Goal: Task Accomplishment & Management: Use online tool/utility

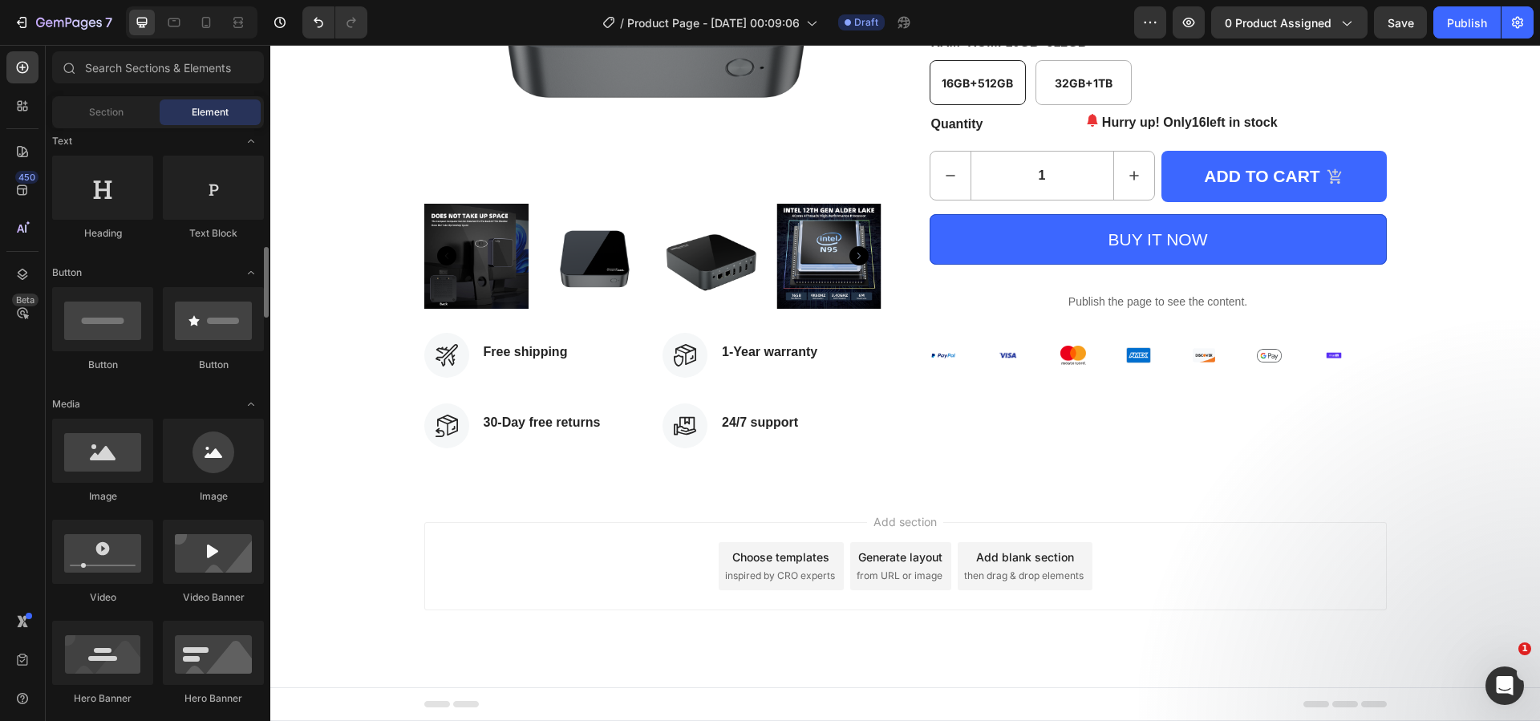
scroll to position [401, 0]
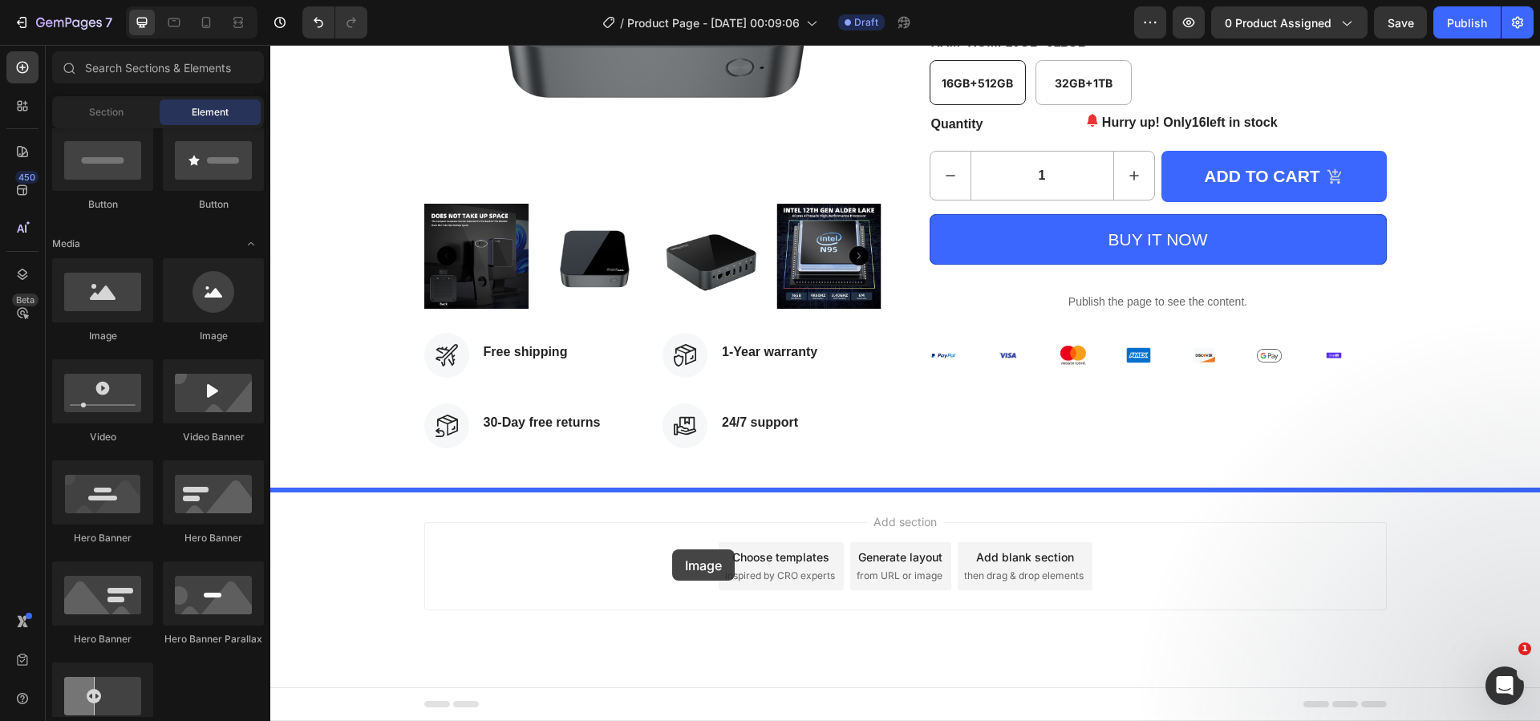
drag, startPoint x: 387, startPoint y: 355, endPoint x: 672, endPoint y: 549, distance: 344.6
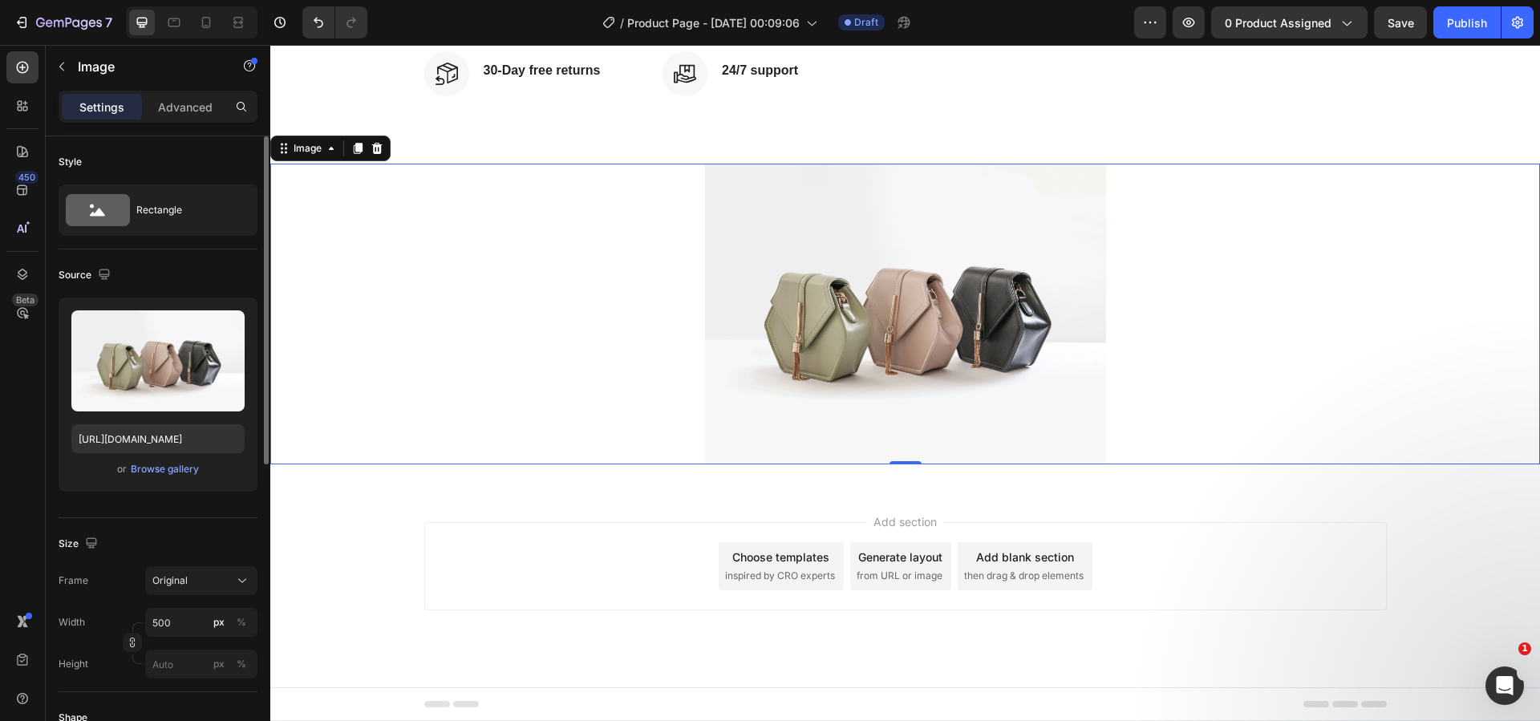
scroll to position [160, 0]
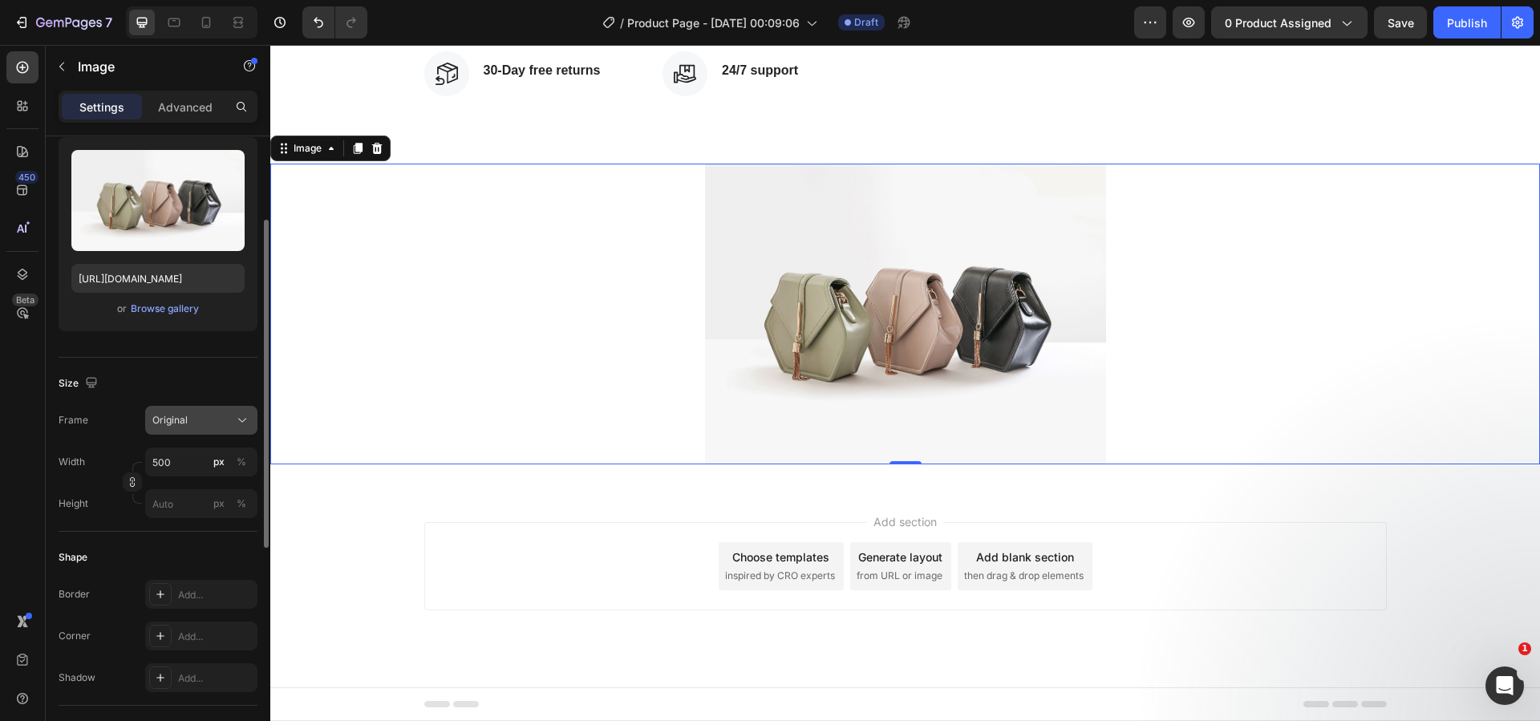
click at [205, 419] on div "Original" at bounding box center [191, 420] width 79 height 14
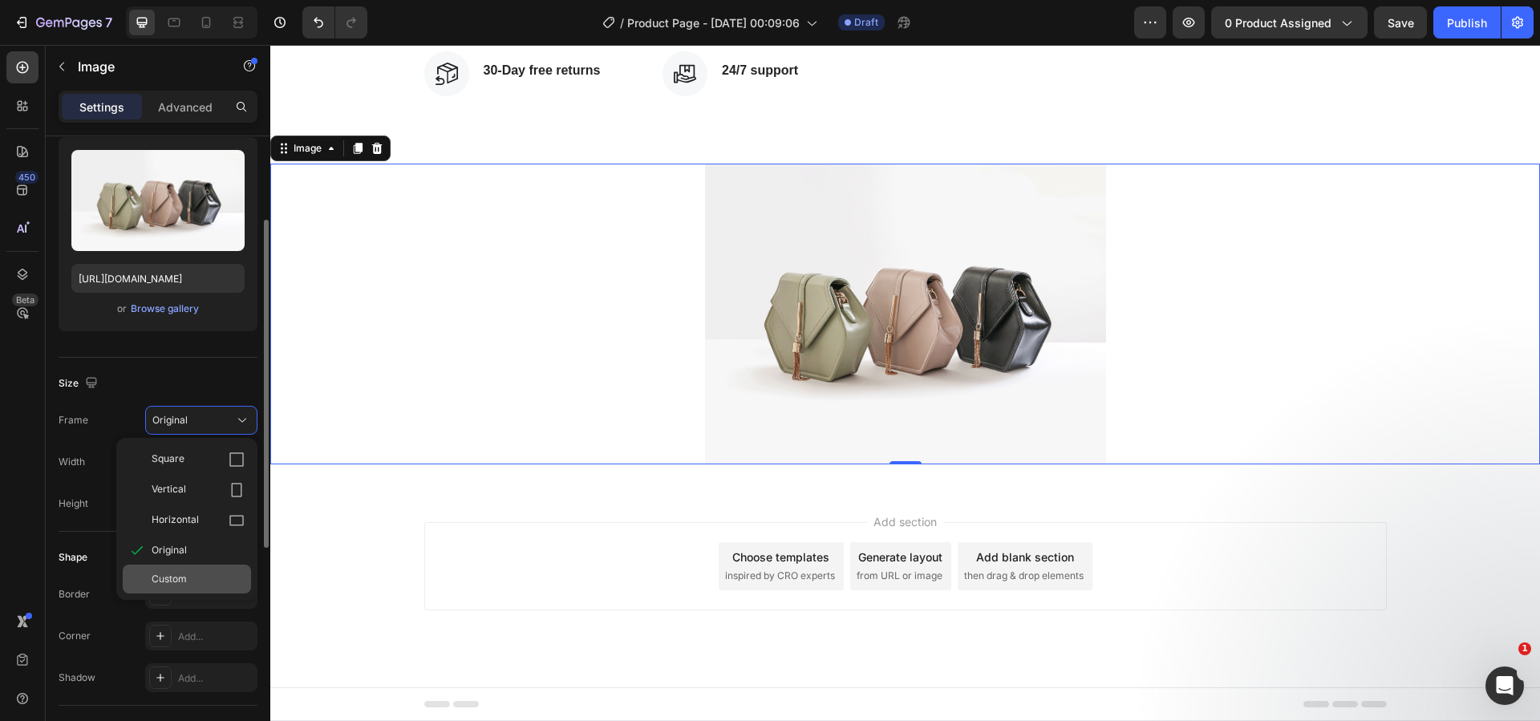
click at [177, 577] on span "Custom" at bounding box center [169, 579] width 35 height 14
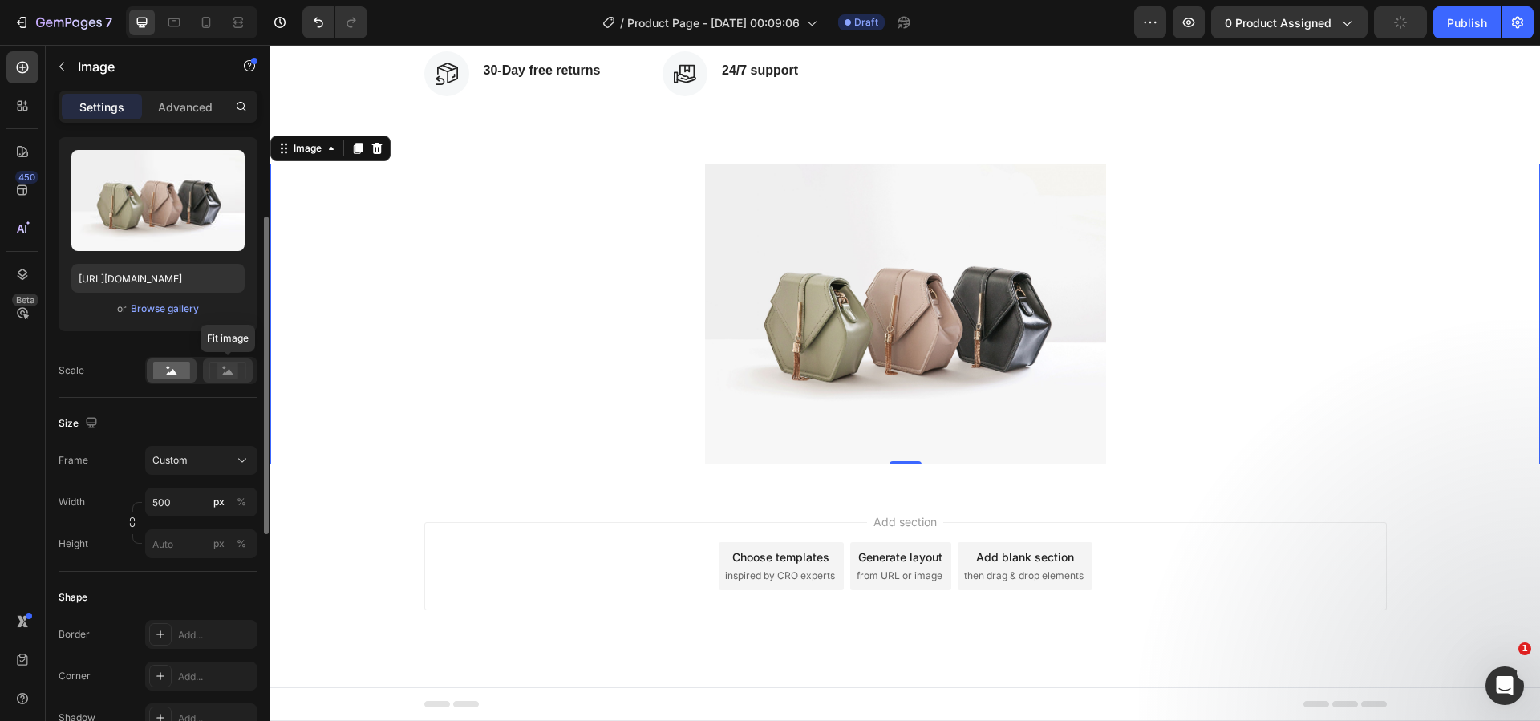
click at [233, 375] on rect at bounding box center [227, 371] width 21 height 16
click at [166, 371] on rect at bounding box center [171, 371] width 37 height 18
click at [197, 459] on div "Custom" at bounding box center [191, 460] width 79 height 14
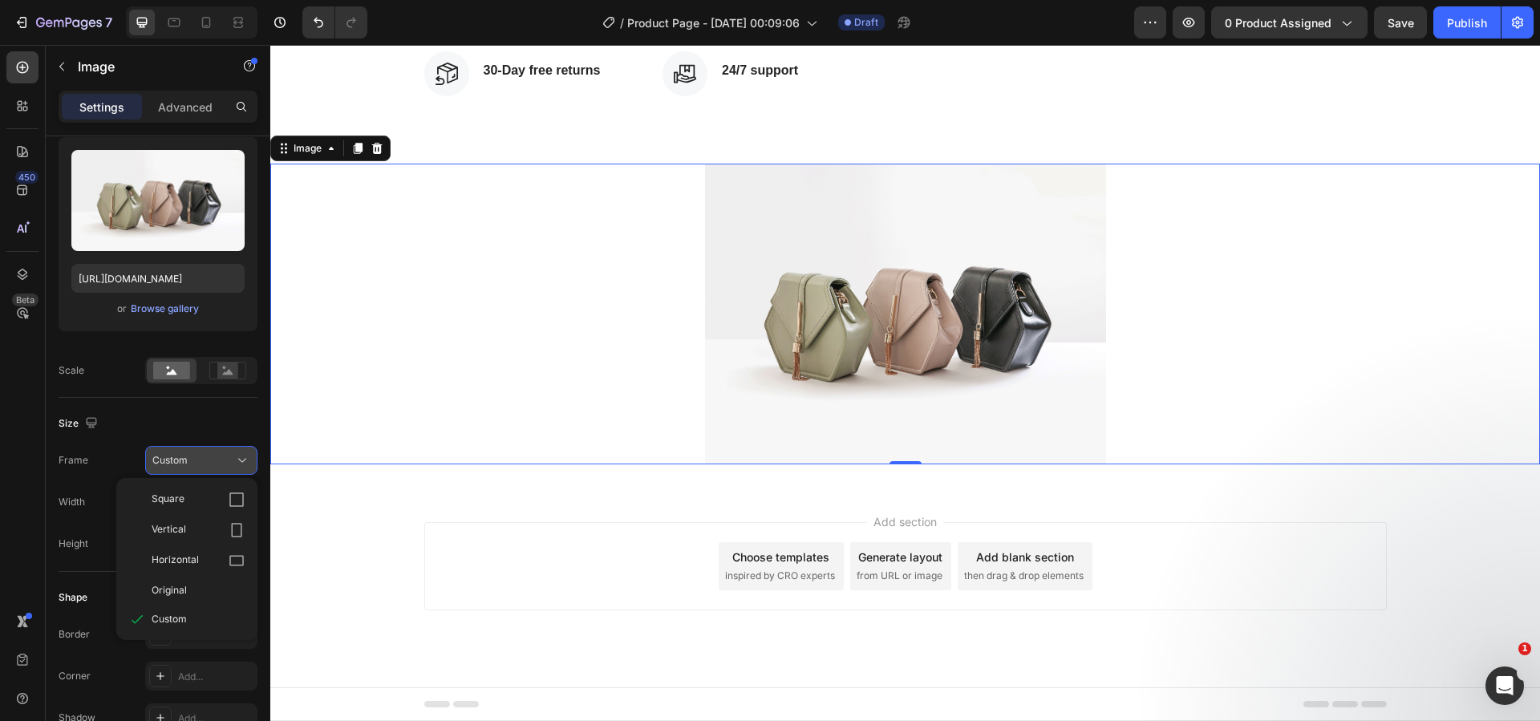
click at [206, 461] on div "Custom" at bounding box center [191, 460] width 79 height 14
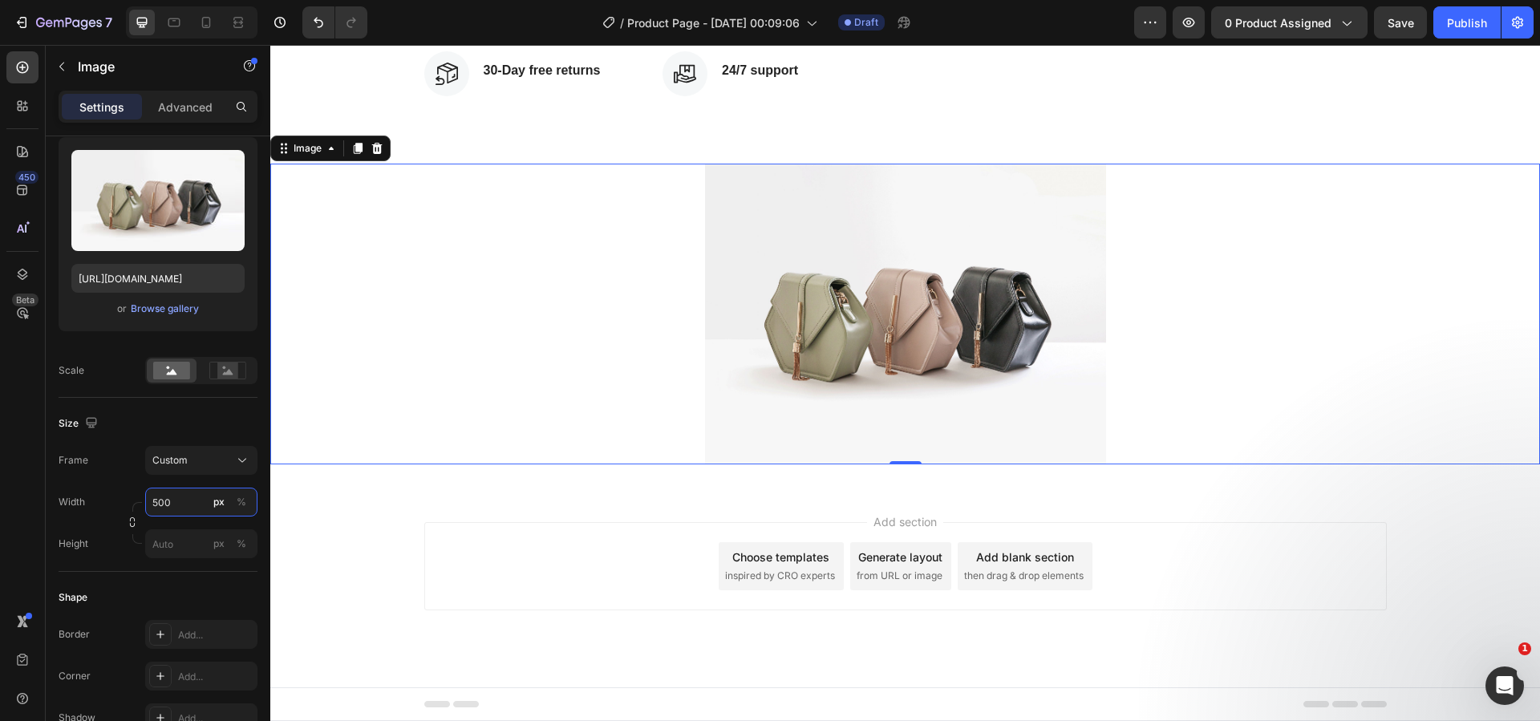
click at [186, 498] on input "500" at bounding box center [201, 502] width 112 height 29
click at [176, 550] on div "Full 100%" at bounding box center [186, 540] width 132 height 29
type input "100"
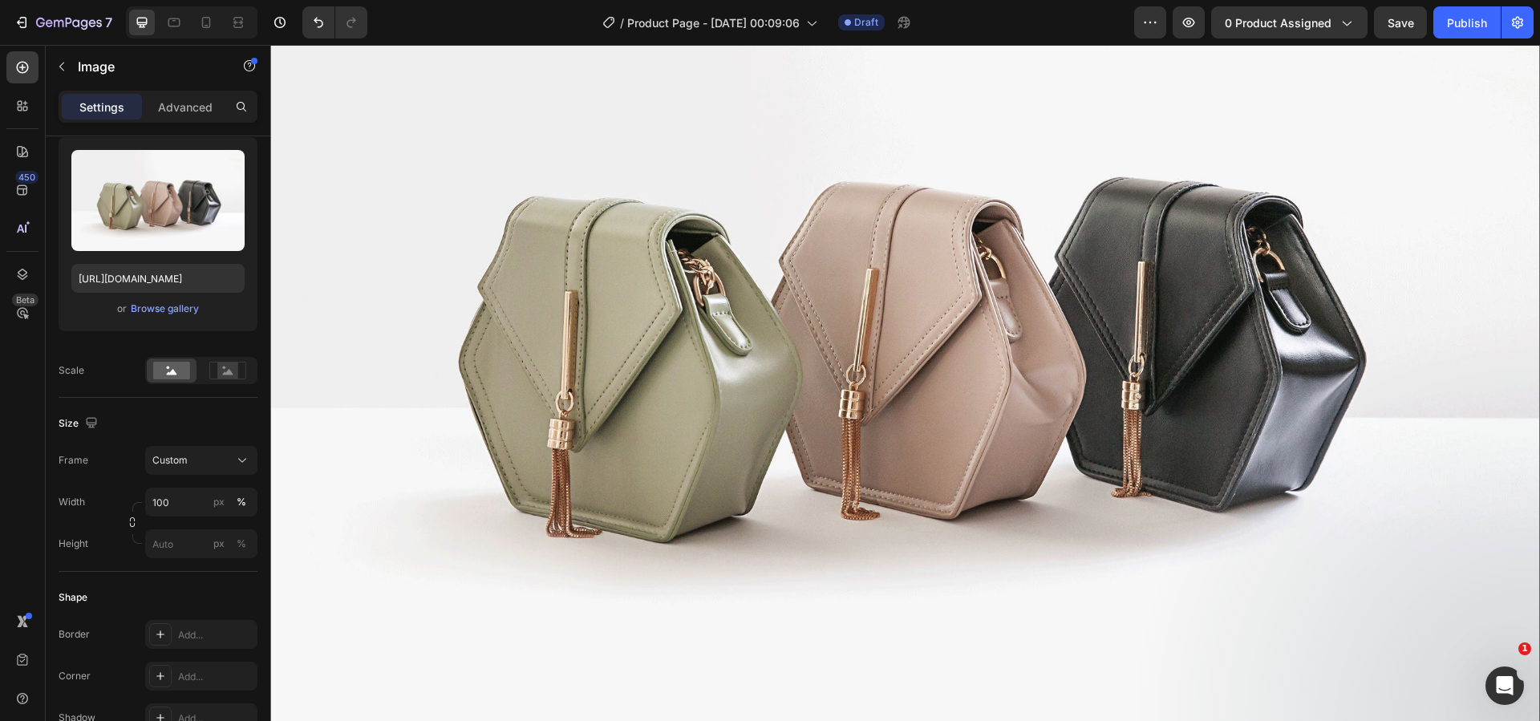
scroll to position [1033, 0]
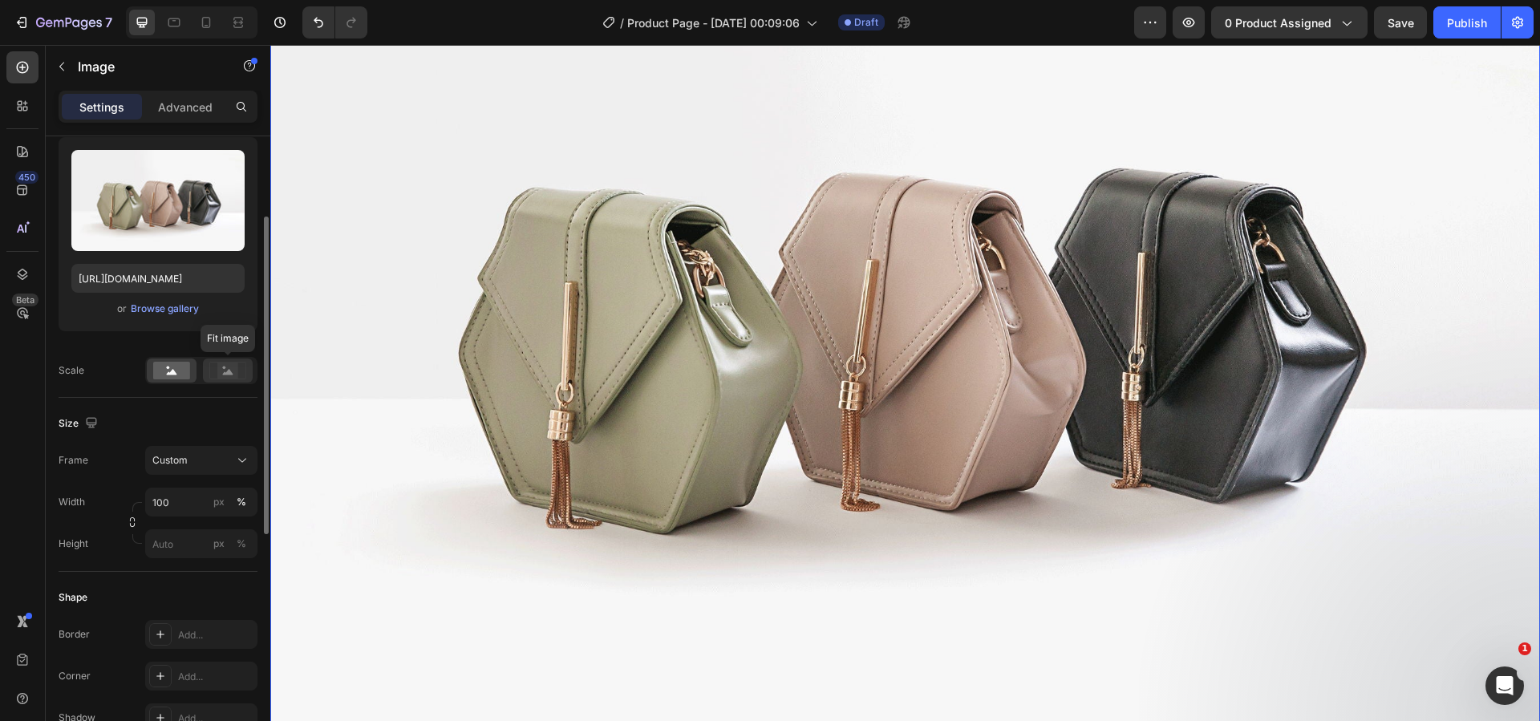
click at [229, 380] on div at bounding box center [228, 371] width 50 height 24
click at [180, 378] on rect at bounding box center [171, 371] width 37 height 18
click at [205, 468] on div "Custom" at bounding box center [191, 460] width 79 height 14
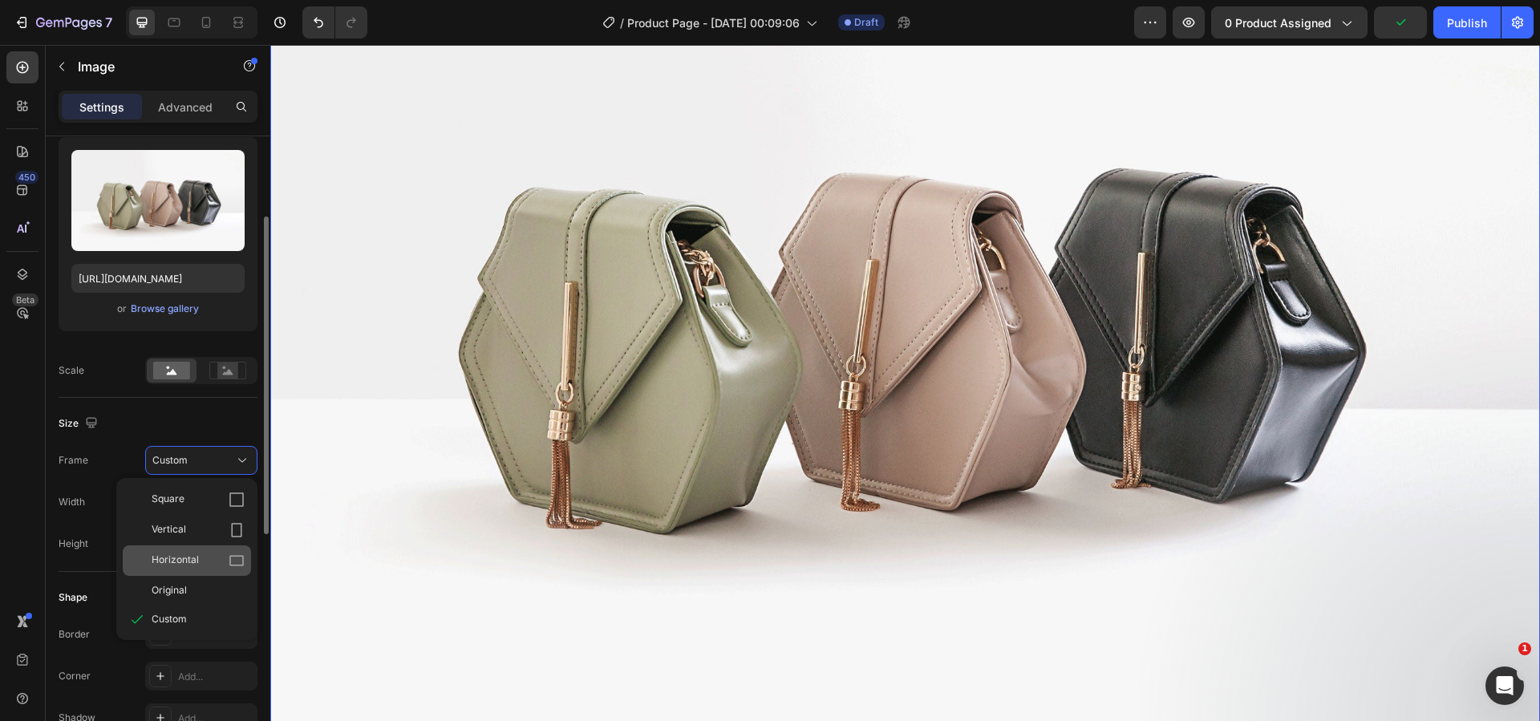
click at [200, 557] on div "Horizontal" at bounding box center [198, 561] width 93 height 16
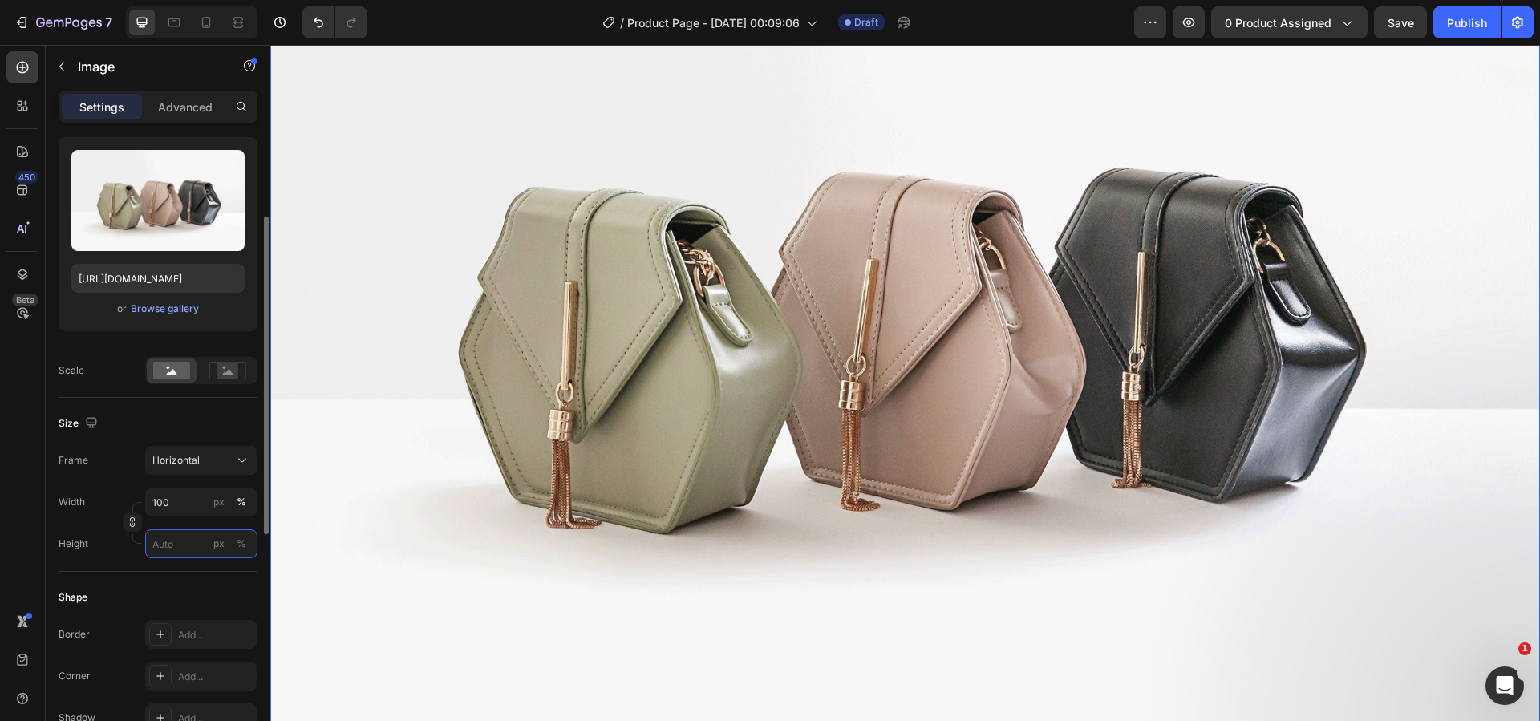
click at [179, 540] on input "px %" at bounding box center [201, 543] width 112 height 29
click at [192, 581] on p "Full 100%" at bounding box center [198, 582] width 93 height 14
click at [180, 544] on input "100" at bounding box center [201, 543] width 112 height 29
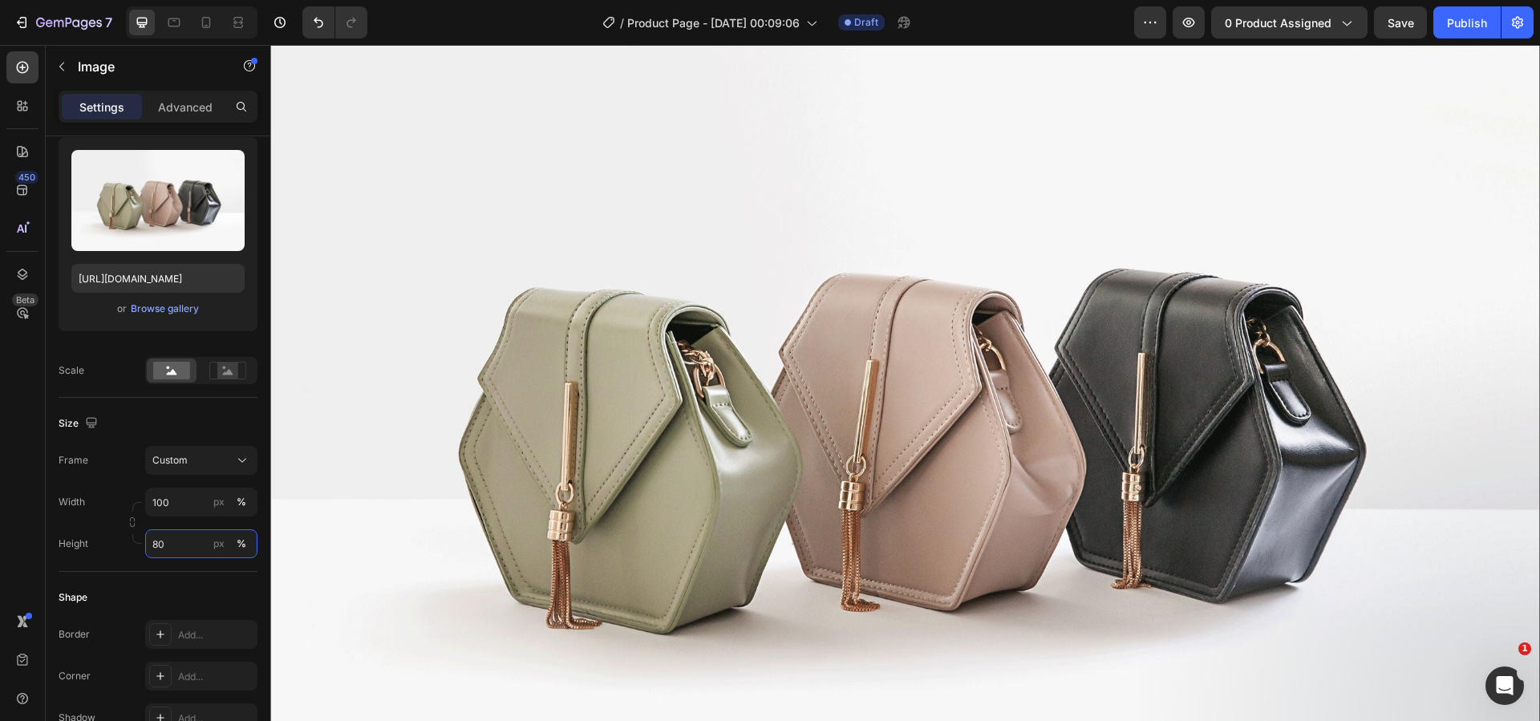
scroll to position [792, 0]
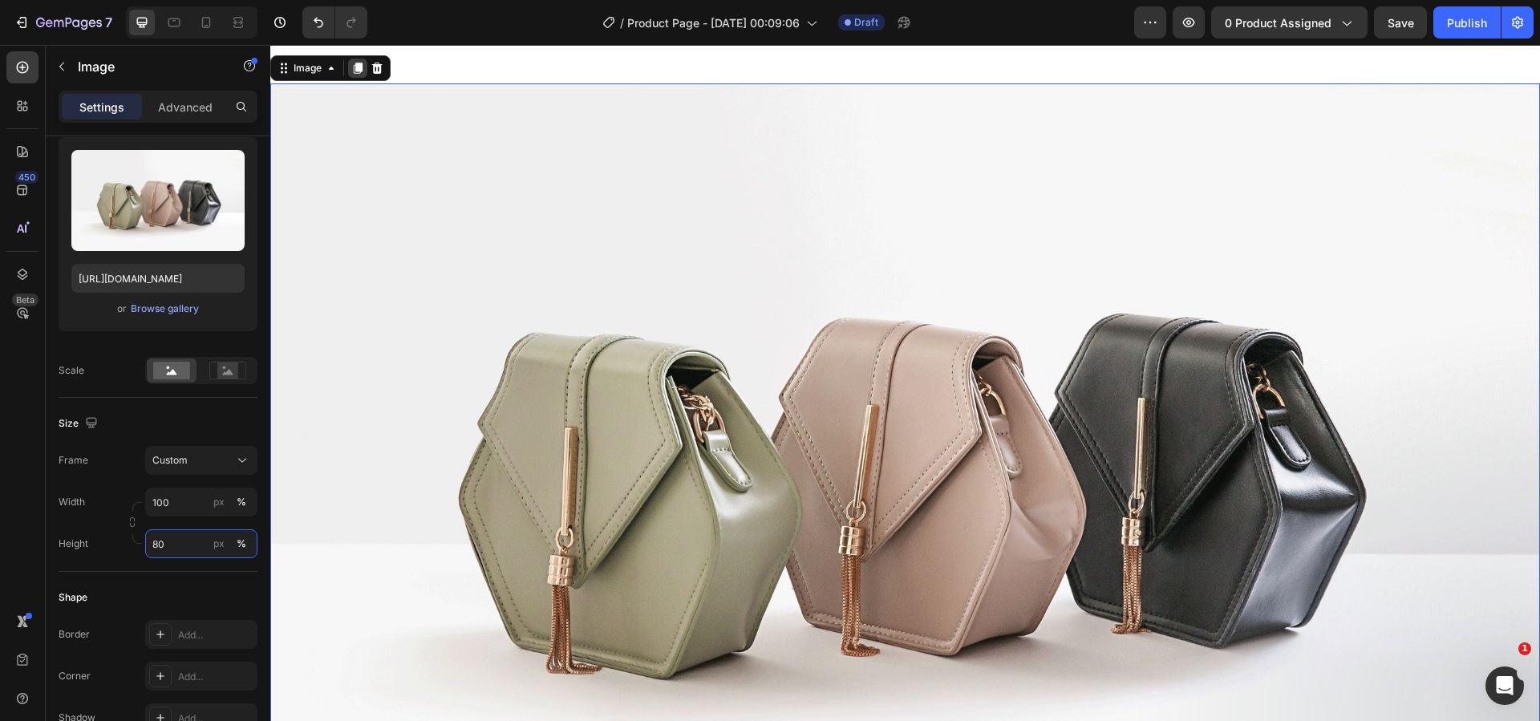
type input "80"
click at [362, 69] on icon at bounding box center [358, 68] width 9 height 11
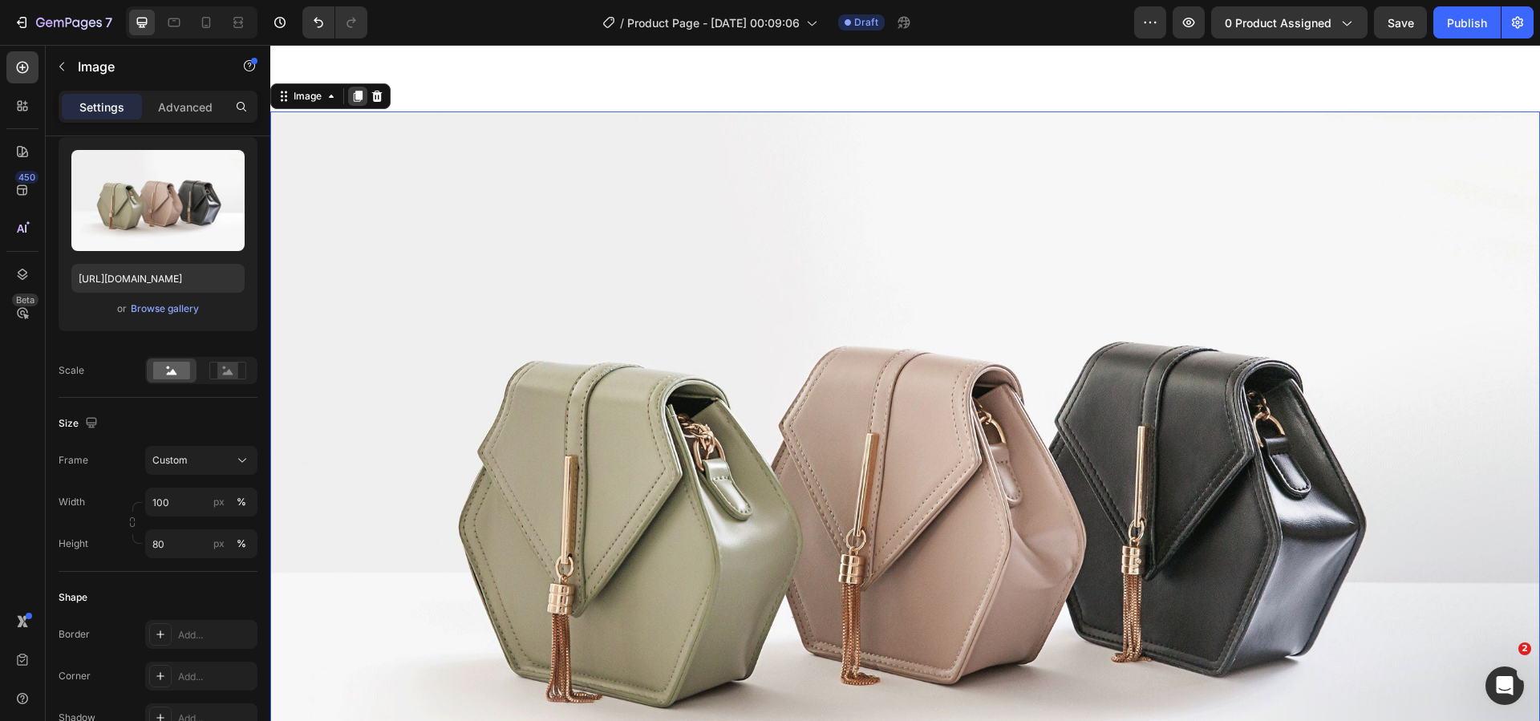
click at [359, 91] on icon at bounding box center [358, 96] width 9 height 11
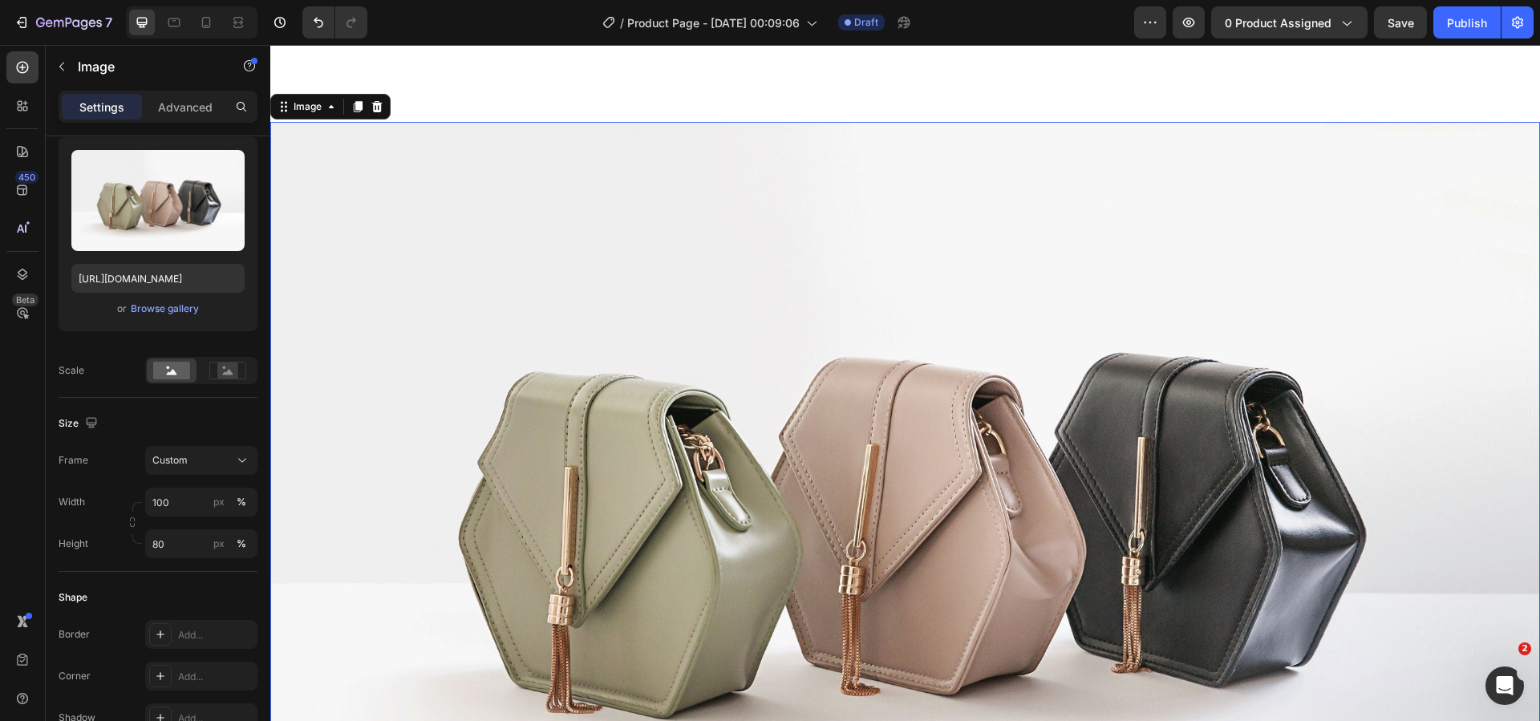
click at [359, 102] on icon at bounding box center [358, 107] width 9 height 11
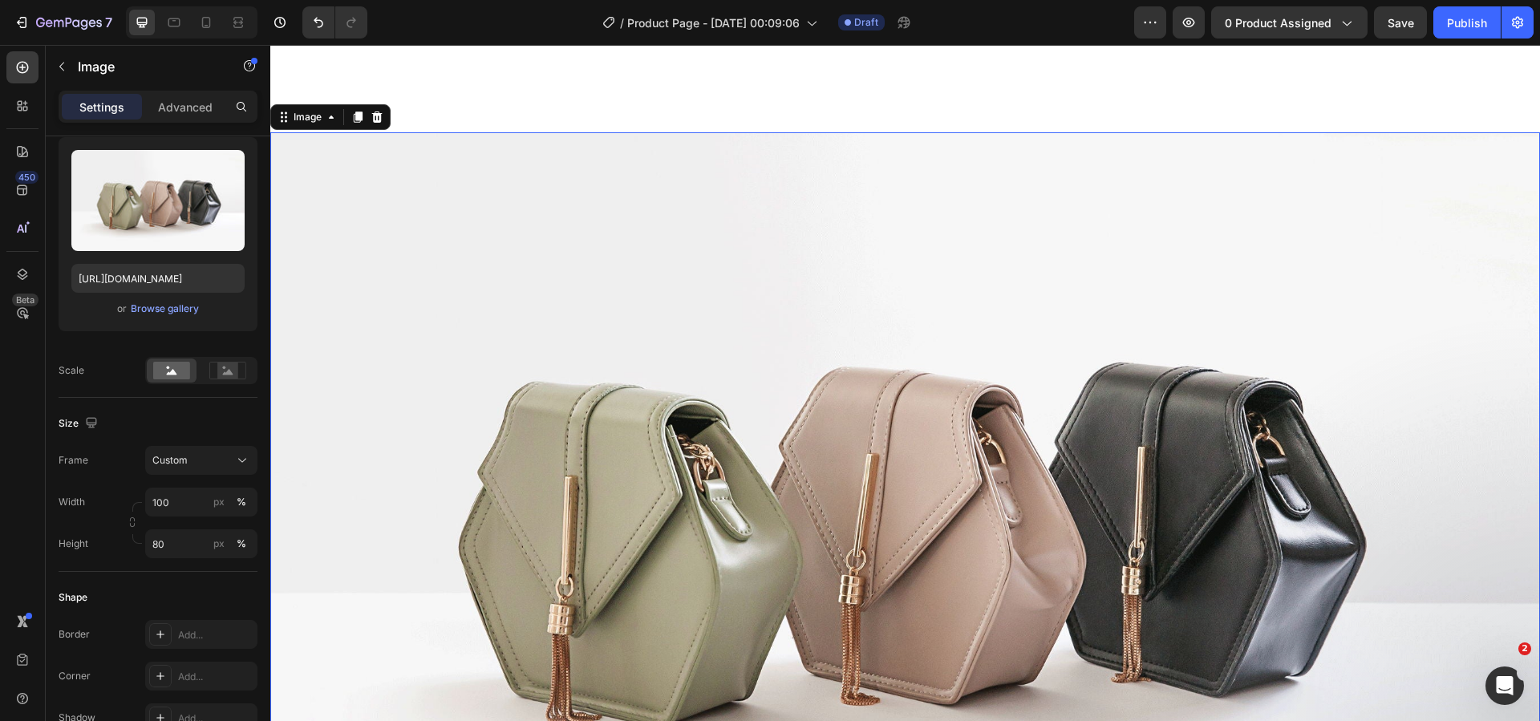
click at [359, 111] on icon at bounding box center [358, 116] width 9 height 11
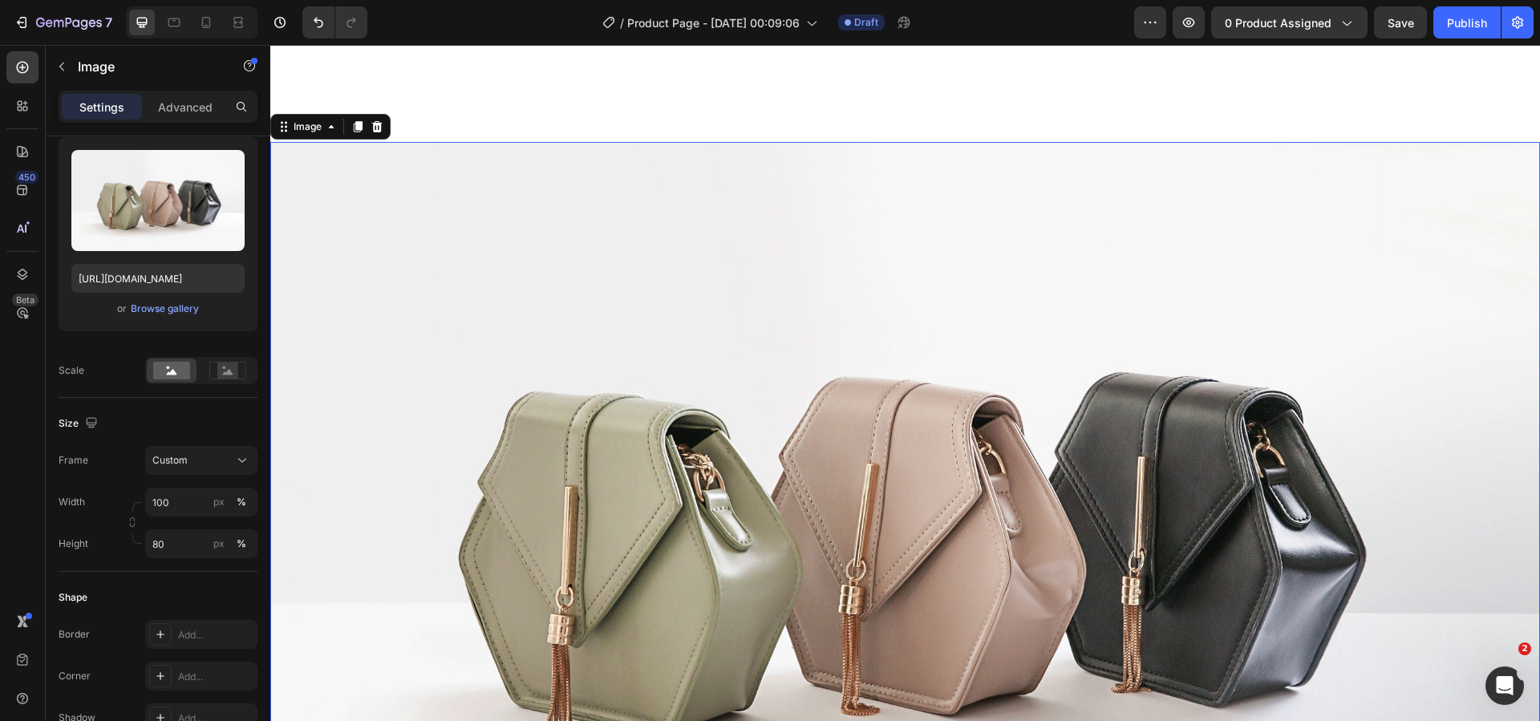
click at [359, 121] on icon at bounding box center [358, 126] width 9 height 11
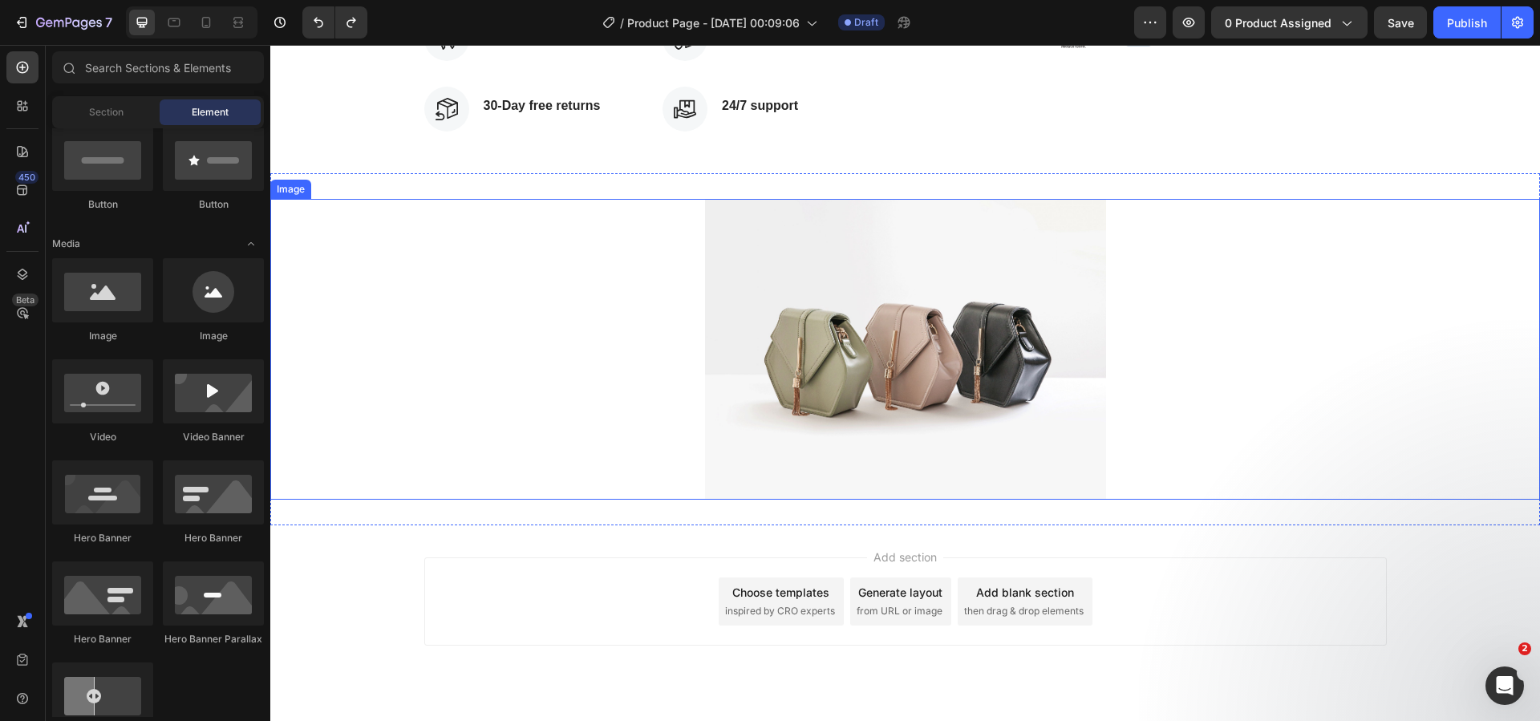
scroll to position [552, 0]
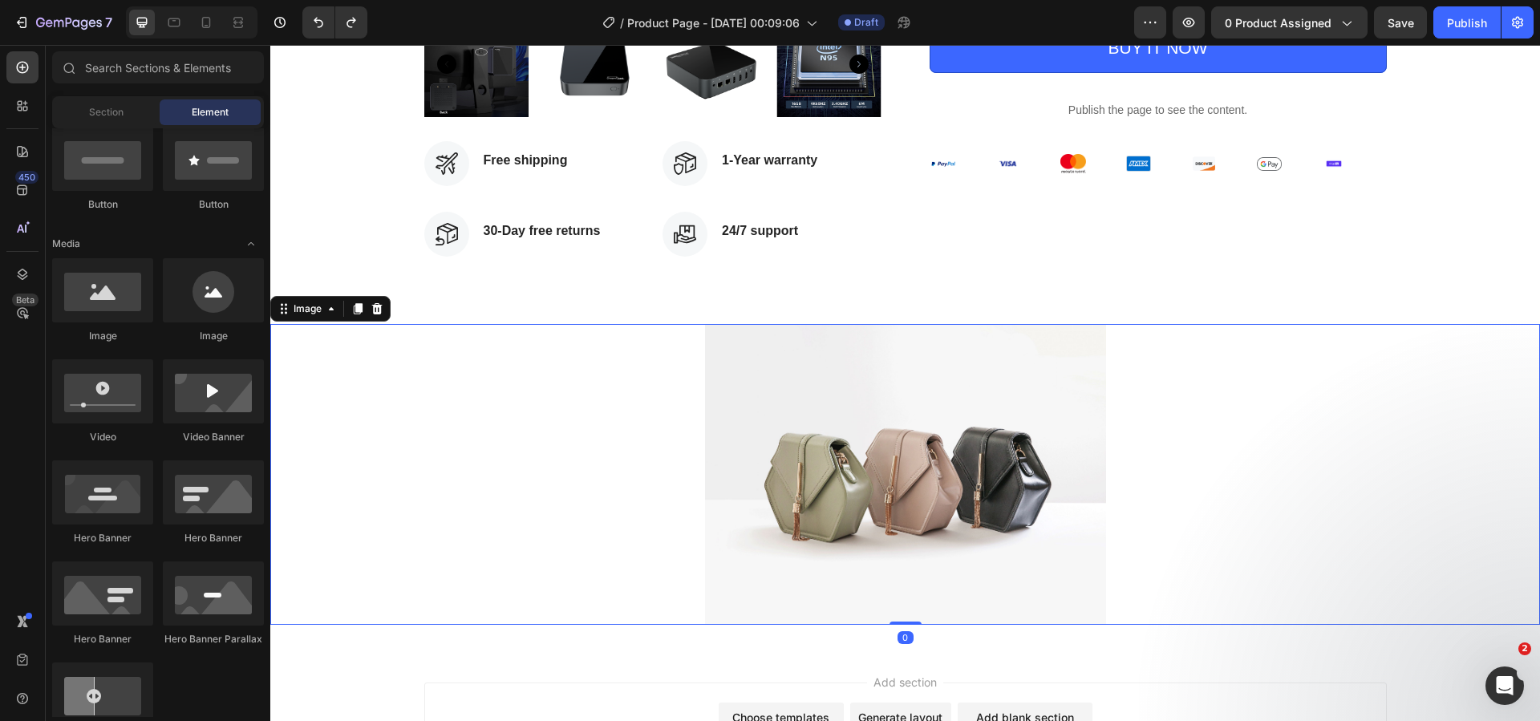
click at [514, 348] on div at bounding box center [905, 474] width 1270 height 301
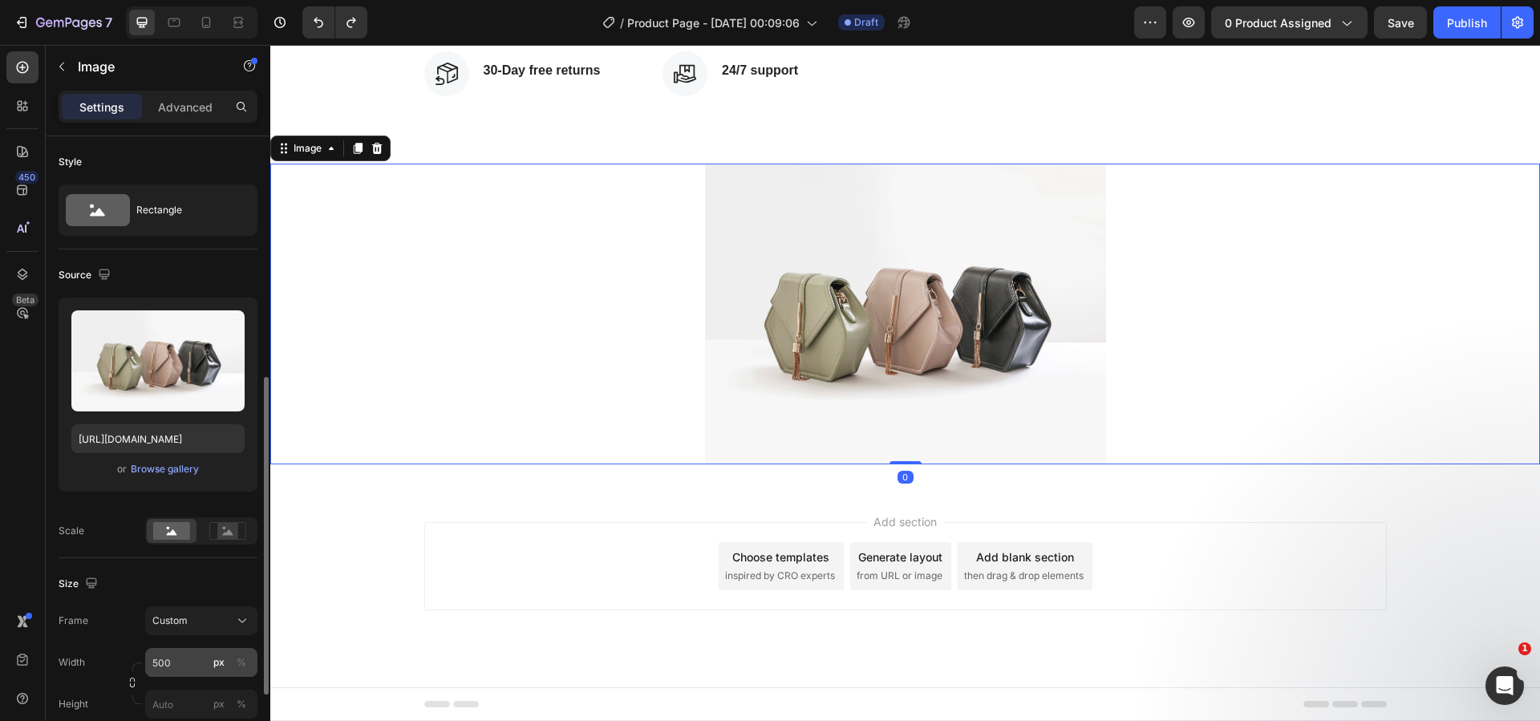
scroll to position [241, 0]
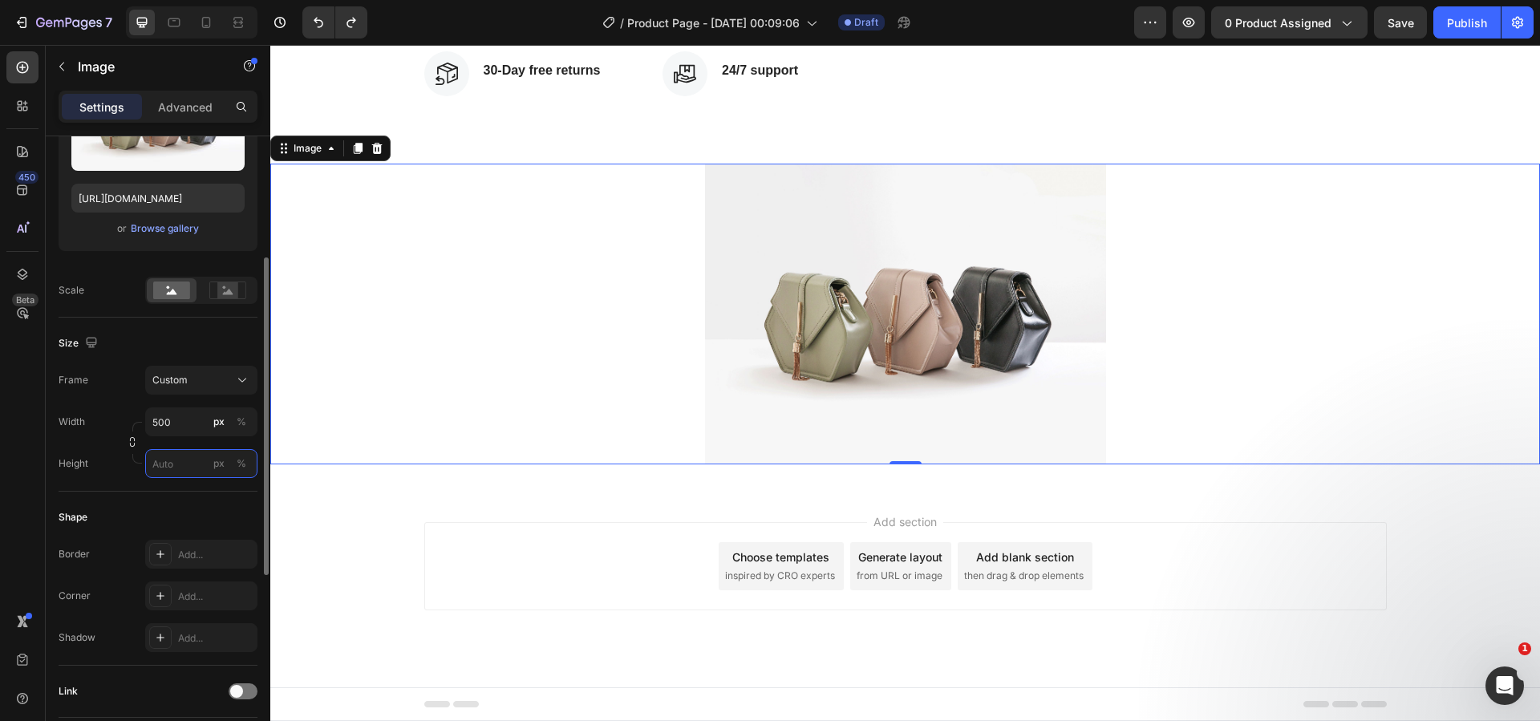
click at [183, 464] on input "px %" at bounding box center [201, 463] width 112 height 29
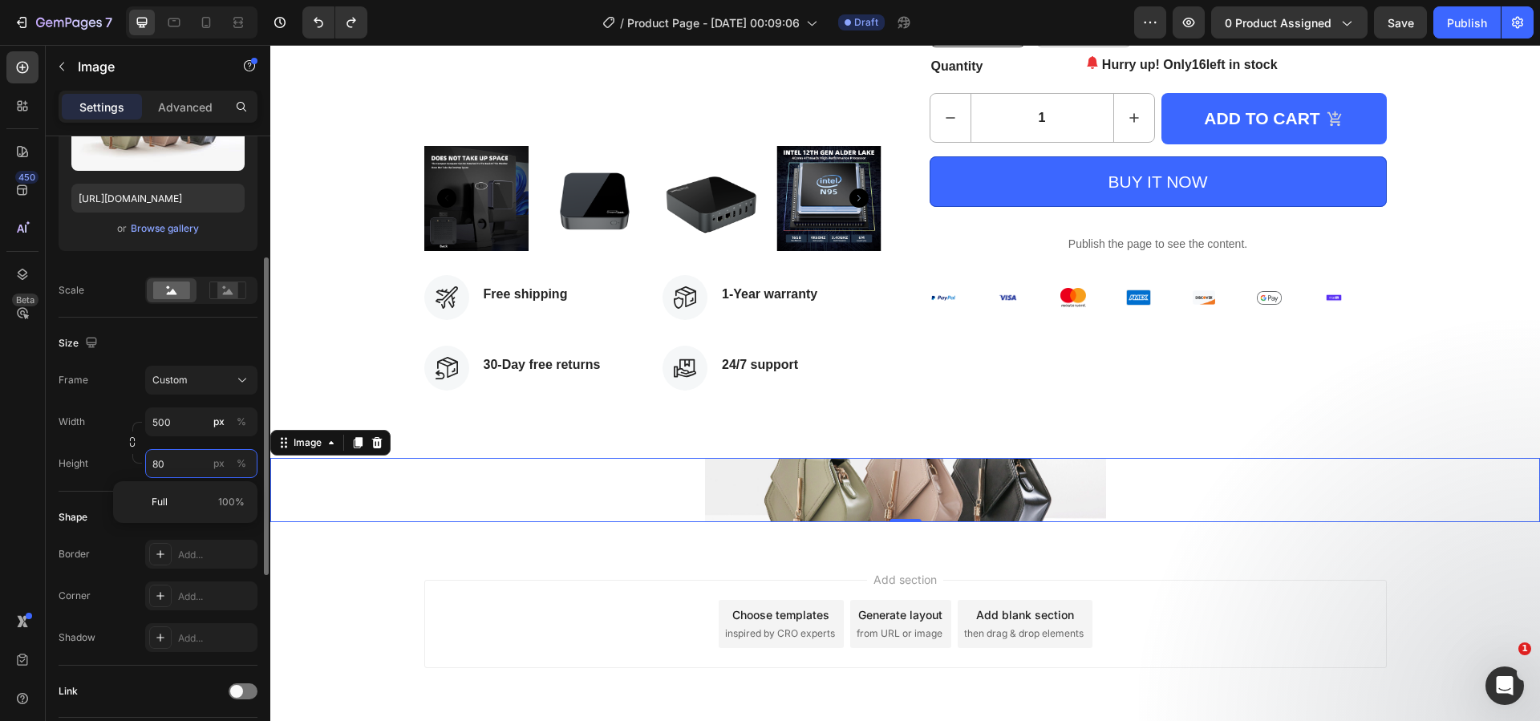
scroll to position [476, 0]
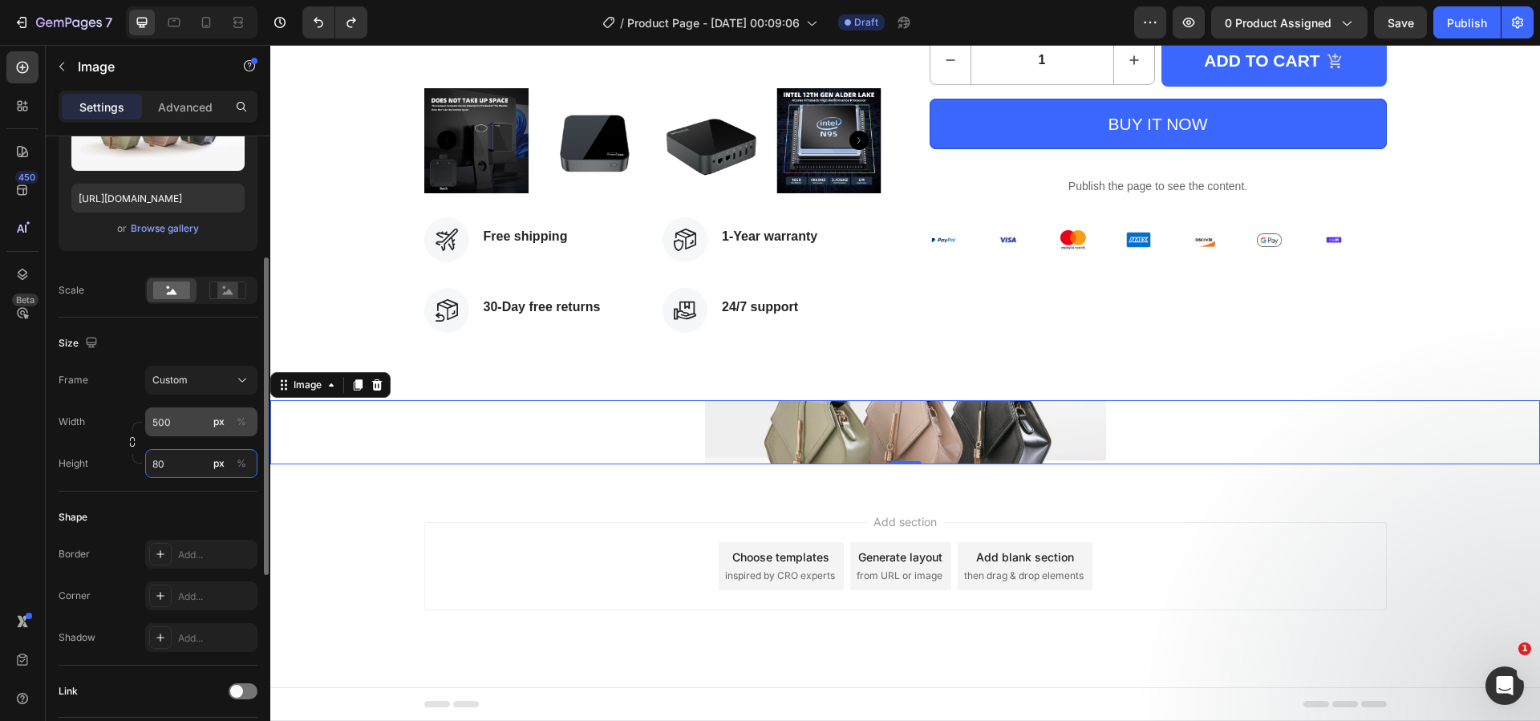
type input "80"
click at [184, 426] on input "500" at bounding box center [201, 421] width 112 height 29
click at [190, 457] on p "Full 100%" at bounding box center [198, 460] width 93 height 14
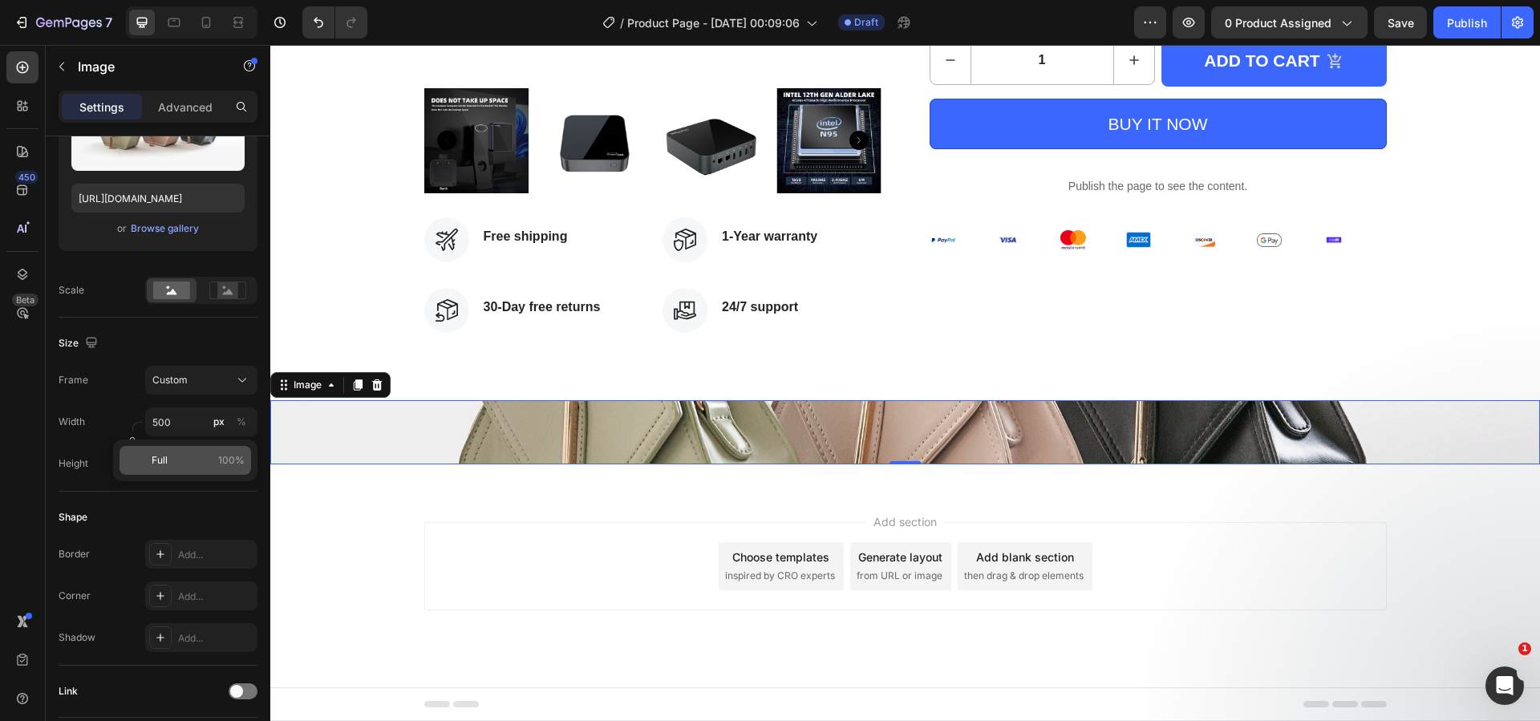
type input "100"
click at [218, 385] on div "Custom" at bounding box center [191, 380] width 79 height 14
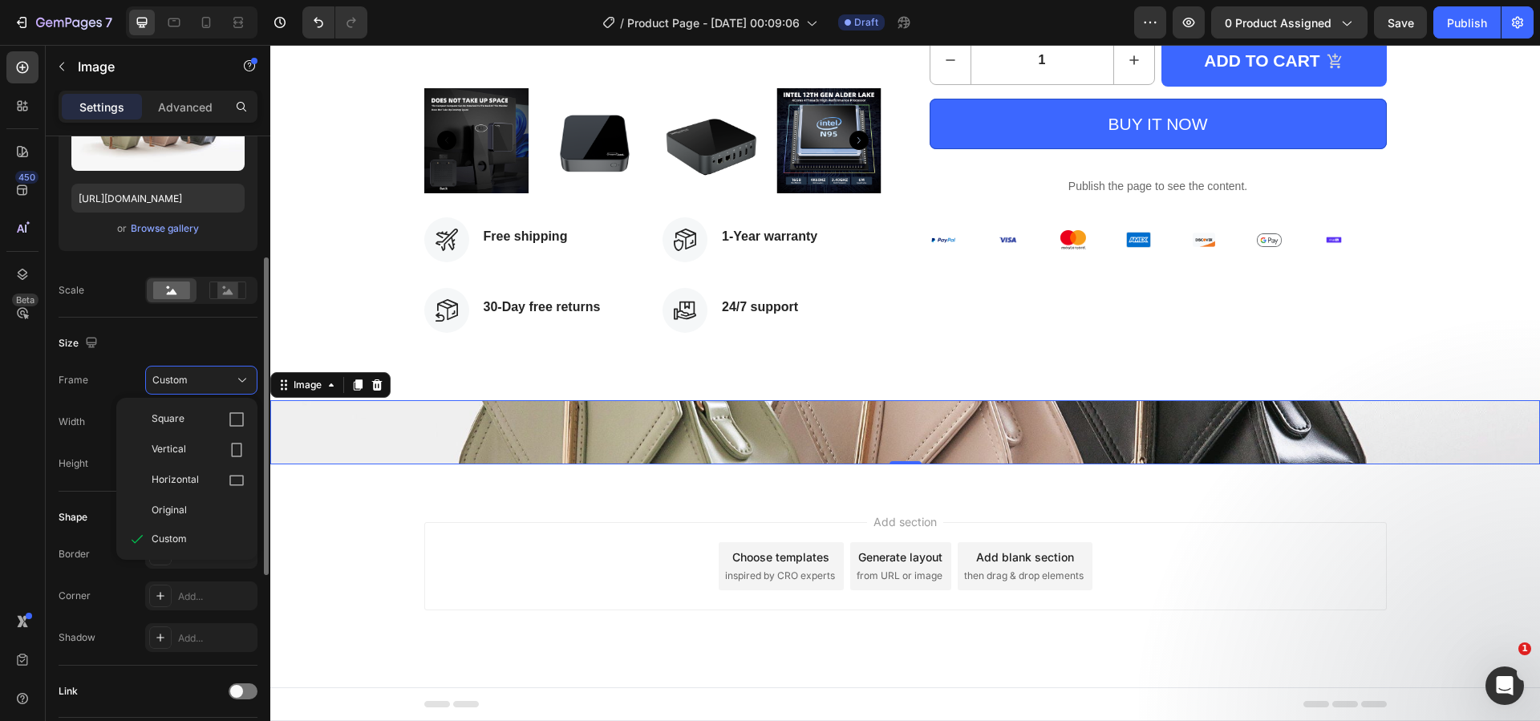
click at [220, 351] on div "Size" at bounding box center [158, 343] width 199 height 26
click at [186, 464] on input "80" at bounding box center [201, 463] width 112 height 29
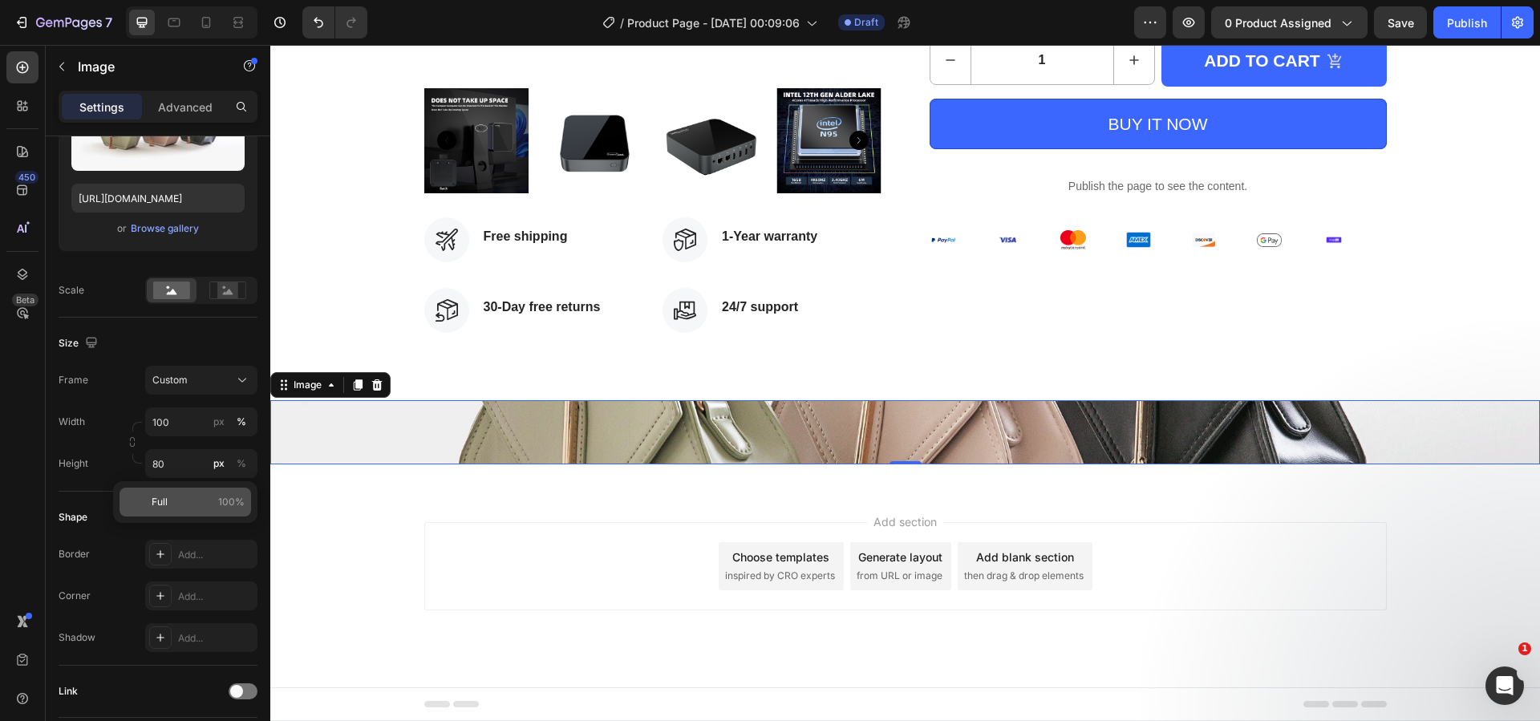
click at [177, 500] on p "Full 100%" at bounding box center [198, 502] width 93 height 14
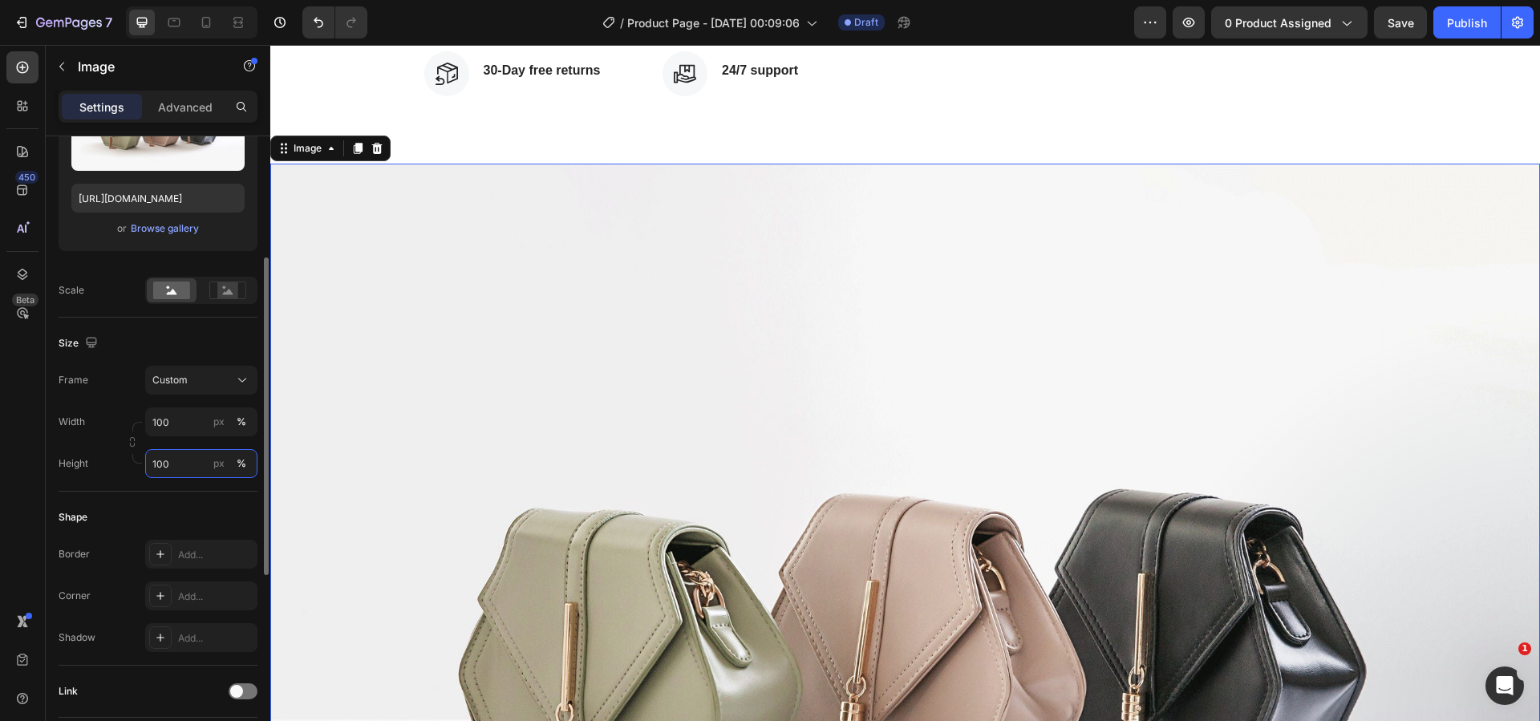
click at [179, 471] on input "100" at bounding box center [201, 463] width 112 height 29
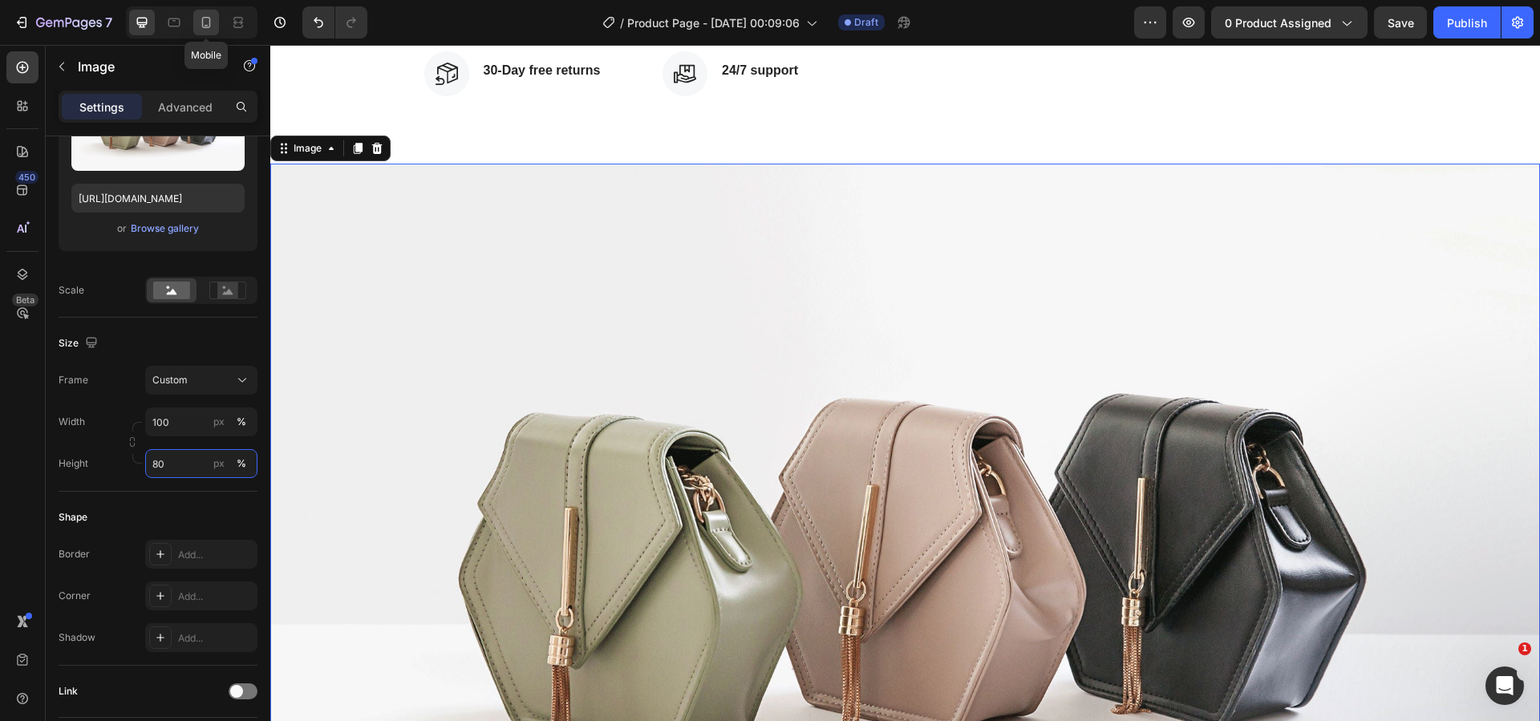
type input "80"
click at [217, 22] on div at bounding box center [206, 23] width 26 height 26
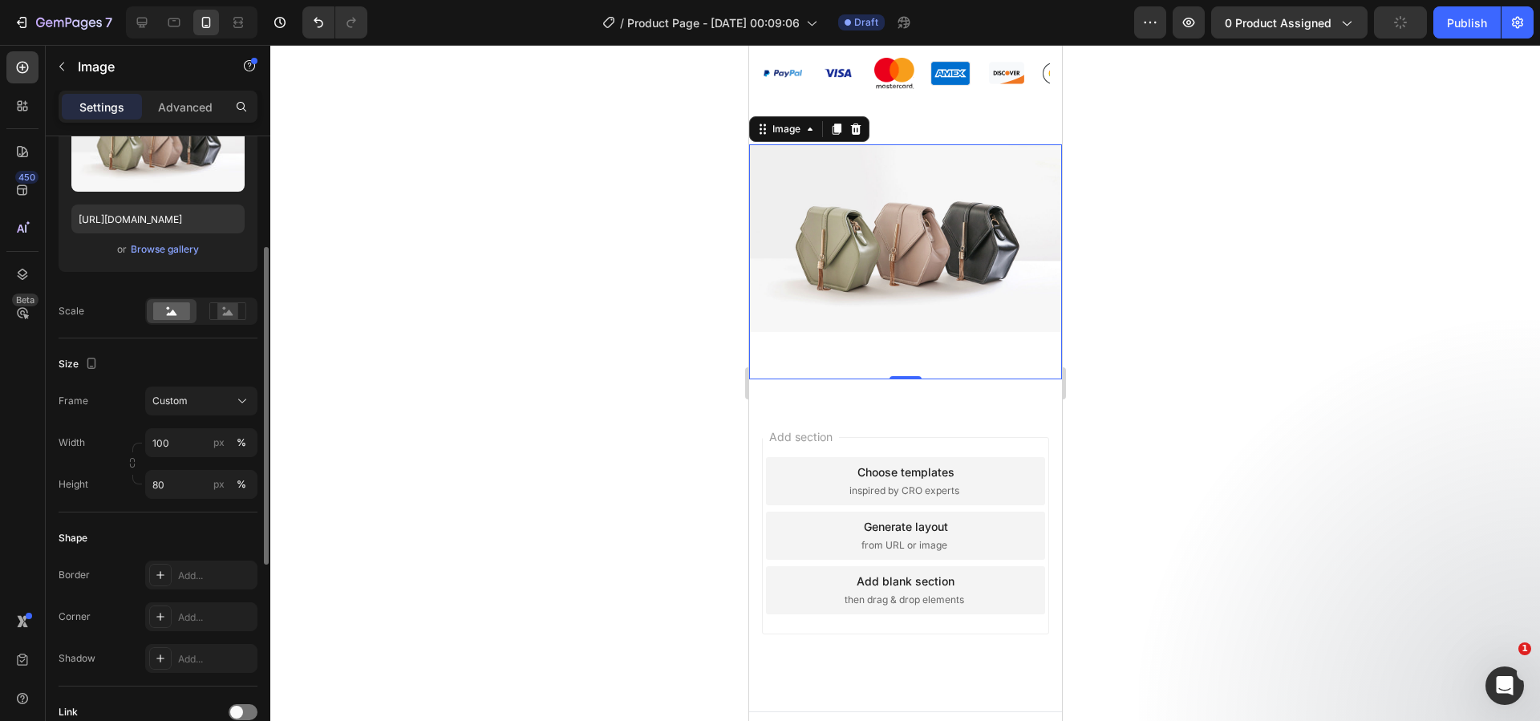
scroll to position [140, 0]
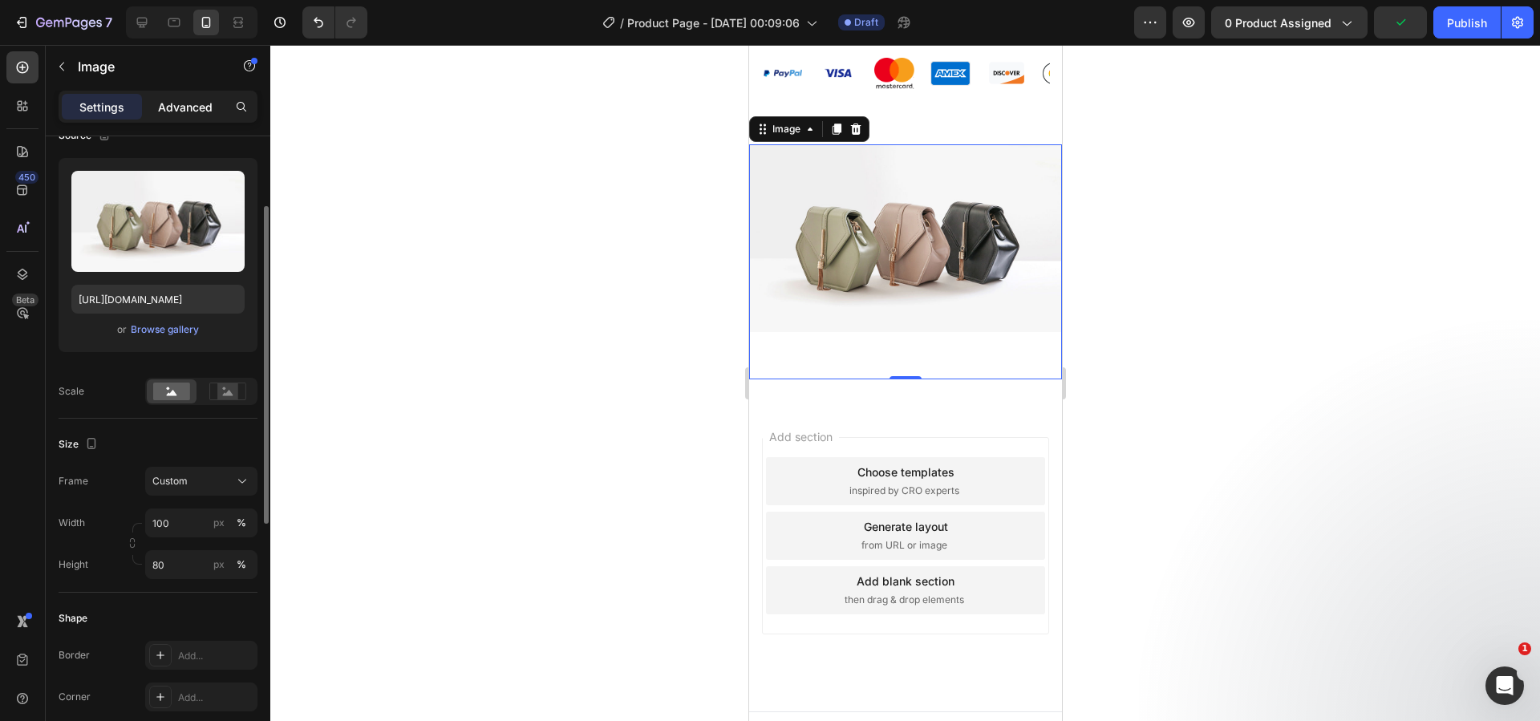
click at [186, 105] on p "Advanced" at bounding box center [185, 107] width 55 height 17
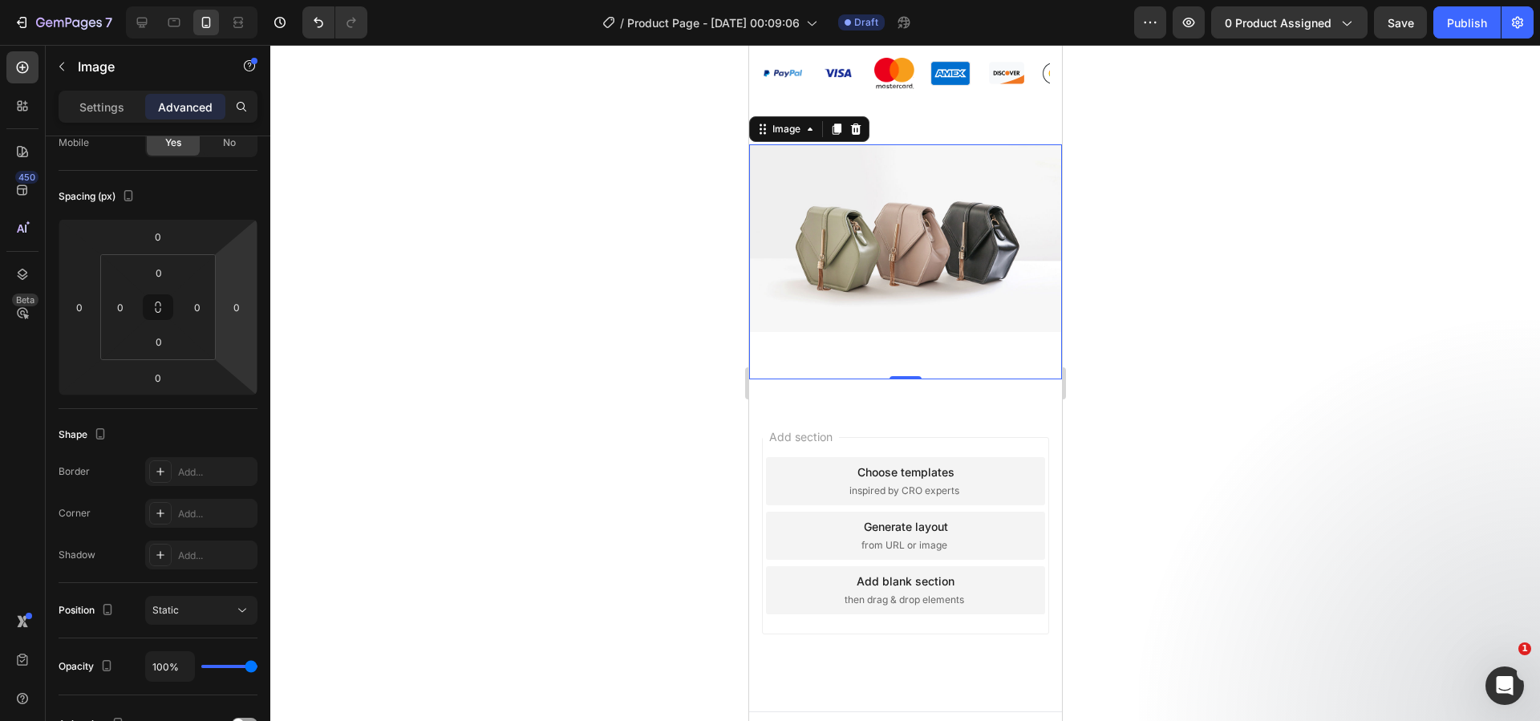
click at [840, 282] on img at bounding box center [904, 238] width 313 height 188
click at [117, 107] on p "Settings" at bounding box center [101, 107] width 45 height 17
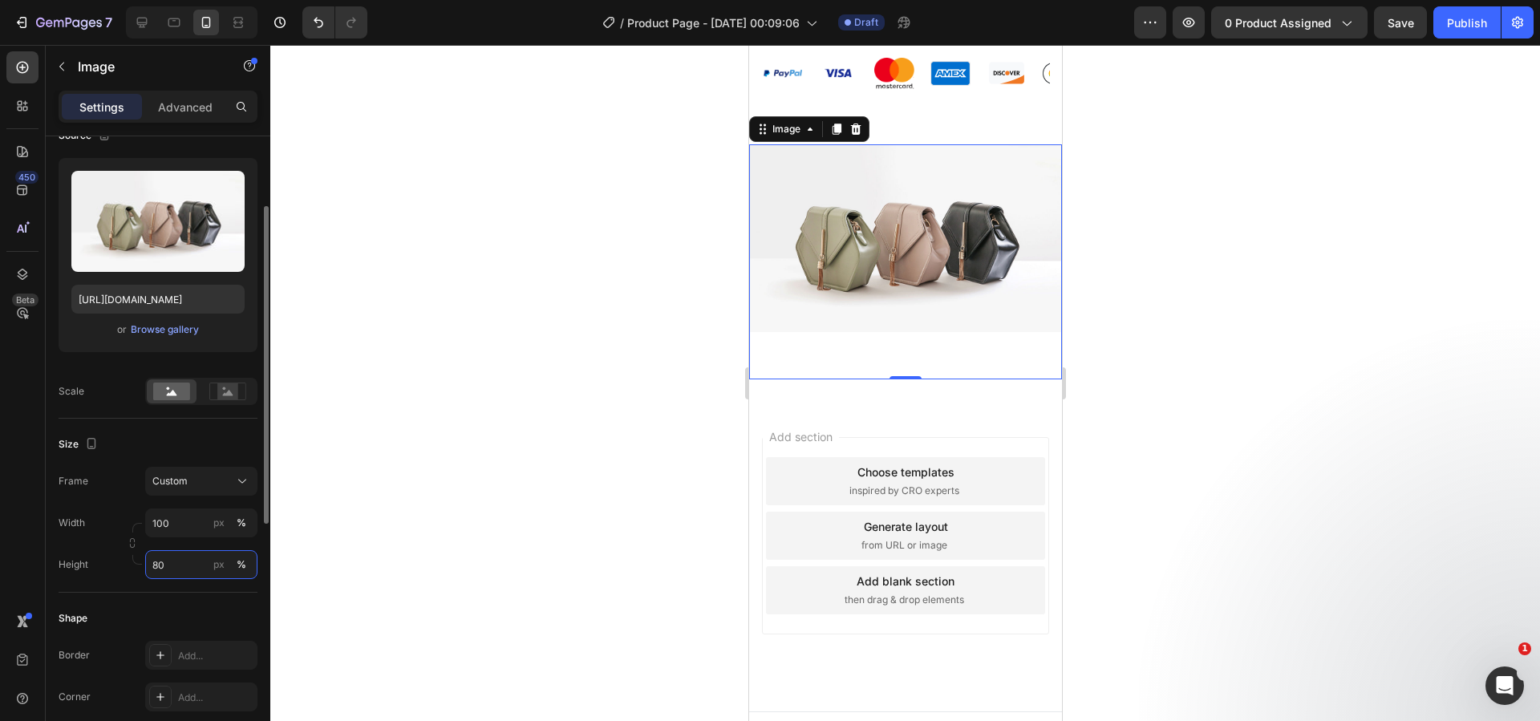
click at [187, 563] on input "80" at bounding box center [201, 564] width 112 height 29
click at [179, 616] on div "Full 100%" at bounding box center [186, 603] width 132 height 29
type input "100"
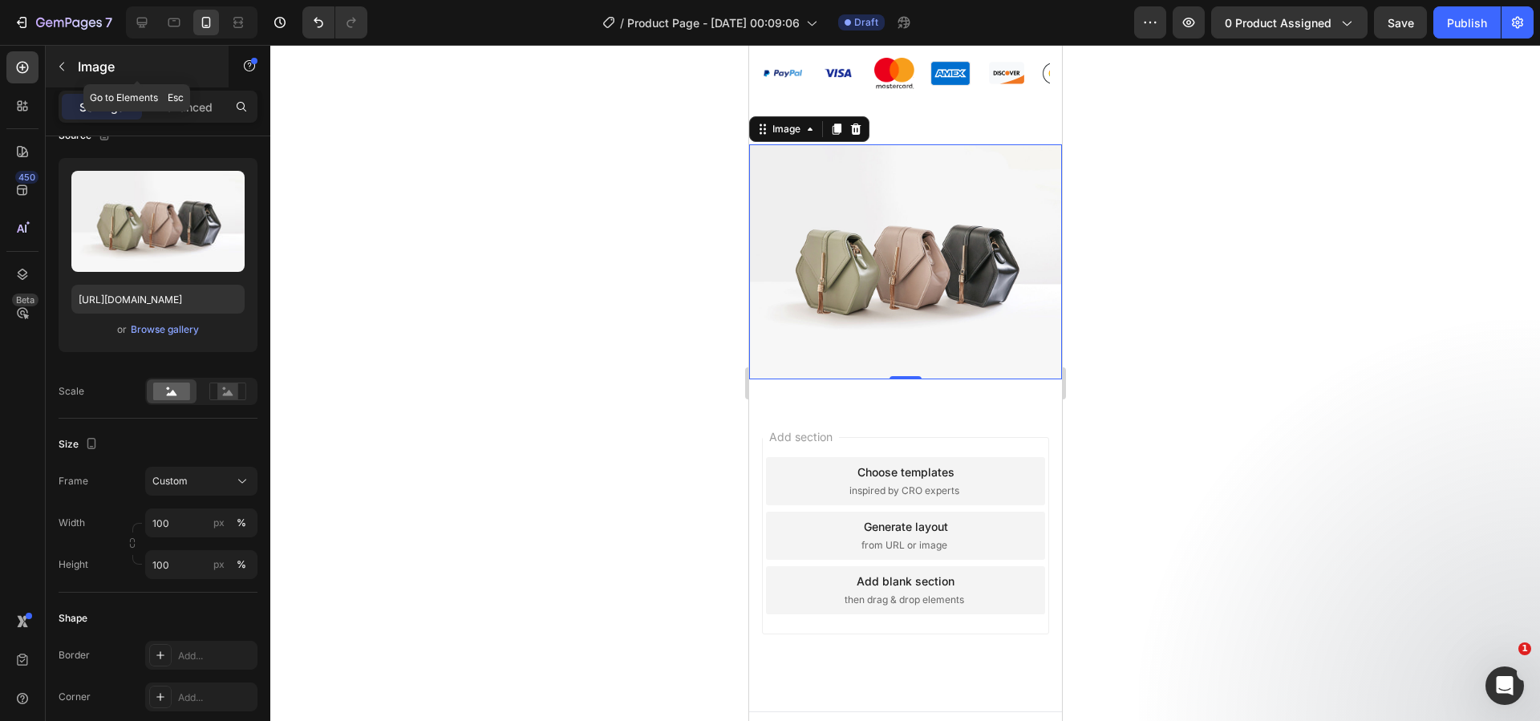
click at [95, 65] on p "Image" at bounding box center [146, 66] width 136 height 19
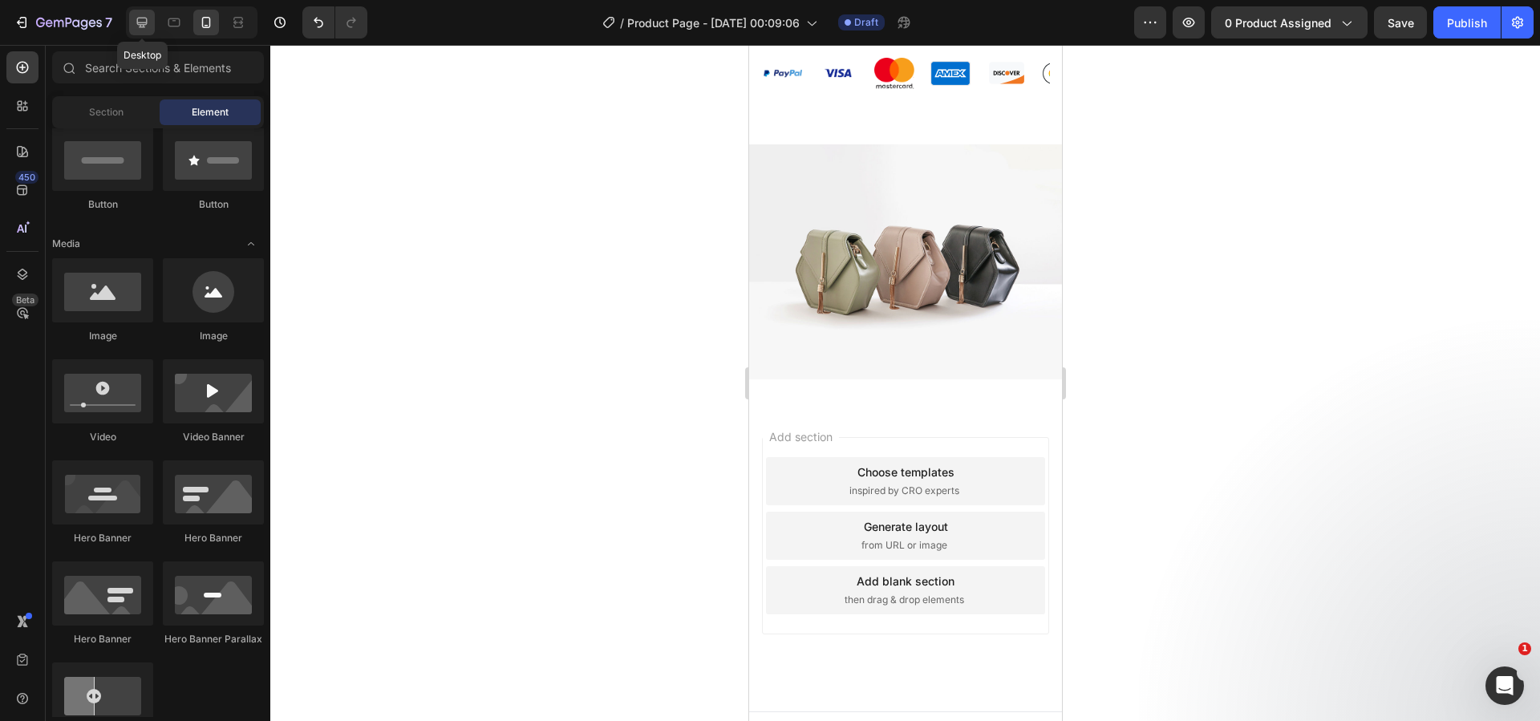
click at [152, 26] on div at bounding box center [142, 23] width 26 height 26
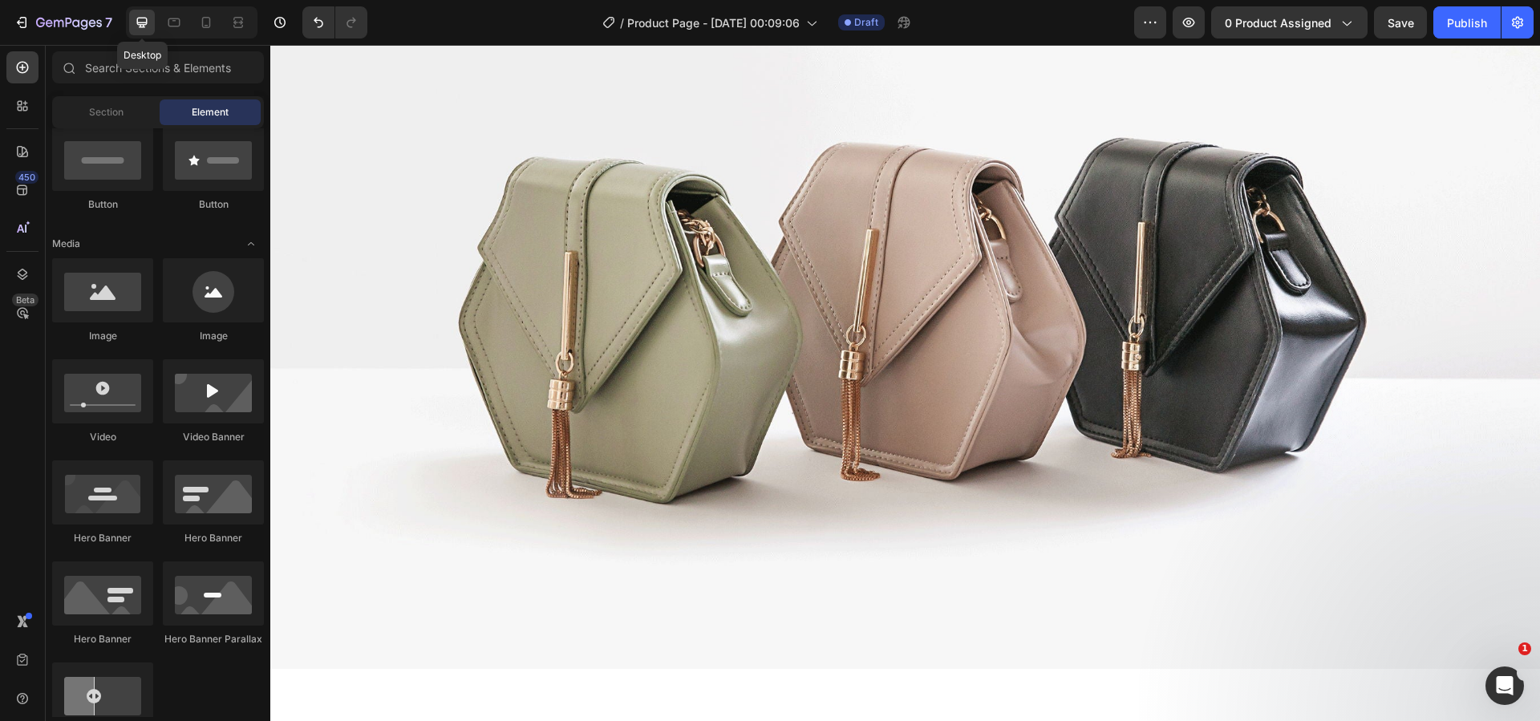
scroll to position [1084, 0]
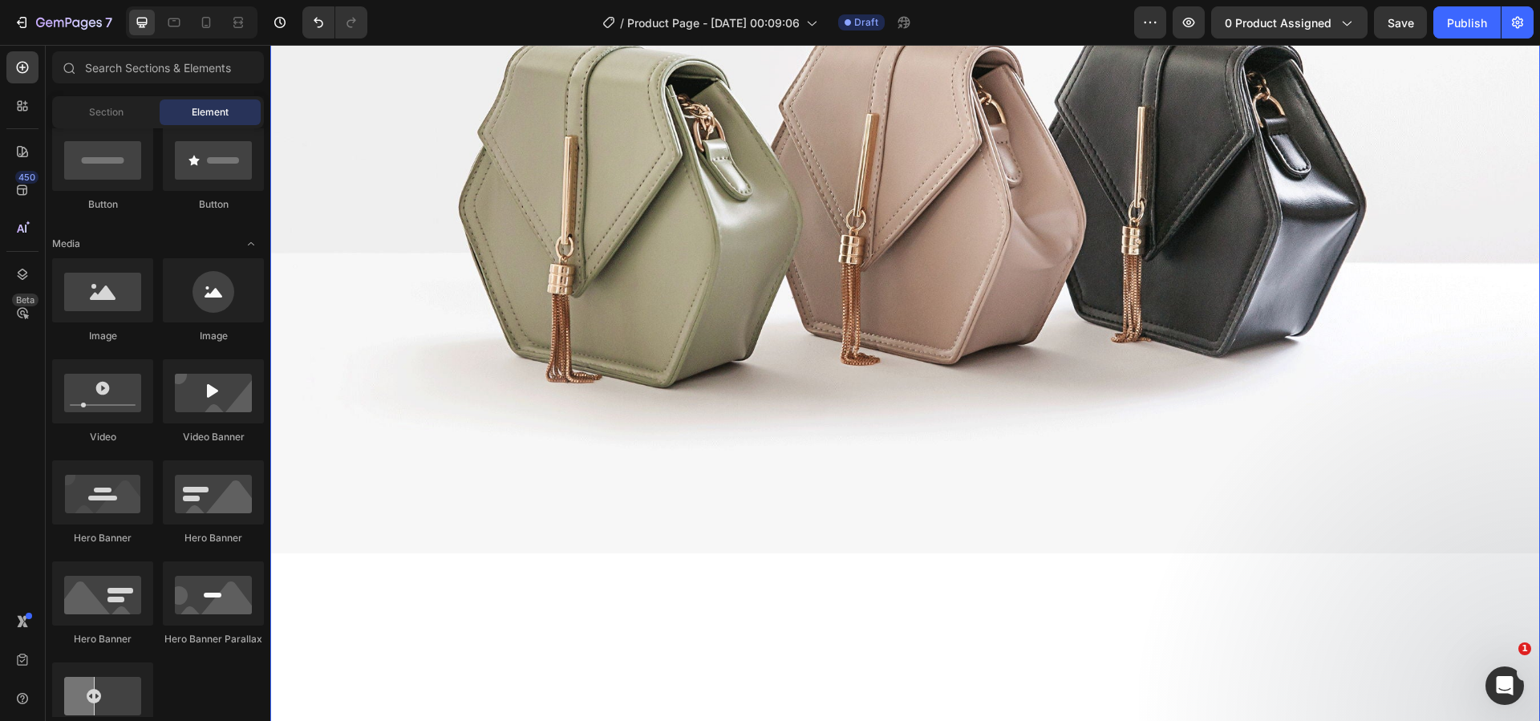
click at [483, 265] on img at bounding box center [905, 173] width 1270 height 762
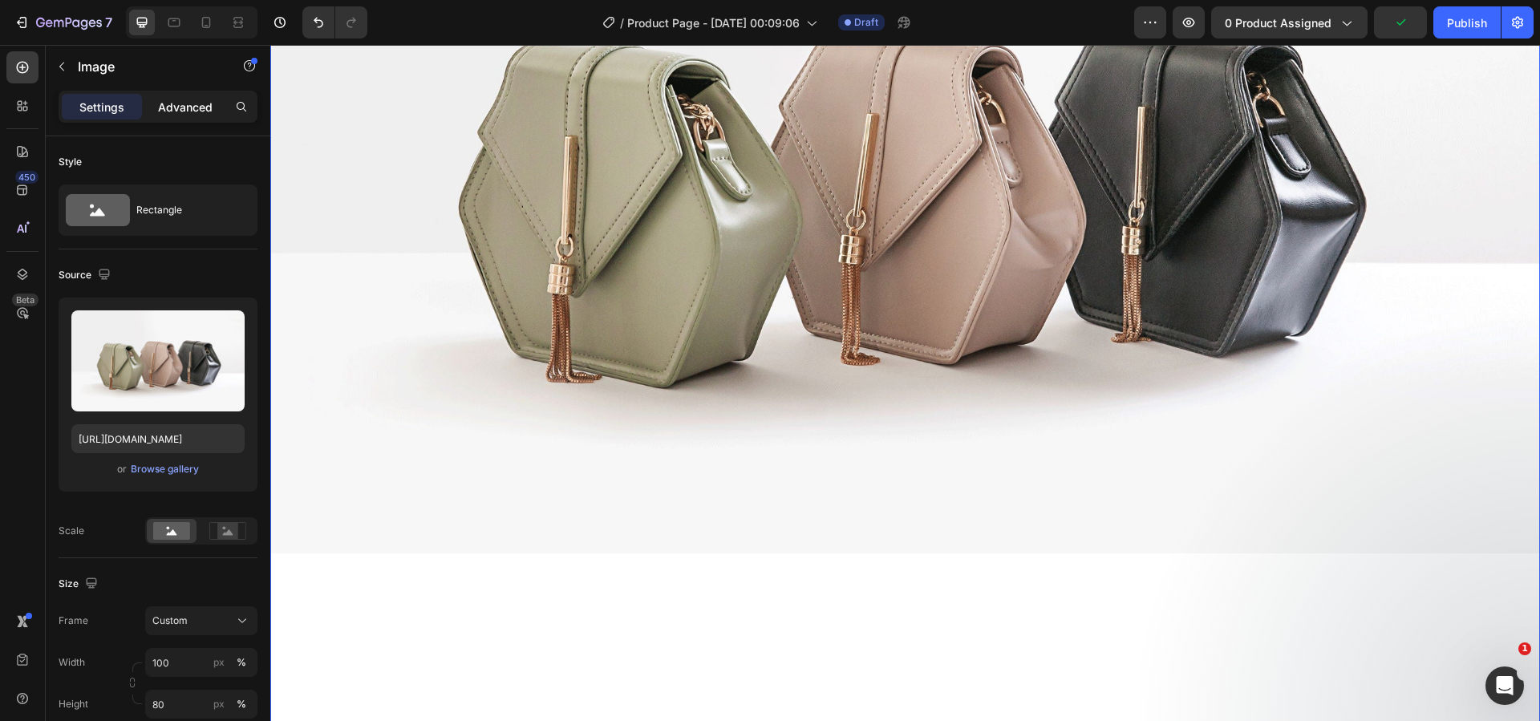
click at [188, 112] on p "Advanced" at bounding box center [185, 107] width 55 height 17
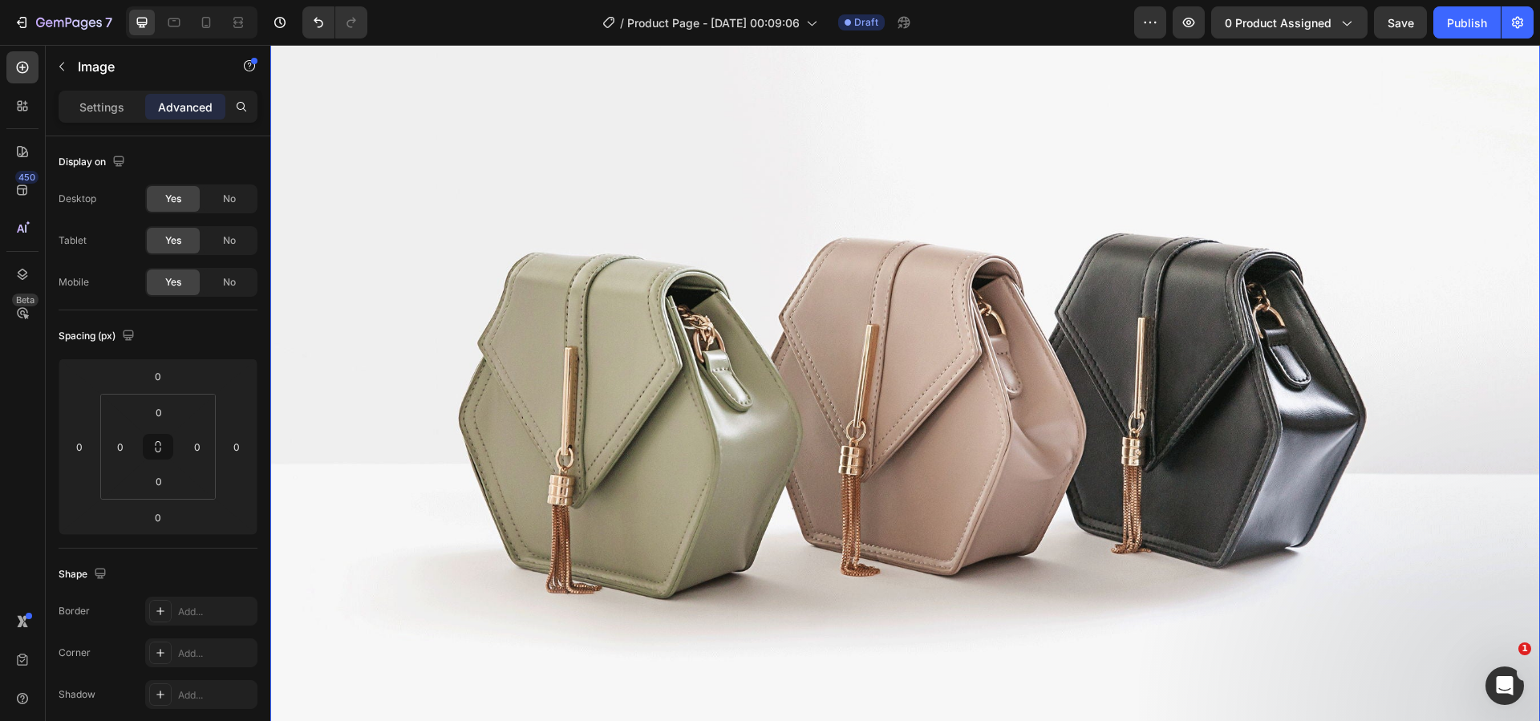
scroll to position [602, 0]
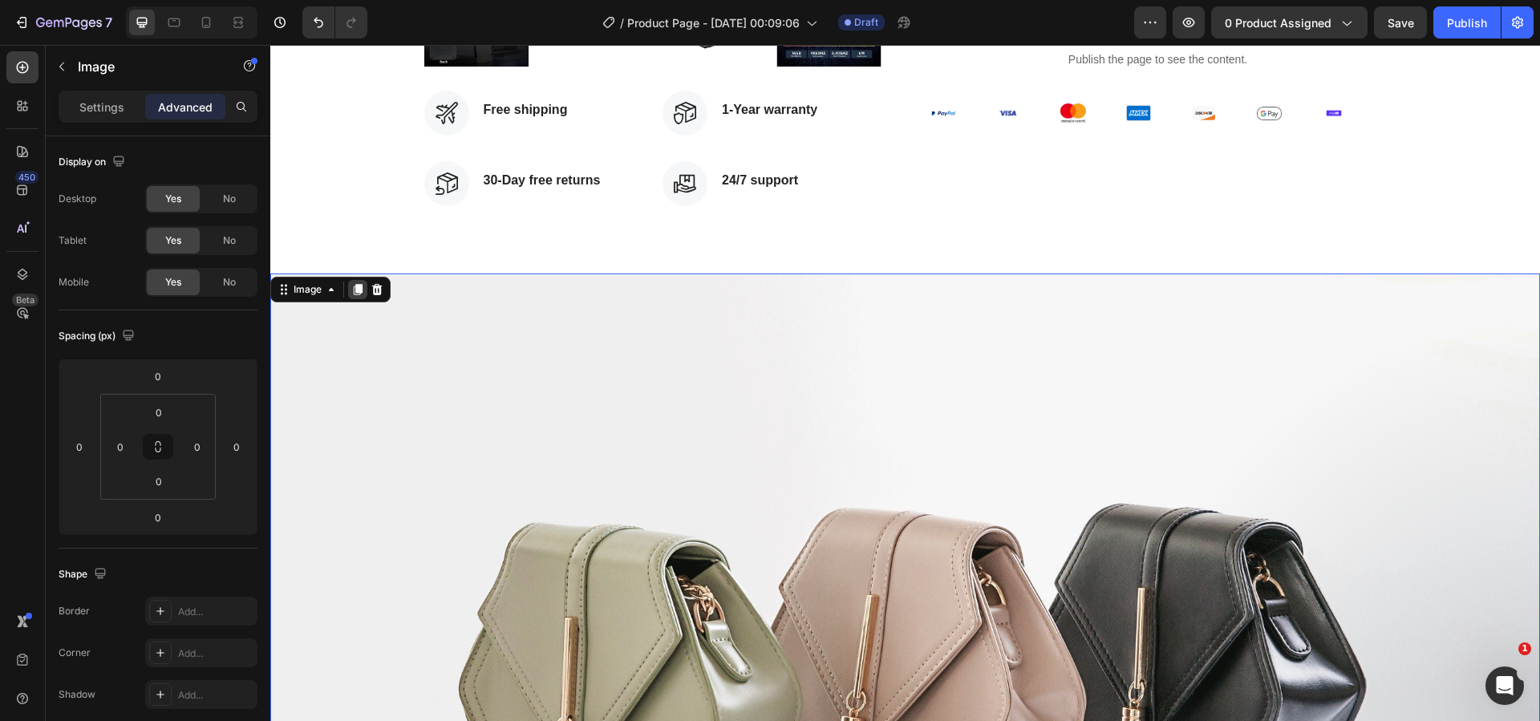
click at [353, 287] on icon at bounding box center [357, 289] width 13 height 13
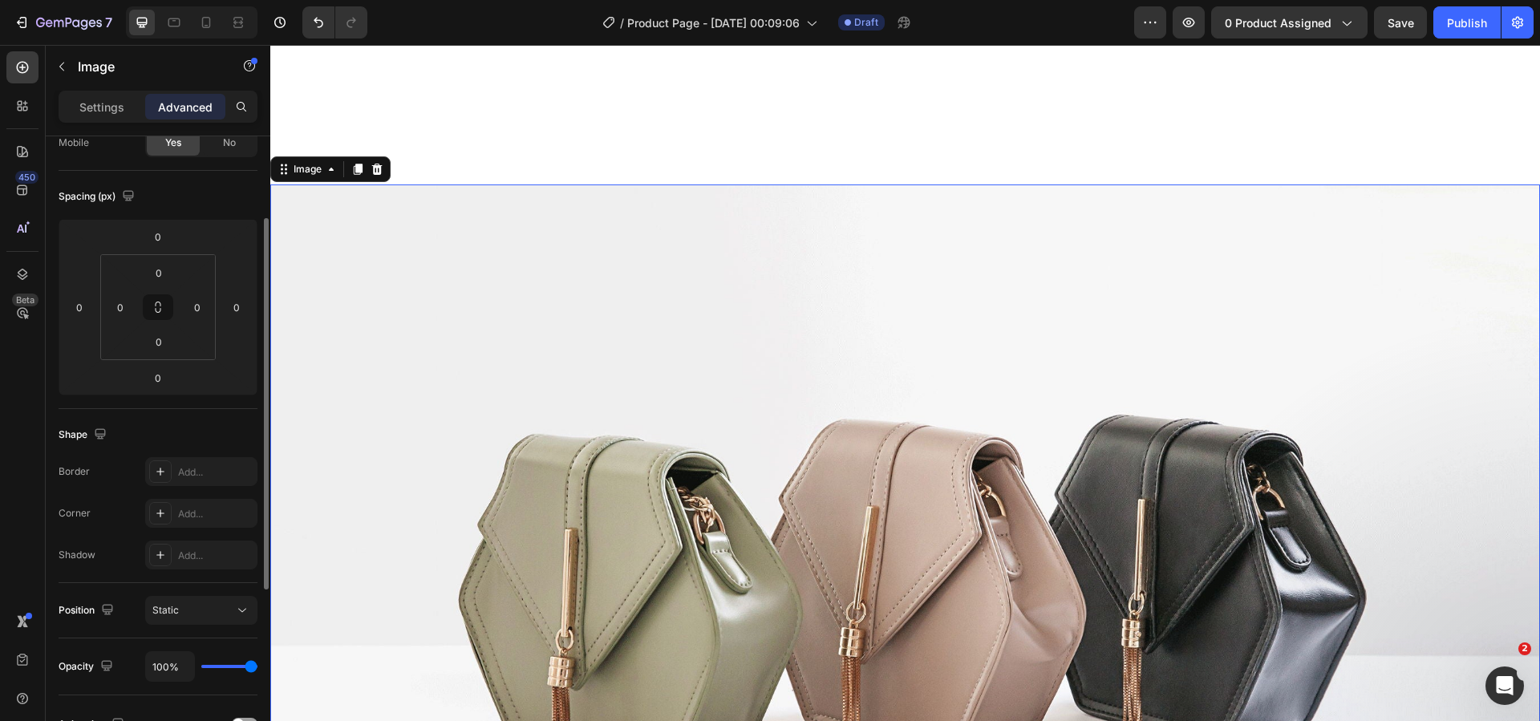
scroll to position [1716, 0]
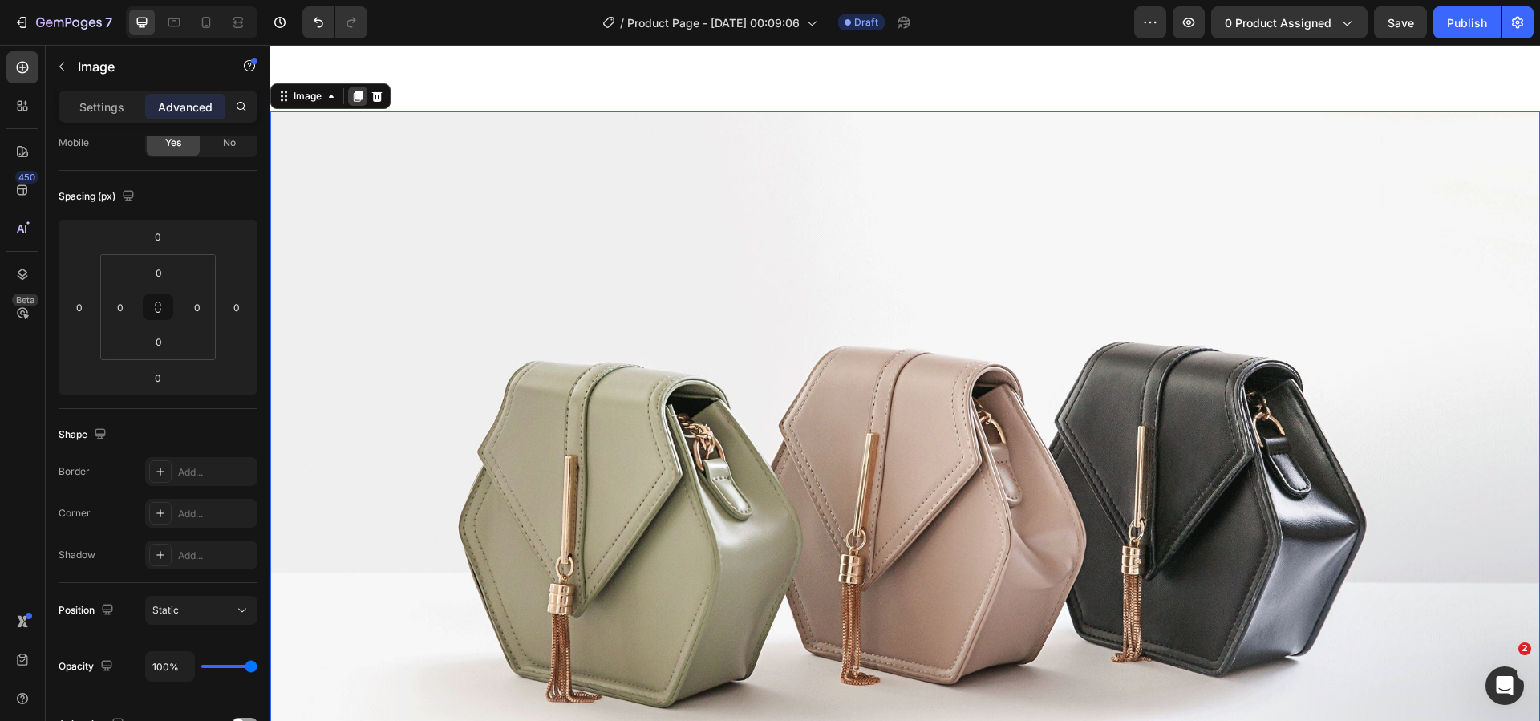
click at [352, 90] on icon at bounding box center [357, 96] width 13 height 13
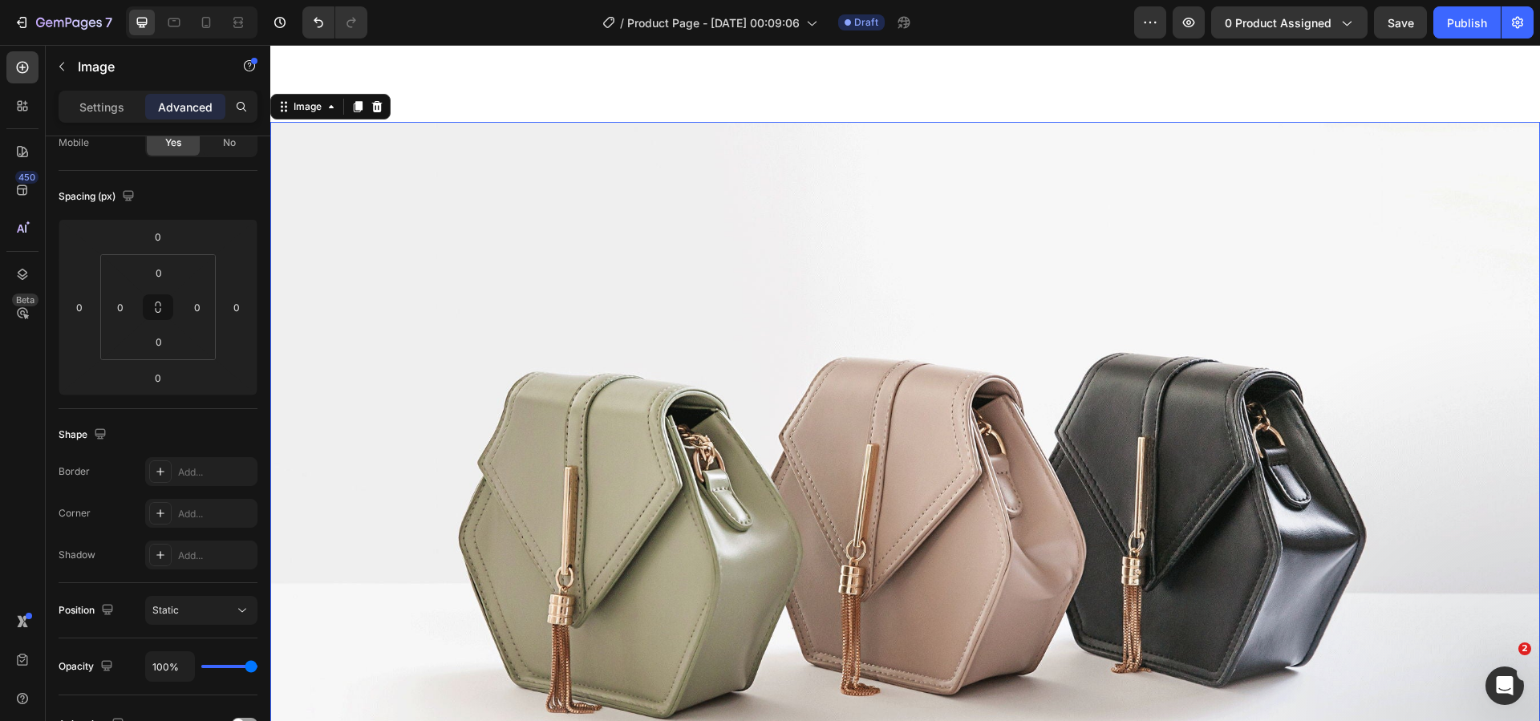
click at [352, 100] on icon at bounding box center [357, 106] width 13 height 13
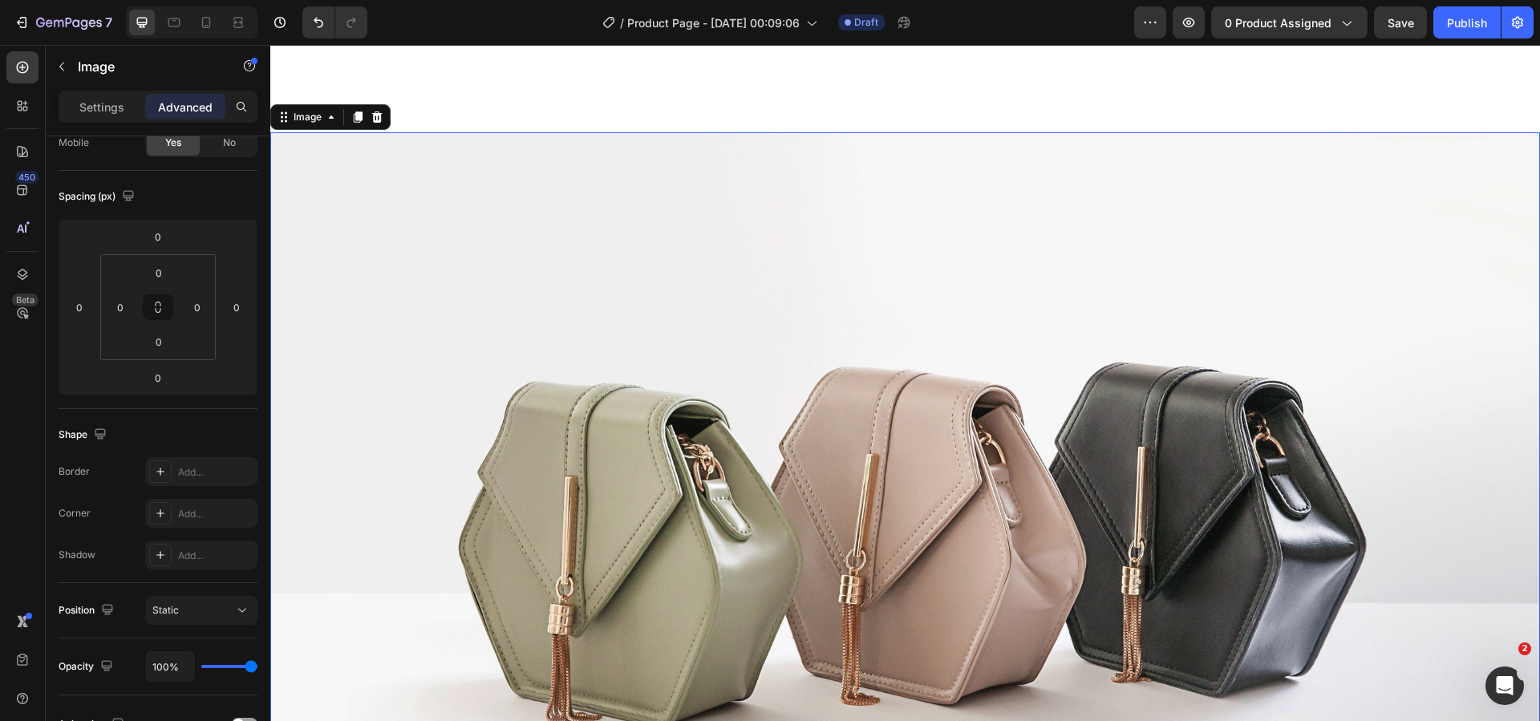
click at [352, 111] on icon at bounding box center [357, 117] width 13 height 13
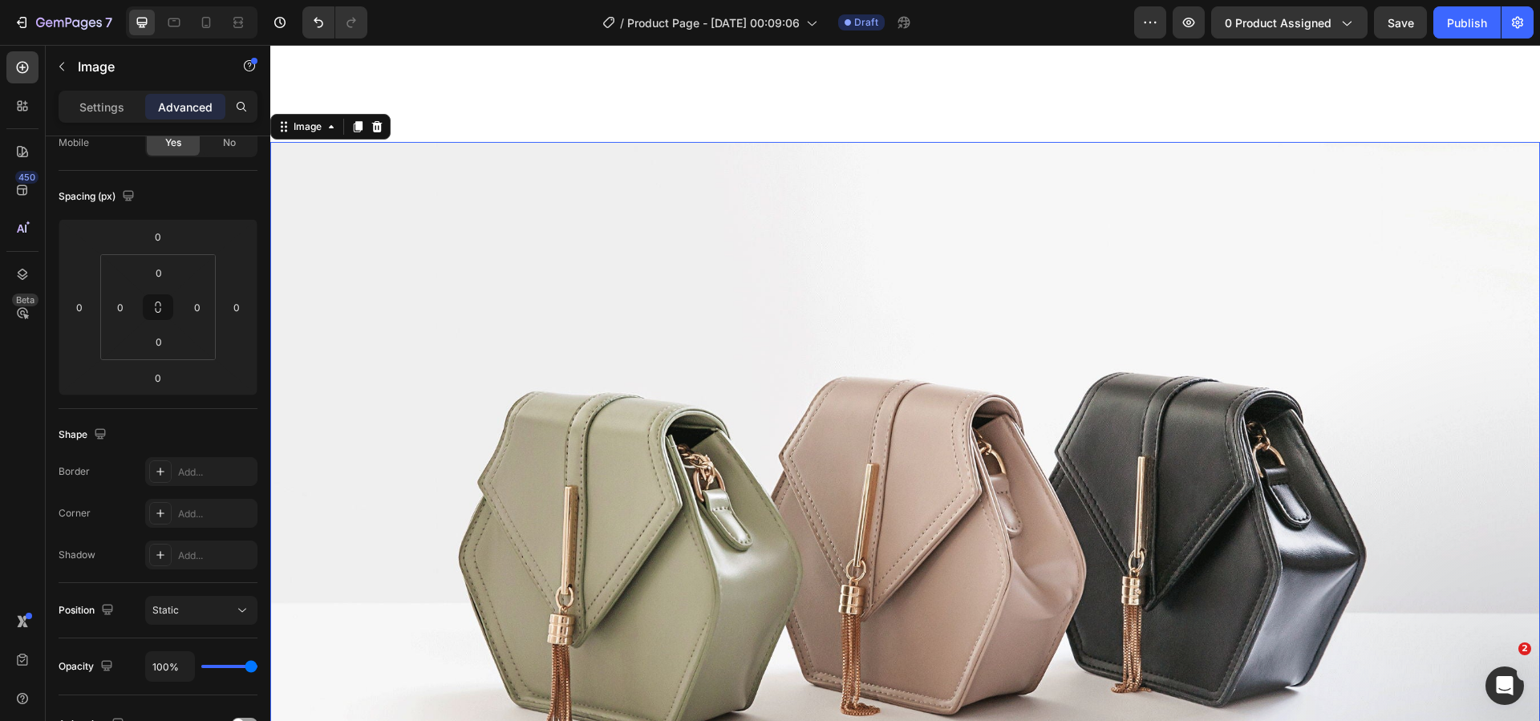
click at [352, 120] on icon at bounding box center [357, 126] width 13 height 13
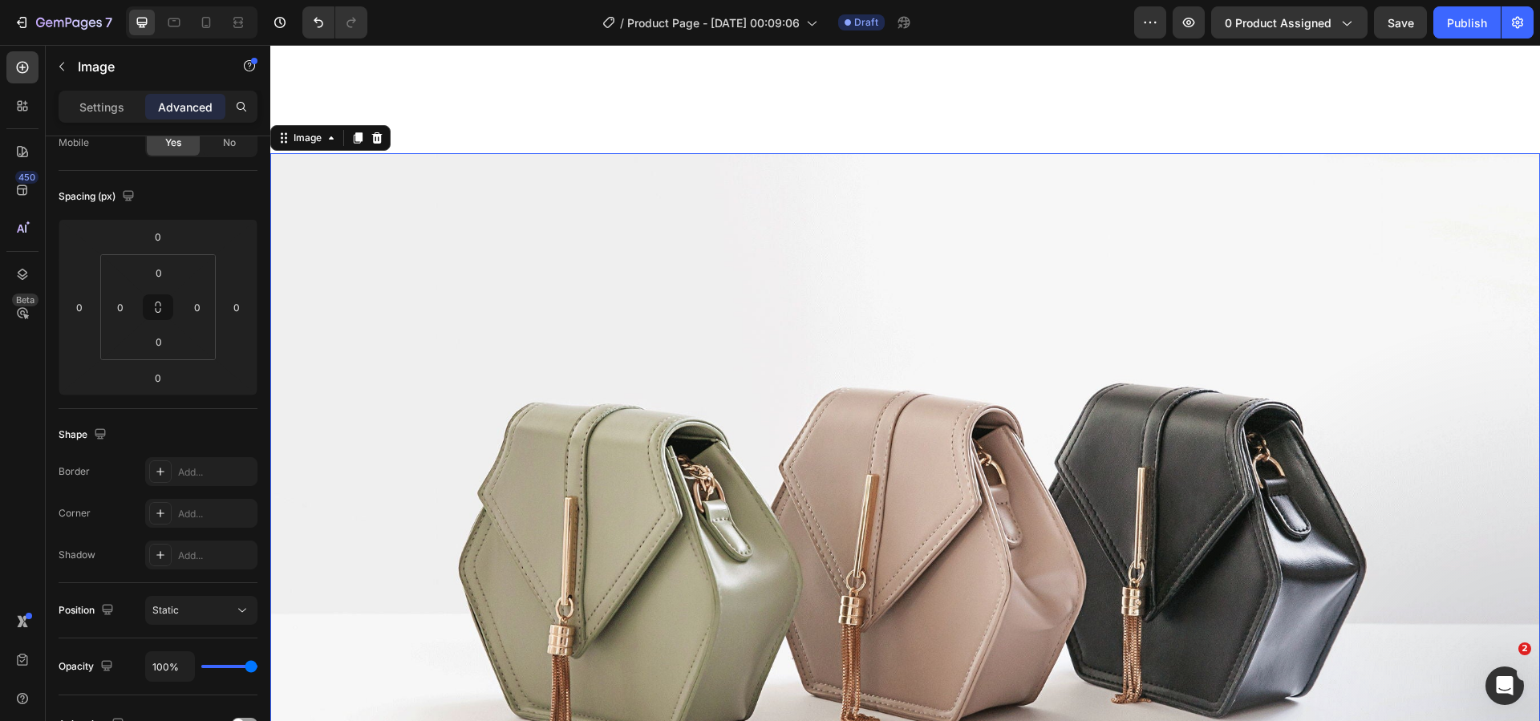
click at [352, 132] on icon at bounding box center [357, 138] width 13 height 13
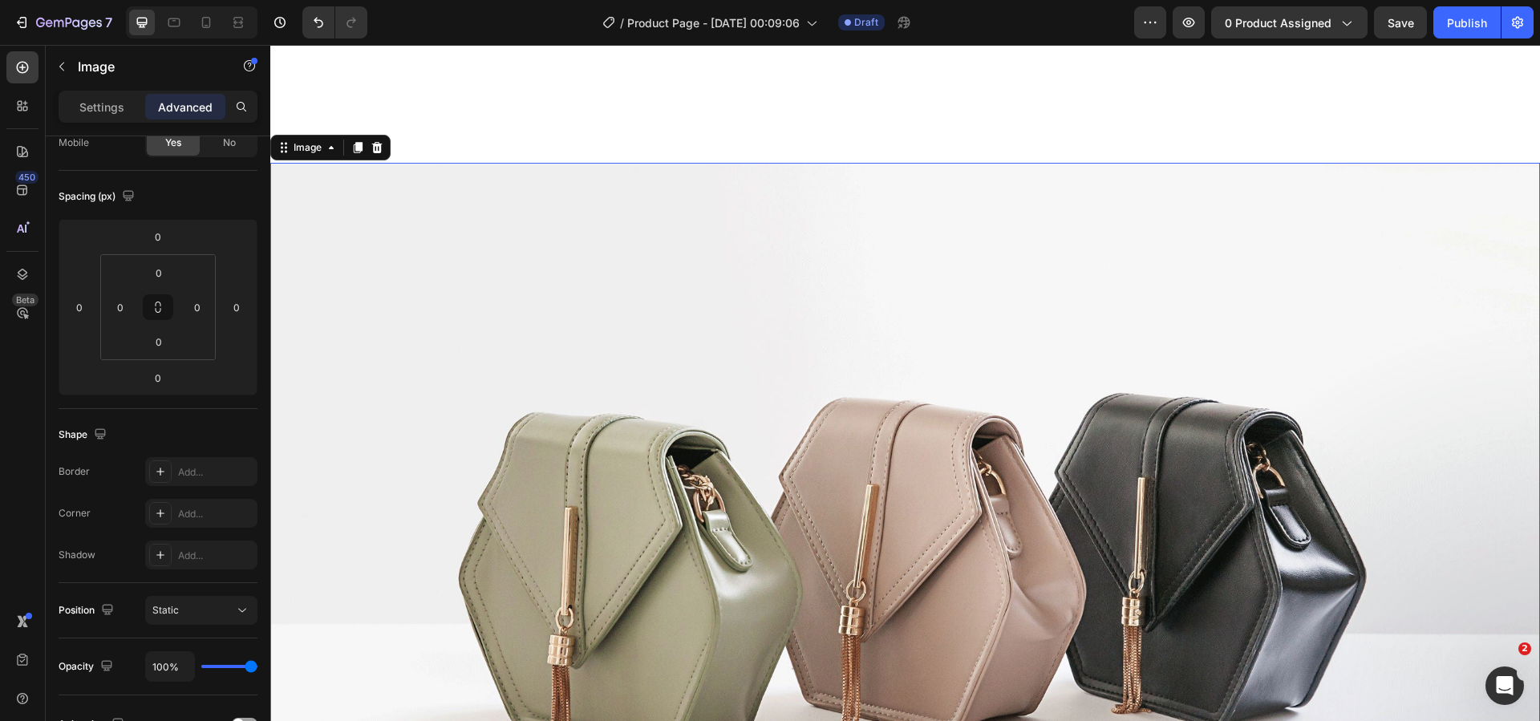
click at [352, 141] on icon at bounding box center [357, 147] width 13 height 13
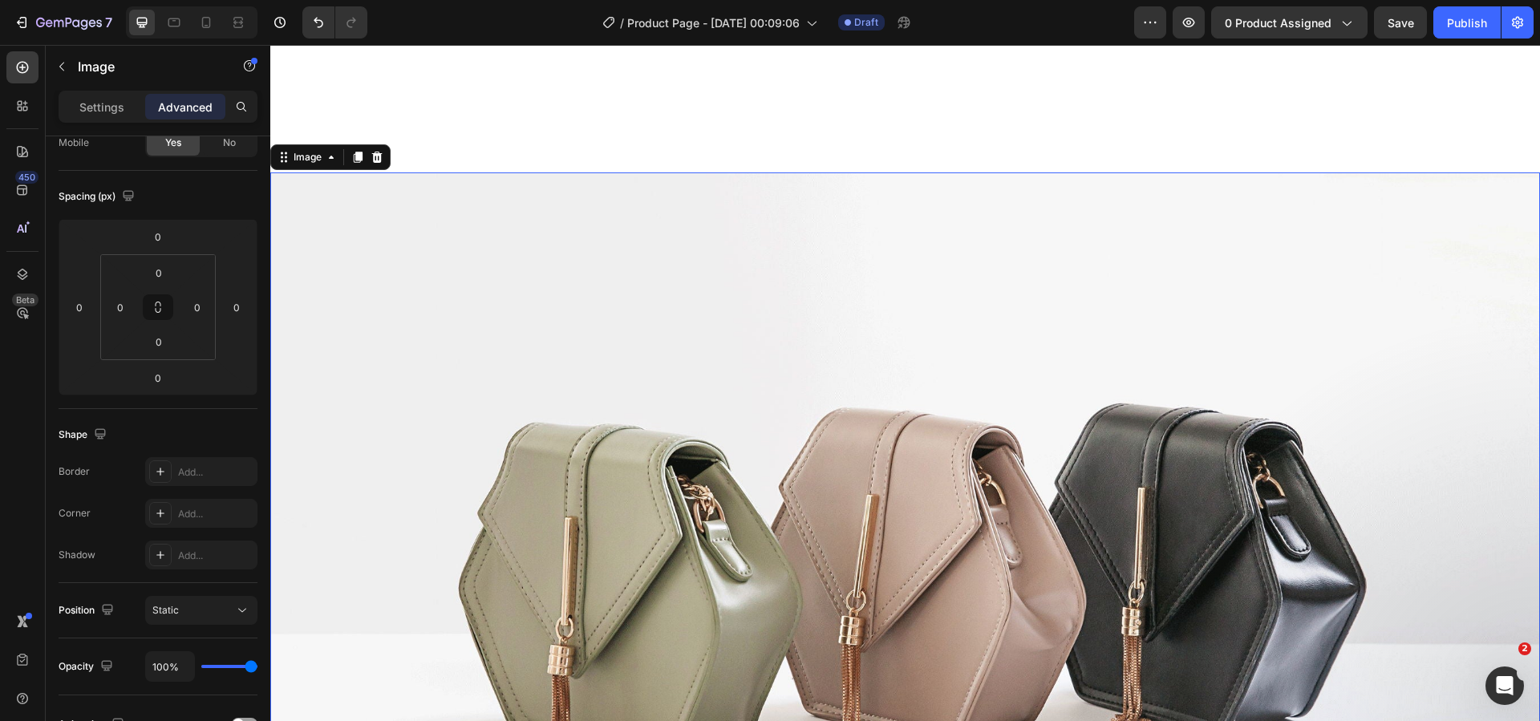
click at [352, 151] on icon at bounding box center [357, 157] width 13 height 13
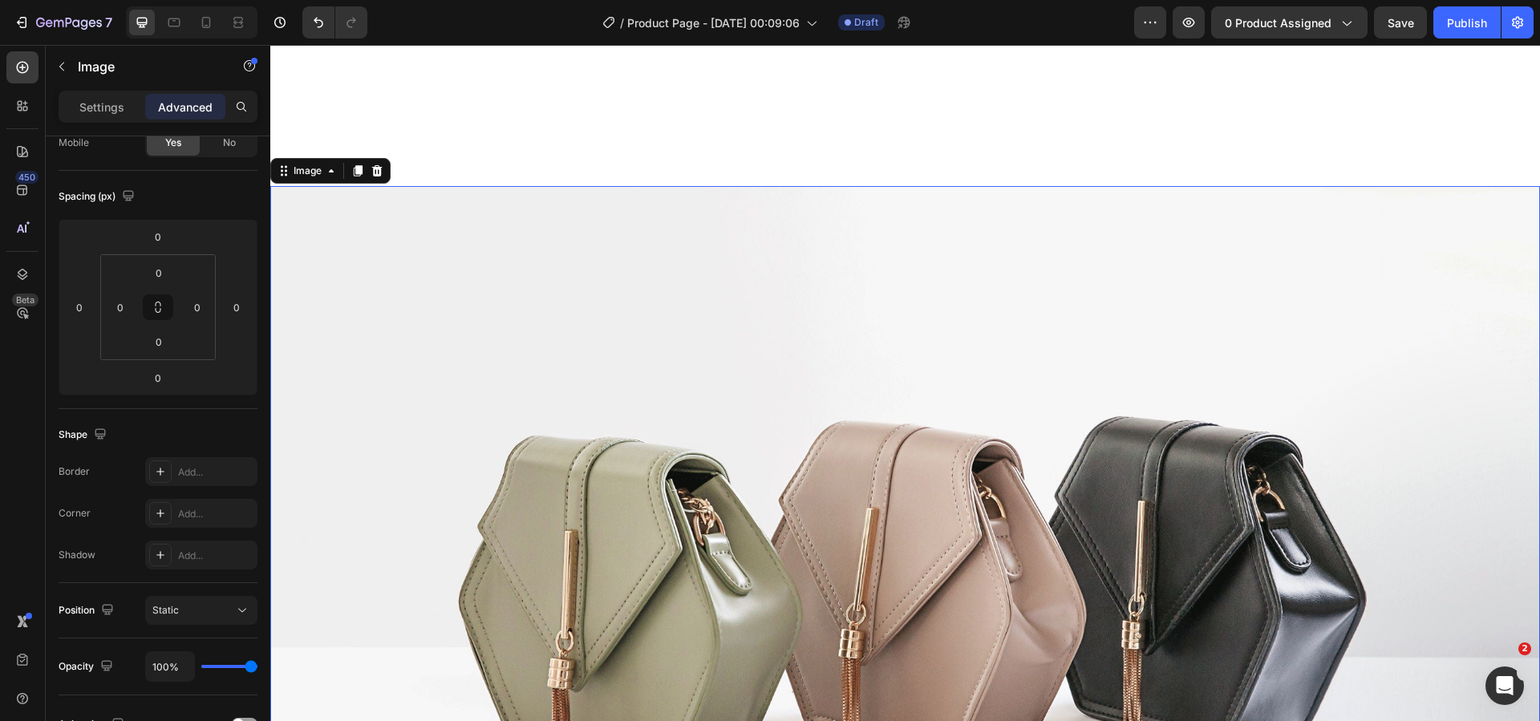
scroll to position [8311, 0]
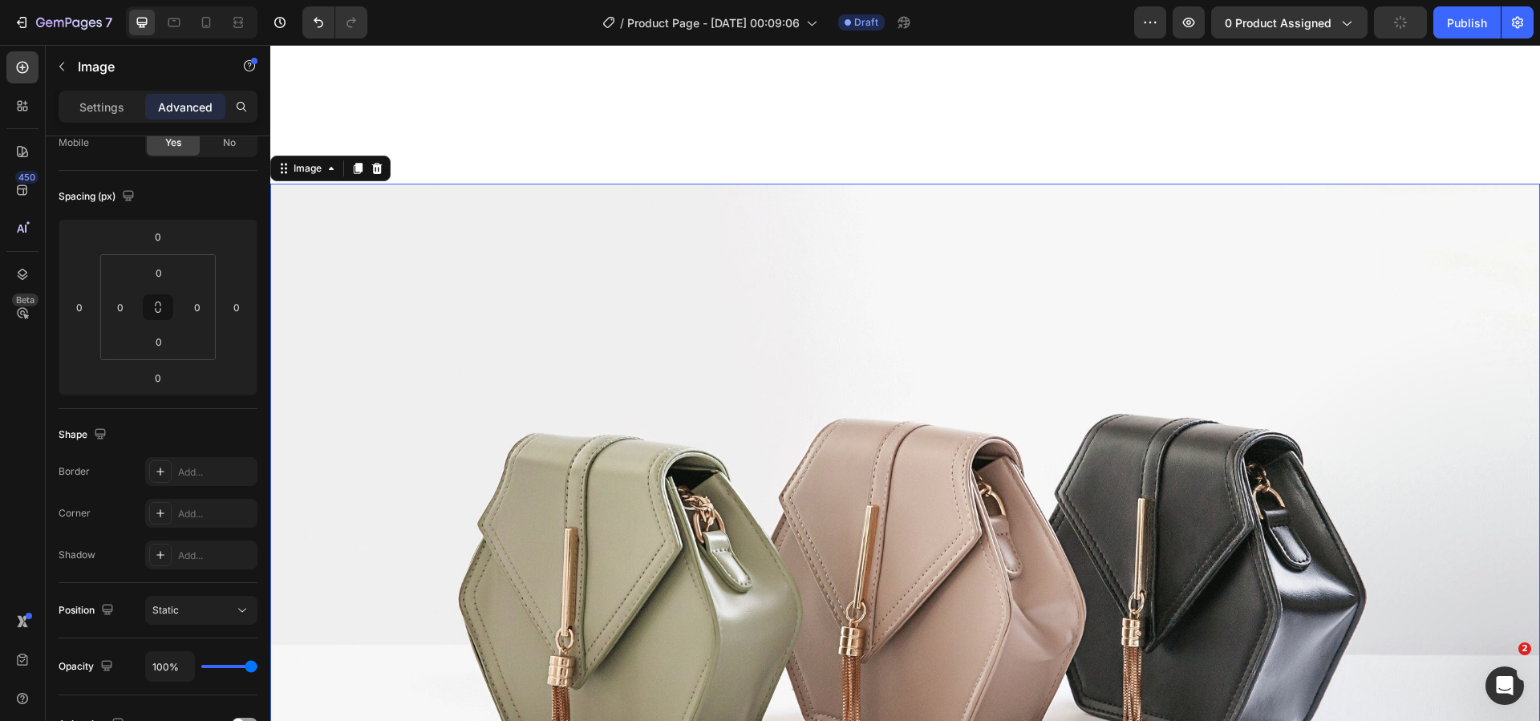
click at [352, 162] on icon at bounding box center [357, 168] width 13 height 13
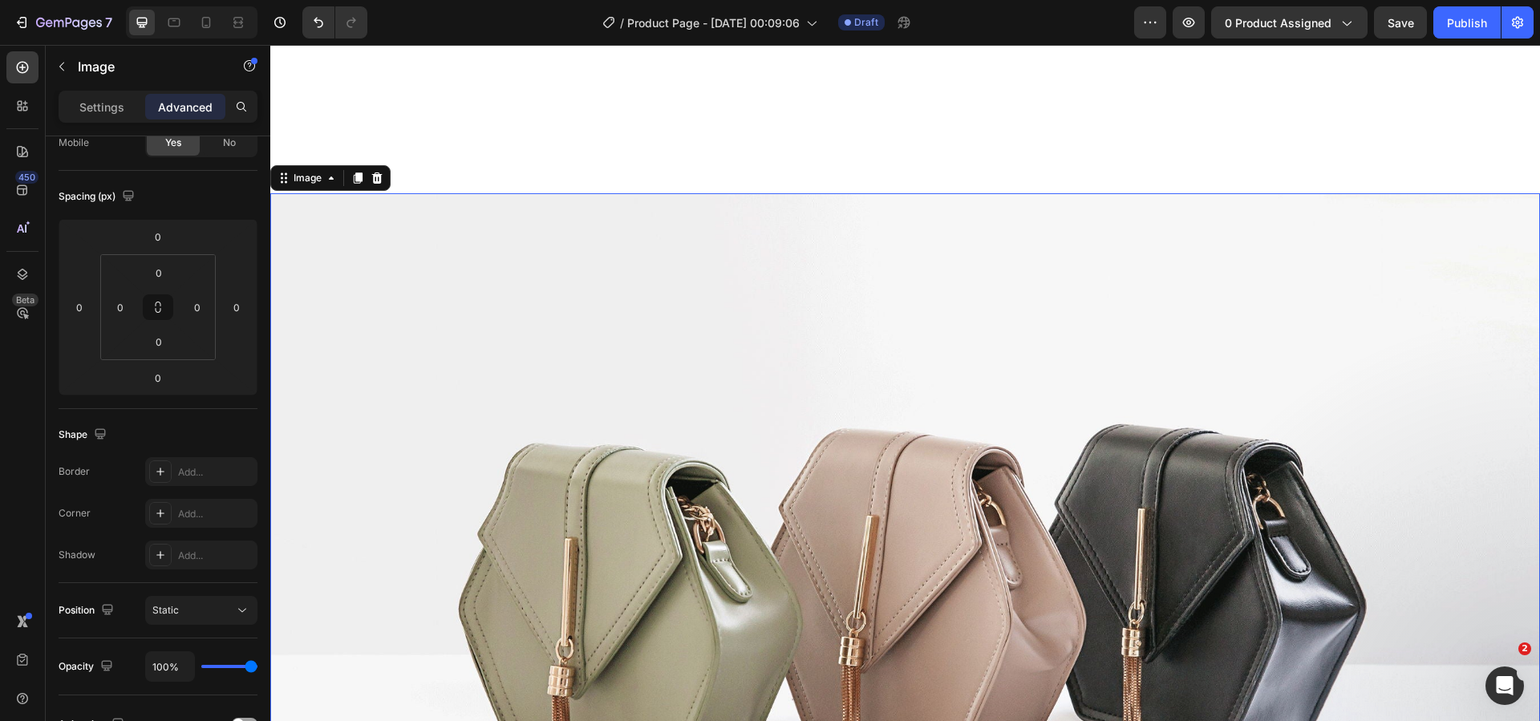
scroll to position [9735, 0]
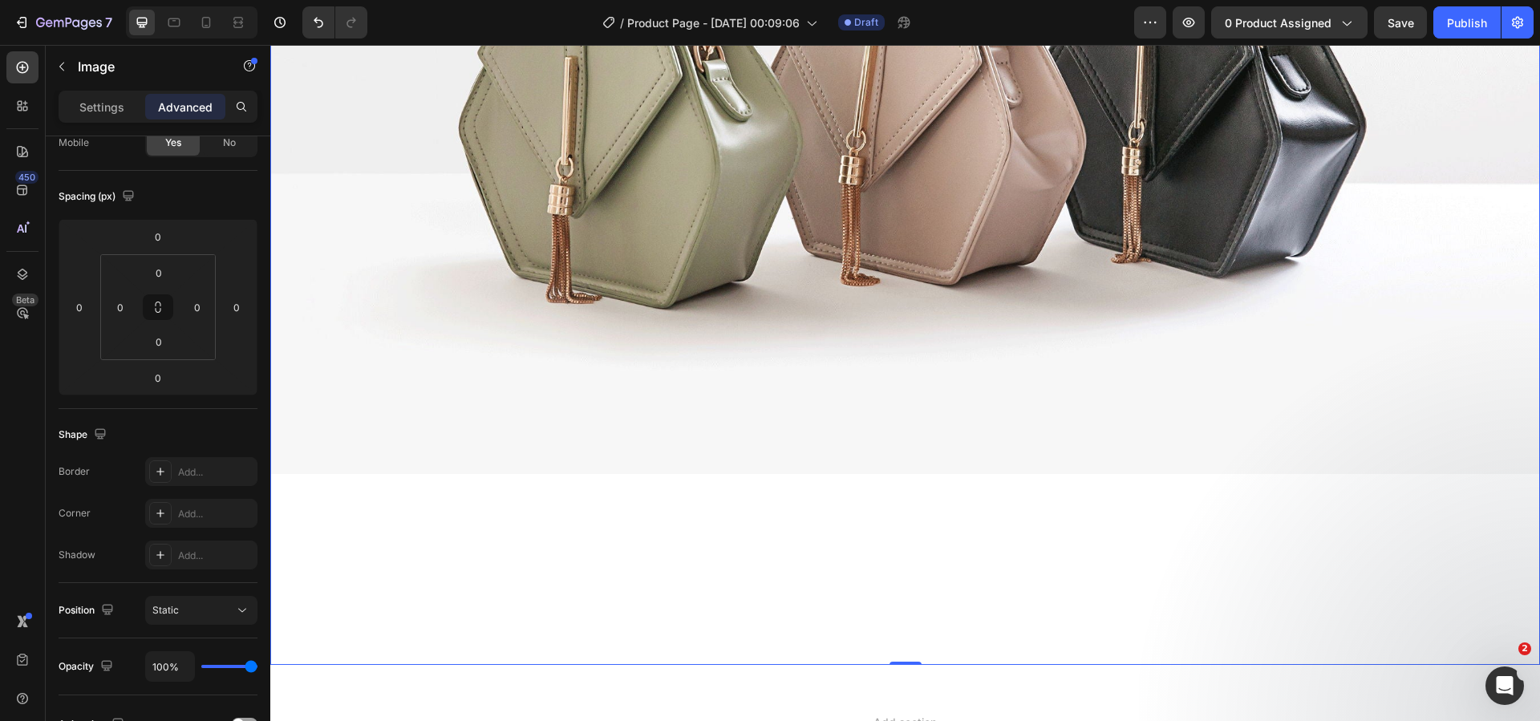
click at [747, 476] on div at bounding box center [905, 188] width 1270 height 952
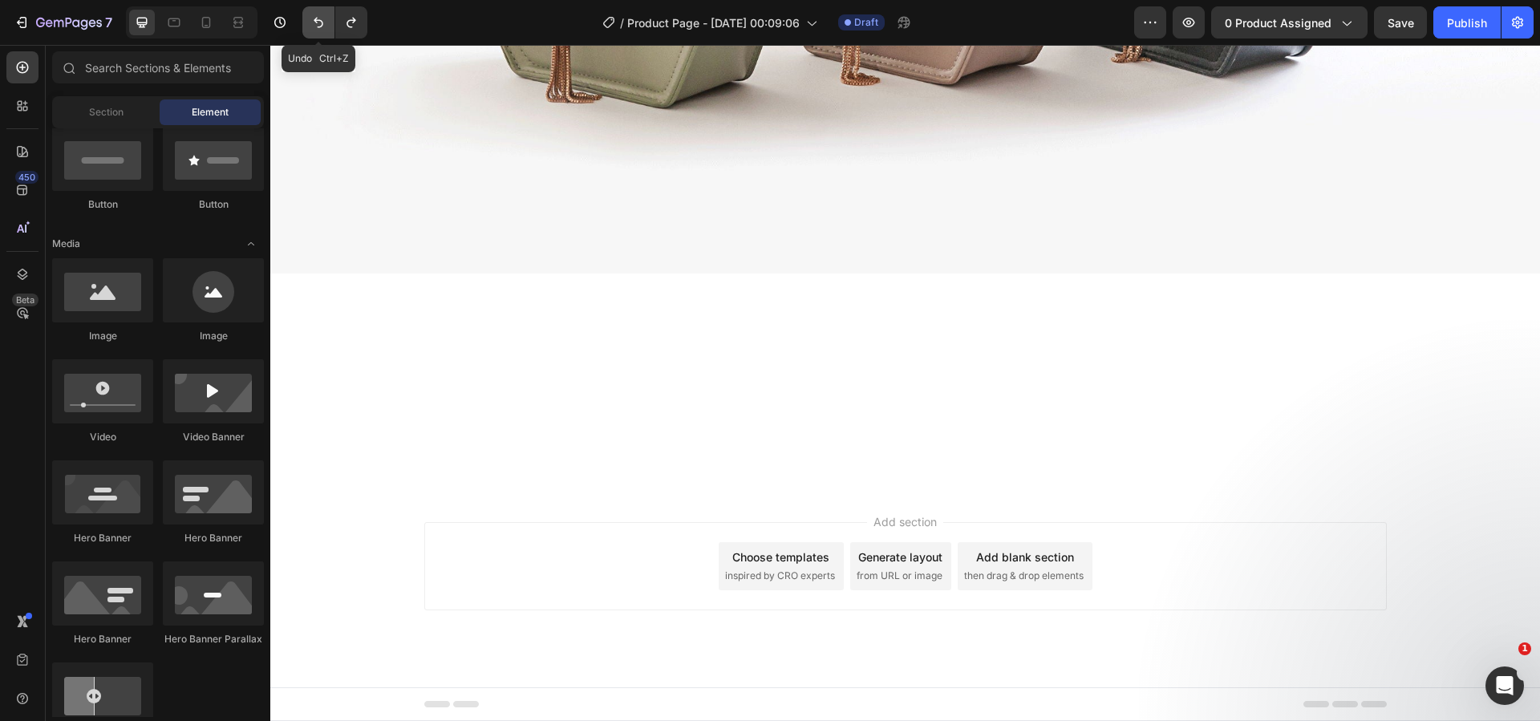
scroll to position [3238, 0]
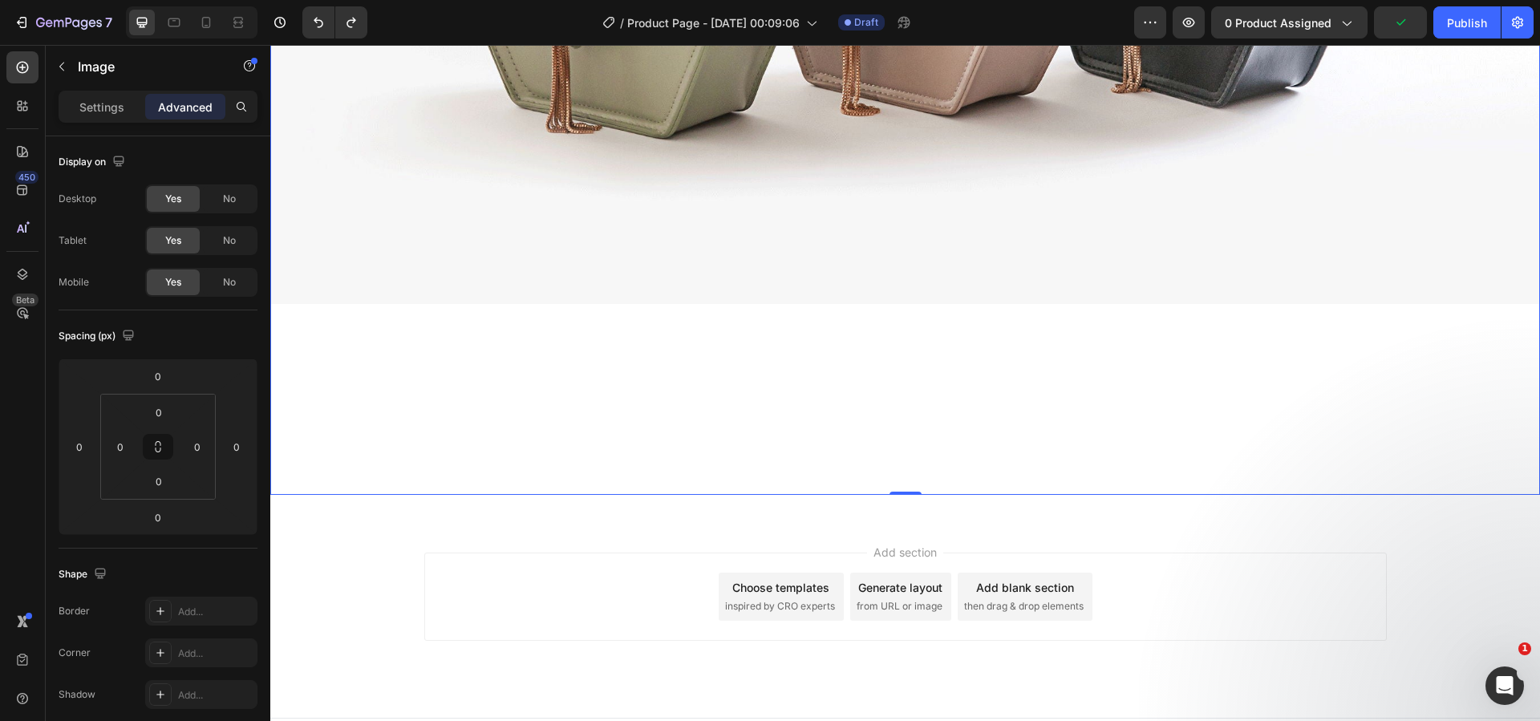
click at [373, 395] on div at bounding box center [905, 18] width 1270 height 952
click at [319, 21] on icon "Undo/Redo" at bounding box center [319, 23] width 10 height 10
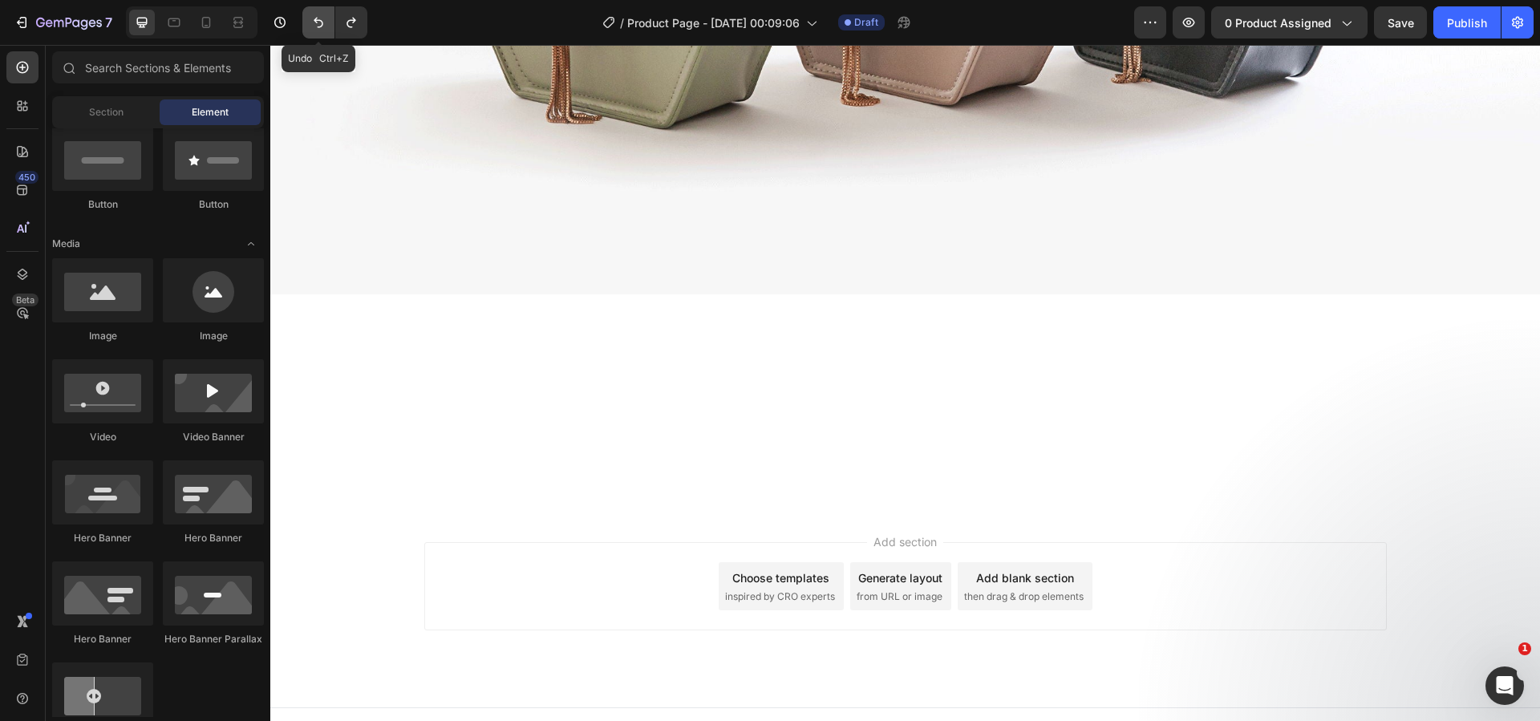
click at [319, 21] on icon "Undo/Redo" at bounding box center [319, 23] width 10 height 10
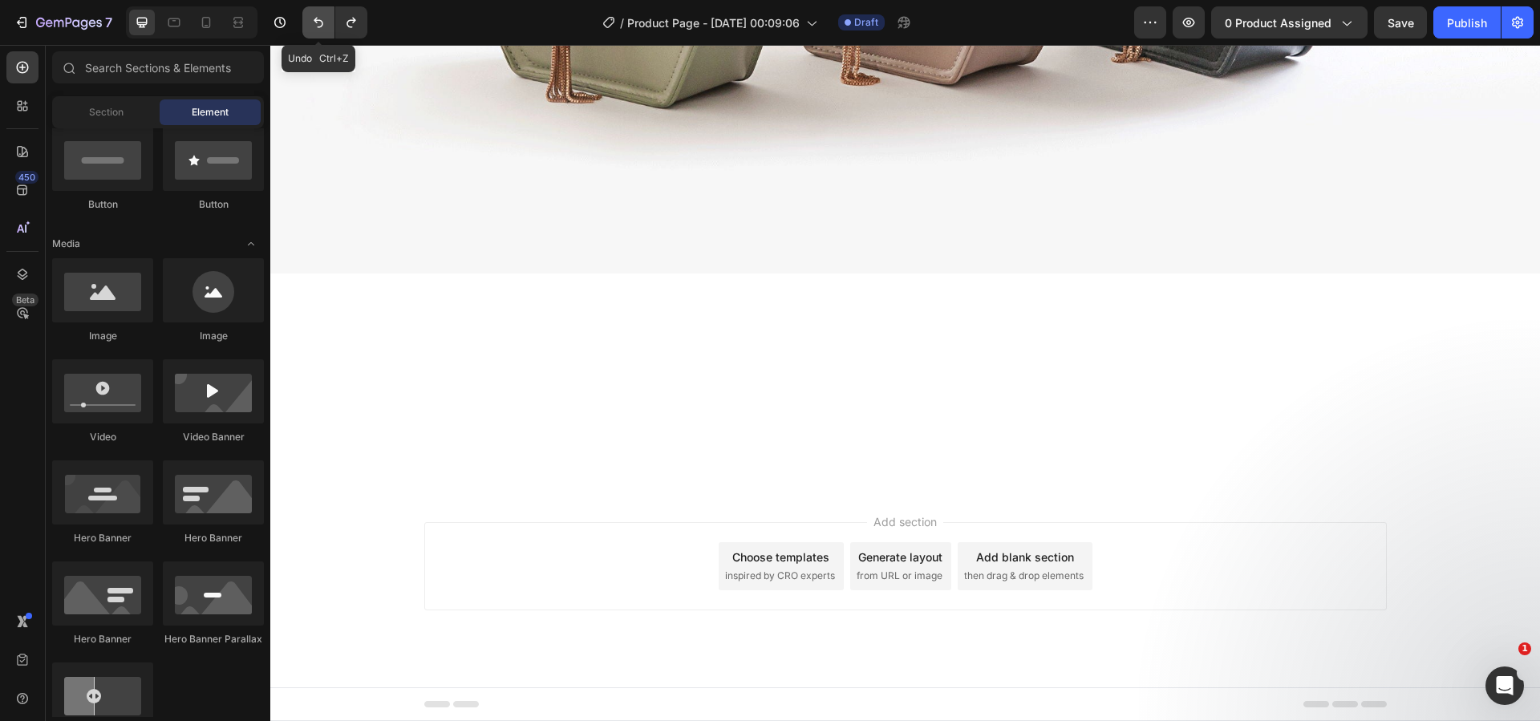
scroll to position [1353, 0]
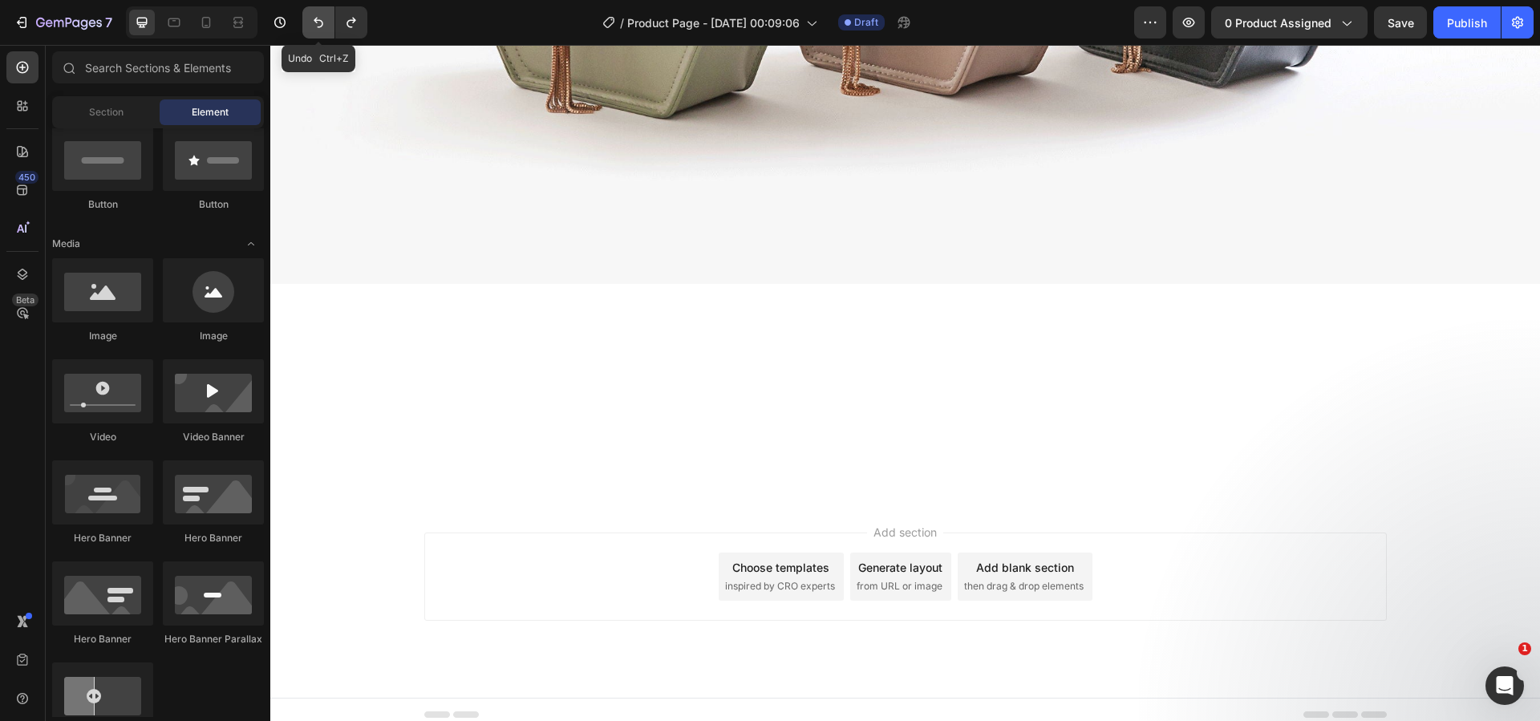
click at [319, 21] on icon "Undo/Redo" at bounding box center [319, 23] width 10 height 10
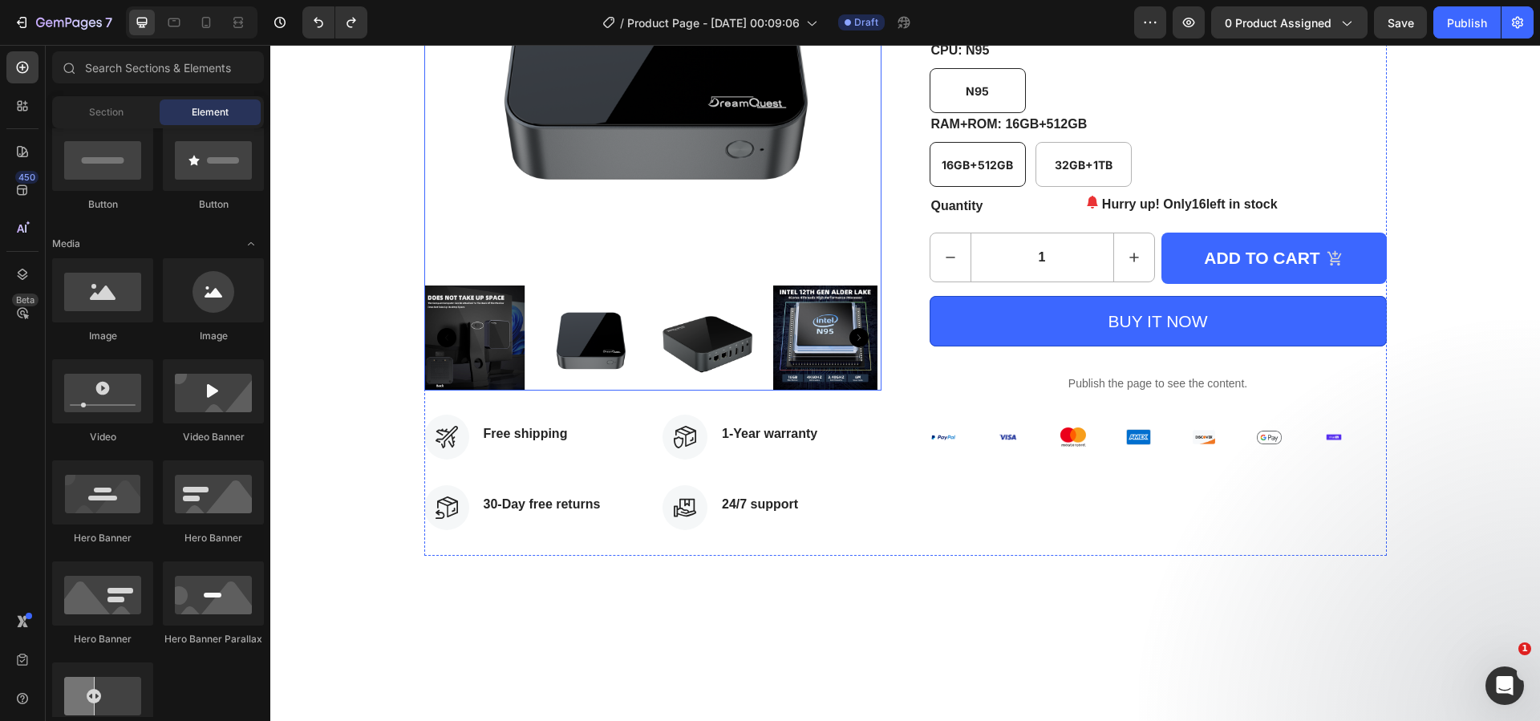
scroll to position [631, 0]
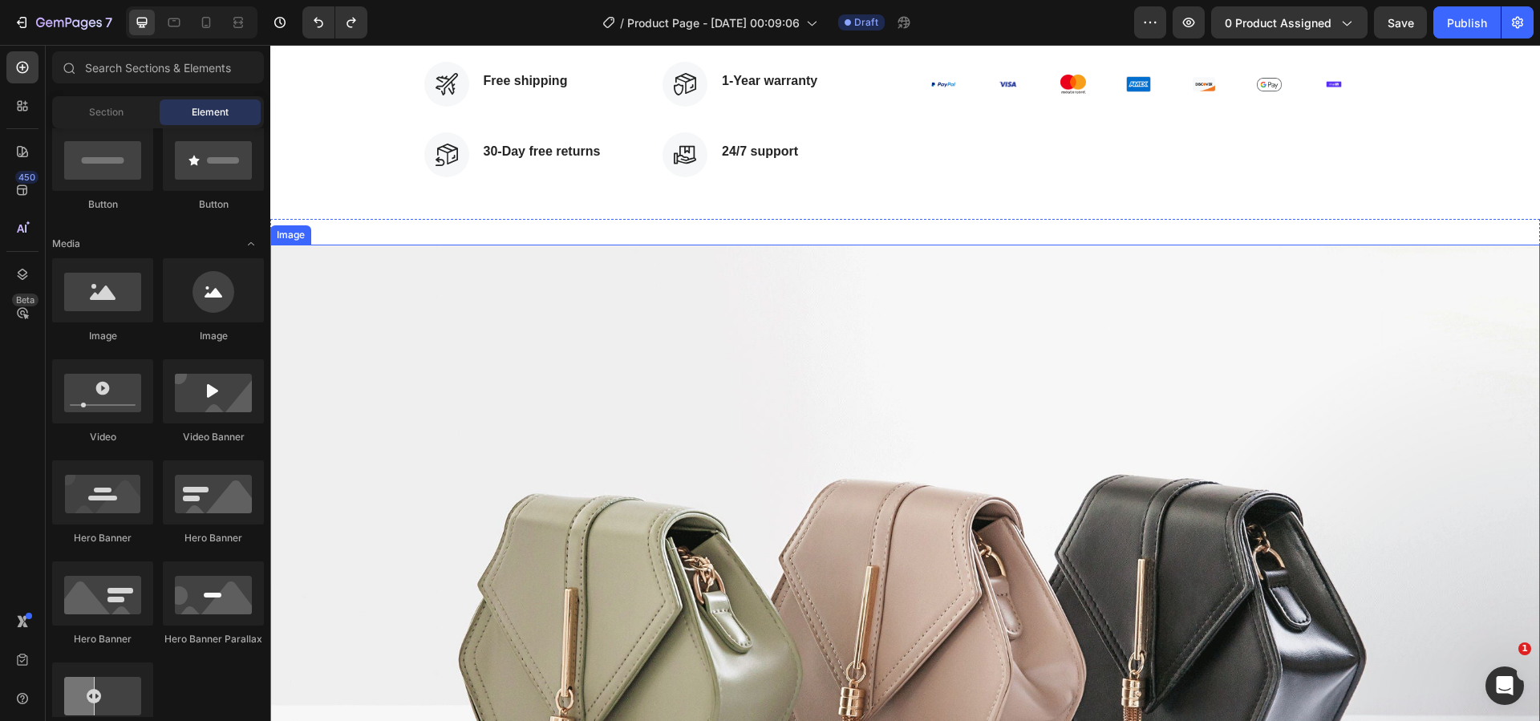
click at [677, 462] on img at bounding box center [905, 626] width 1270 height 762
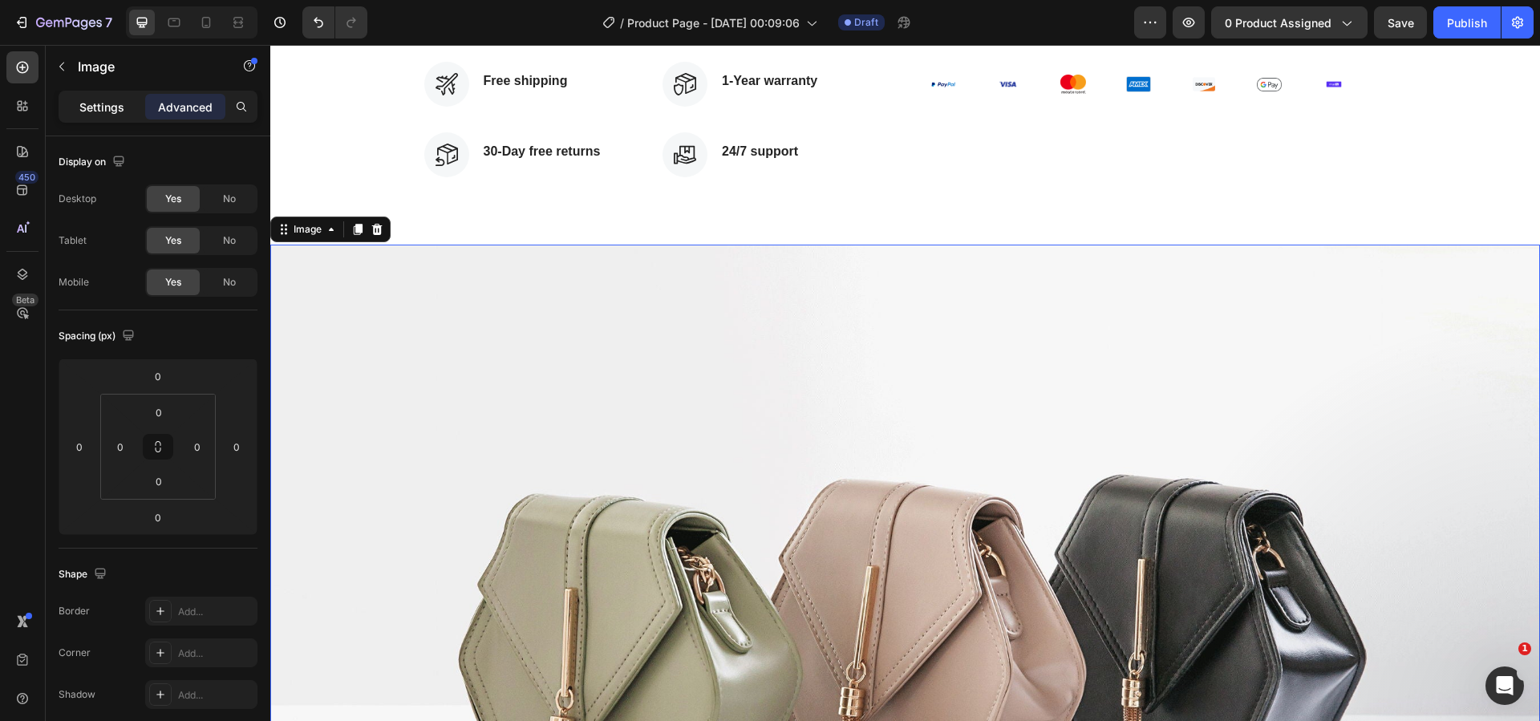
click at [119, 103] on p "Settings" at bounding box center [101, 107] width 45 height 17
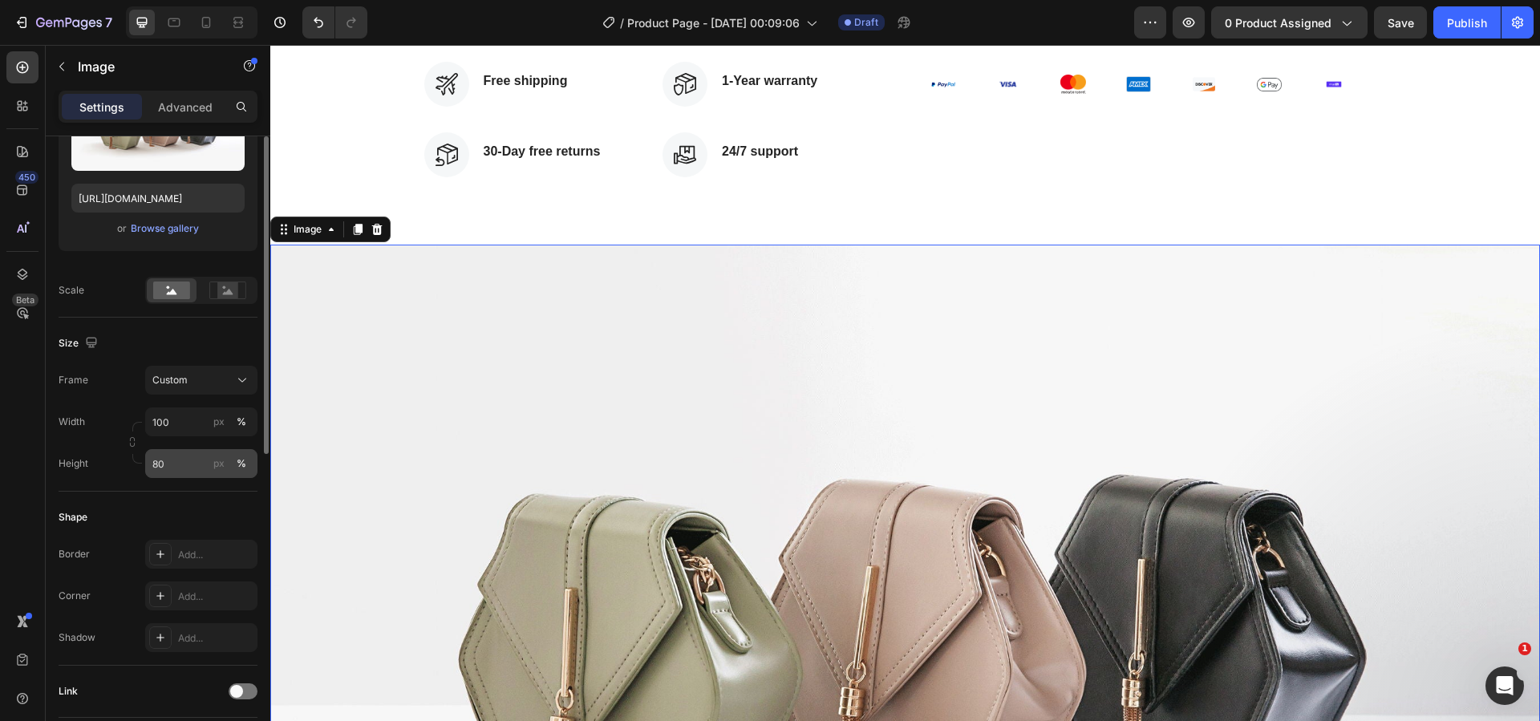
scroll to position [160, 0]
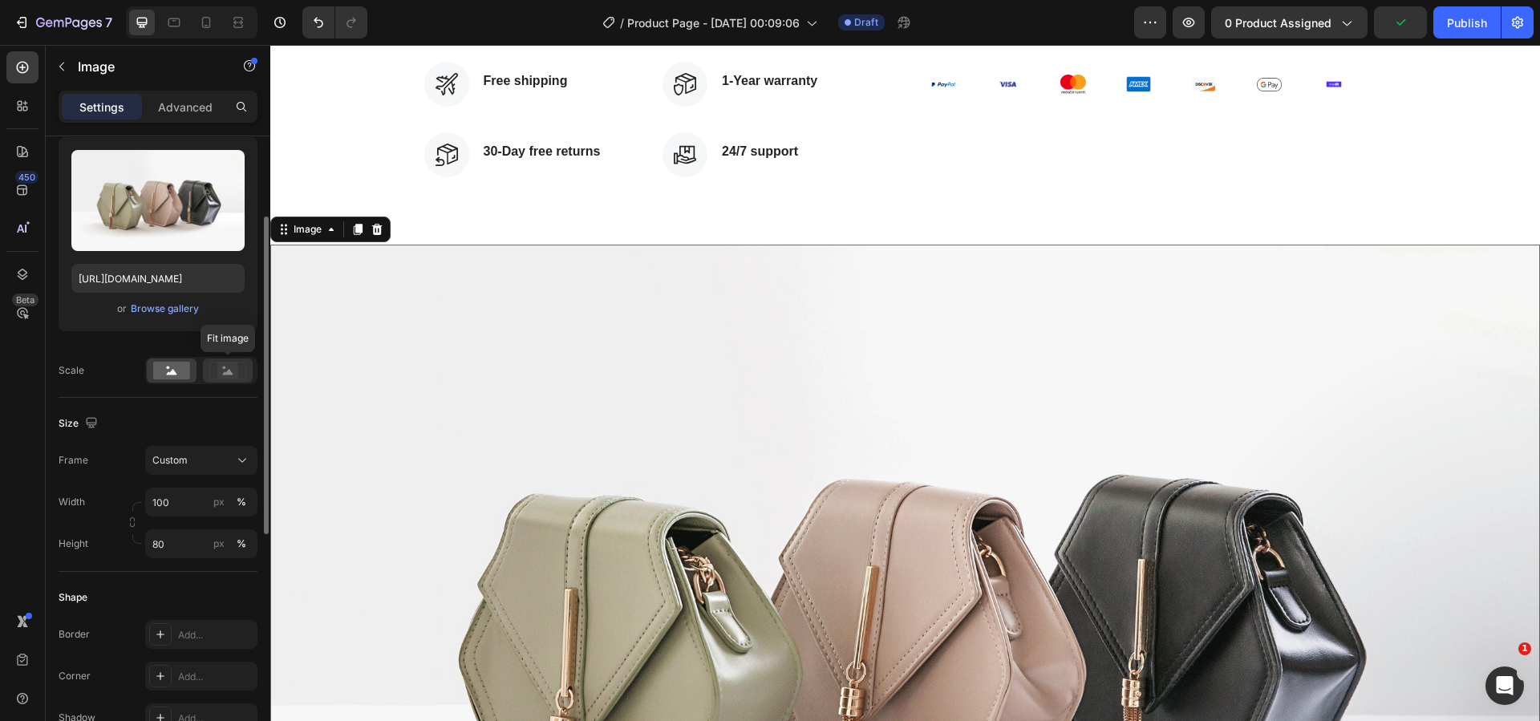
click at [229, 377] on rect at bounding box center [227, 371] width 21 height 16
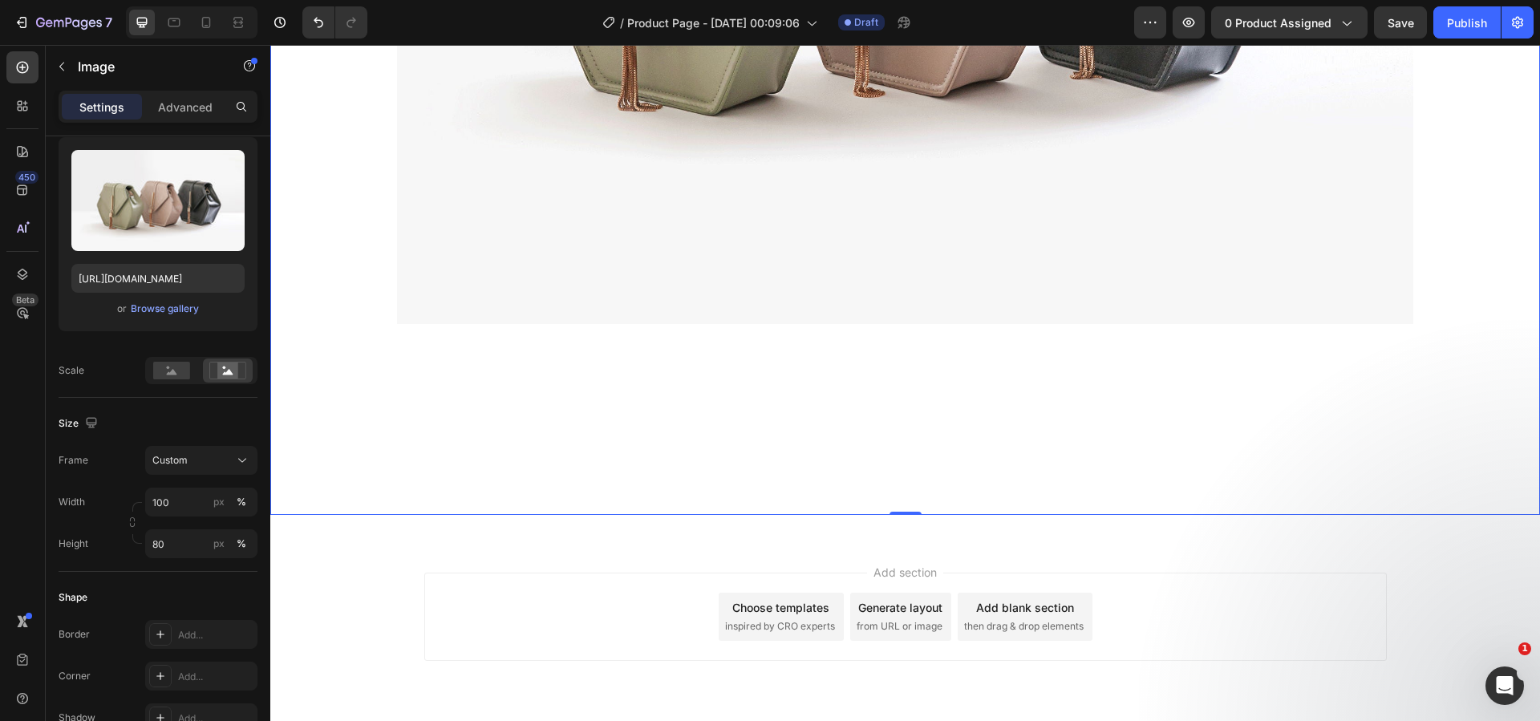
scroll to position [1273, 0]
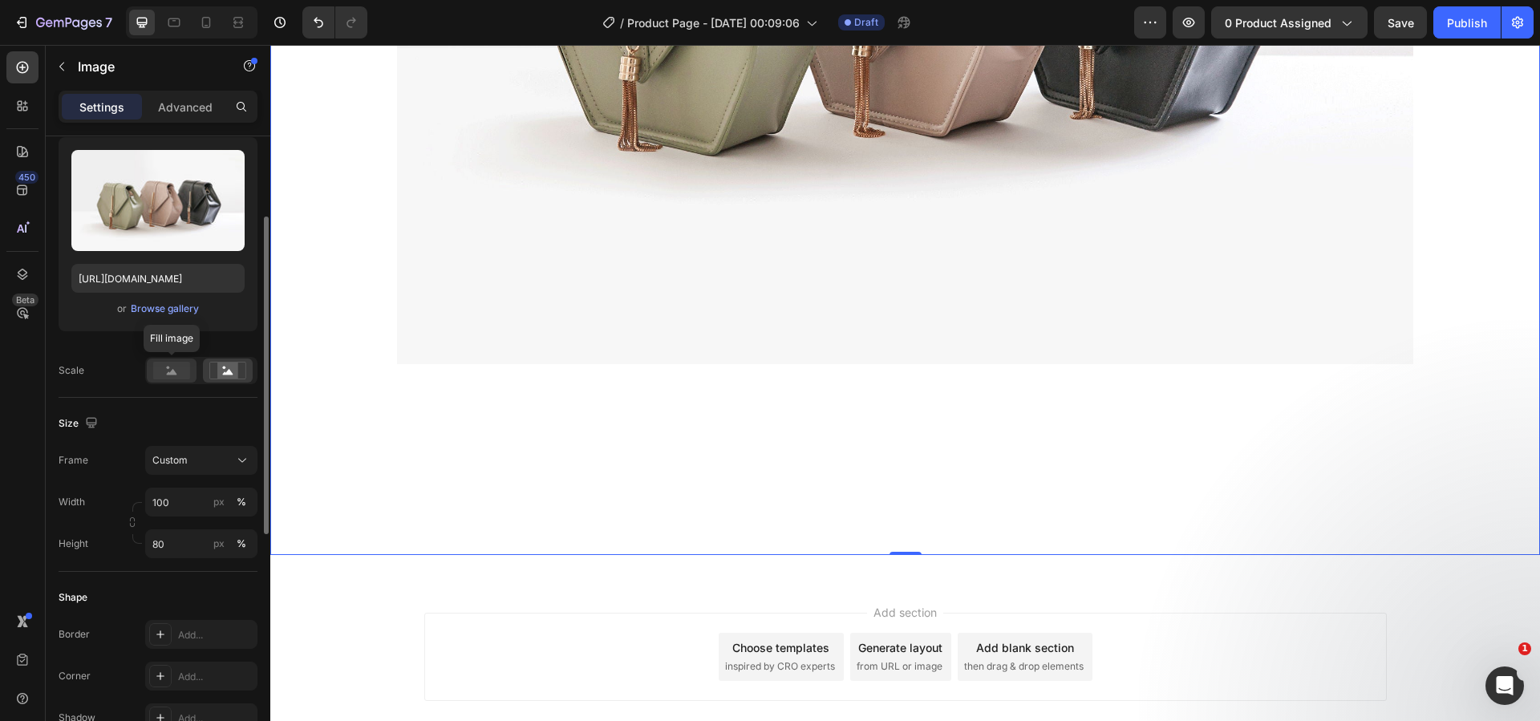
click at [166, 367] on rect at bounding box center [171, 371] width 37 height 18
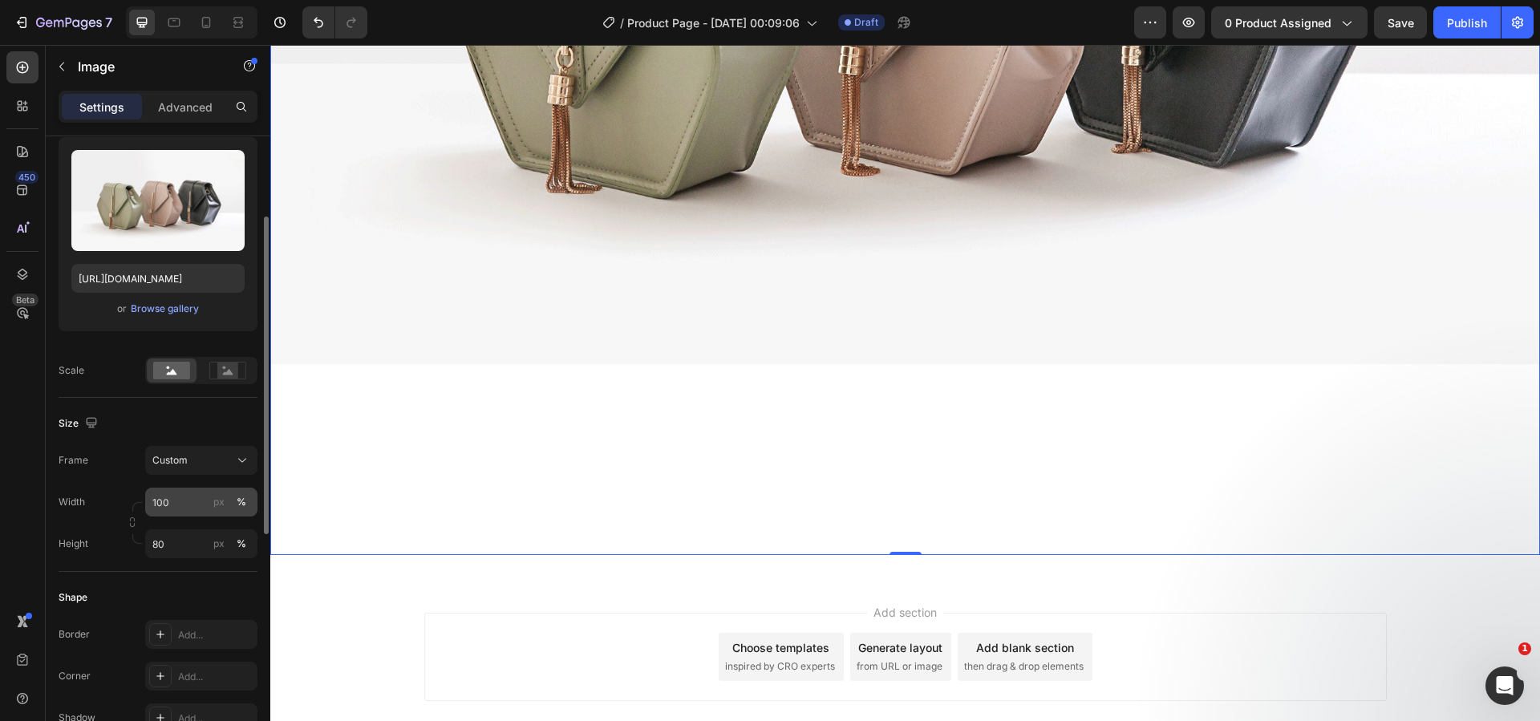
scroll to position [321, 0]
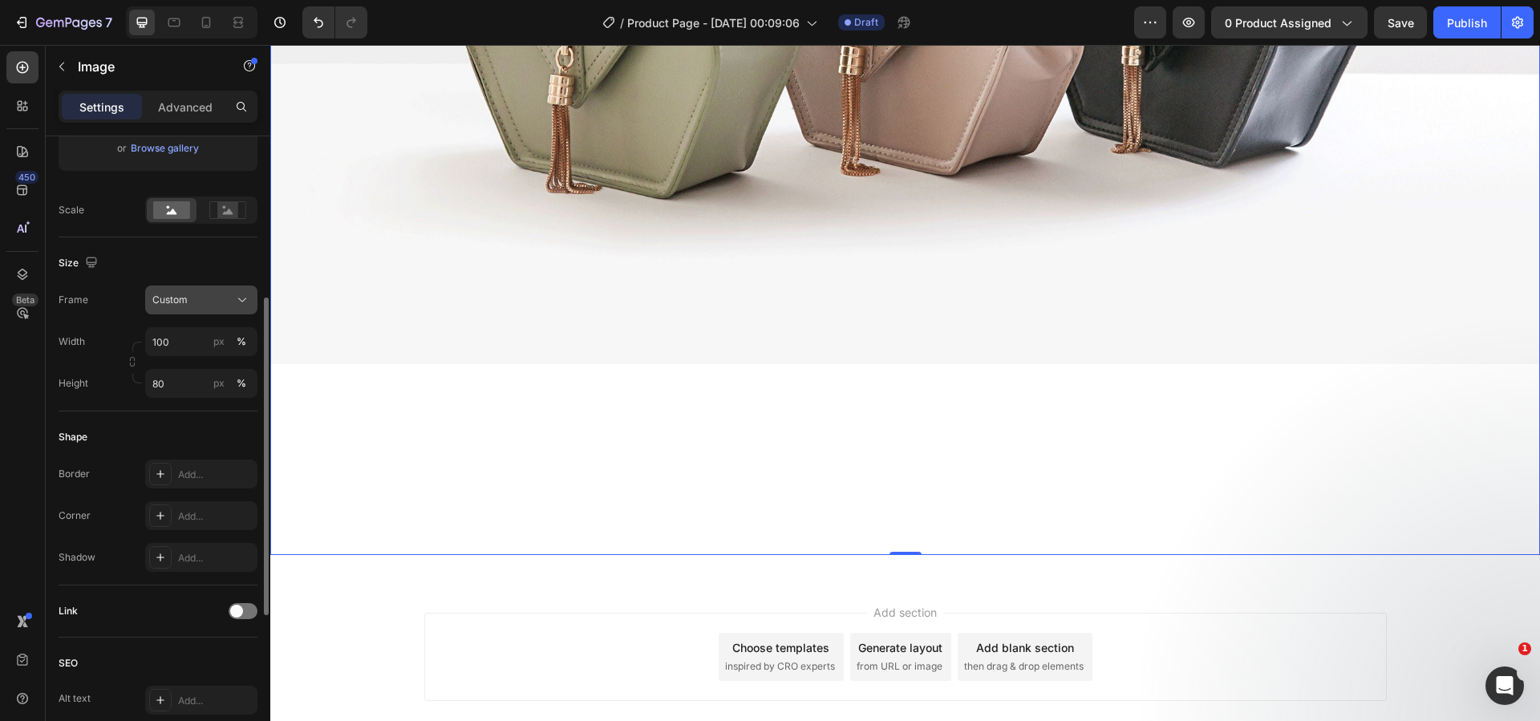
click at [216, 297] on div "Custom" at bounding box center [191, 300] width 79 height 14
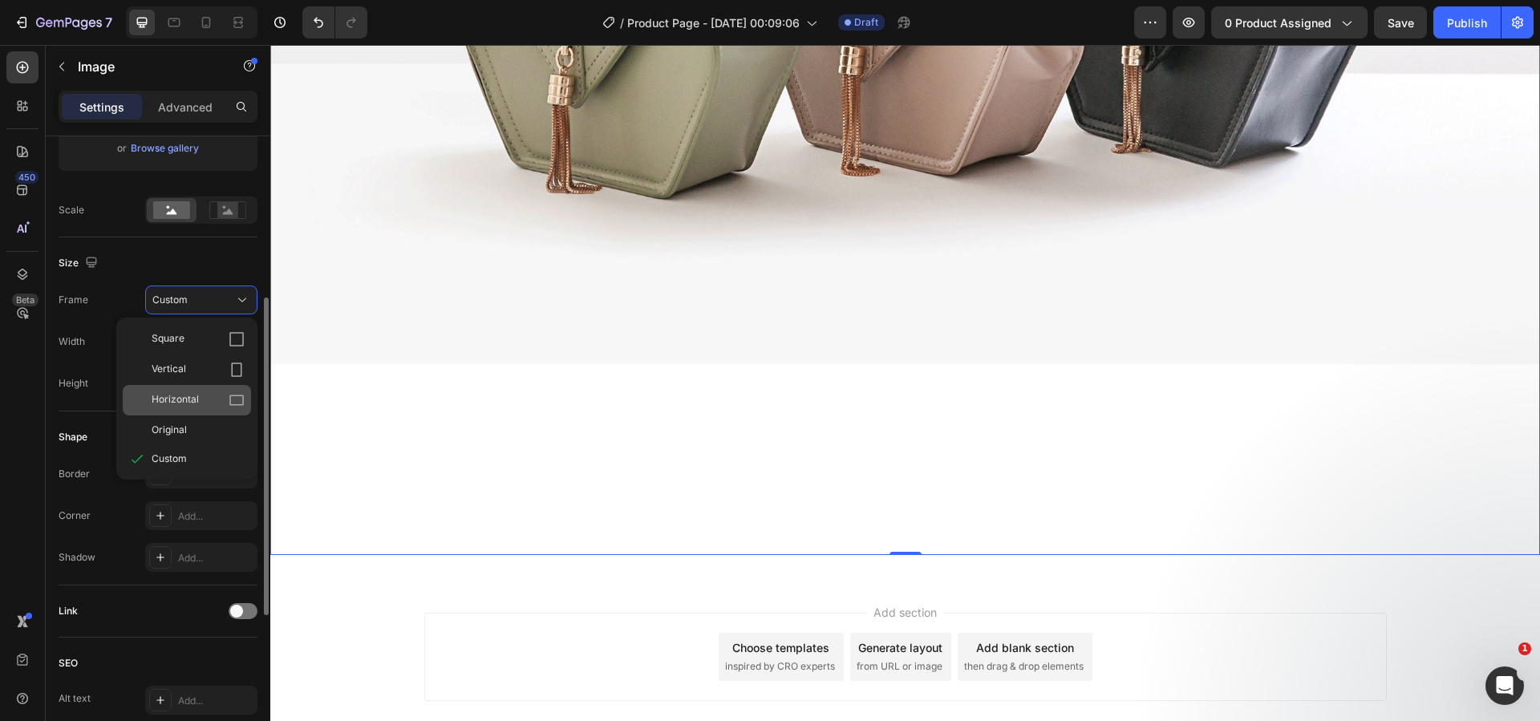
click at [196, 400] on span "Horizontal" at bounding box center [175, 400] width 47 height 16
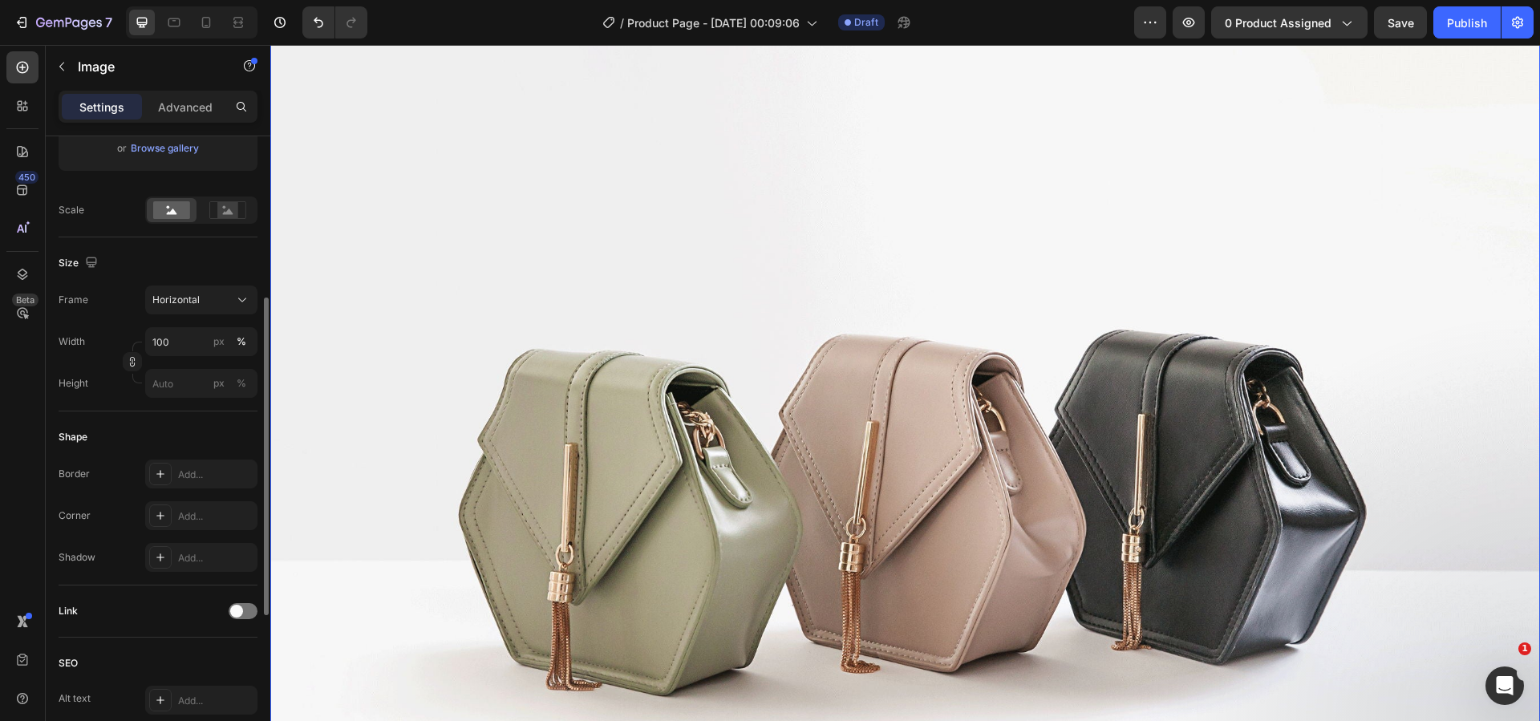
scroll to position [872, 0]
click at [183, 383] on input "px %" at bounding box center [201, 383] width 112 height 29
type input "11"
type input "8"
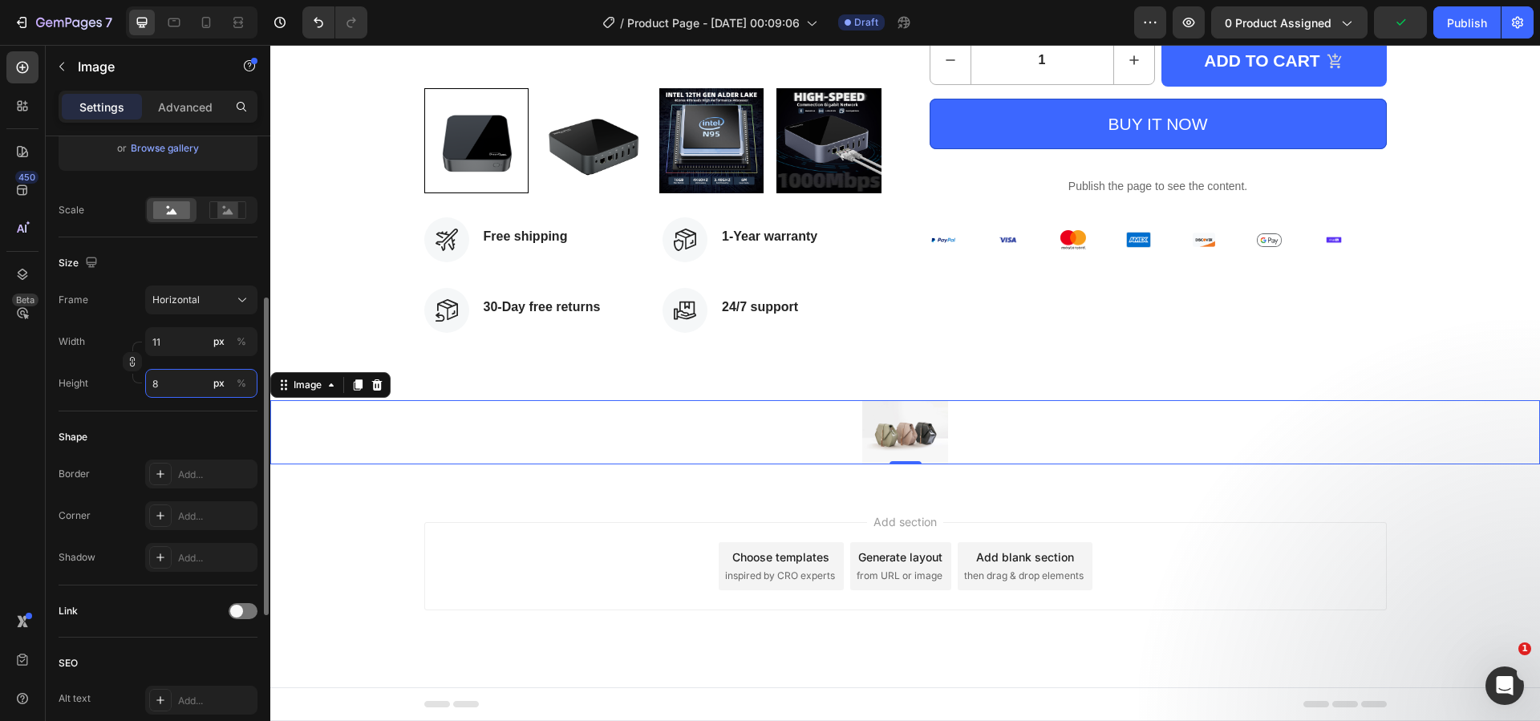
type input "107"
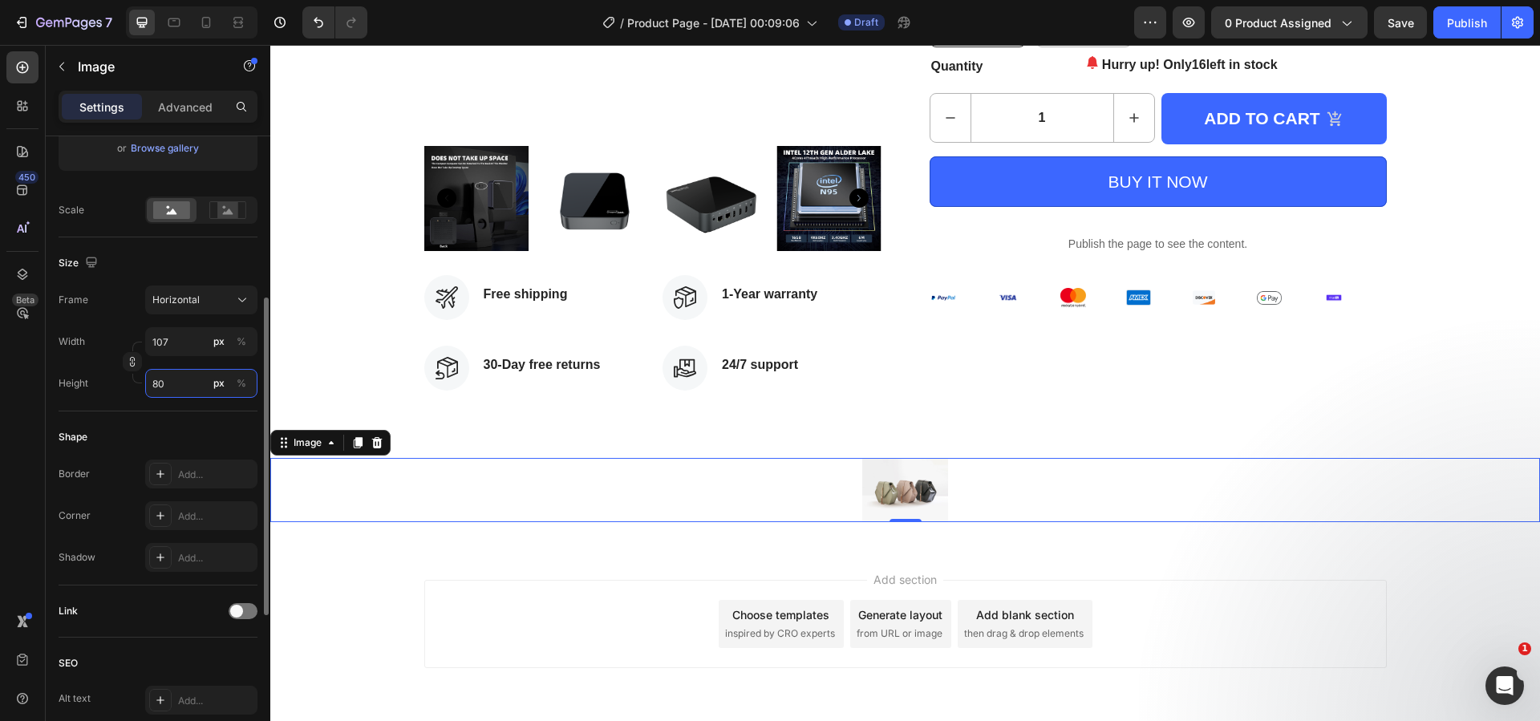
drag, startPoint x: 181, startPoint y: 385, endPoint x: 153, endPoint y: 385, distance: 28.1
click at [153, 385] on input "80" at bounding box center [201, 383] width 112 height 29
click at [191, 416] on p "Full 100%" at bounding box center [198, 422] width 93 height 14
type input "100"
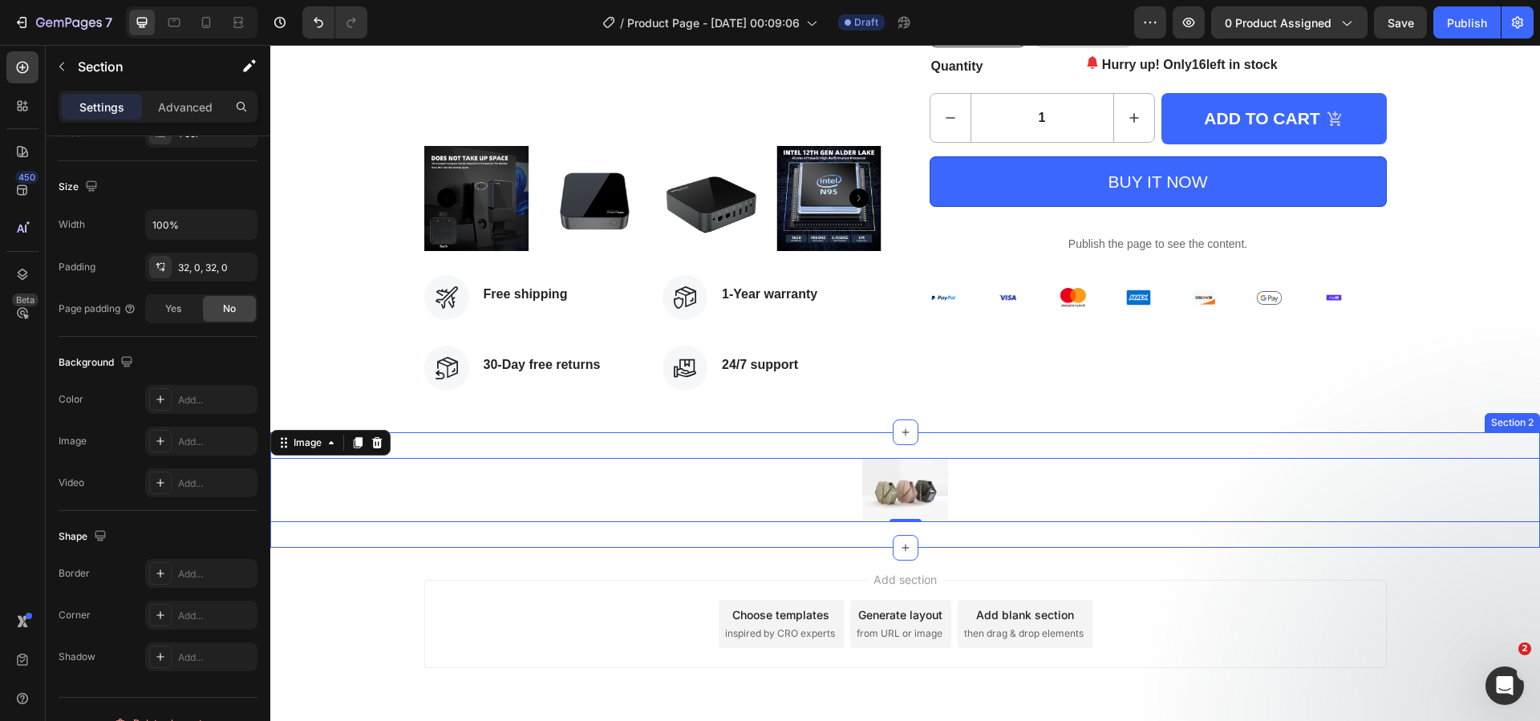
click at [857, 451] on div "Image 0 Section 2" at bounding box center [905, 489] width 1270 height 115
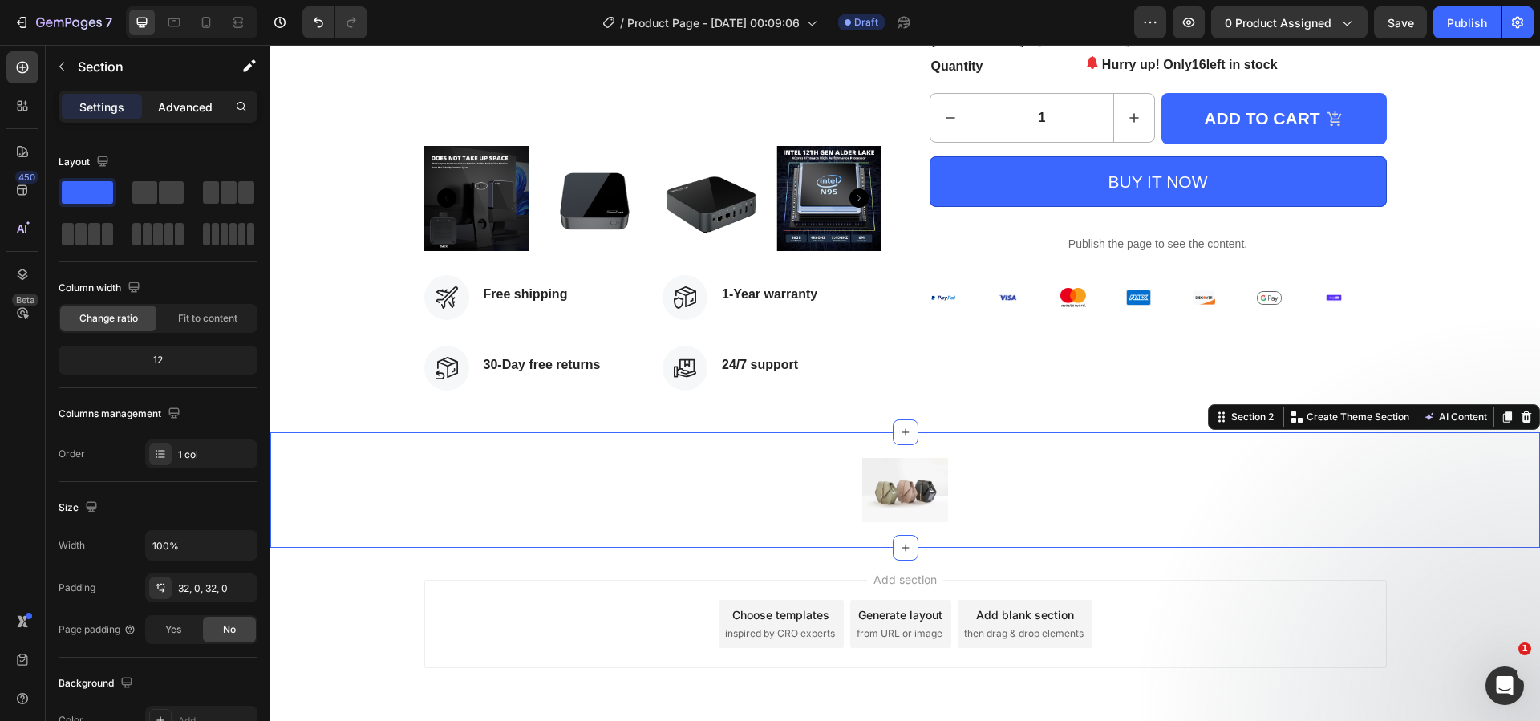
click at [207, 107] on p "Advanced" at bounding box center [185, 107] width 55 height 17
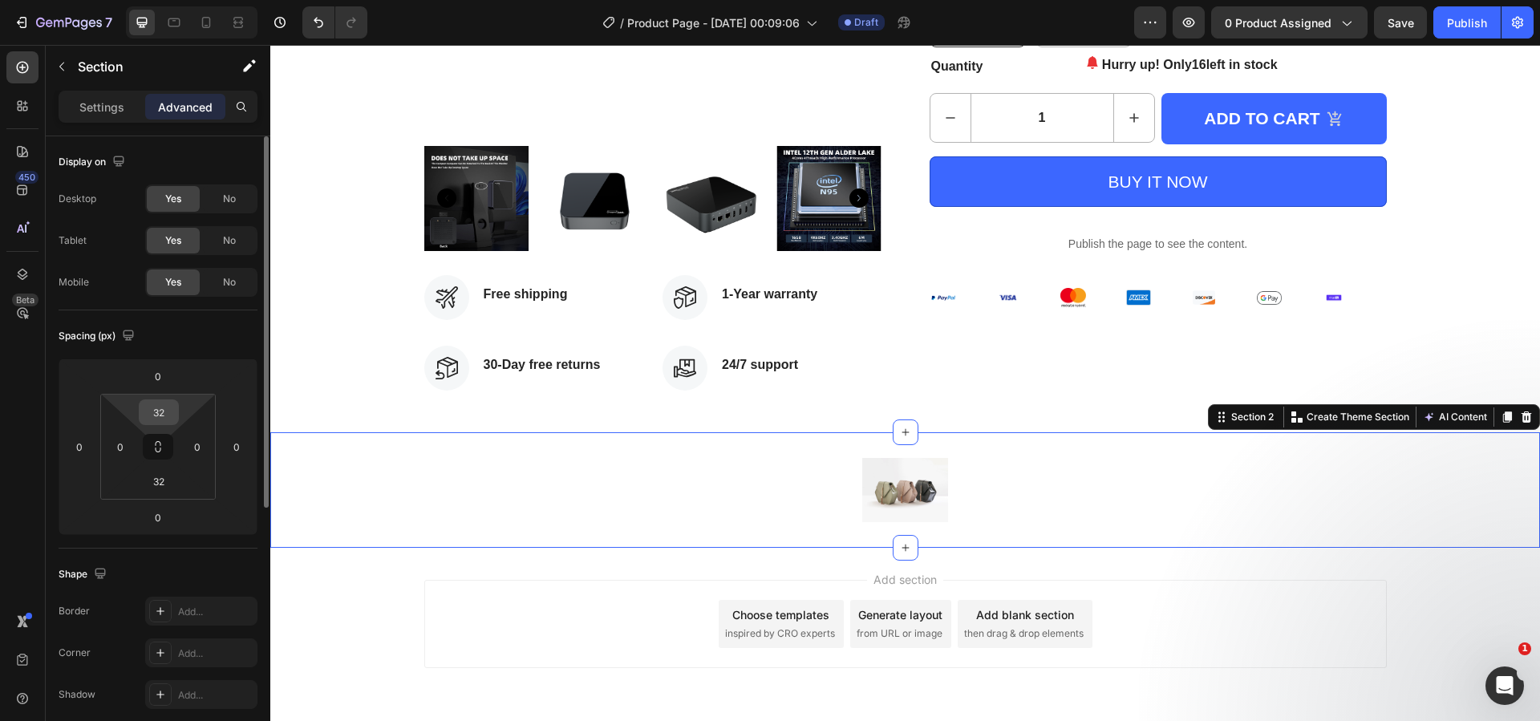
click at [178, 407] on div "32" at bounding box center [159, 412] width 40 height 26
click at [170, 409] on input "32" at bounding box center [159, 412] width 32 height 24
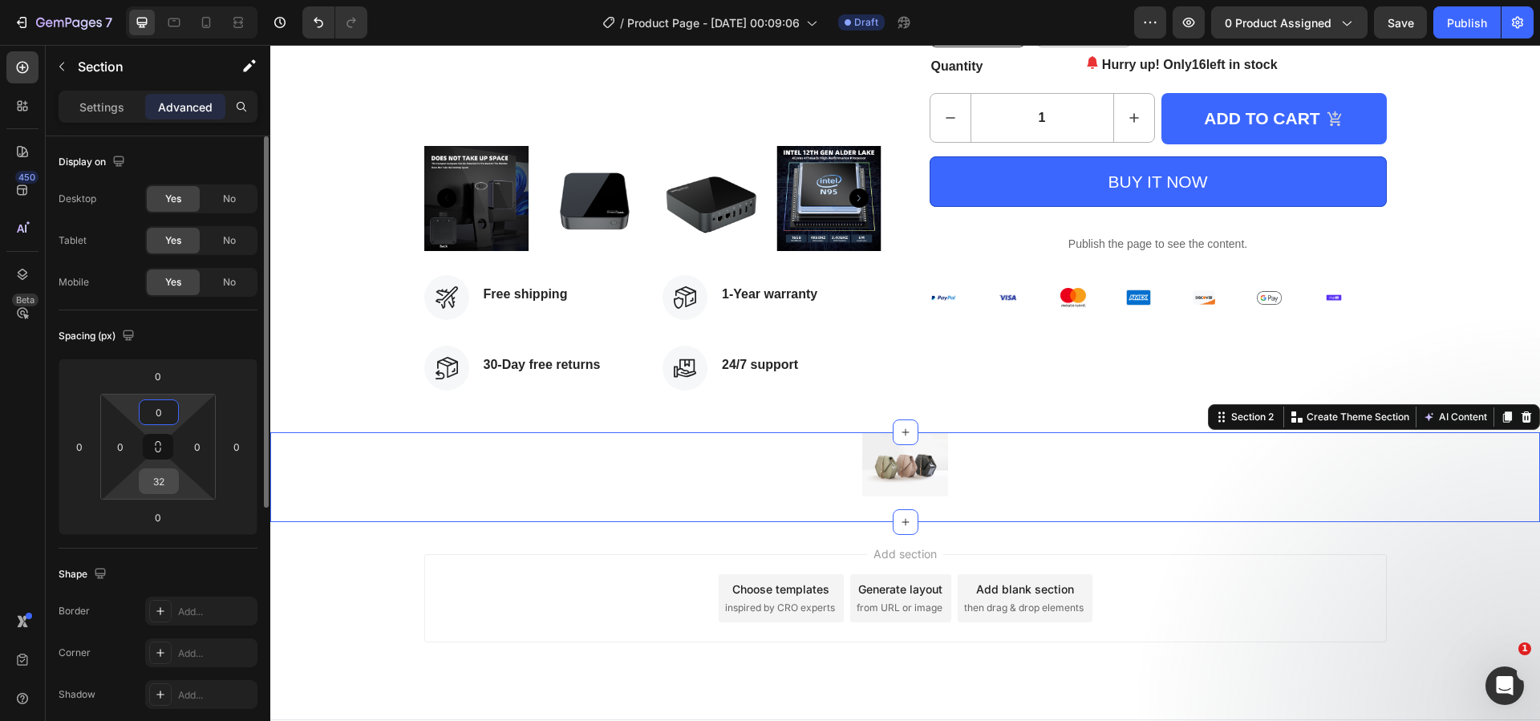
type input "0"
click at [164, 477] on input "32" at bounding box center [159, 481] width 32 height 24
type input "0"
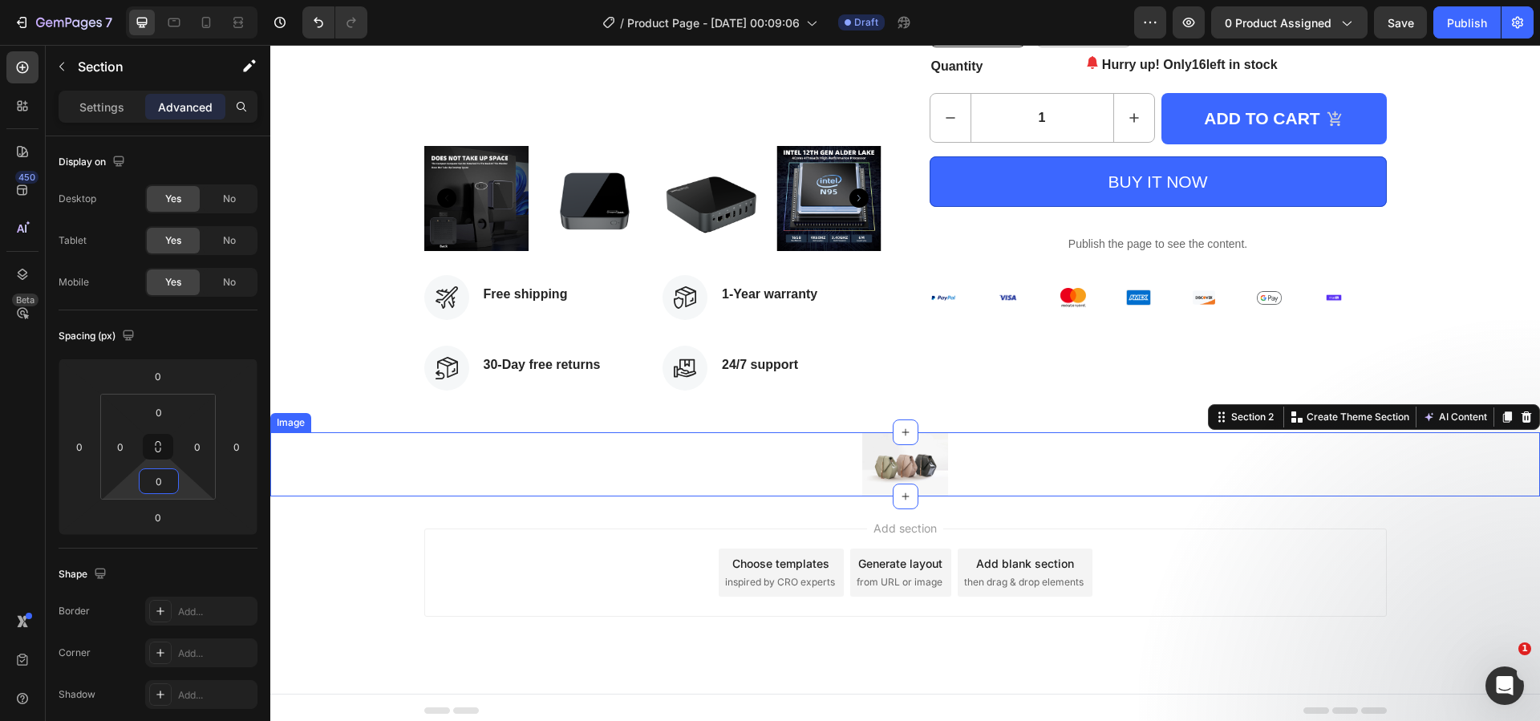
click at [782, 462] on div at bounding box center [905, 464] width 1270 height 64
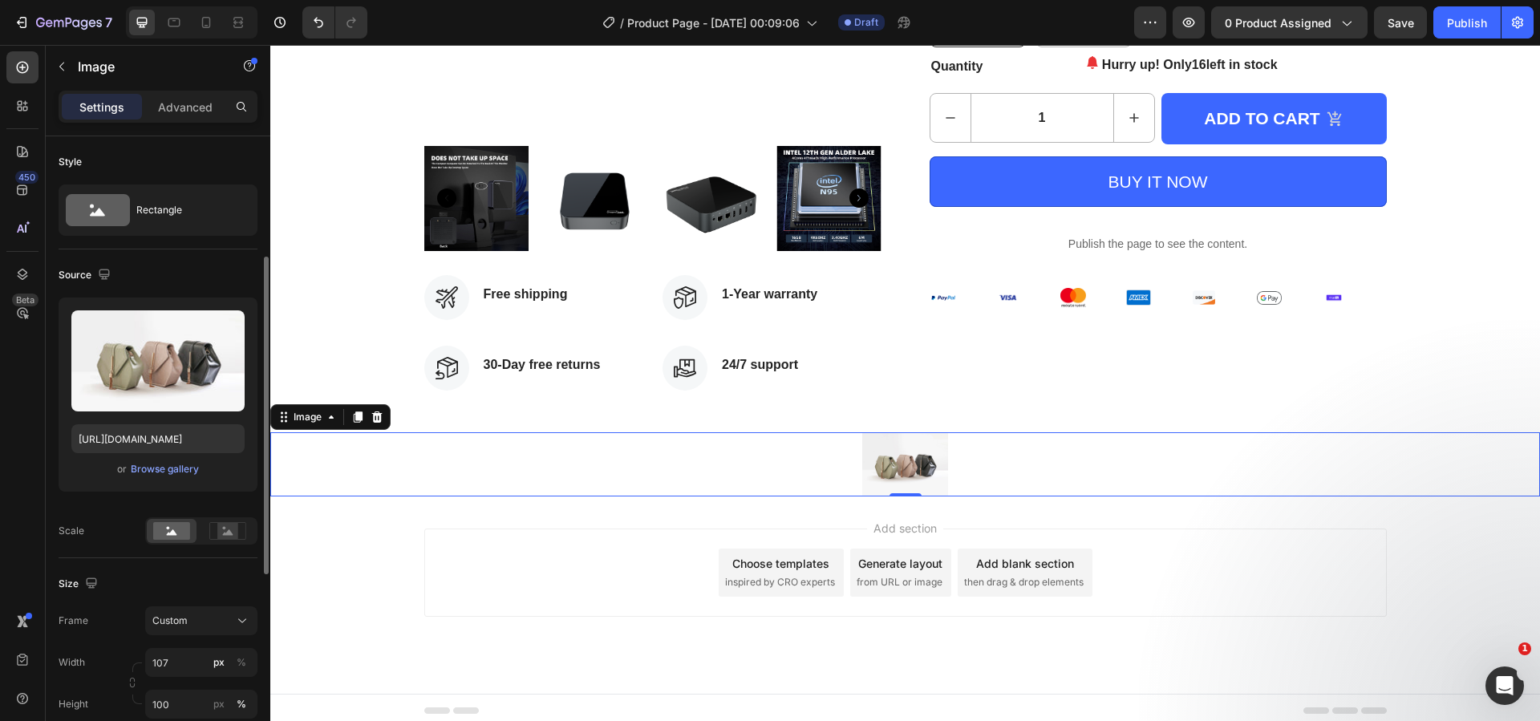
scroll to position [241, 0]
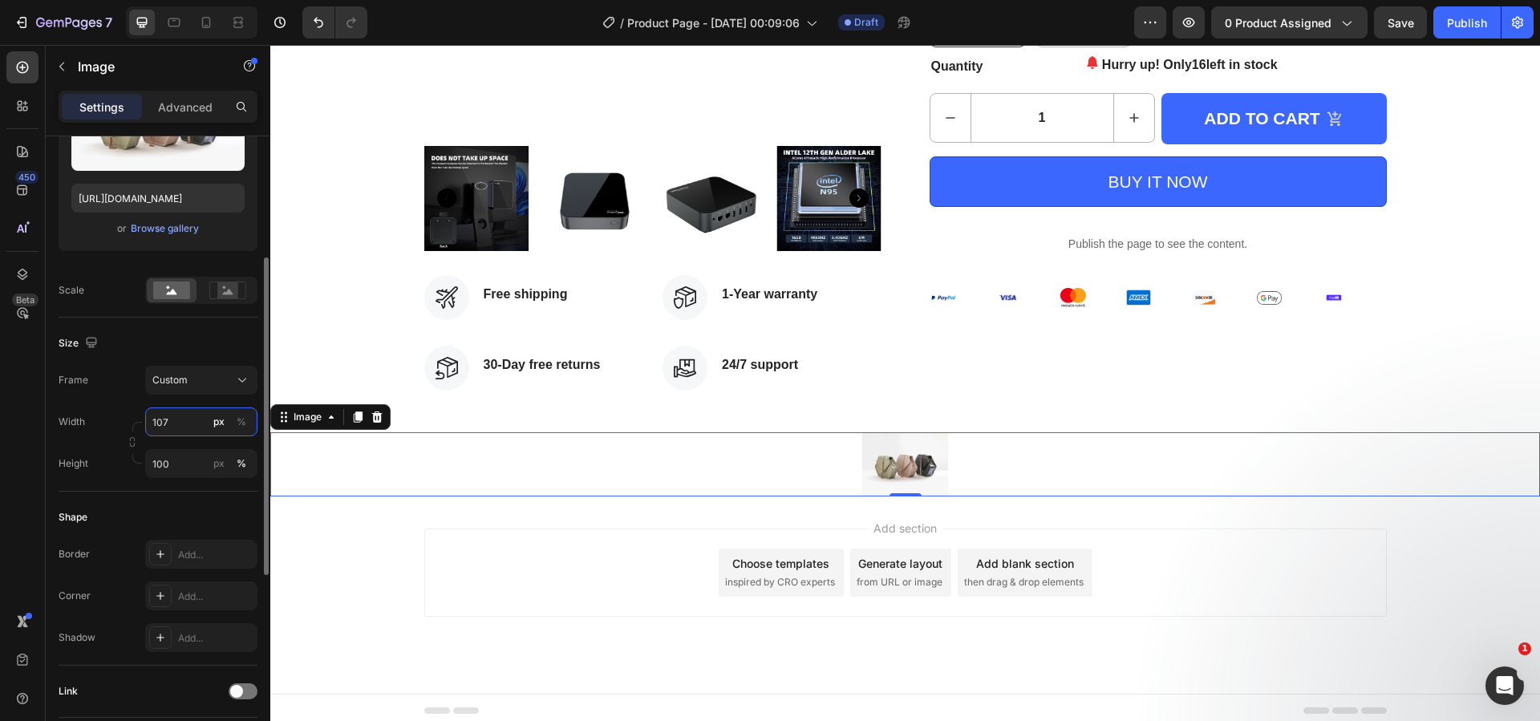
click at [184, 431] on input "107" at bounding box center [201, 421] width 112 height 29
click at [187, 454] on p "Full 100%" at bounding box center [198, 460] width 93 height 14
type input "100"
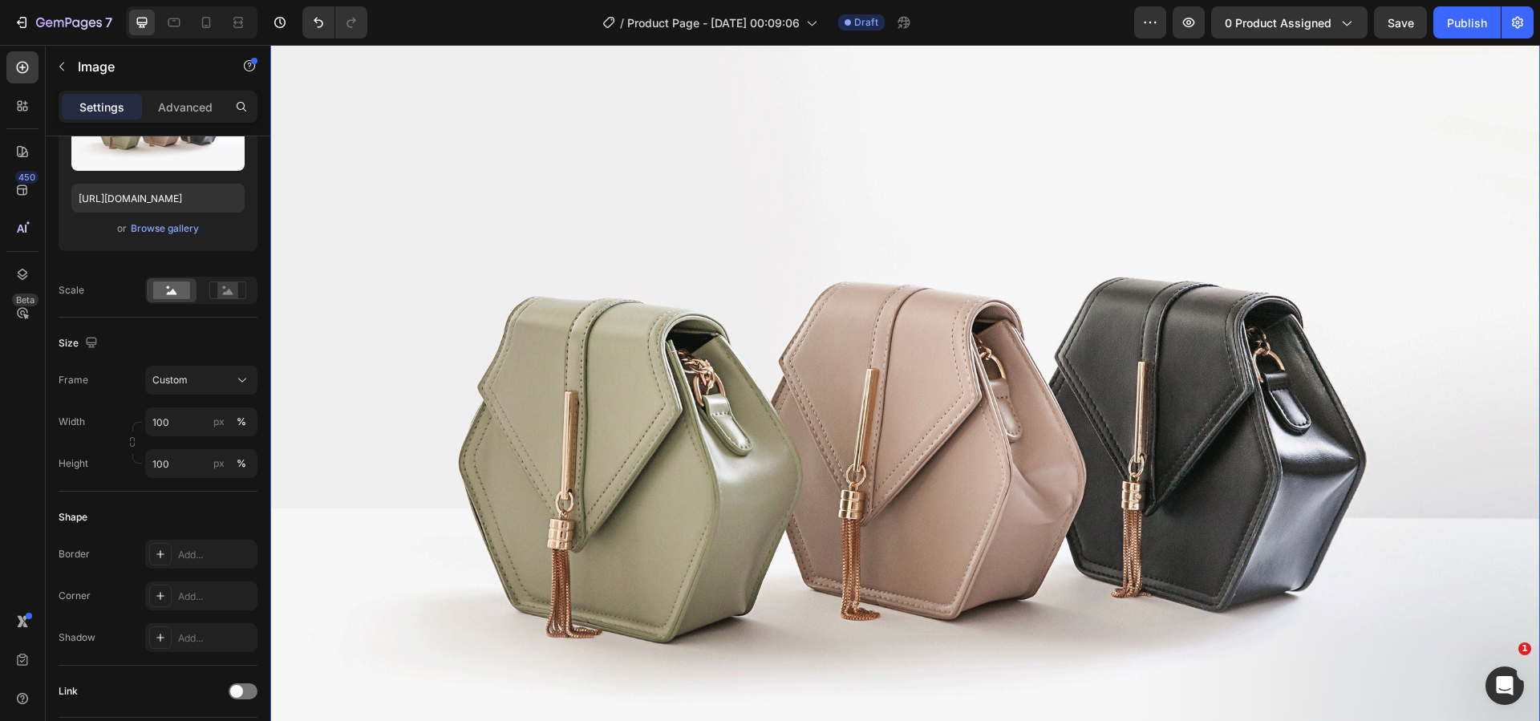
scroll to position [901, 0]
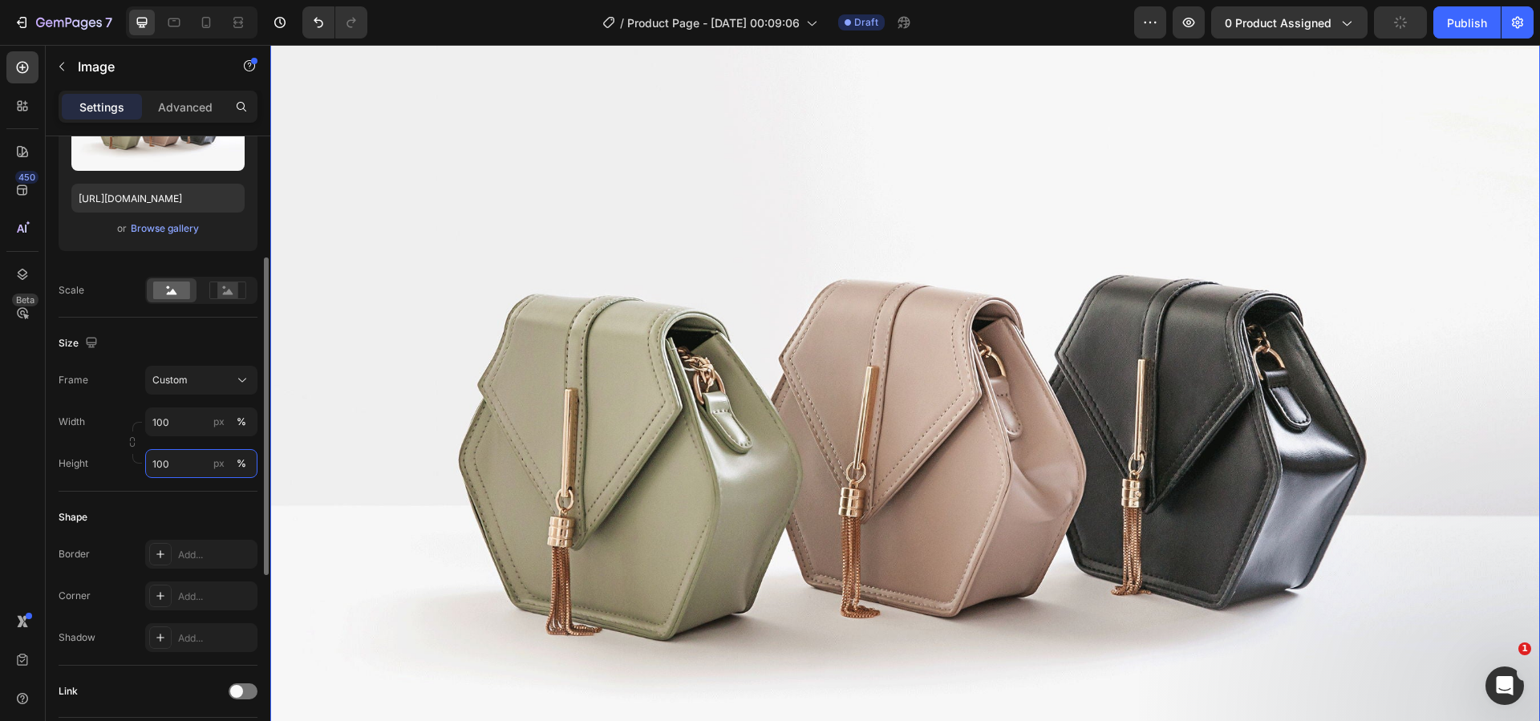
click at [178, 456] on input "100" at bounding box center [201, 463] width 112 height 29
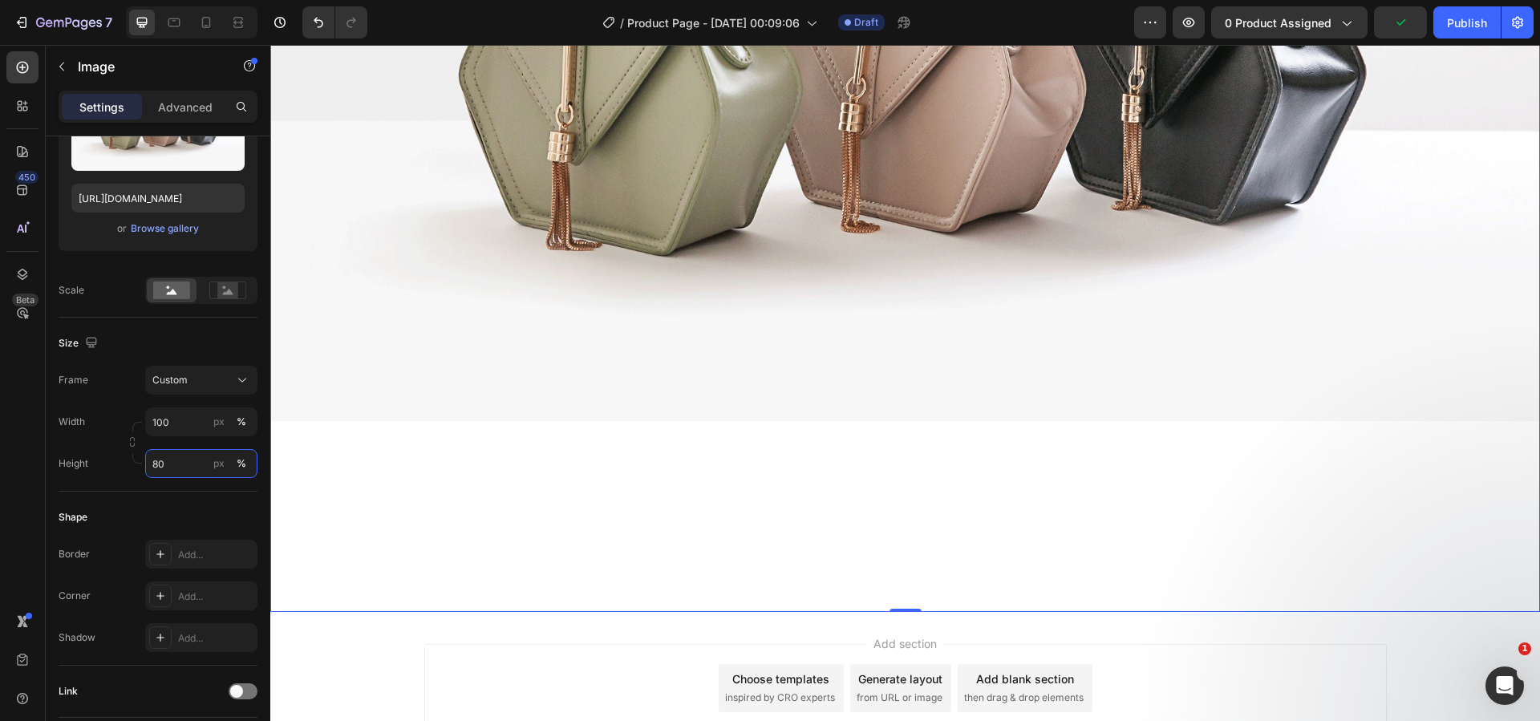
scroll to position [1222, 0]
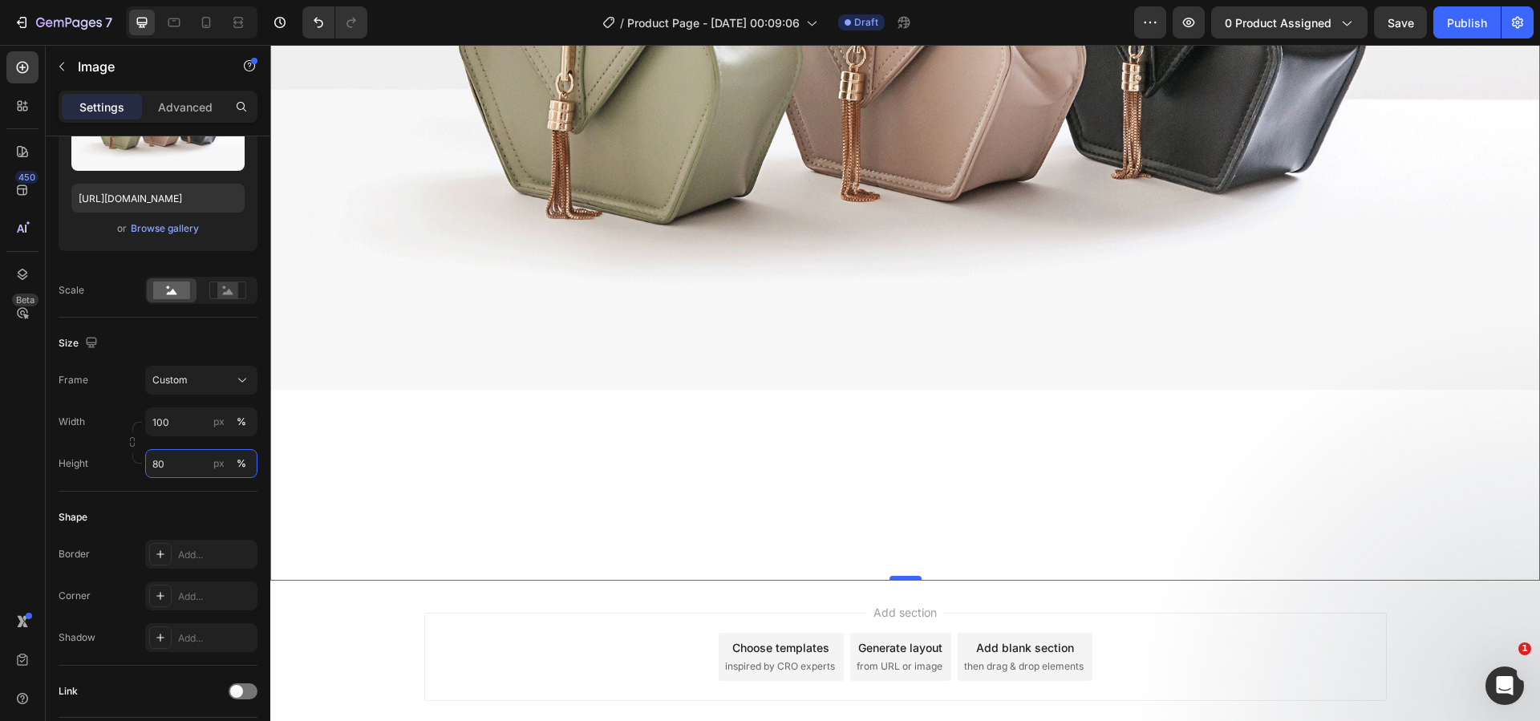
type input "80"
drag, startPoint x: 895, startPoint y: 568, endPoint x: 905, endPoint y: 468, distance: 100.7
click at [905, 468] on div "Image 0" at bounding box center [905, 105] width 1270 height 952
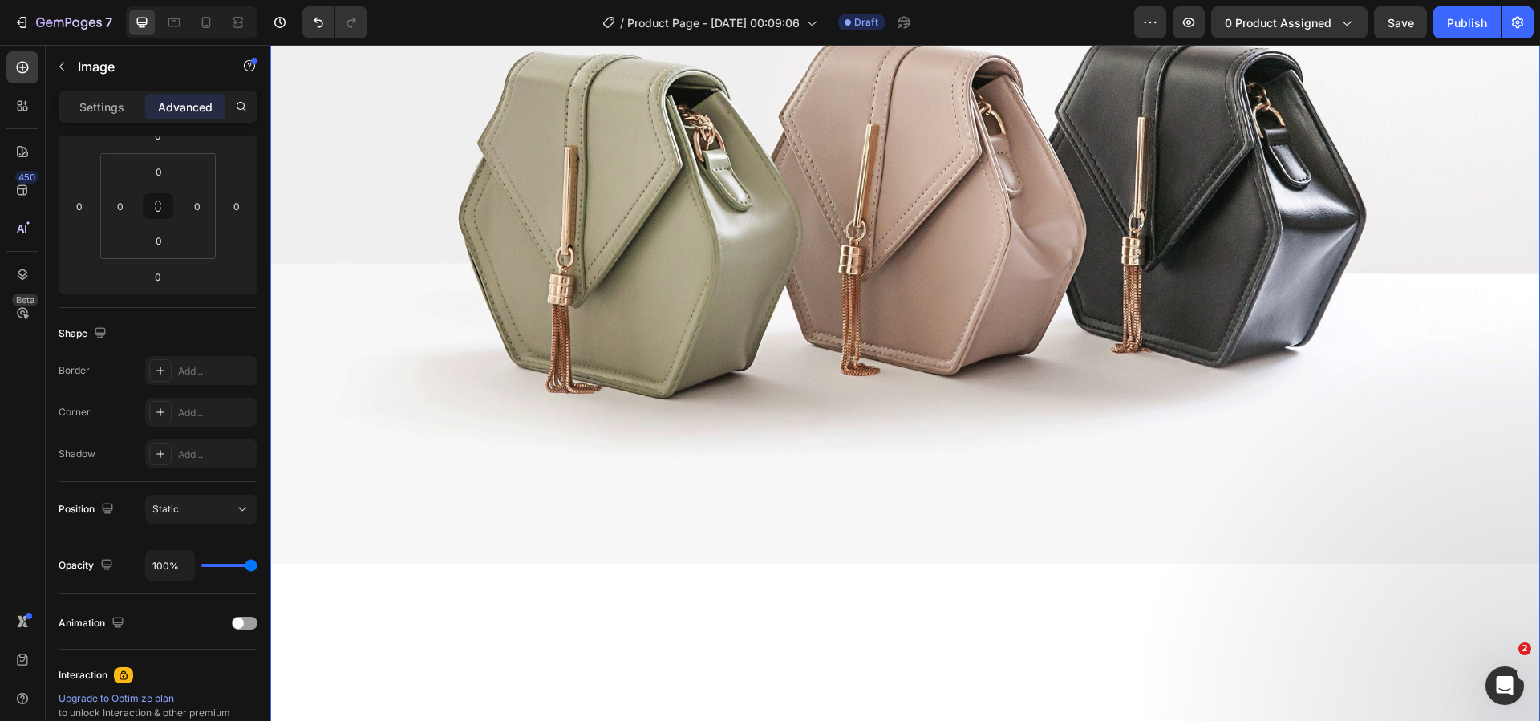
scroll to position [1061, 0]
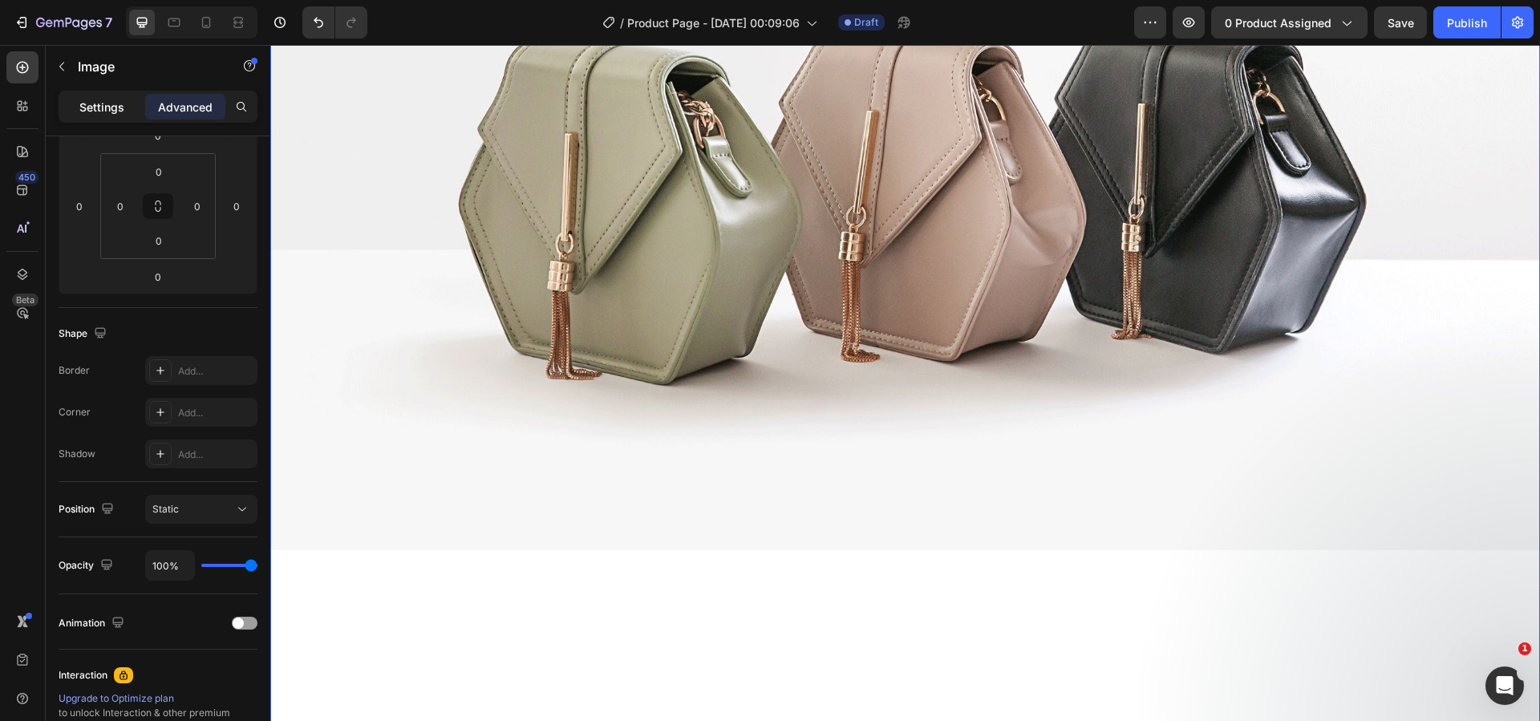
click at [107, 104] on p "Settings" at bounding box center [101, 107] width 45 height 17
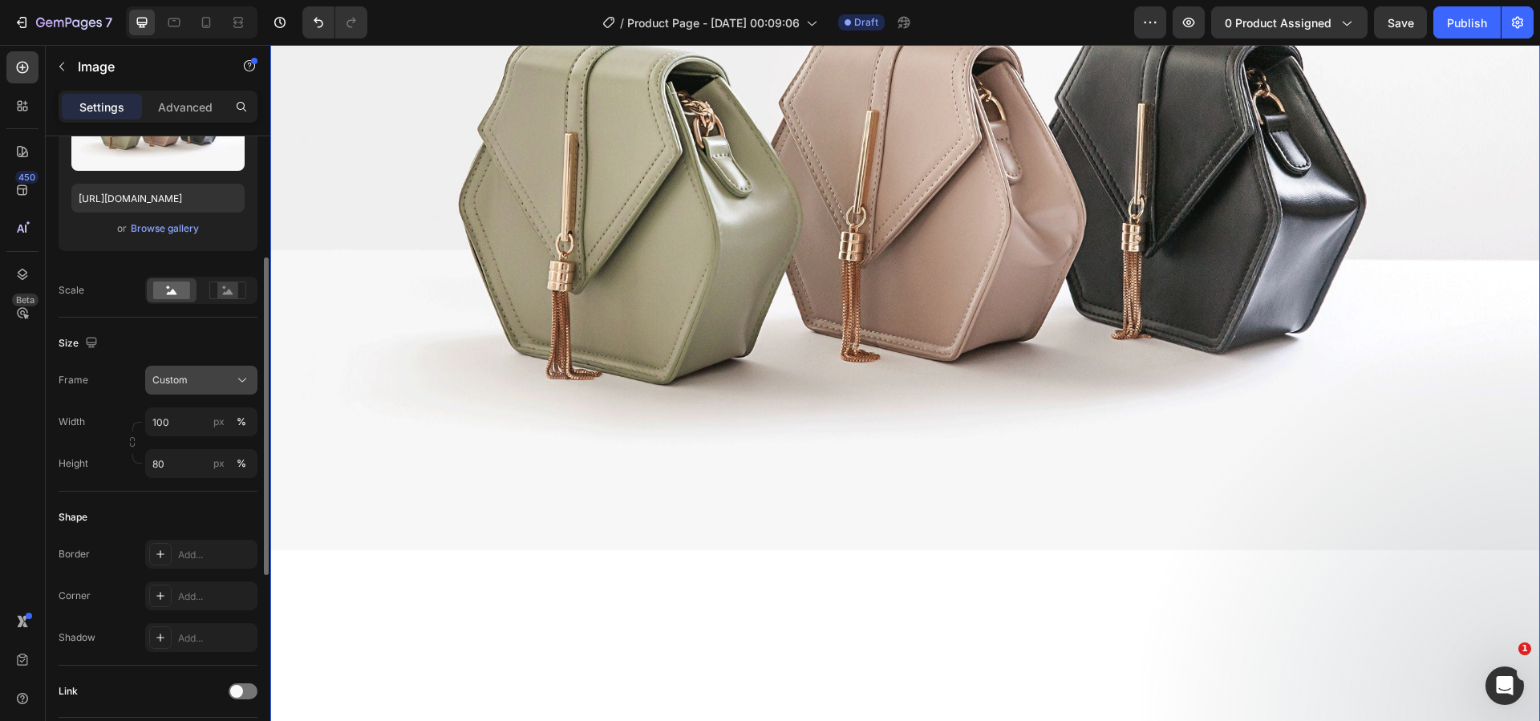
click at [221, 371] on button "Custom" at bounding box center [201, 380] width 112 height 29
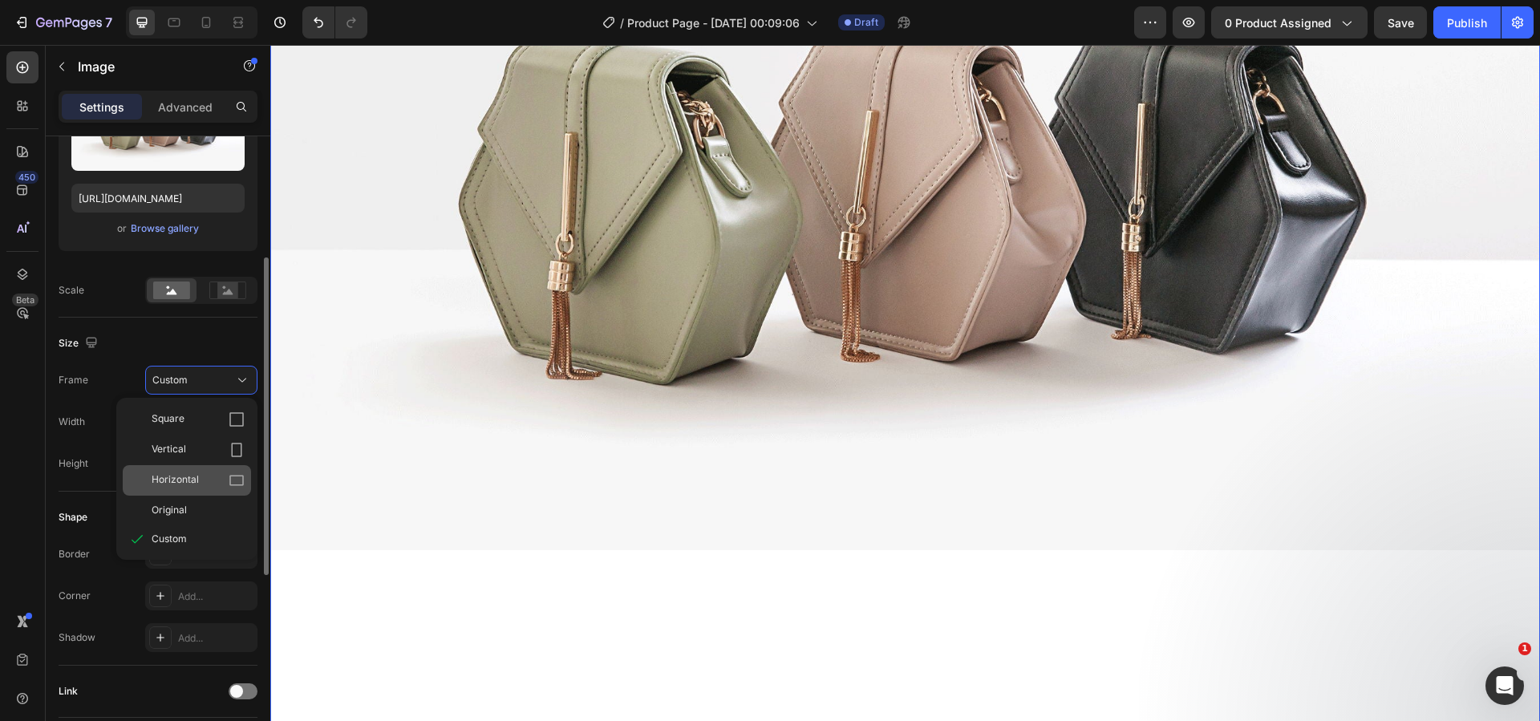
click at [193, 475] on span "Horizontal" at bounding box center [175, 480] width 47 height 16
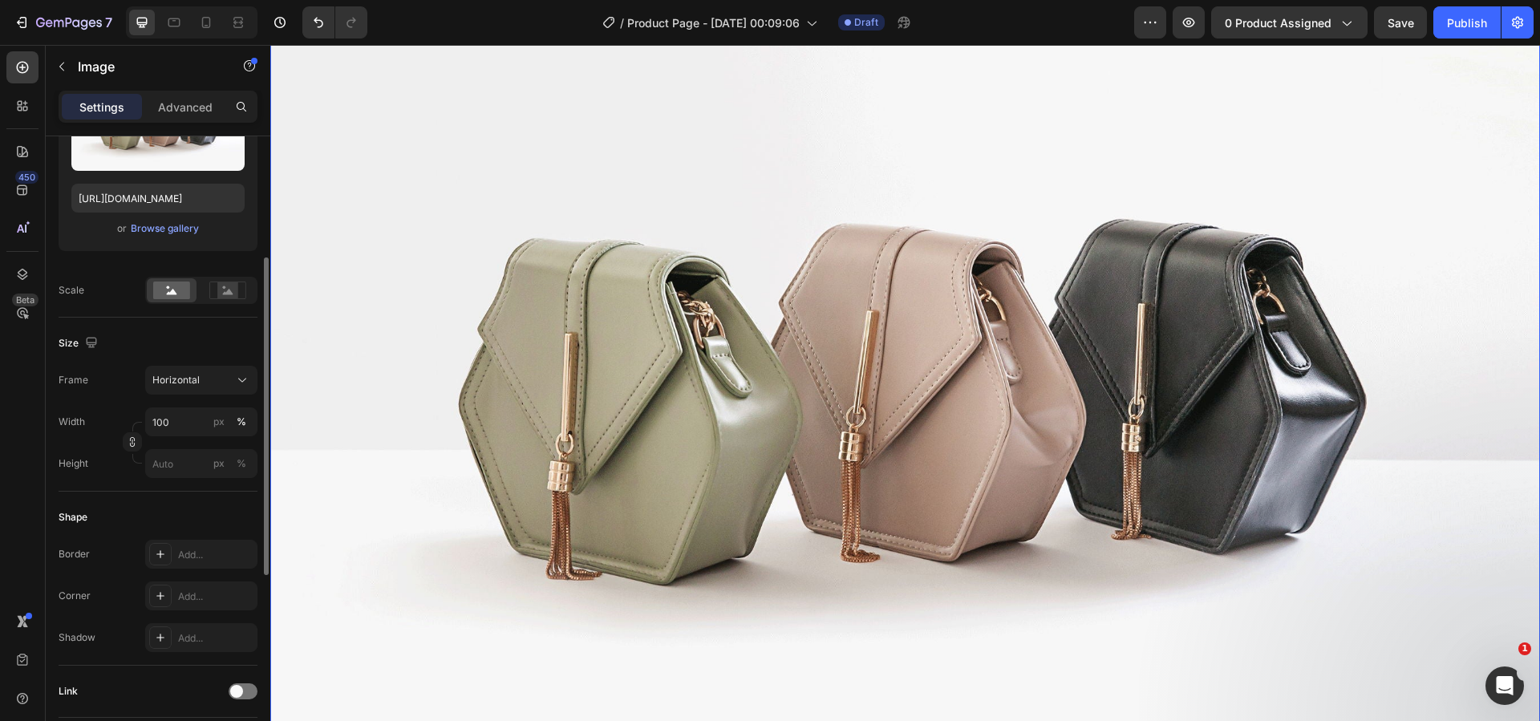
scroll to position [981, 0]
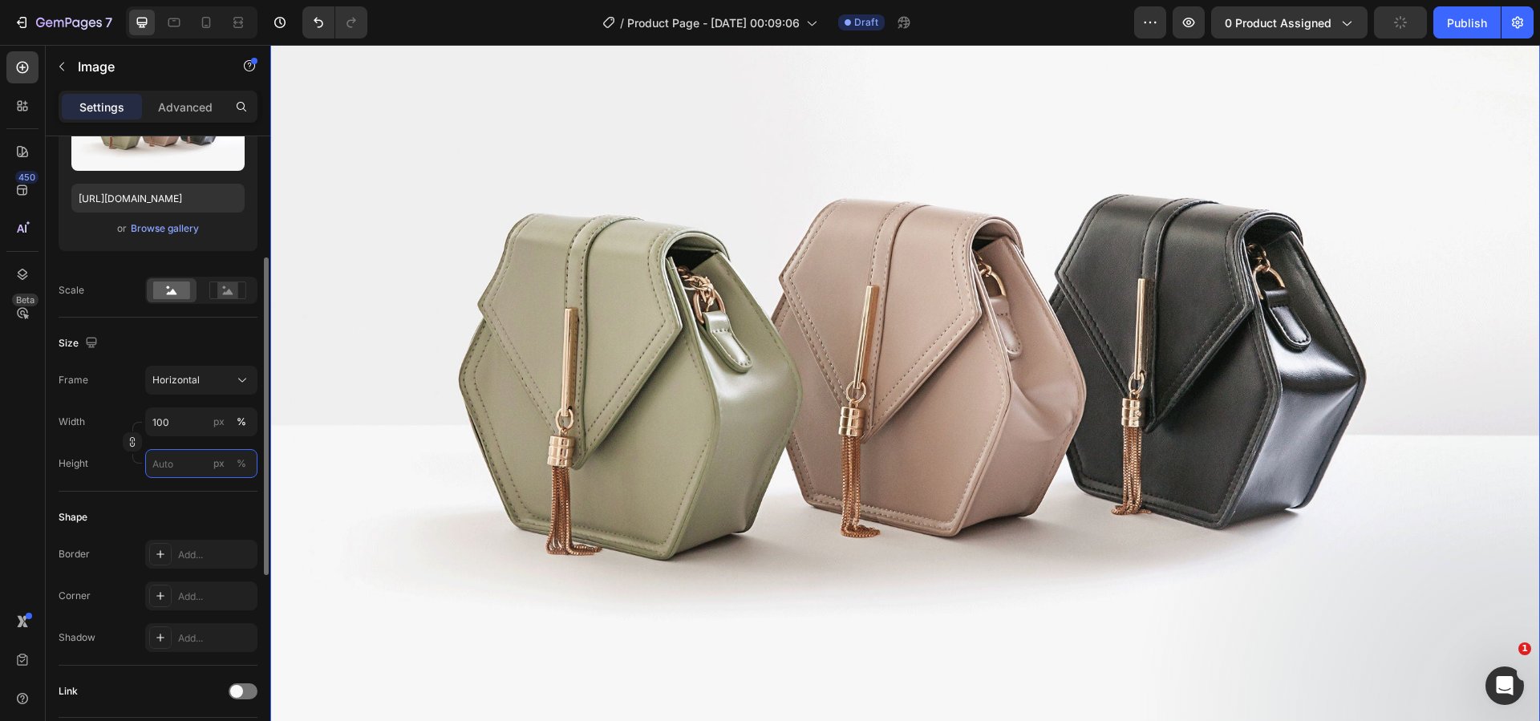
click at [184, 459] on input "px %" at bounding box center [201, 463] width 112 height 29
type input "8"
type input "107"
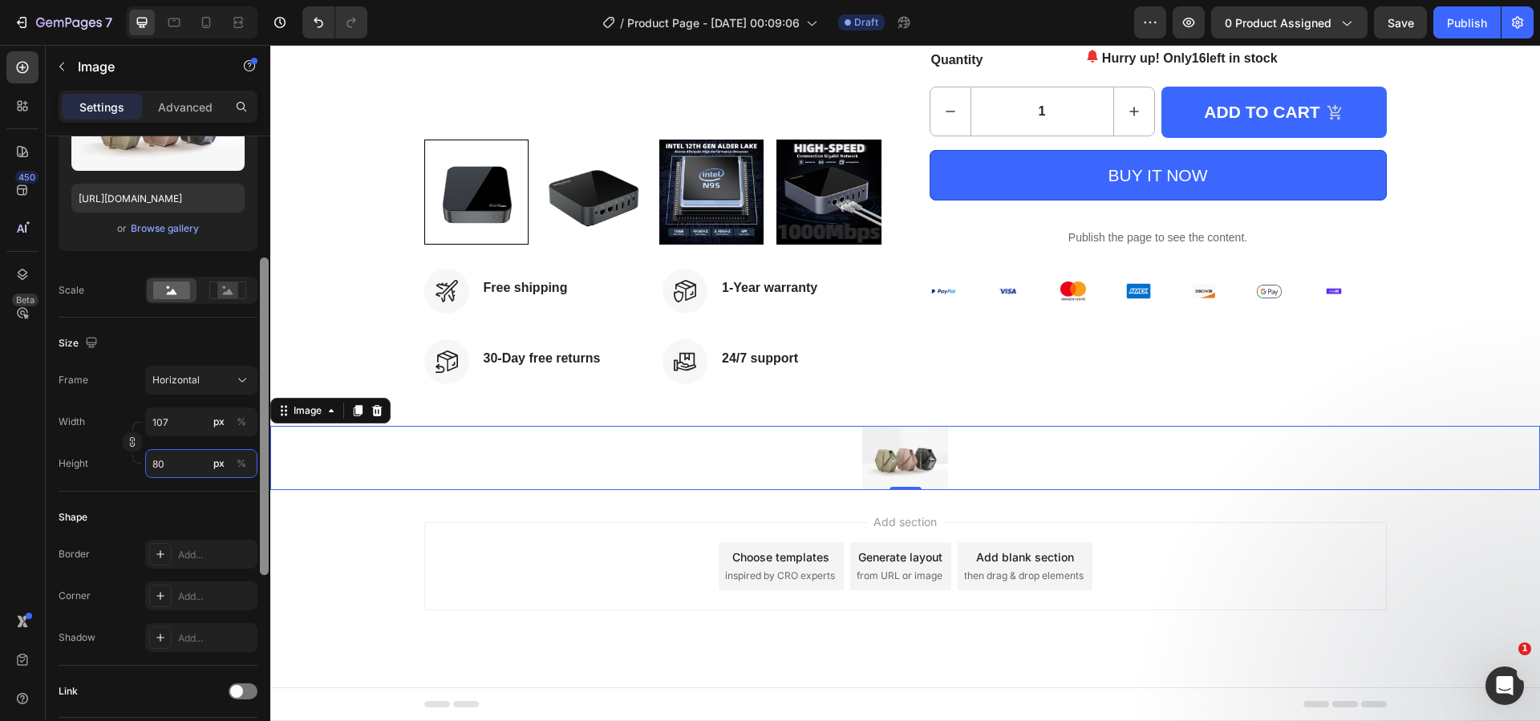
scroll to position [424, 0]
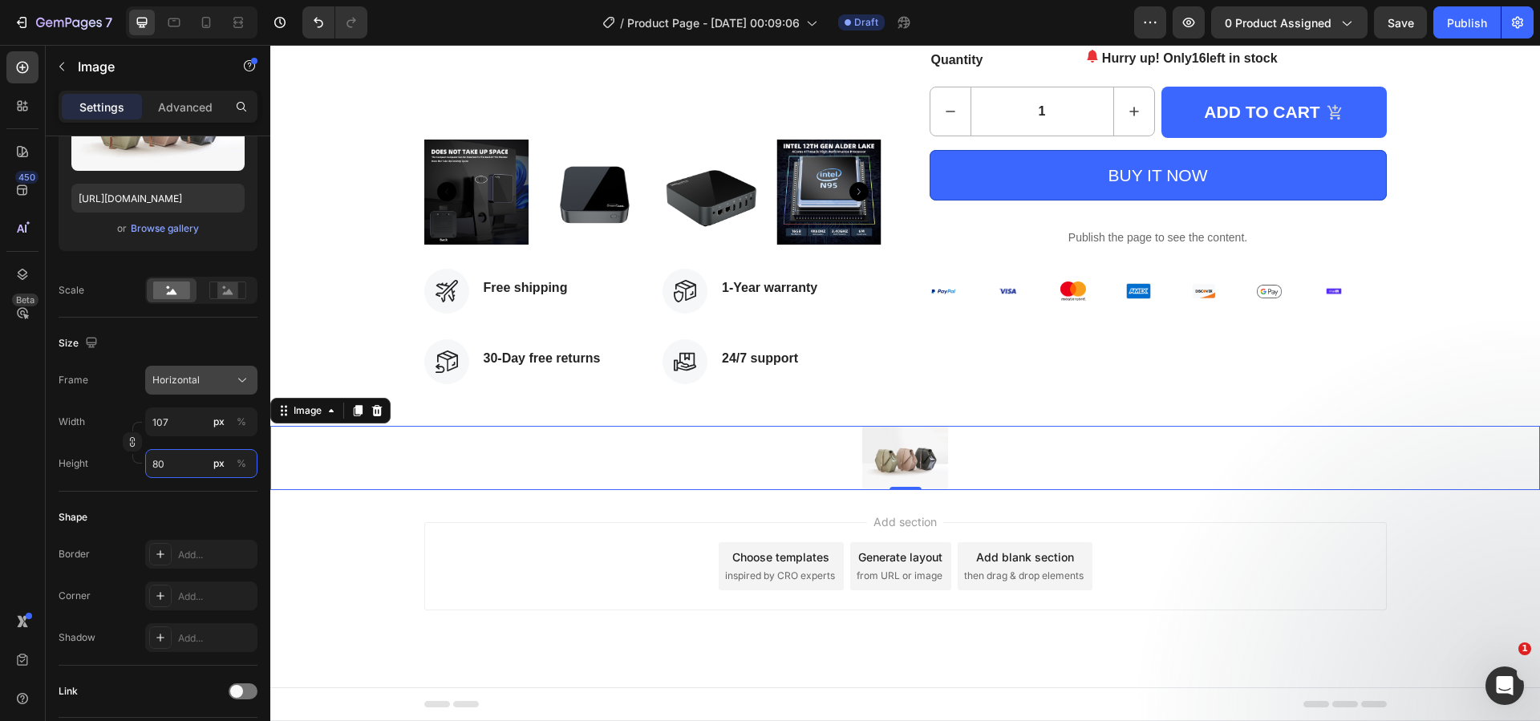
type input "80"
click at [198, 381] on span "Horizontal" at bounding box center [175, 380] width 47 height 14
click at [201, 381] on div "Horizontal" at bounding box center [191, 380] width 79 height 14
click at [173, 427] on input "107" at bounding box center [201, 421] width 112 height 29
click at [188, 462] on p "Full 100%" at bounding box center [198, 460] width 93 height 14
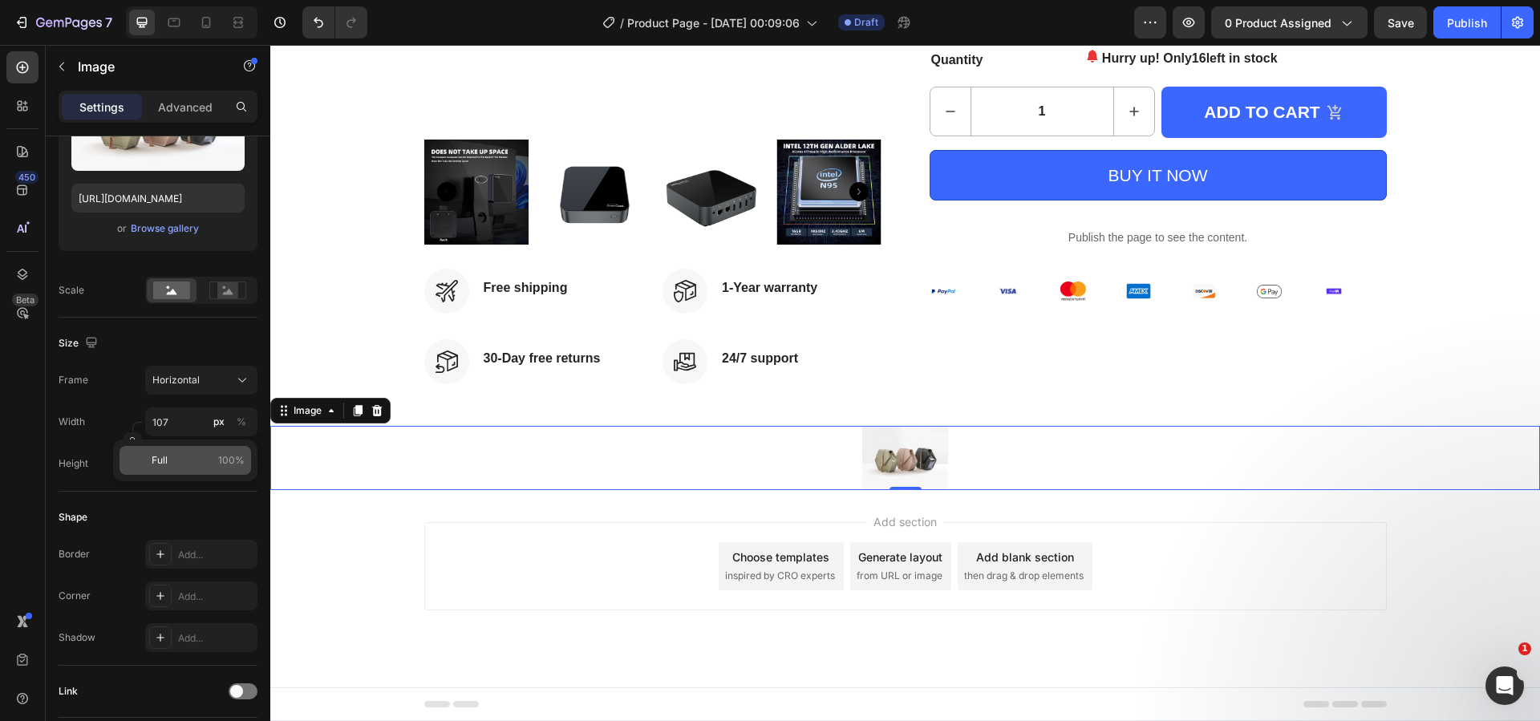
type input "100"
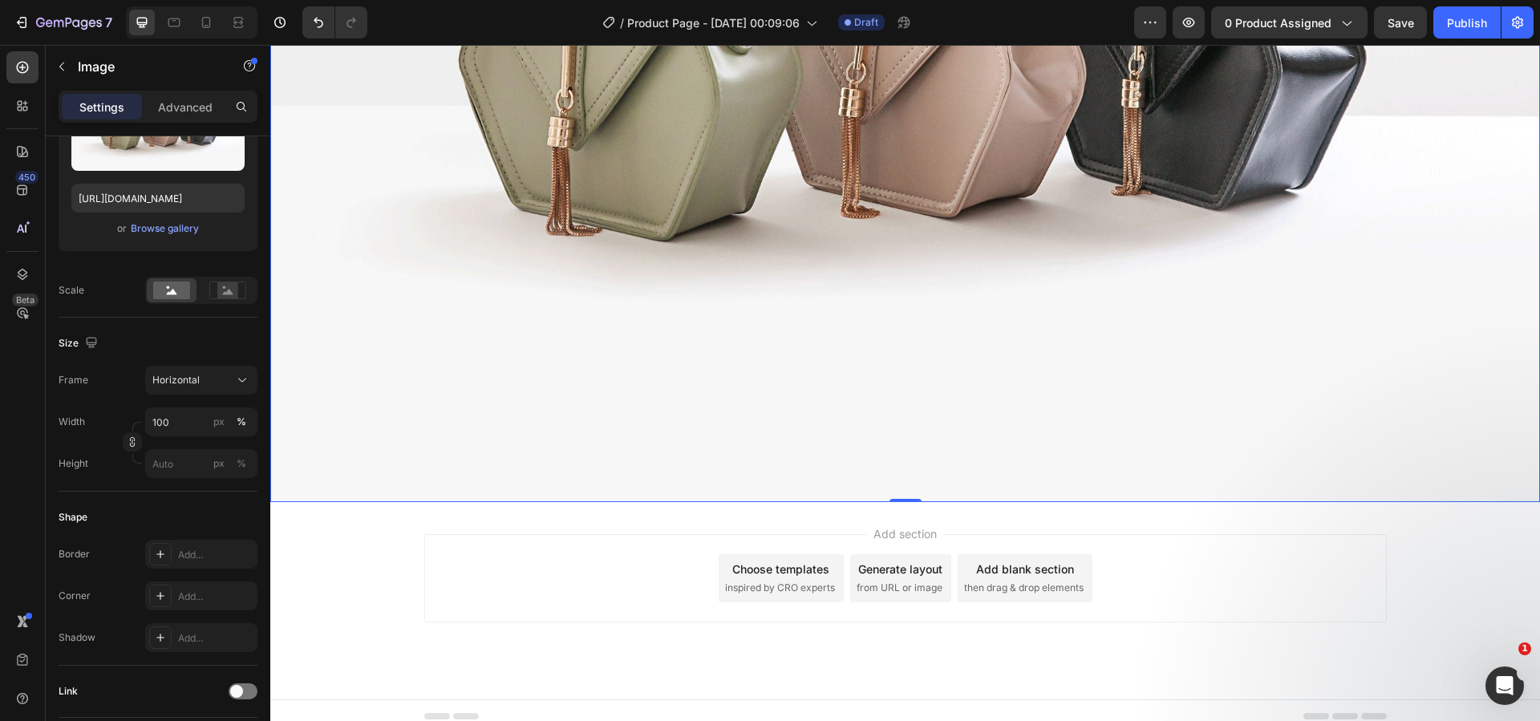
scroll to position [1302, 0]
click at [188, 99] on p "Advanced" at bounding box center [185, 107] width 55 height 17
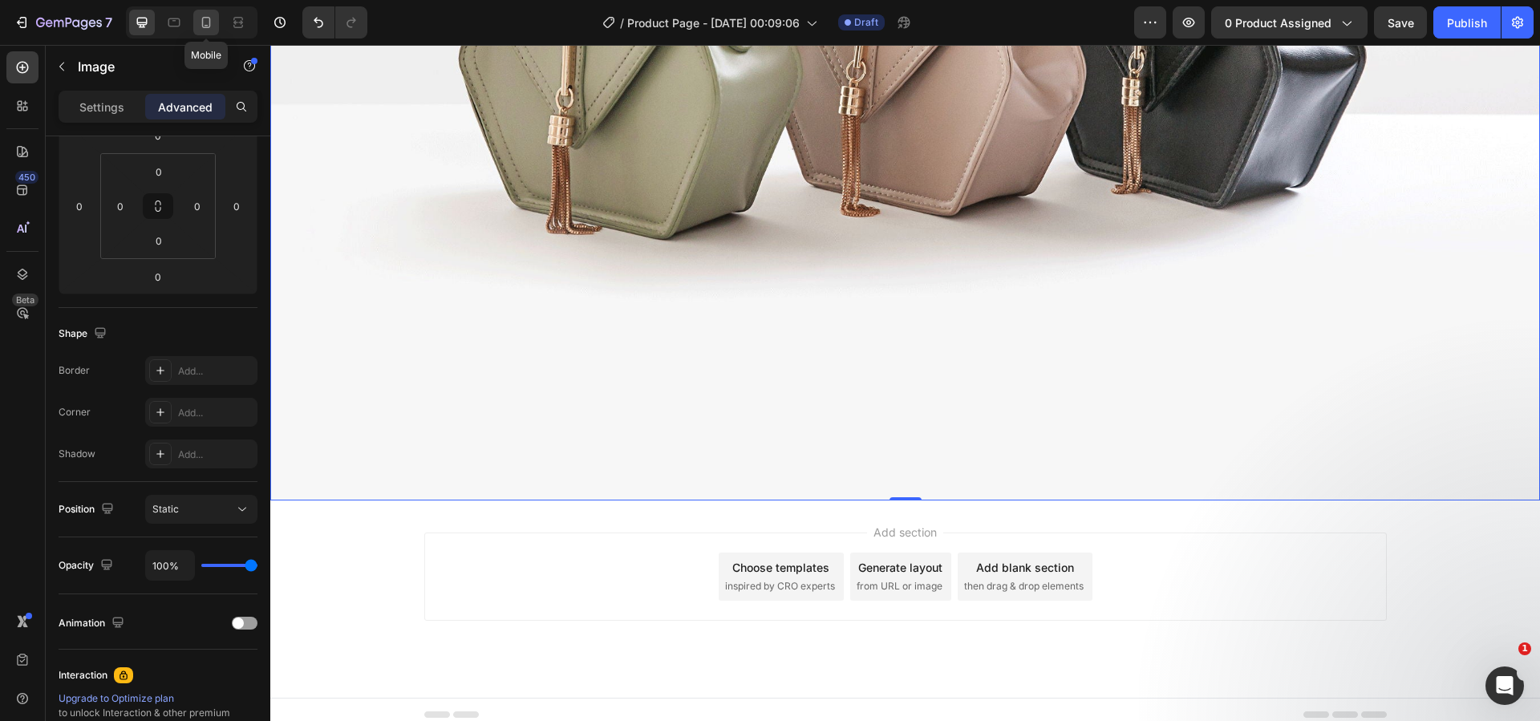
click at [206, 22] on icon at bounding box center [206, 22] width 16 height 16
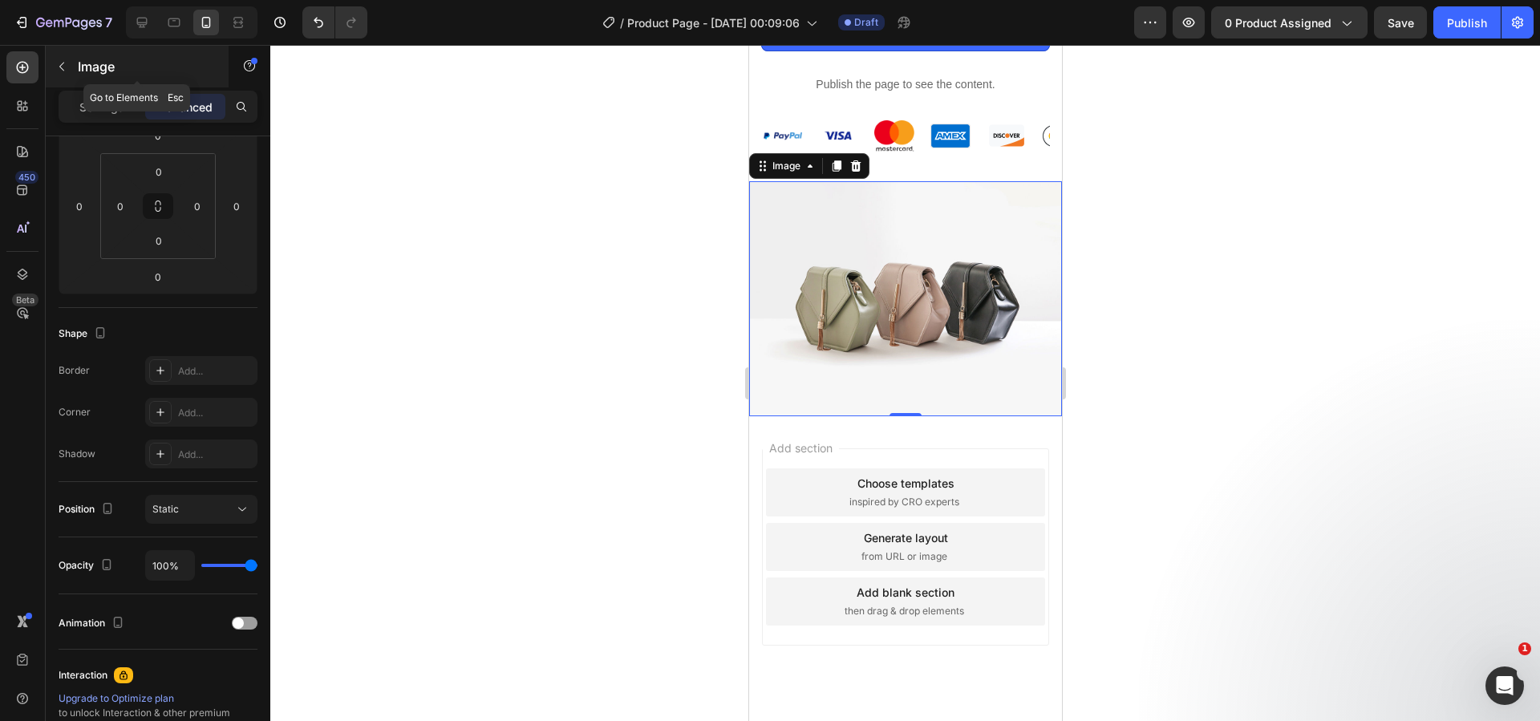
scroll to position [966, 0]
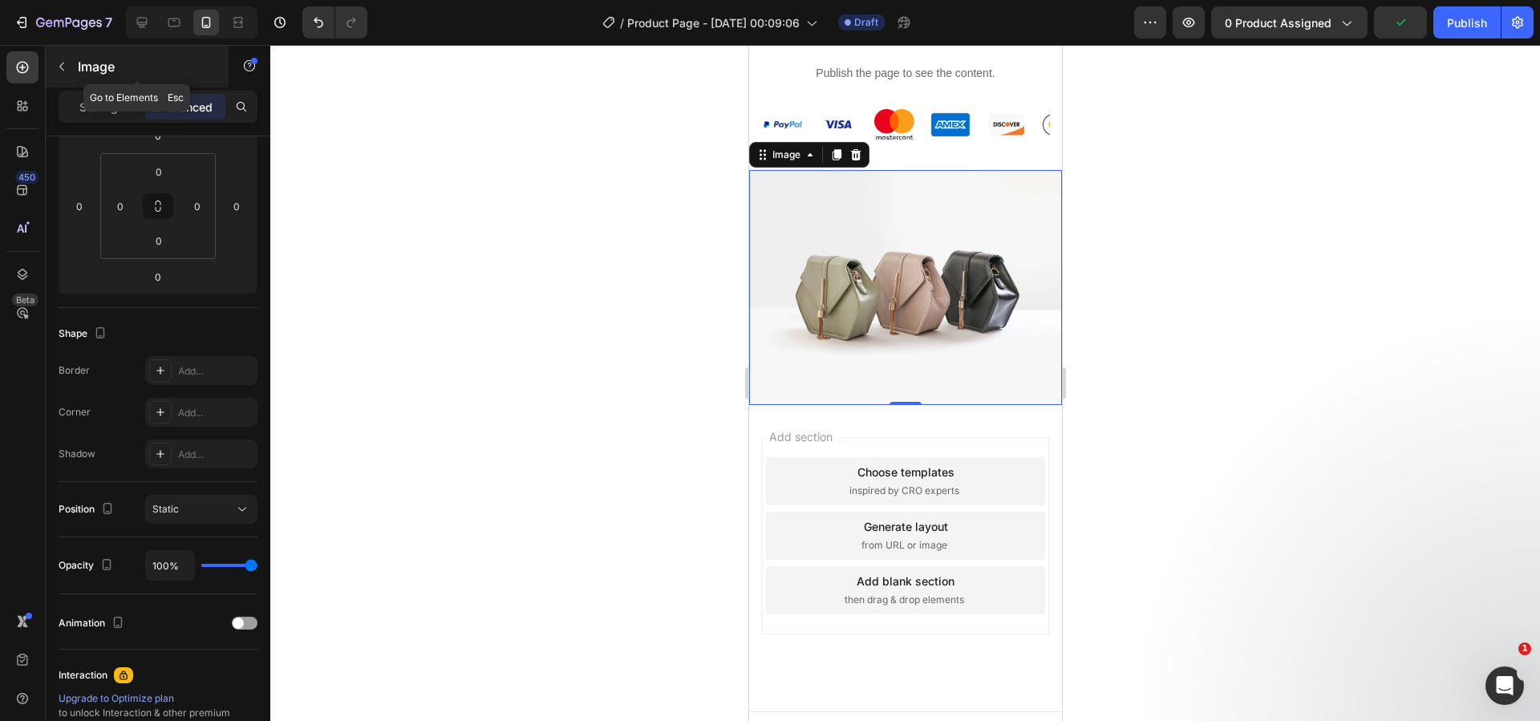
click at [92, 63] on p "Image" at bounding box center [146, 66] width 136 height 19
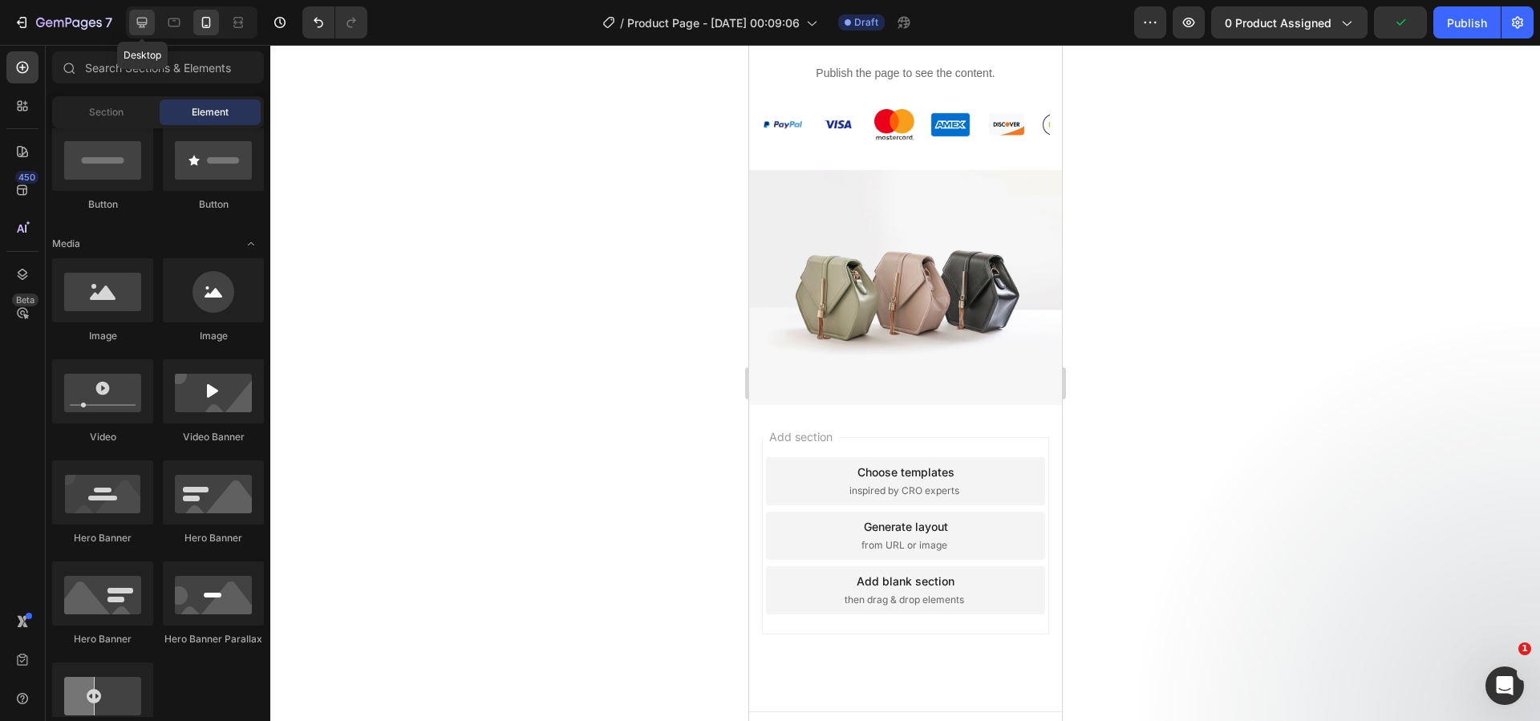
click at [153, 29] on div at bounding box center [142, 23] width 26 height 26
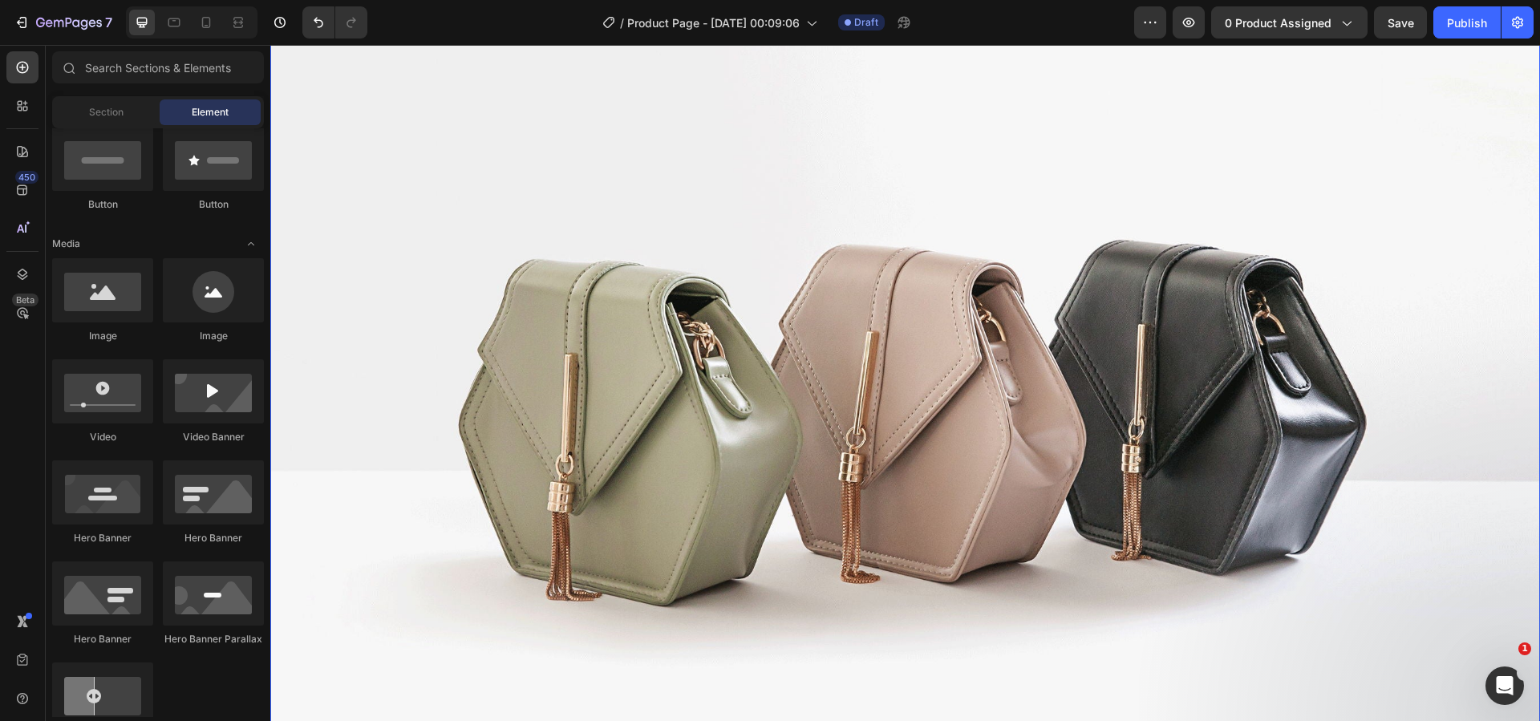
scroll to position [759, 0]
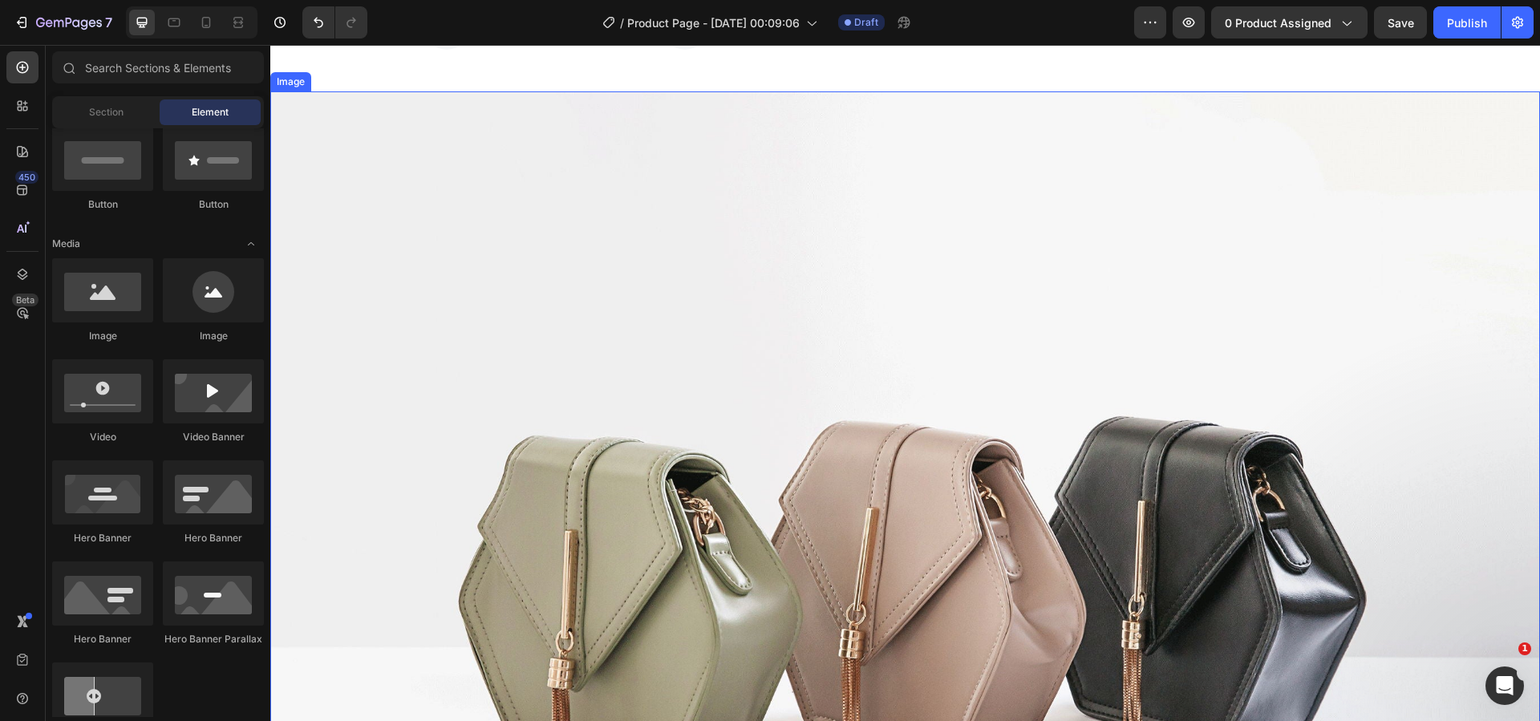
click at [352, 156] on img at bounding box center [905, 567] width 1270 height 952
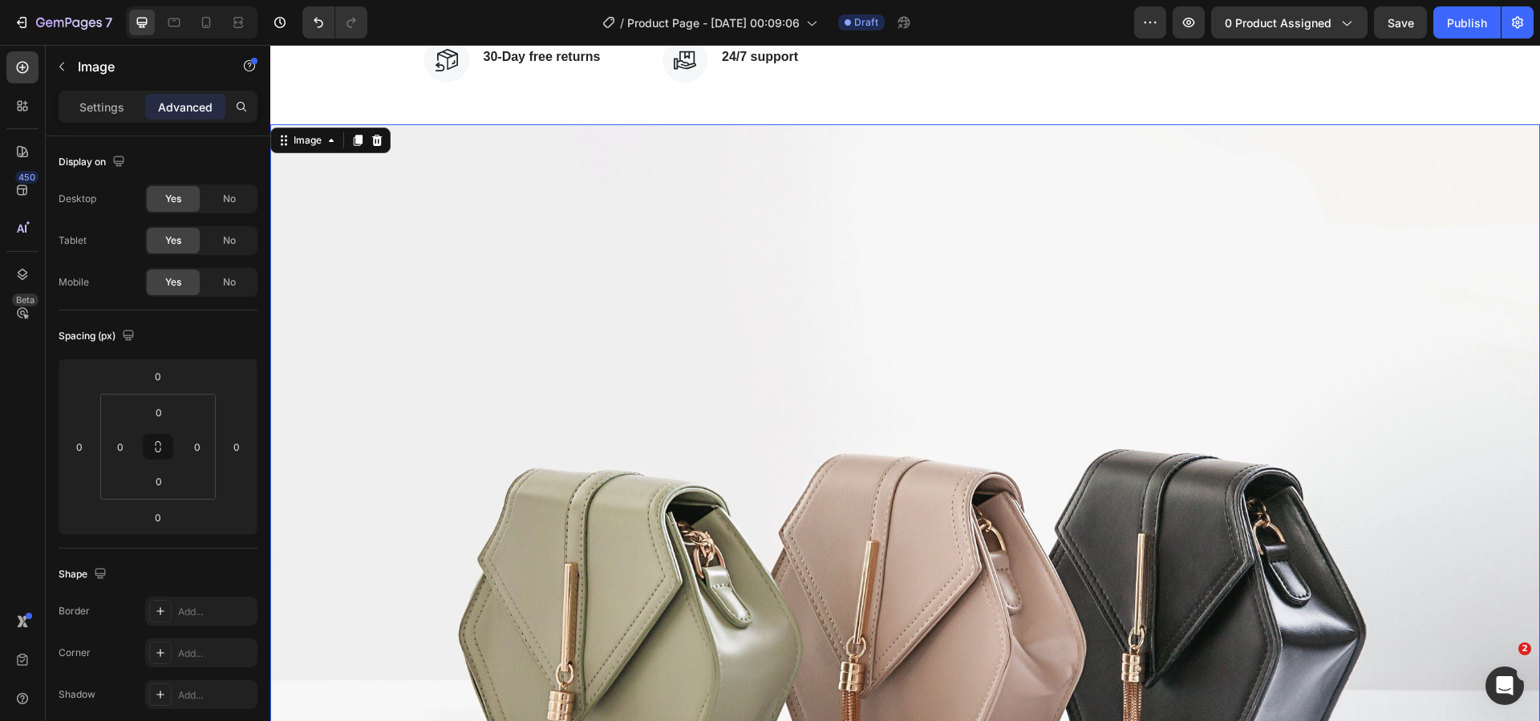
scroll to position [518, 0]
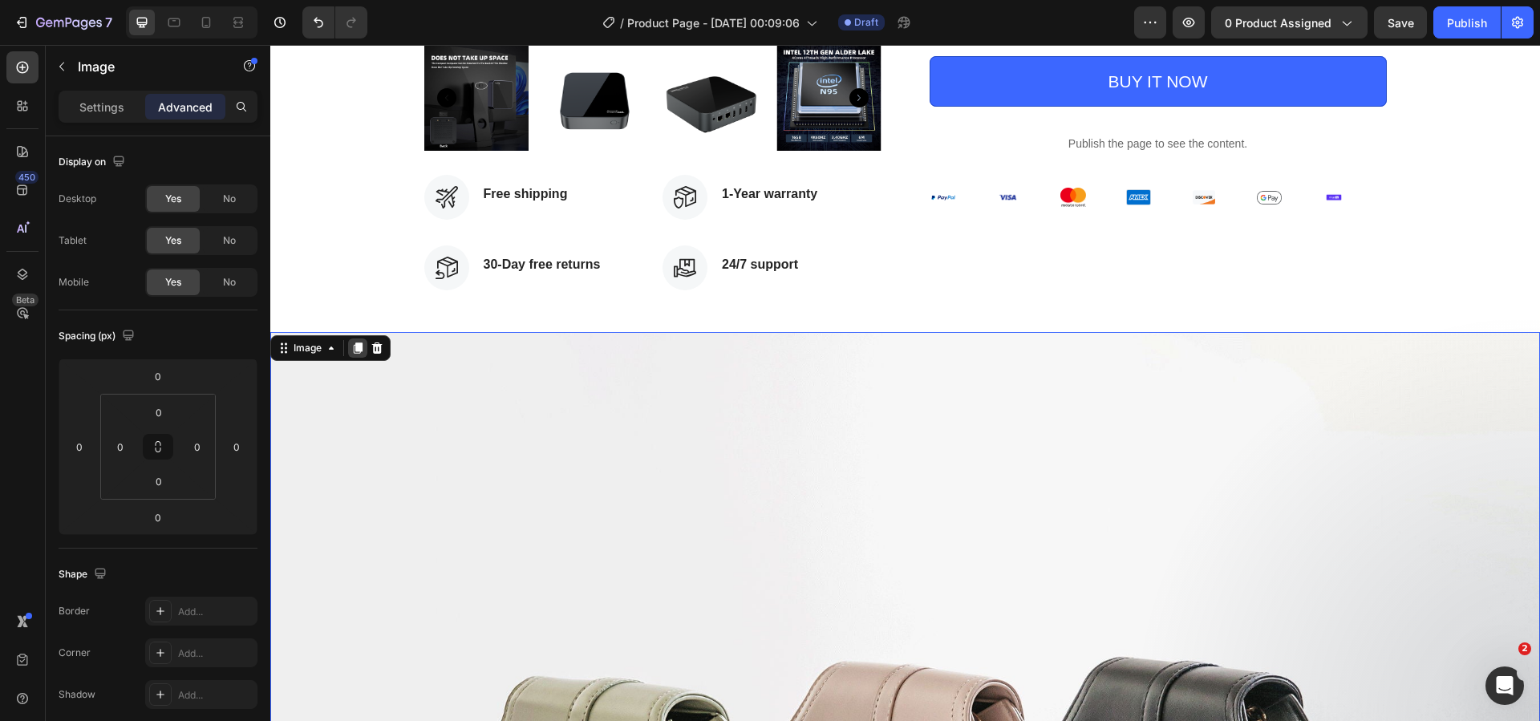
click at [358, 346] on icon at bounding box center [358, 347] width 9 height 11
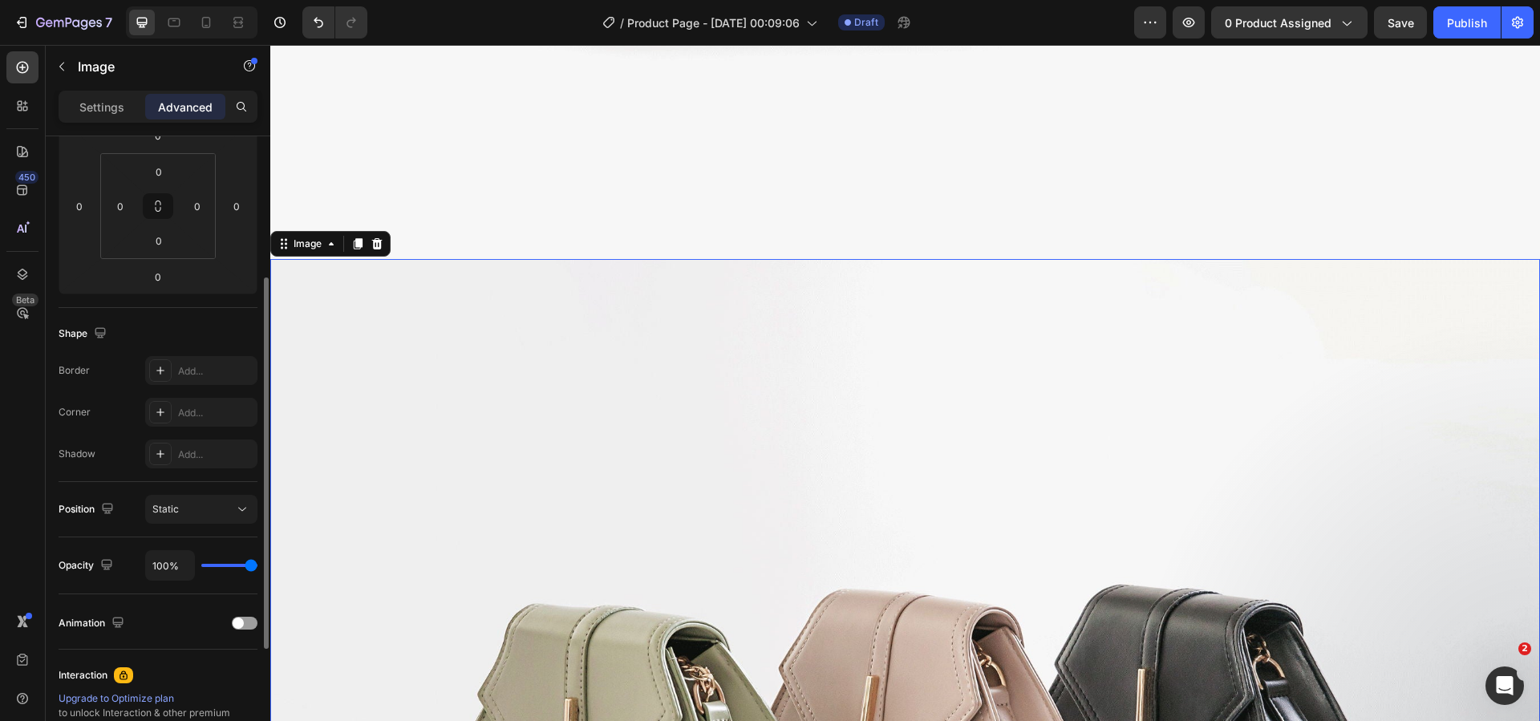
scroll to position [1691, 0]
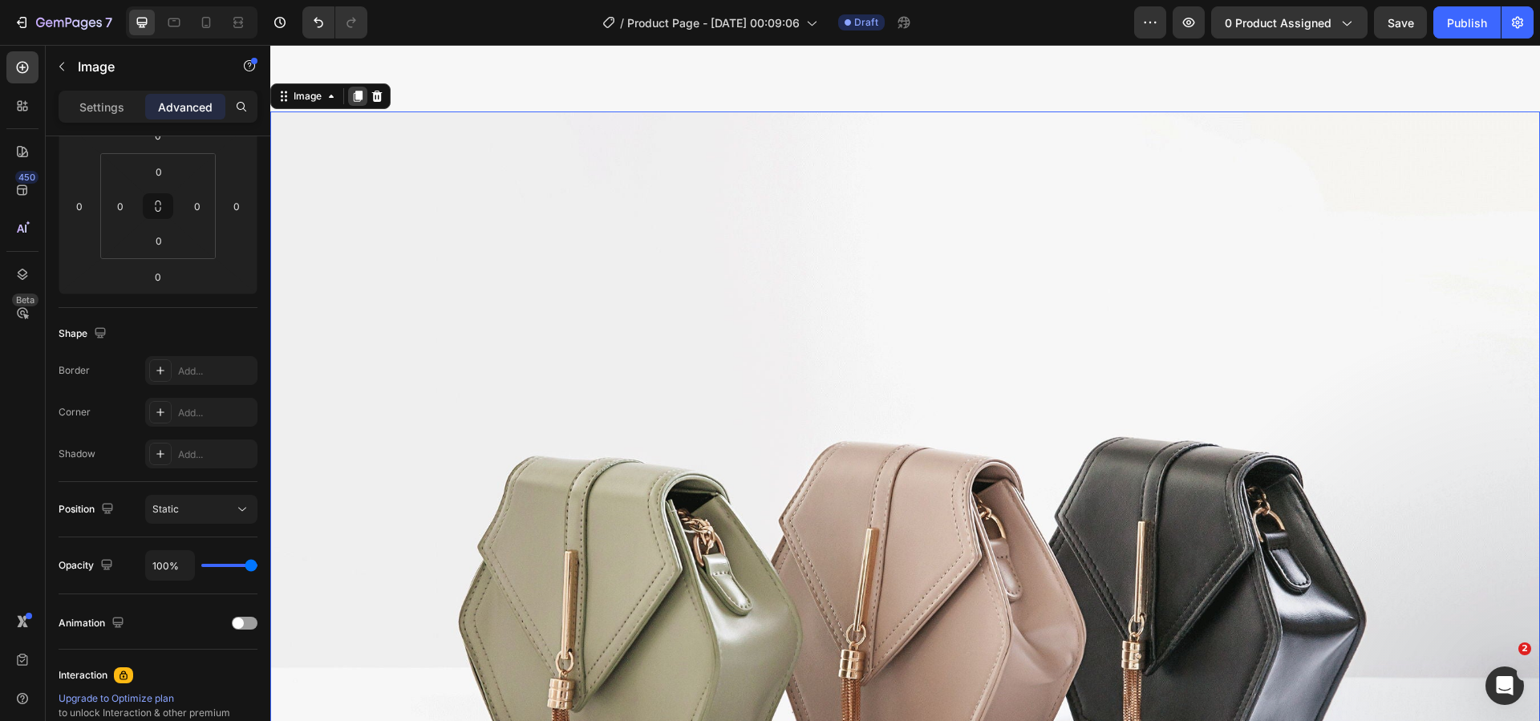
click at [349, 90] on div at bounding box center [357, 96] width 19 height 19
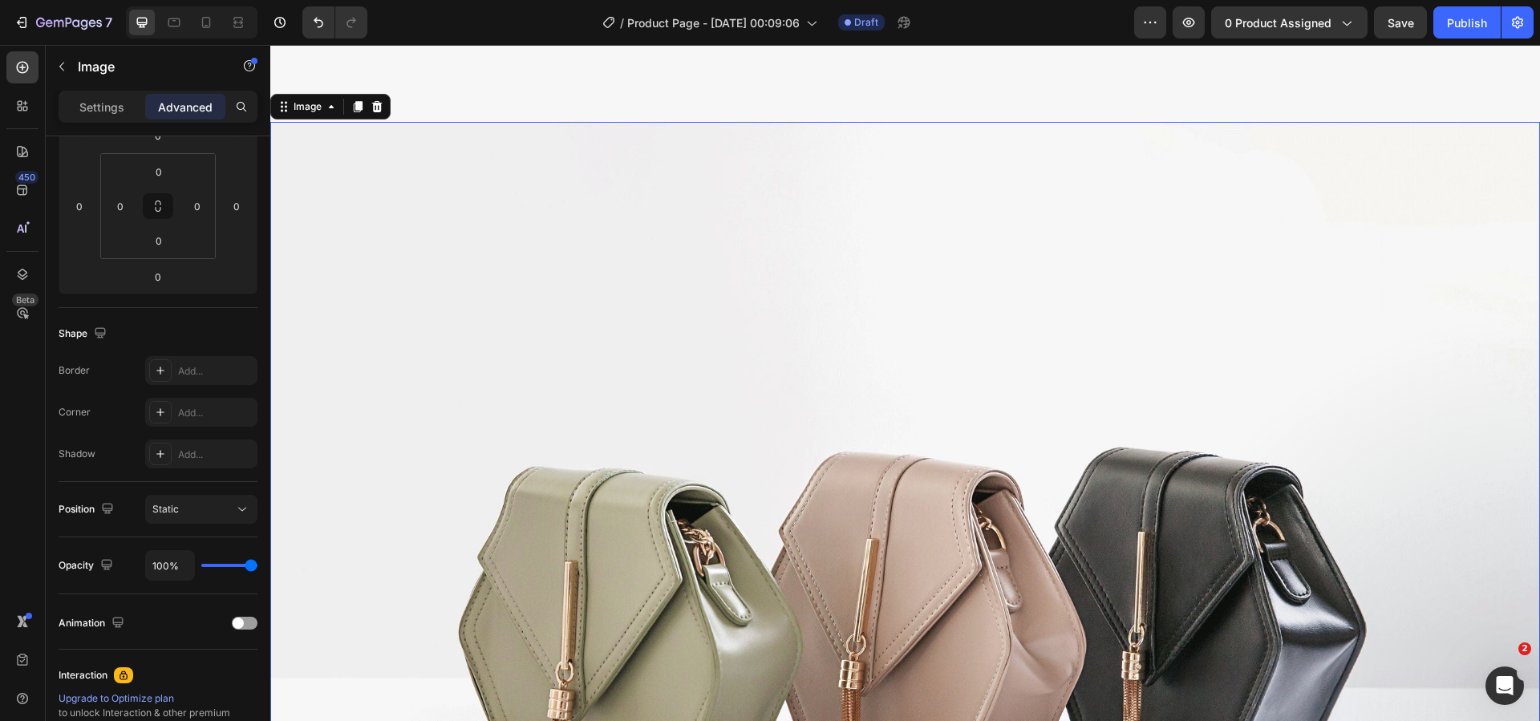
click at [349, 97] on div at bounding box center [357, 106] width 19 height 19
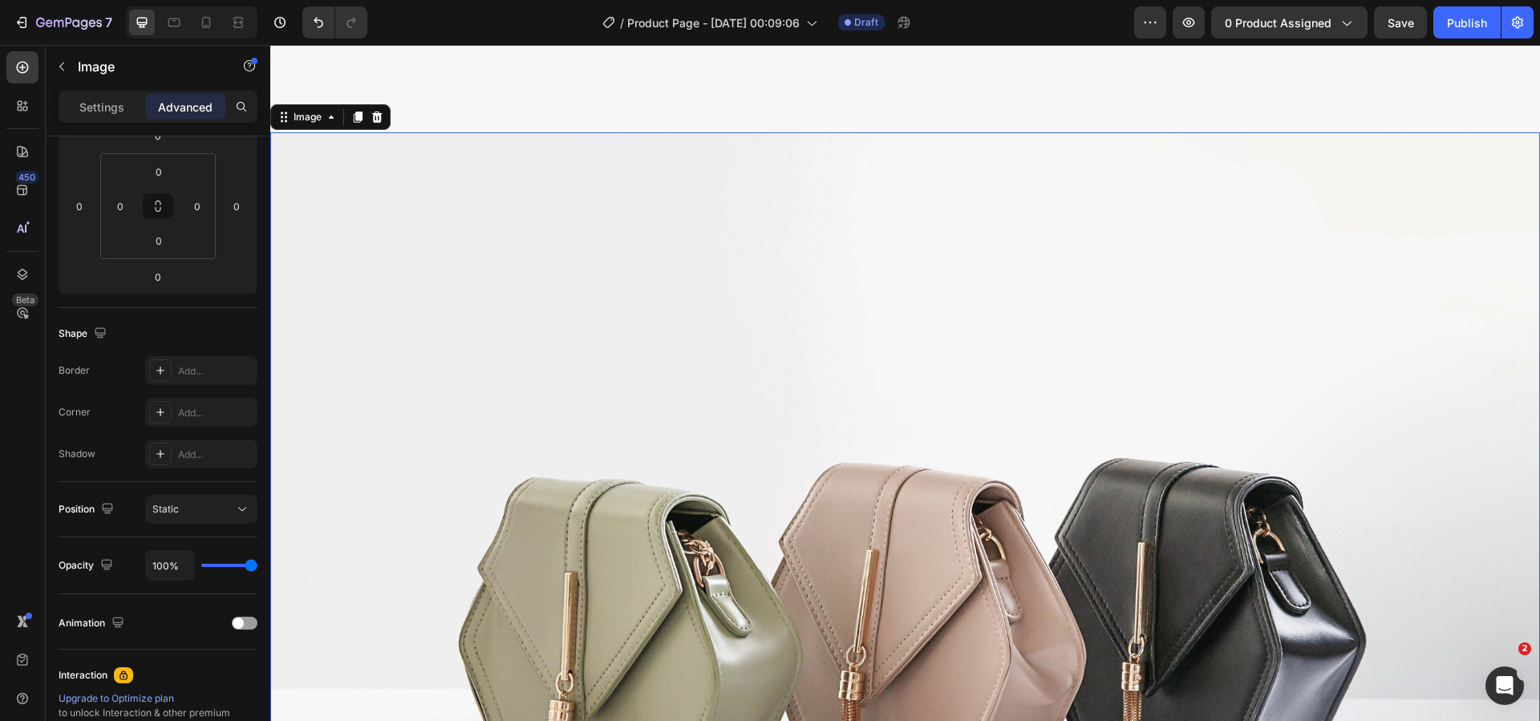
click at [349, 107] on div at bounding box center [357, 116] width 19 height 19
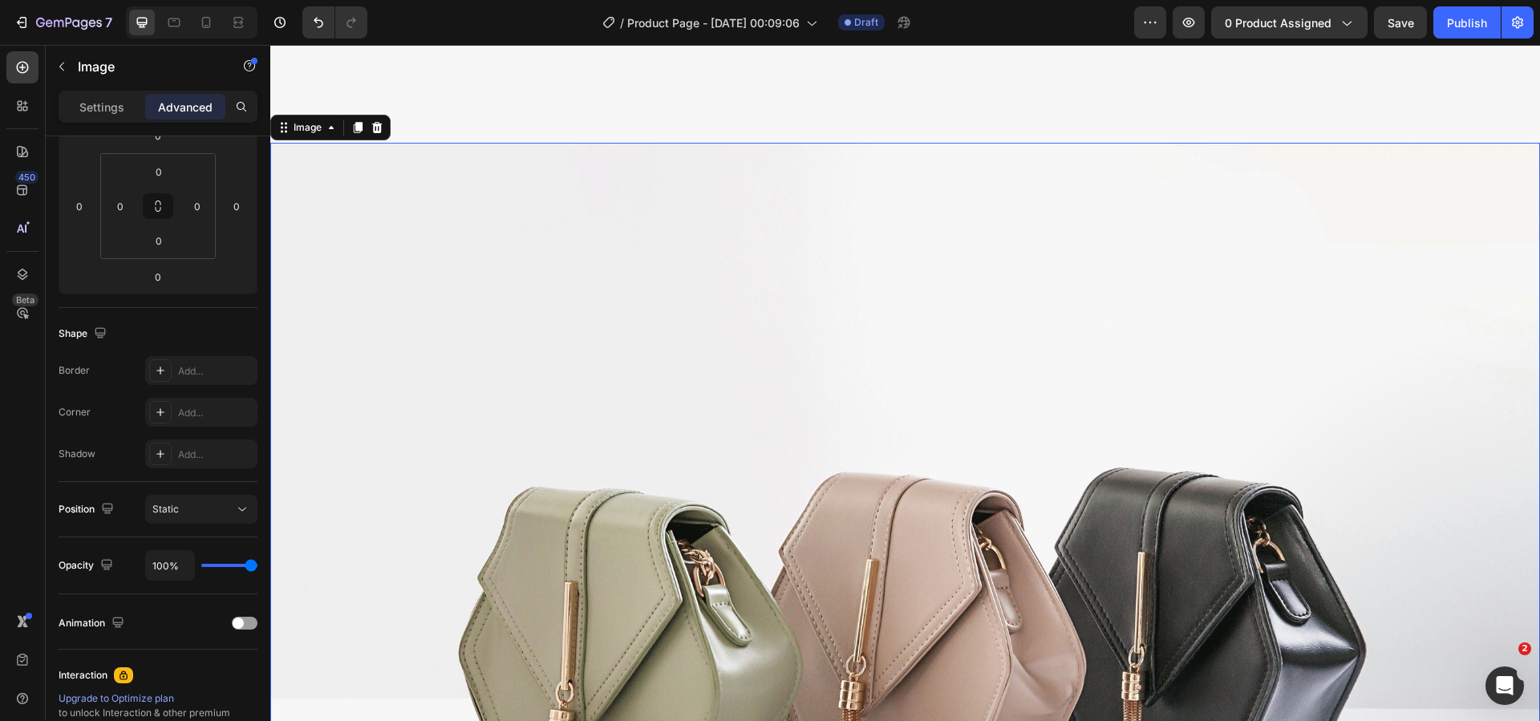
click at [349, 118] on div at bounding box center [357, 127] width 19 height 19
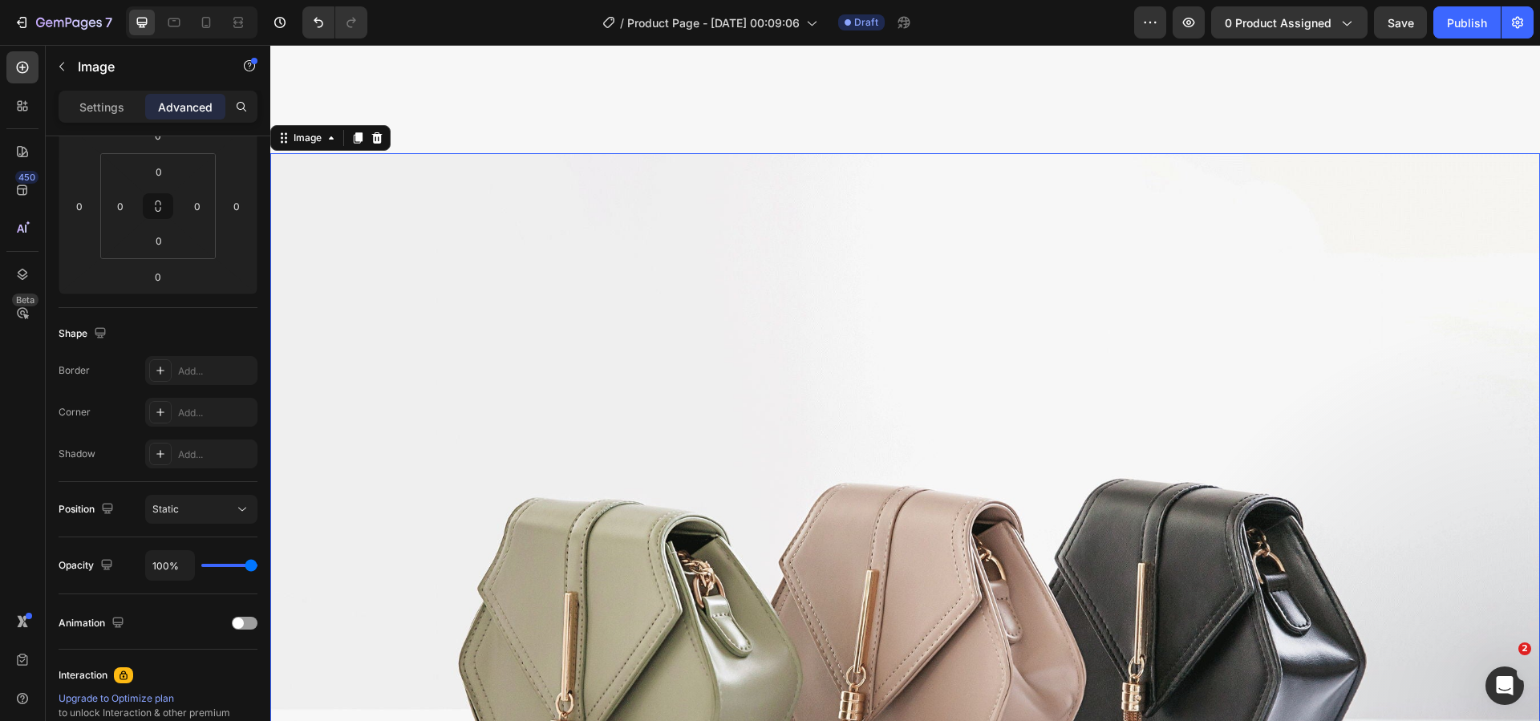
click at [349, 128] on div at bounding box center [357, 137] width 19 height 19
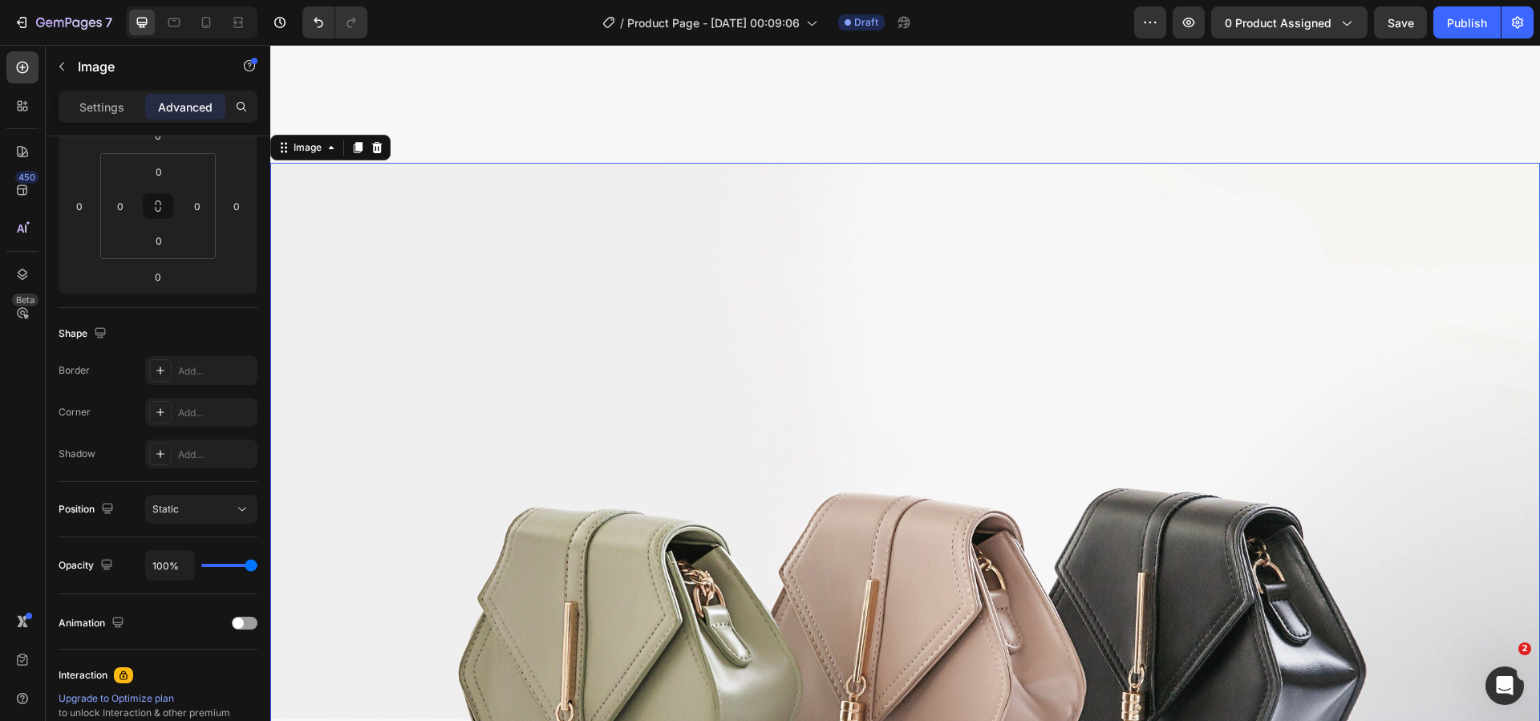
click at [349, 138] on div at bounding box center [357, 147] width 19 height 19
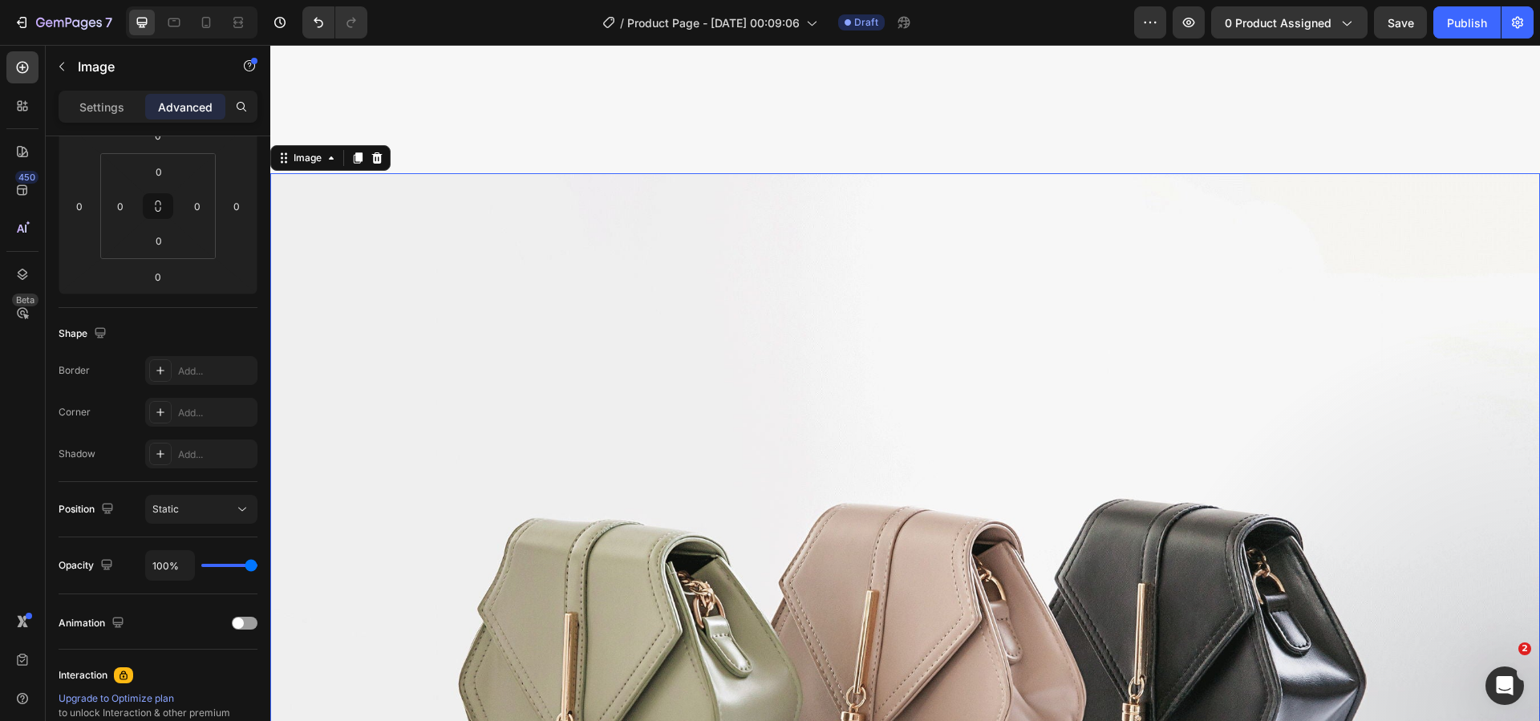
click at [349, 148] on div at bounding box center [357, 157] width 19 height 19
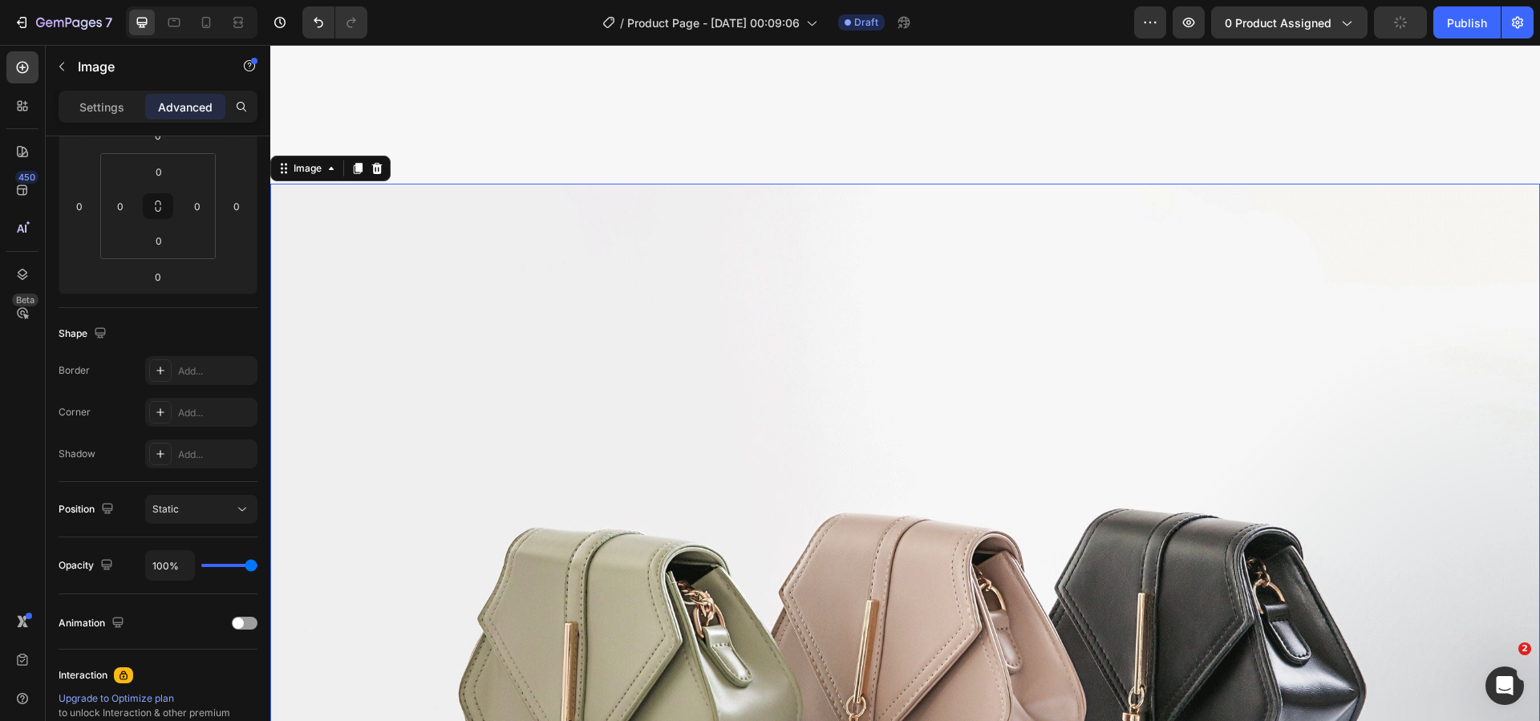
click at [349, 159] on div at bounding box center [357, 168] width 19 height 19
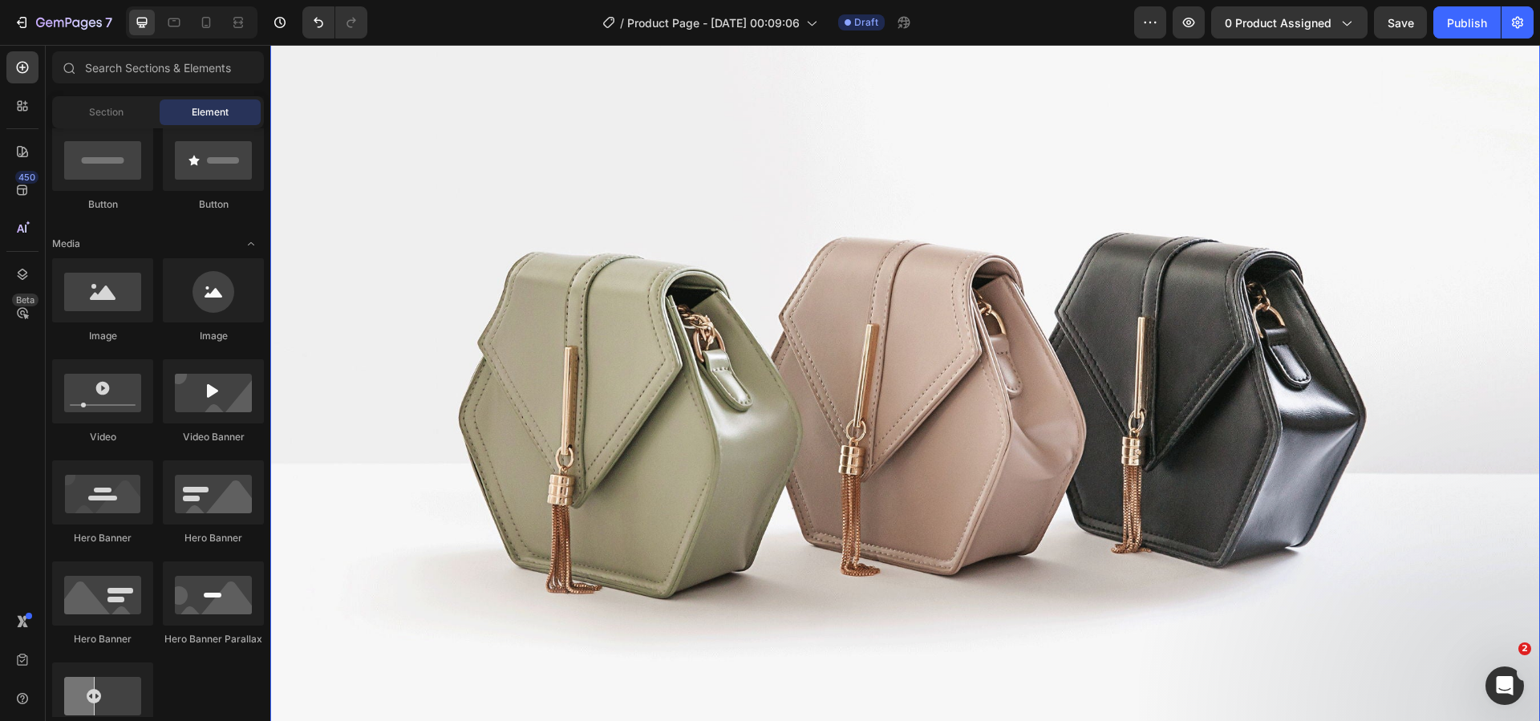
scroll to position [1043, 0]
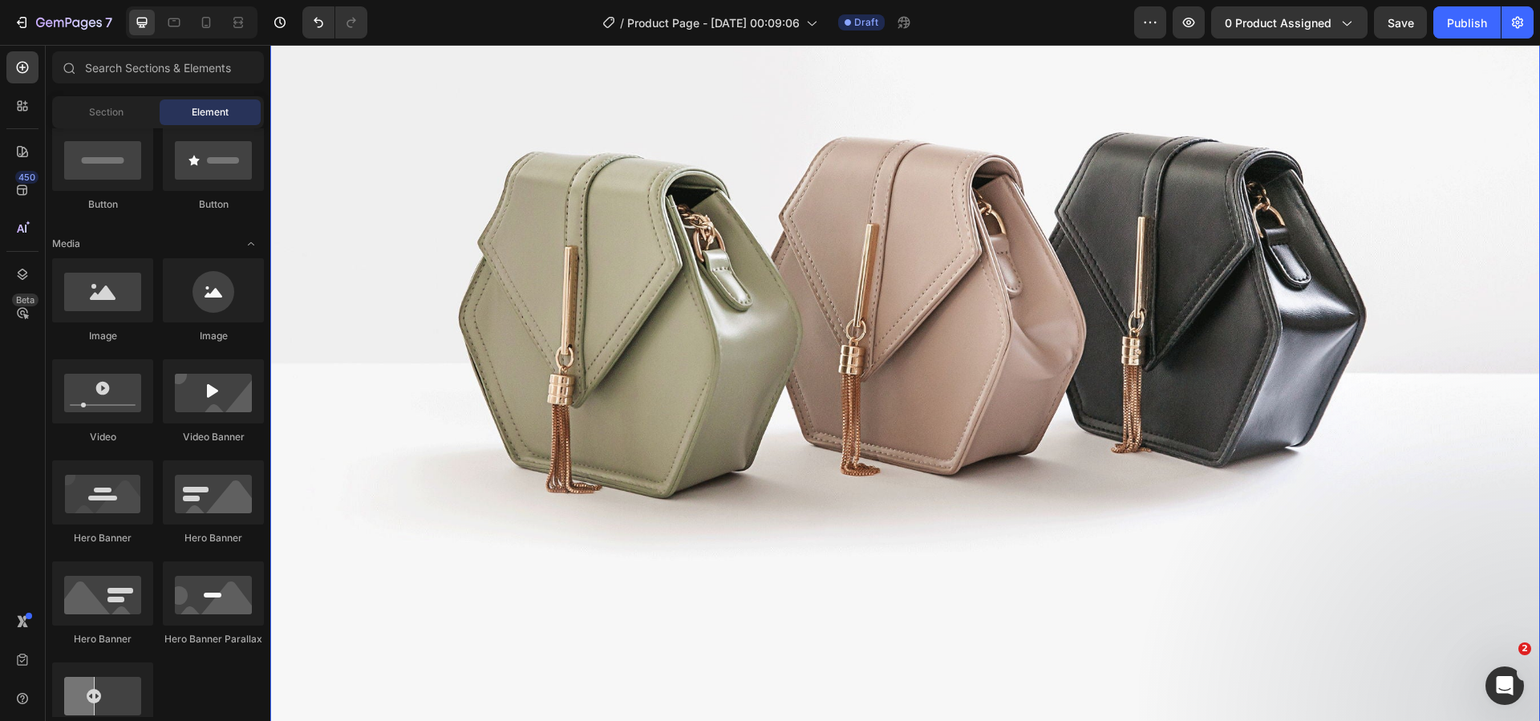
click at [987, 245] on img at bounding box center [905, 284] width 1270 height 952
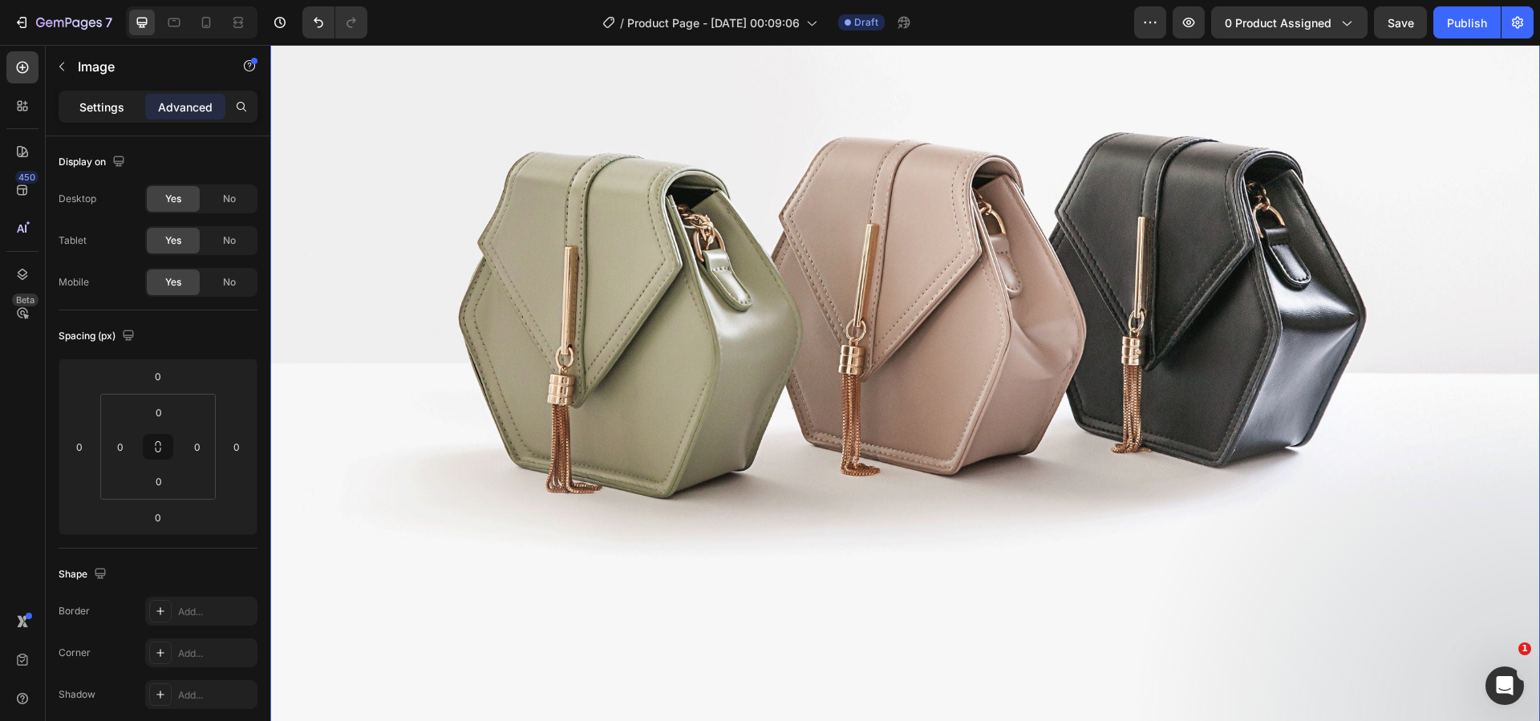
click at [96, 102] on p "Settings" at bounding box center [101, 107] width 45 height 17
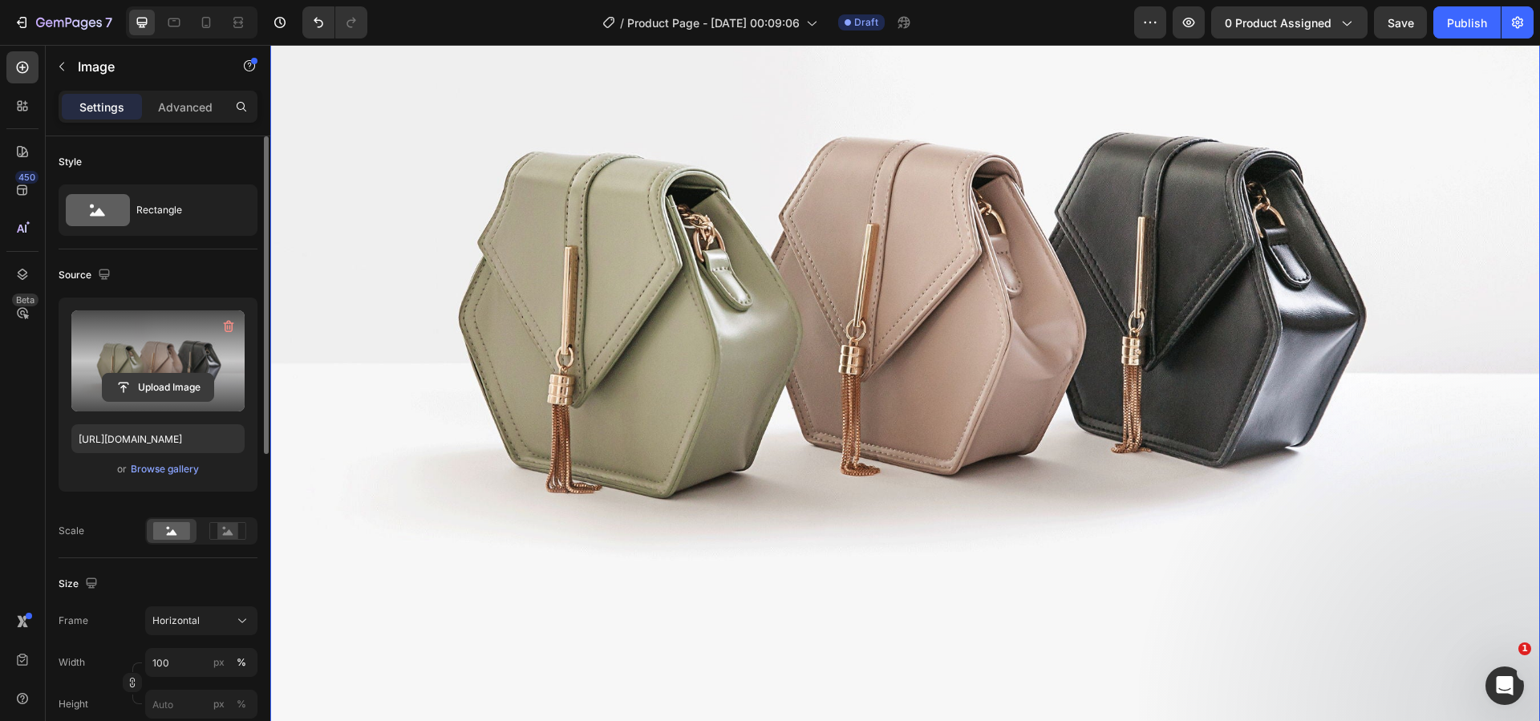
click at [164, 386] on input "file" at bounding box center [158, 387] width 111 height 27
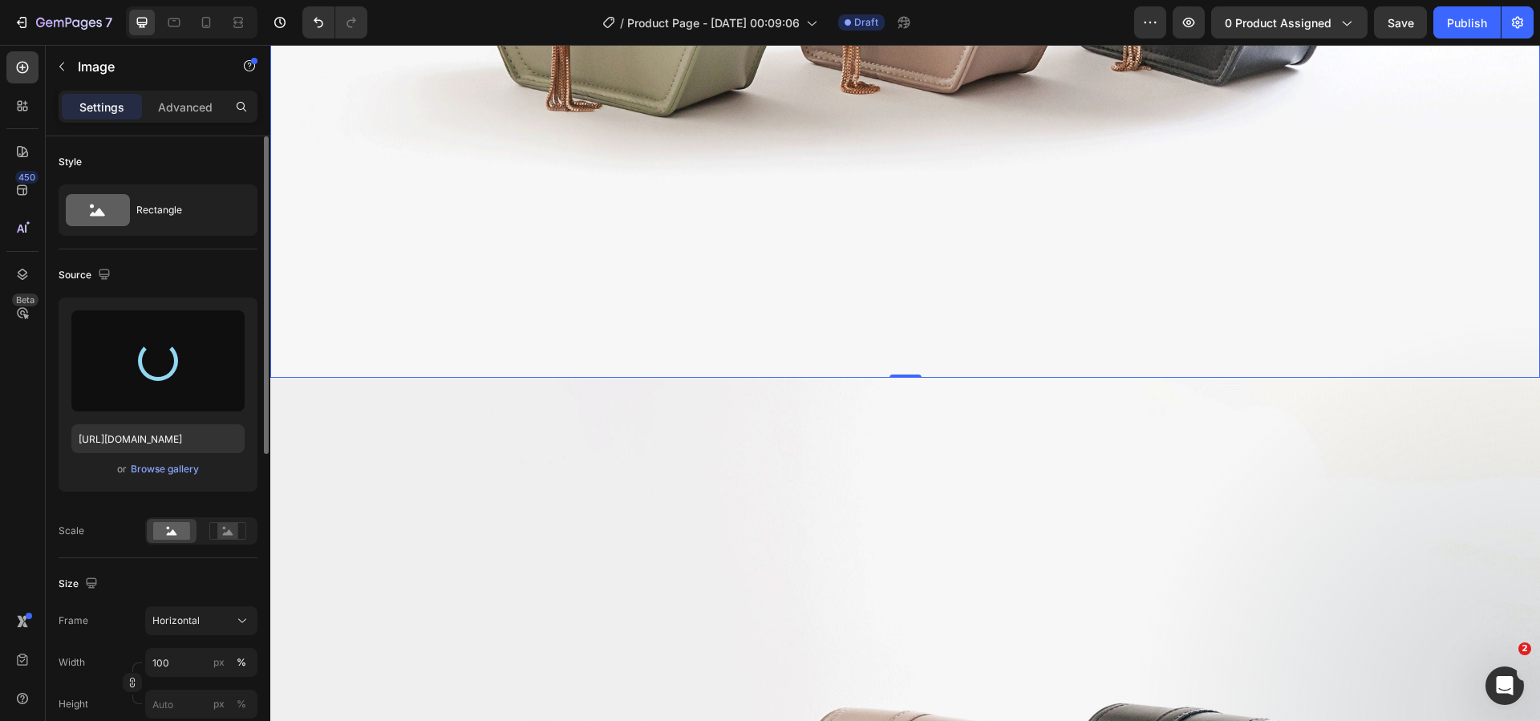
scroll to position [1444, 0]
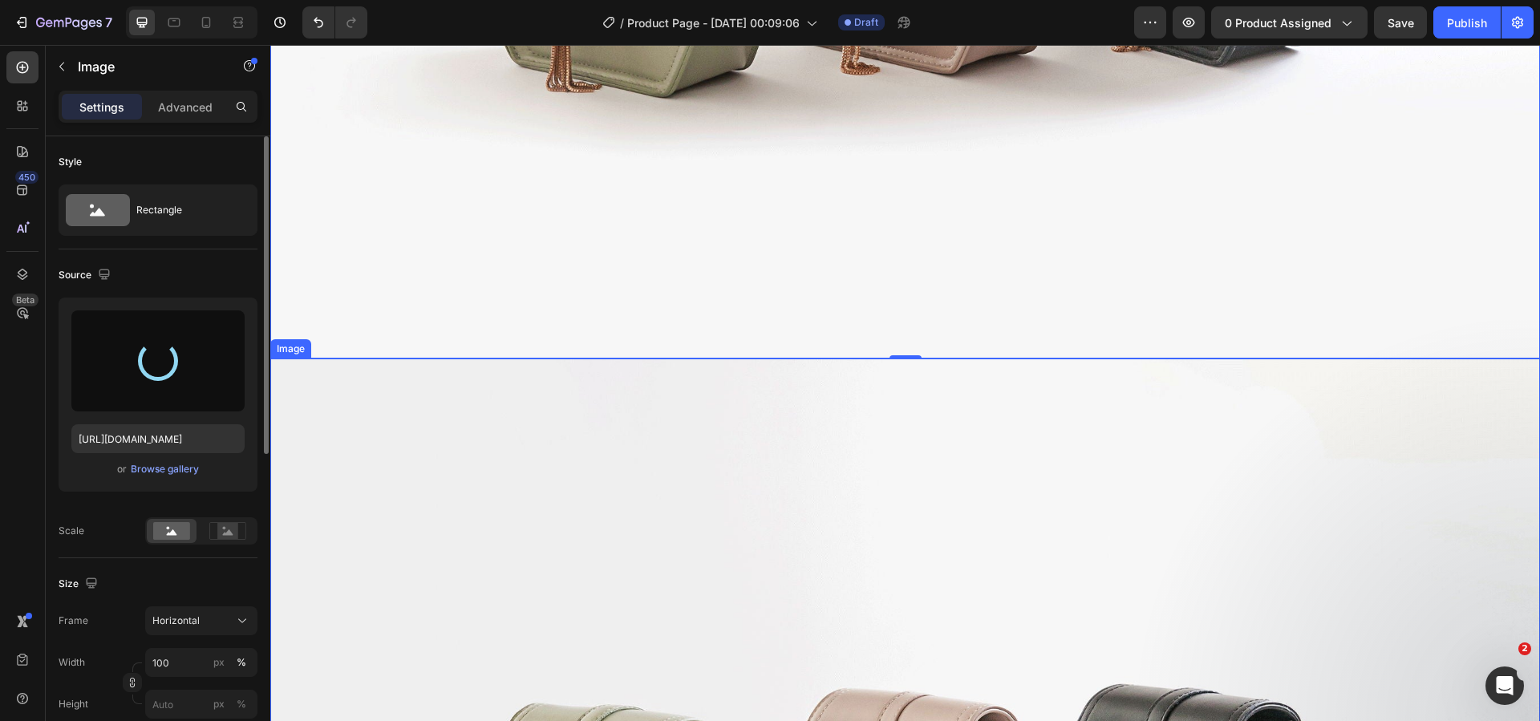
type input "https://cdn.shopify.com/s/files/1/0894/7918/4684/files/gempages_529149896838612…"
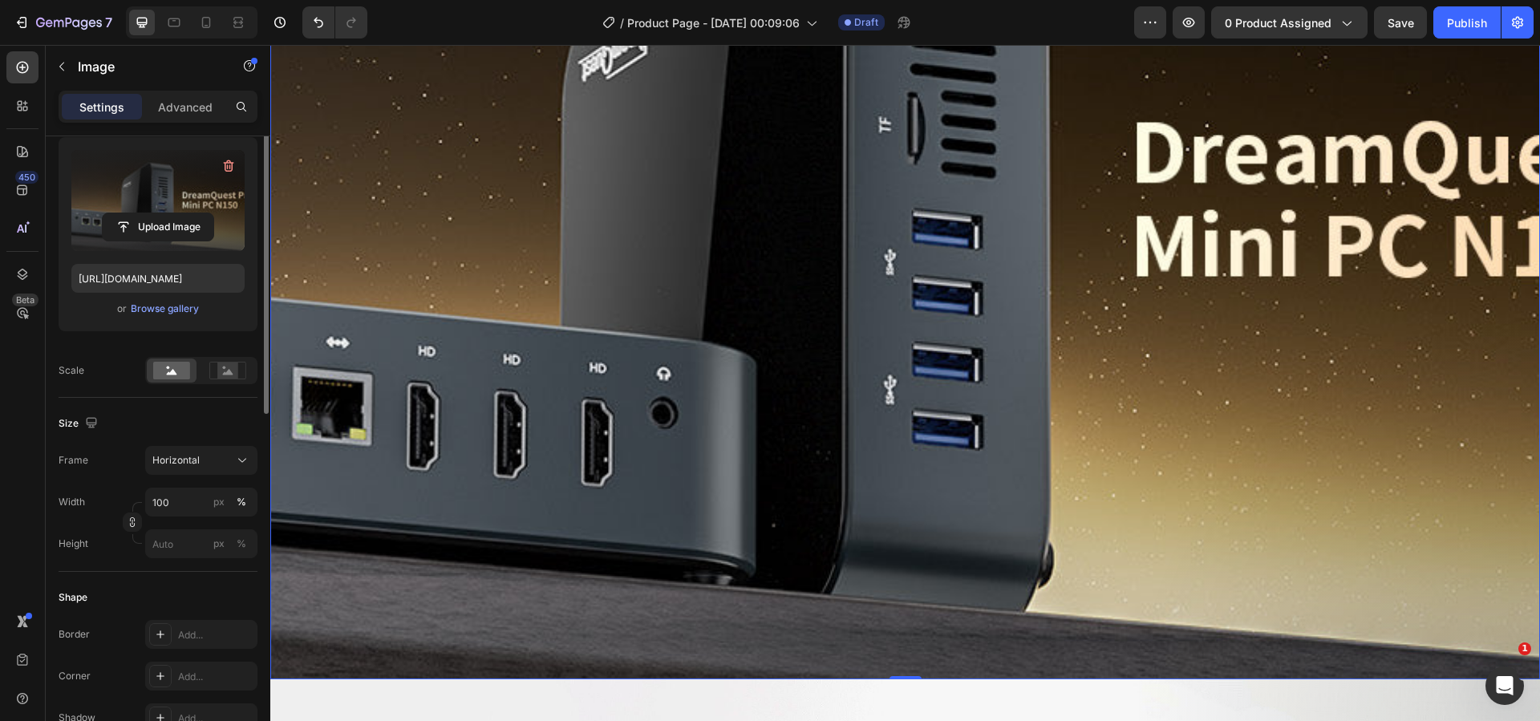
scroll to position [241, 0]
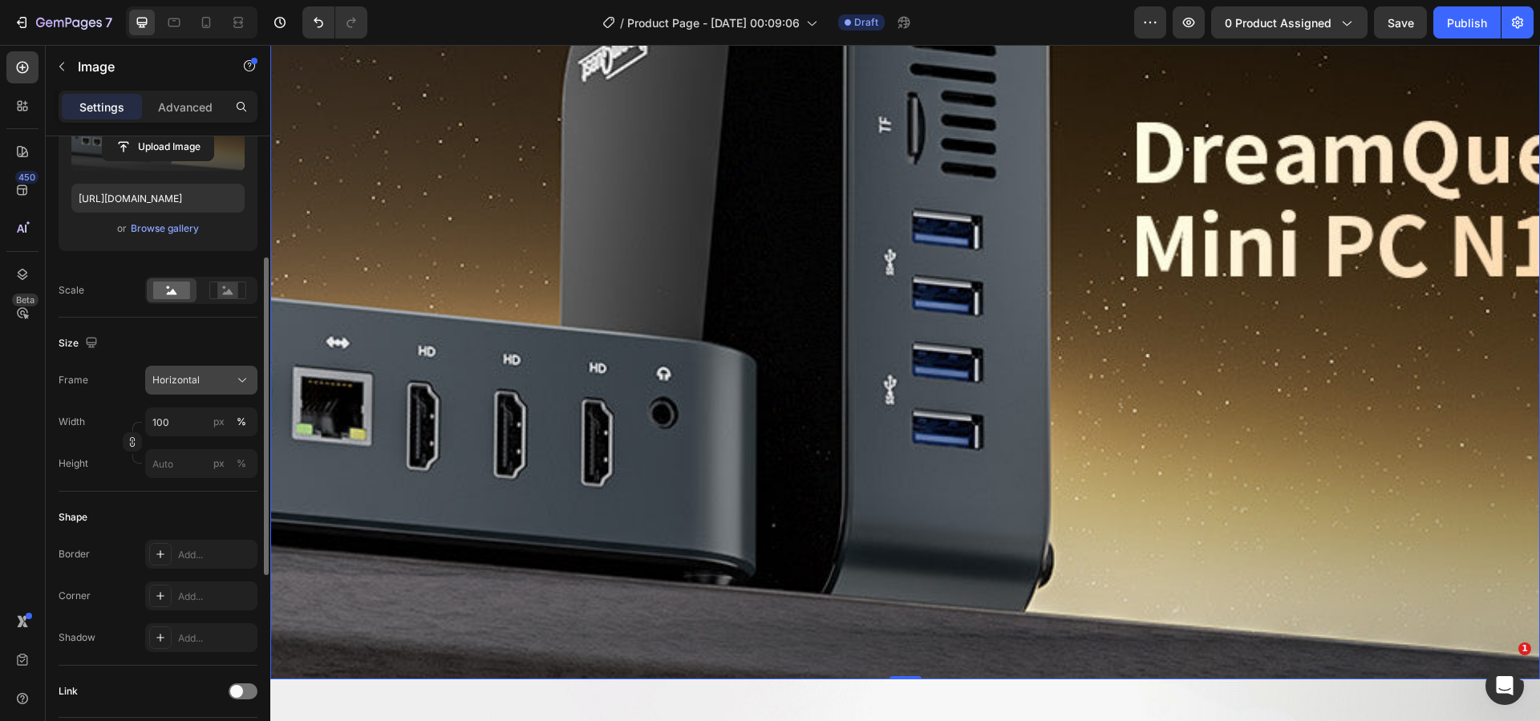
click at [213, 383] on div "Horizontal" at bounding box center [191, 380] width 79 height 14
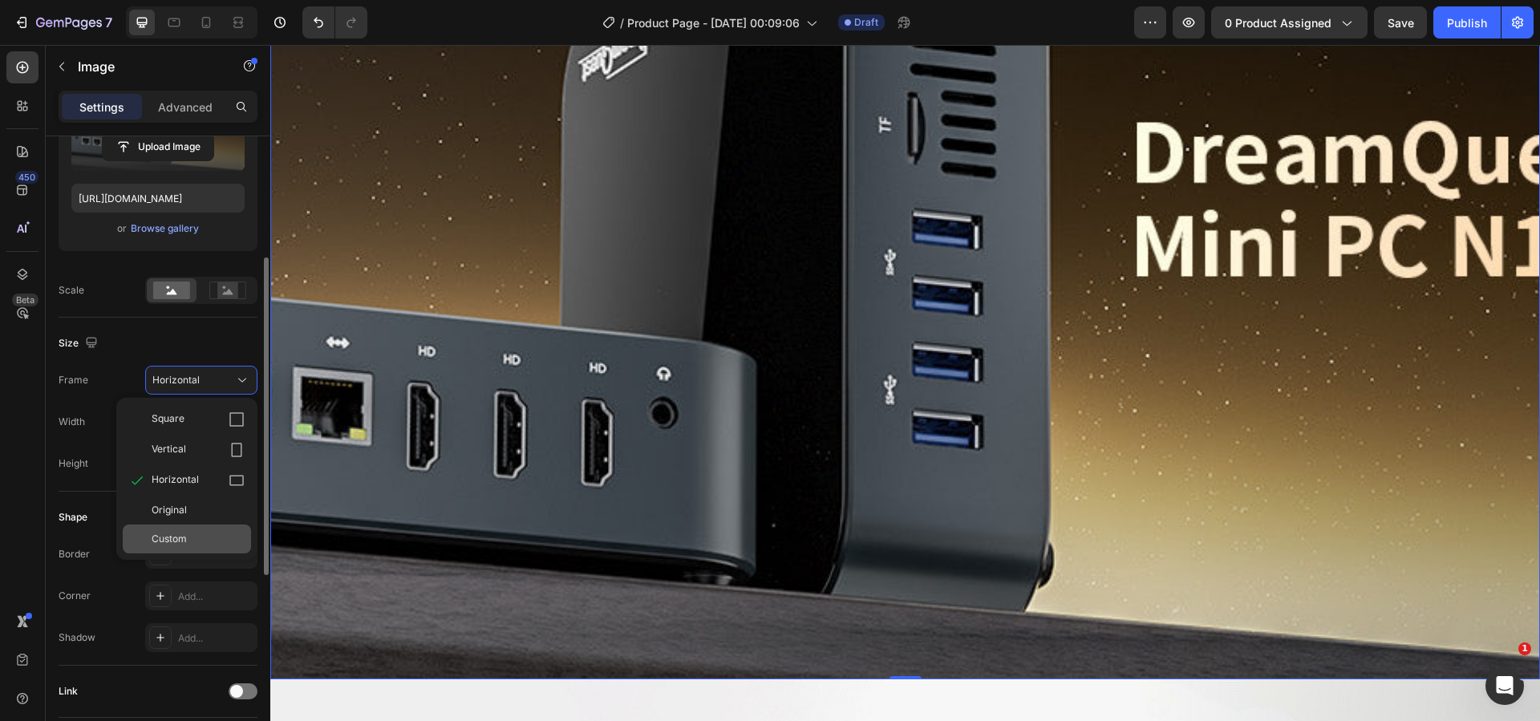
click at [179, 531] on div "Custom" at bounding box center [187, 539] width 128 height 29
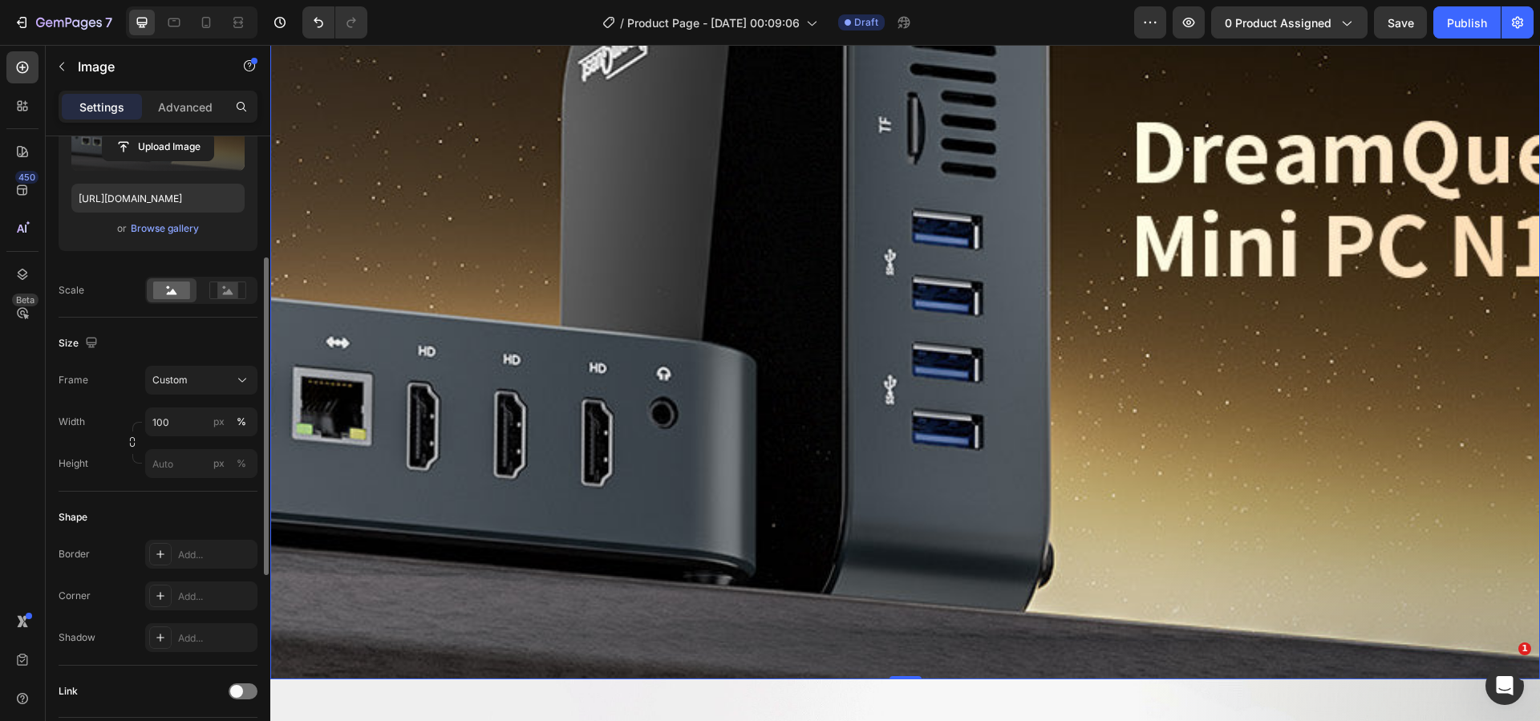
click at [188, 493] on div "Shape Border Add... Corner Add... Shadow Add..." at bounding box center [158, 579] width 199 height 174
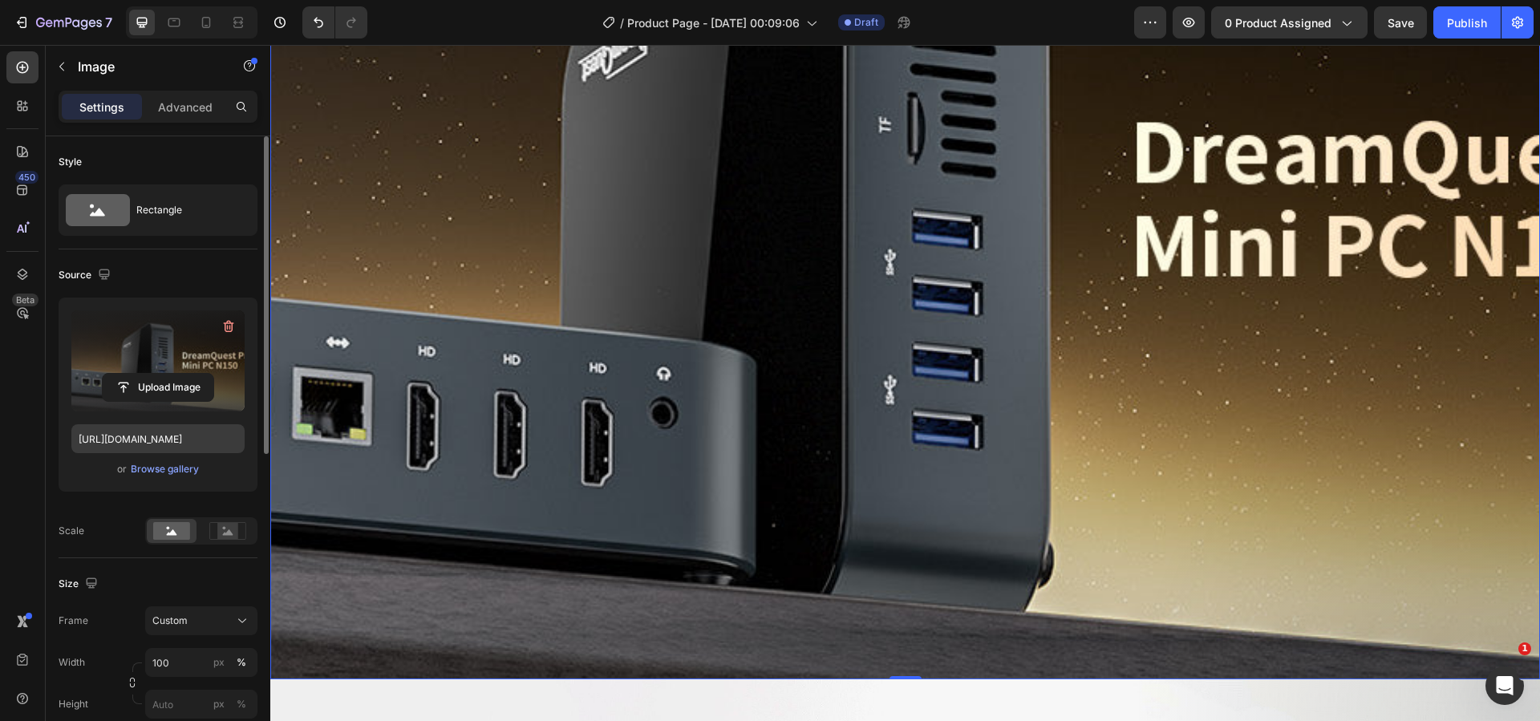
scroll to position [80, 0]
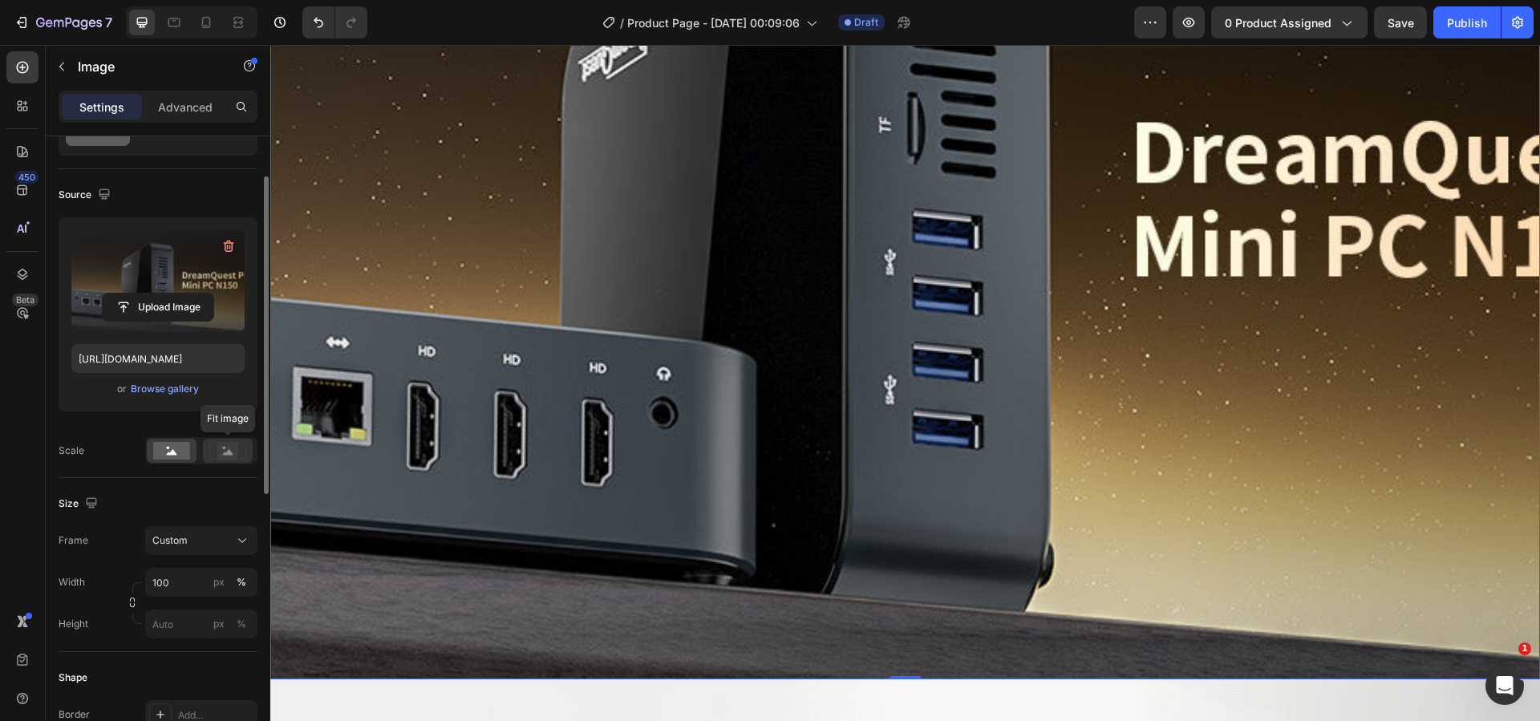
click at [237, 450] on rect at bounding box center [227, 451] width 21 height 16
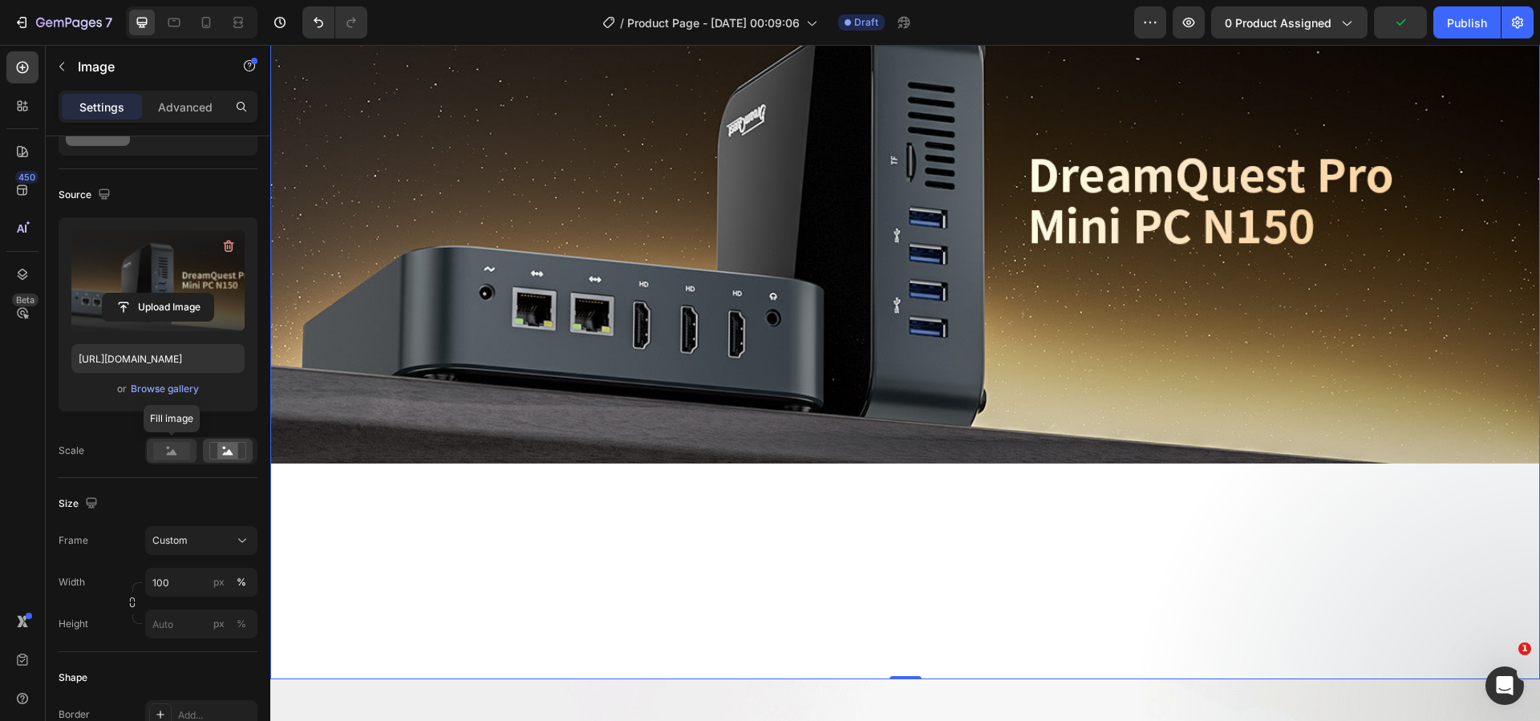
click at [180, 448] on rect at bounding box center [171, 451] width 37 height 18
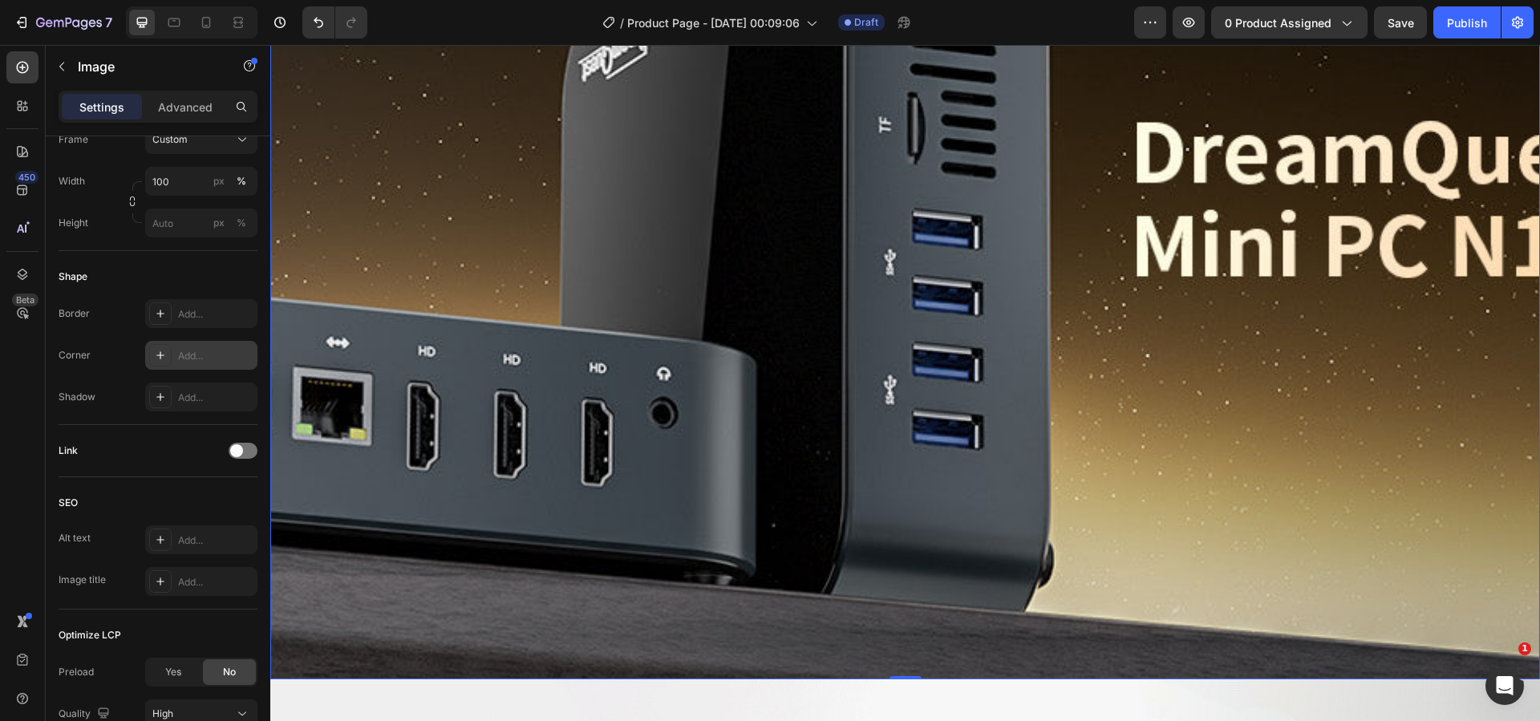
scroll to position [621, 0]
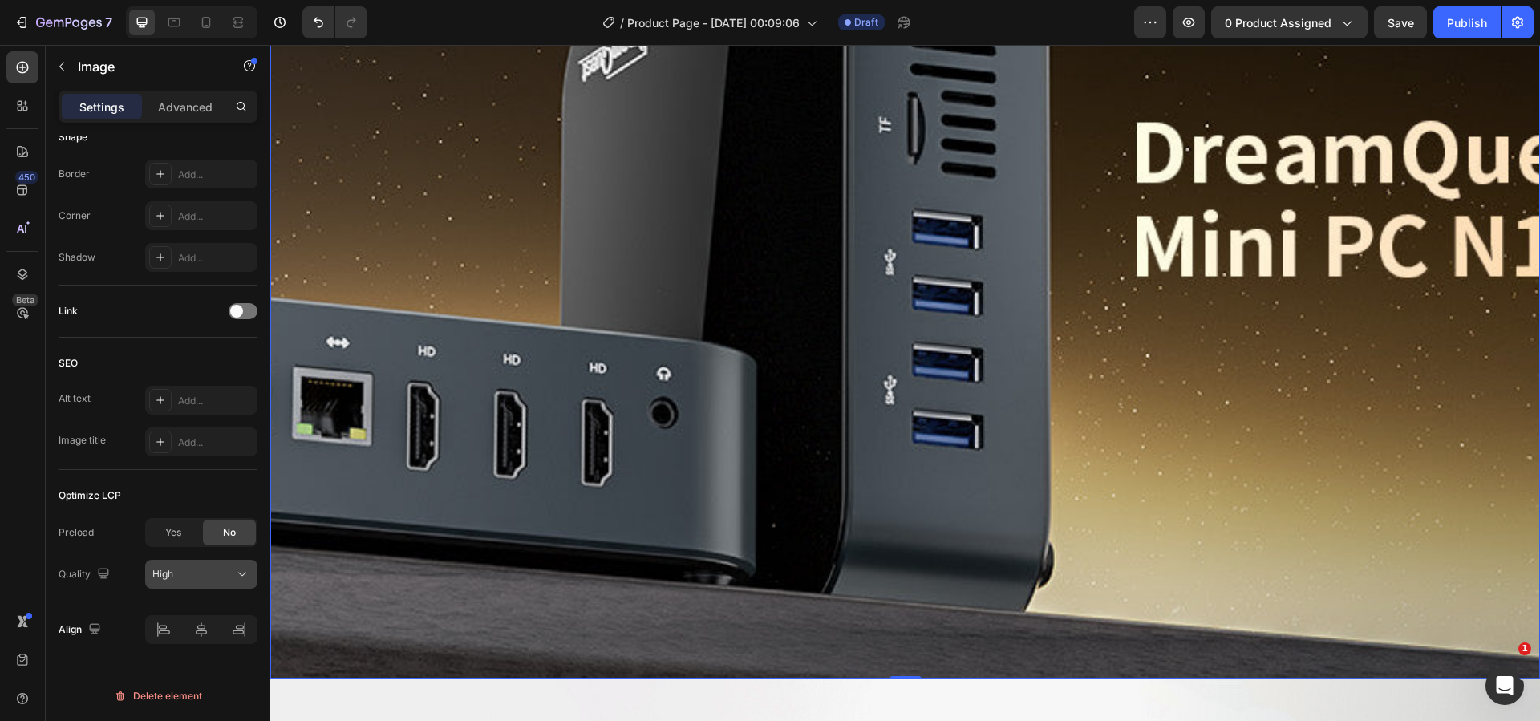
click at [206, 578] on div "High" at bounding box center [193, 574] width 82 height 14
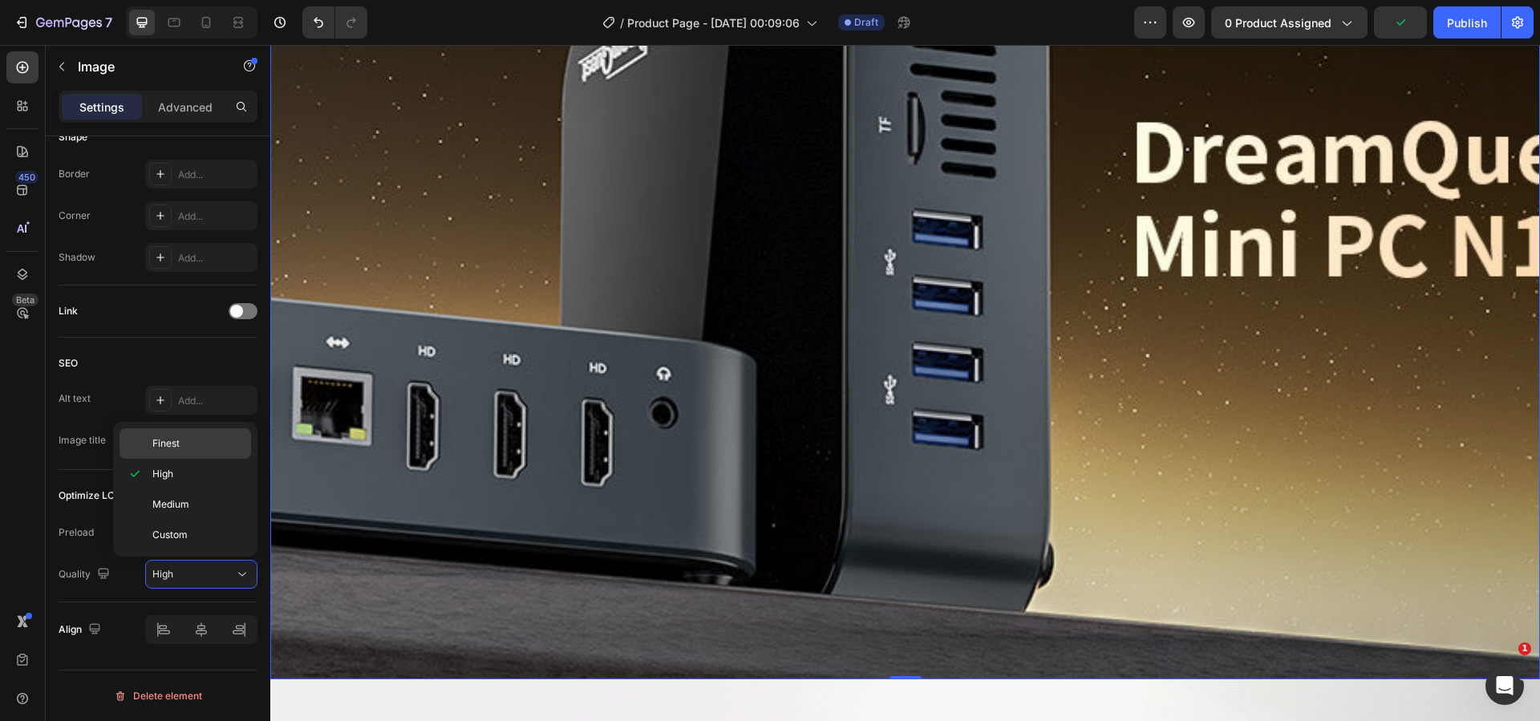
click at [189, 450] on p "Finest" at bounding box center [197, 443] width 91 height 14
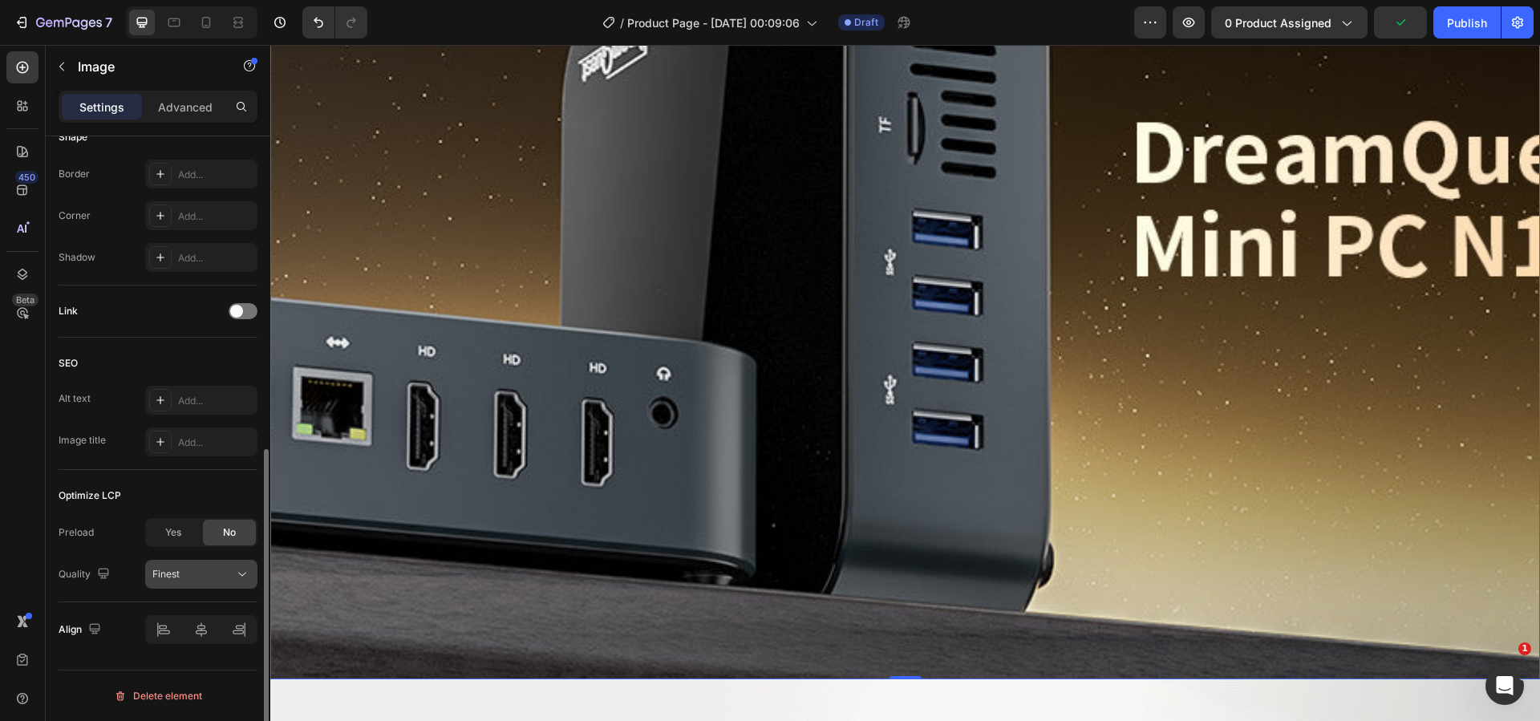
click at [209, 567] on div "Finest" at bounding box center [193, 574] width 82 height 14
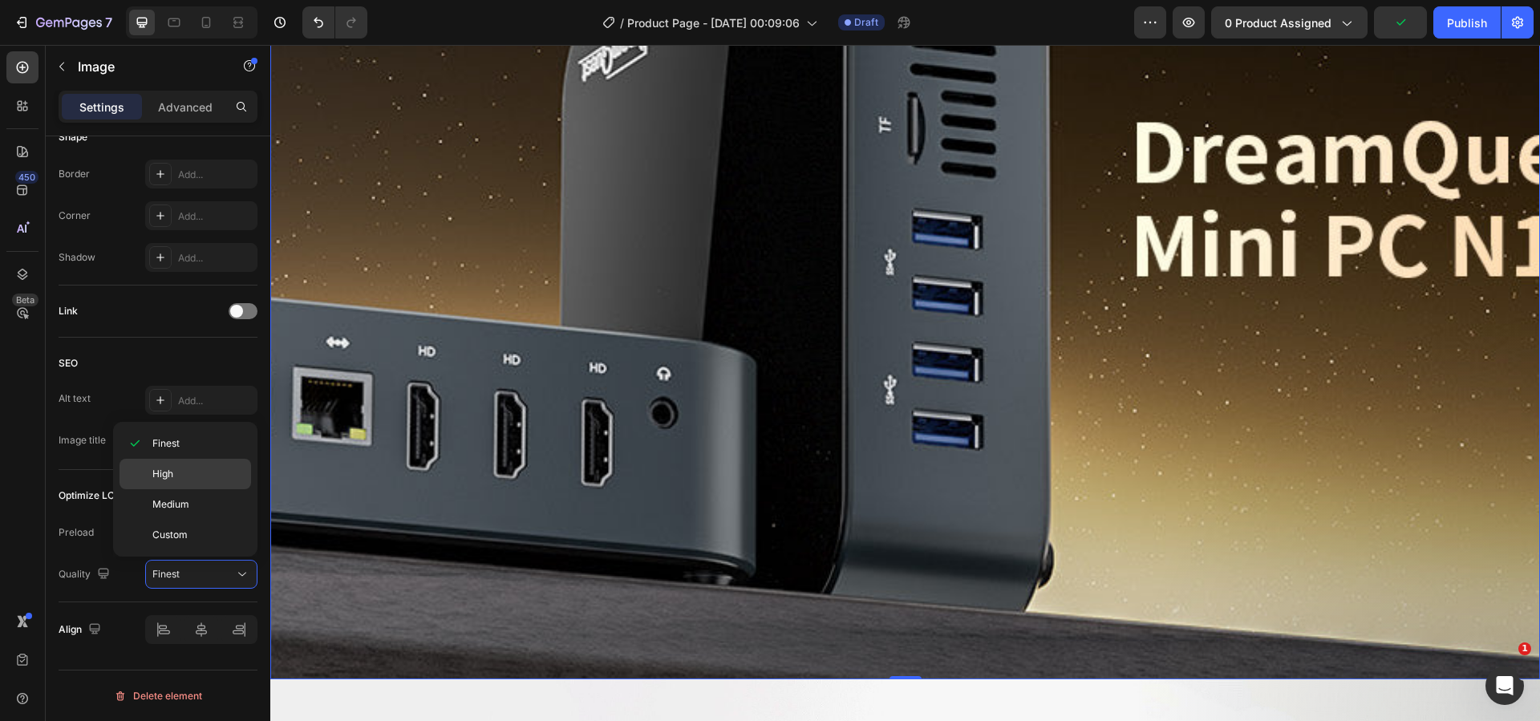
click at [185, 489] on div "High" at bounding box center [186, 504] width 132 height 30
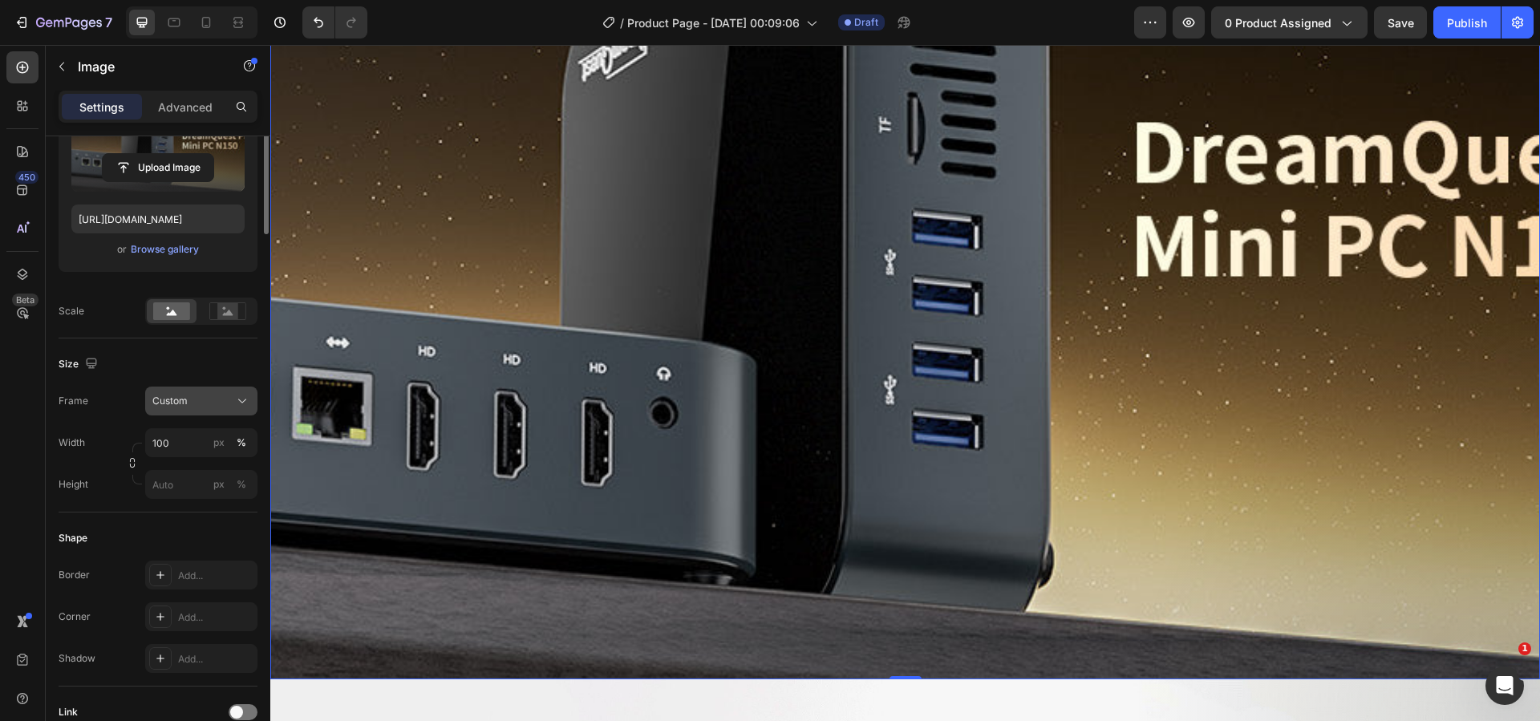
scroll to position [0, 0]
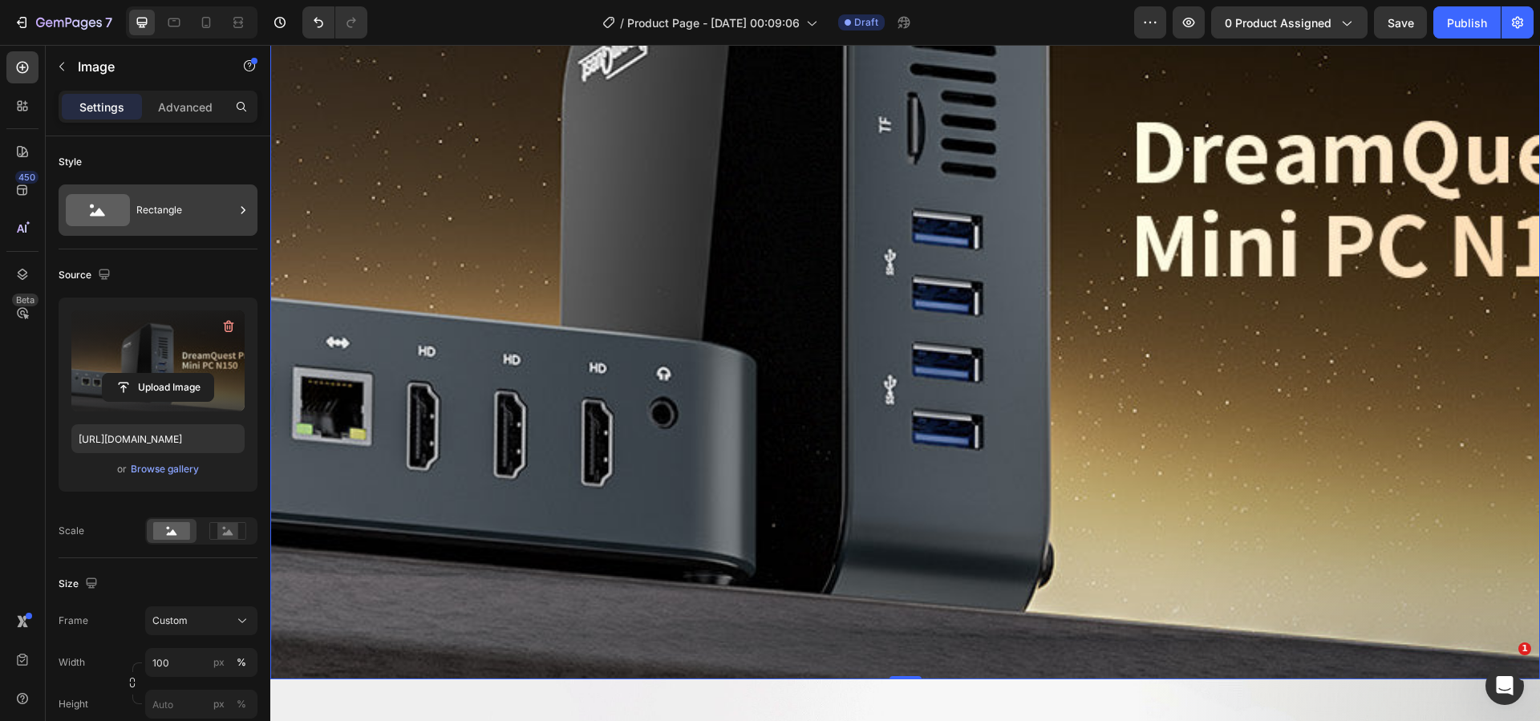
click at [161, 205] on div "Rectangle" at bounding box center [185, 210] width 98 height 37
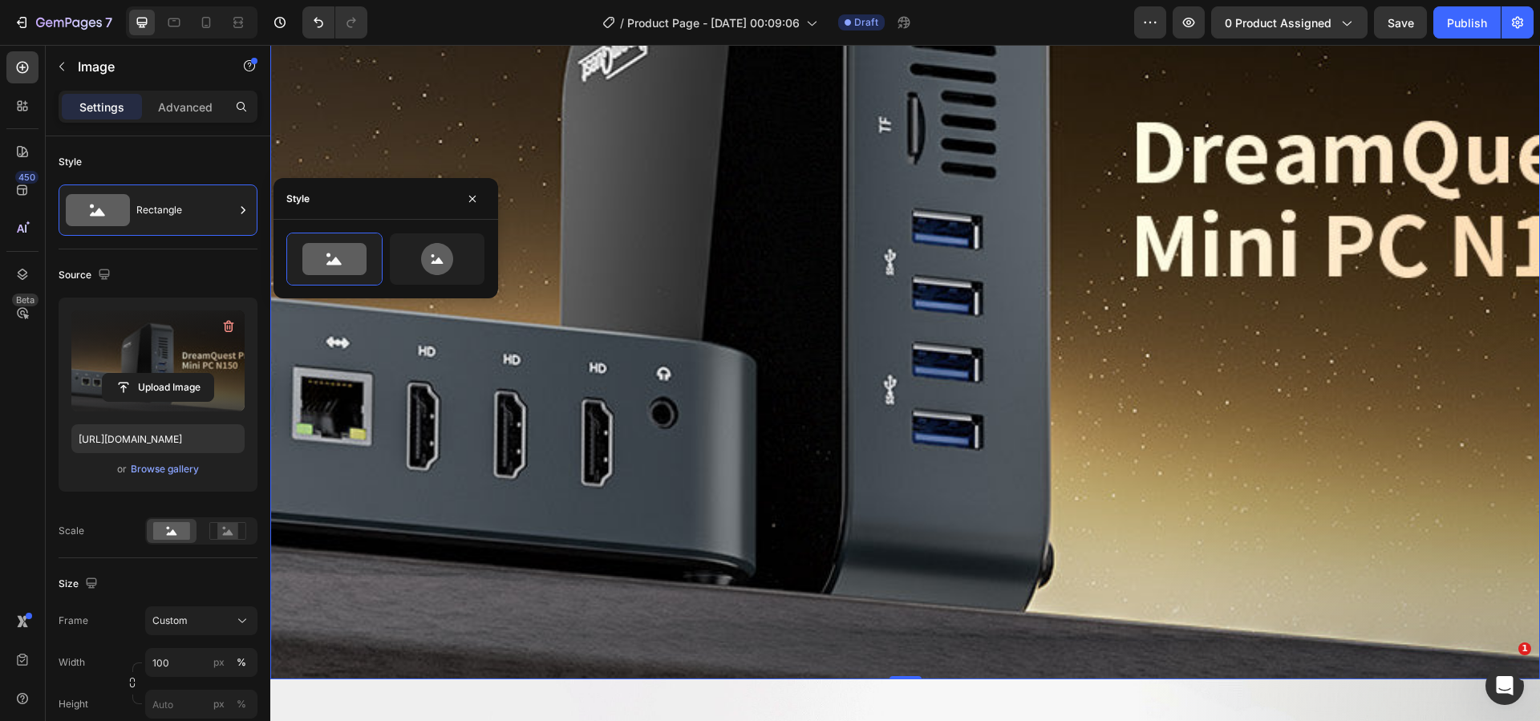
click at [189, 156] on div "Style" at bounding box center [158, 162] width 199 height 26
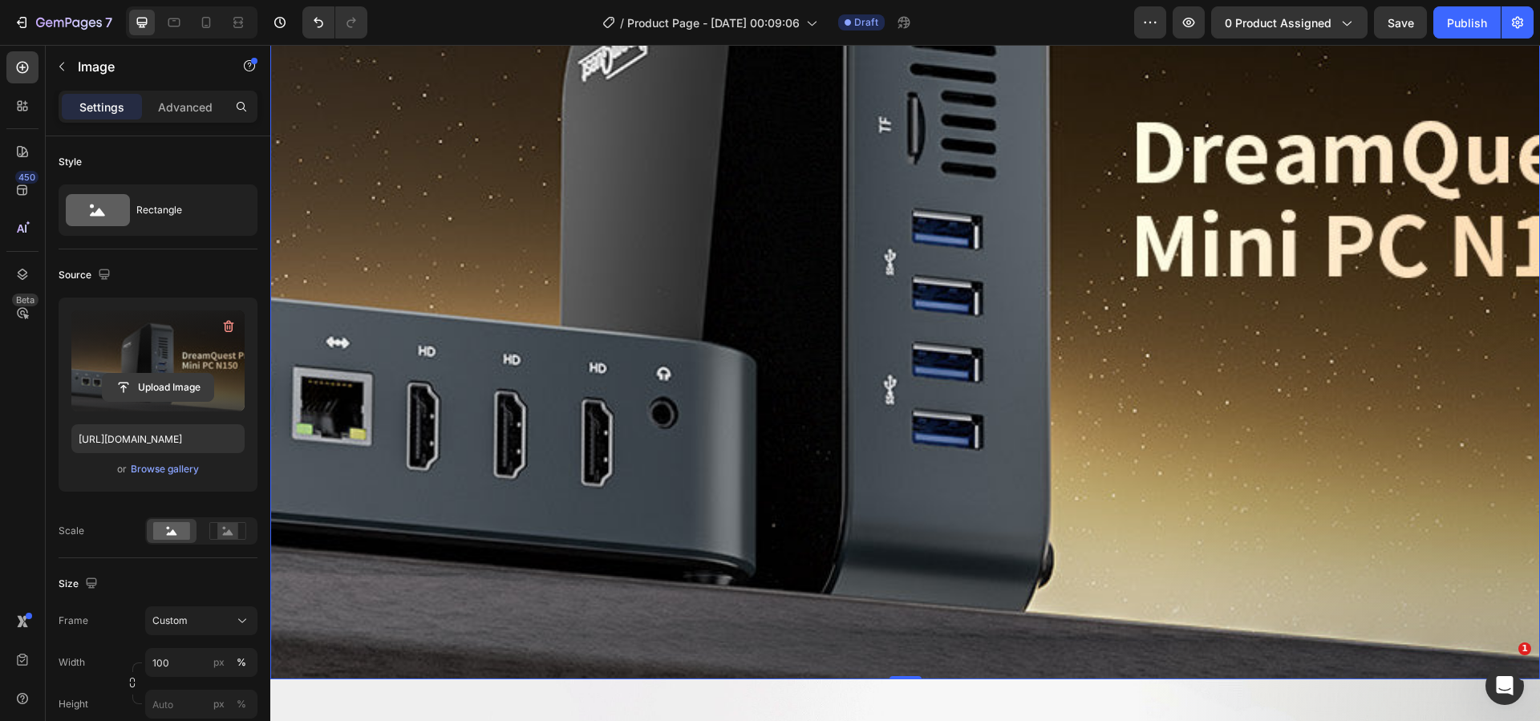
click at [190, 376] on input "file" at bounding box center [158, 387] width 111 height 27
click at [317, 28] on icon "Undo/Redo" at bounding box center [318, 22] width 16 height 16
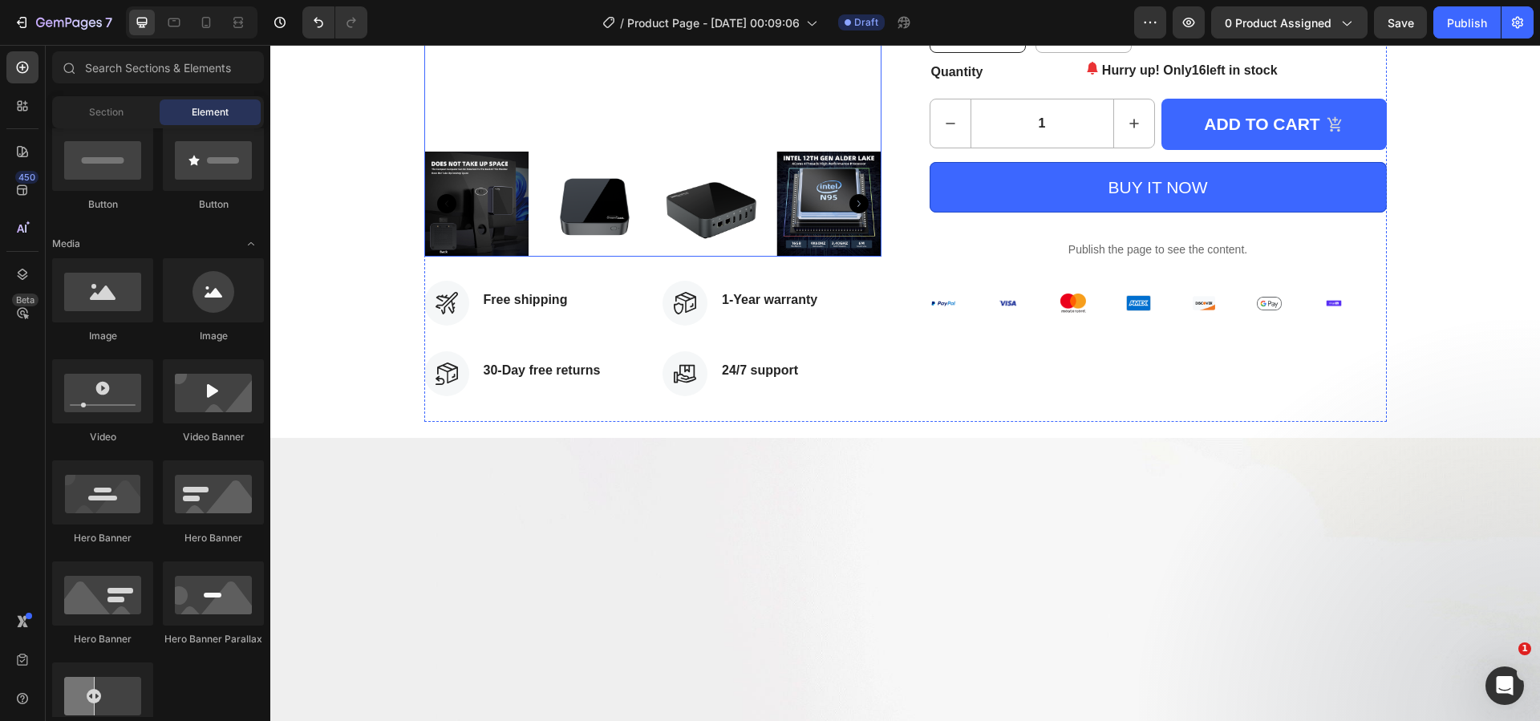
scroll to position [663, 0]
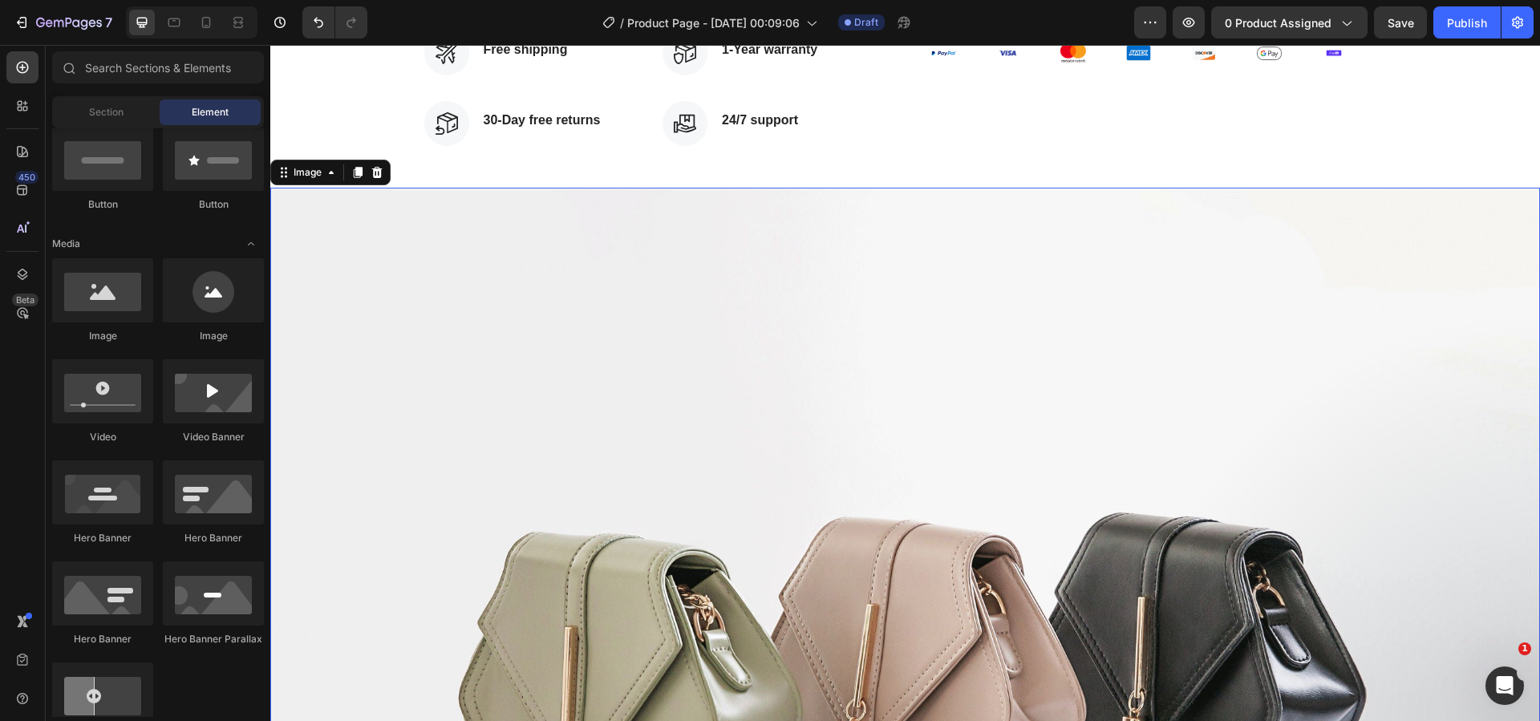
click at [496, 325] on img at bounding box center [905, 664] width 1270 height 952
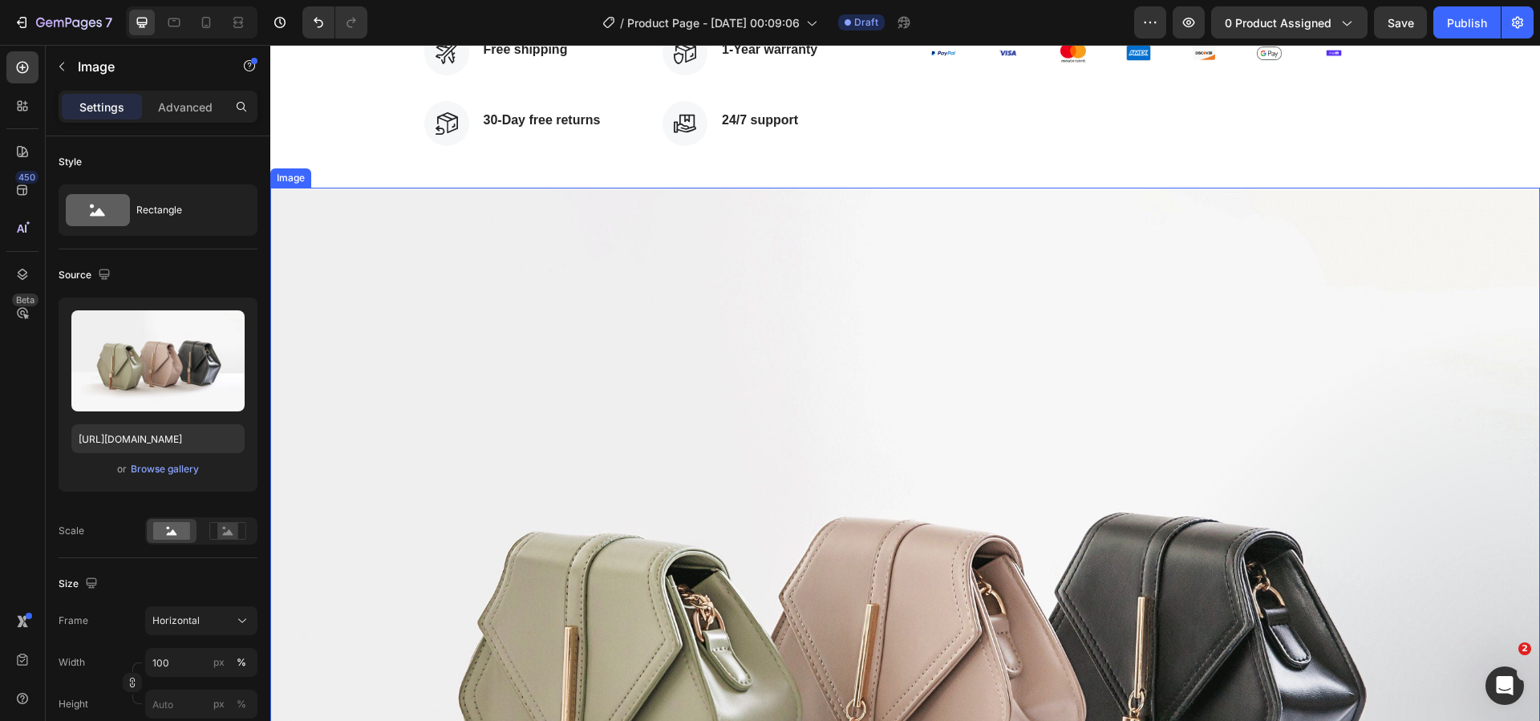
click at [493, 387] on img at bounding box center [905, 664] width 1270 height 952
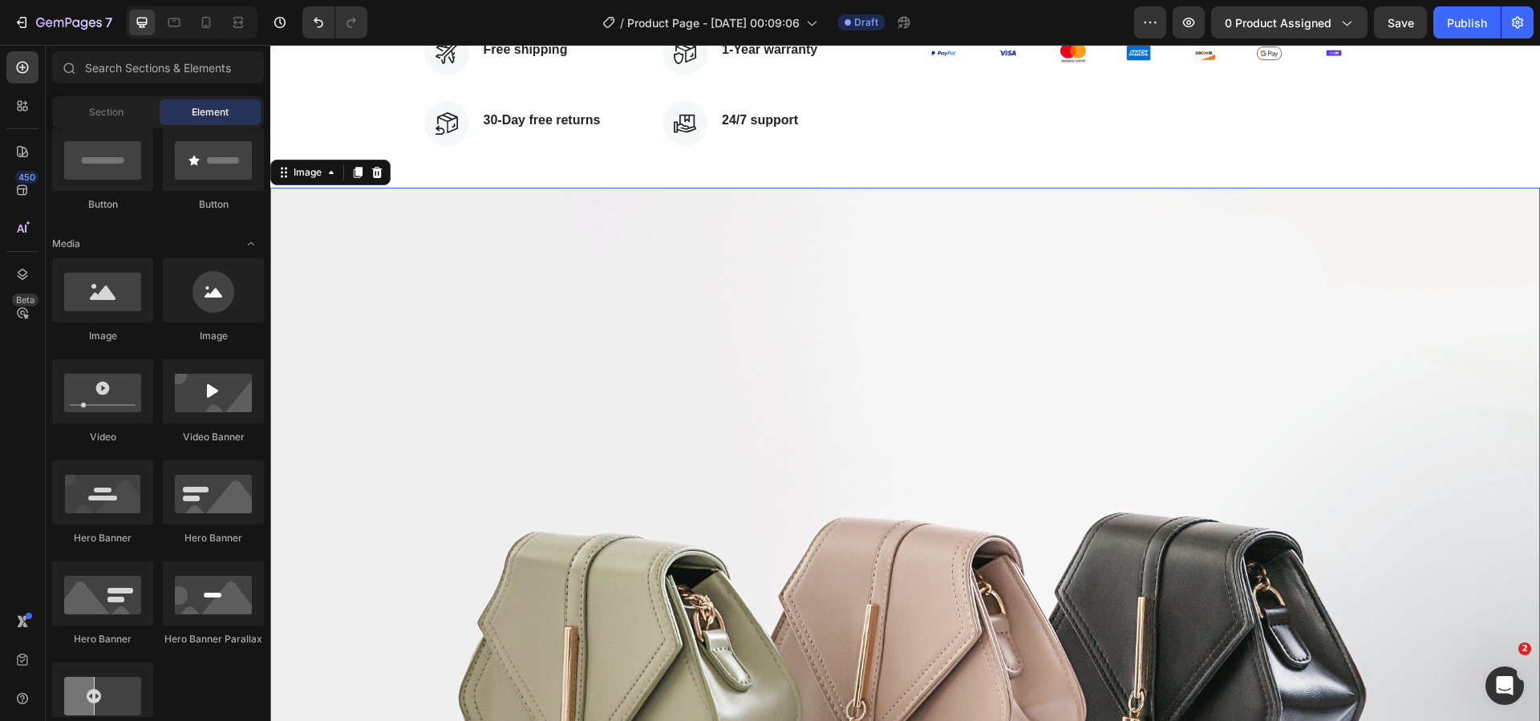
click at [493, 387] on img at bounding box center [905, 664] width 1270 height 952
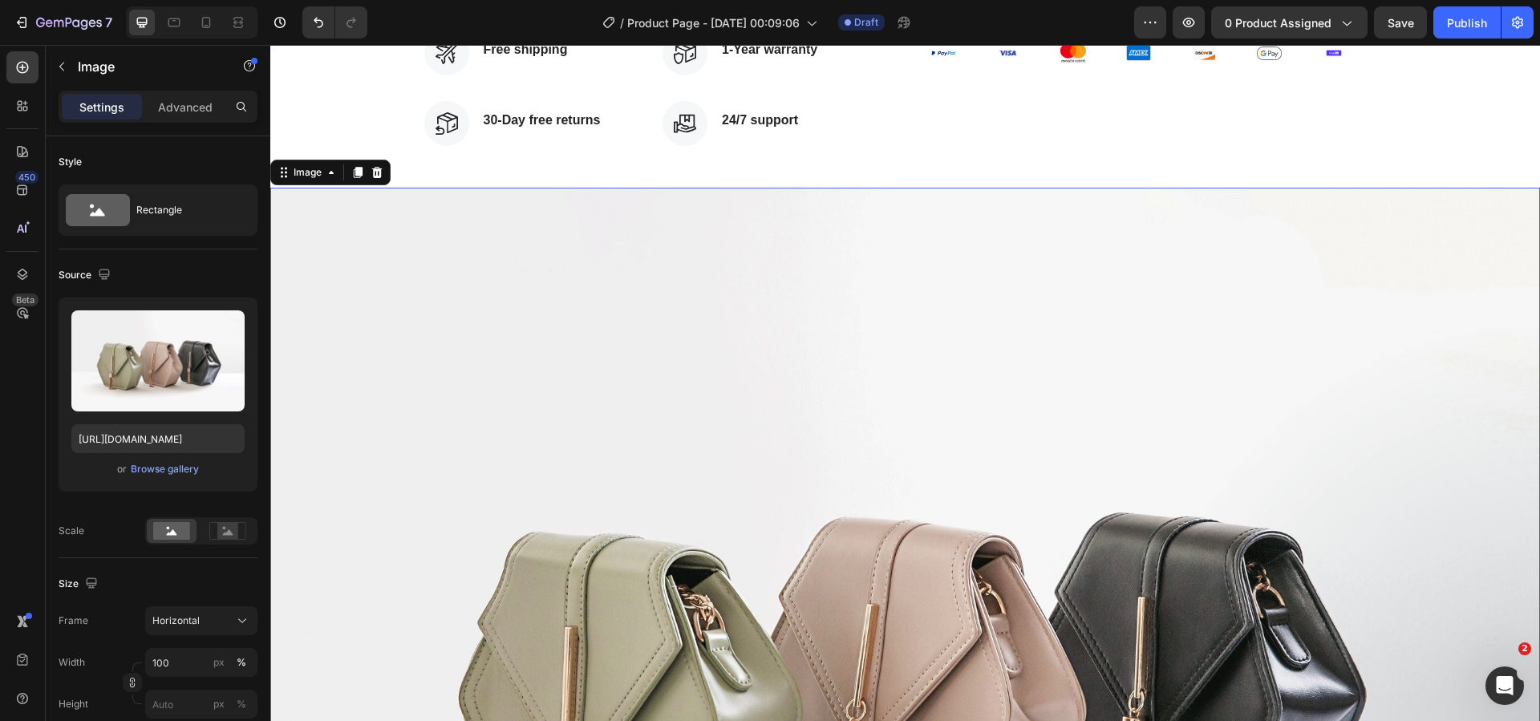
click at [493, 387] on img at bounding box center [905, 664] width 1270 height 952
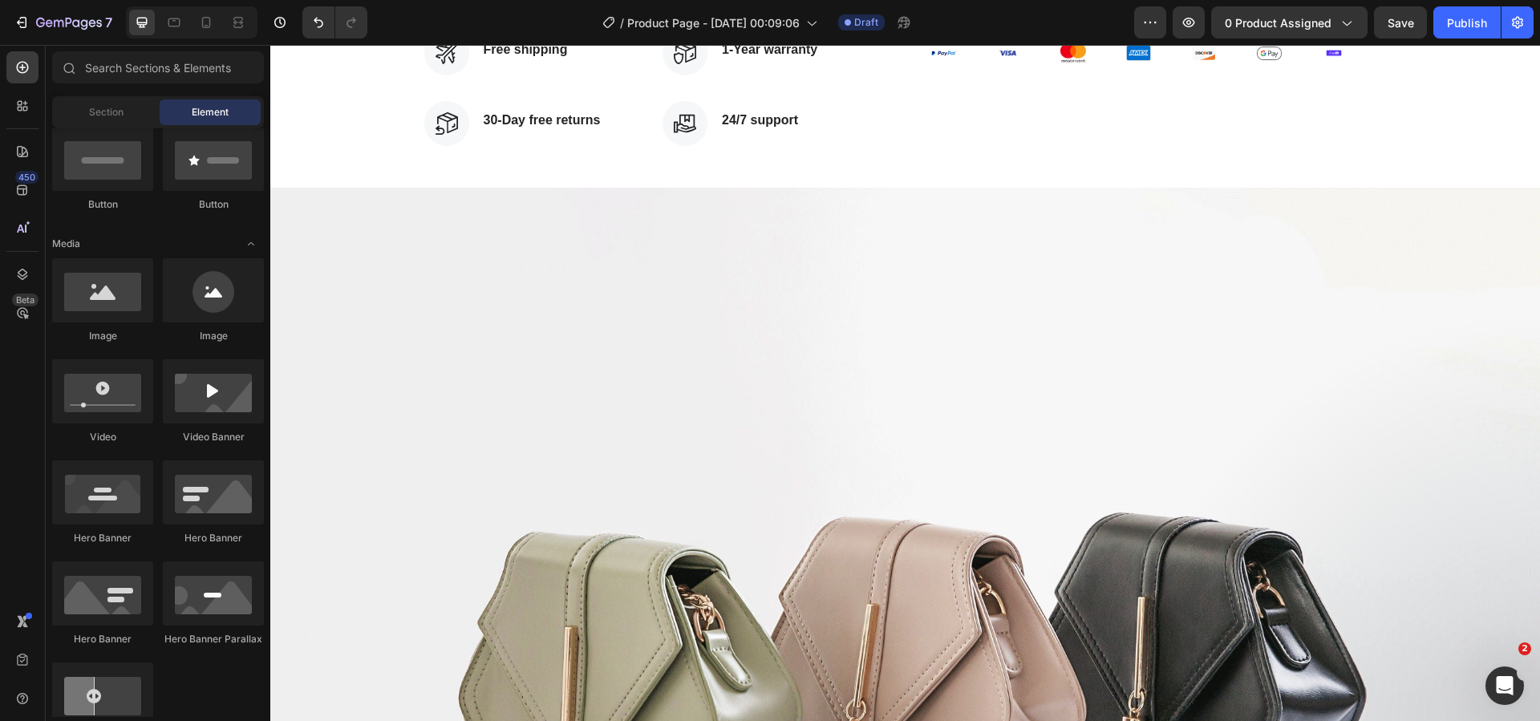
click at [493, 387] on img at bounding box center [905, 664] width 1270 height 952
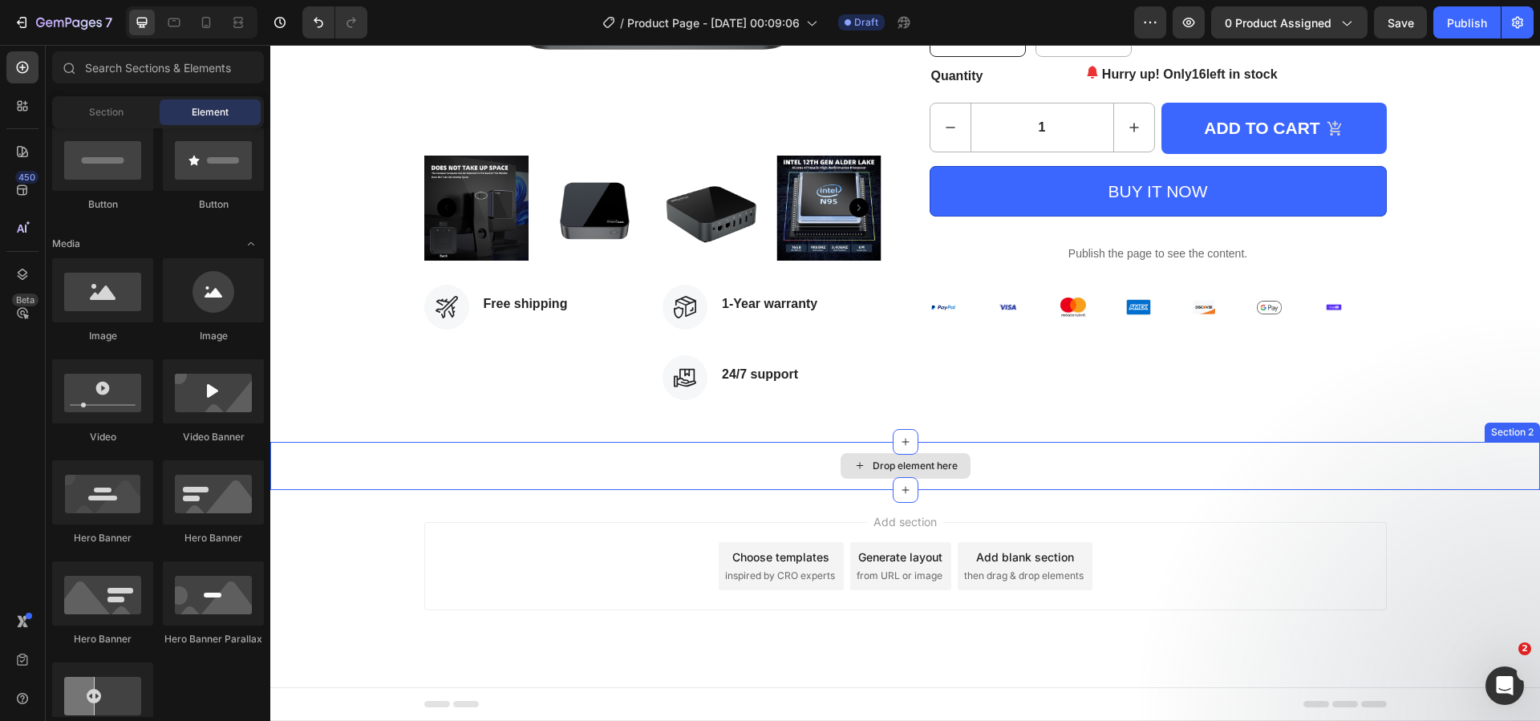
click at [585, 476] on div "Drop element here" at bounding box center [905, 466] width 1270 height 48
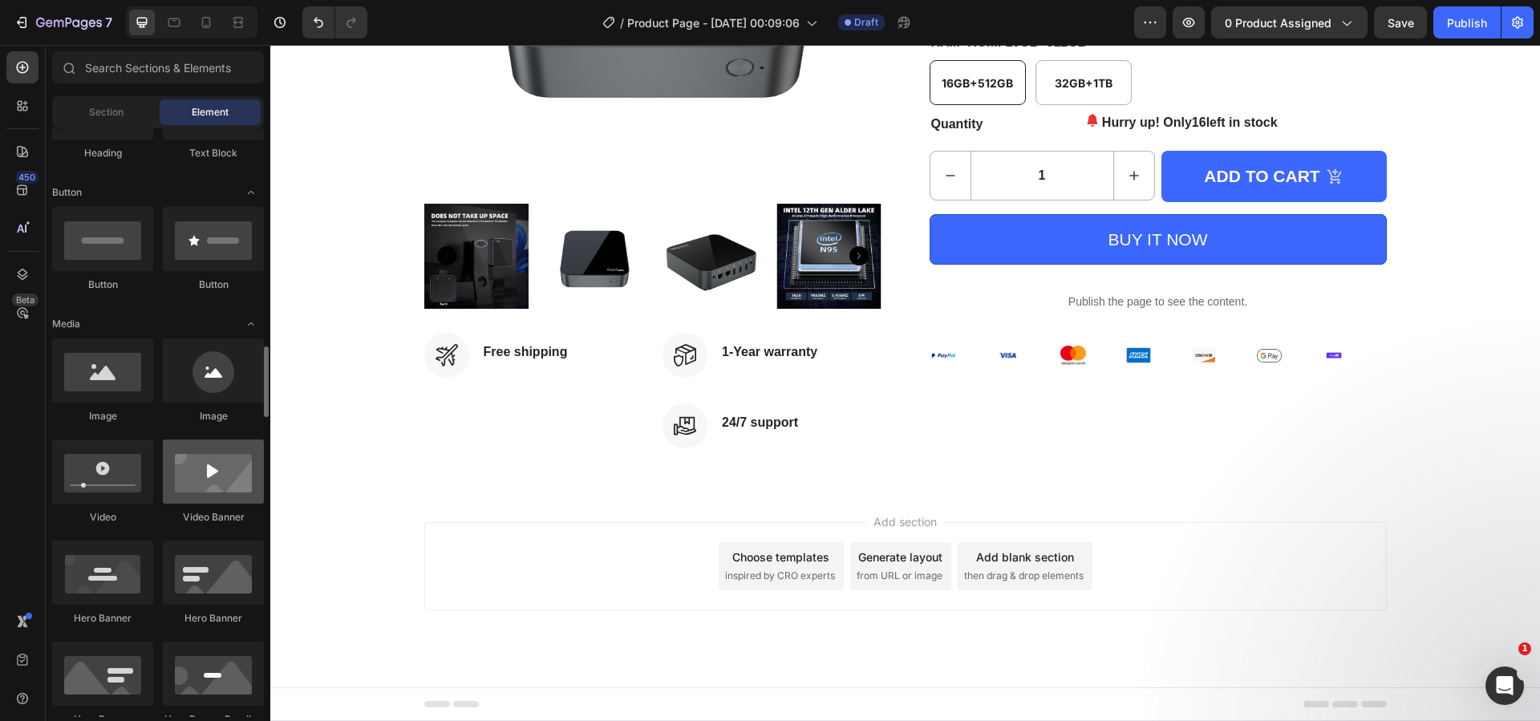
scroll to position [481, 0]
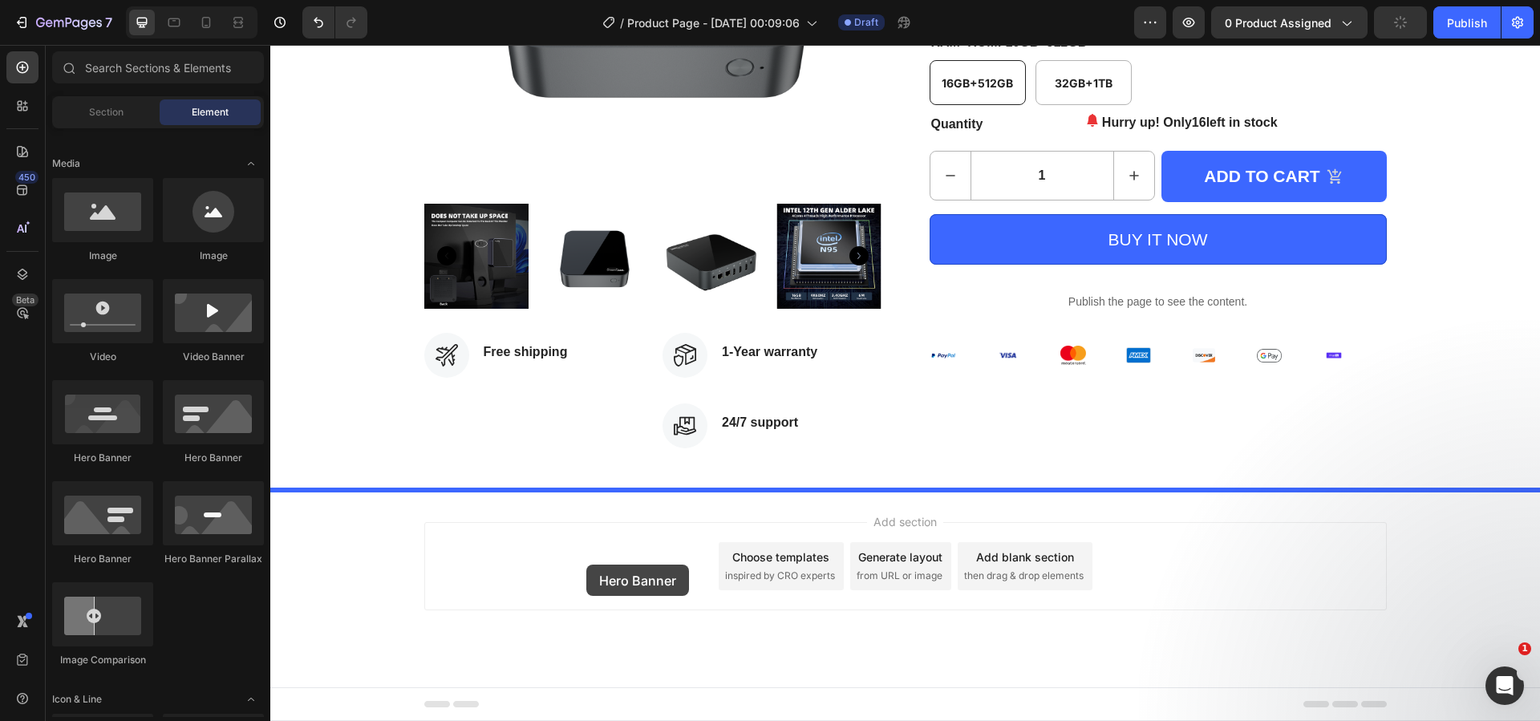
drag, startPoint x: 387, startPoint y: 449, endPoint x: 586, endPoint y: 565, distance: 230.7
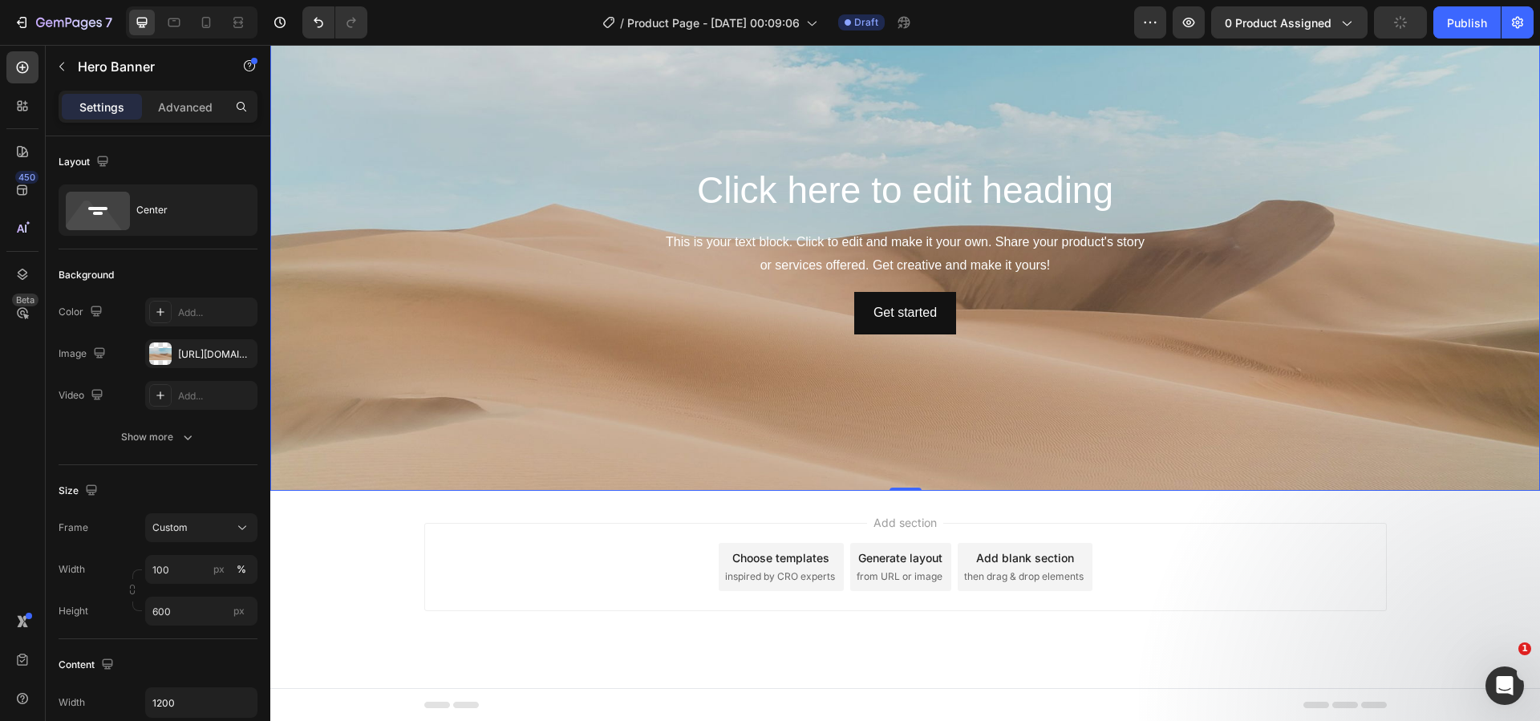
scroll to position [841, 0]
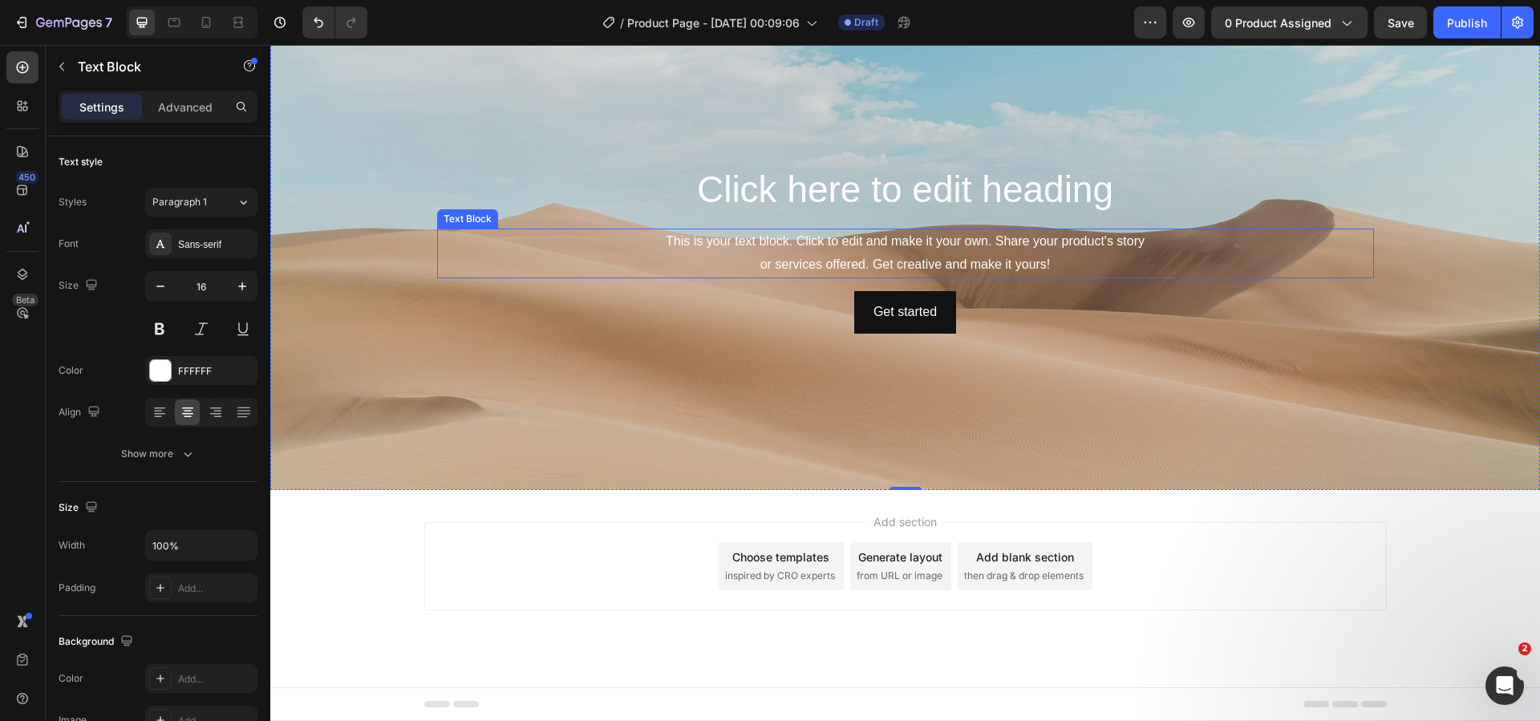
click at [851, 247] on div "This is your text block. Click to edit and make it your own. Share your product…" at bounding box center [905, 254] width 937 height 50
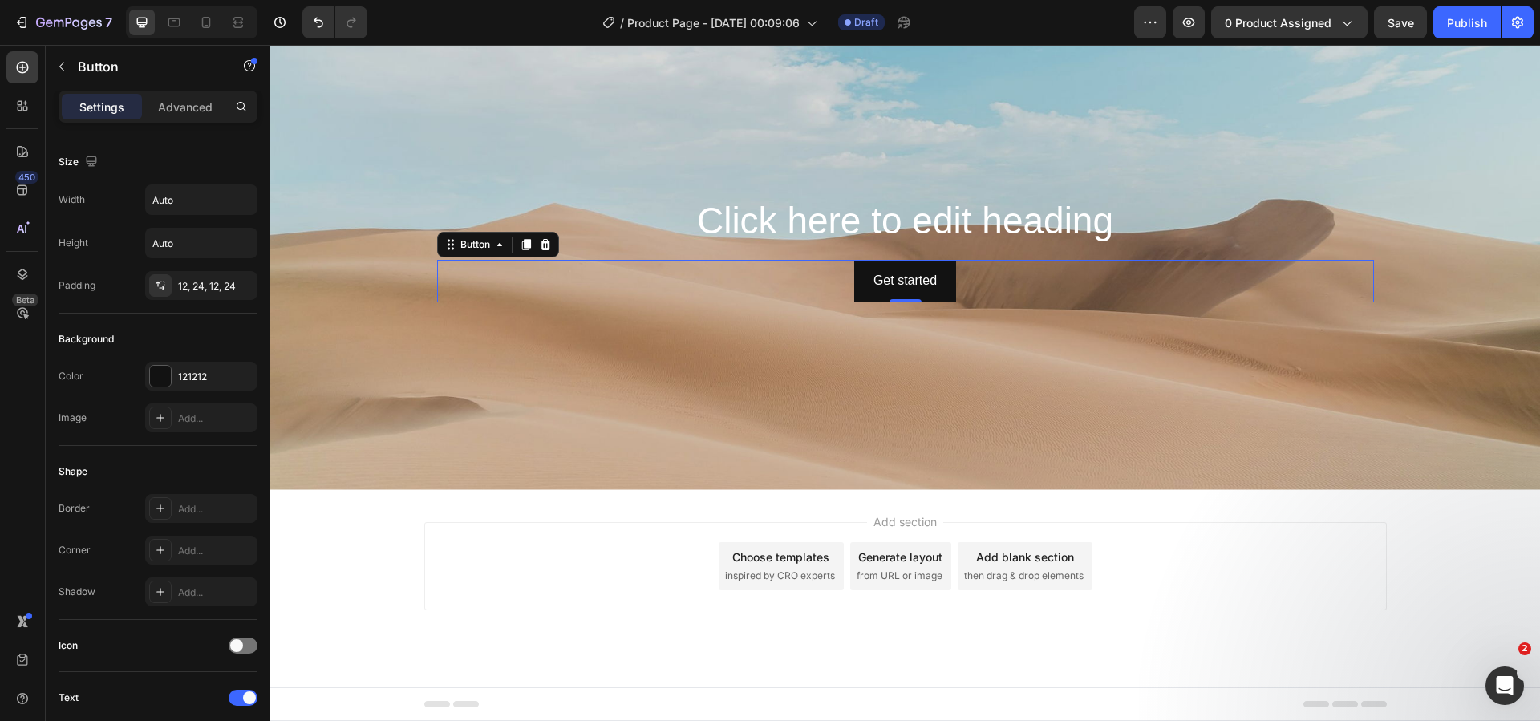
click at [841, 284] on div "Get started Button 0" at bounding box center [905, 281] width 937 height 43
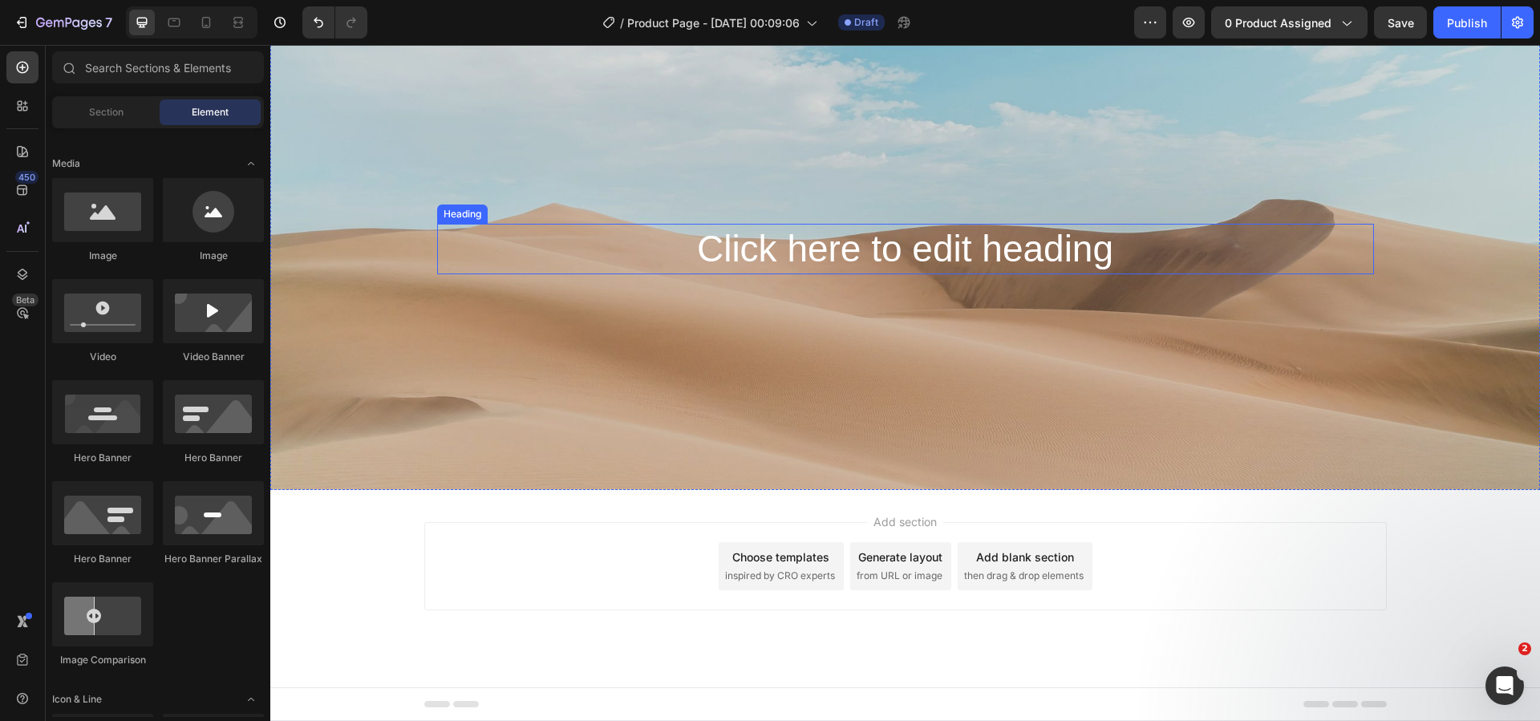
click at [842, 247] on h2 "Click here to edit heading" at bounding box center [905, 249] width 937 height 51
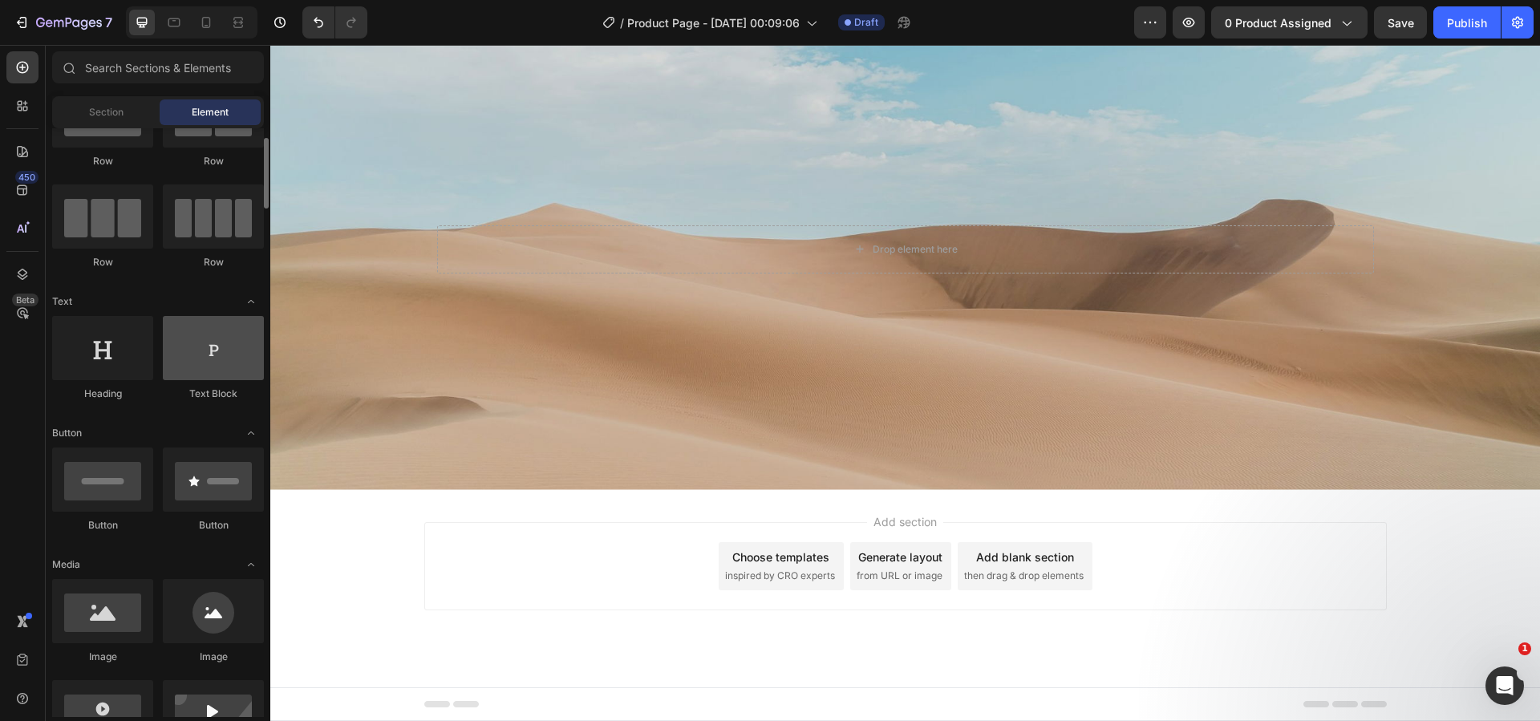
scroll to position [0, 0]
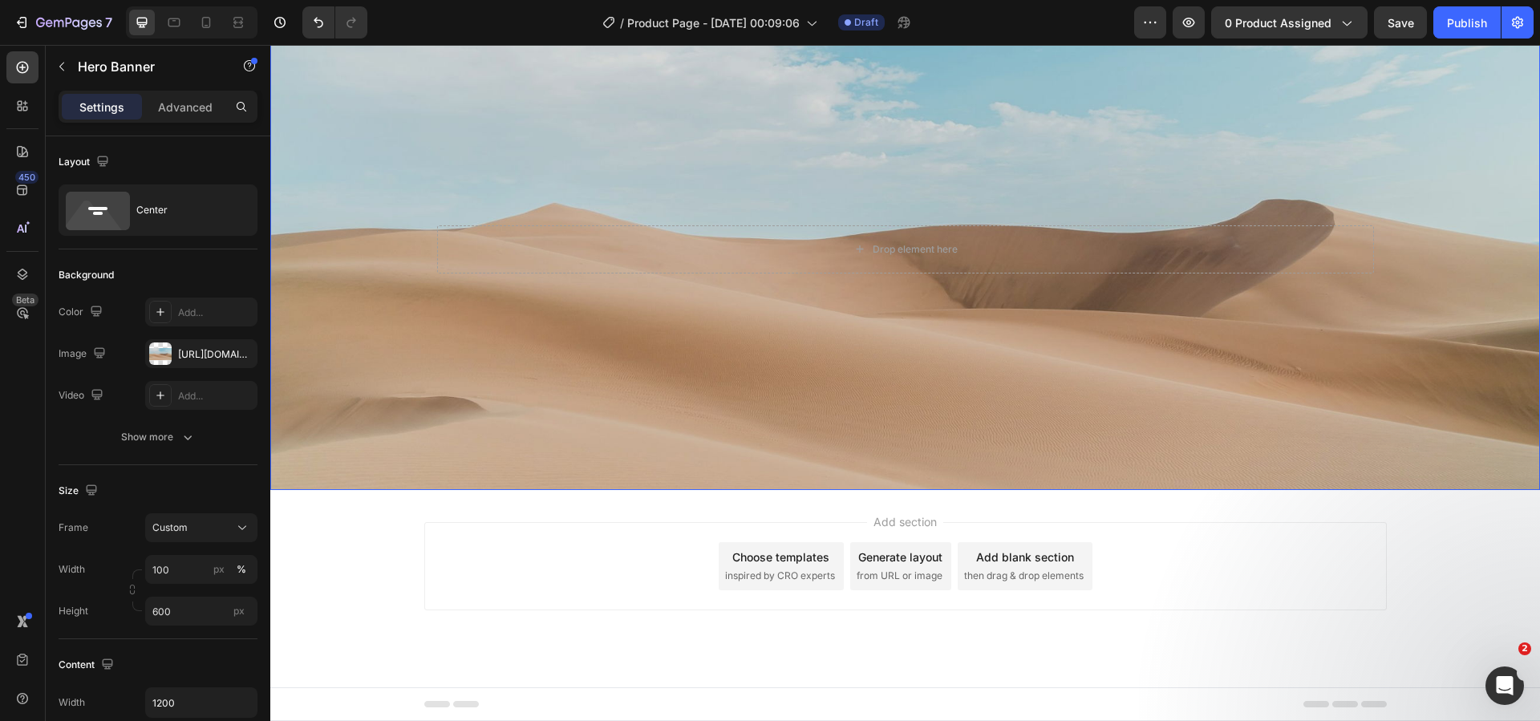
click at [395, 213] on div "Background Image" at bounding box center [905, 249] width 1270 height 481
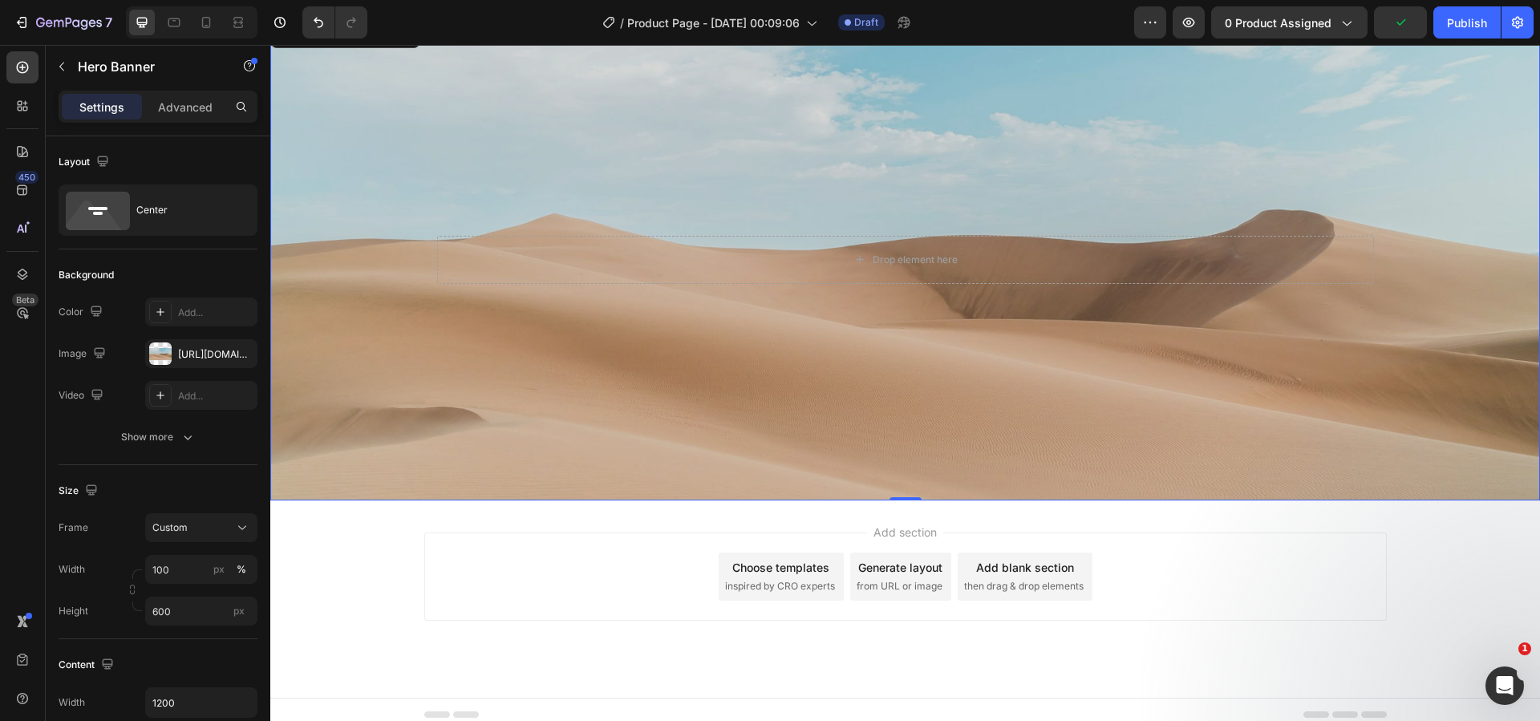
scroll to position [841, 0]
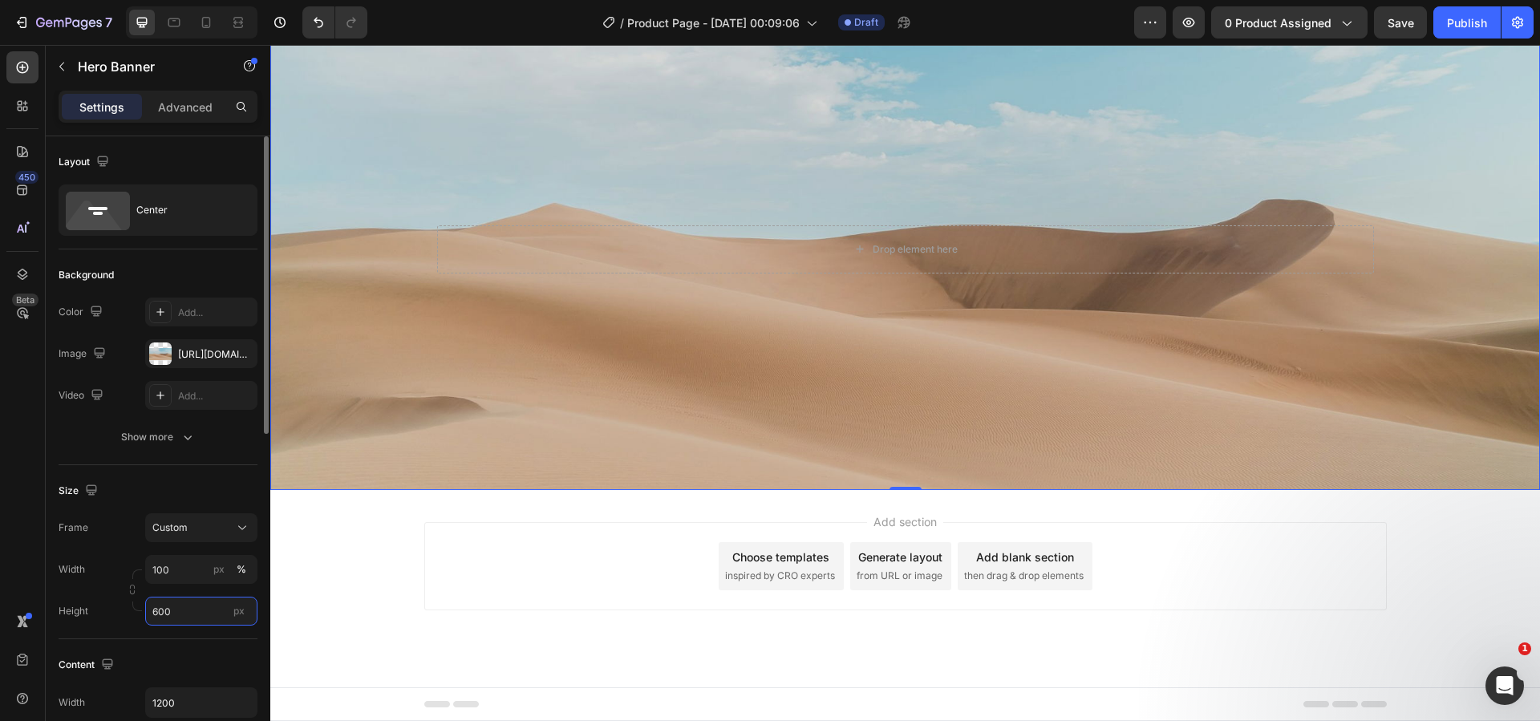
click at [182, 608] on input "600" at bounding box center [201, 611] width 112 height 29
click at [197, 653] on span "Fit content" at bounding box center [176, 649] width 48 height 14
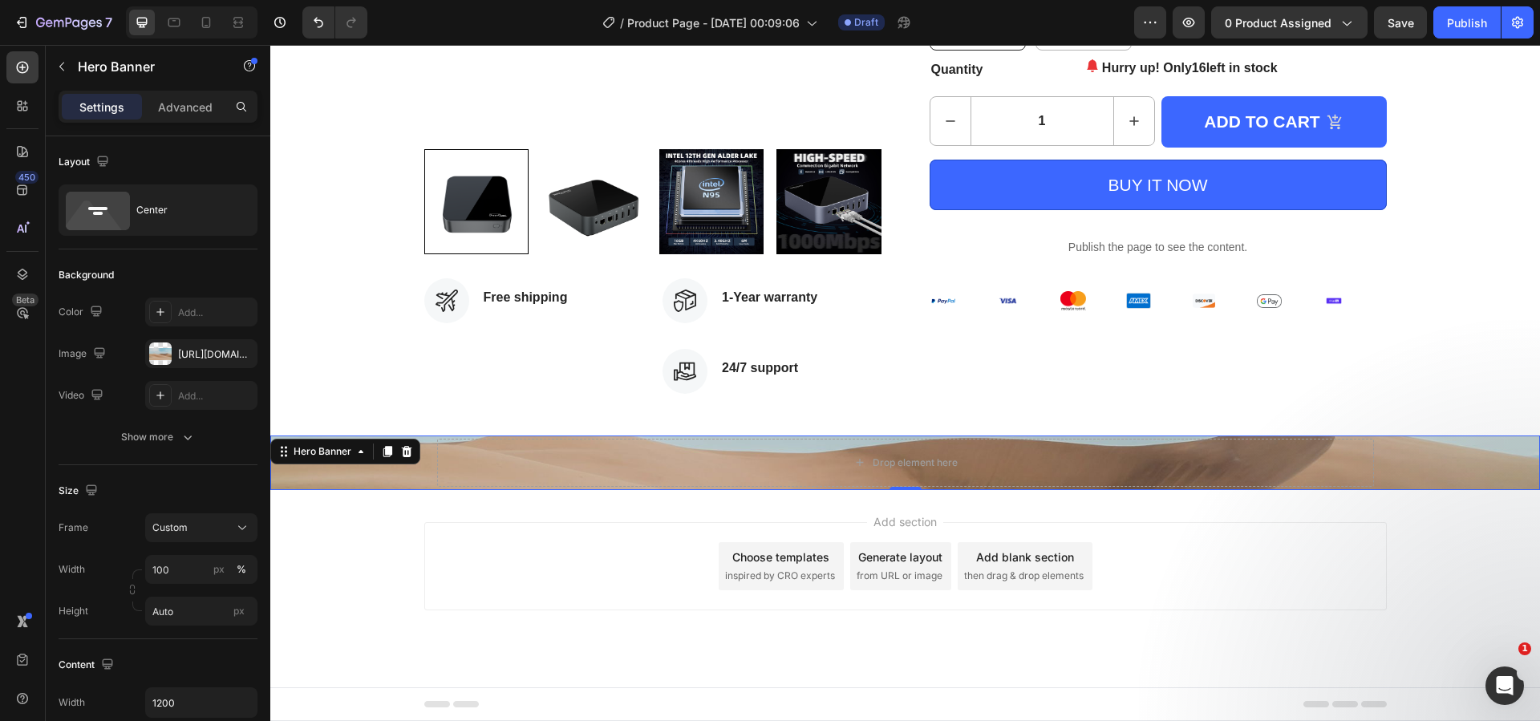
scroll to position [415, 0]
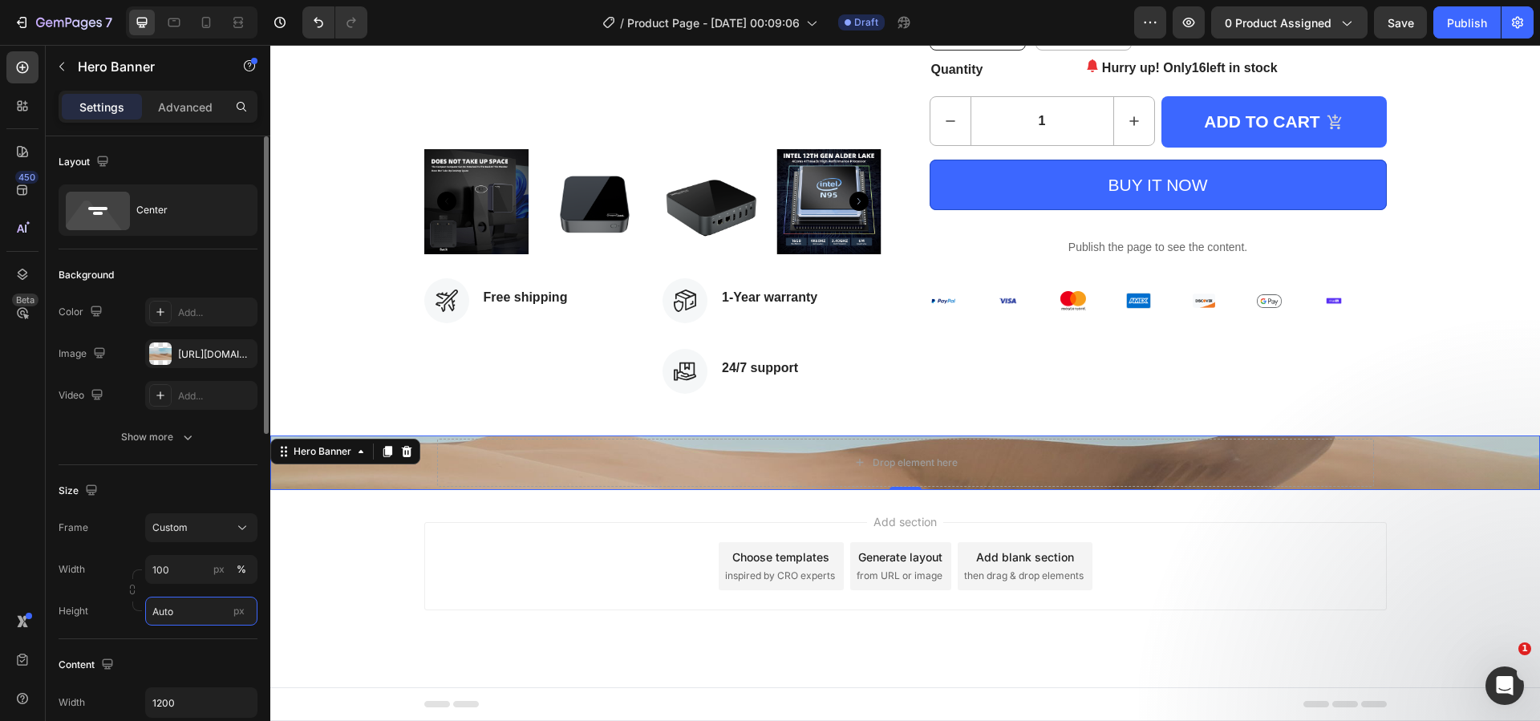
click at [193, 614] on input "Auto" at bounding box center [201, 611] width 112 height 29
drag, startPoint x: 192, startPoint y: 684, endPoint x: 201, endPoint y: 679, distance: 10.8
click at [192, 684] on span "Fit screen" at bounding box center [174, 678] width 45 height 14
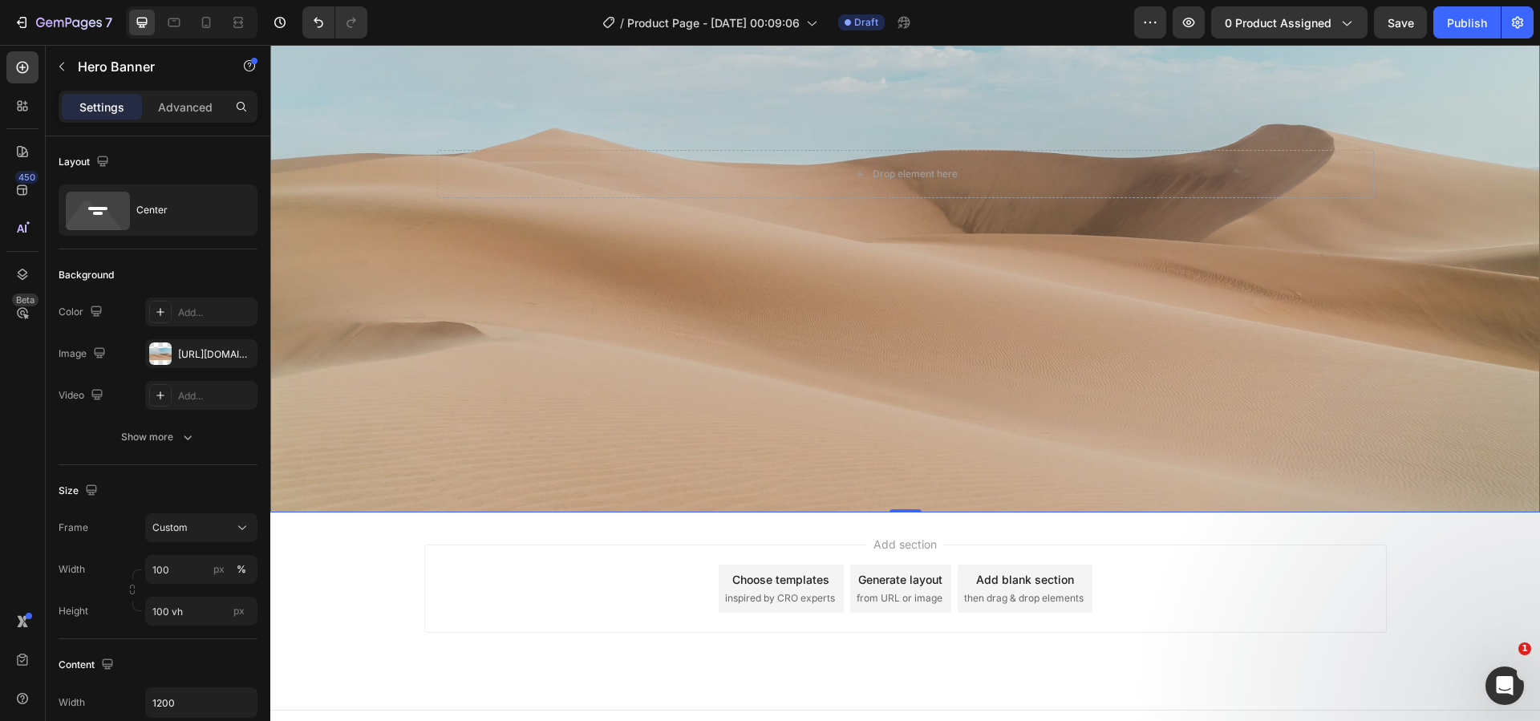
scroll to position [1036, 0]
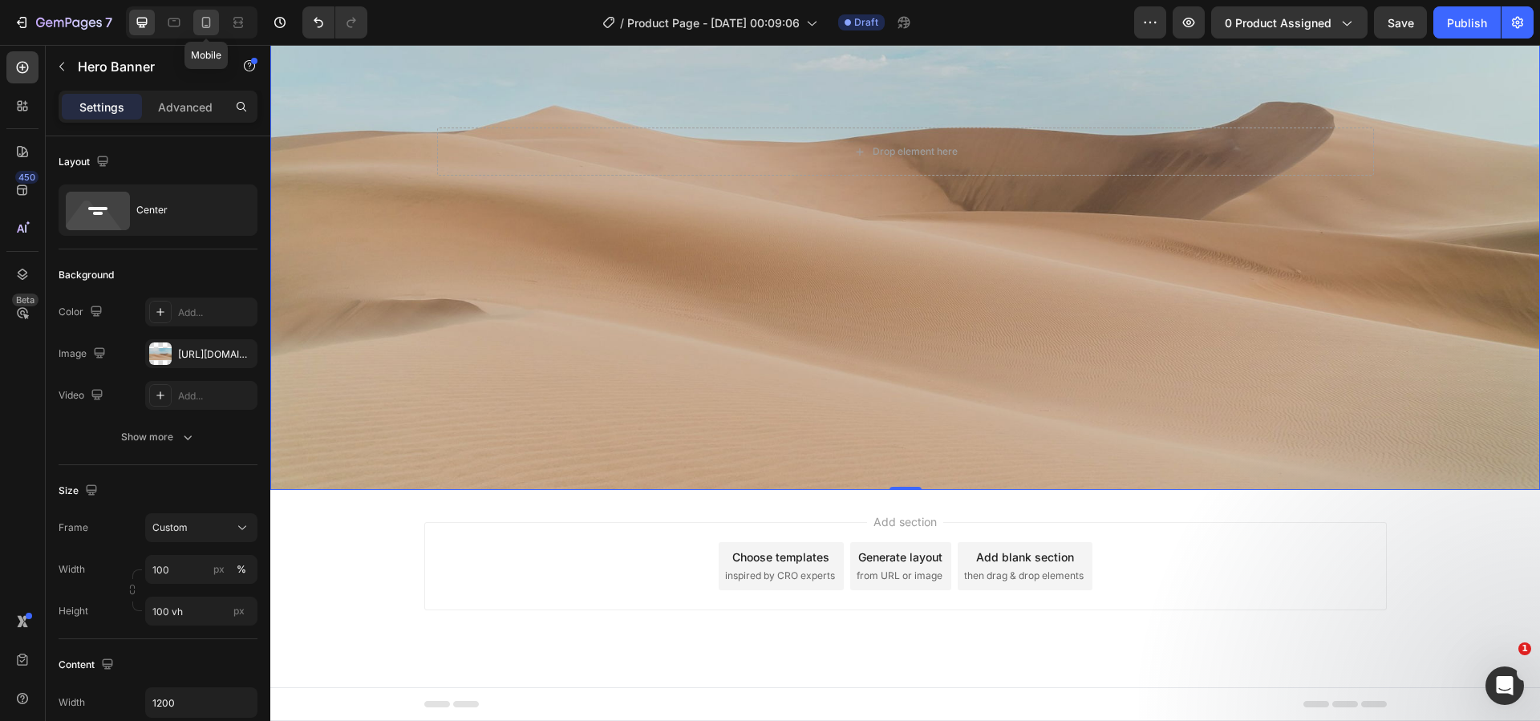
click at [209, 22] on icon at bounding box center [206, 22] width 16 height 16
type input "600"
type input "100%"
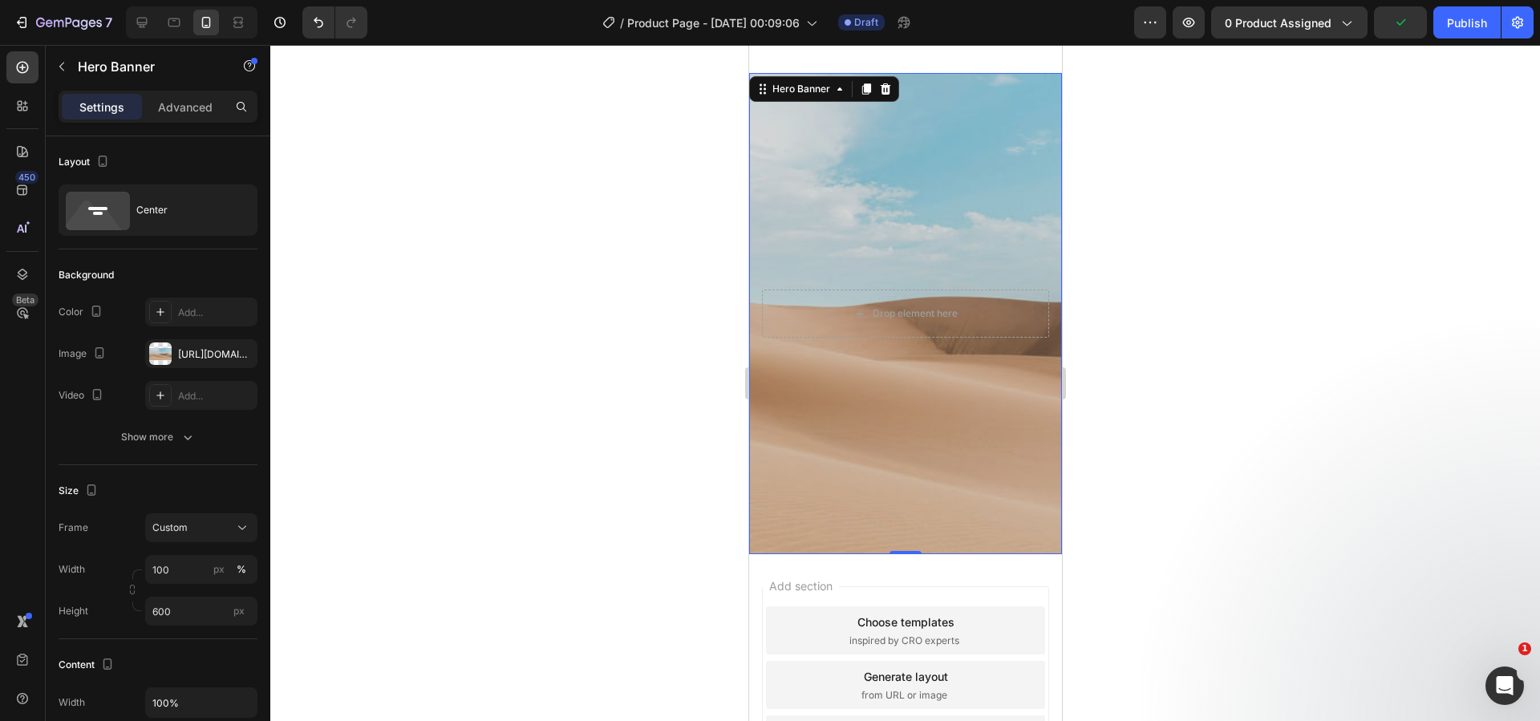
scroll to position [1069, 0]
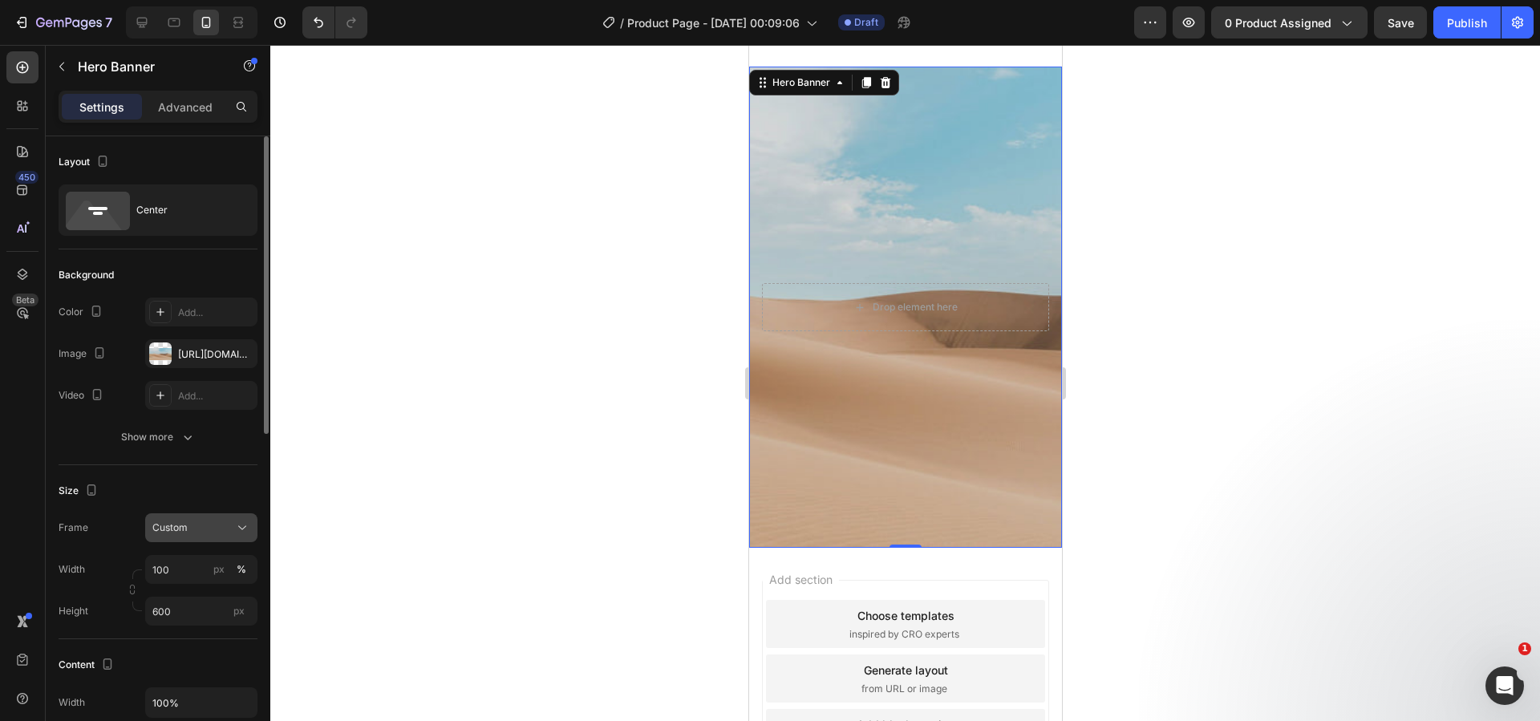
click at [193, 528] on div "Custom" at bounding box center [191, 528] width 79 height 14
click at [190, 561] on span "As banner source" at bounding box center [191, 566] width 79 height 14
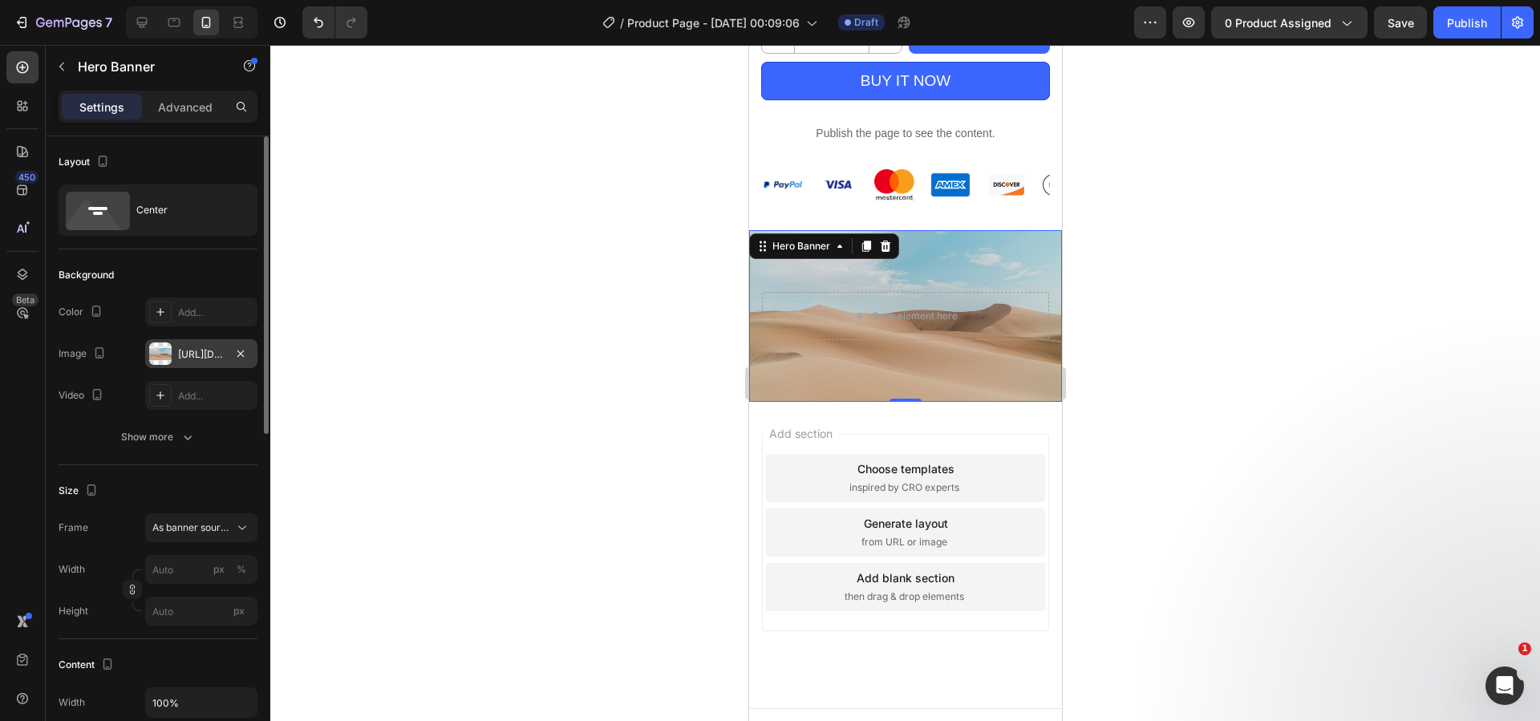
click at [201, 357] on div "https://cdn.shopify.com/s/files/1/2005/9307/files/background_settings.jpg" at bounding box center [201, 354] width 47 height 14
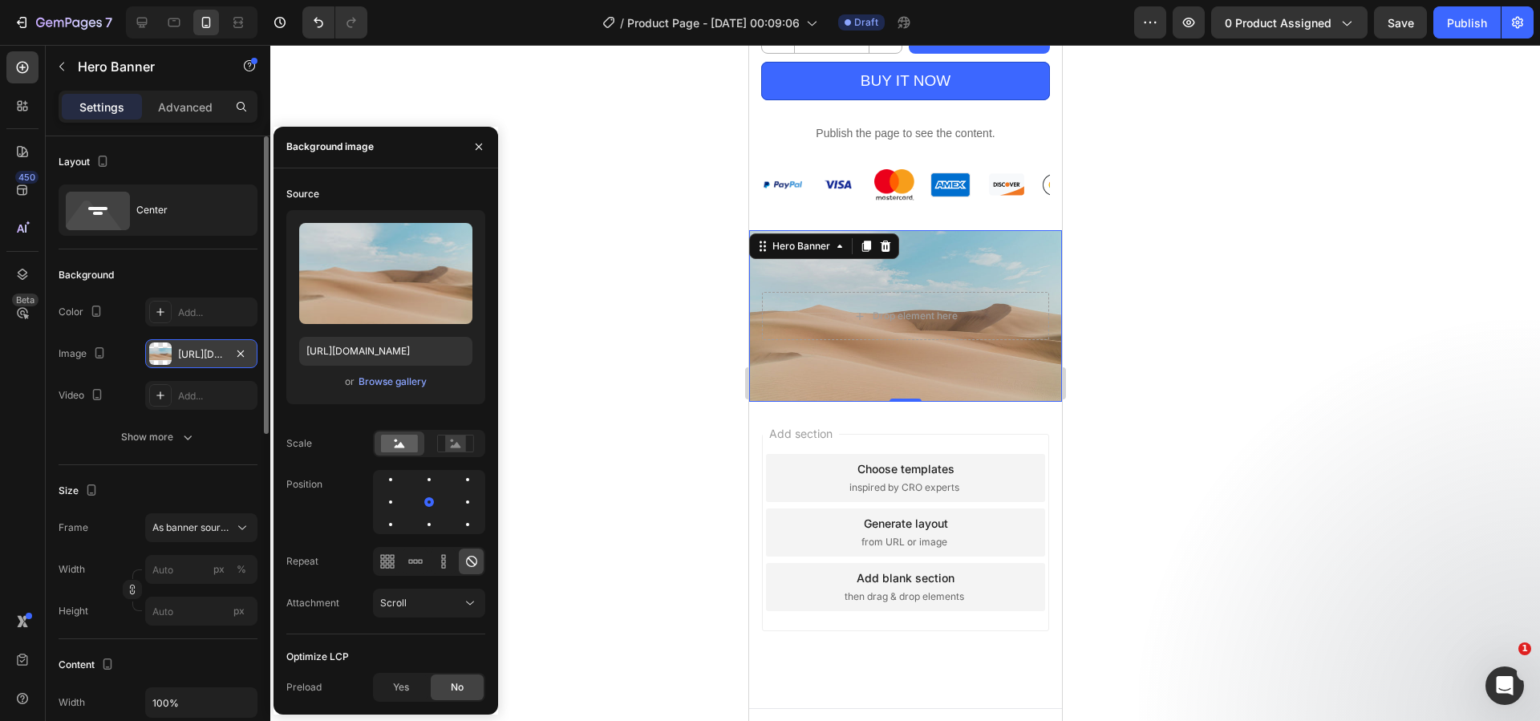
click at [201, 357] on div "https://cdn.shopify.com/s/files/1/2005/9307/files/background_settings.jpg" at bounding box center [201, 354] width 47 height 14
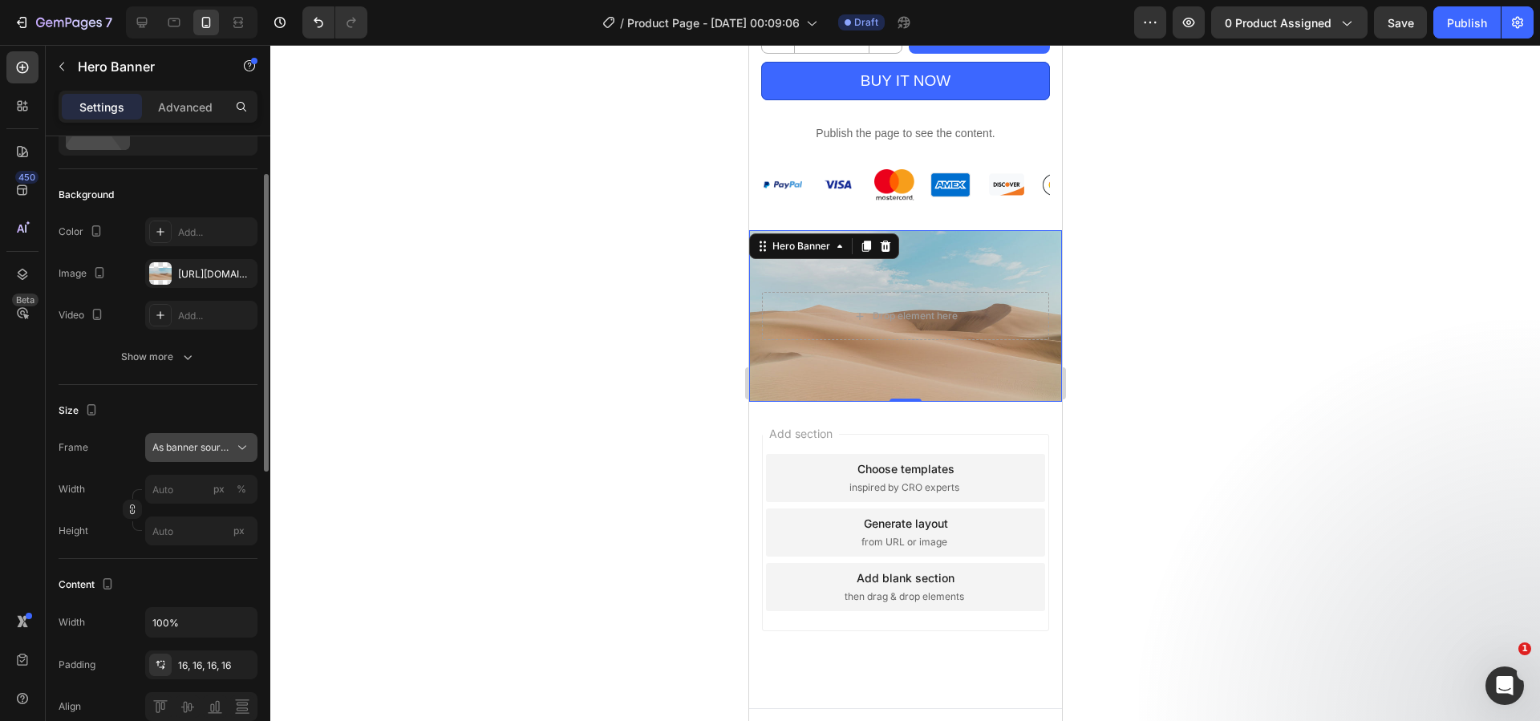
scroll to position [160, 0]
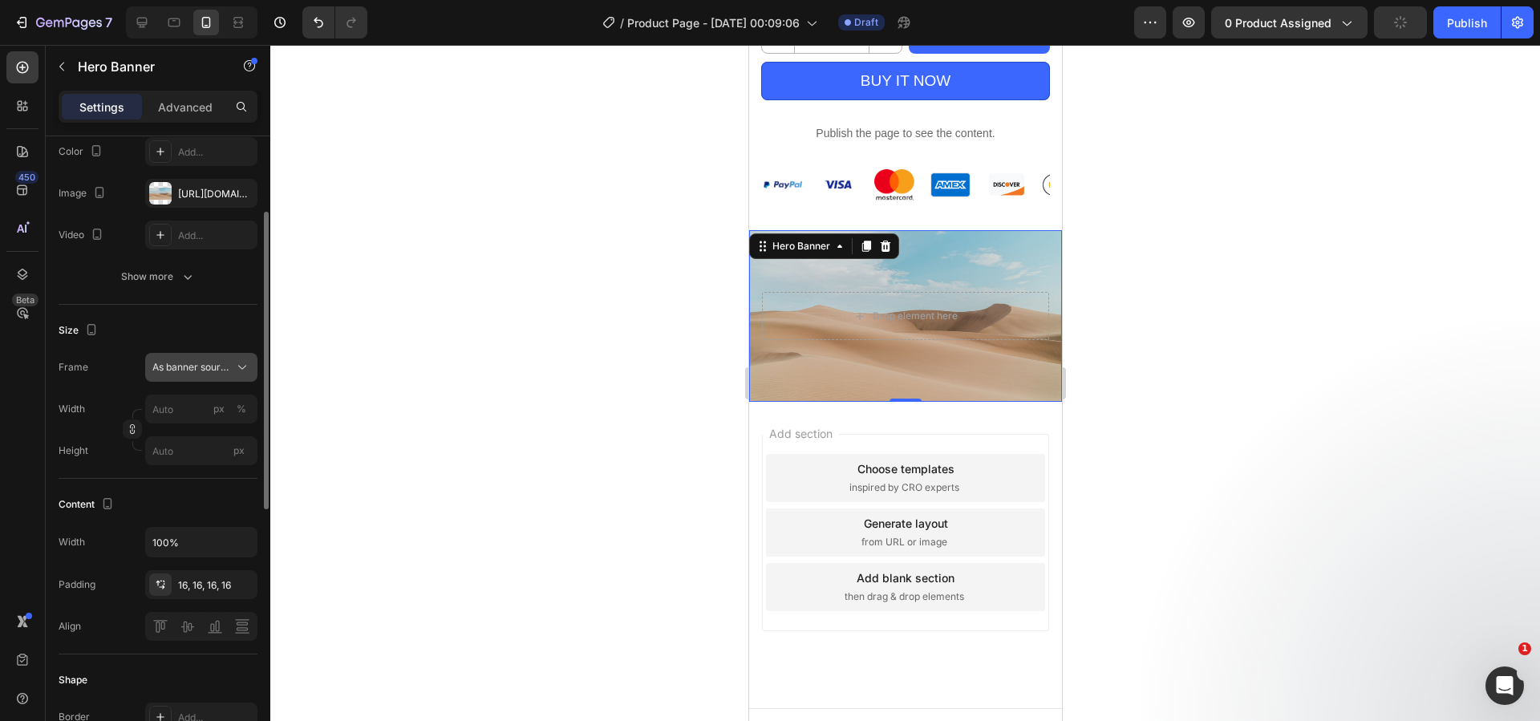
click at [200, 375] on button "As banner source" at bounding box center [201, 367] width 112 height 29
click at [182, 433] on span "Custom" at bounding box center [169, 435] width 35 height 14
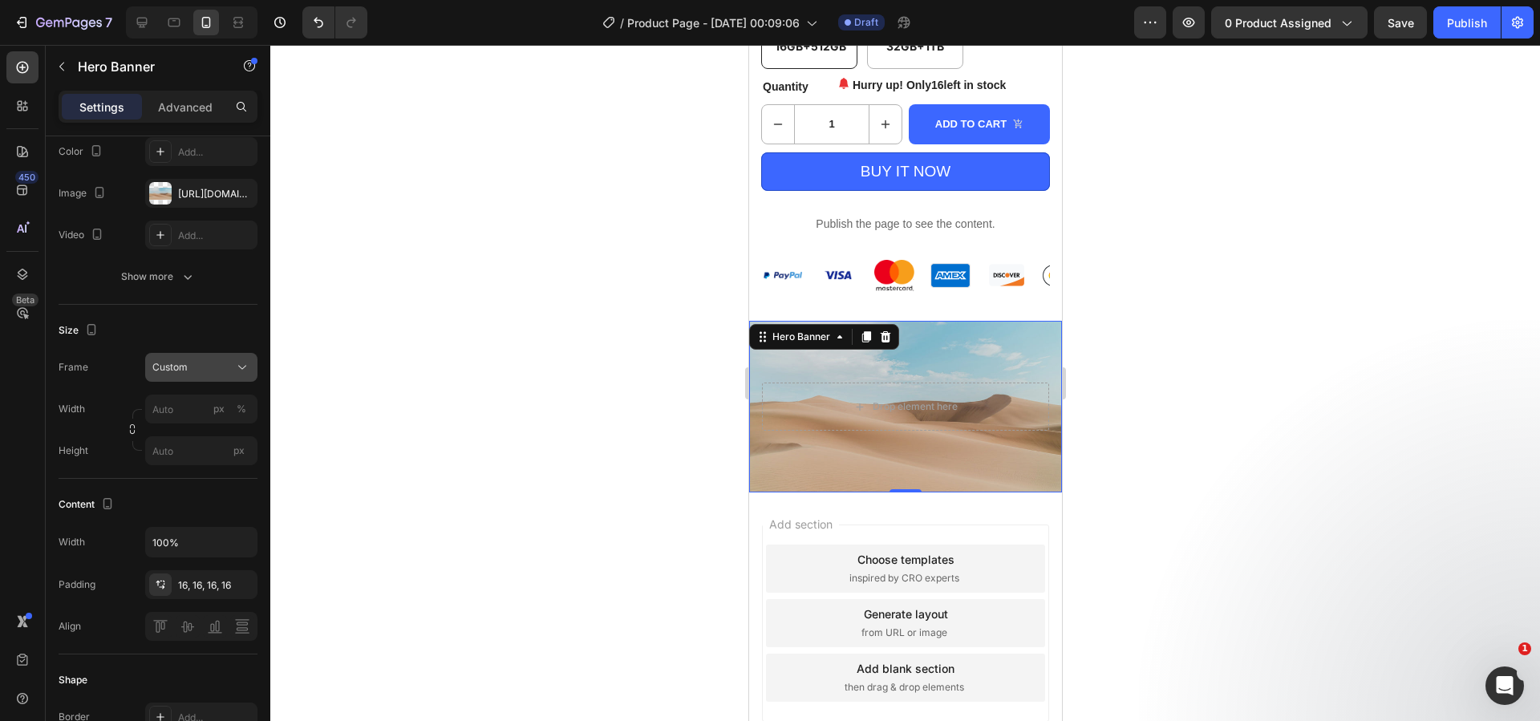
scroll to position [906, 0]
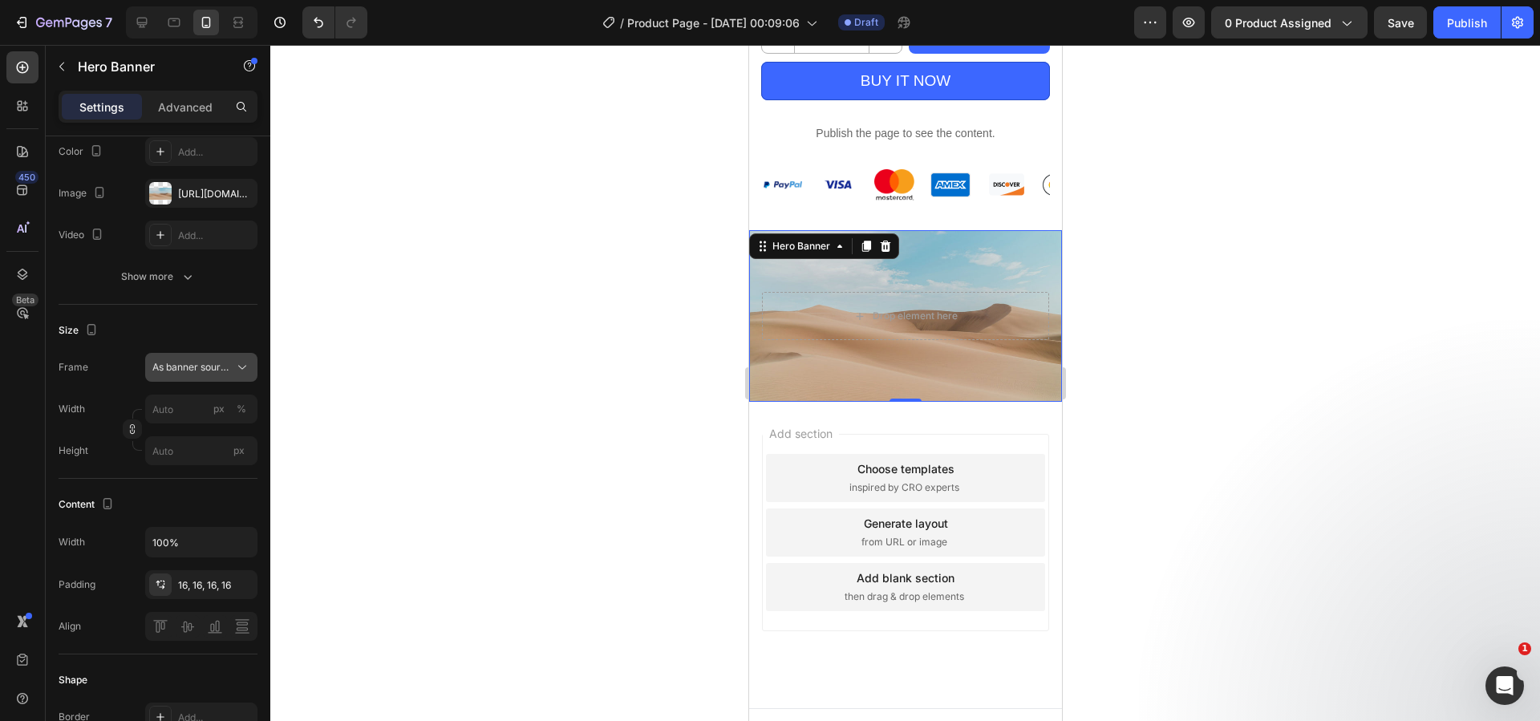
click at [206, 376] on button "As banner source" at bounding box center [201, 367] width 112 height 29
click at [195, 413] on div "As banner source" at bounding box center [187, 405] width 128 height 29
click at [150, 21] on icon at bounding box center [142, 22] width 16 height 16
type input "100"
type input "100 vh"
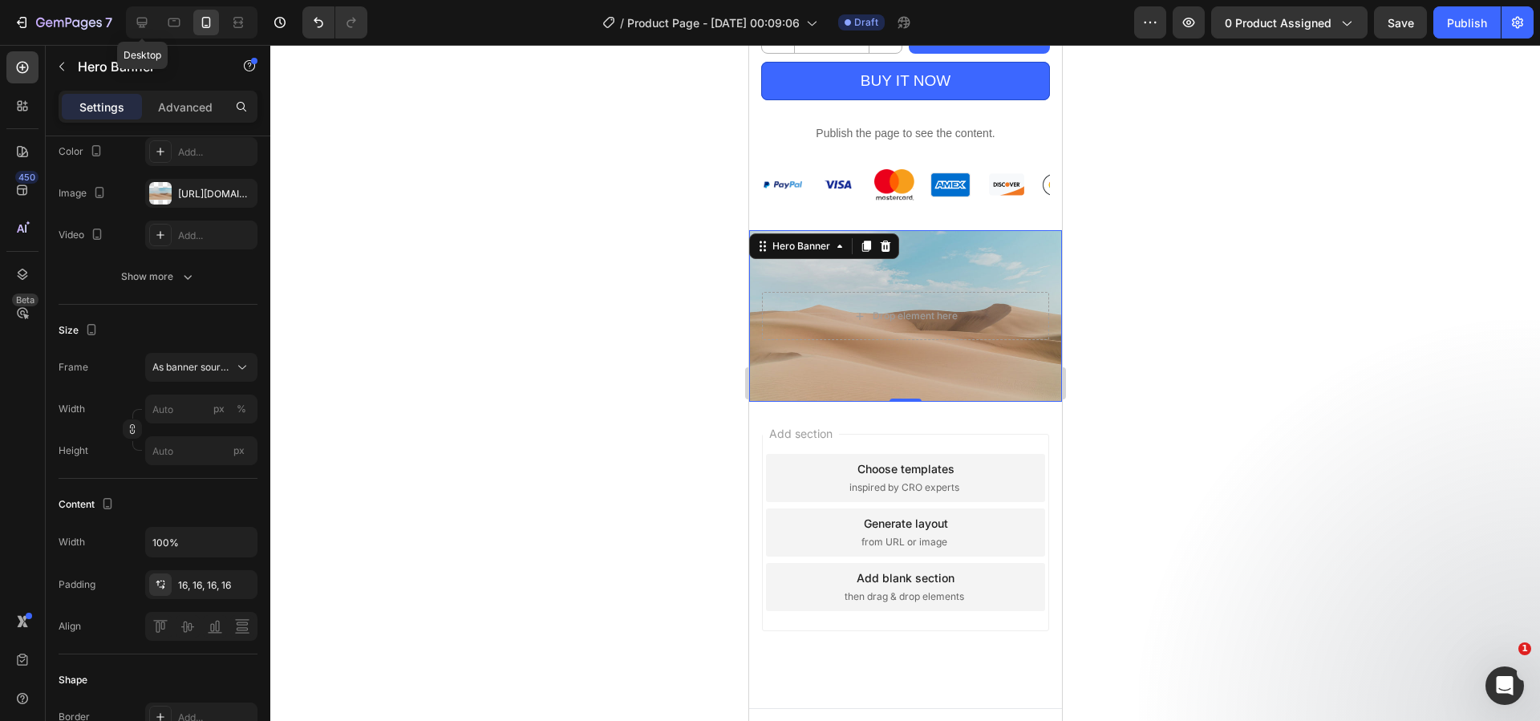
type input "1200"
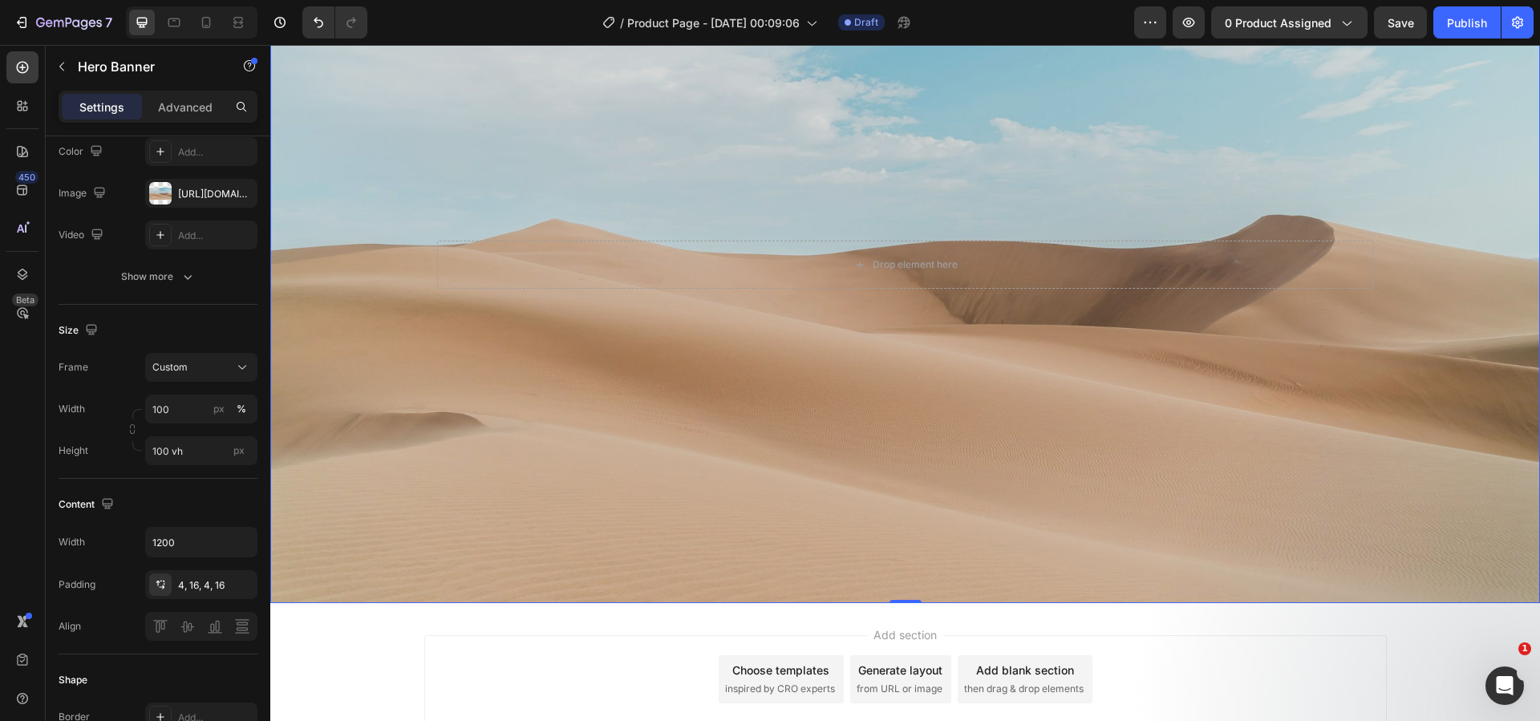
scroll to position [797, 0]
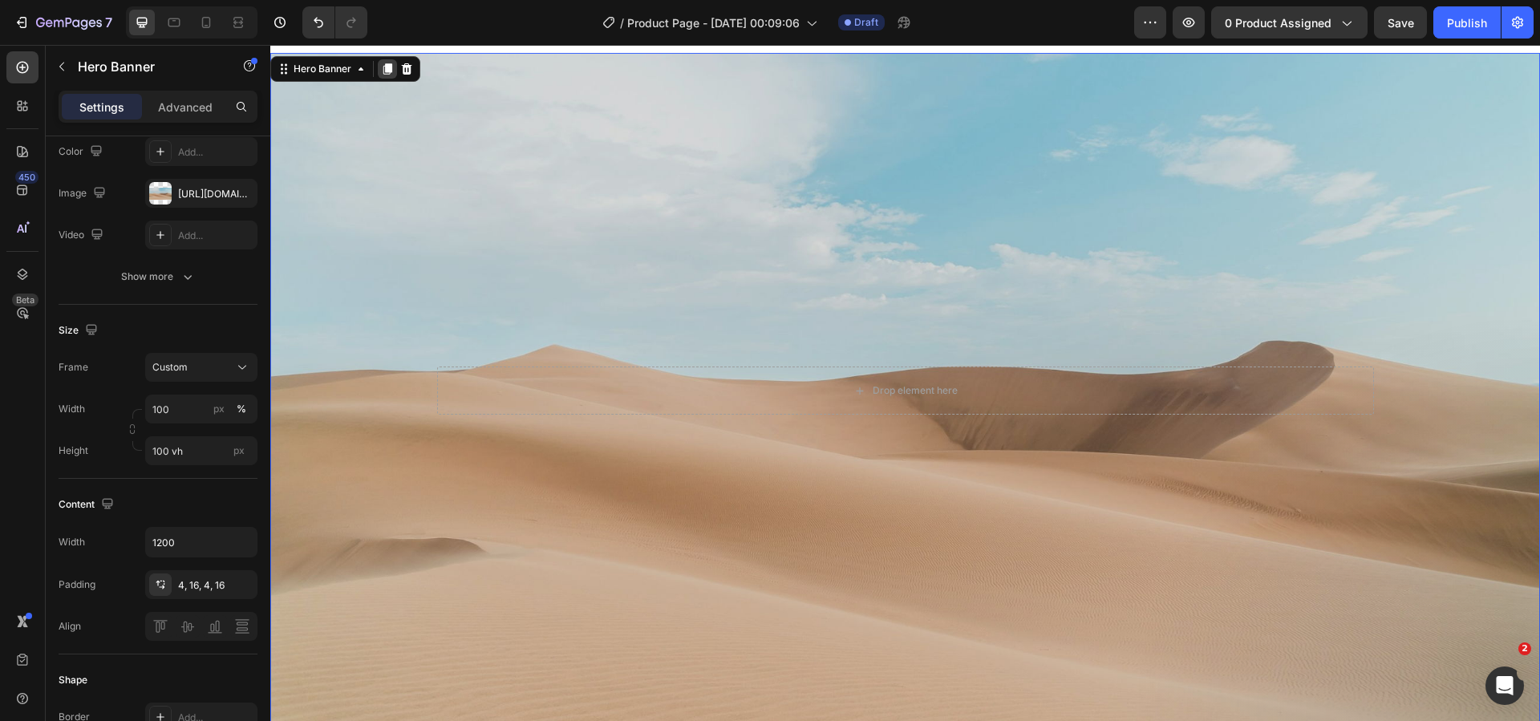
click at [383, 71] on icon at bounding box center [387, 69] width 13 height 13
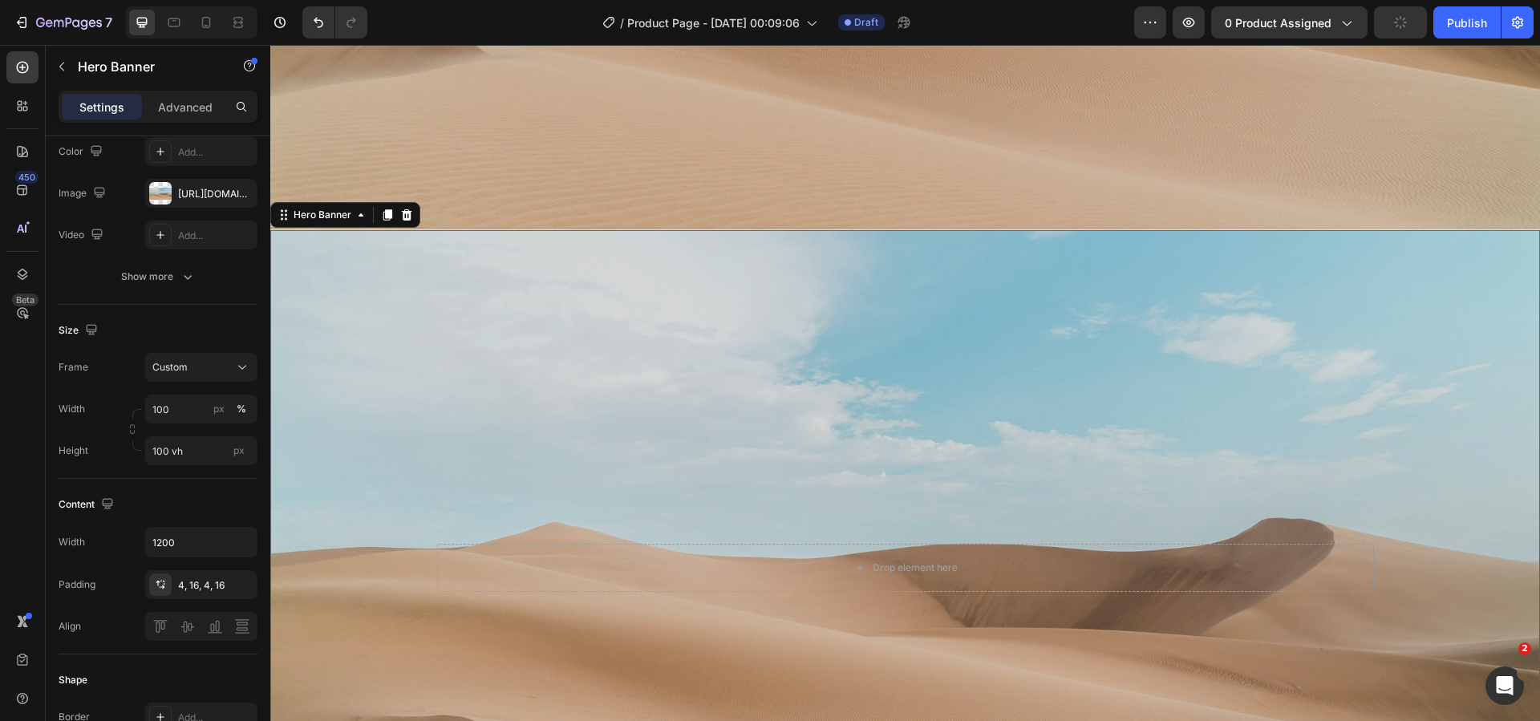
scroll to position [1424, 0]
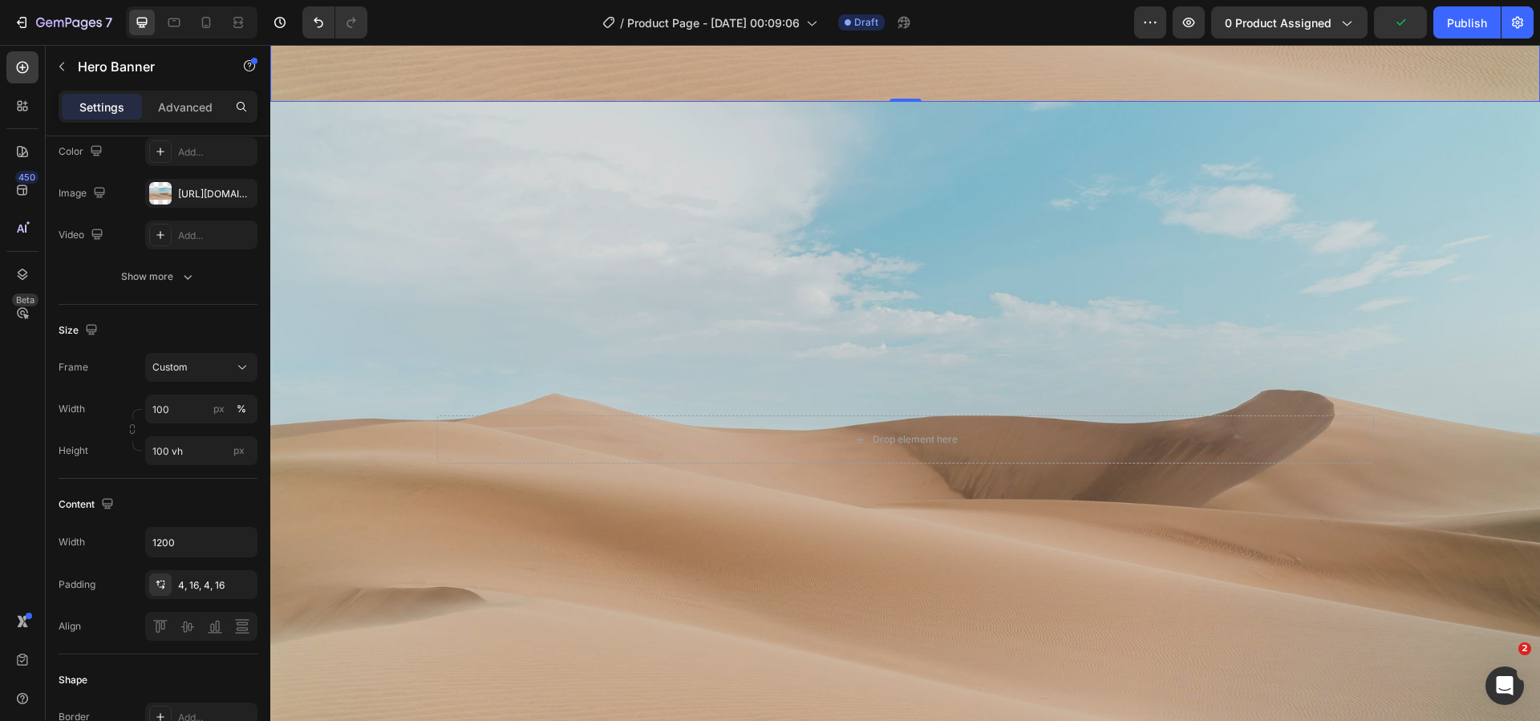
click at [385, 112] on div "Background Image" at bounding box center [905, 440] width 1270 height 676
click at [387, 87] on icon at bounding box center [387, 86] width 9 height 11
click at [386, 93] on div at bounding box center [387, 86] width 19 height 19
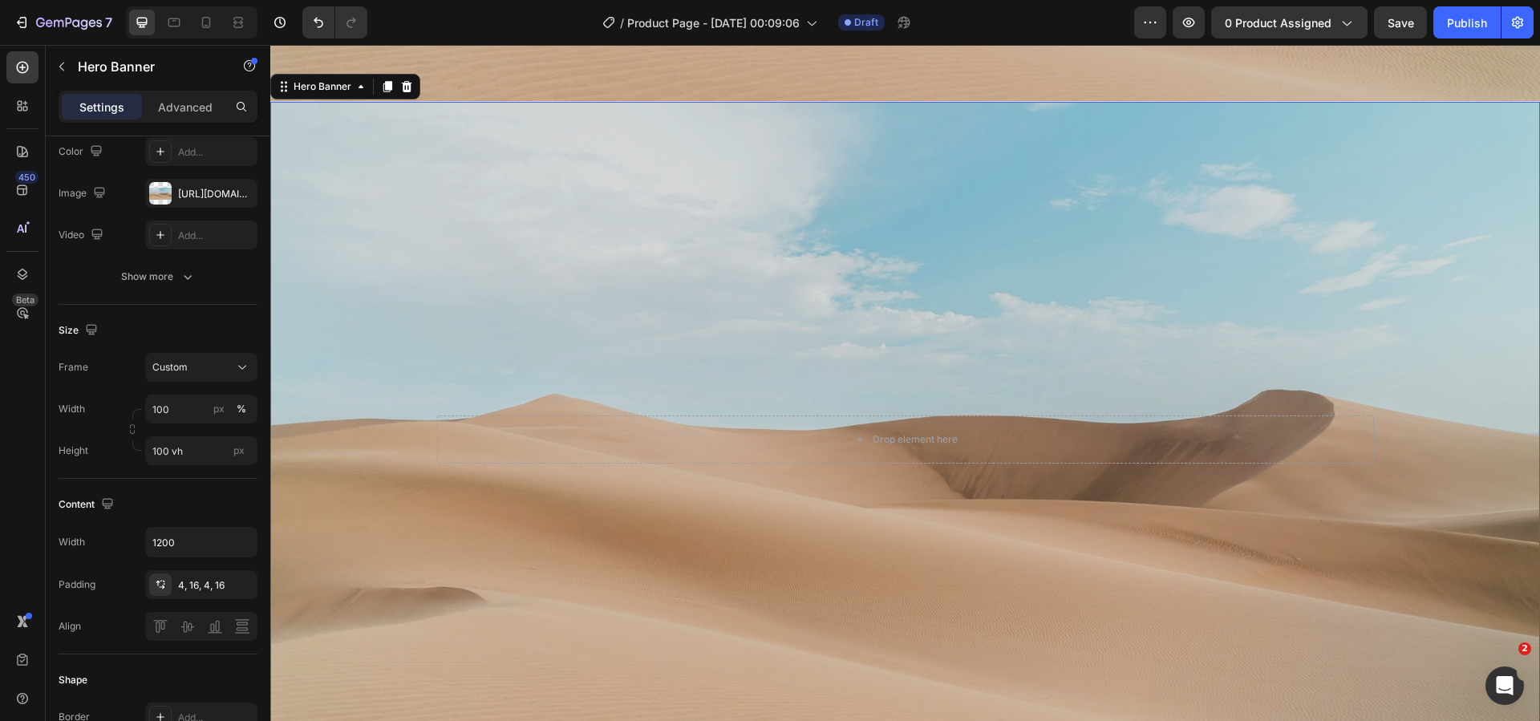
click at [386, 93] on div at bounding box center [387, 86] width 19 height 19
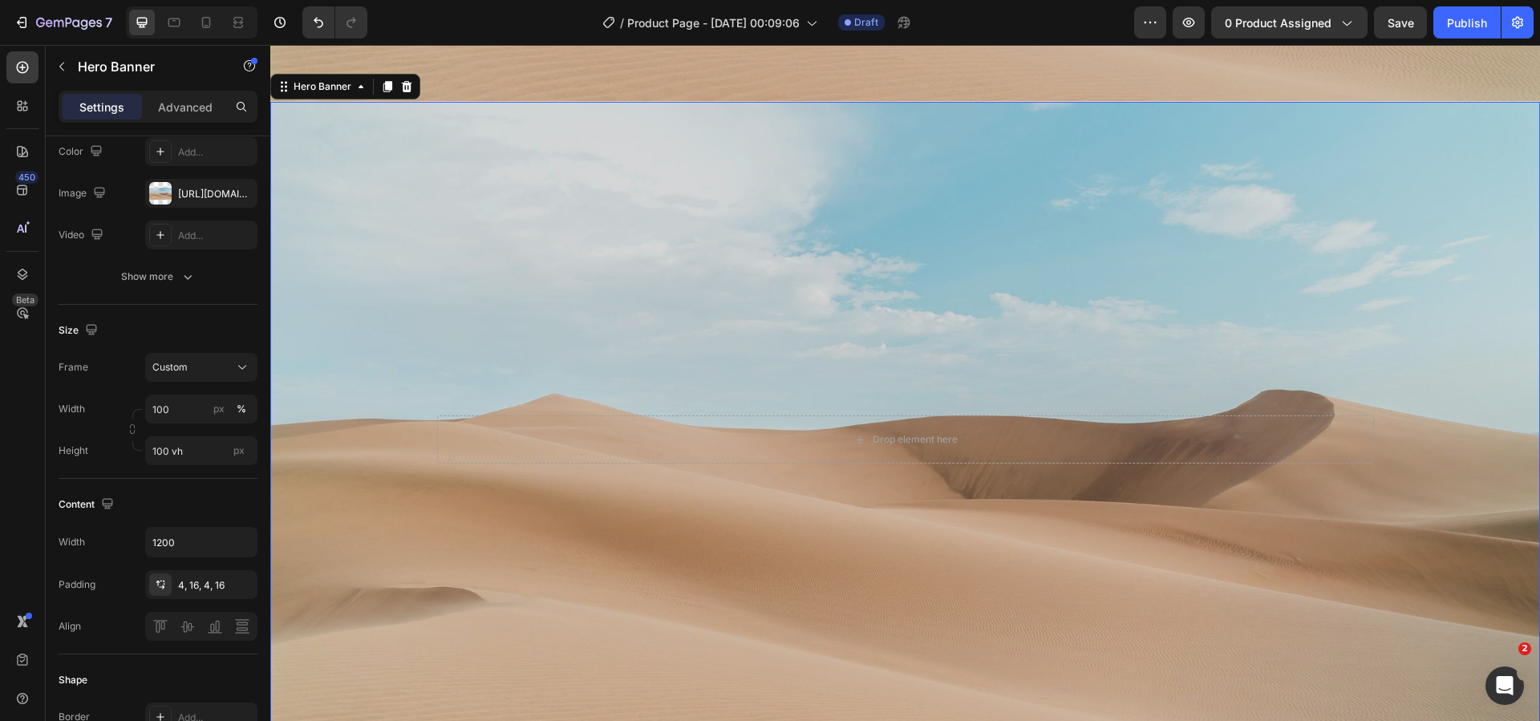
click at [386, 93] on div at bounding box center [387, 86] width 19 height 19
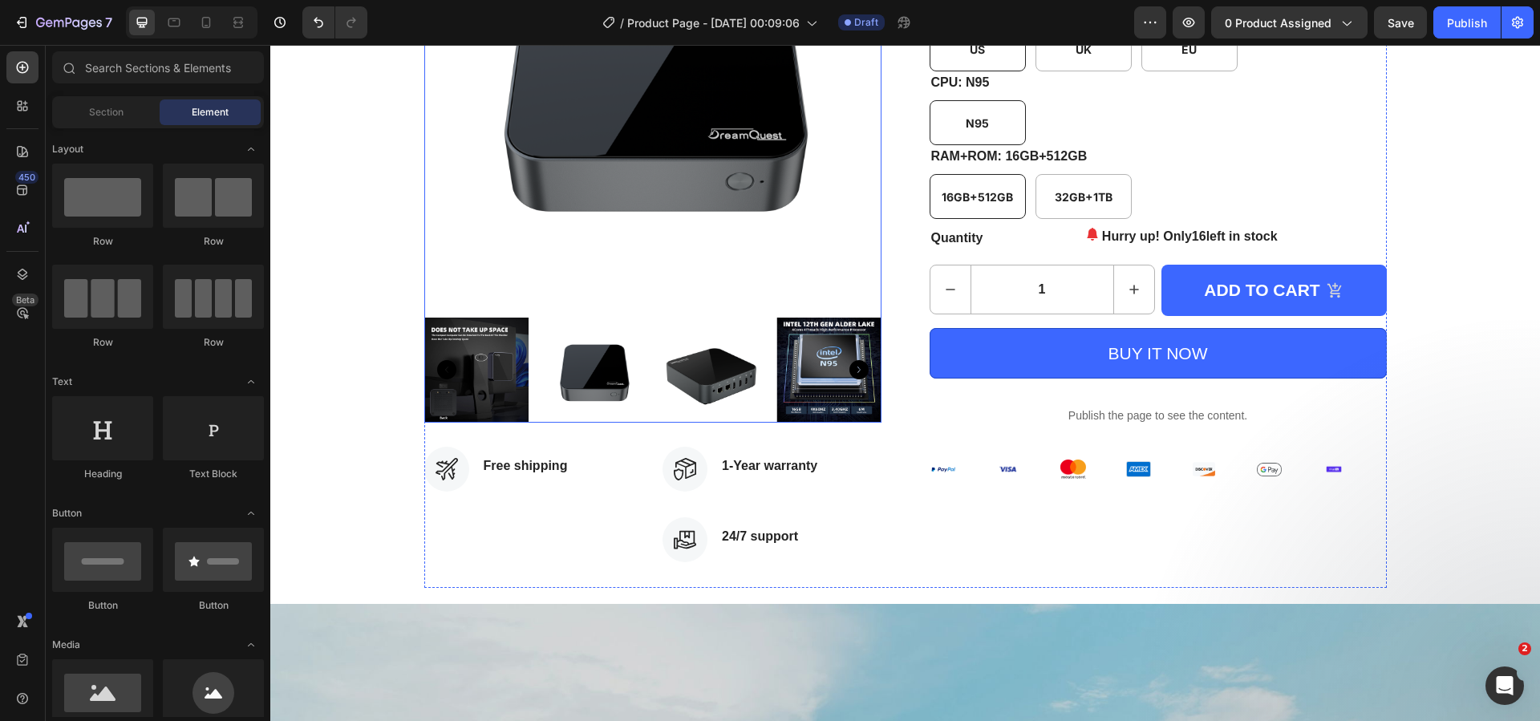
scroll to position [535, 0]
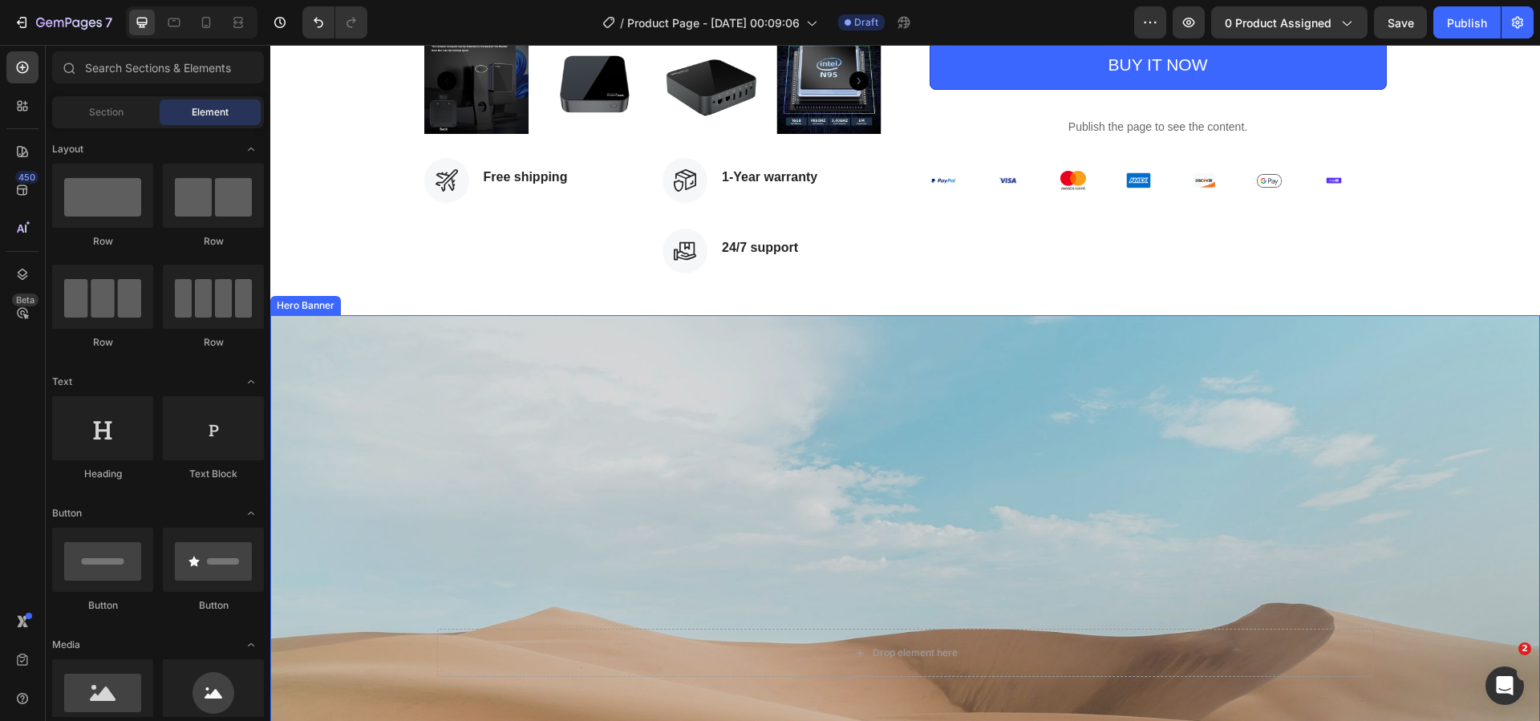
click at [578, 426] on div "Background Image" at bounding box center [905, 653] width 1270 height 676
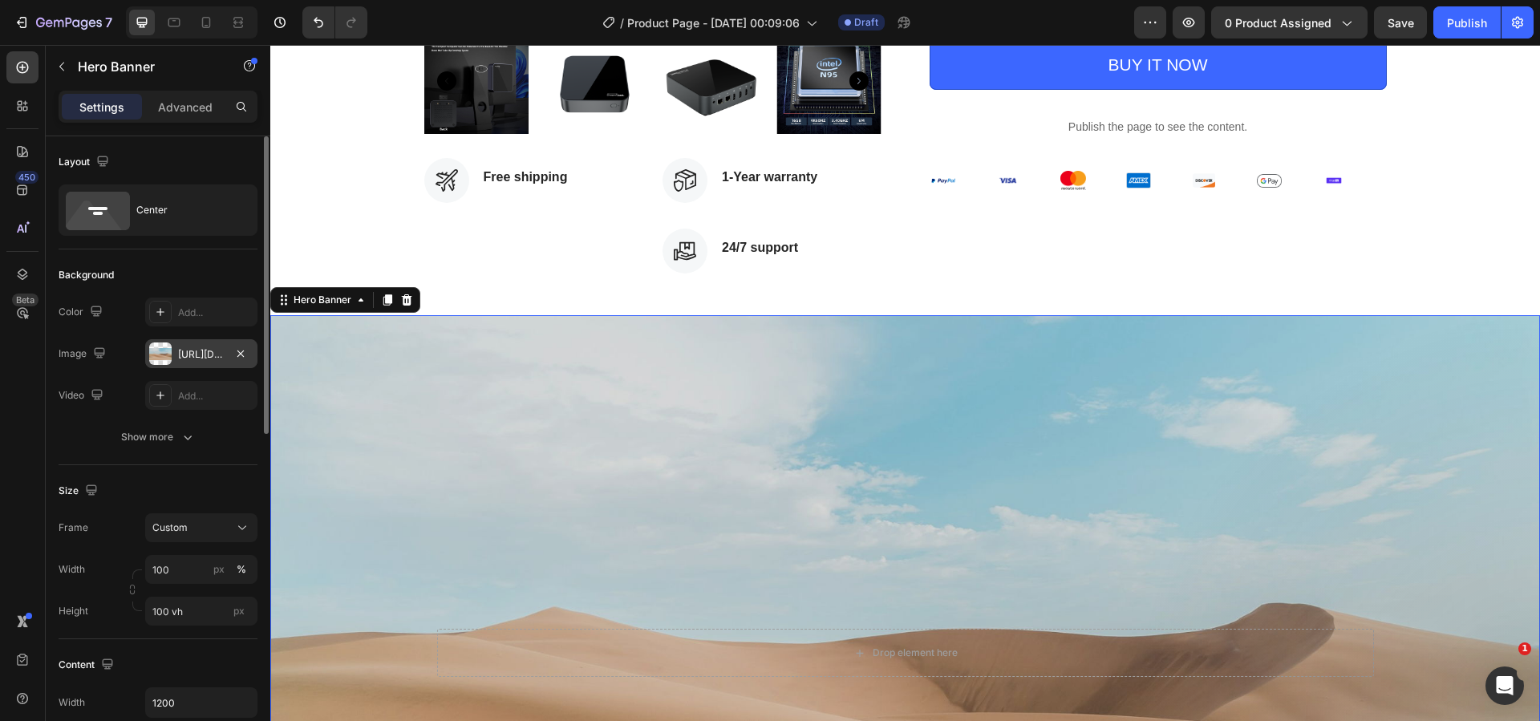
click at [199, 351] on div "https://cdn.shopify.com/s/files/1/2005/9307/files/background_settings.jpg" at bounding box center [201, 354] width 47 height 14
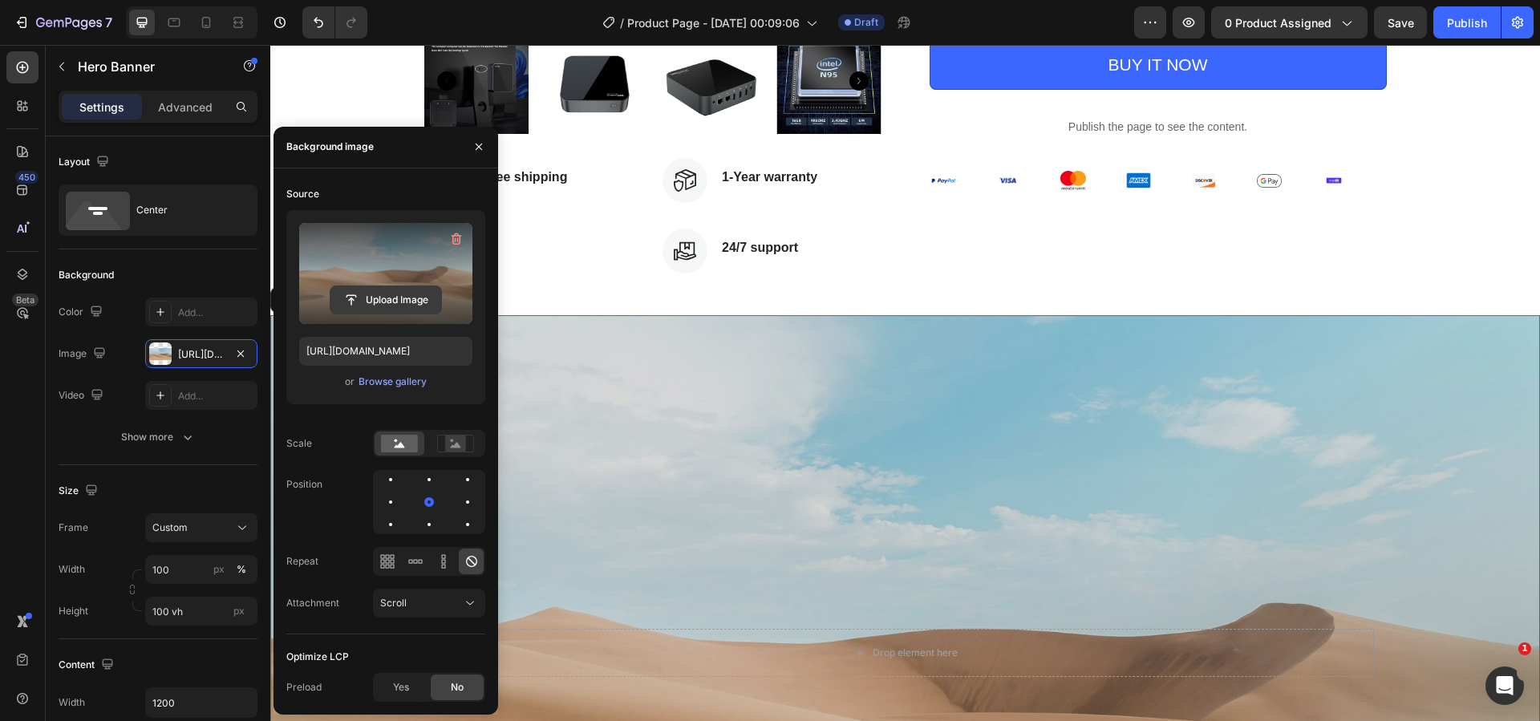
click at [394, 294] on input "file" at bounding box center [385, 299] width 111 height 27
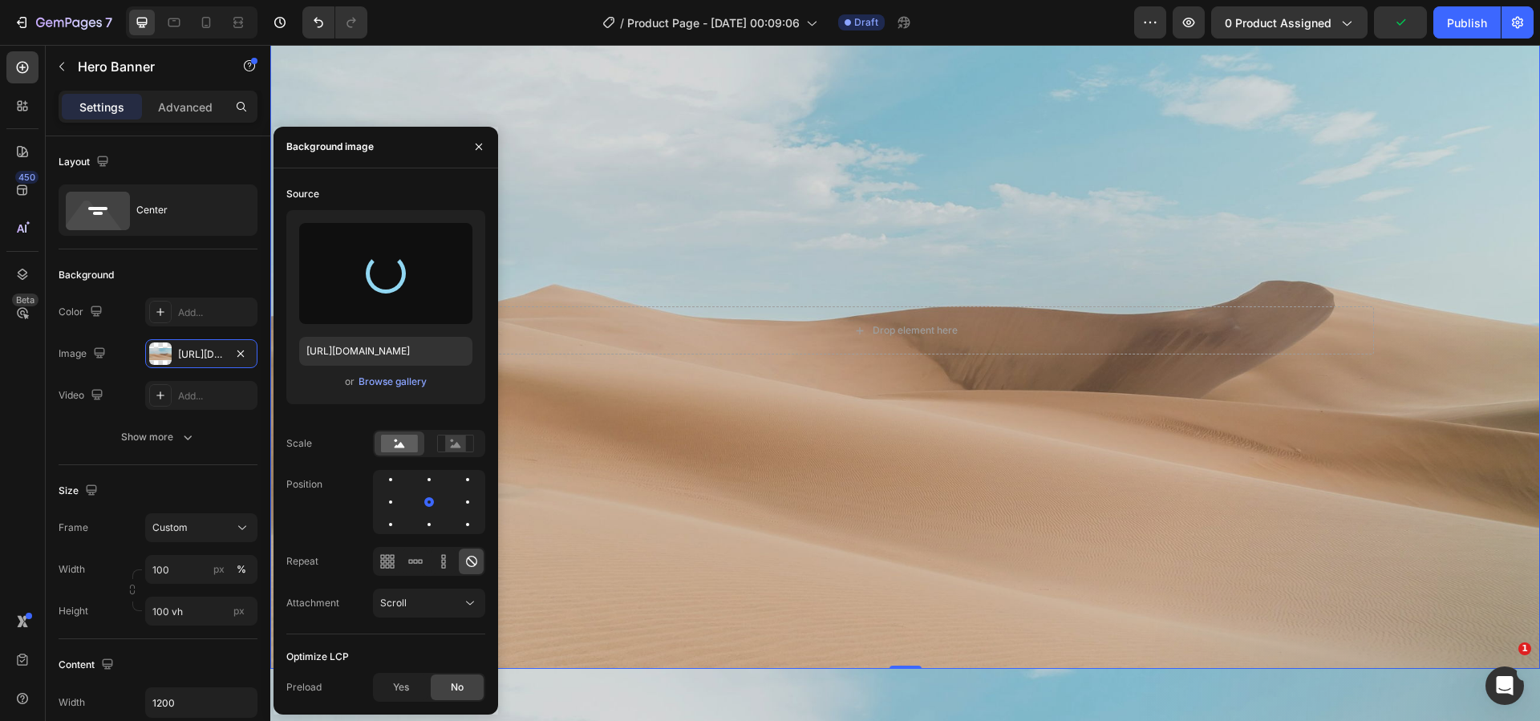
type input "https://cdn.shopify.com/s/files/1/0894/7918/4684/files/gempages_529149896838612…"
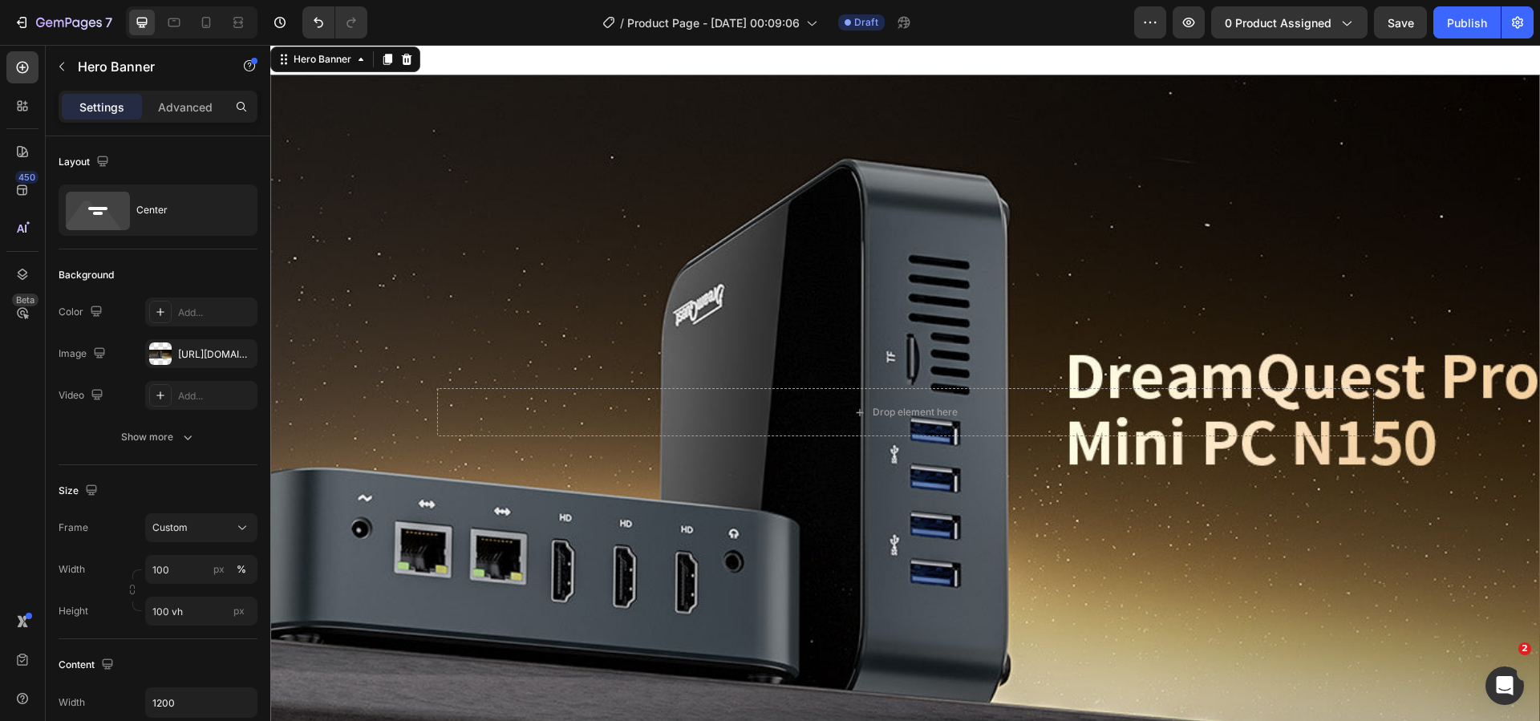
click at [883, 529] on div "Background Image" at bounding box center [905, 413] width 1270 height 676
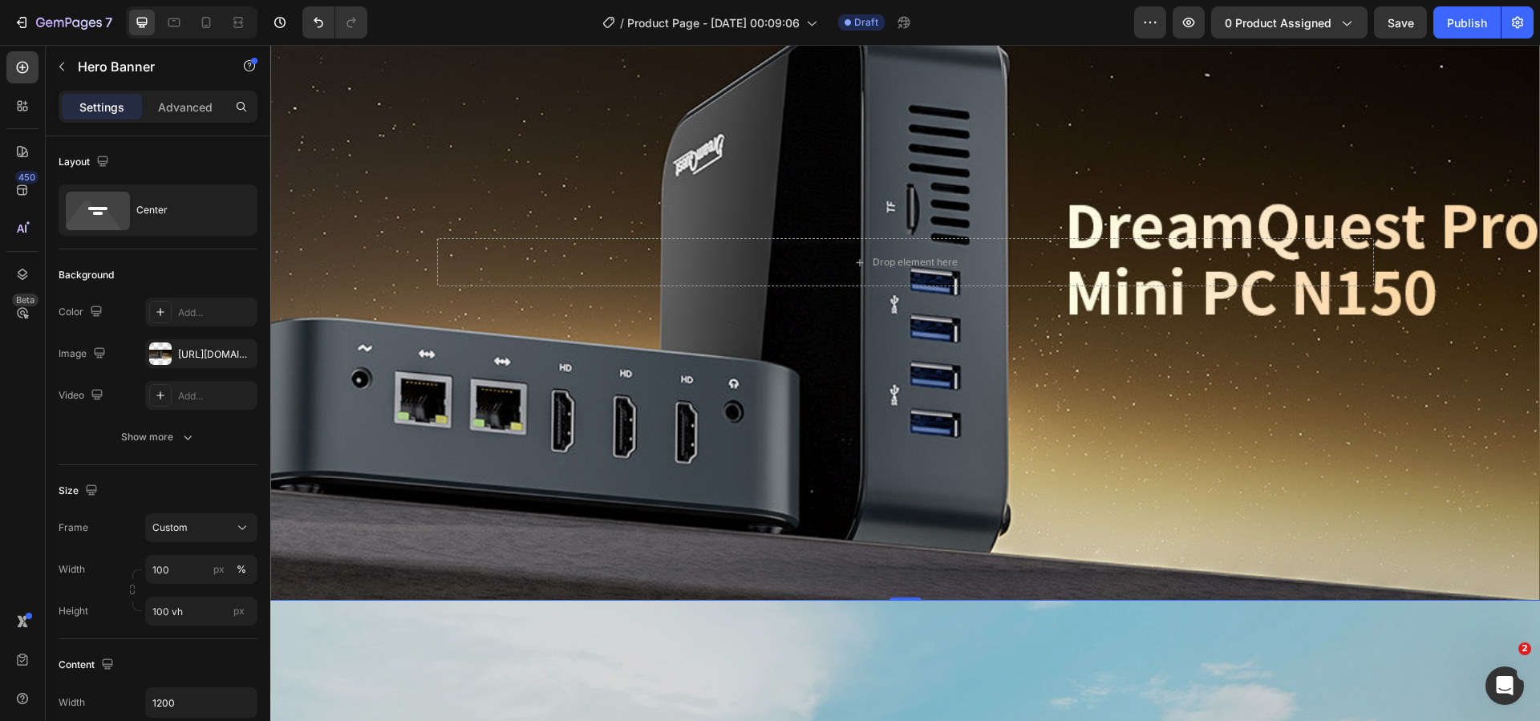
scroll to position [936, 0]
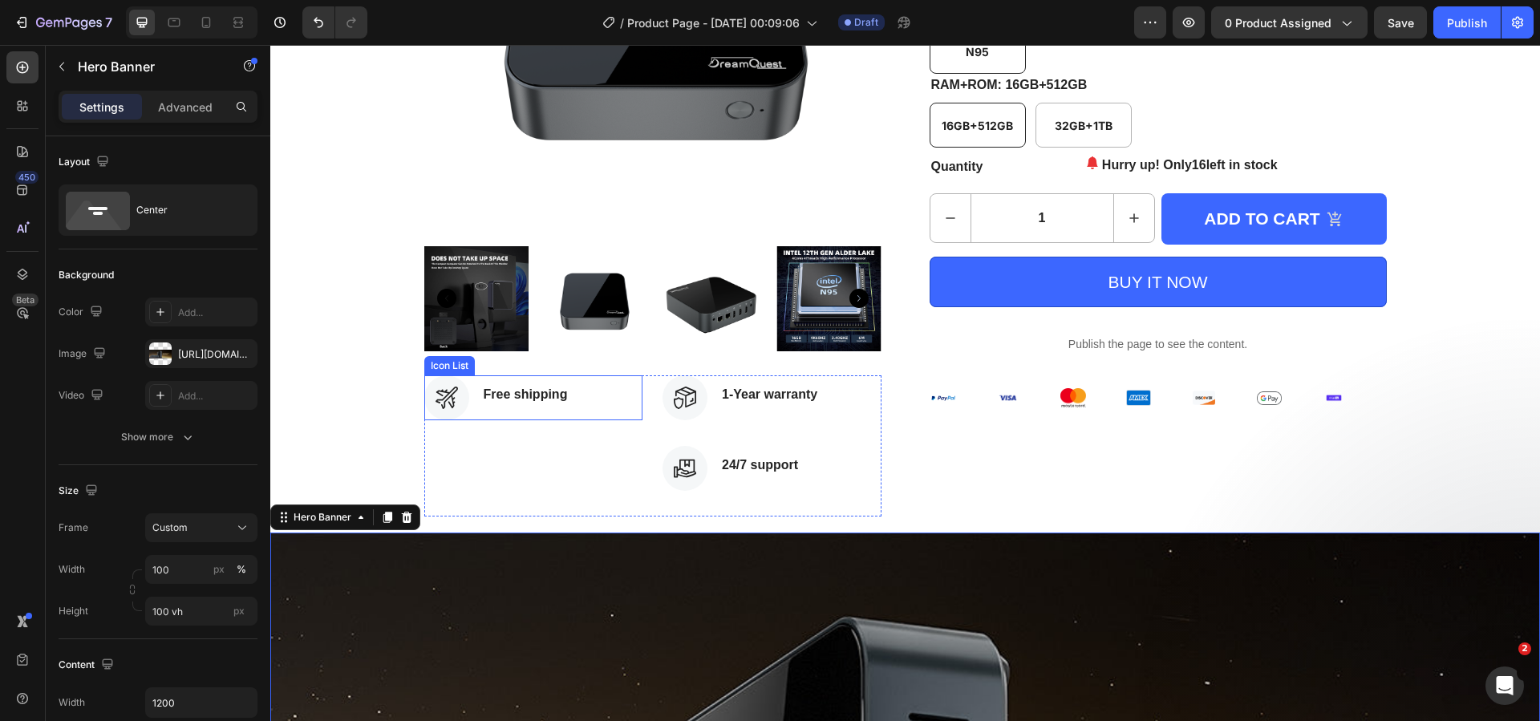
scroll to position [661, 0]
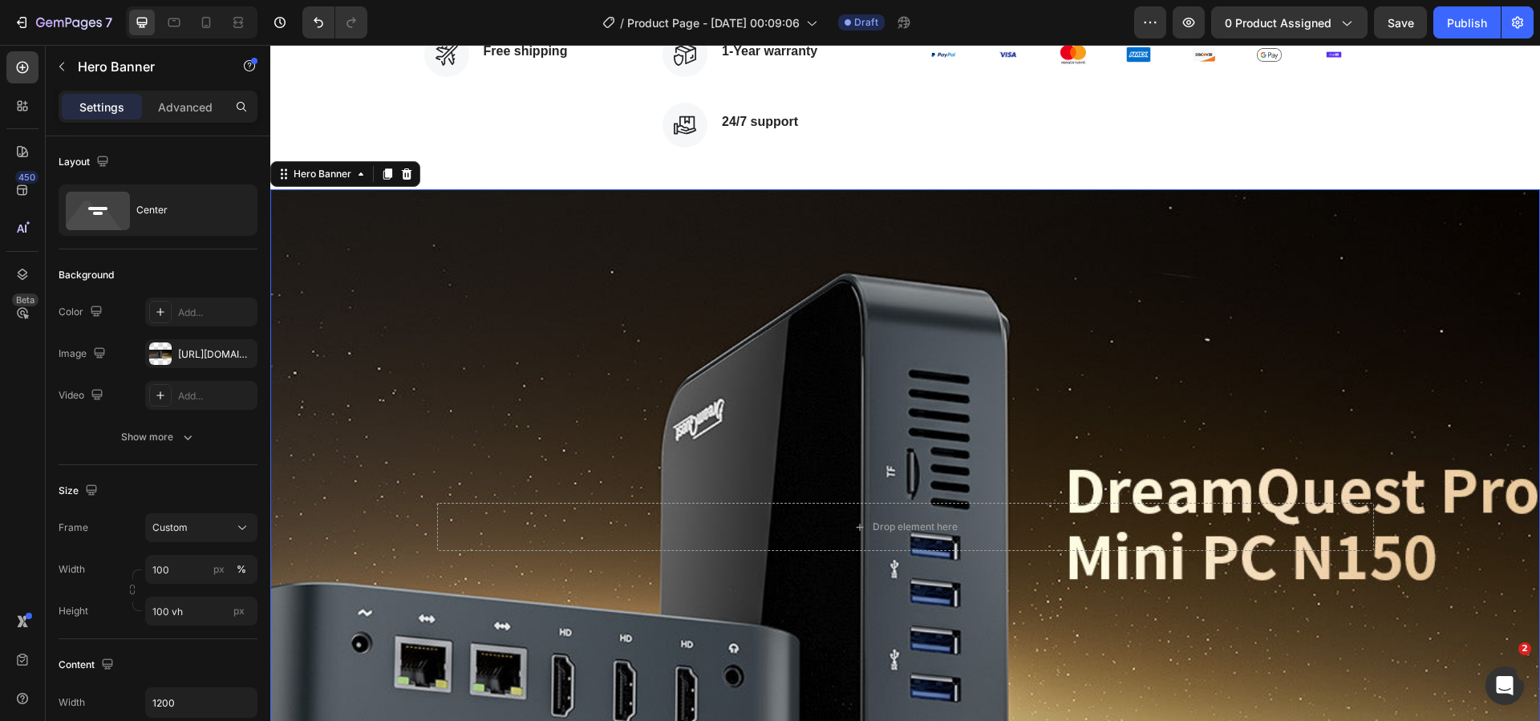
click at [590, 431] on div "Background Image" at bounding box center [905, 527] width 1270 height 676
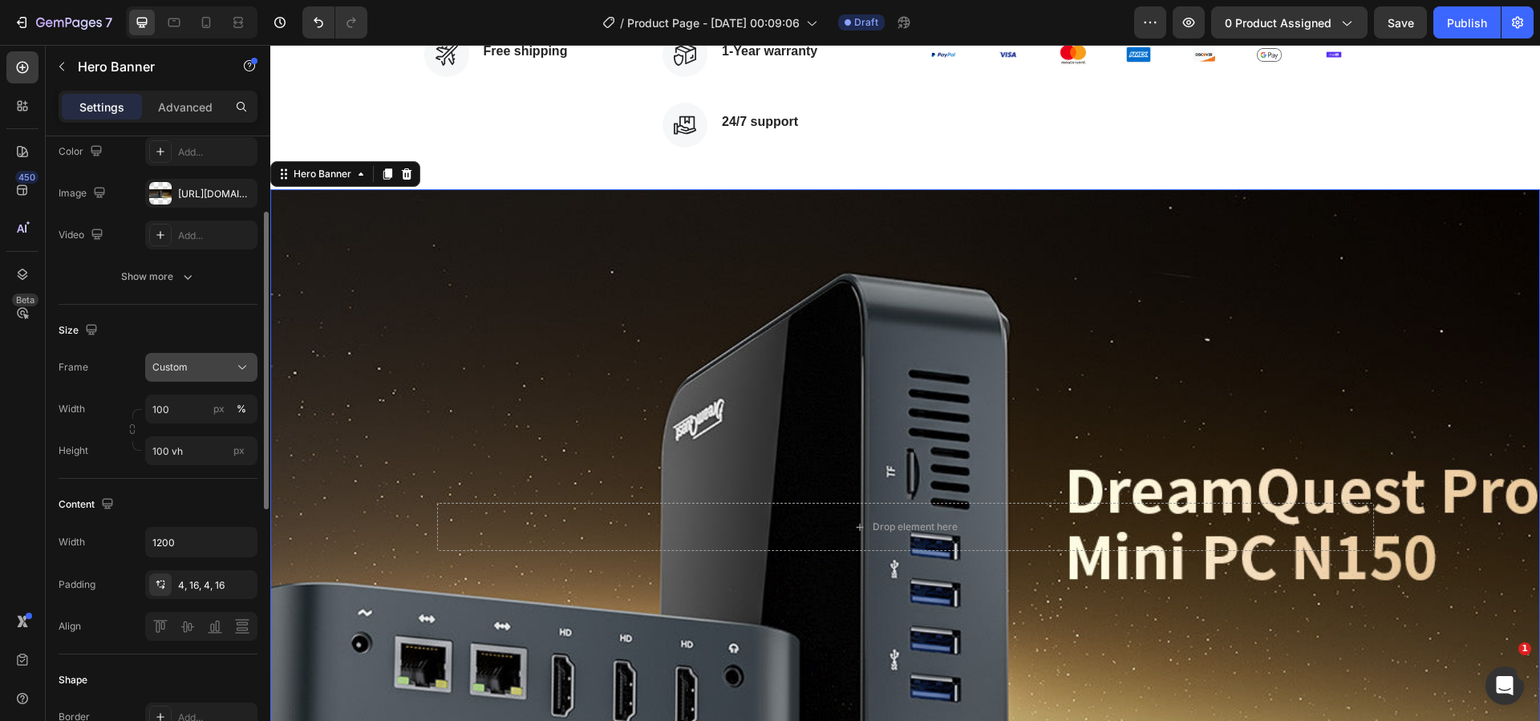
click at [213, 364] on div "Custom" at bounding box center [191, 367] width 79 height 14
drag, startPoint x: 202, startPoint y: 399, endPoint x: 25, endPoint y: 332, distance: 189.6
click at [202, 399] on span "As banner source" at bounding box center [191, 406] width 79 height 14
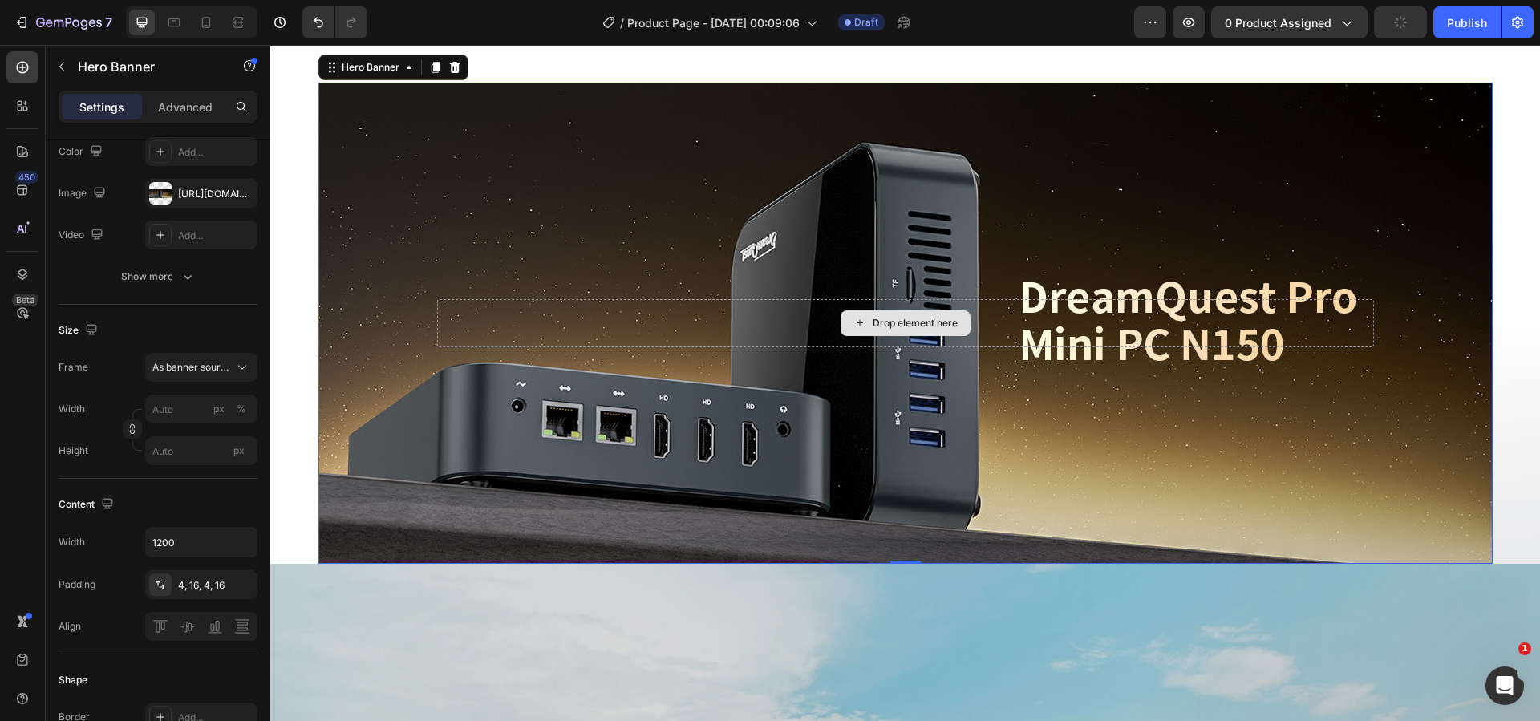
scroll to position [821, 0]
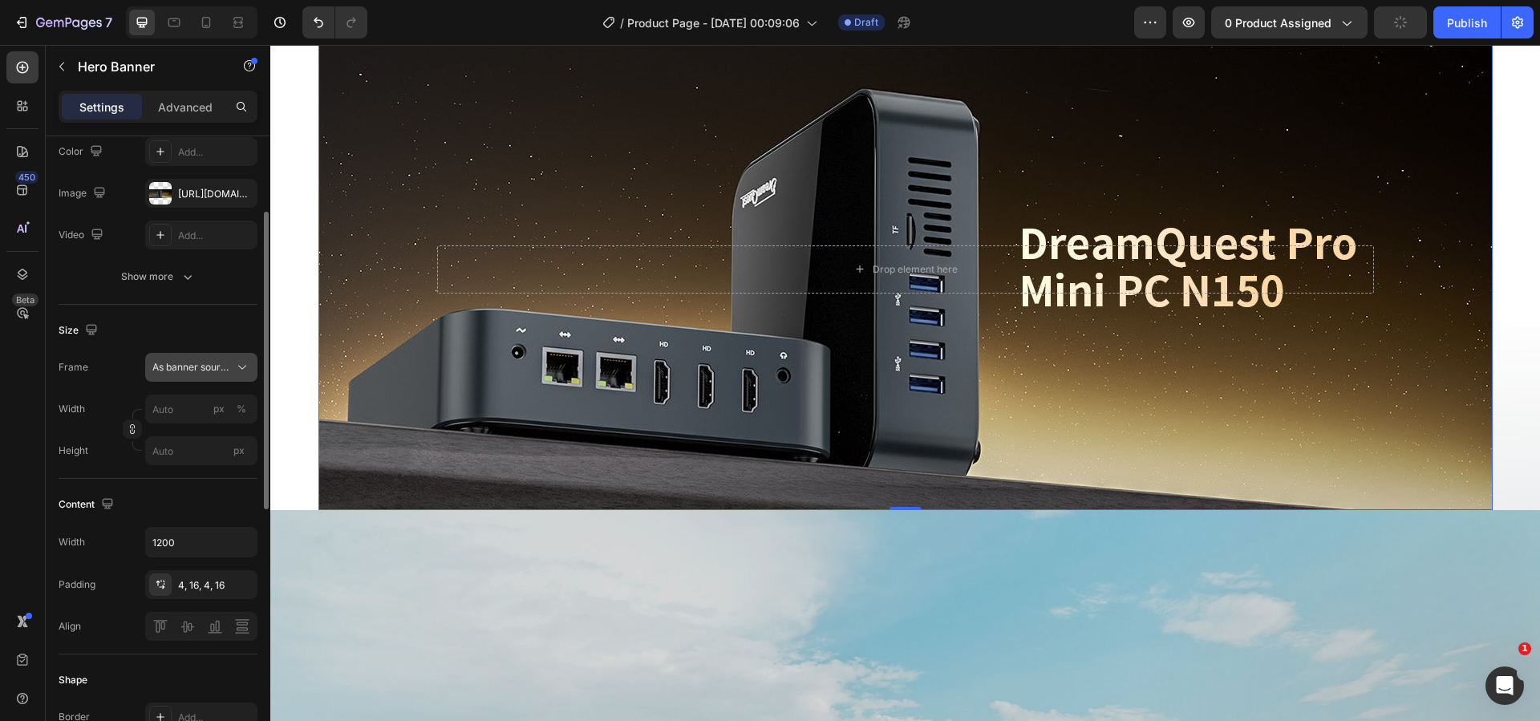
click at [205, 363] on span "As banner source" at bounding box center [191, 367] width 79 height 14
click at [192, 428] on div "Custom" at bounding box center [198, 435] width 93 height 14
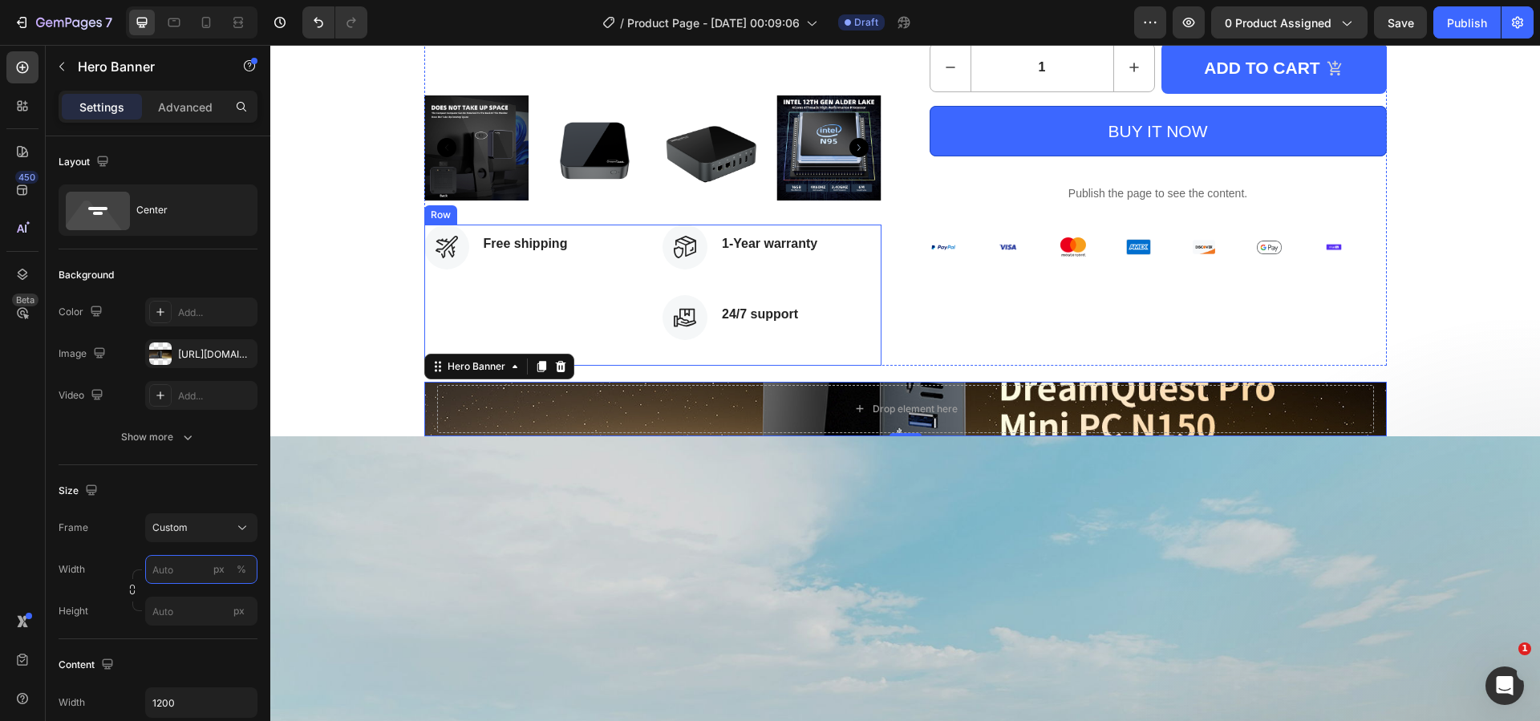
scroll to position [500, 0]
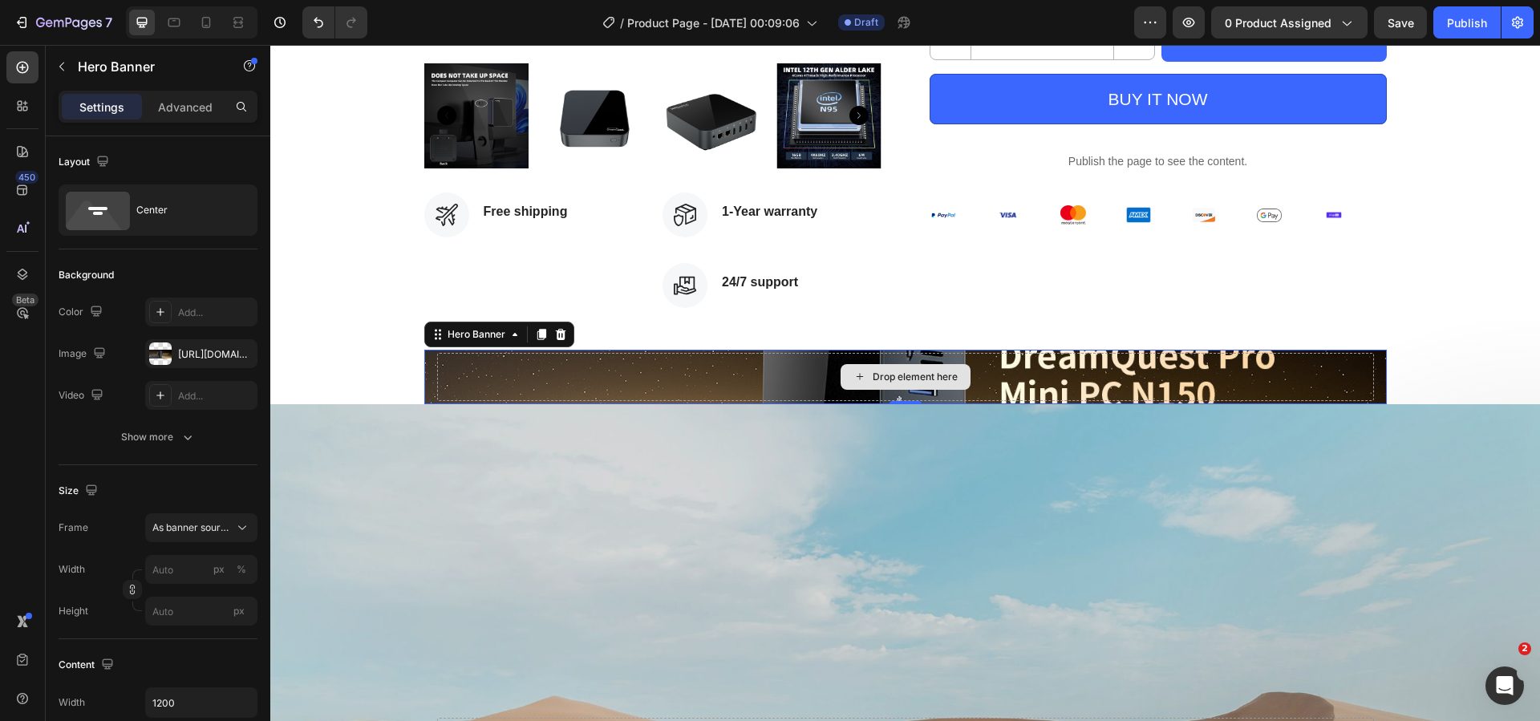
click at [548, 366] on div "Drop element here" at bounding box center [905, 377] width 962 height 55
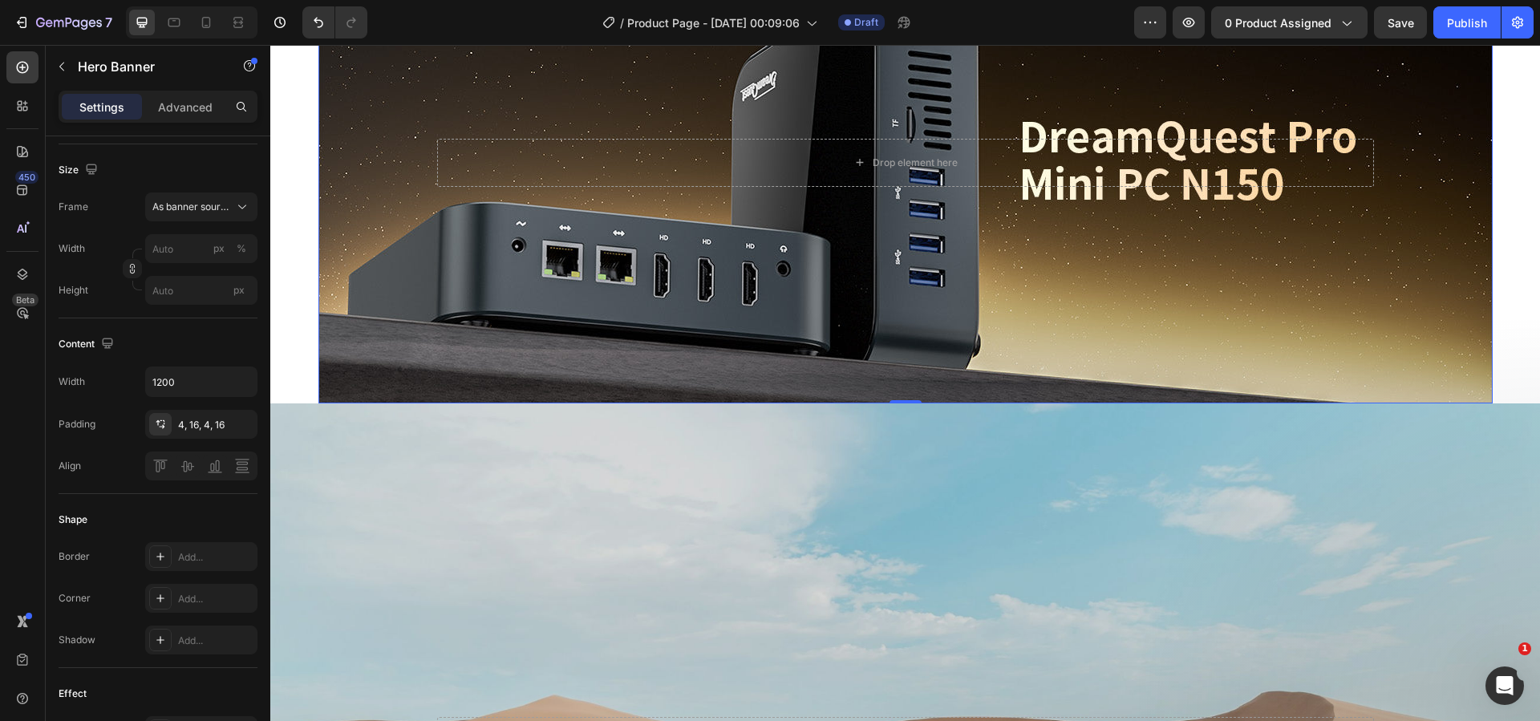
scroll to position [982, 0]
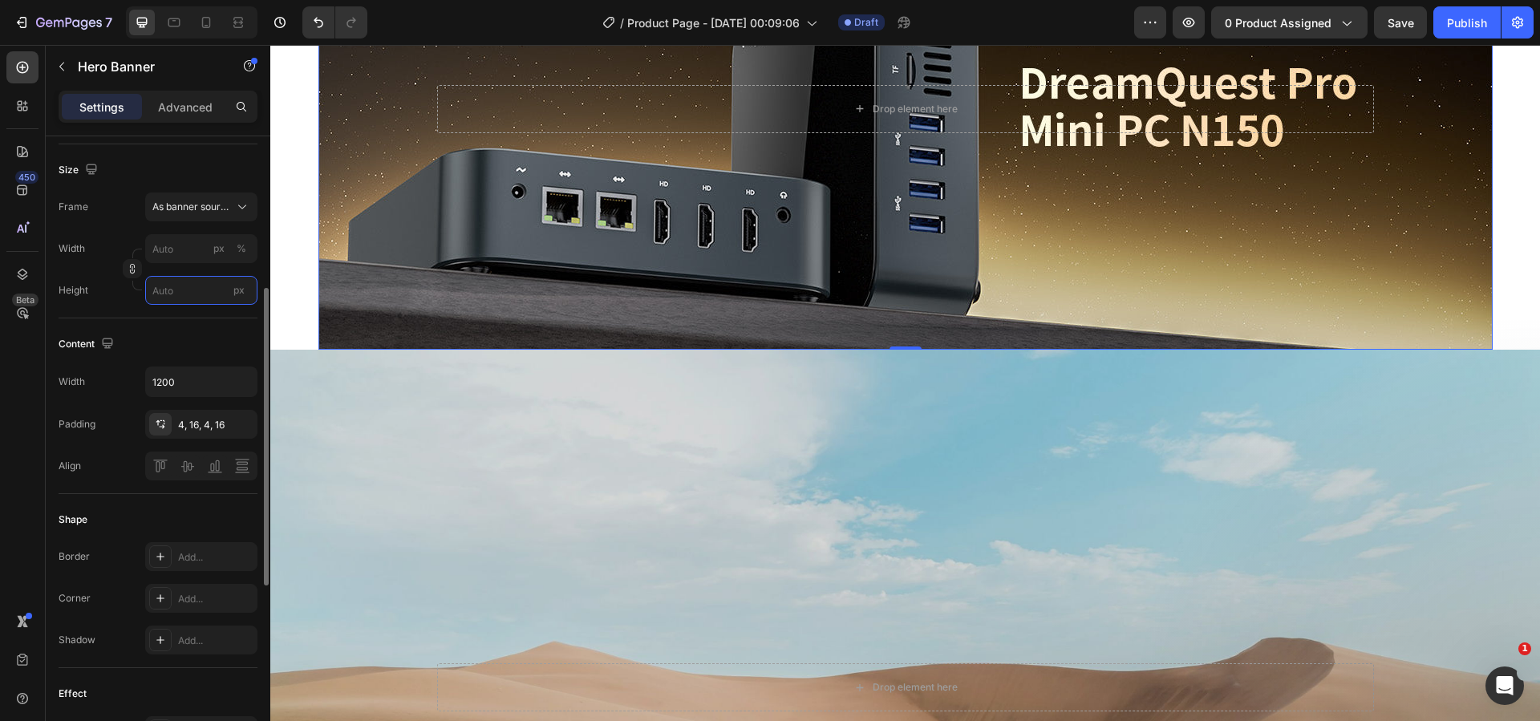
click at [195, 294] on input "px" at bounding box center [201, 290] width 112 height 29
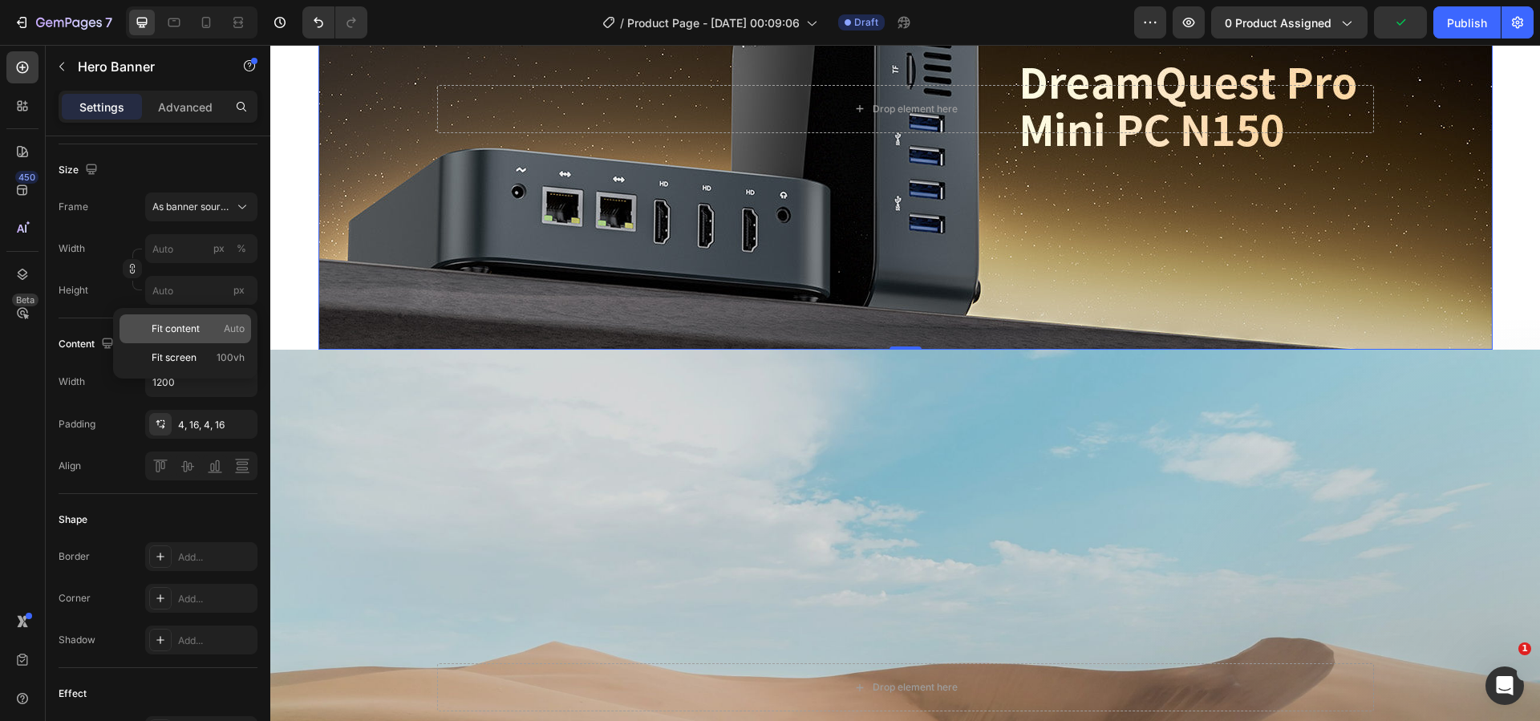
click at [184, 333] on span "Fit content" at bounding box center [176, 329] width 48 height 14
type input "100"
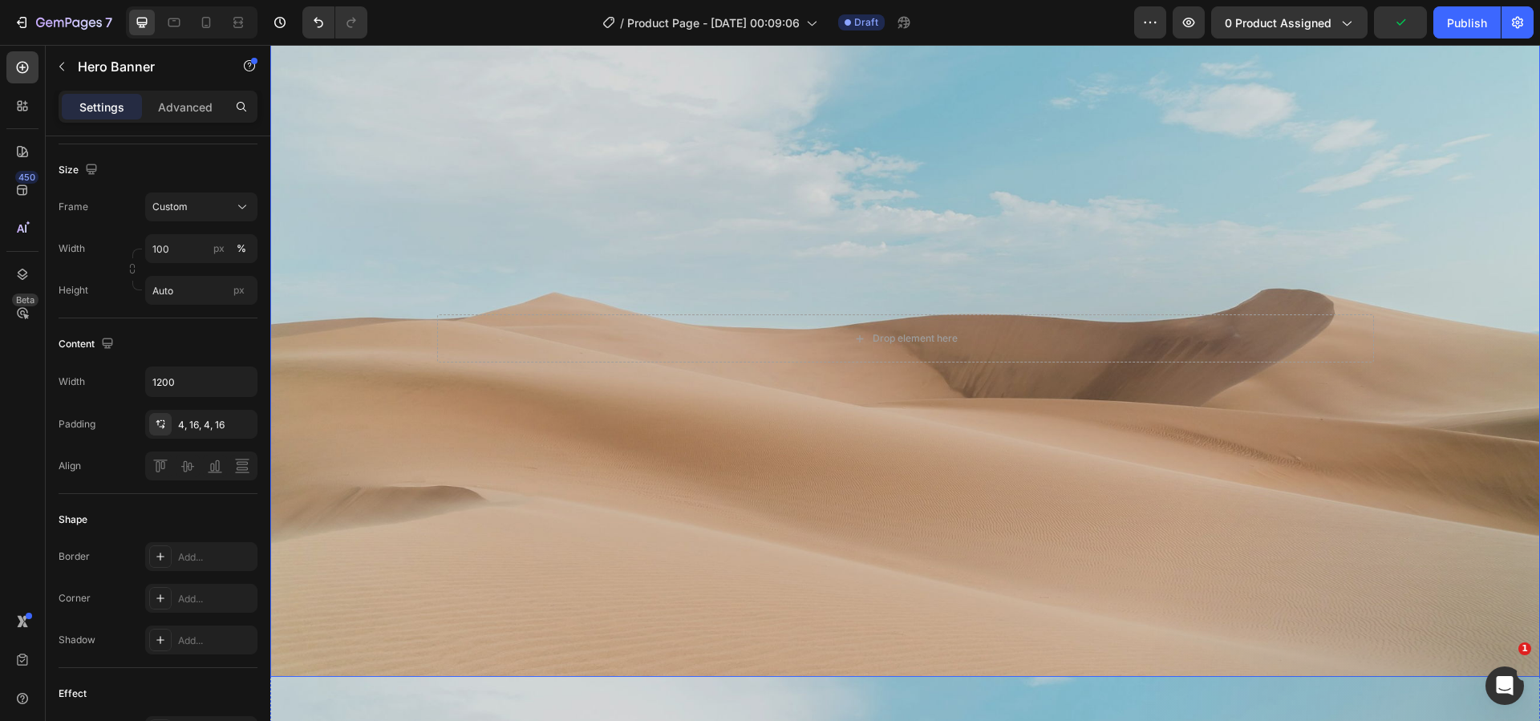
scroll to position [661, 0]
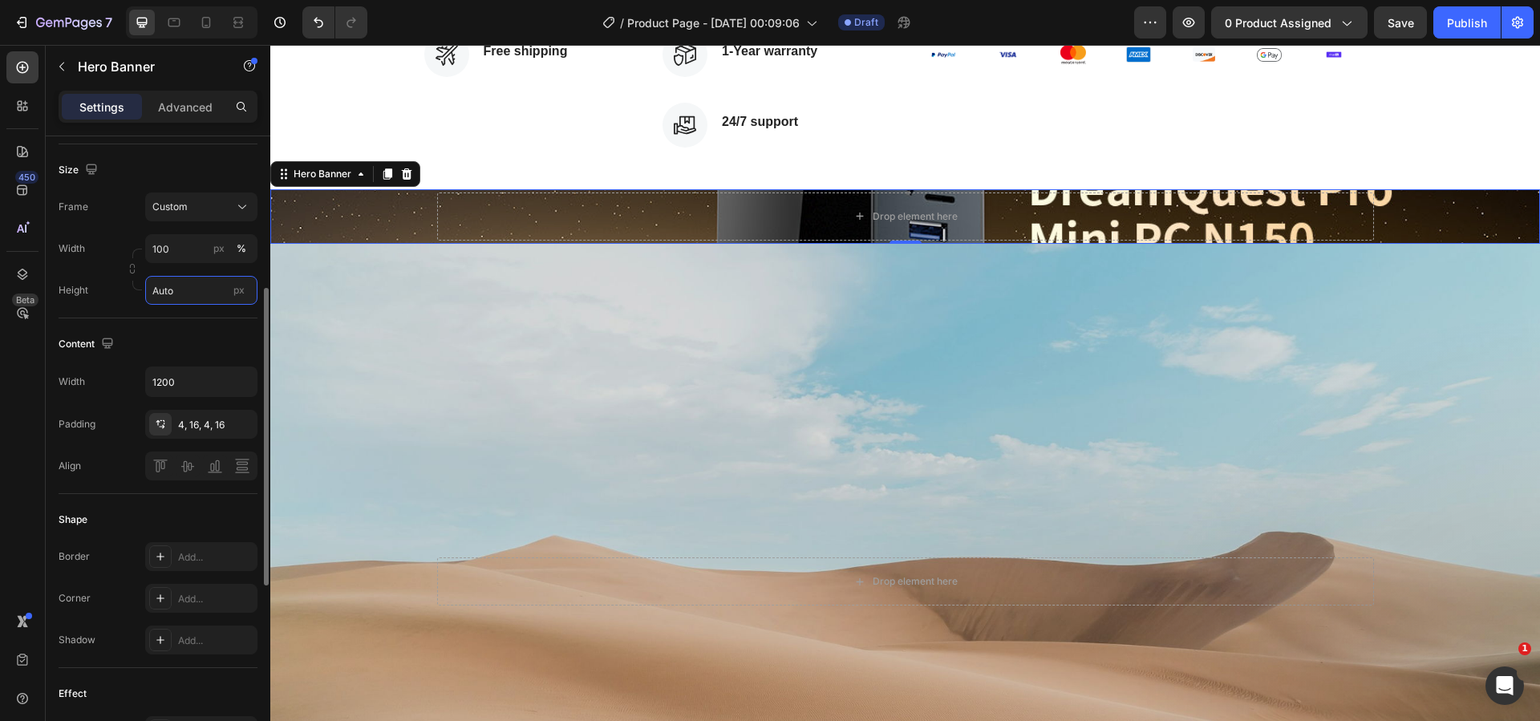
click at [181, 287] on input "Auto" at bounding box center [201, 290] width 112 height 29
click at [192, 361] on span "Fit screen" at bounding box center [174, 358] width 45 height 14
type input "100 vh"
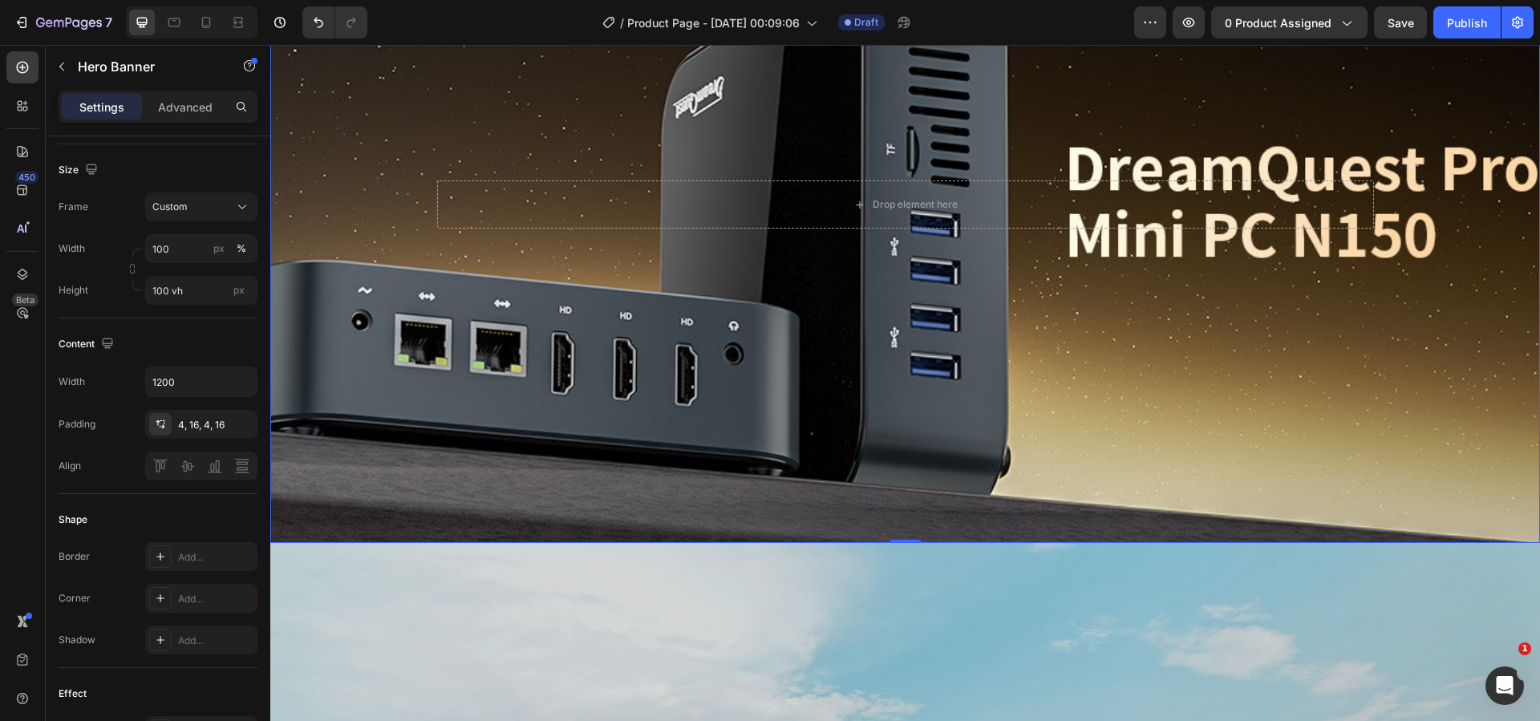
scroll to position [982, 0]
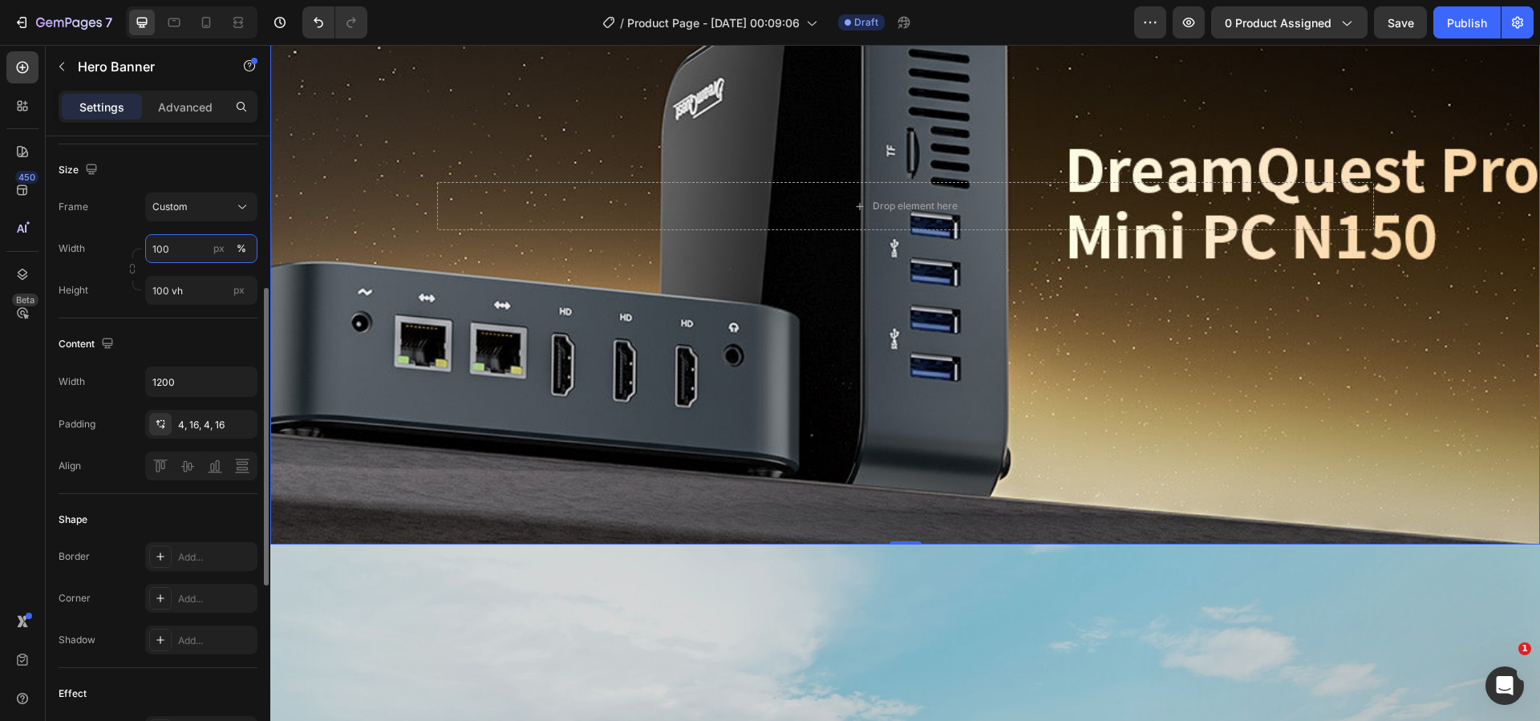
click at [172, 253] on input "100" at bounding box center [201, 248] width 112 height 29
click at [197, 307] on div "Default 1200px" at bounding box center [186, 316] width 132 height 29
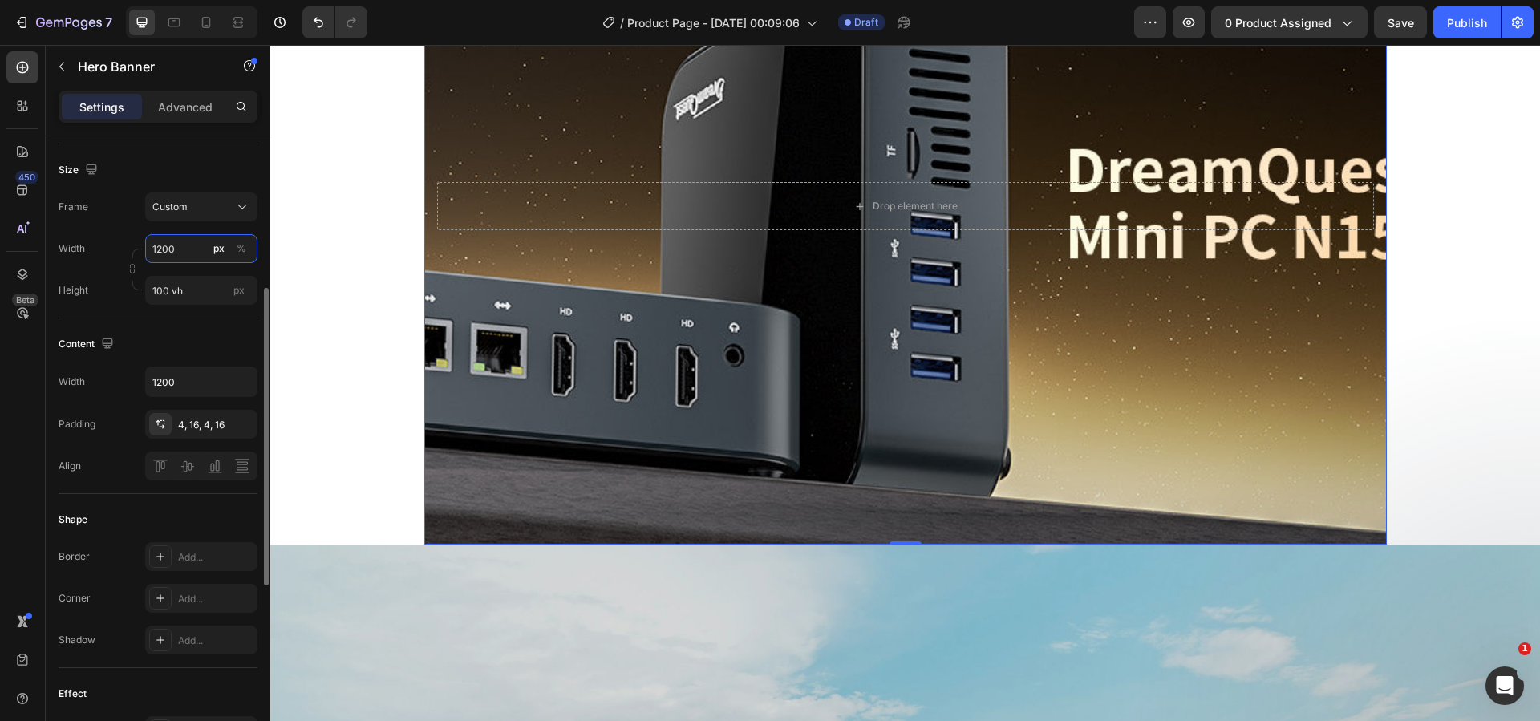
click at [177, 258] on input "1200" at bounding box center [201, 248] width 112 height 29
click at [198, 285] on p "Full 100%" at bounding box center [198, 287] width 93 height 14
type input "100"
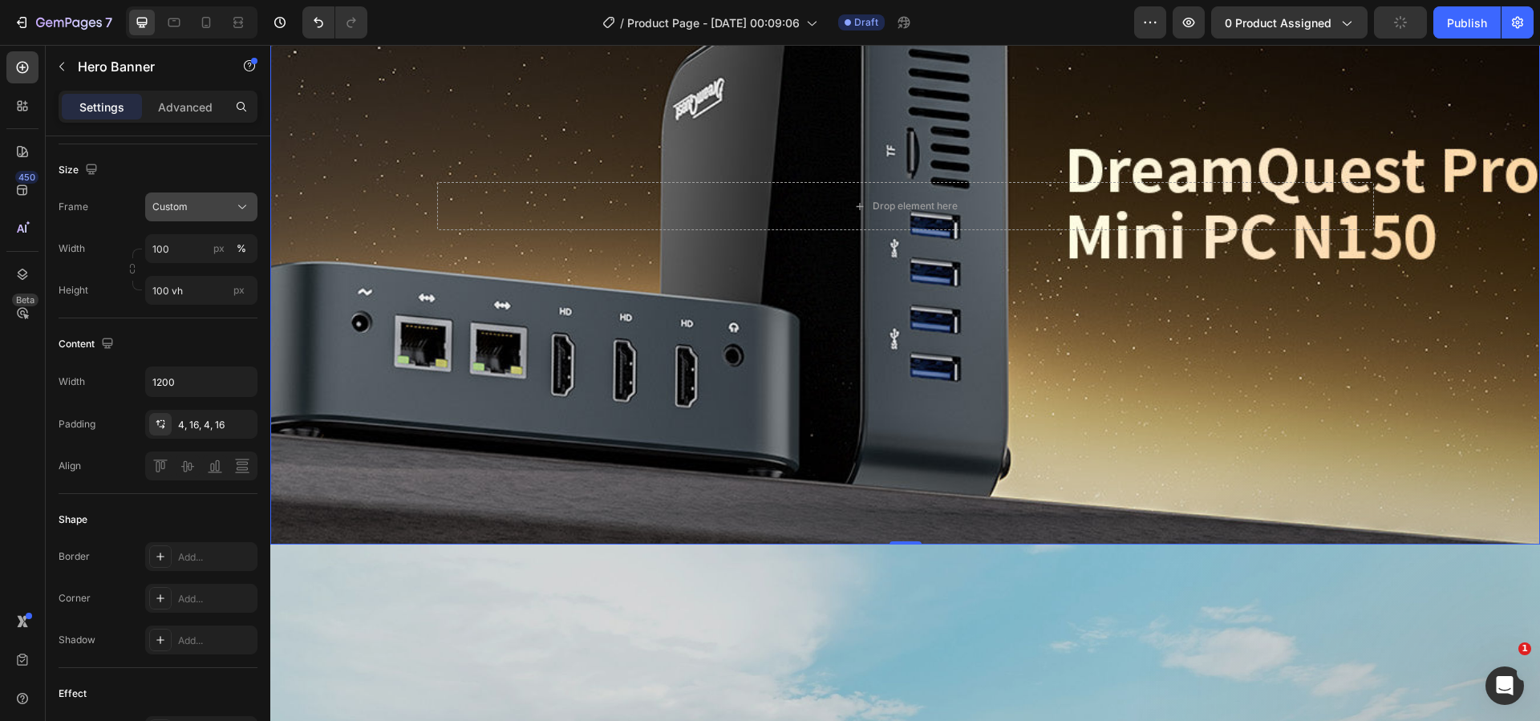
click at [209, 211] on div "Custom" at bounding box center [191, 207] width 79 height 14
click at [209, 241] on span "As banner source" at bounding box center [191, 245] width 79 height 14
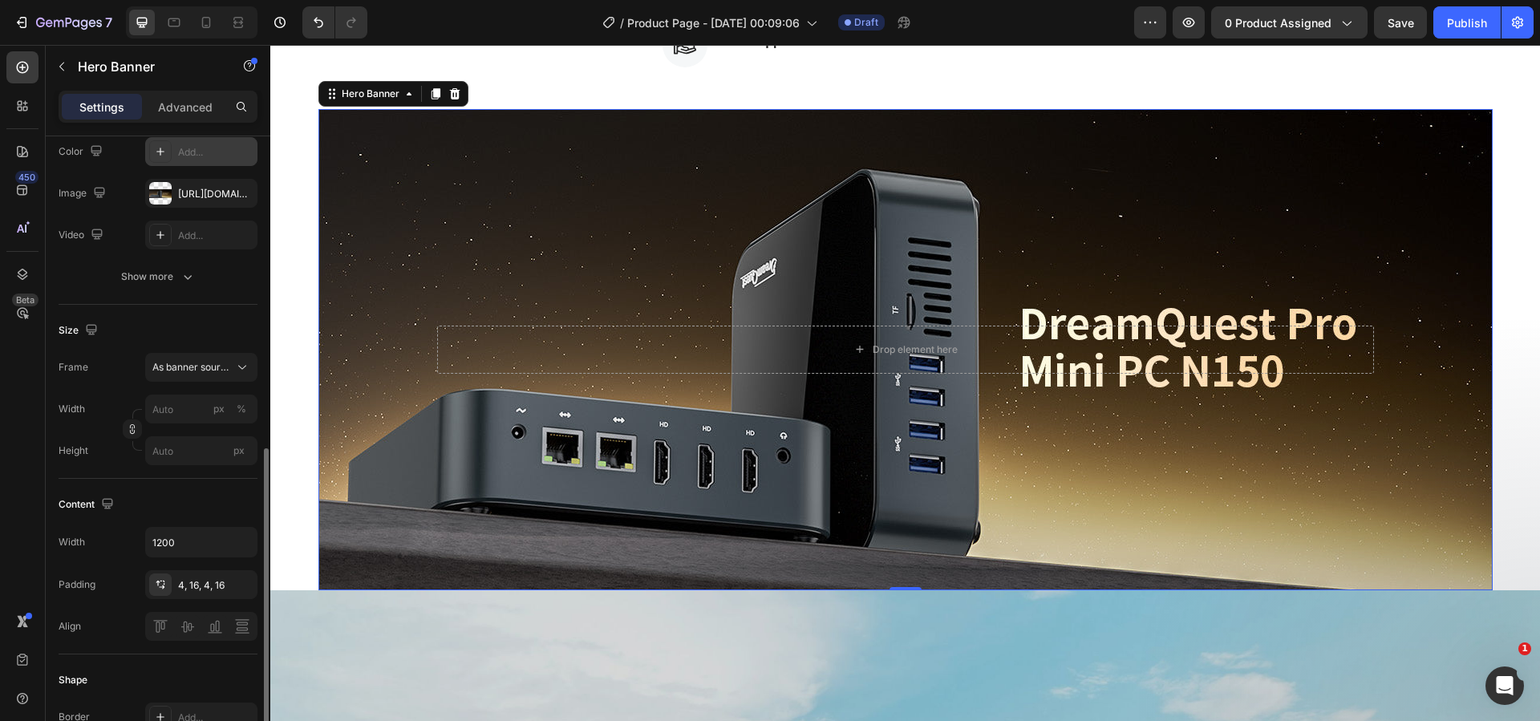
scroll to position [80, 0]
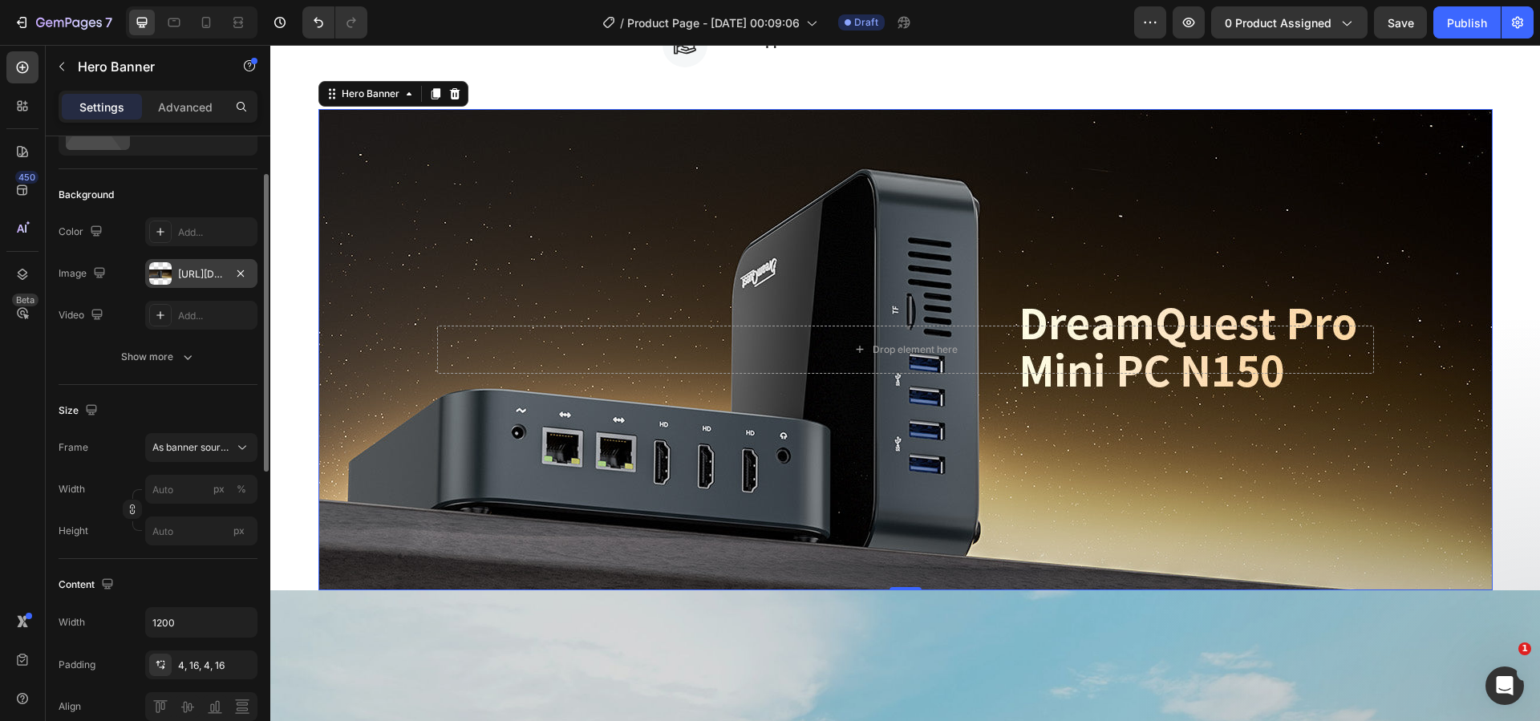
click at [218, 276] on div "https://cdn.shopify.com/s/files/1/0894/7918/4684/files/gempages_529149896838612…" at bounding box center [201, 274] width 47 height 14
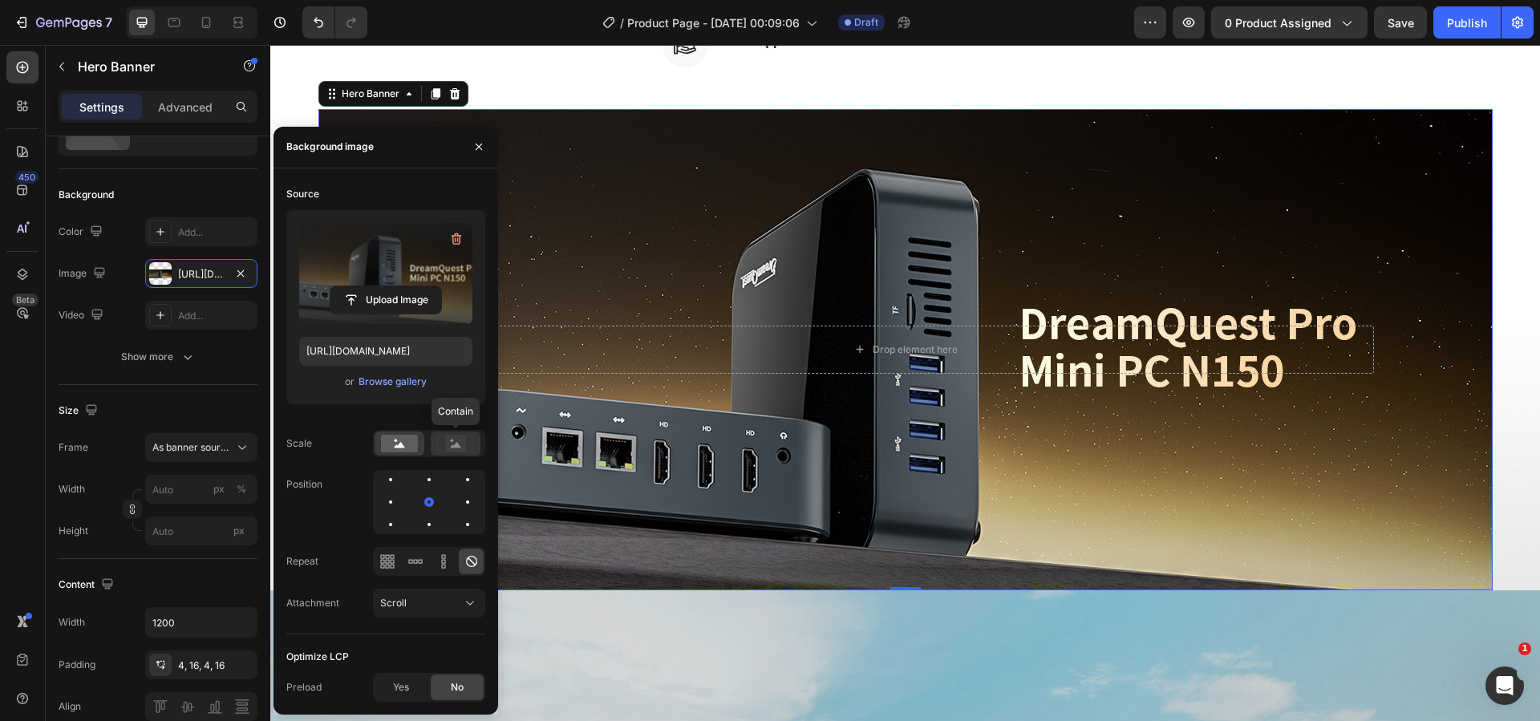
click at [453, 436] on rect at bounding box center [455, 444] width 21 height 16
click at [406, 442] on rect at bounding box center [399, 444] width 37 height 18
click at [427, 582] on div "Source Upload Image https://cdn.shopify.com/s/files/1/0894/7918/4684/files/gemp…" at bounding box center [385, 407] width 199 height 453
click at [429, 599] on div "Scroll" at bounding box center [421, 603] width 82 height 14
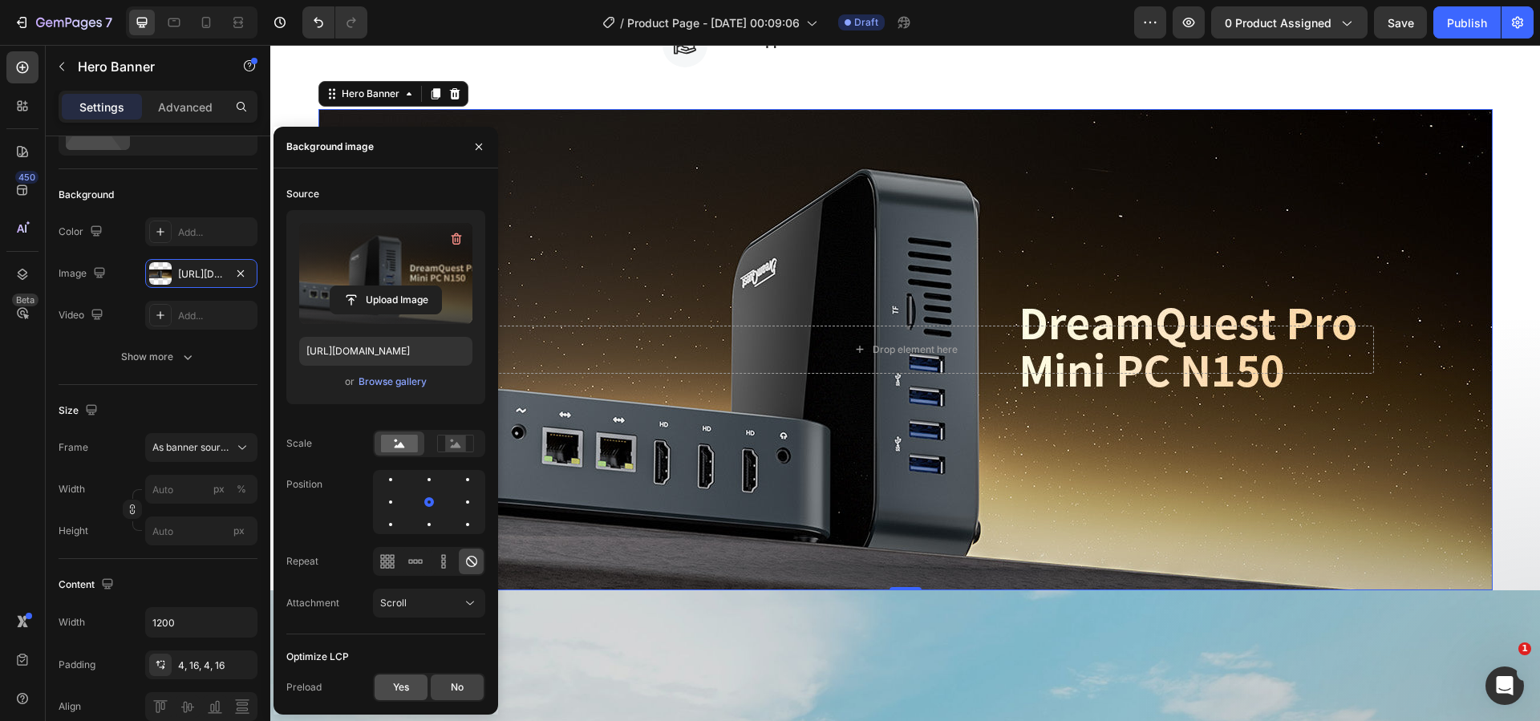
click at [415, 687] on div "Yes" at bounding box center [401, 688] width 53 height 26
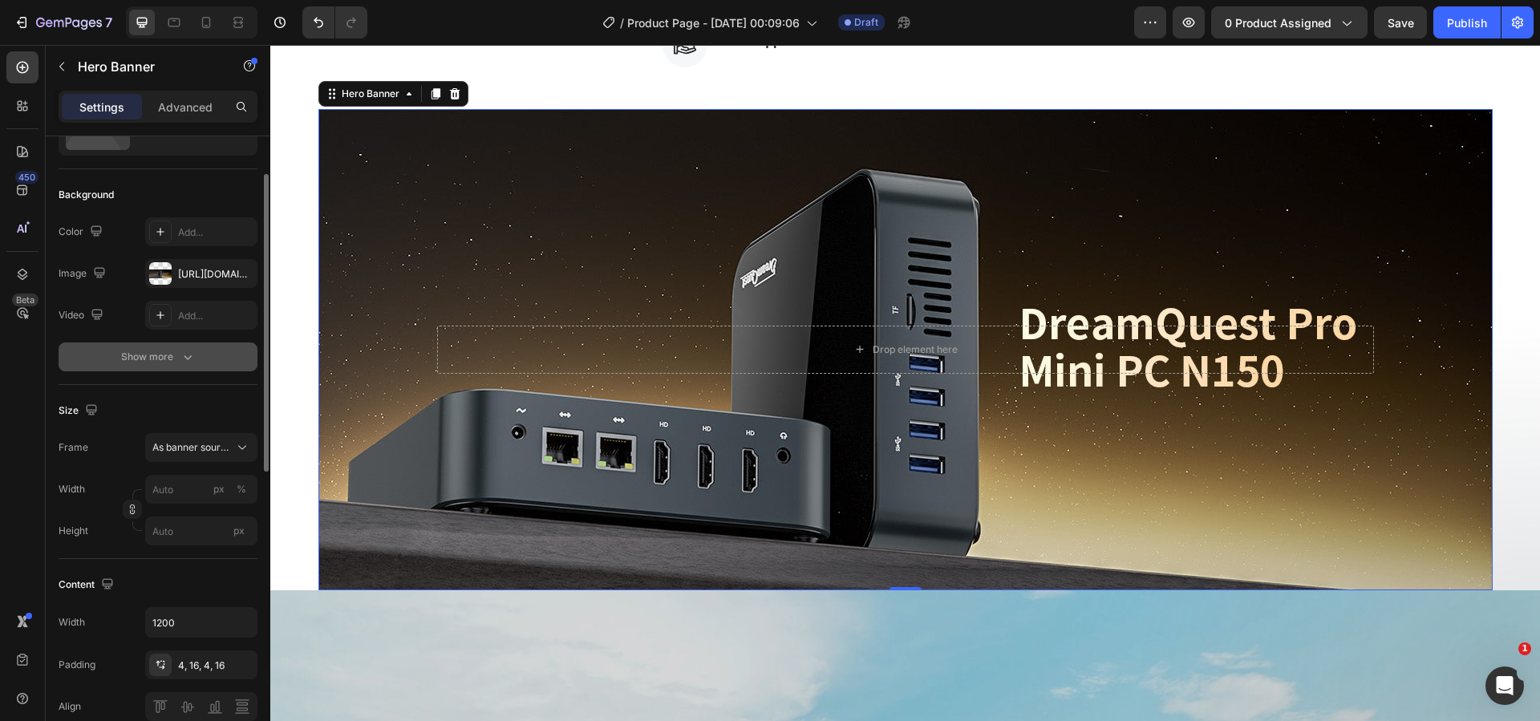
click at [173, 360] on div "Show more" at bounding box center [158, 357] width 75 height 16
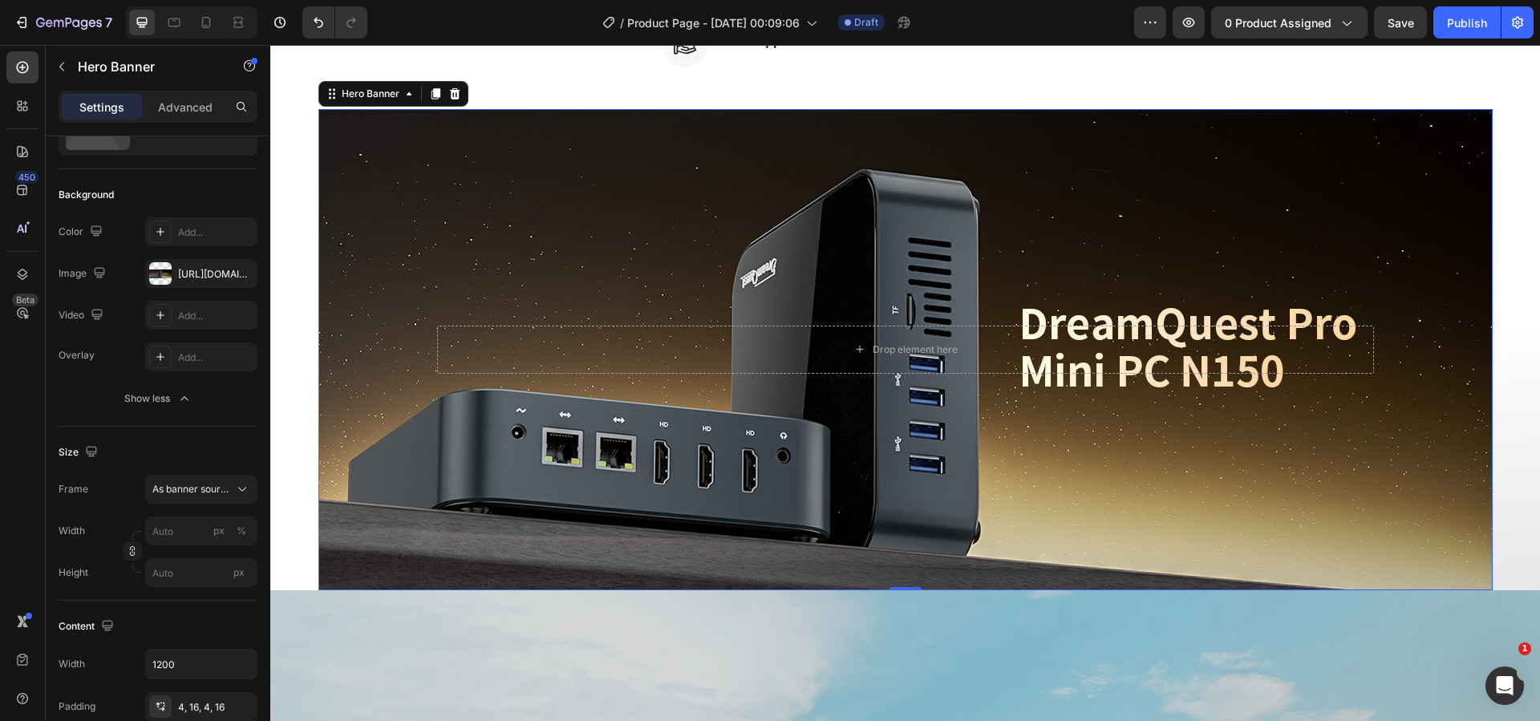
click at [362, 409] on div "Background Image" at bounding box center [905, 349] width 1174 height 481
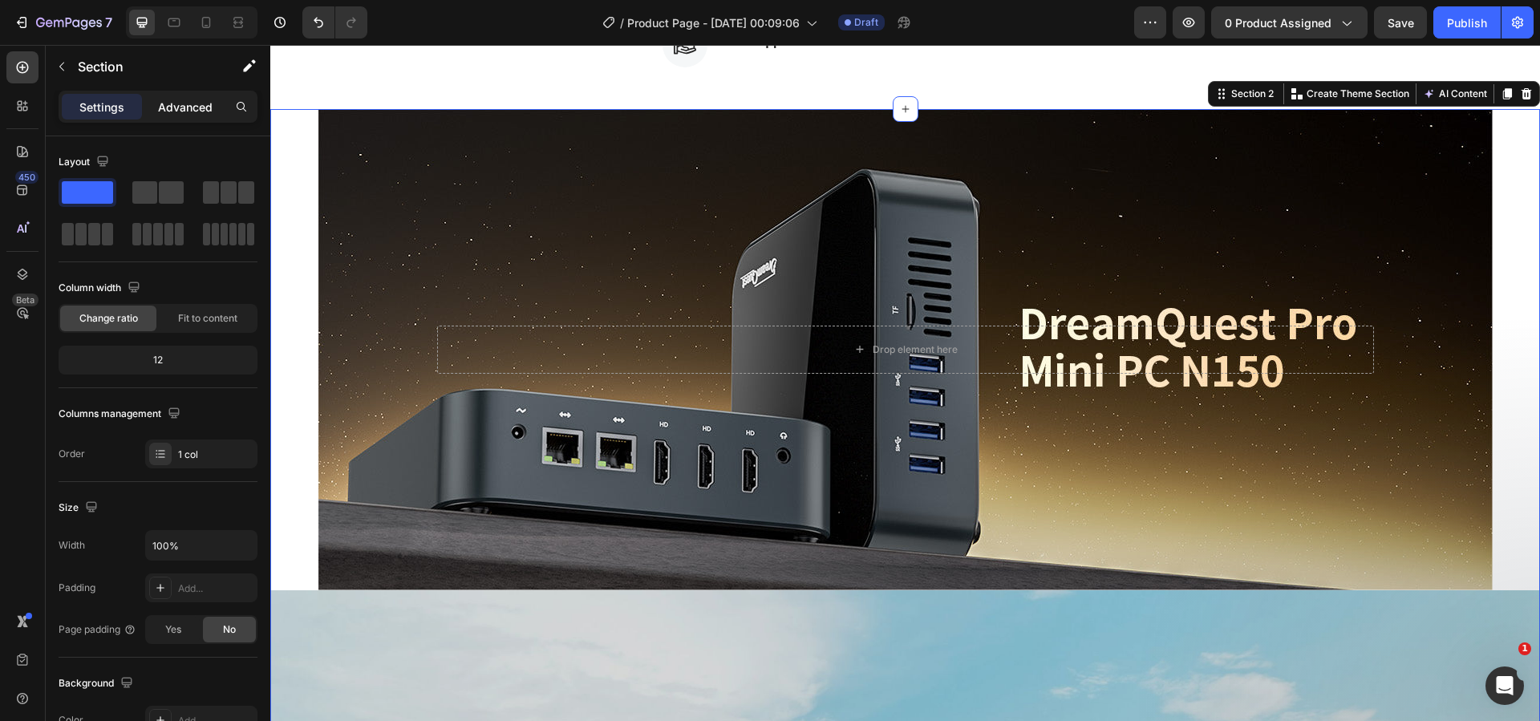
click at [193, 105] on p "Advanced" at bounding box center [185, 107] width 55 height 17
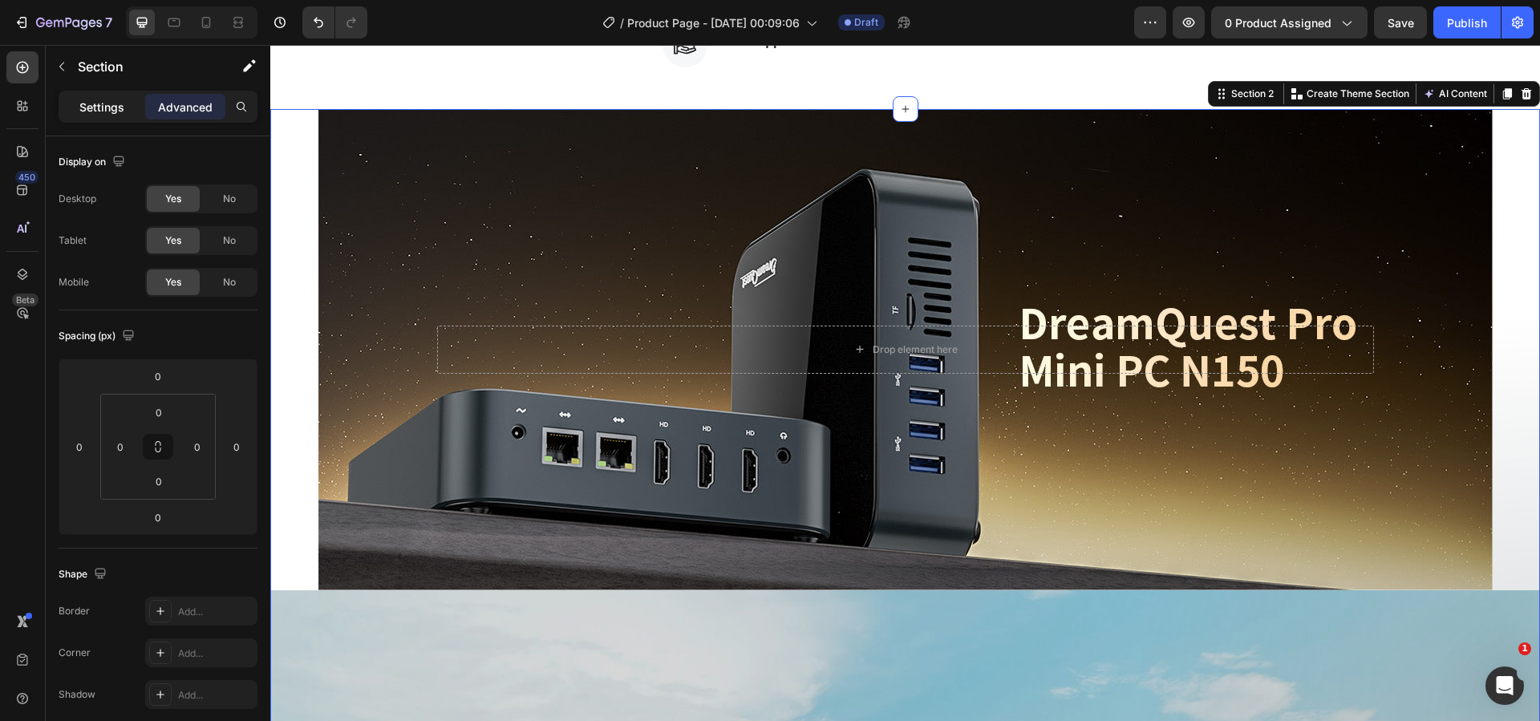
click at [91, 111] on p "Settings" at bounding box center [101, 107] width 45 height 17
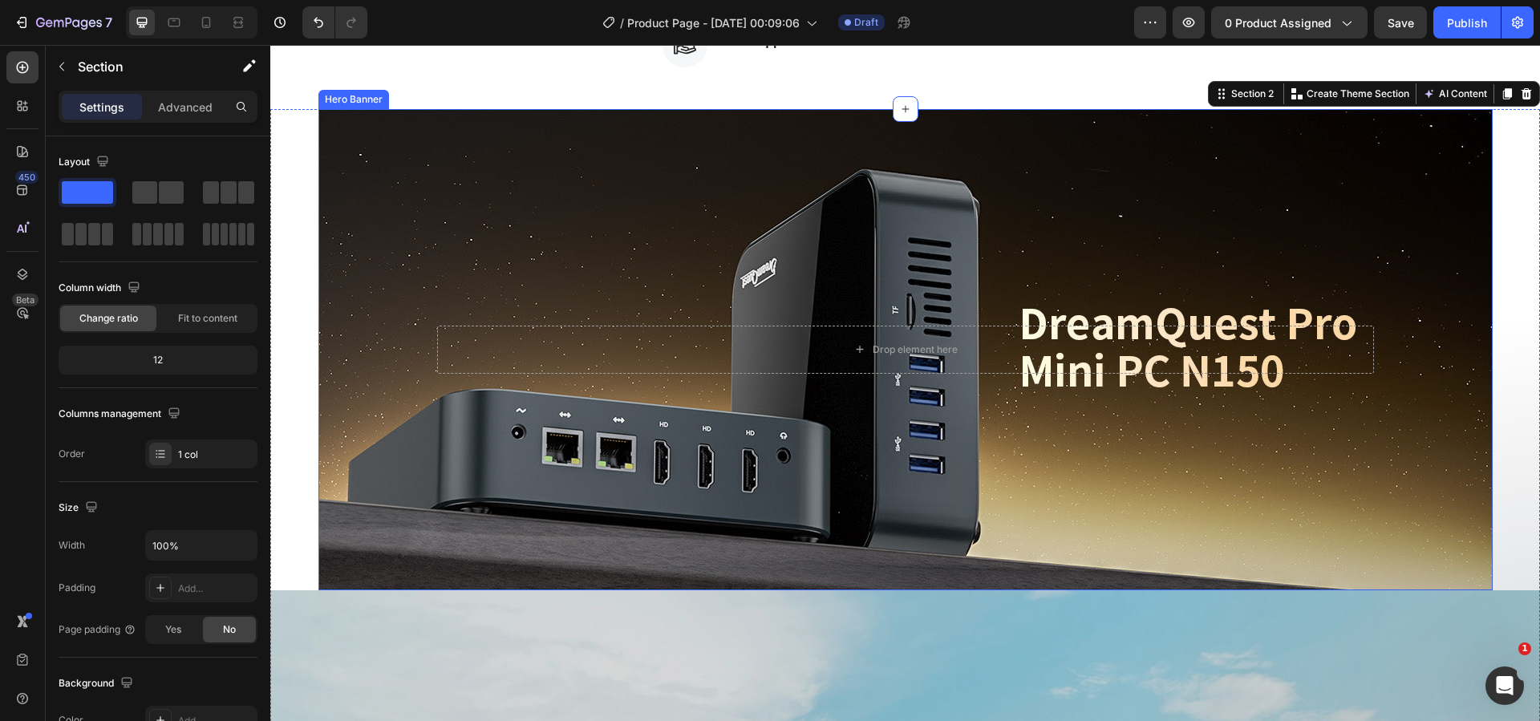
click at [381, 171] on div "Background Image" at bounding box center [905, 349] width 1174 height 481
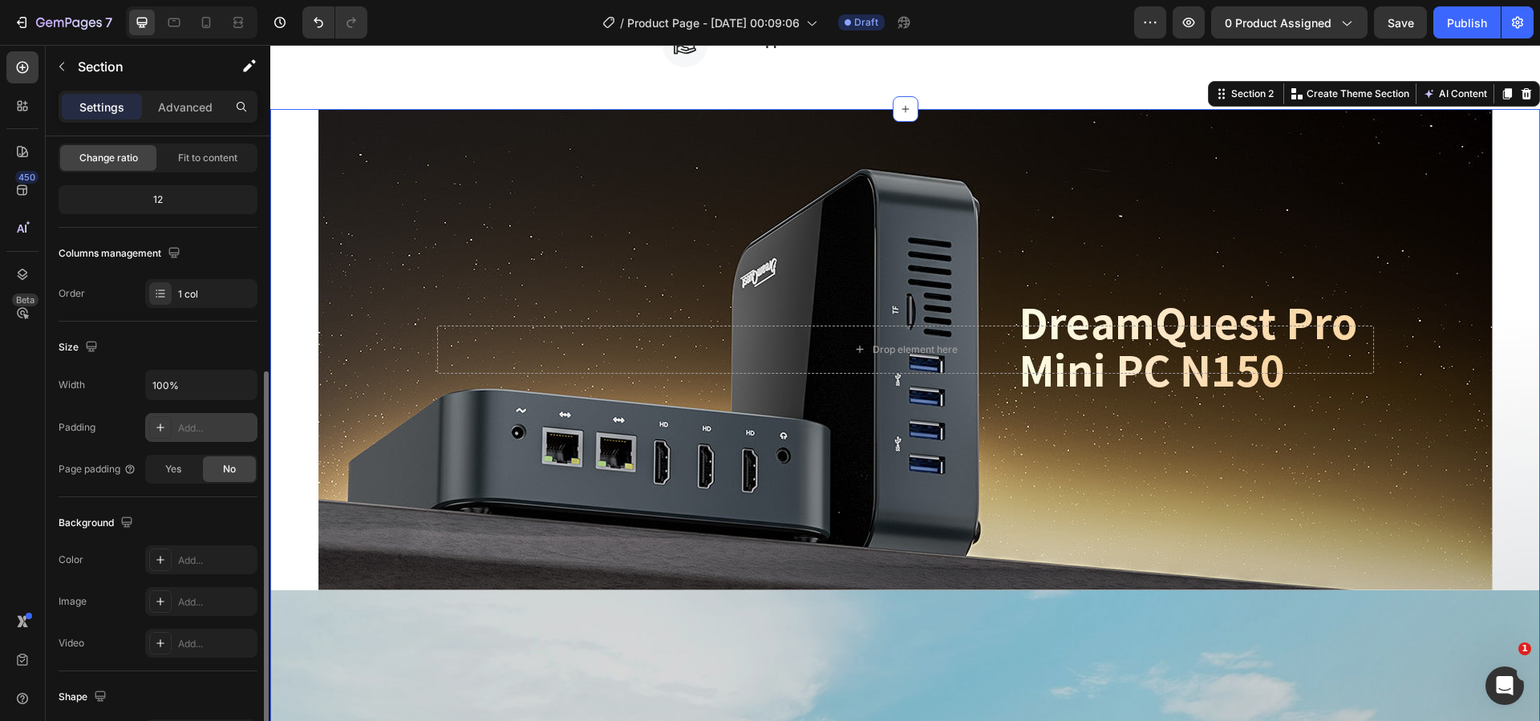
scroll to position [241, 0]
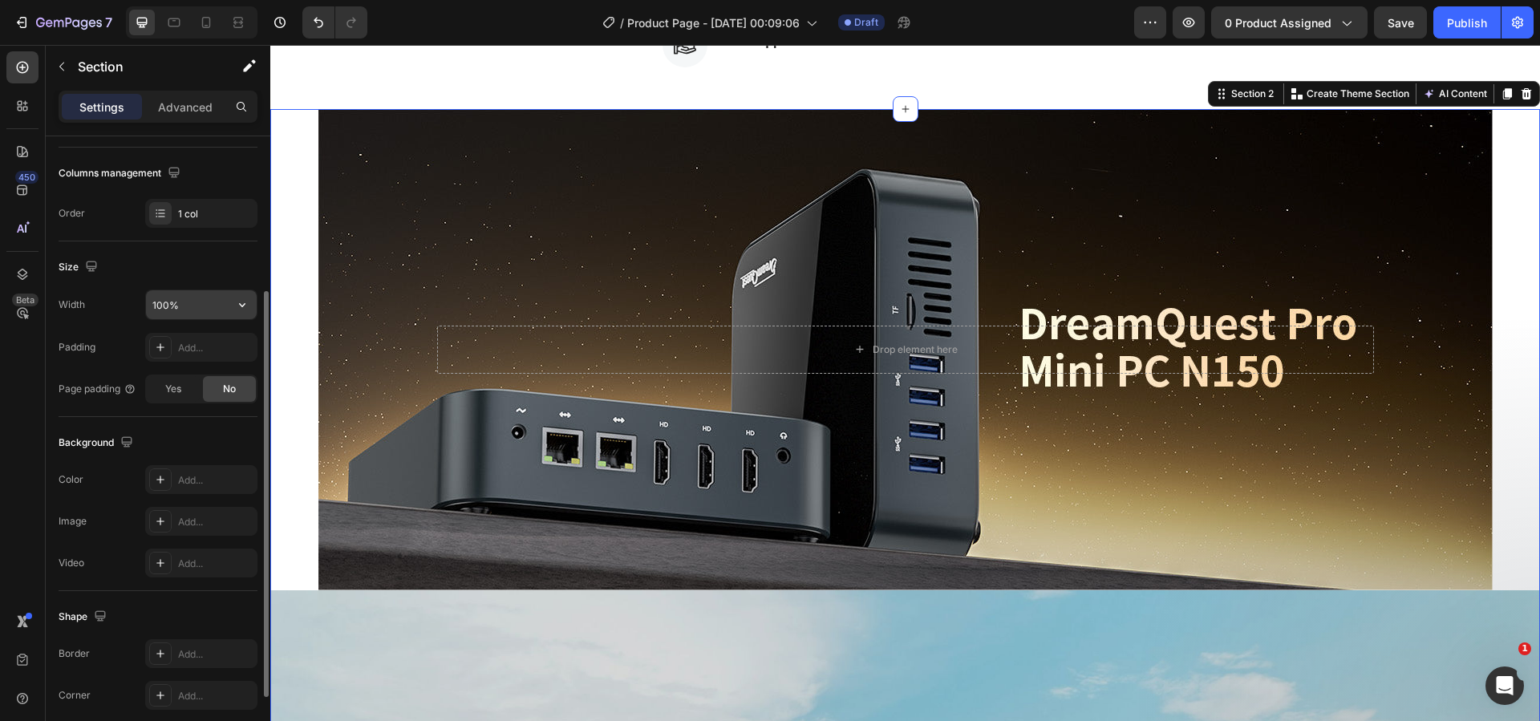
click at [206, 312] on input "100%" at bounding box center [201, 304] width 111 height 29
click at [237, 310] on icon "button" at bounding box center [242, 305] width 16 height 16
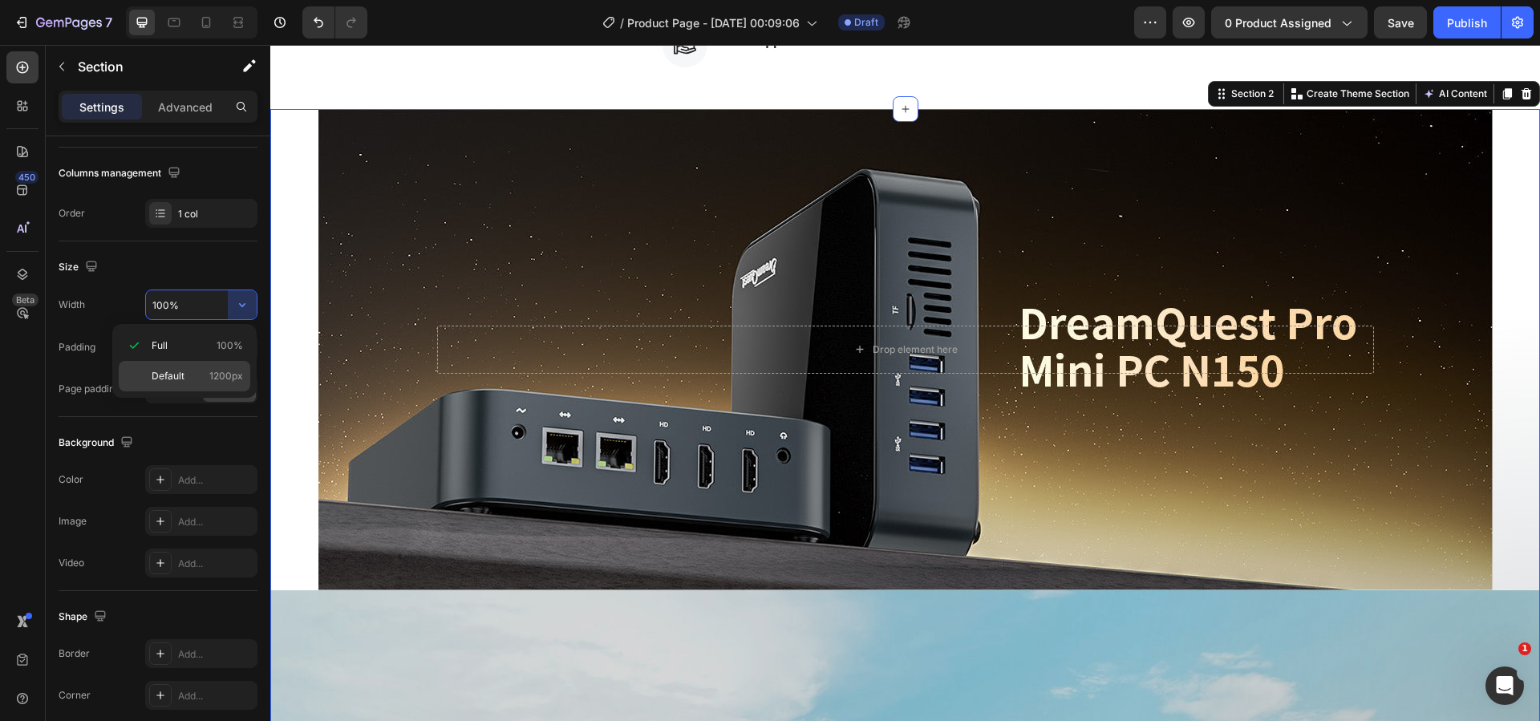
click at [200, 376] on p "Default 1200px" at bounding box center [197, 376] width 91 height 14
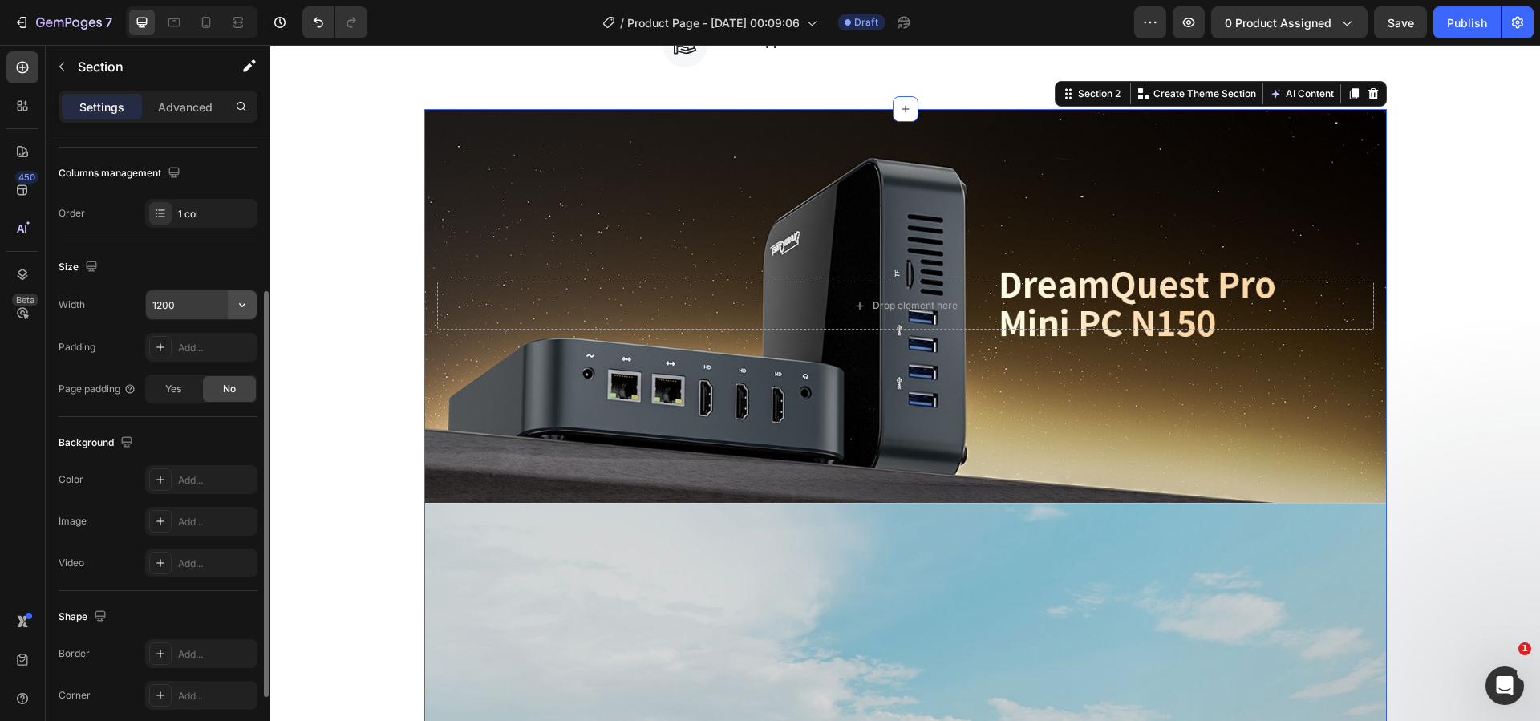
click at [236, 308] on icon "button" at bounding box center [242, 305] width 16 height 16
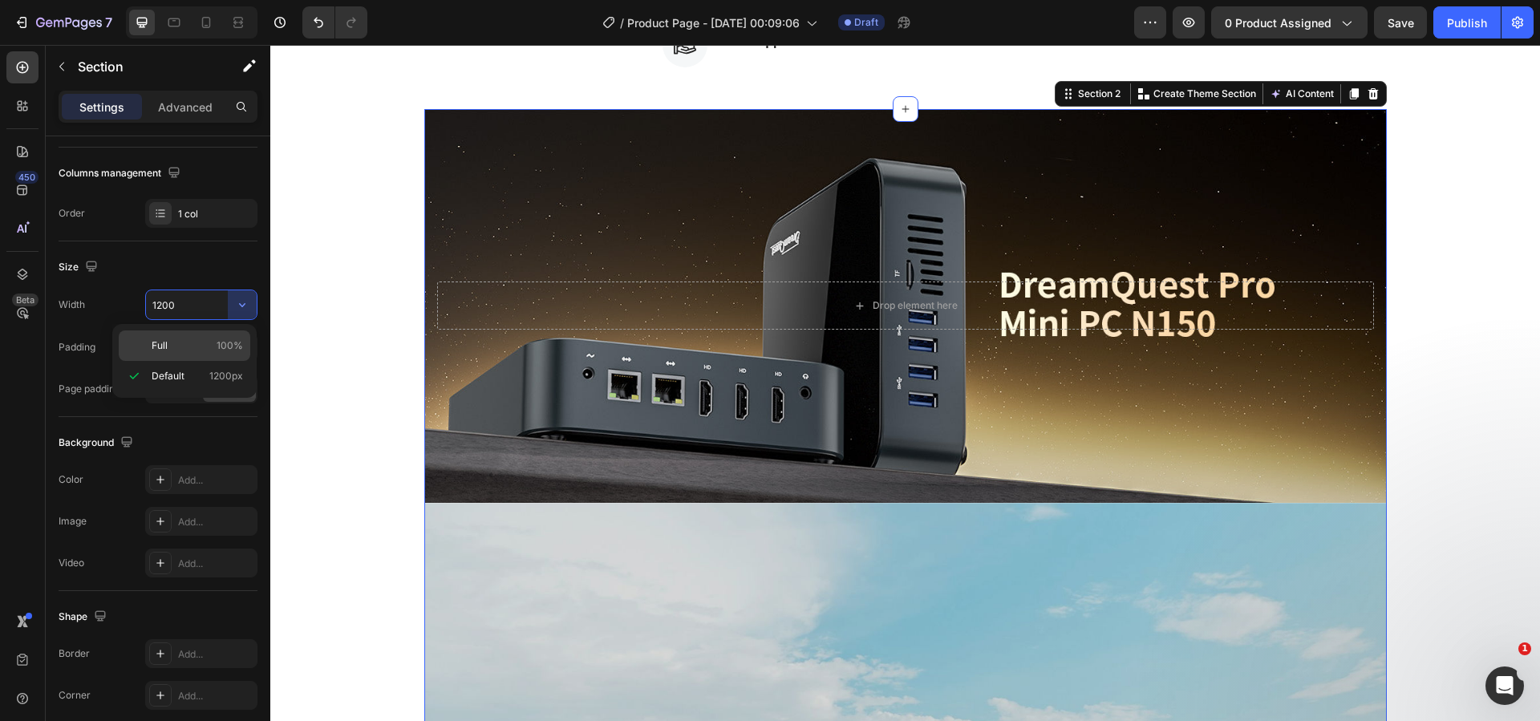
click at [208, 334] on div "Full 100%" at bounding box center [185, 345] width 132 height 30
type input "100%"
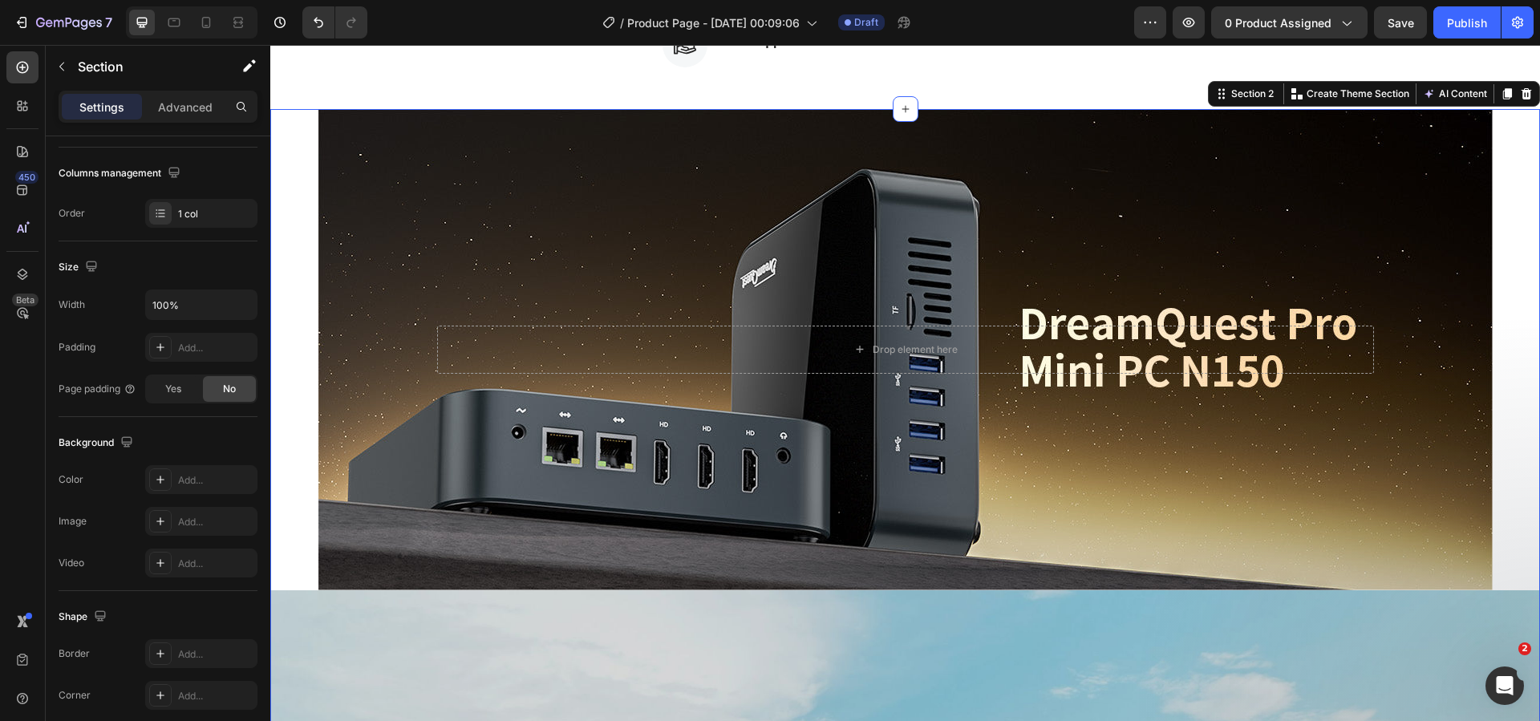
click at [356, 266] on div "Background Image" at bounding box center [905, 349] width 1174 height 481
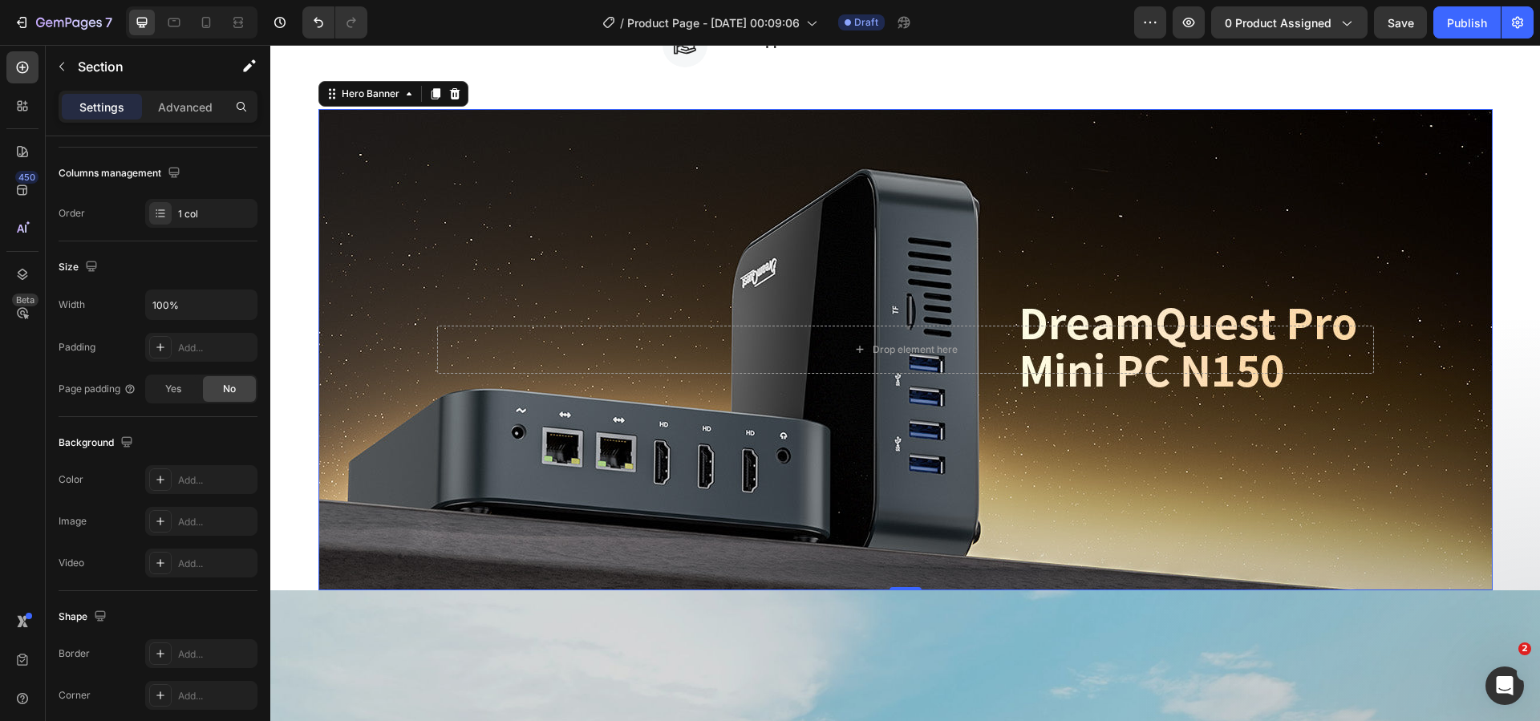
scroll to position [0, 0]
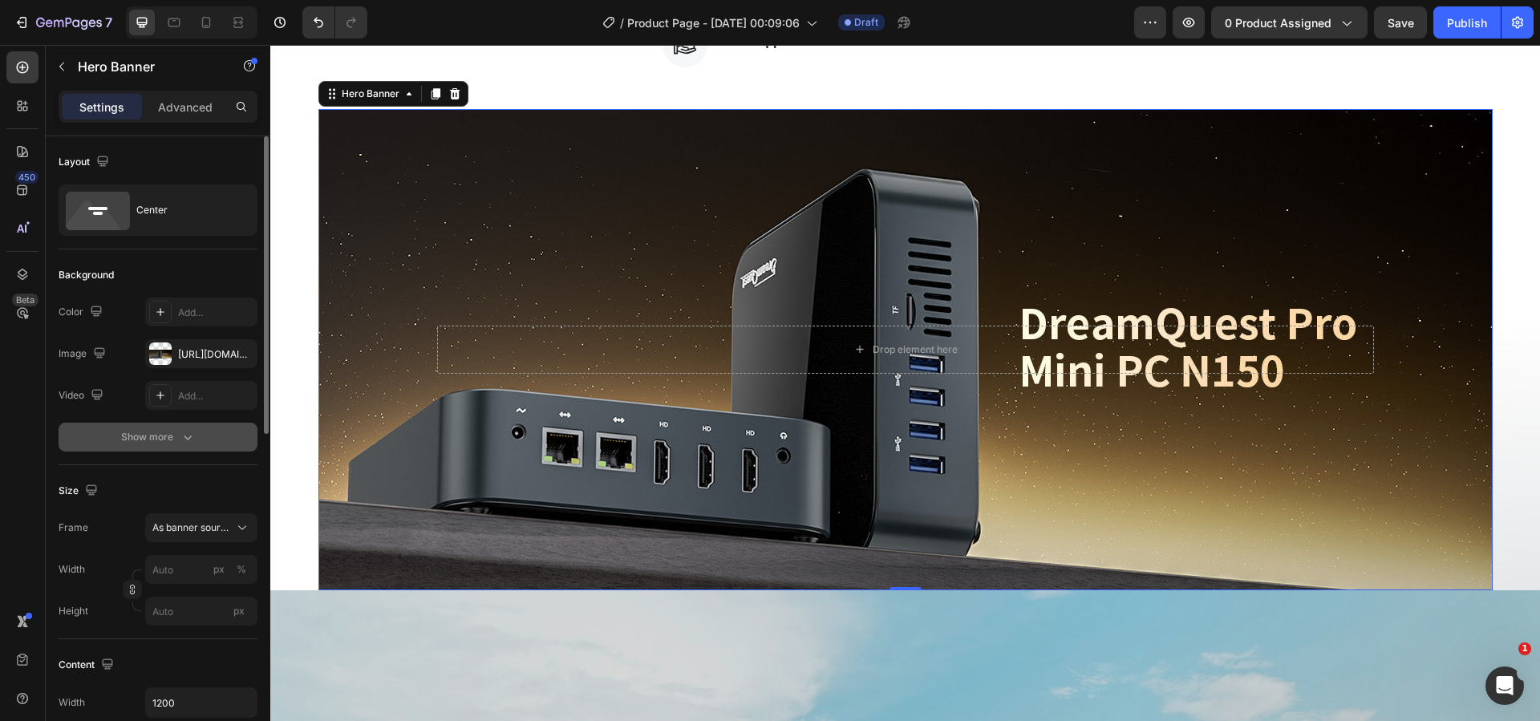
click at [170, 441] on div "Show more" at bounding box center [158, 437] width 75 height 16
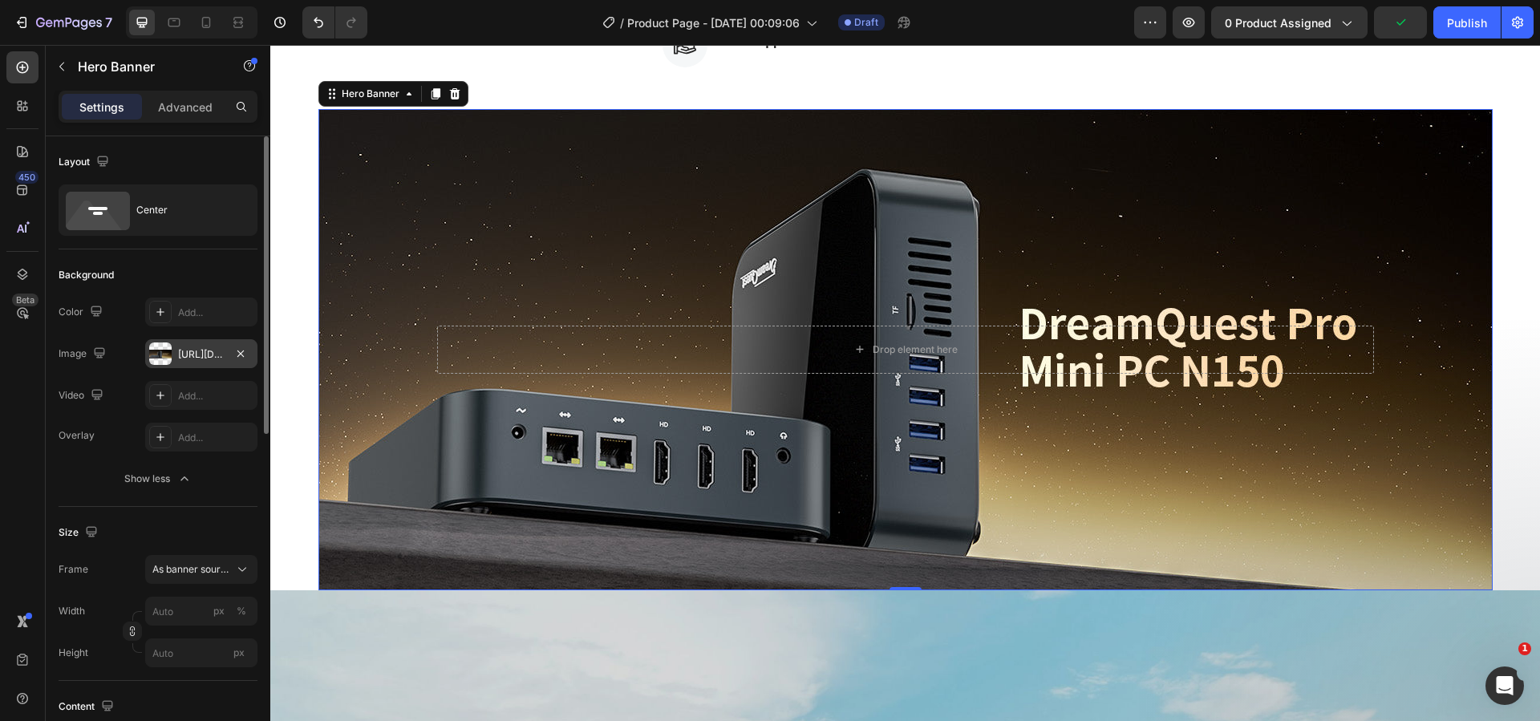
click at [211, 351] on div "https://cdn.shopify.com/s/files/1/0894/7918/4684/files/gempages_529149896838612…" at bounding box center [201, 354] width 47 height 14
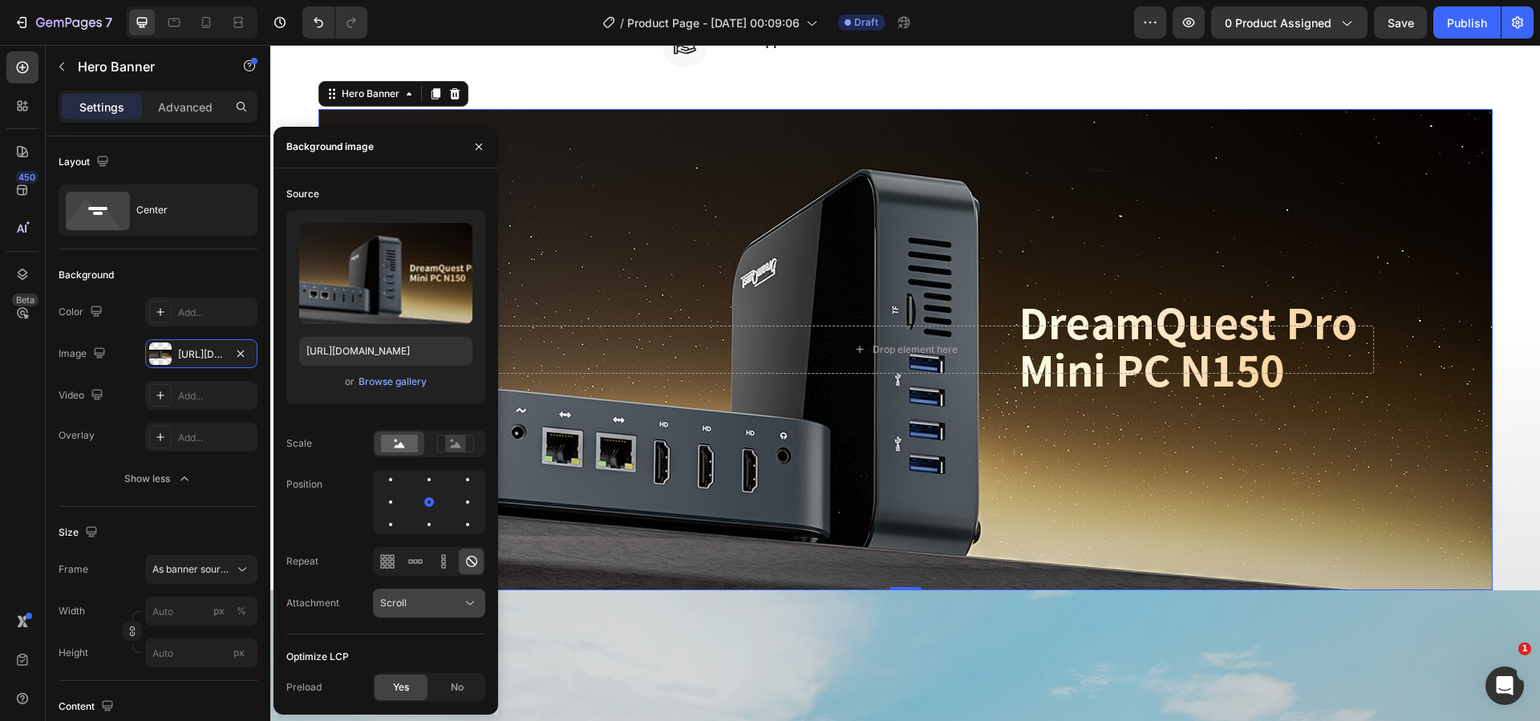
click at [442, 590] on button "Scroll" at bounding box center [429, 603] width 112 height 29
click at [408, 561] on p "Local" at bounding box center [425, 564] width 91 height 14
click at [427, 603] on div "Local" at bounding box center [421, 603] width 82 height 14
click at [414, 542] on div "Fixed" at bounding box center [413, 533] width 132 height 30
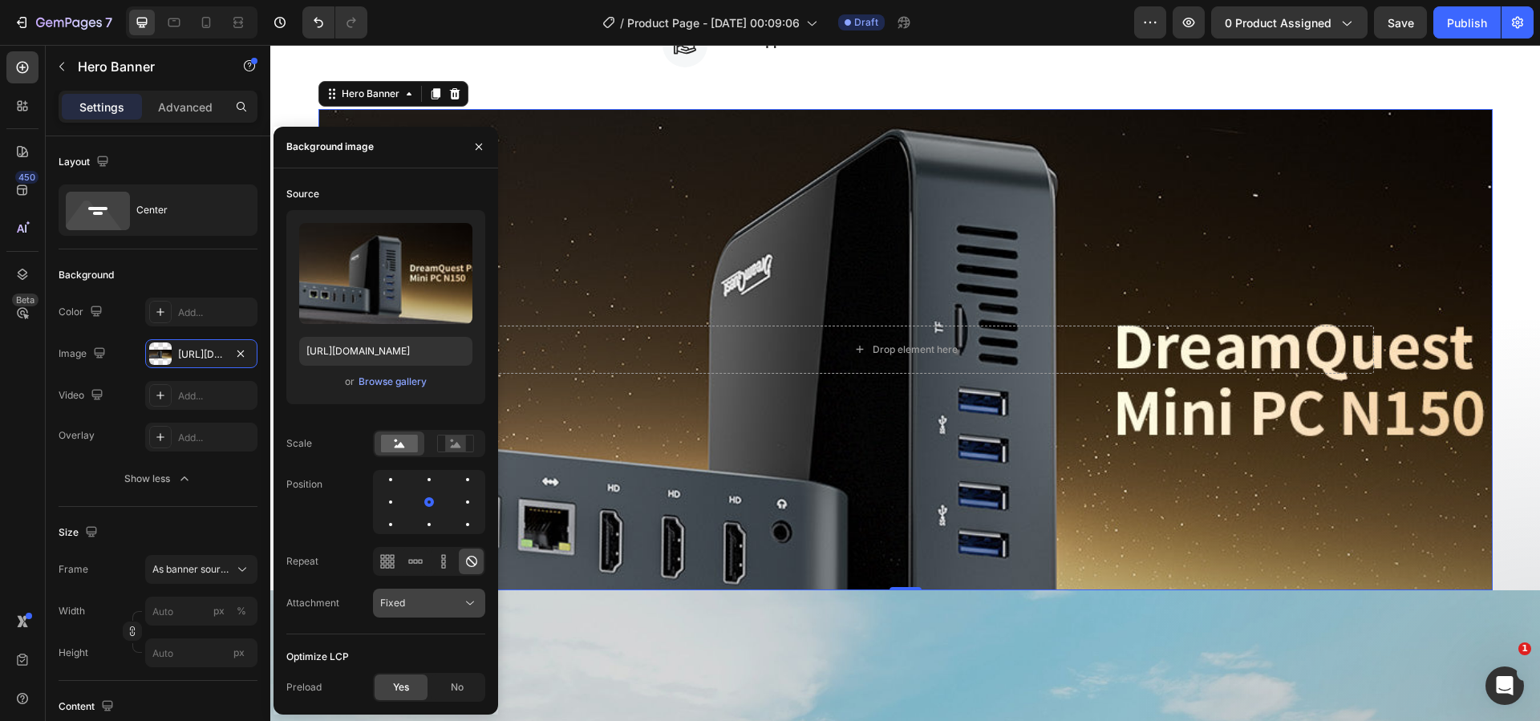
click at [419, 605] on div "Fixed" at bounding box center [421, 603] width 82 height 14
click at [417, 502] on p "Scroll" at bounding box center [425, 503] width 91 height 14
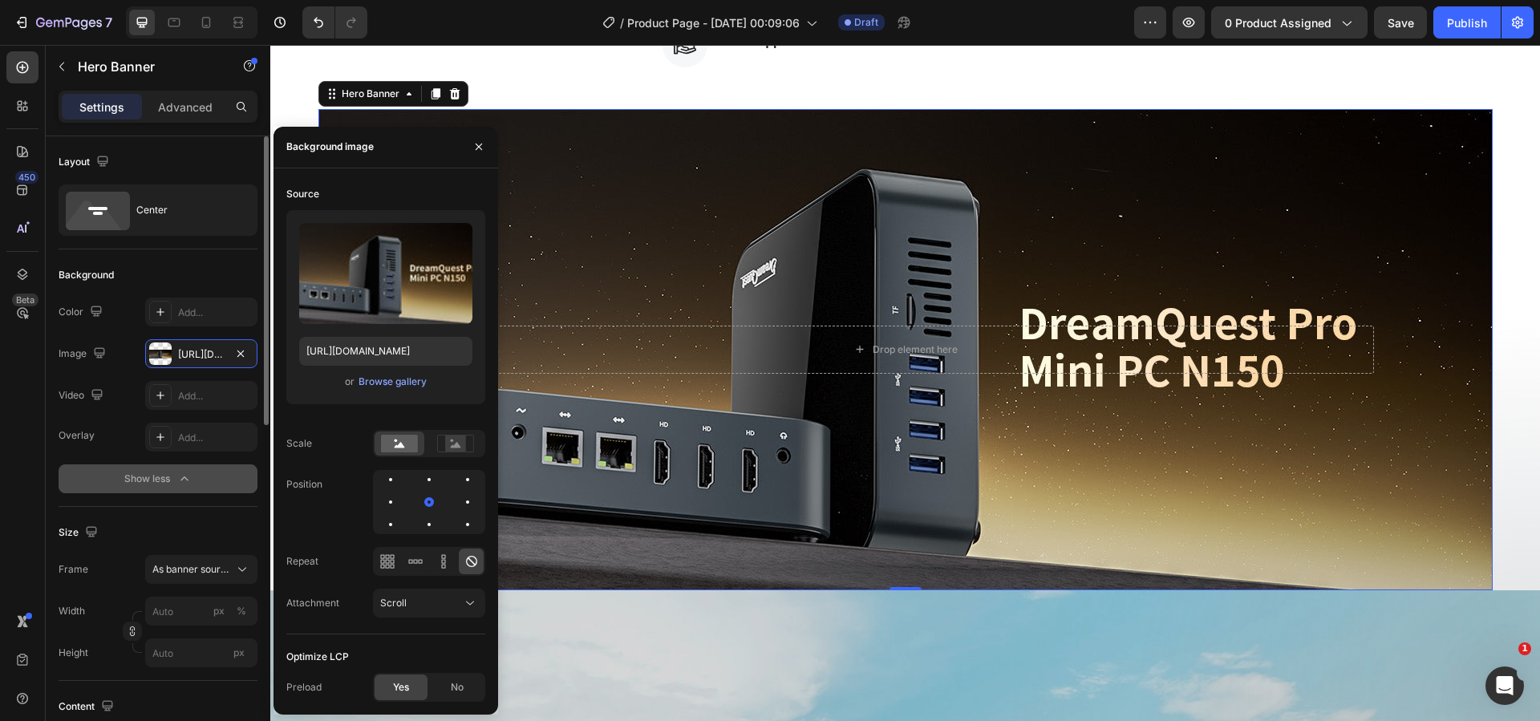
click at [218, 473] on button "Show less" at bounding box center [158, 478] width 199 height 29
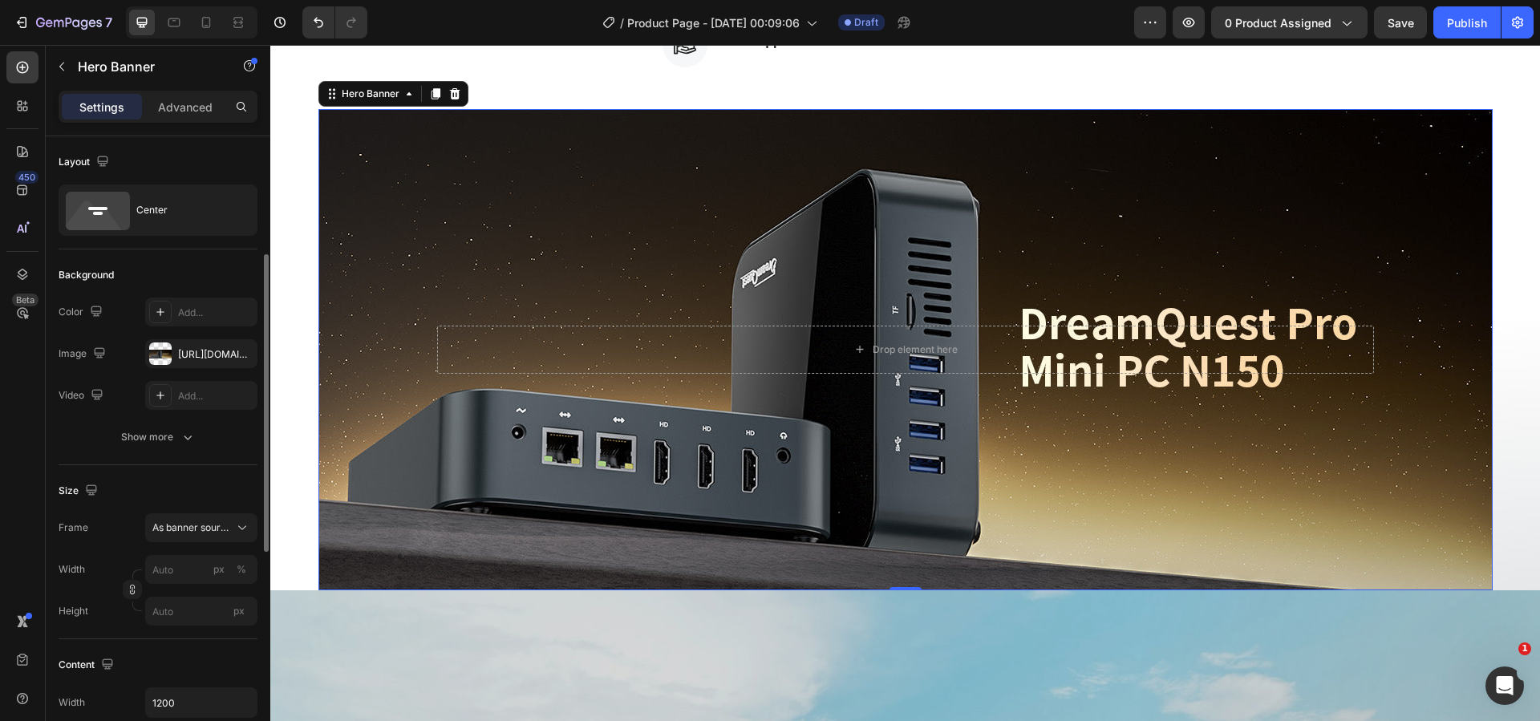
scroll to position [321, 0]
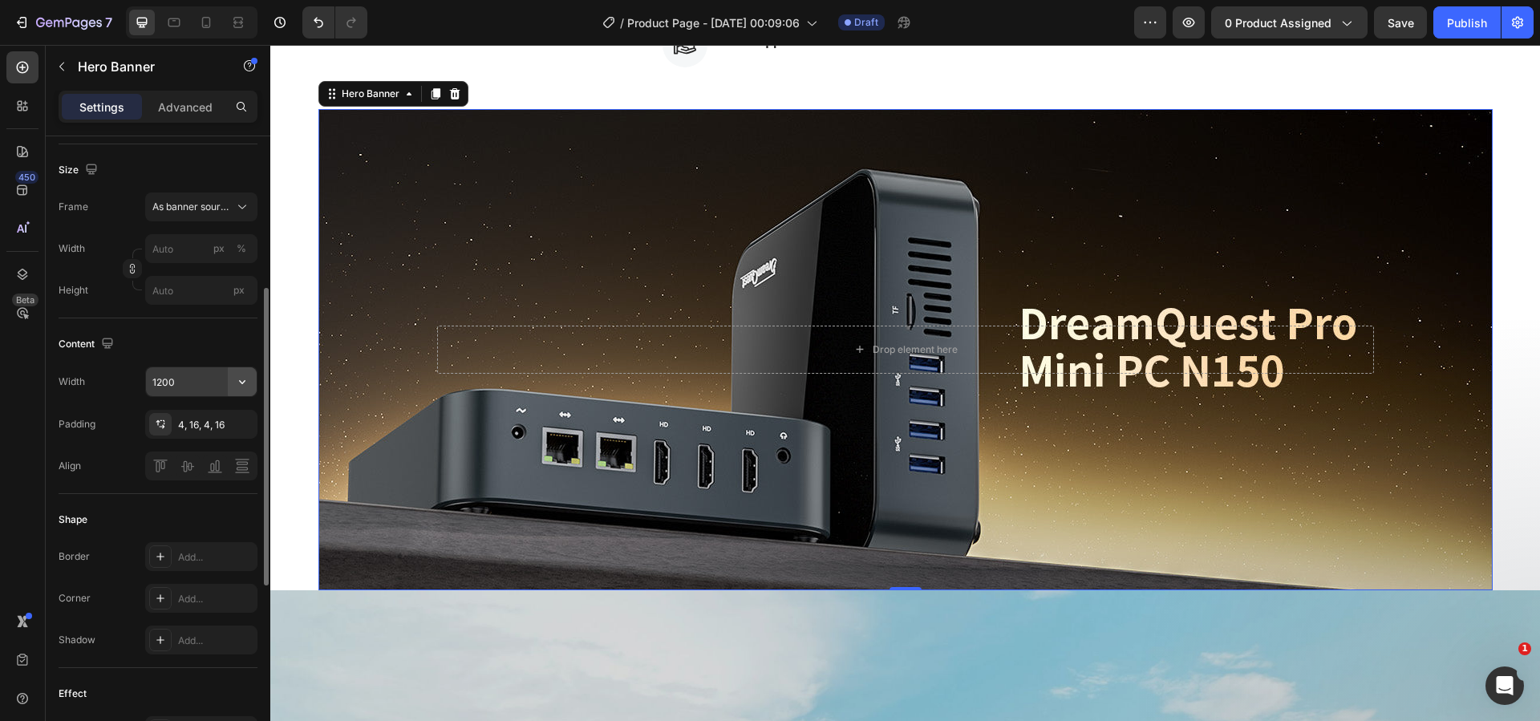
click at [245, 384] on icon "button" at bounding box center [242, 382] width 16 height 16
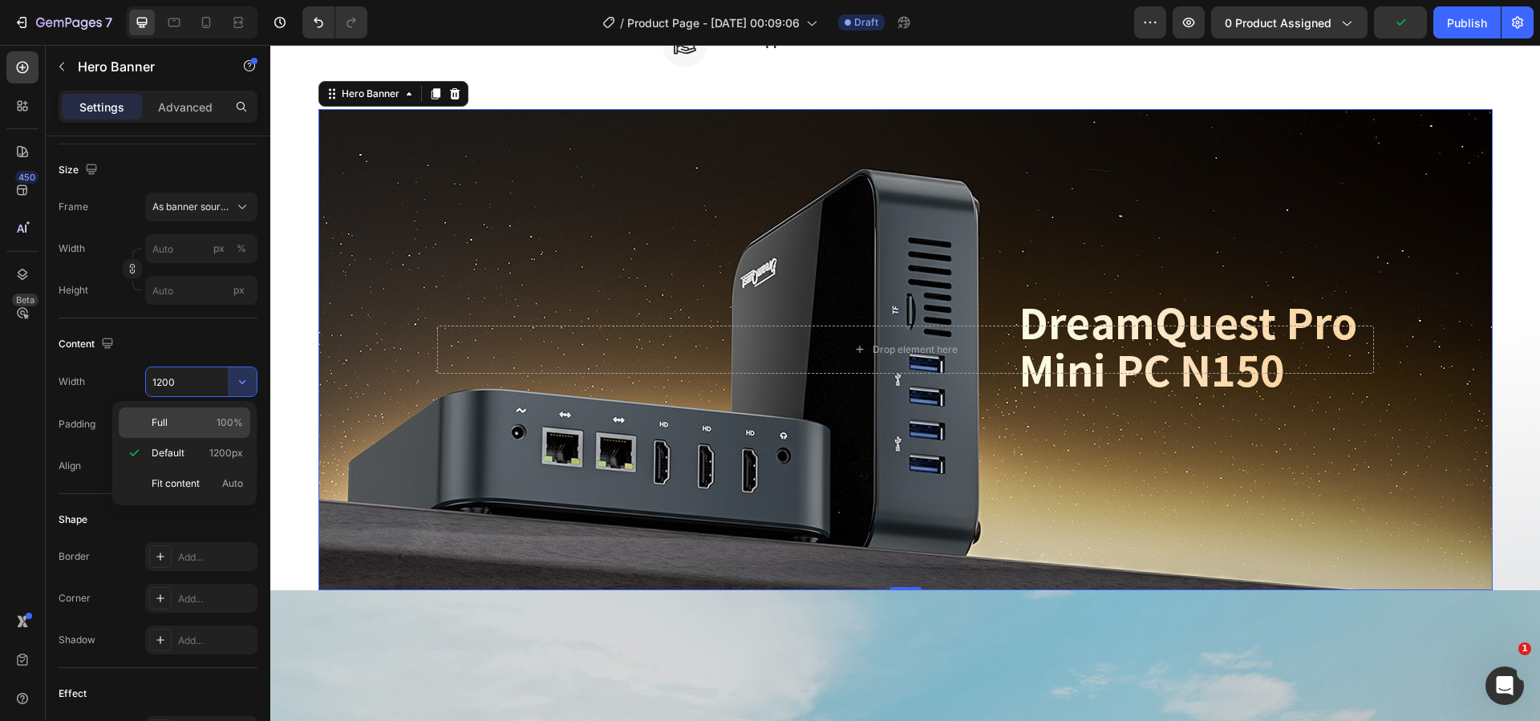
click at [213, 415] on div "Full 100%" at bounding box center [185, 422] width 132 height 30
type input "100%"
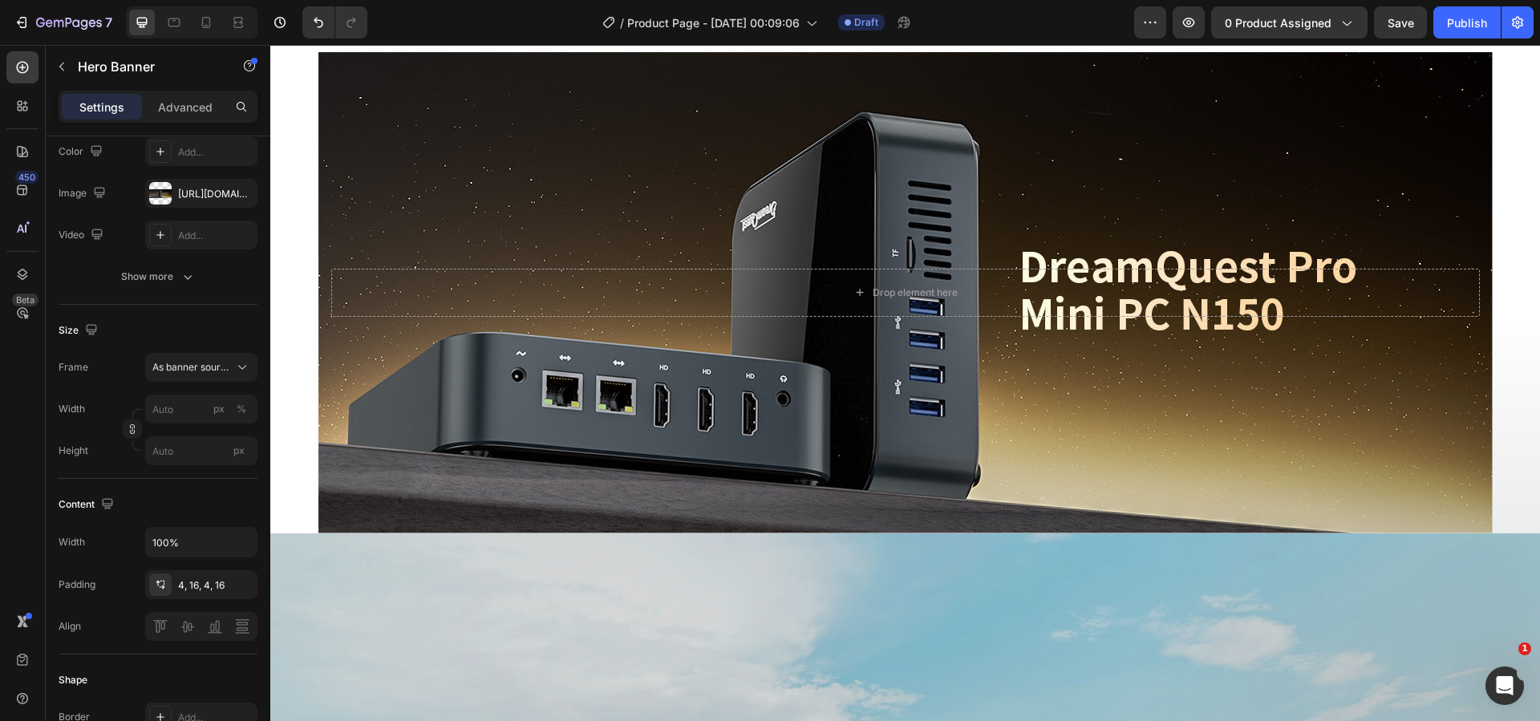
scroll to position [821, 0]
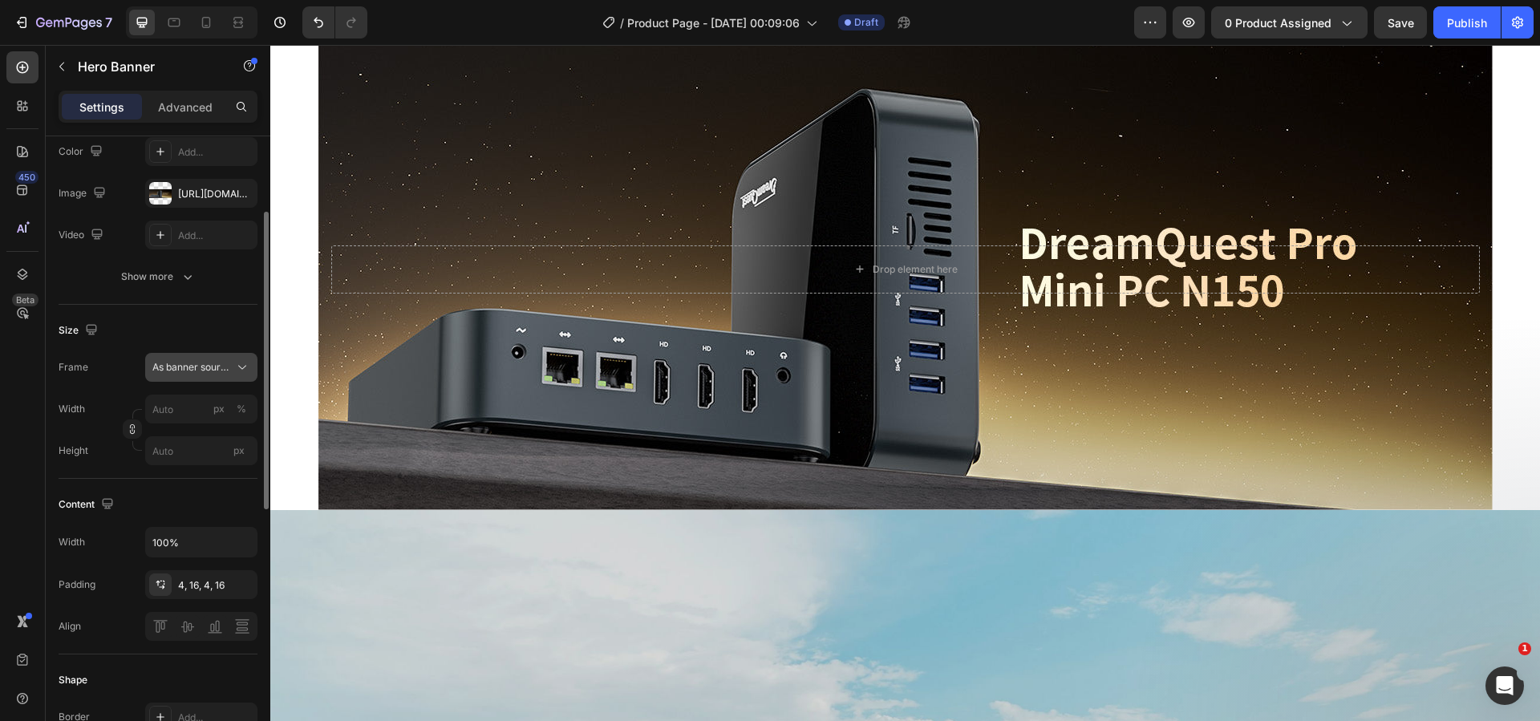
click at [212, 369] on span "As banner source" at bounding box center [191, 367] width 79 height 14
click at [193, 433] on div "Custom" at bounding box center [198, 435] width 93 height 14
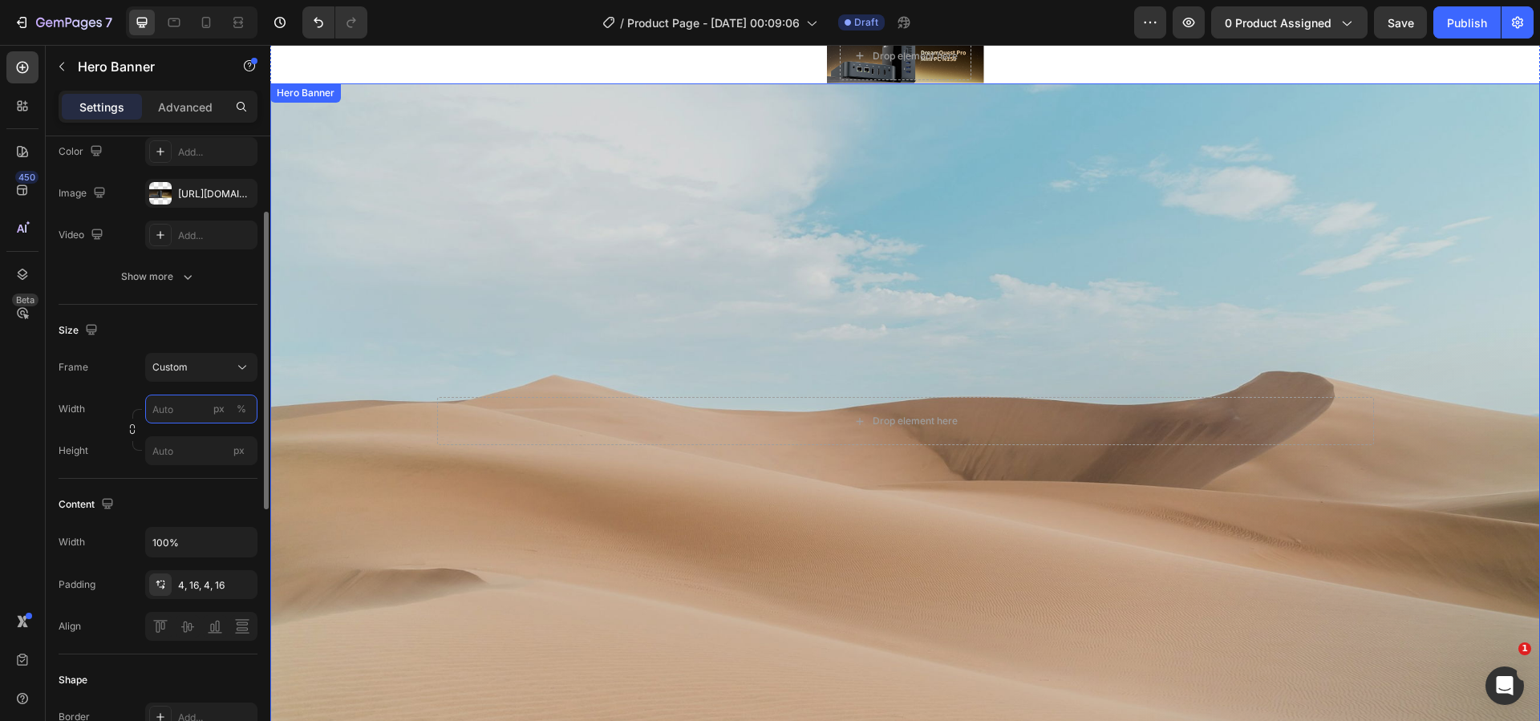
scroll to position [500, 0]
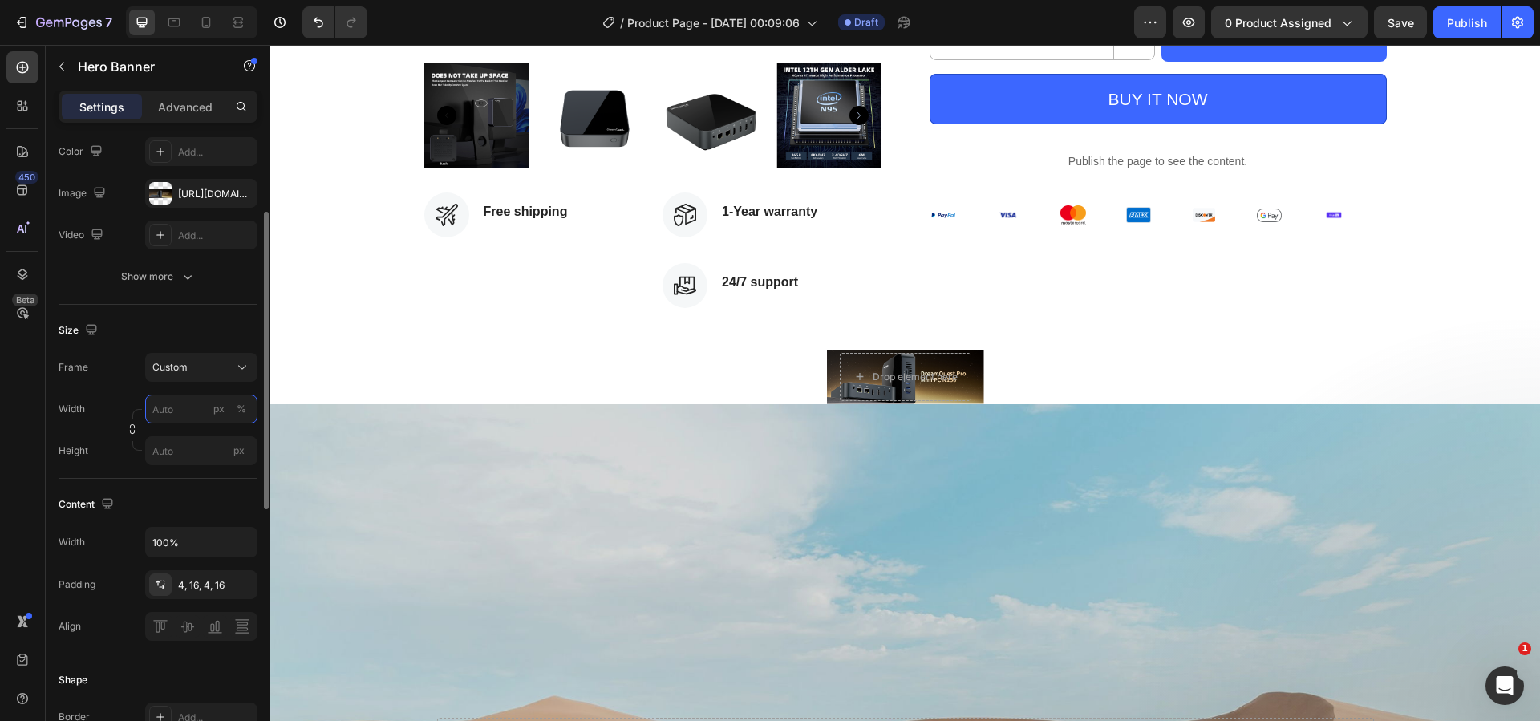
click at [184, 410] on input "px %" at bounding box center [201, 409] width 112 height 29
click at [180, 451] on p "Full 100%" at bounding box center [198, 447] width 93 height 14
type input "100"
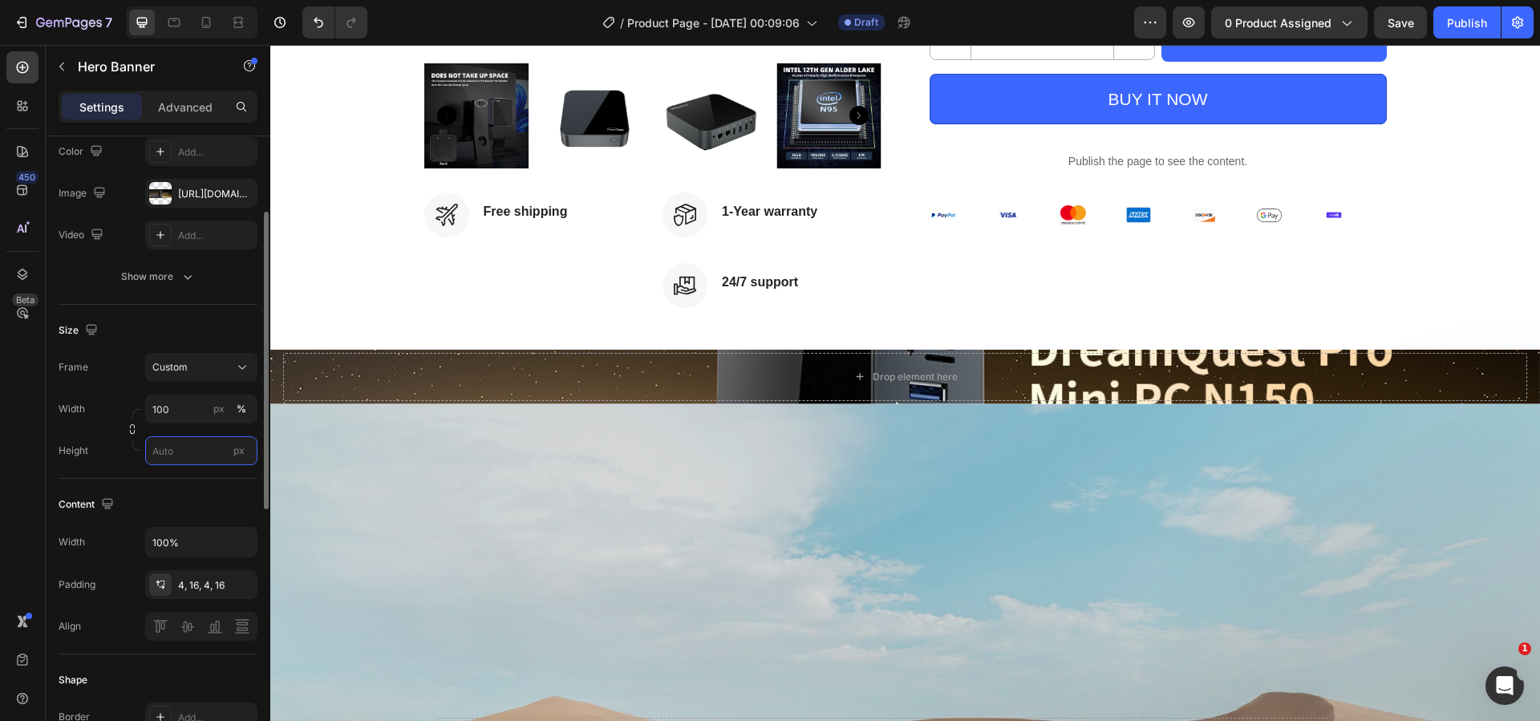
click at [180, 457] on input "px" at bounding box center [201, 450] width 112 height 29
click at [185, 495] on span "Fit content" at bounding box center [176, 489] width 48 height 14
click at [192, 456] on input "Auto" at bounding box center [201, 450] width 112 height 29
click at [196, 520] on span "Fit screen" at bounding box center [174, 518] width 45 height 14
type input "100 vh"
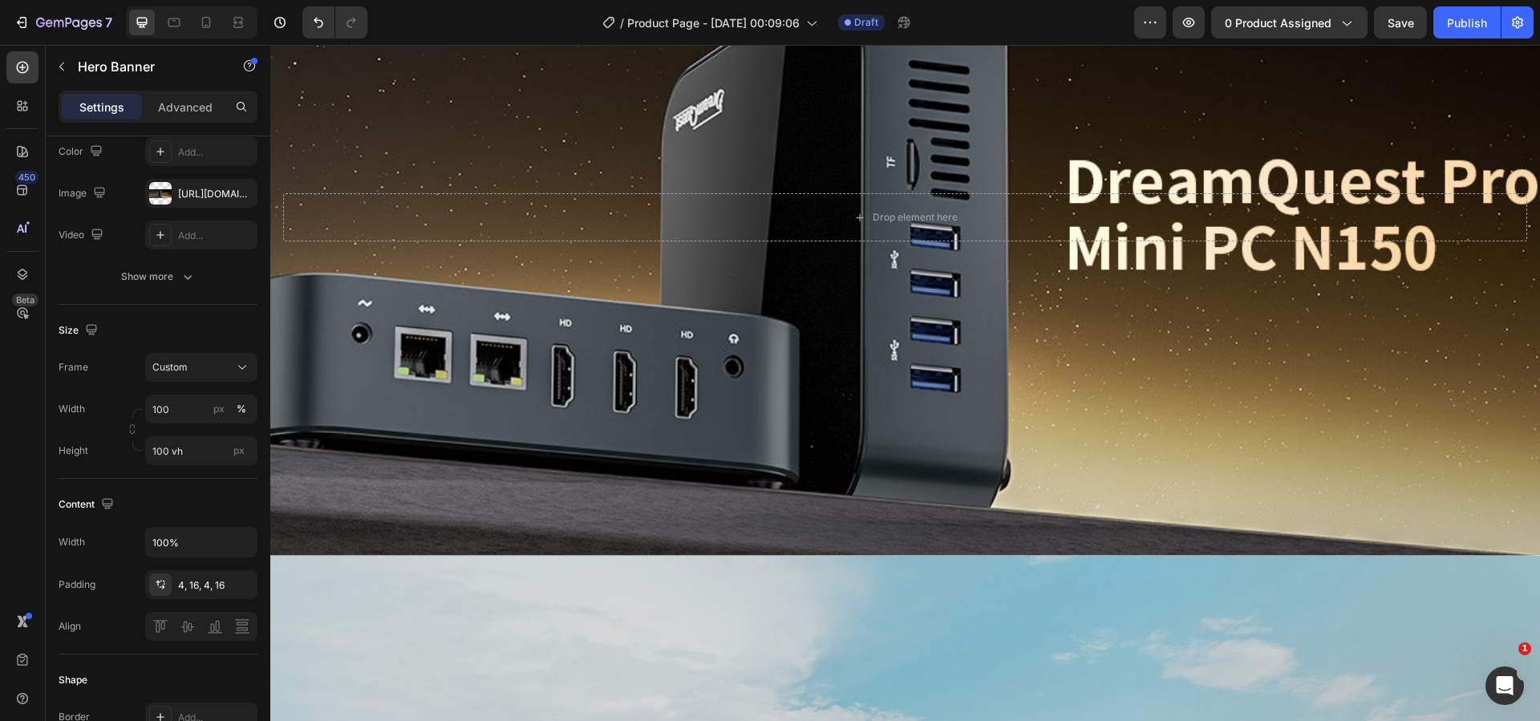
scroll to position [982, 0]
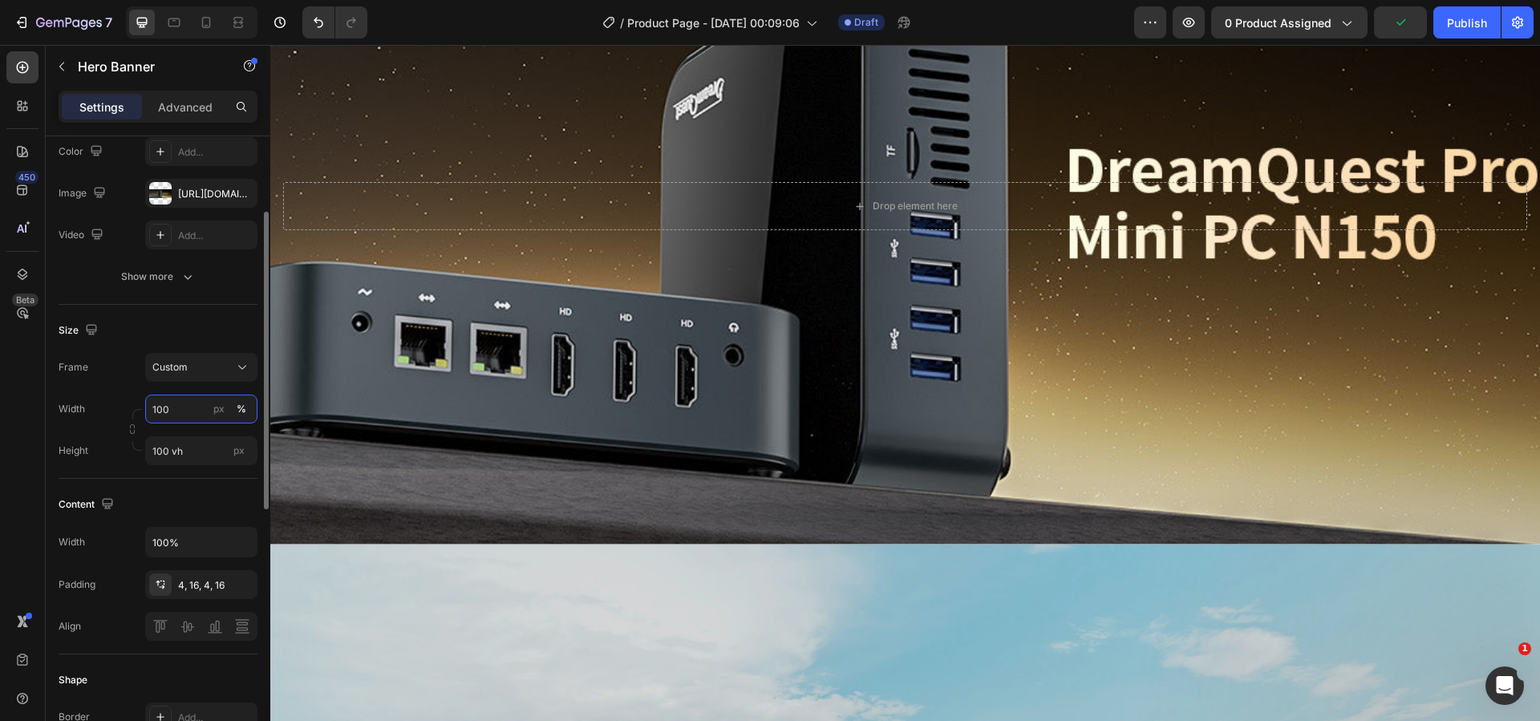
click at [175, 413] on input "100" at bounding box center [201, 409] width 112 height 29
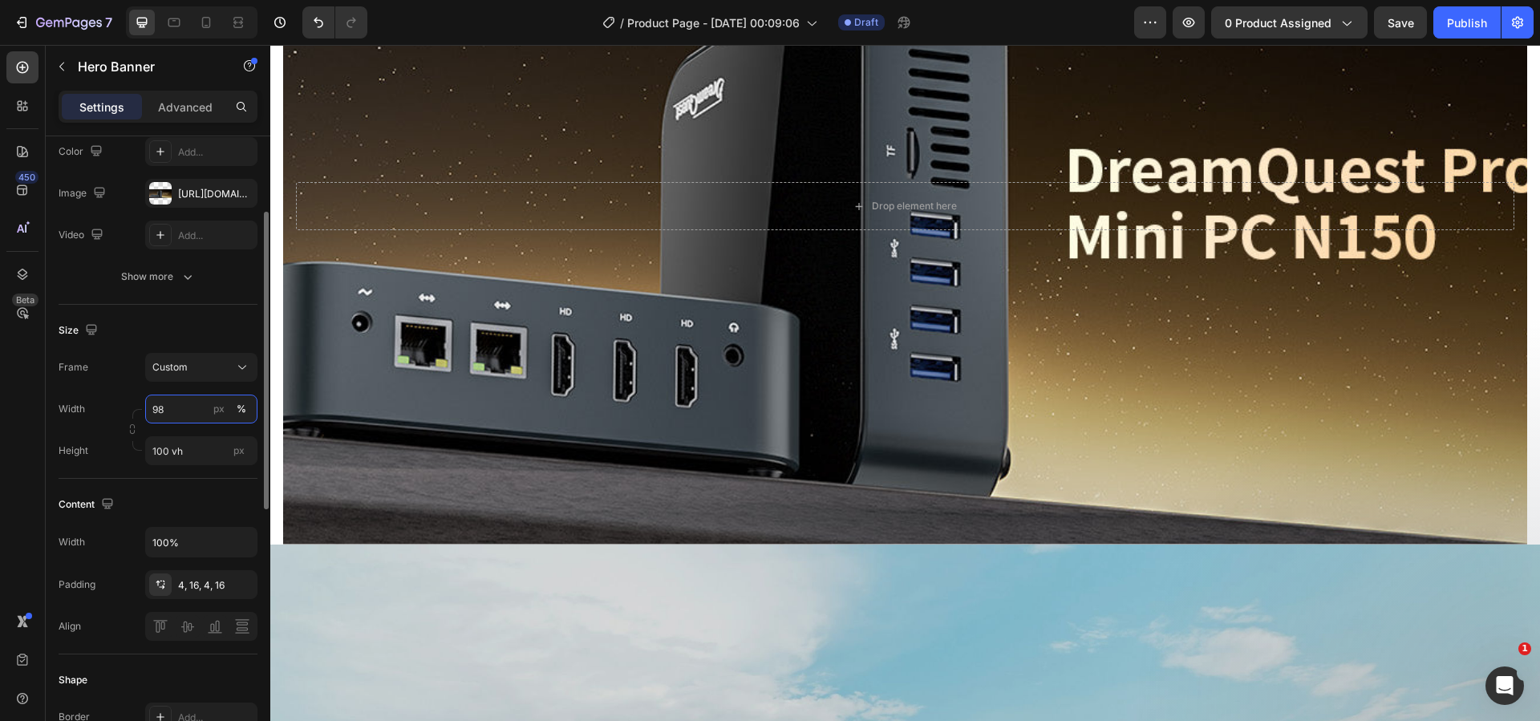
type input "9"
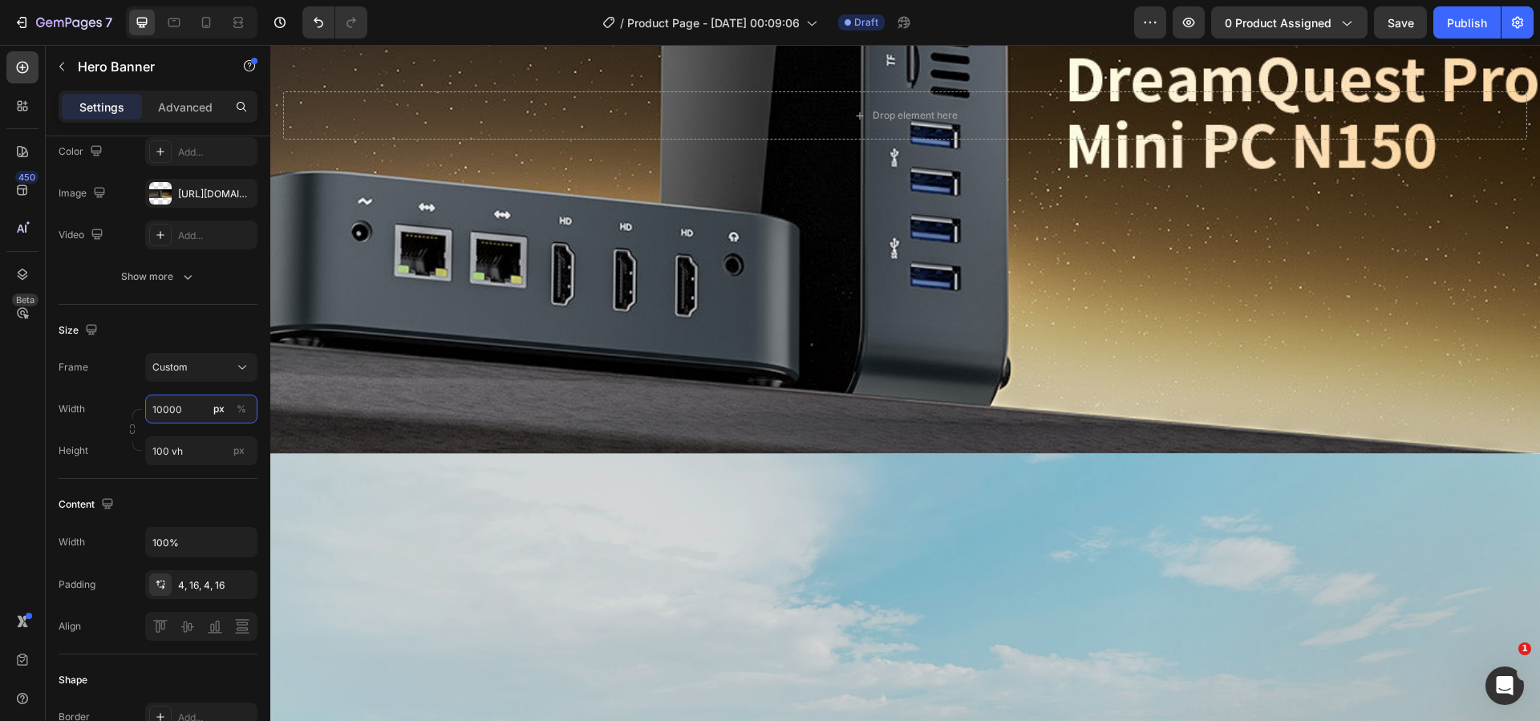
scroll to position [1142, 0]
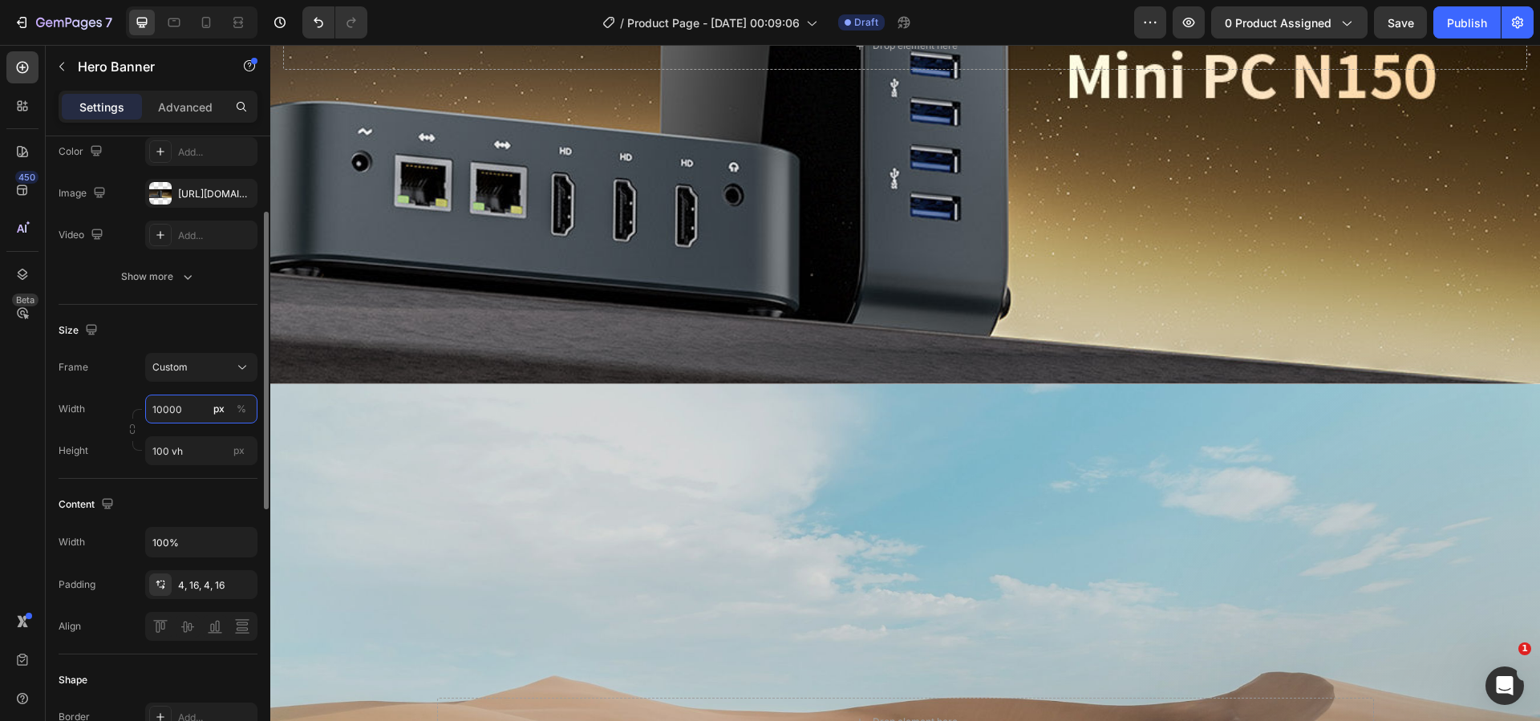
click at [188, 417] on input "10000" at bounding box center [201, 409] width 112 height 29
click at [188, 444] on p "Full 100%" at bounding box center [198, 447] width 93 height 14
type input "100"
click at [196, 453] on input "100 vh" at bounding box center [201, 450] width 112 height 29
click at [203, 452] on input "100 vh" at bounding box center [201, 450] width 112 height 29
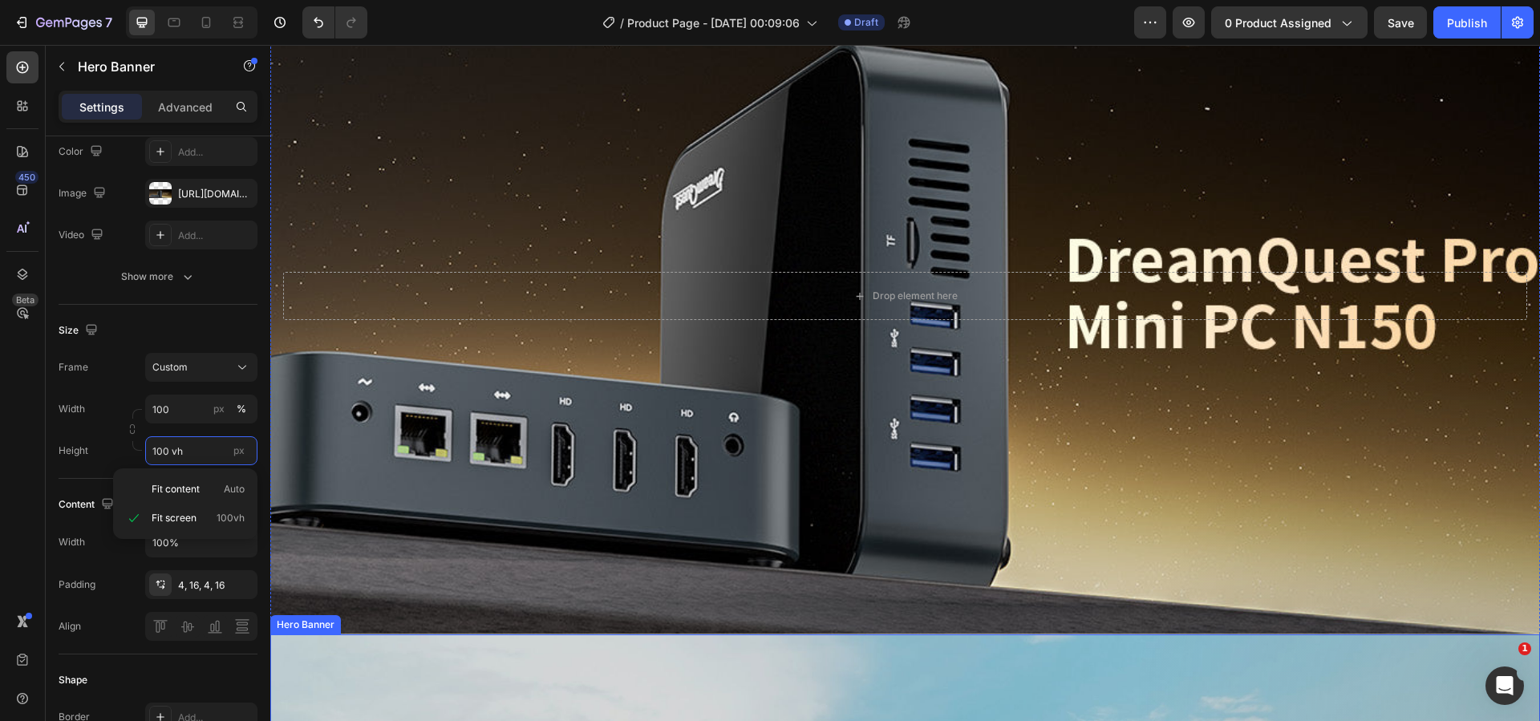
scroll to position [821, 0]
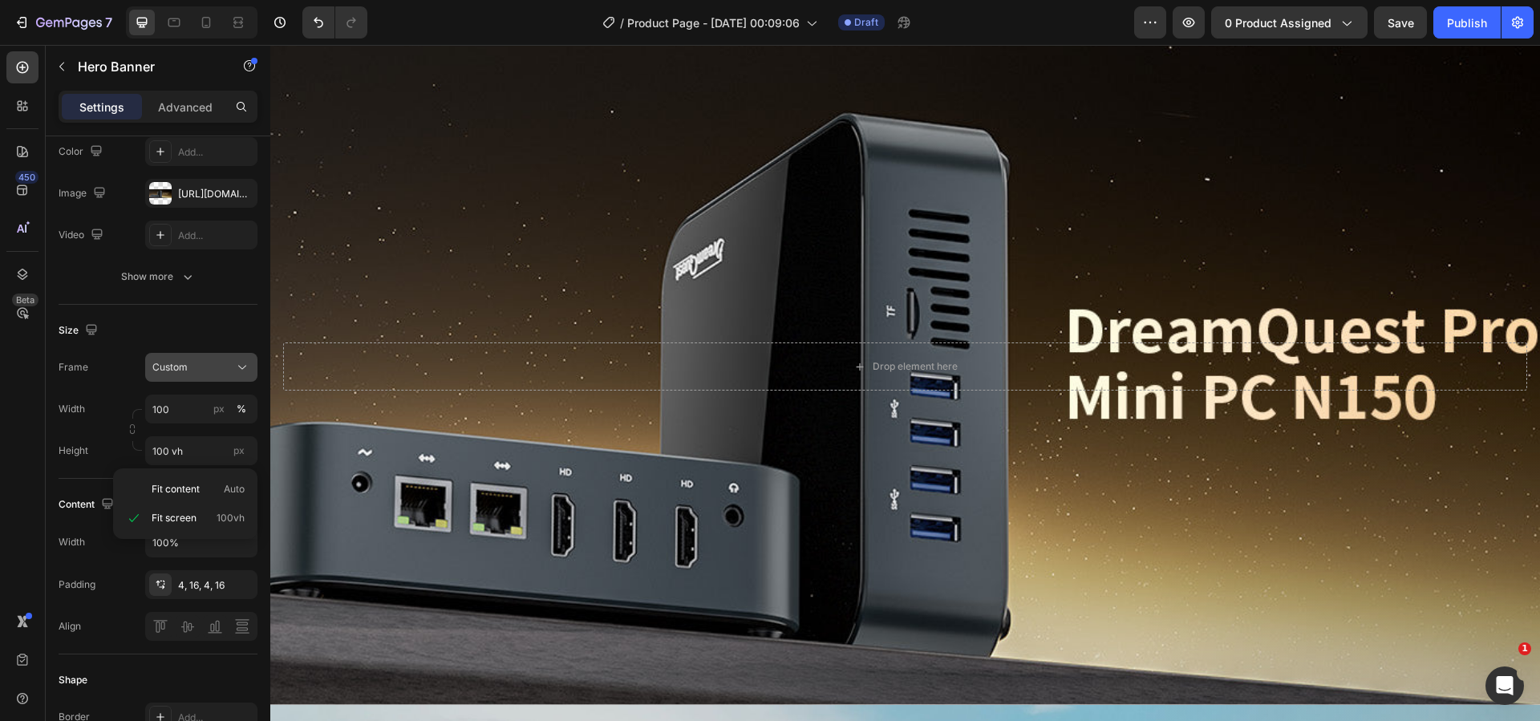
click at [227, 353] on button "Custom" at bounding box center [201, 367] width 112 height 29
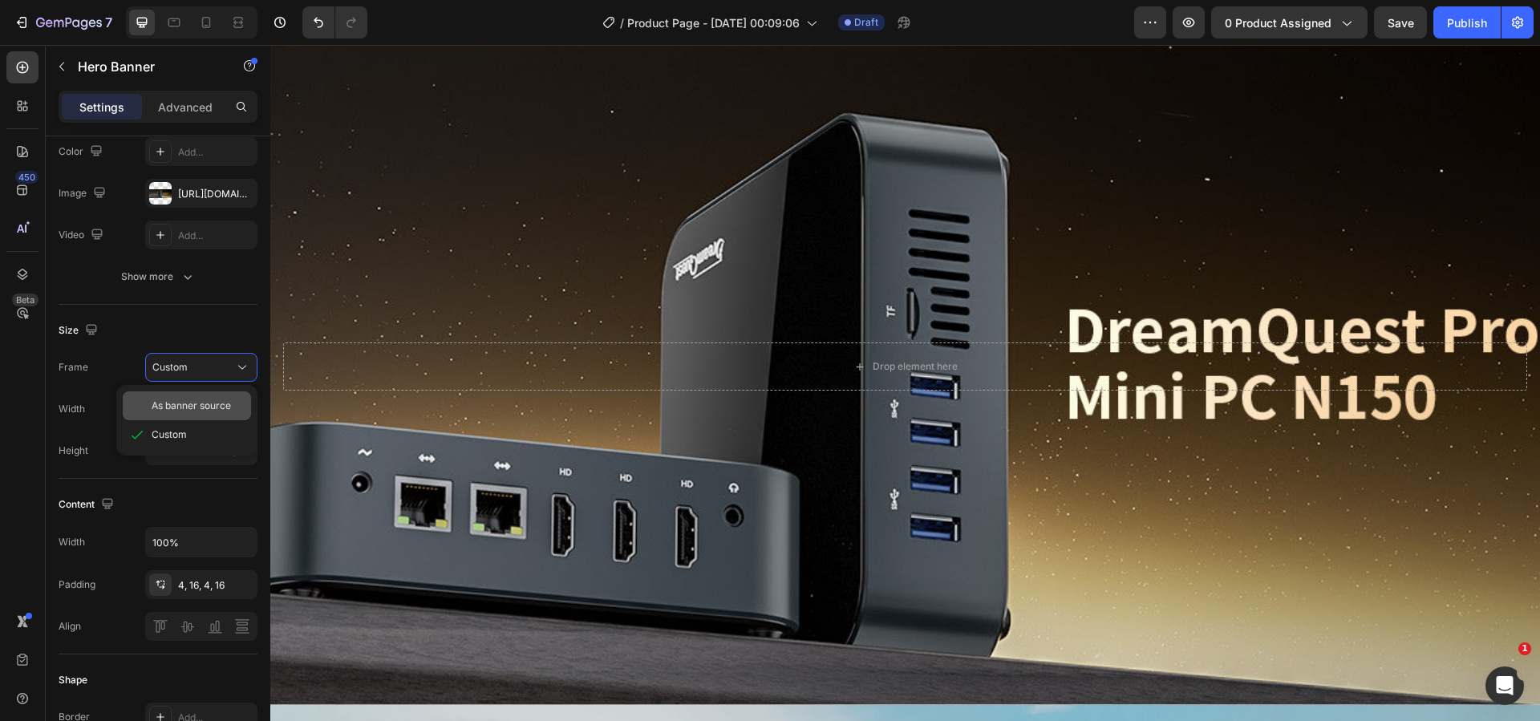
click at [194, 396] on div "As banner source" at bounding box center [187, 405] width 128 height 29
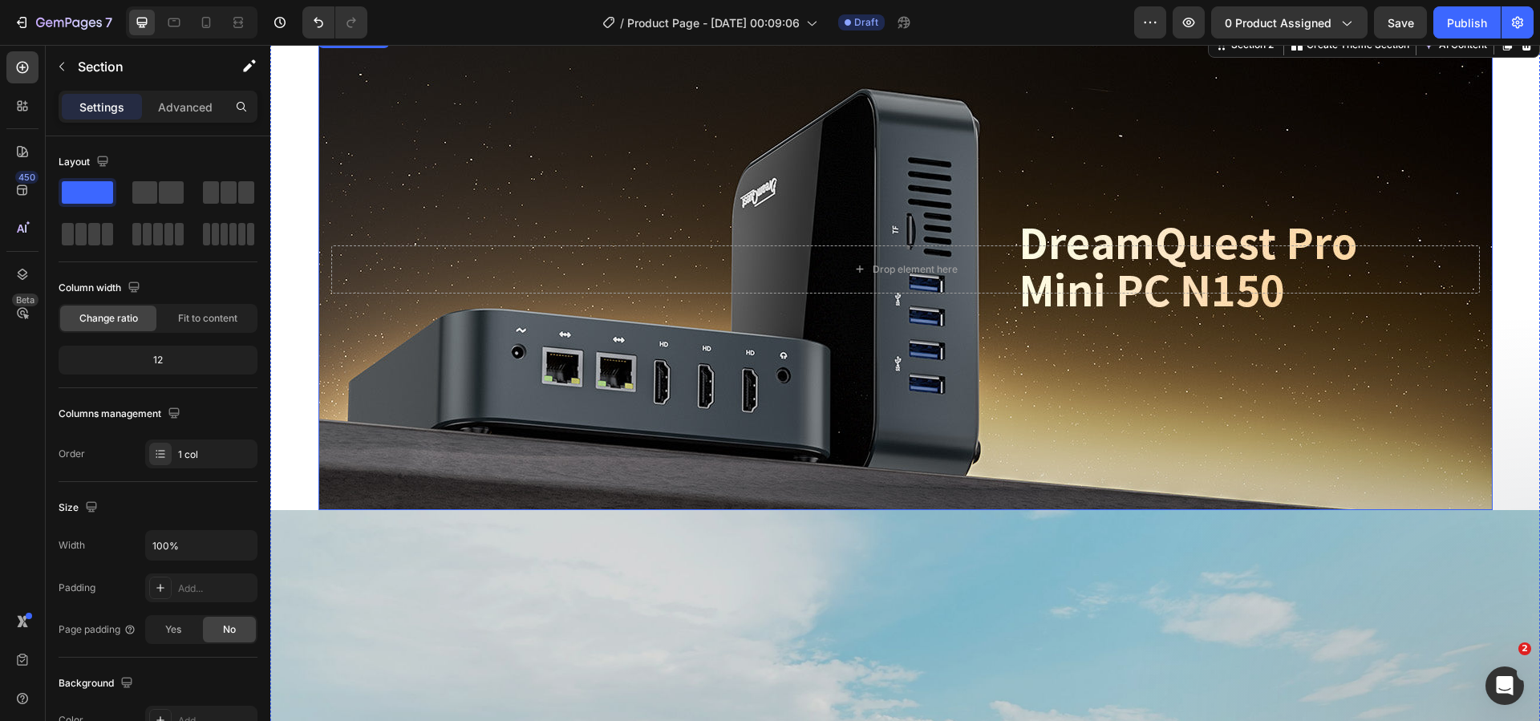
click at [367, 378] on div "Background Image" at bounding box center [905, 269] width 1174 height 481
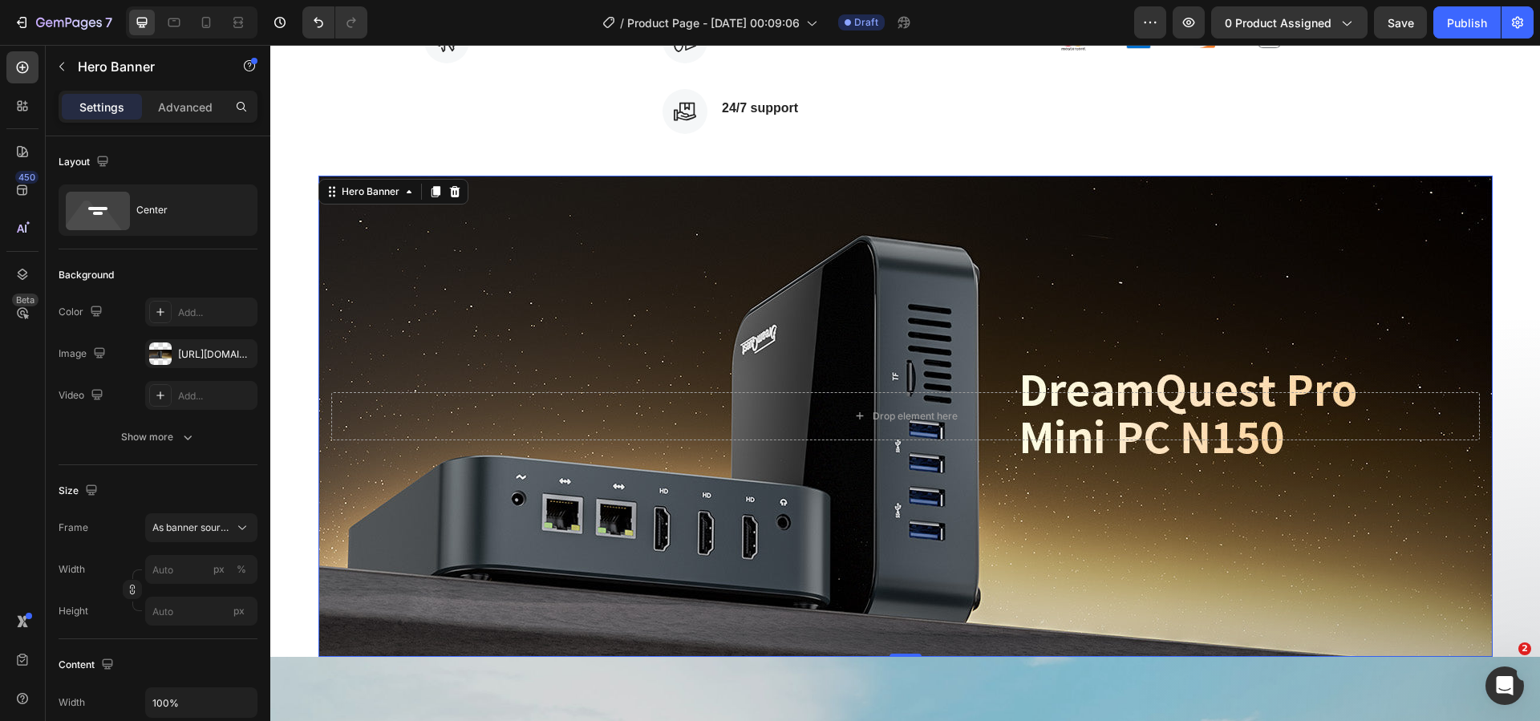
scroll to position [661, 0]
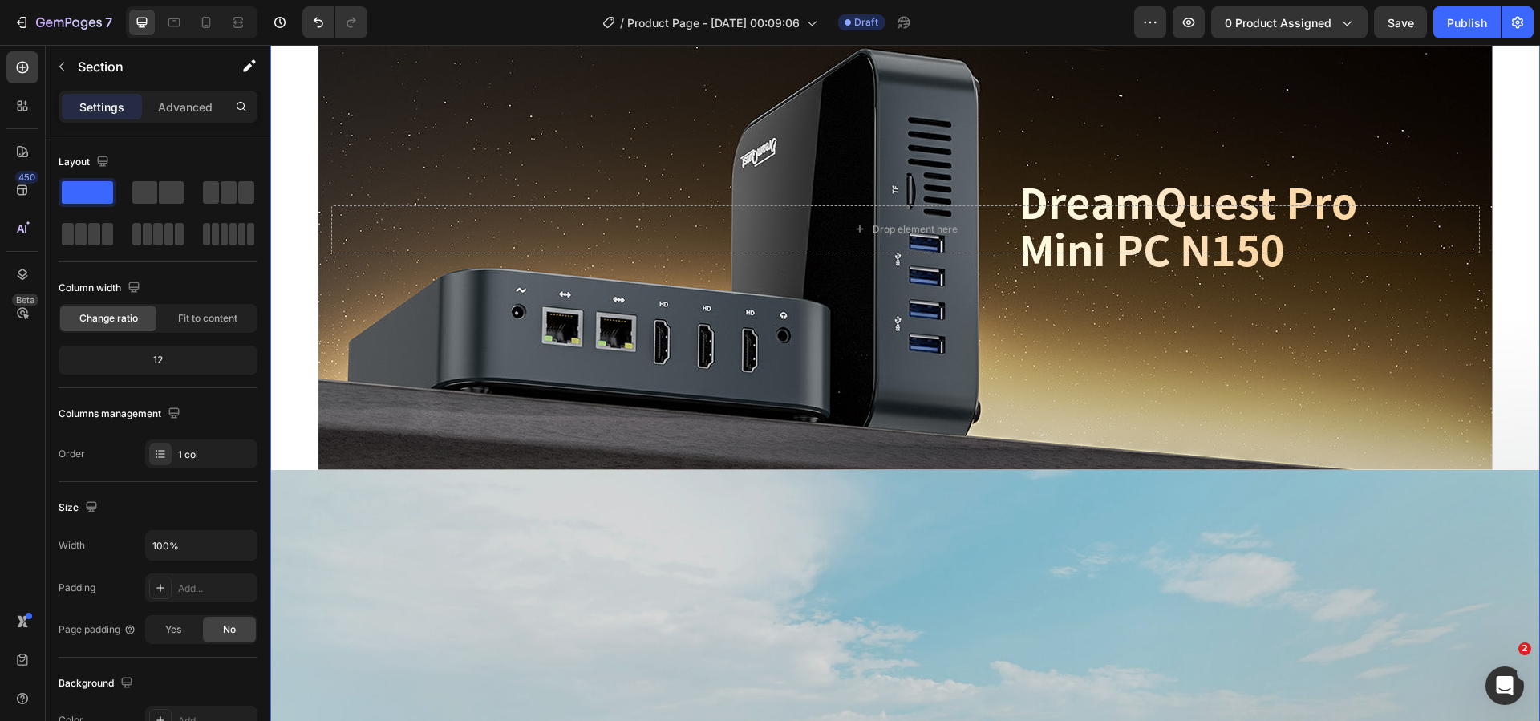
scroll to position [1062, 0]
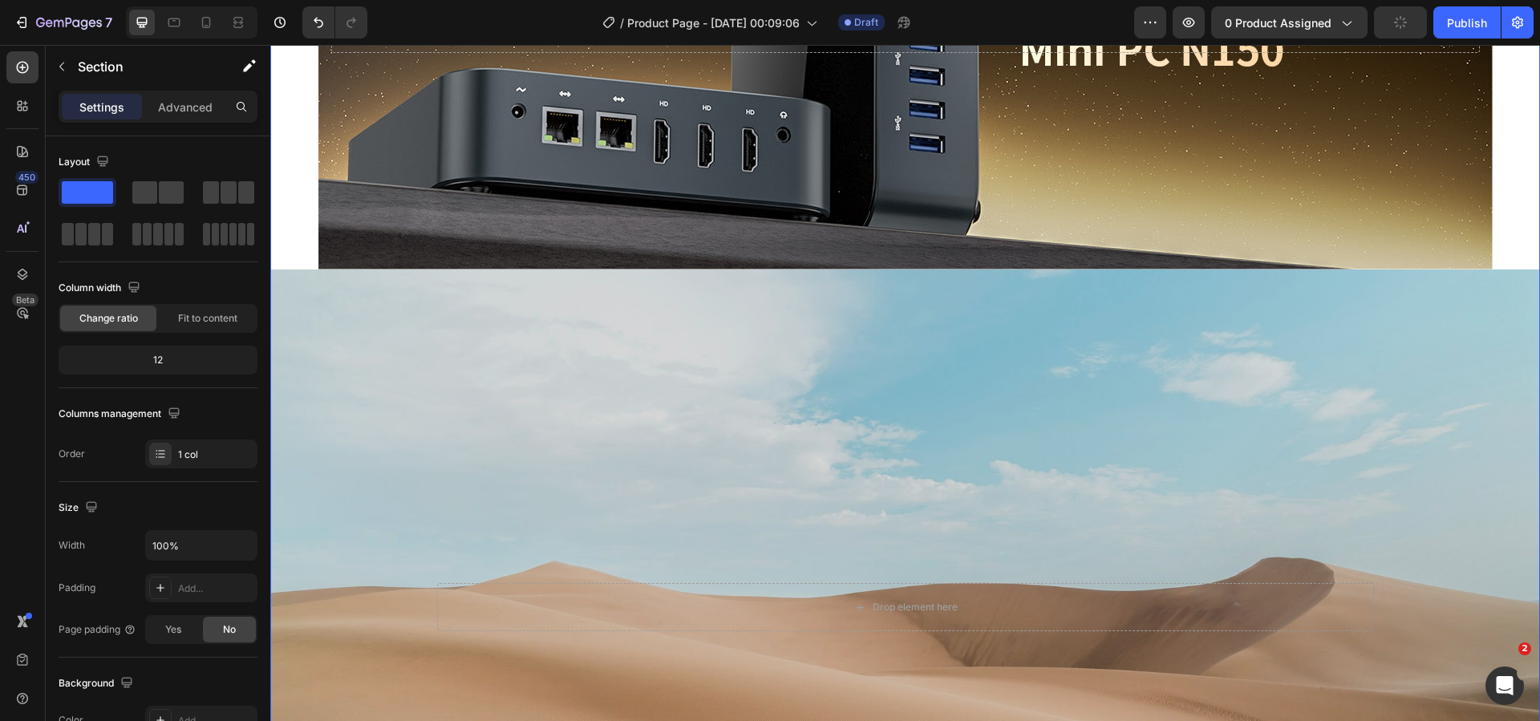
click at [379, 141] on div "Background Image" at bounding box center [905, 28] width 1174 height 481
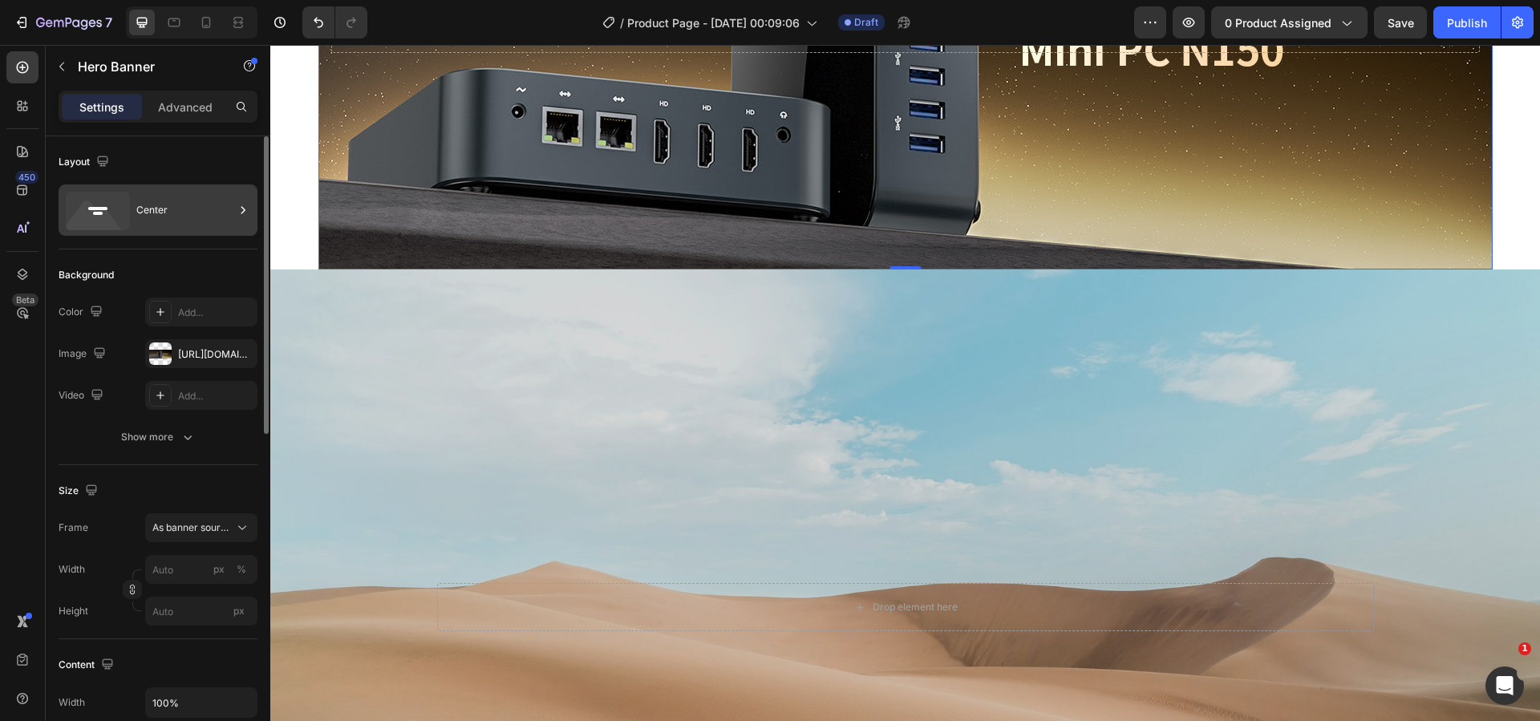
click at [173, 208] on div "Center" at bounding box center [185, 210] width 98 height 37
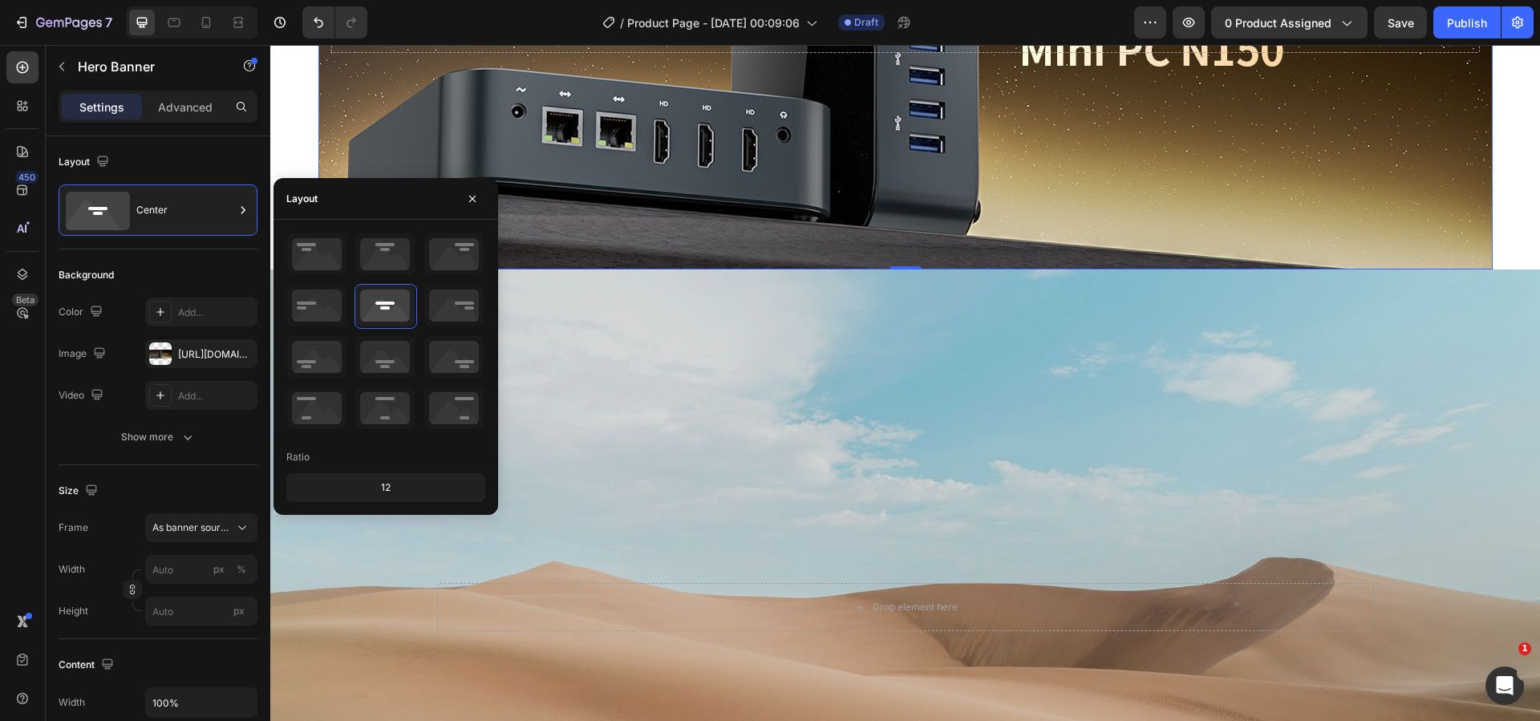
click at [383, 482] on div "12" at bounding box center [386, 487] width 192 height 22
click at [396, 488] on div "12" at bounding box center [386, 487] width 192 height 22
click at [392, 488] on div "12" at bounding box center [386, 487] width 192 height 22
click at [389, 487] on div "12" at bounding box center [386, 487] width 192 height 22
click at [399, 362] on icon at bounding box center [384, 357] width 59 height 42
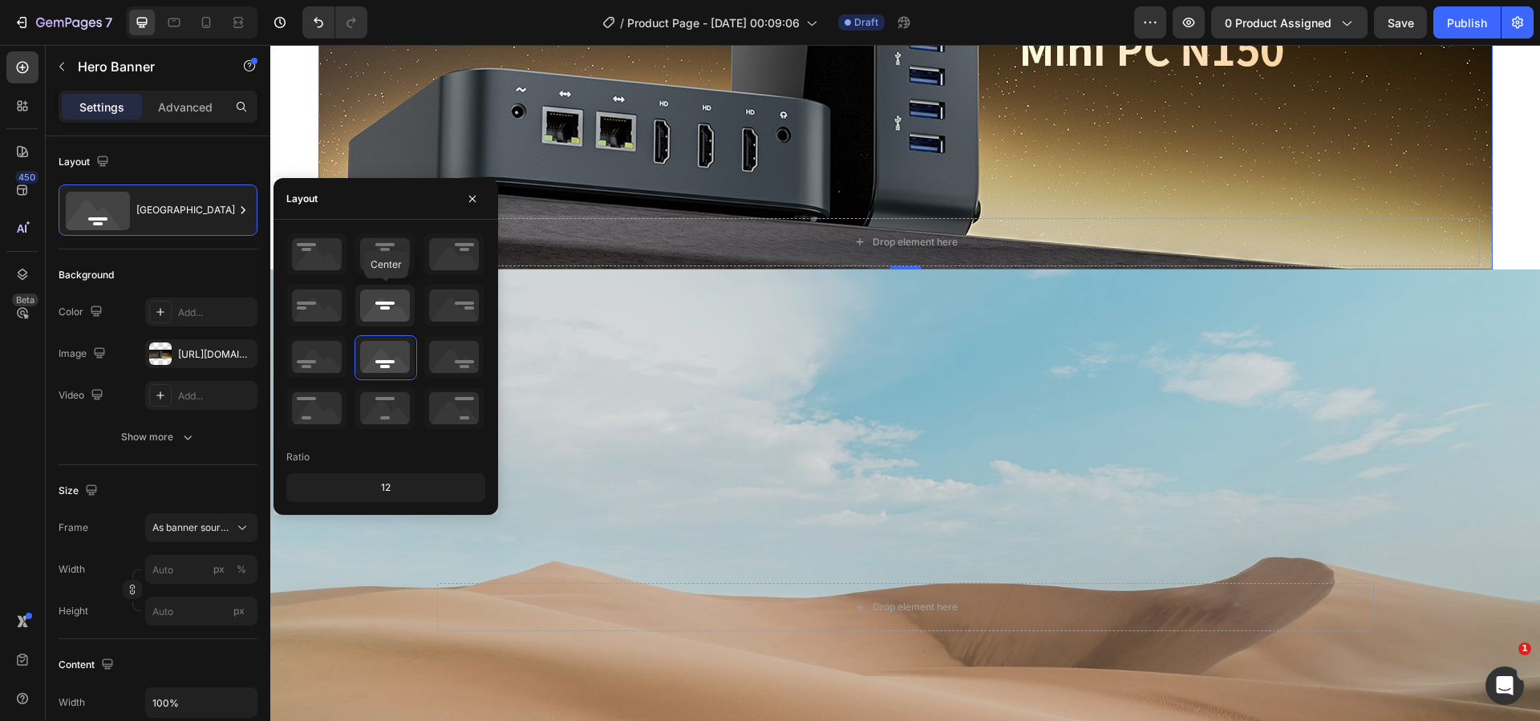
click at [391, 305] on icon at bounding box center [384, 306] width 59 height 42
click at [470, 205] on button "button" at bounding box center [473, 199] width 26 height 26
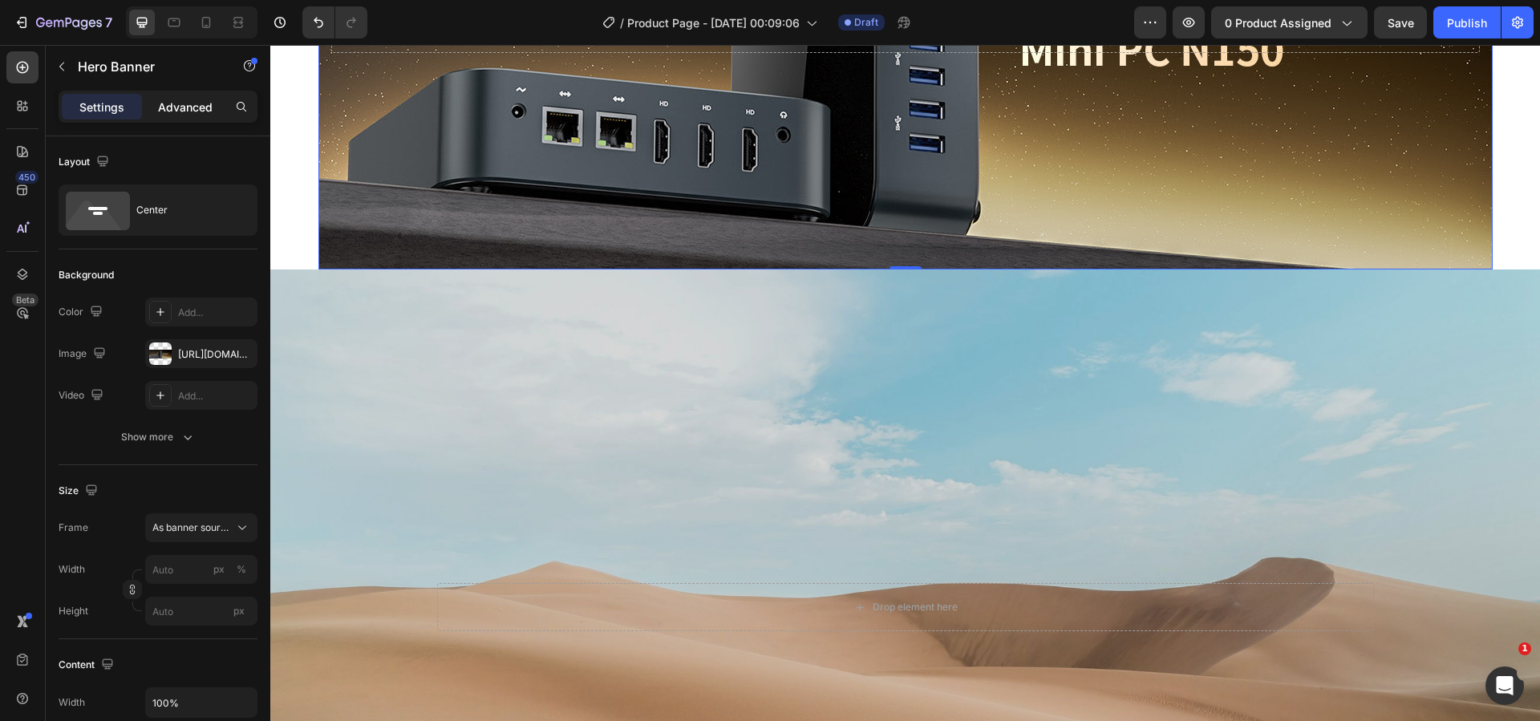
click at [197, 107] on p "Advanced" at bounding box center [185, 107] width 55 height 17
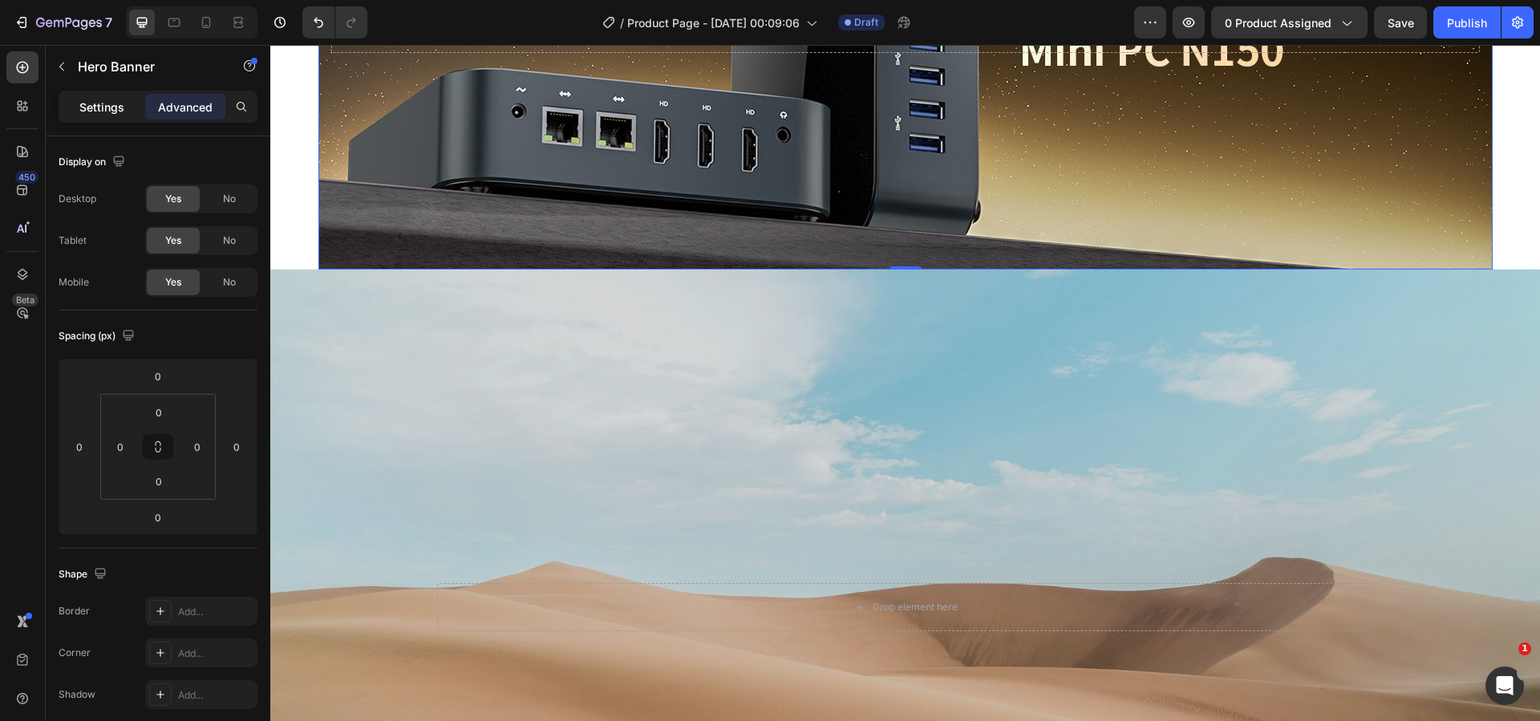
click at [103, 103] on p "Settings" at bounding box center [101, 107] width 45 height 17
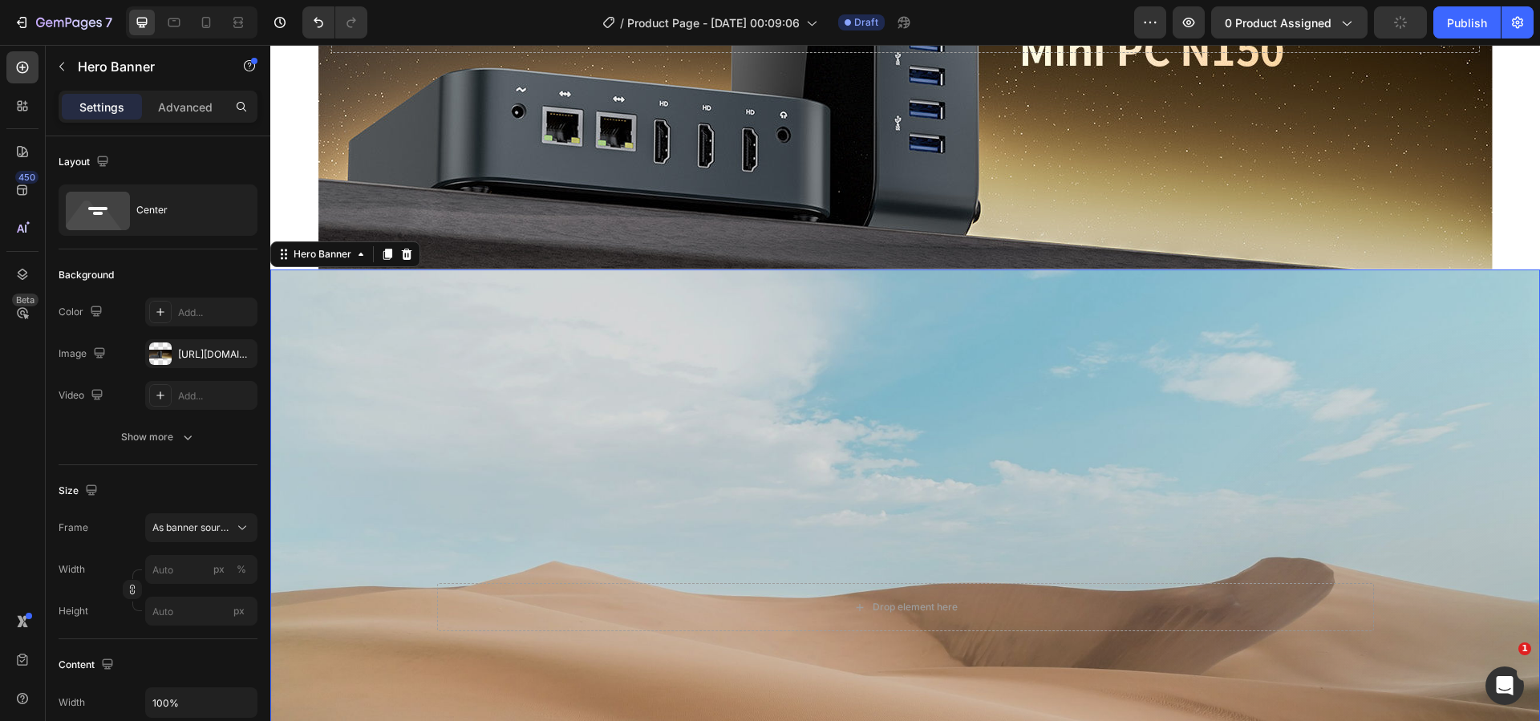
click at [393, 463] on div "Background Image" at bounding box center [905, 607] width 1270 height 676
click at [204, 352] on div "https://cdn.shopify.com/s/files/1/2005/9307/files/background_settings.jpg" at bounding box center [201, 354] width 47 height 14
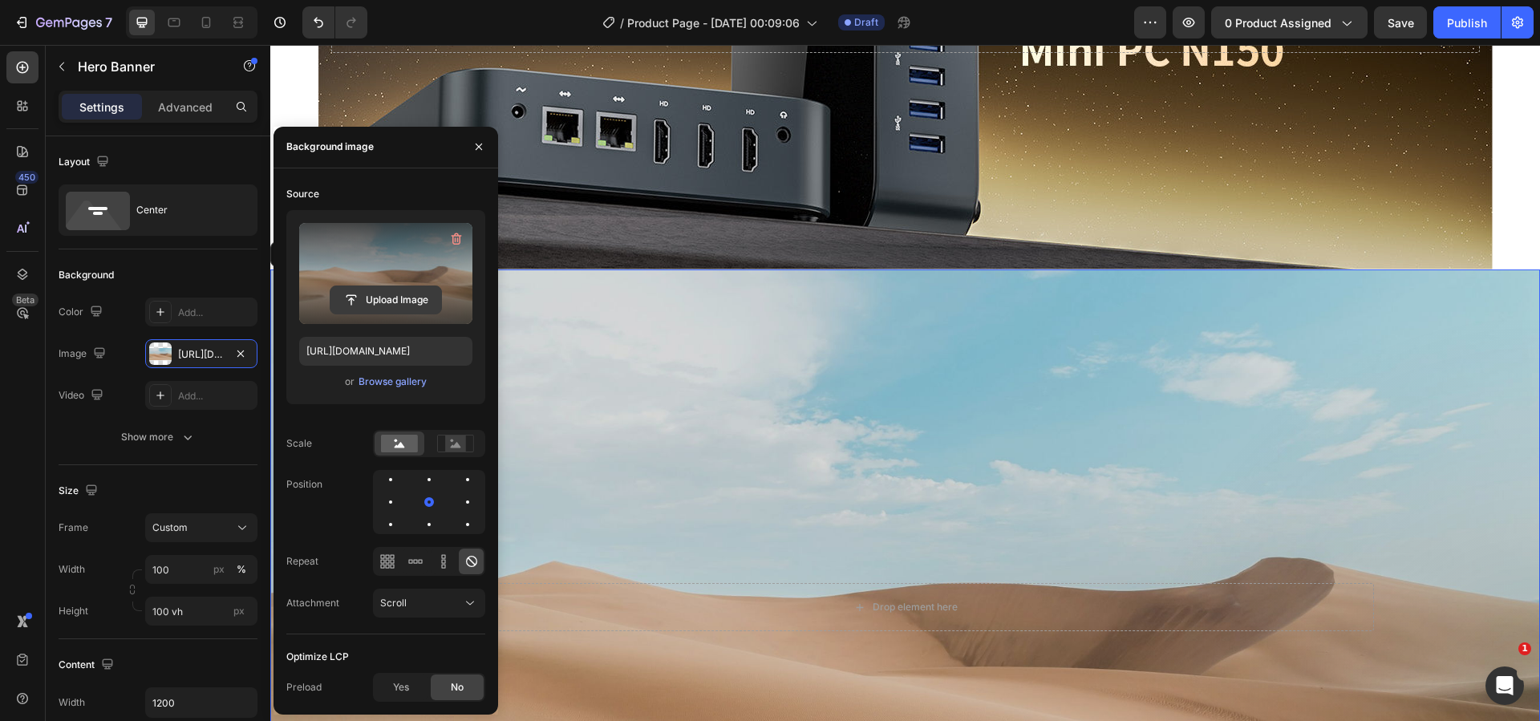
click at [411, 303] on input "file" at bounding box center [385, 299] width 111 height 27
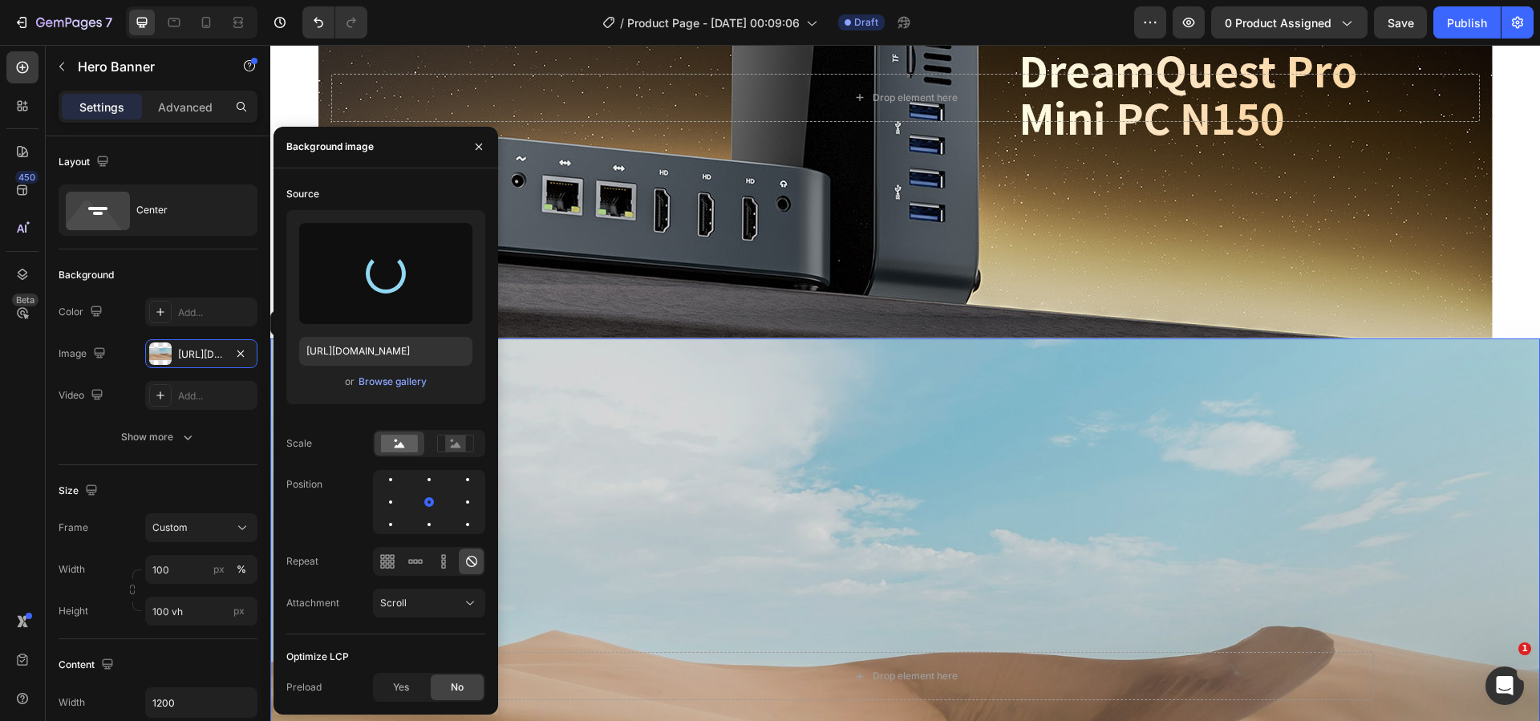
scroll to position [982, 0]
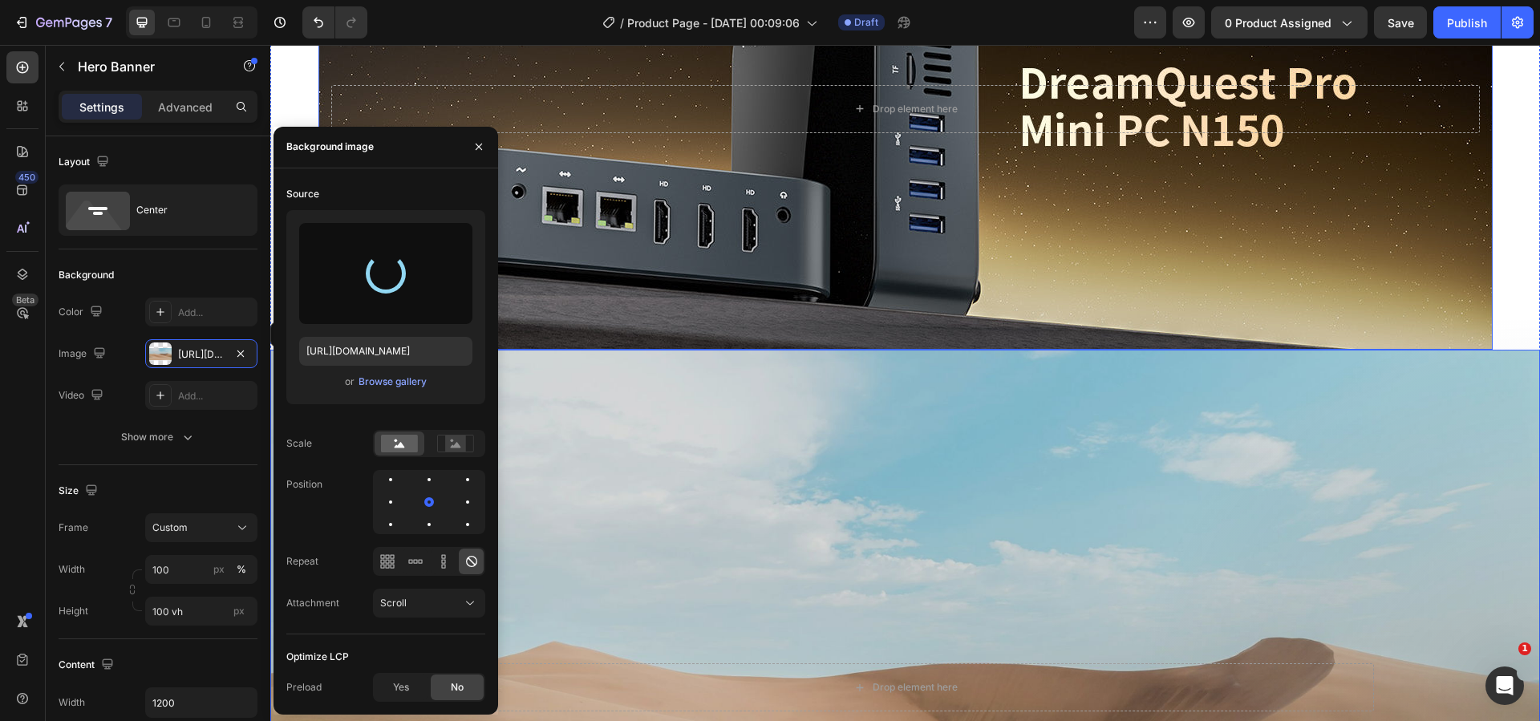
type input "https://cdn.shopify.com/s/files/1/0894/7918/4684/files/gempages_529149896838612…"
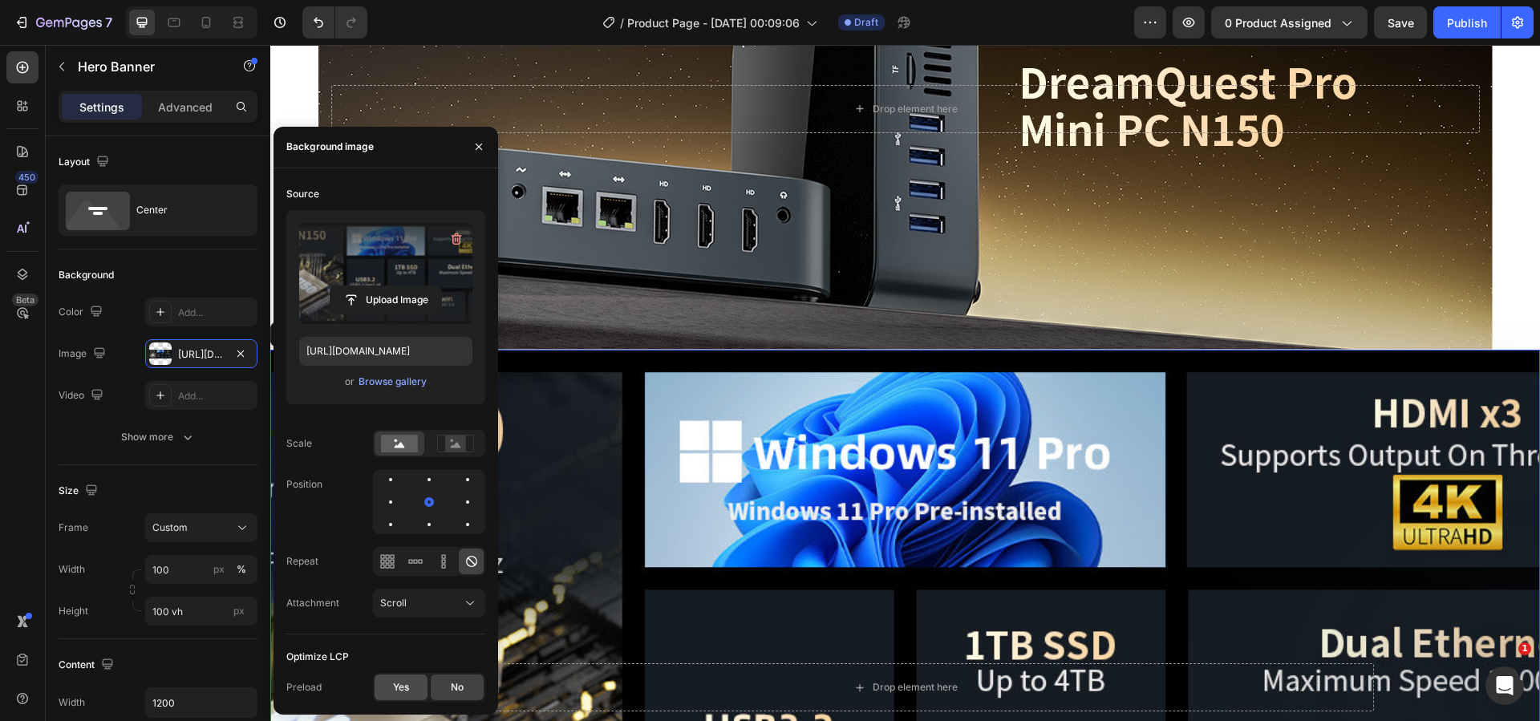
click at [416, 681] on div "Yes" at bounding box center [401, 688] width 53 height 26
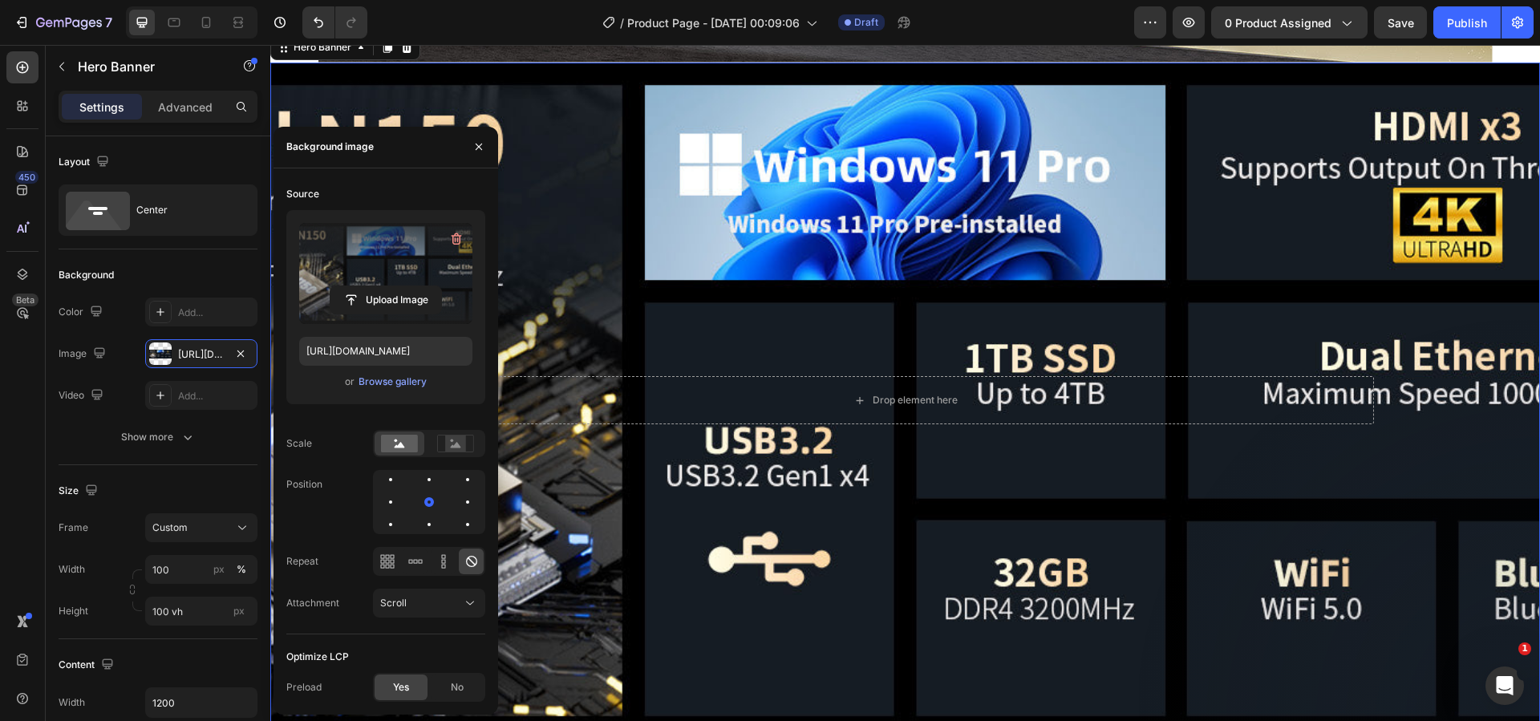
scroll to position [1383, 0]
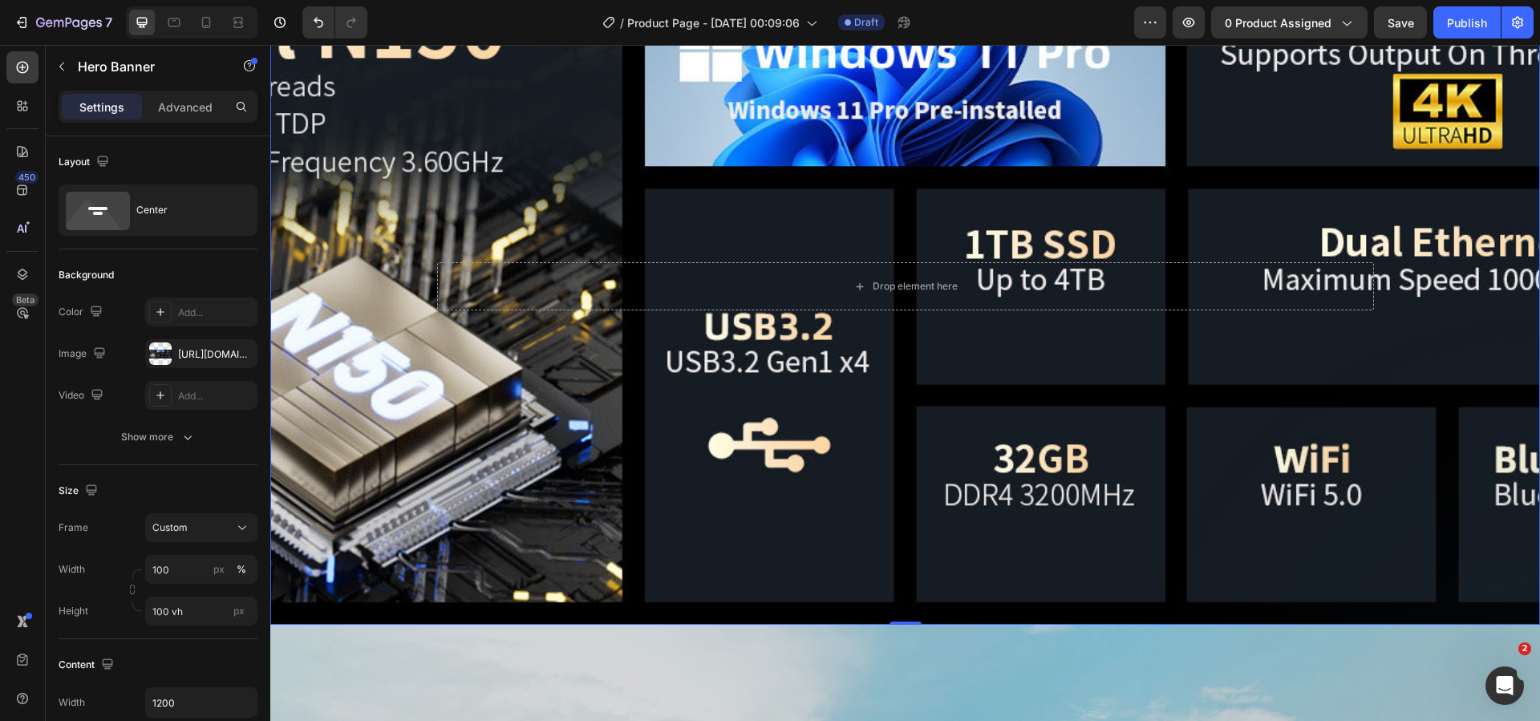
click at [827, 450] on div "Background Image" at bounding box center [905, 287] width 1270 height 676
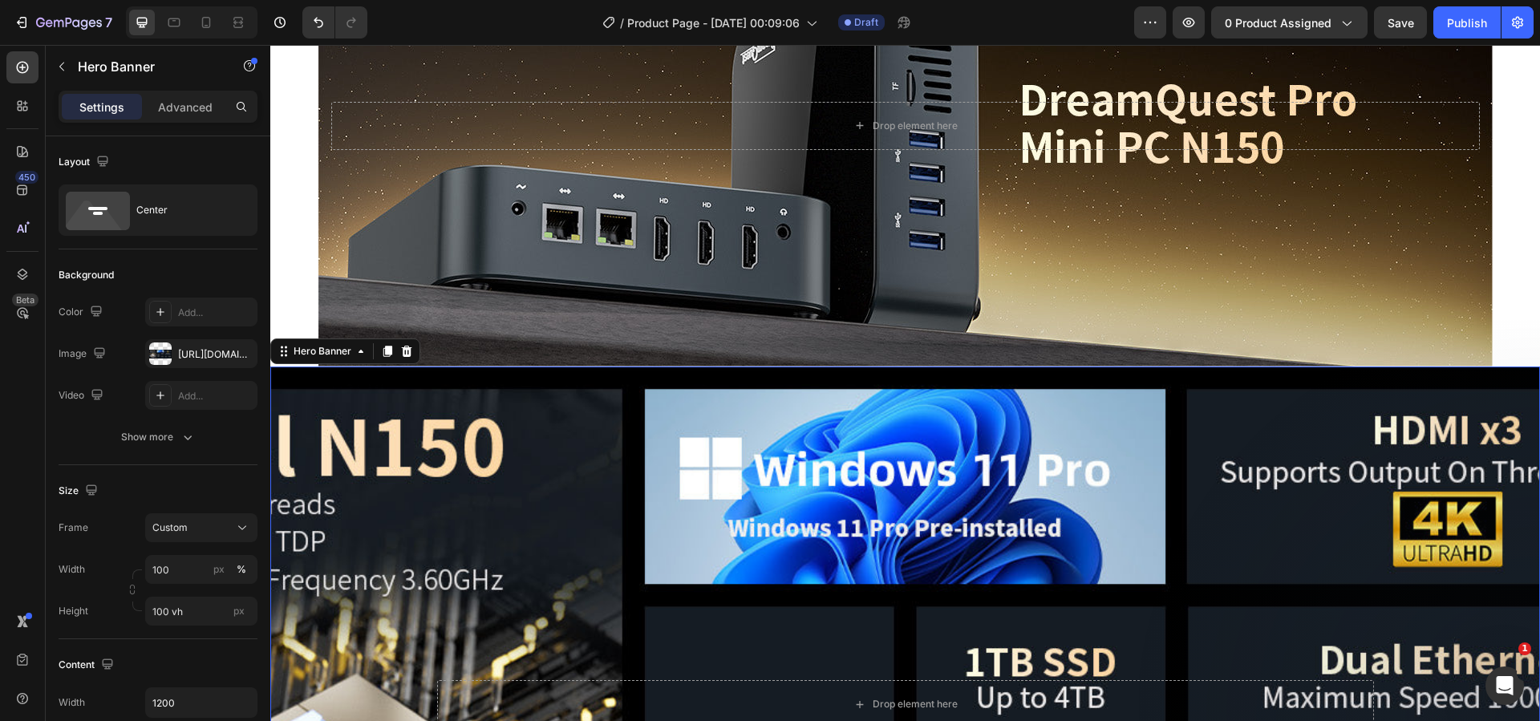
scroll to position [982, 0]
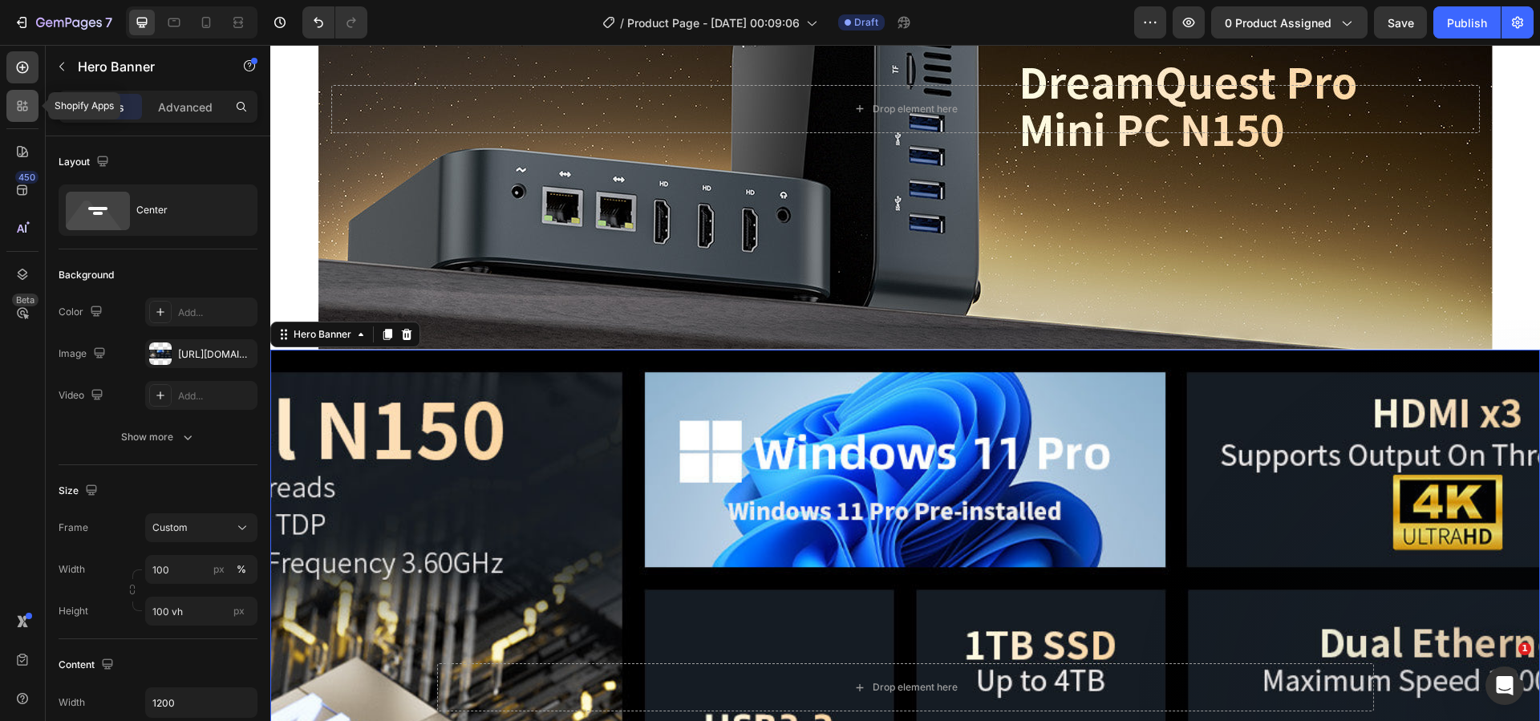
click at [29, 103] on icon at bounding box center [22, 106] width 16 height 16
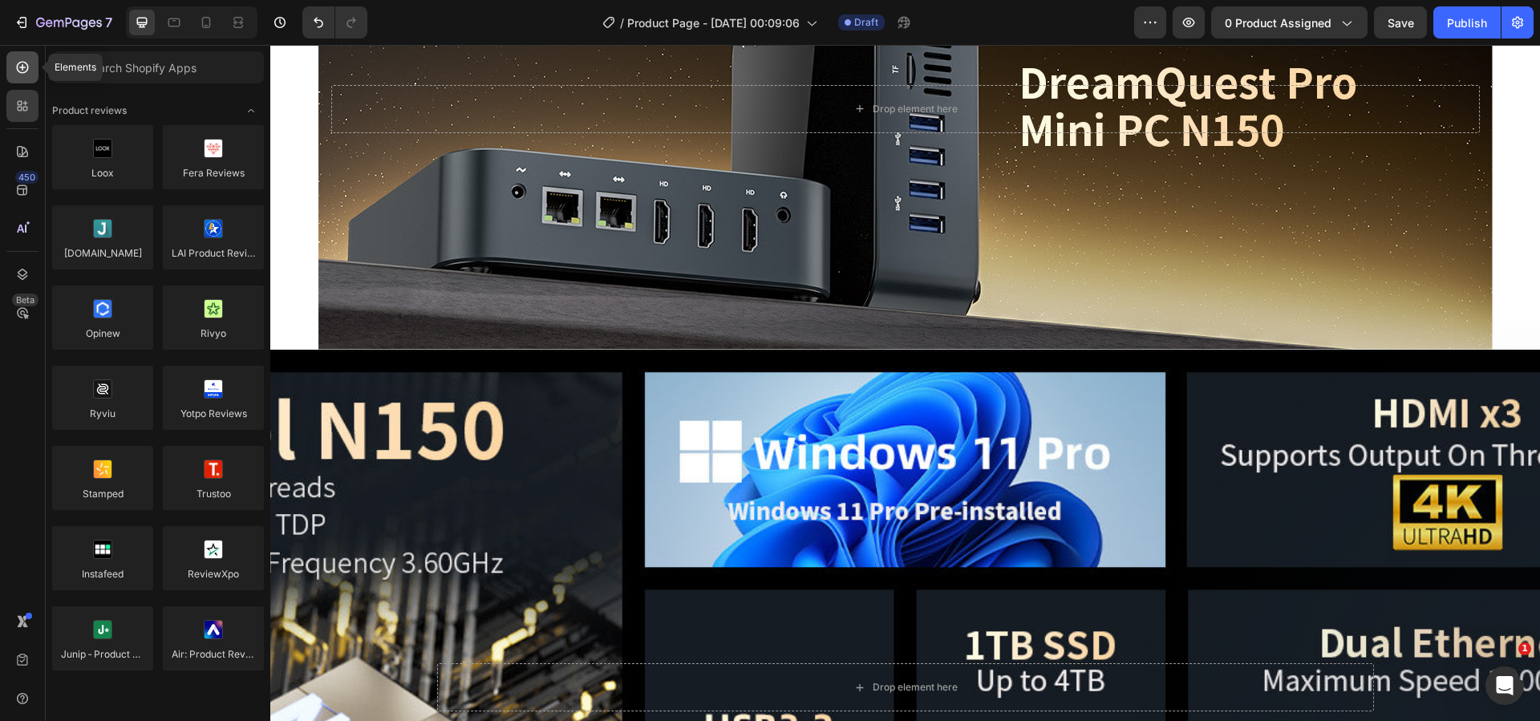
click at [17, 75] on icon at bounding box center [22, 67] width 16 height 16
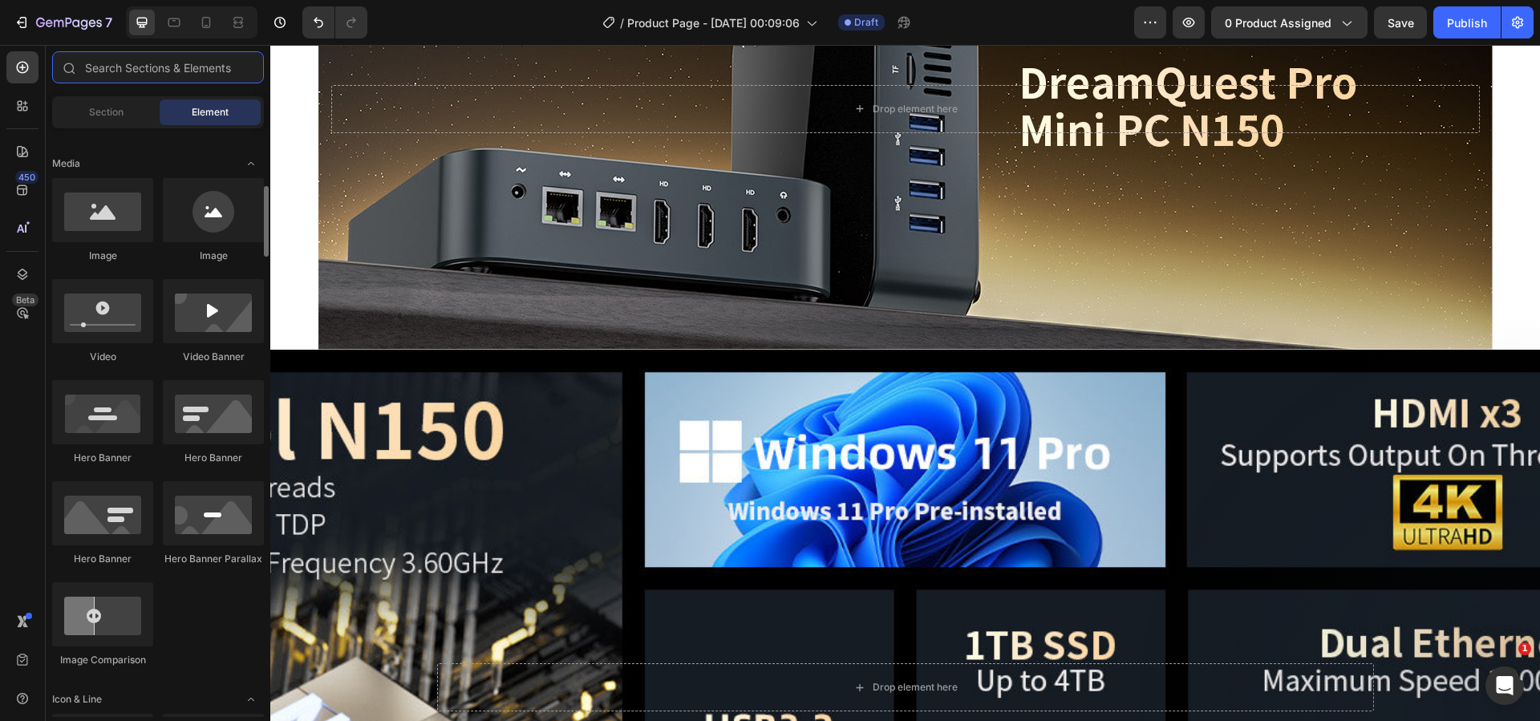
scroll to position [561, 0]
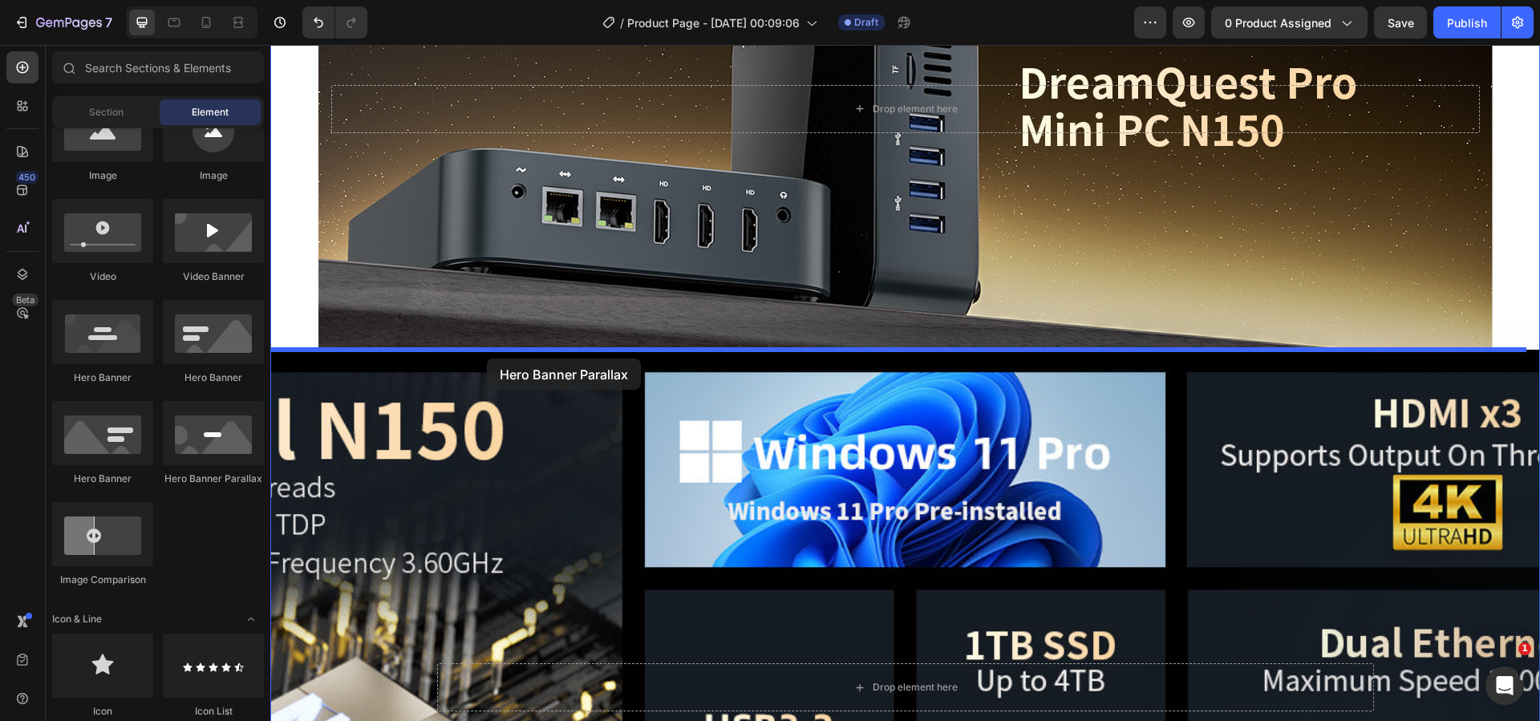
drag, startPoint x: 479, startPoint y: 500, endPoint x: 487, endPoint y: 359, distance: 142.2
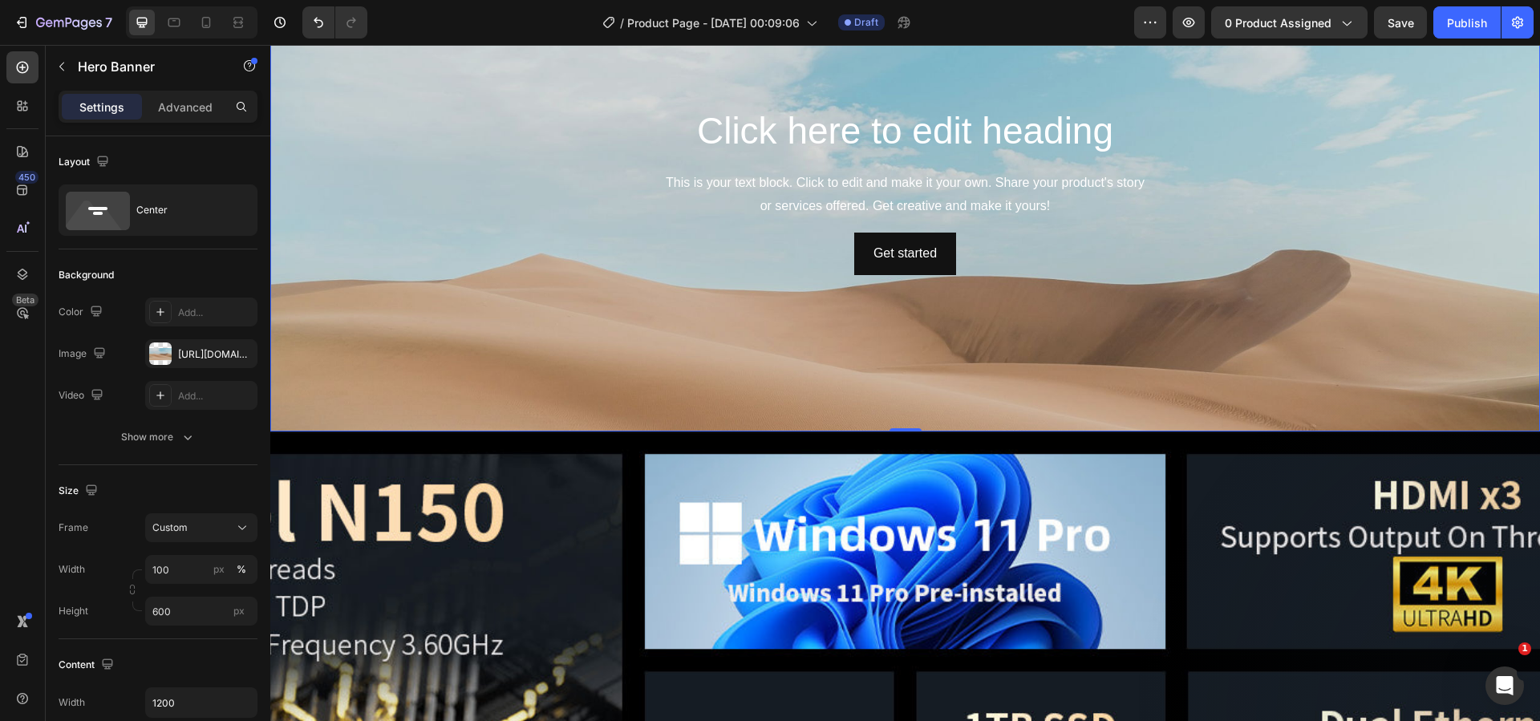
scroll to position [1383, 0]
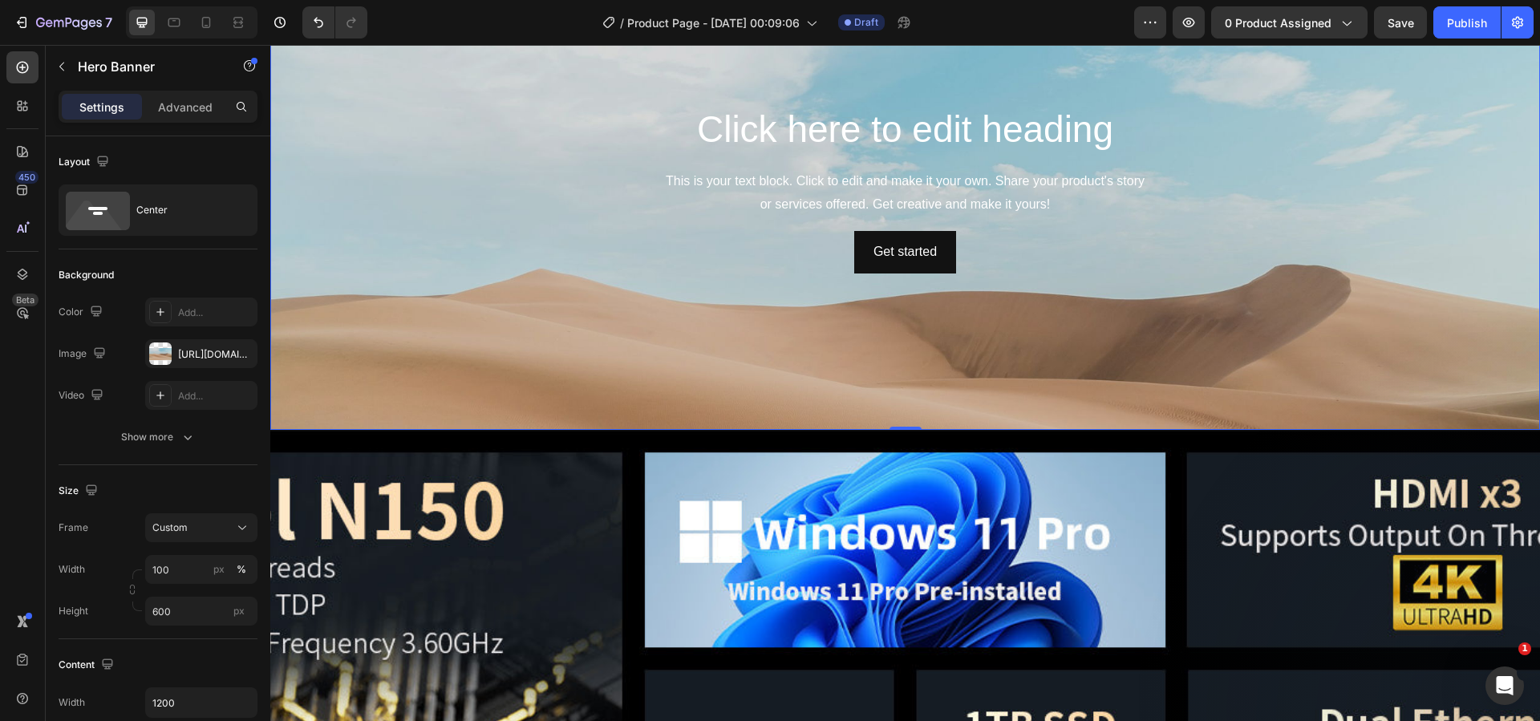
click at [424, 294] on div "Background Image" at bounding box center [905, 316] width 1270 height 722
click at [209, 351] on div "https://cdn.shopify.com/s/files/1/2005/9307/files/background_settings.jpg" at bounding box center [201, 354] width 47 height 14
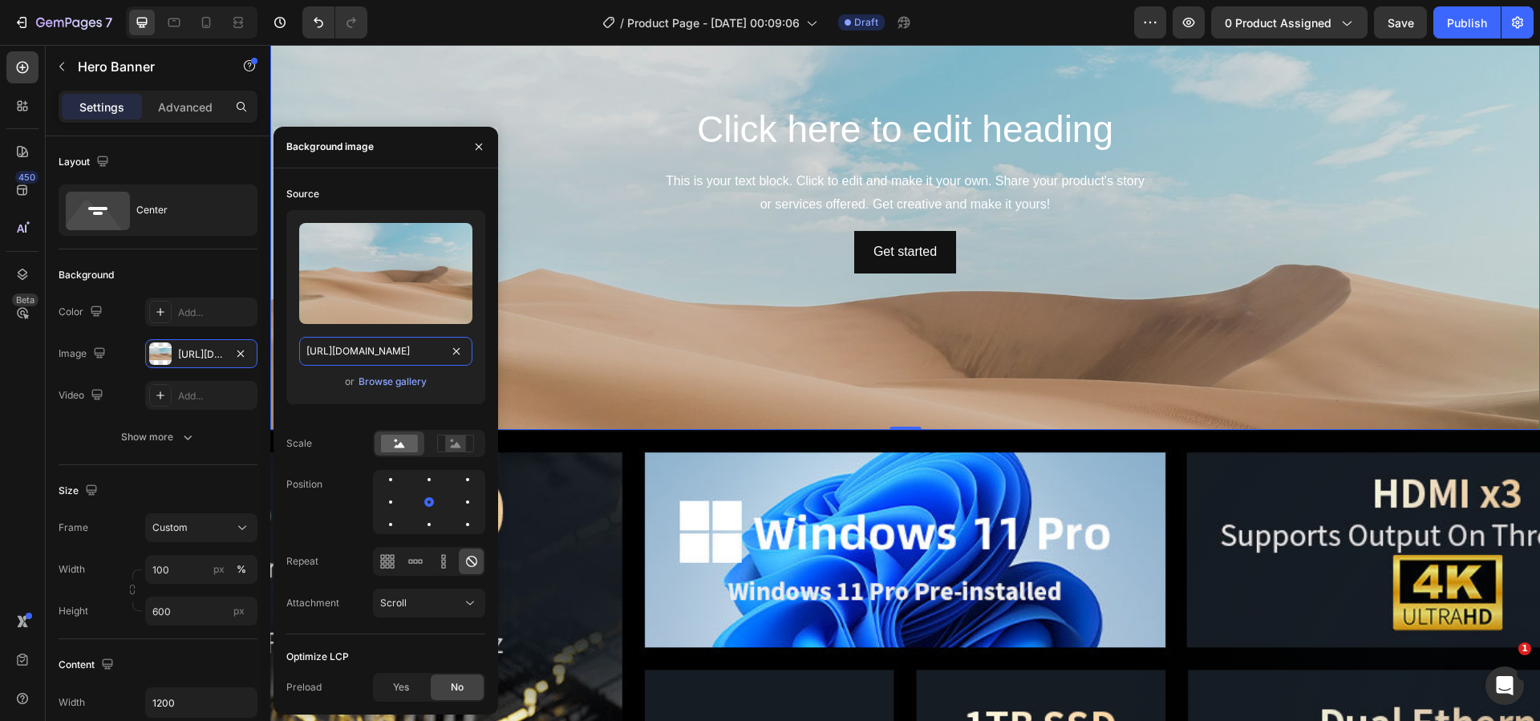
click at [388, 358] on input "https://cdn.shopify.com/s/files/1/2005/9307/files/background_settings.jpg" at bounding box center [385, 351] width 173 height 29
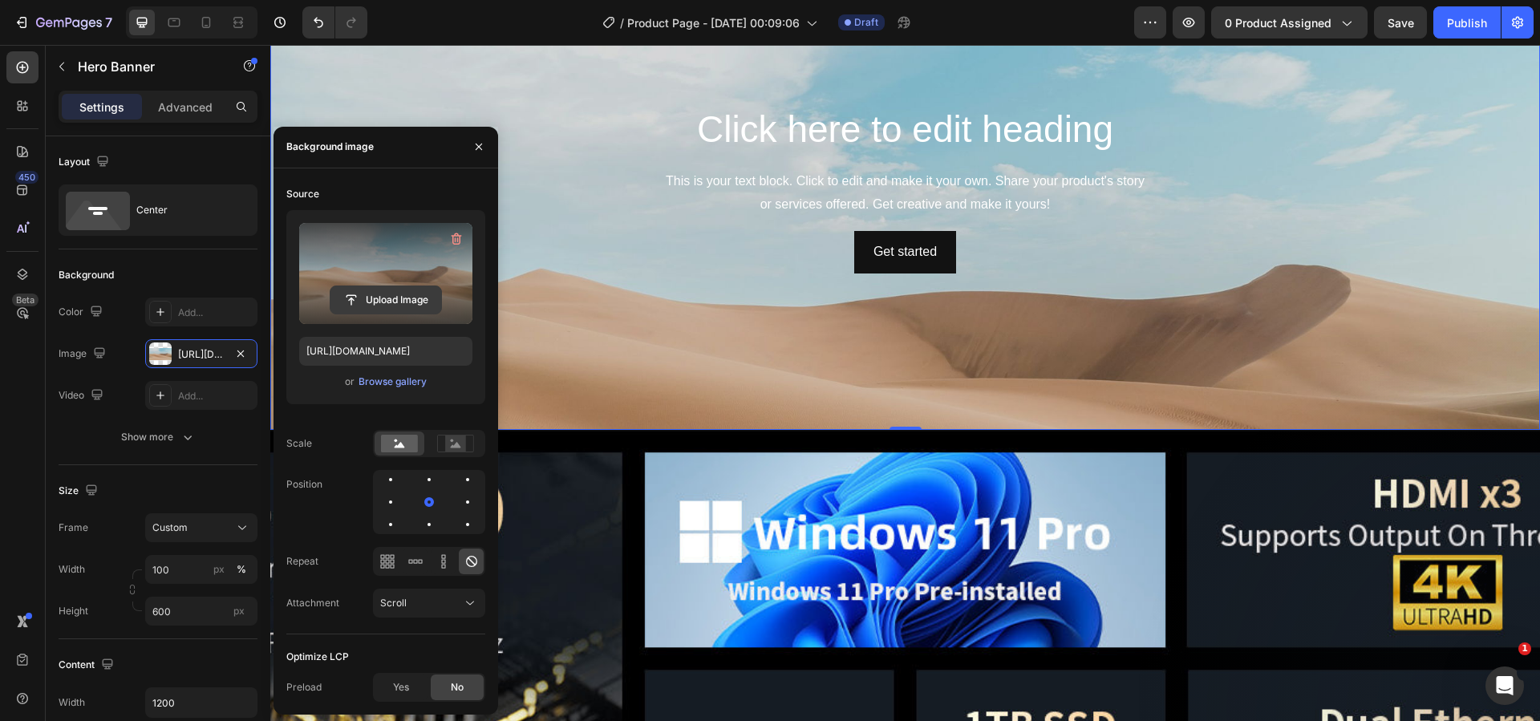
click at [399, 306] on input "file" at bounding box center [385, 299] width 111 height 27
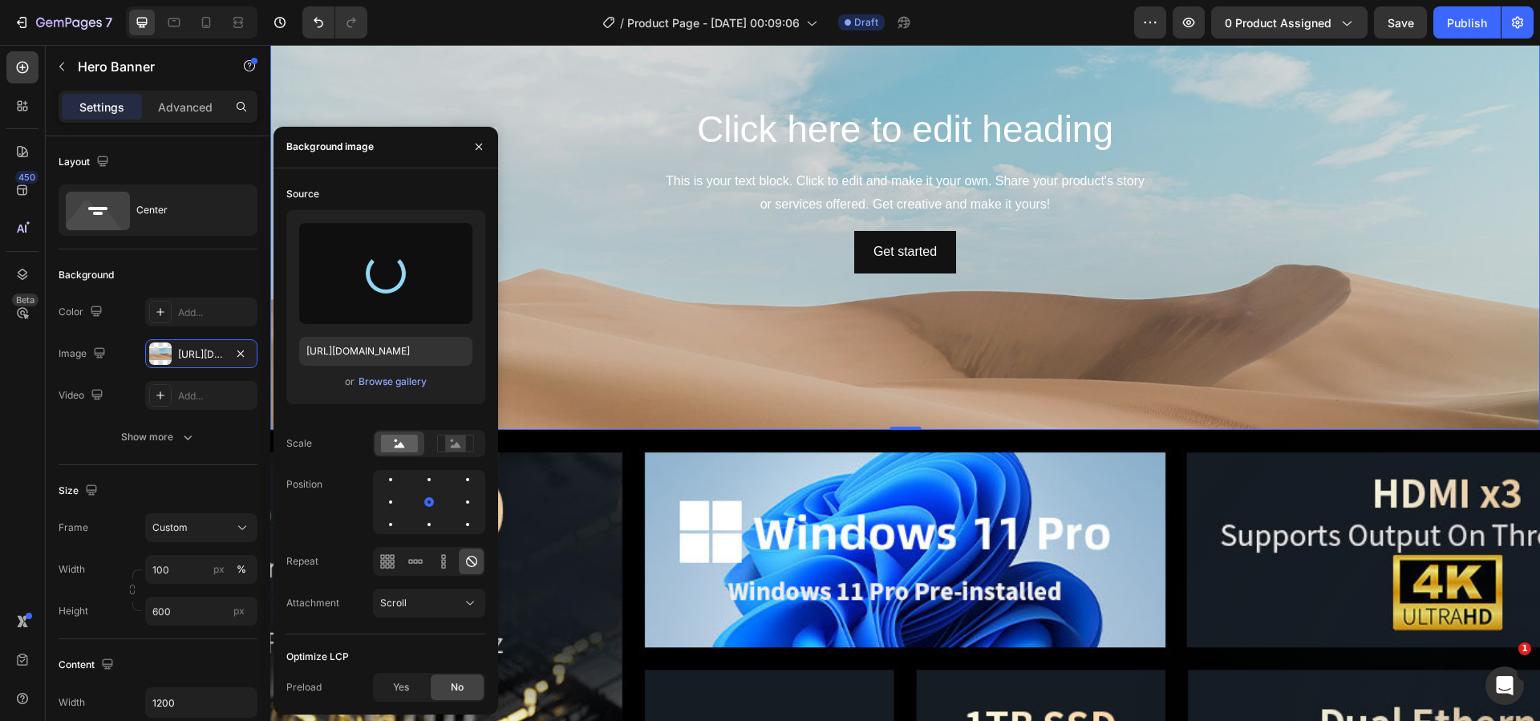
type input "https://cdn.shopify.com/s/files/1/0894/7918/4684/files/gempages_529149896838612…"
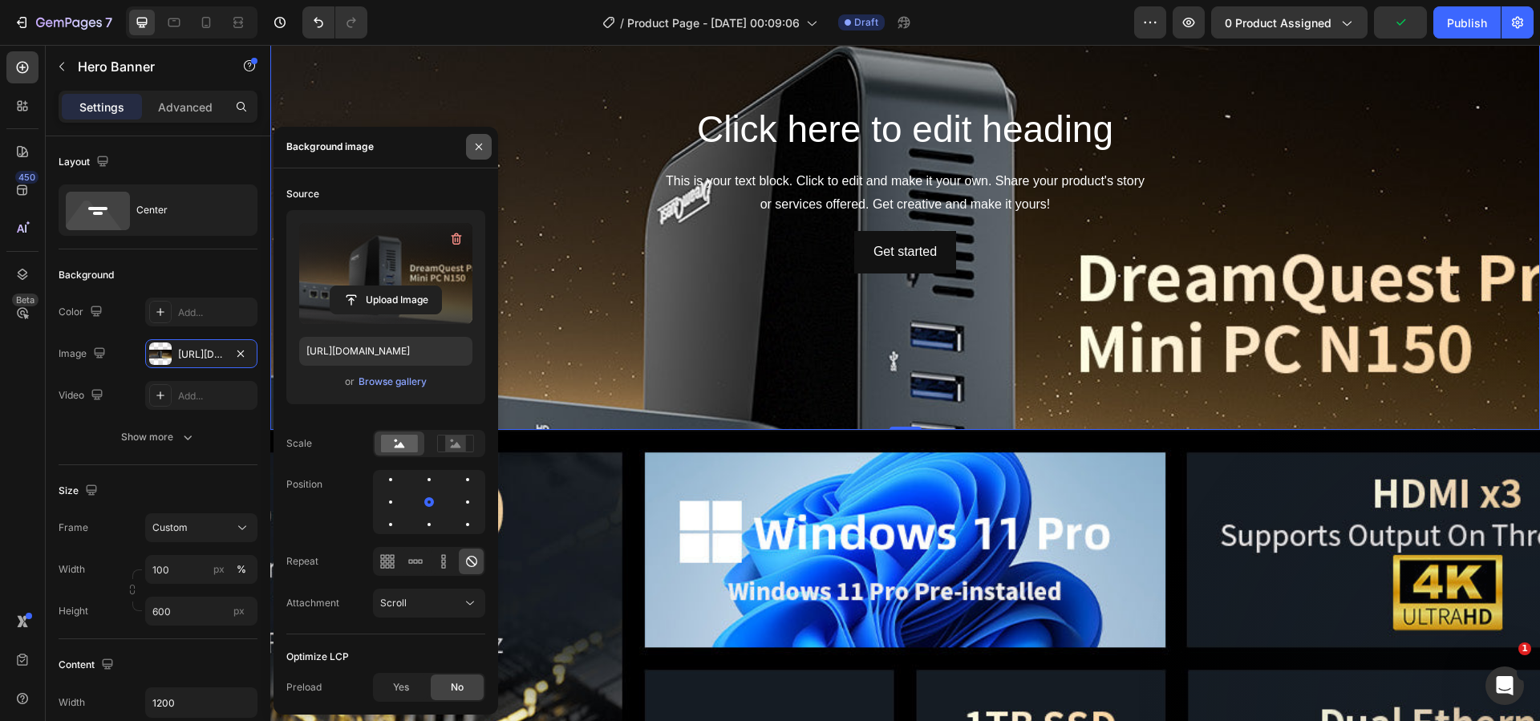
click at [482, 145] on icon "button" at bounding box center [478, 146] width 13 height 13
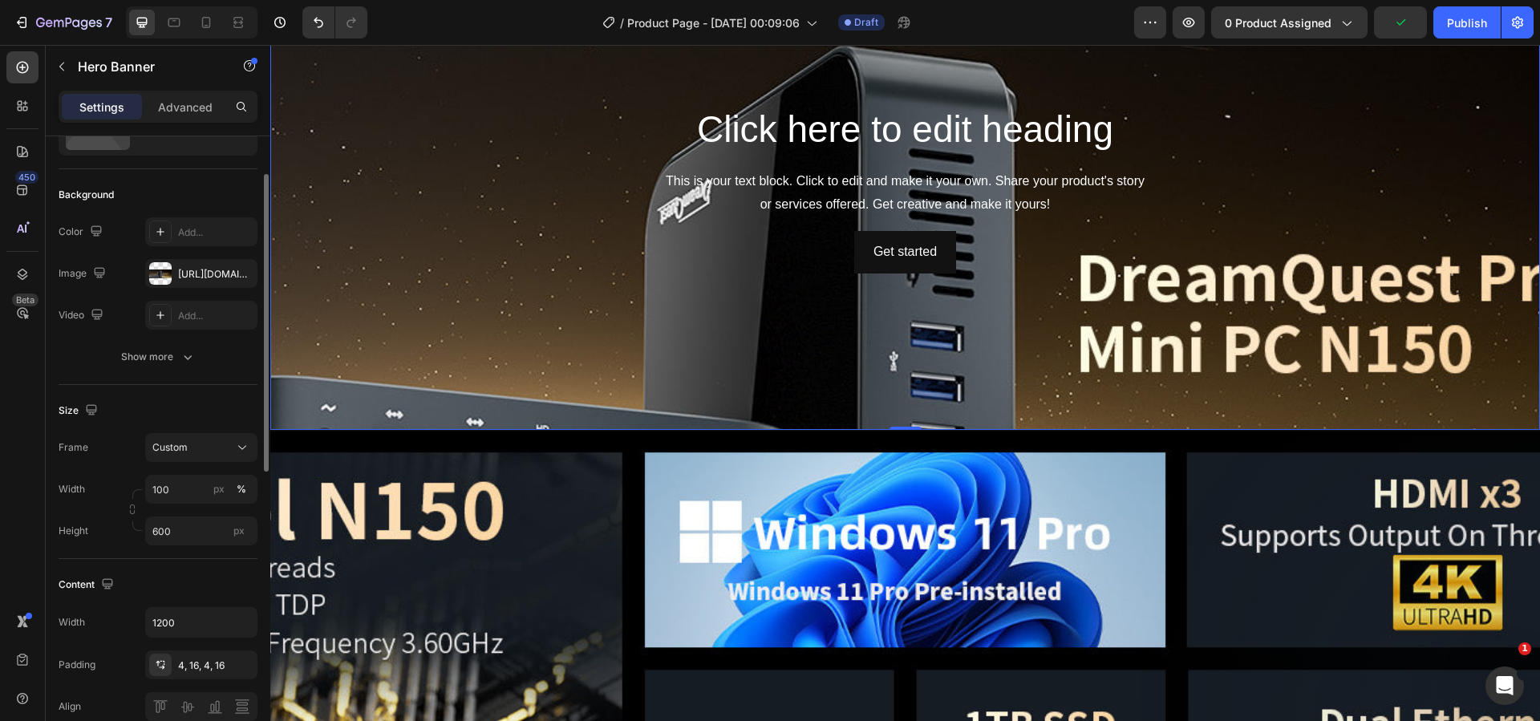
scroll to position [241, 0]
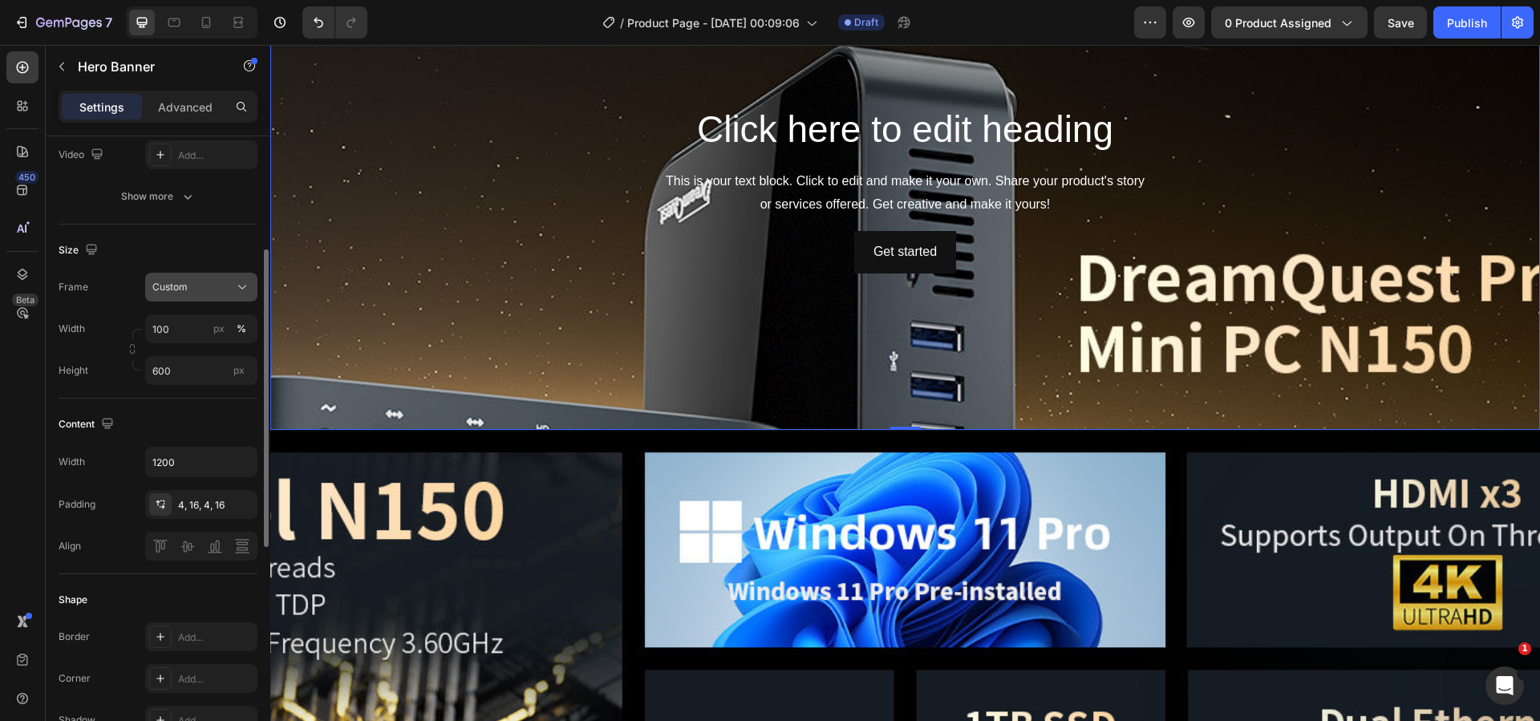
click at [210, 293] on div "Custom" at bounding box center [191, 287] width 79 height 14
click at [207, 325] on span "As banner source" at bounding box center [191, 325] width 79 height 14
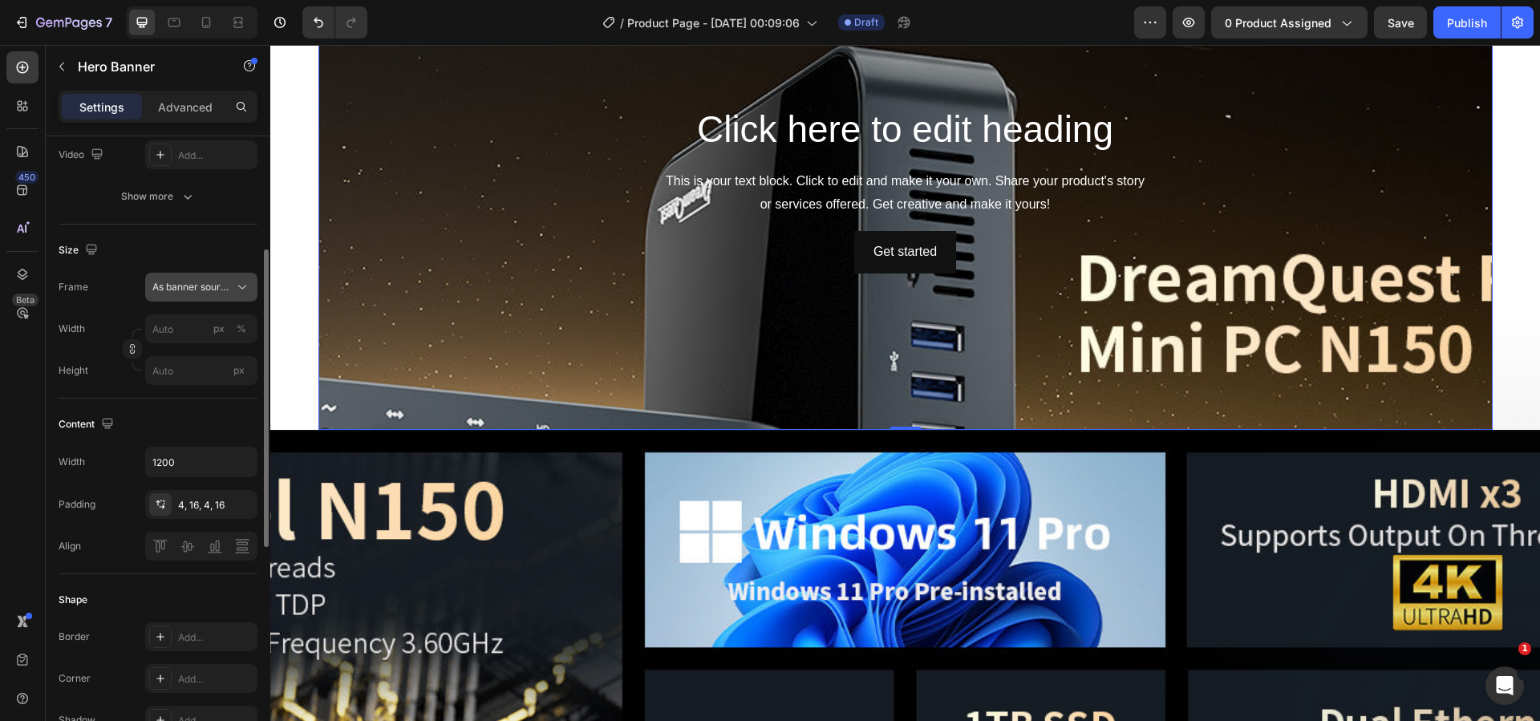
click at [206, 278] on button "As banner source" at bounding box center [201, 287] width 112 height 29
click at [200, 348] on div "Custom" at bounding box center [198, 354] width 93 height 14
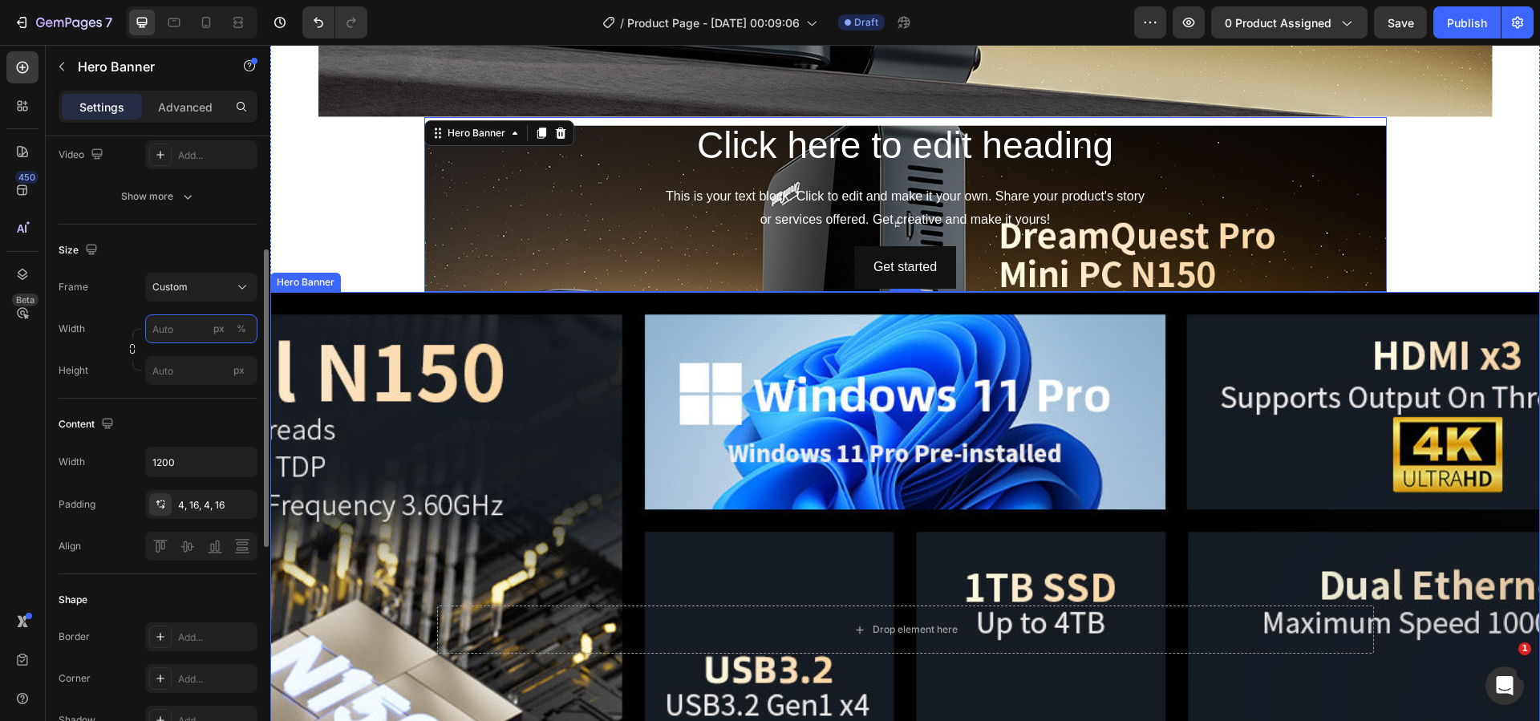
scroll to position [1142, 0]
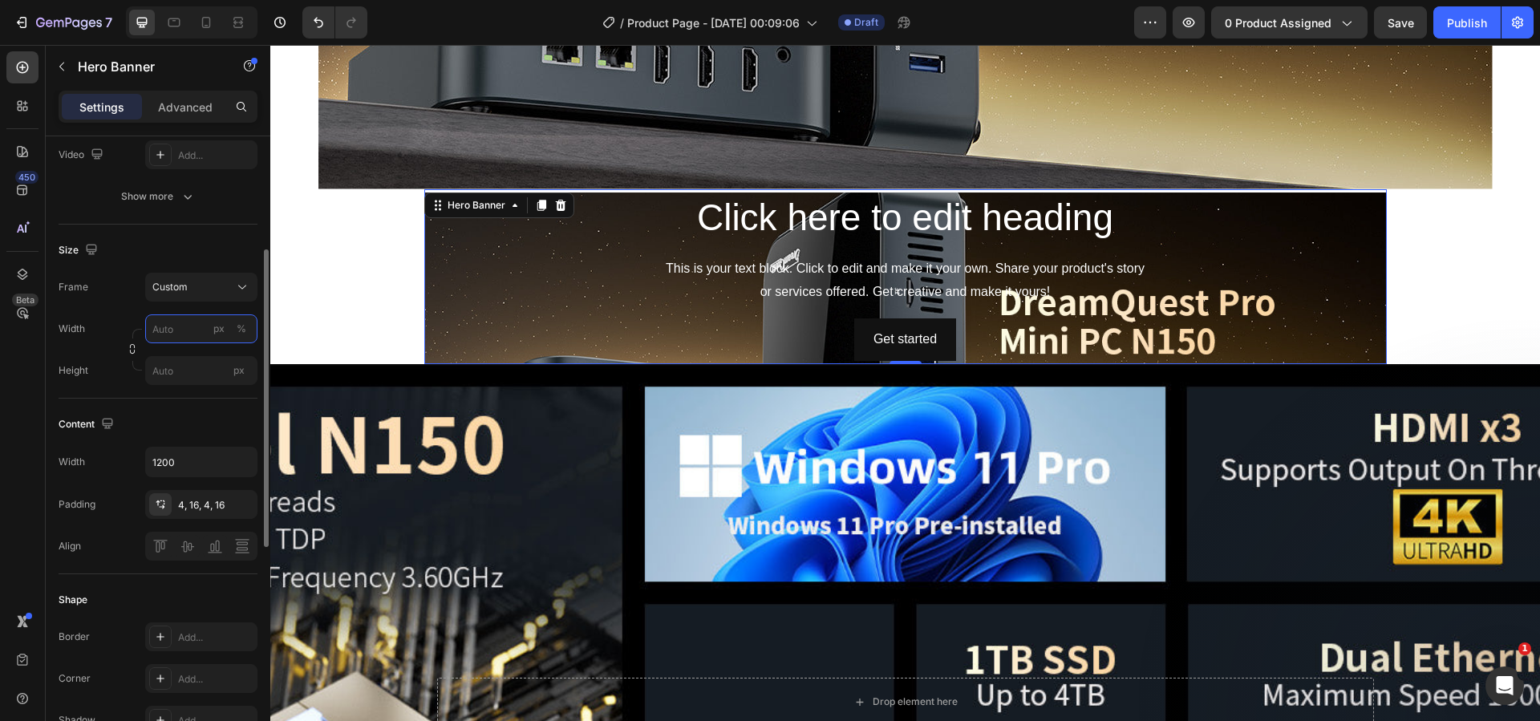
click at [188, 330] on input "px %" at bounding box center [201, 328] width 112 height 29
click at [197, 367] on p "Full 100%" at bounding box center [198, 367] width 93 height 14
type input "100"
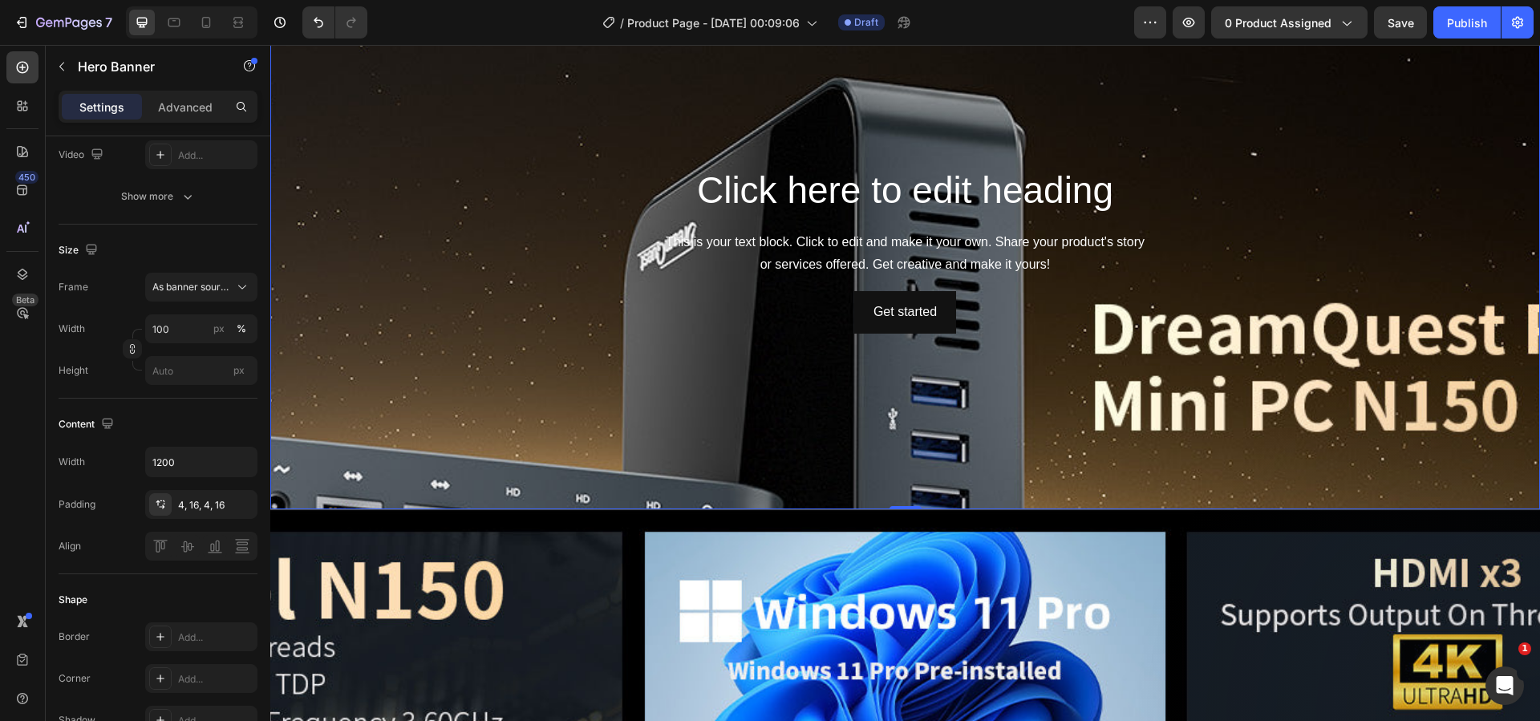
scroll to position [1383, 0]
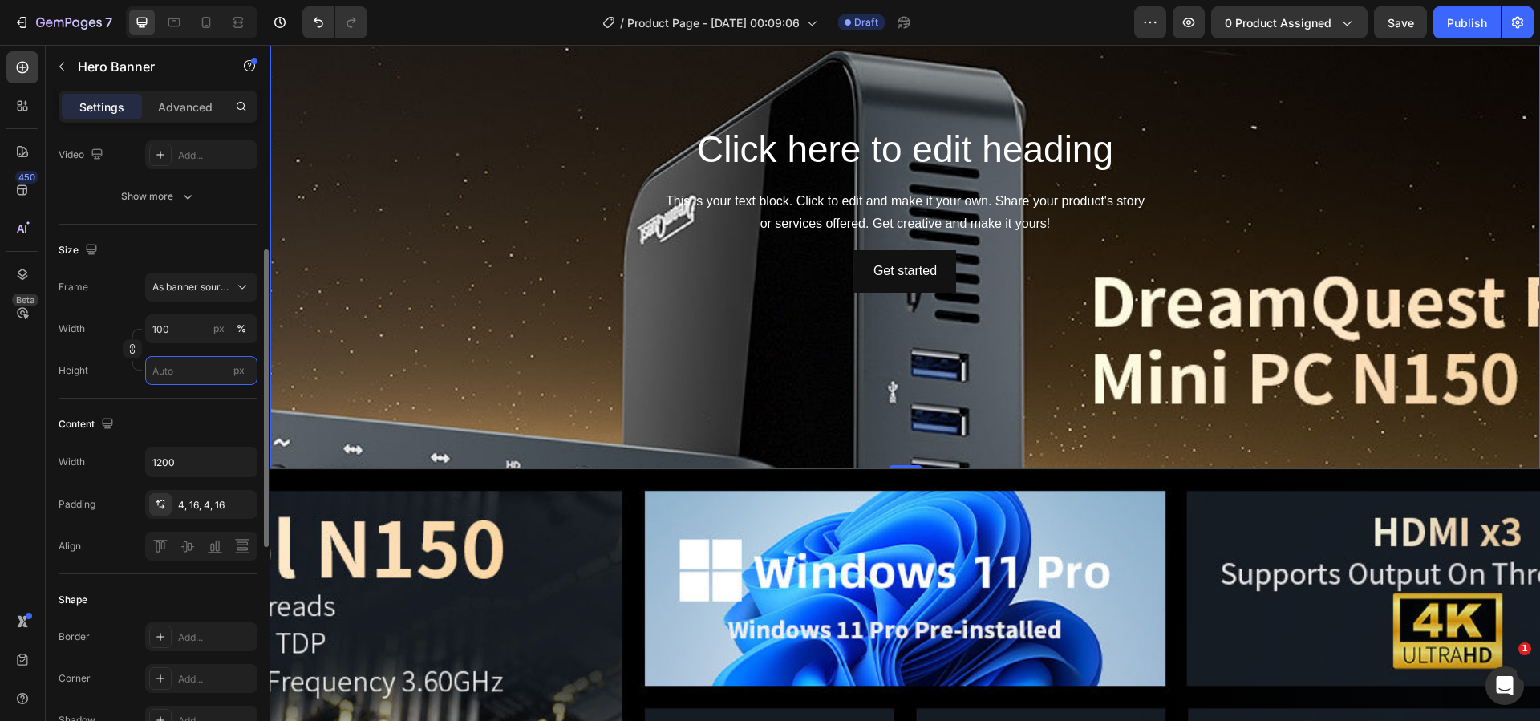
click at [179, 369] on input "px" at bounding box center [201, 370] width 112 height 29
click at [193, 432] on span "Fit screen" at bounding box center [174, 438] width 45 height 14
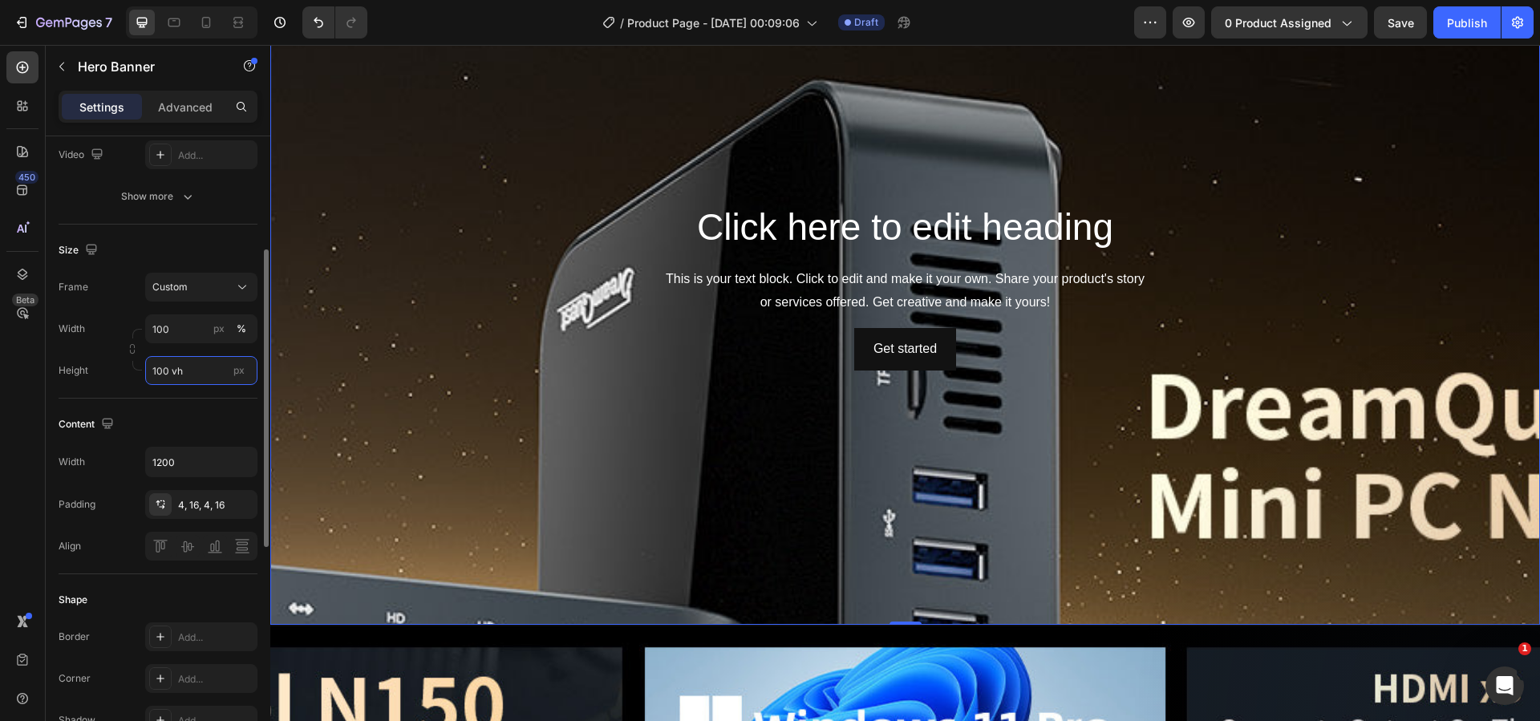
click at [199, 371] on input "100 vh" at bounding box center [201, 370] width 112 height 29
click at [208, 411] on p "Fit content Auto" at bounding box center [198, 409] width 93 height 14
type input "Auto"
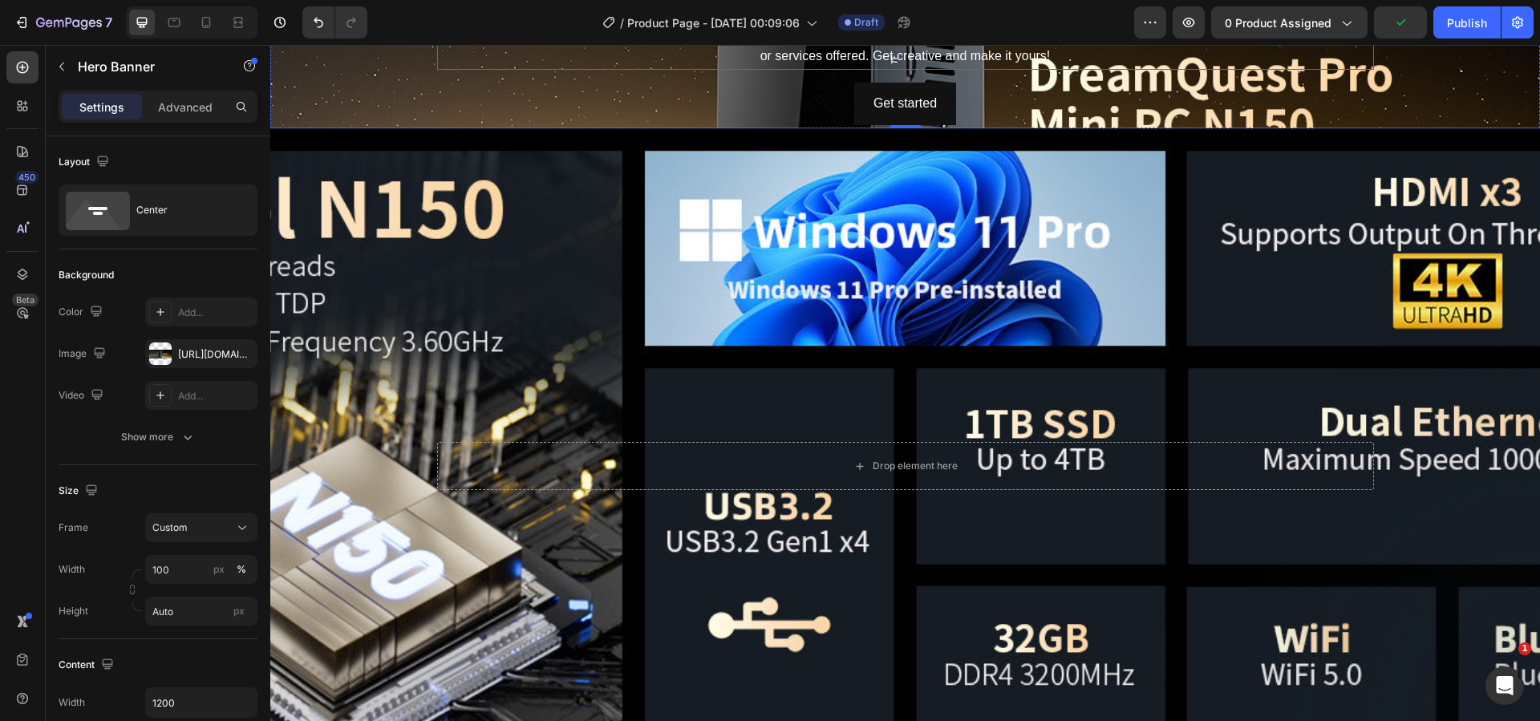
scroll to position [1463, 0]
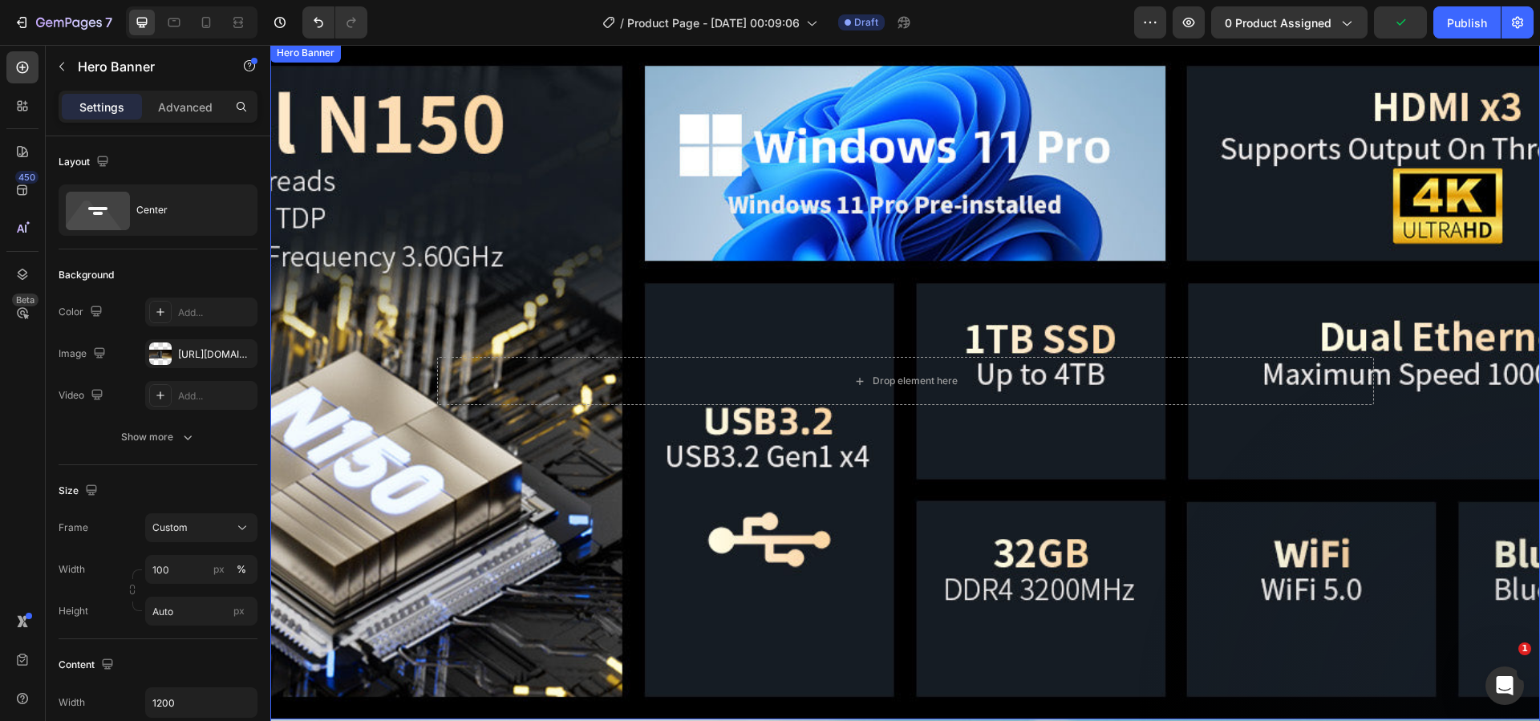
click at [431, 421] on div "Background Image" at bounding box center [905, 381] width 1270 height 676
click at [394, 334] on div "Background Image" at bounding box center [905, 381] width 1270 height 676
click at [407, 58] on icon at bounding box center [407, 59] width 10 height 11
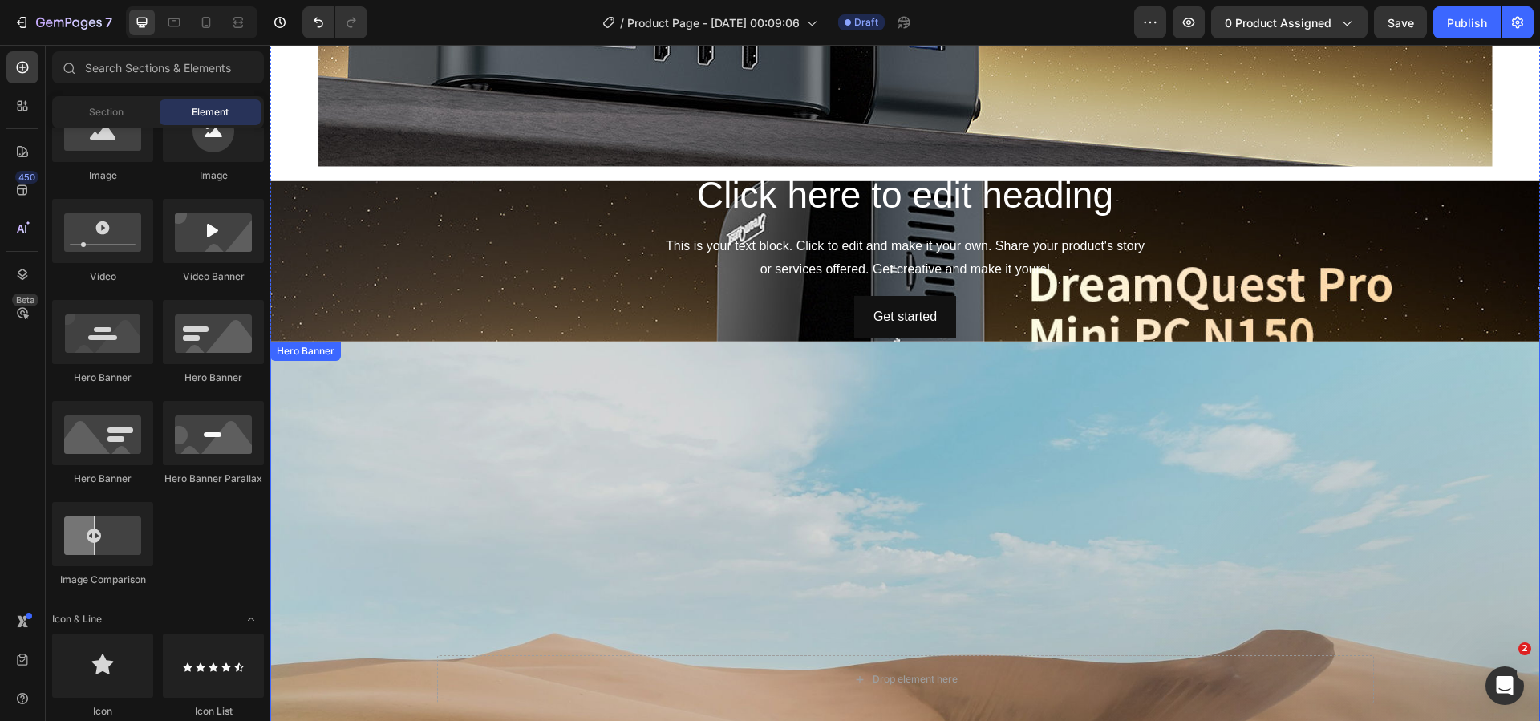
scroll to position [1142, 0]
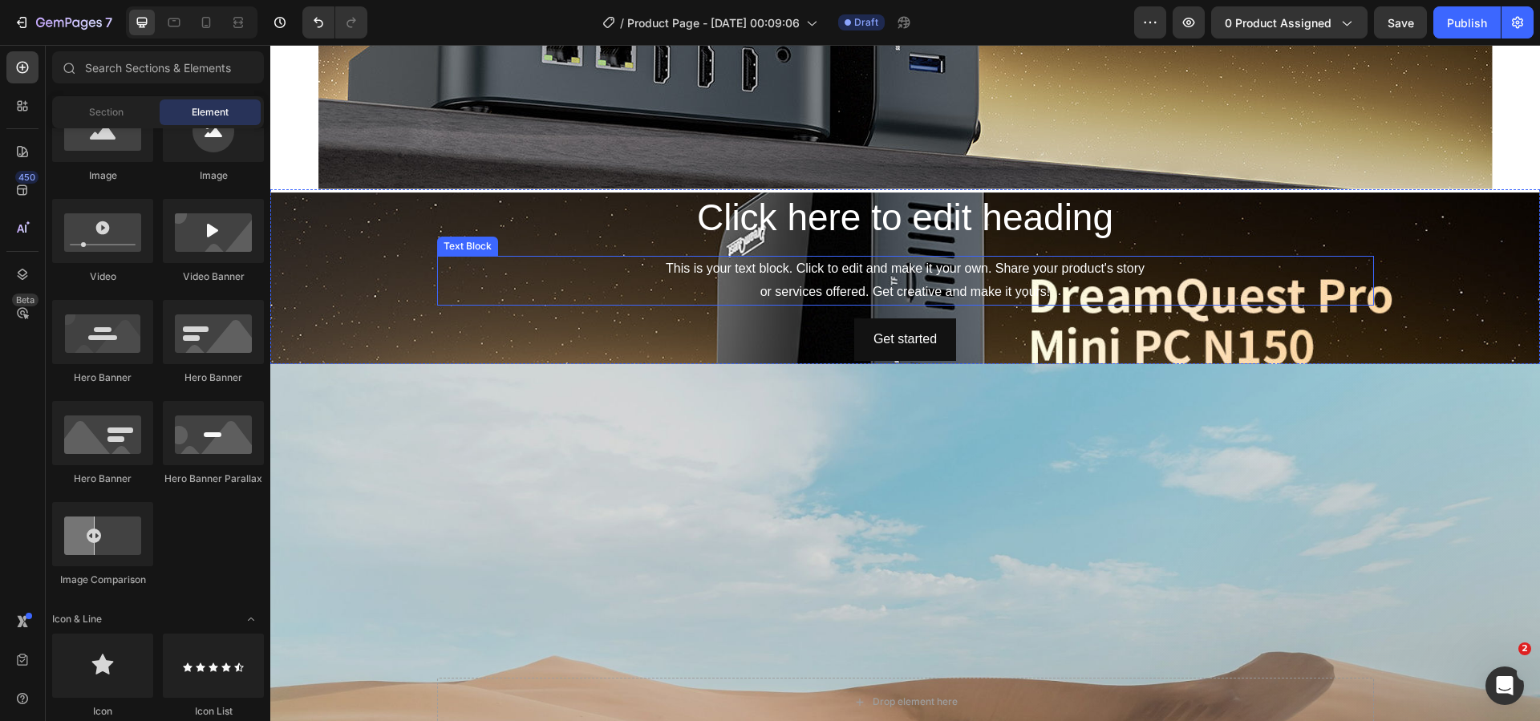
click at [492, 270] on div "This is your text block. Click to edit and make it your own. Share your product…" at bounding box center [905, 281] width 937 height 50
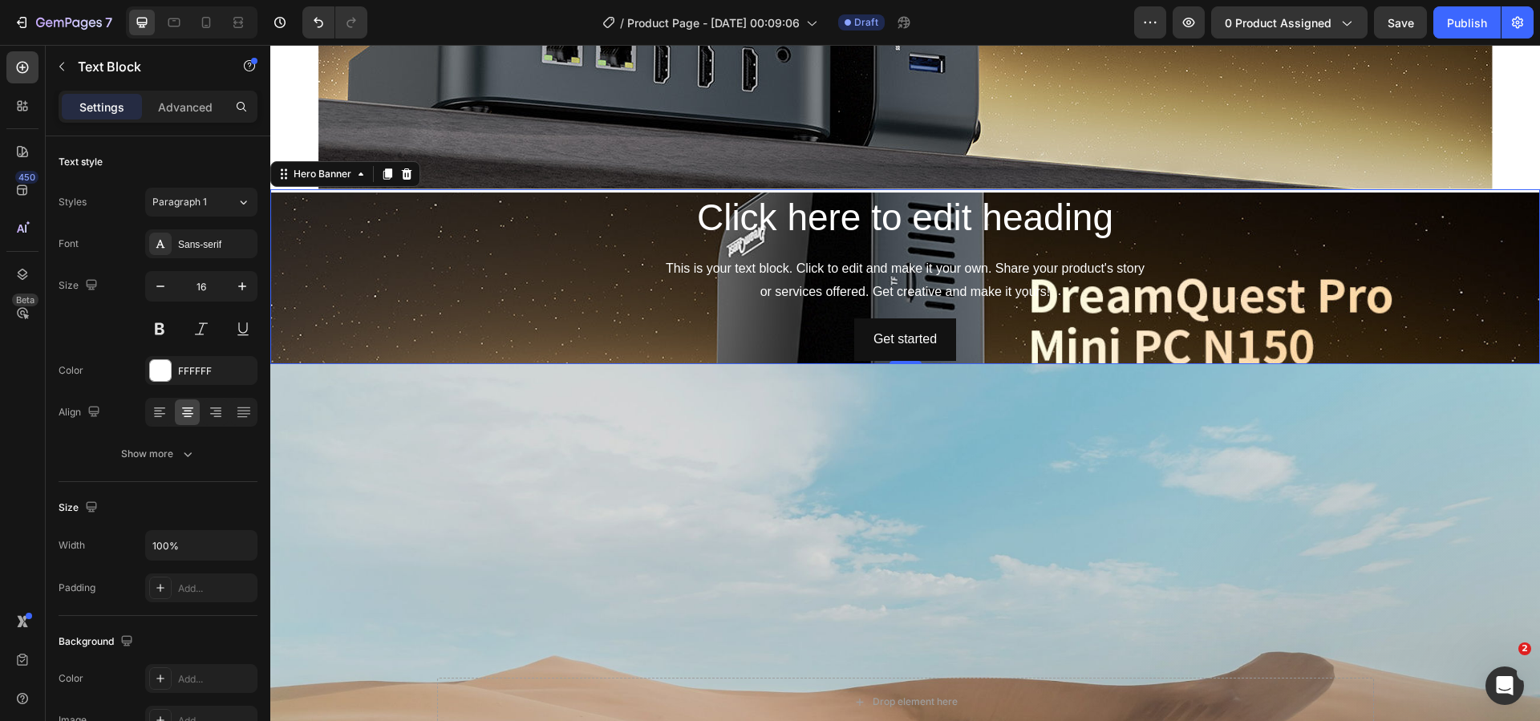
click at [410, 265] on div "Background Image" at bounding box center [905, 323] width 1270 height 262
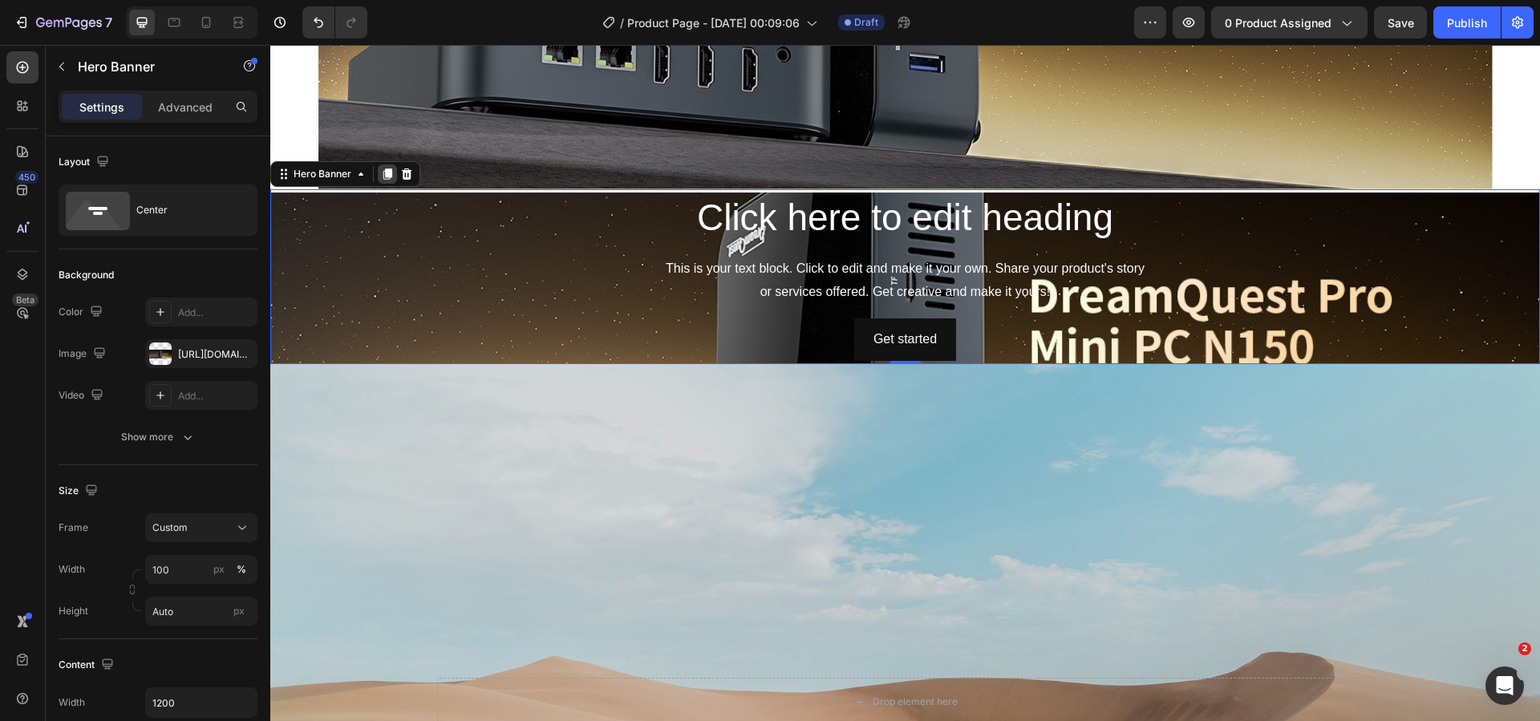
click at [395, 174] on div at bounding box center [387, 173] width 19 height 19
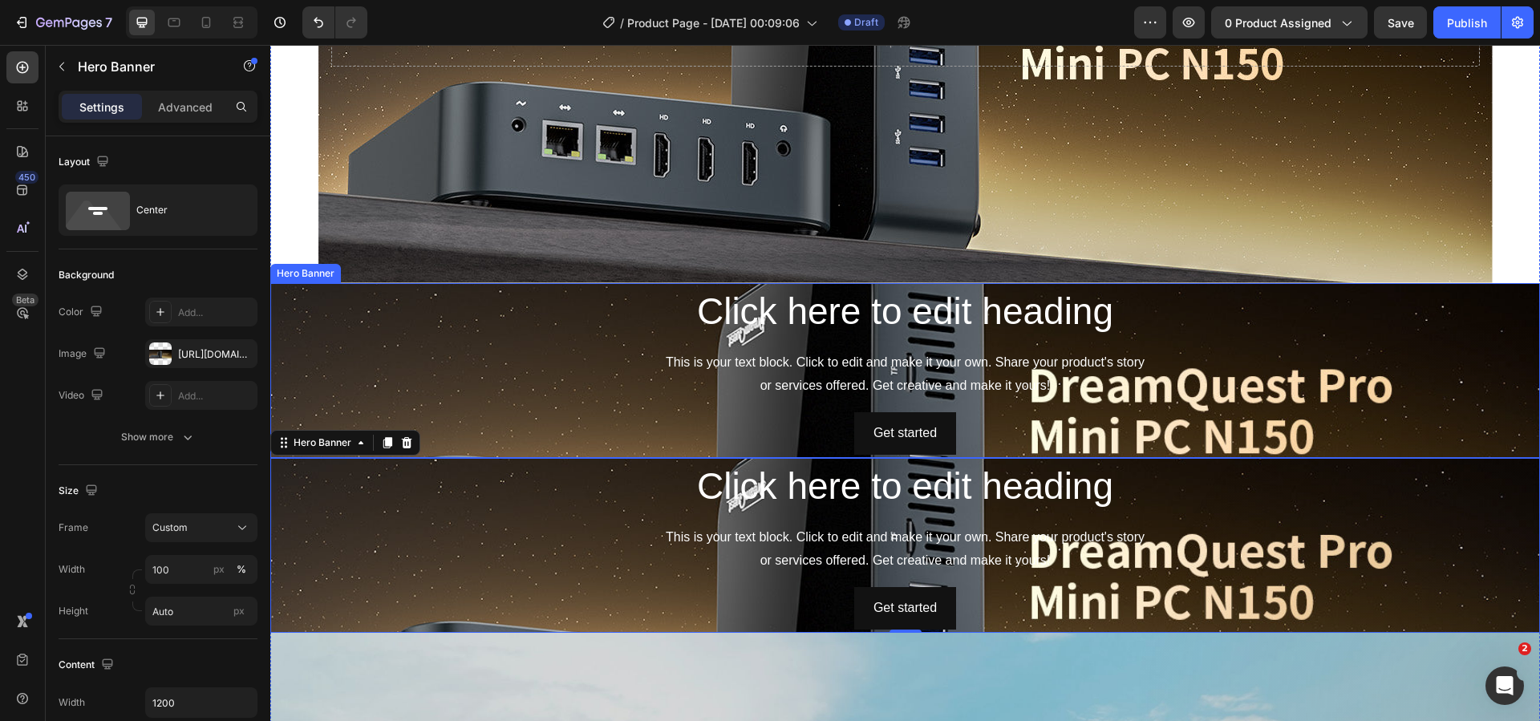
scroll to position [1062, 0]
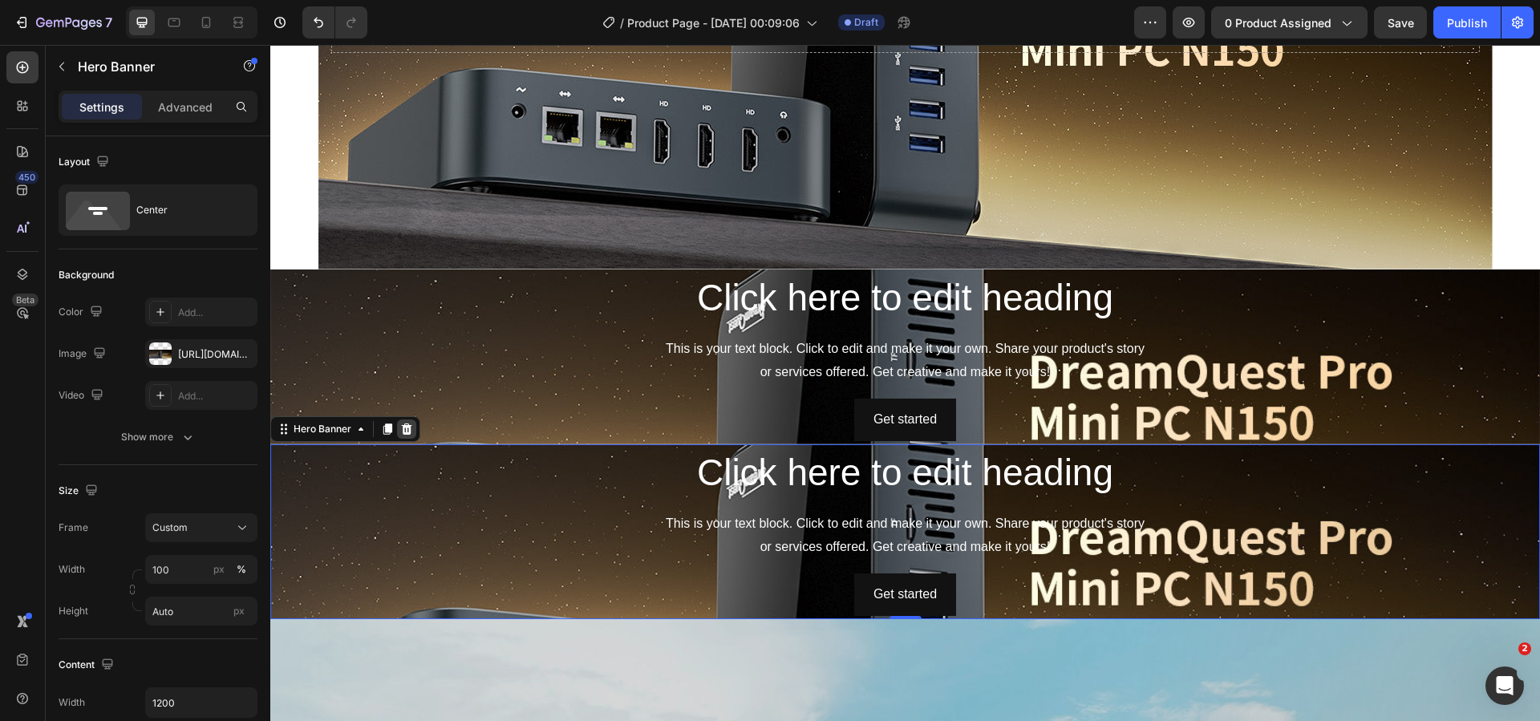
click at [407, 428] on icon at bounding box center [406, 429] width 13 height 13
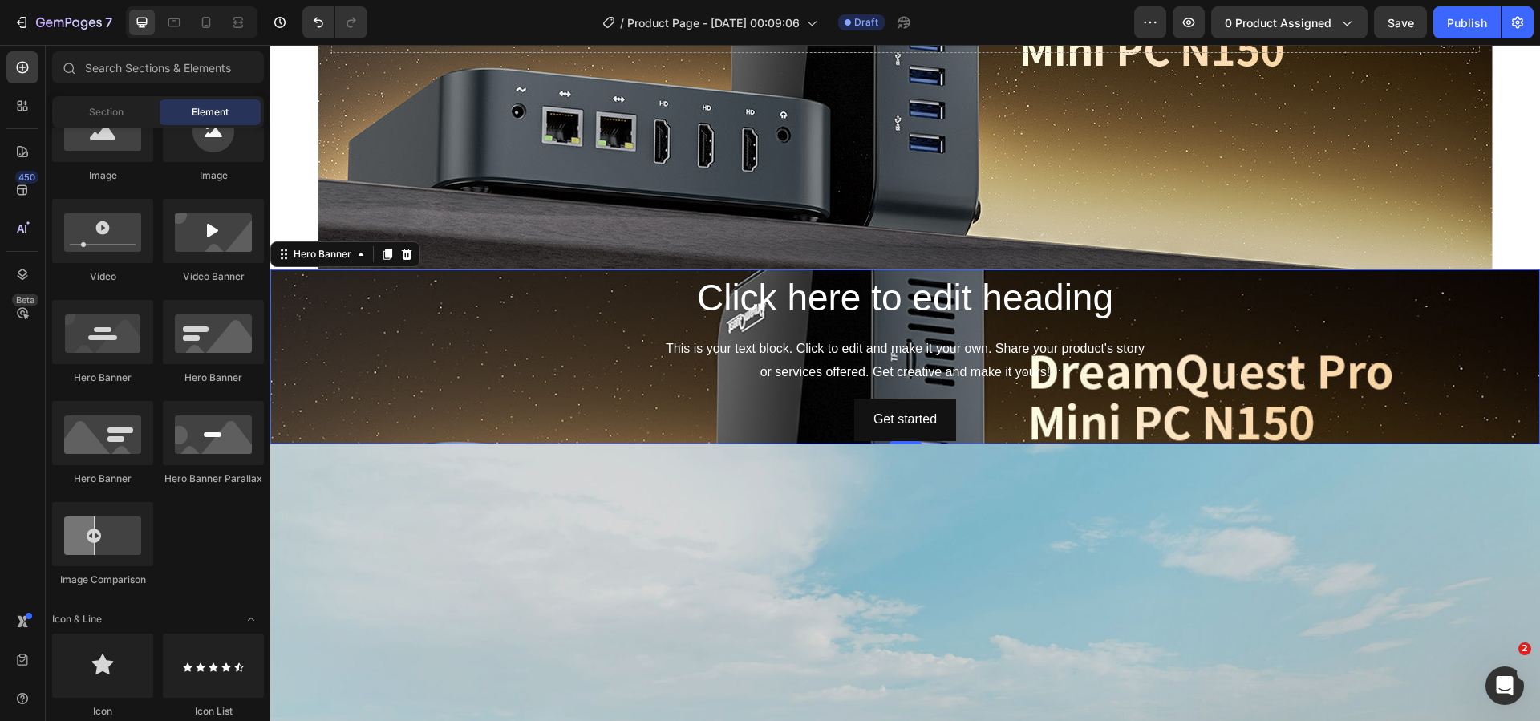
drag, startPoint x: 351, startPoint y: 301, endPoint x: 348, endPoint y: 262, distance: 38.6
click at [351, 300] on div "Background Image" at bounding box center [905, 400] width 1270 height 262
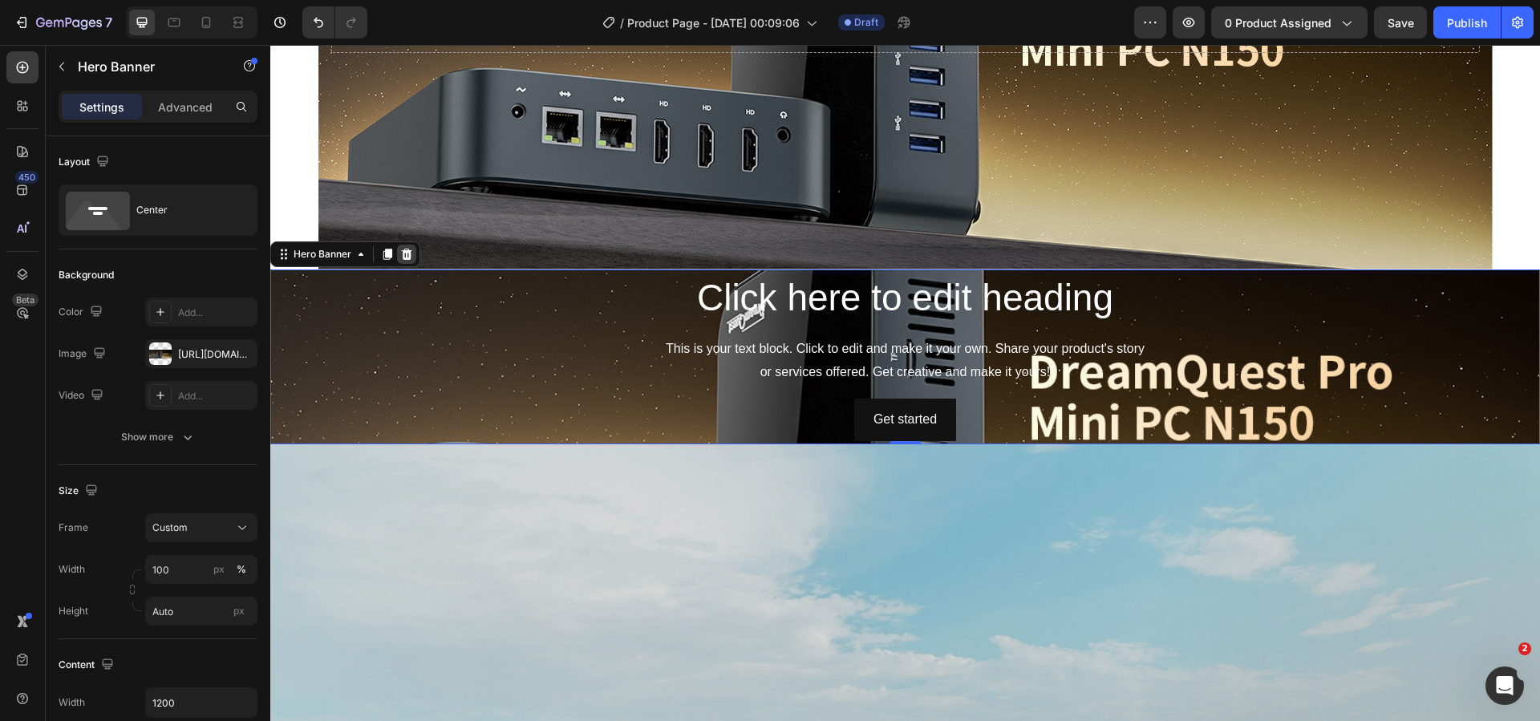
click at [399, 261] on div at bounding box center [406, 254] width 19 height 19
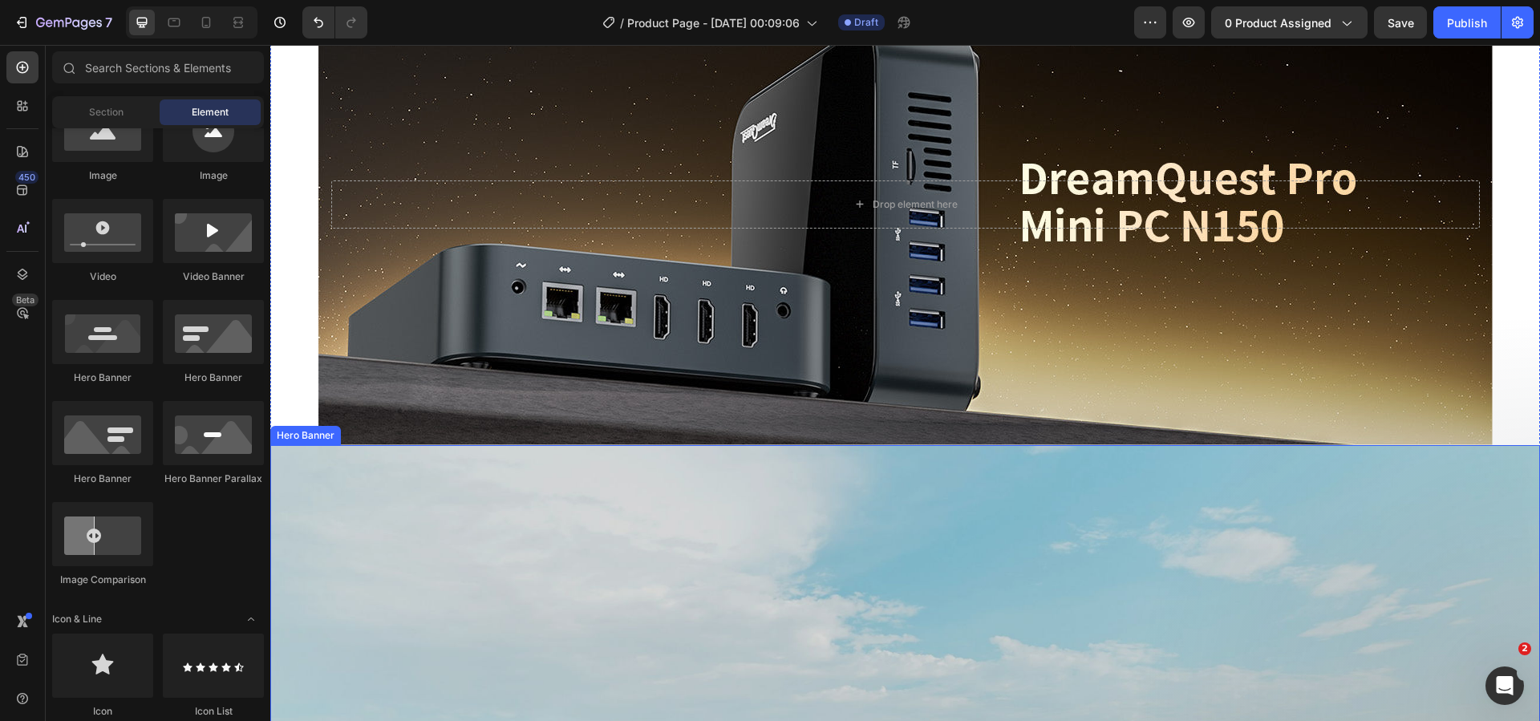
scroll to position [821, 0]
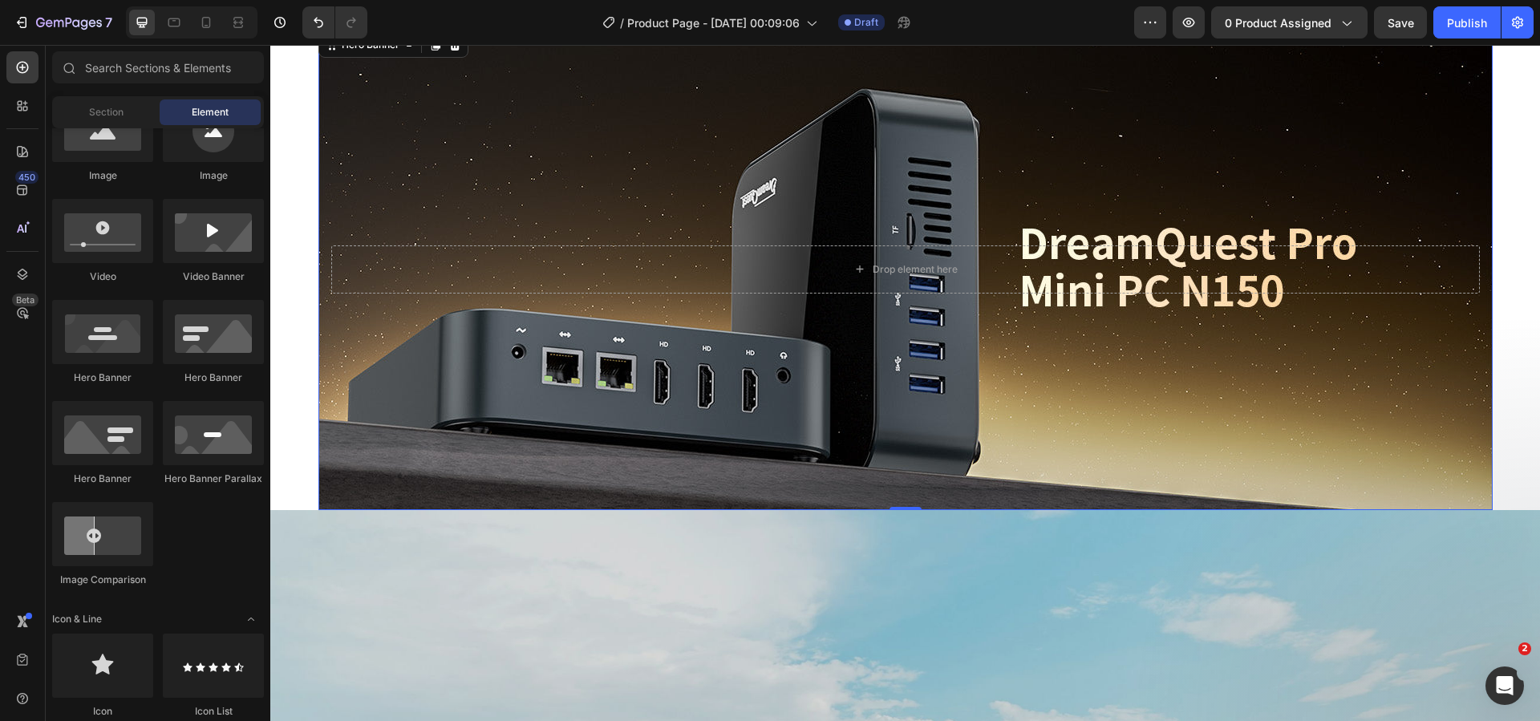
click at [369, 399] on div "Background Image" at bounding box center [905, 269] width 1174 height 481
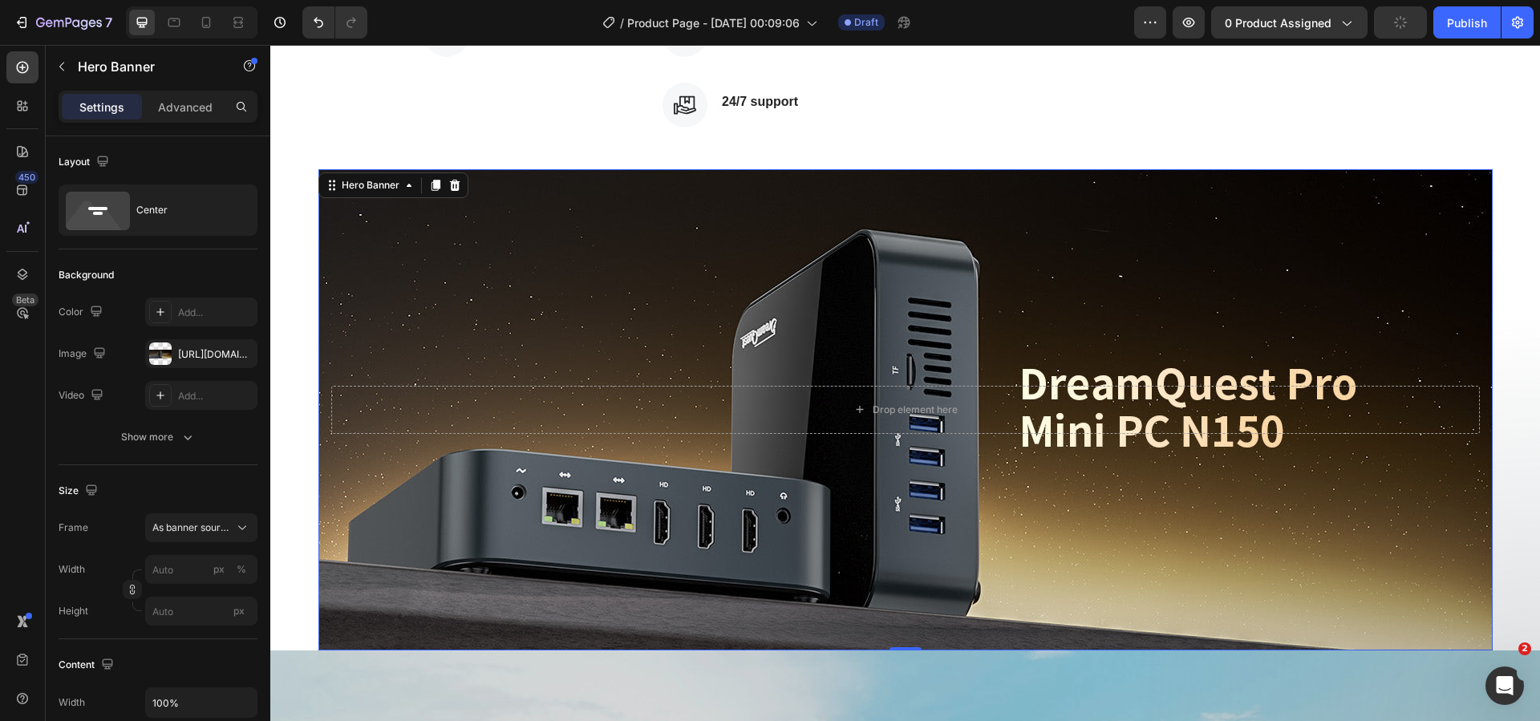
scroll to position [661, 0]
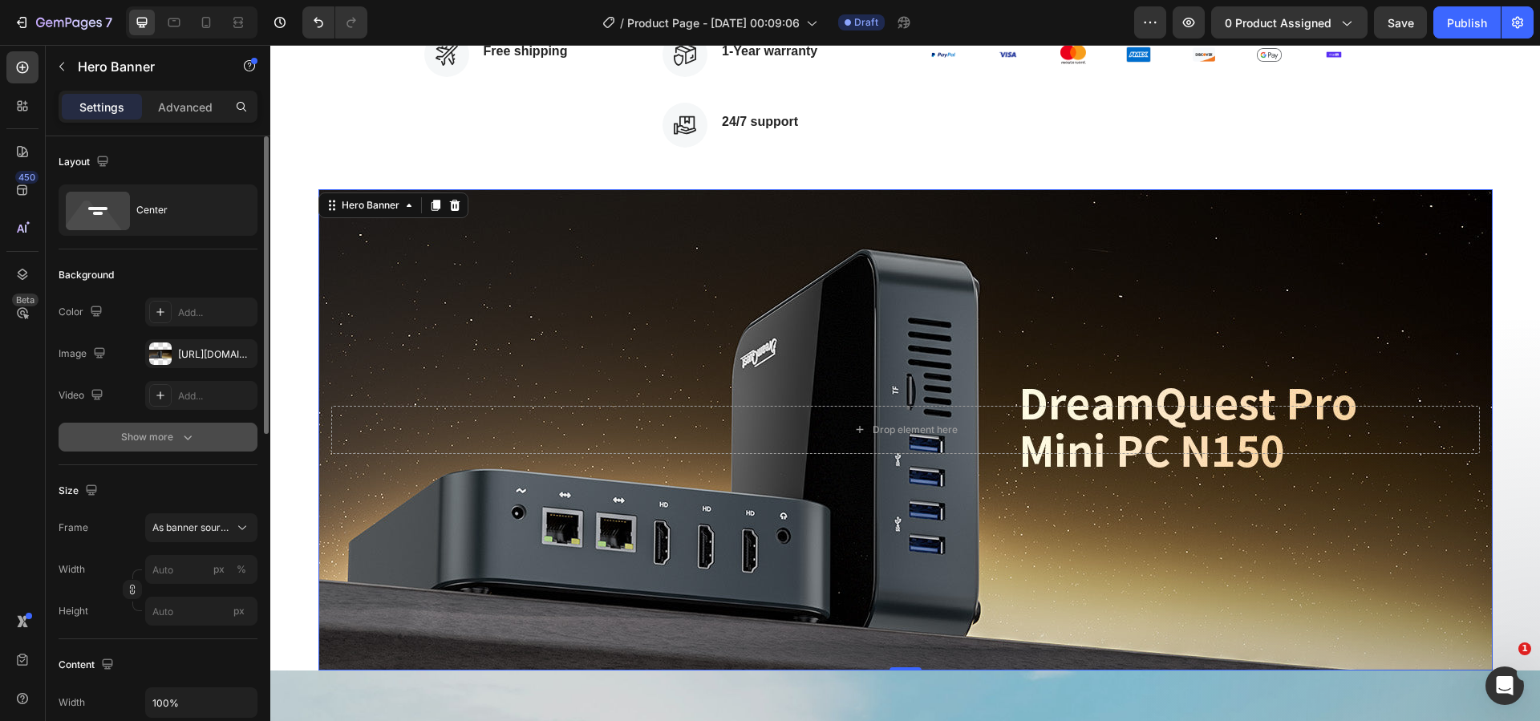
click at [180, 443] on icon "button" at bounding box center [188, 437] width 16 height 16
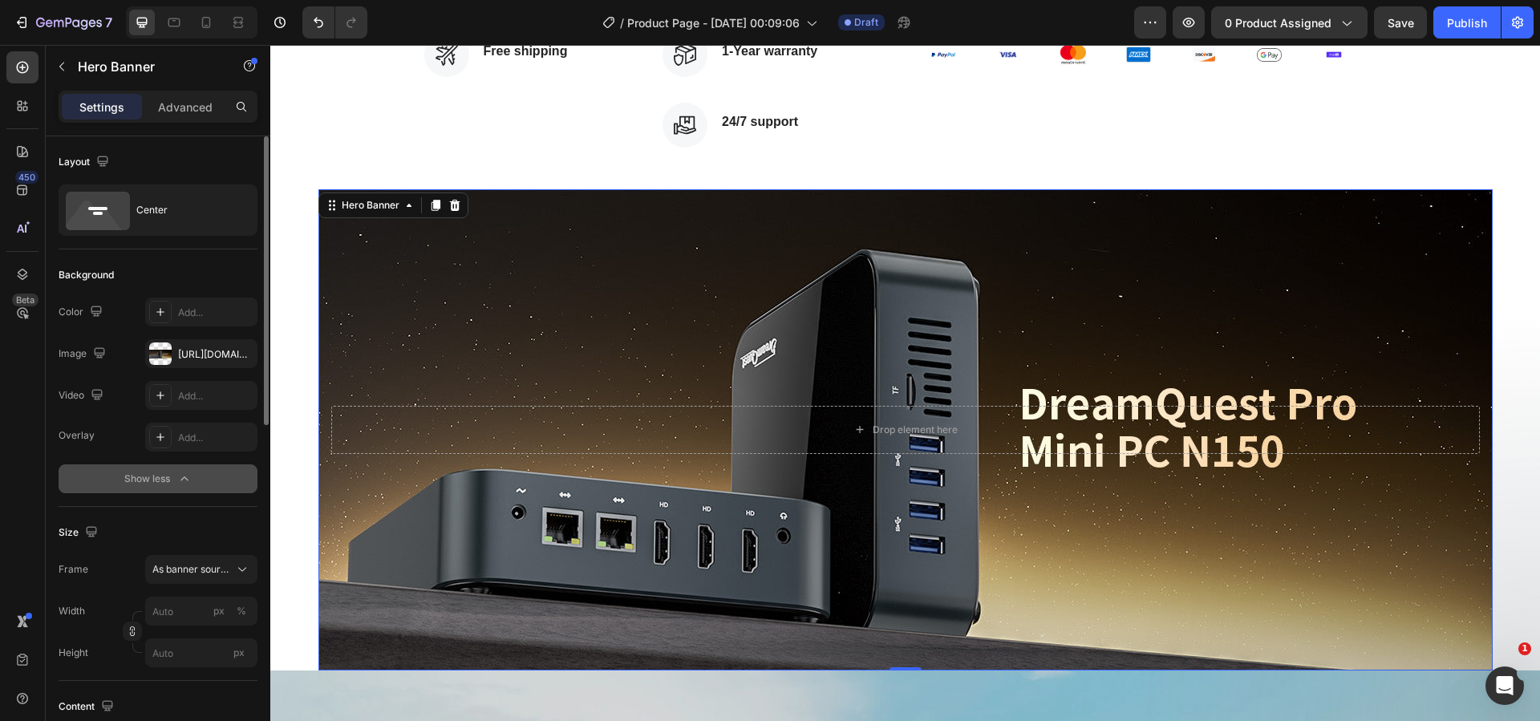
click at [183, 122] on div "Settings Advanced" at bounding box center [158, 107] width 199 height 32
click at [184, 112] on p "Advanced" at bounding box center [185, 107] width 55 height 17
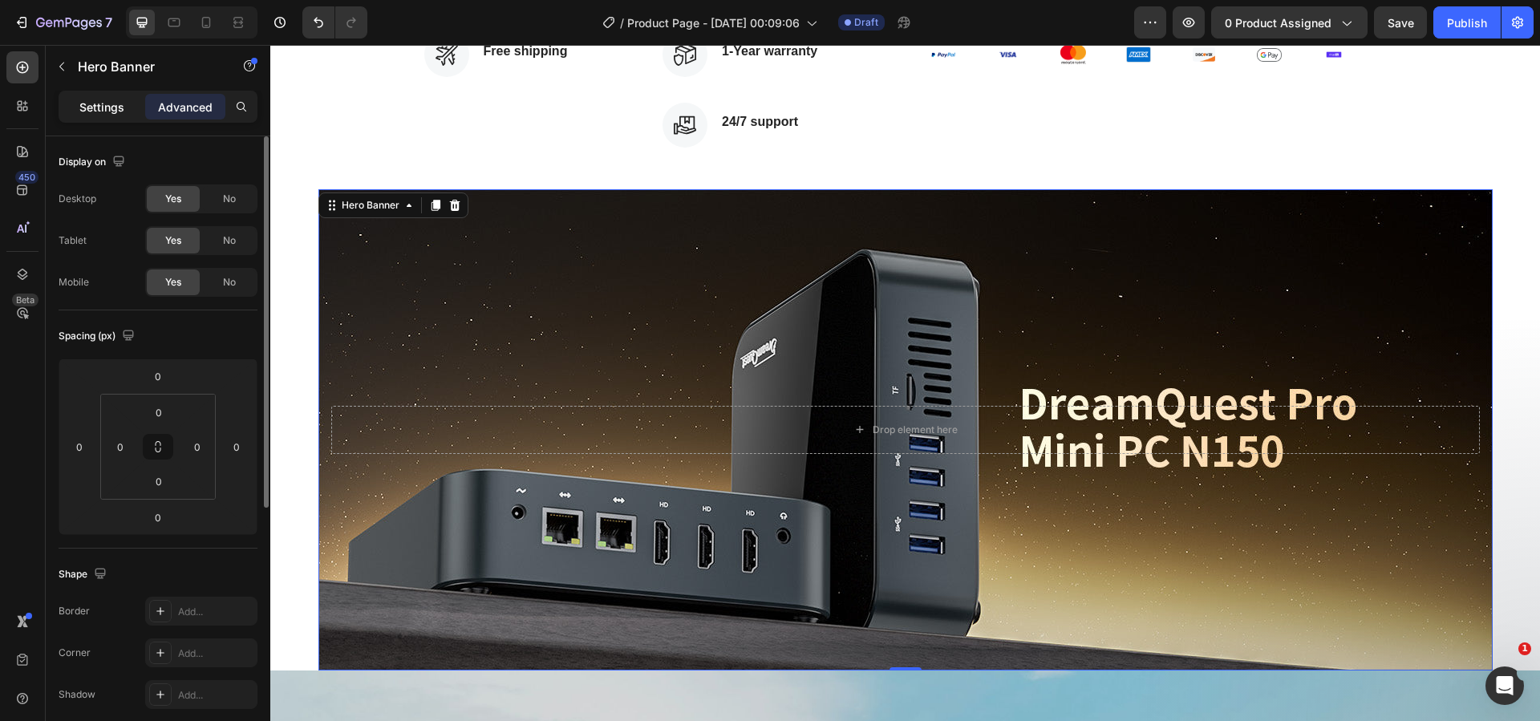
click at [110, 106] on p "Settings" at bounding box center [101, 107] width 45 height 17
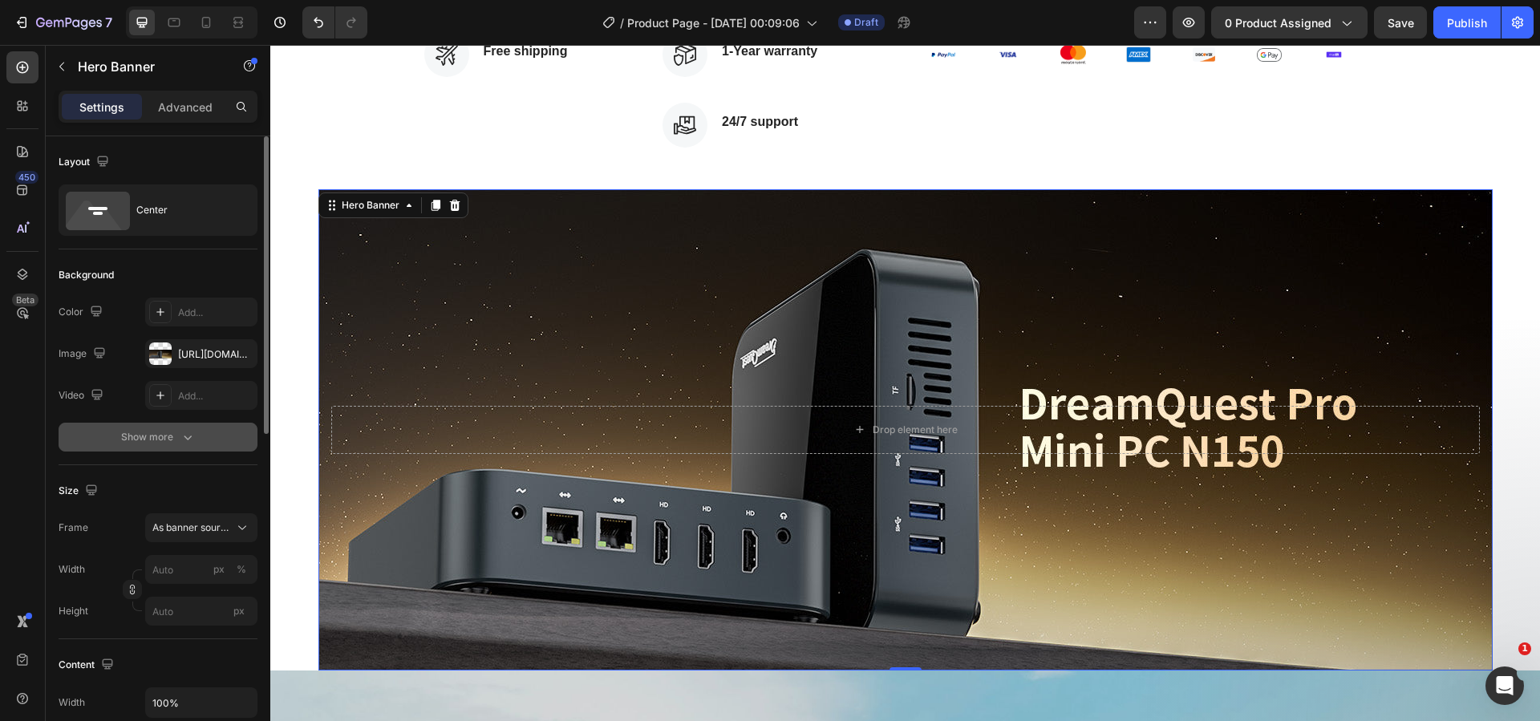
click at [180, 432] on icon "button" at bounding box center [188, 437] width 16 height 16
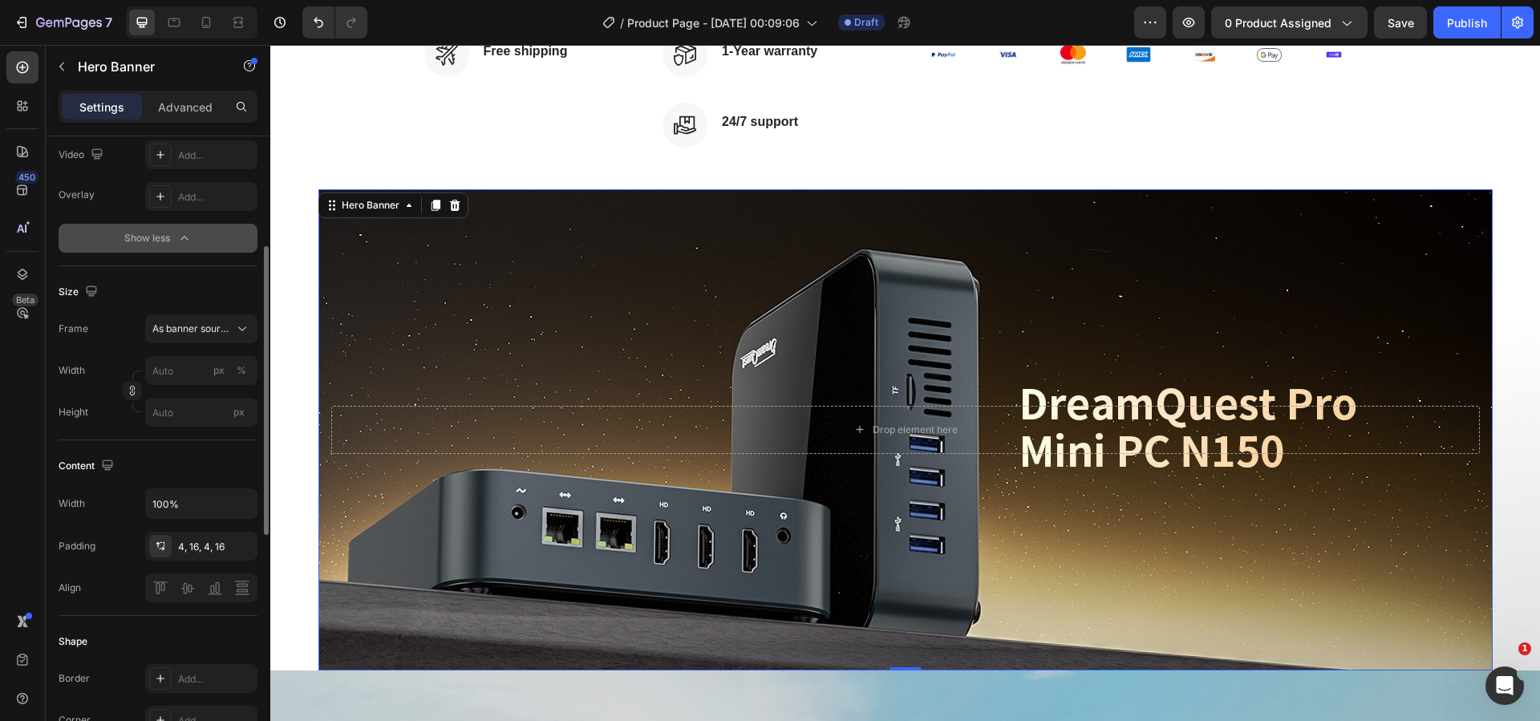
scroll to position [321, 0]
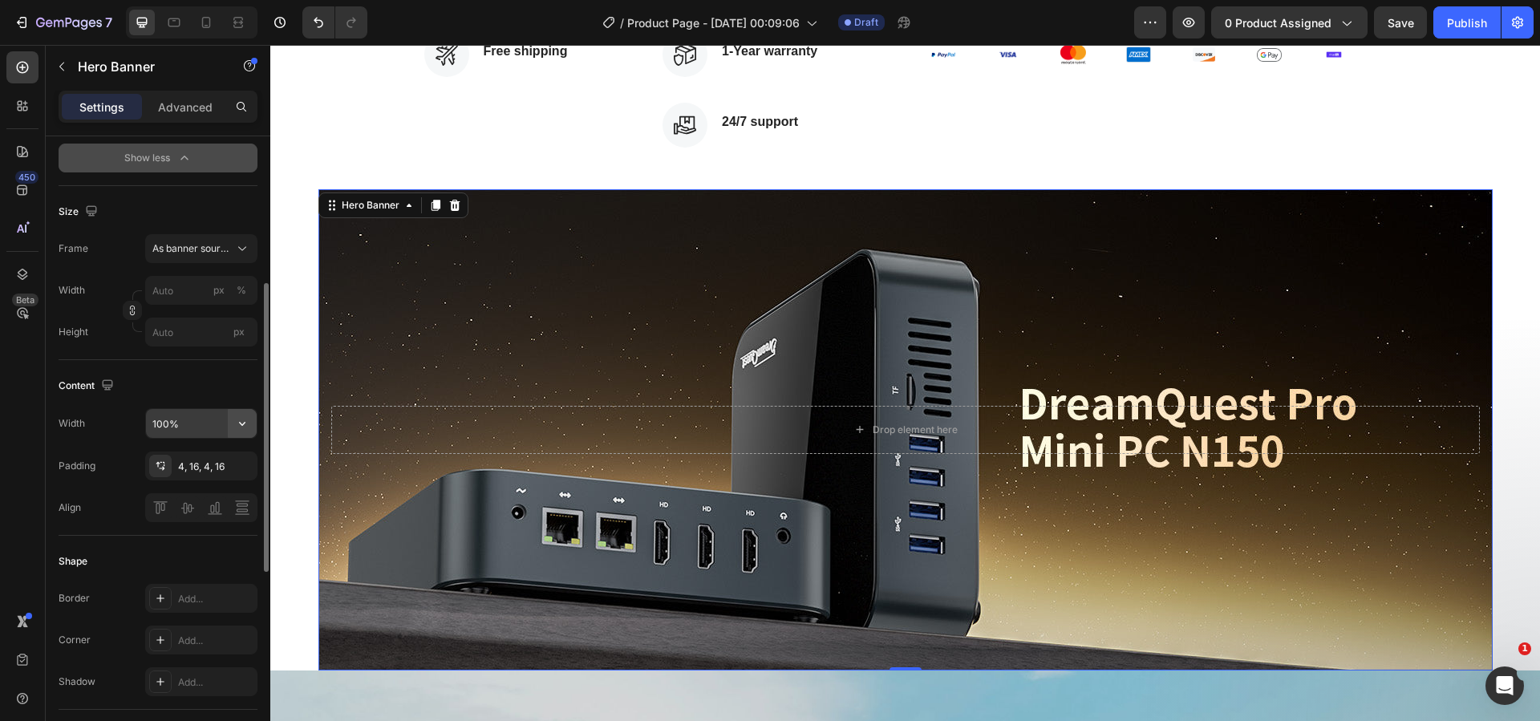
click at [251, 424] on button "button" at bounding box center [242, 423] width 29 height 29
click at [197, 490] on p "Default 1200px" at bounding box center [197, 495] width 91 height 14
type input "1200"
click at [201, 249] on span "As banner source" at bounding box center [191, 248] width 79 height 14
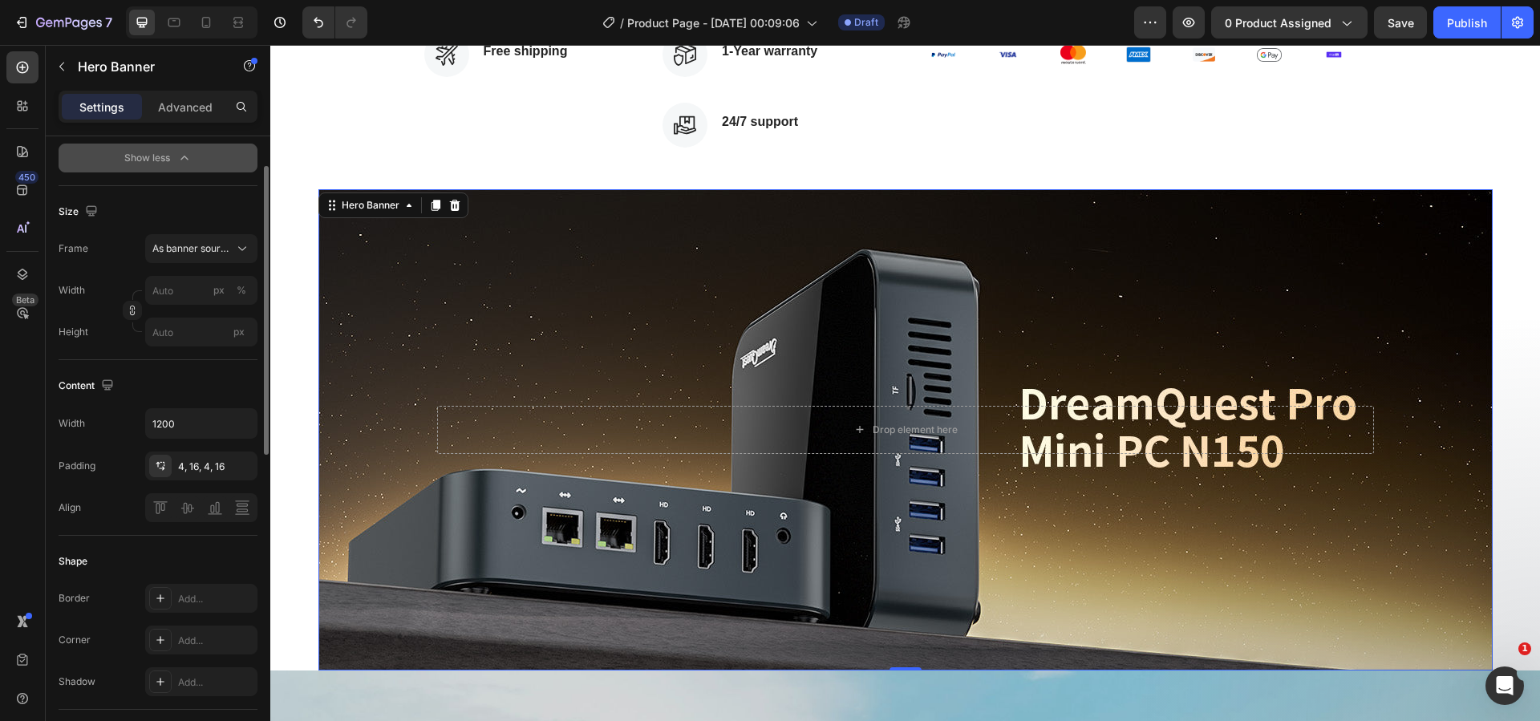
scroll to position [0, 0]
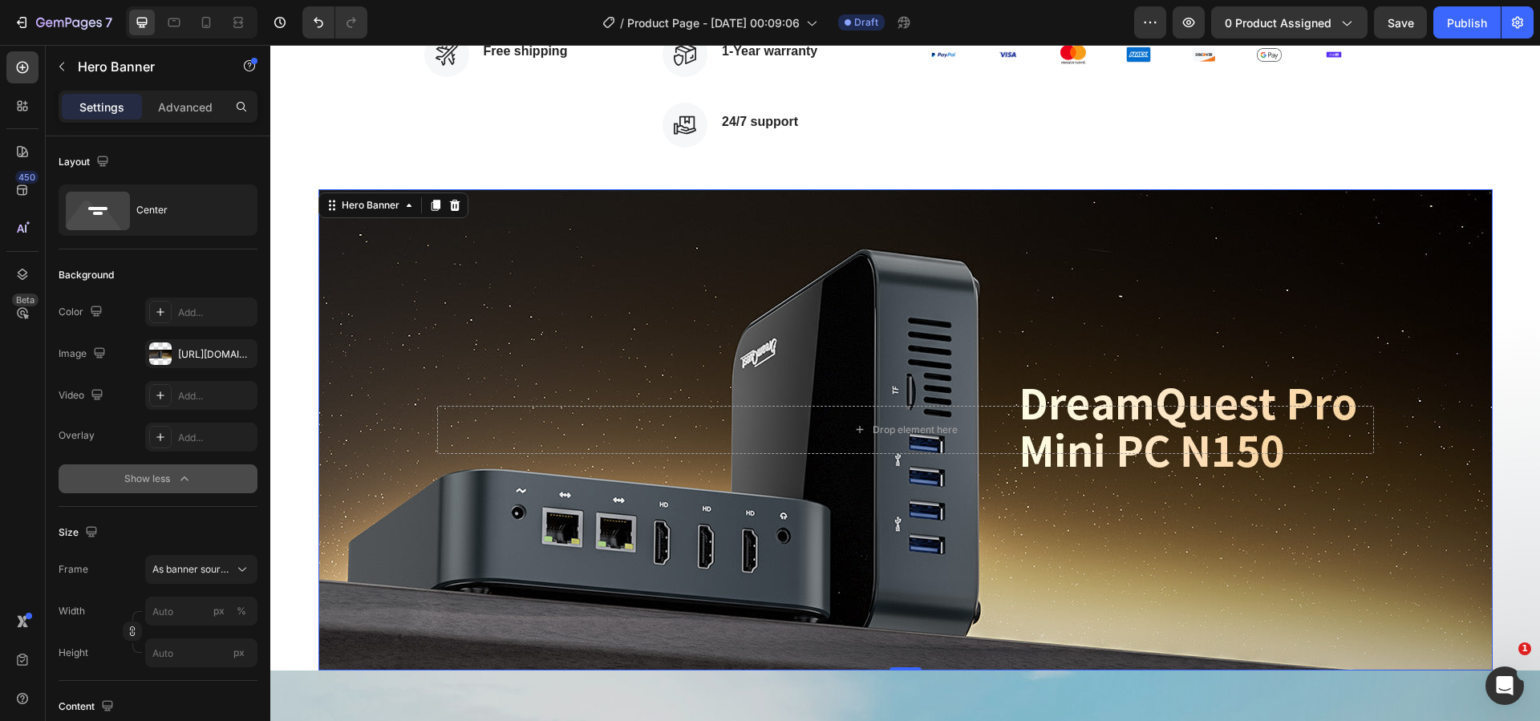
click at [404, 331] on div "Background Image" at bounding box center [905, 429] width 1174 height 481
click at [443, 324] on div "Background Image" at bounding box center [905, 429] width 1174 height 481
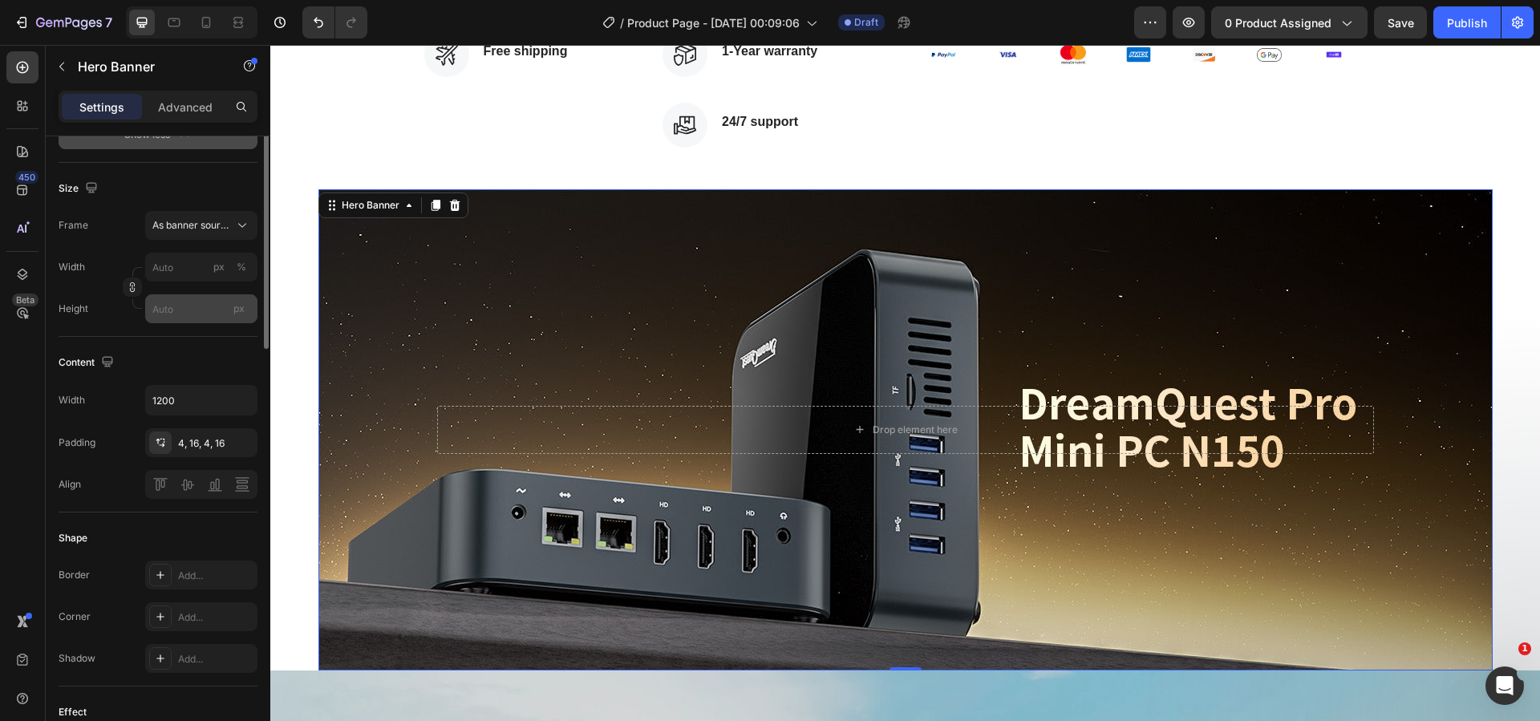
scroll to position [103, 0]
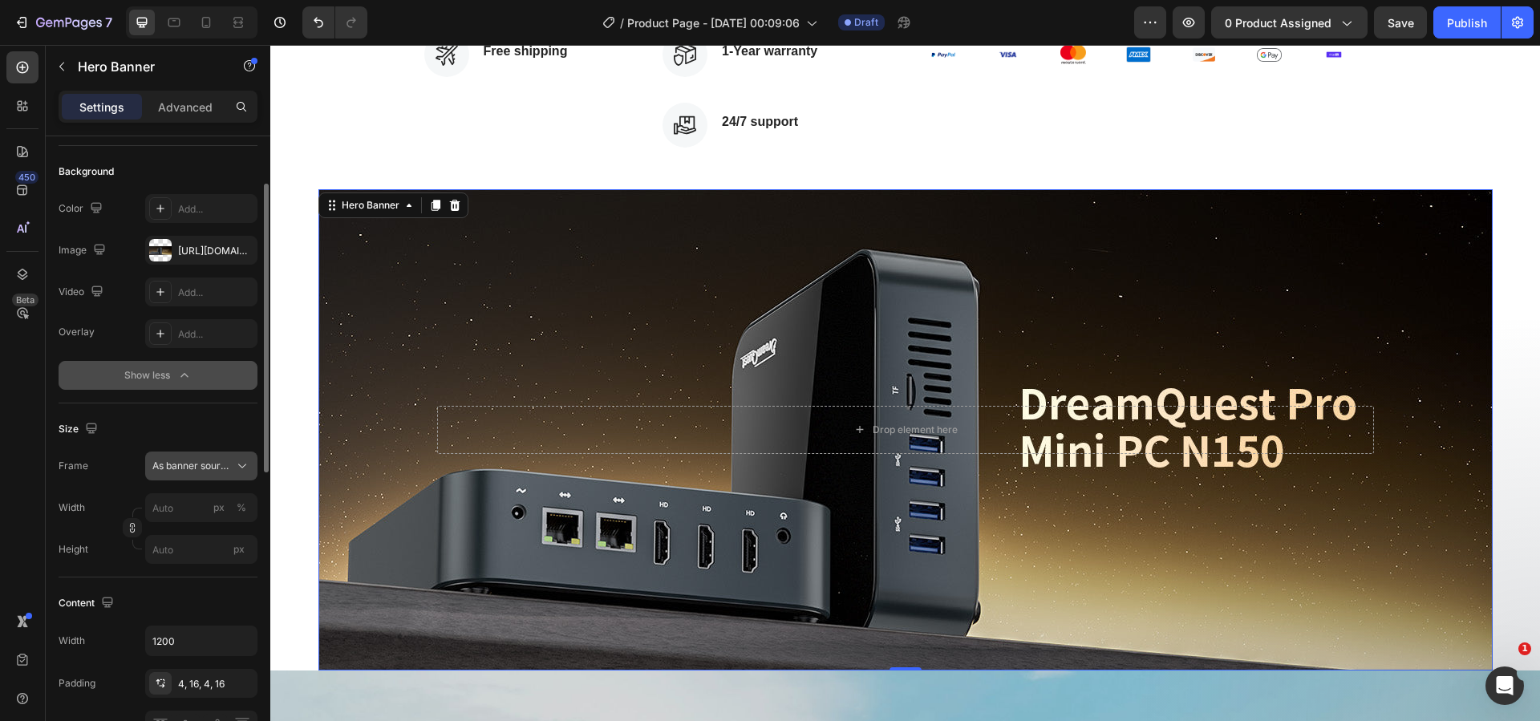
click at [217, 458] on button "As banner source" at bounding box center [201, 466] width 112 height 29
click at [217, 460] on span "As banner source" at bounding box center [191, 466] width 79 height 14
click at [213, 248] on div "https://cdn.shopify.com/s/files/1/0894/7918/4684/files/gempages_529149896838612…" at bounding box center [201, 251] width 47 height 14
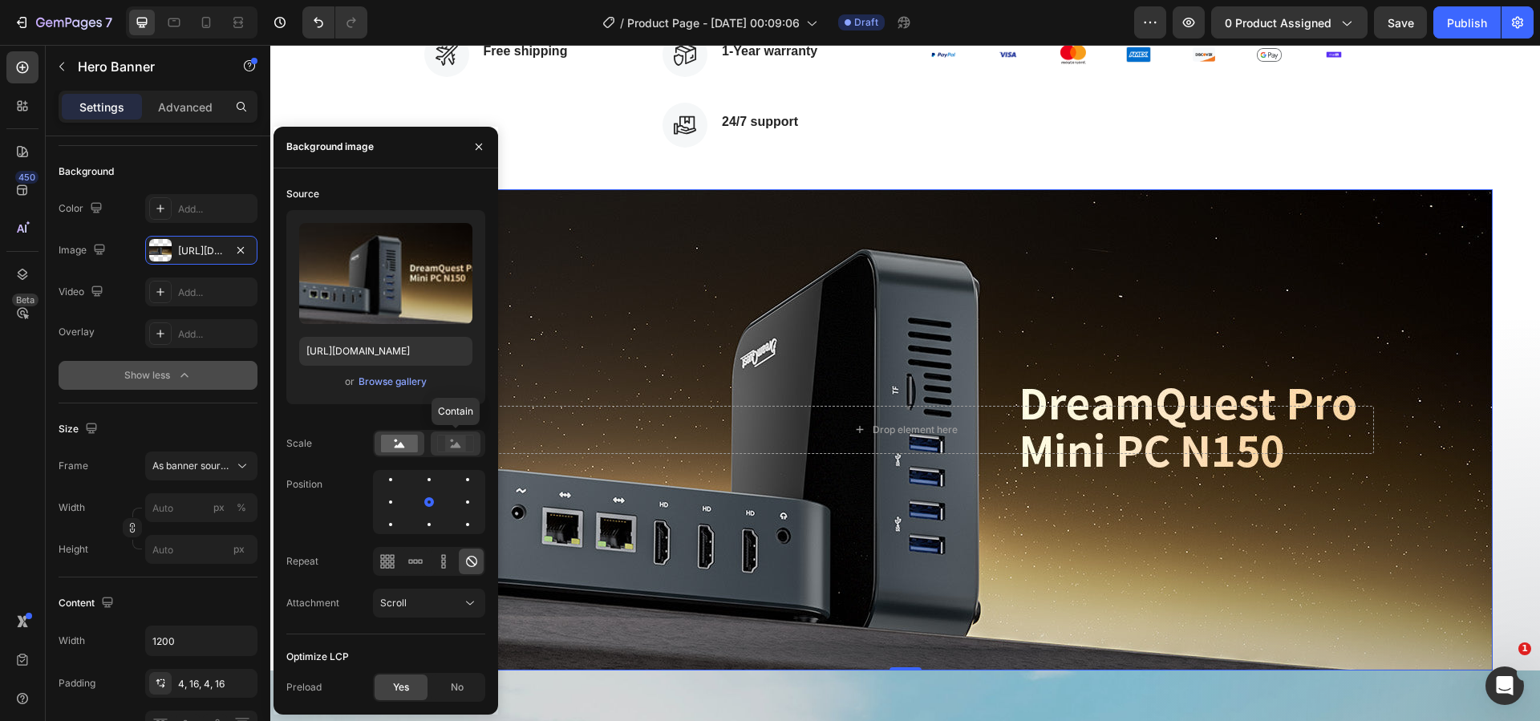
click at [448, 439] on rect at bounding box center [455, 444] width 21 height 16
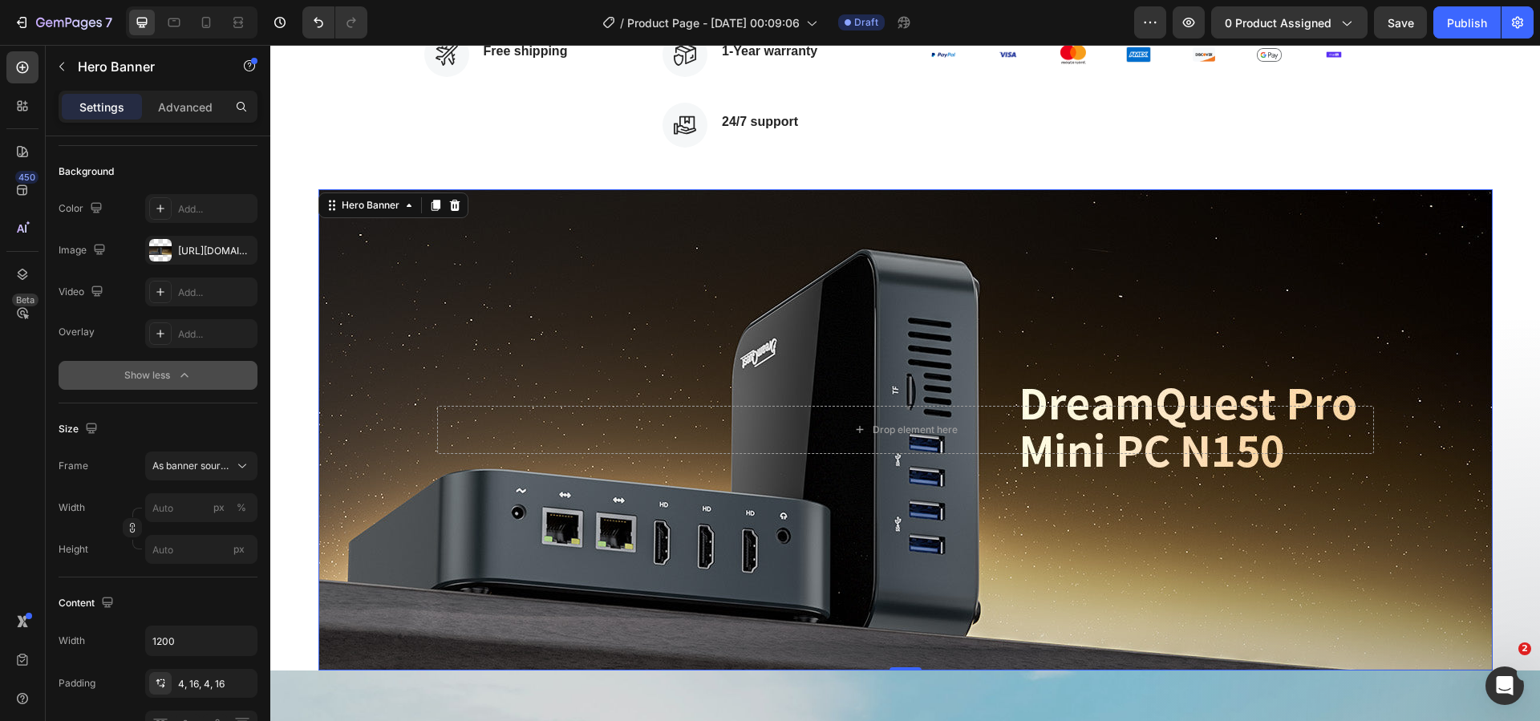
click at [587, 651] on div "Background Image" at bounding box center [905, 429] width 1174 height 481
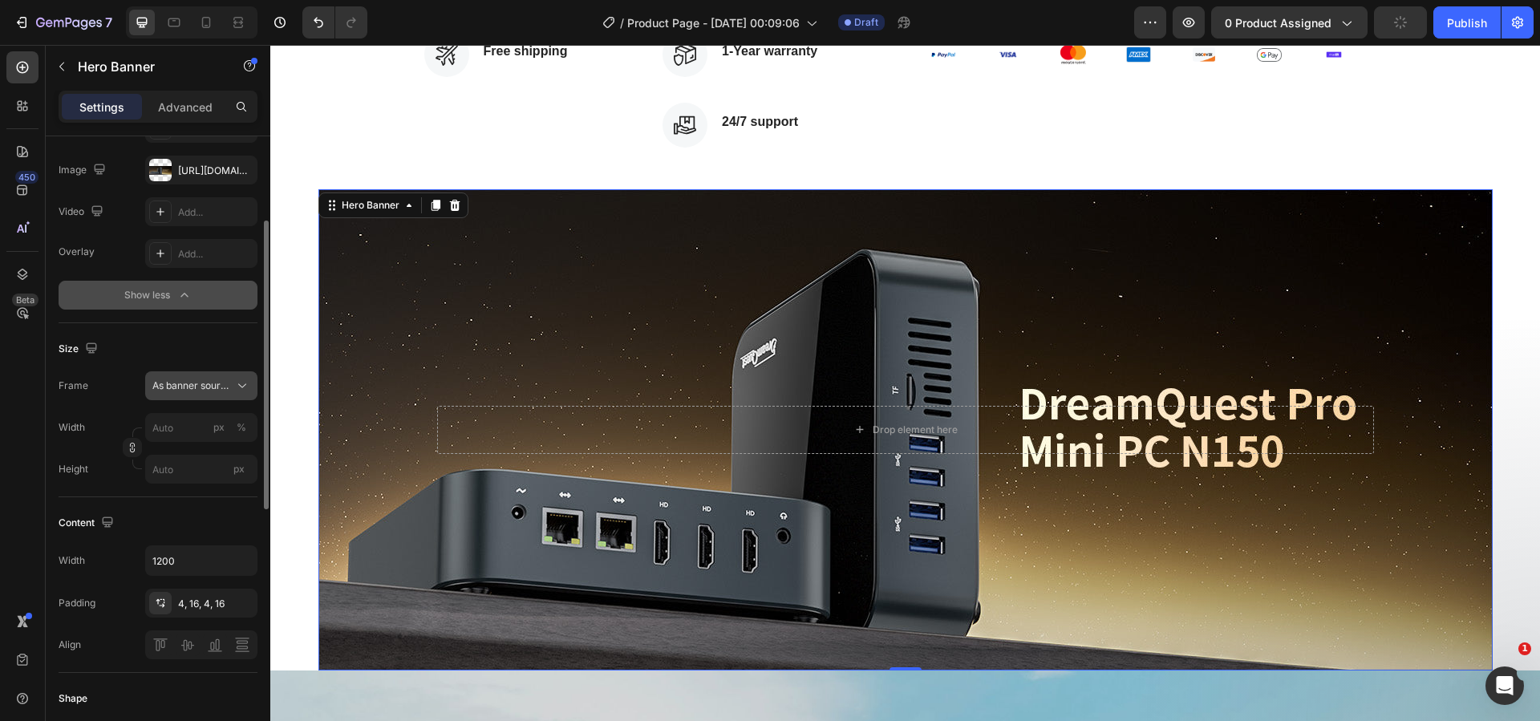
click at [211, 376] on button "As banner source" at bounding box center [201, 385] width 112 height 29
click at [187, 454] on div "Custom" at bounding box center [198, 453] width 93 height 14
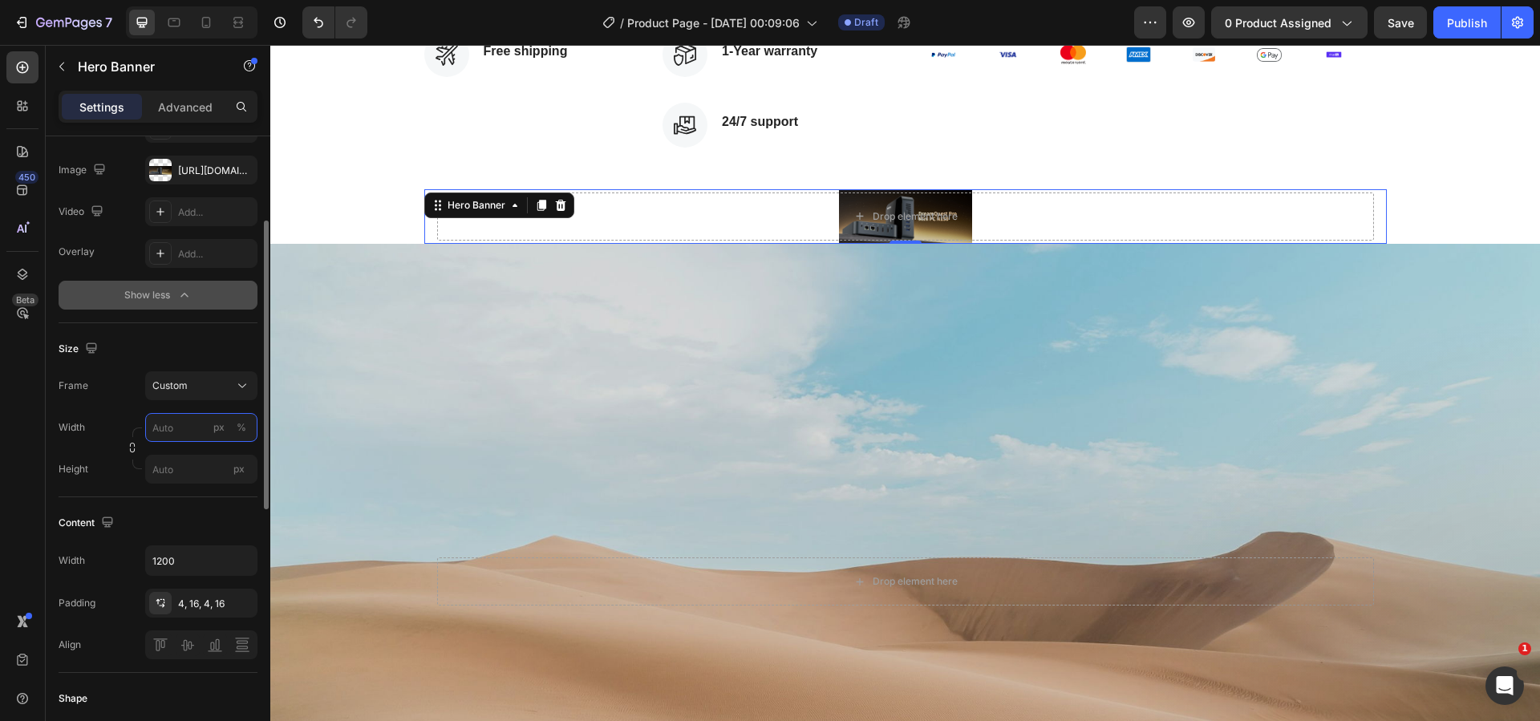
click at [190, 420] on input "px %" at bounding box center [201, 427] width 112 height 29
click at [191, 472] on p "Full 100%" at bounding box center [198, 466] width 93 height 14
type input "100"
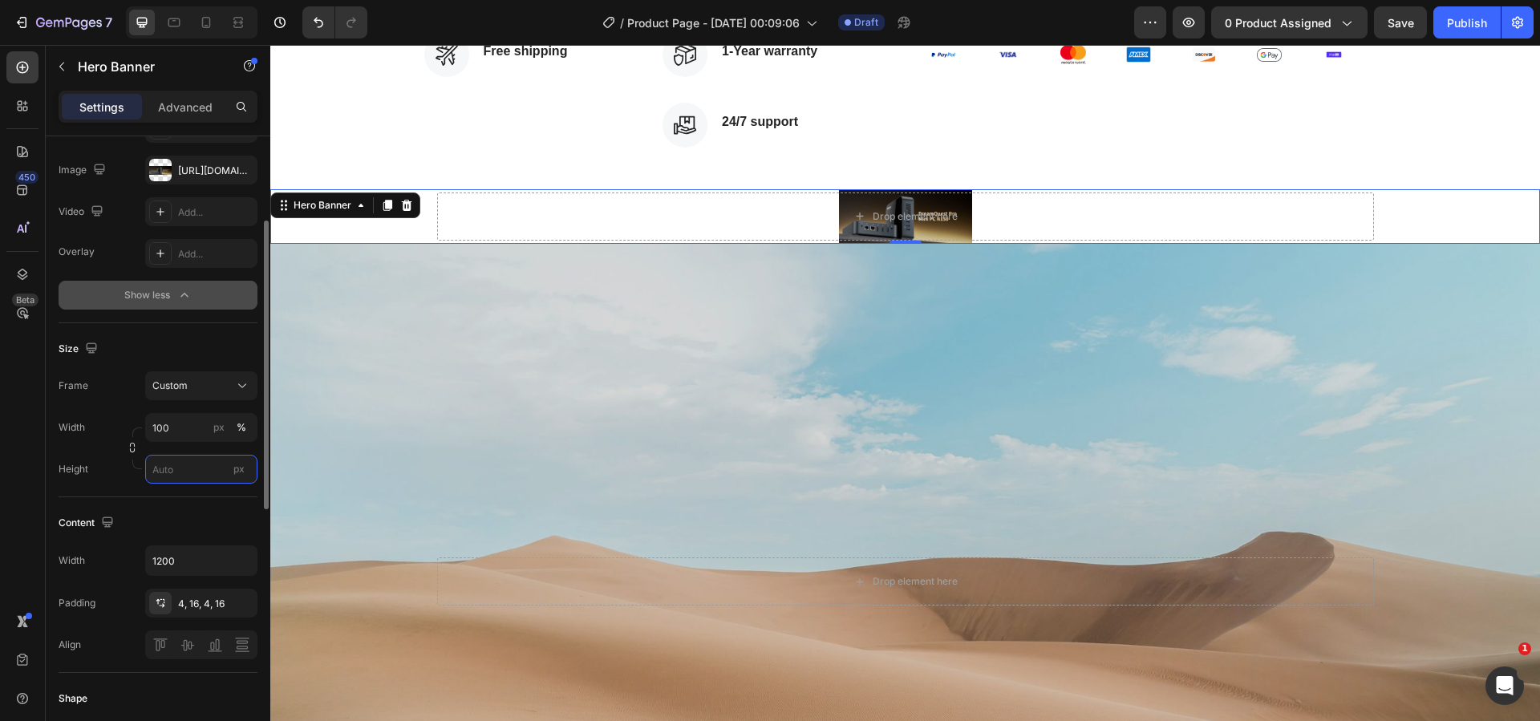
click at [192, 476] on input "px" at bounding box center [201, 469] width 112 height 29
click at [197, 507] on span "Fit content" at bounding box center [176, 507] width 48 height 14
click at [194, 468] on input "Auto" at bounding box center [201, 469] width 112 height 29
click at [192, 530] on span "Fit screen" at bounding box center [174, 536] width 45 height 14
type input "100 vh"
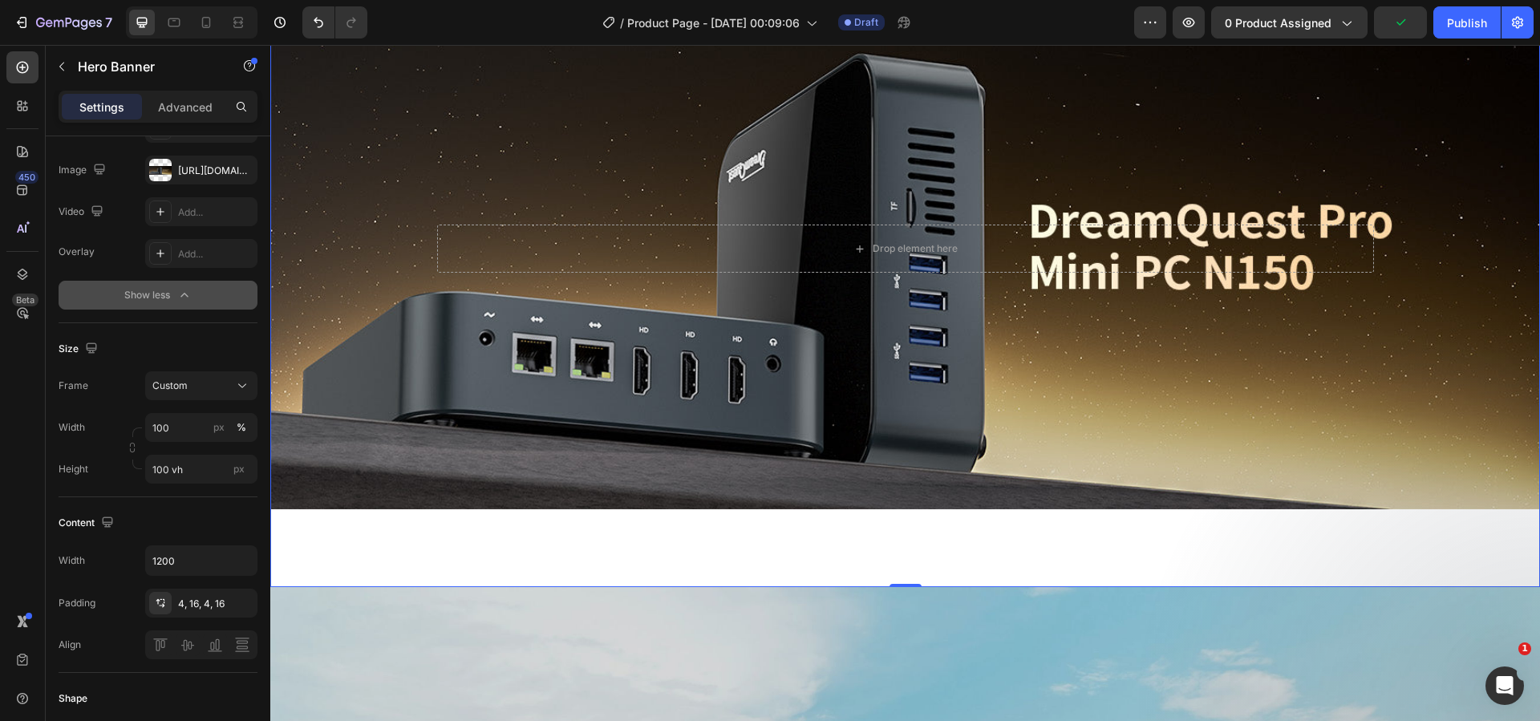
scroll to position [982, 0]
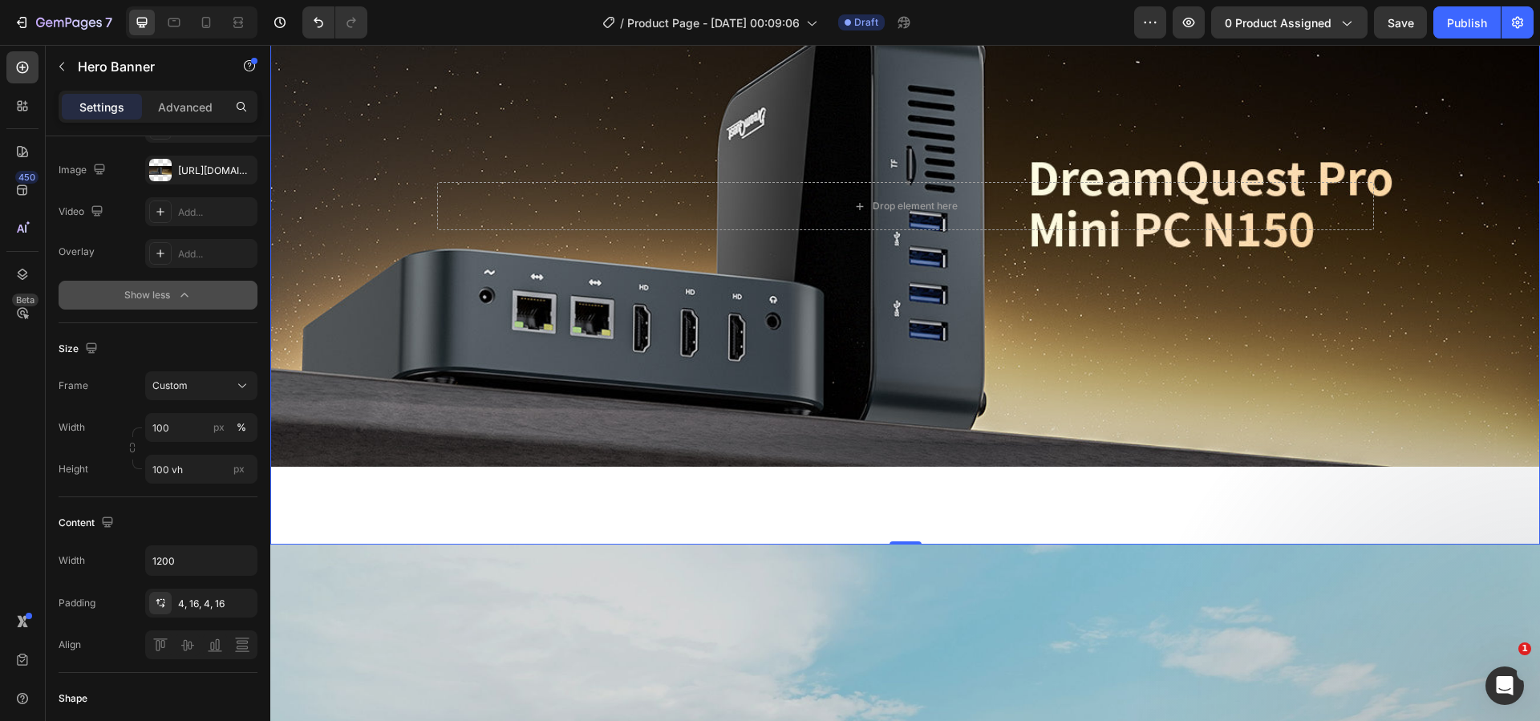
click at [379, 484] on div "Background Image" at bounding box center [905, 206] width 1270 height 676
click at [180, 104] on p "Advanced" at bounding box center [185, 107] width 55 height 17
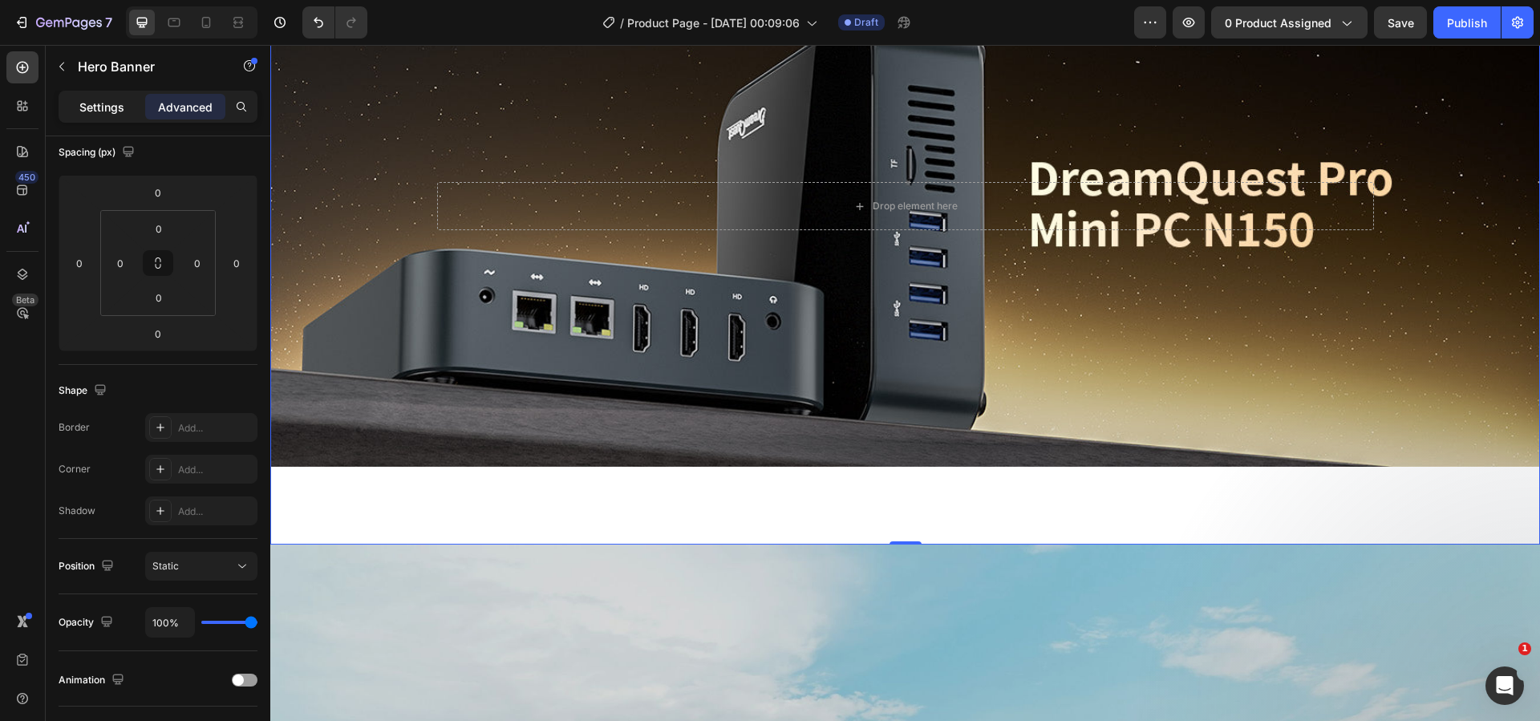
click at [91, 99] on p "Settings" at bounding box center [101, 107] width 45 height 17
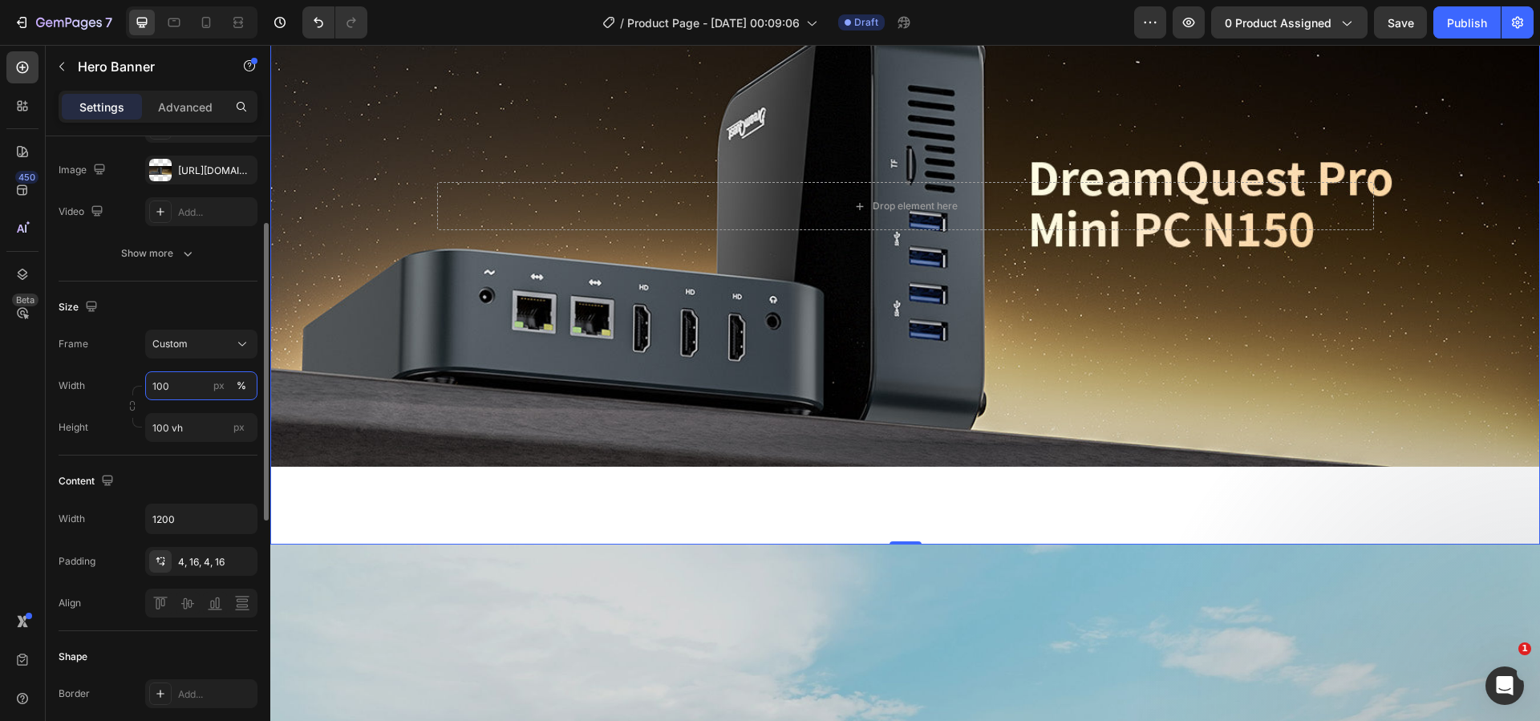
click at [180, 382] on input "100" at bounding box center [201, 385] width 112 height 29
click at [188, 451] on p "Default 1200px" at bounding box center [198, 453] width 93 height 14
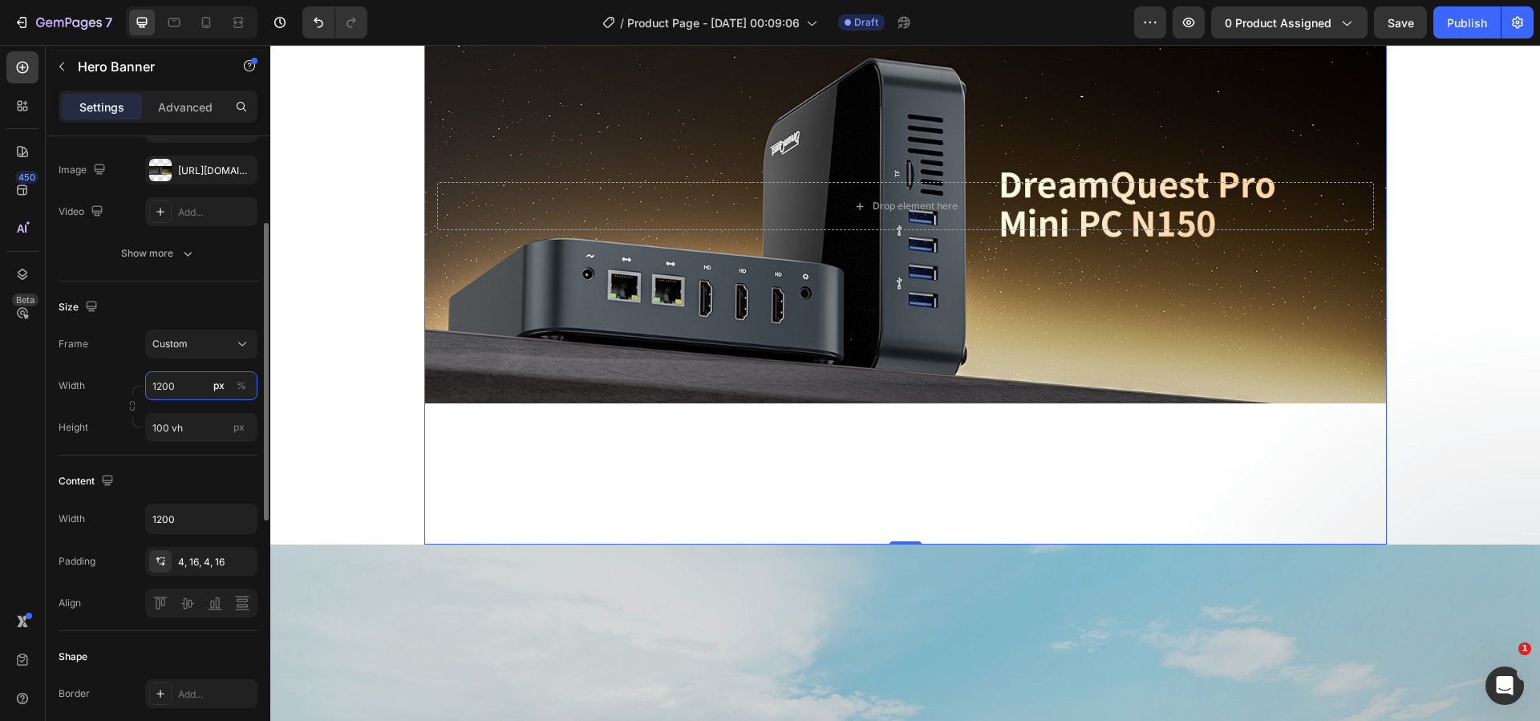
click at [178, 386] on input "1200" at bounding box center [201, 385] width 112 height 29
click at [180, 428] on p "Full 100%" at bounding box center [198, 424] width 93 height 14
type input "100"
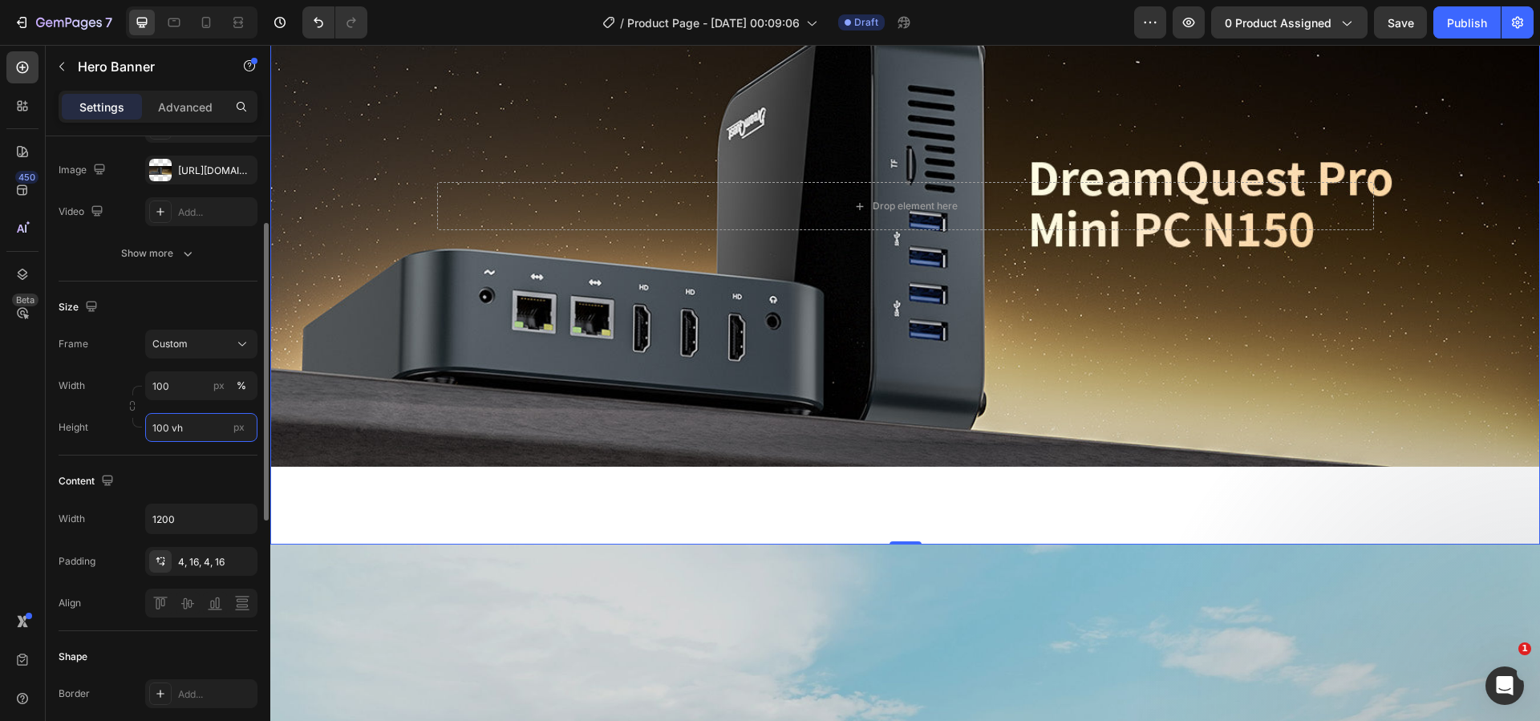
click at [204, 428] on input "100 vh" at bounding box center [201, 427] width 112 height 29
click at [338, 477] on div "Background Image" at bounding box center [905, 206] width 1270 height 676
click at [375, 498] on div "Background Image" at bounding box center [905, 206] width 1270 height 676
click at [205, 341] on div "Custom" at bounding box center [191, 344] width 79 height 14
click at [204, 379] on span "As banner source" at bounding box center [191, 382] width 79 height 14
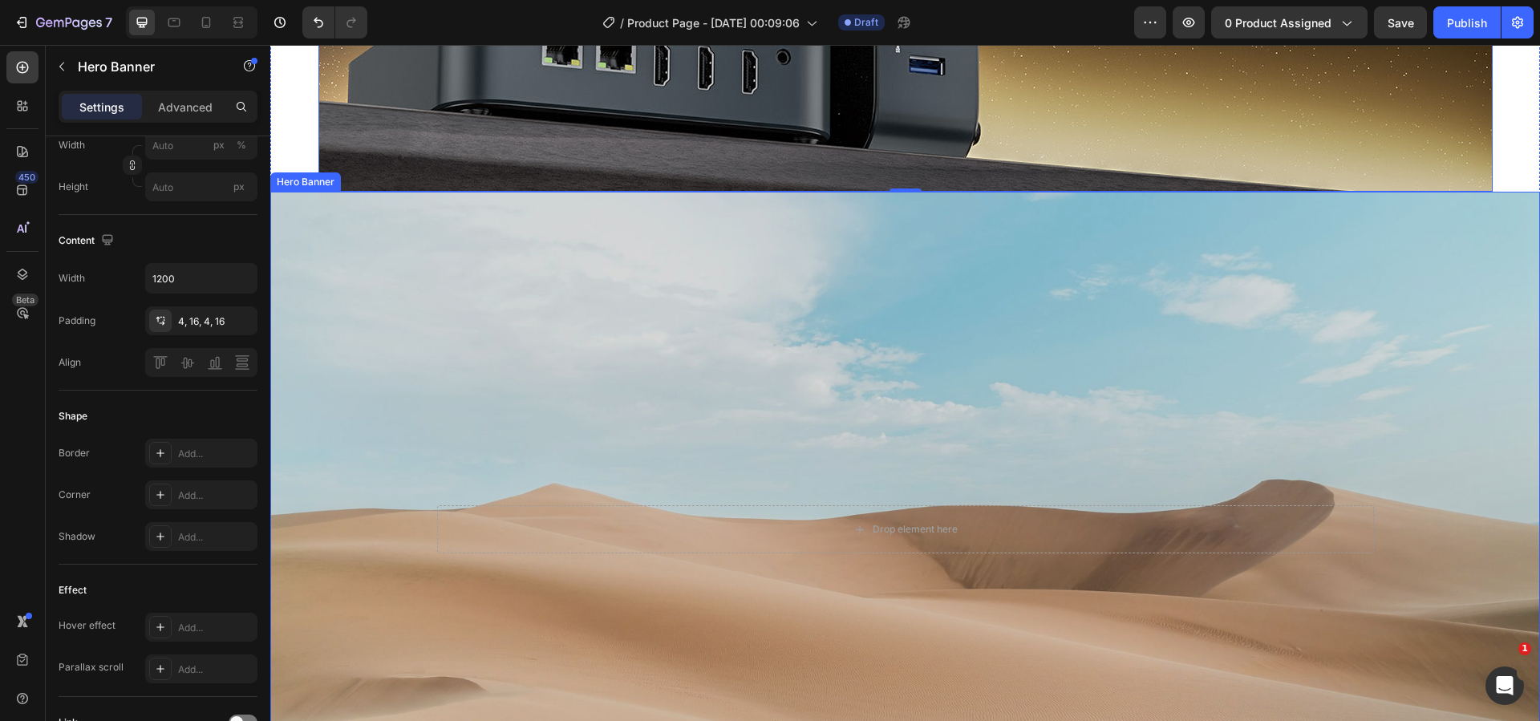
scroll to position [1142, 0]
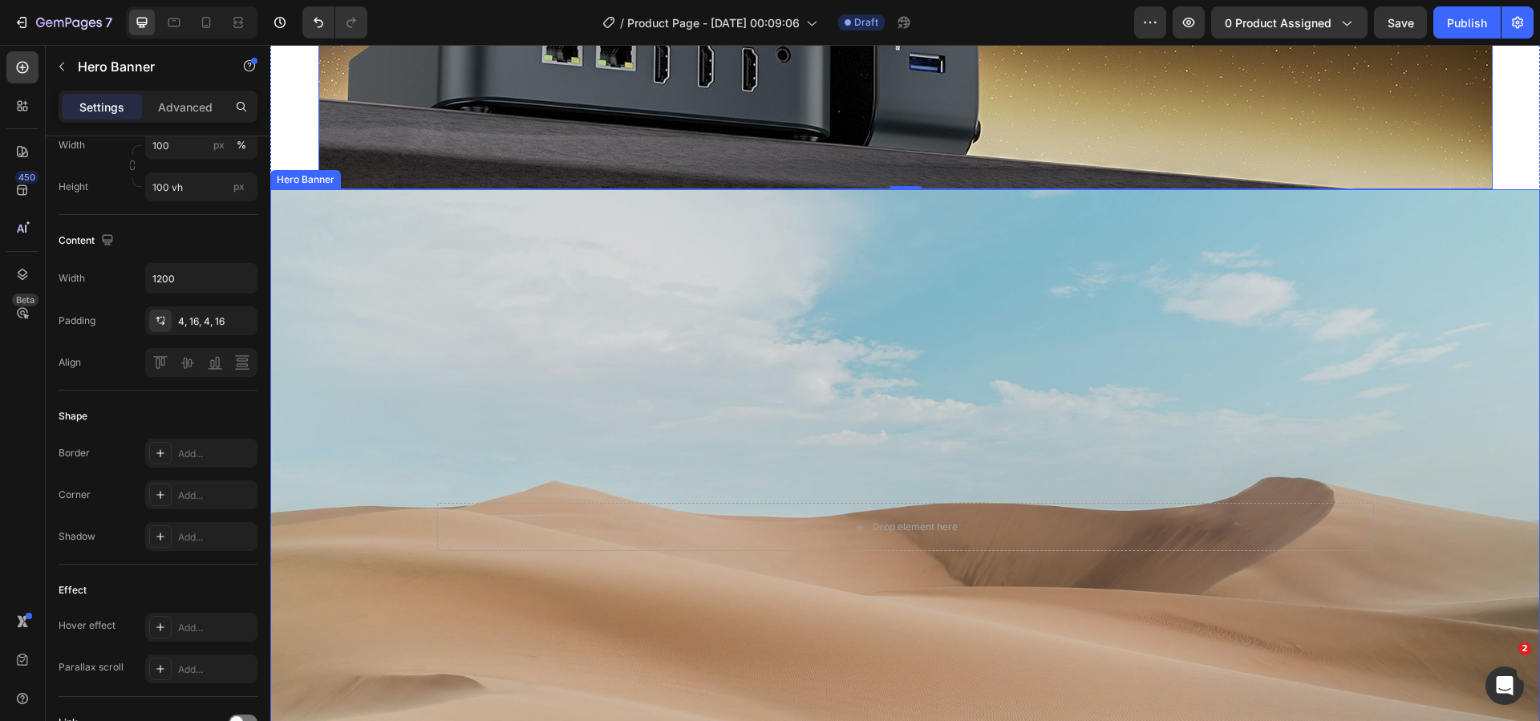
click at [560, 320] on div "Background Image" at bounding box center [905, 527] width 1270 height 676
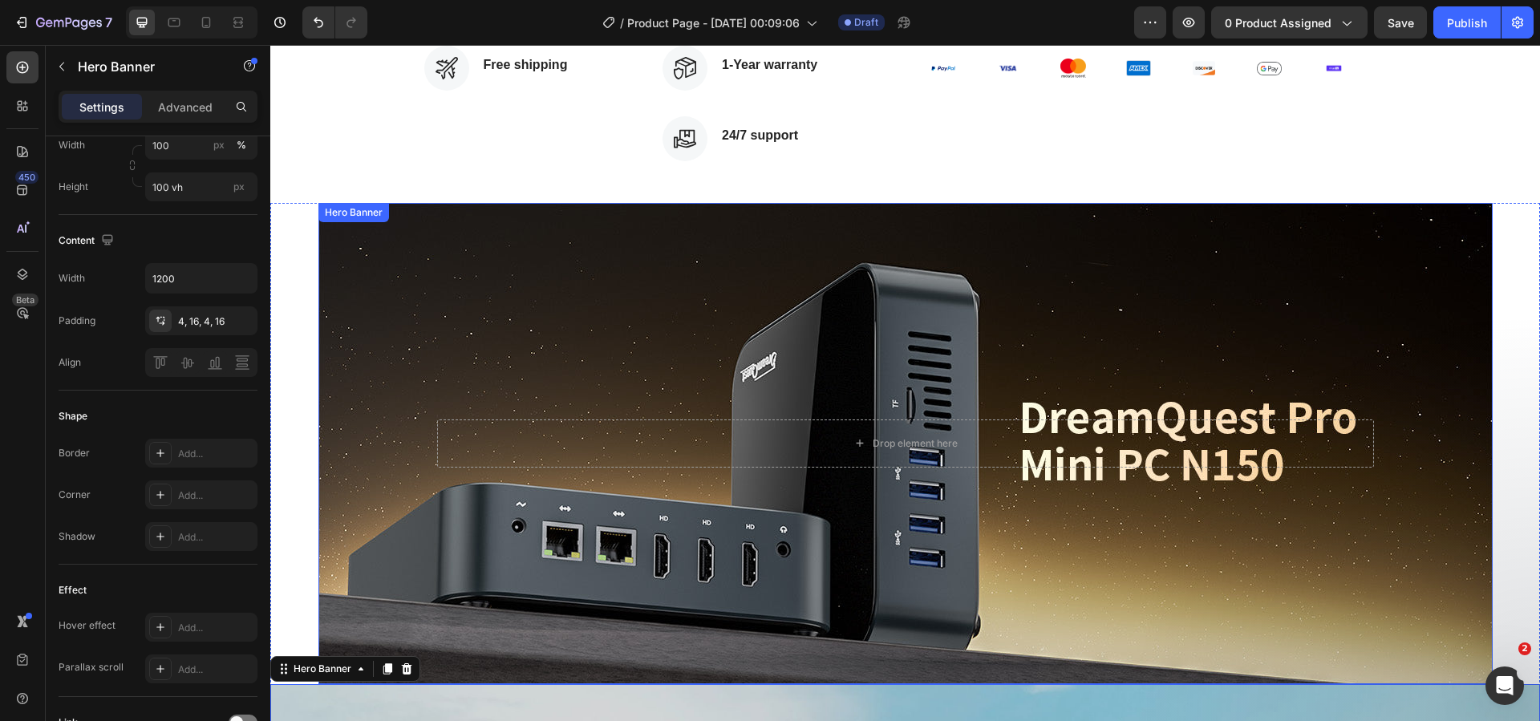
scroll to position [340, 0]
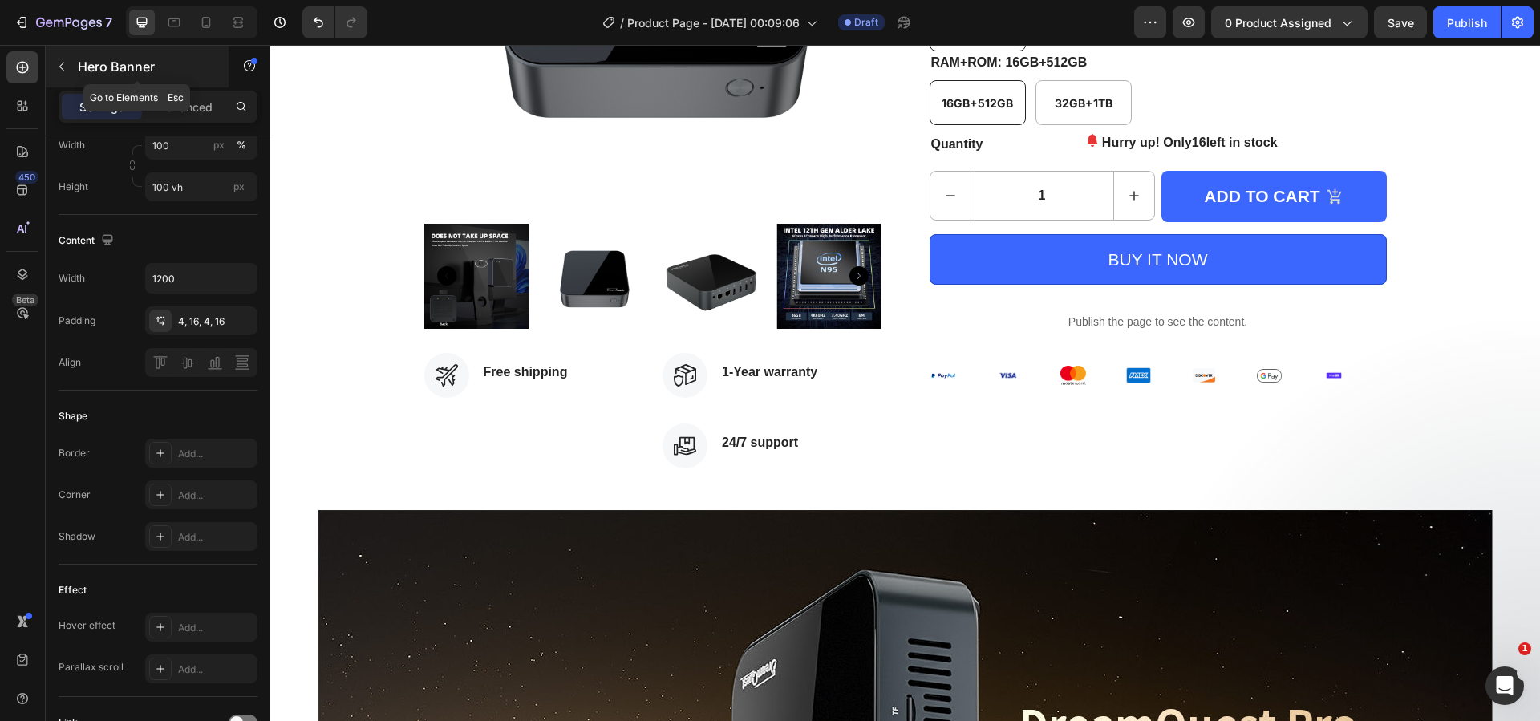
click at [131, 64] on p "Hero Banner" at bounding box center [146, 66] width 136 height 19
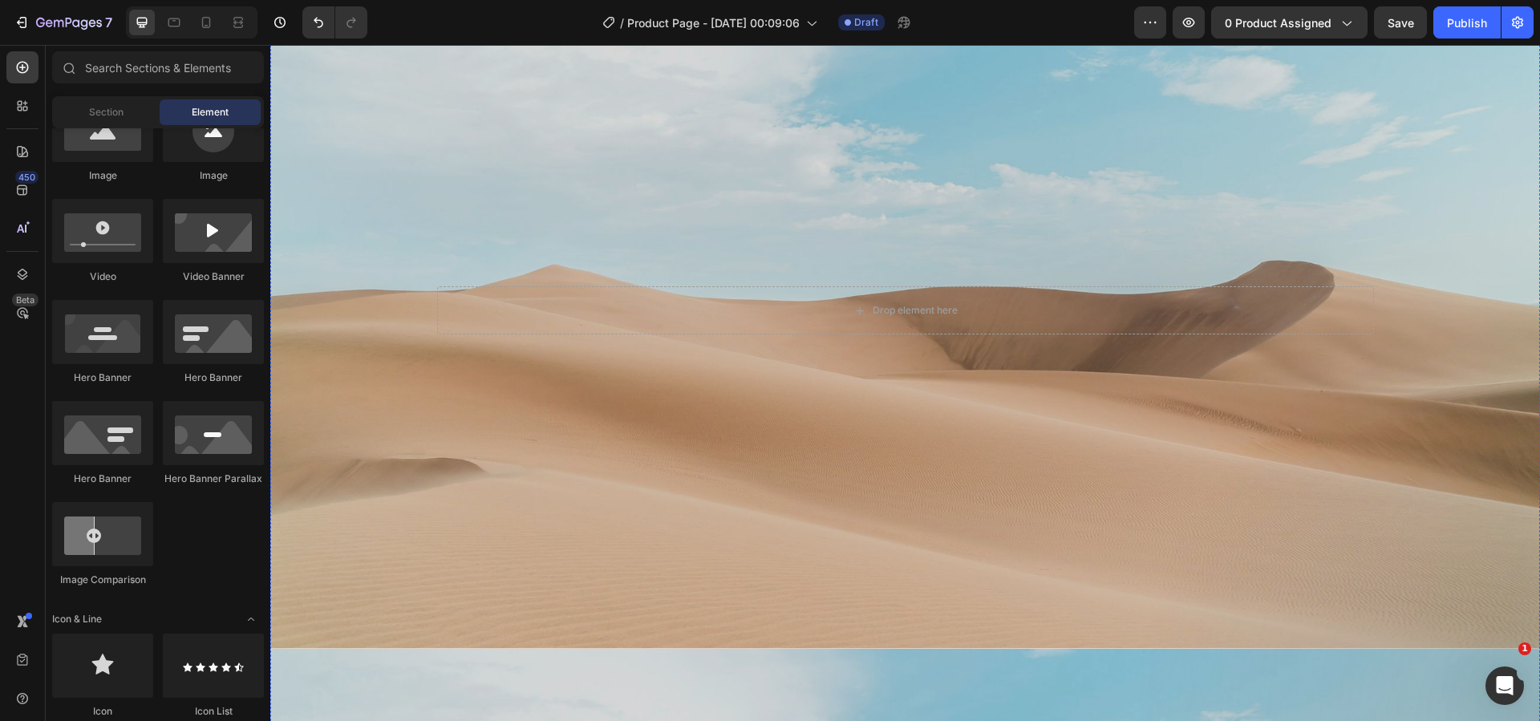
scroll to position [1463, 0]
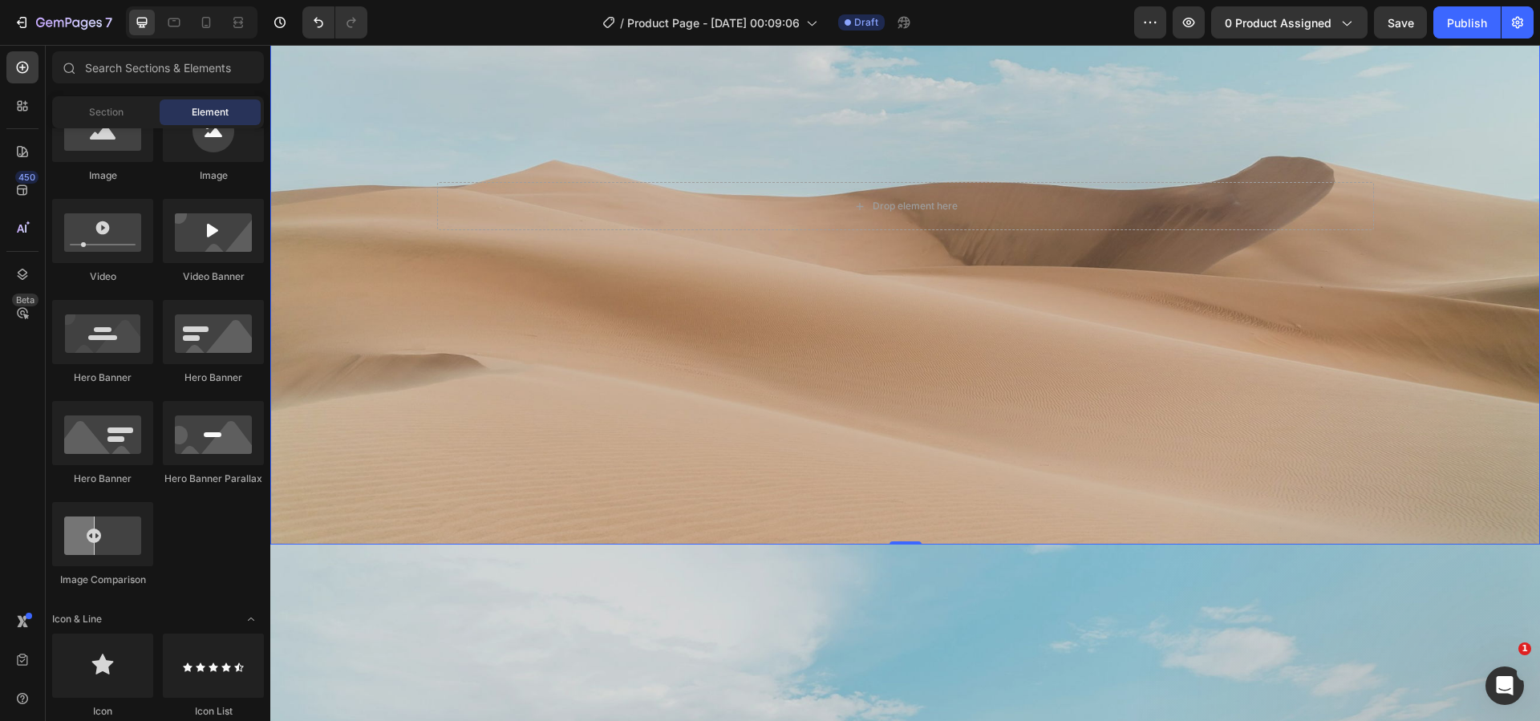
click at [542, 331] on div "Background Image" at bounding box center [905, 206] width 1270 height 676
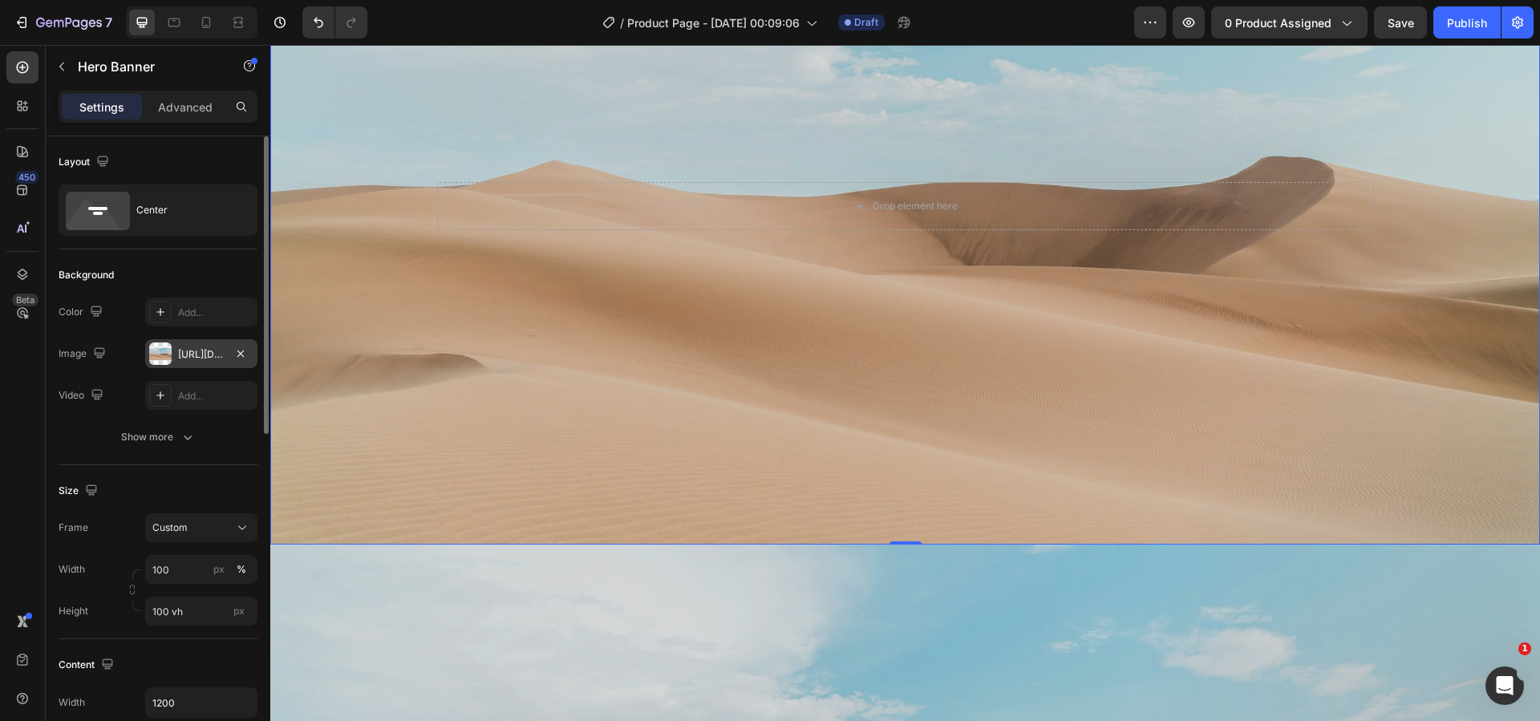
click at [204, 348] on div "https://cdn.shopify.com/s/files/1/2005/9307/files/background_settings.jpg" at bounding box center [201, 354] width 47 height 14
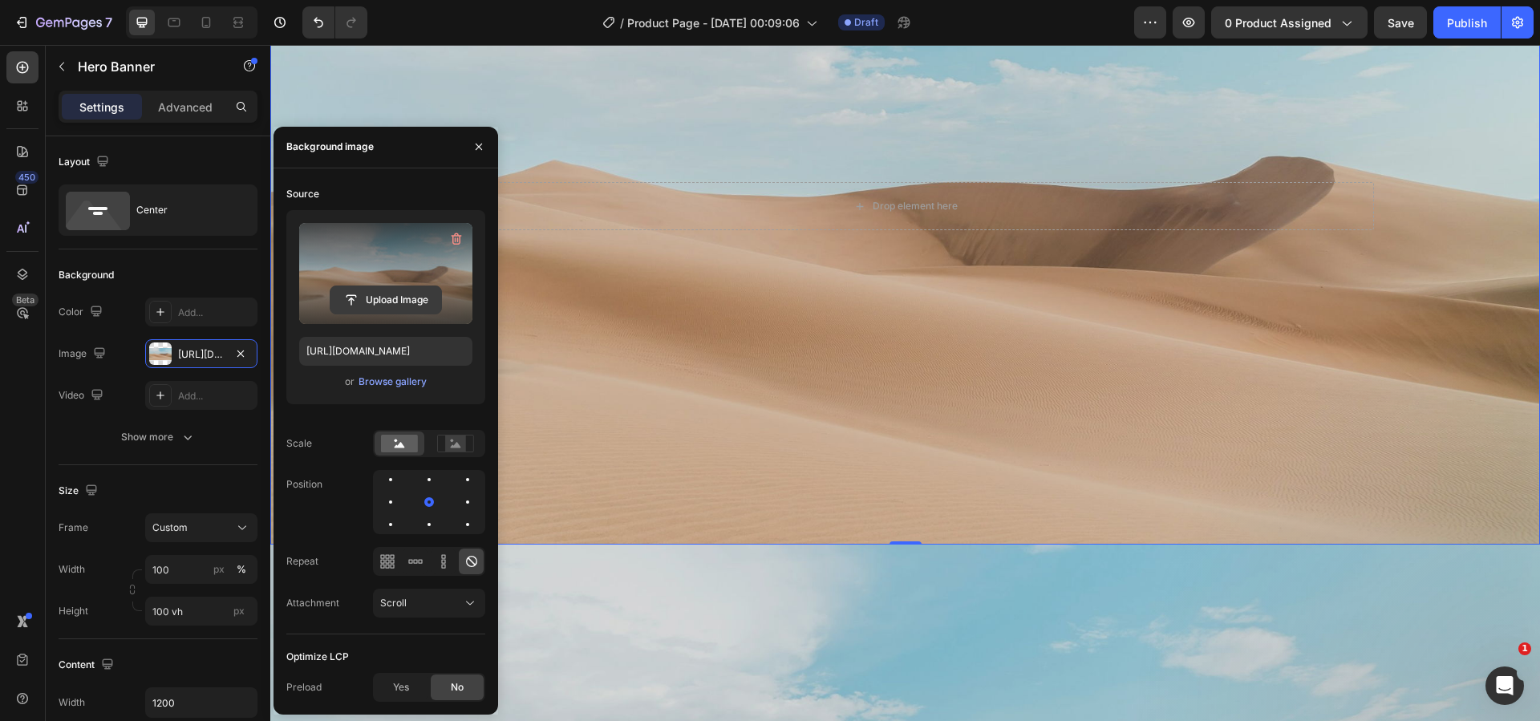
click at [396, 302] on input "file" at bounding box center [385, 299] width 111 height 27
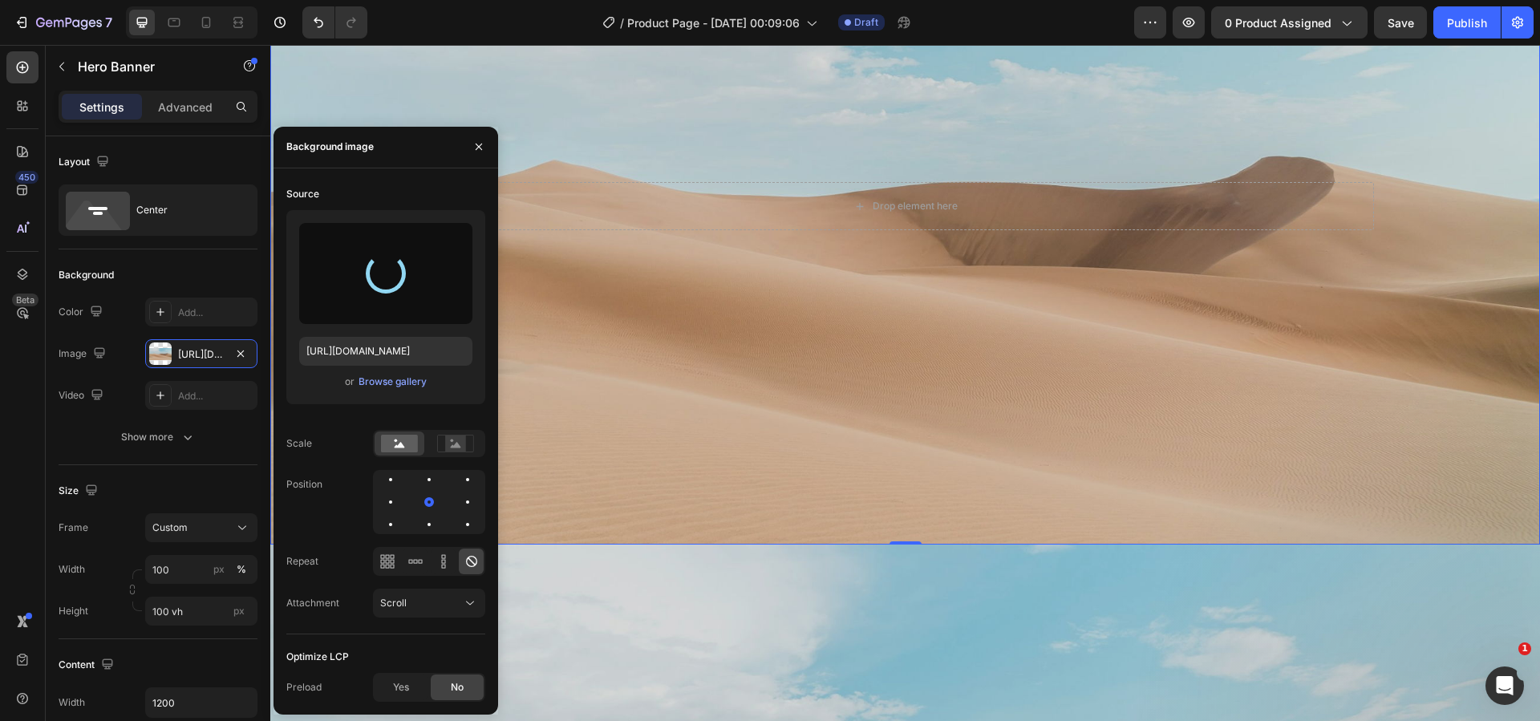
type input "https://cdn.shopify.com/s/files/1/0894/7918/4684/files/gempages_529149896838612…"
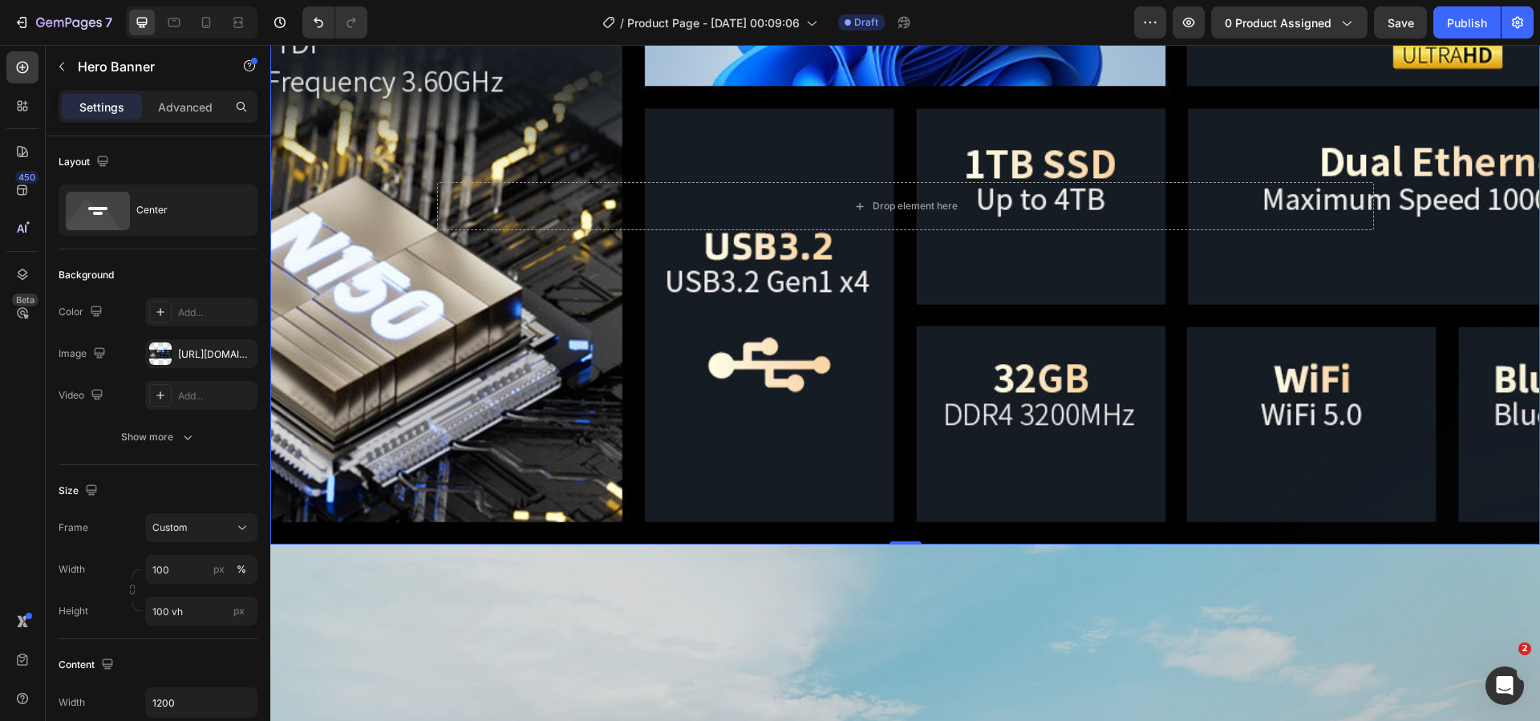
click at [641, 351] on div "Background Image" at bounding box center [905, 206] width 1270 height 676
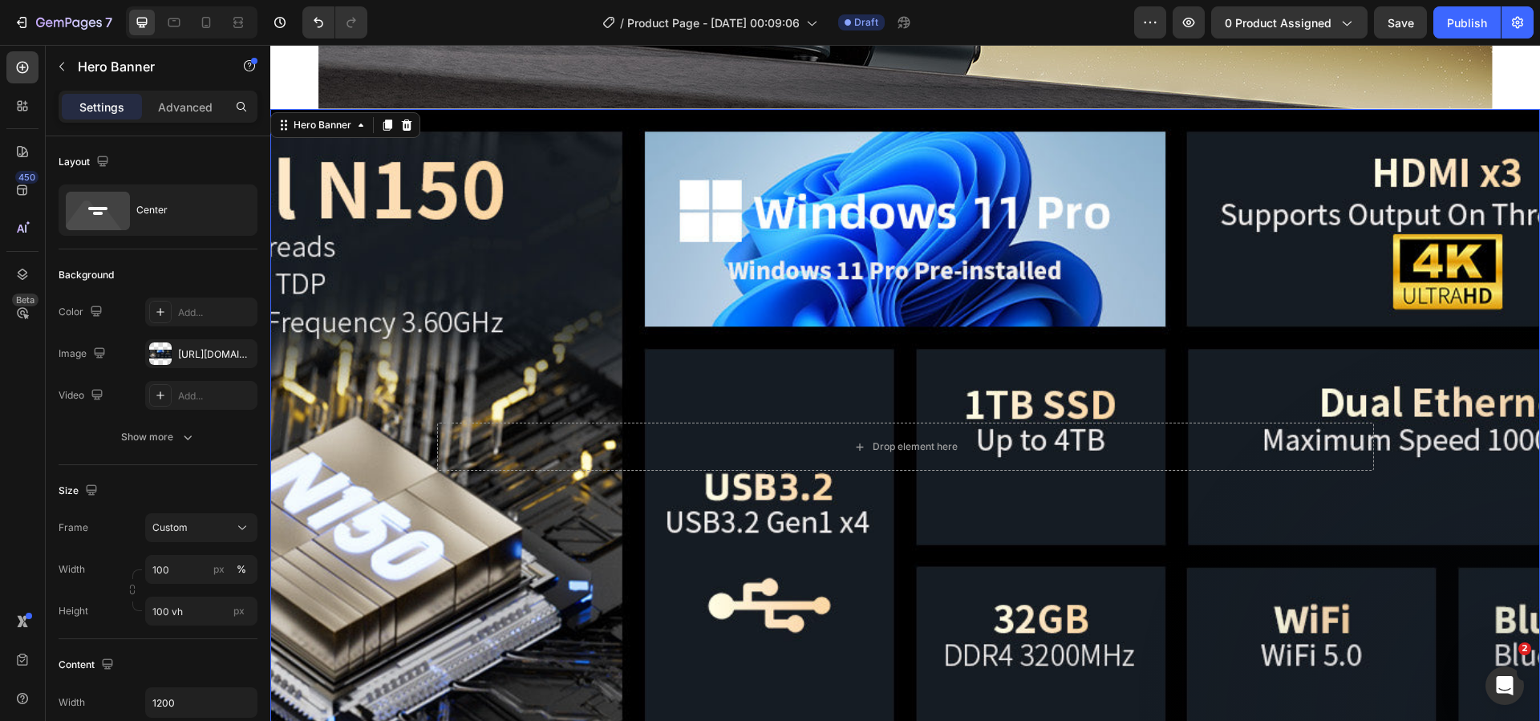
scroll to position [1142, 0]
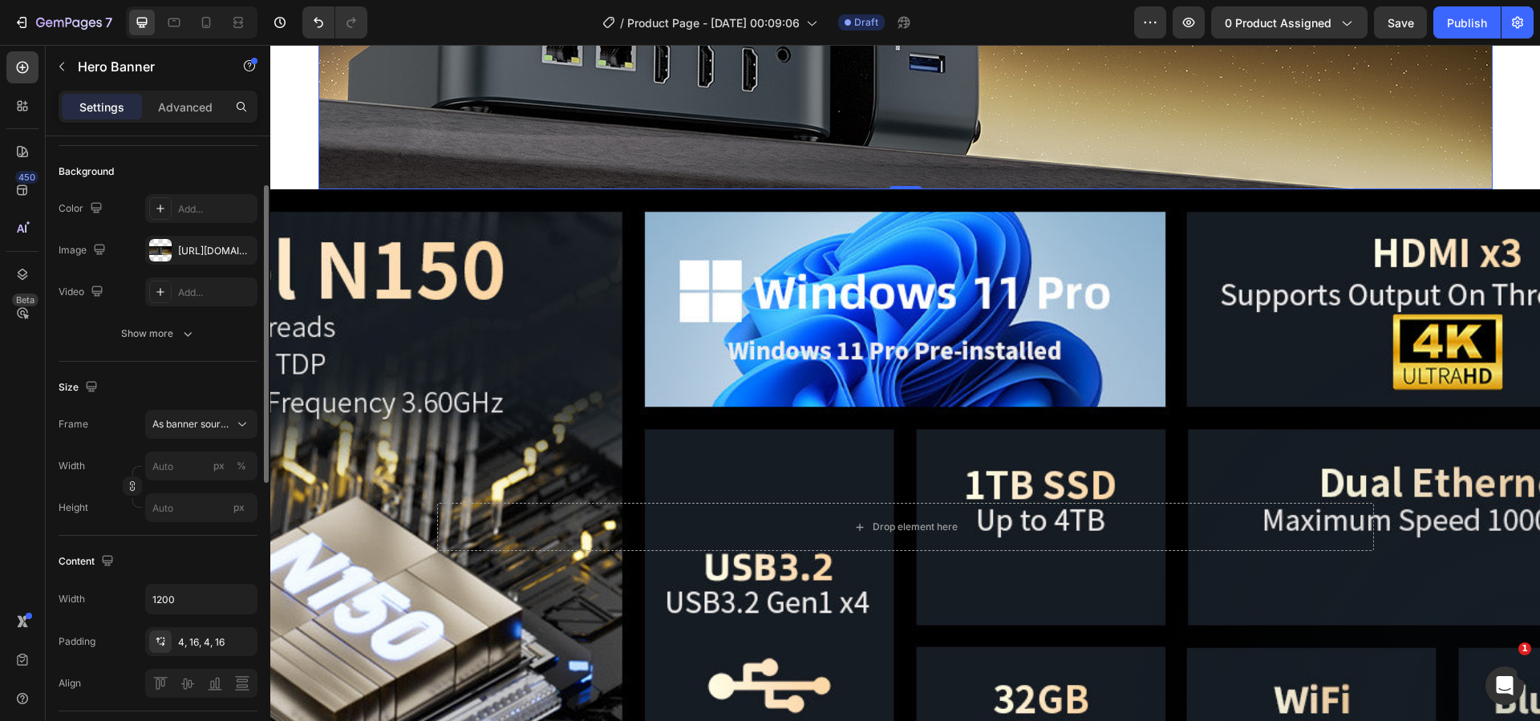
scroll to position [23, 0]
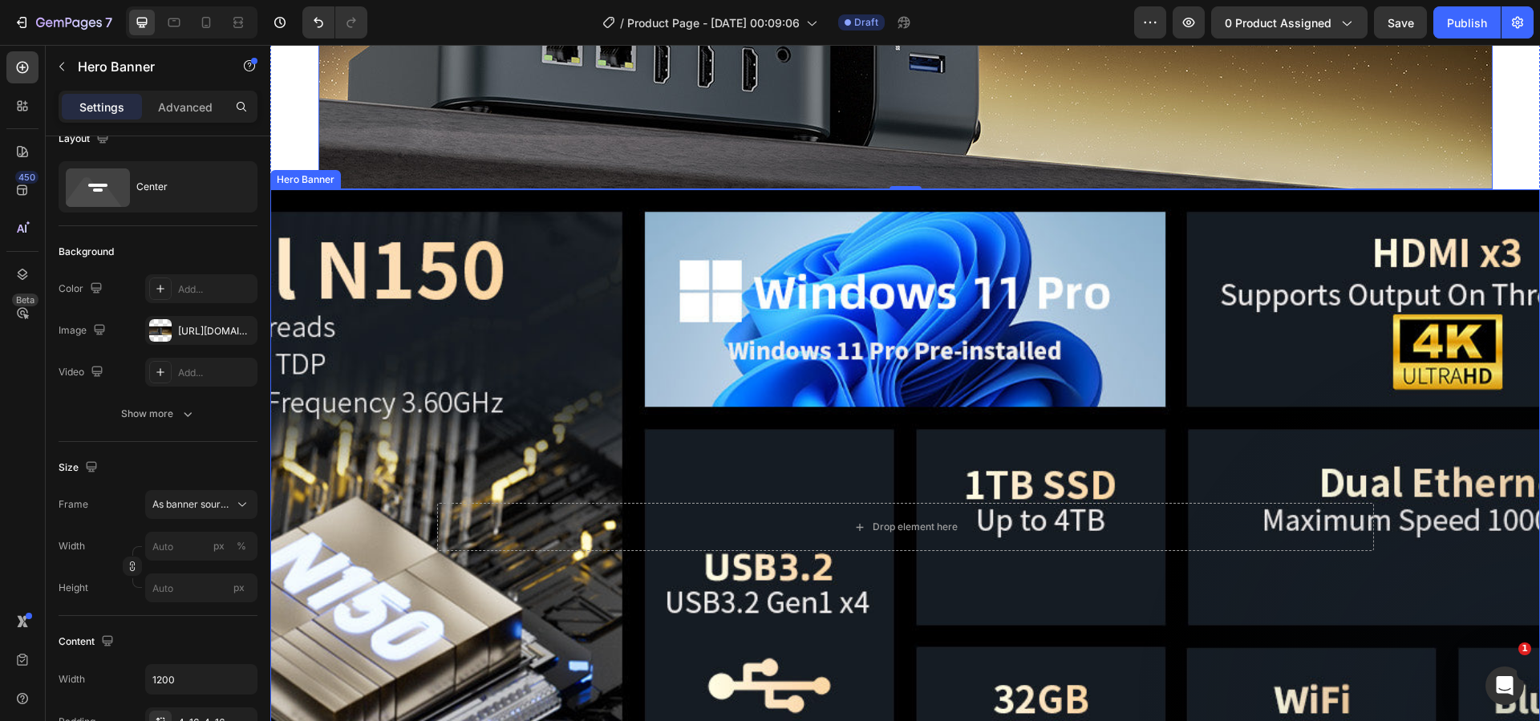
click at [382, 367] on div "Background Image" at bounding box center [905, 527] width 1270 height 676
click at [221, 506] on div "Custom" at bounding box center [191, 504] width 79 height 14
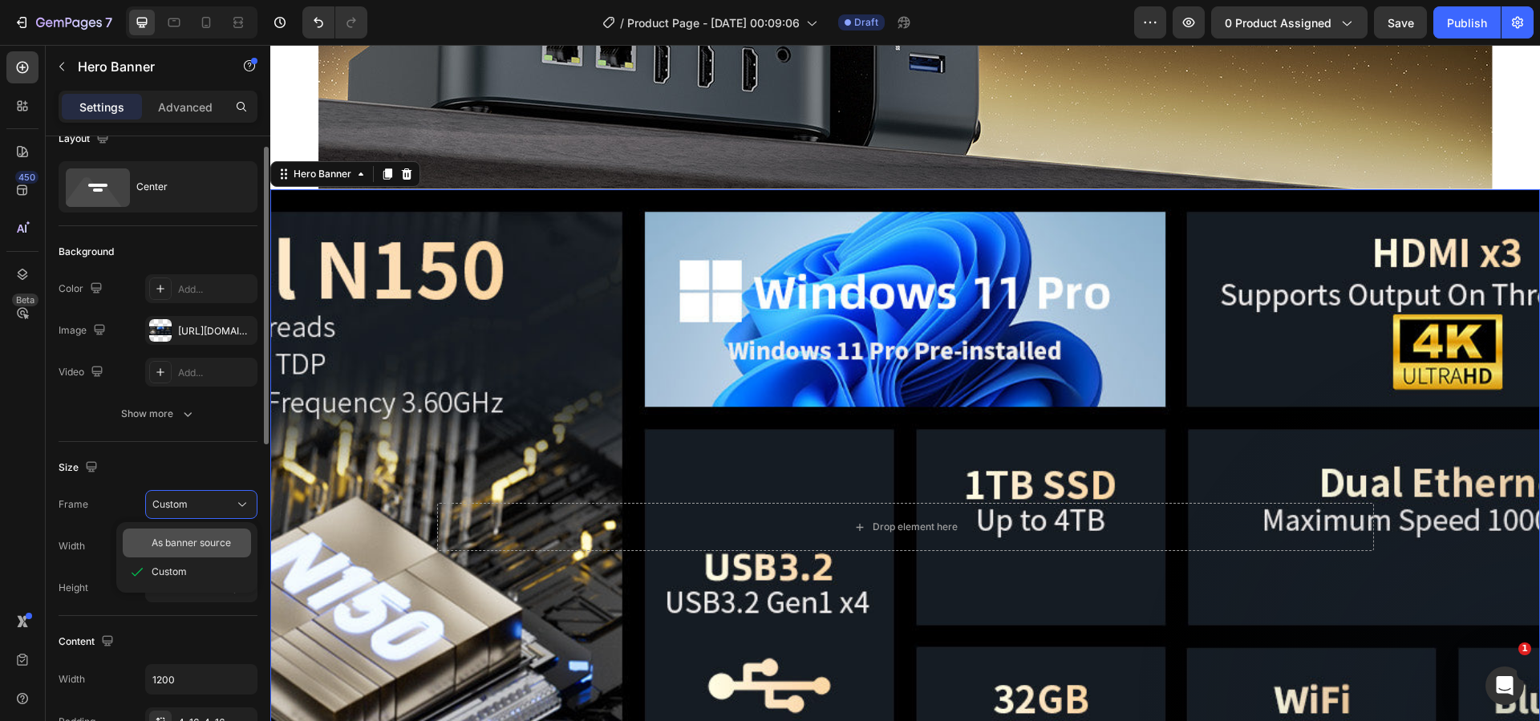
click at [194, 539] on span "As banner source" at bounding box center [191, 543] width 79 height 14
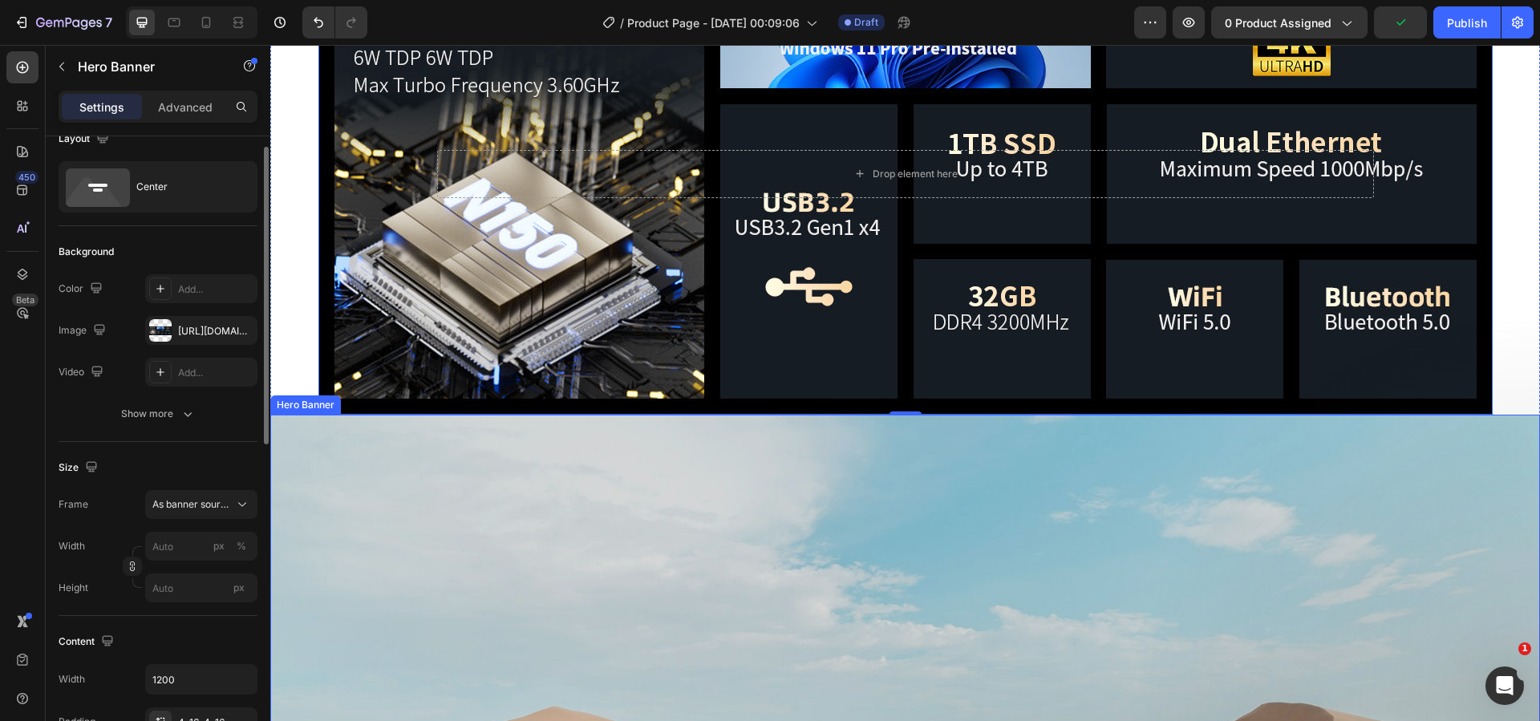
scroll to position [1543, 0]
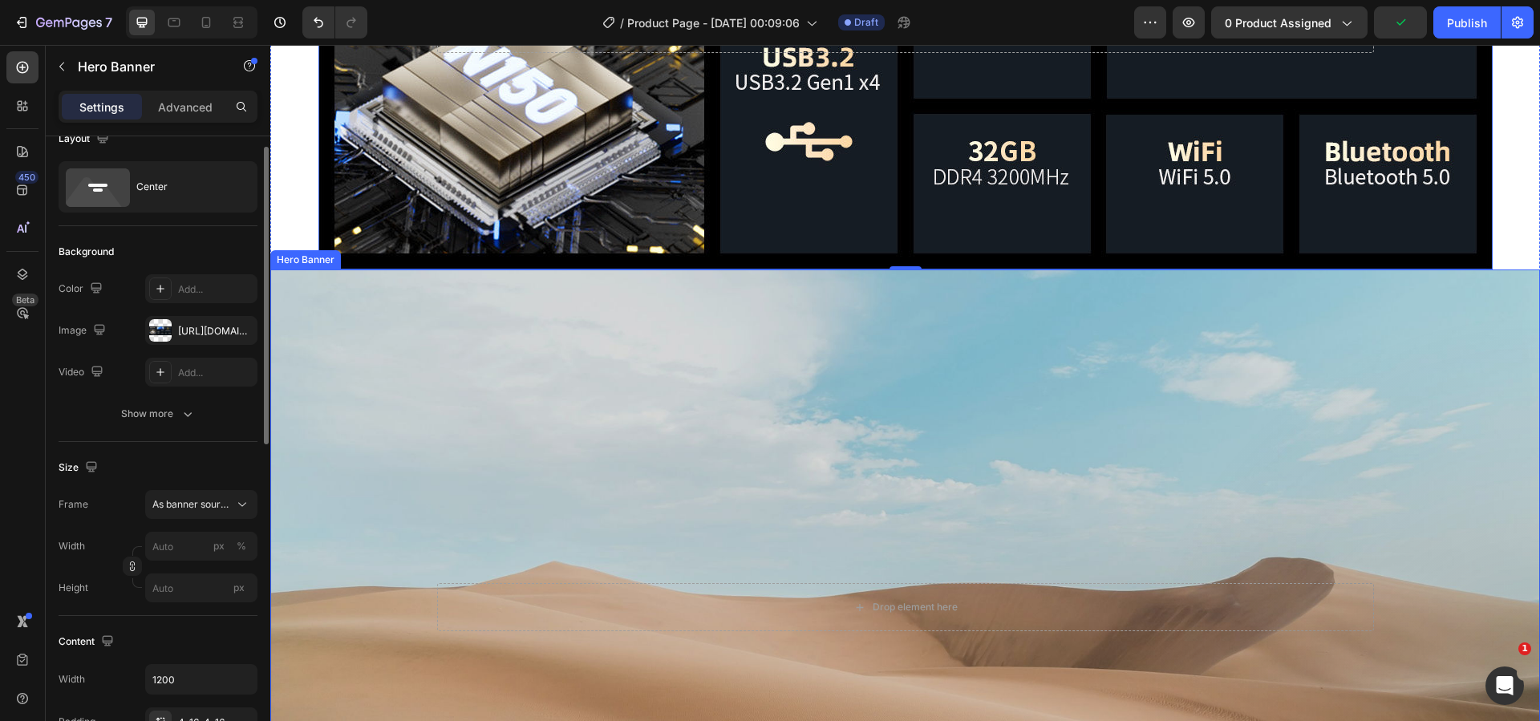
click at [393, 452] on div "Background Image" at bounding box center [905, 607] width 1270 height 676
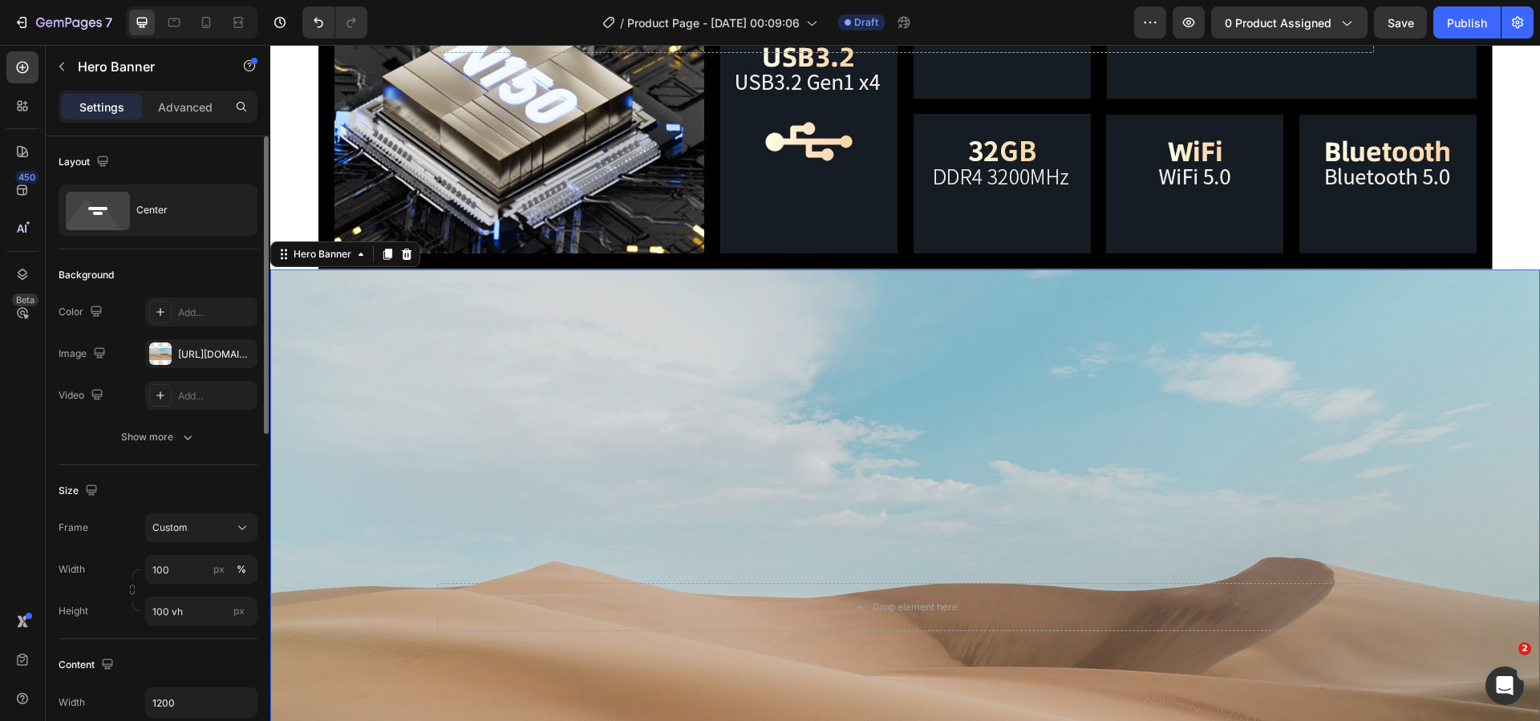
click at [348, 332] on div "Background Image" at bounding box center [905, 607] width 1270 height 676
click at [406, 196] on div "Background Image" at bounding box center [905, 28] width 1174 height 481
click at [375, 331] on div "Background Image" at bounding box center [905, 607] width 1270 height 676
click at [216, 355] on div "https://cdn.shopify.com/s/files/1/2005/9307/files/background_settings.jpg" at bounding box center [201, 354] width 47 height 14
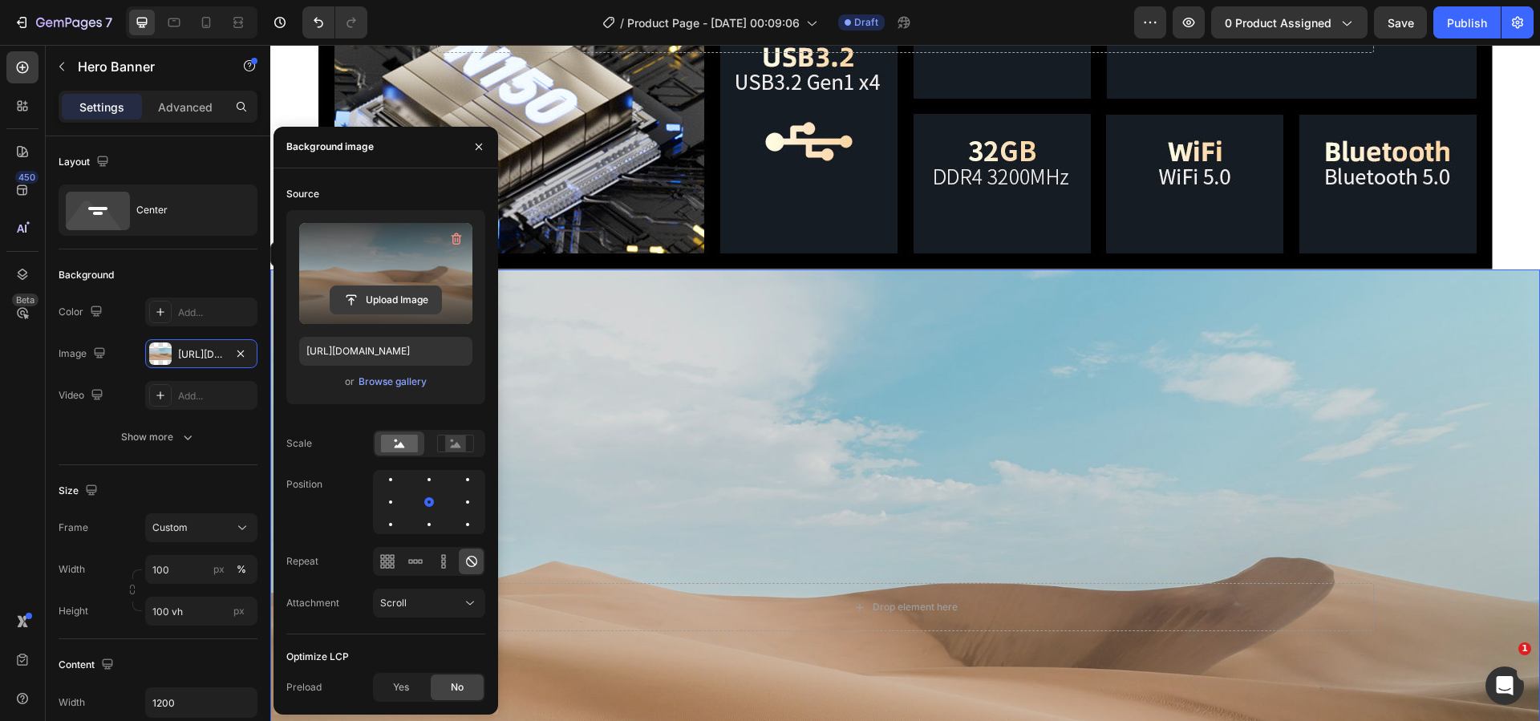
click at [399, 307] on input "file" at bounding box center [385, 299] width 111 height 27
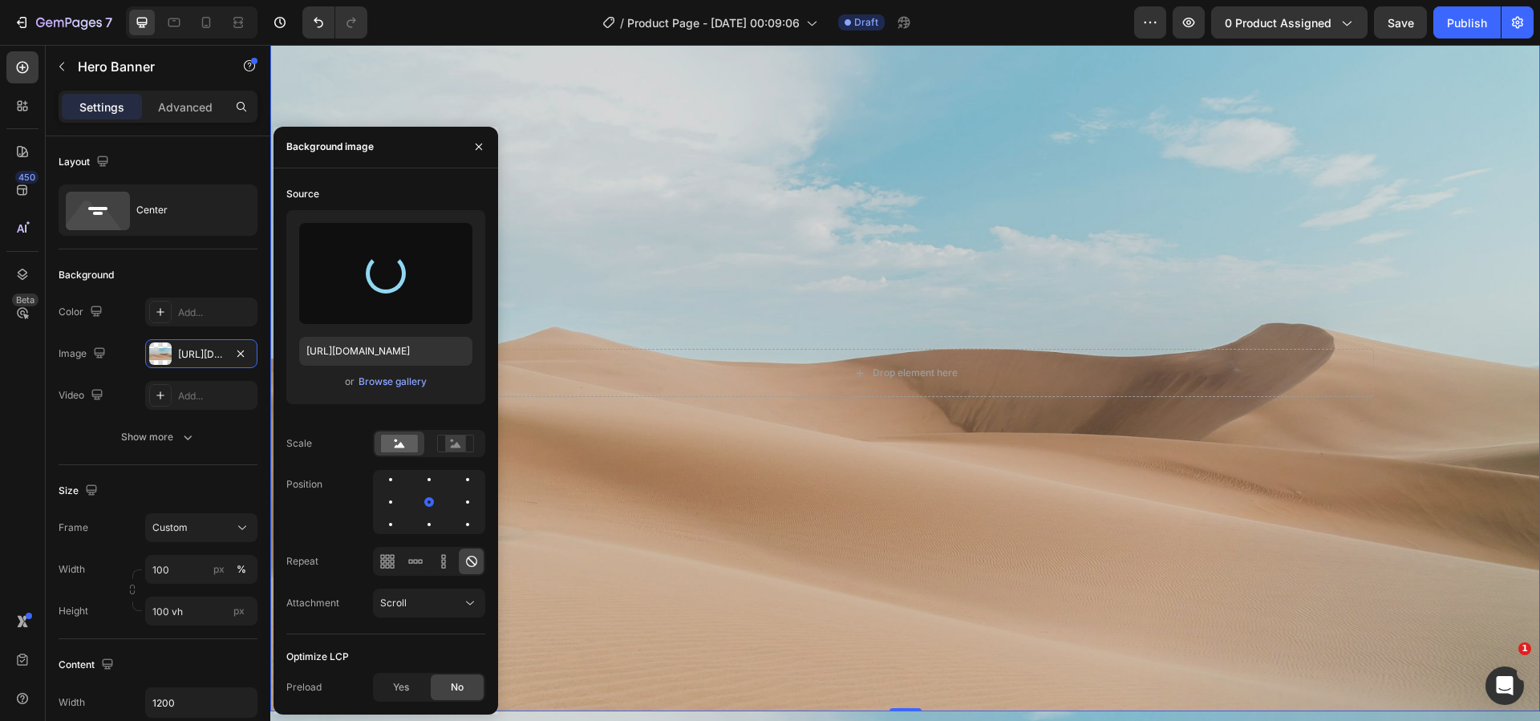
scroll to position [1784, 0]
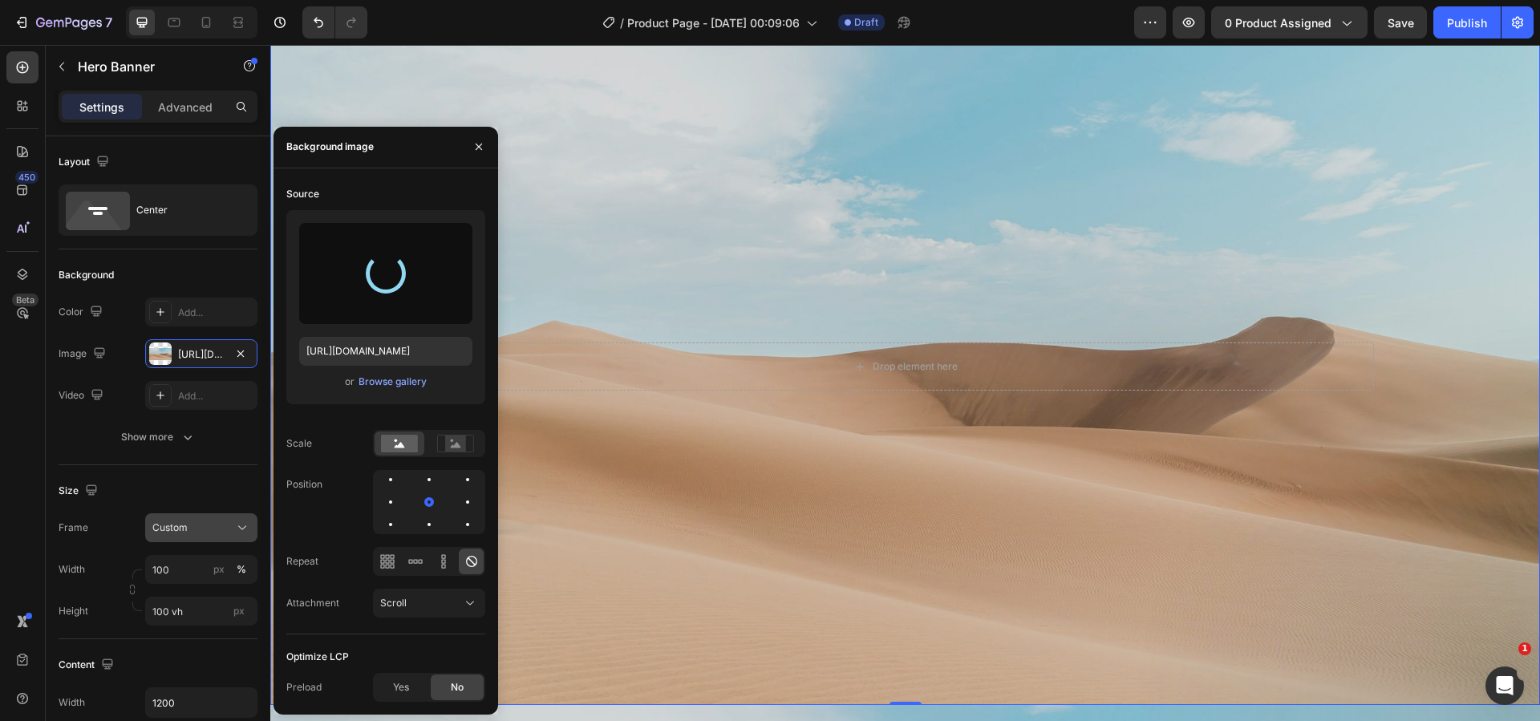
type input "https://cdn.shopify.com/s/files/1/0894/7918/4684/files/gempages_529149896838612…"
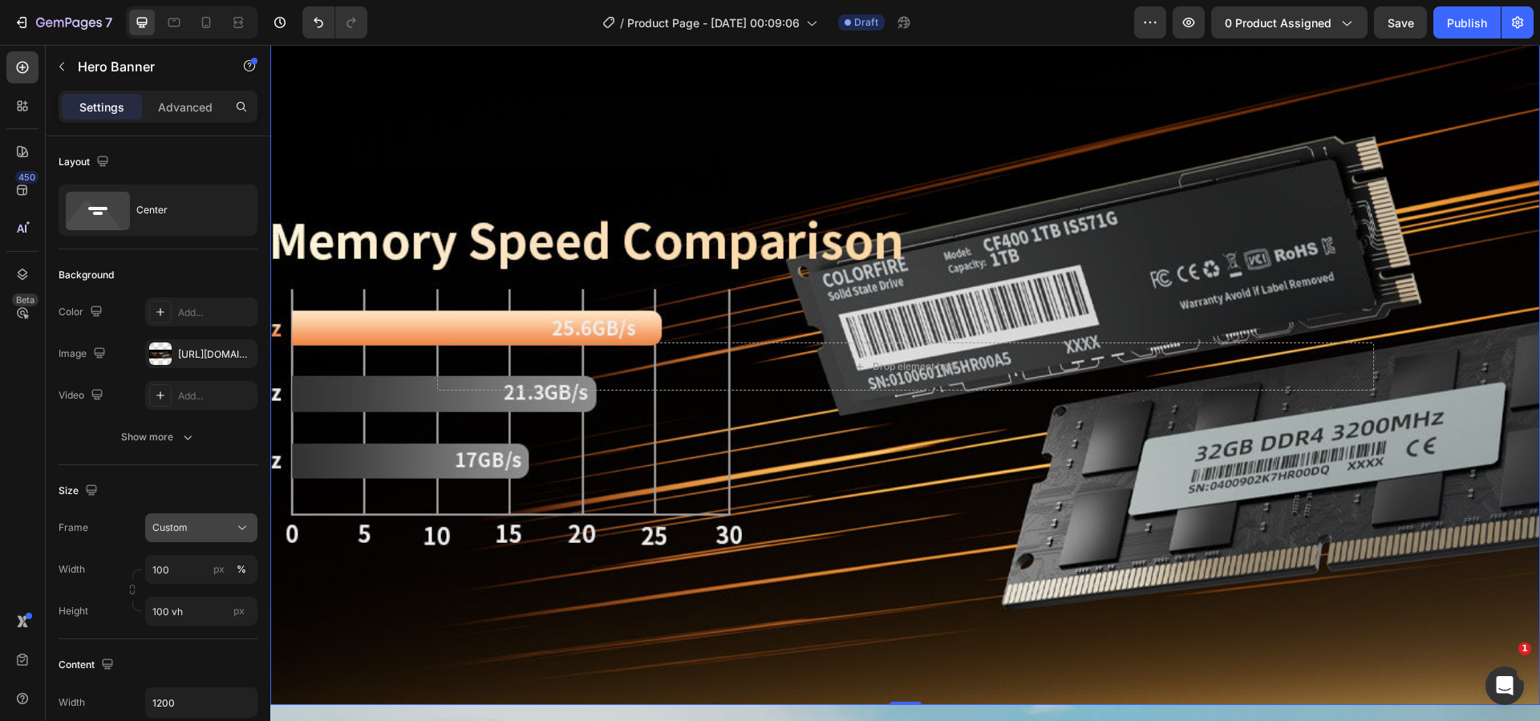
click at [203, 525] on div "Custom" at bounding box center [191, 528] width 79 height 14
click at [188, 562] on span "As banner source" at bounding box center [191, 566] width 79 height 14
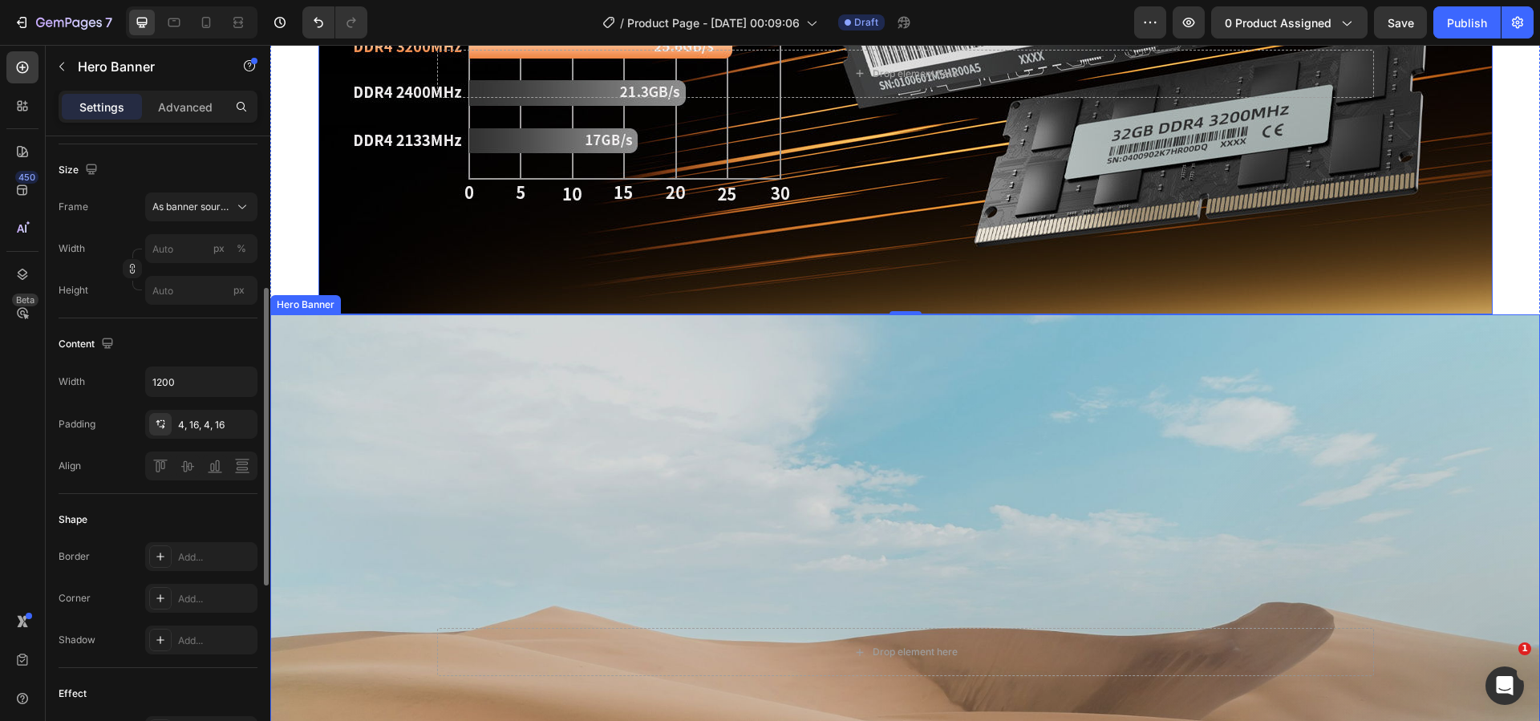
scroll to position [2024, 0]
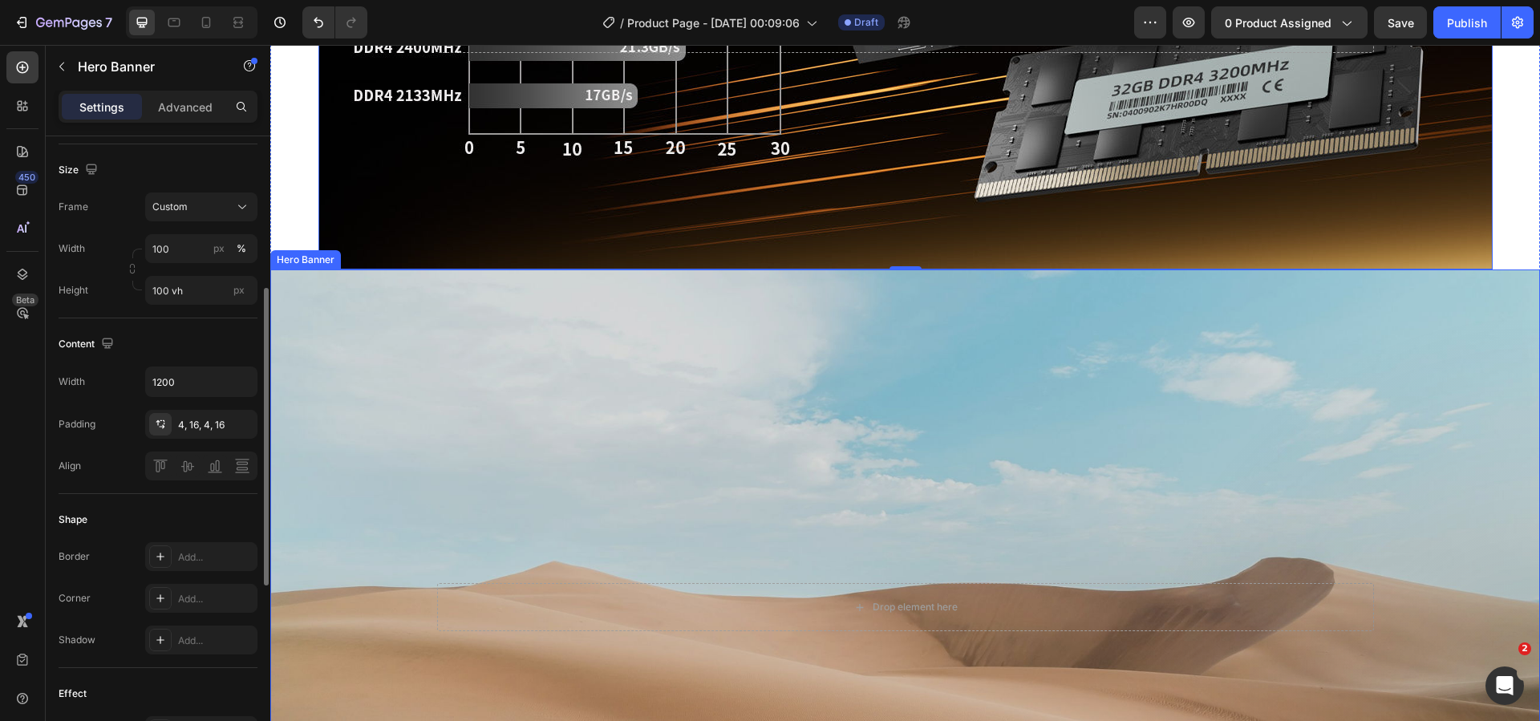
click at [466, 447] on div "Background Image" at bounding box center [905, 607] width 1270 height 676
click at [347, 393] on div "Background Image" at bounding box center [905, 607] width 1270 height 676
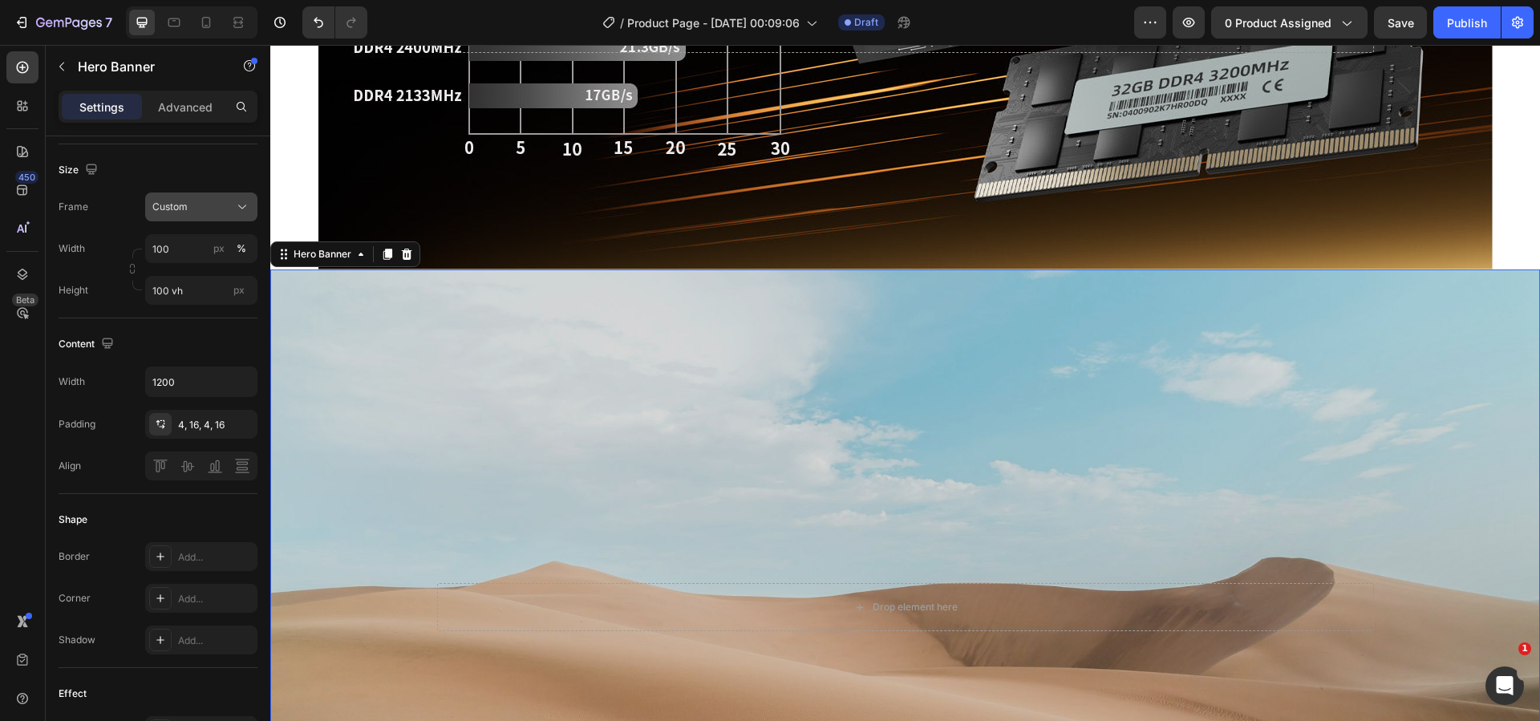
click at [208, 206] on div "Custom" at bounding box center [191, 207] width 79 height 14
click at [192, 240] on span "As banner source" at bounding box center [191, 245] width 79 height 14
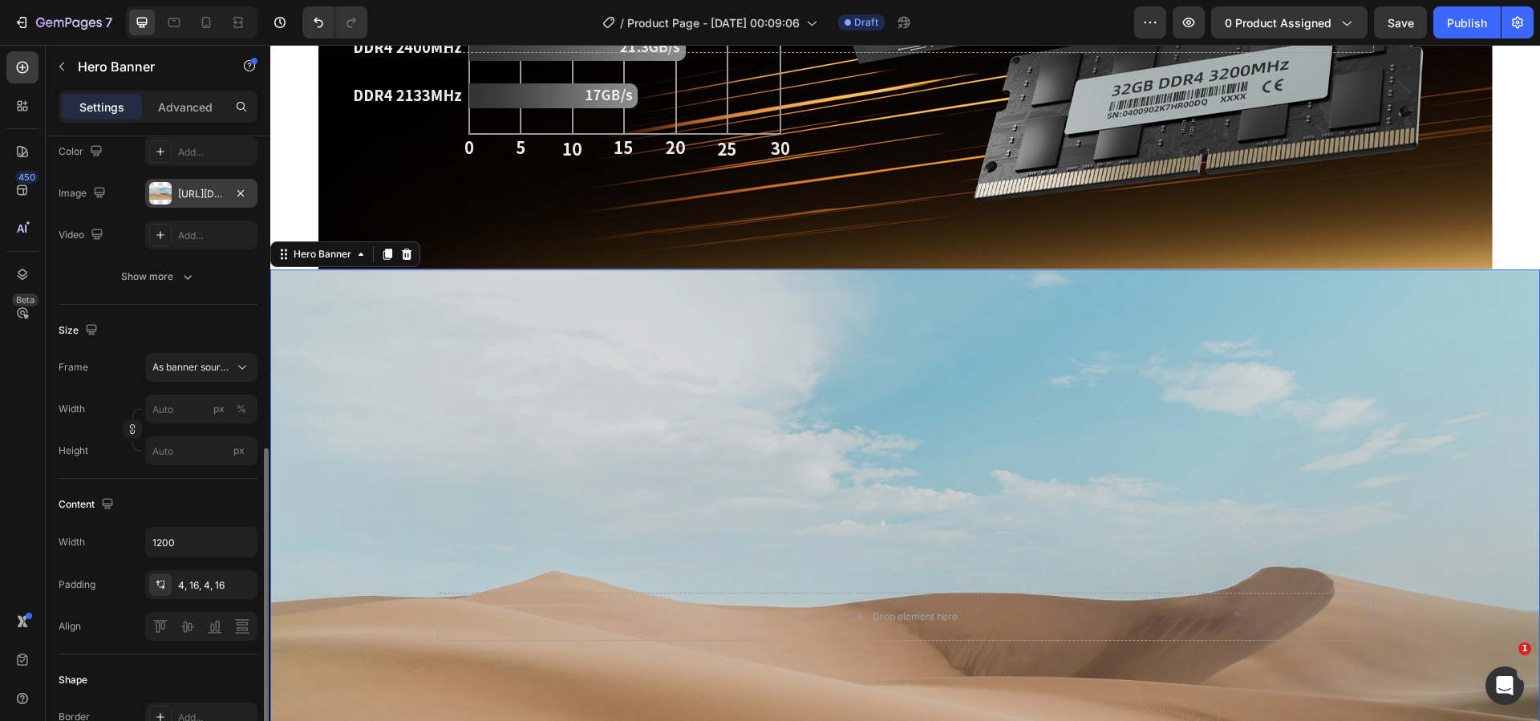
scroll to position [80, 0]
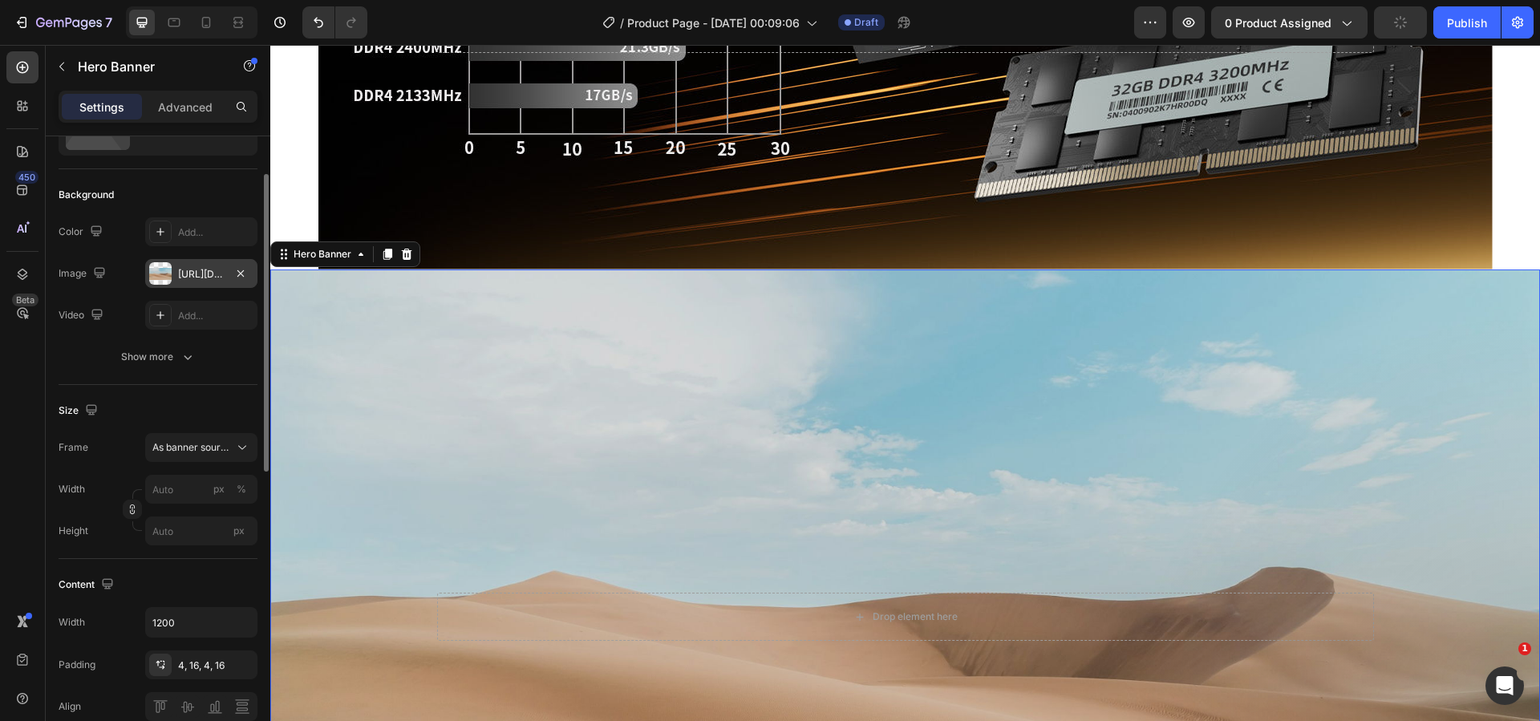
click at [196, 274] on div "https://cdn.shopify.com/s/files/1/2005/9307/files/background_settings.jpg" at bounding box center [201, 274] width 47 height 14
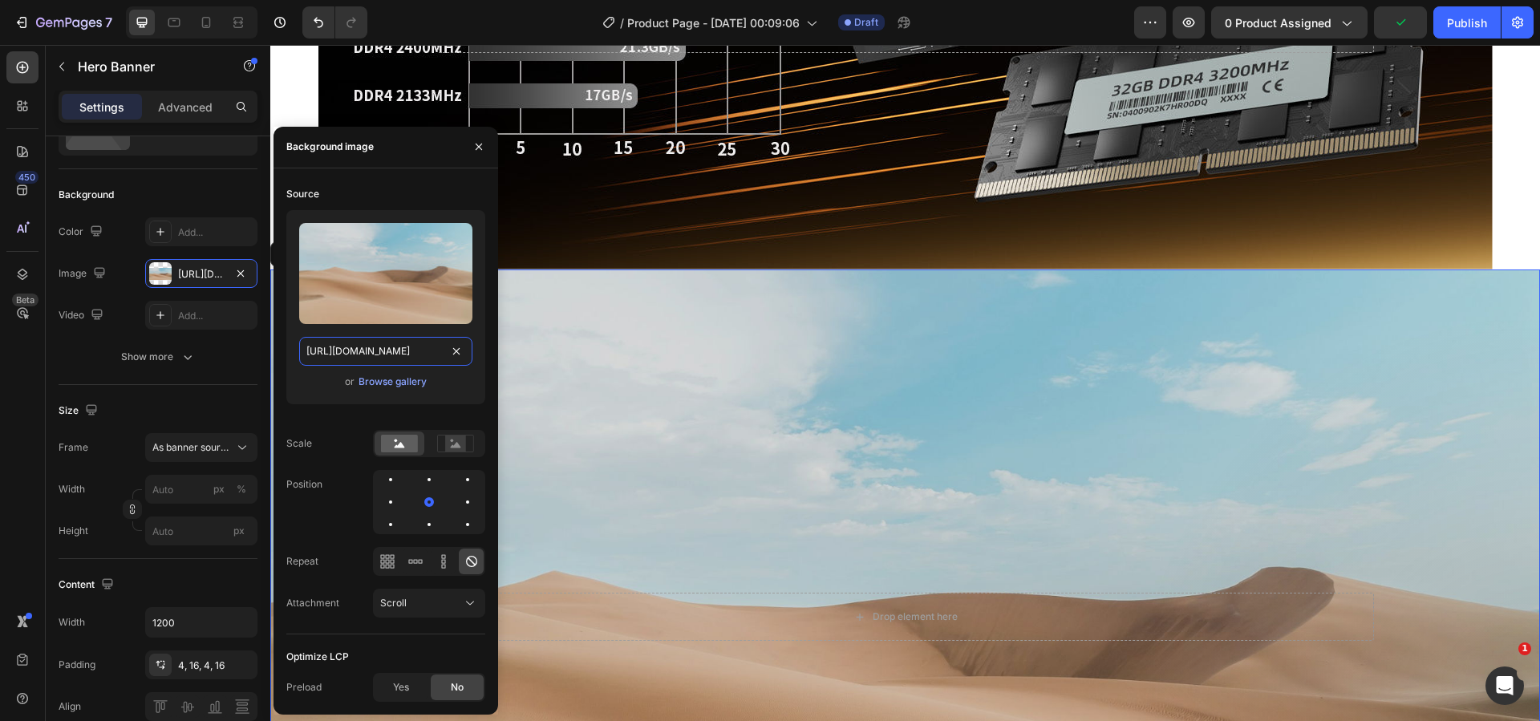
click at [391, 361] on input "https://cdn.shopify.com/s/files/1/2005/9307/files/background_settings.jpg" at bounding box center [385, 351] width 173 height 29
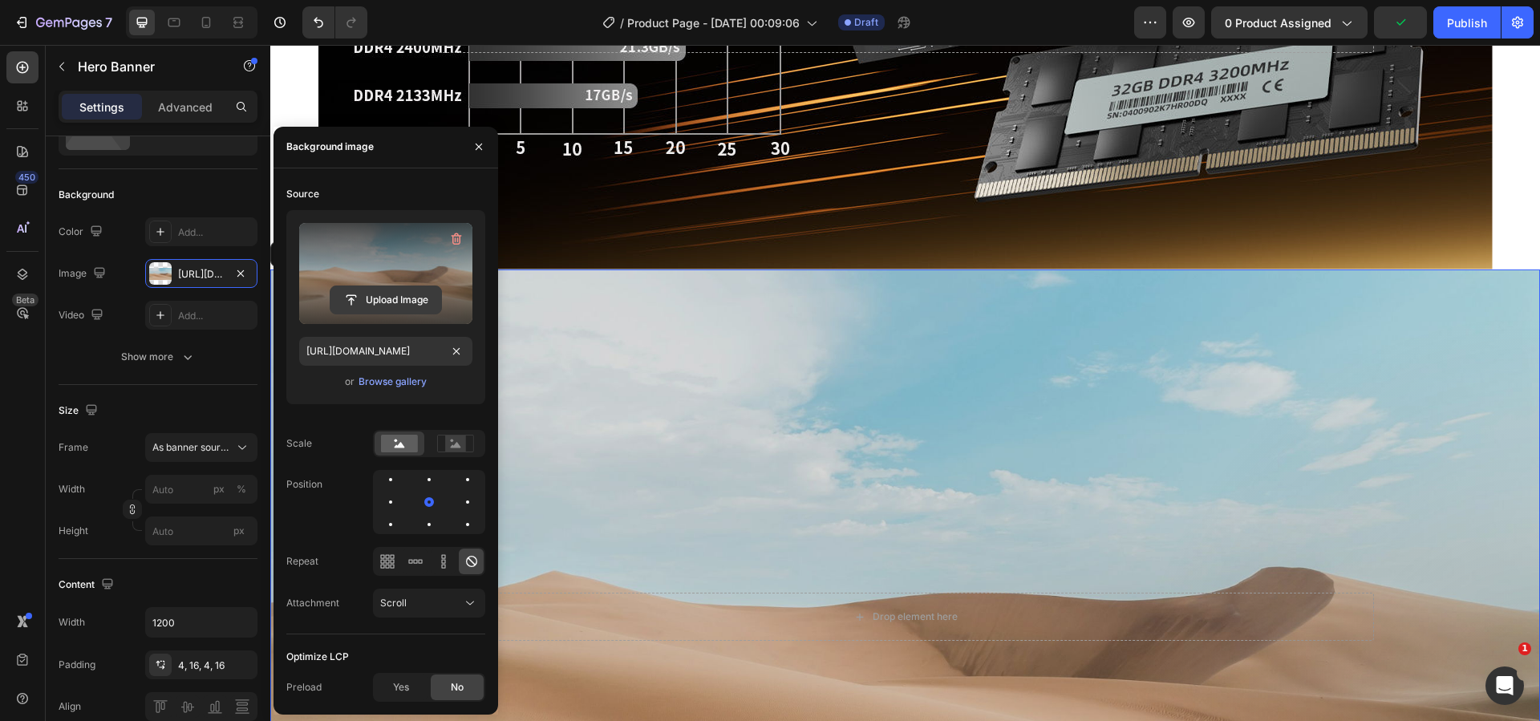
click at [411, 307] on input "file" at bounding box center [385, 299] width 111 height 27
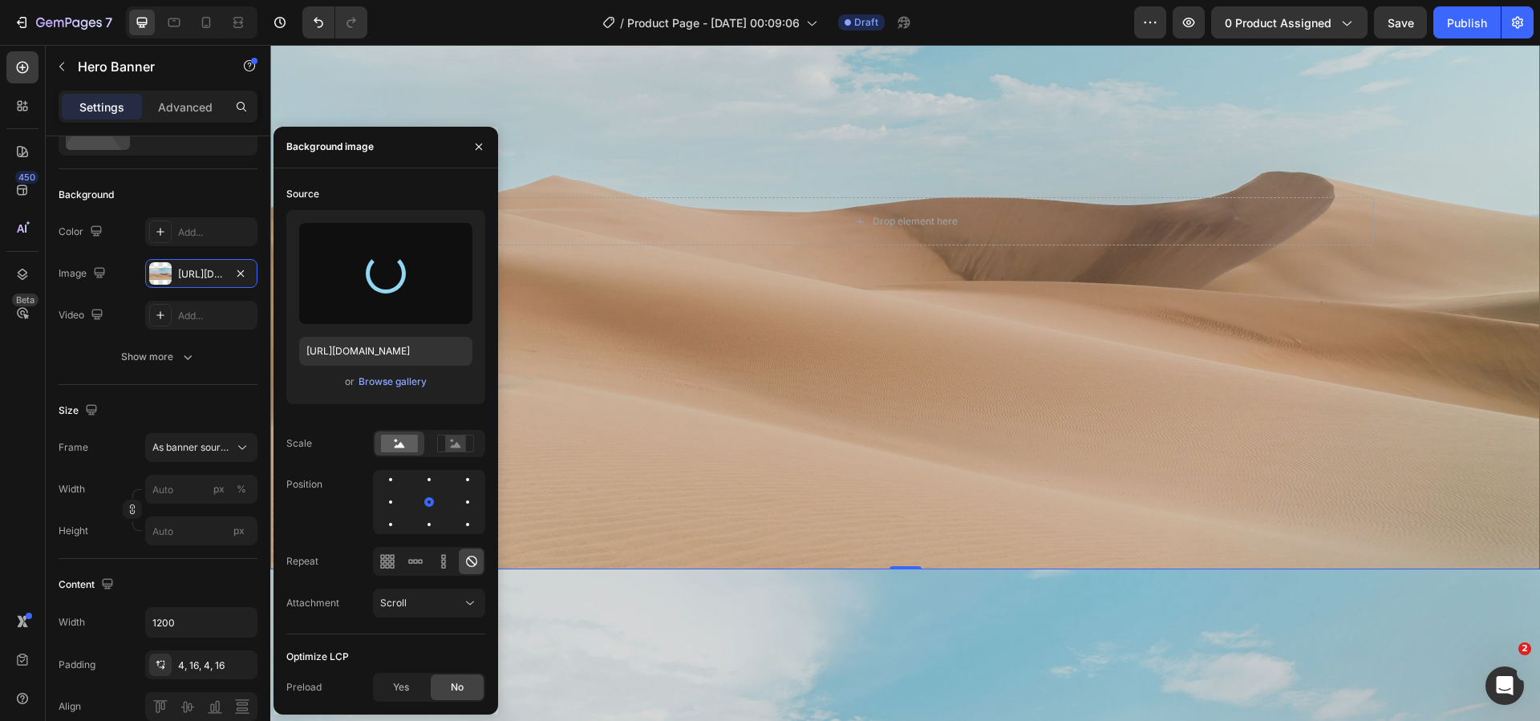
scroll to position [2425, 0]
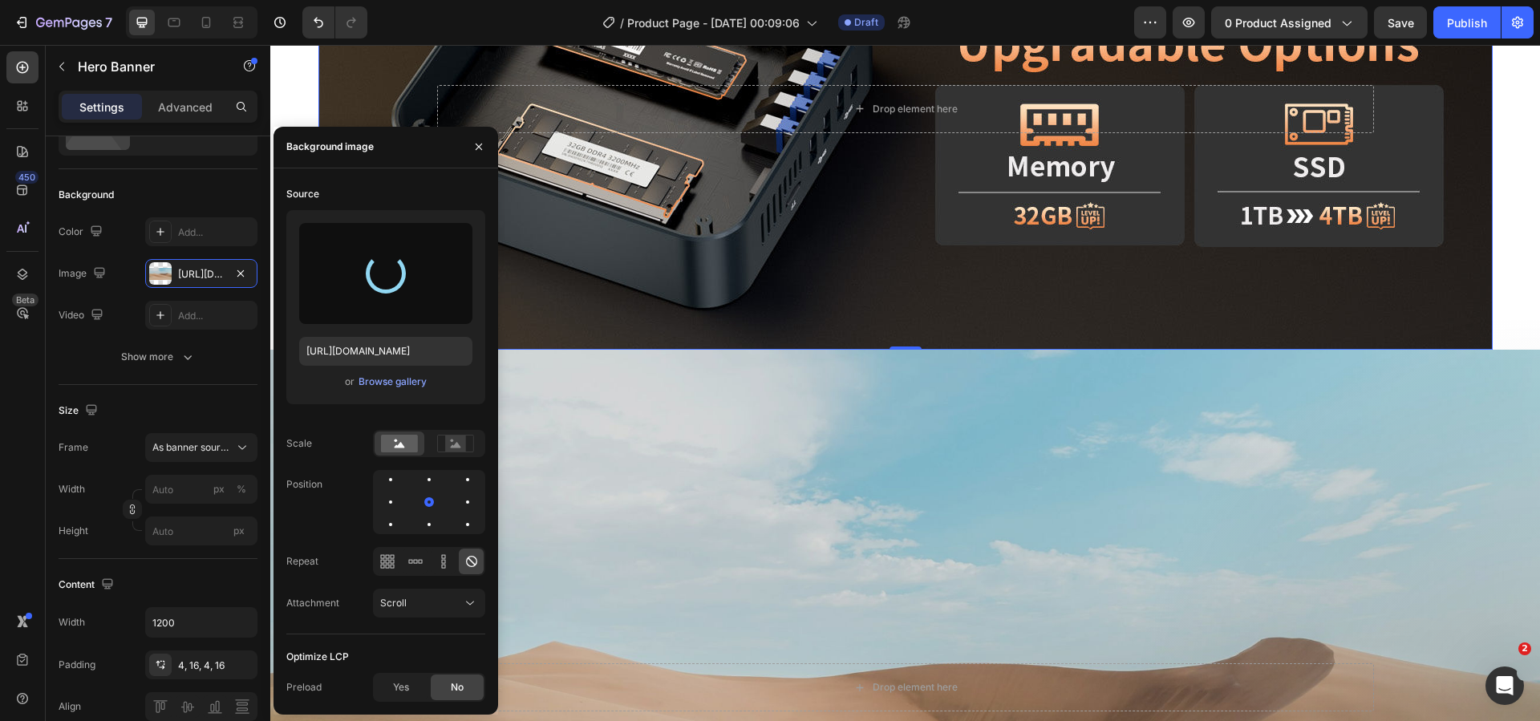
type input "https://cdn.shopify.com/s/files/1/0894/7918/4684/files/gempages_529149896838612…"
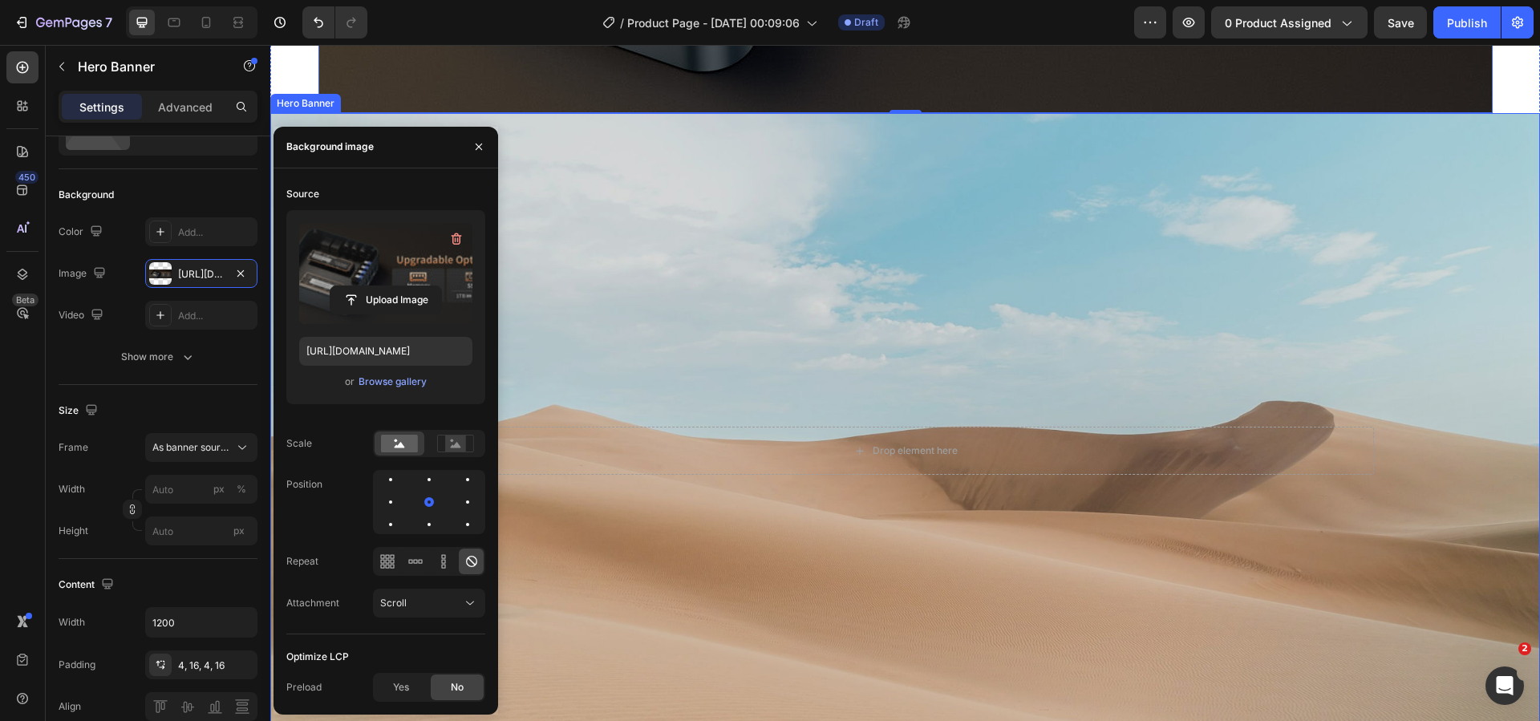
scroll to position [2666, 0]
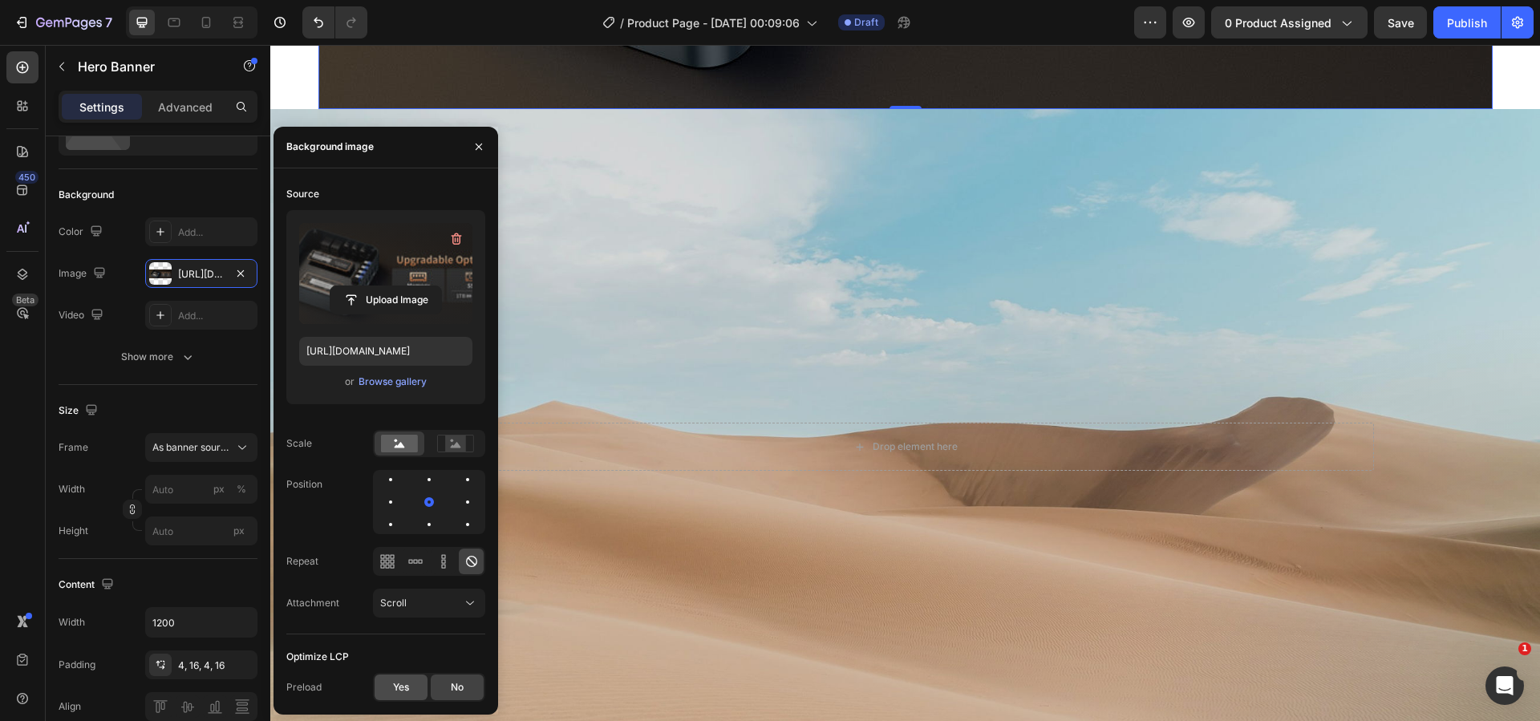
click at [399, 682] on span "Yes" at bounding box center [401, 687] width 16 height 14
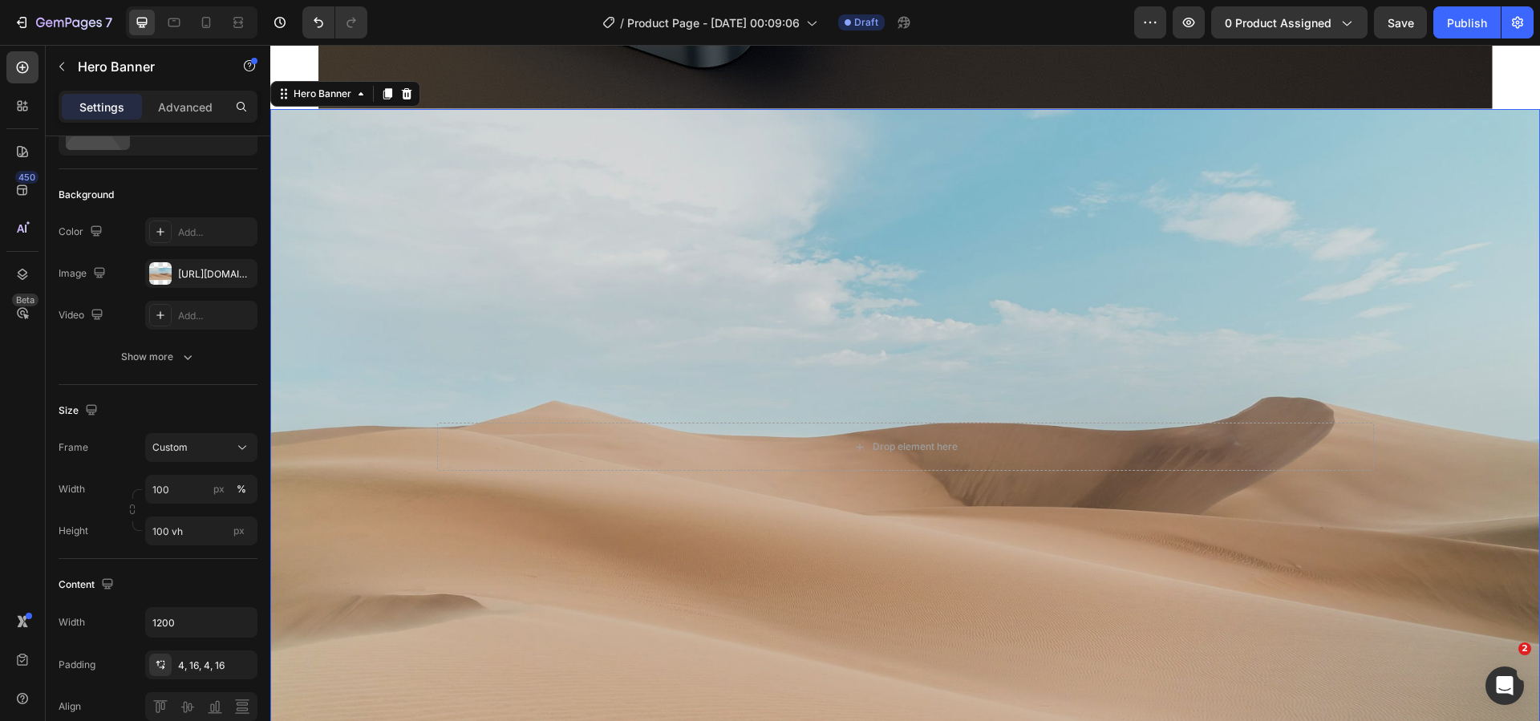
click at [671, 302] on div "Background Image" at bounding box center [905, 447] width 1270 height 676
click at [200, 263] on div "https://cdn.shopify.com/s/files/1/2005/9307/files/background_settings.jpg" at bounding box center [201, 273] width 112 height 29
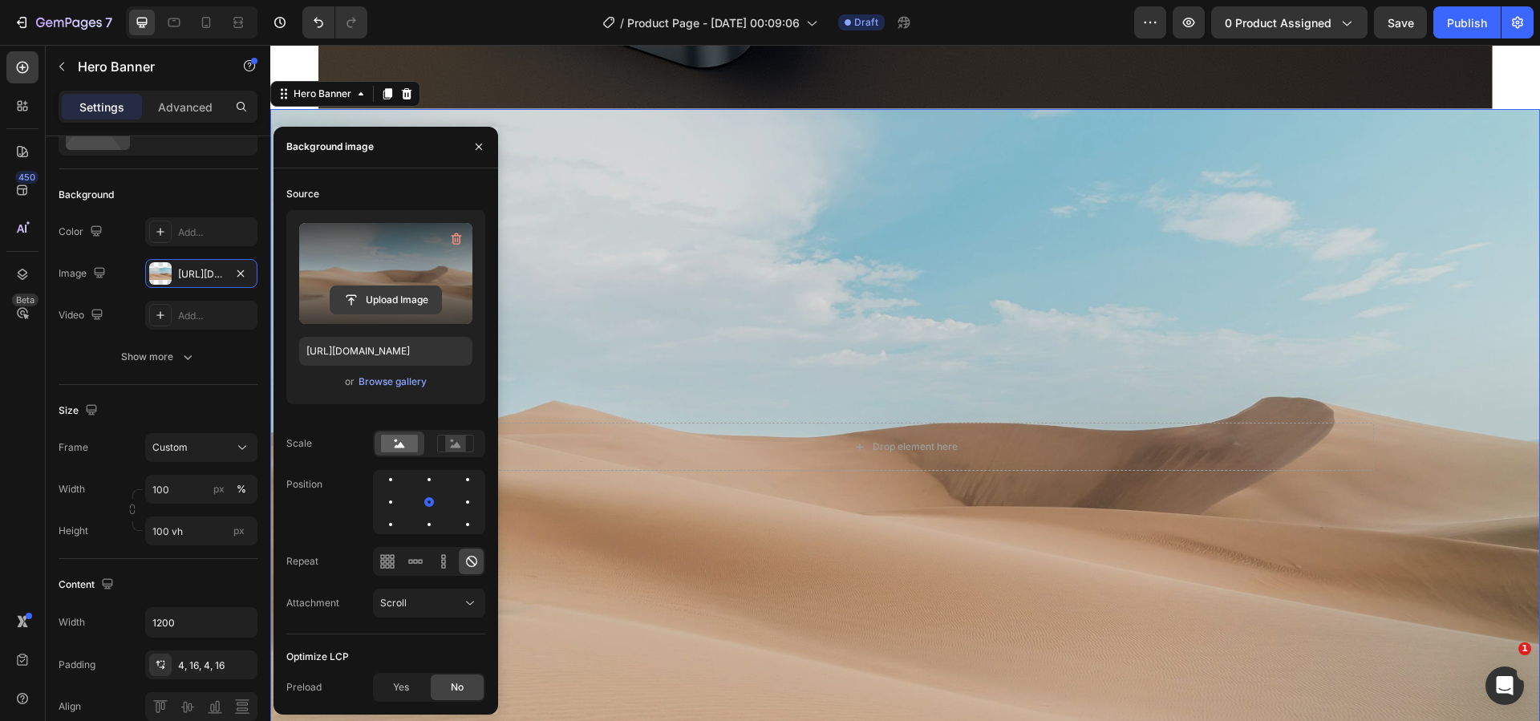
click at [387, 295] on input "file" at bounding box center [385, 299] width 111 height 27
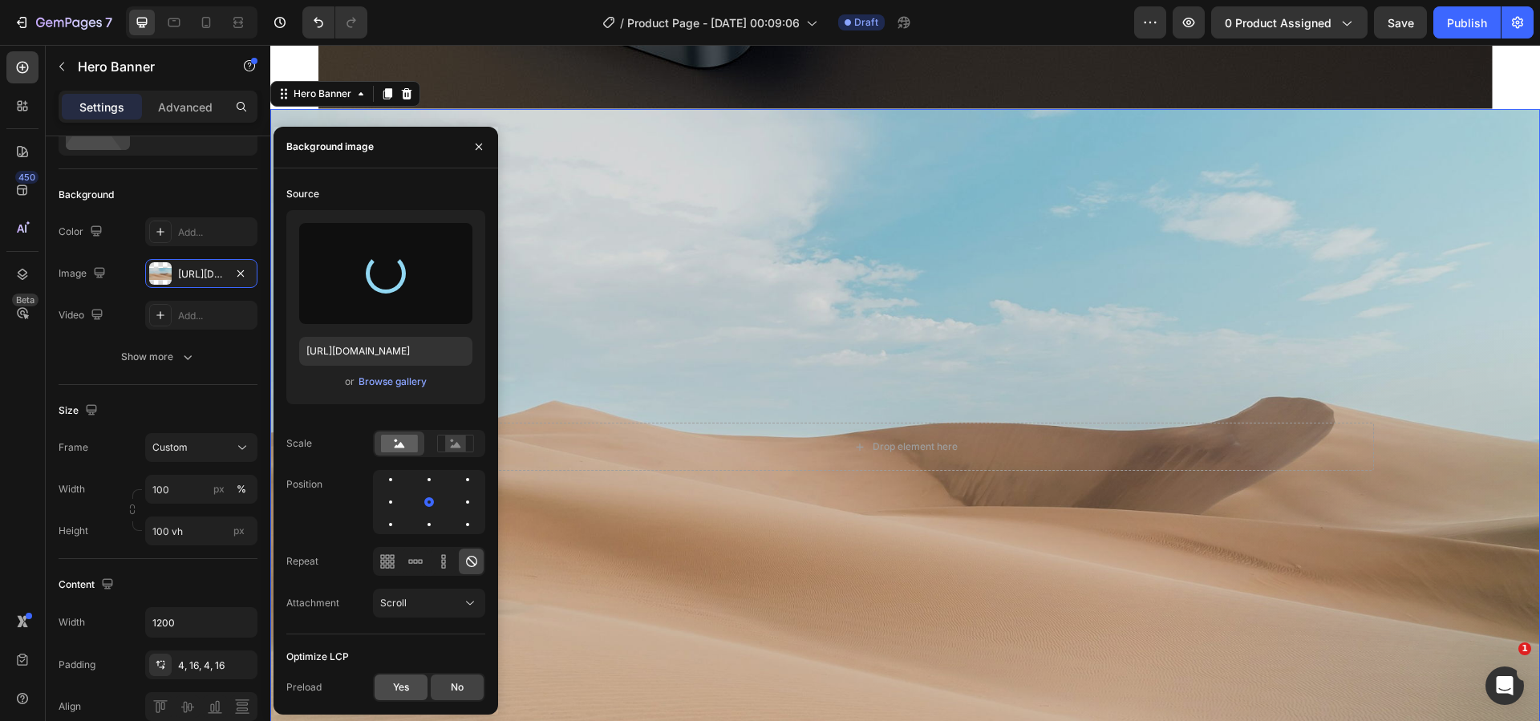
click at [407, 686] on span "Yes" at bounding box center [401, 687] width 16 height 14
type input "https://cdn.shopify.com/s/files/1/0894/7918/4684/files/gempages_529149896838612…"
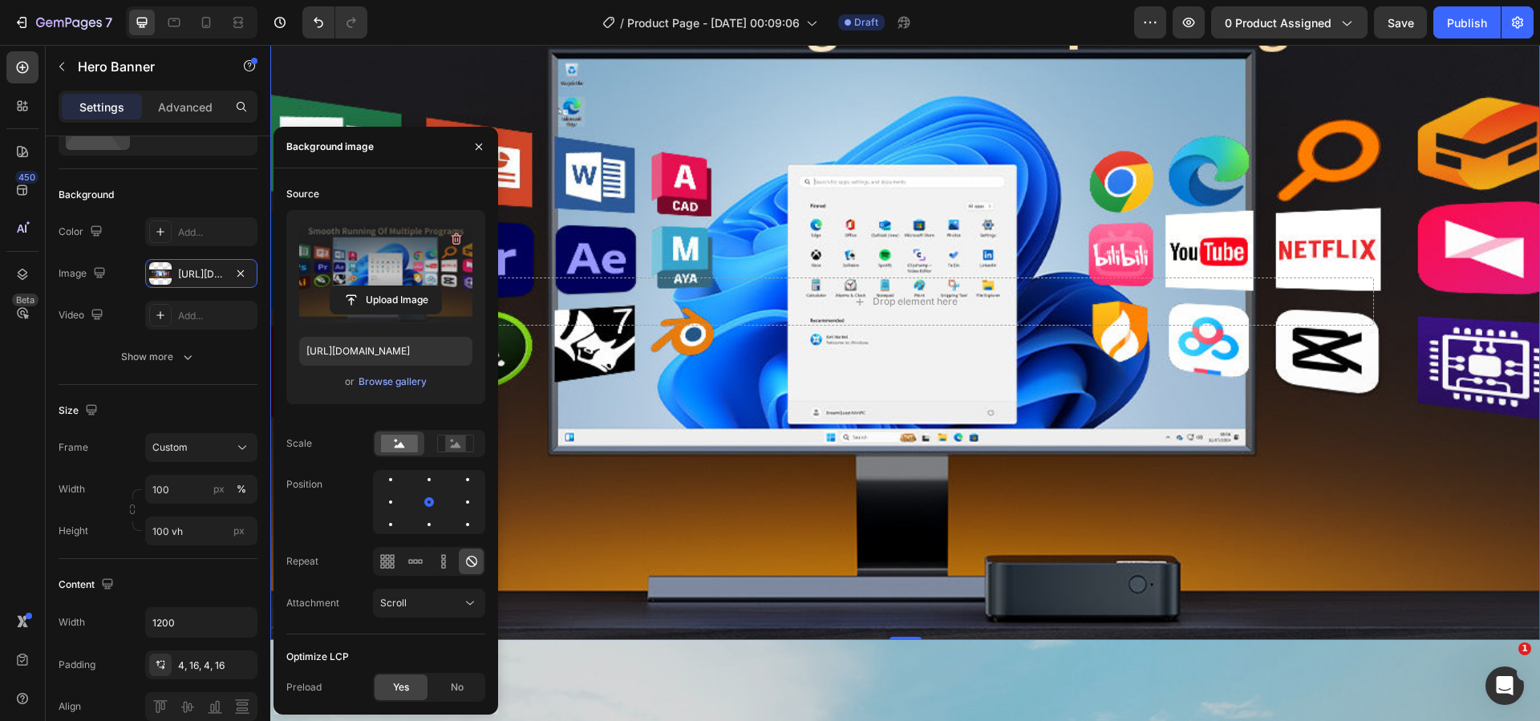
scroll to position [2746, 0]
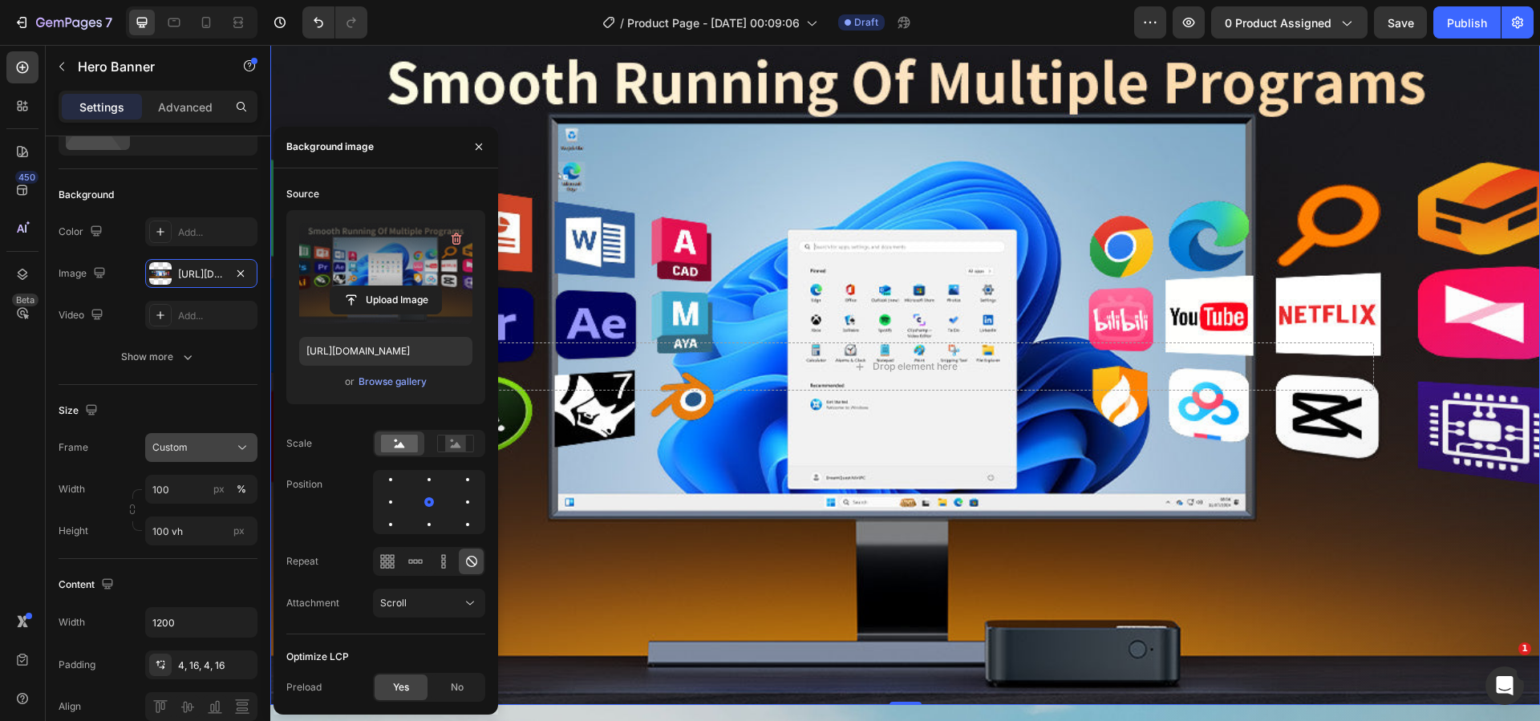
click at [178, 448] on span "Custom" at bounding box center [169, 447] width 35 height 14
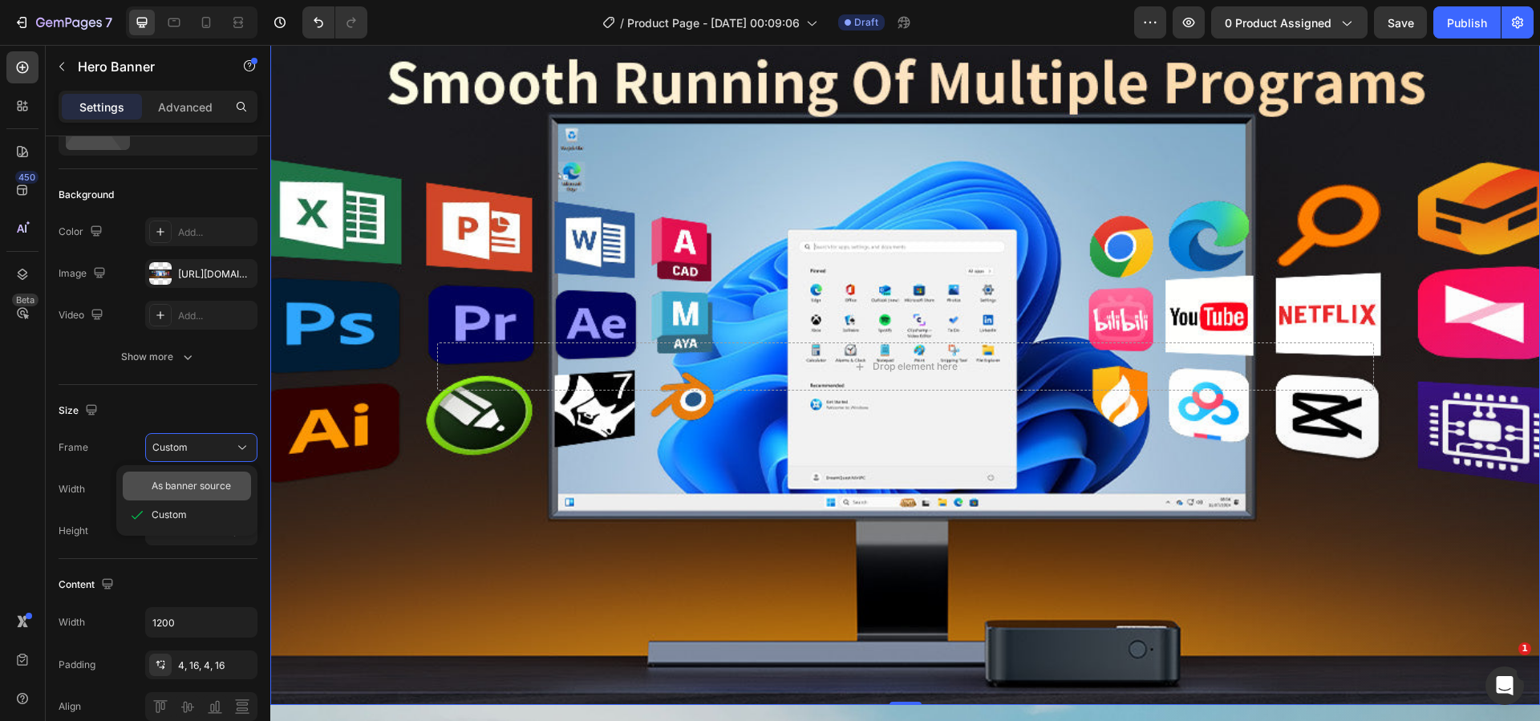
click at [192, 482] on span "As banner source" at bounding box center [191, 486] width 79 height 14
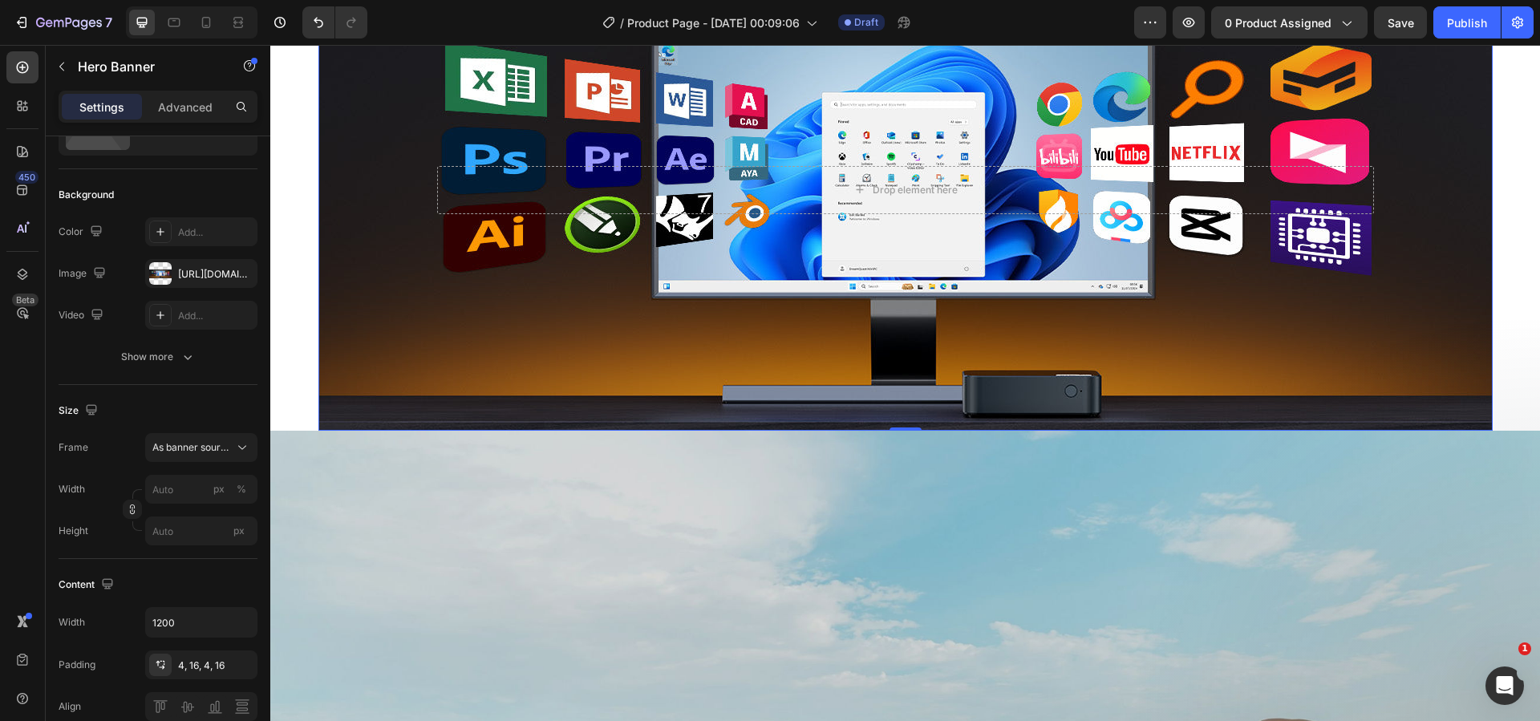
scroll to position [2827, 0]
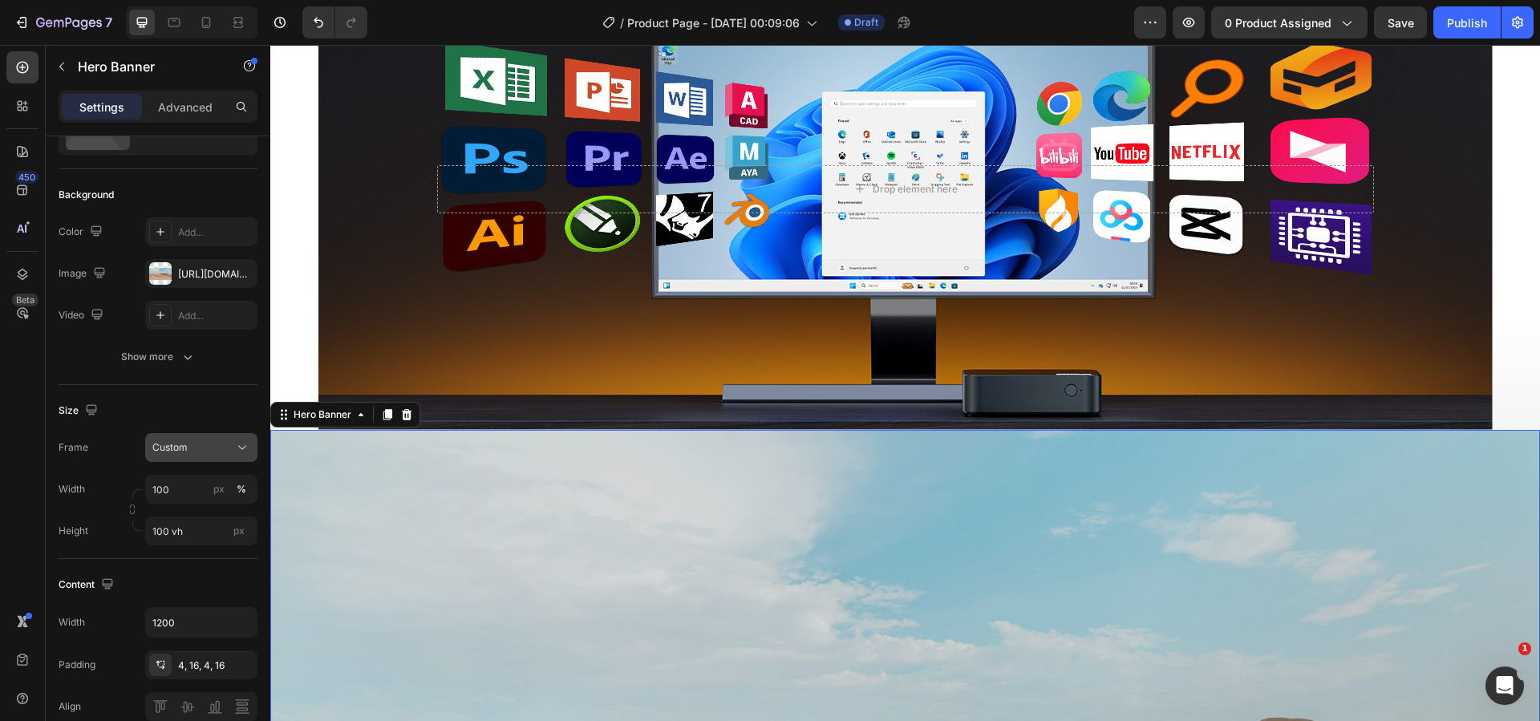
click at [197, 451] on div "Custom" at bounding box center [191, 447] width 79 height 14
drag, startPoint x: 210, startPoint y: 488, endPoint x: 210, endPoint y: 443, distance: 44.9
click at [210, 486] on span "As banner source" at bounding box center [191, 486] width 79 height 14
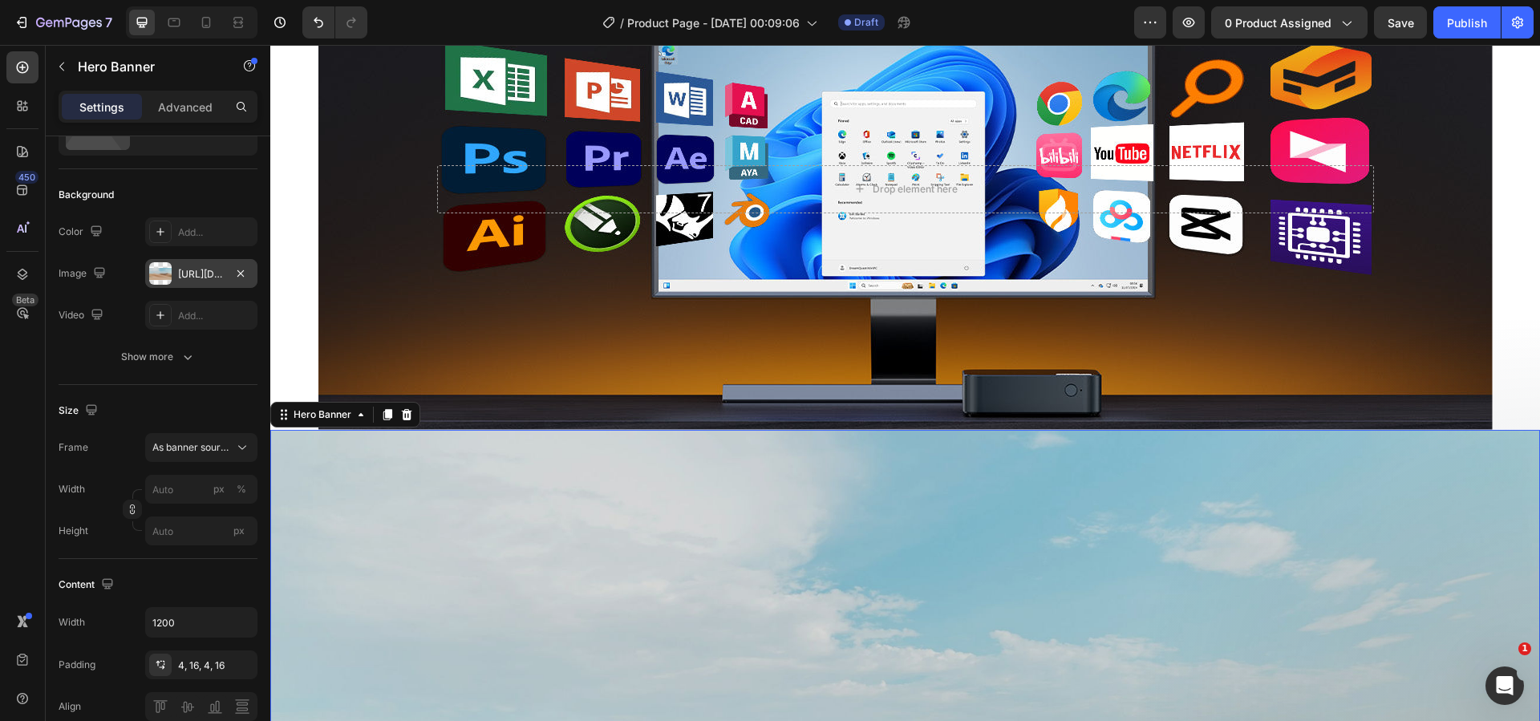
click at [204, 268] on div "https://cdn.shopify.com/s/files/1/2005/9307/files/background_settings.jpg" at bounding box center [201, 274] width 47 height 14
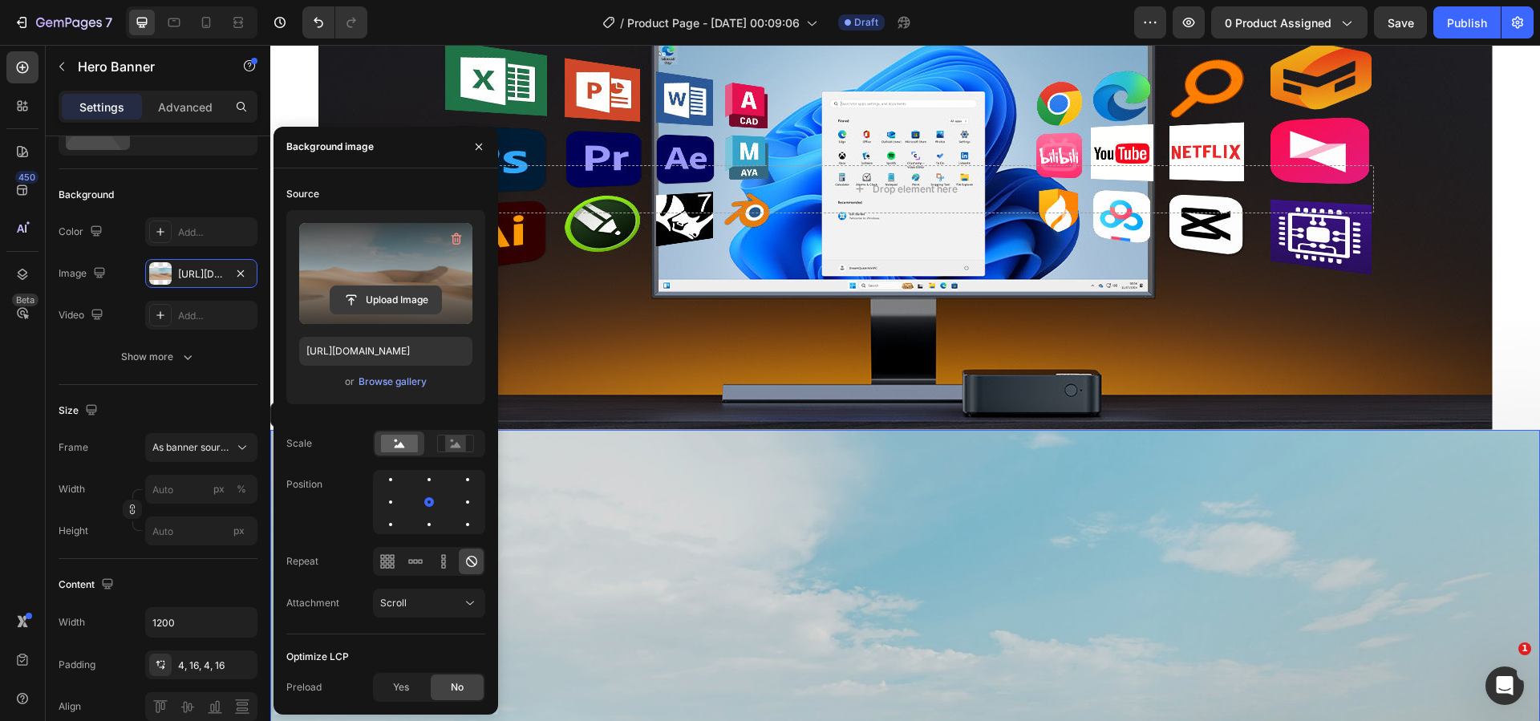
click at [390, 298] on input "file" at bounding box center [385, 299] width 111 height 27
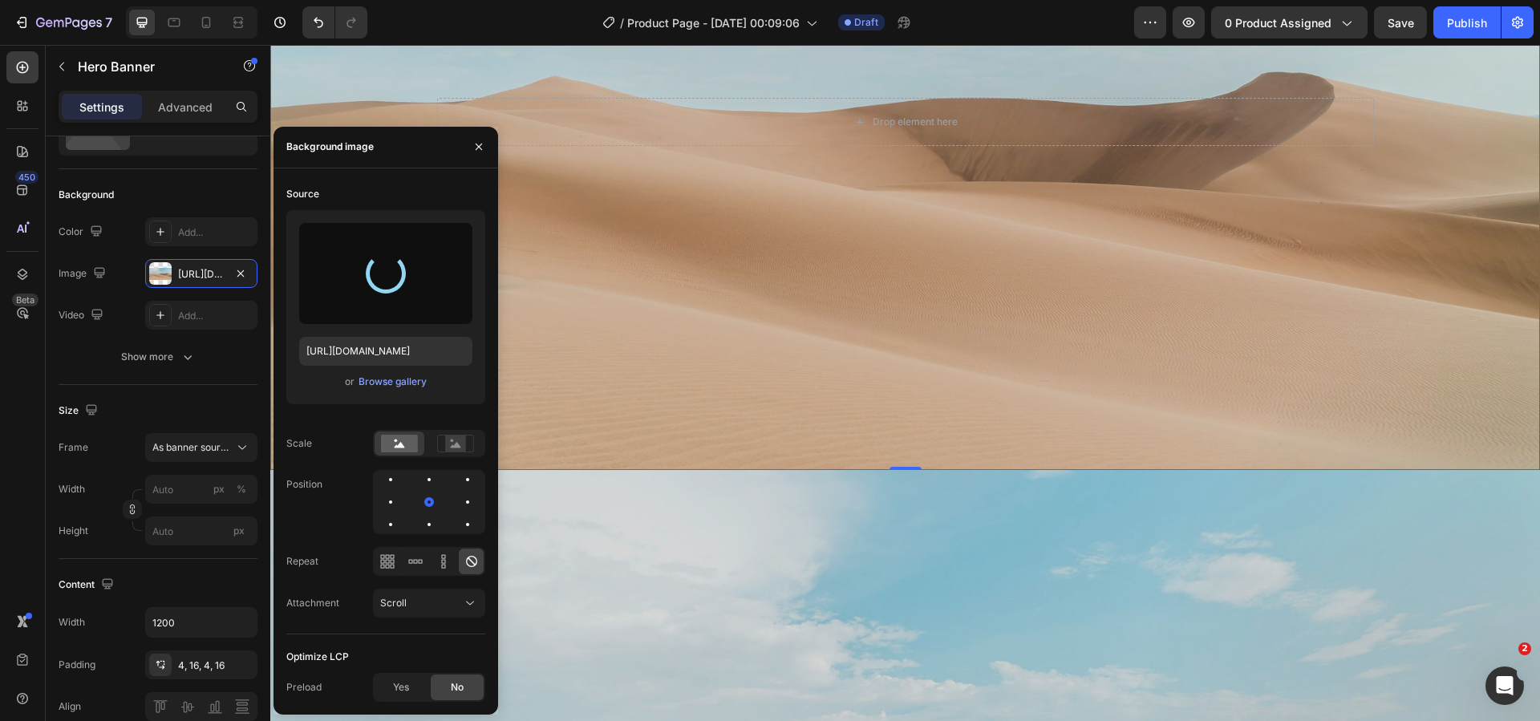
scroll to position [3548, 0]
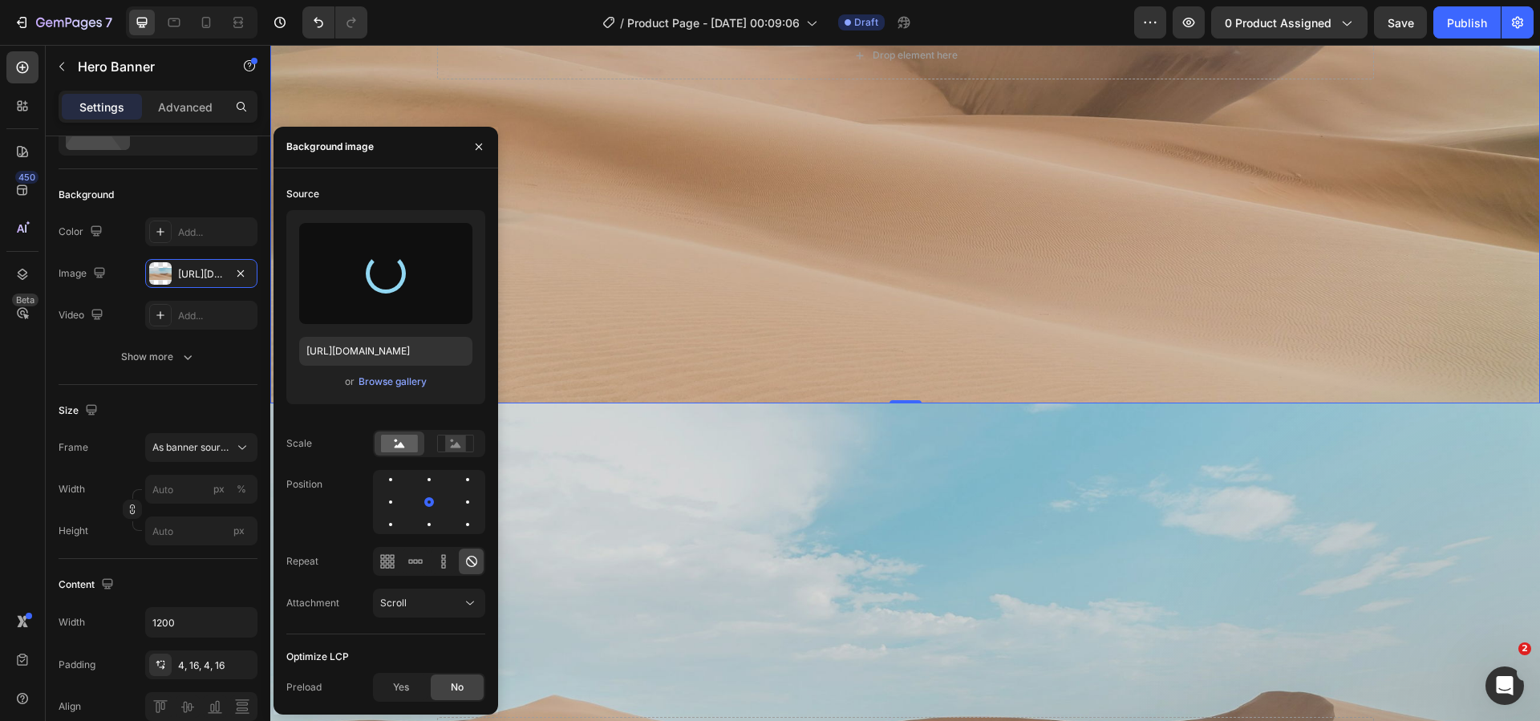
type input "https://cdn.shopify.com/s/files/1/0894/7918/4684/files/gempages_529149896838612…"
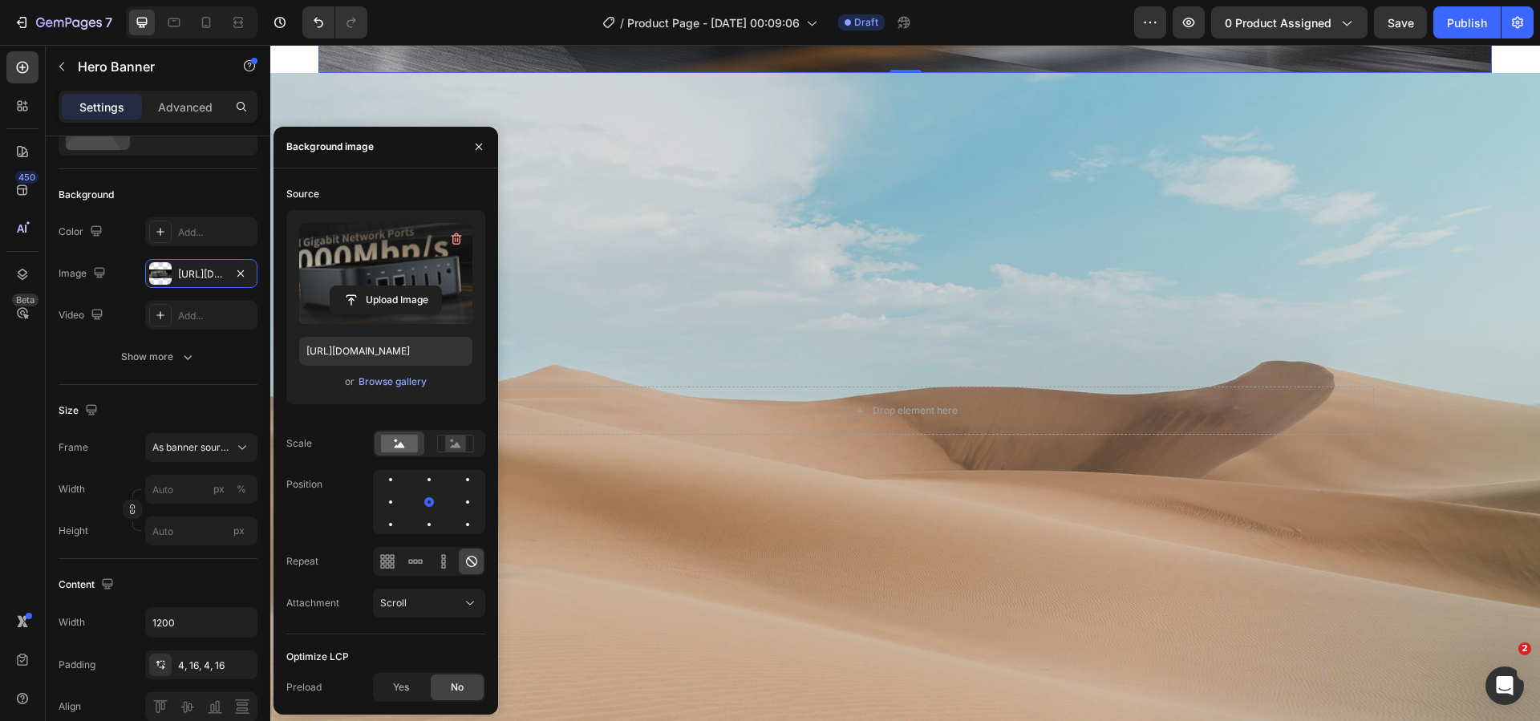
scroll to position [3709, 0]
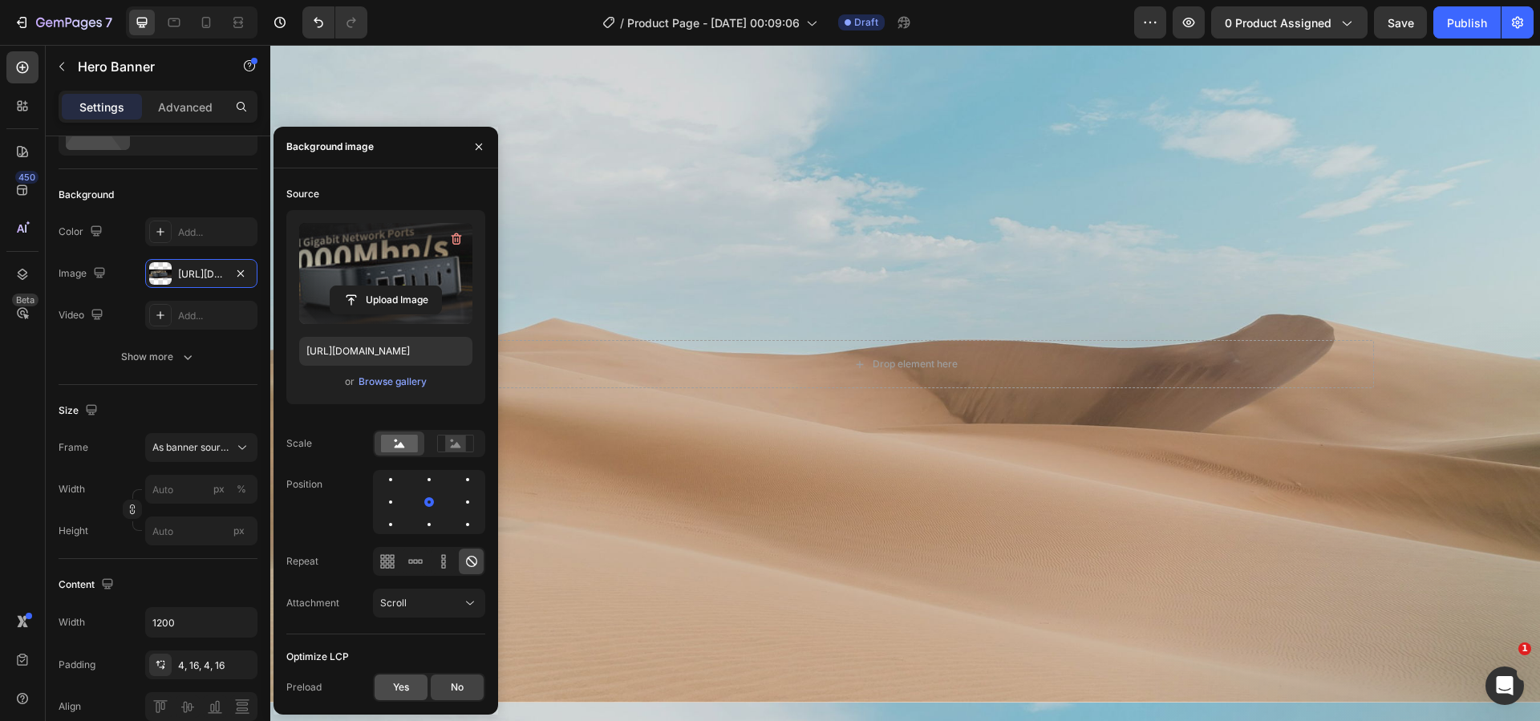
click at [399, 679] on div "Yes" at bounding box center [401, 688] width 53 height 26
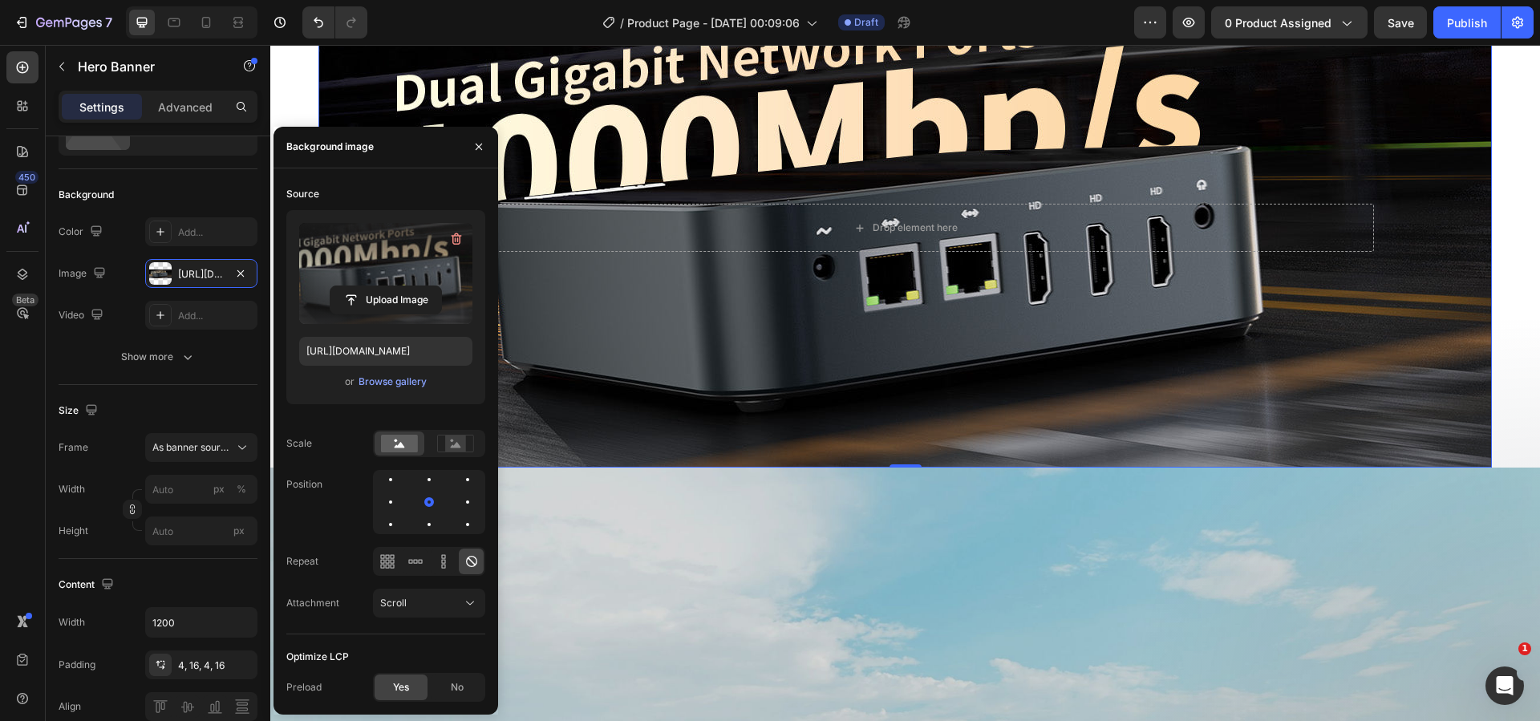
scroll to position [3388, 0]
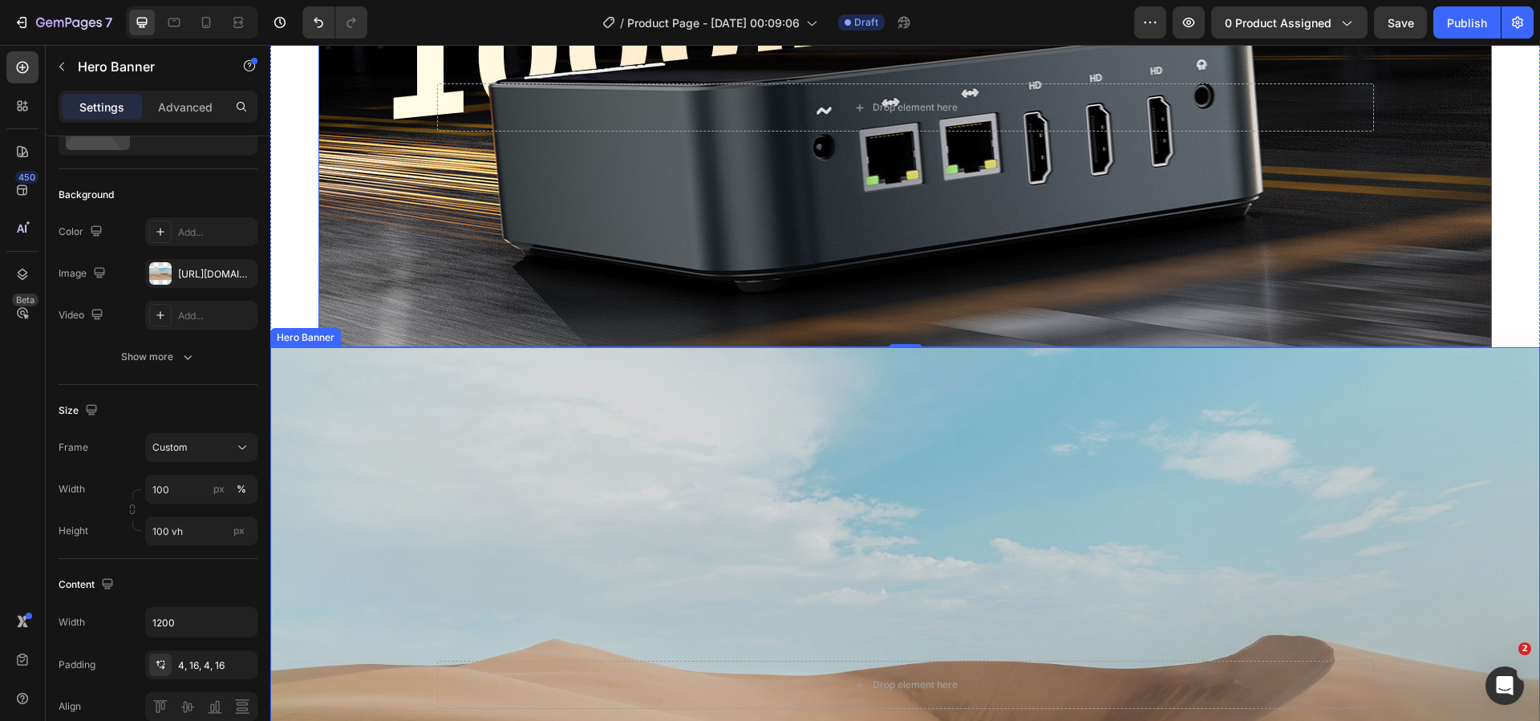
click at [809, 484] on div "Background Image" at bounding box center [905, 685] width 1270 height 676
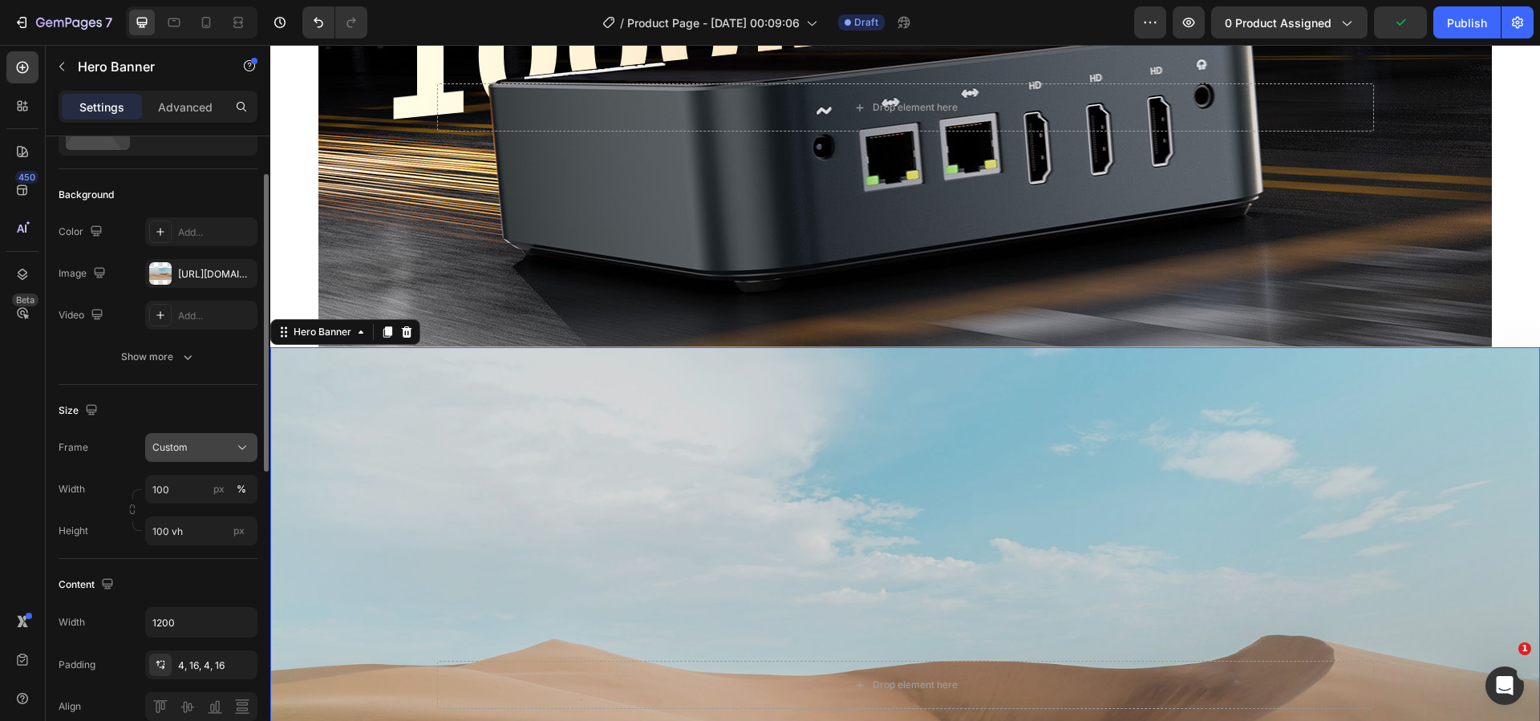
click at [222, 445] on div "Custom" at bounding box center [191, 447] width 79 height 14
click at [227, 477] on div "As banner source" at bounding box center [187, 486] width 128 height 29
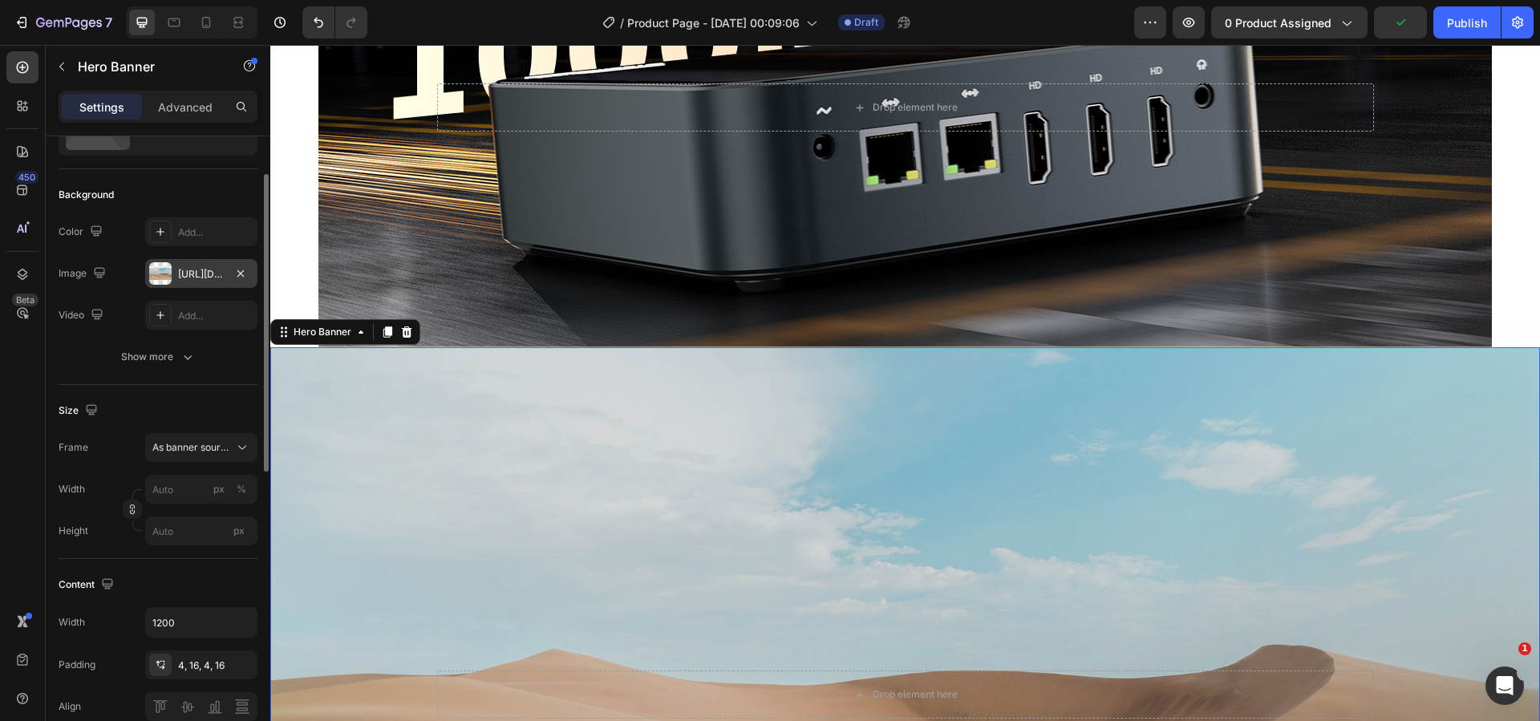
click at [205, 270] on div "https://cdn.shopify.com/s/files/1/2005/9307/files/background_settings.jpg" at bounding box center [201, 274] width 47 height 14
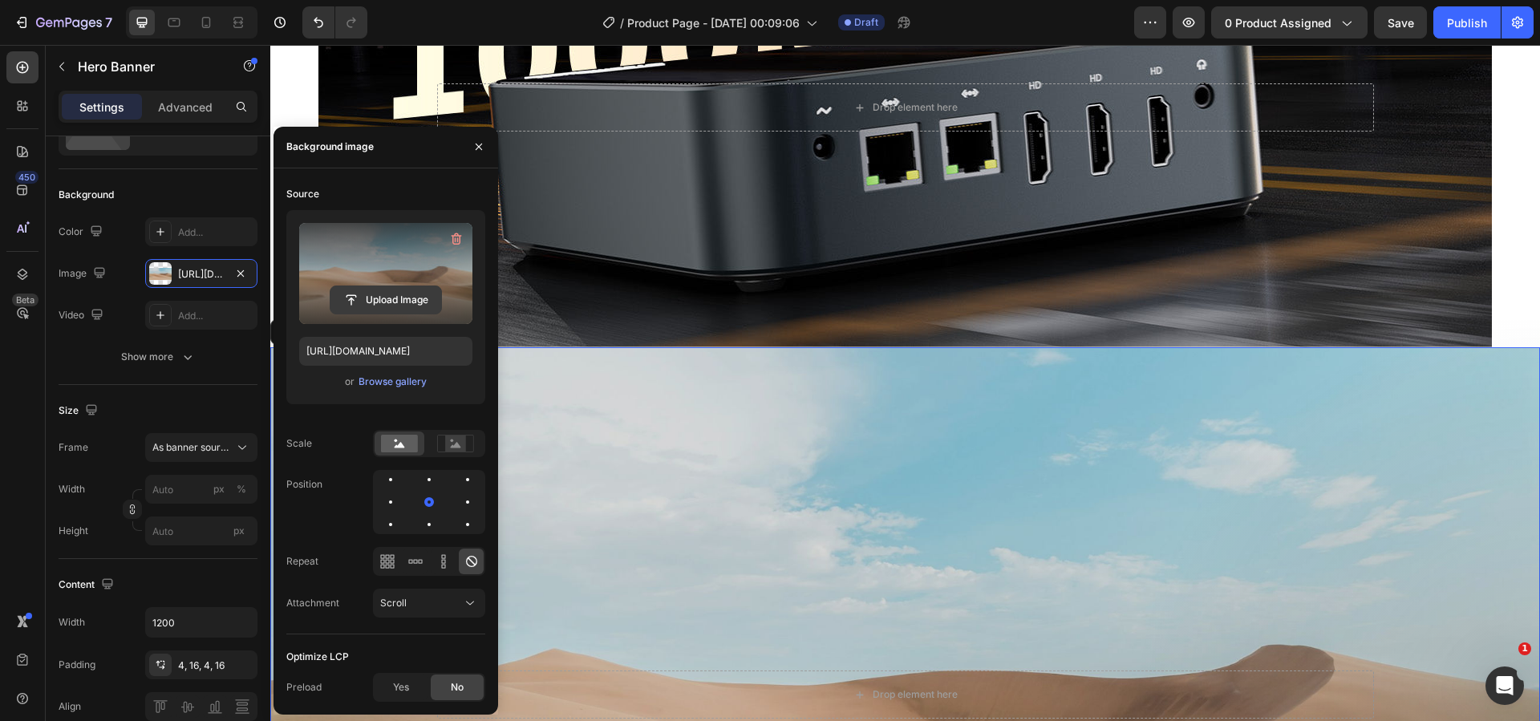
click at [399, 298] on input "file" at bounding box center [385, 299] width 111 height 27
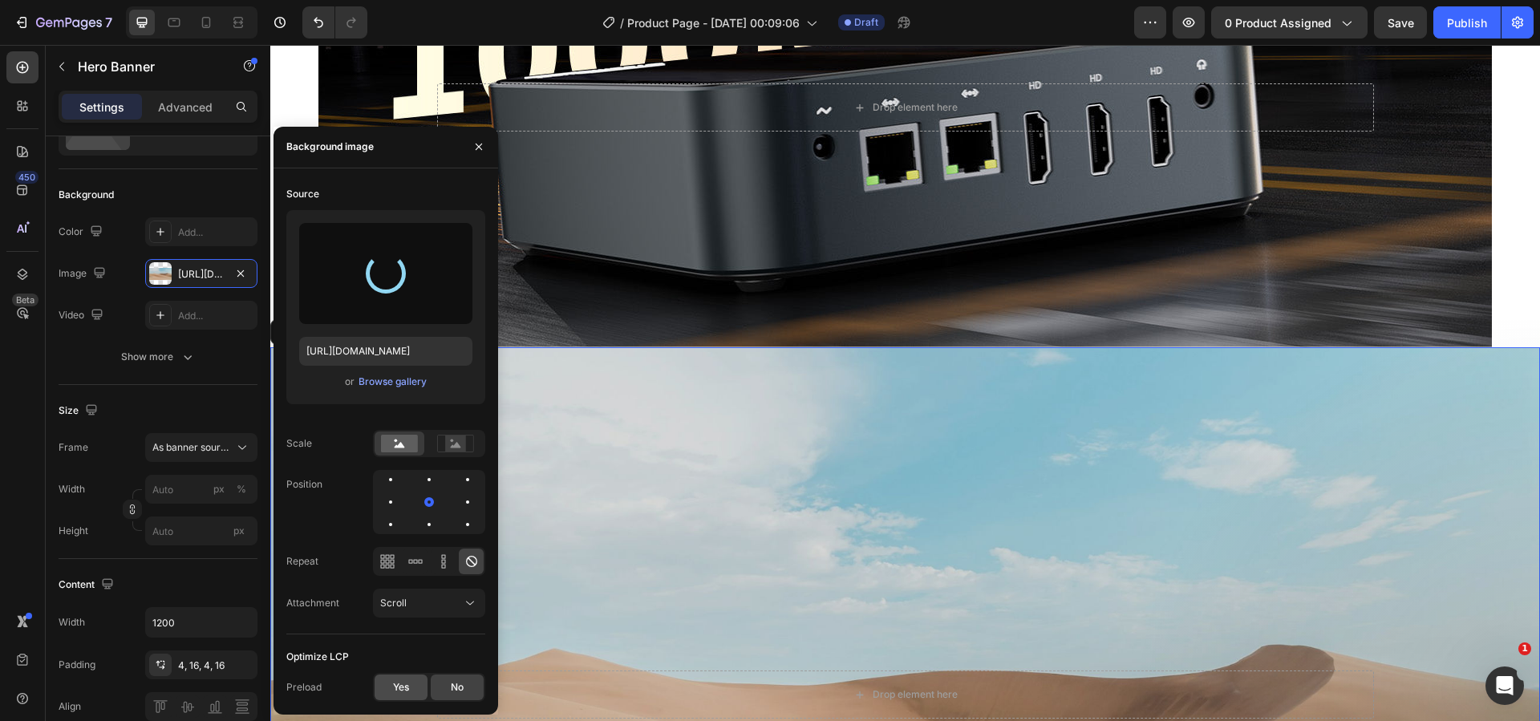
click at [398, 682] on span "Yes" at bounding box center [401, 687] width 16 height 14
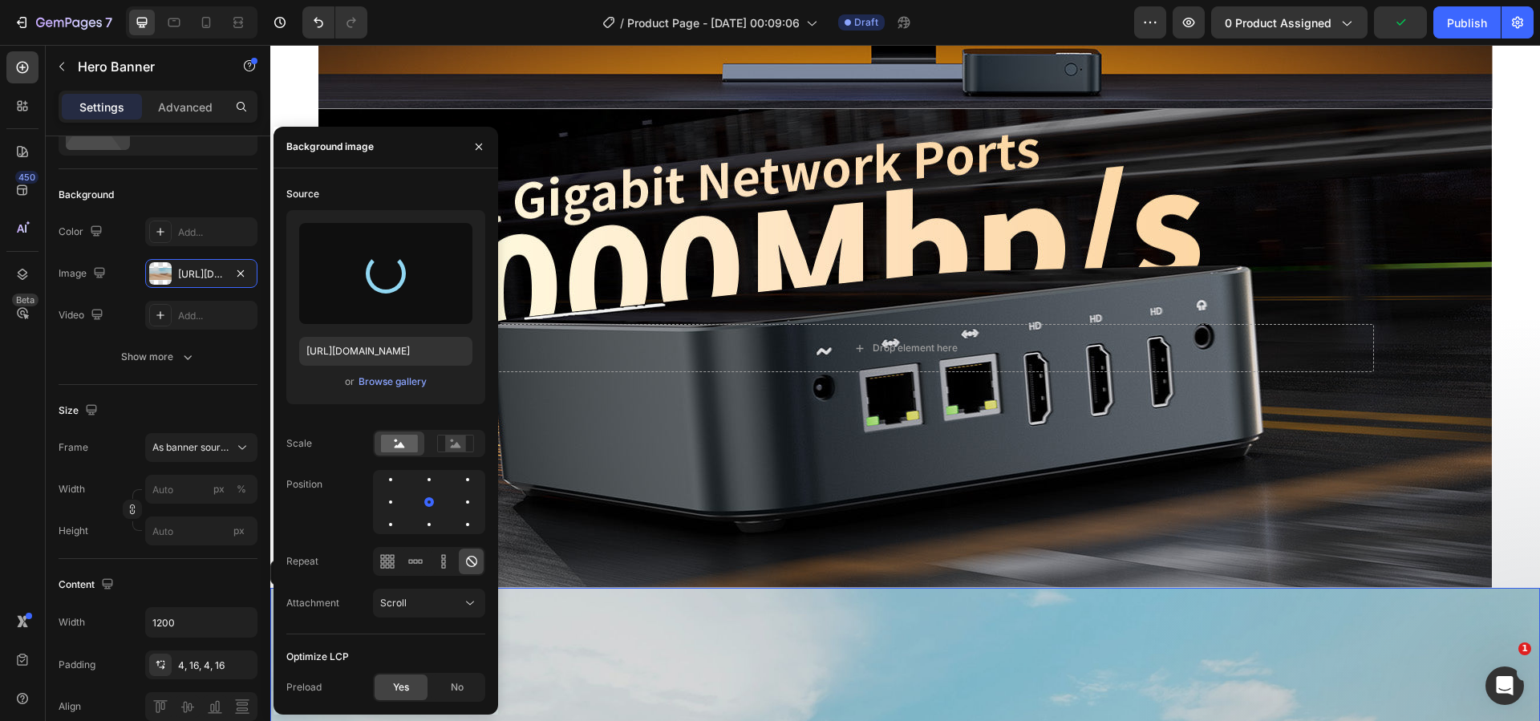
type input "https://cdn.shopify.com/s/files/1/0894/7918/4684/files/gempages_529149896838612…"
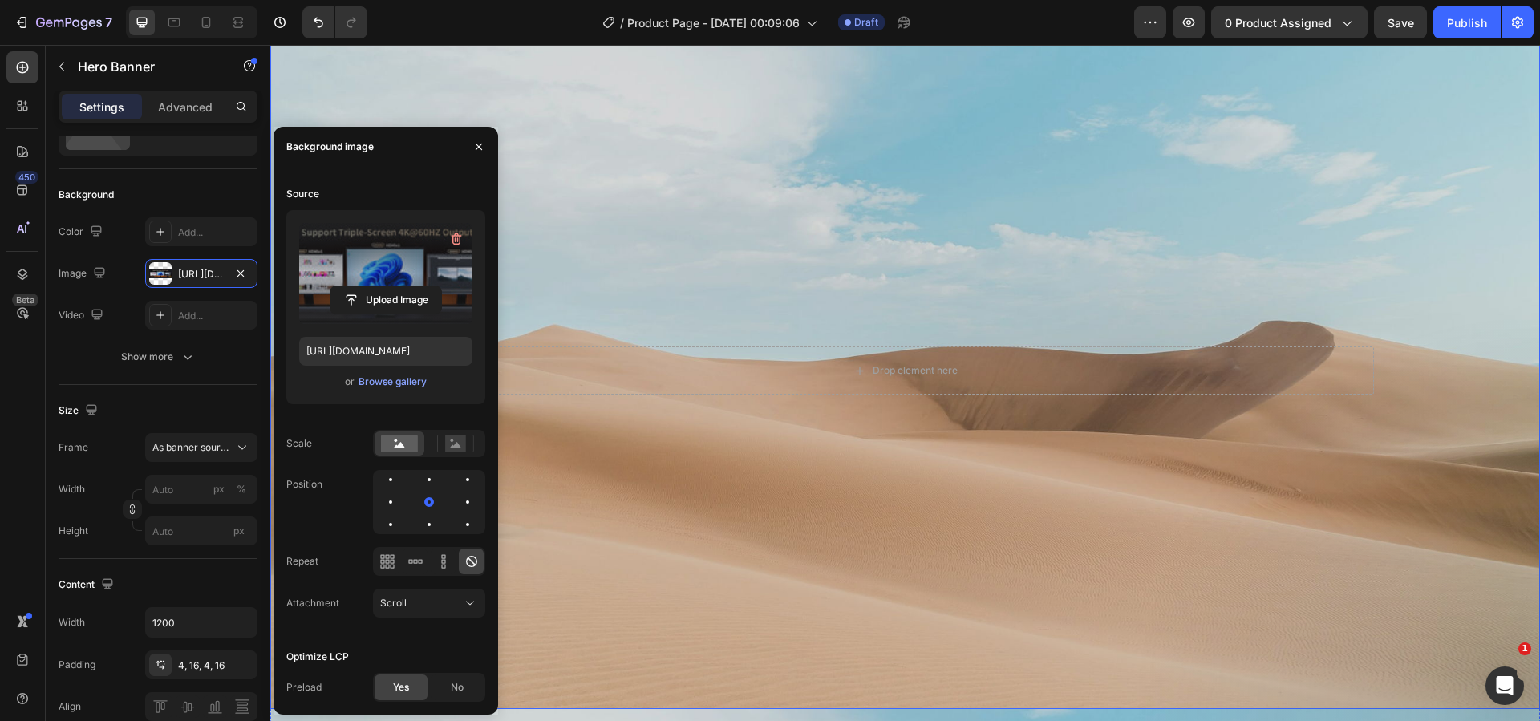
scroll to position [4190, 0]
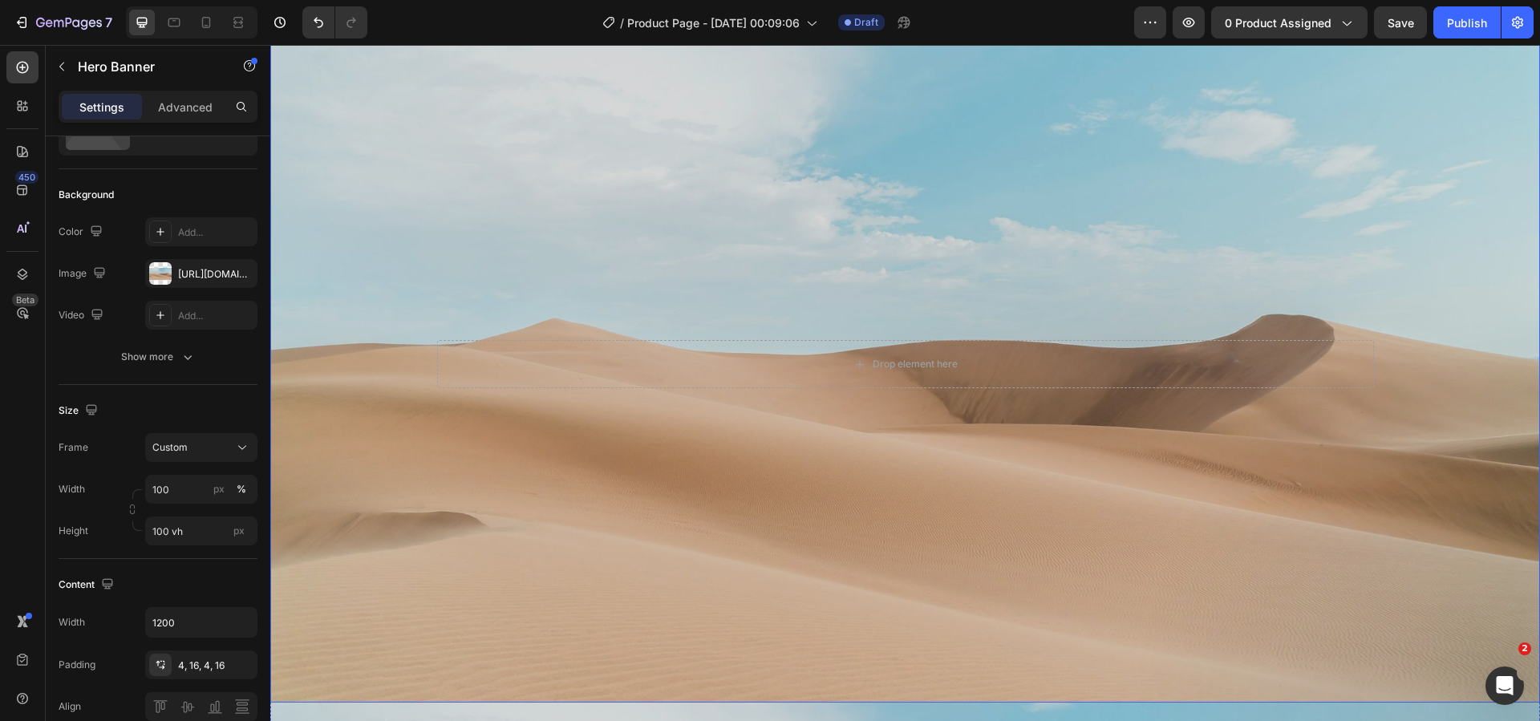
click at [700, 457] on div "Background Image" at bounding box center [905, 364] width 1270 height 676
click at [201, 276] on div "https://cdn.shopify.com/s/files/1/2005/9307/files/background_settings.jpg" at bounding box center [201, 274] width 47 height 14
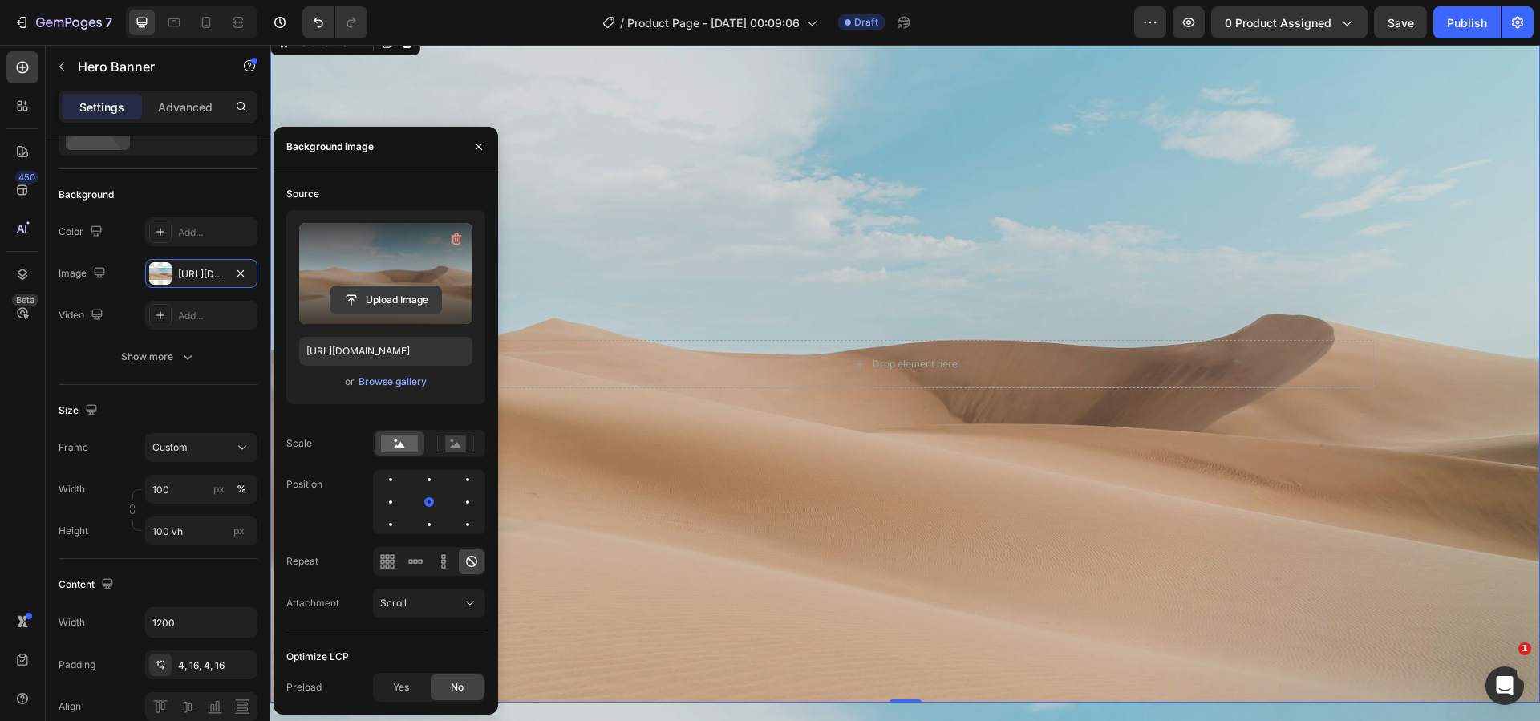
click at [402, 300] on input "file" at bounding box center [385, 299] width 111 height 27
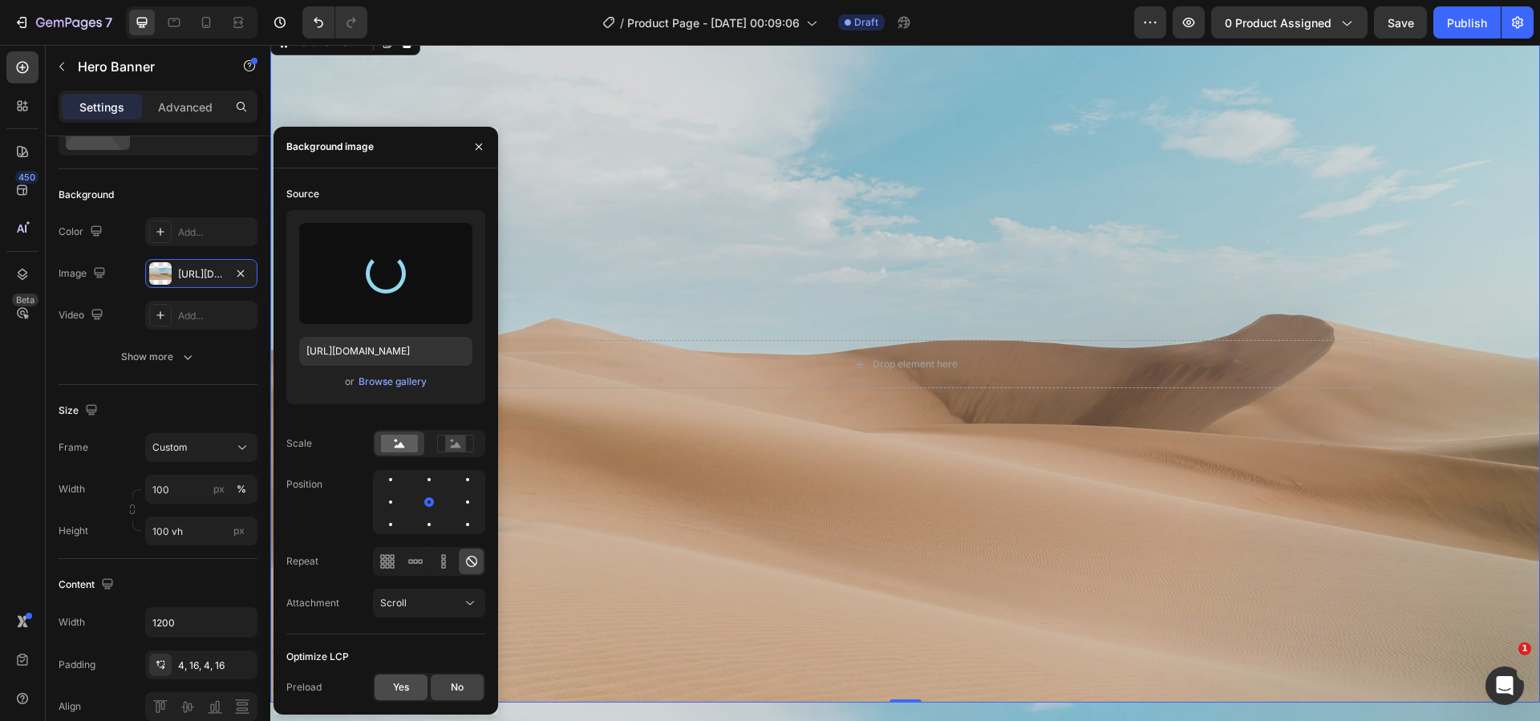
click at [405, 682] on span "Yes" at bounding box center [401, 687] width 16 height 14
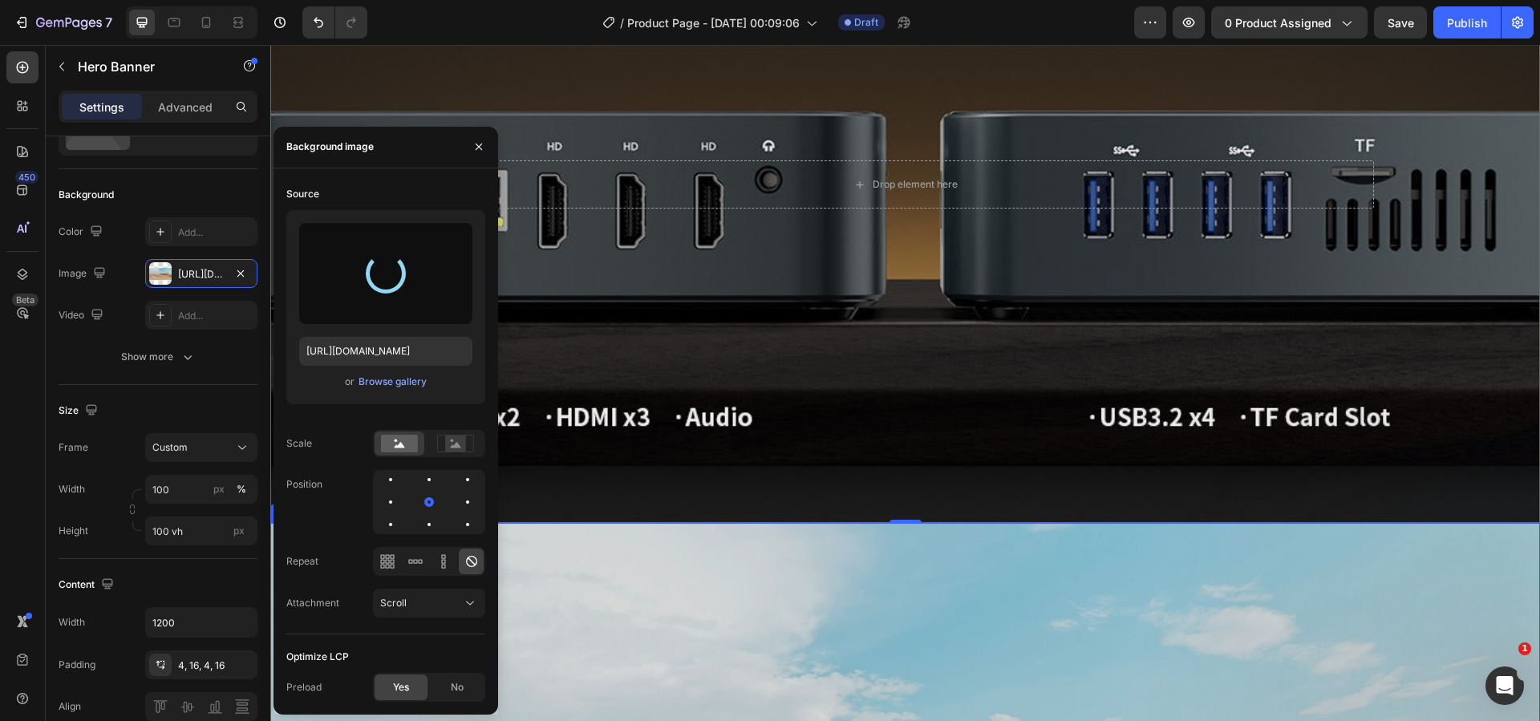
type input "https://cdn.shopify.com/s/files/1/0894/7918/4684/files/gempages_529149896838612…"
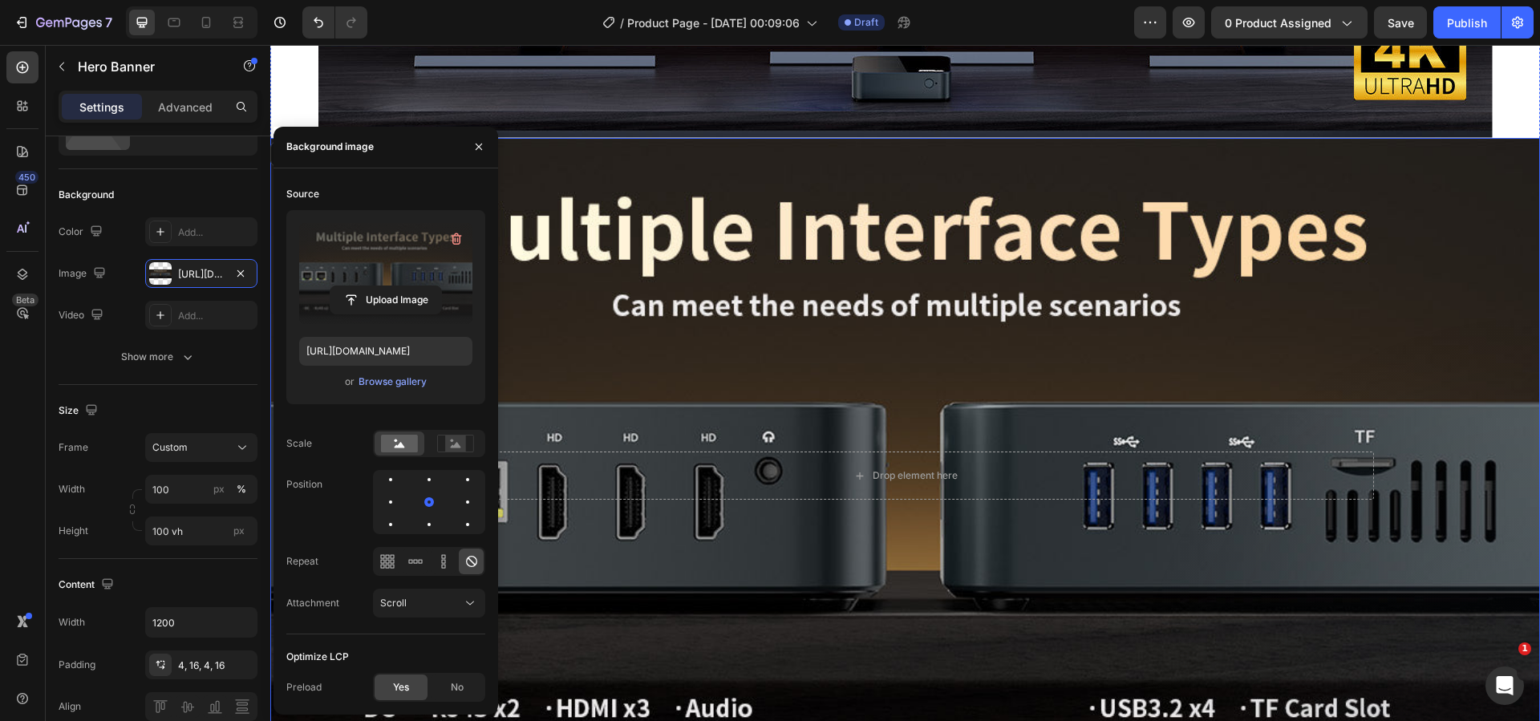
scroll to position [4030, 0]
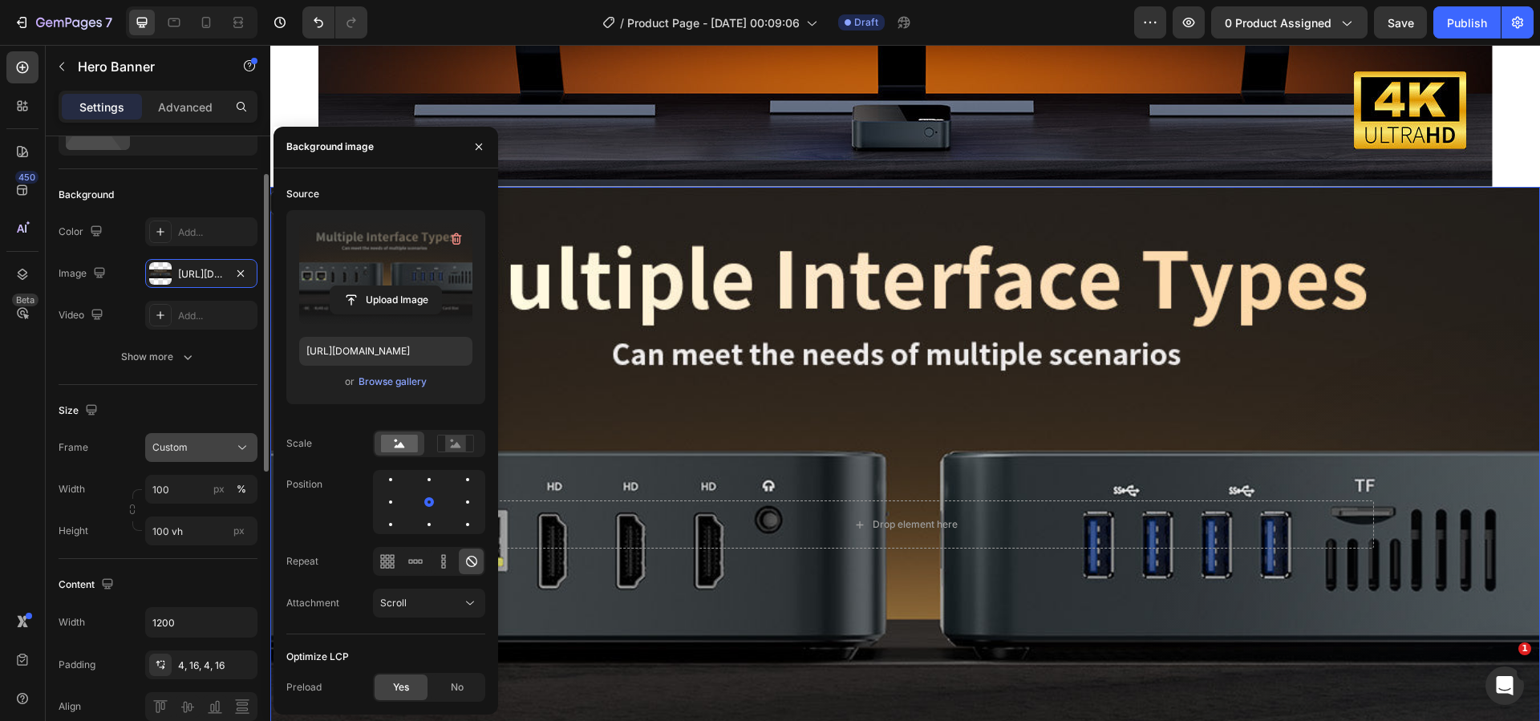
click at [205, 456] on button "Custom" at bounding box center [201, 447] width 112 height 29
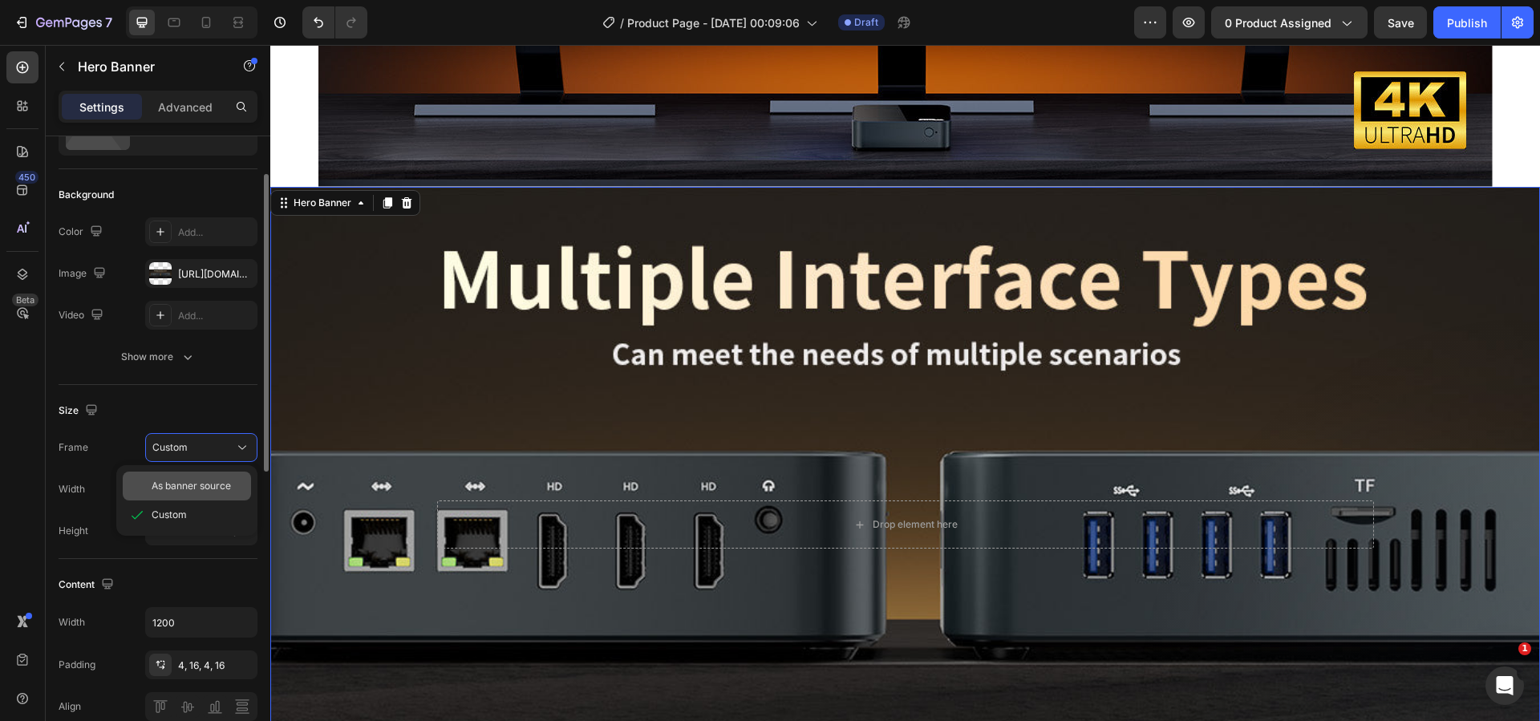
click at [205, 484] on span "As banner source" at bounding box center [191, 486] width 79 height 14
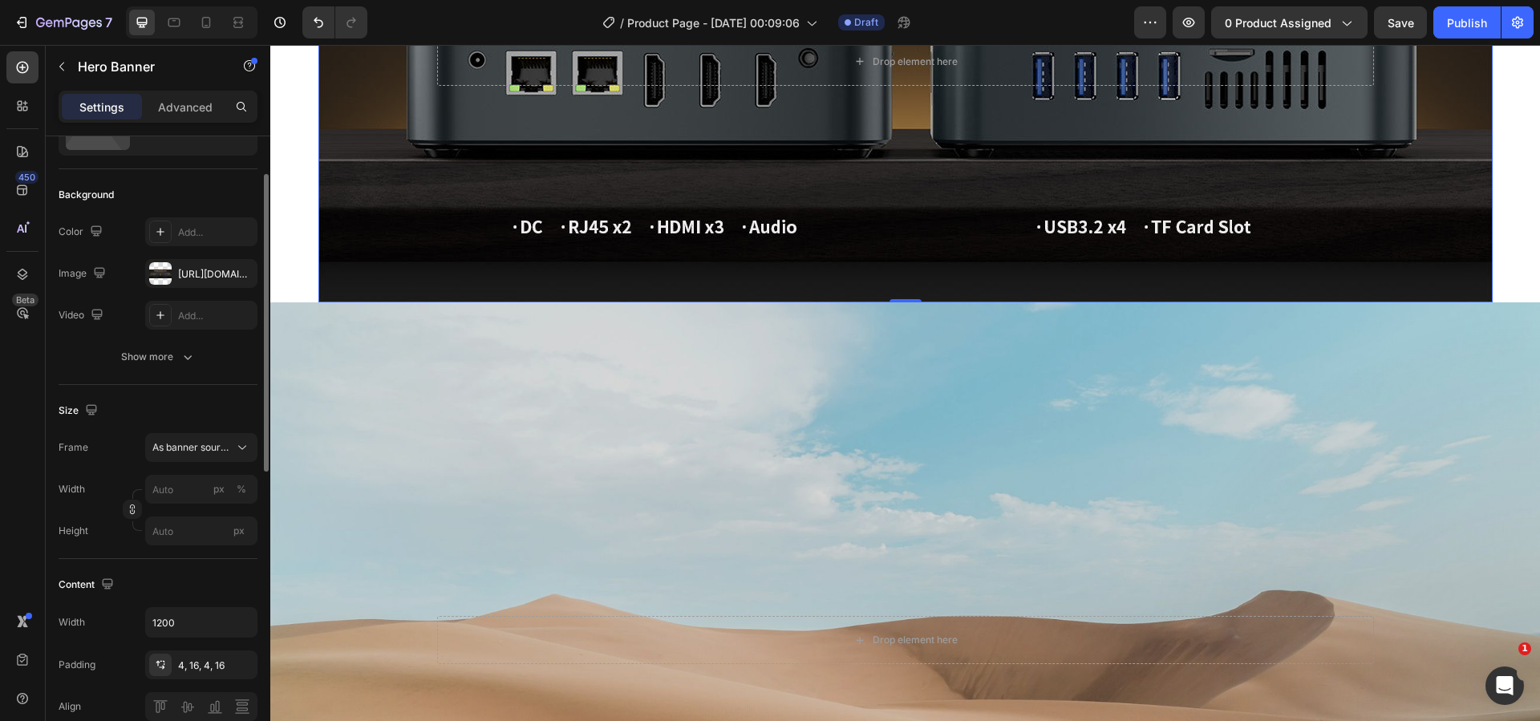
scroll to position [4511, 0]
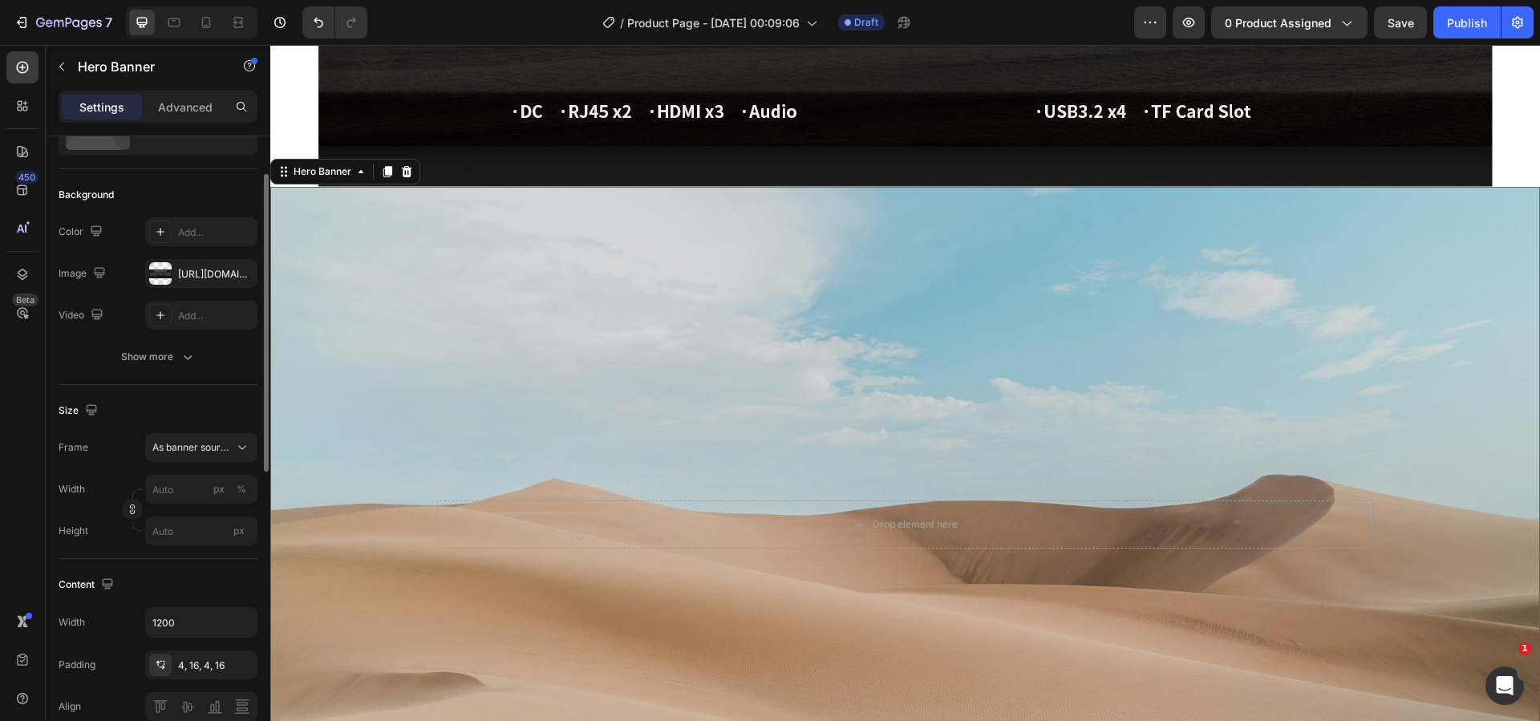
click at [475, 461] on div "Background Image" at bounding box center [905, 525] width 1270 height 676
click at [401, 180] on div at bounding box center [406, 171] width 19 height 19
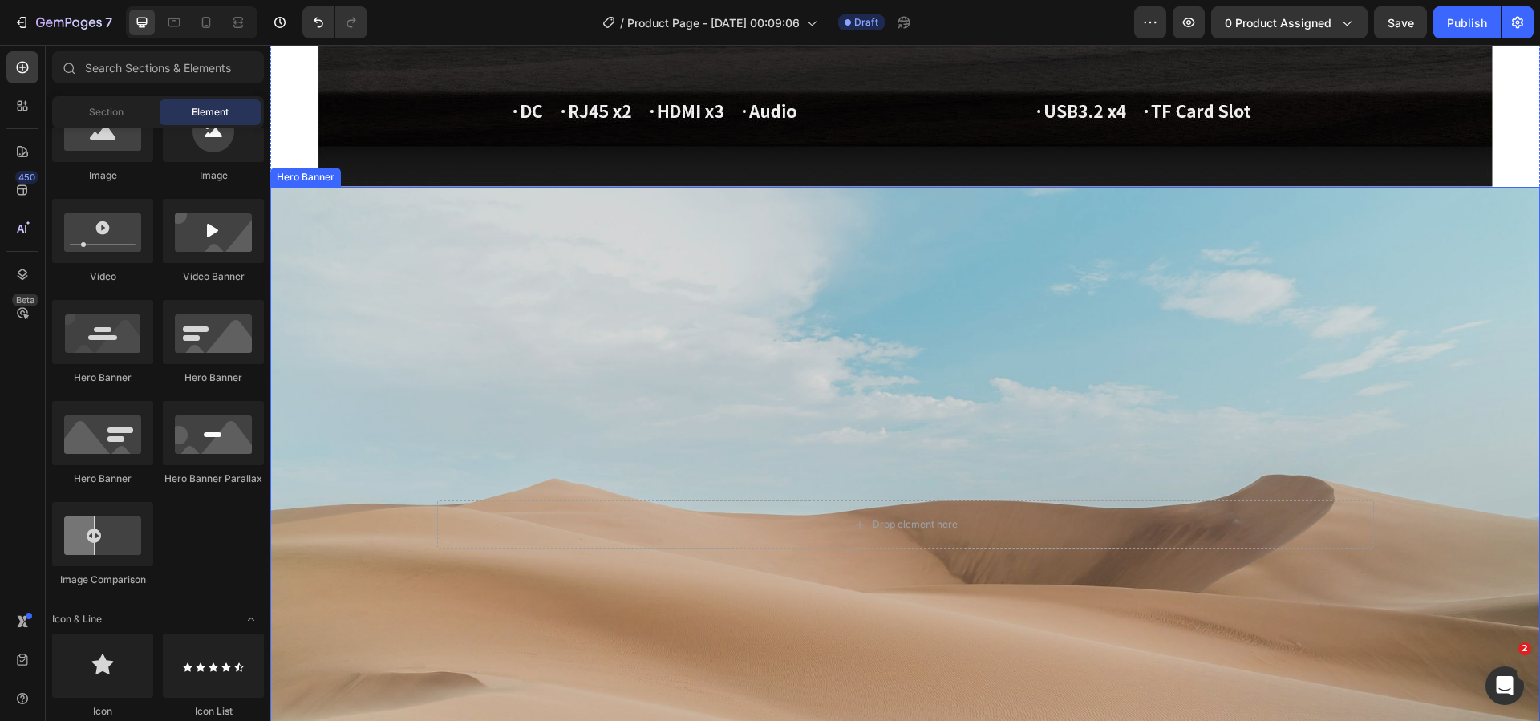
click at [432, 261] on div "Background Image" at bounding box center [905, 525] width 1270 height 676
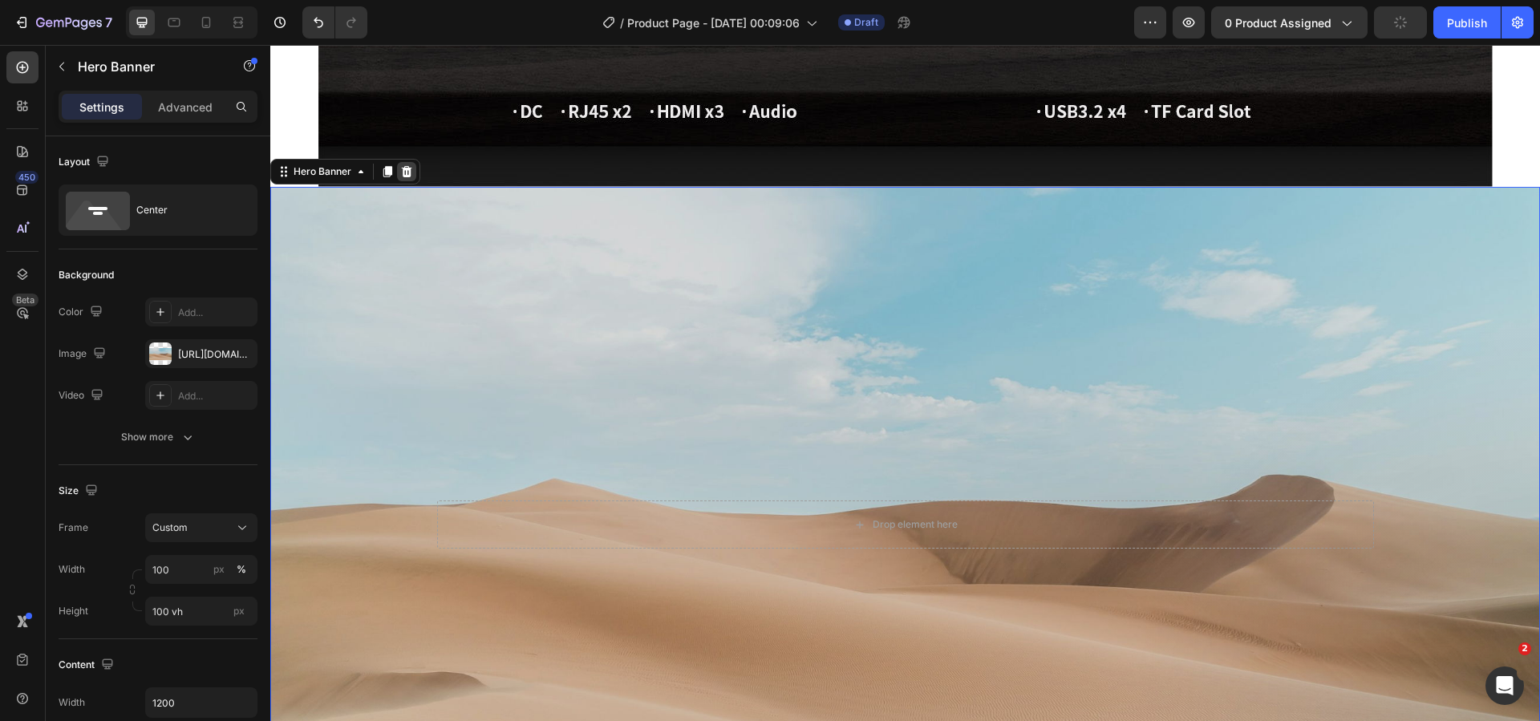
click at [403, 172] on icon at bounding box center [407, 170] width 10 height 11
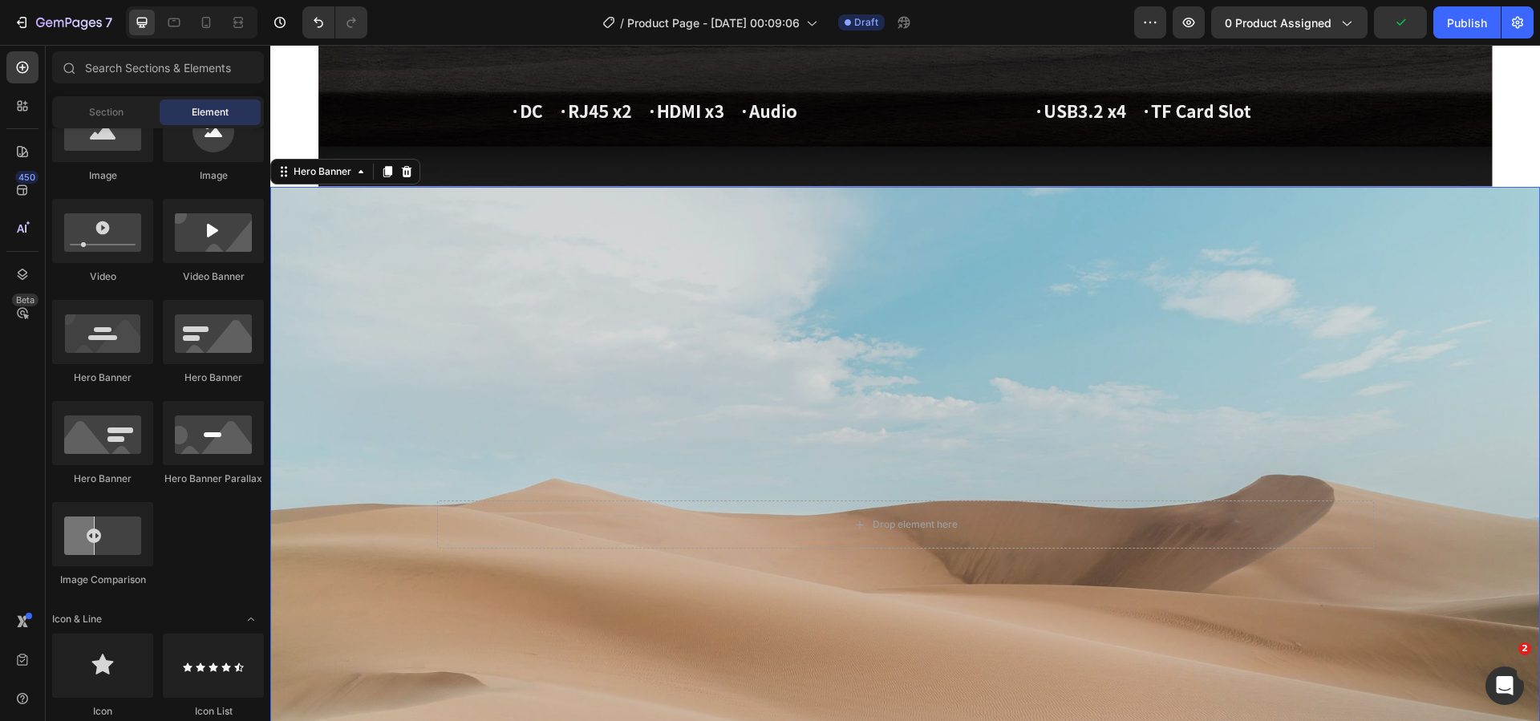
click at [419, 250] on div "Background Image" at bounding box center [905, 525] width 1270 height 676
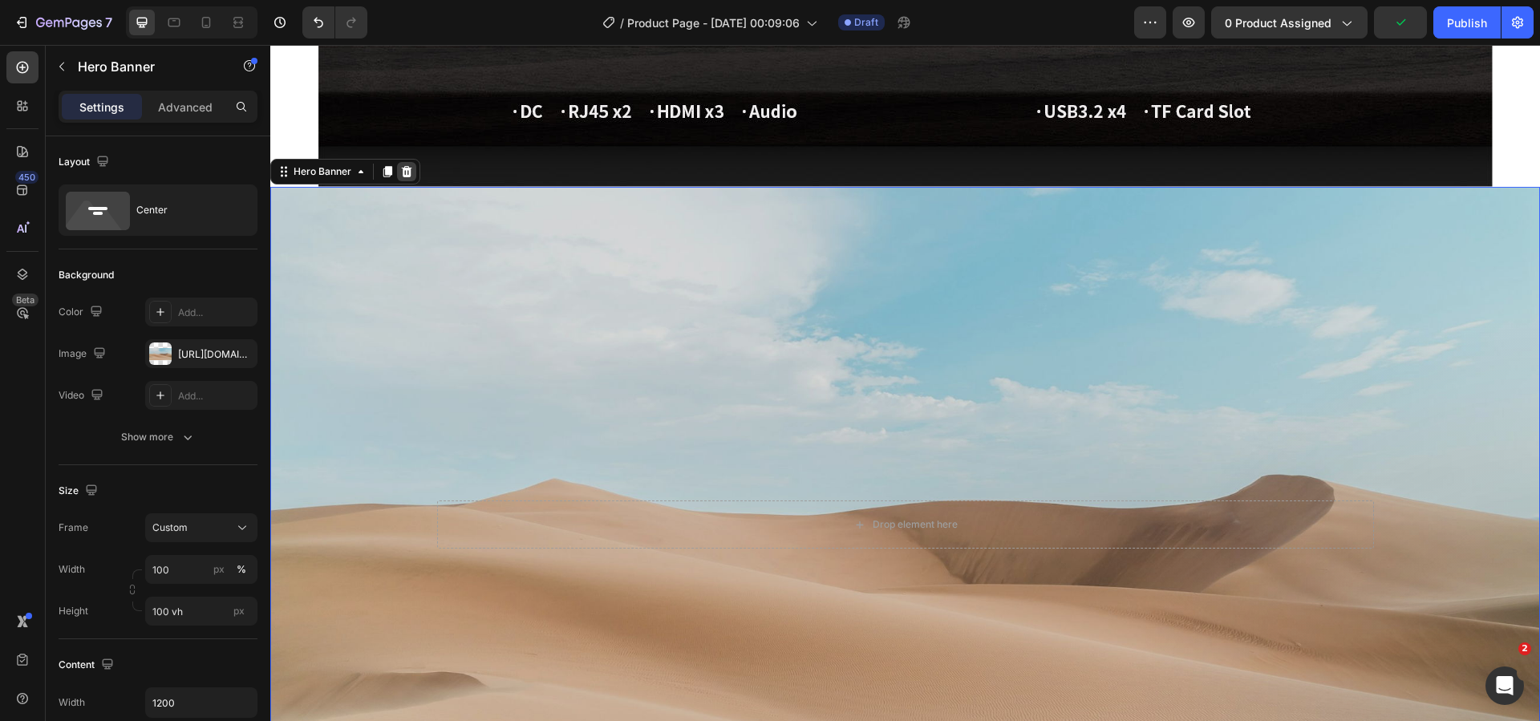
click at [403, 174] on icon at bounding box center [407, 170] width 10 height 11
click at [421, 273] on div "Background Image" at bounding box center [905, 525] width 1270 height 676
click at [412, 174] on icon at bounding box center [406, 171] width 13 height 13
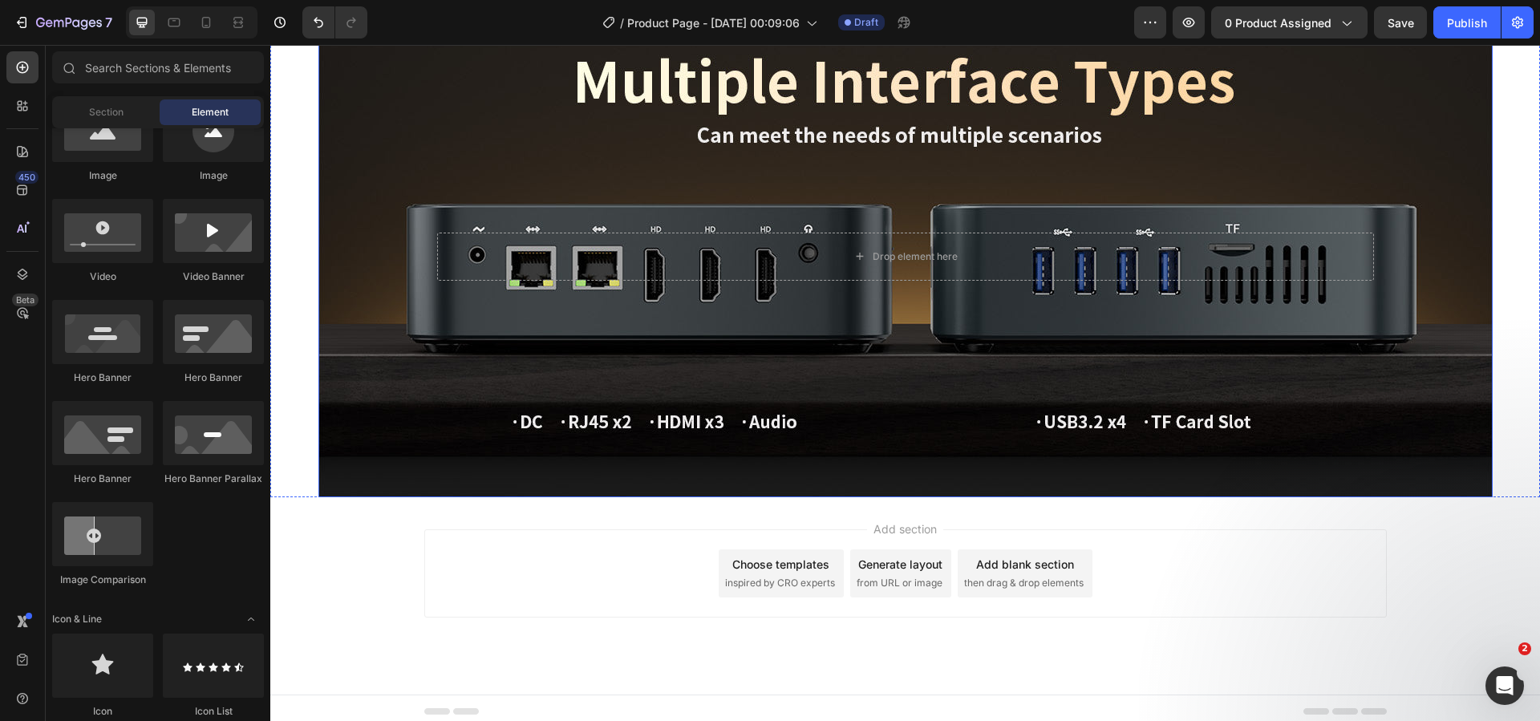
scroll to position [4208, 0]
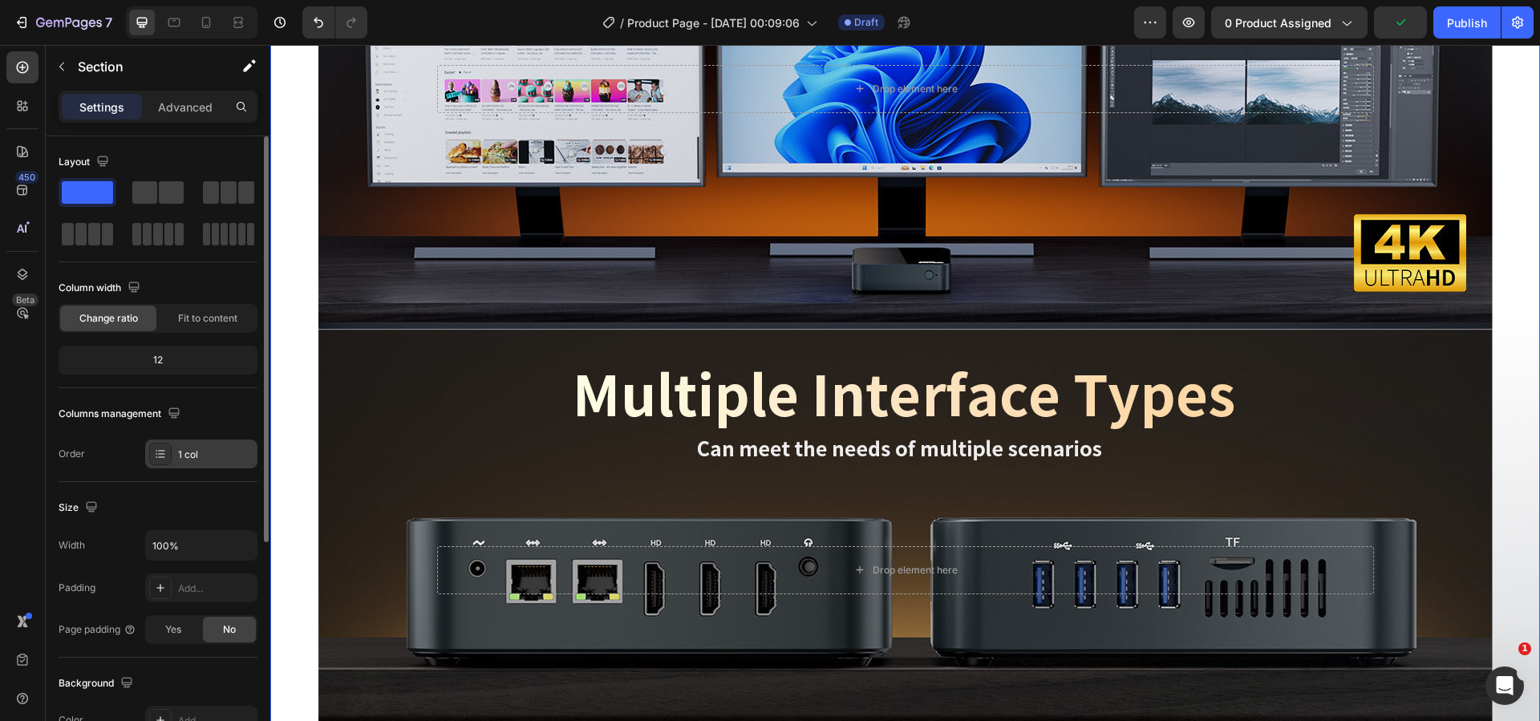
scroll to position [160, 0]
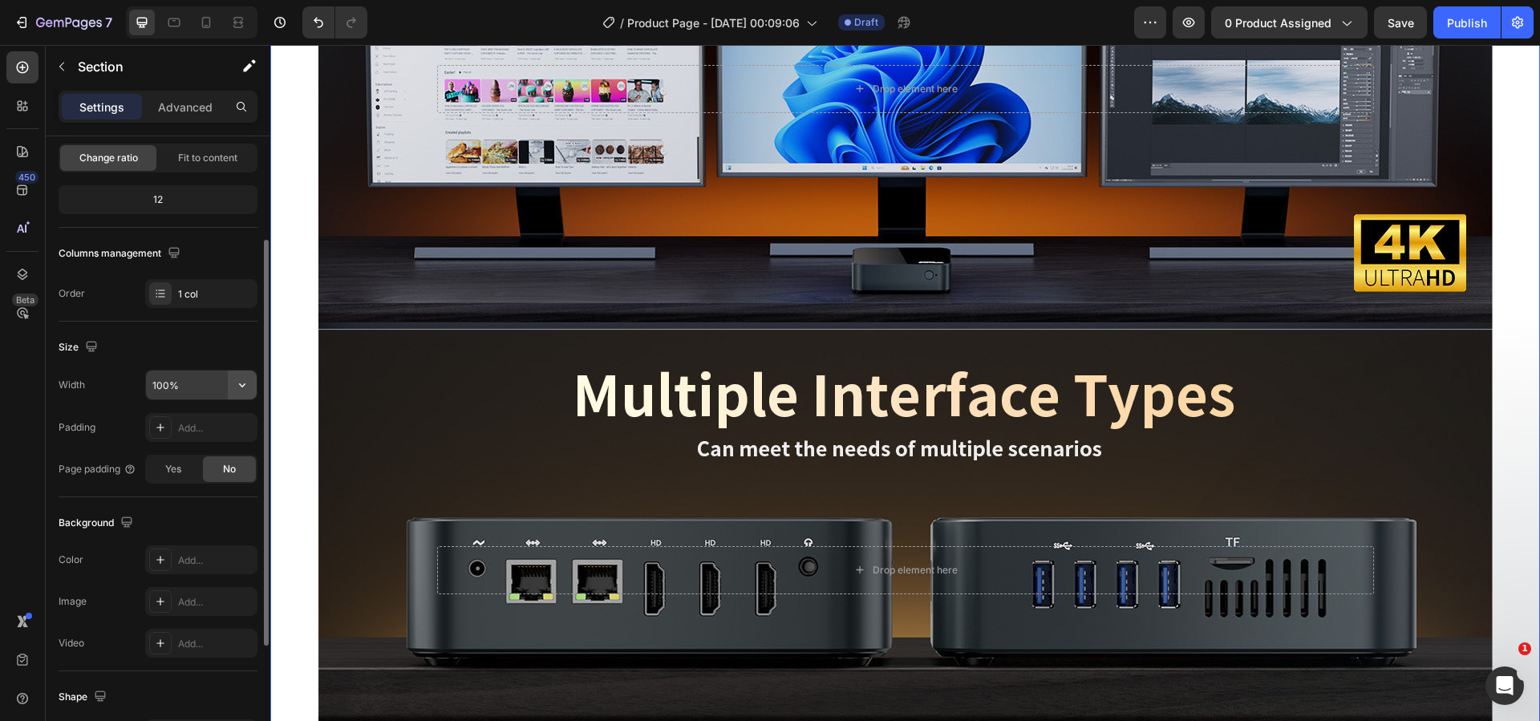
click at [237, 386] on icon "button" at bounding box center [242, 385] width 16 height 16
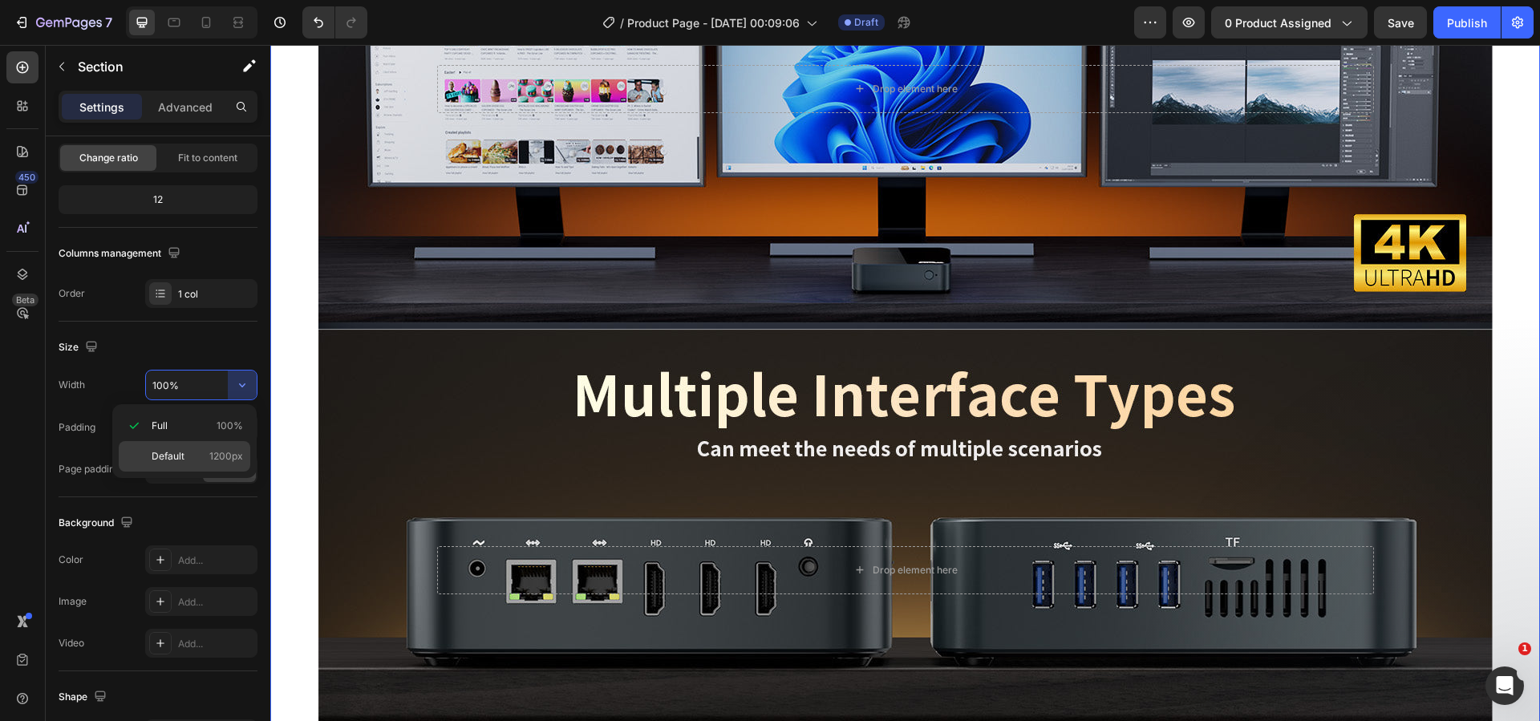
click at [207, 450] on p "Default 1200px" at bounding box center [197, 456] width 91 height 14
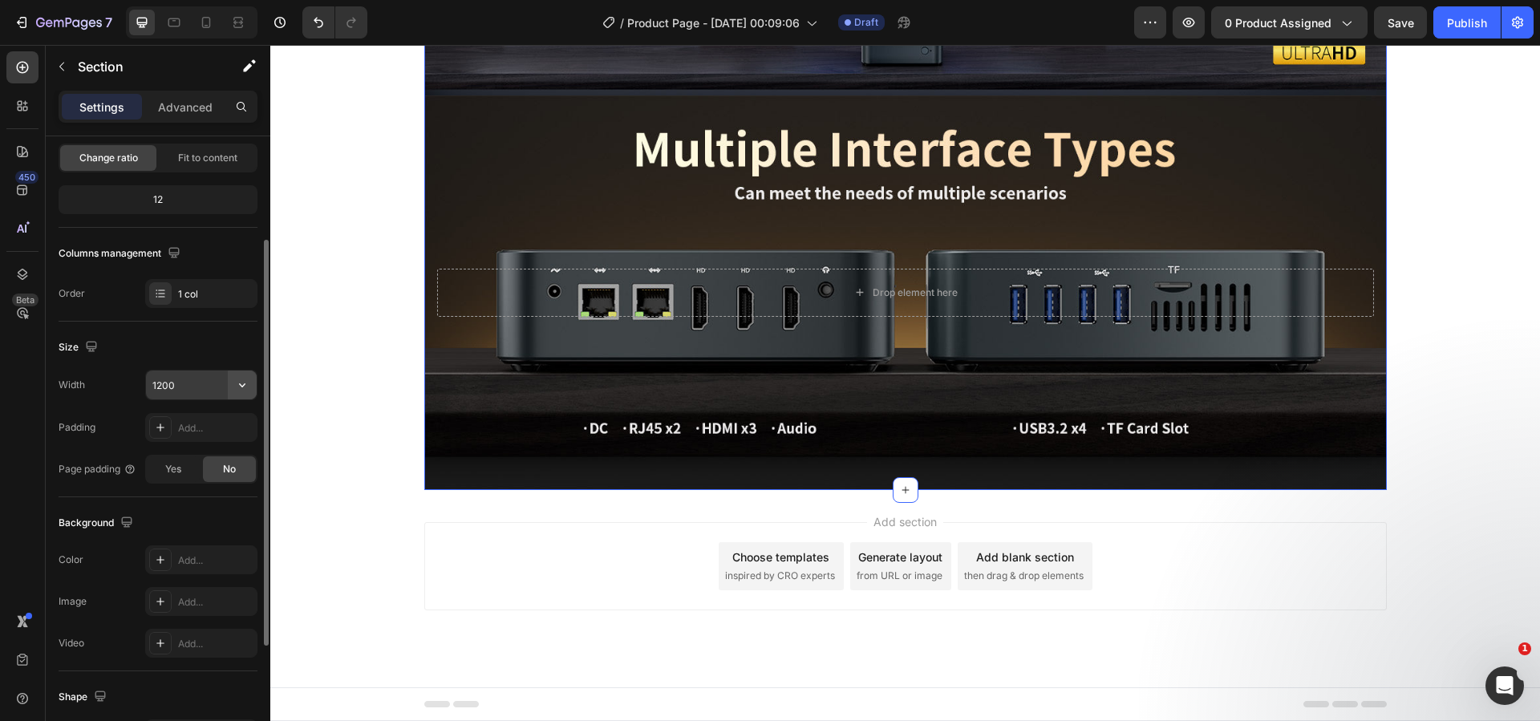
click at [244, 377] on icon "button" at bounding box center [242, 385] width 16 height 16
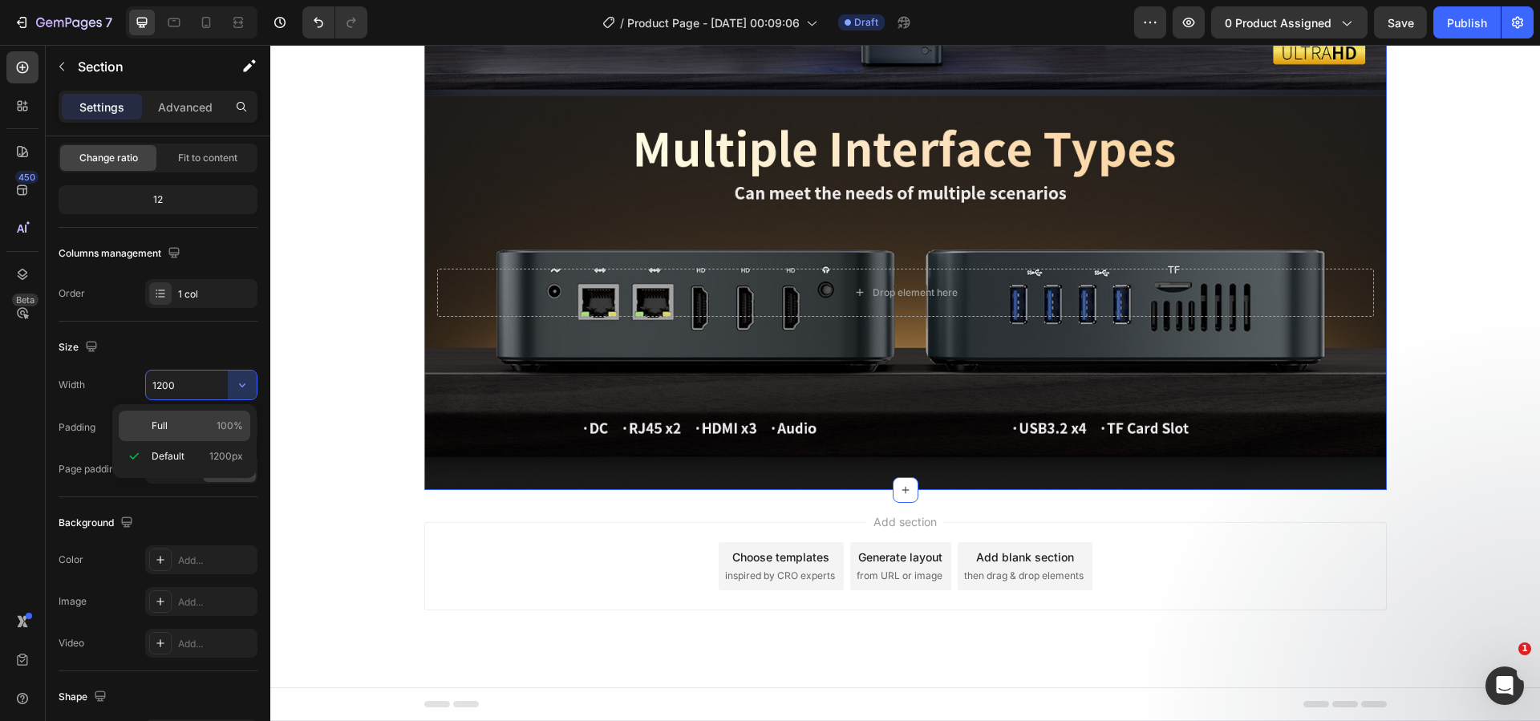
click at [205, 427] on p "Full 100%" at bounding box center [197, 426] width 91 height 14
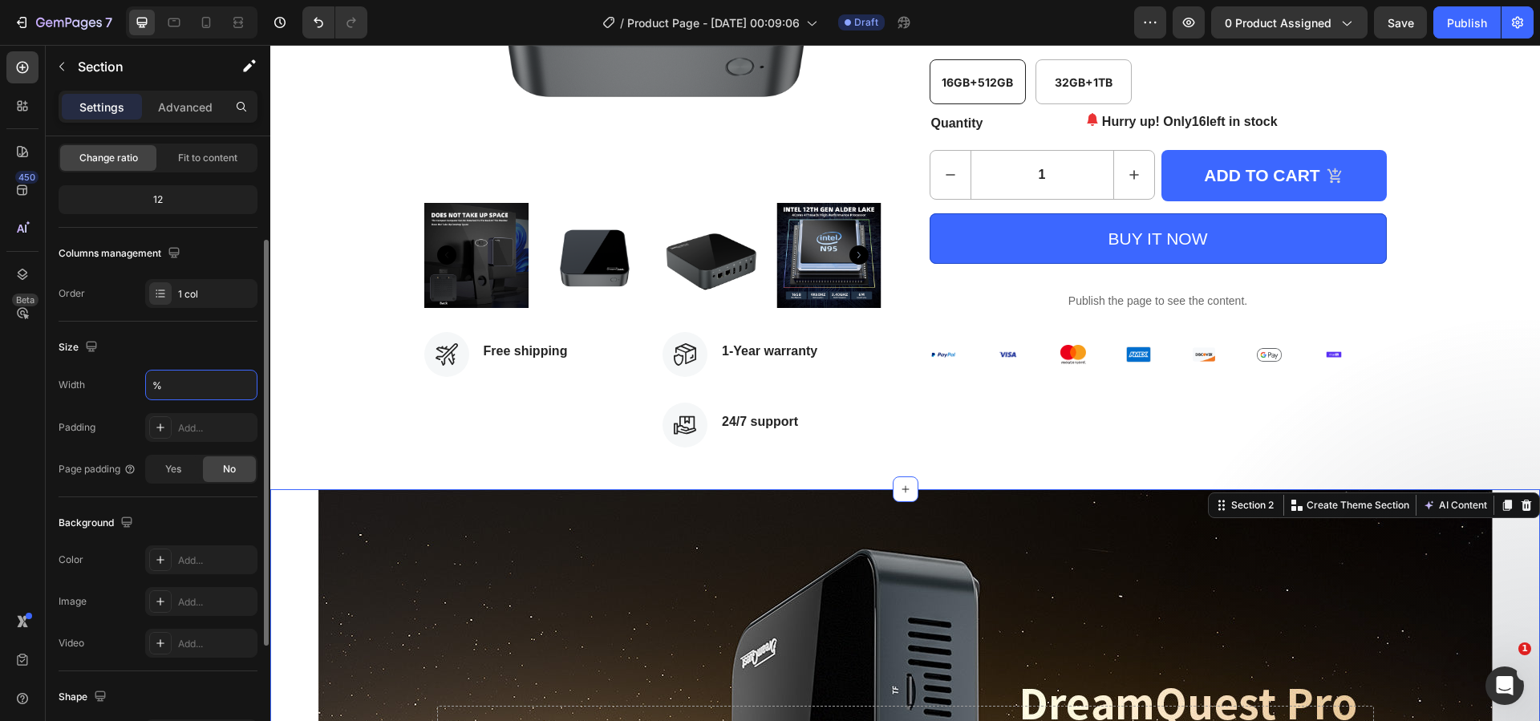
scroll to position [429, 0]
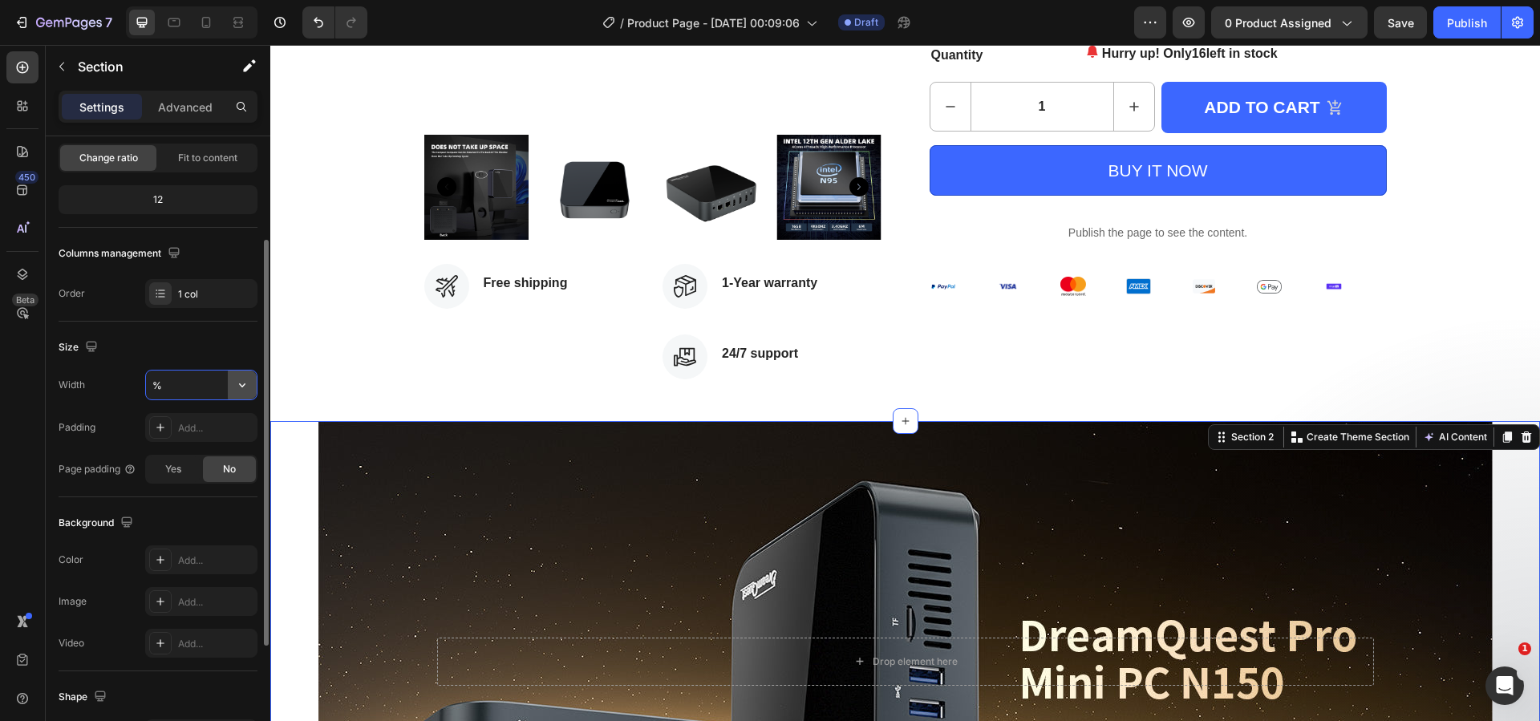
type input "100%"
click at [233, 381] on button "button" at bounding box center [242, 385] width 29 height 29
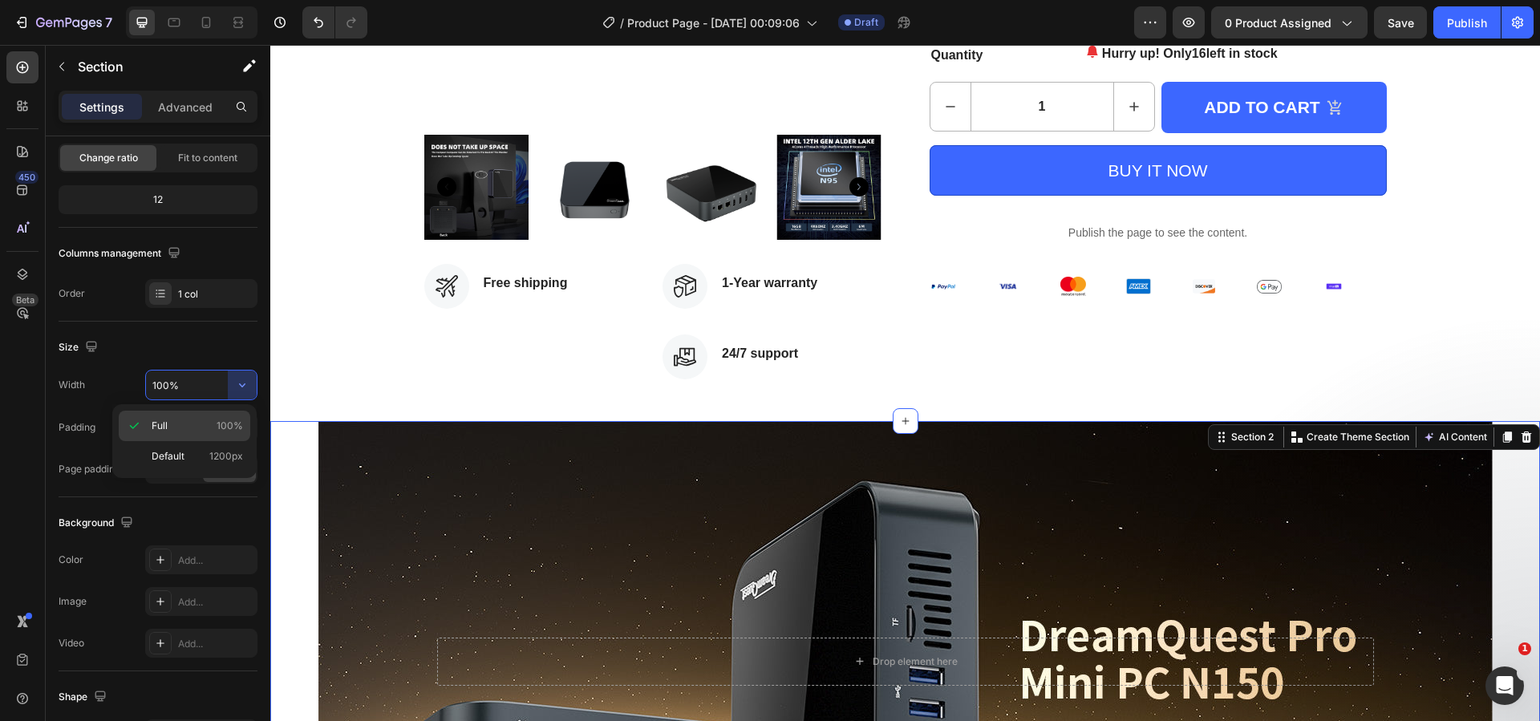
click at [210, 423] on p "Full 100%" at bounding box center [197, 426] width 91 height 14
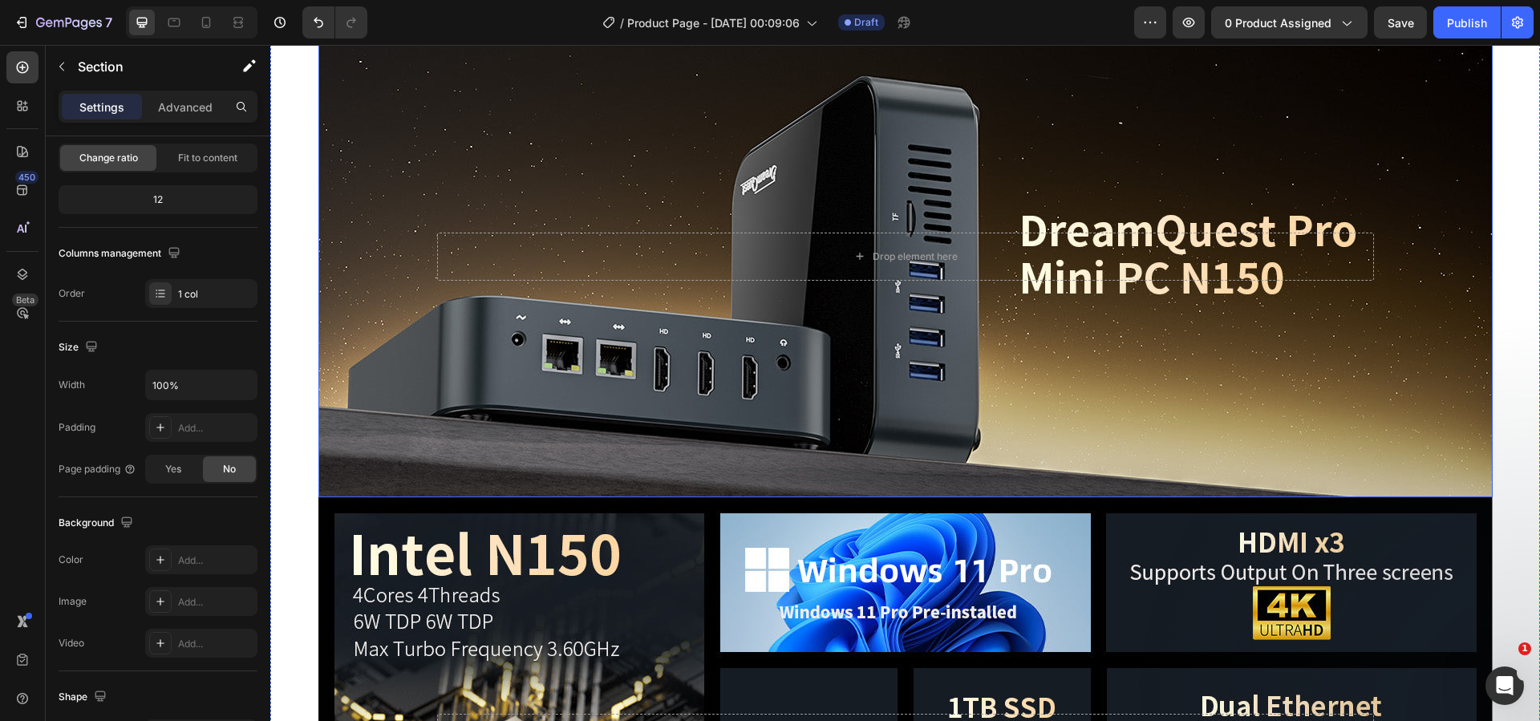
scroll to position [590, 0]
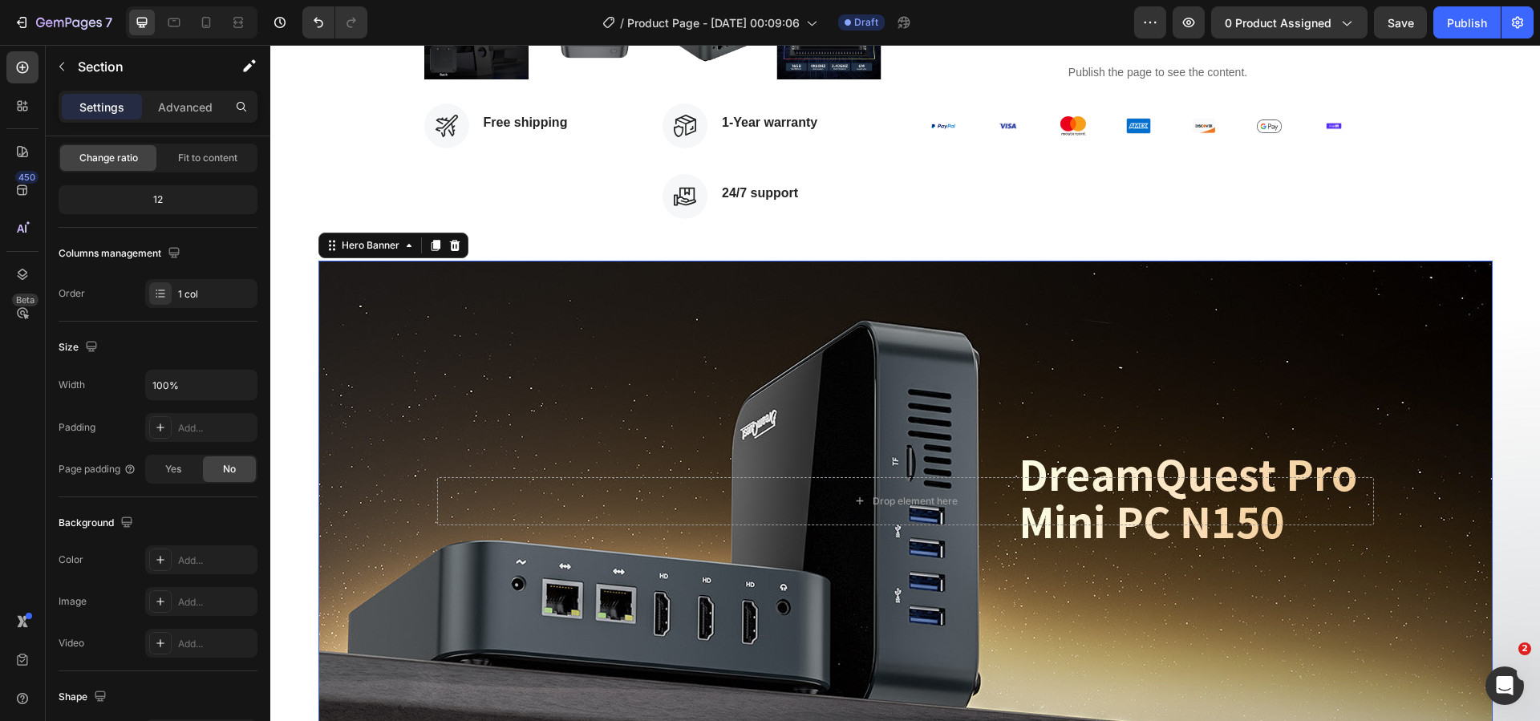
click at [361, 315] on div "Background Image" at bounding box center [905, 501] width 1174 height 481
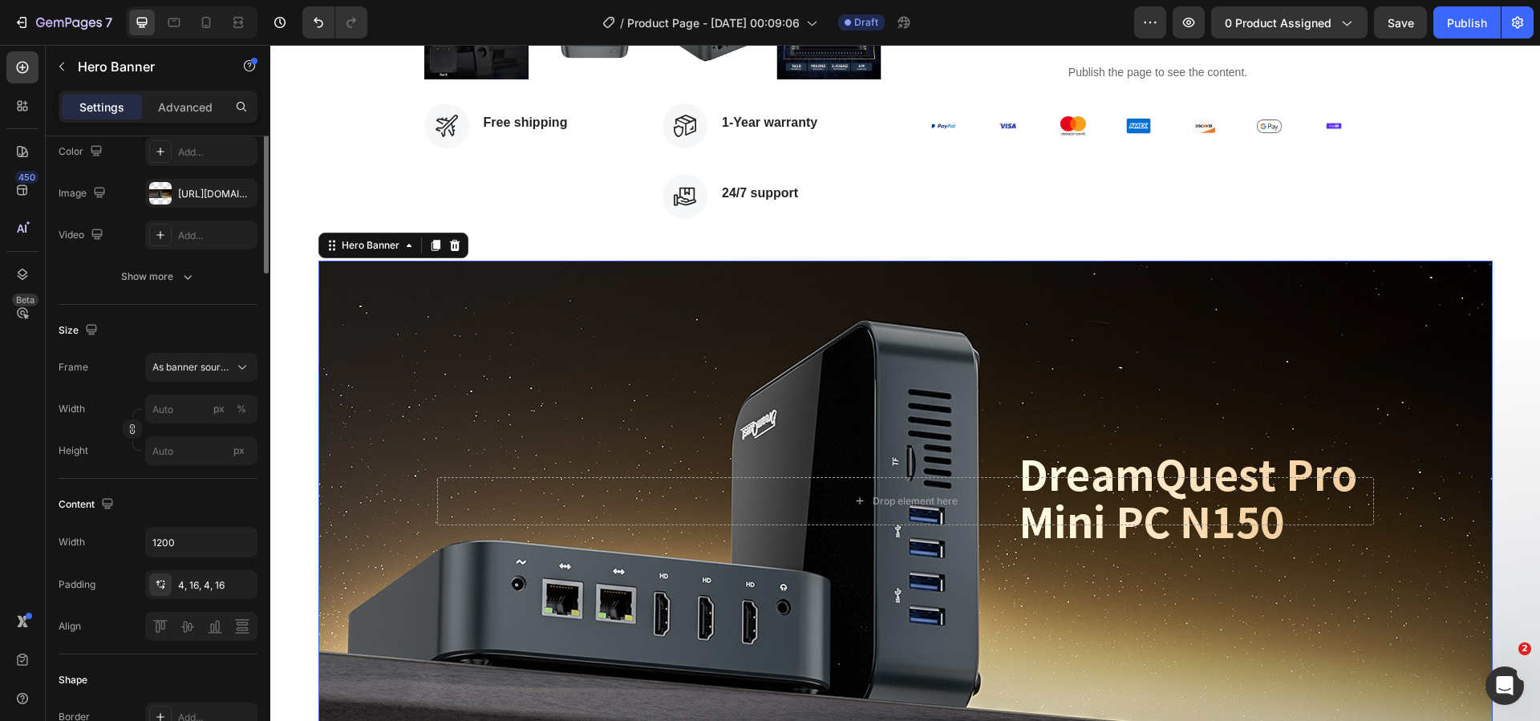
scroll to position [0, 0]
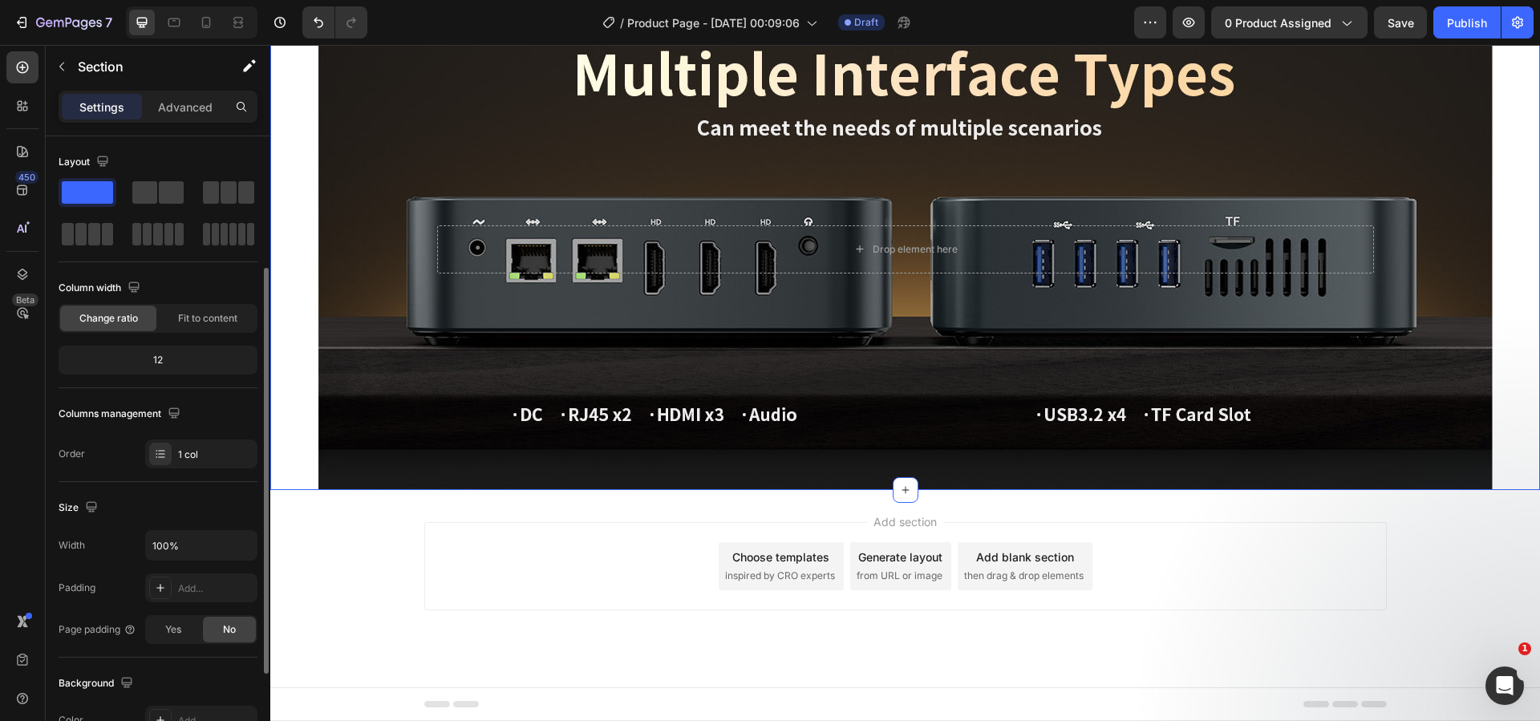
scroll to position [160, 0]
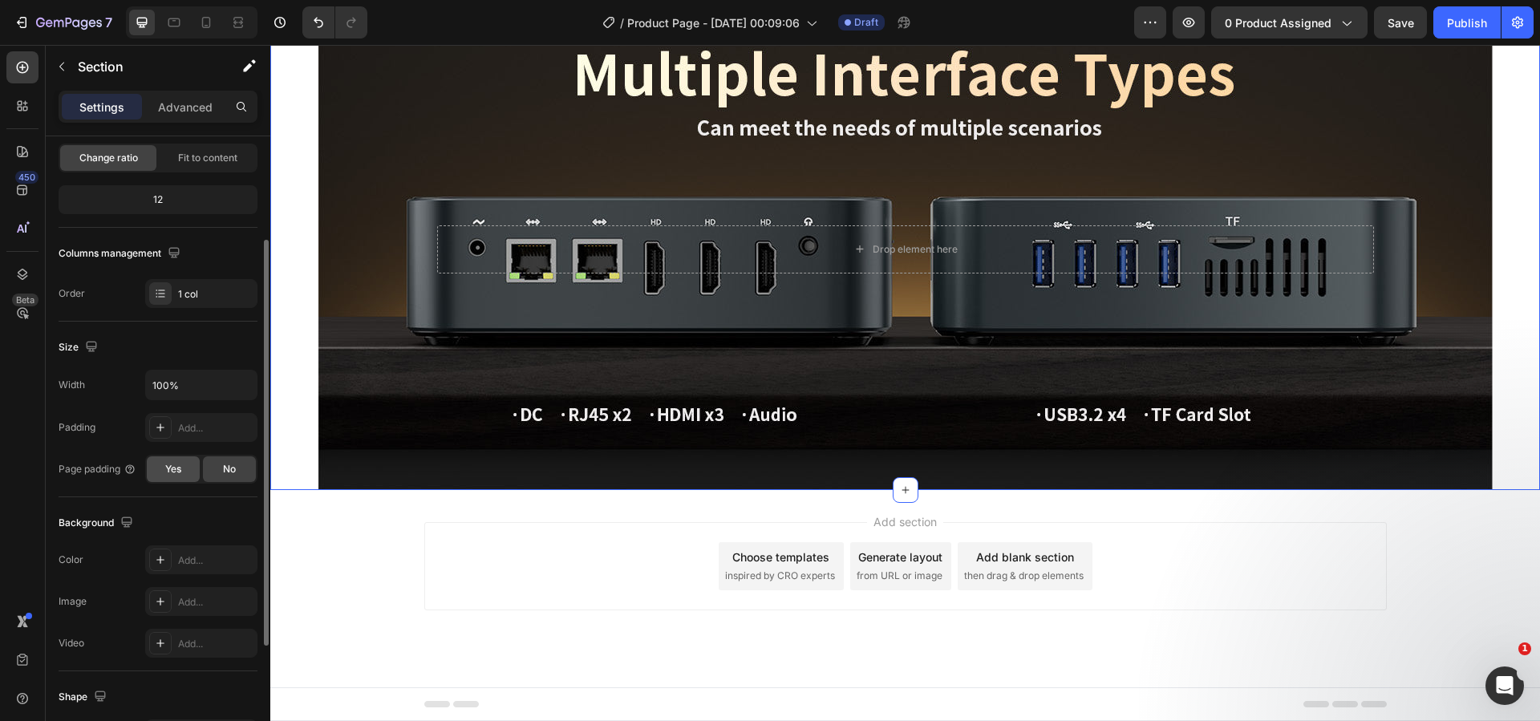
click at [176, 475] on span "Yes" at bounding box center [173, 469] width 16 height 14
click at [221, 468] on div "No" at bounding box center [229, 469] width 53 height 26
click at [176, 472] on span "Yes" at bounding box center [173, 469] width 16 height 14
click at [217, 472] on div "No" at bounding box center [229, 469] width 53 height 26
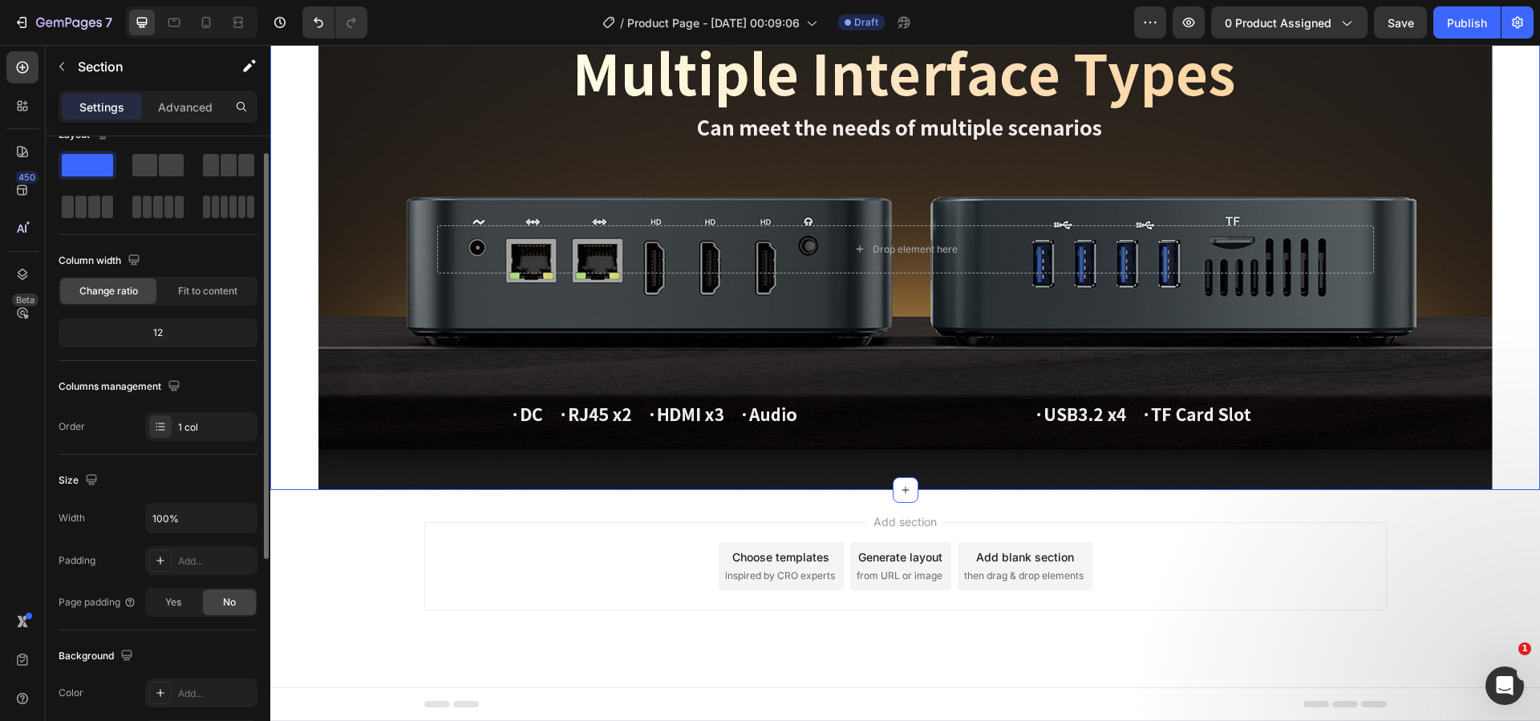
scroll to position [107, 0]
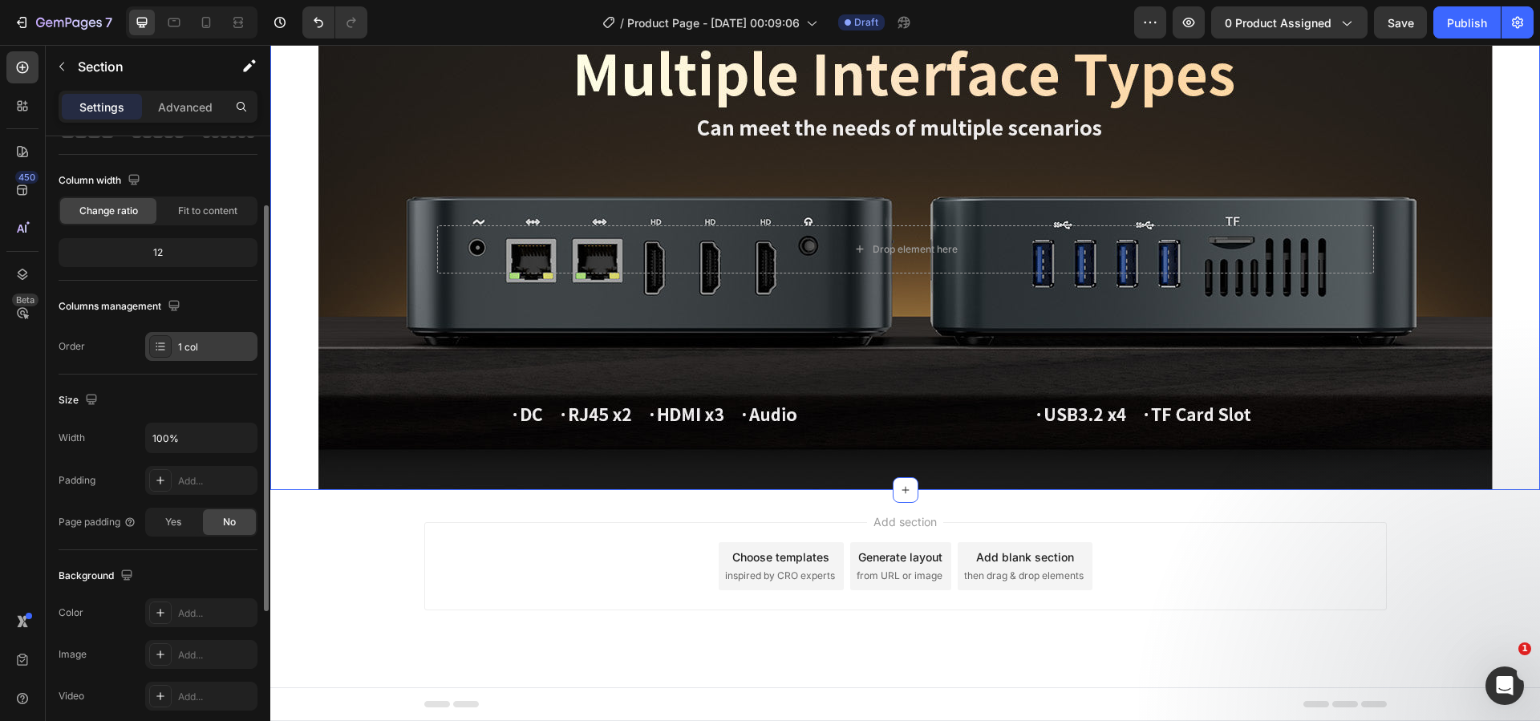
click at [205, 346] on div "1 col" at bounding box center [215, 347] width 75 height 14
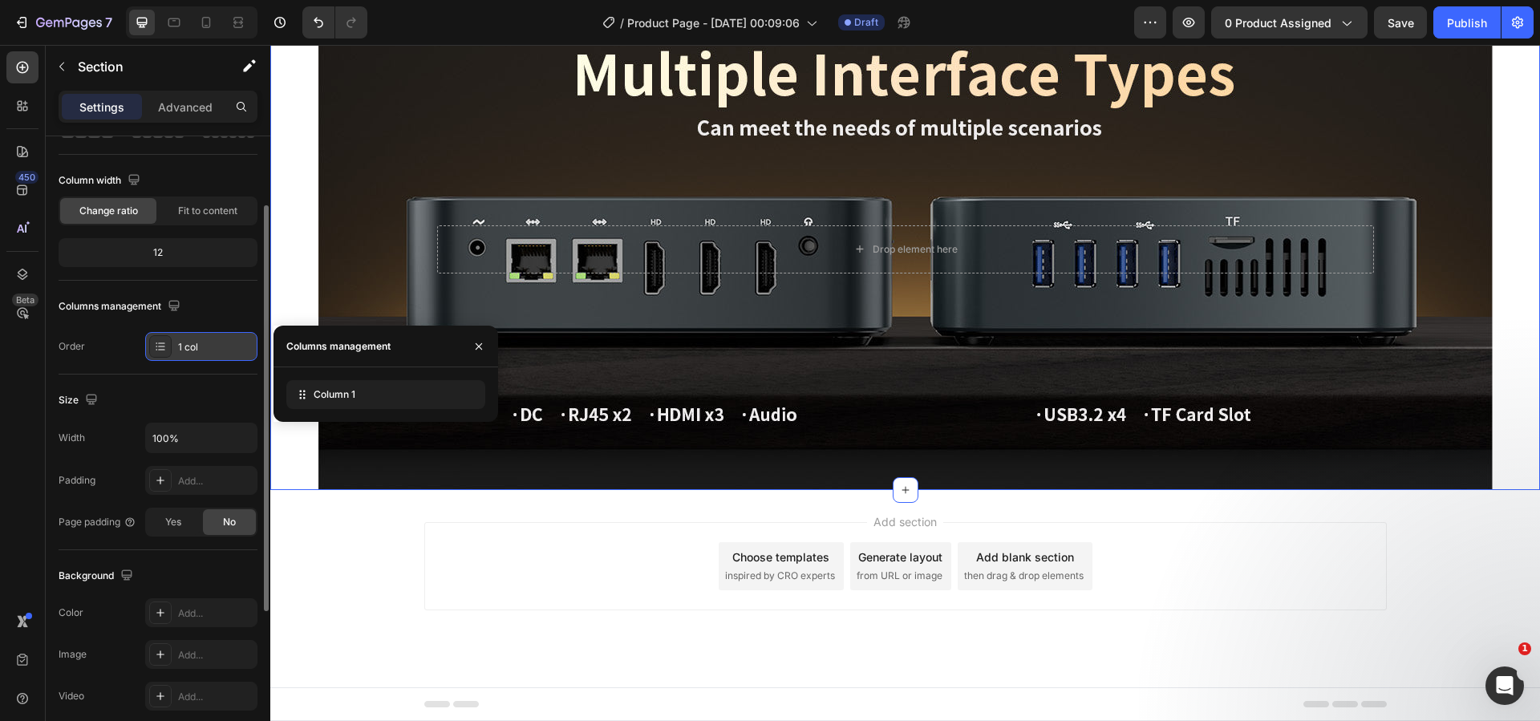
click at [209, 346] on div "1 col" at bounding box center [215, 347] width 75 height 14
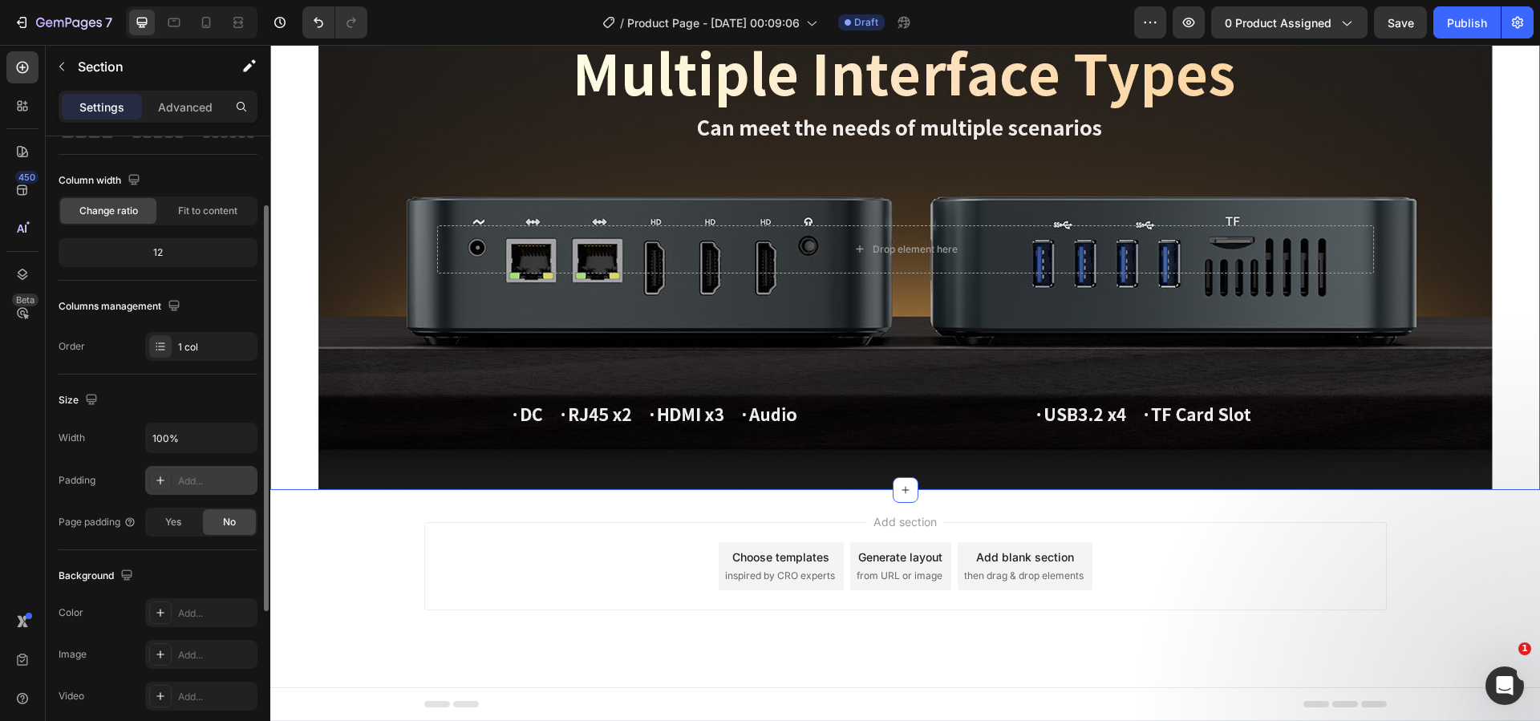
click at [188, 478] on div "Add..." at bounding box center [215, 481] width 75 height 14
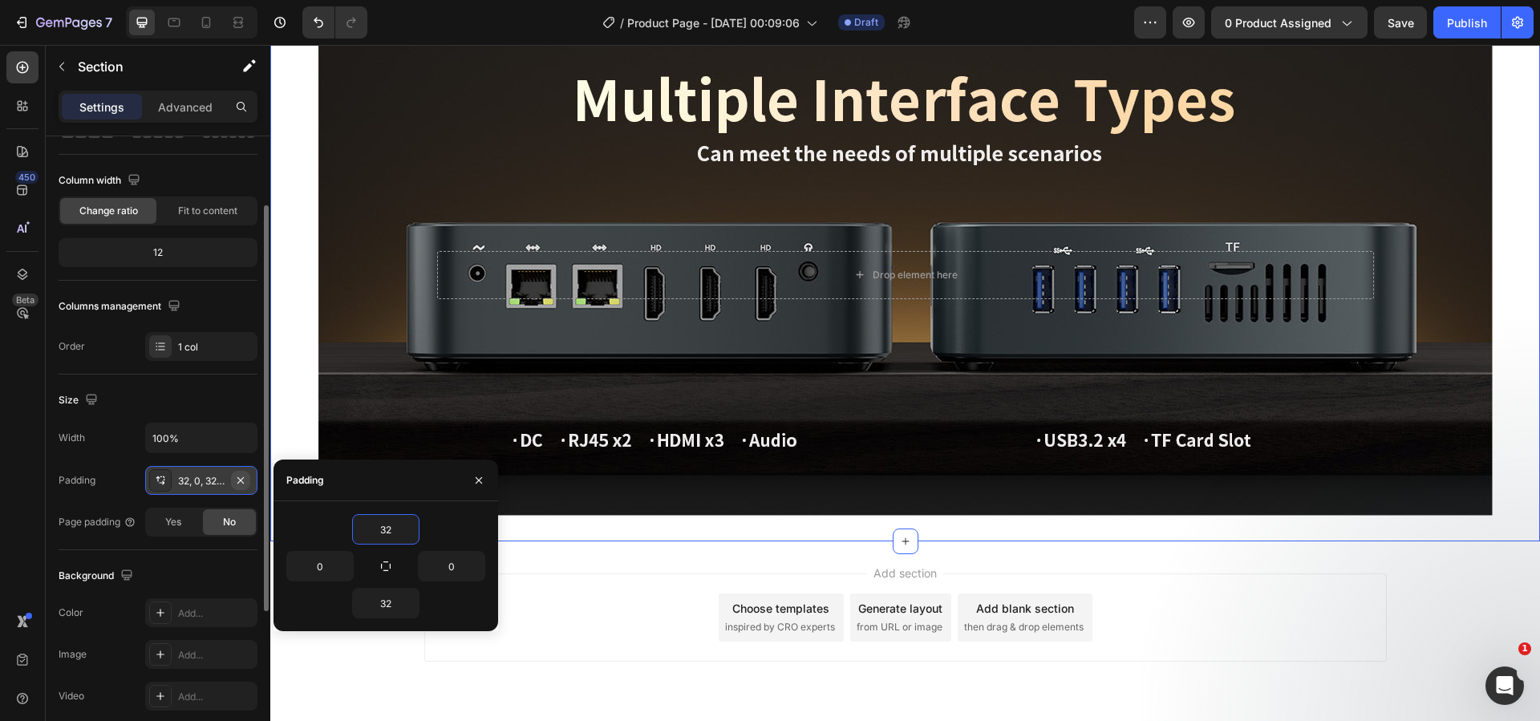
click at [244, 480] on icon "button" at bounding box center [240, 480] width 13 height 13
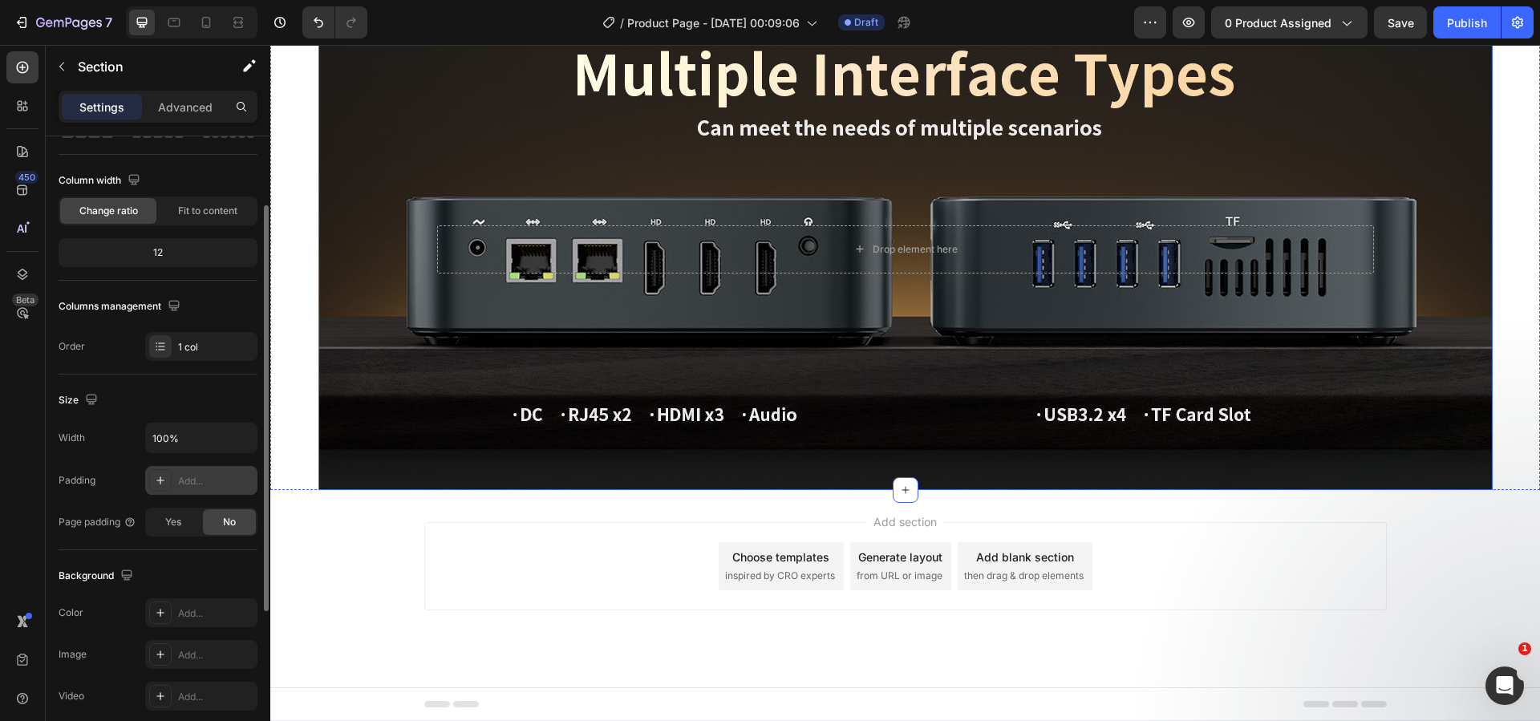
click at [424, 407] on div "Background Image" at bounding box center [905, 249] width 1174 height 481
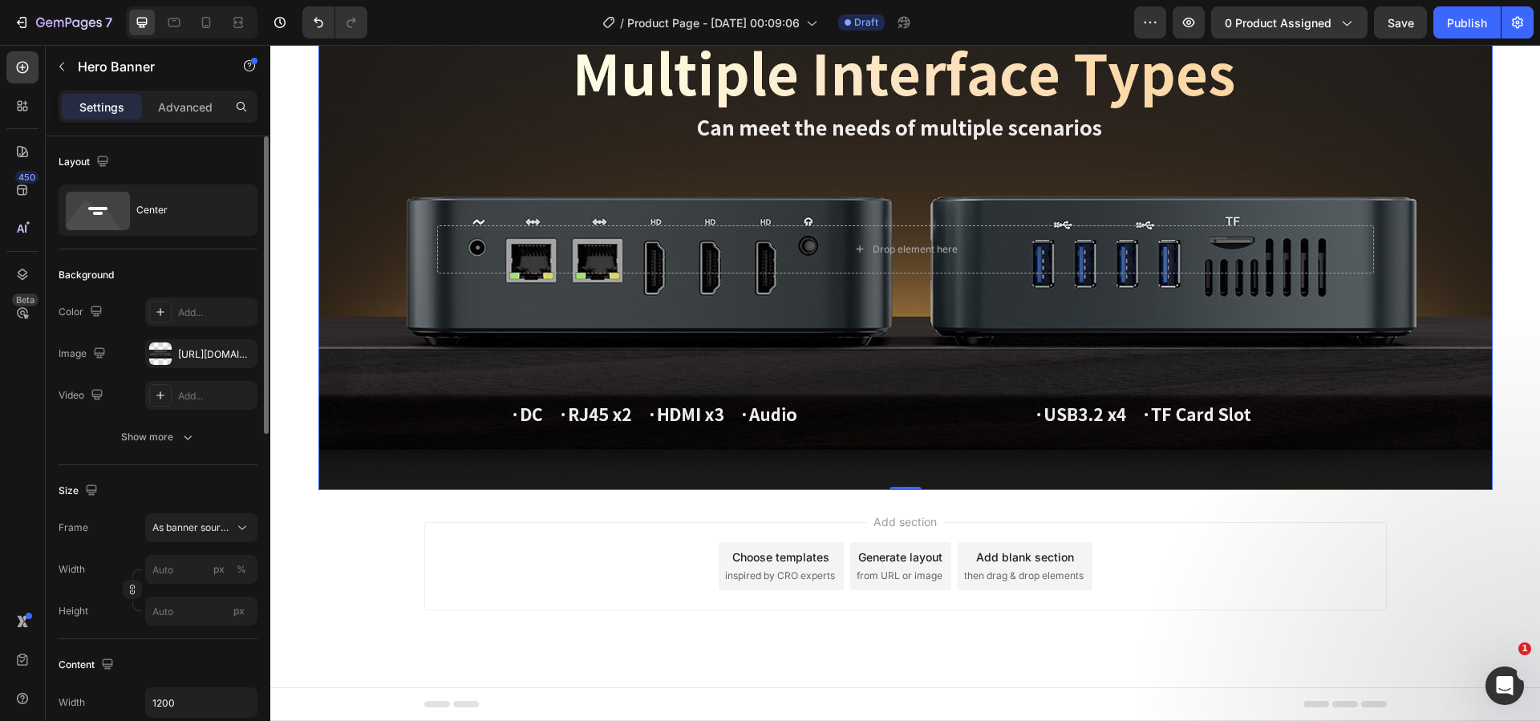
scroll to position [241, 0]
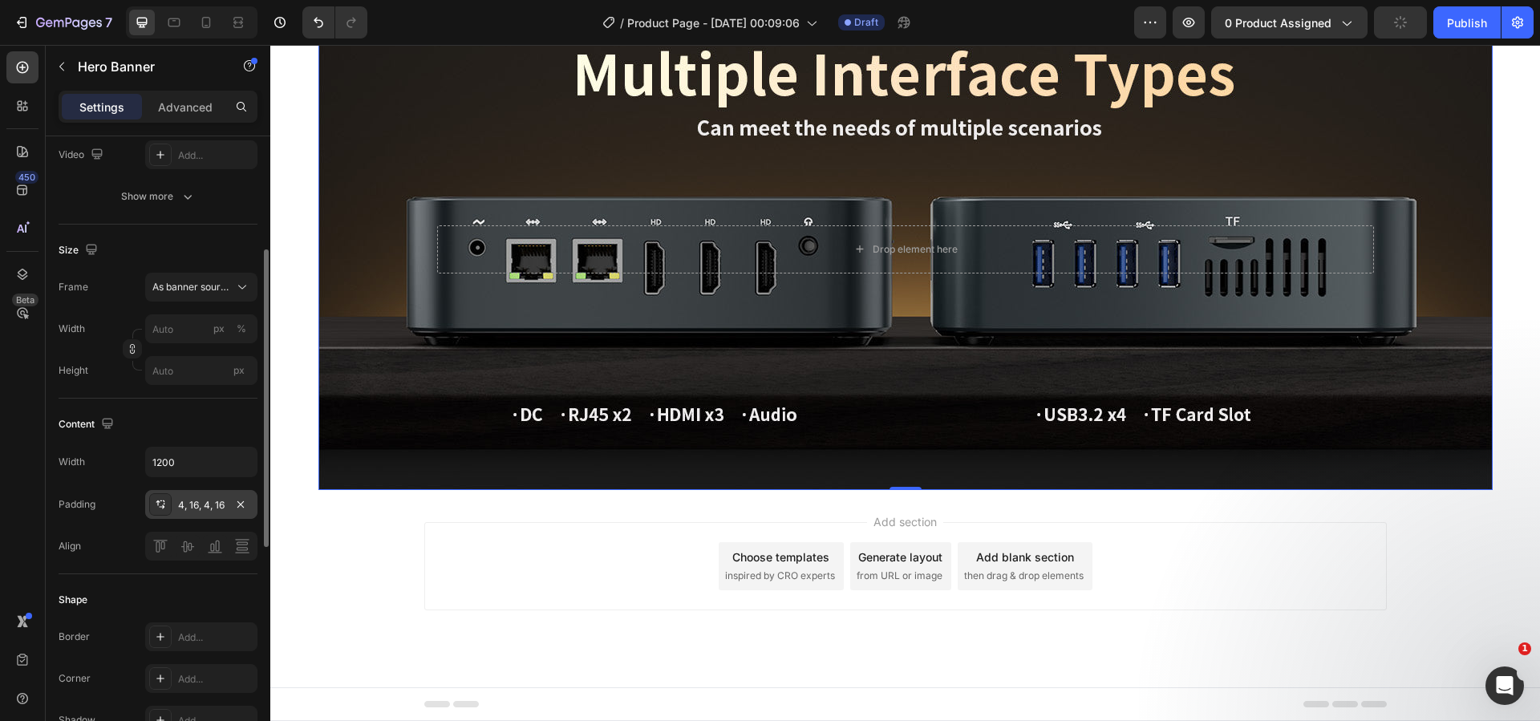
click at [196, 502] on div "4, 16, 4, 16" at bounding box center [201, 505] width 47 height 14
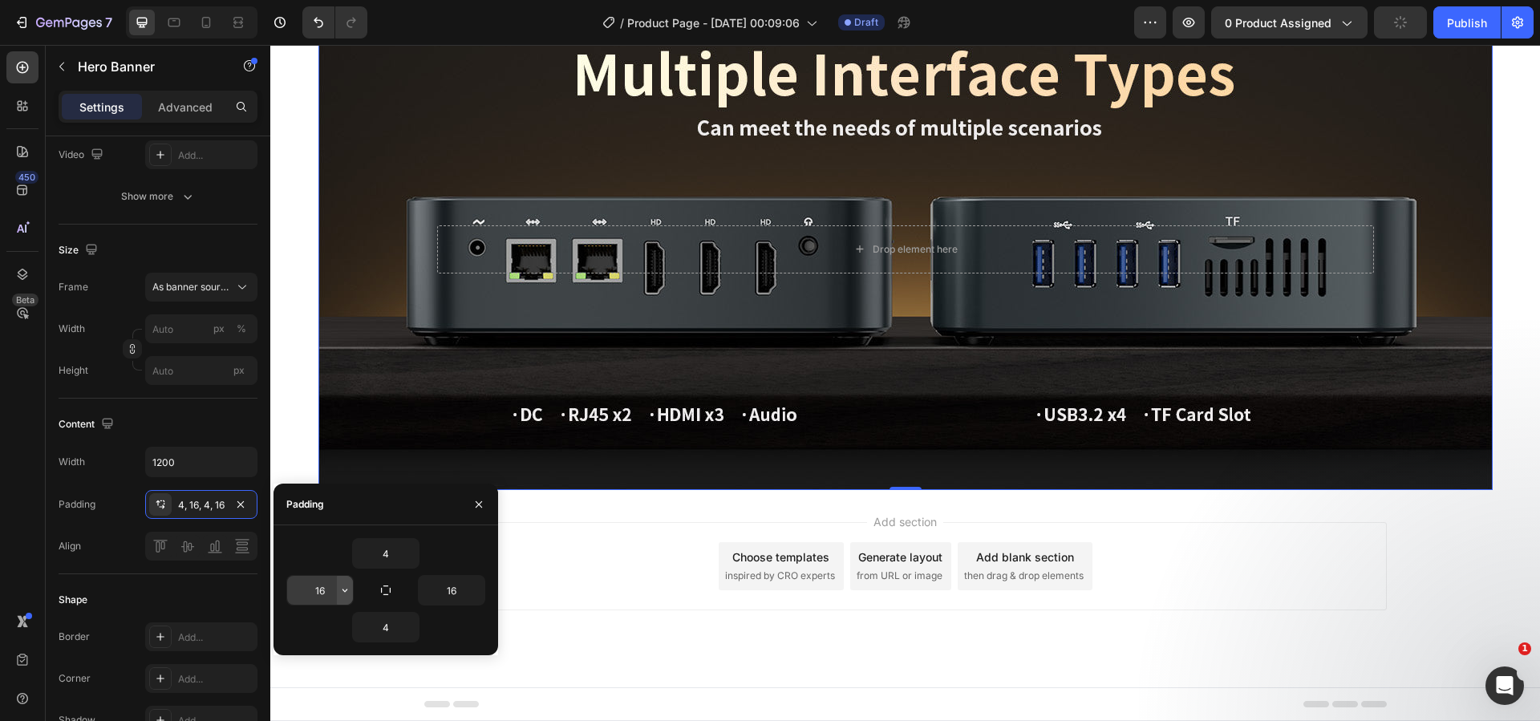
click at [342, 590] on icon "button" at bounding box center [344, 590] width 13 height 13
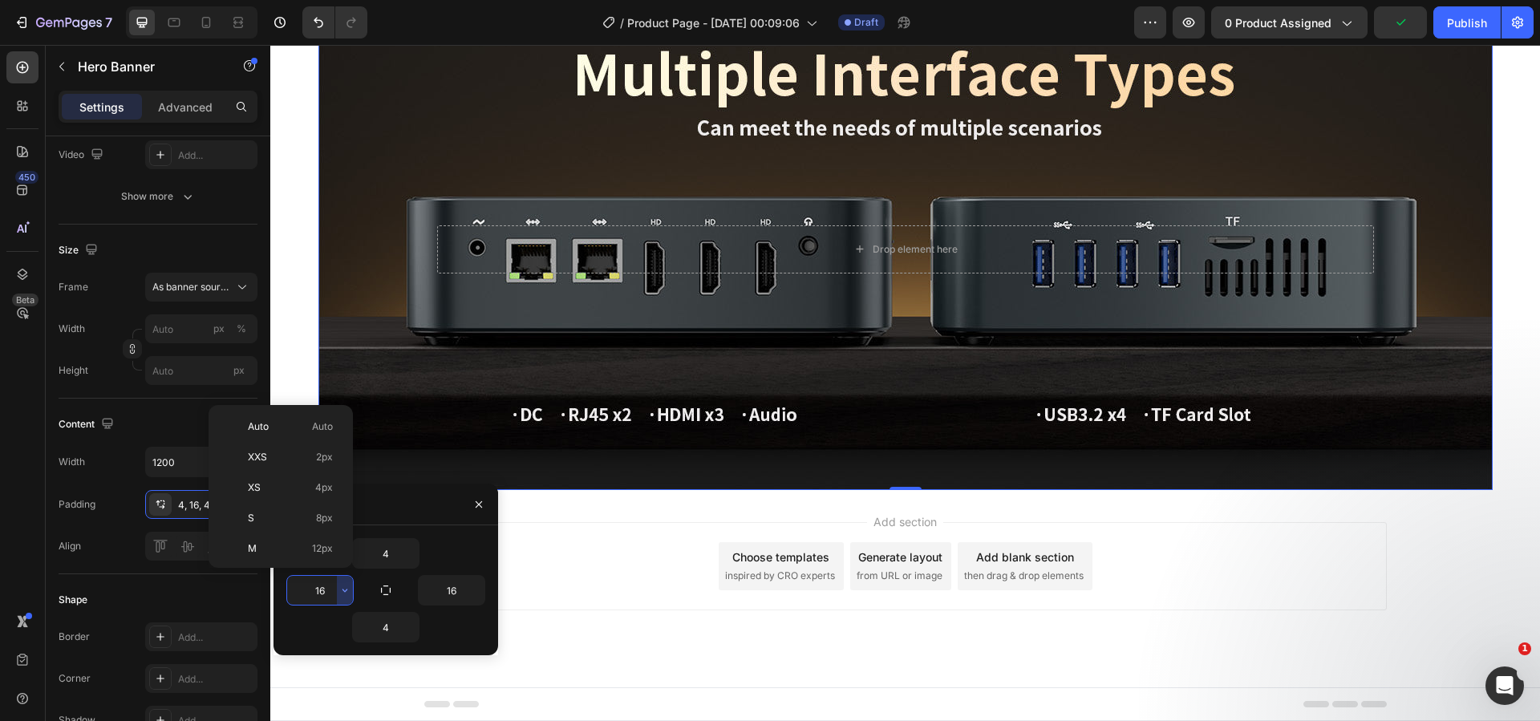
click at [318, 589] on input "16" at bounding box center [320, 590] width 66 height 29
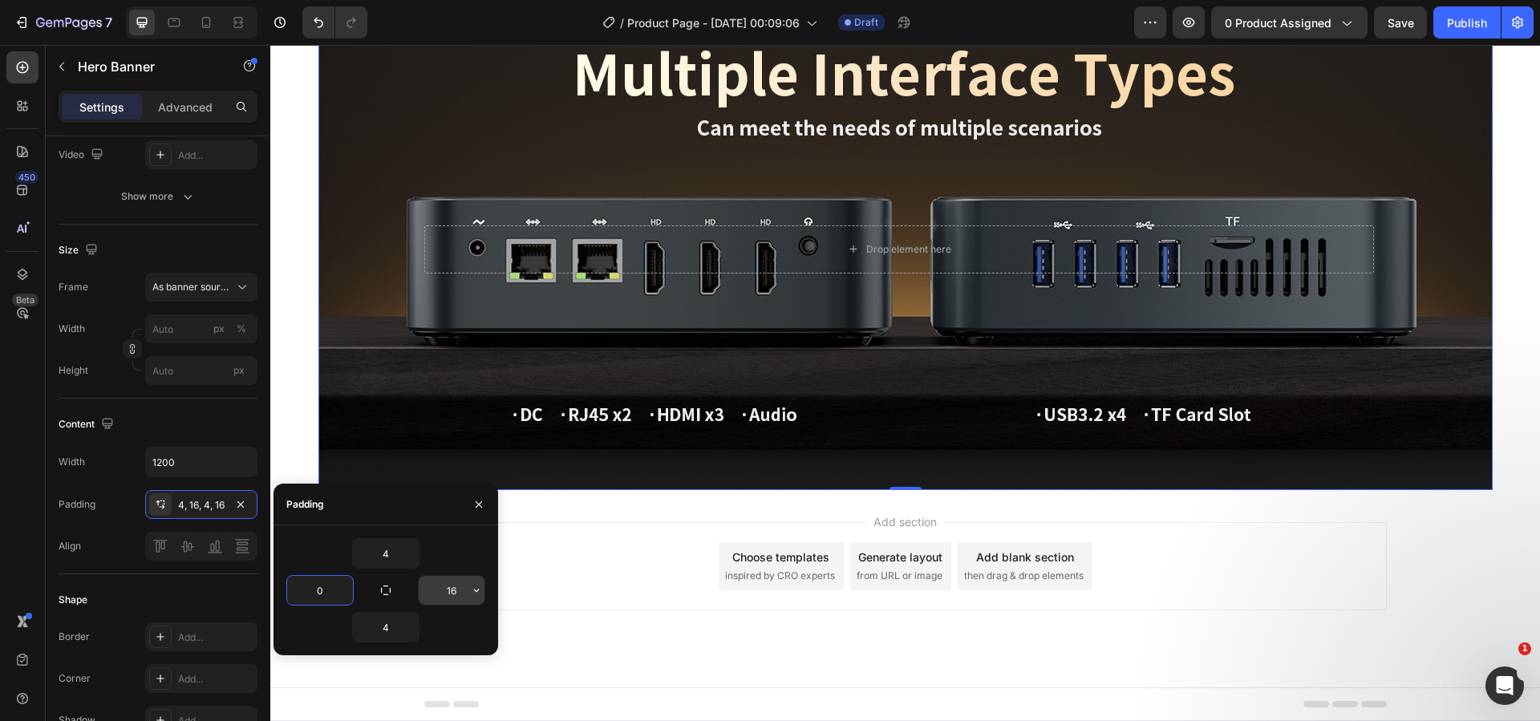
type input "0"
click at [453, 590] on input "16" at bounding box center [452, 590] width 66 height 29
type input "0"
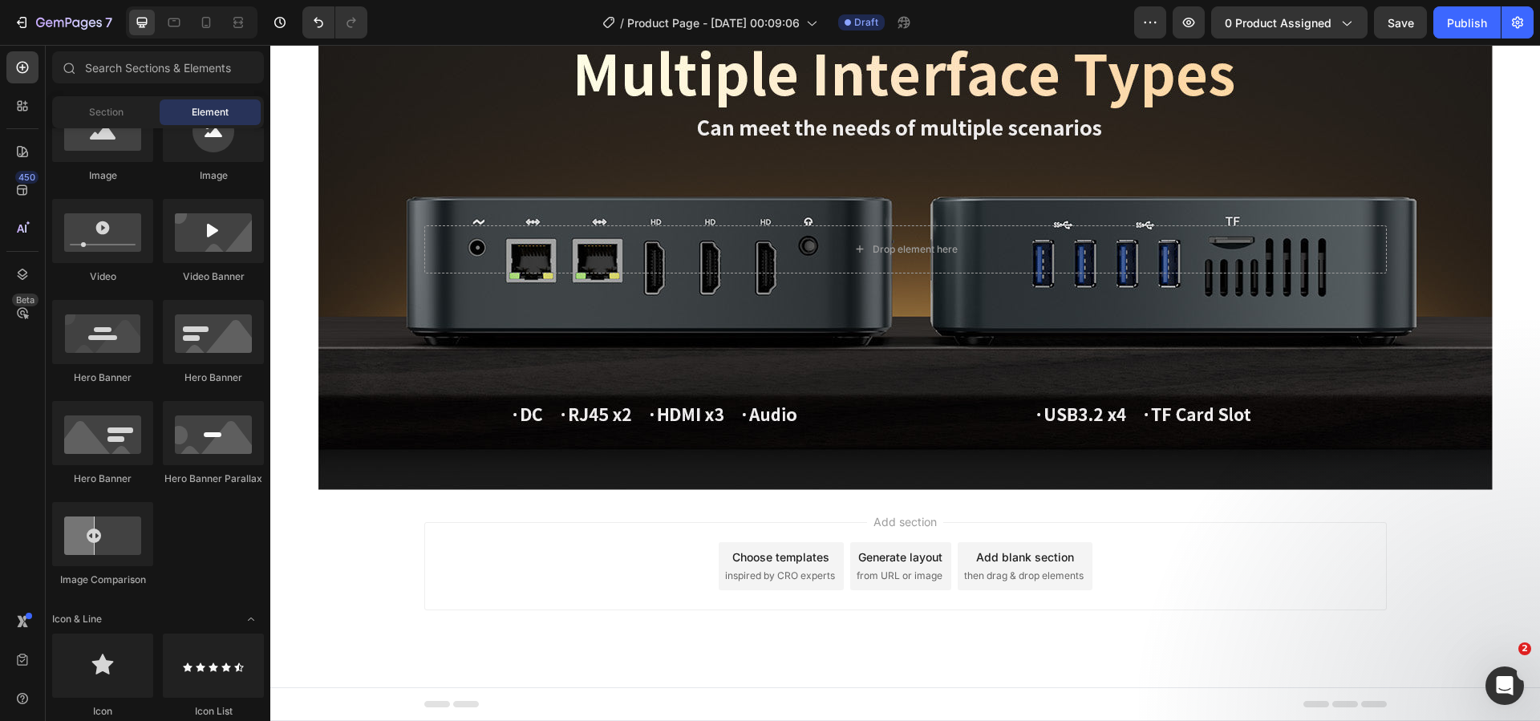
click at [578, 554] on div "Add section Choose templates inspired by CRO experts Generate layout from URL o…" at bounding box center [905, 566] width 962 height 88
click at [393, 453] on div "Background Image" at bounding box center [905, 249] width 1174 height 481
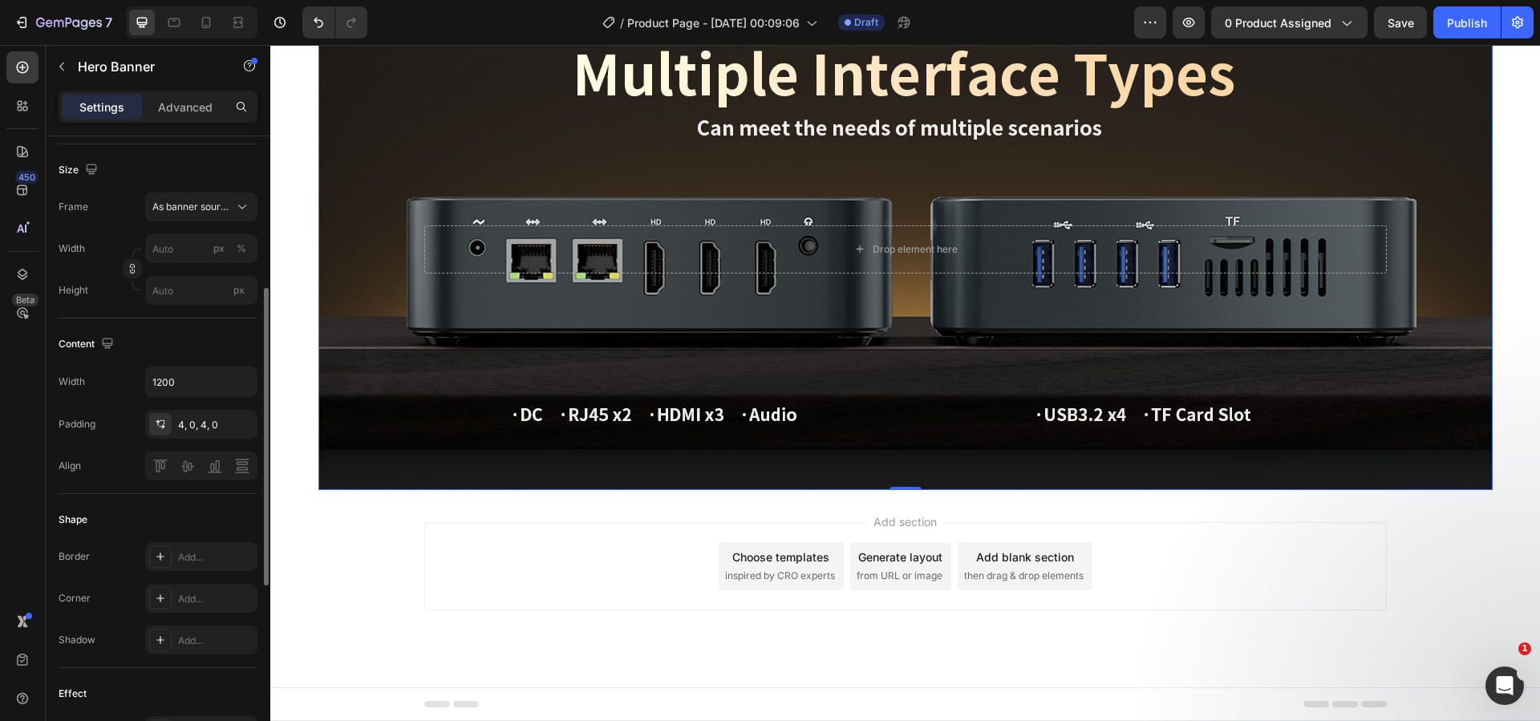
scroll to position [401, 0]
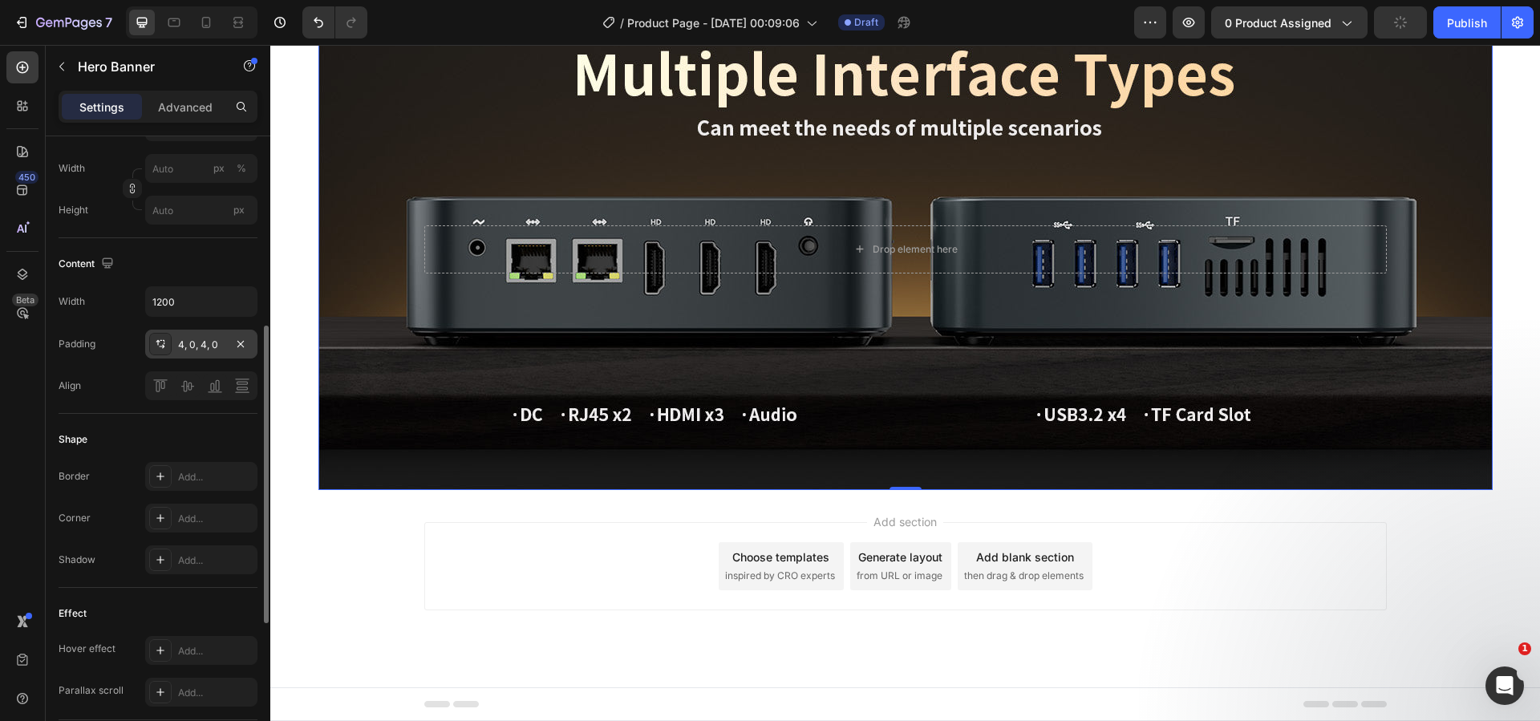
click at [191, 344] on div "4, 0, 4, 0" at bounding box center [201, 345] width 47 height 14
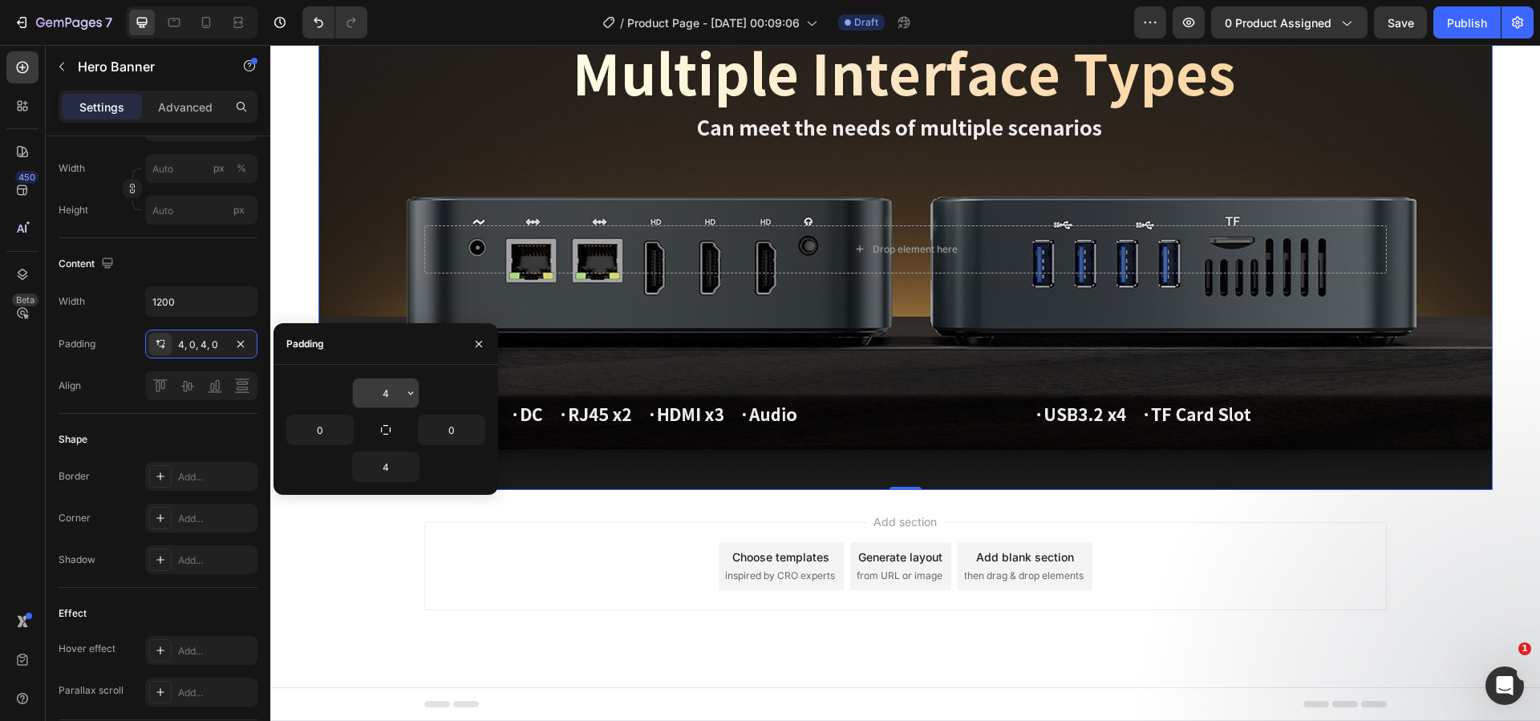
click at [391, 391] on input "4" at bounding box center [386, 393] width 66 height 29
type input "0"
click at [475, 346] on icon "button" at bounding box center [478, 344] width 13 height 13
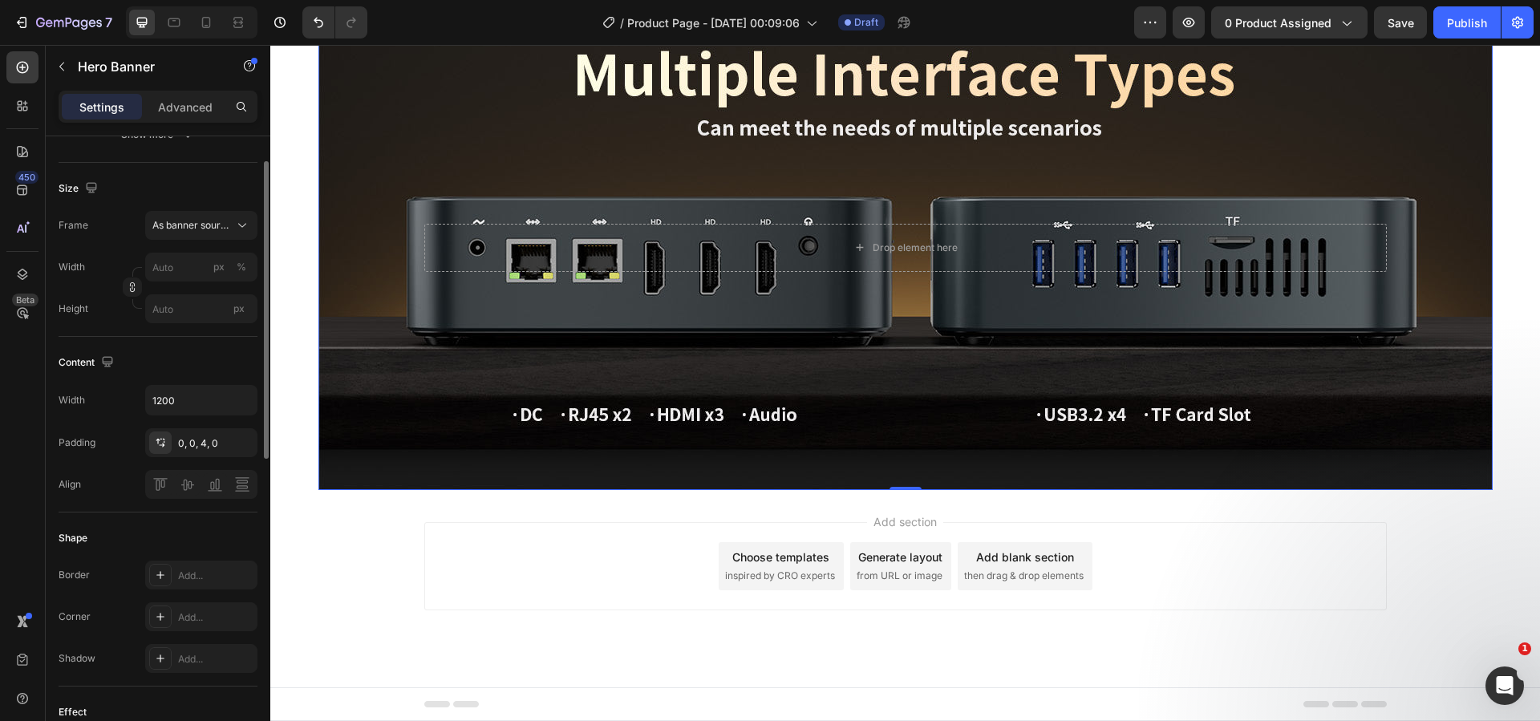
scroll to position [222, 0]
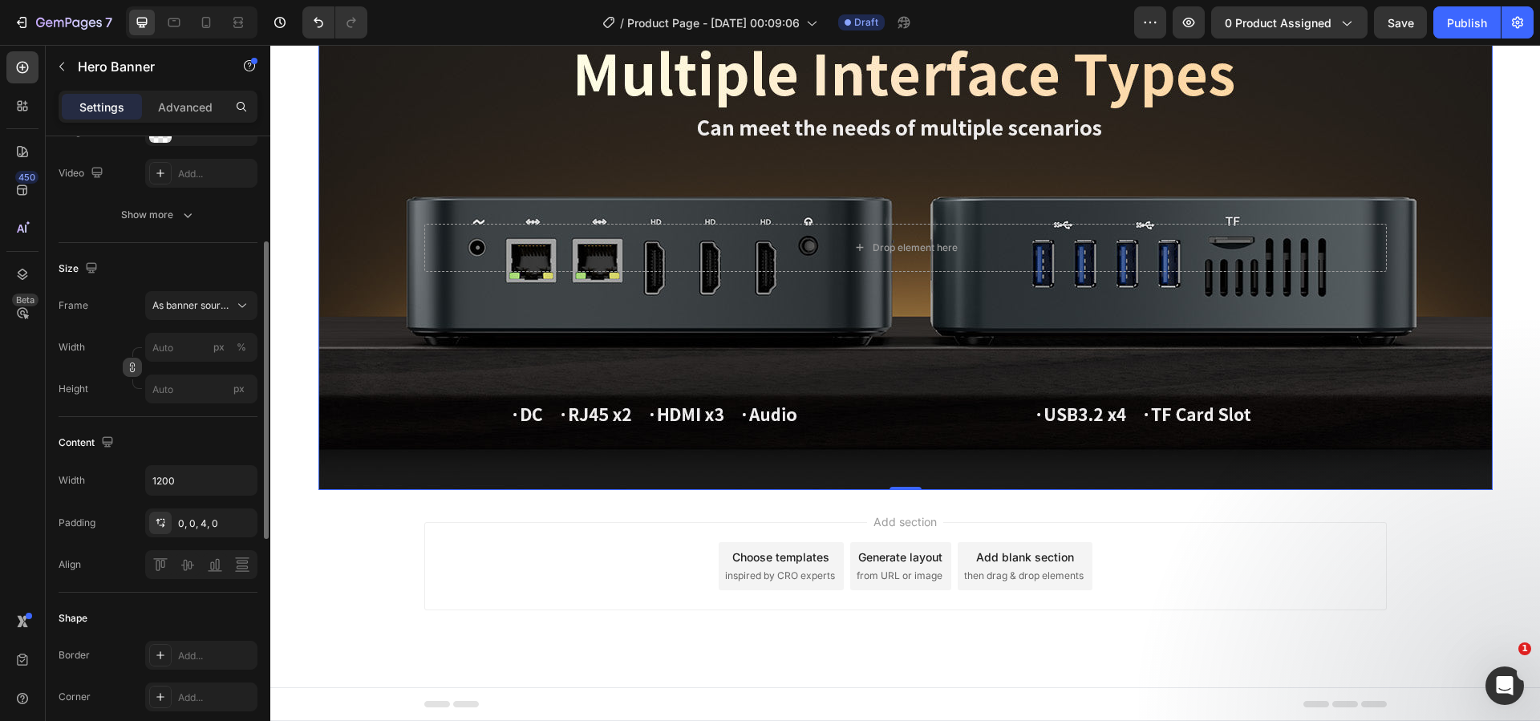
click at [136, 361] on button "button" at bounding box center [132, 367] width 19 height 19
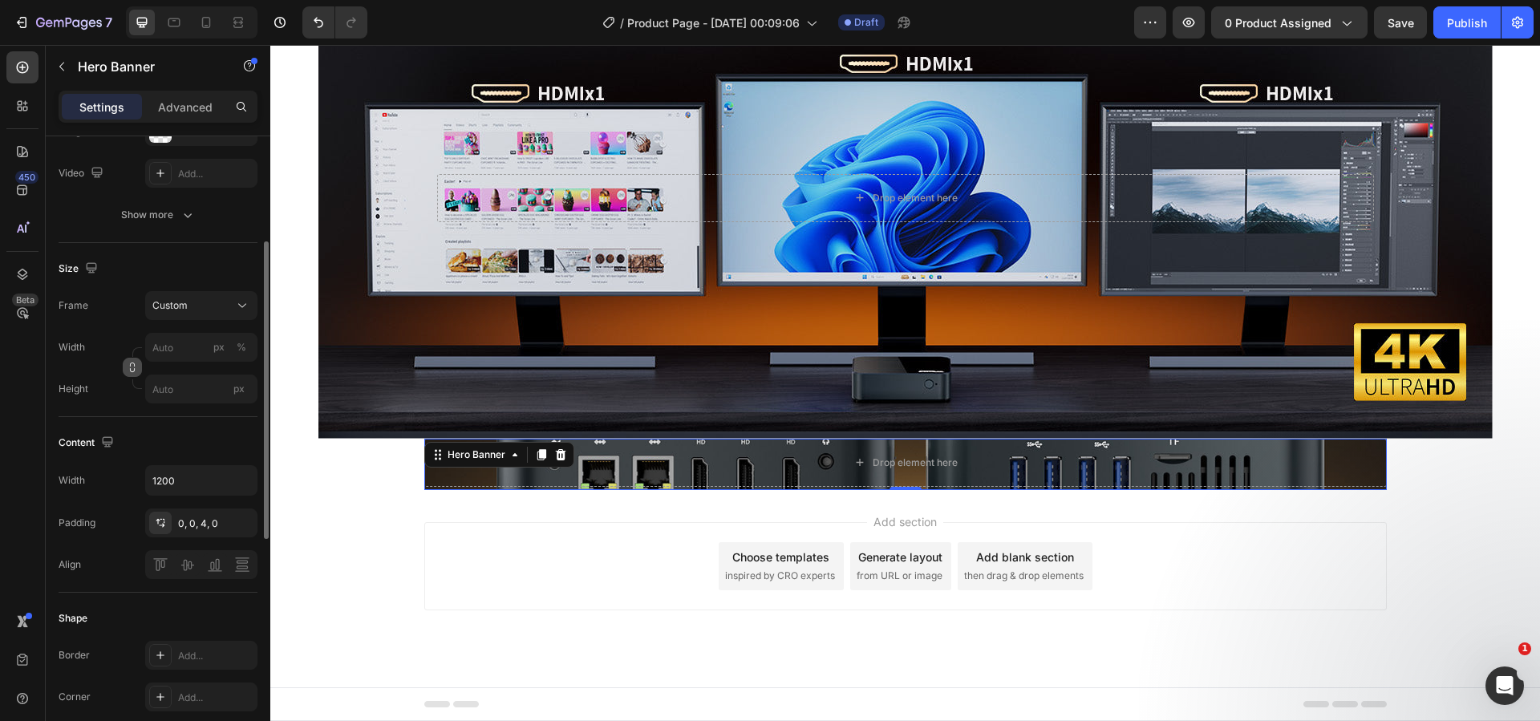
click at [136, 361] on button "button" at bounding box center [132, 367] width 19 height 19
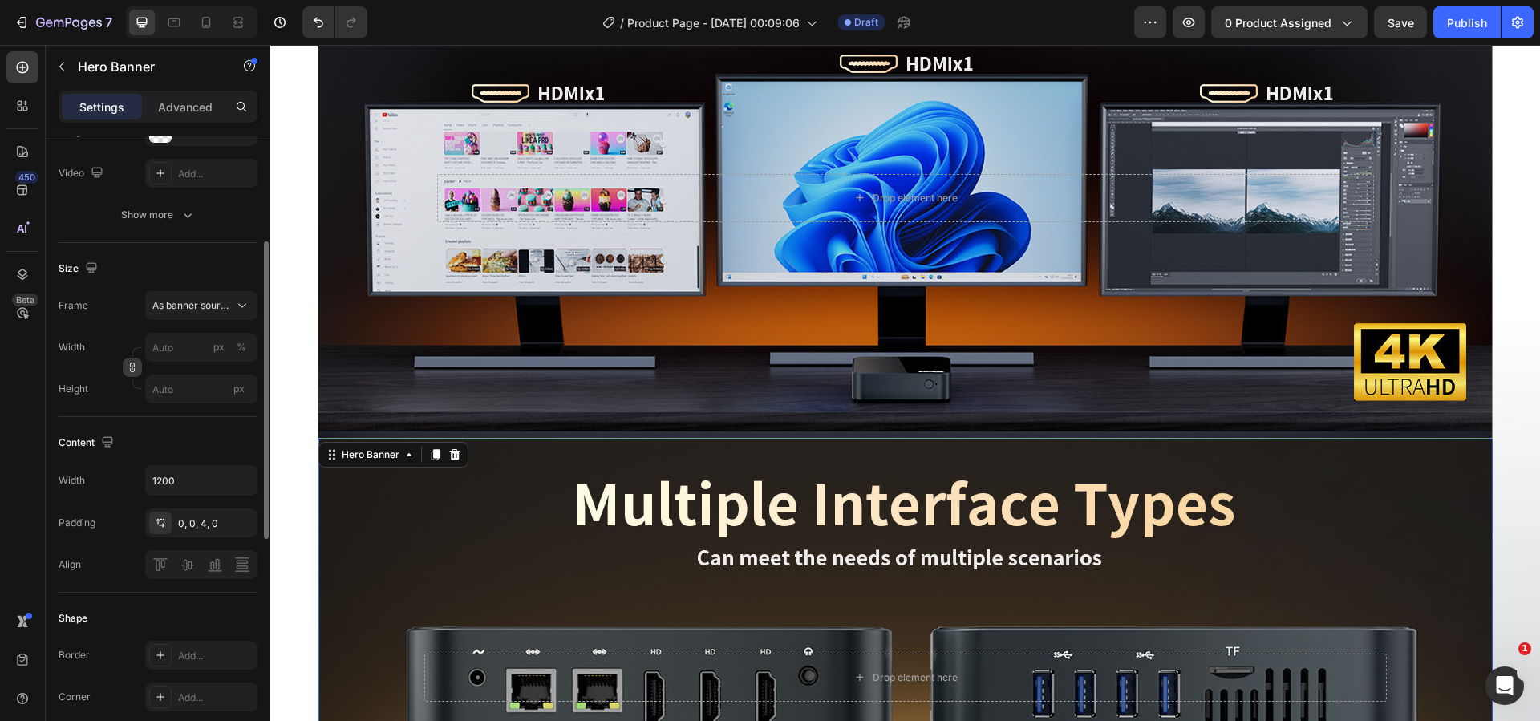
click at [136, 361] on button "button" at bounding box center [132, 367] width 19 height 19
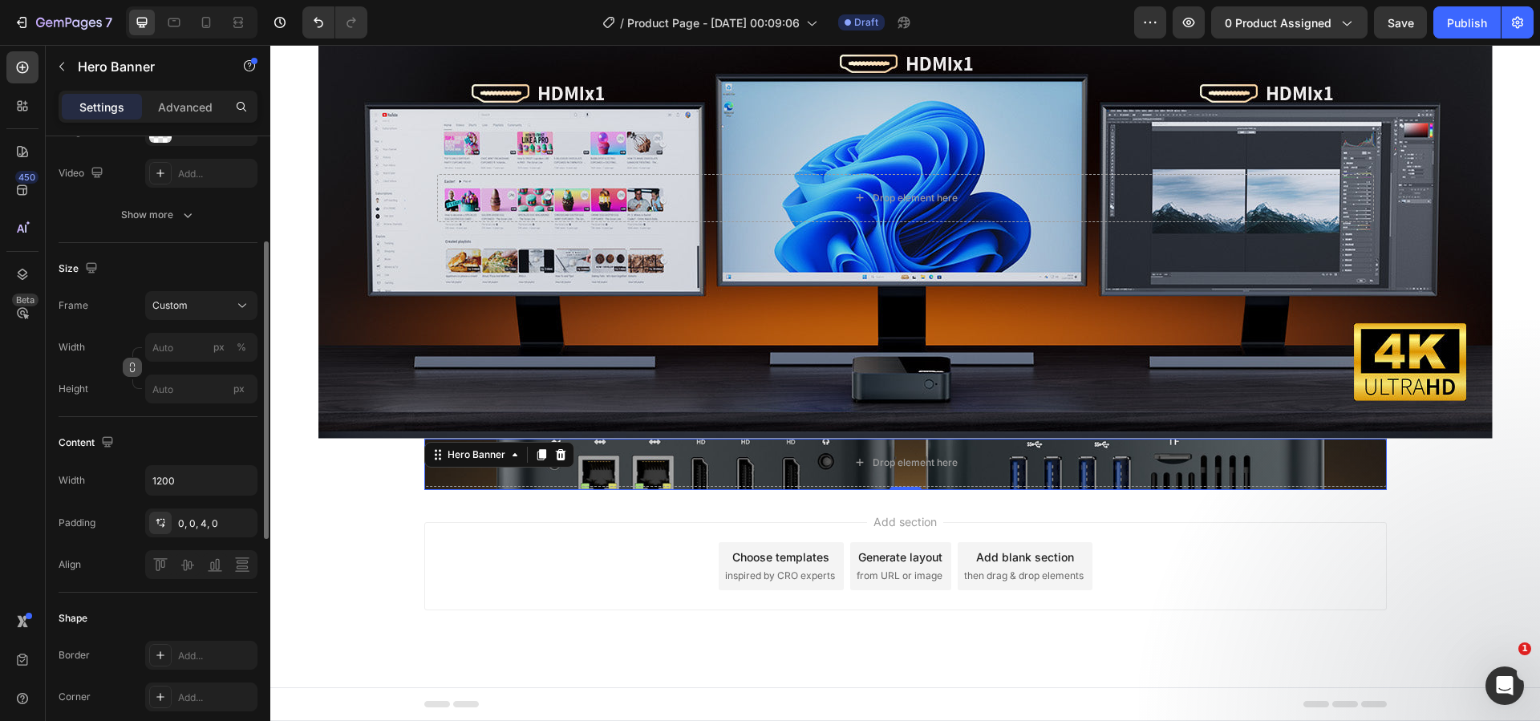
click at [136, 361] on button "button" at bounding box center [132, 367] width 19 height 19
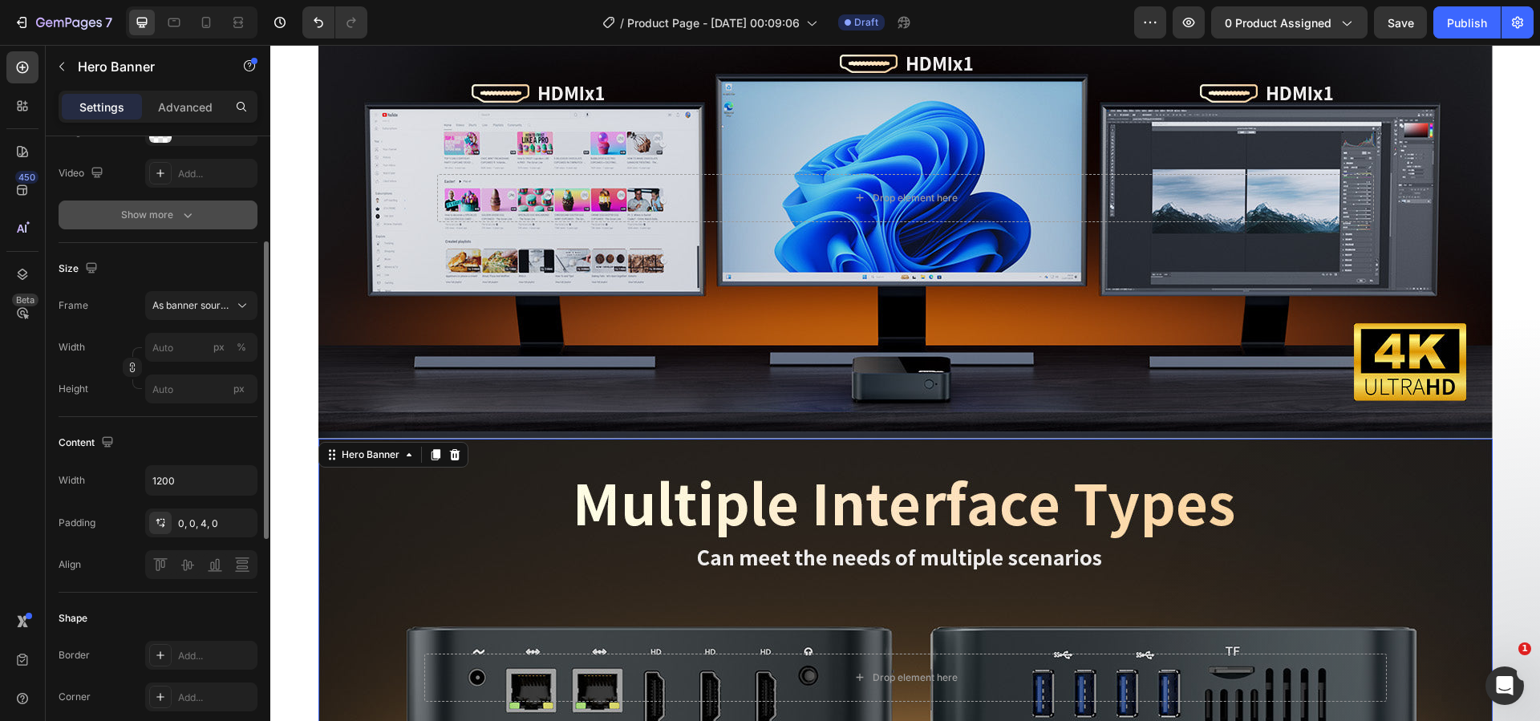
click at [173, 219] on div "Show more" at bounding box center [158, 215] width 75 height 16
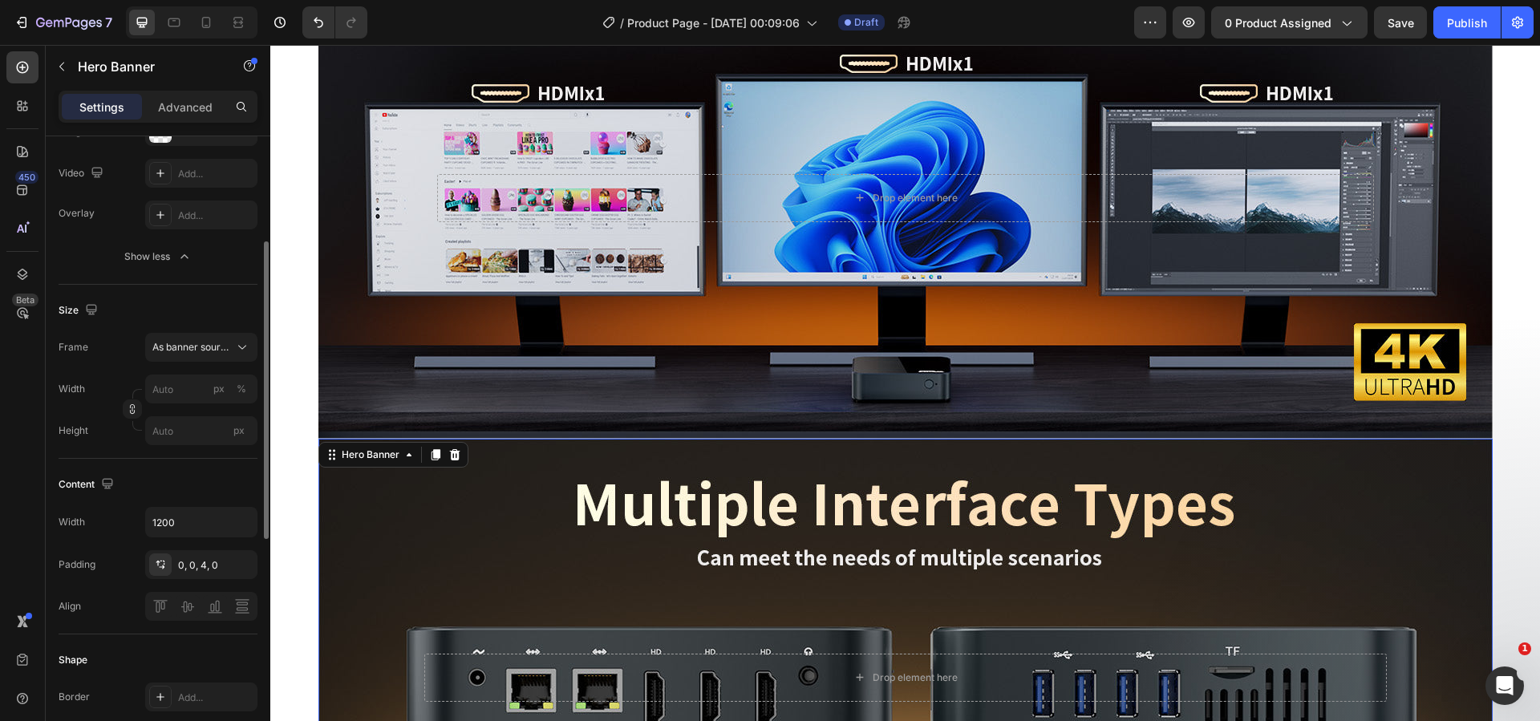
scroll to position [62, 0]
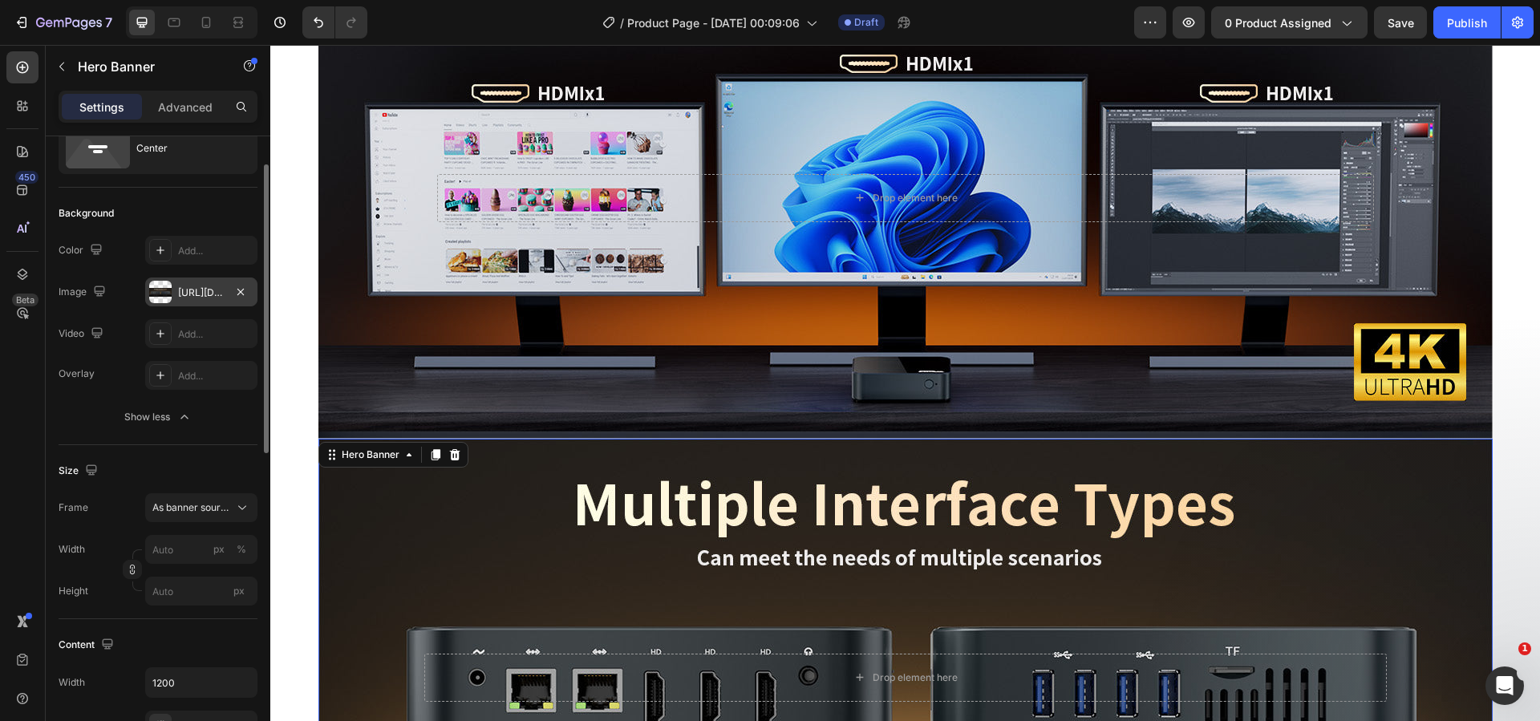
click at [197, 289] on div "https://cdn.shopify.com/s/files/1/0894/7918/4684/files/gempages_529149896838612…" at bounding box center [201, 293] width 47 height 14
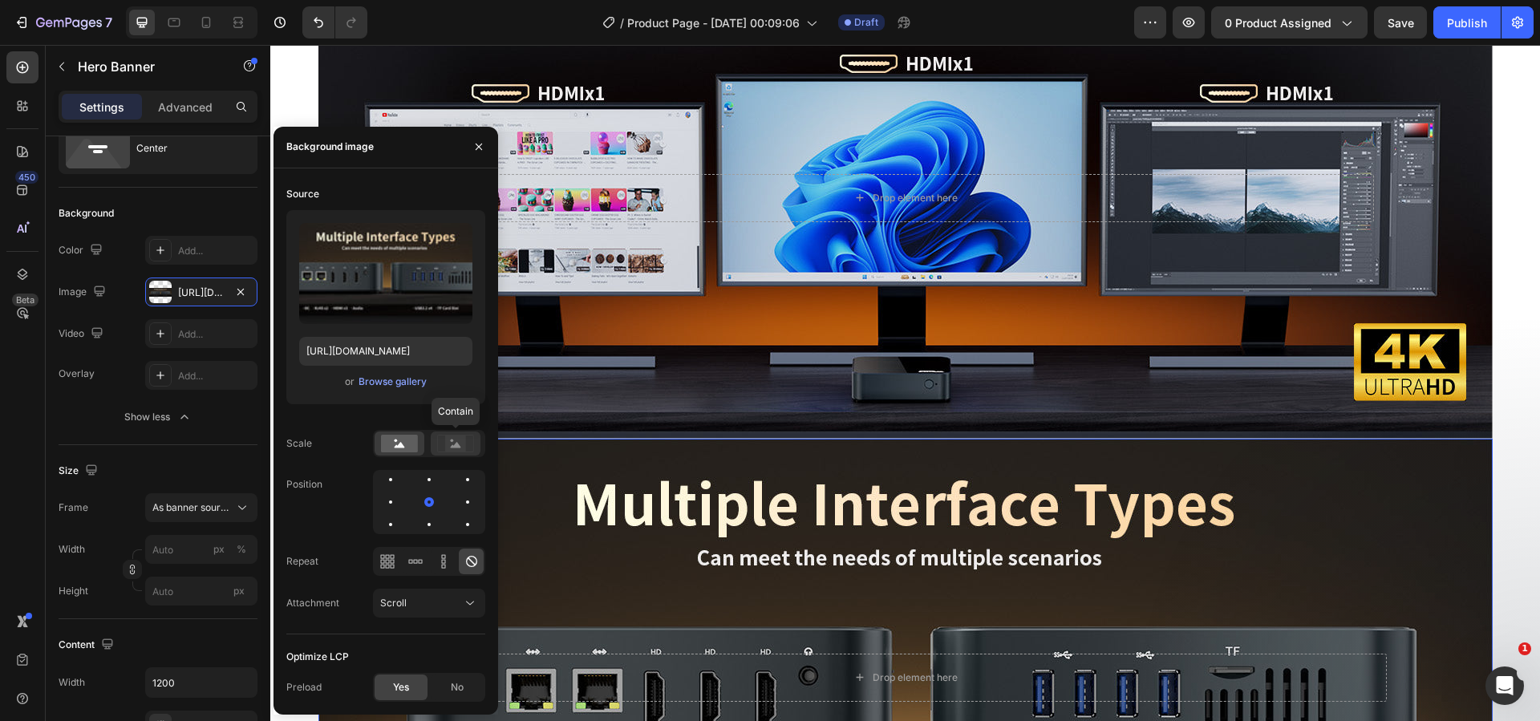
click at [448, 441] on rect at bounding box center [455, 444] width 21 height 16
click at [562, 487] on div "Background Image" at bounding box center [905, 679] width 1174 height 481
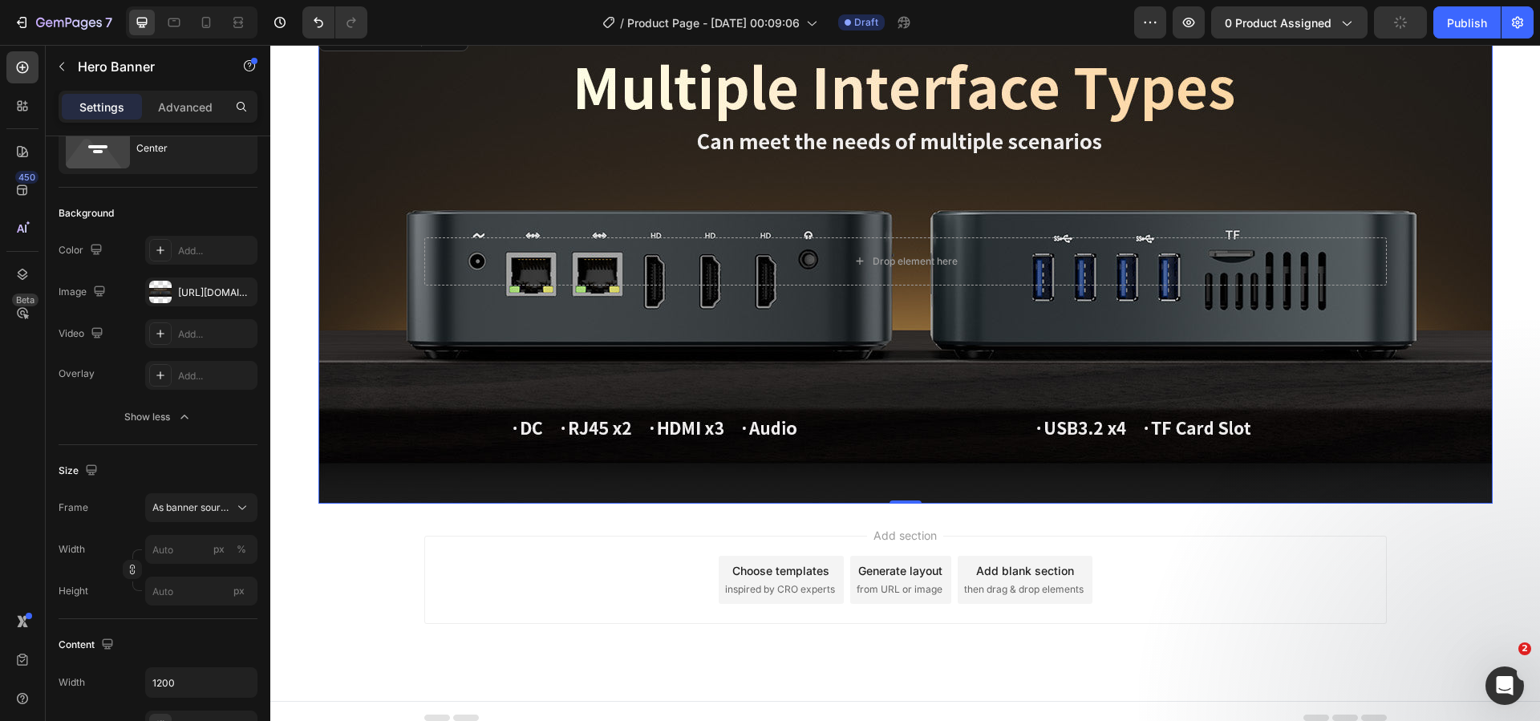
scroll to position [4208, 0]
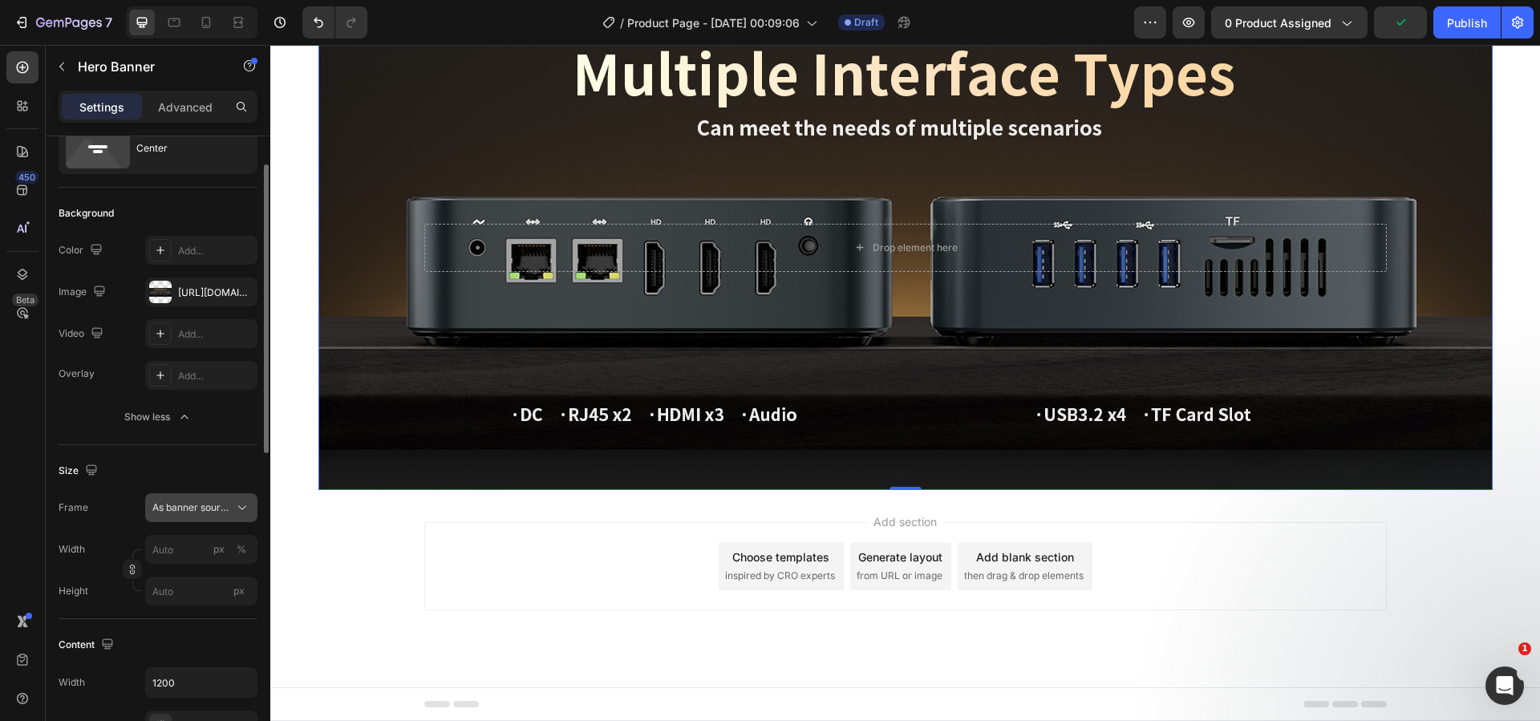
click at [213, 512] on span "As banner source" at bounding box center [191, 507] width 79 height 14
click at [196, 575] on div "Custom" at bounding box center [198, 575] width 93 height 14
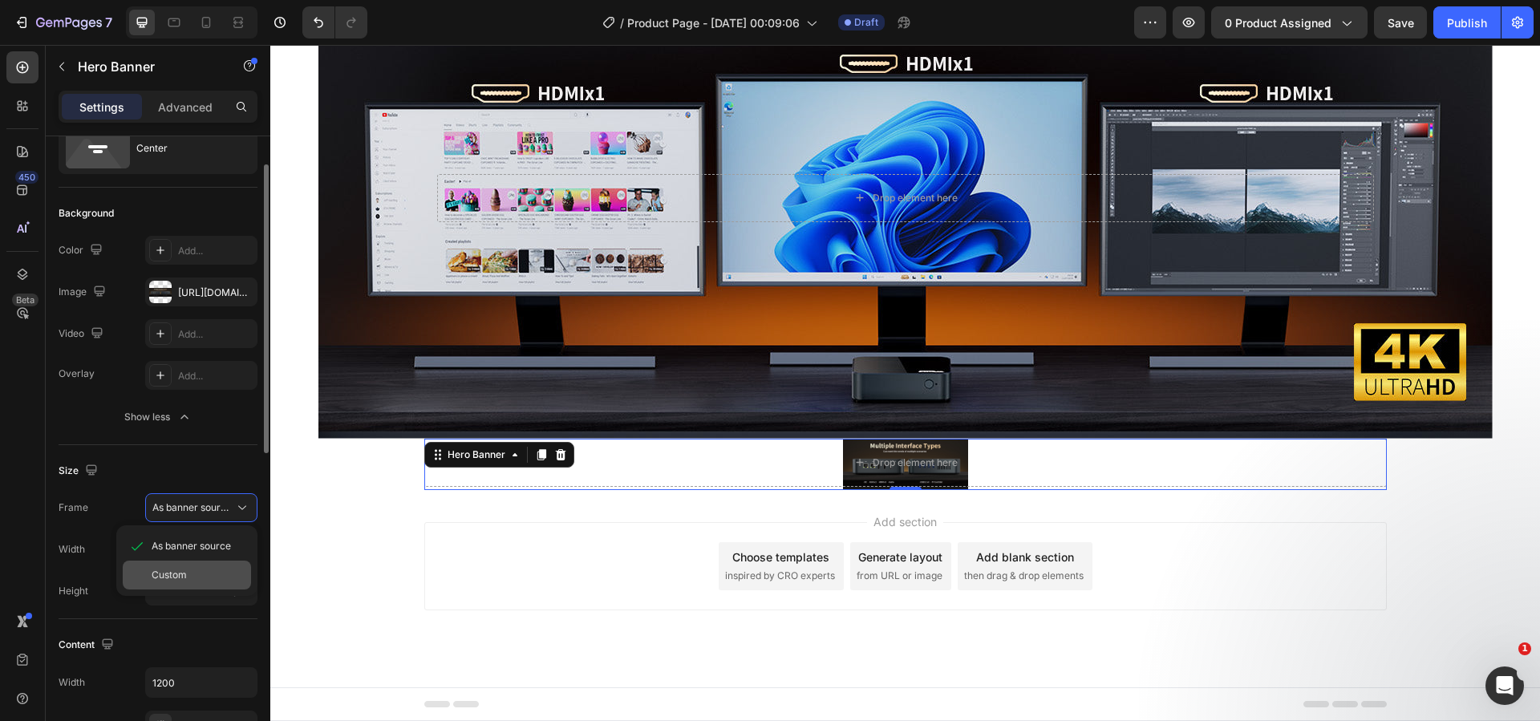
scroll to position [3778, 0]
click at [210, 503] on div "Custom" at bounding box center [191, 507] width 79 height 14
click at [205, 541] on span "As banner source" at bounding box center [191, 546] width 79 height 14
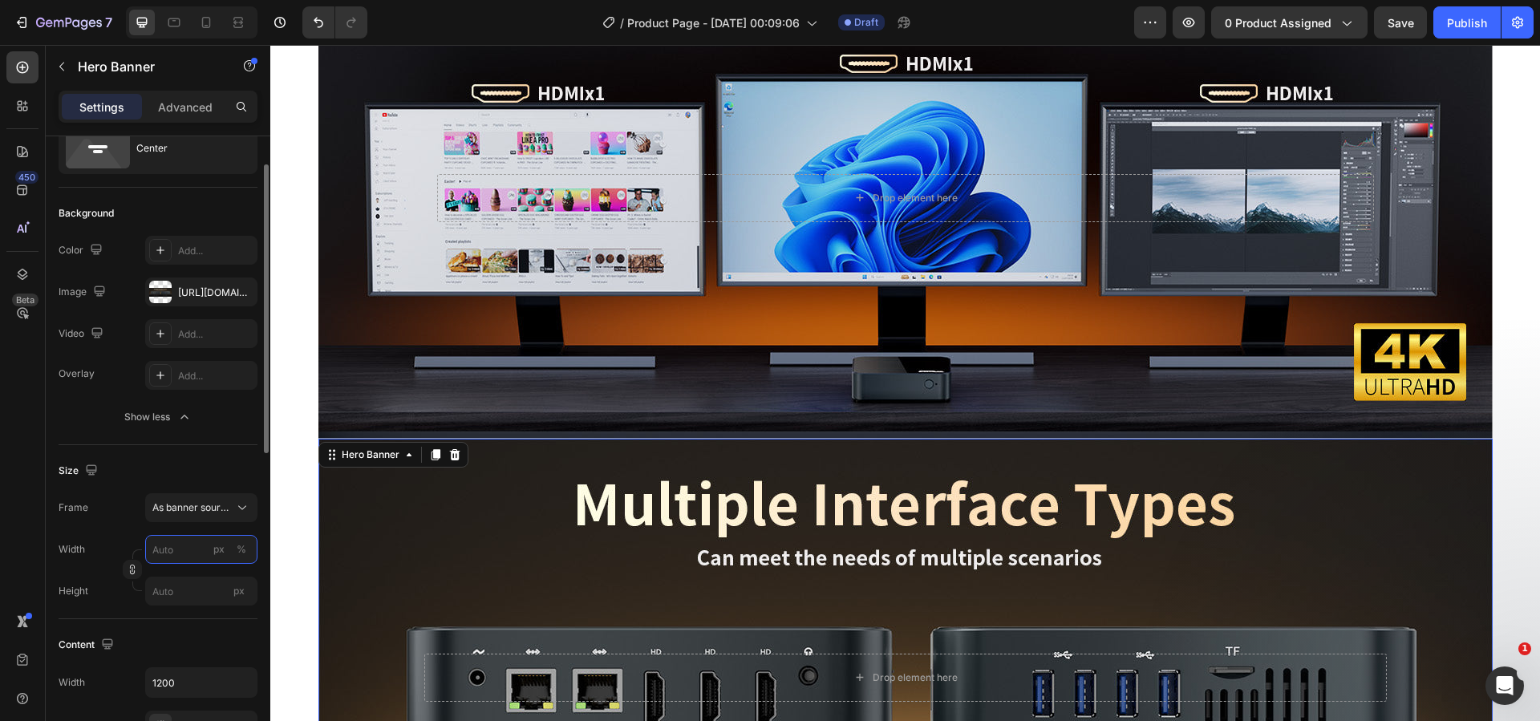
click at [190, 553] on input "px %" at bounding box center [201, 549] width 112 height 29
click at [189, 587] on p "Full 100%" at bounding box center [198, 588] width 93 height 14
type input "100"
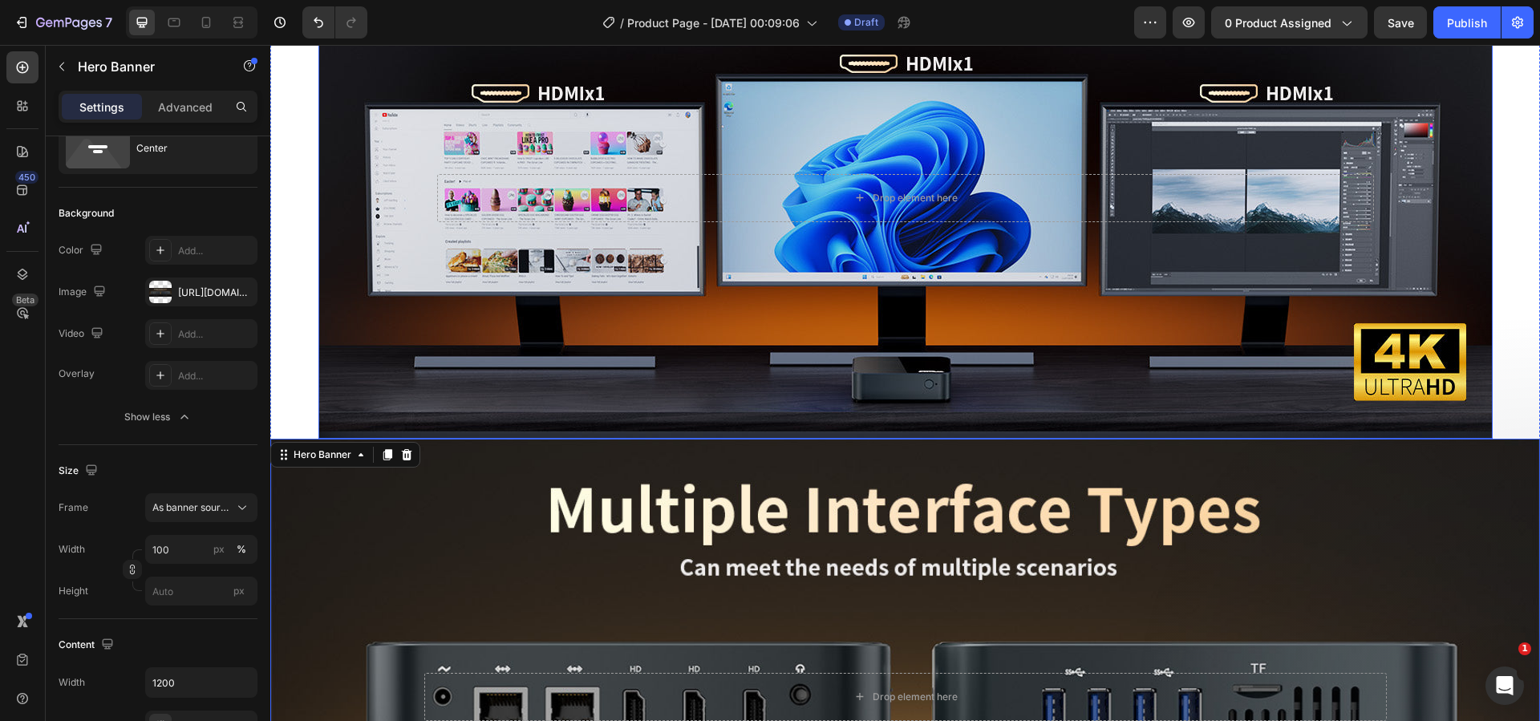
scroll to position [3698, 0]
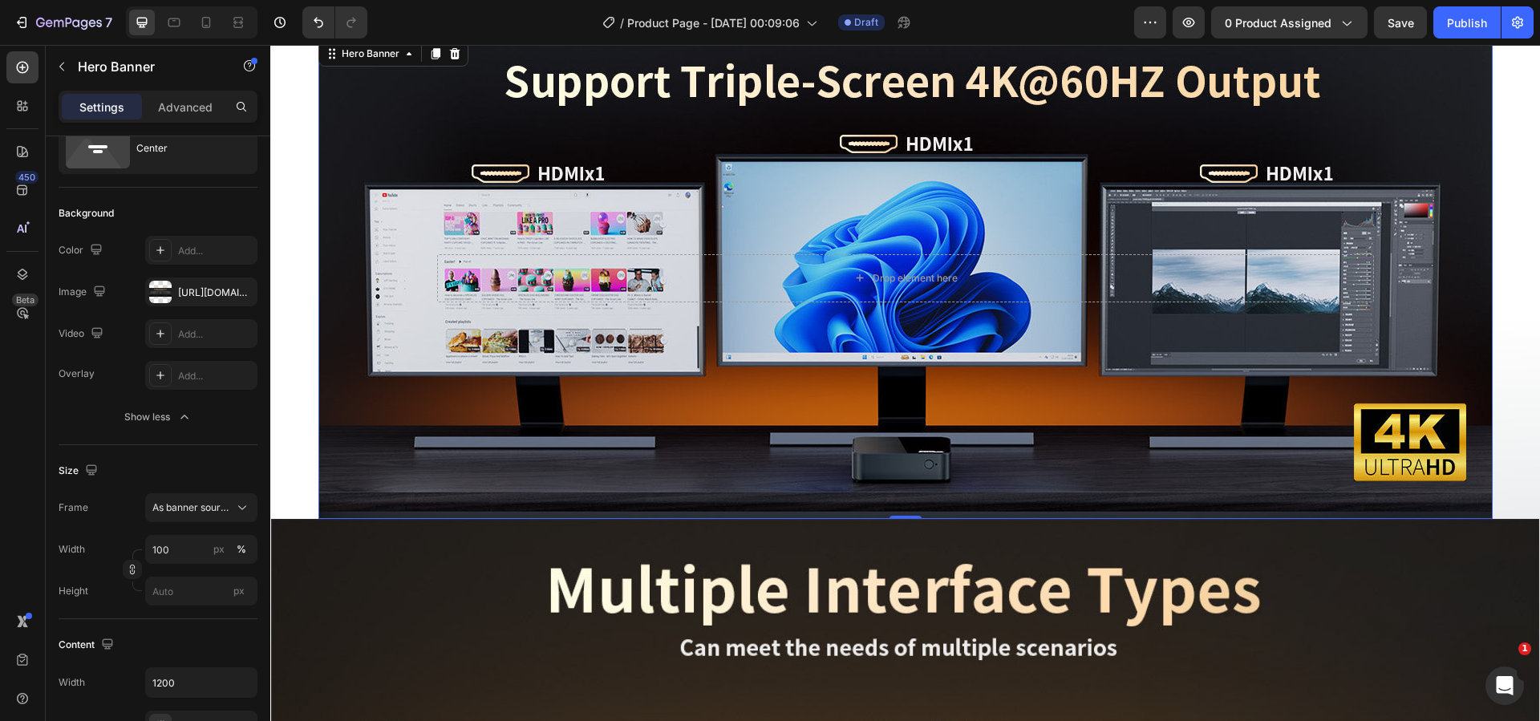
click at [415, 322] on div "Background Image" at bounding box center [905, 278] width 1174 height 481
click at [190, 549] on input "px %" at bounding box center [201, 549] width 112 height 29
click at [205, 595] on div "Full 100%" at bounding box center [186, 587] width 132 height 29
type input "100"
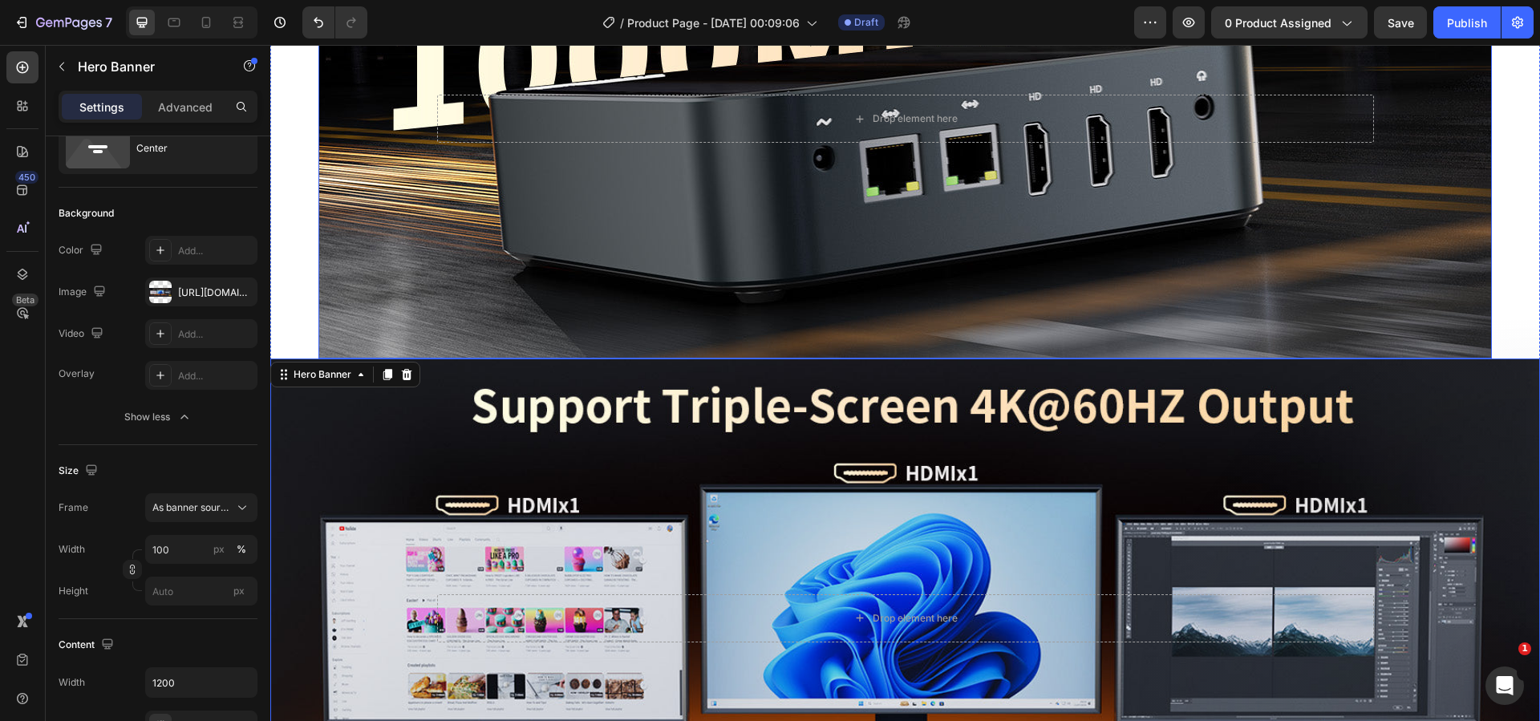
scroll to position [3297, 0]
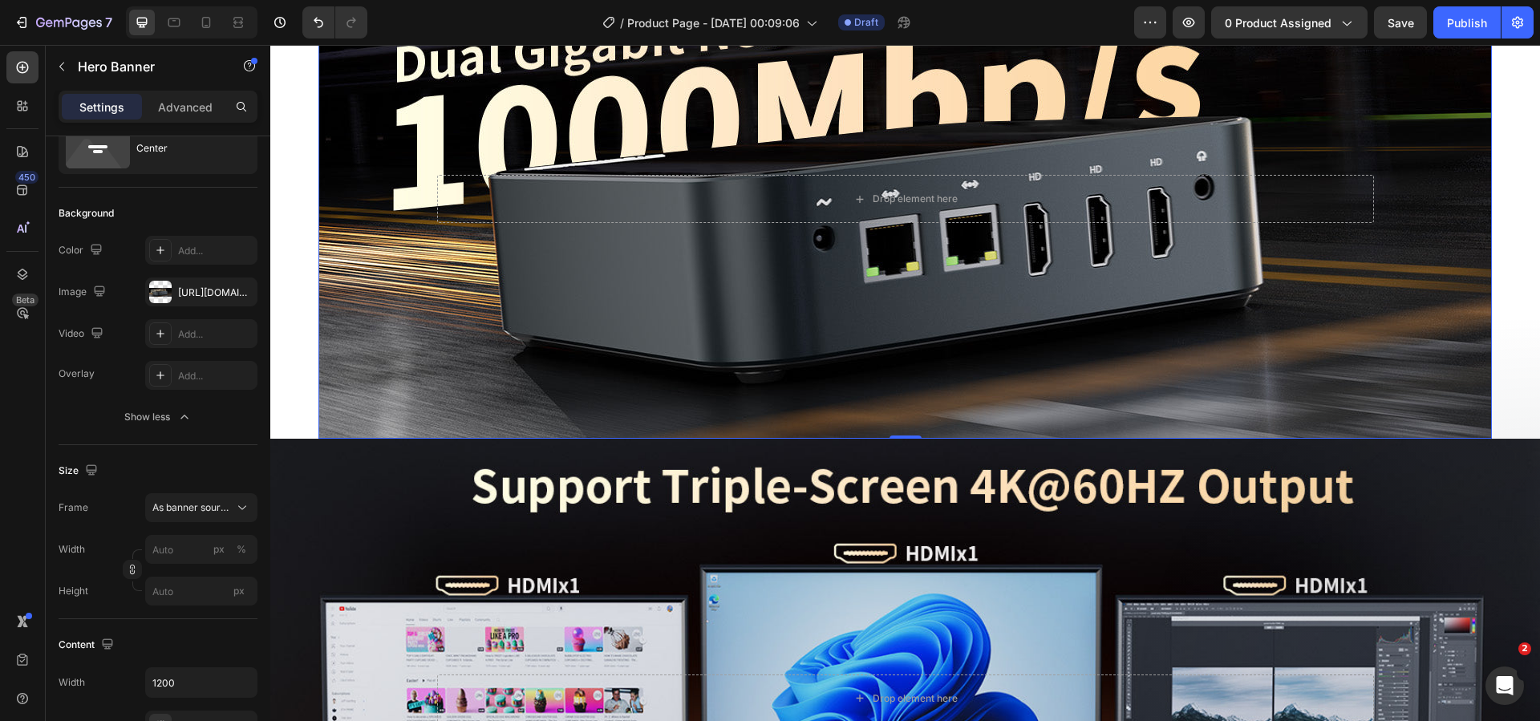
click at [460, 275] on div "Background Image" at bounding box center [904, 199] width 1173 height 479
click at [203, 513] on span "As banner source" at bounding box center [191, 507] width 79 height 14
click at [210, 505] on span "As banner source" at bounding box center [191, 507] width 79 height 14
click at [198, 541] on input "px %" at bounding box center [201, 549] width 112 height 29
click at [182, 598] on div "Full 100%" at bounding box center [186, 587] width 132 height 29
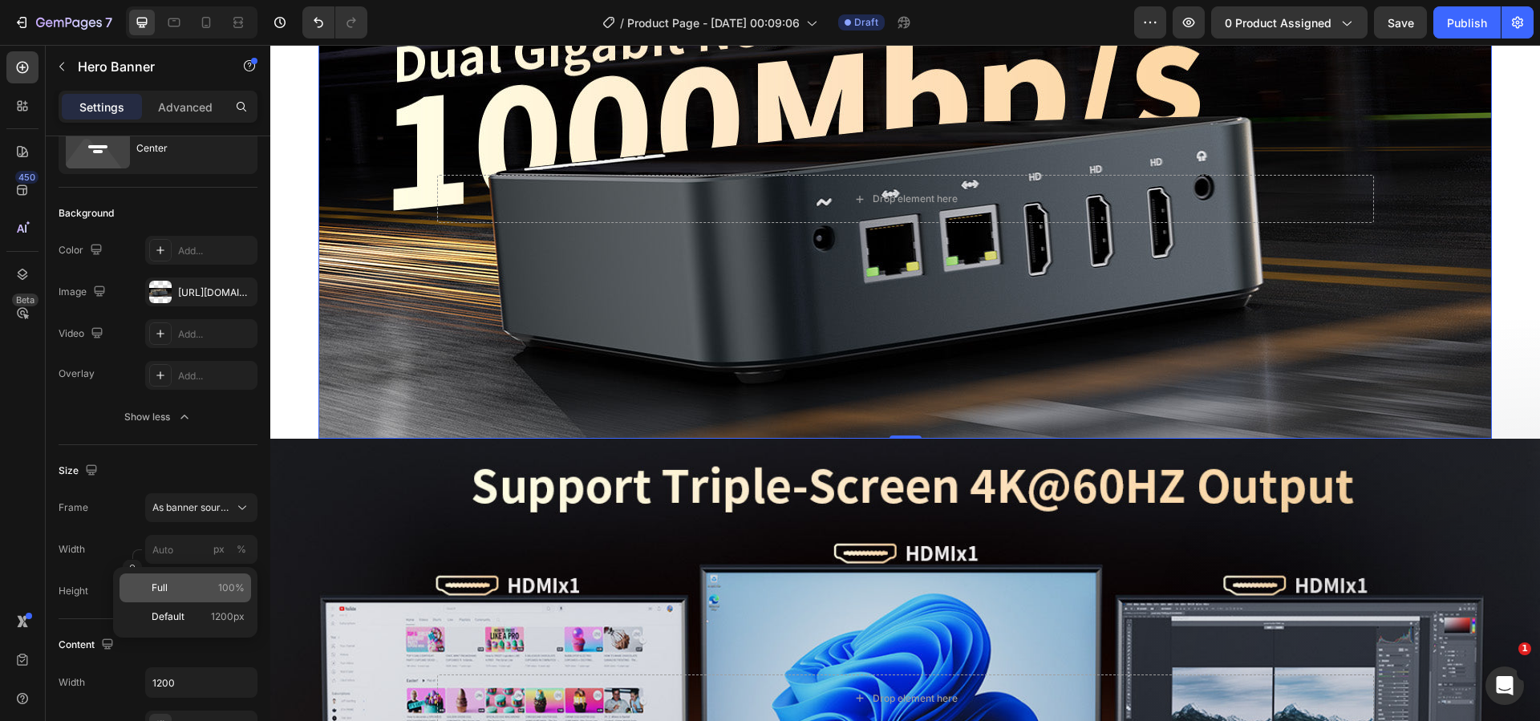
type input "100"
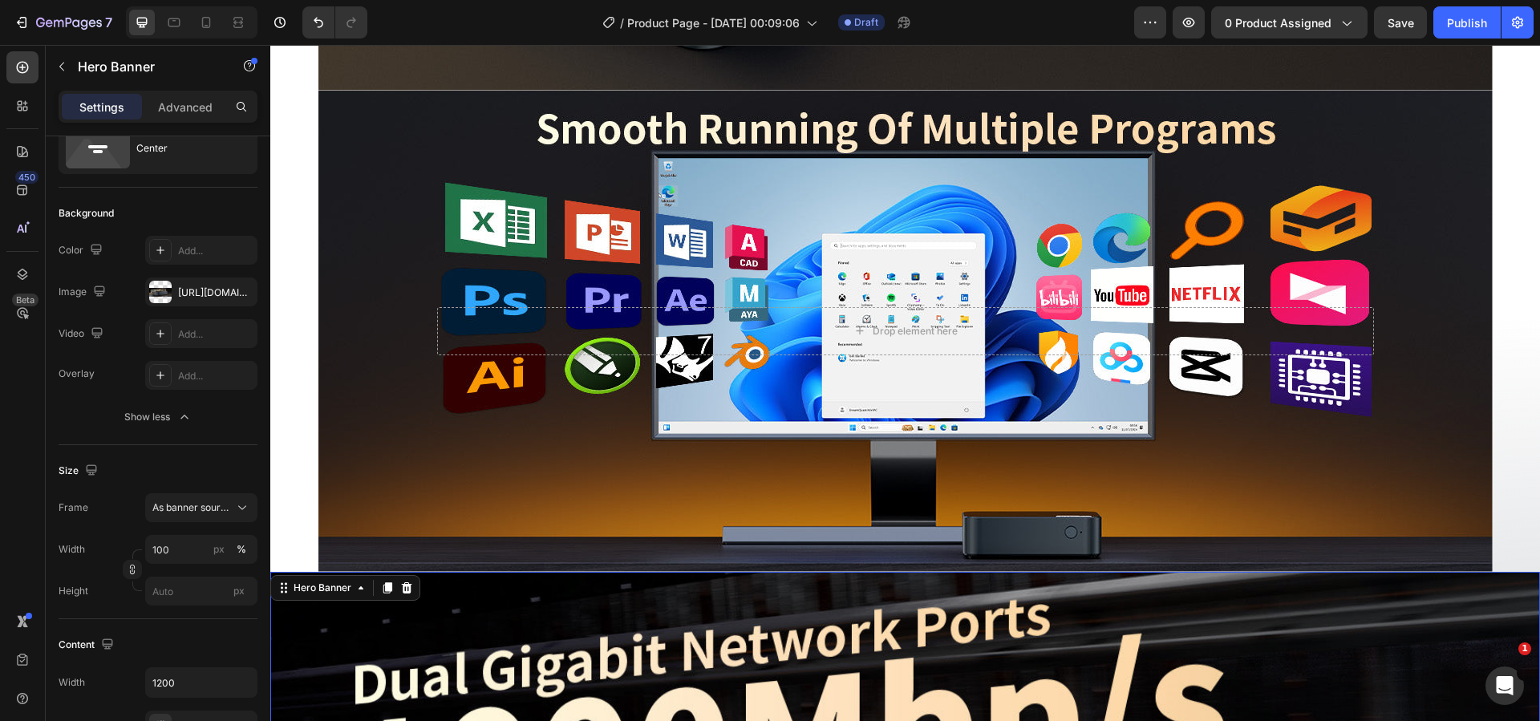
scroll to position [2655, 0]
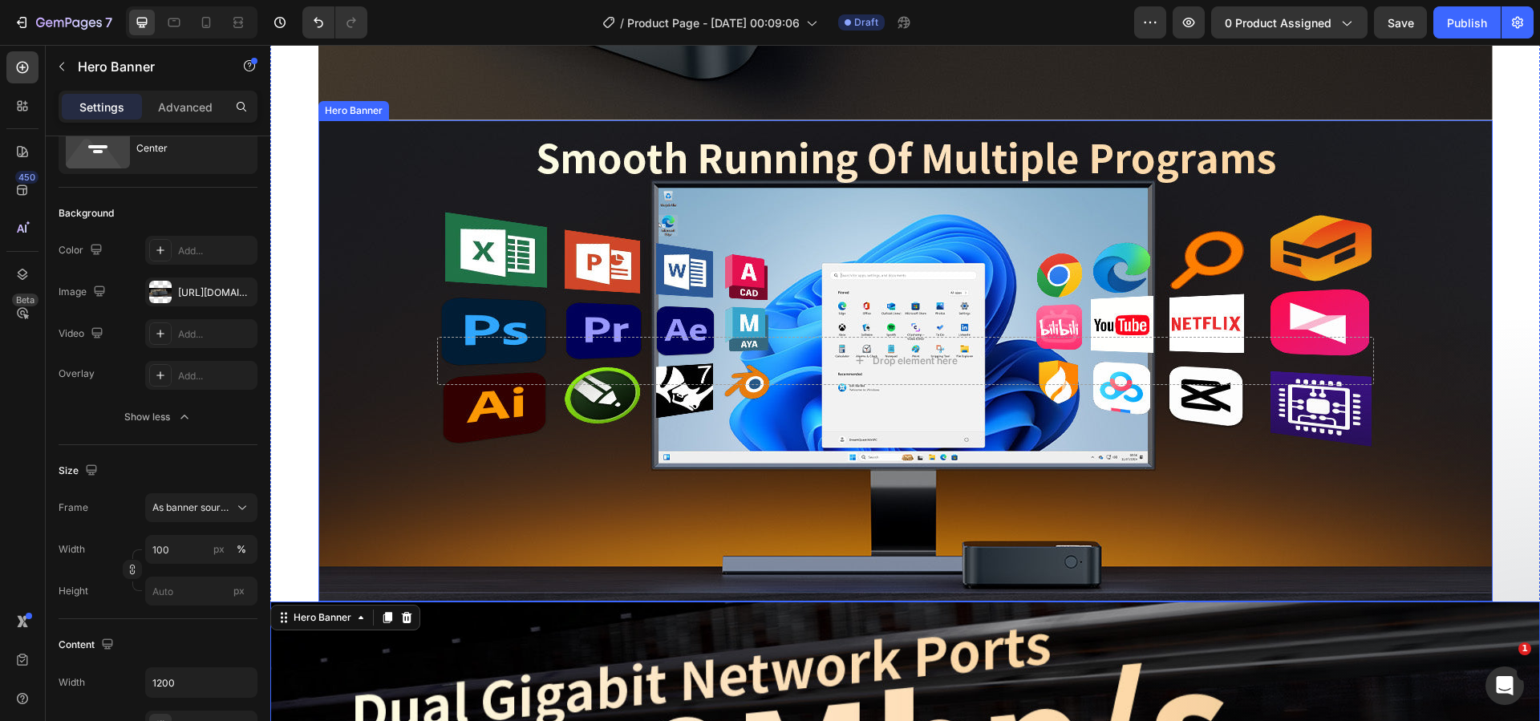
click at [371, 451] on div "Background Image" at bounding box center [905, 360] width 1174 height 481
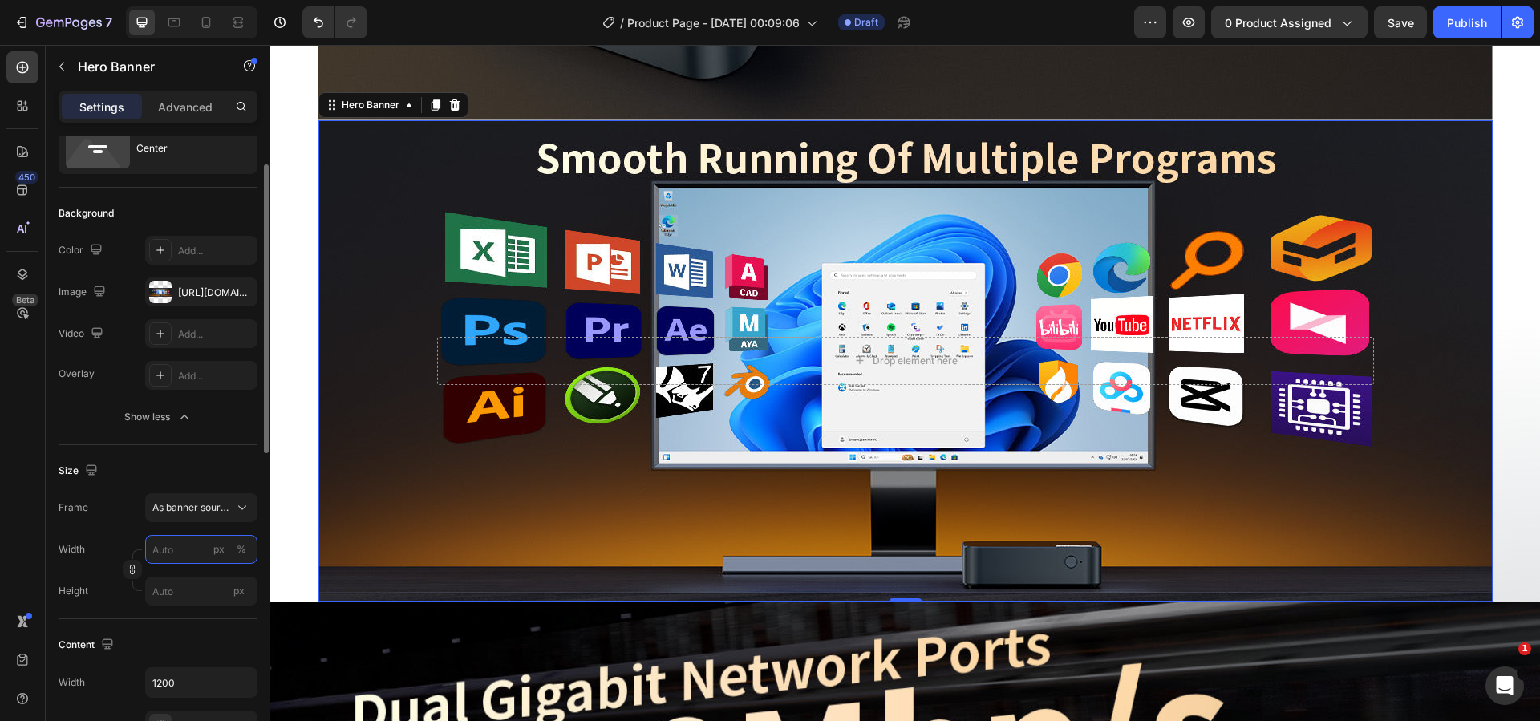
click at [181, 545] on input "px %" at bounding box center [201, 549] width 112 height 29
click at [197, 593] on p "Full 100%" at bounding box center [198, 588] width 93 height 14
type input "100"
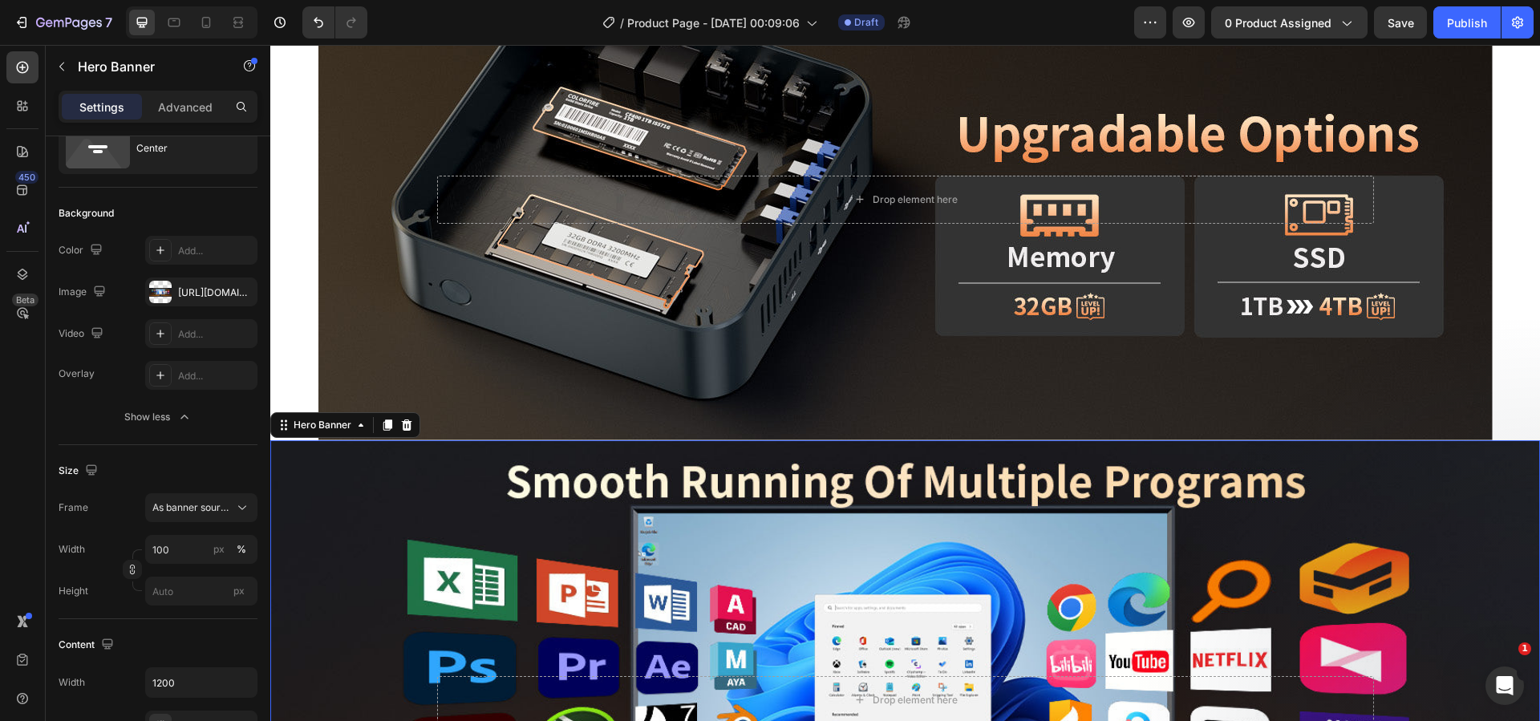
scroll to position [2334, 0]
click at [371, 358] on div "Background Image" at bounding box center [905, 200] width 1174 height 481
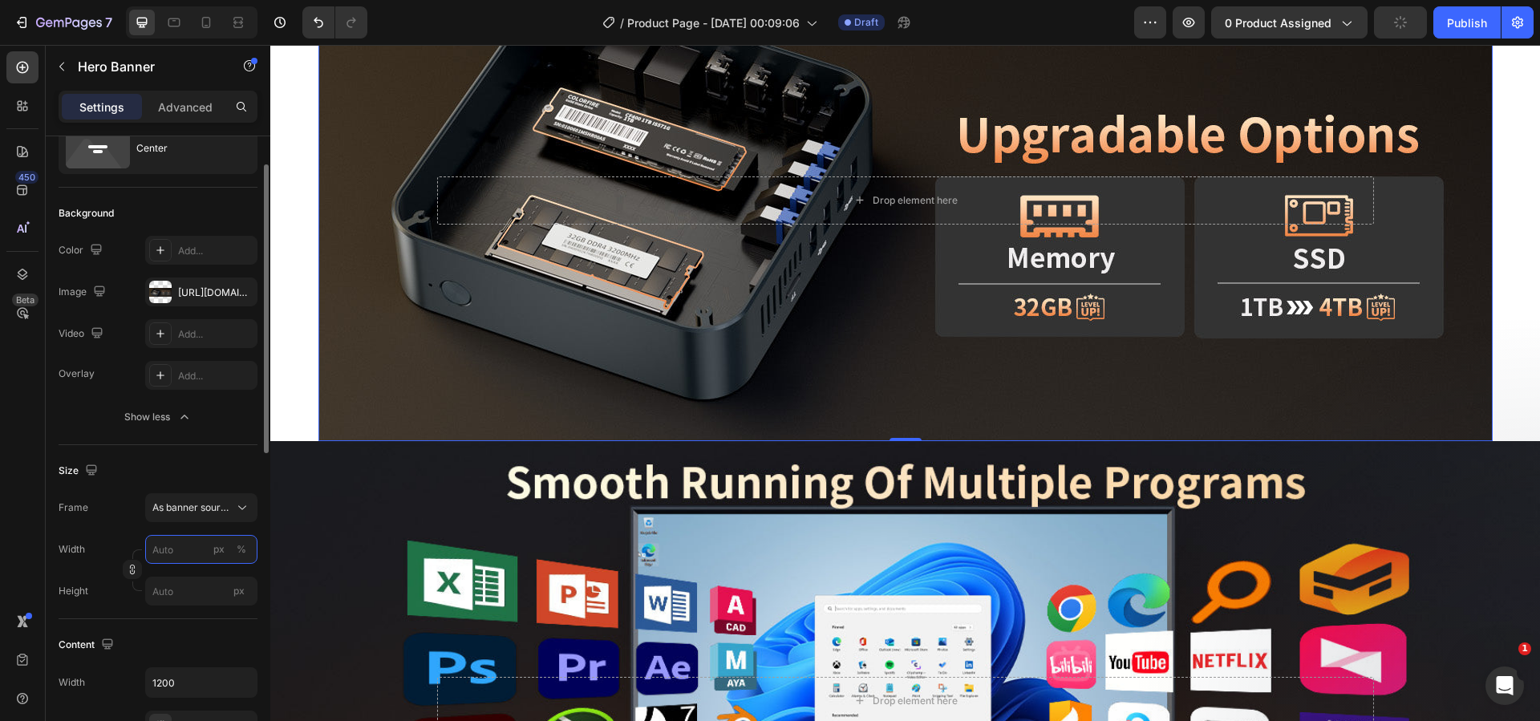
click at [189, 546] on input "px %" at bounding box center [201, 549] width 112 height 29
click at [200, 588] on p "Full 100%" at bounding box center [198, 588] width 93 height 14
type input "100"
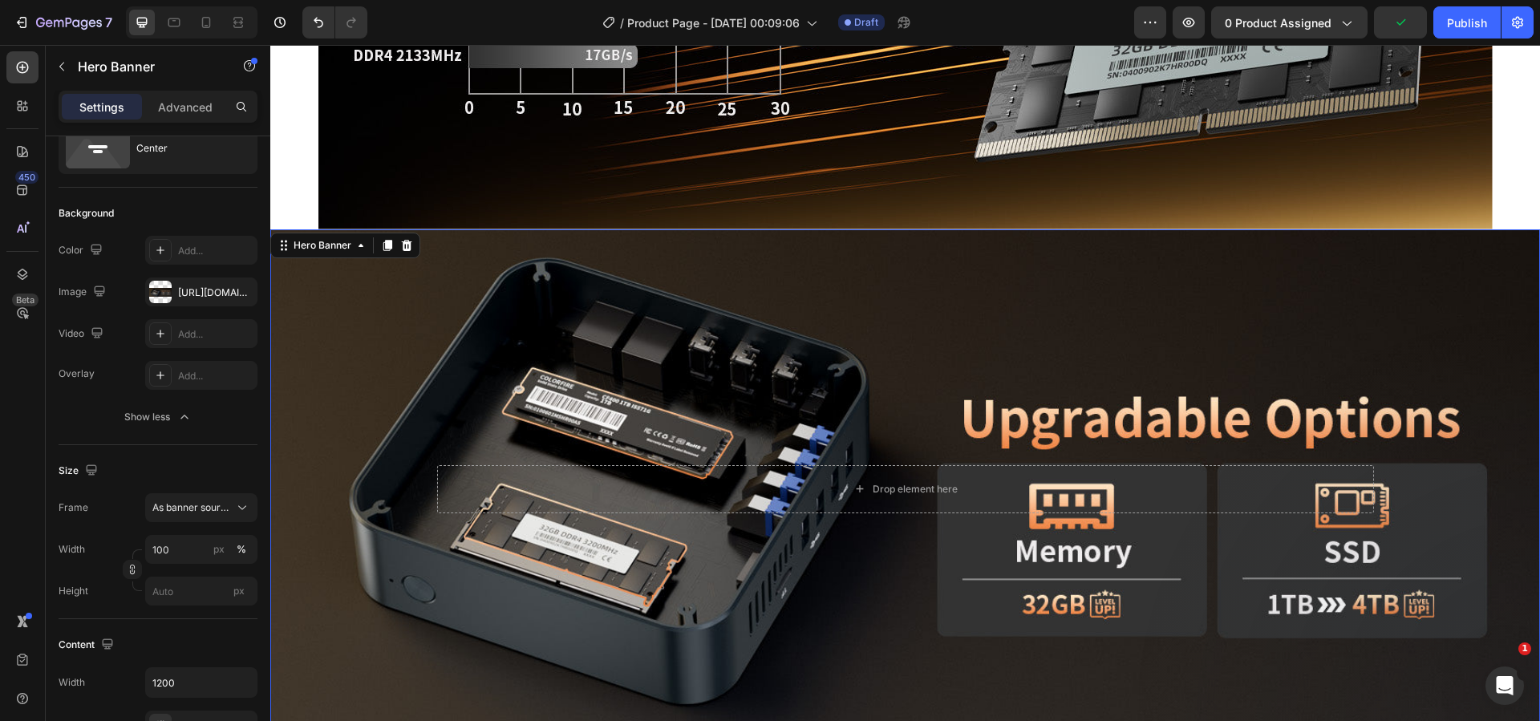
scroll to position [2013, 0]
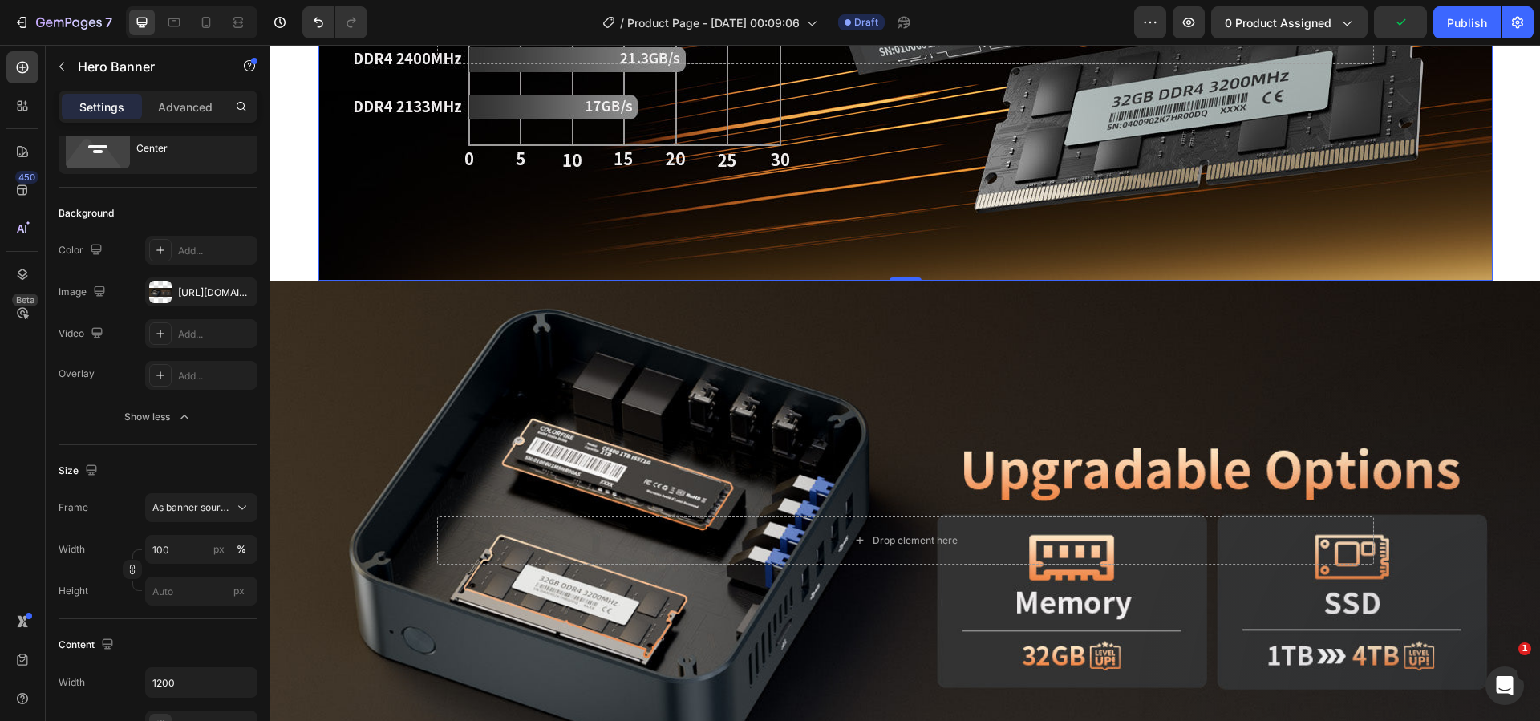
click at [447, 233] on div "Background Image" at bounding box center [905, 39] width 1174 height 481
click at [188, 553] on input "px %" at bounding box center [201, 549] width 112 height 29
click at [194, 593] on p "Full 100%" at bounding box center [198, 588] width 93 height 14
type input "100"
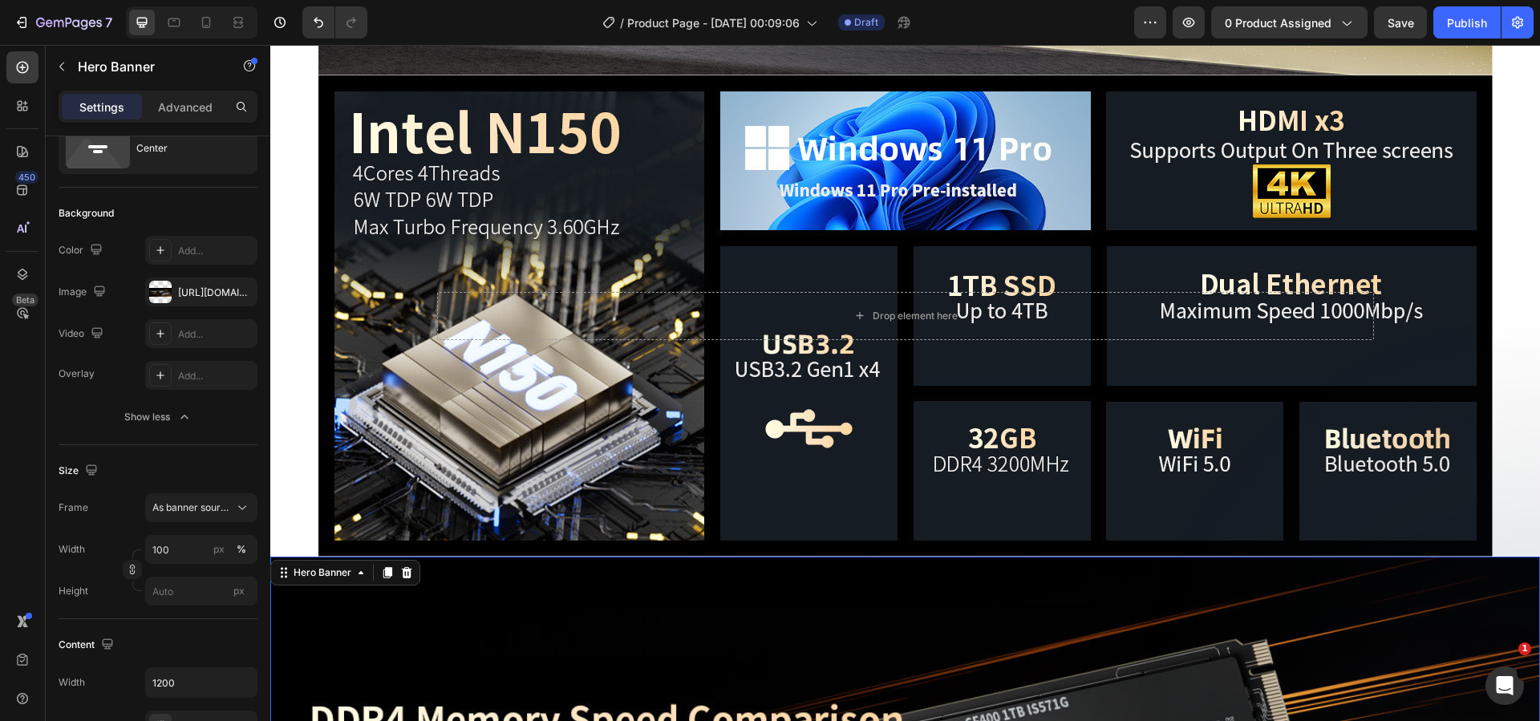
scroll to position [1211, 0]
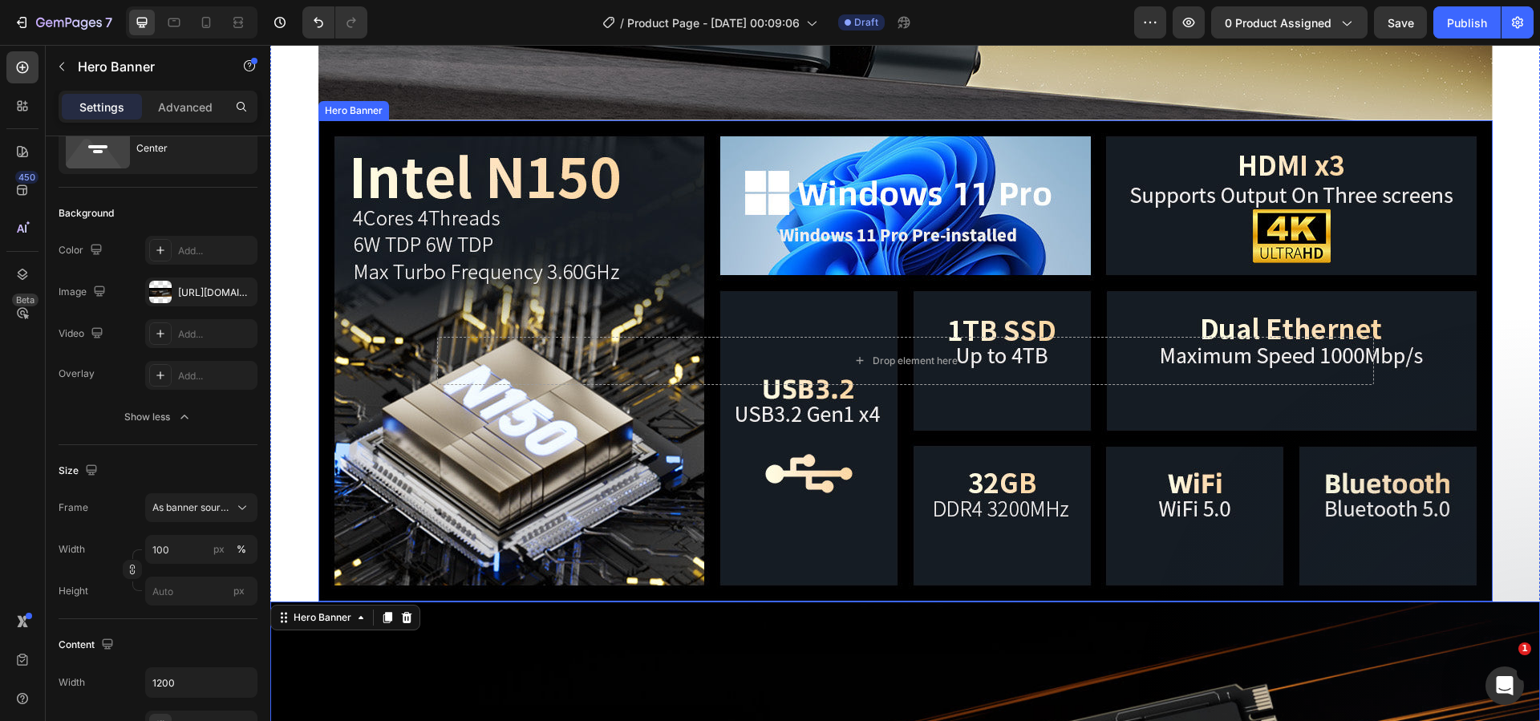
click at [442, 450] on div "Background Image" at bounding box center [905, 360] width 1174 height 481
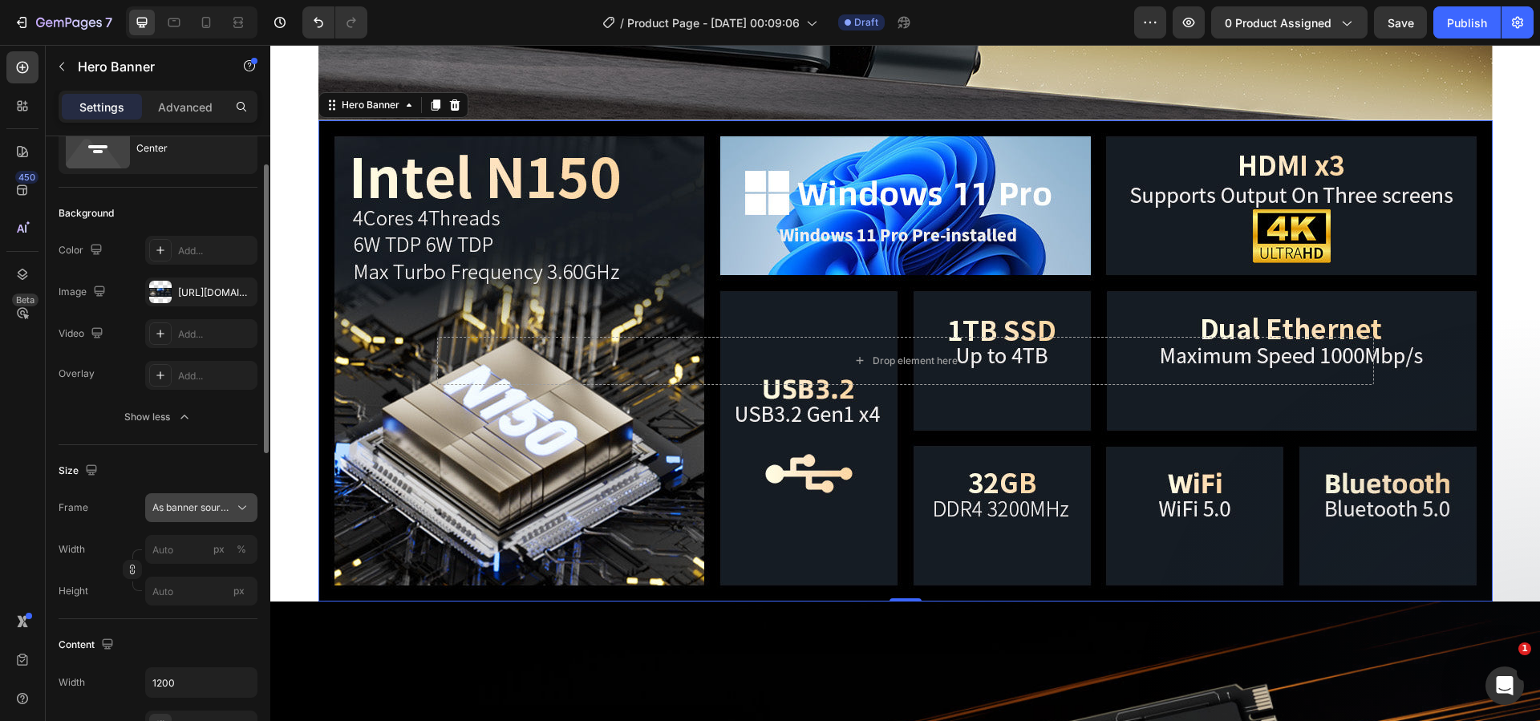
click at [205, 508] on span "As banner source" at bounding box center [191, 507] width 79 height 14
drag, startPoint x: 197, startPoint y: 462, endPoint x: 197, endPoint y: 495, distance: 32.9
click at [197, 464] on div "Size" at bounding box center [158, 471] width 199 height 26
click at [191, 547] on input "px %" at bounding box center [201, 549] width 112 height 29
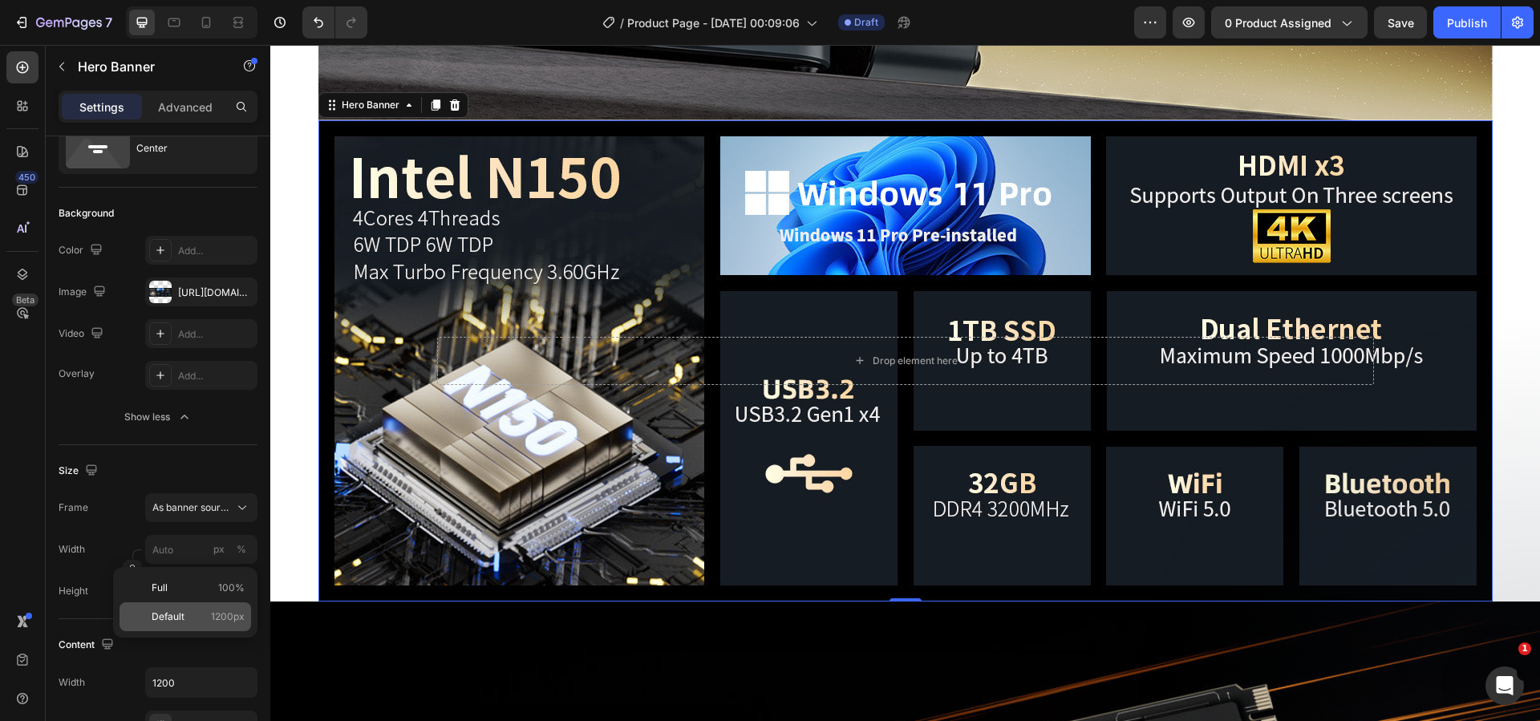
drag, startPoint x: 182, startPoint y: 613, endPoint x: 197, endPoint y: 606, distance: 16.9
click at [182, 614] on span "Default" at bounding box center [168, 617] width 33 height 14
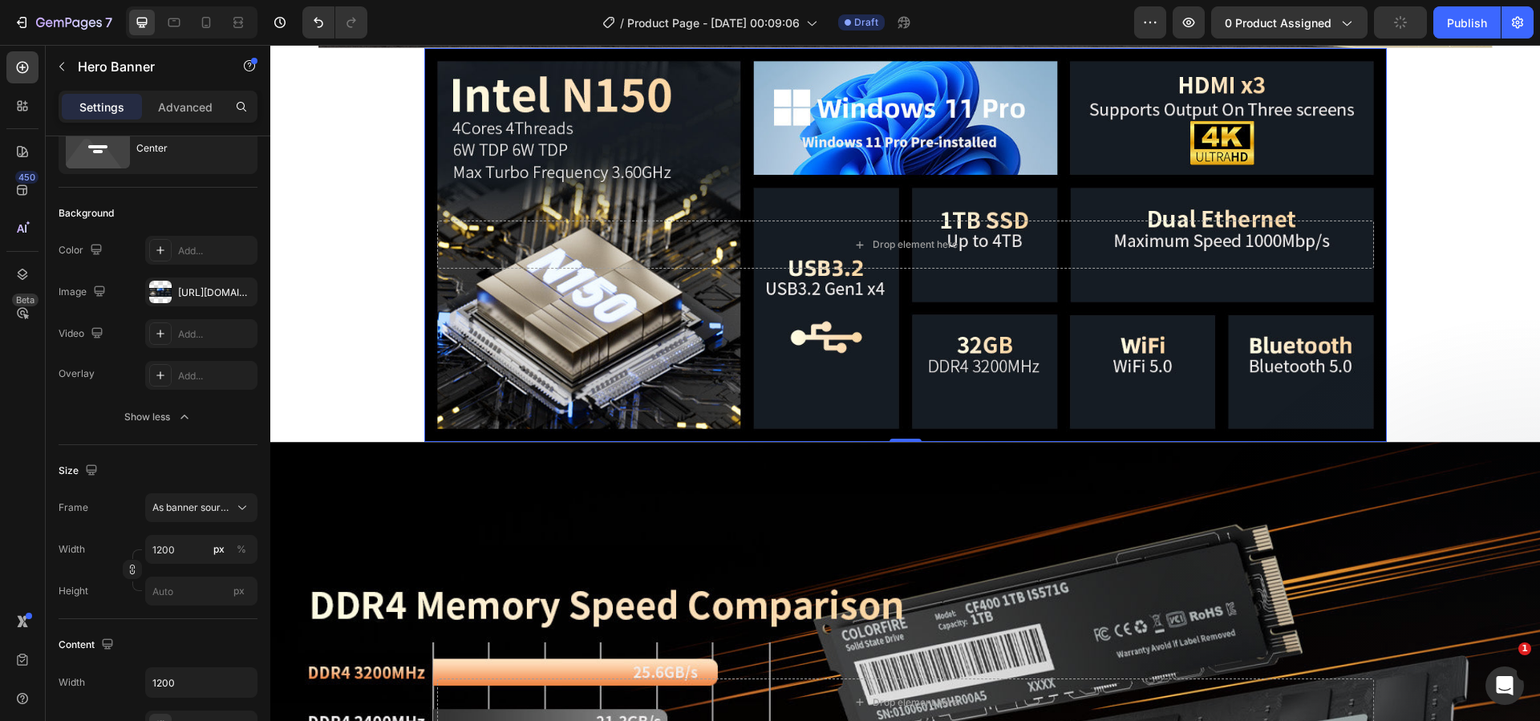
scroll to position [1291, 0]
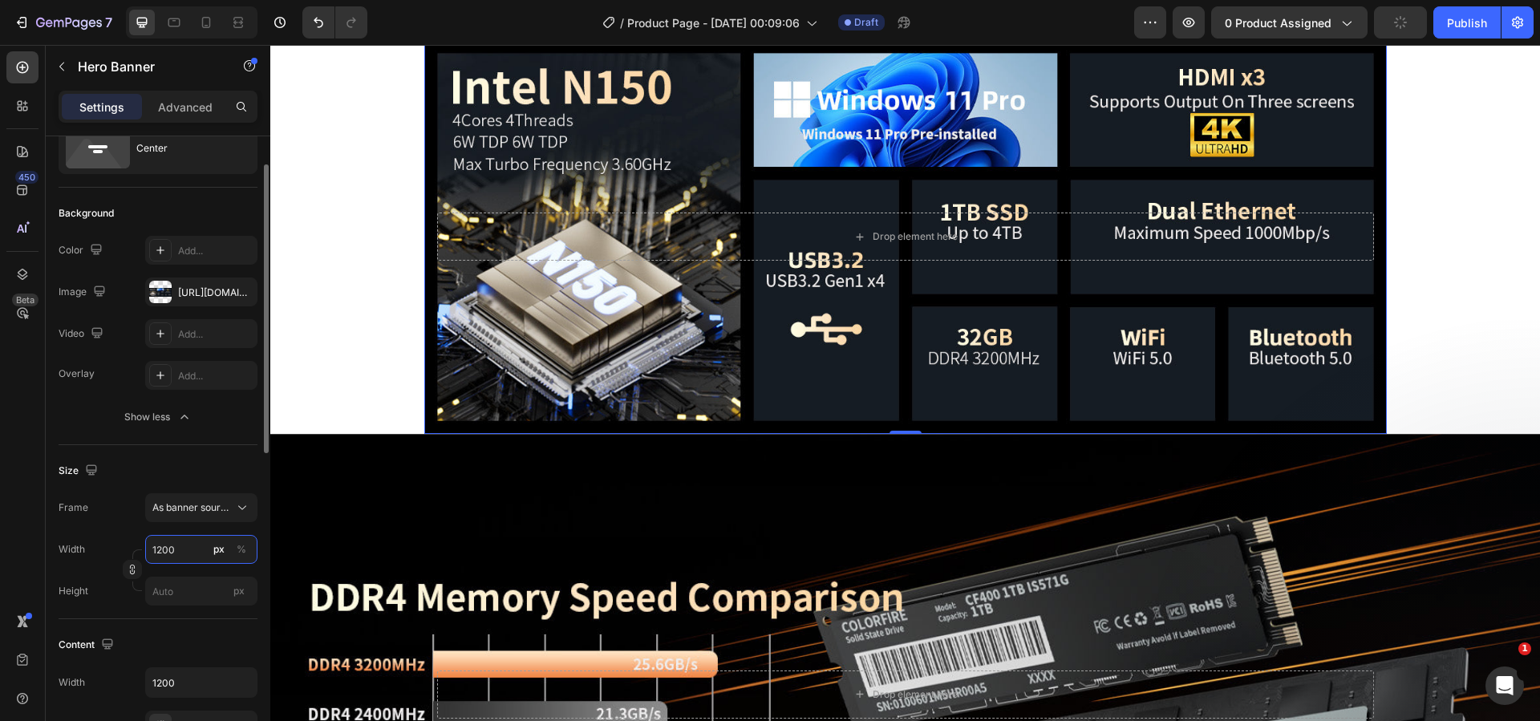
click at [190, 548] on input "1200" at bounding box center [201, 549] width 112 height 29
click at [197, 583] on p "Full 100%" at bounding box center [198, 588] width 93 height 14
type input "100"
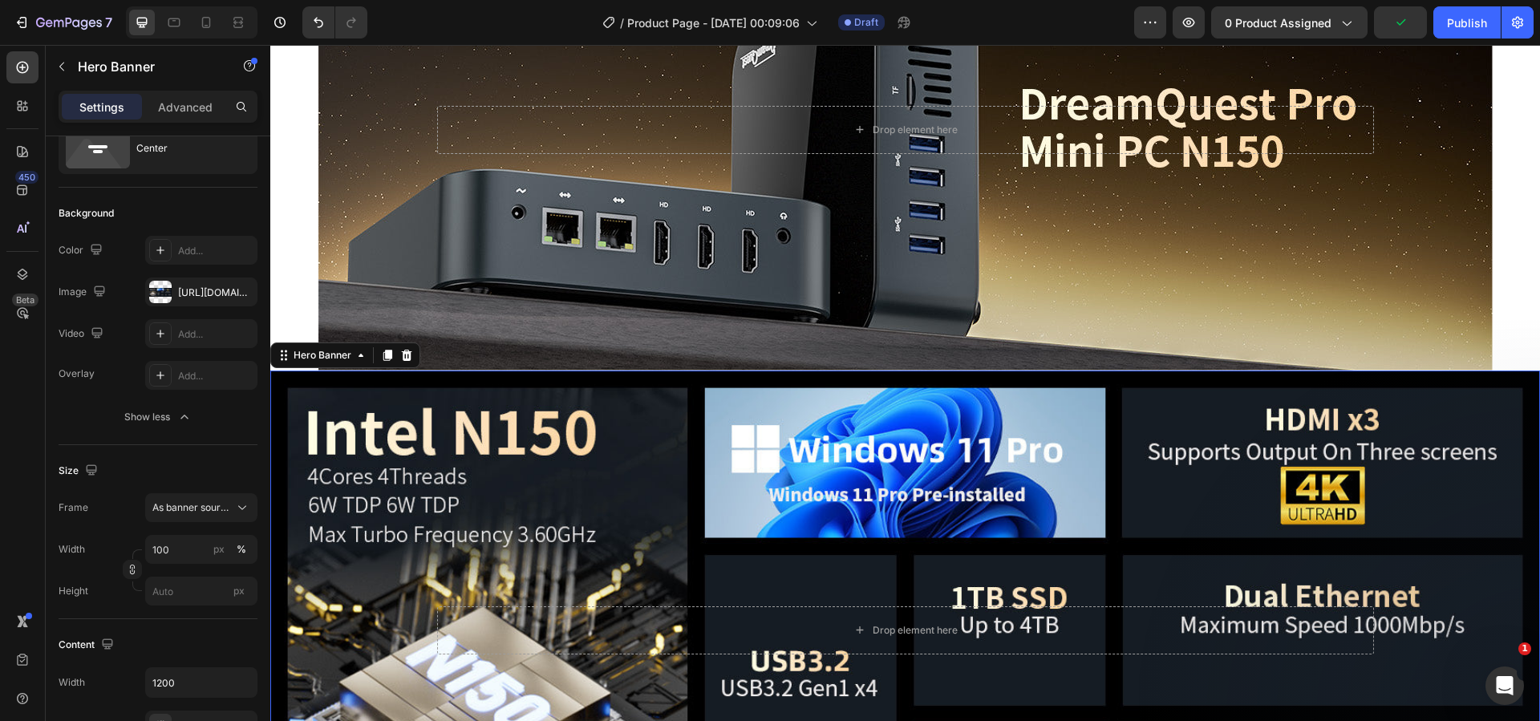
scroll to position [890, 0]
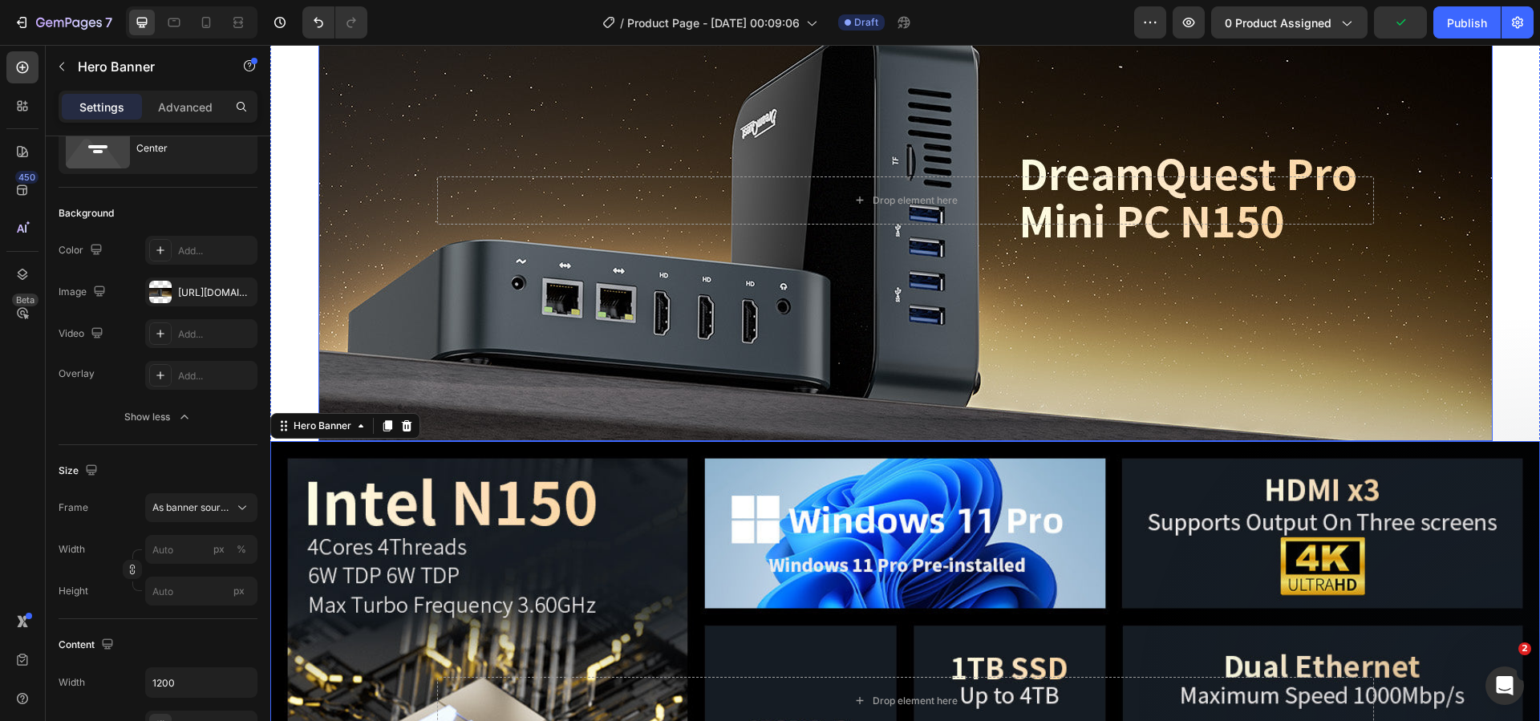
click at [407, 380] on div "Background Image" at bounding box center [905, 200] width 1174 height 481
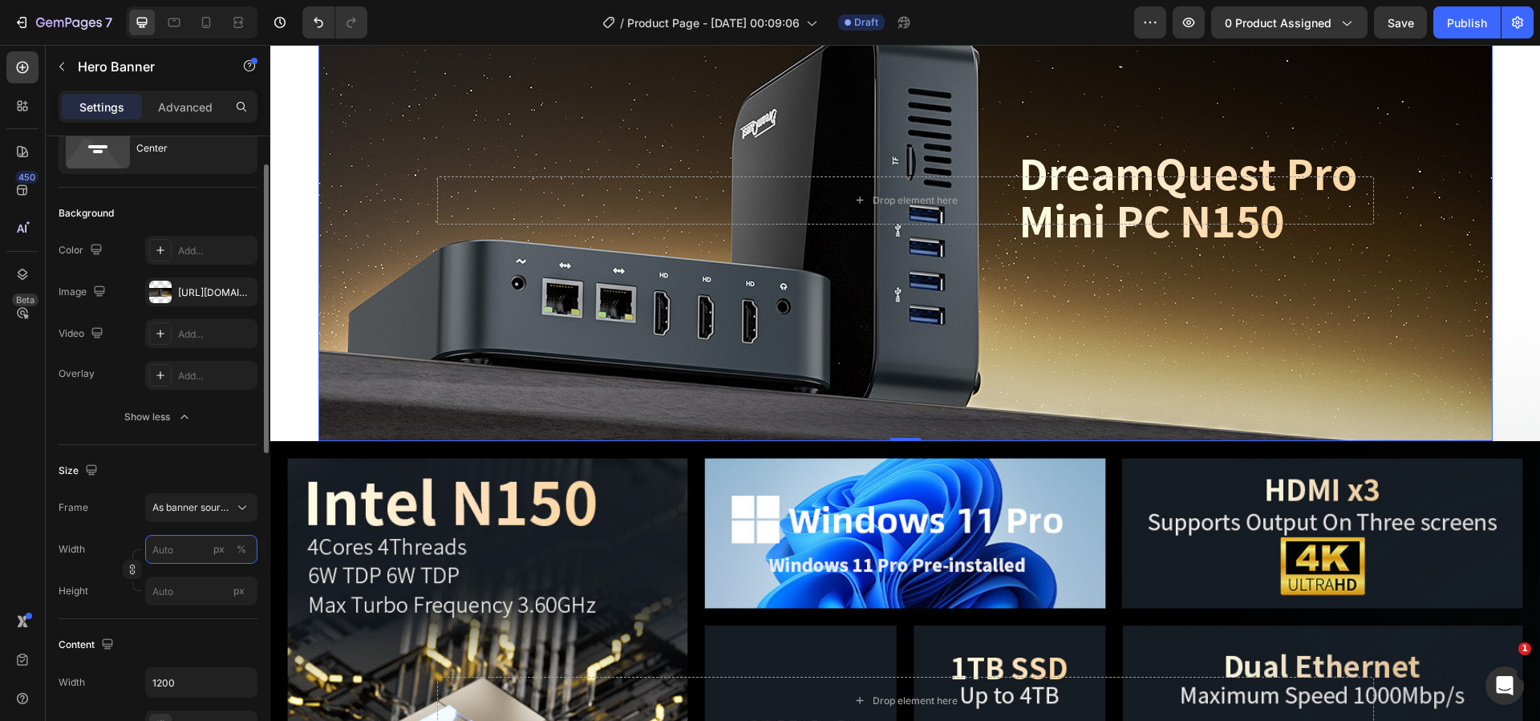
click at [196, 553] on input "px %" at bounding box center [201, 549] width 112 height 29
click at [195, 591] on p "Full 100%" at bounding box center [198, 588] width 93 height 14
type input "100"
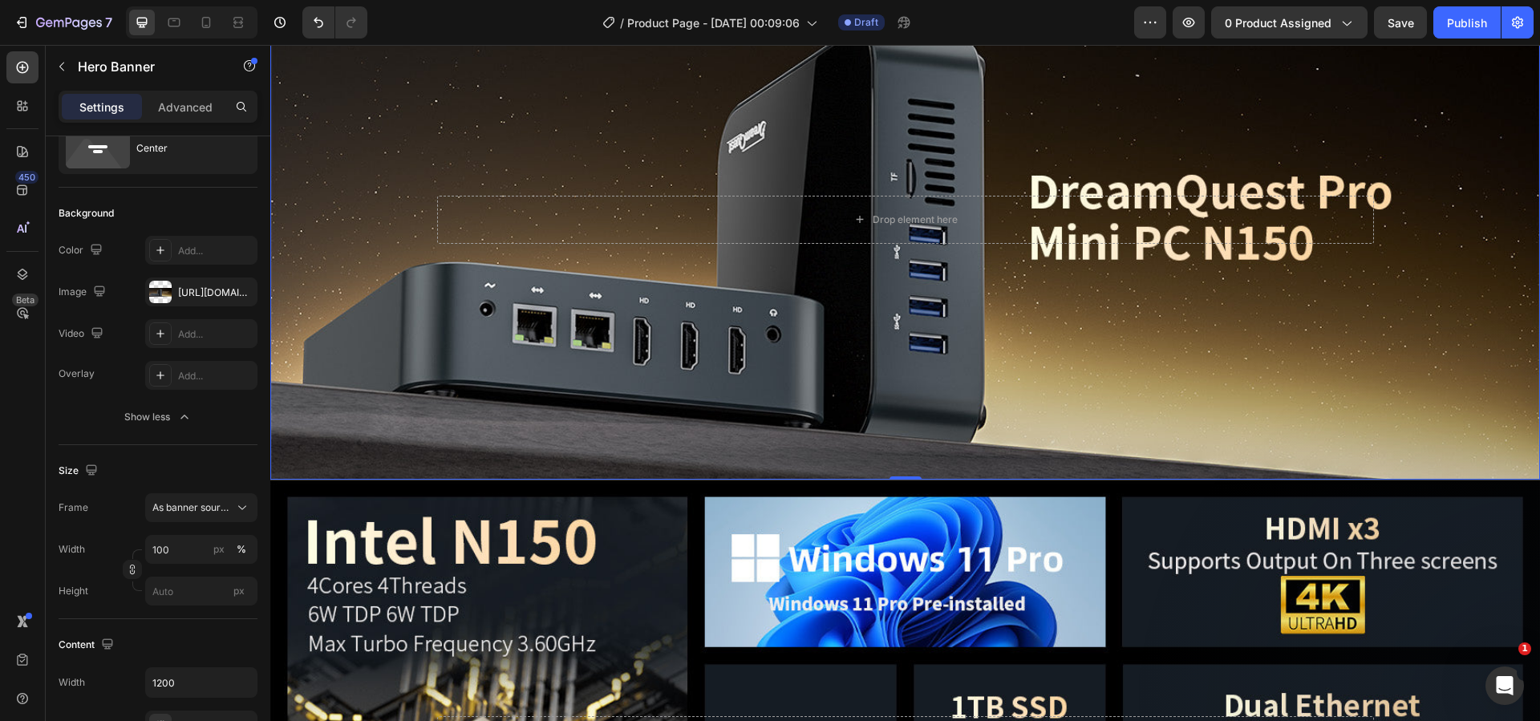
click at [414, 387] on div "Background Image" at bounding box center [905, 220] width 1270 height 521
click at [197, 294] on div "https://cdn.shopify.com/s/files/1/0894/7918/4684/files/gempages_529149896838612…" at bounding box center [201, 293] width 47 height 14
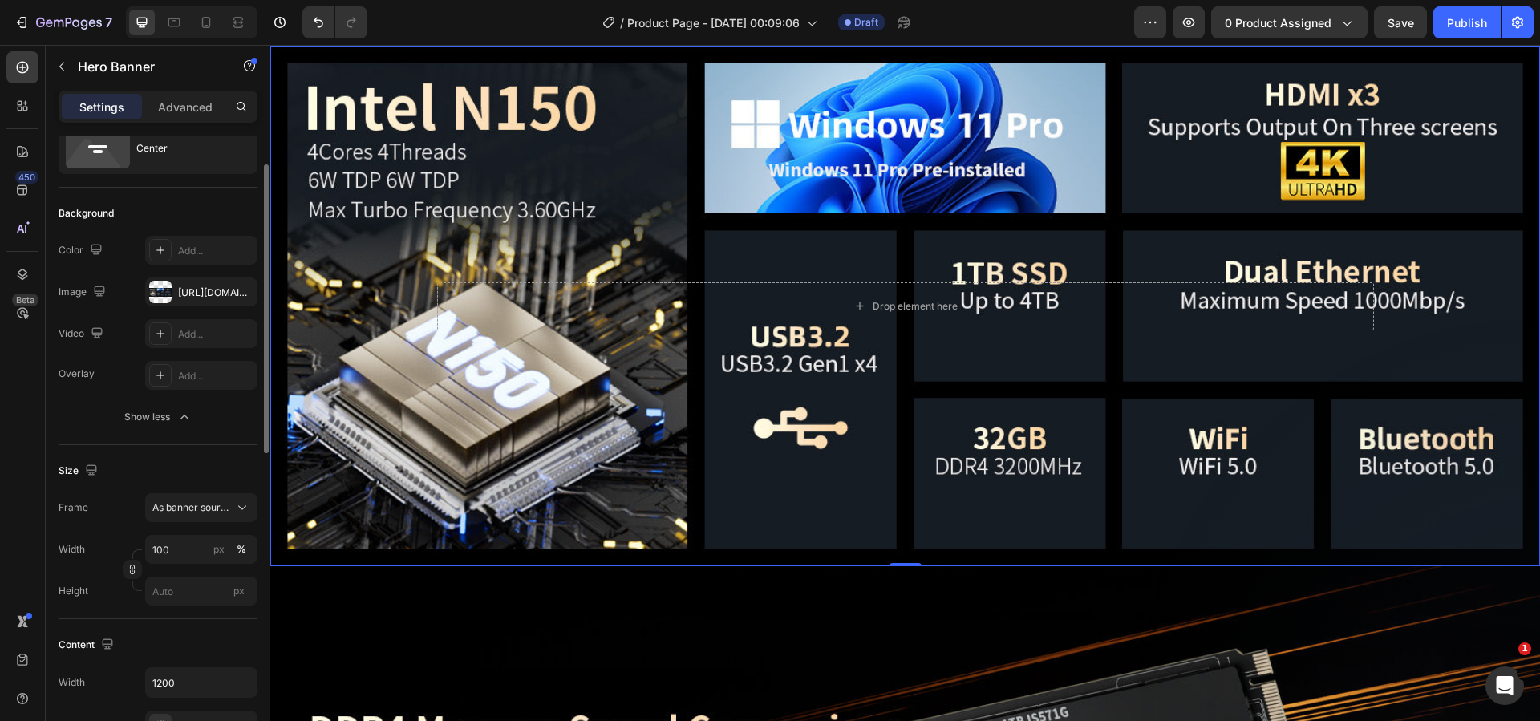
scroll to position [1452, 0]
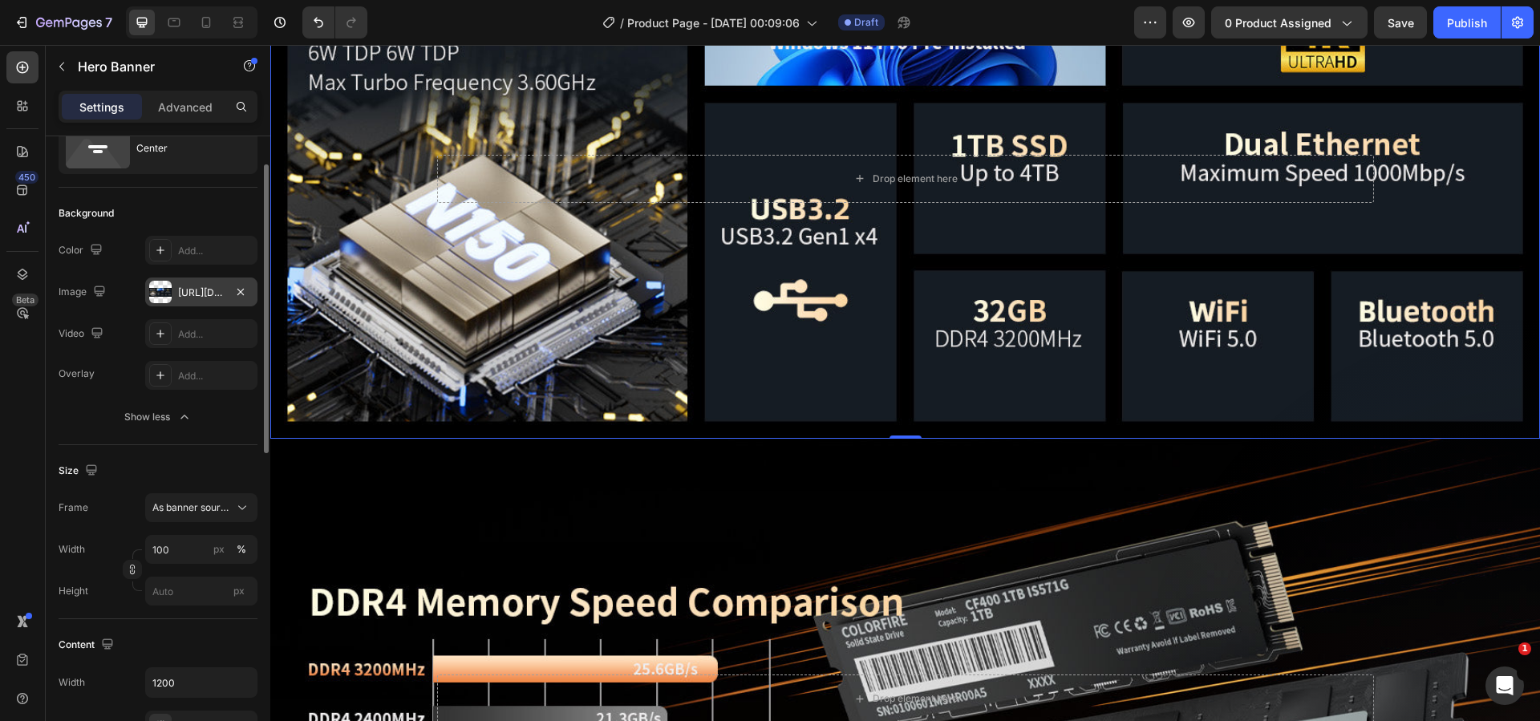
click at [205, 286] on div "https://cdn.shopify.com/s/files/1/0894/7918/4684/files/gempages_529149896838612…" at bounding box center [201, 293] width 47 height 14
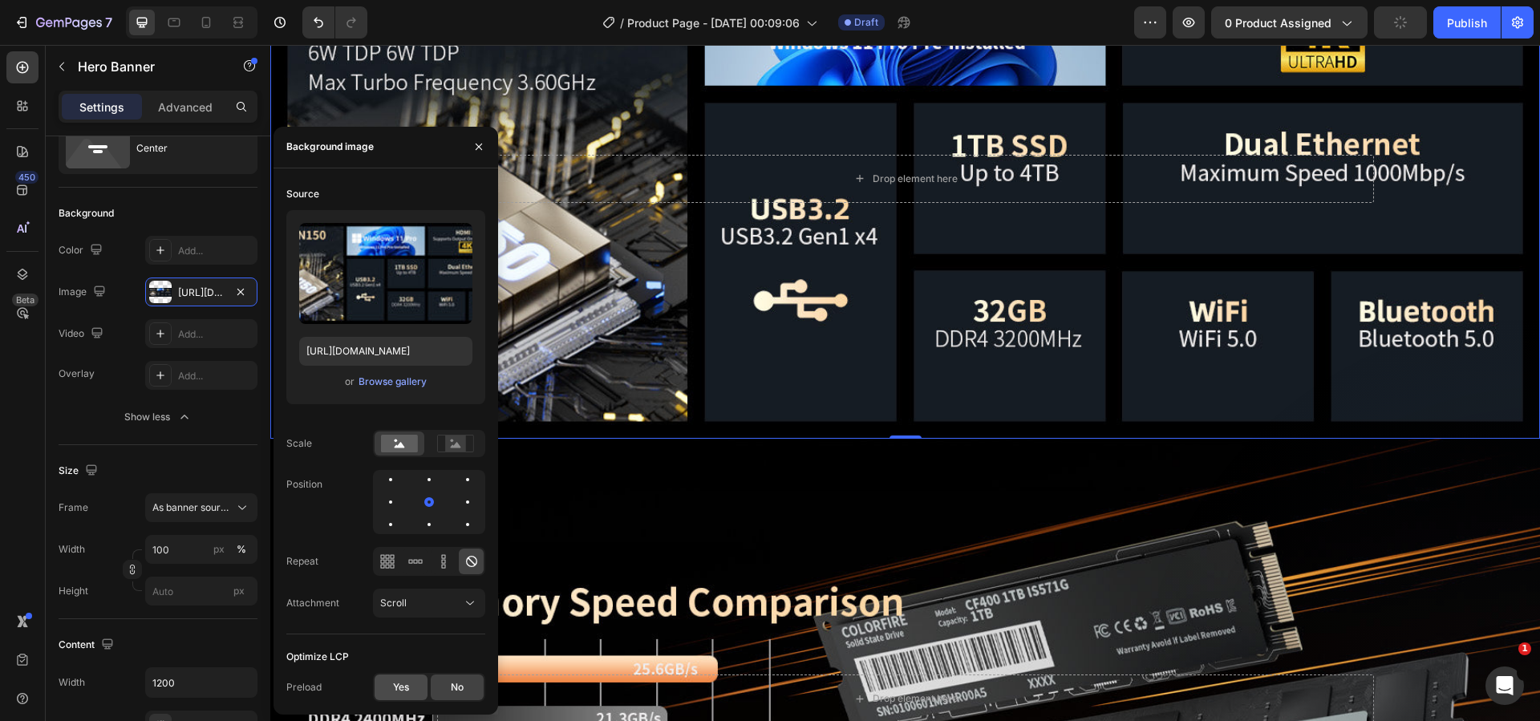
click at [405, 680] on div "Yes" at bounding box center [401, 688] width 53 height 26
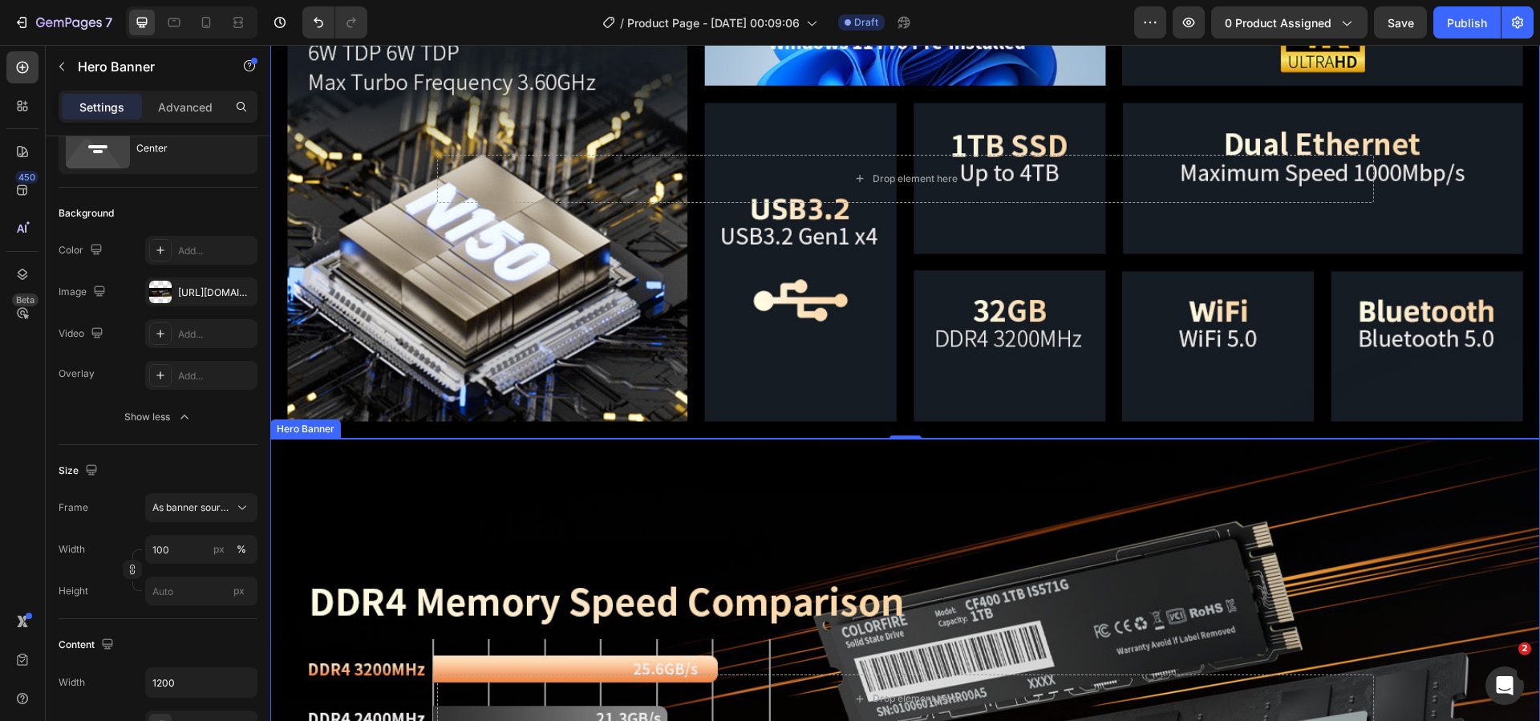
click at [593, 509] on div "Background Image" at bounding box center [905, 699] width 1270 height 521
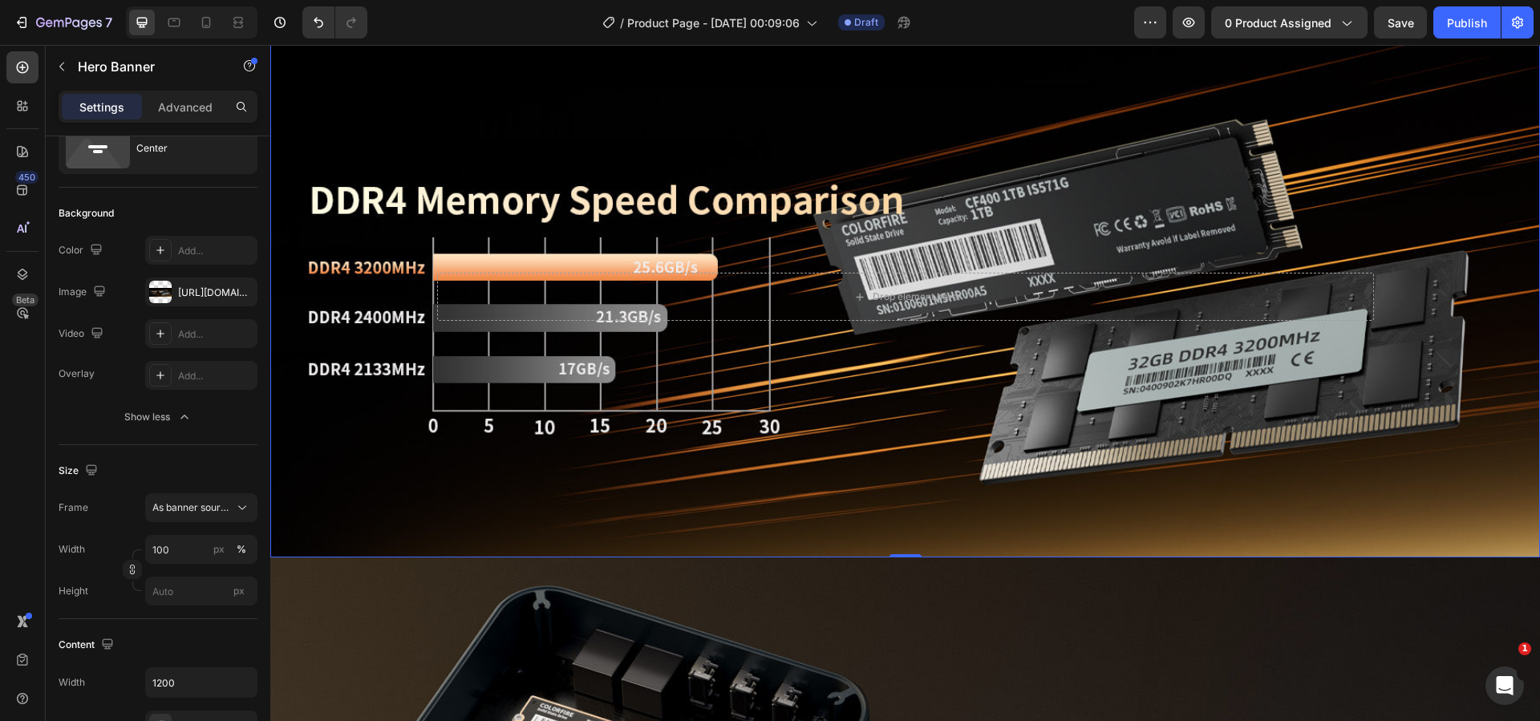
scroll to position [1933, 0]
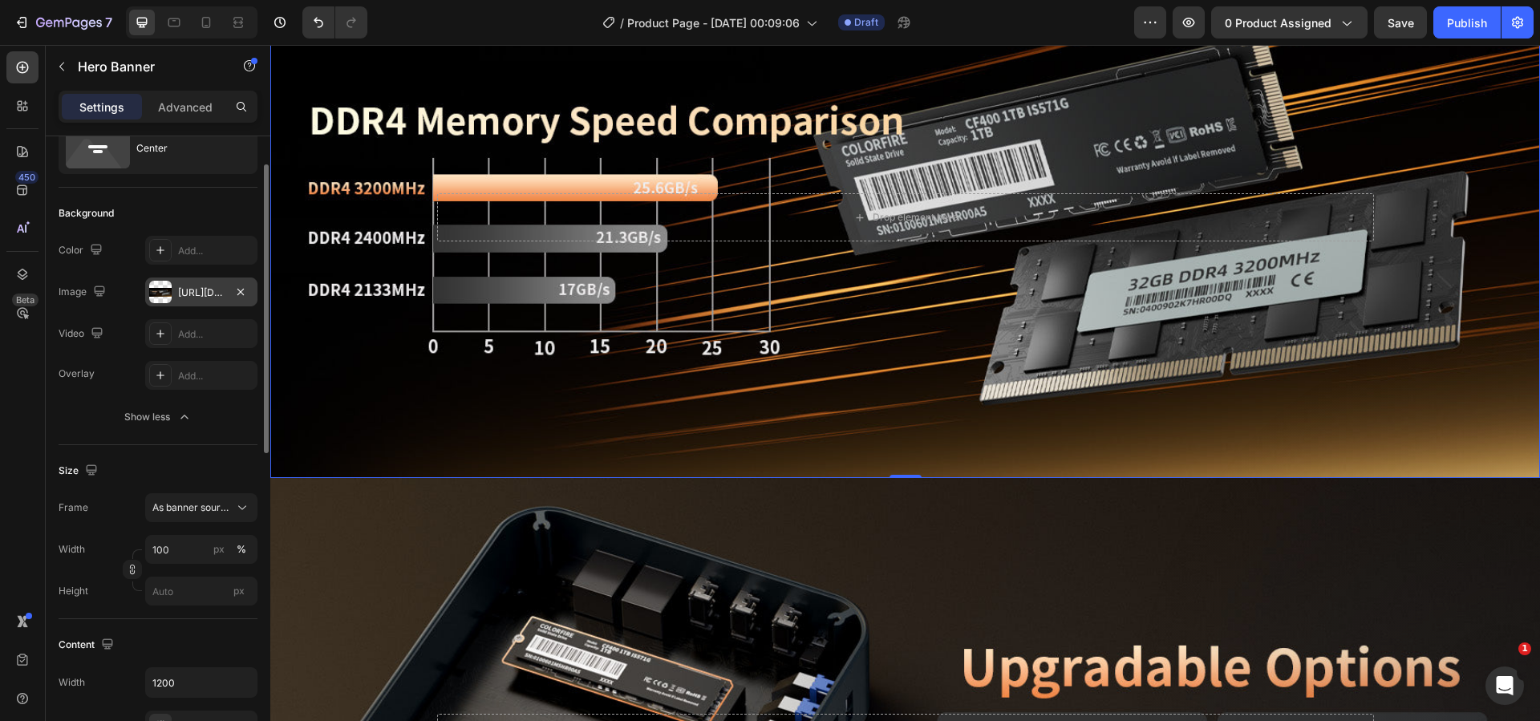
click at [207, 292] on div "https://cdn.shopify.com/s/files/1/0894/7918/4684/files/gempages_529149896838612…" at bounding box center [201, 293] width 47 height 14
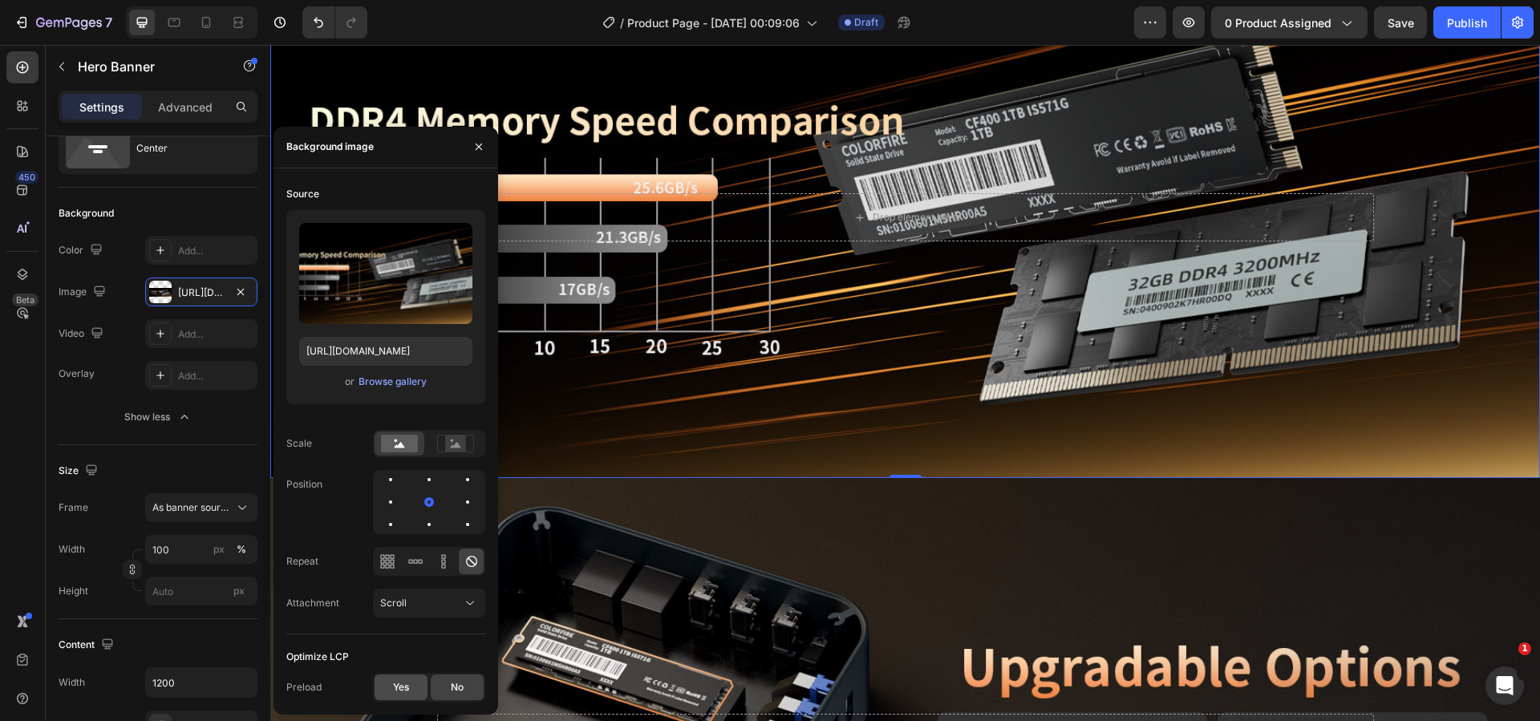
drag, startPoint x: 401, startPoint y: 684, endPoint x: 411, endPoint y: 675, distance: 13.1
click at [402, 684] on span "Yes" at bounding box center [401, 687] width 16 height 14
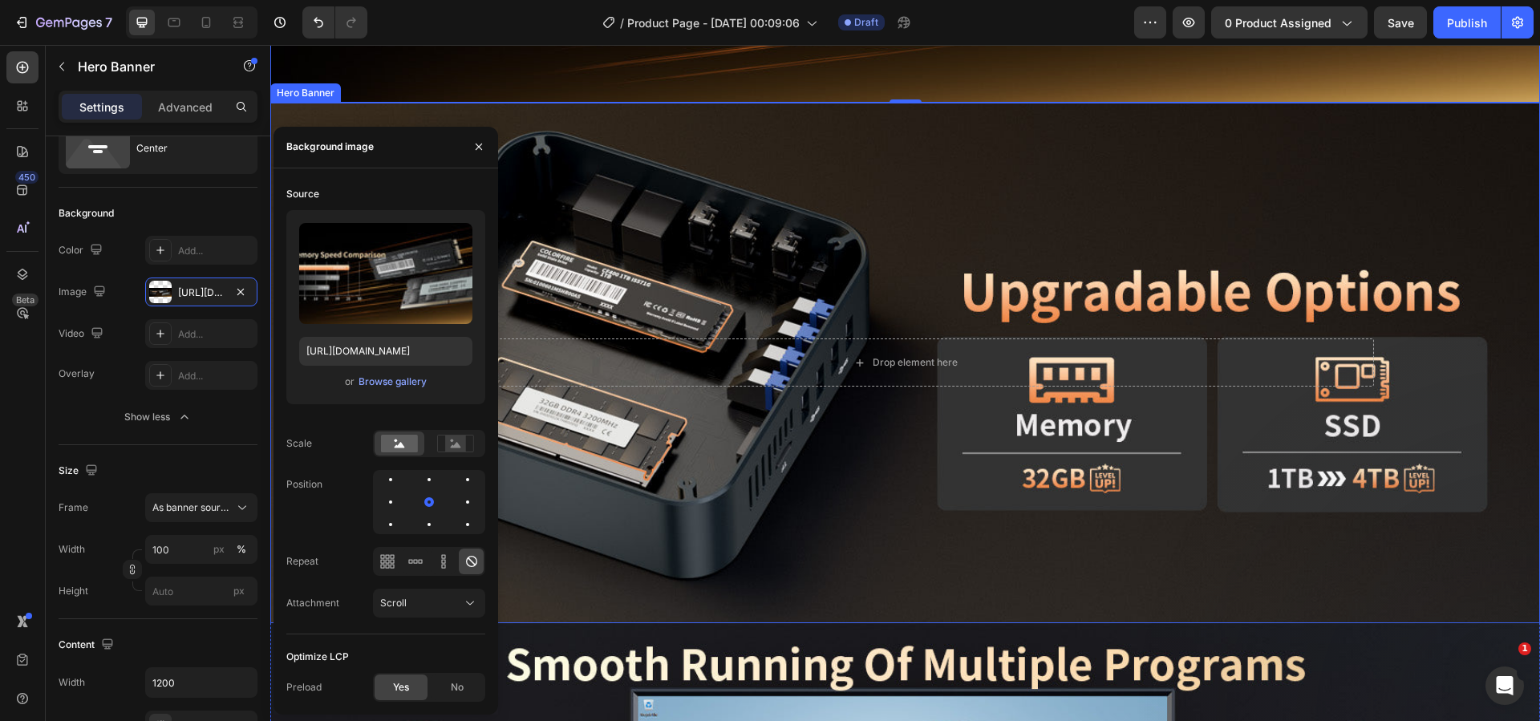
scroll to position [2334, 0]
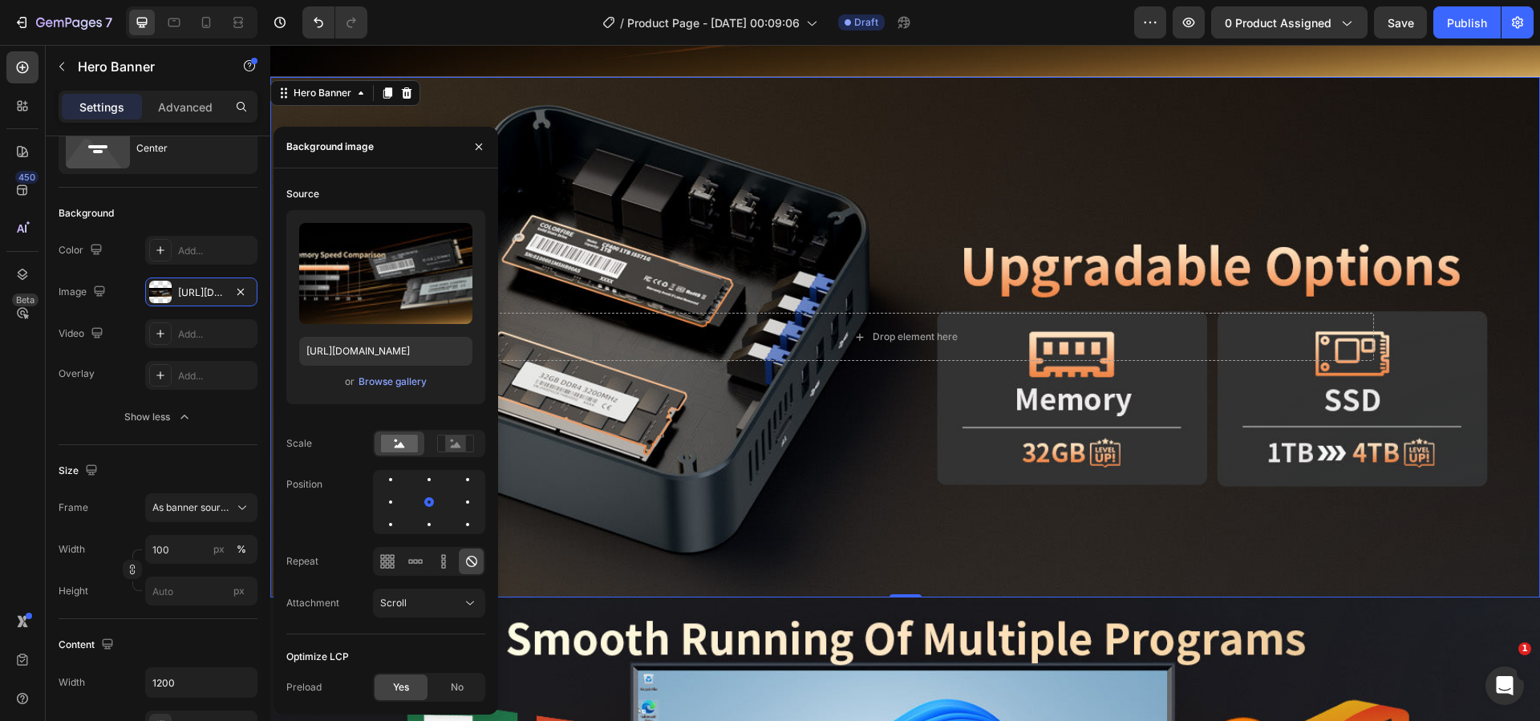
click at [618, 465] on div "Background Image" at bounding box center [905, 337] width 1270 height 521
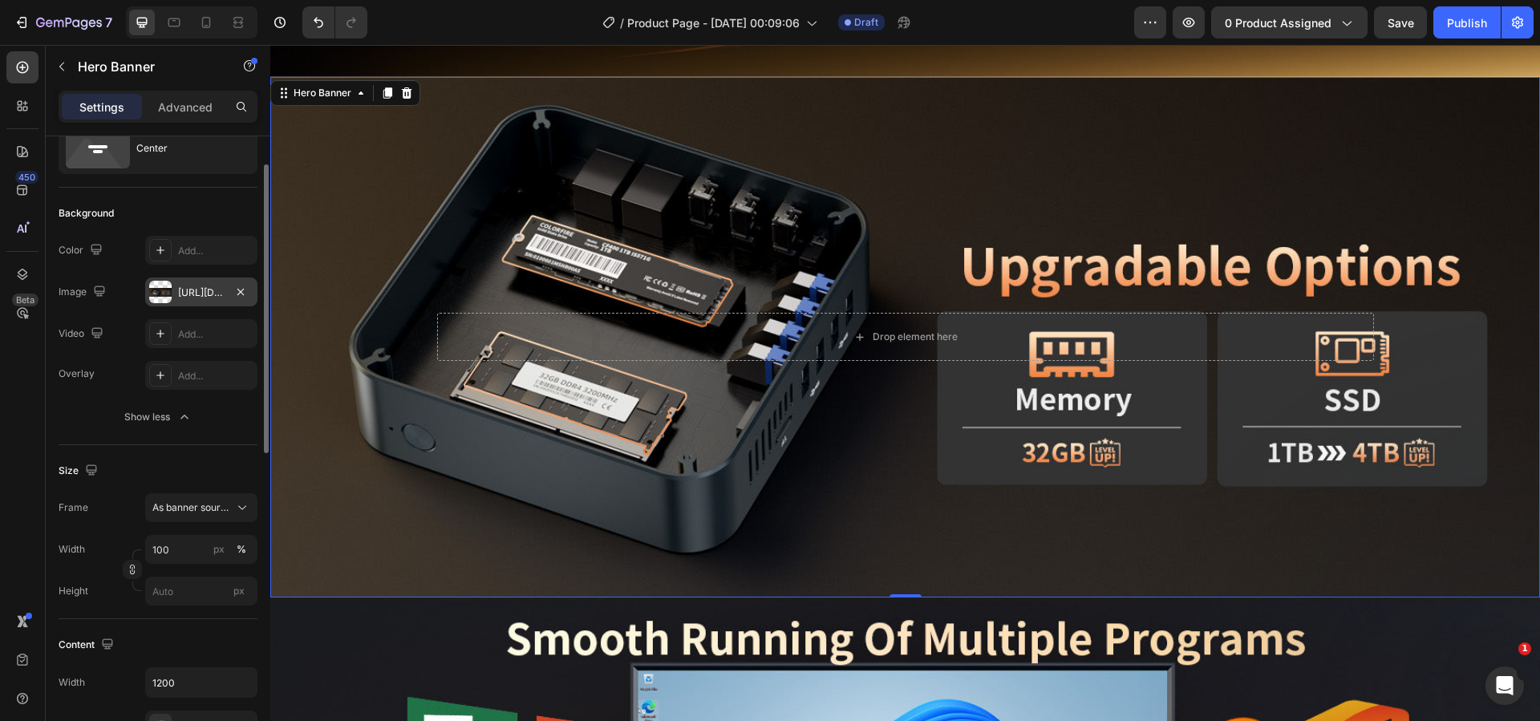
click at [179, 294] on div "https://cdn.shopify.com/s/files/1/0894/7918/4684/files/gempages_529149896838612…" at bounding box center [201, 293] width 47 height 14
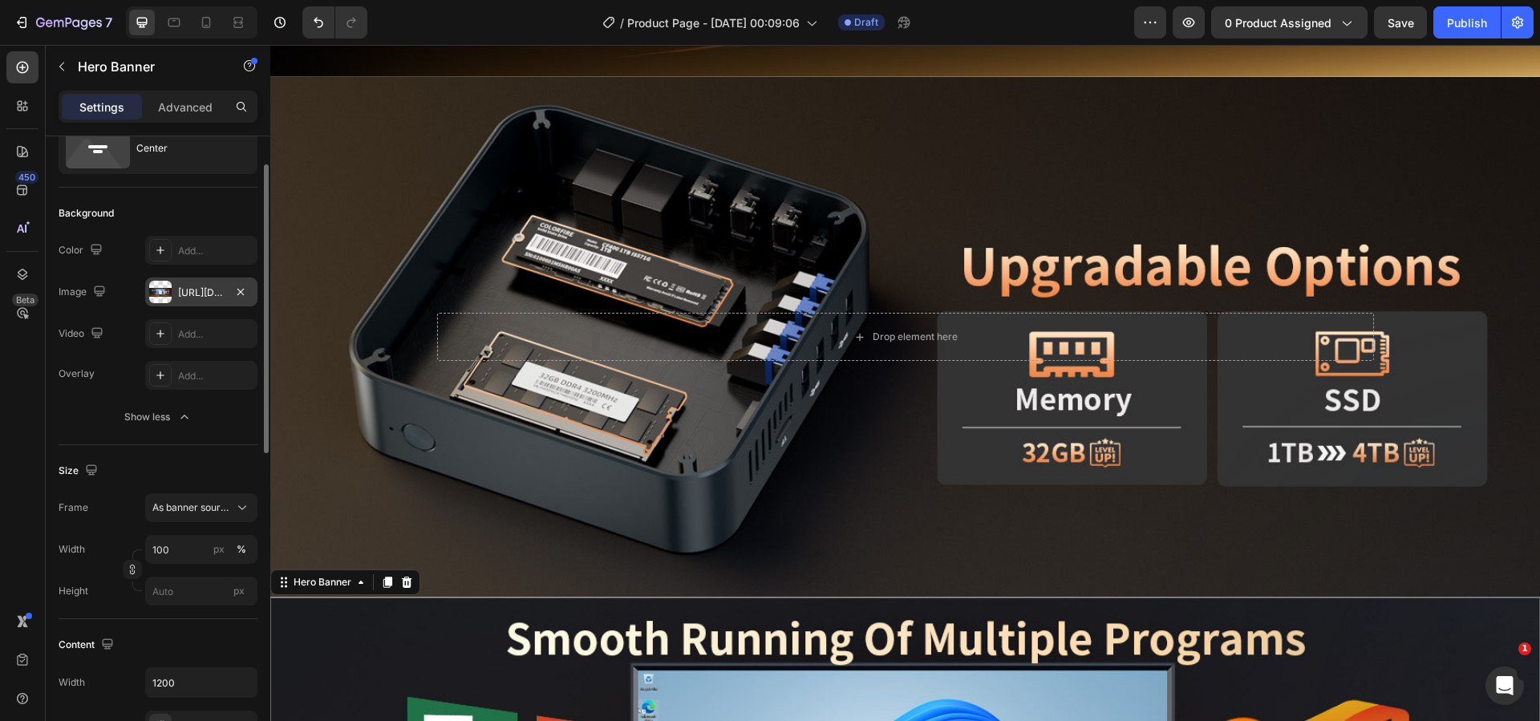
click at [209, 294] on div "https://cdn.shopify.com/s/files/1/0894/7918/4684/files/gempages_529149896838612…" at bounding box center [201, 293] width 47 height 14
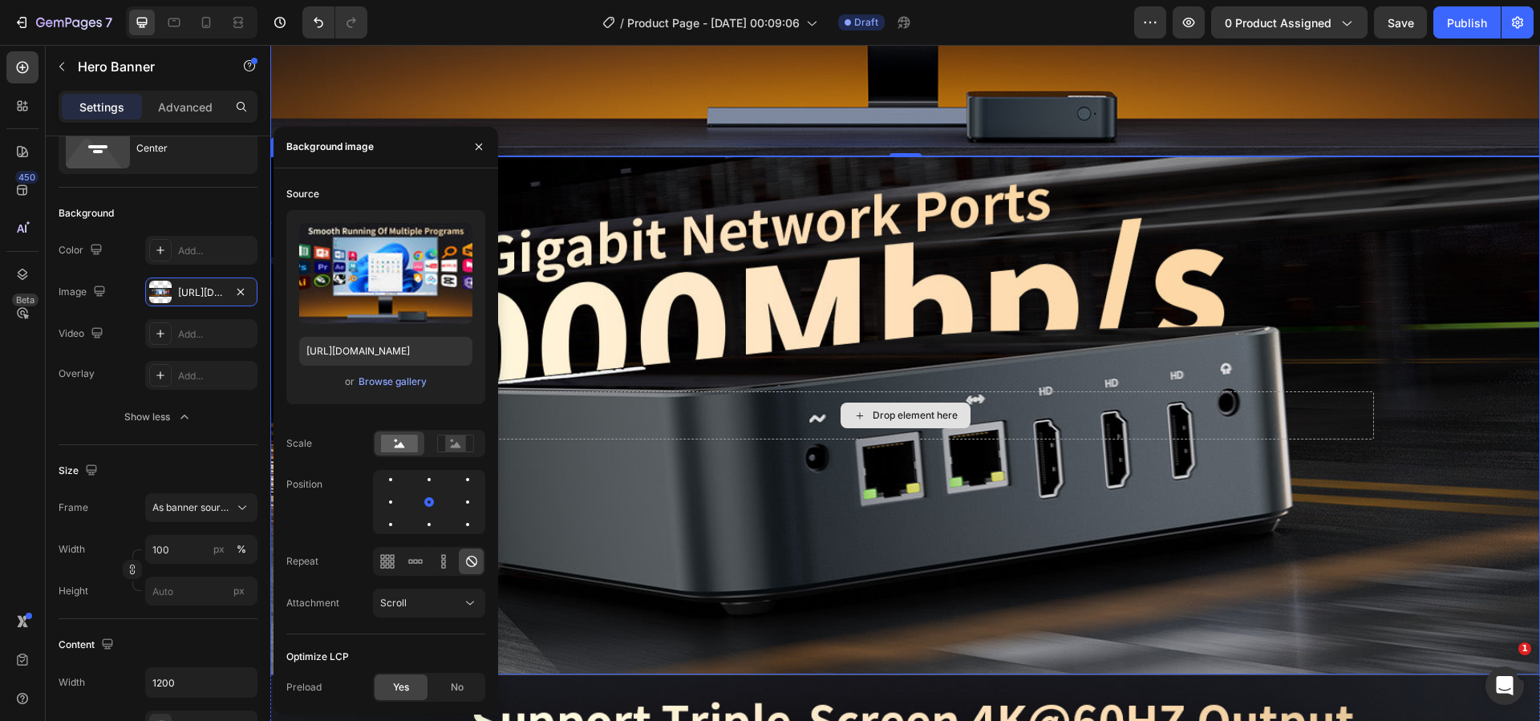
scroll to position [3297, 0]
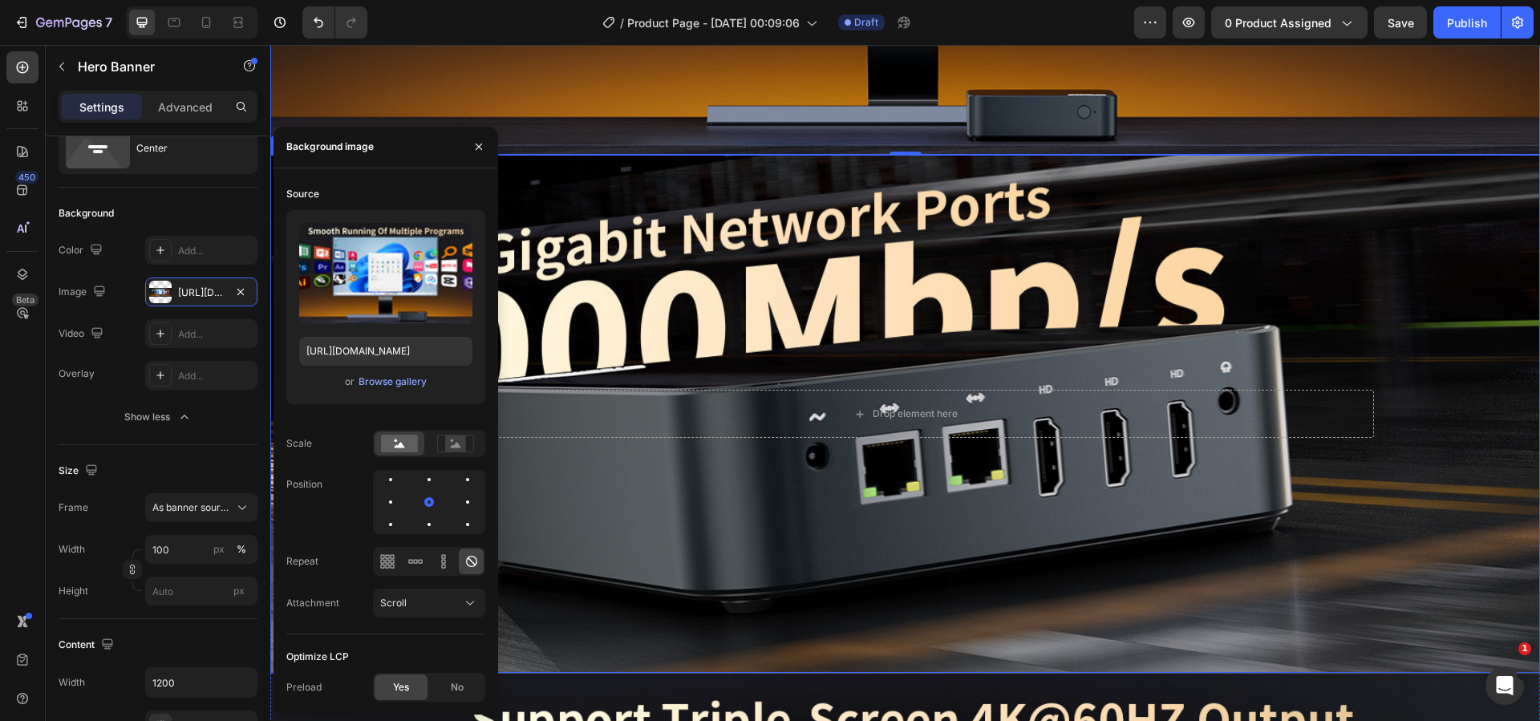
click at [695, 445] on div "Background Image" at bounding box center [905, 414] width 1270 height 518
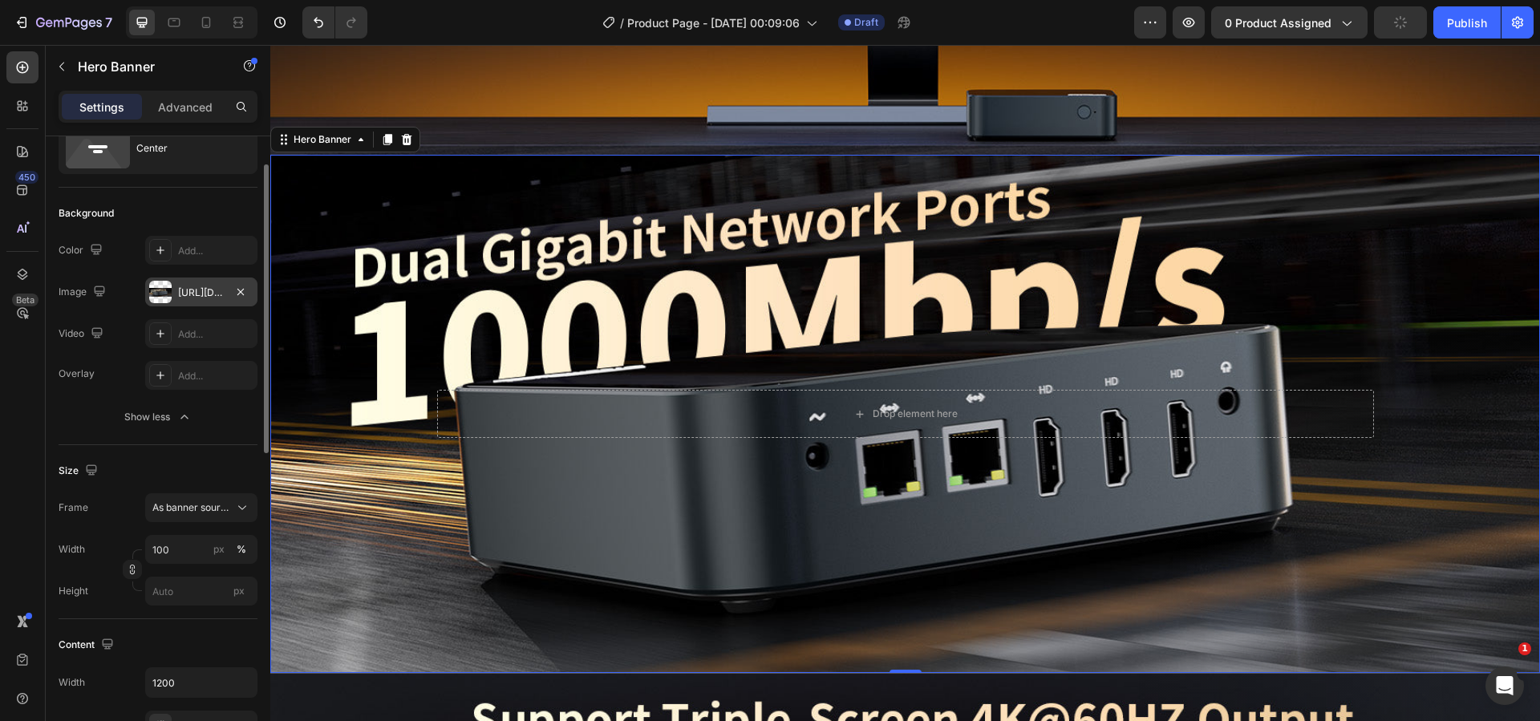
click at [164, 282] on div at bounding box center [160, 292] width 22 height 22
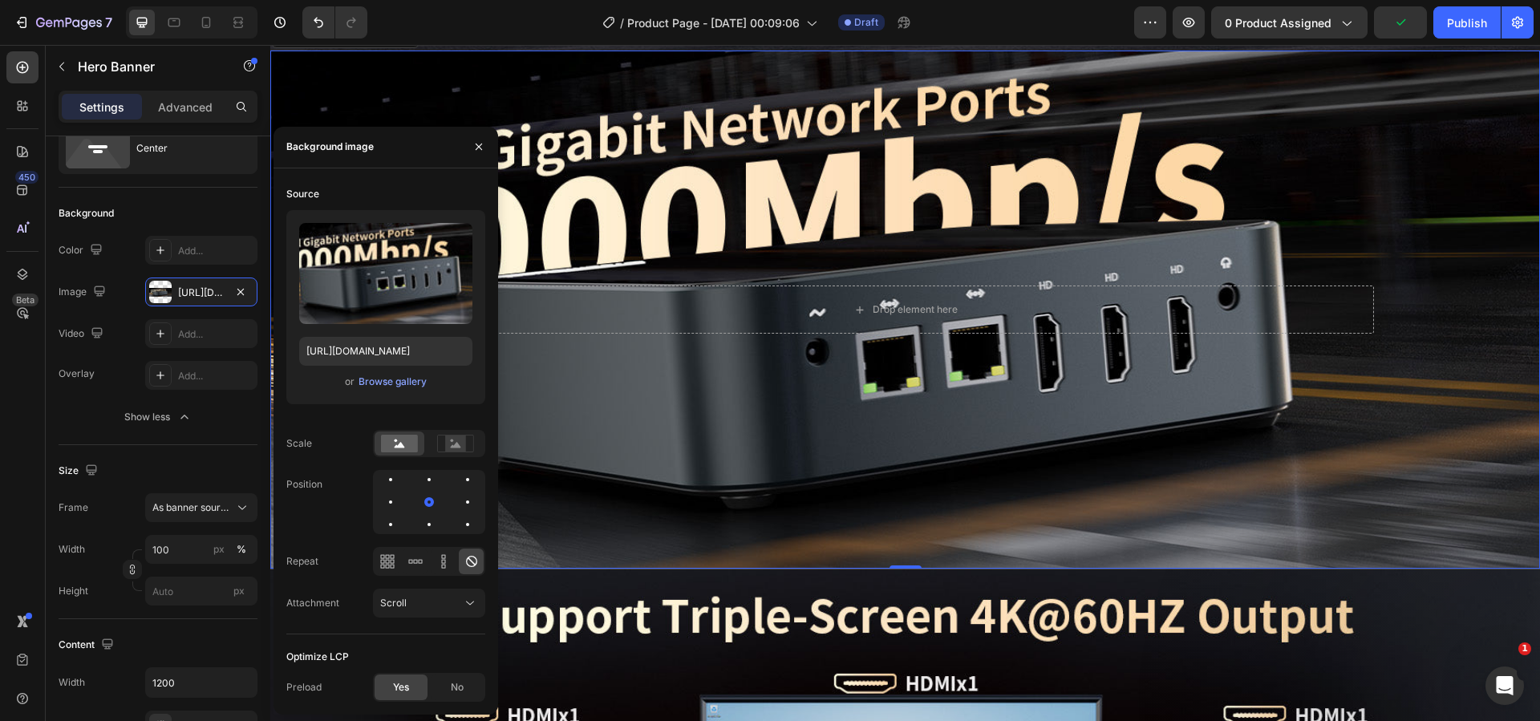
scroll to position [3858, 0]
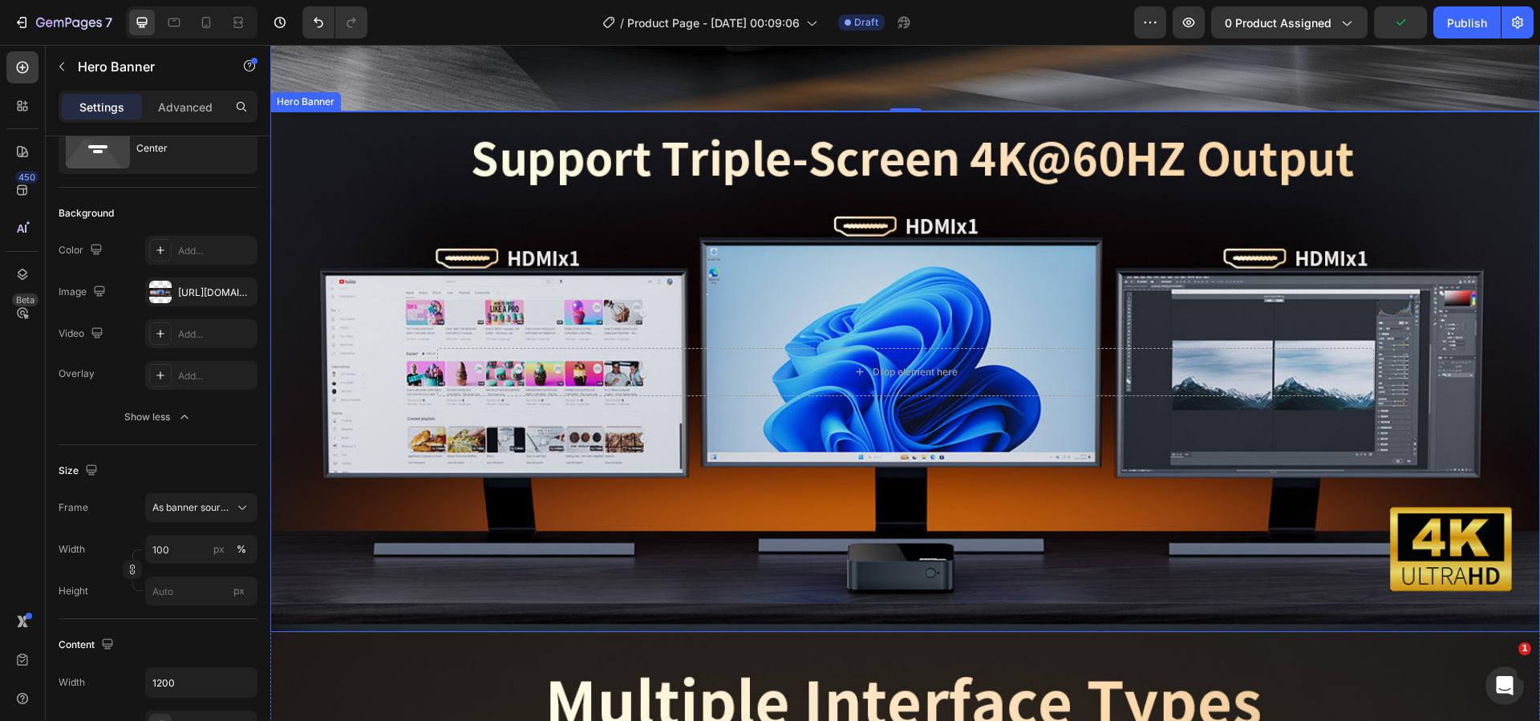
click at [687, 406] on div "Background Image" at bounding box center [905, 371] width 1270 height 521
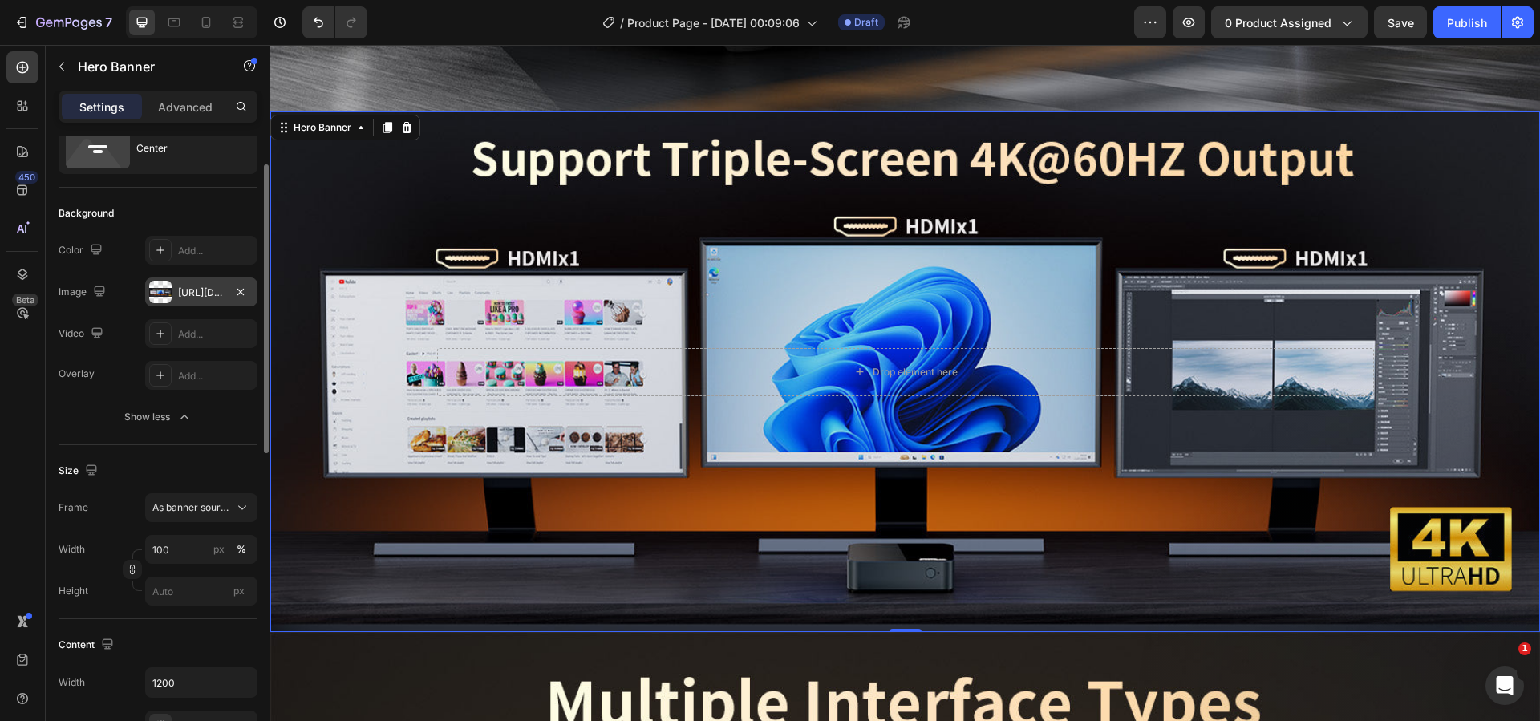
click at [195, 286] on div "https://cdn.shopify.com/s/files/1/0894/7918/4684/files/gempages_529149896838612…" at bounding box center [201, 293] width 47 height 14
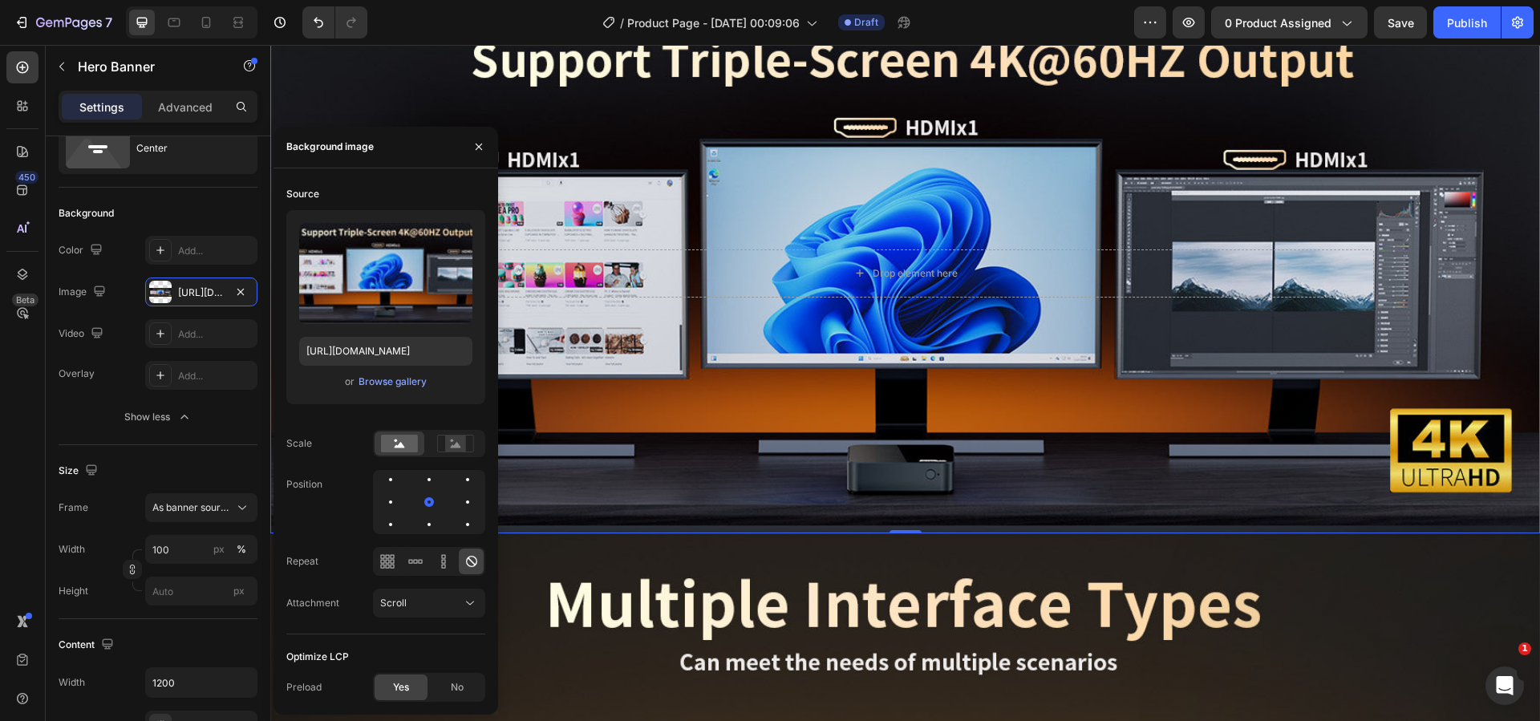
scroll to position [4259, 0]
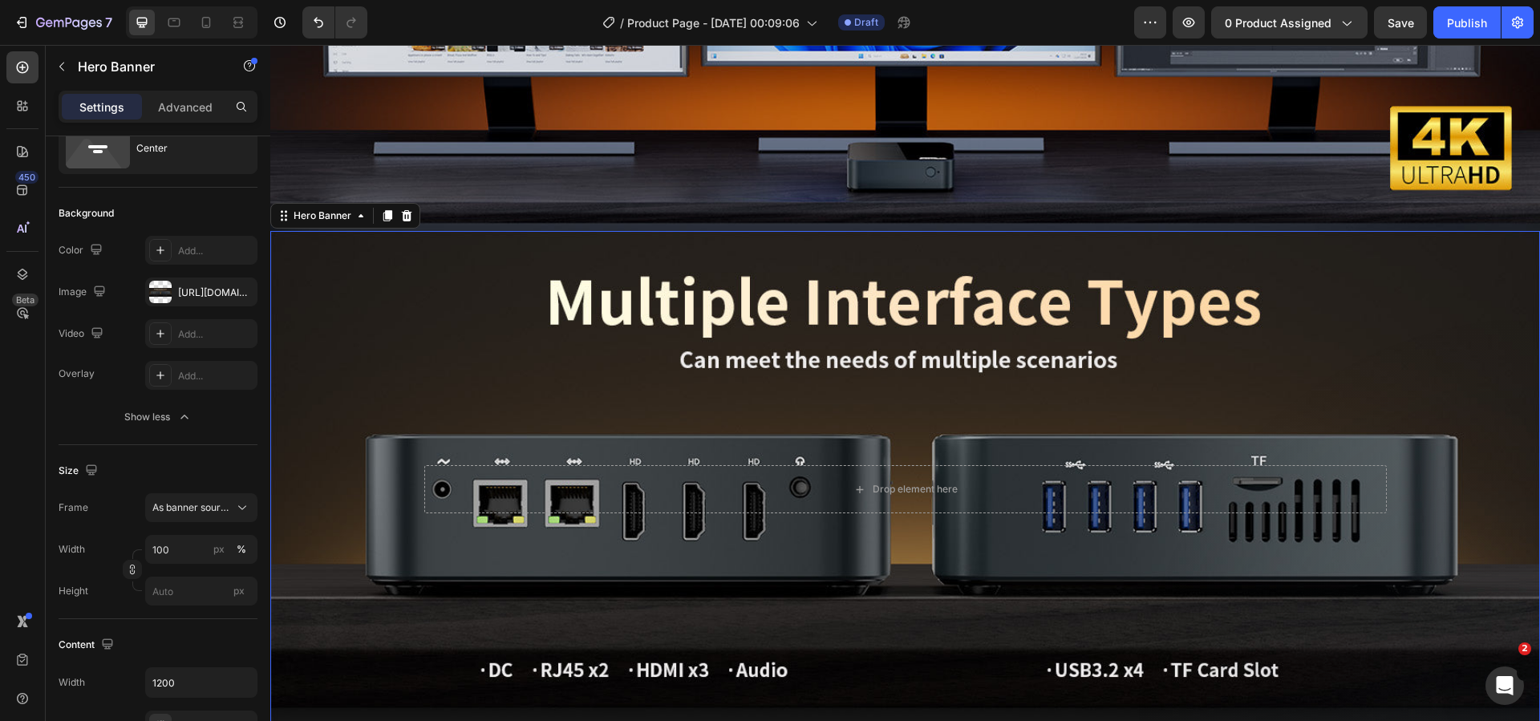
click at [659, 345] on div "Background Image" at bounding box center [905, 491] width 1270 height 521
click at [198, 290] on div "https://cdn.shopify.com/s/files/1/0894/7918/4684/files/gempages_529149896838612…" at bounding box center [201, 293] width 47 height 14
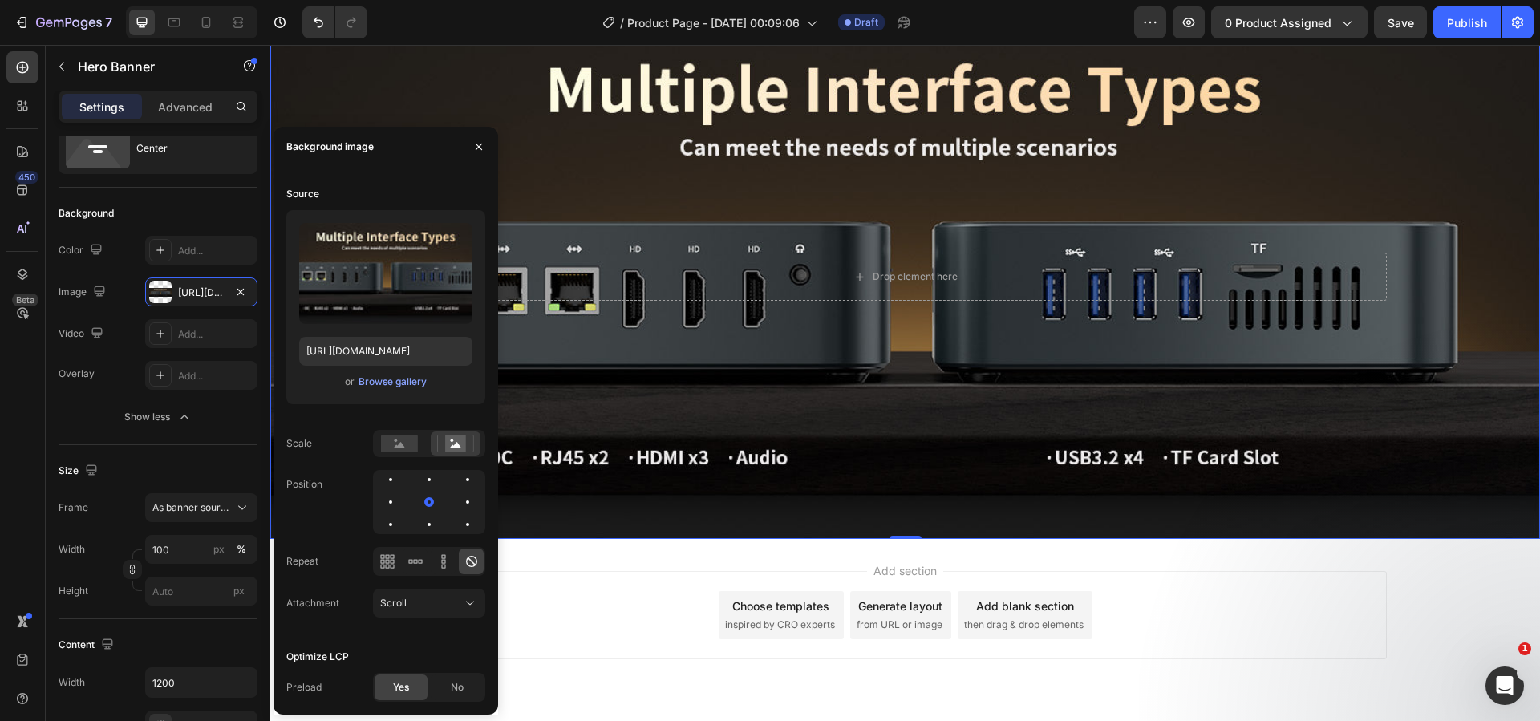
scroll to position [4476, 0]
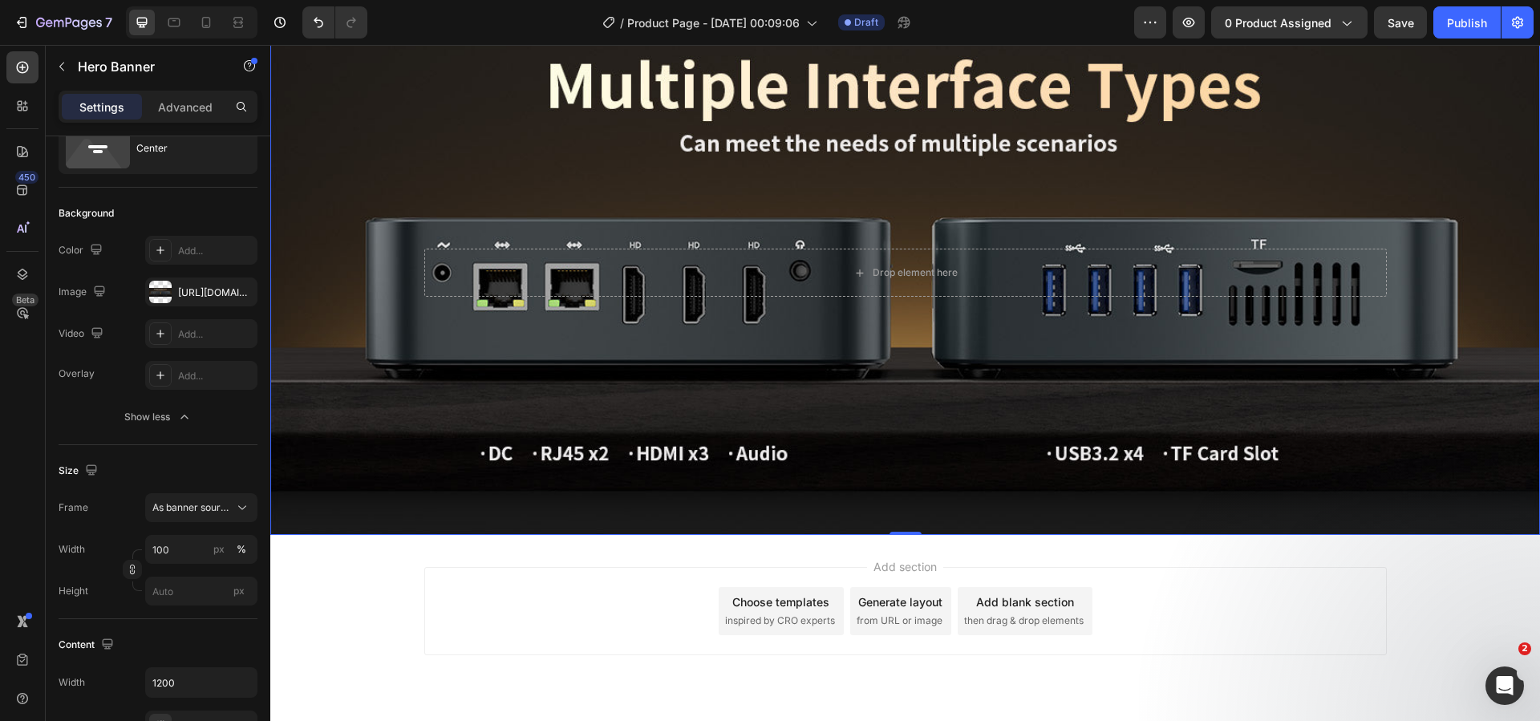
click at [742, 336] on div "Background Image" at bounding box center [905, 274] width 1270 height 521
click at [209, 293] on div "https://cdn.shopify.com/s/files/1/0894/7918/4684/files/gempages_529149896838612…" at bounding box center [201, 293] width 47 height 14
click at [622, 344] on div "Background Image" at bounding box center [905, 274] width 1270 height 521
click at [201, 26] on icon at bounding box center [206, 22] width 16 height 16
type input "100%"
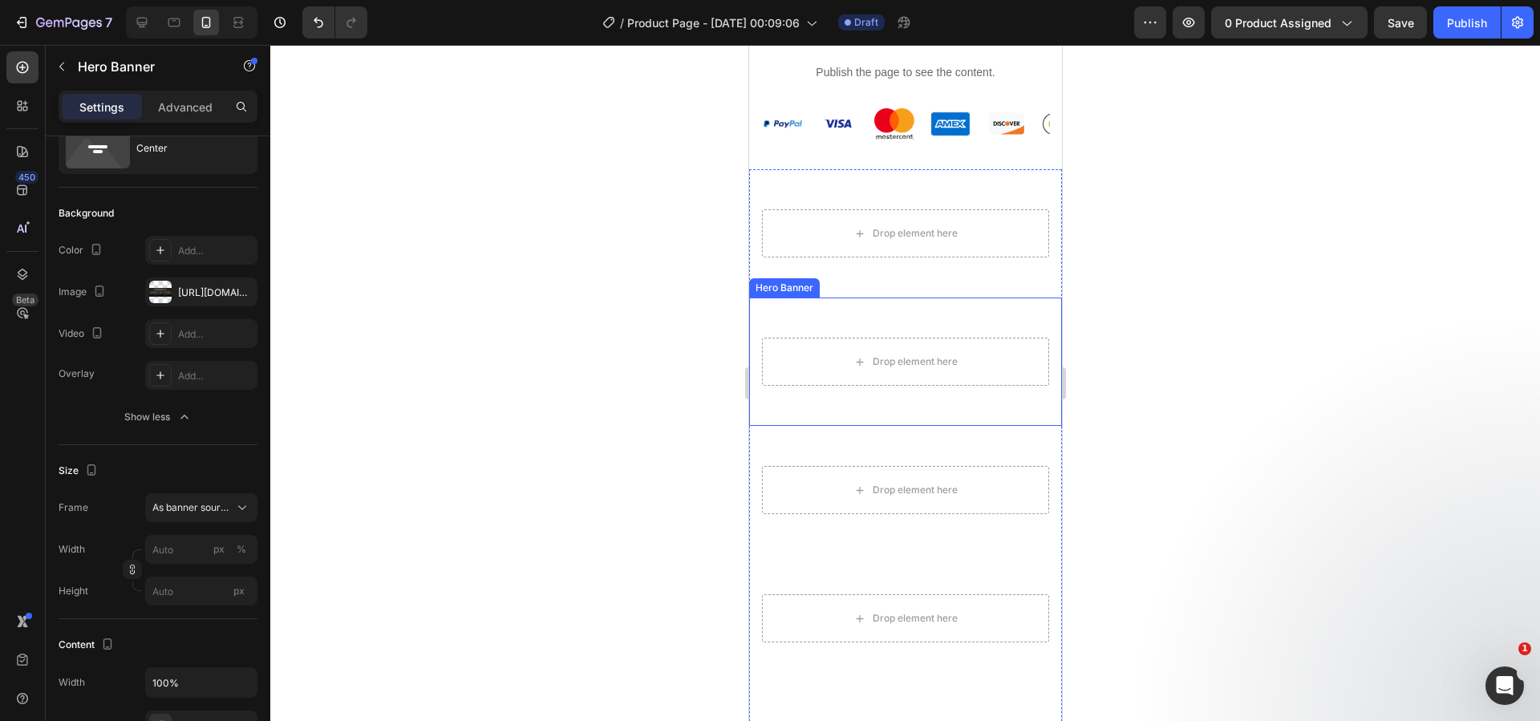
scroll to position [968, 0]
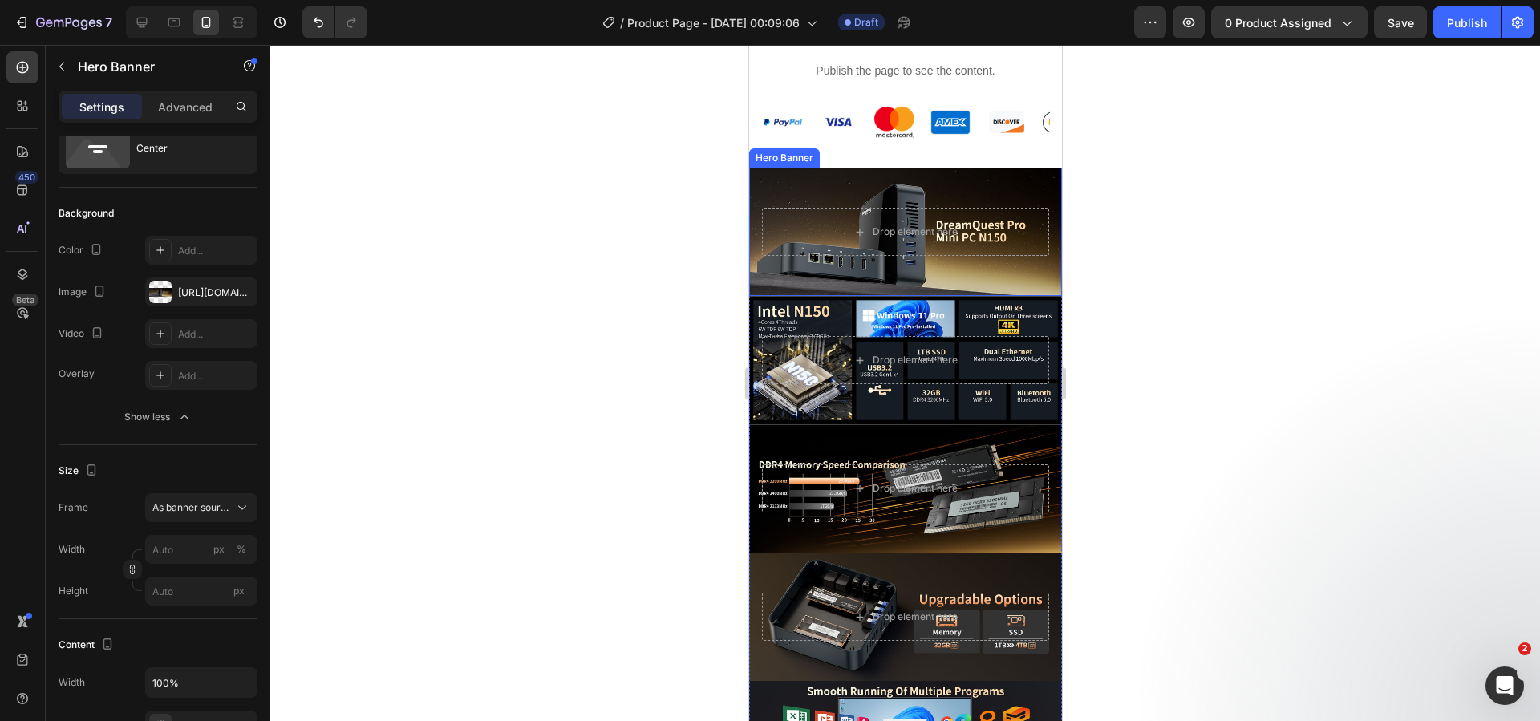
click at [857, 260] on div "Background Image" at bounding box center [904, 232] width 313 height 128
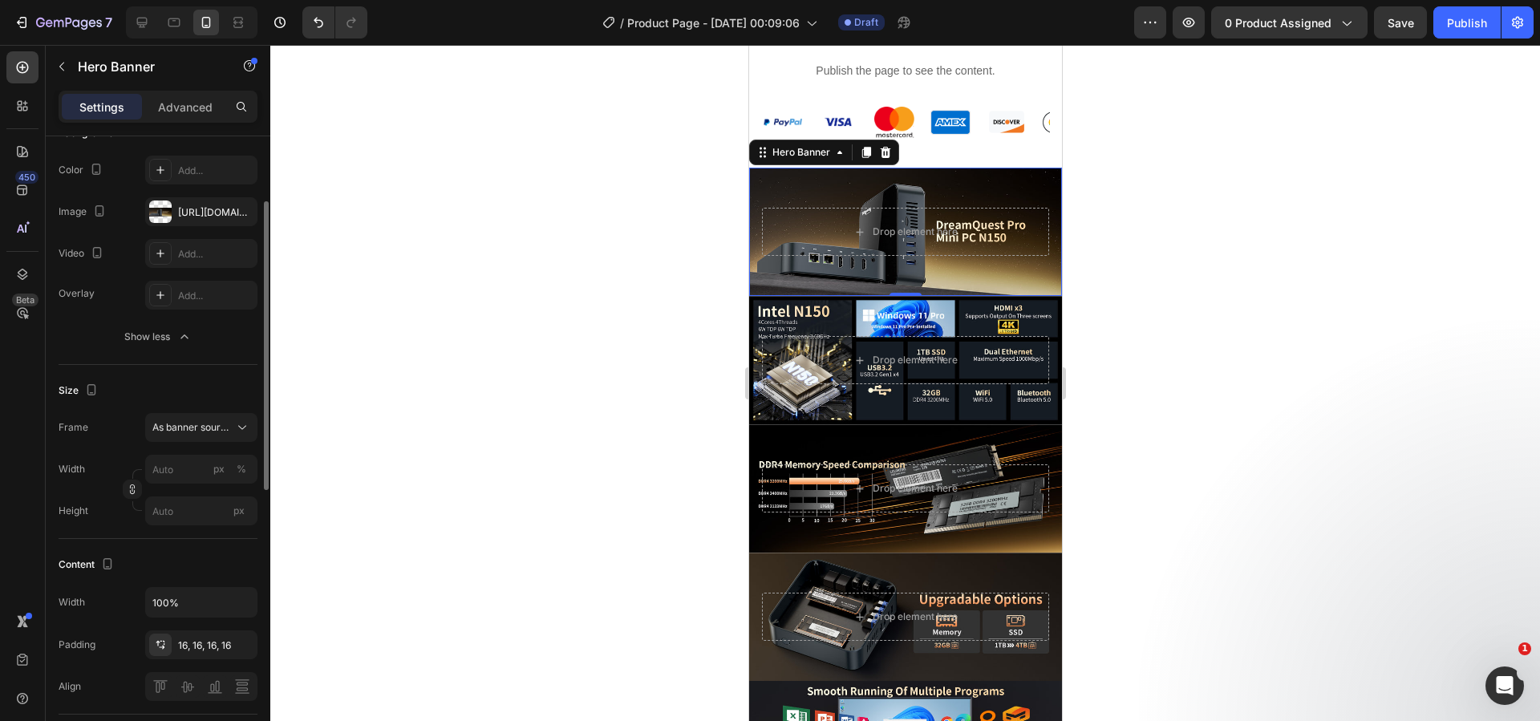
scroll to position [222, 0]
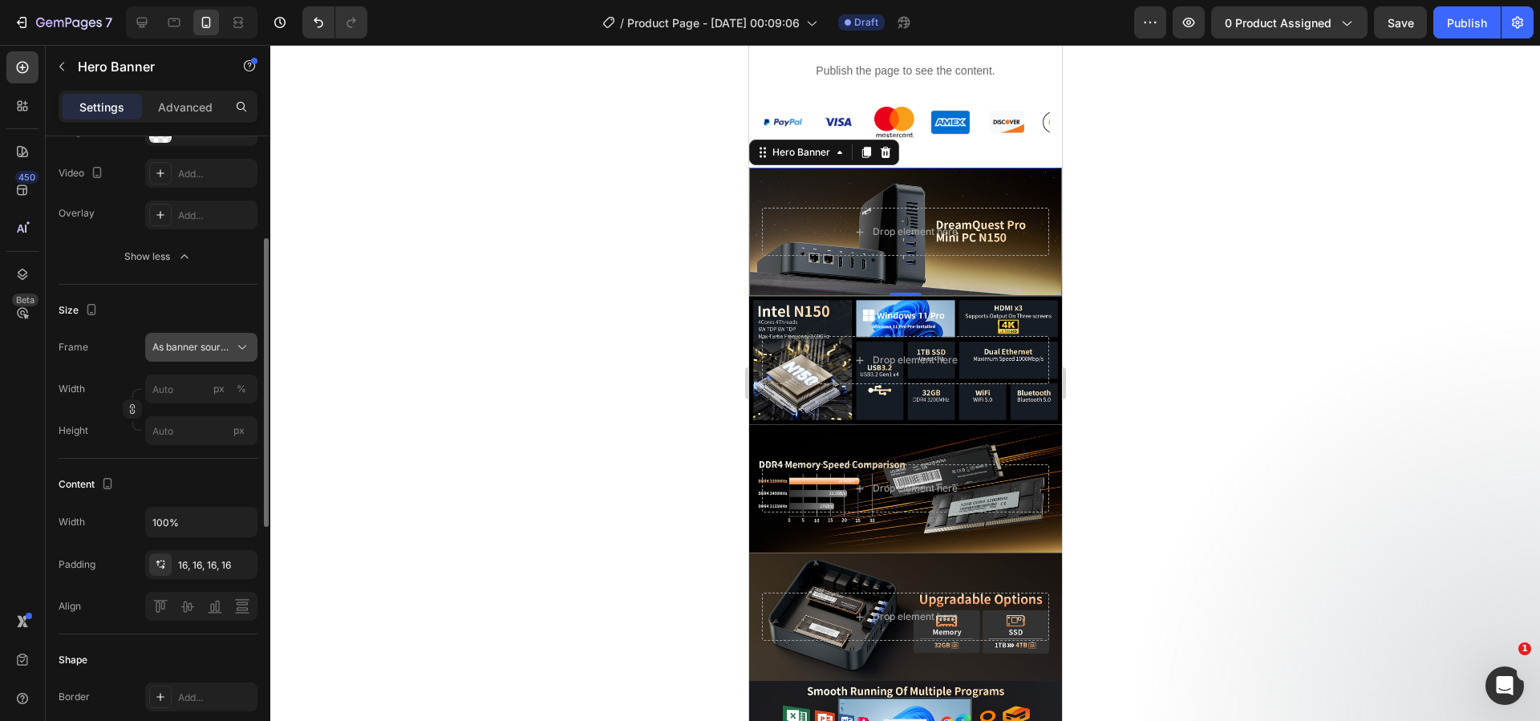
click at [215, 355] on div "As banner source" at bounding box center [201, 347] width 98 height 16
click at [200, 414] on div "Custom" at bounding box center [198, 414] width 93 height 14
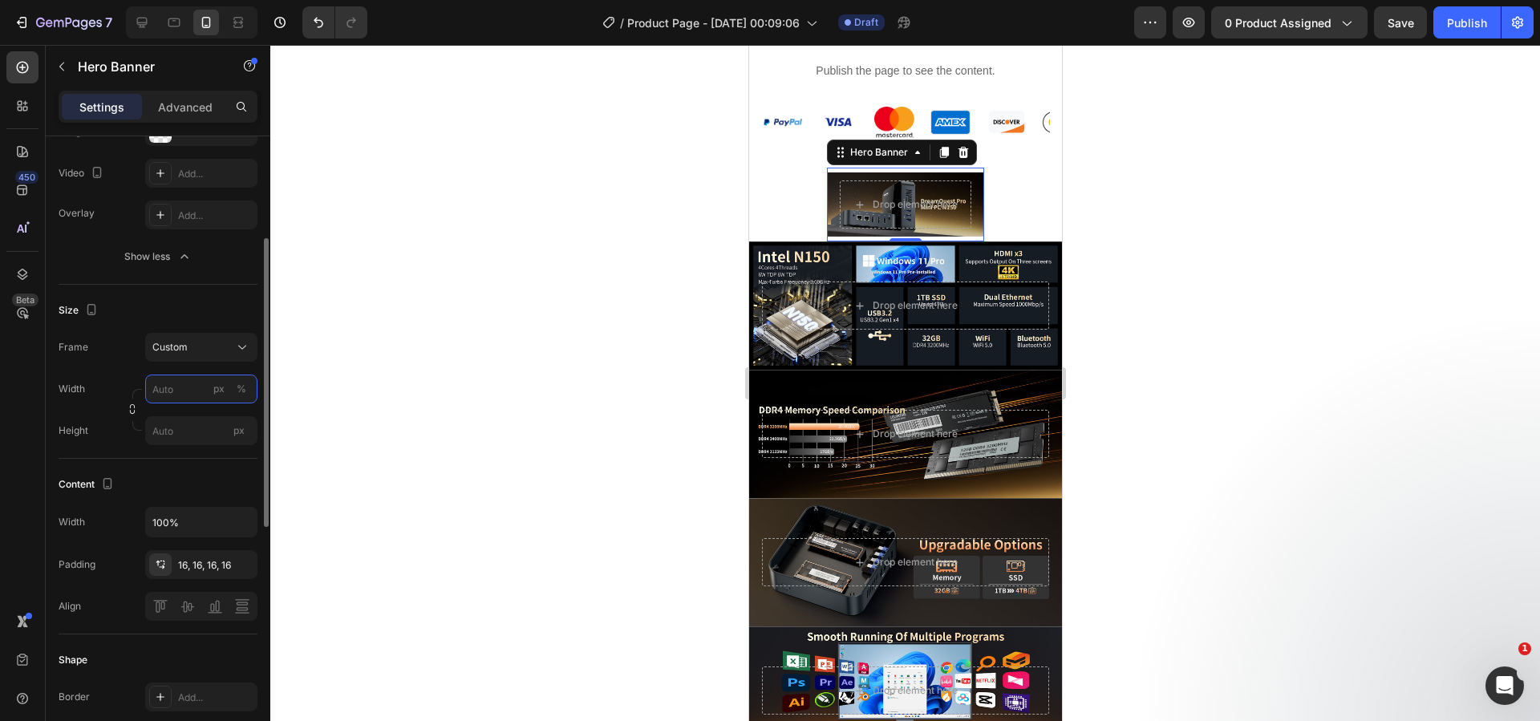
click at [184, 395] on input "px %" at bounding box center [201, 389] width 112 height 29
click at [192, 428] on p "Full 100%" at bounding box center [198, 427] width 93 height 14
type input "100"
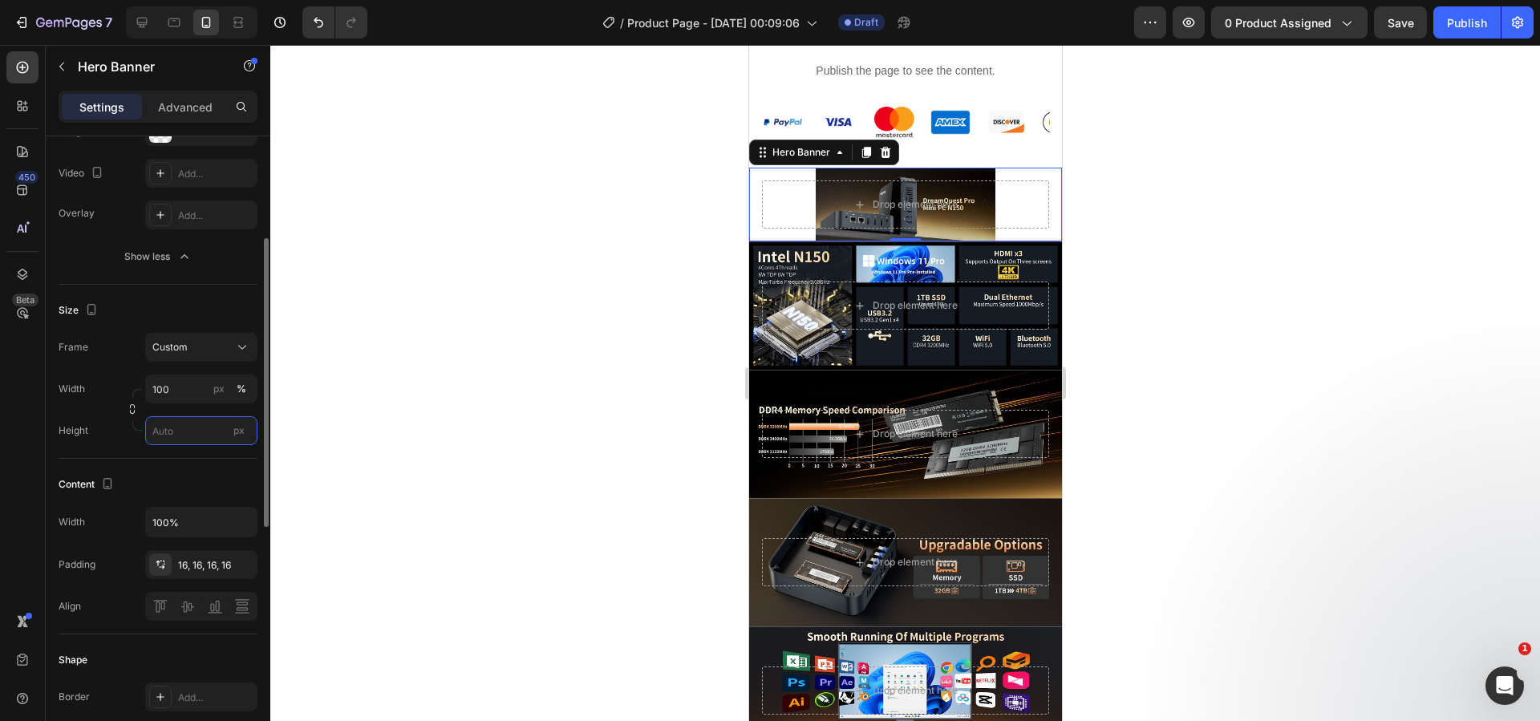
click at [184, 442] on input "px" at bounding box center [201, 430] width 112 height 29
click at [186, 474] on span "Fit content" at bounding box center [176, 469] width 48 height 14
click at [191, 443] on input "Auto" at bounding box center [201, 430] width 112 height 29
click at [192, 492] on span "Fit screen" at bounding box center [174, 498] width 45 height 14
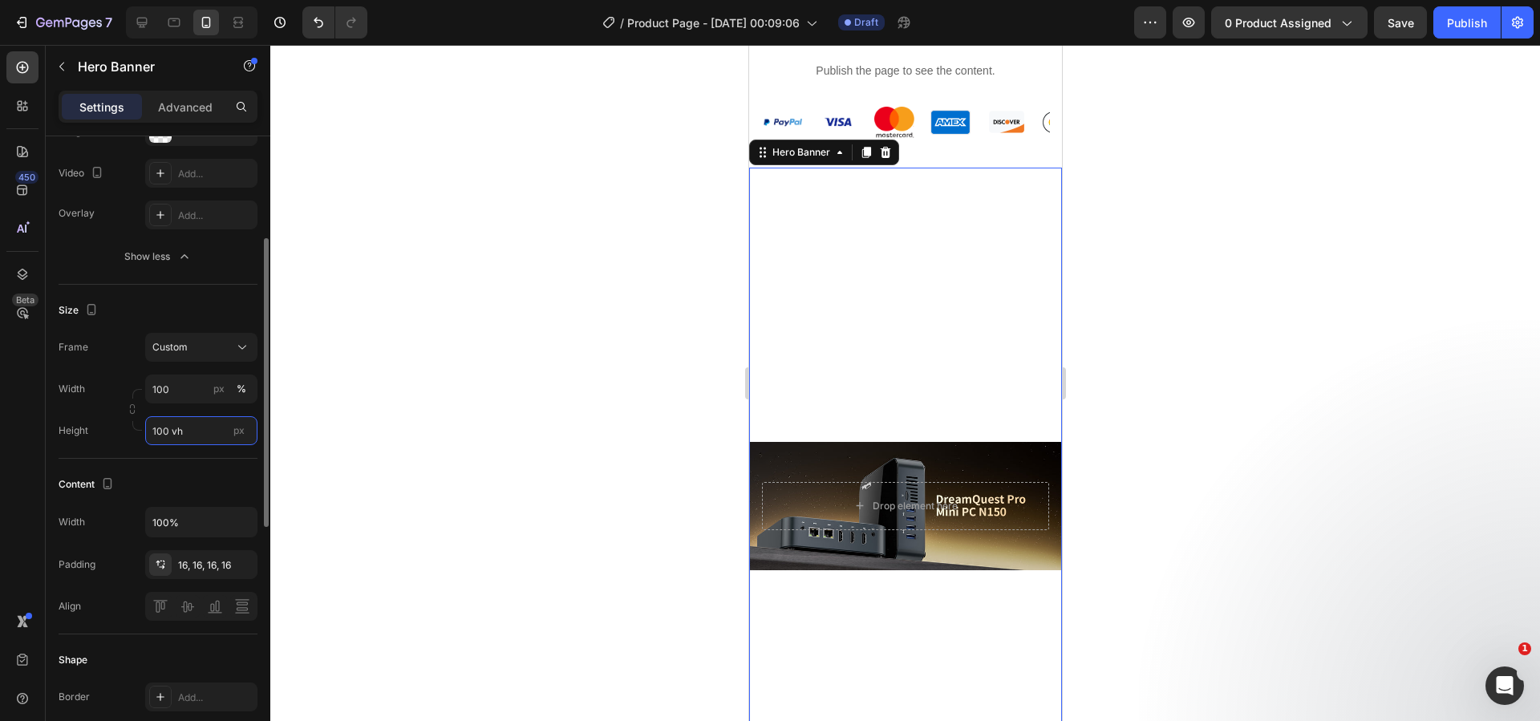
click at [201, 427] on input "100 vh" at bounding box center [201, 430] width 112 height 29
click at [205, 470] on p "Fit content Auto" at bounding box center [198, 469] width 93 height 14
type input "Auto"
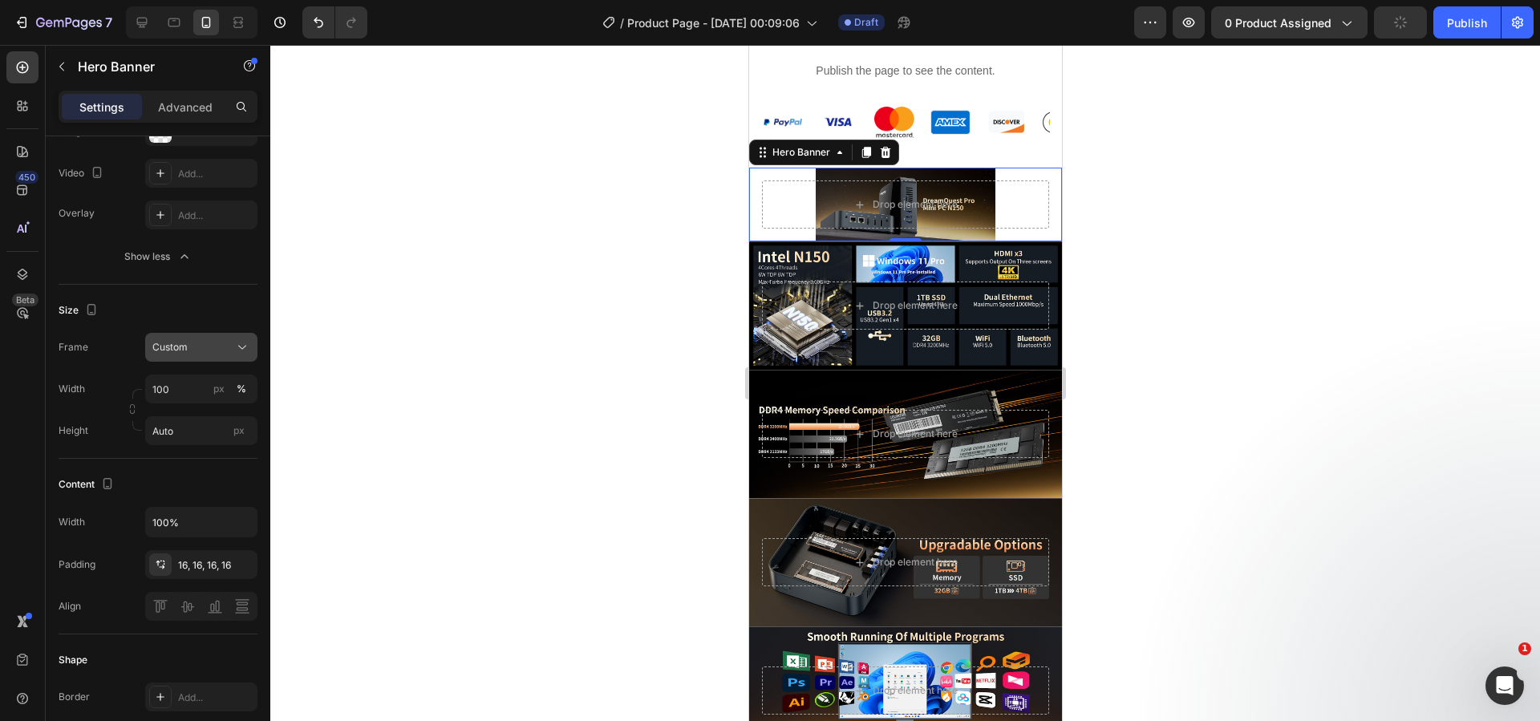
click at [201, 348] on div "Custom" at bounding box center [191, 347] width 79 height 14
click at [201, 385] on span "As banner source" at bounding box center [191, 386] width 79 height 14
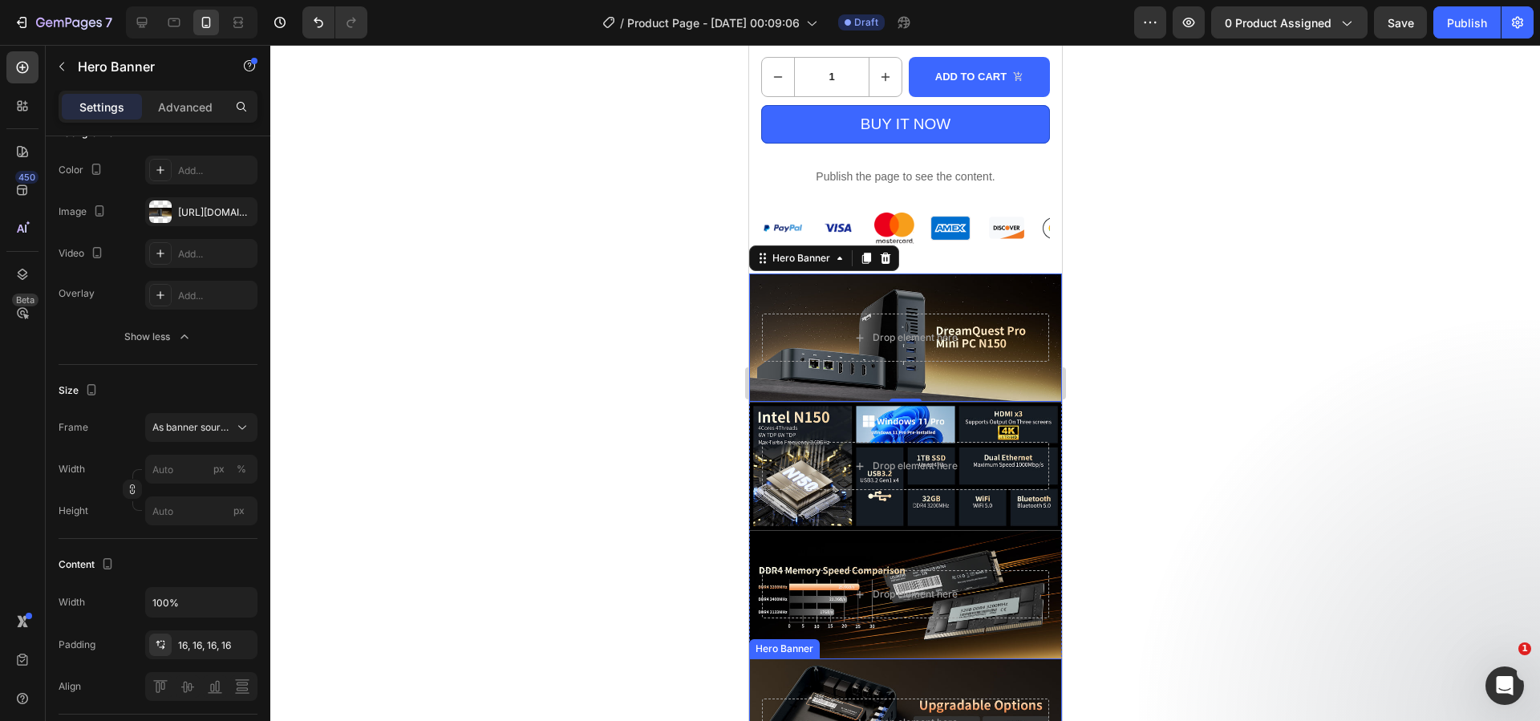
scroll to position [920, 0]
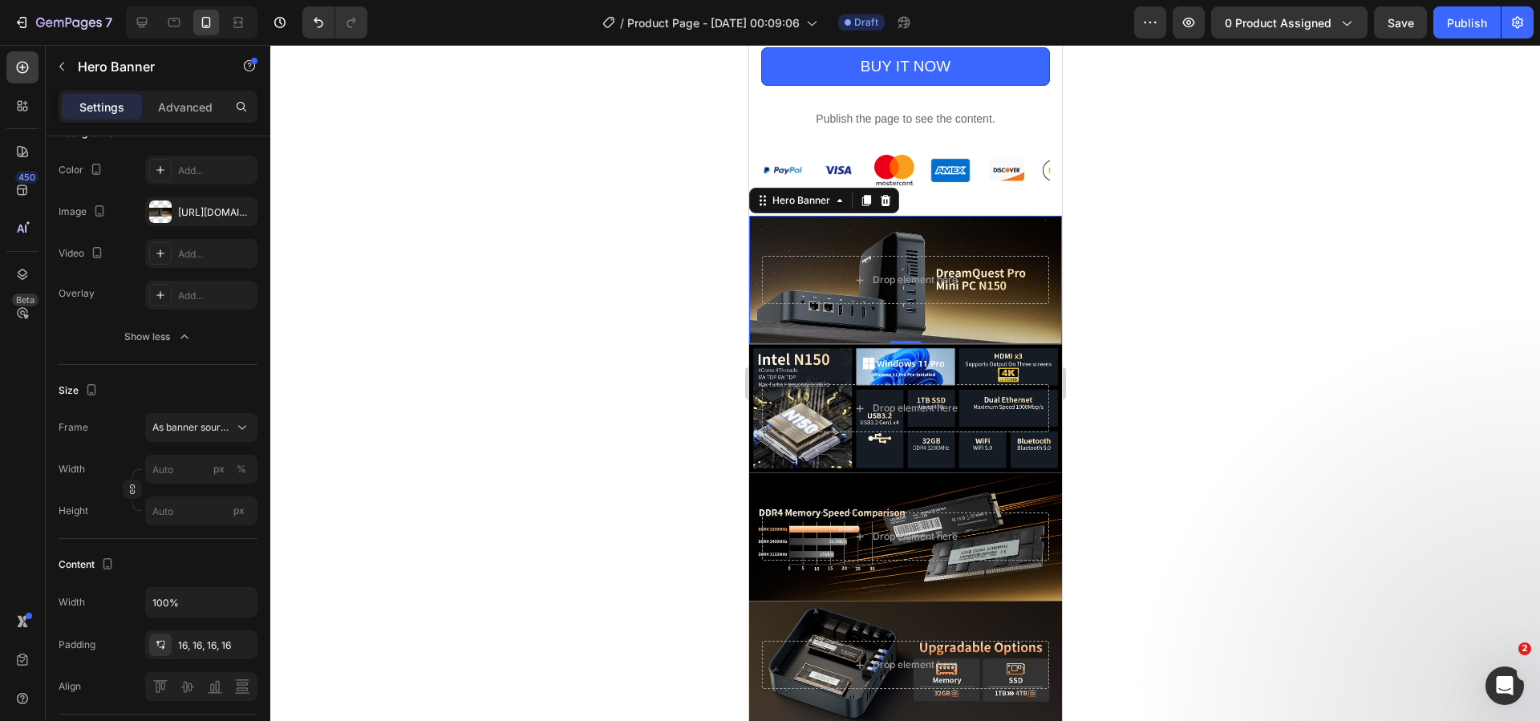
click at [834, 308] on div "Background Image" at bounding box center [904, 280] width 313 height 128
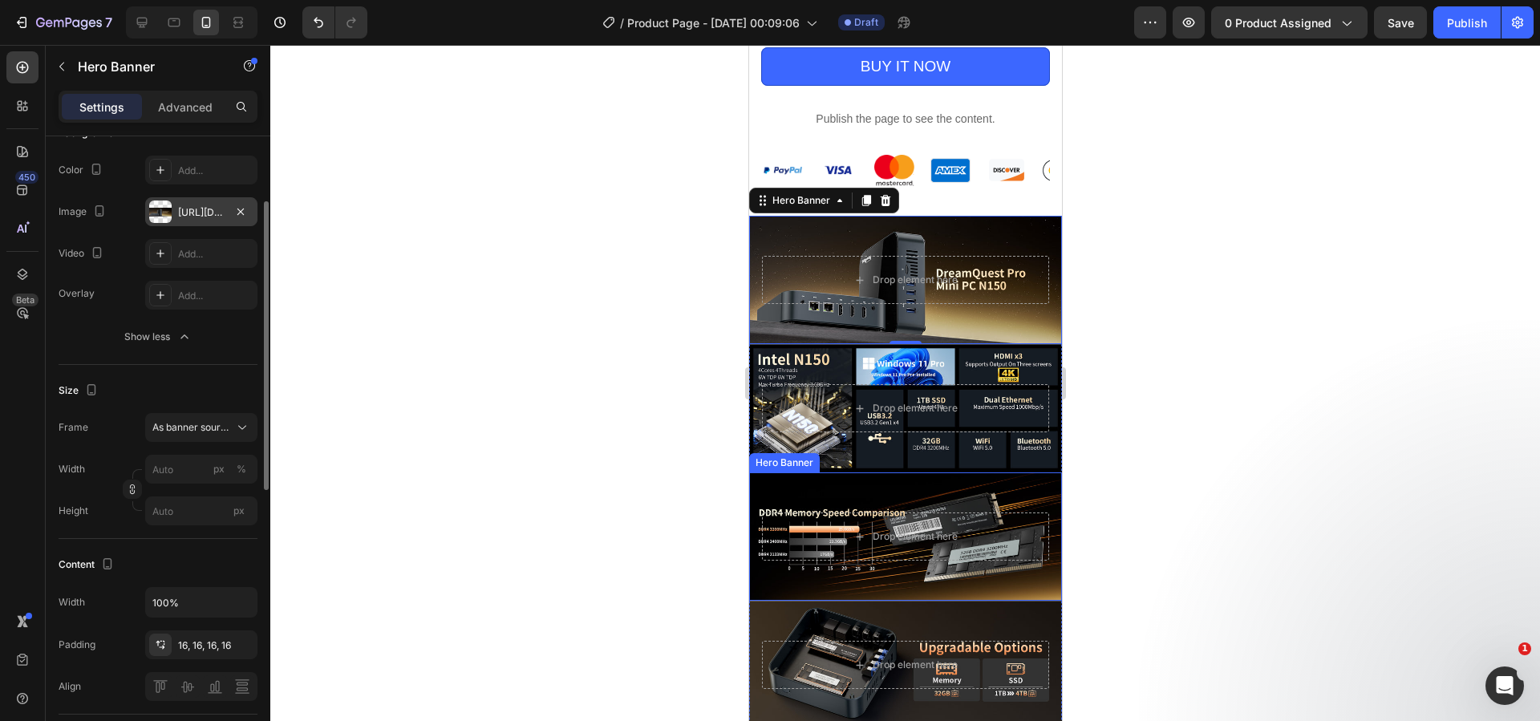
click at [203, 213] on div "https://cdn.shopify.com/s/files/1/0894/7918/4684/files/gempages_529149896838612…" at bounding box center [201, 212] width 47 height 14
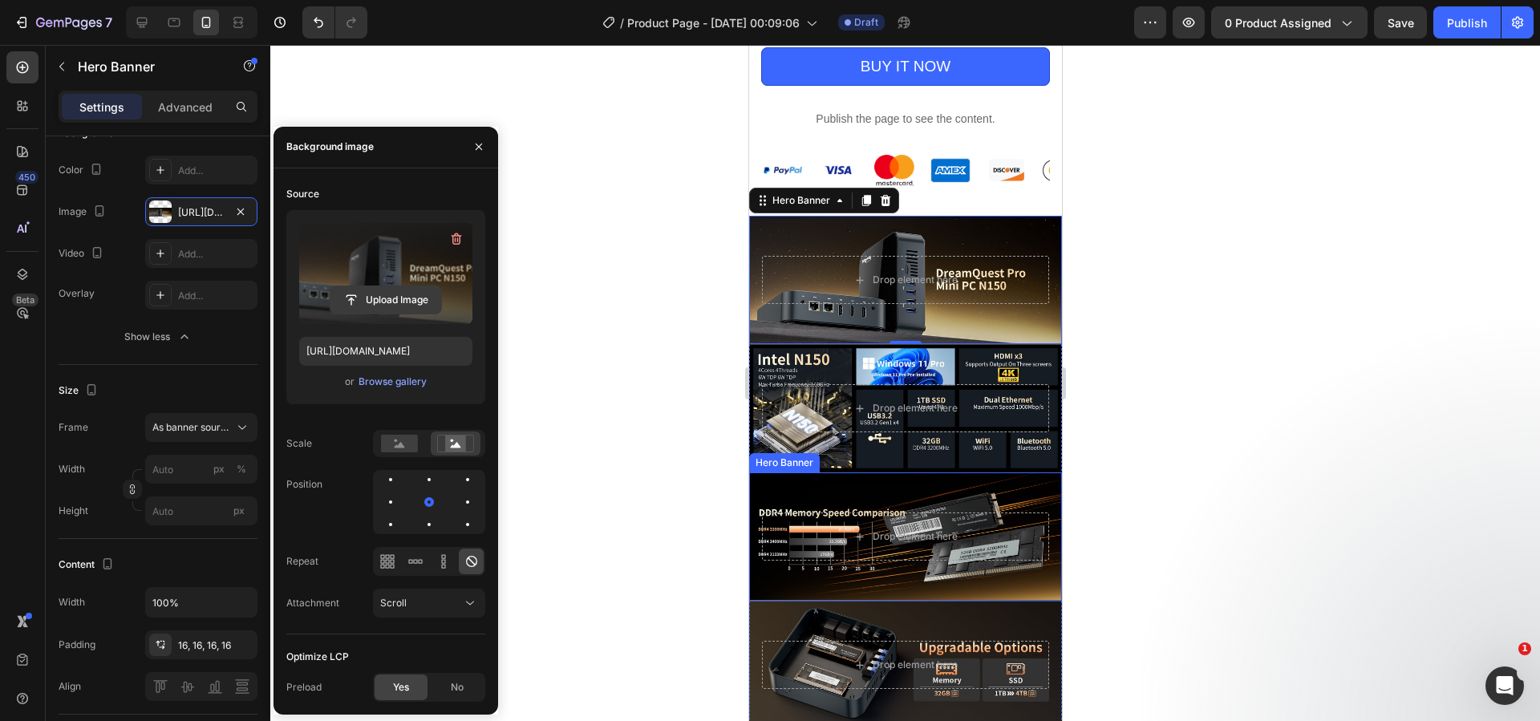
click at [399, 300] on input "file" at bounding box center [385, 299] width 111 height 27
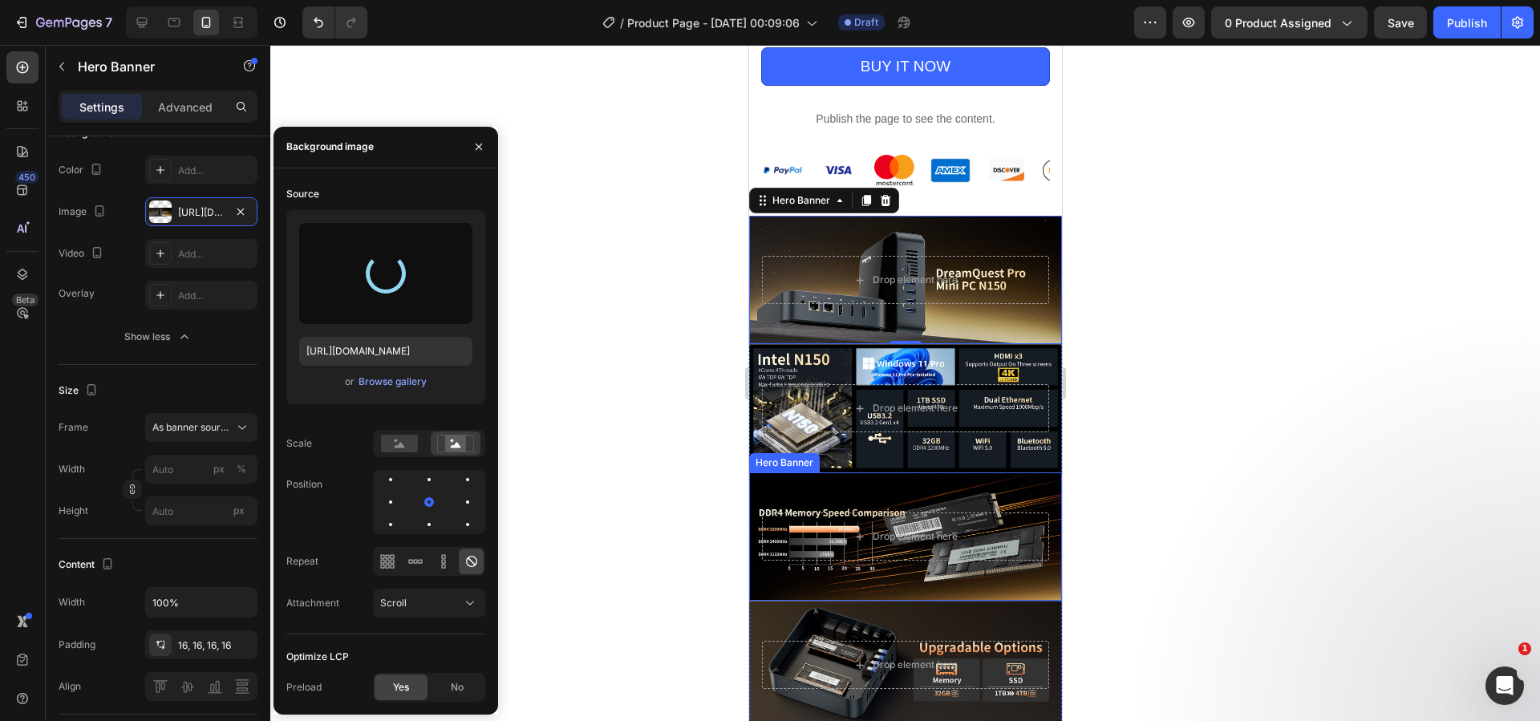
type input "https://cdn.shopify.com/s/files/1/0894/7918/4684/files/gempages_529149896838612…"
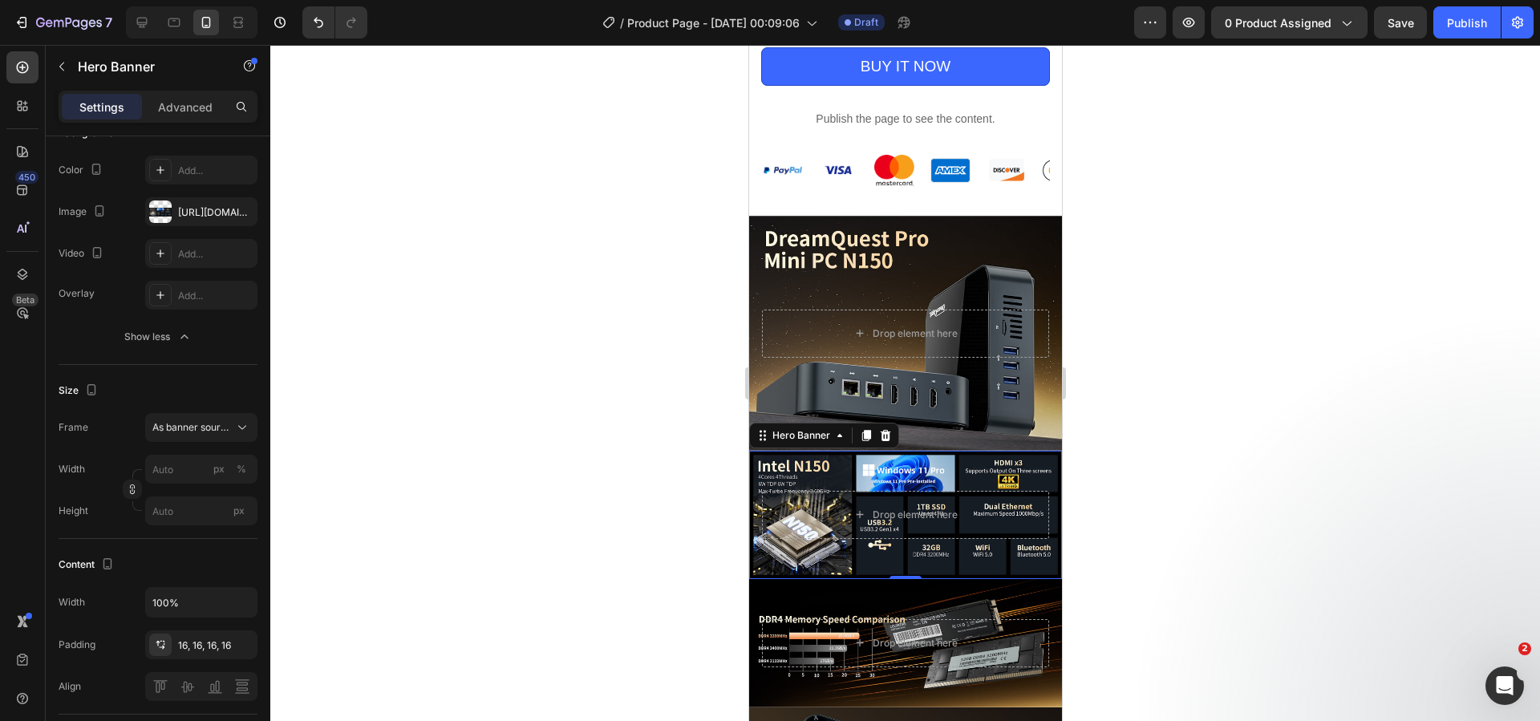
click at [775, 529] on div "Background Image" at bounding box center [904, 515] width 313 height 128
click at [184, 208] on div "https://cdn.shopify.com/s/files/1/0894/7918/4684/files/gempages_529149896838612…" at bounding box center [201, 212] width 47 height 14
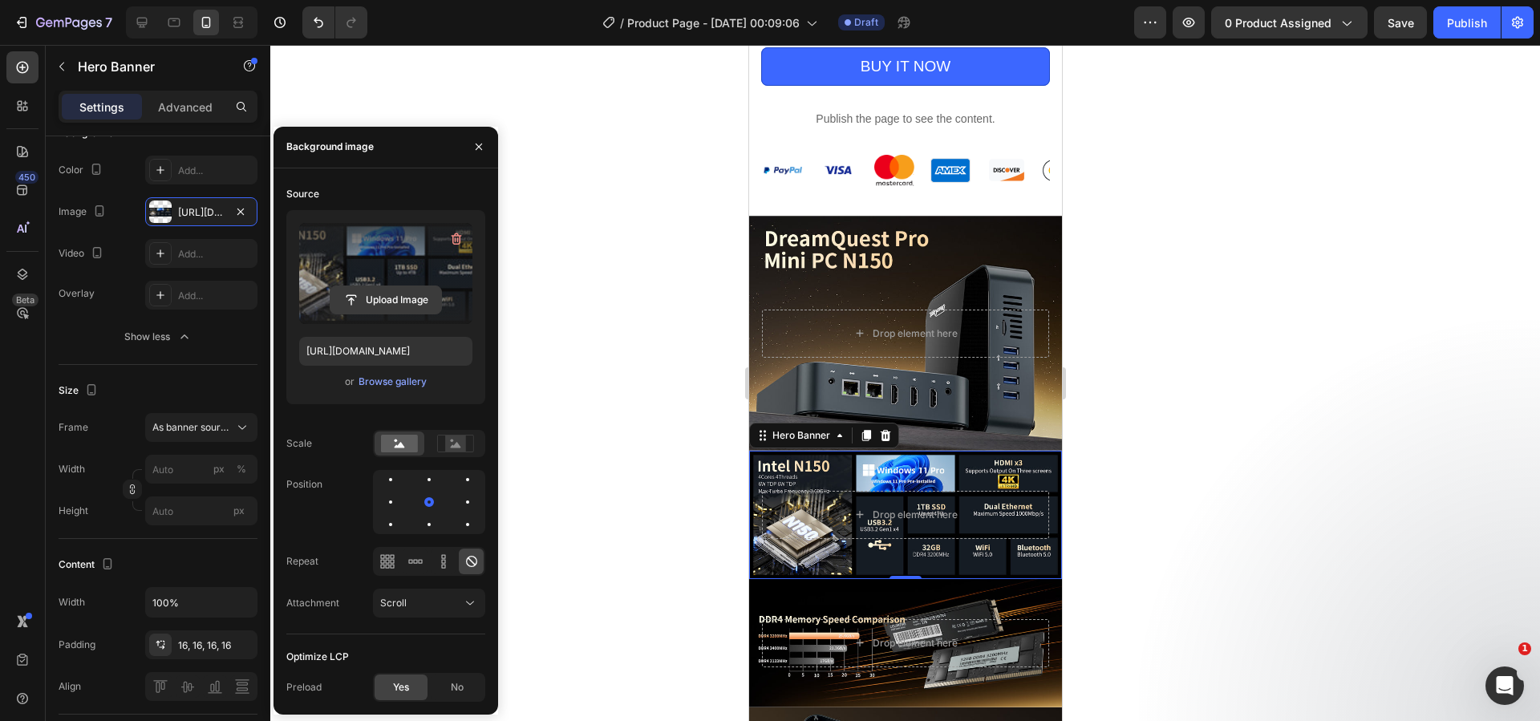
click at [416, 300] on input "file" at bounding box center [385, 299] width 111 height 27
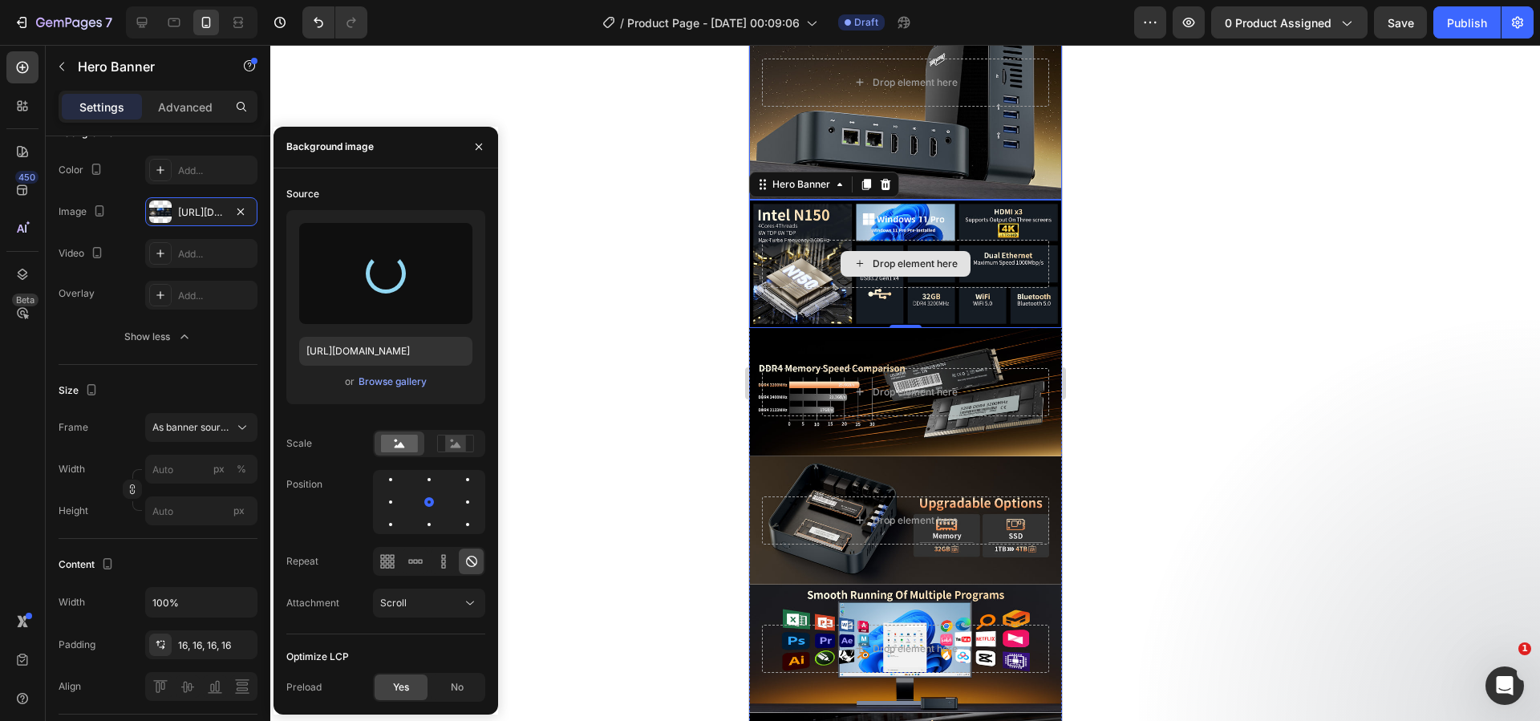
scroll to position [1161, 0]
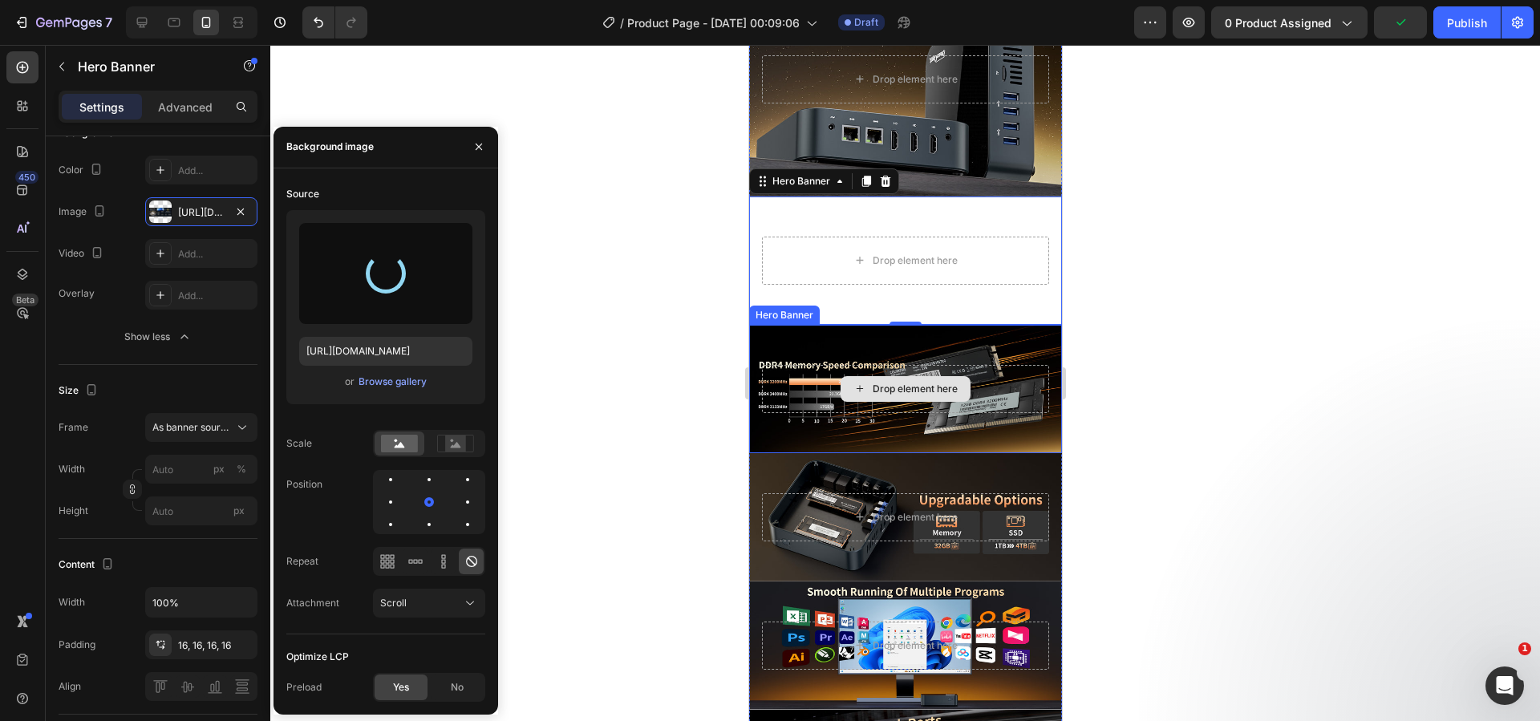
type input "https://cdn.shopify.com/s/files/1/0894/7918/4684/files/gempages_529149896838612…"
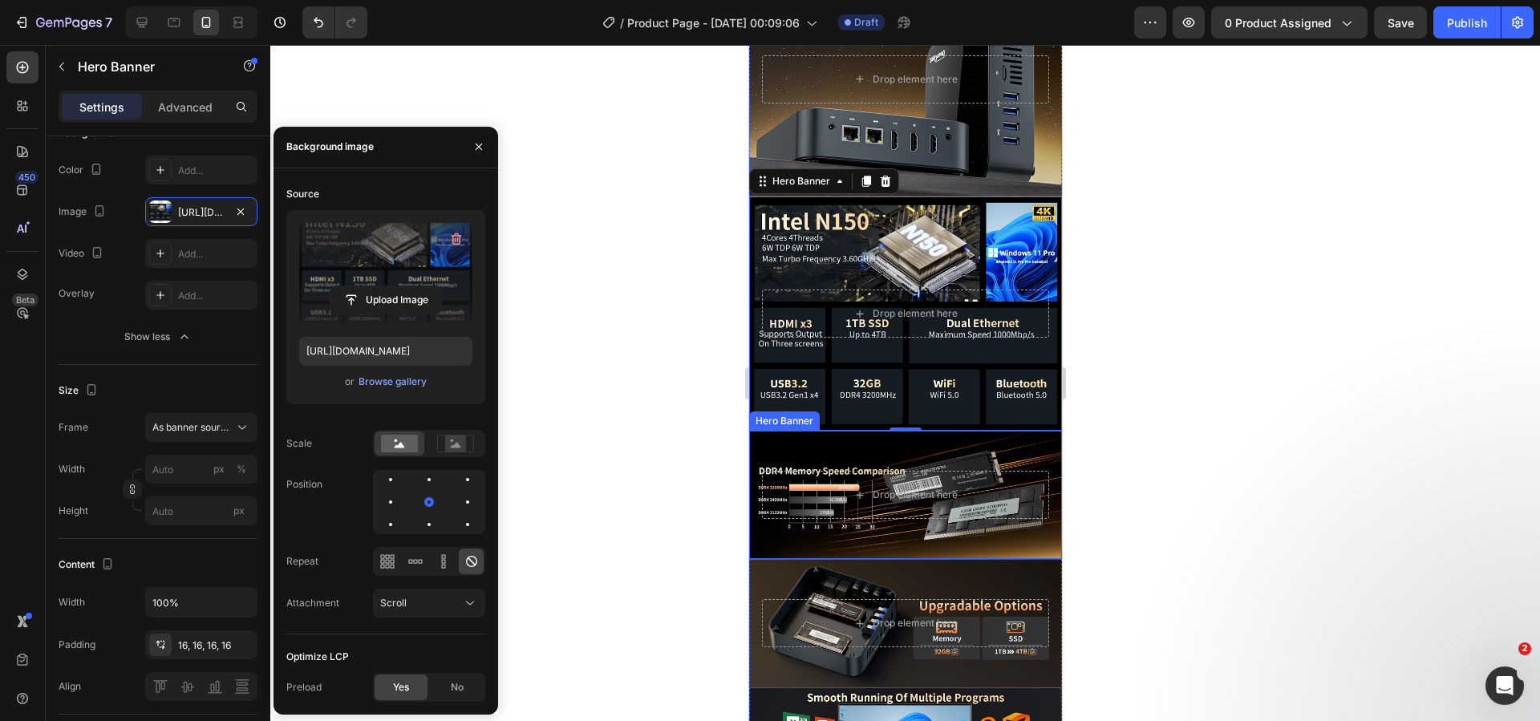
click at [780, 431] on div "Background Image" at bounding box center [904, 495] width 313 height 128
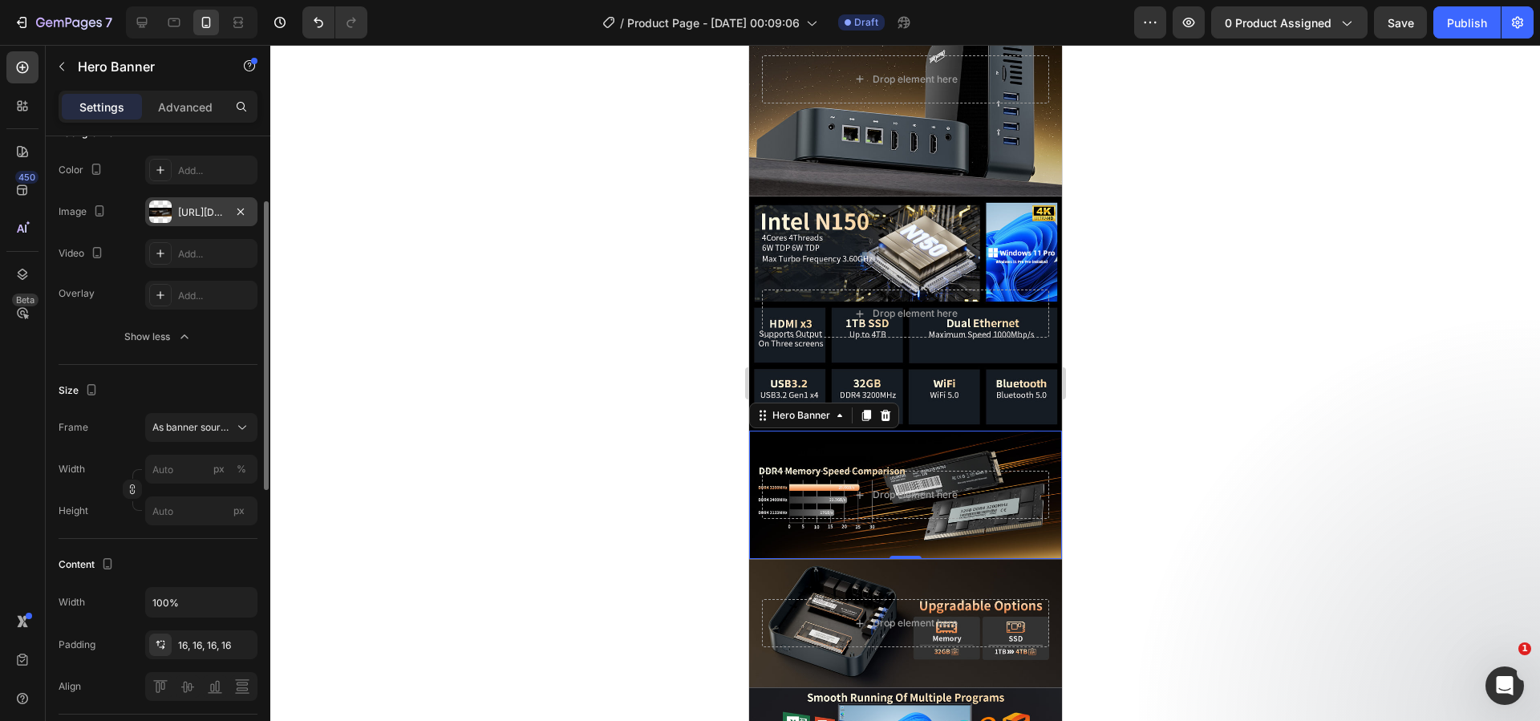
click at [213, 205] on div "https://cdn.shopify.com/s/files/1/0894/7918/4684/files/gempages_529149896838612…" at bounding box center [201, 212] width 47 height 14
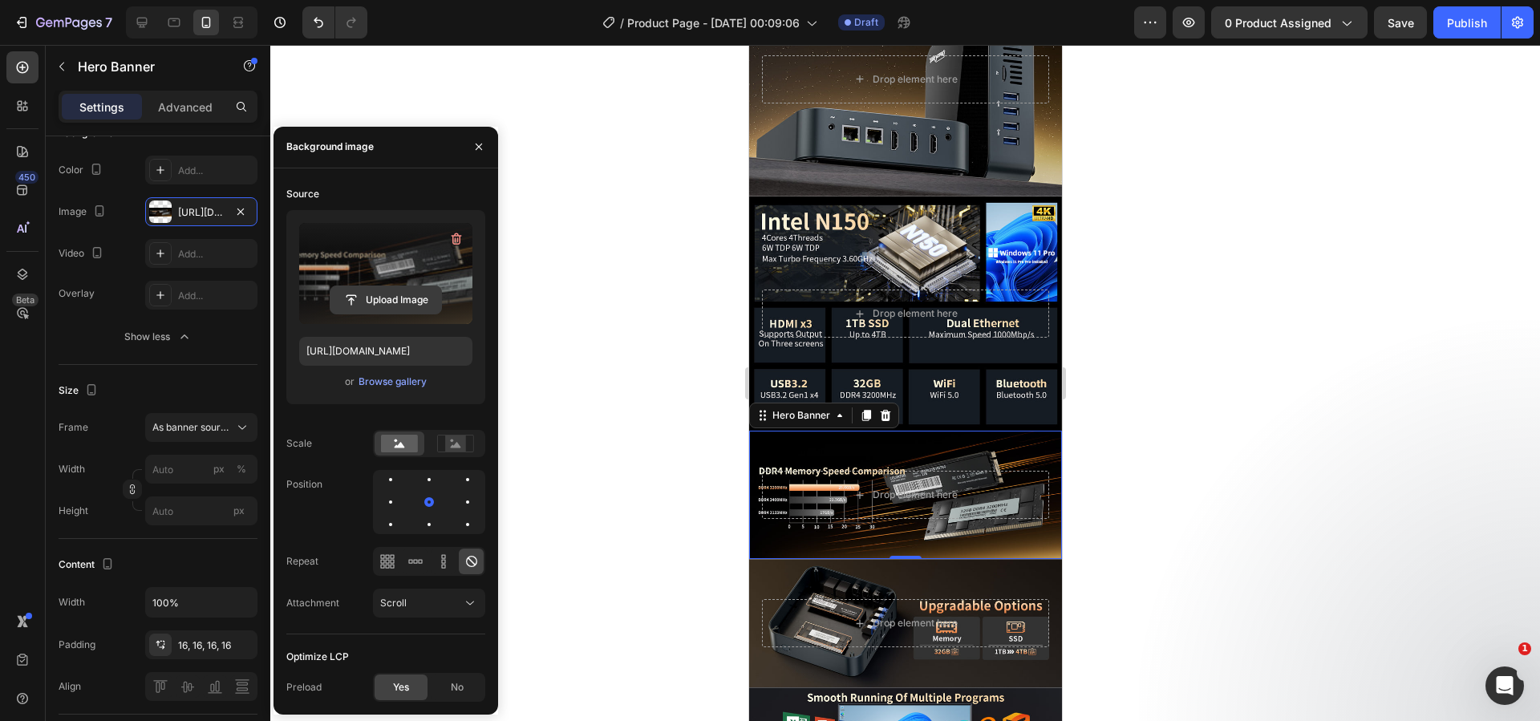
click at [386, 288] on input "file" at bounding box center [385, 299] width 111 height 27
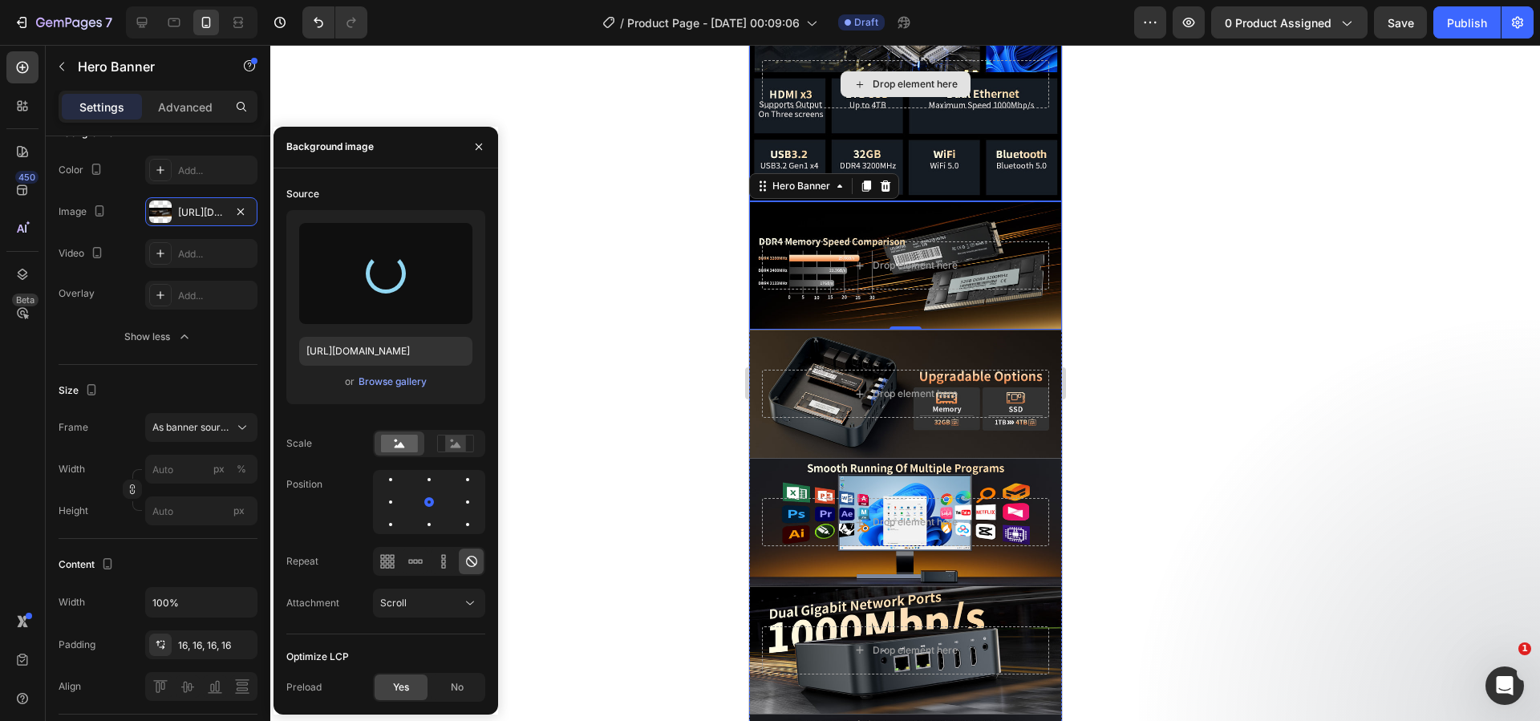
scroll to position [1401, 0]
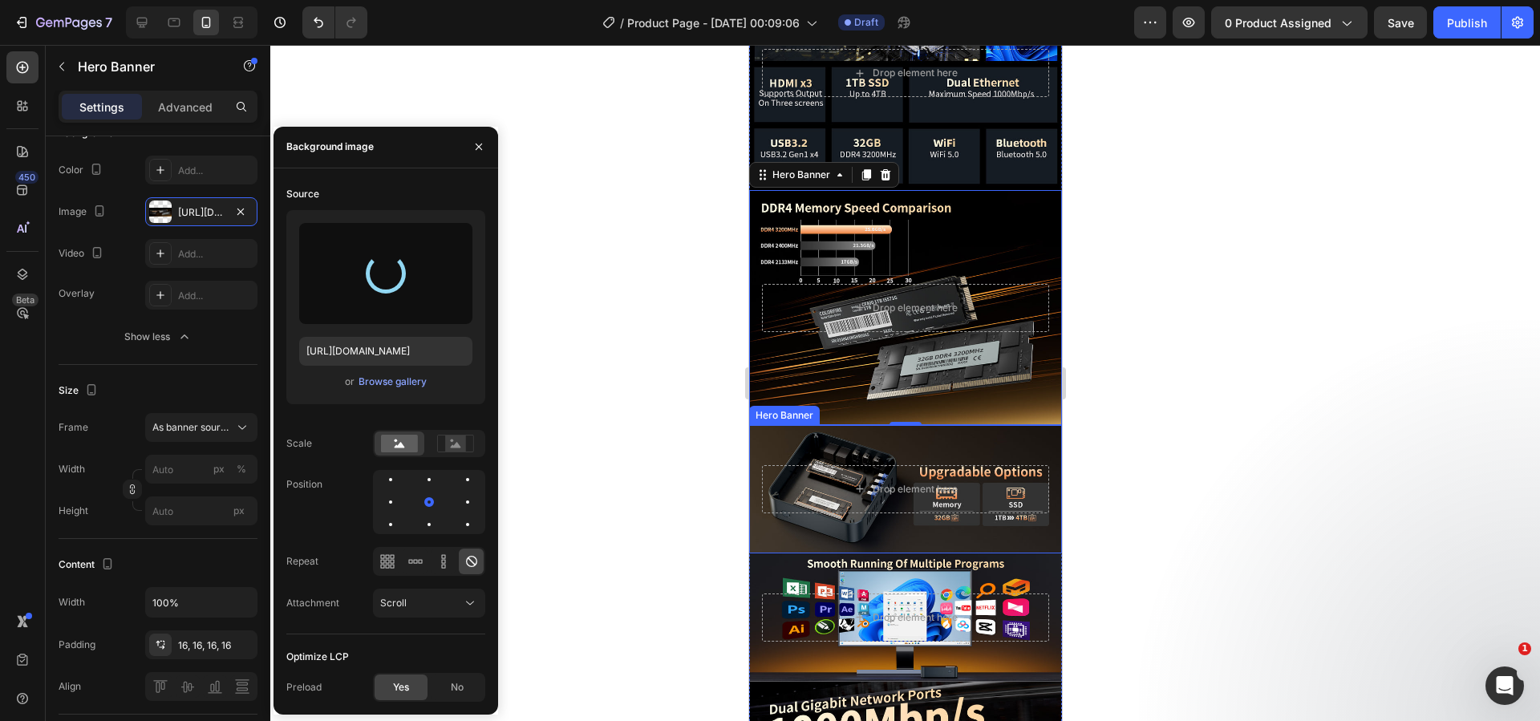
type input "https://cdn.shopify.com/s/files/1/0894/7918/4684/files/gempages_529149896838612…"
click at [776, 494] on div "Background Image" at bounding box center [904, 489] width 313 height 128
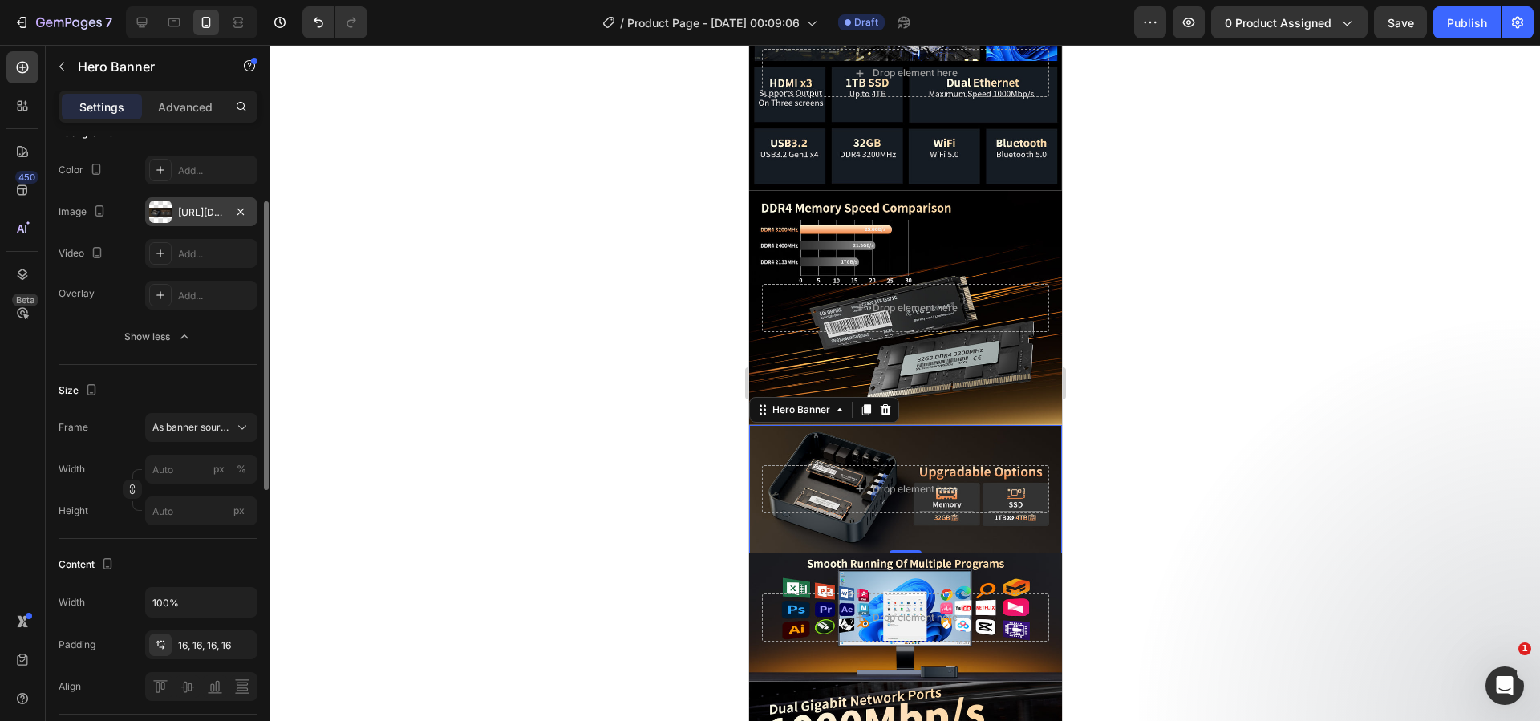
click at [201, 214] on div "https://cdn.shopify.com/s/files/1/0894/7918/4684/files/gempages_529149896838612…" at bounding box center [201, 212] width 47 height 14
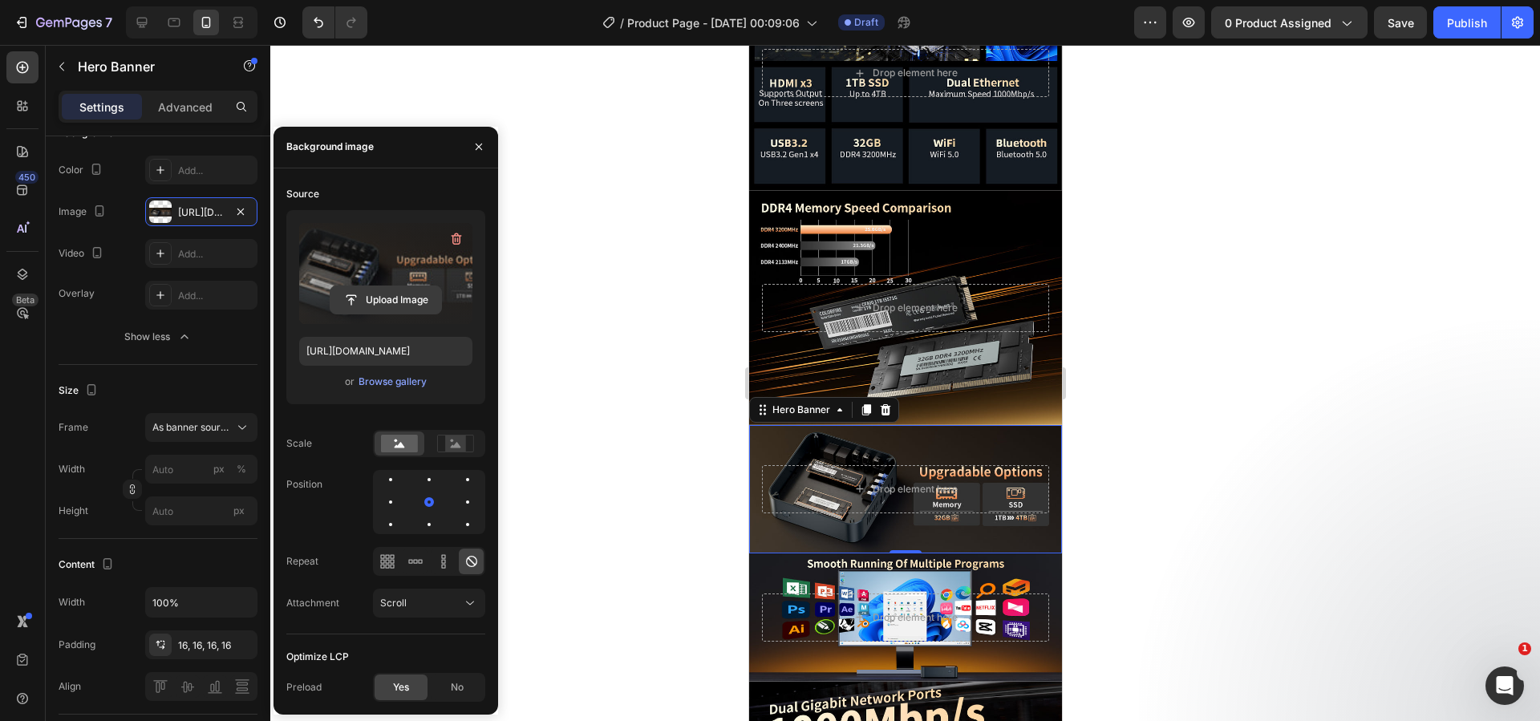
click at [407, 306] on input "file" at bounding box center [385, 299] width 111 height 27
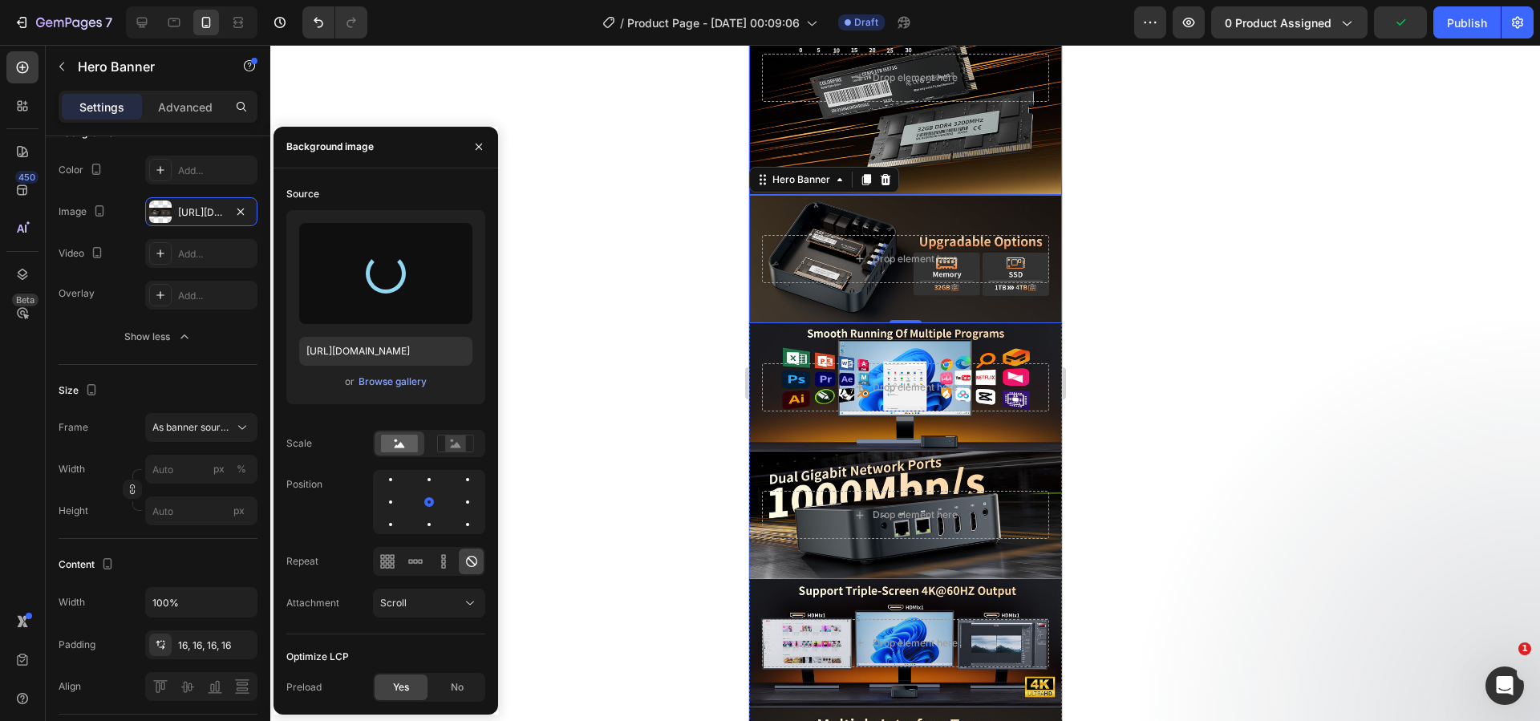
scroll to position [1642, 0]
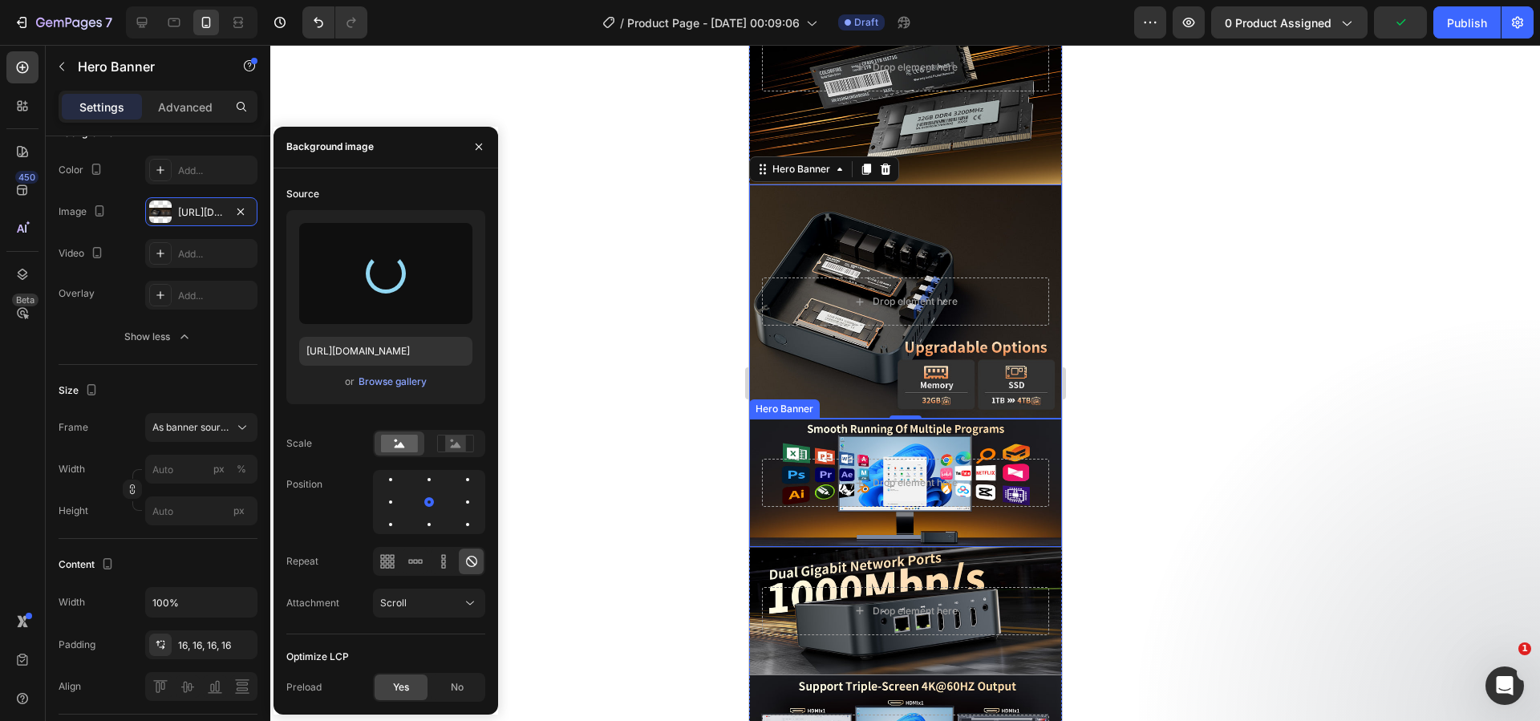
type input "https://cdn.shopify.com/s/files/1/0894/7918/4684/files/gempages_529149896838612…"
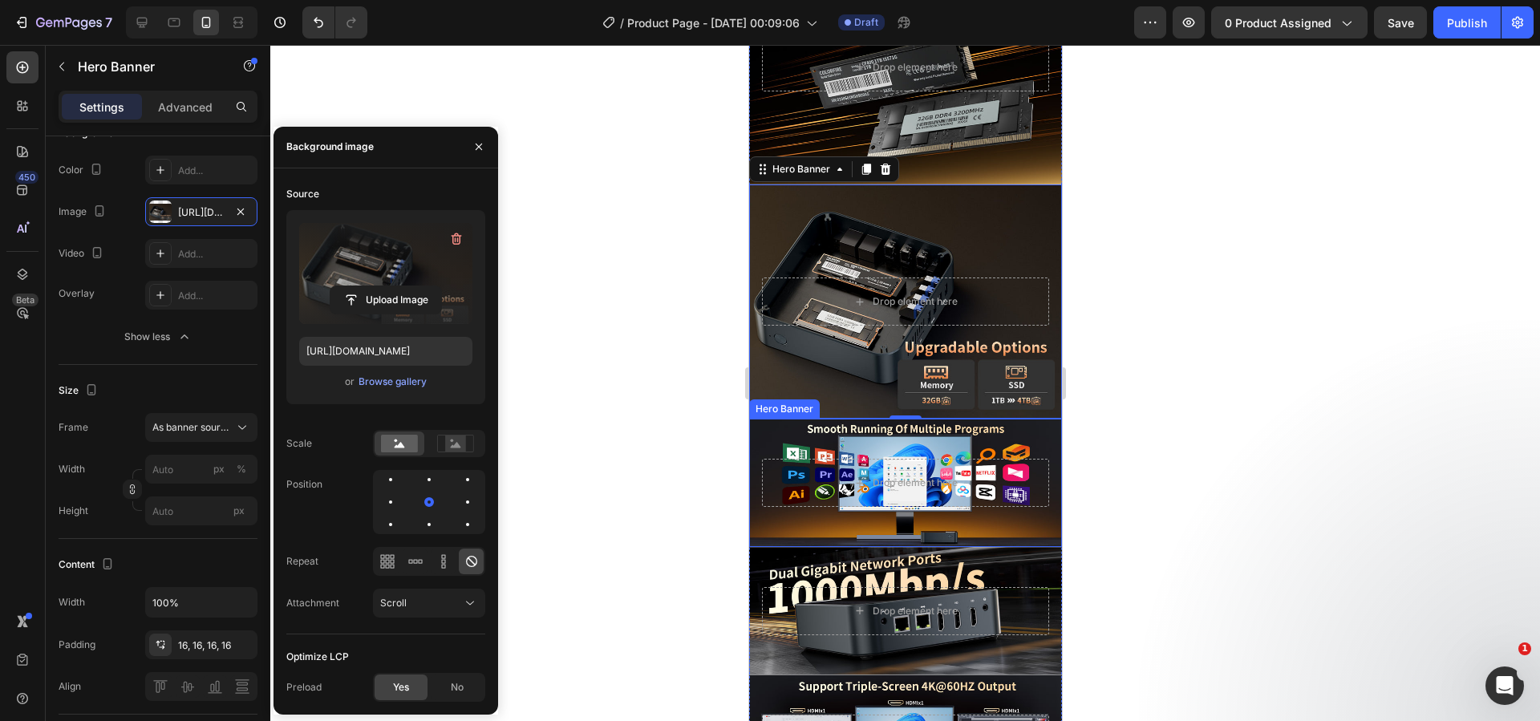
click at [778, 477] on div "Background Image" at bounding box center [904, 483] width 313 height 128
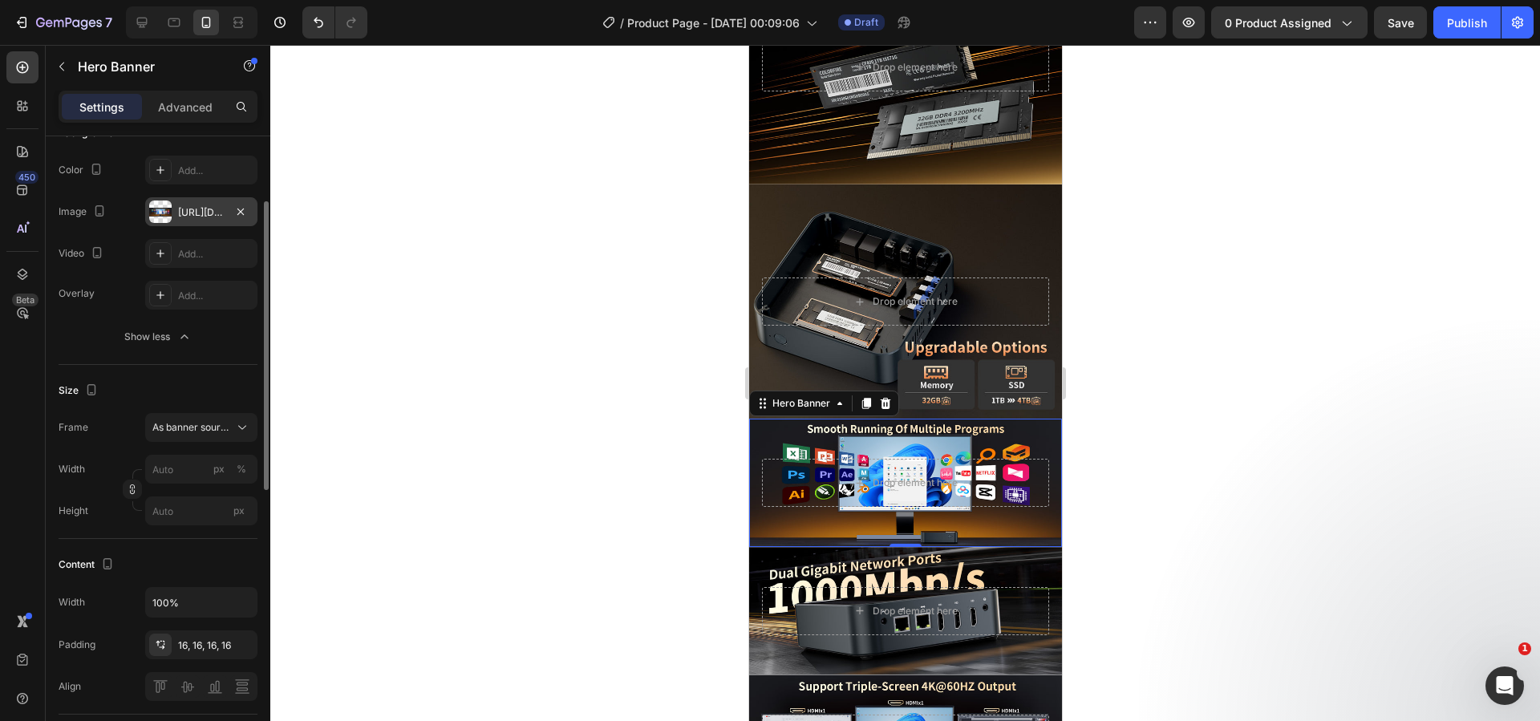
click at [202, 213] on div "https://cdn.shopify.com/s/files/1/0894/7918/4684/files/gempages_529149896838612…" at bounding box center [201, 212] width 47 height 14
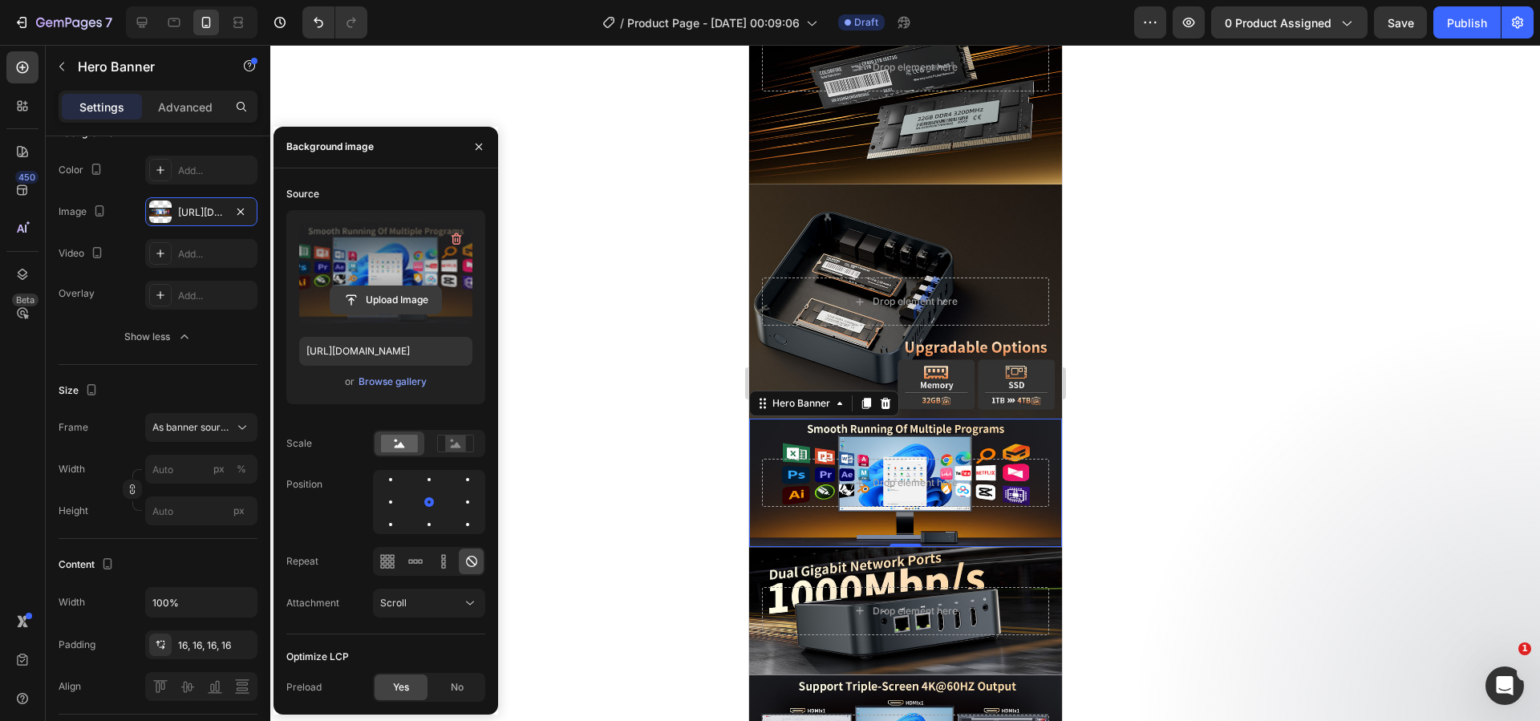
click at [404, 302] on input "file" at bounding box center [385, 299] width 111 height 27
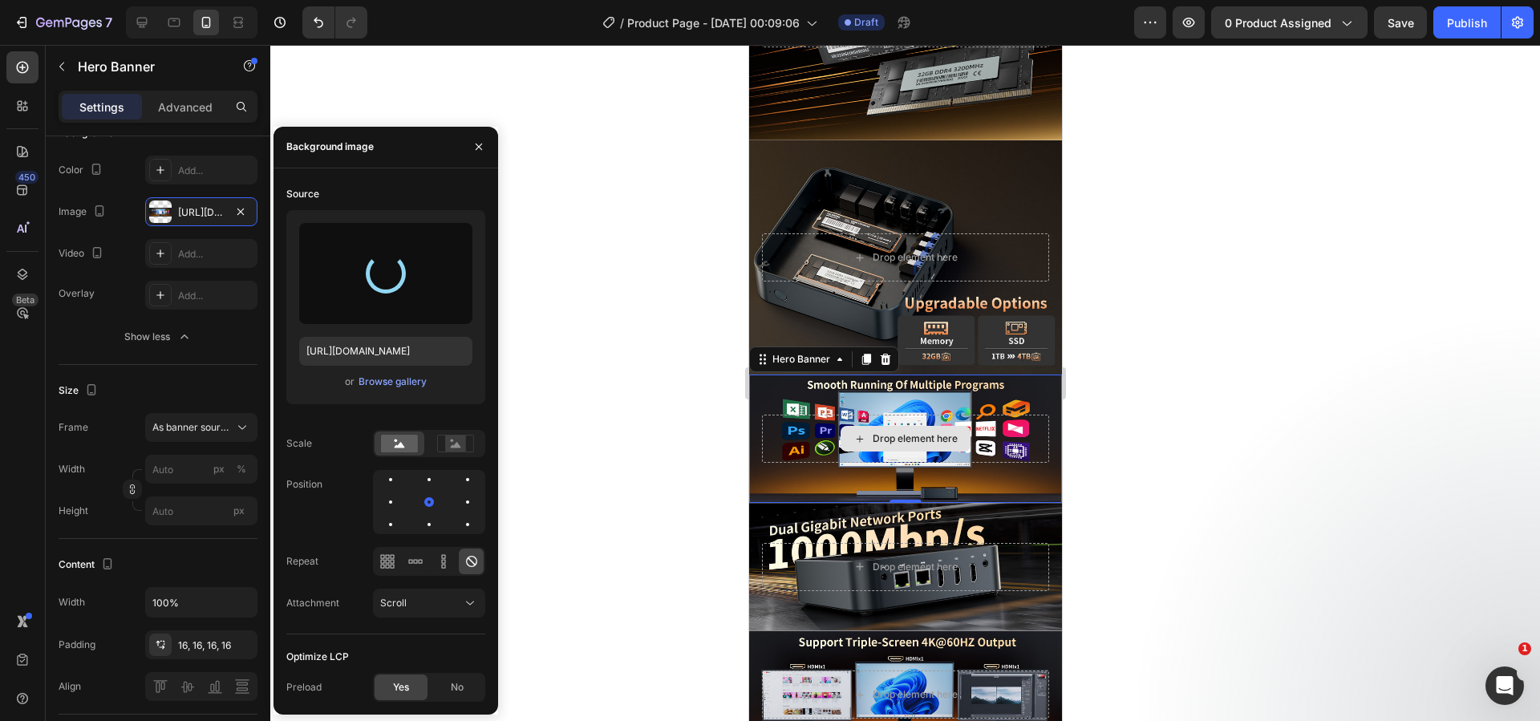
scroll to position [1882, 0]
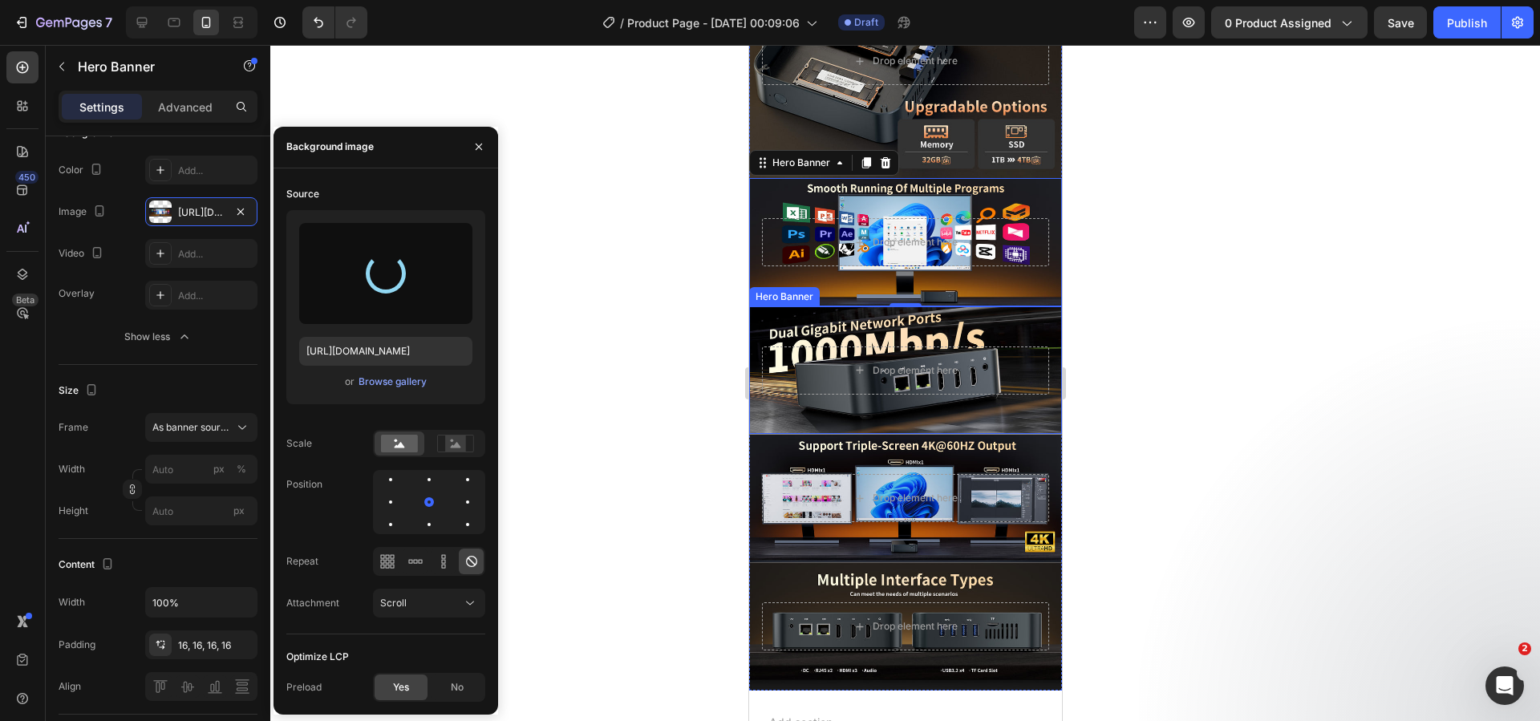
type input "https://cdn.shopify.com/s/files/1/0894/7918/4684/files/gempages_529149896838612…"
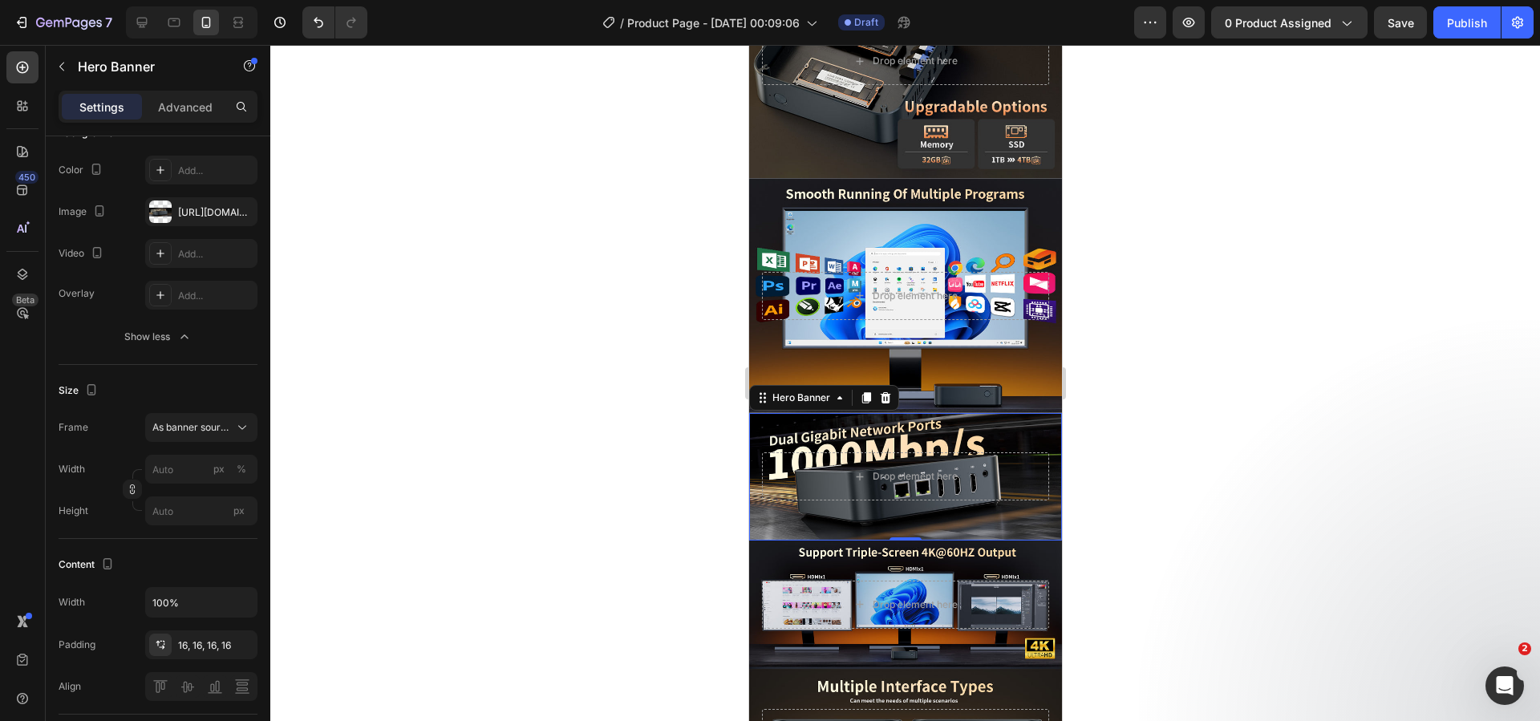
click at [863, 459] on div "Drop element here" at bounding box center [904, 477] width 313 height 74
click at [200, 206] on div "https://cdn.shopify.com/s/files/1/0894/7918/4684/files/gempages_529149896838612…" at bounding box center [201, 212] width 47 height 14
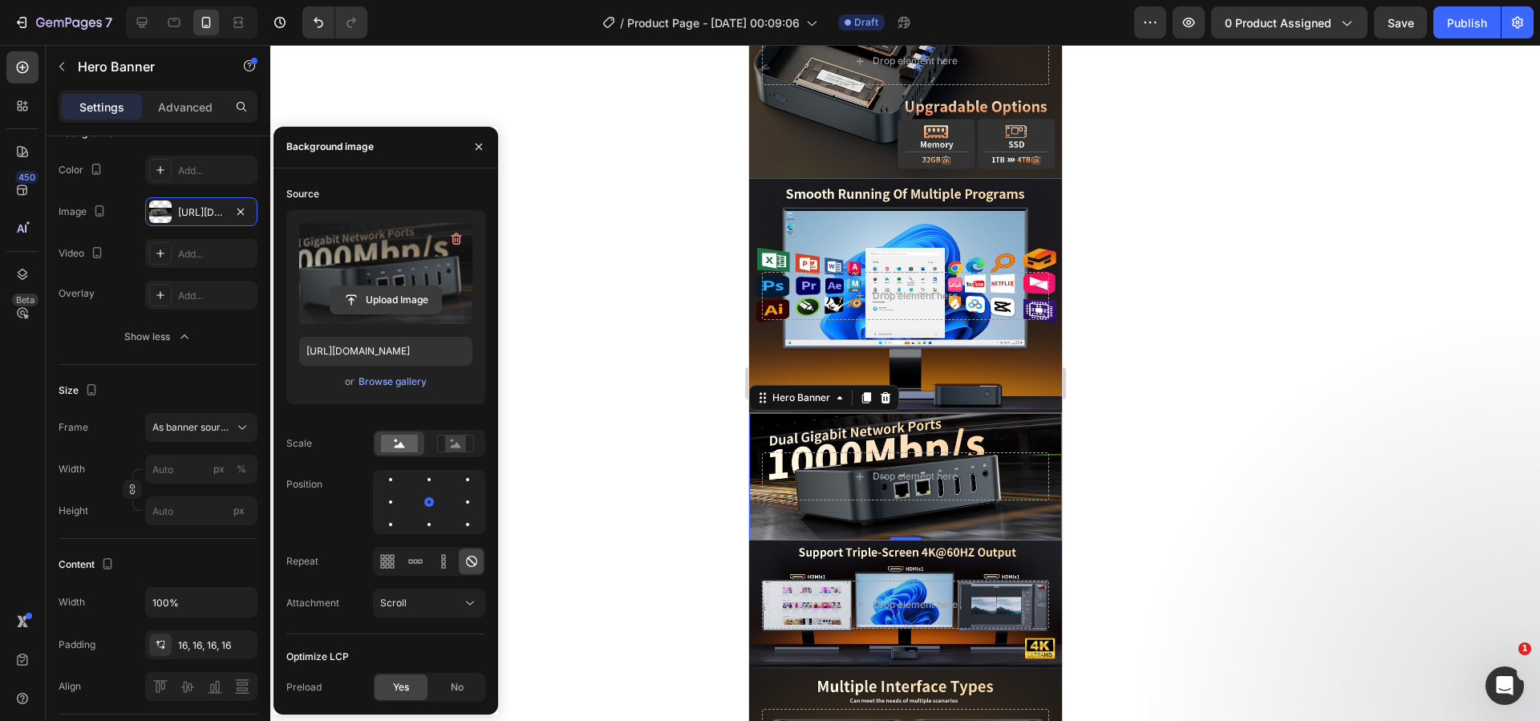
click at [410, 303] on input "file" at bounding box center [385, 299] width 111 height 27
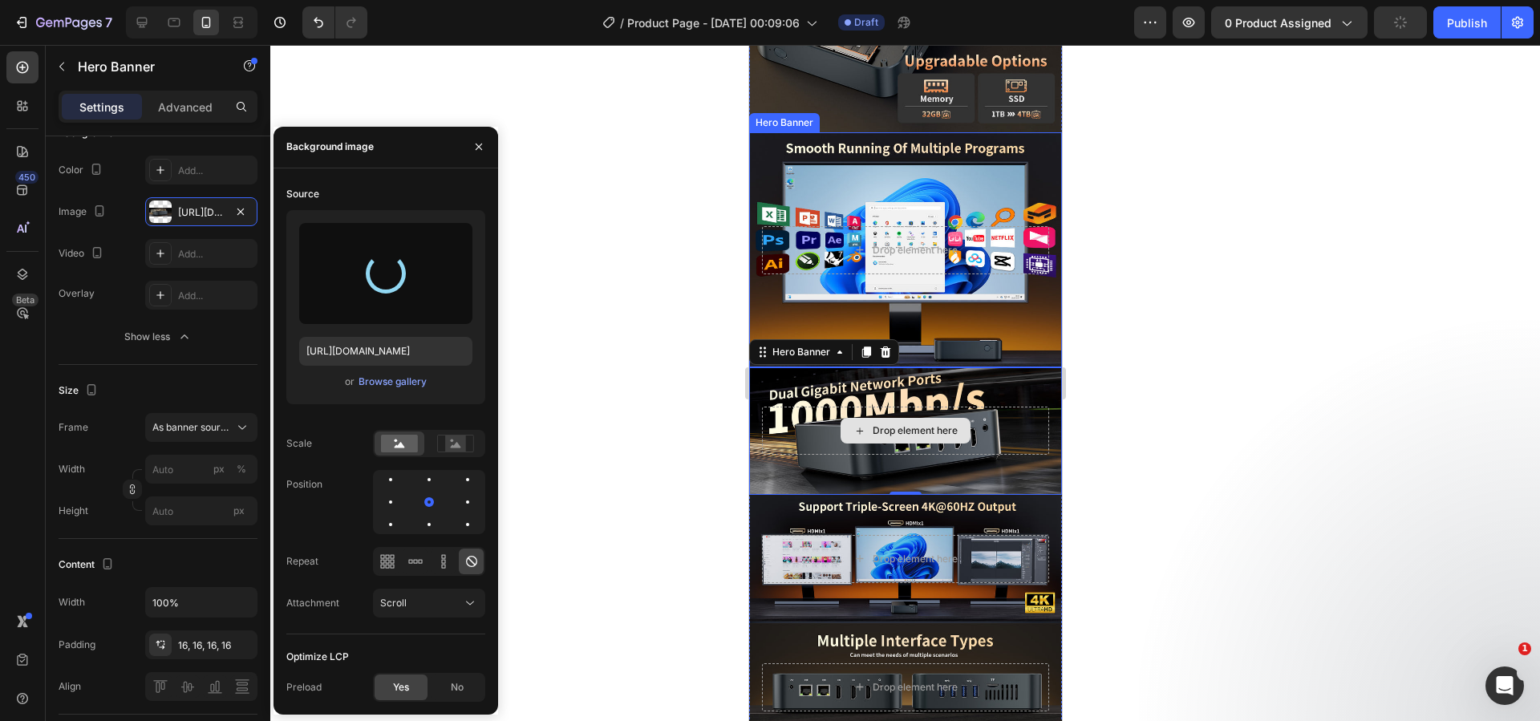
scroll to position [2123, 0]
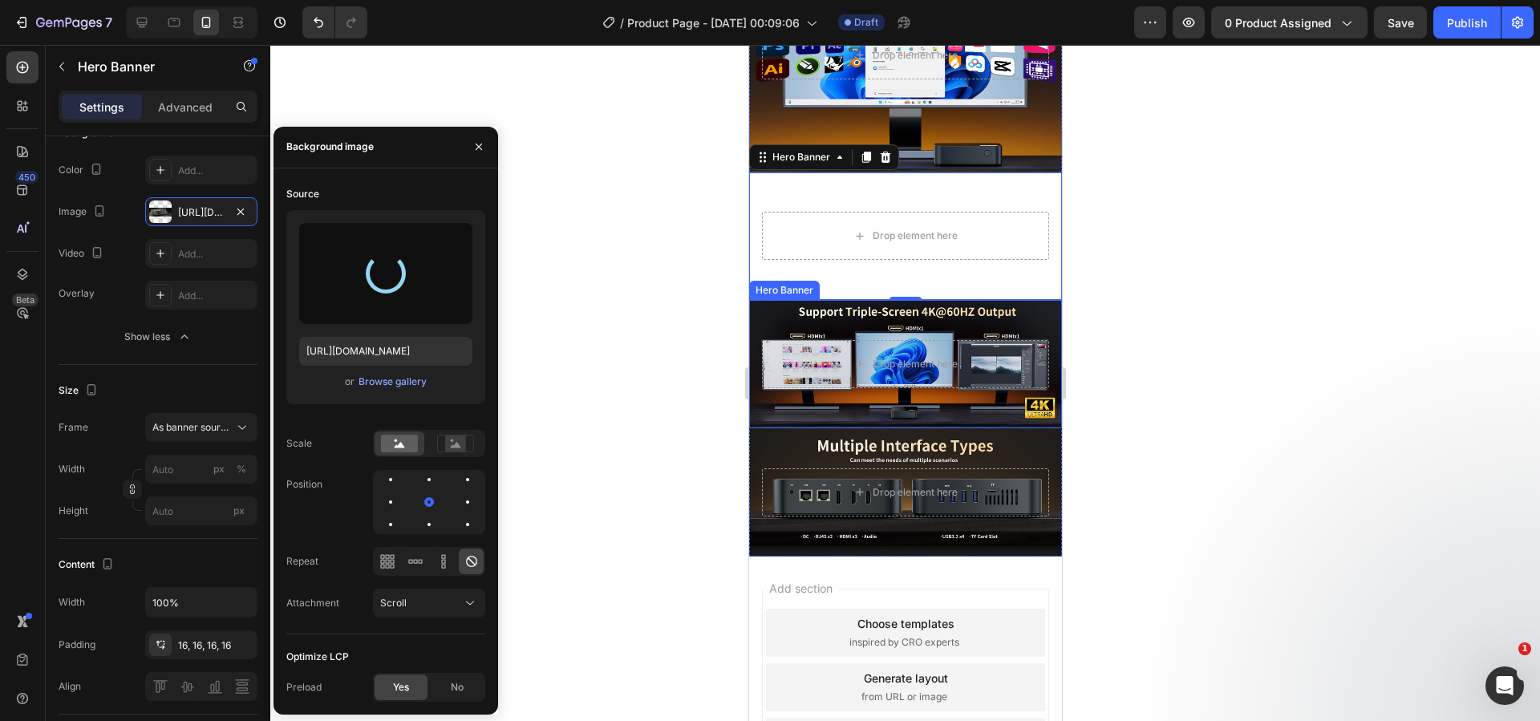
type input "https://cdn.shopify.com/s/files/1/0894/7918/4684/files/gempages_529149896838612…"
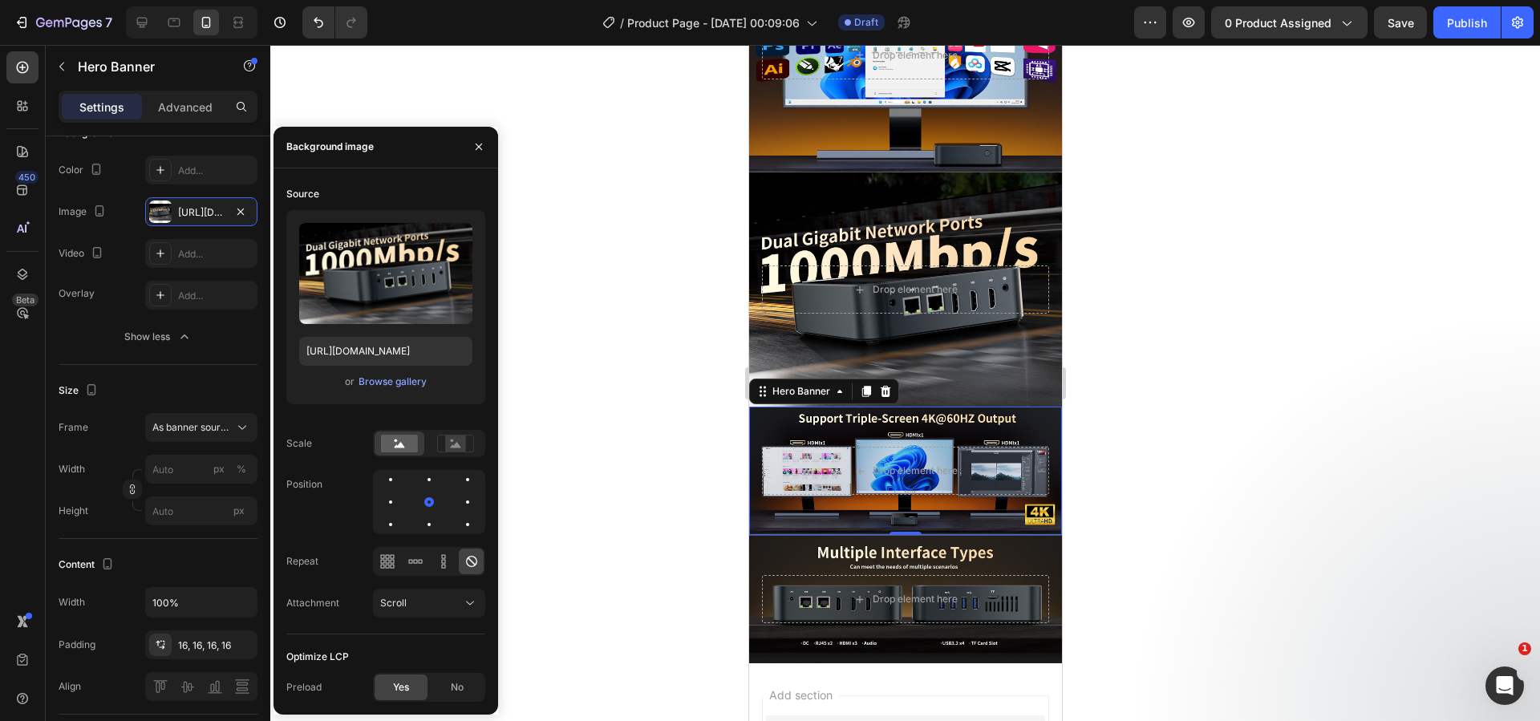
click at [937, 440] on div "Drop element here" at bounding box center [904, 471] width 313 height 74
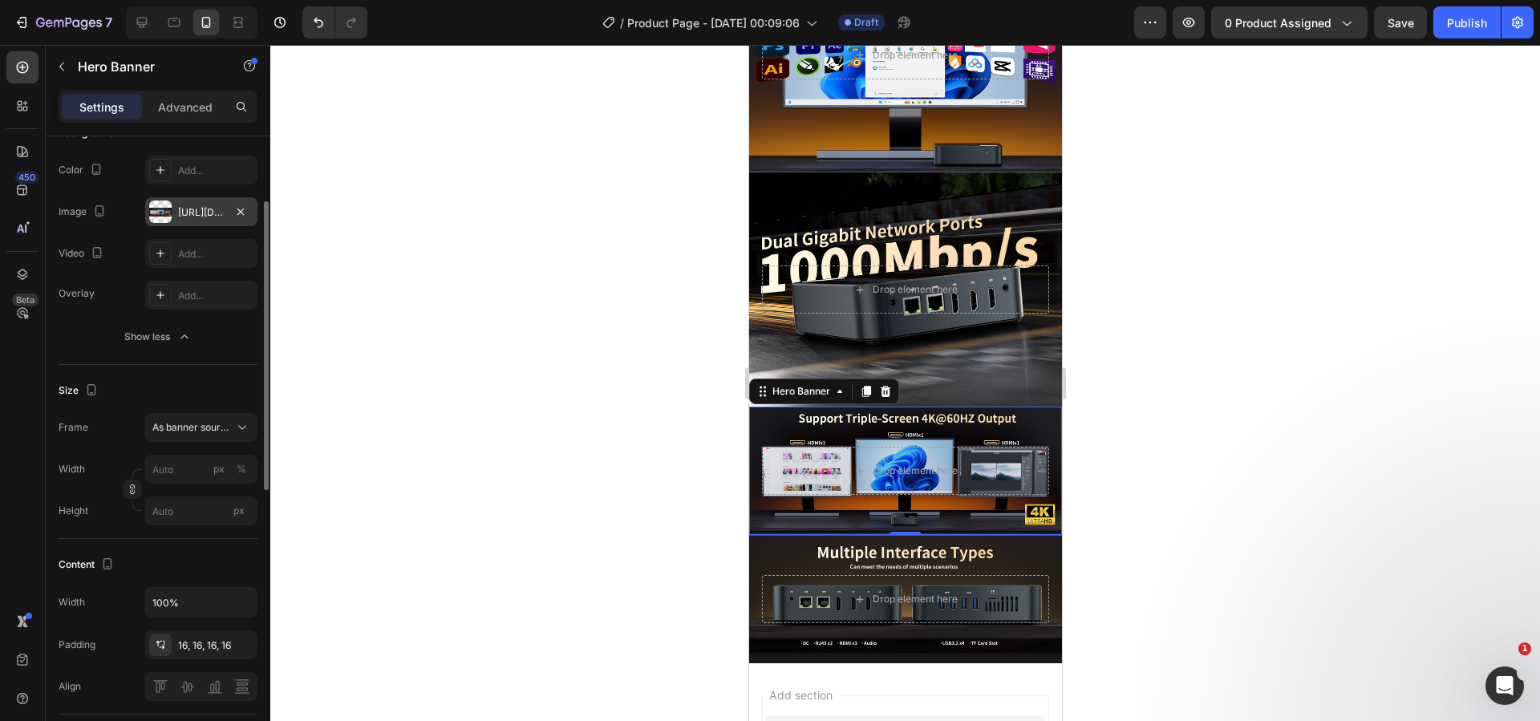
click at [192, 220] on div "https://cdn.shopify.com/s/files/1/0894/7918/4684/files/gempages_529149896838612…" at bounding box center [201, 211] width 112 height 29
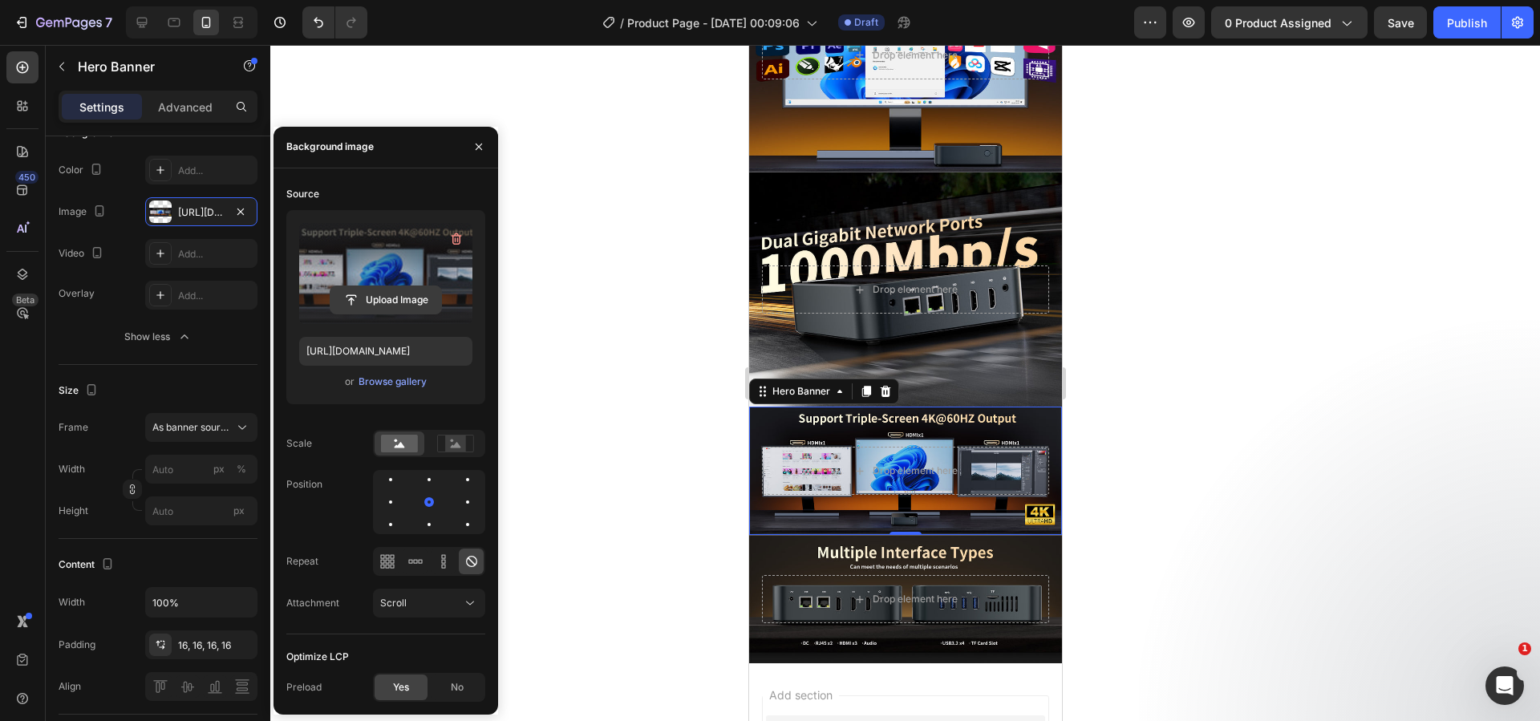
click at [386, 291] on input "file" at bounding box center [385, 299] width 111 height 27
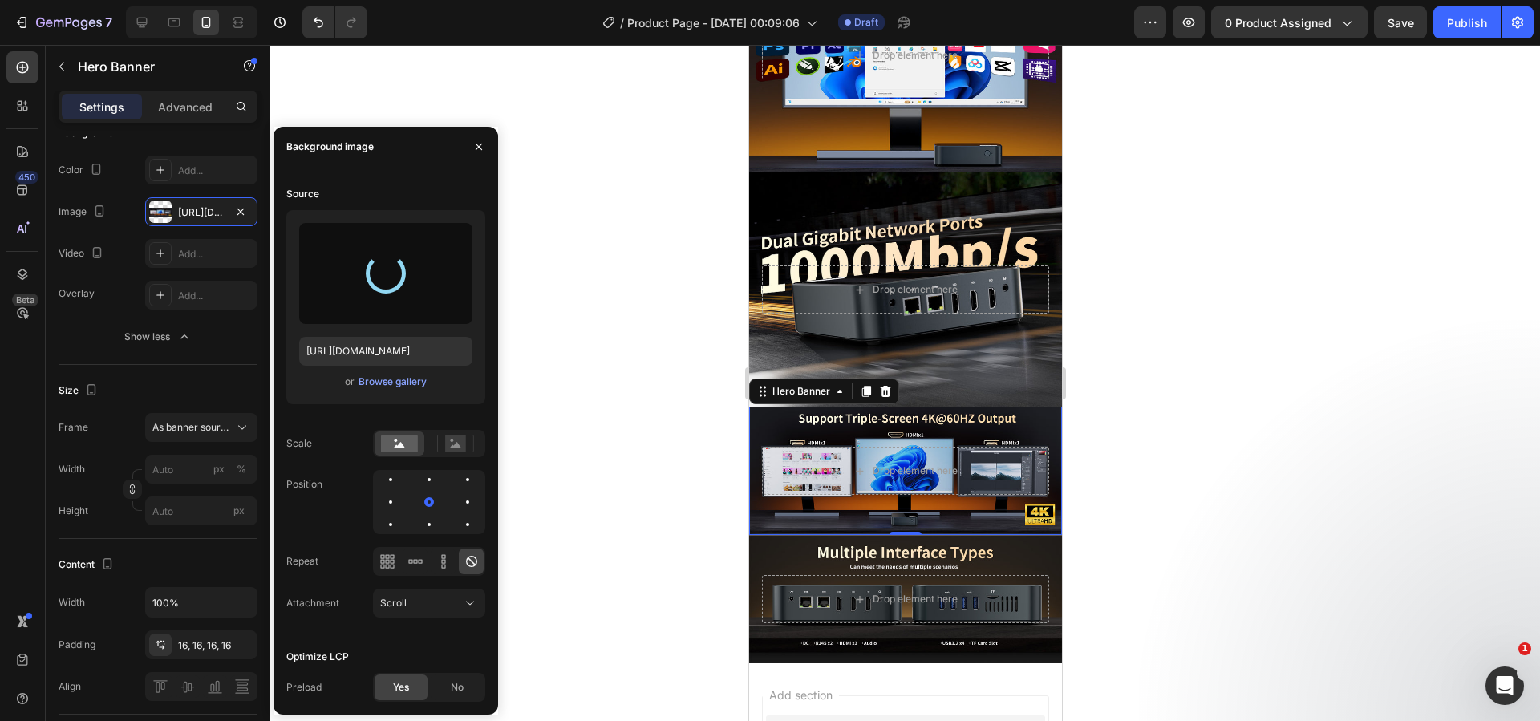
type input "https://cdn.shopify.com/s/files/1/0894/7918/4684/files/gempages_529149896838612…"
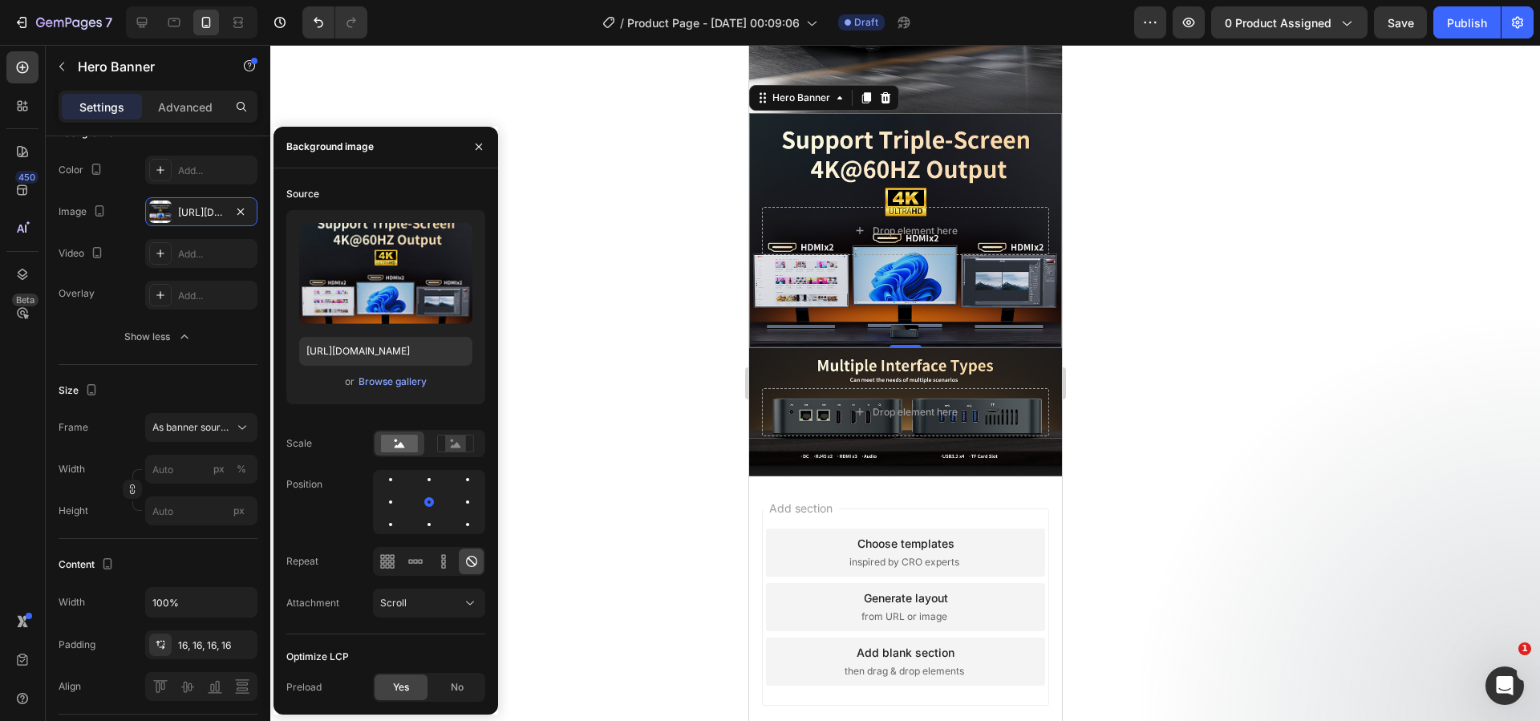
scroll to position [2435, 0]
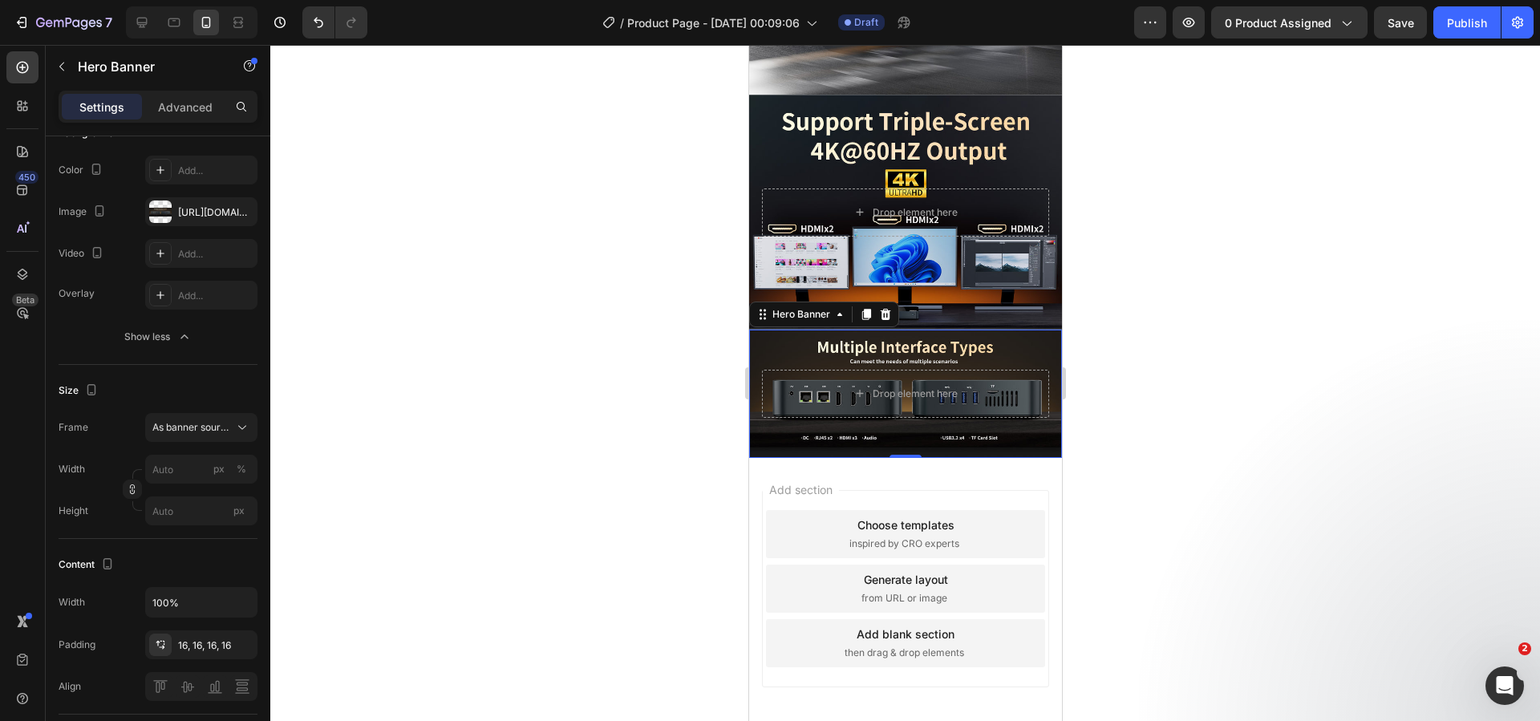
click at [784, 330] on div "Background Image" at bounding box center [904, 394] width 313 height 128
click at [205, 211] on div "https://cdn.shopify.com/s/files/1/0894/7918/4684/files/gempages_529149896838612…" at bounding box center [201, 212] width 47 height 14
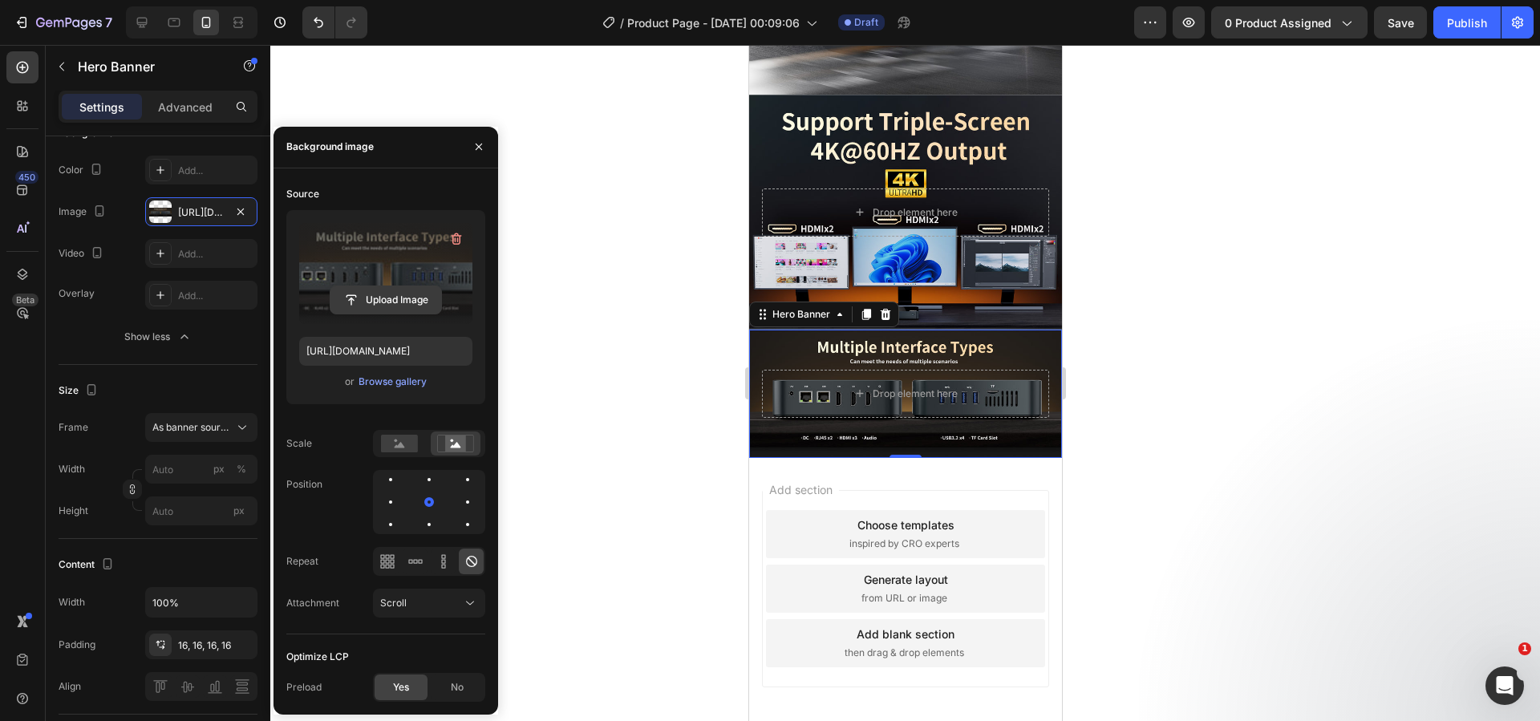
click at [393, 298] on input "file" at bounding box center [385, 299] width 111 height 27
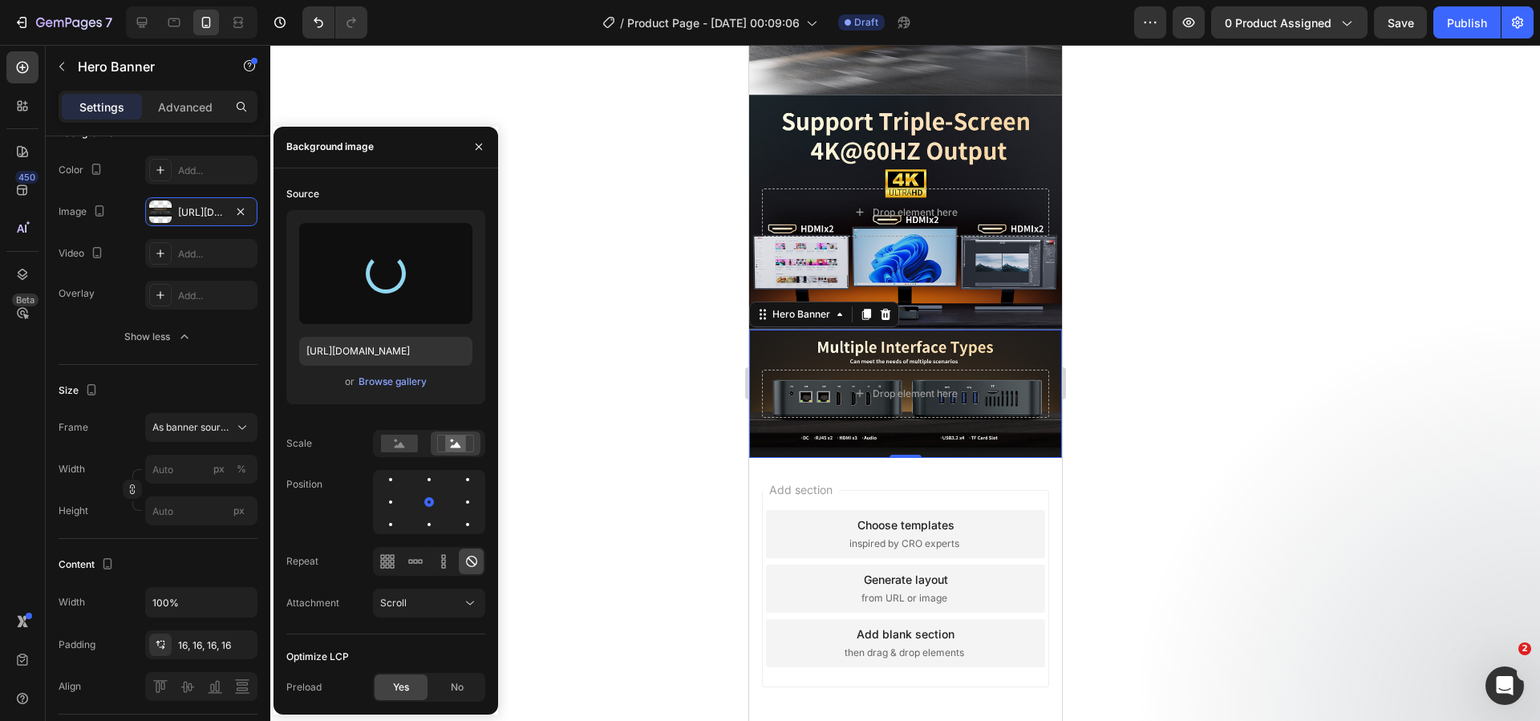
type input "https://cdn.shopify.com/s/files/1/0894/7918/4684/files/gempages_529149896838612…"
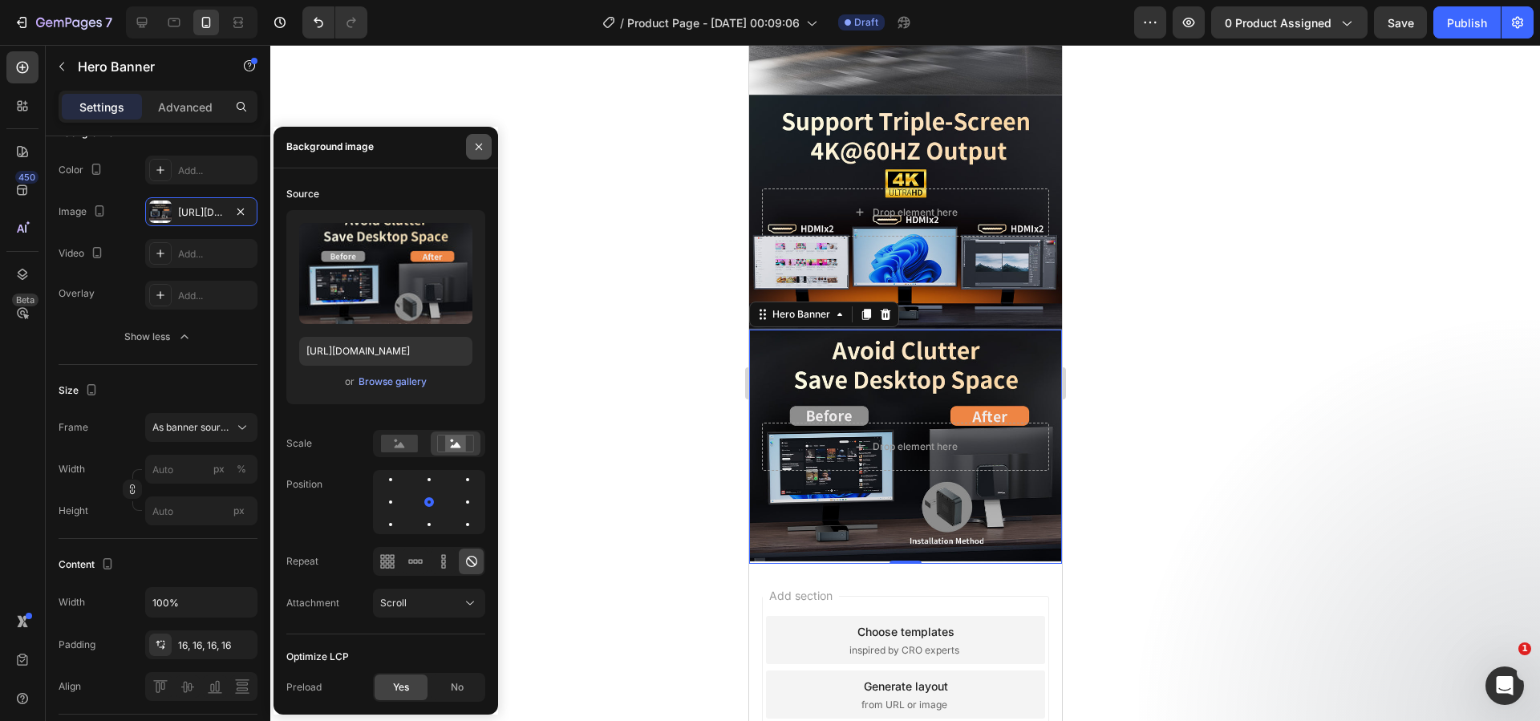
click at [484, 148] on icon "button" at bounding box center [478, 146] width 13 height 13
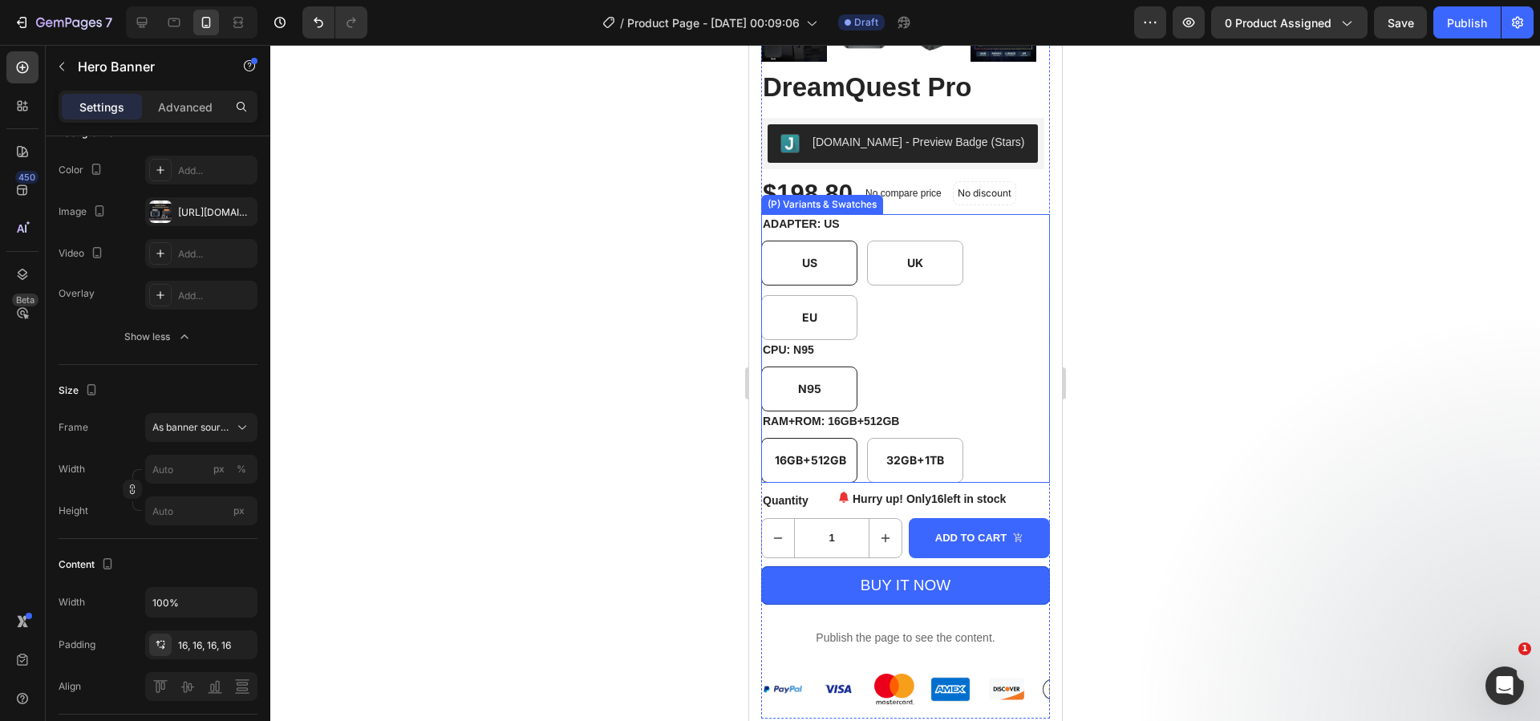
scroll to position [0, 0]
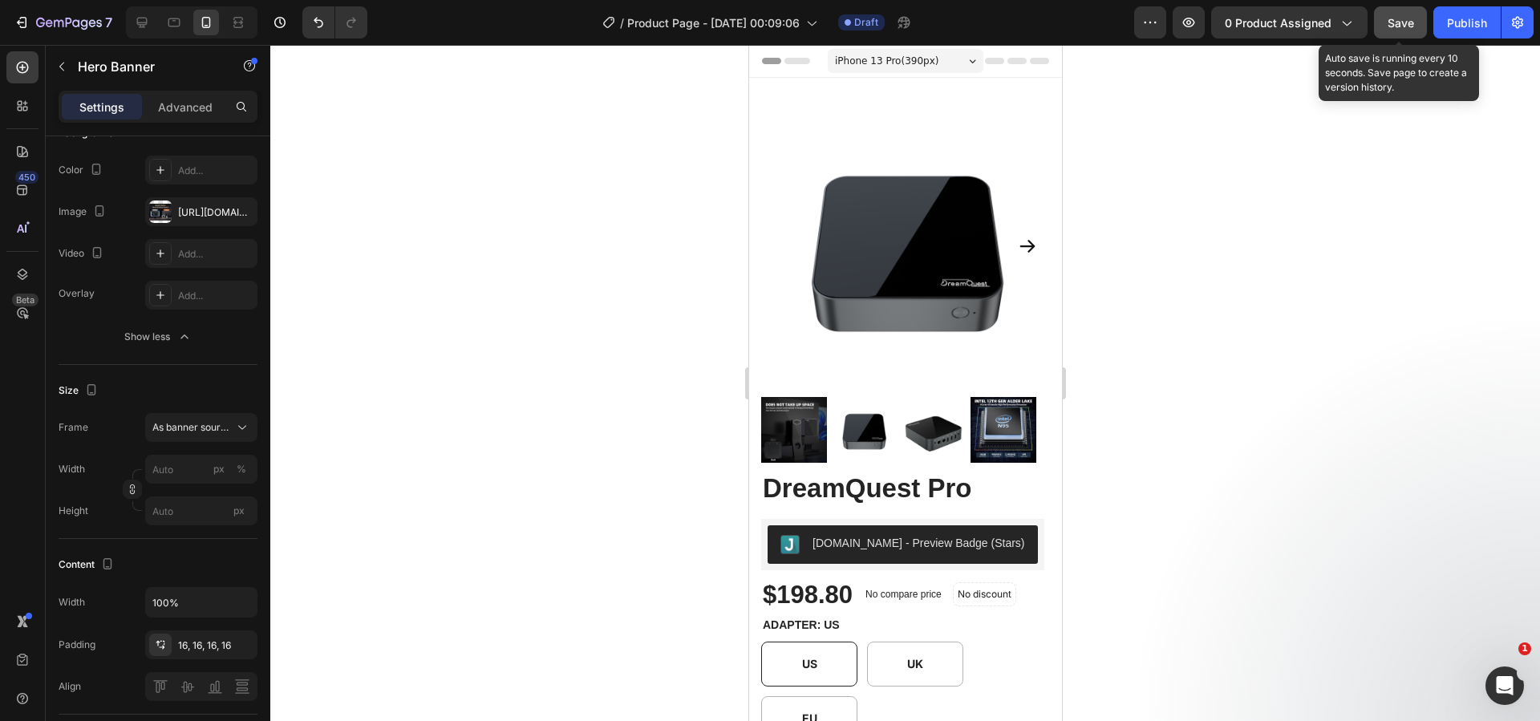
click at [1405, 31] on button "Save" at bounding box center [1400, 22] width 53 height 32
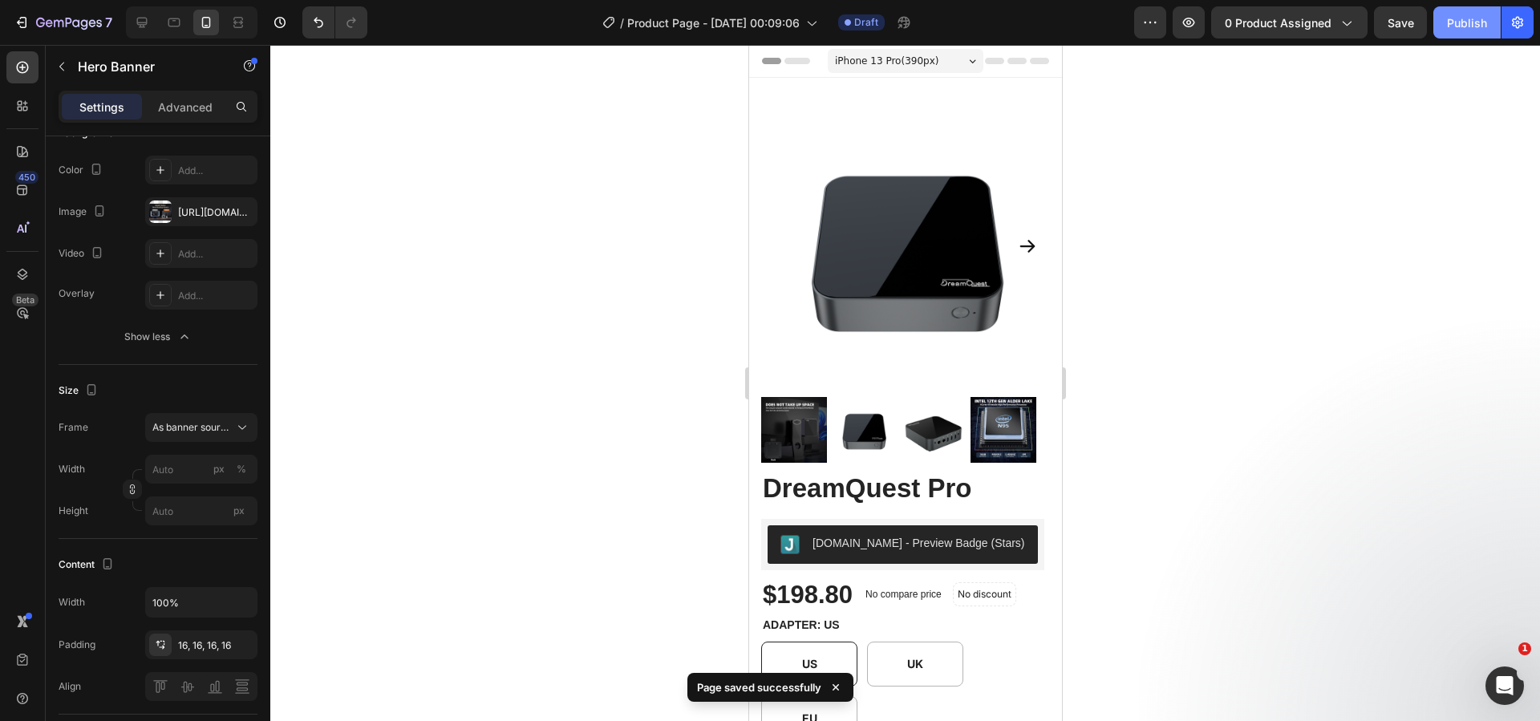
click at [1449, 28] on div "Publish" at bounding box center [1467, 22] width 40 height 17
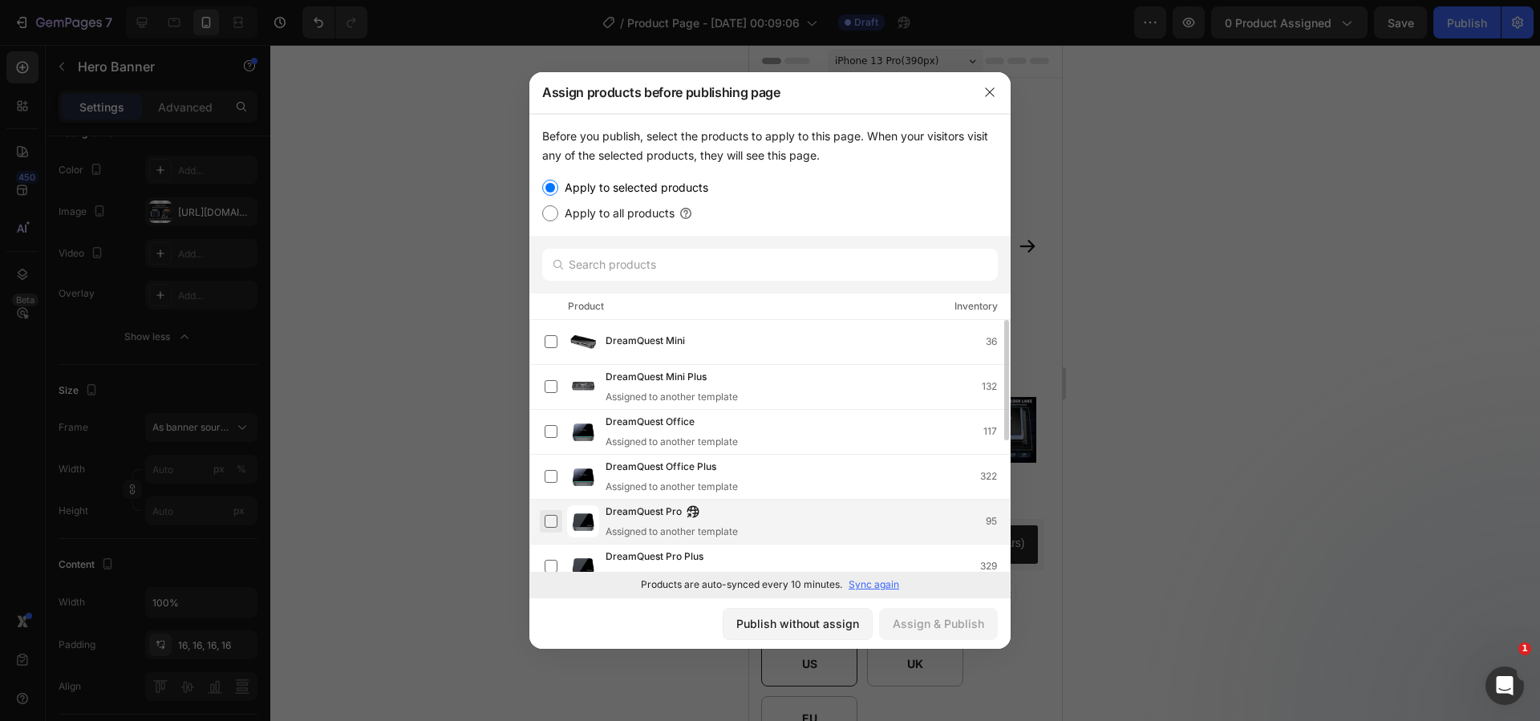
click at [551, 520] on label at bounding box center [551, 521] width 13 height 13
click at [950, 633] on button "Assign & Publish" at bounding box center [938, 624] width 119 height 32
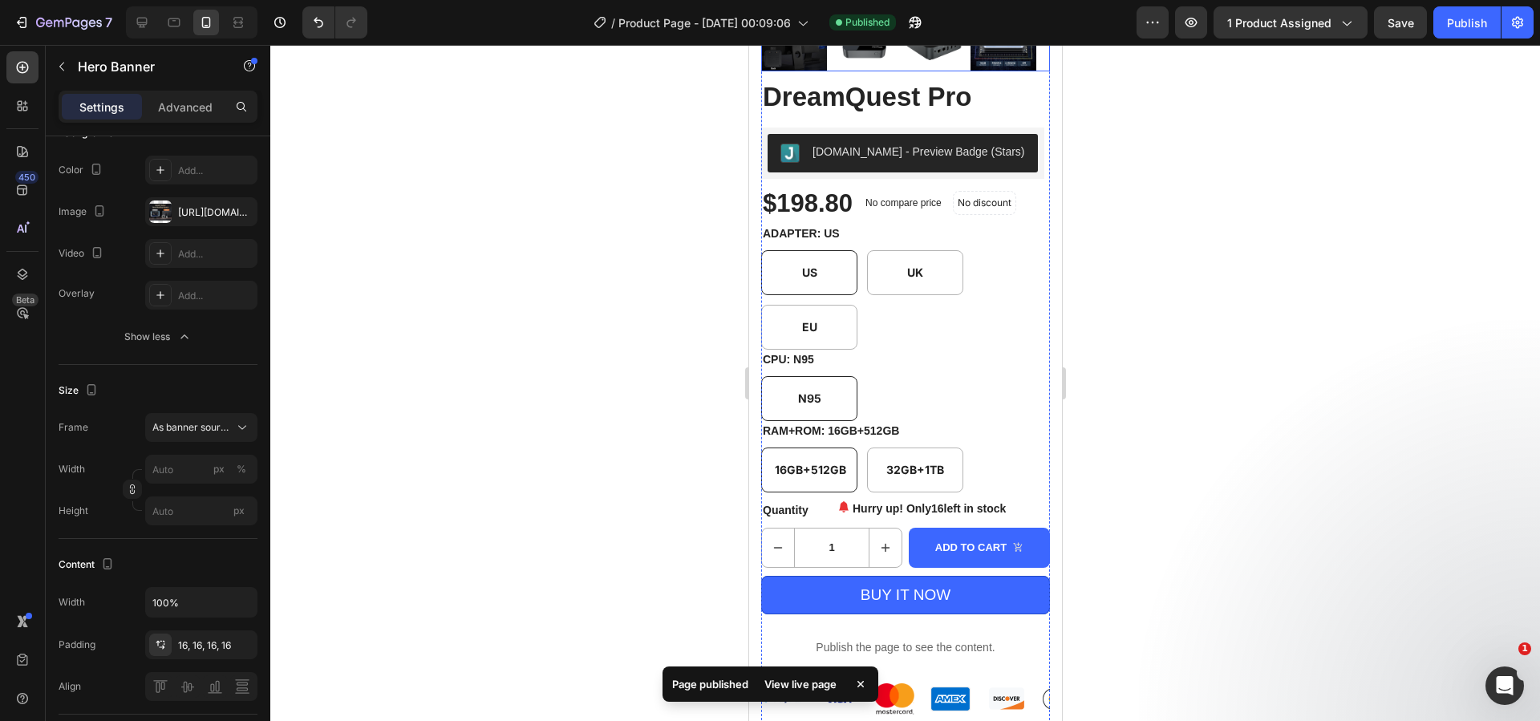
scroll to position [371, 0]
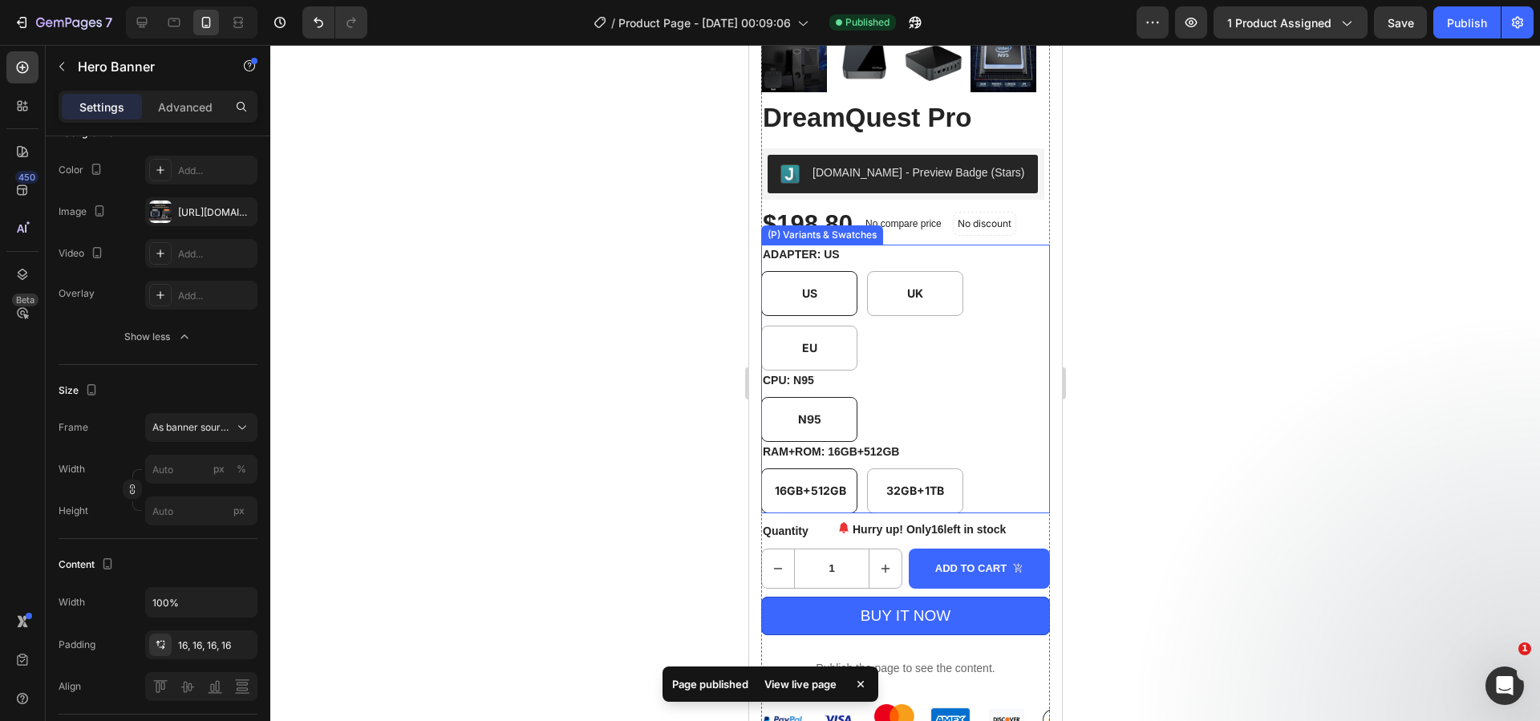
click at [884, 313] on div "US US US UK UK UK EU EU EU" at bounding box center [904, 320] width 289 height 99
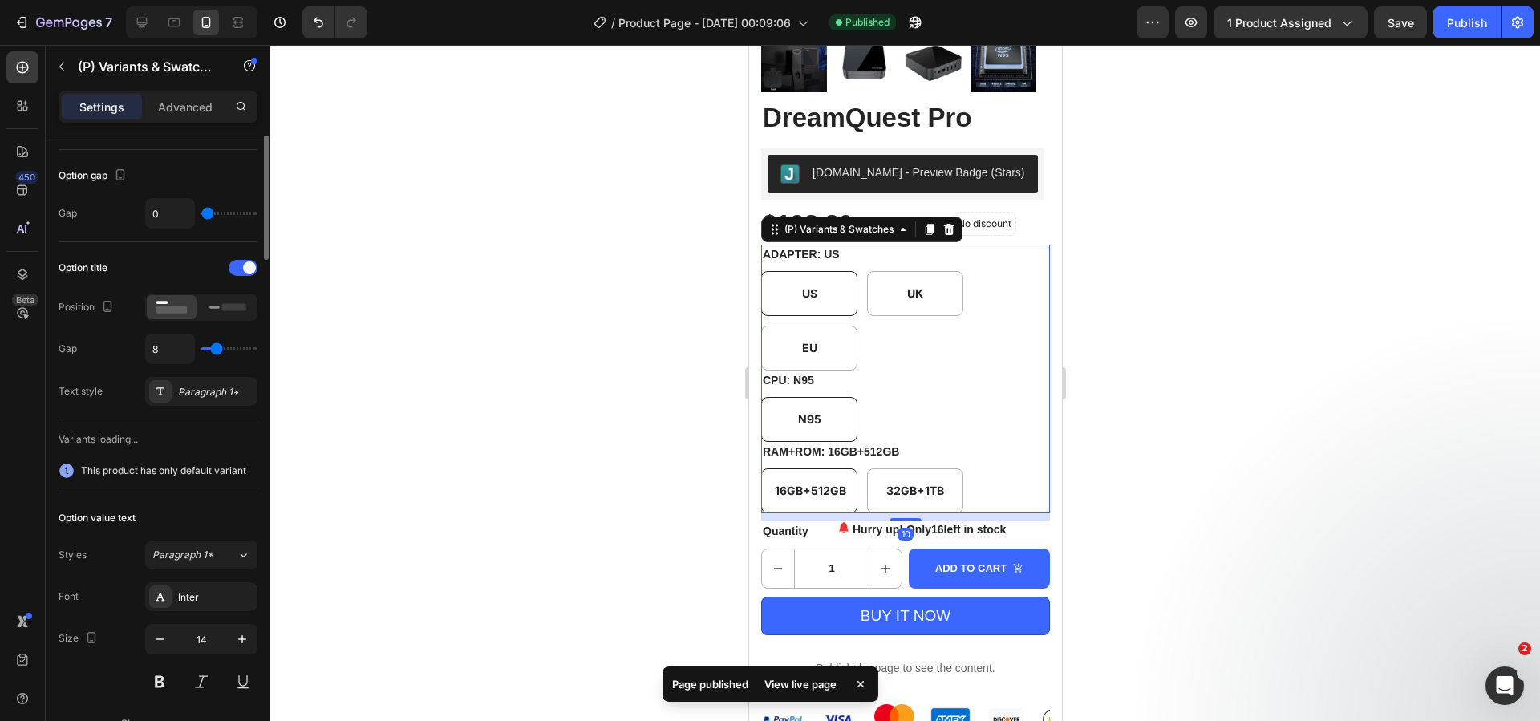
scroll to position [0, 0]
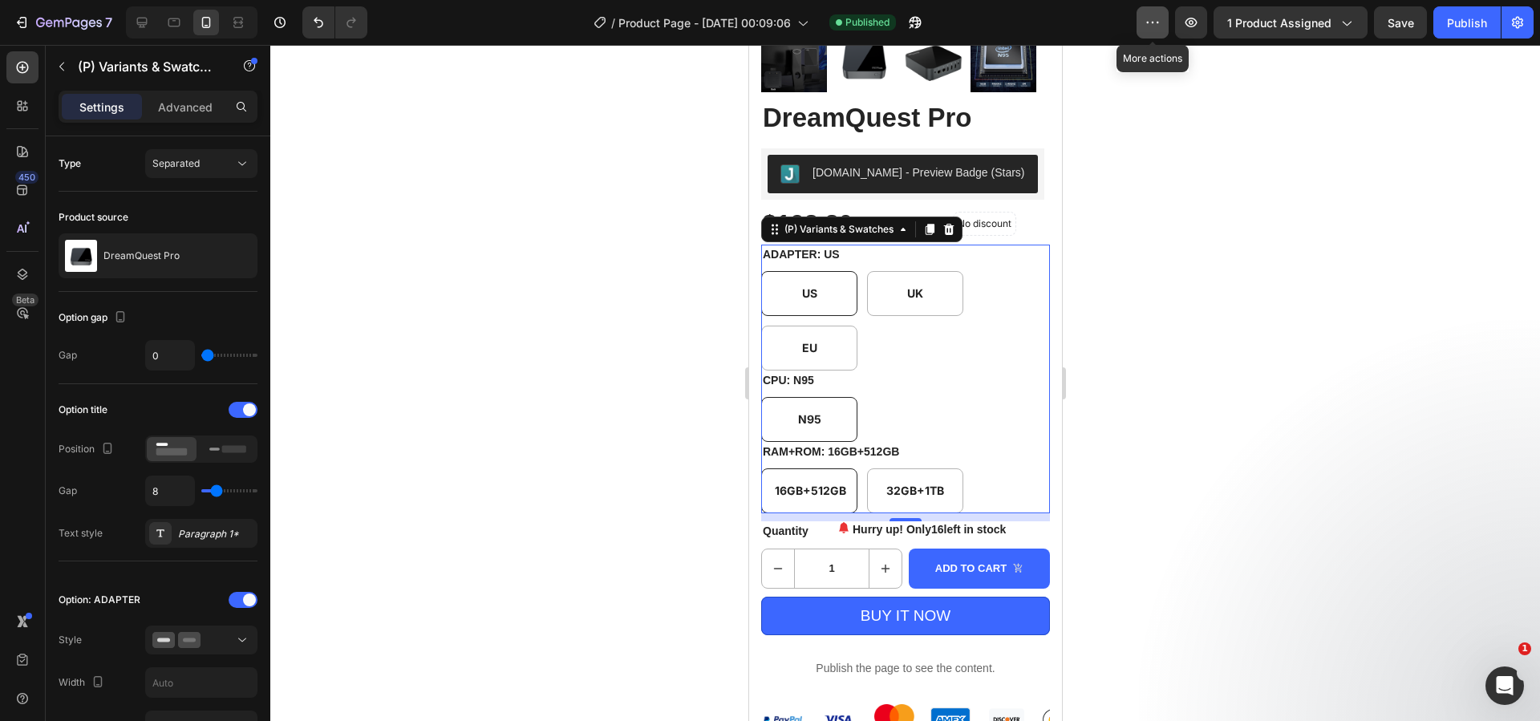
click at [1156, 16] on icon "button" at bounding box center [1153, 22] width 16 height 16
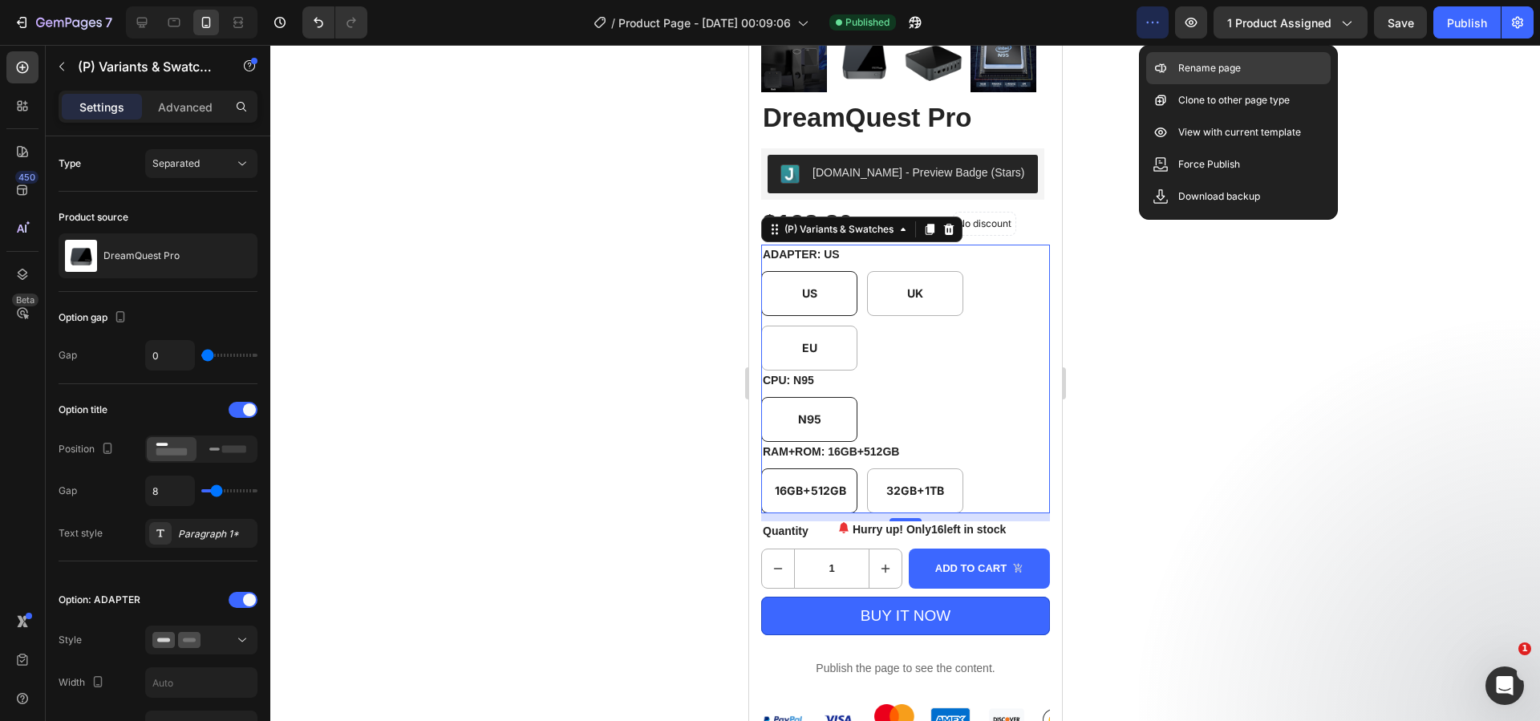
click at [1214, 73] on p "Rename page" at bounding box center [1209, 68] width 63 height 16
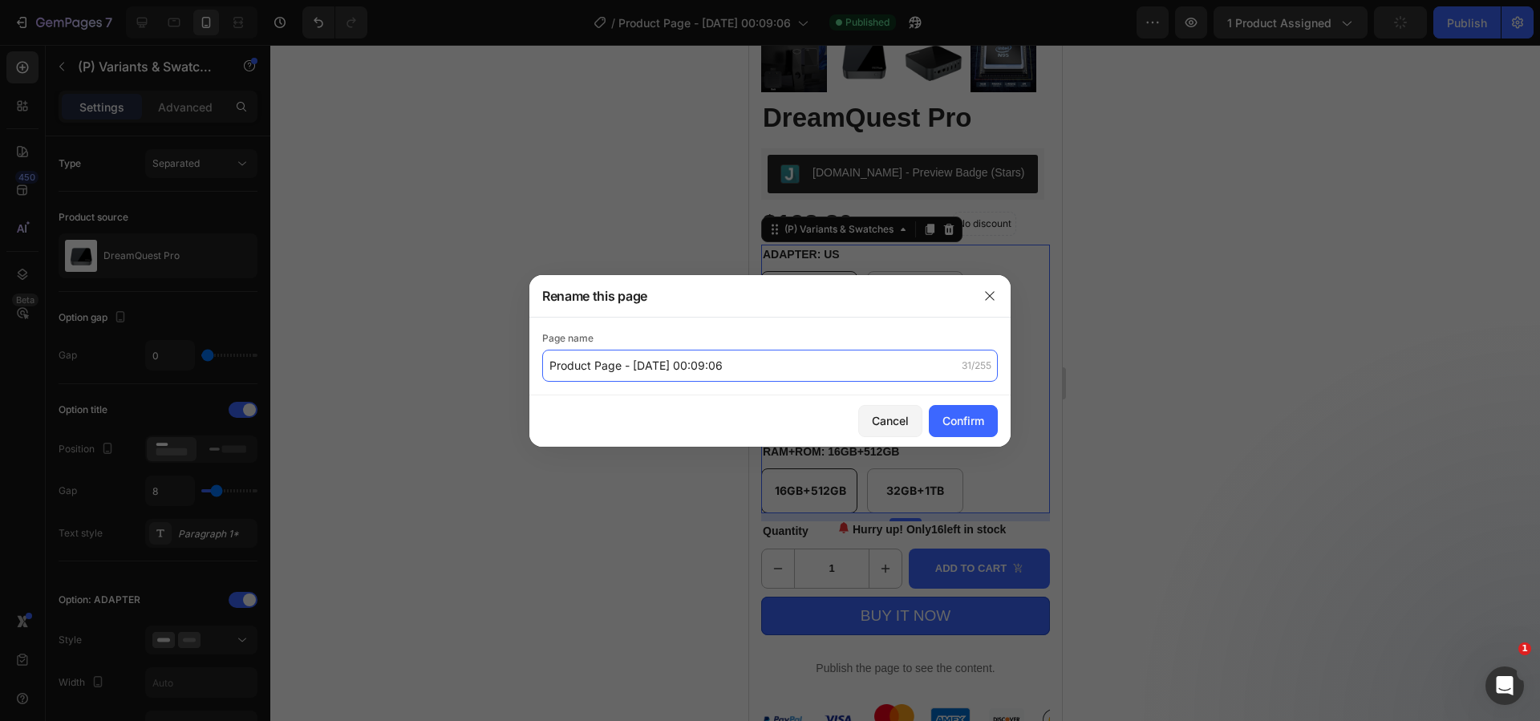
click at [762, 363] on input "Product Page - Aug 27, 00:09:06" at bounding box center [770, 366] width 456 height 32
type input "DreamQuest Pro"
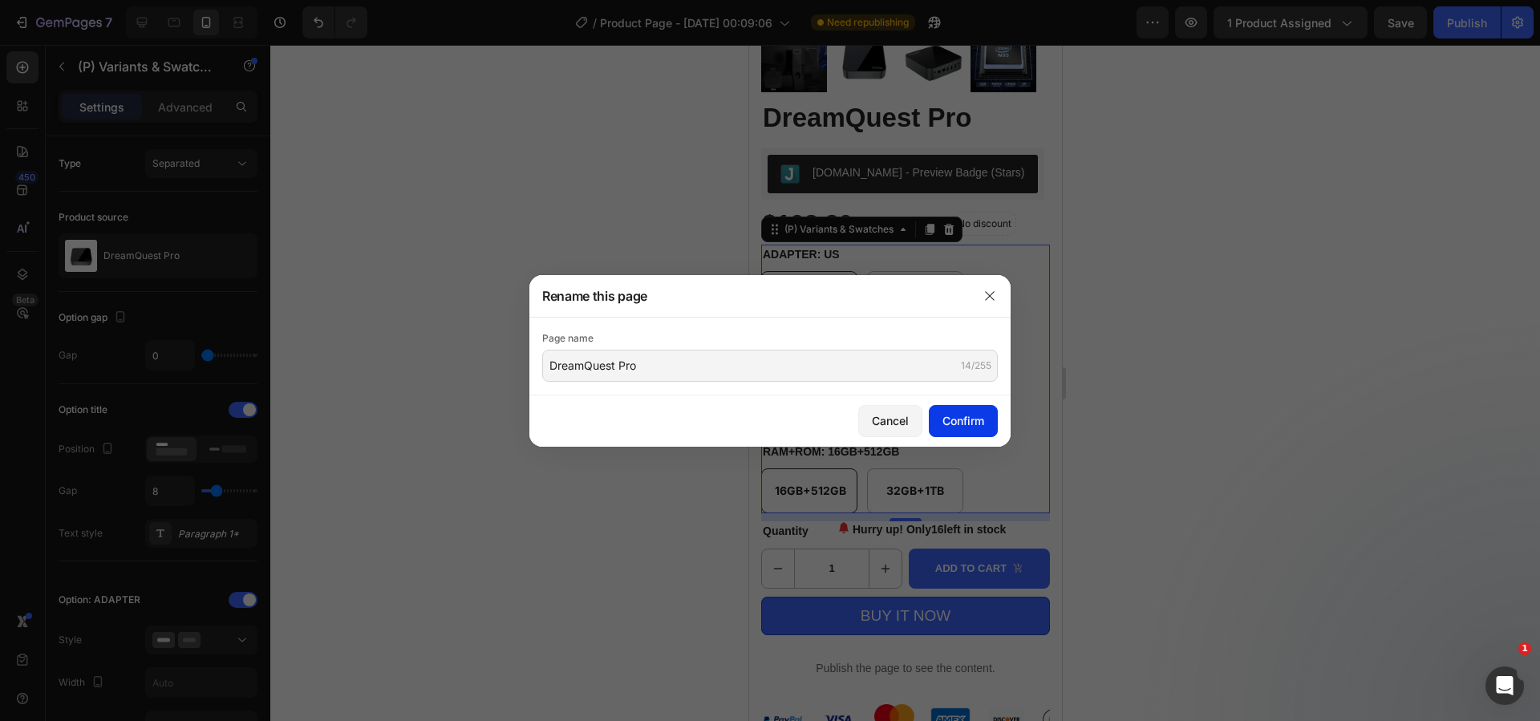
click at [970, 432] on button "Confirm" at bounding box center [963, 421] width 69 height 32
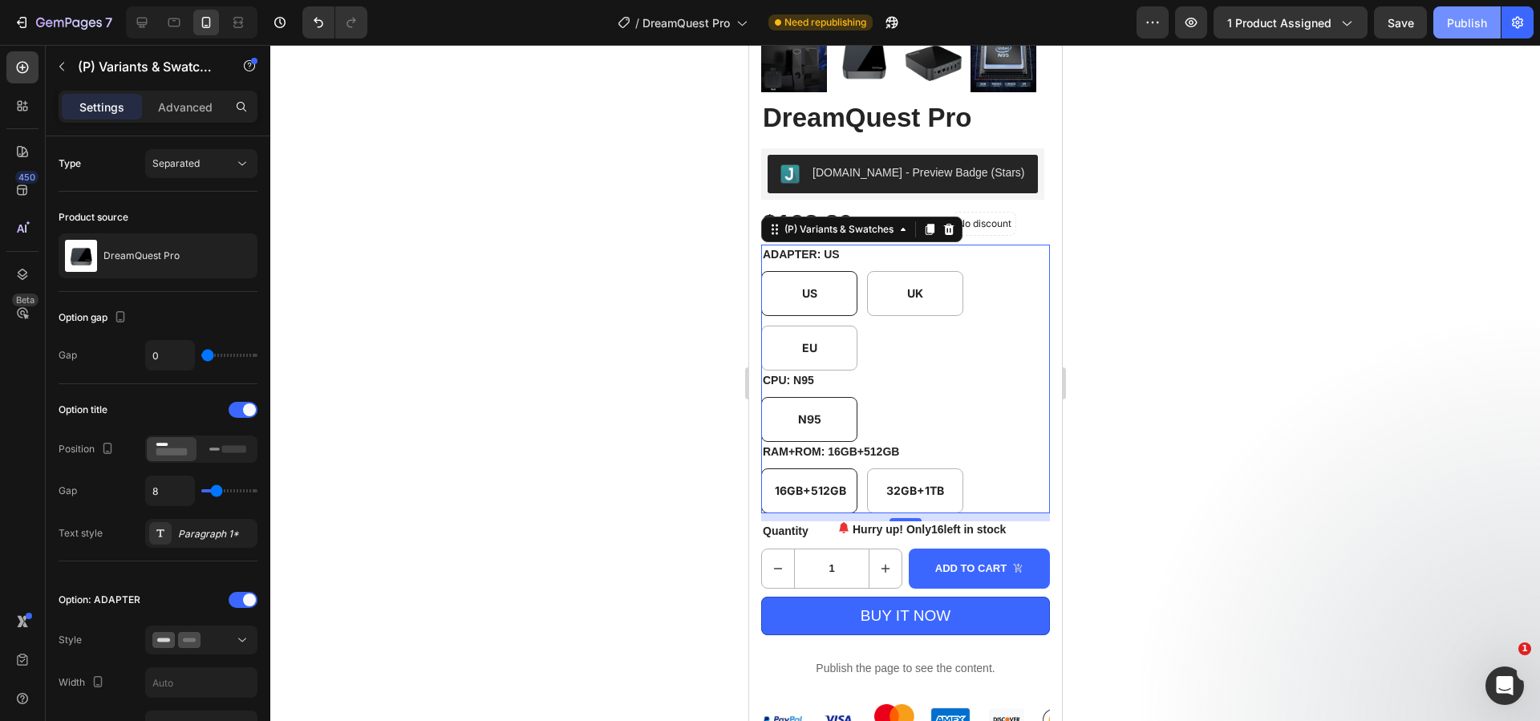
click at [1450, 20] on div "Publish" at bounding box center [1467, 22] width 40 height 17
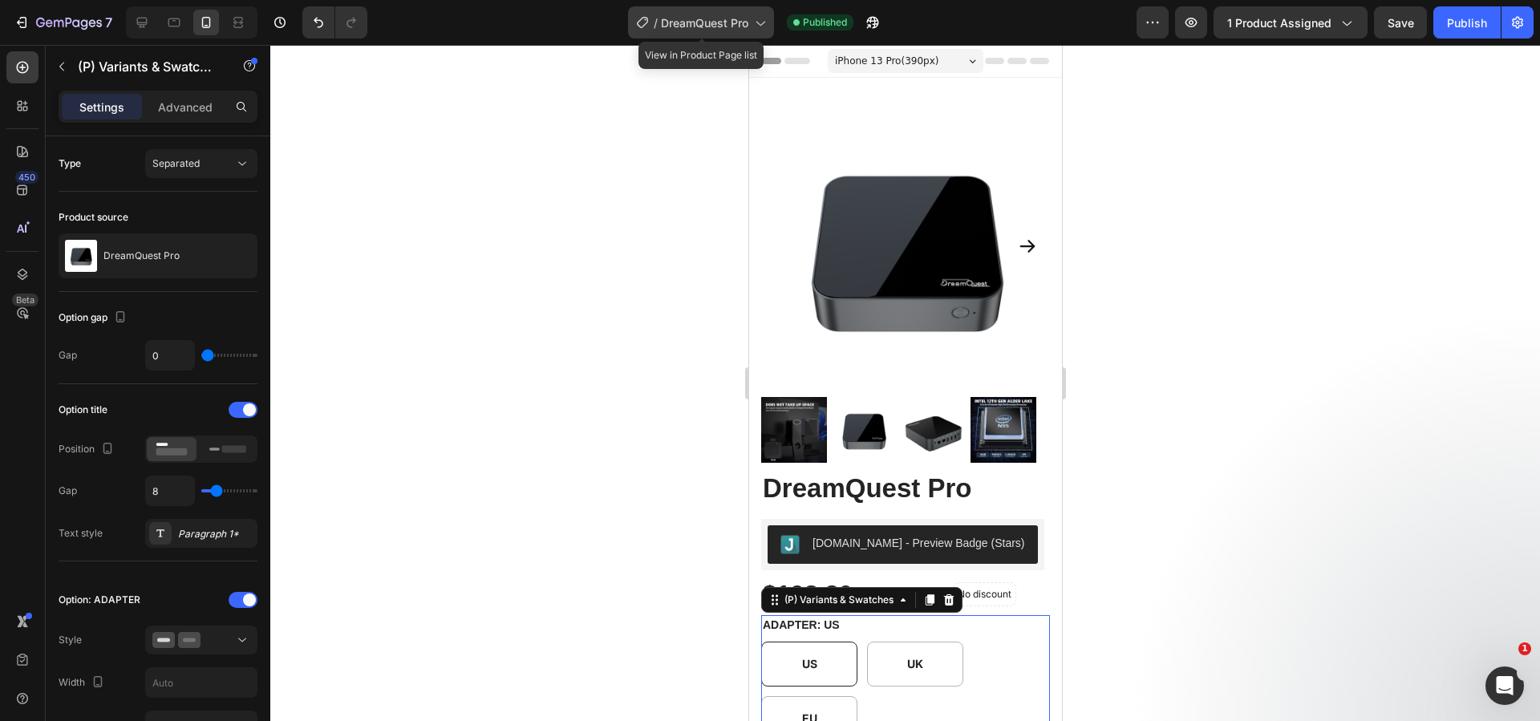
click at [726, 21] on span "DreamQuest Pro" at bounding box center [704, 22] width 87 height 17
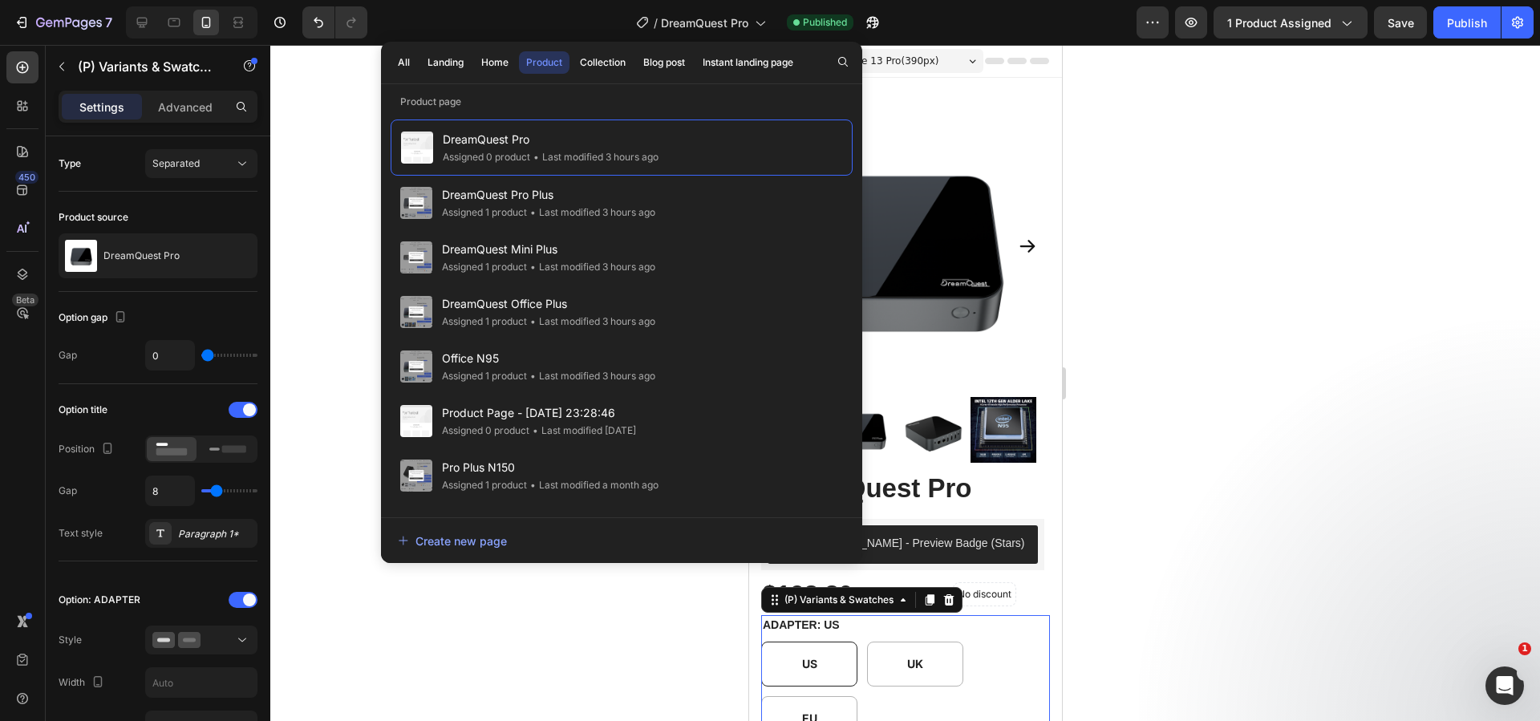
click at [1203, 332] on div at bounding box center [905, 383] width 1270 height 676
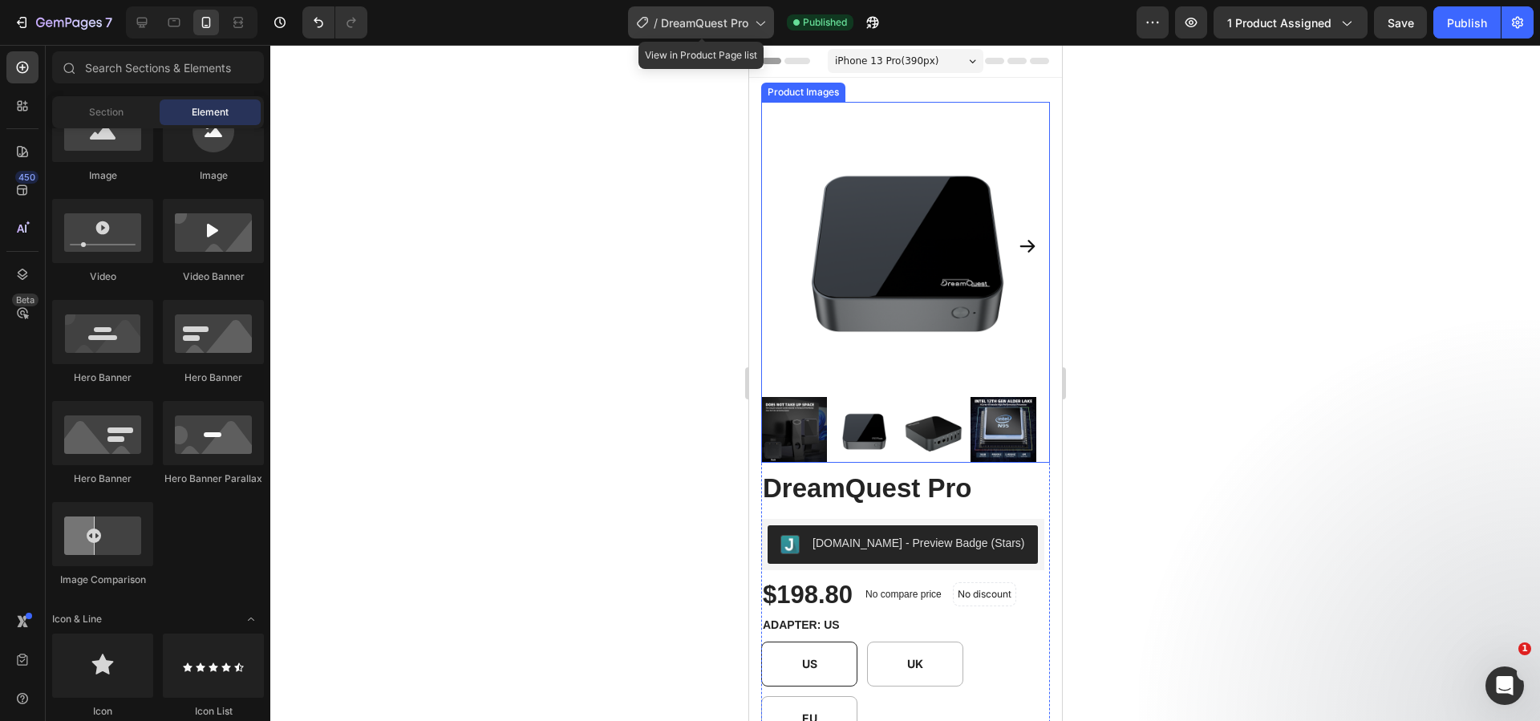
click at [715, 18] on span "DreamQuest Pro" at bounding box center [704, 22] width 87 height 17
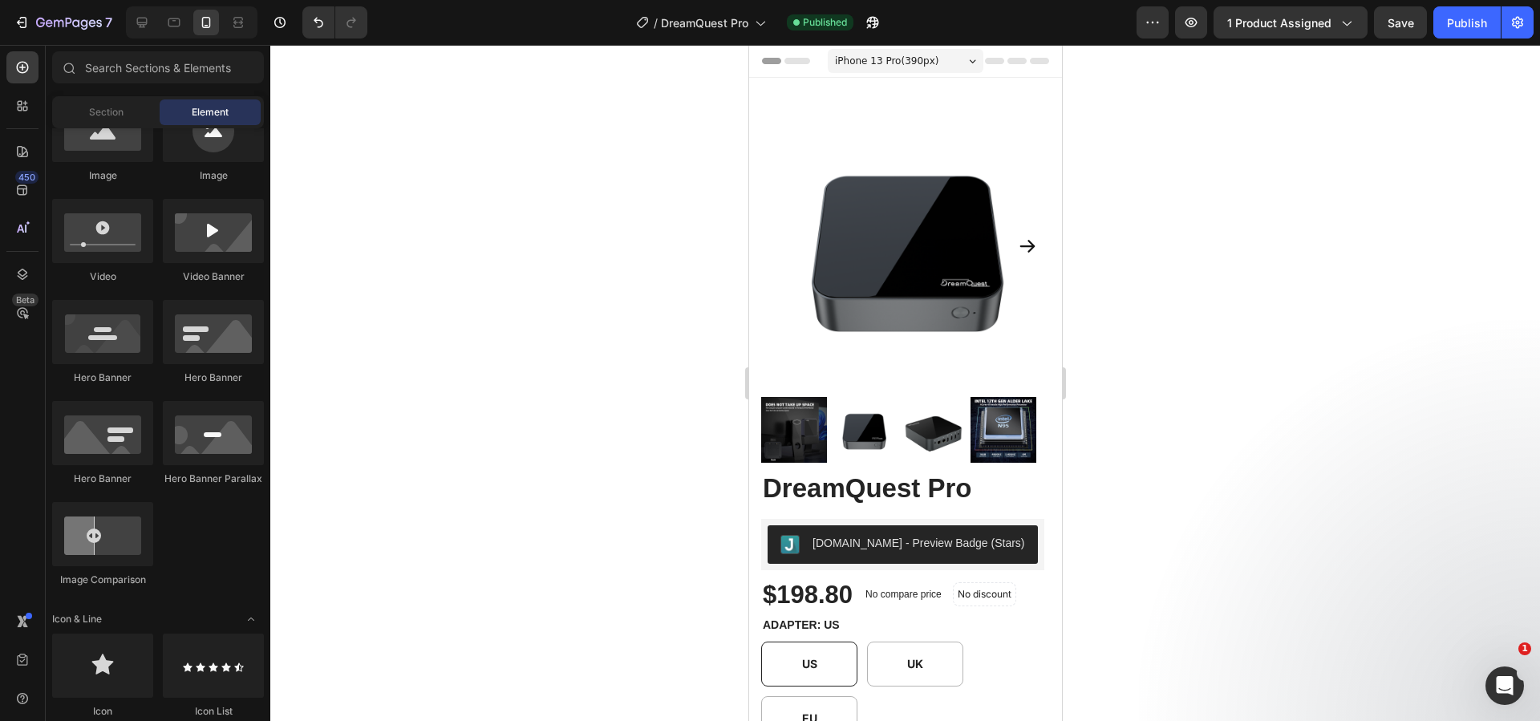
click at [1180, 229] on div at bounding box center [905, 383] width 1270 height 676
click at [147, 17] on icon at bounding box center [142, 22] width 16 height 16
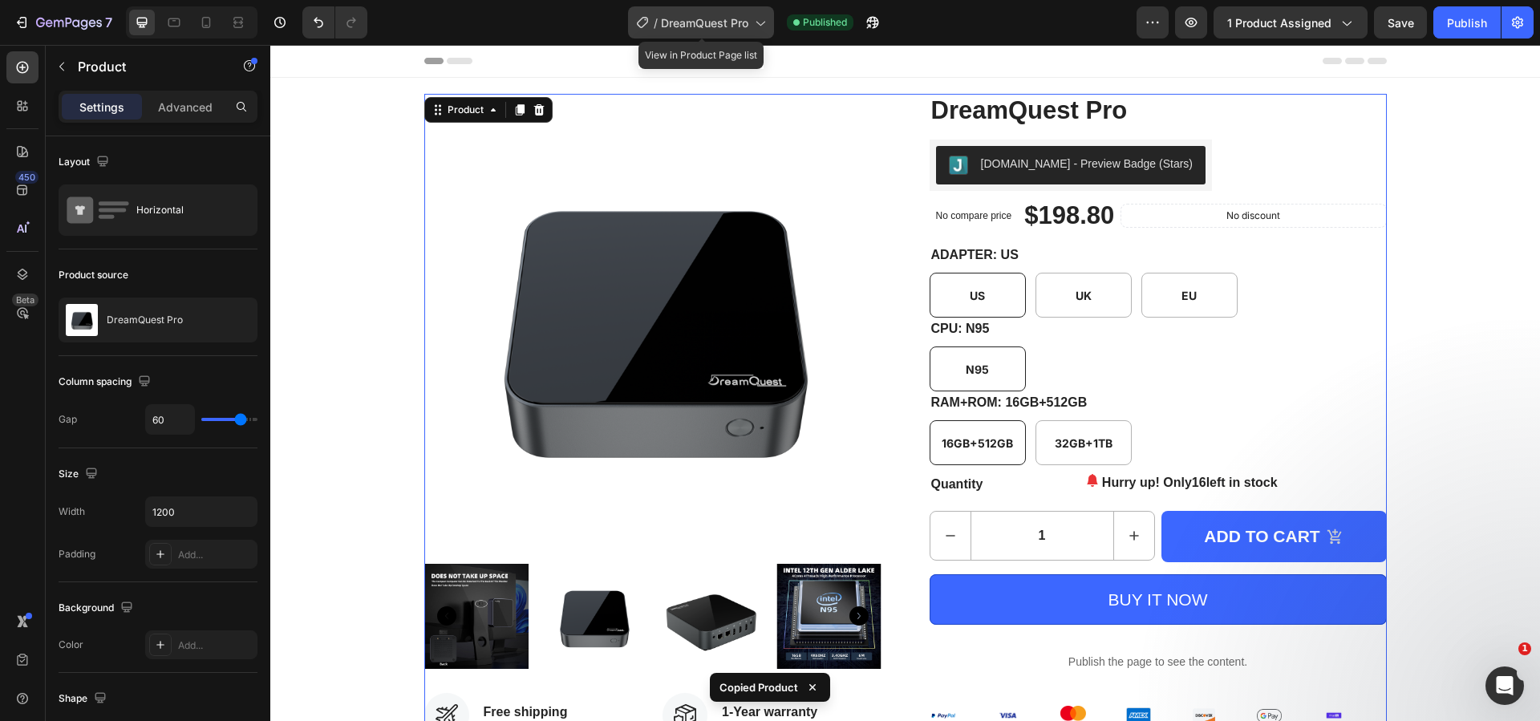
click at [711, 25] on span "DreamQuest Pro" at bounding box center [704, 22] width 87 height 17
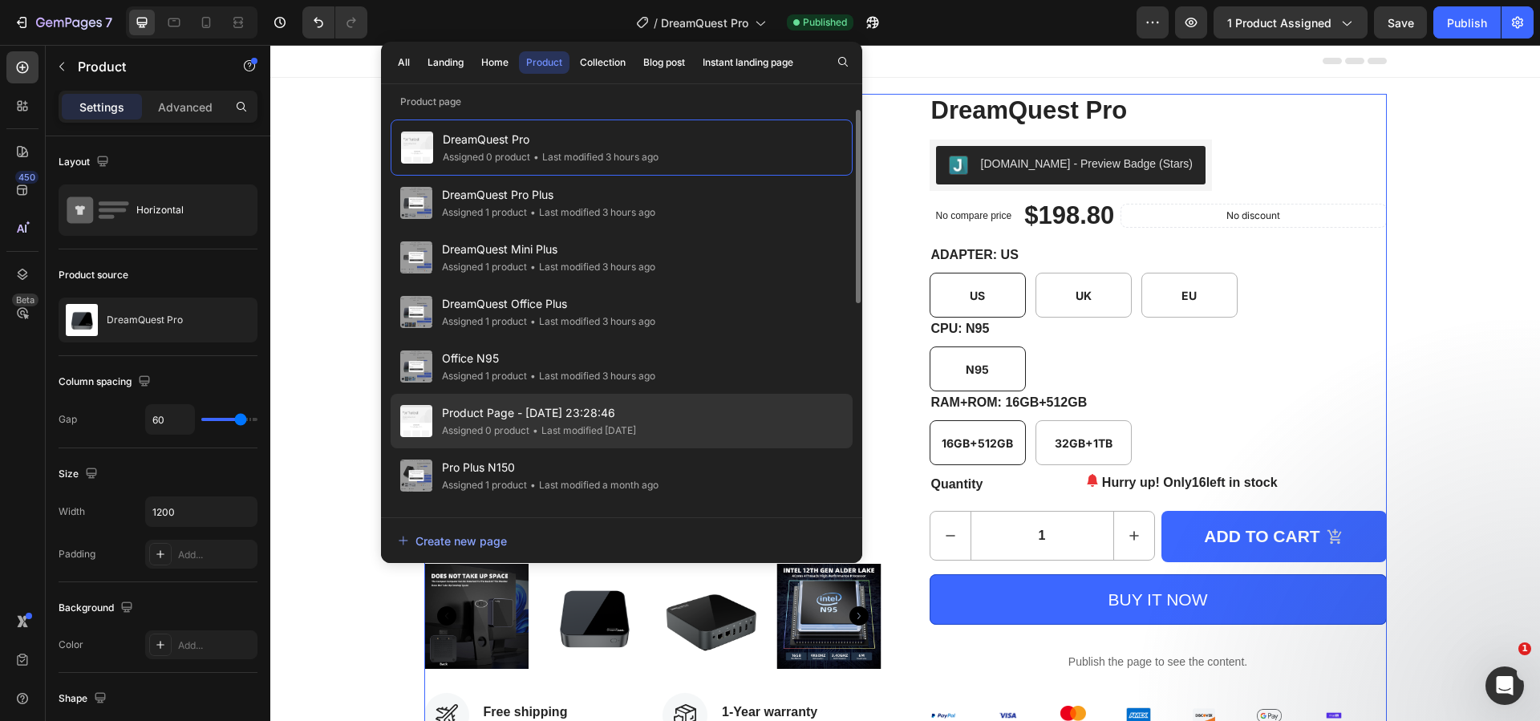
click at [610, 418] on span "Product Page - [DATE] 23:28:46" at bounding box center [539, 412] width 194 height 19
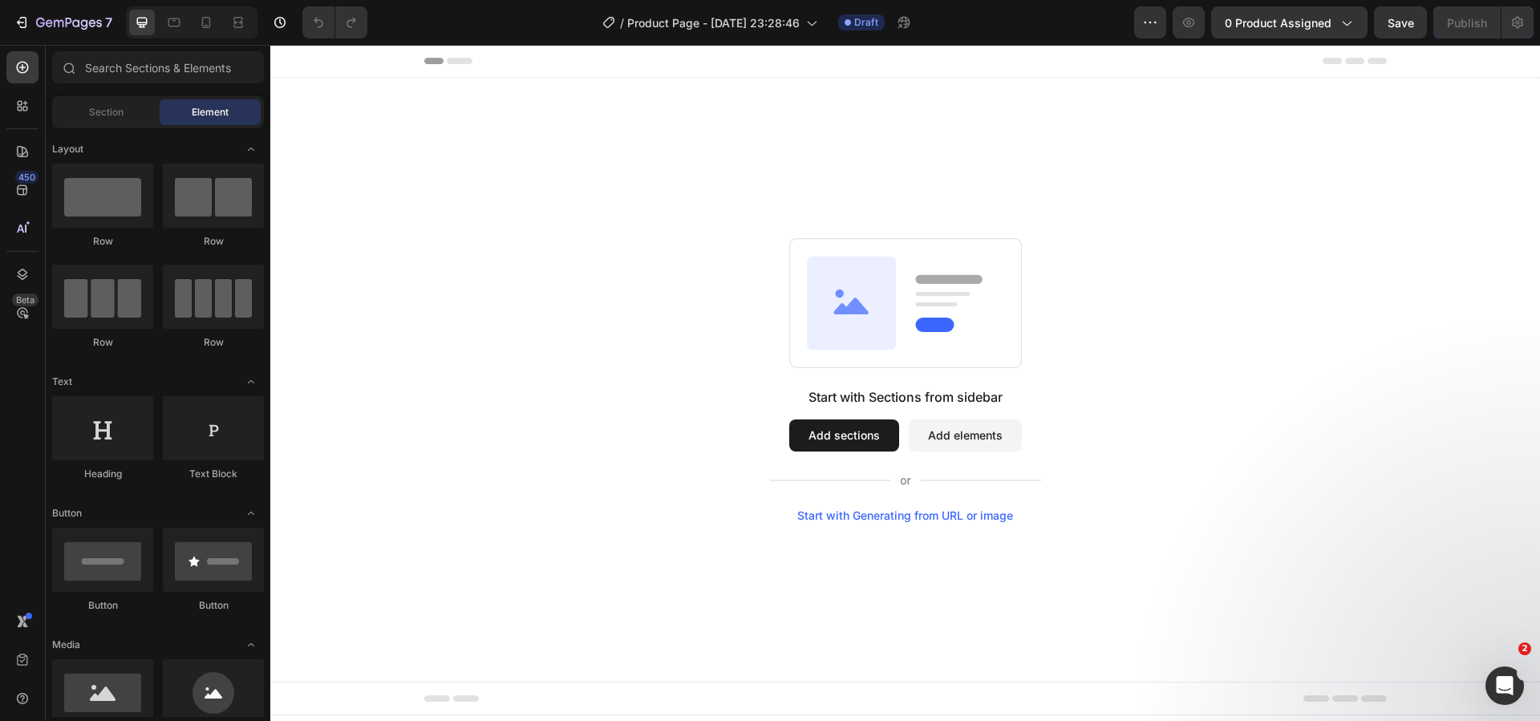
click at [763, 213] on div "Start with Sections from sidebar Add sections Add elements Start with Generatin…" at bounding box center [905, 380] width 1270 height 604
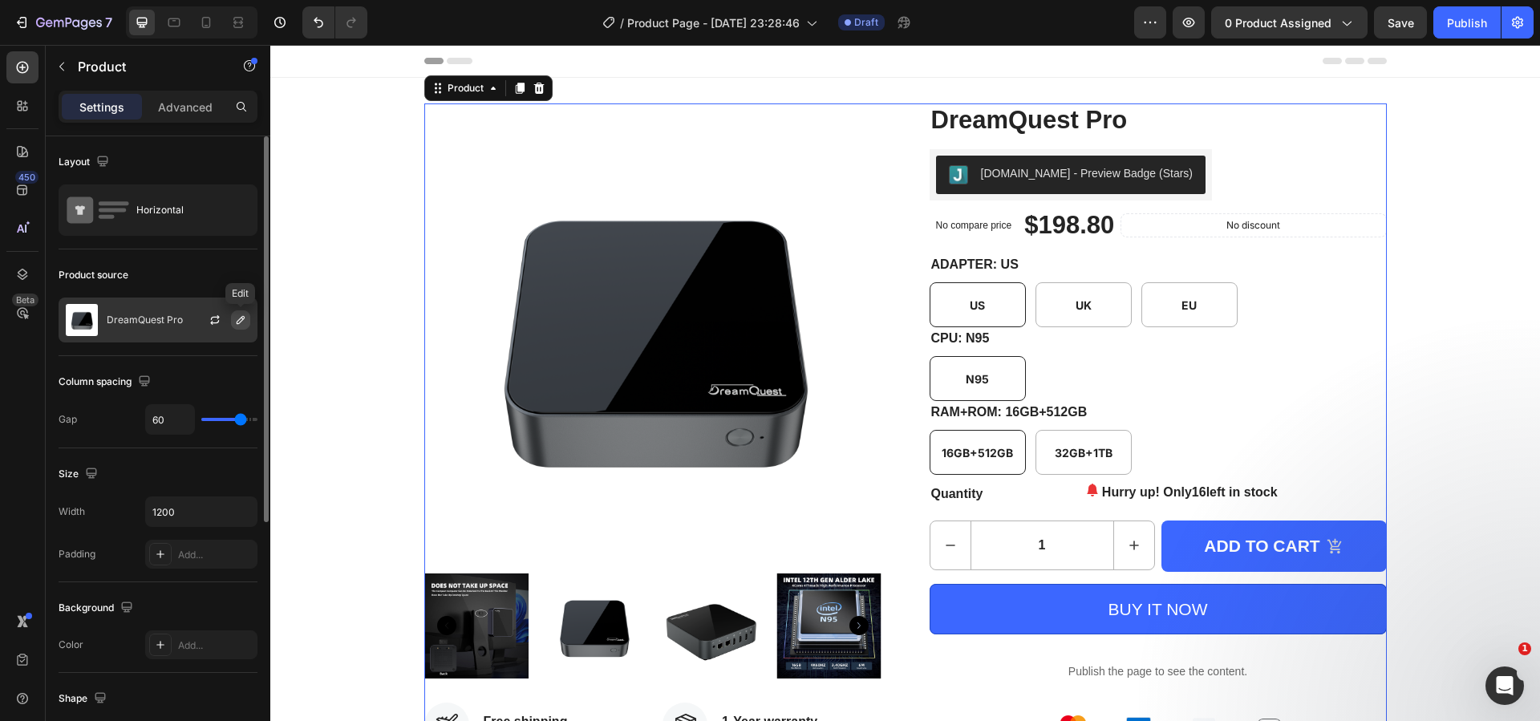
click at [231, 318] on button "button" at bounding box center [240, 319] width 19 height 19
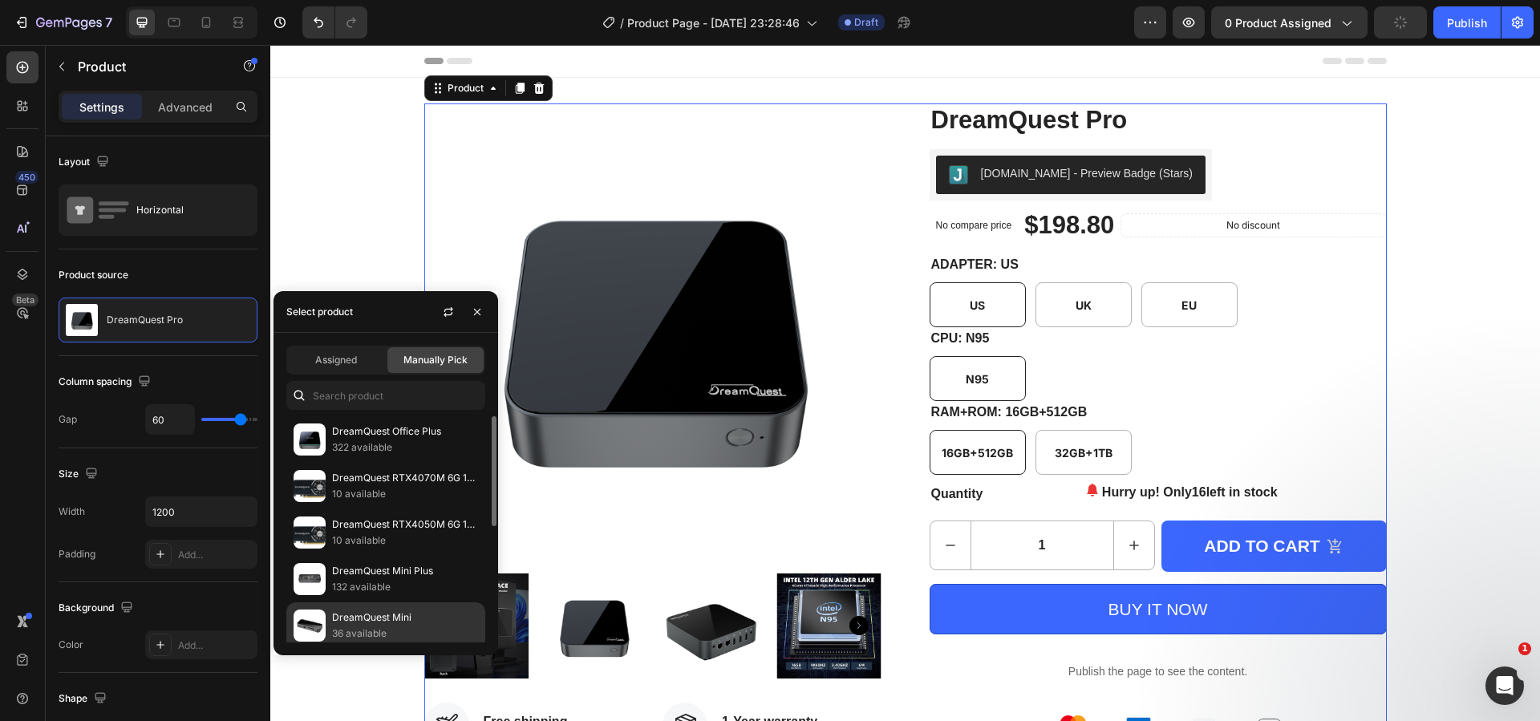
click at [420, 620] on p "DreamQuest Mini" at bounding box center [405, 618] width 146 height 16
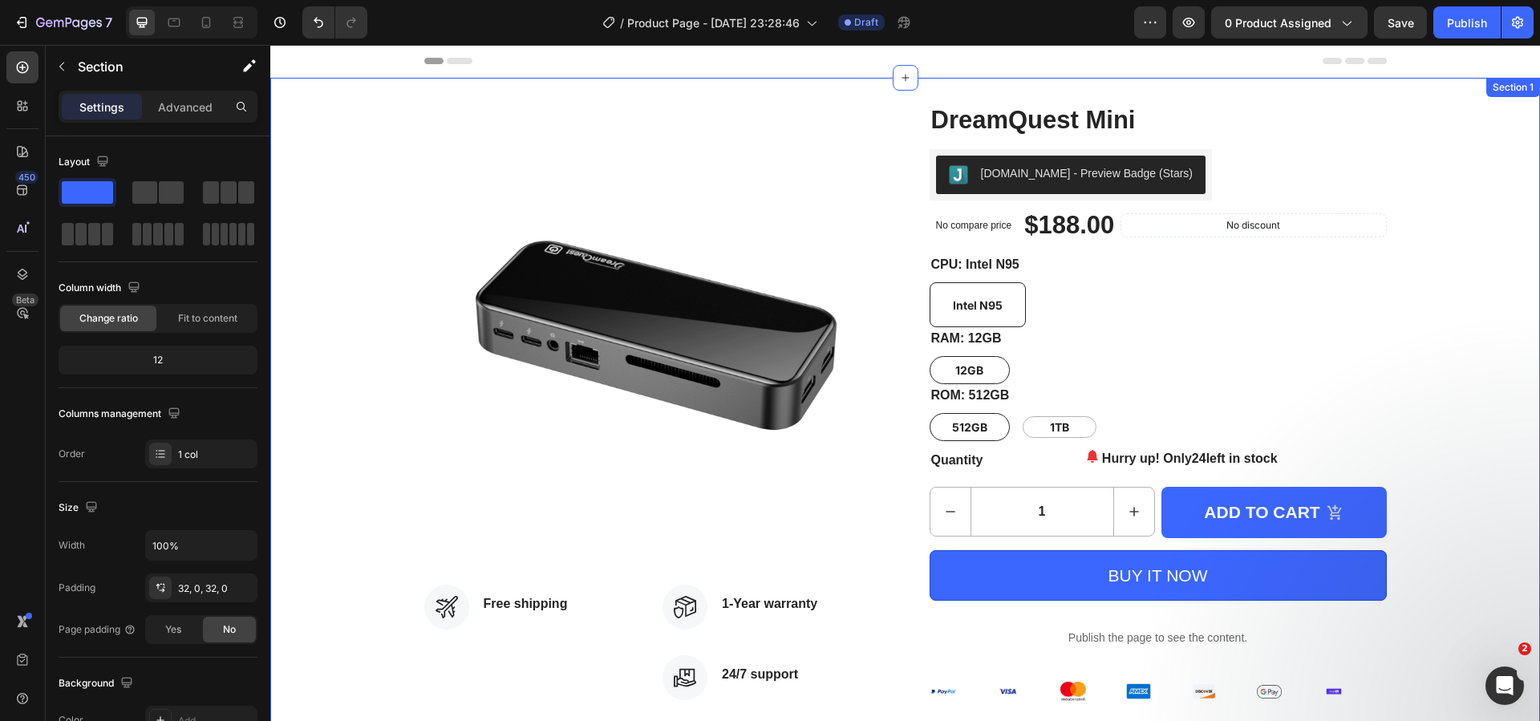
click at [1469, 424] on div "Product Images Icon Free shipping Text block Icon List Icon 1-Year warranty Tex…" at bounding box center [905, 414] width 1270 height 622
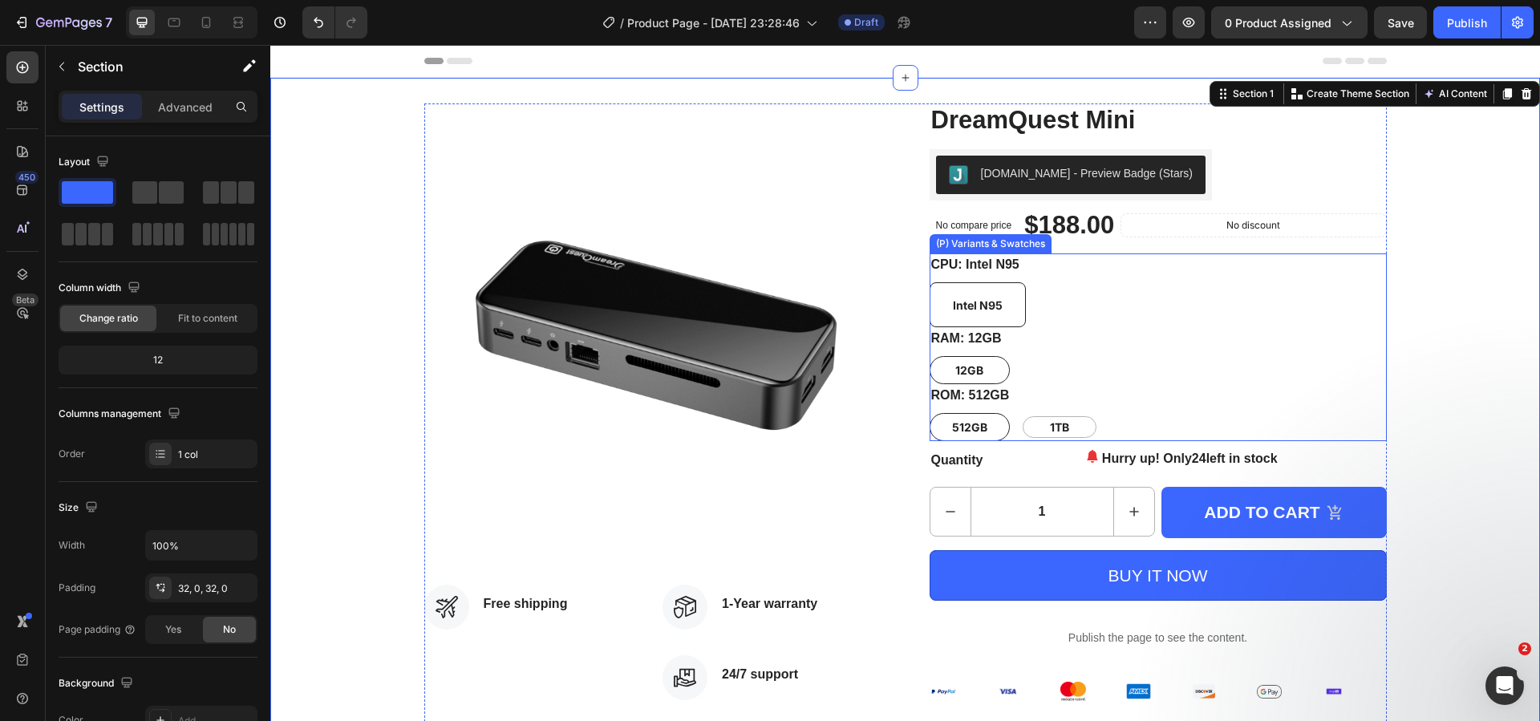
click at [1060, 367] on div "12GB 12GB 12GB" at bounding box center [1158, 370] width 457 height 28
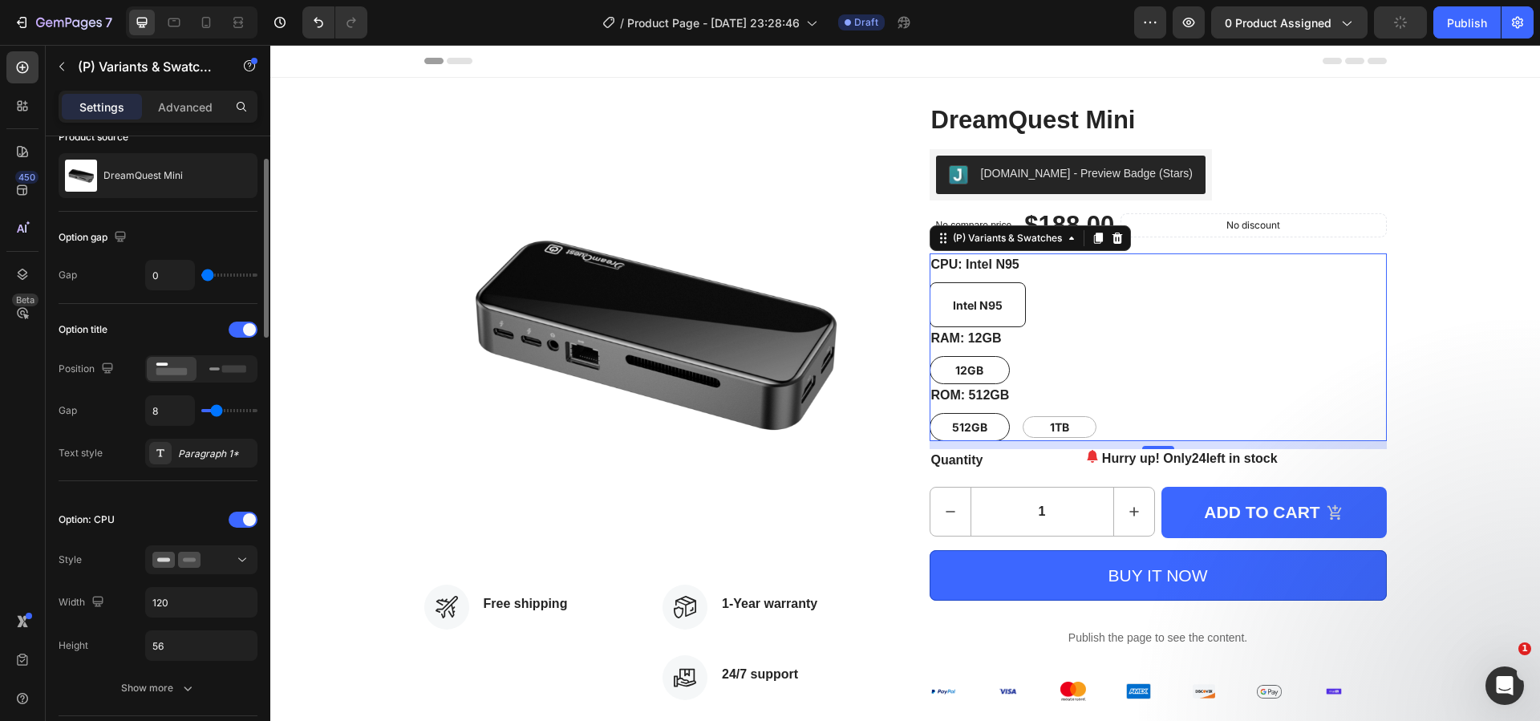
scroll to position [160, 0]
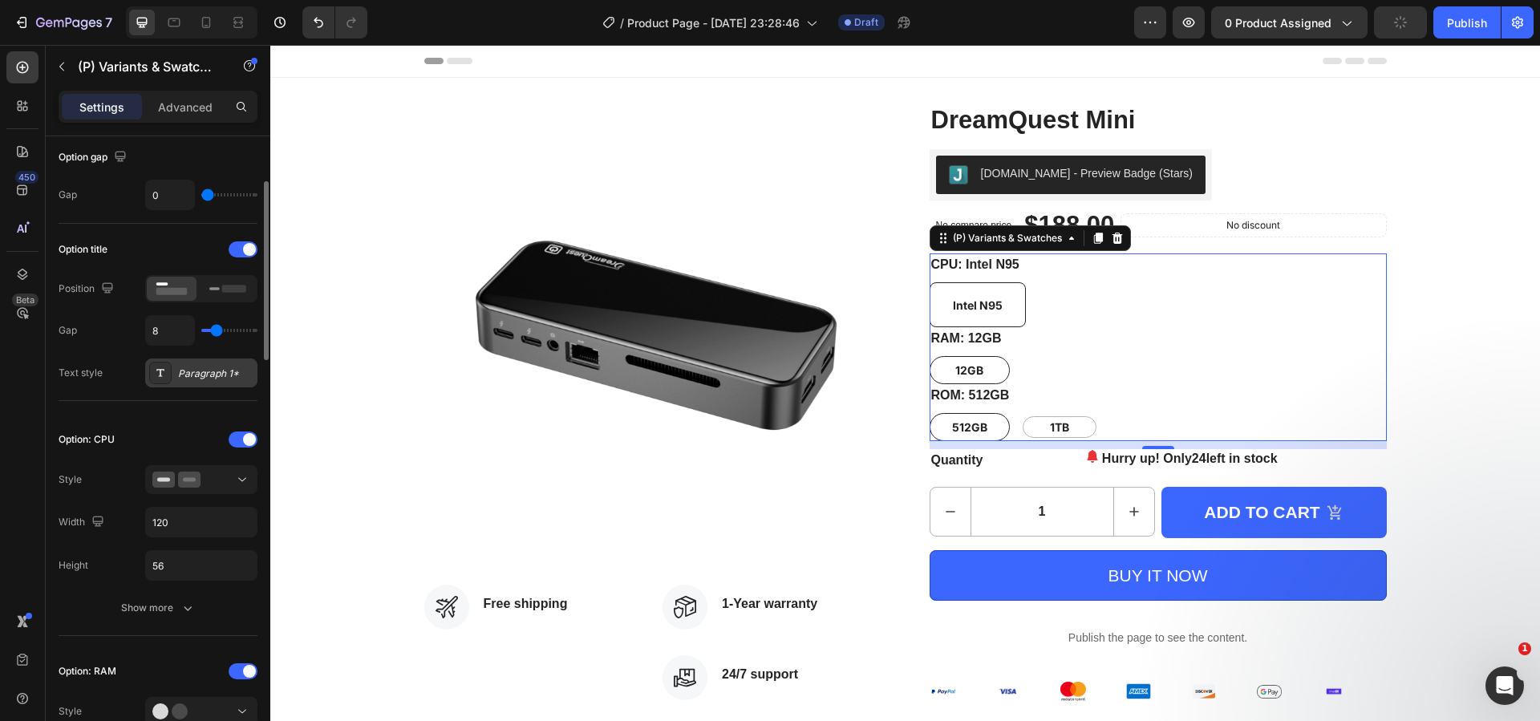
click at [199, 381] on div "Paragraph 1*" at bounding box center [201, 373] width 112 height 29
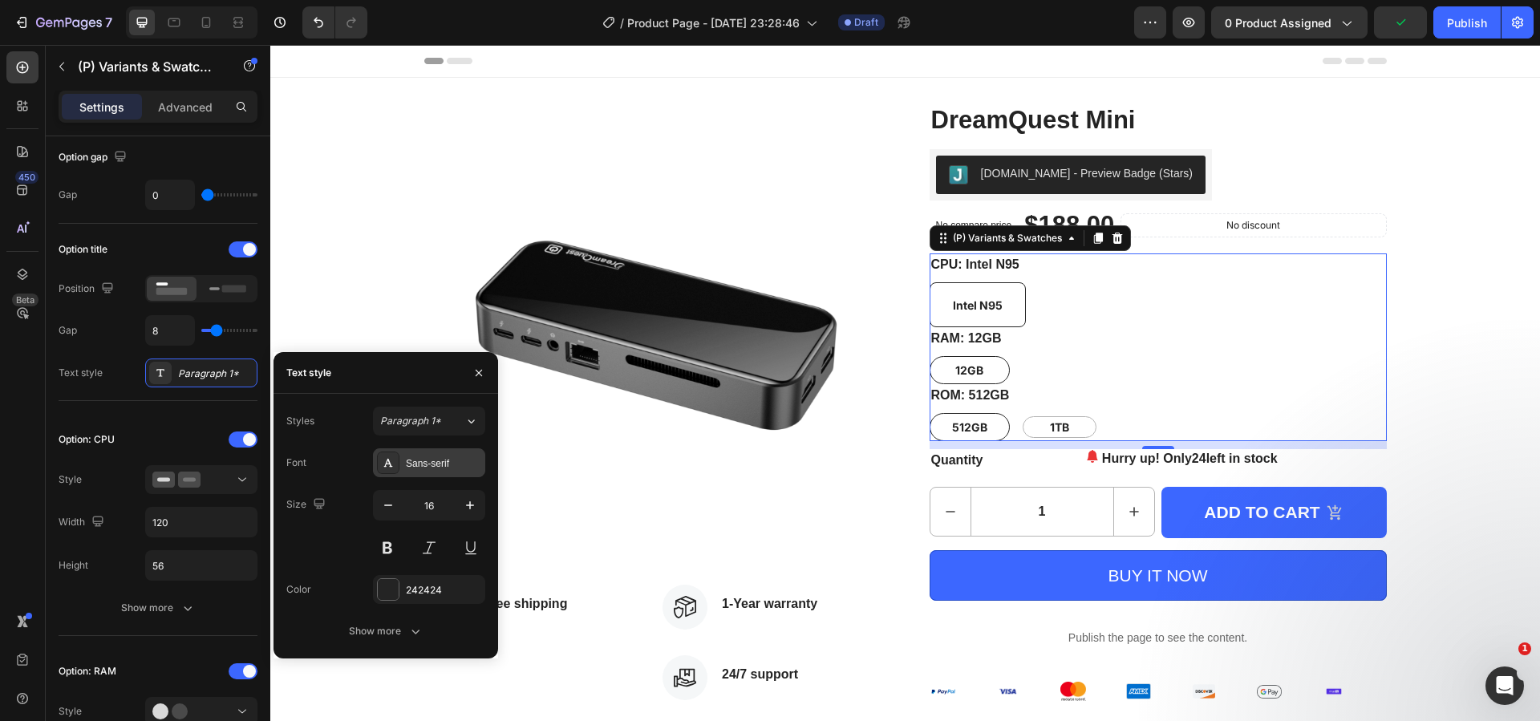
click at [432, 464] on div "Sans-serif" at bounding box center [443, 463] width 75 height 14
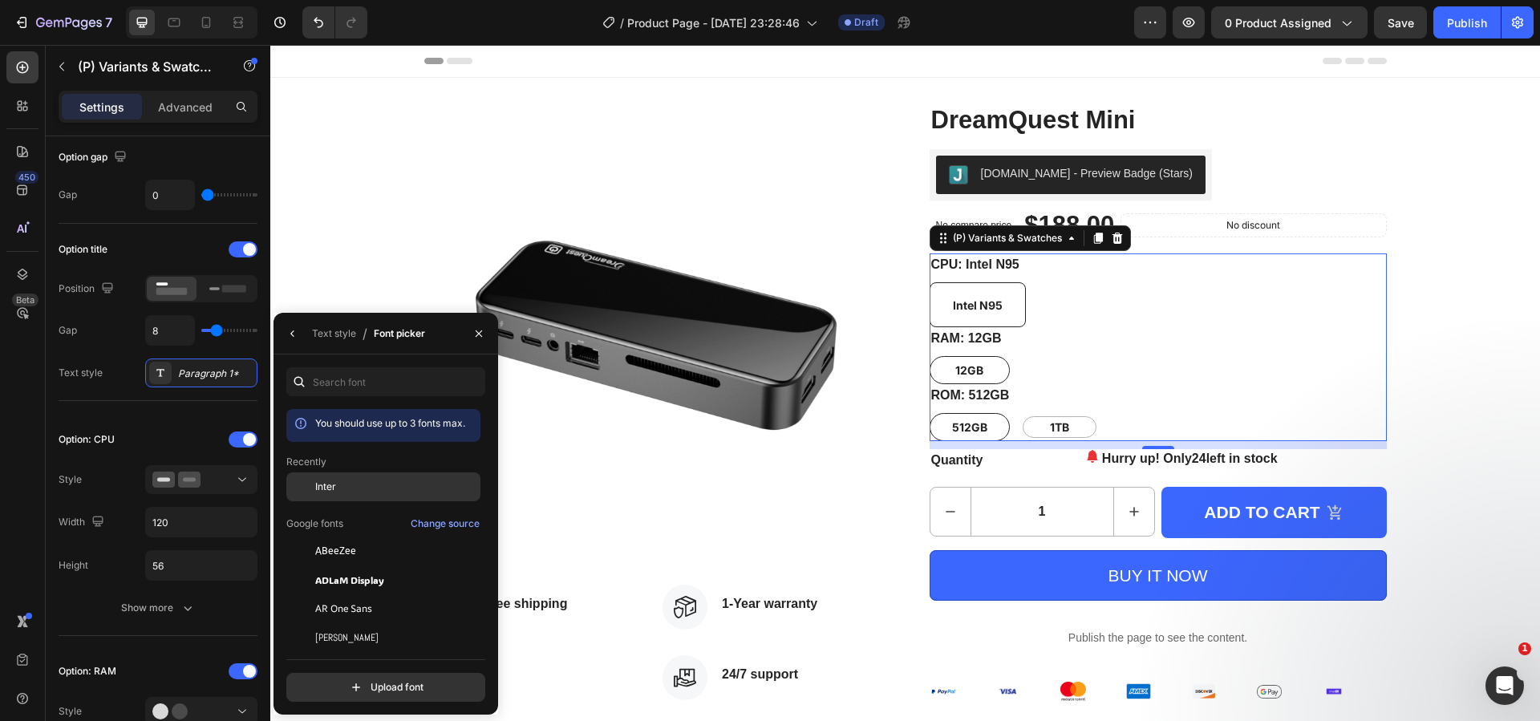
click at [366, 492] on div "Inter" at bounding box center [396, 487] width 162 height 14
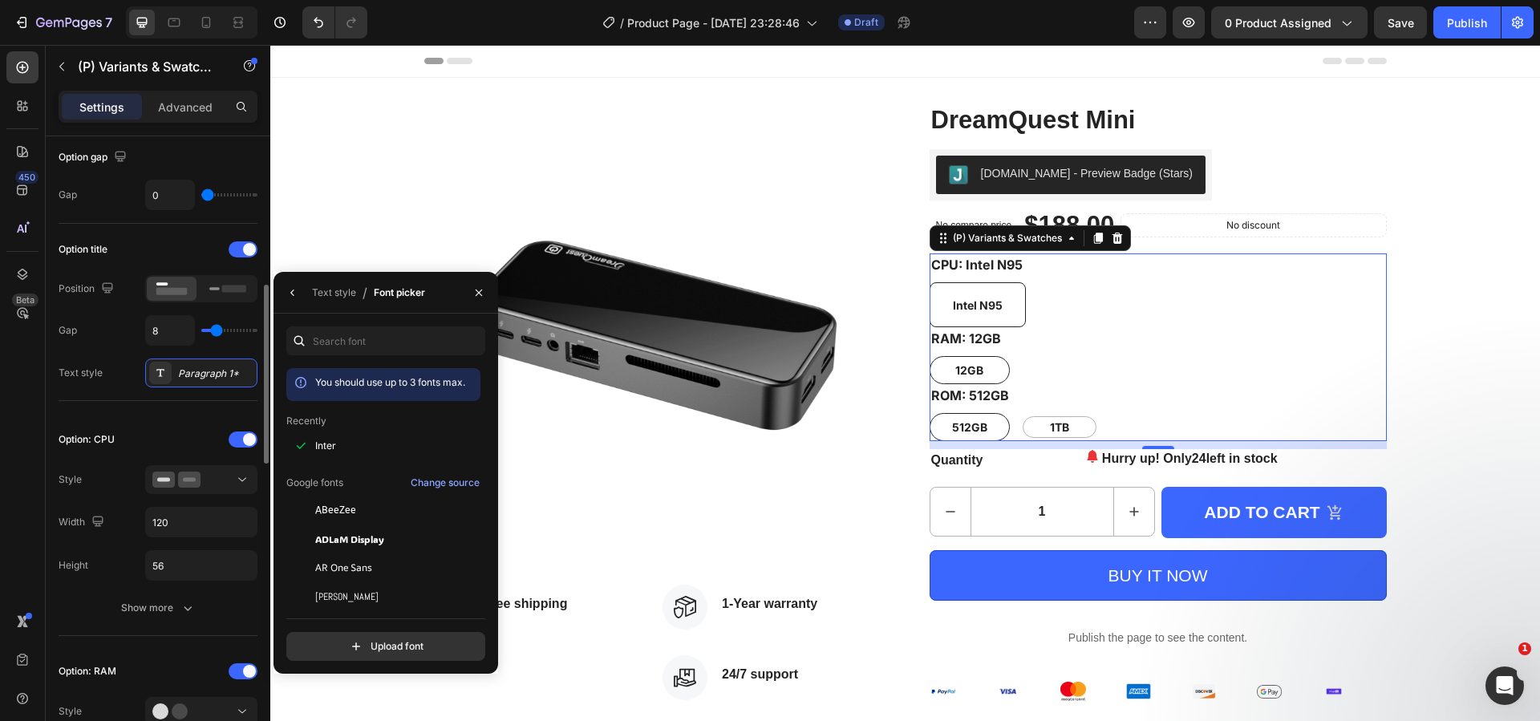
scroll to position [321, 0]
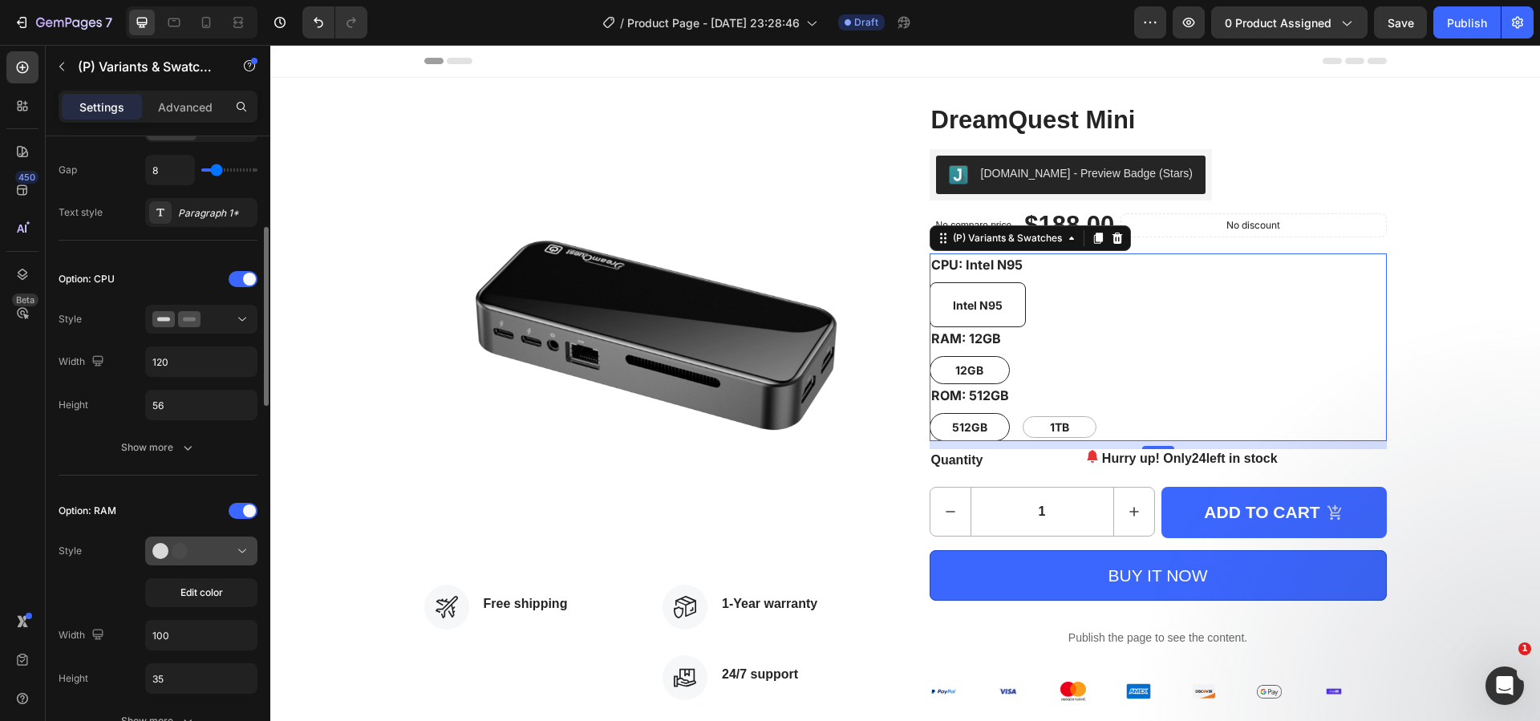
click at [220, 538] on button at bounding box center [201, 551] width 112 height 29
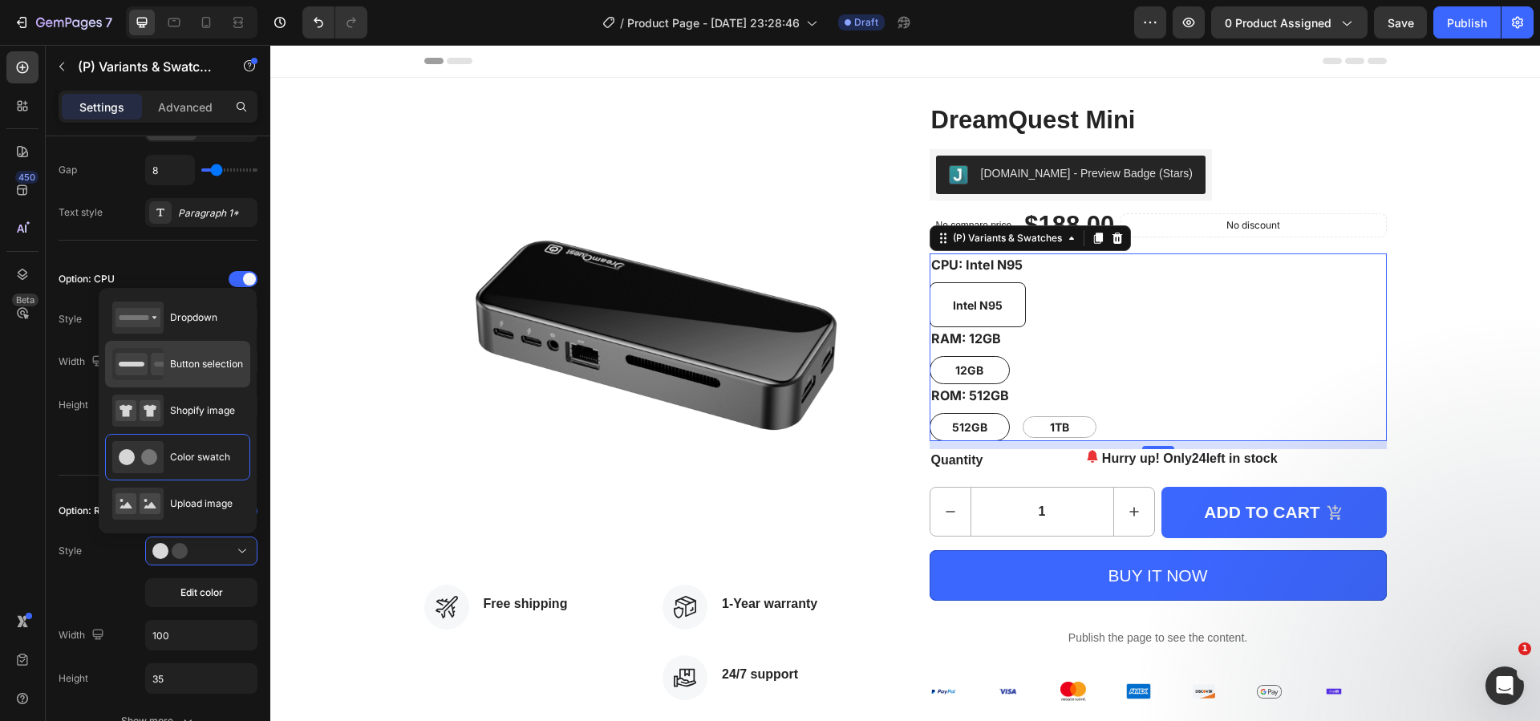
click at [200, 374] on div "Button selection" at bounding box center [177, 364] width 131 height 32
type input "120"
type input "56"
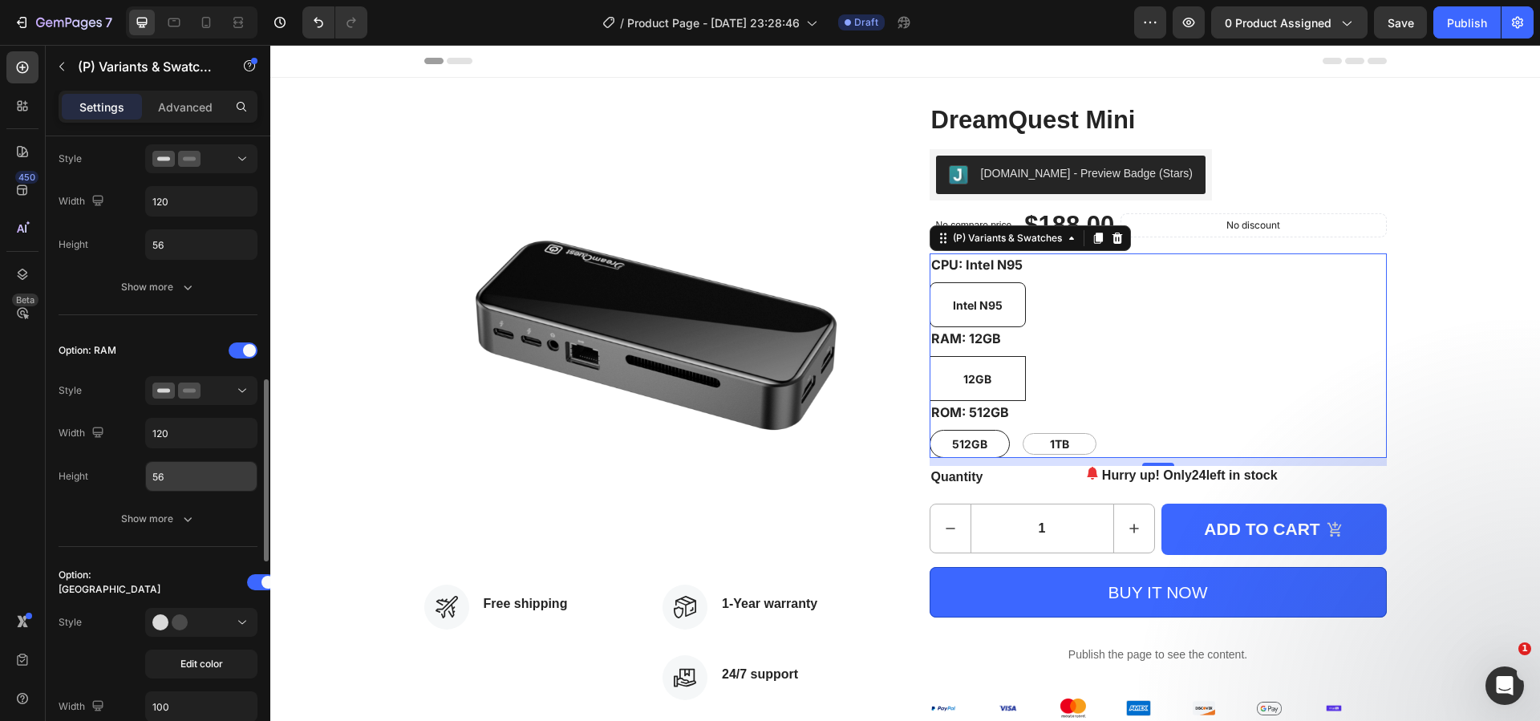
scroll to position [642, 0]
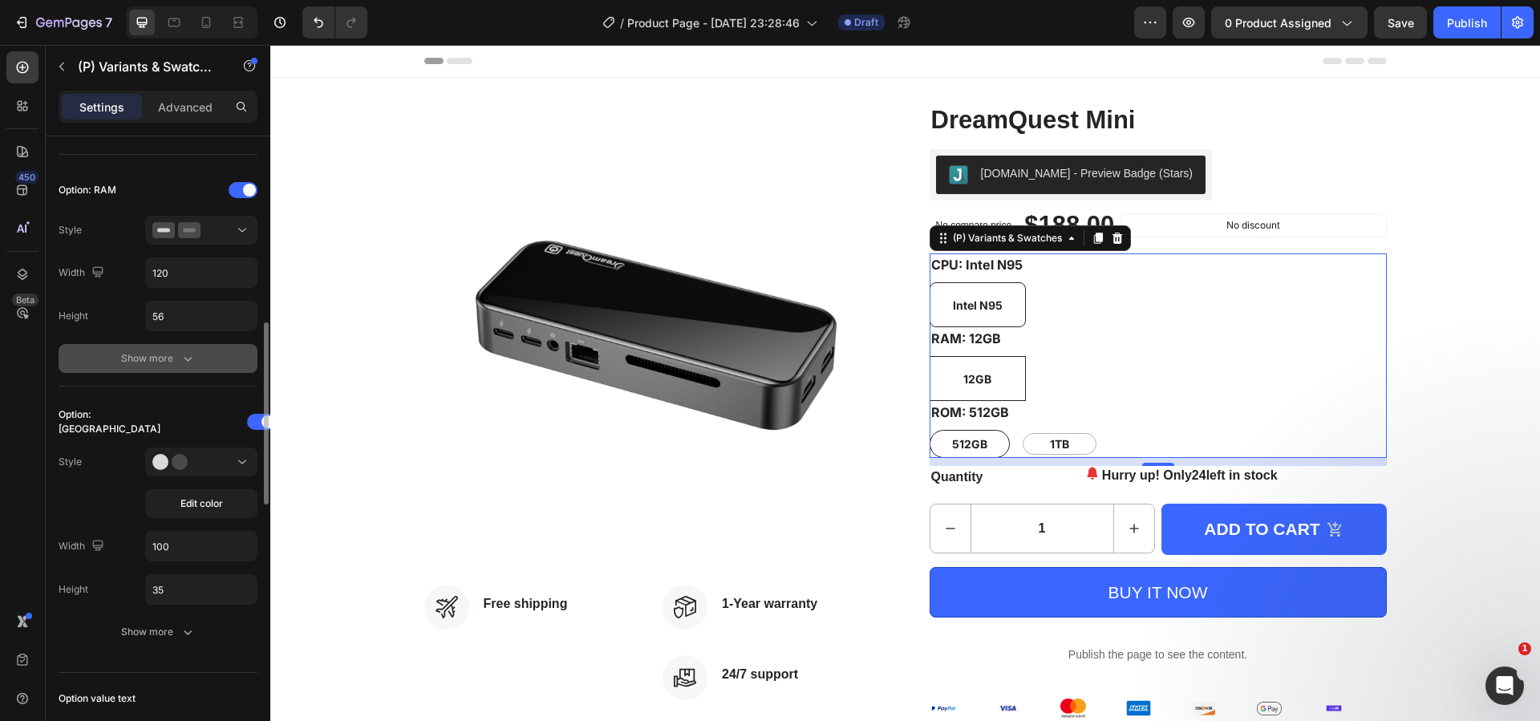
click at [177, 363] on div "Show more" at bounding box center [158, 359] width 75 height 16
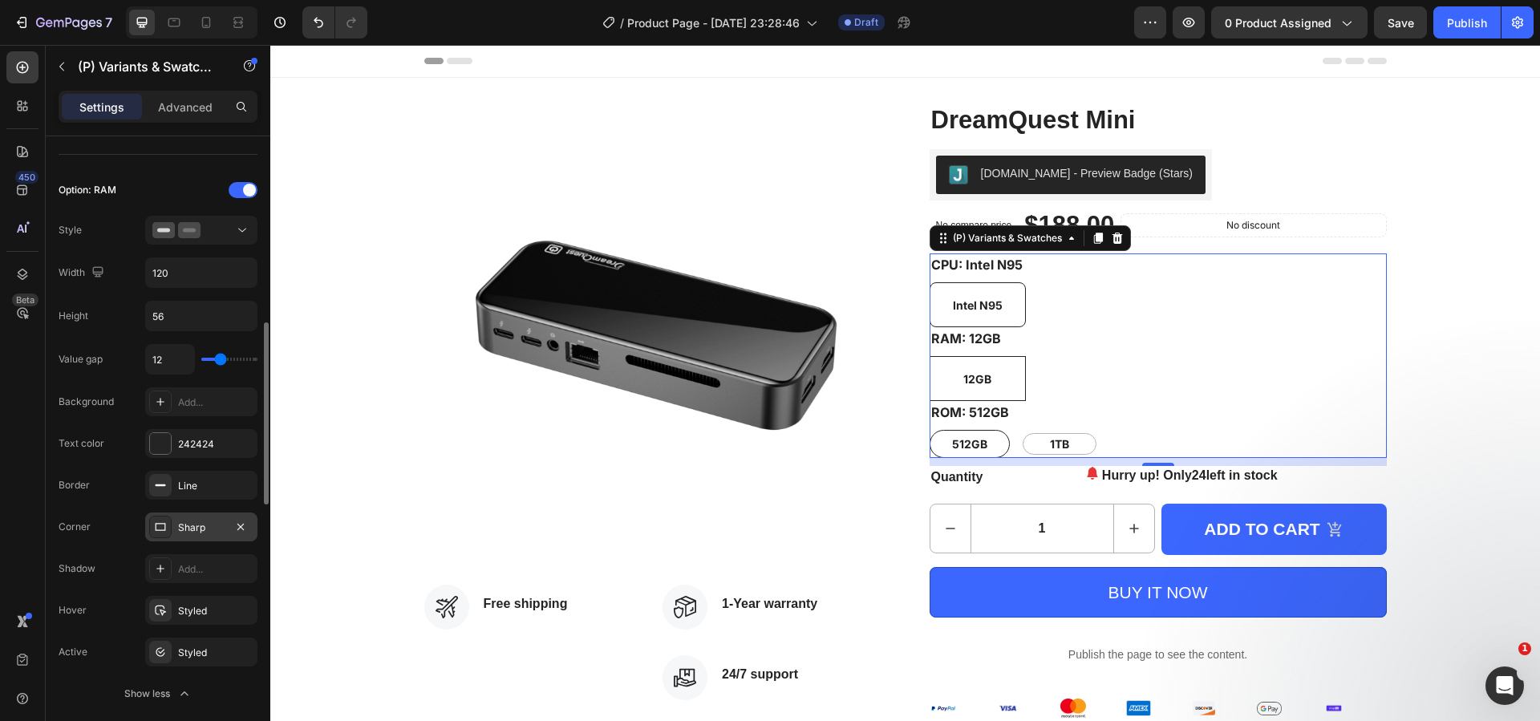
click at [209, 526] on div "Sharp" at bounding box center [201, 528] width 47 height 14
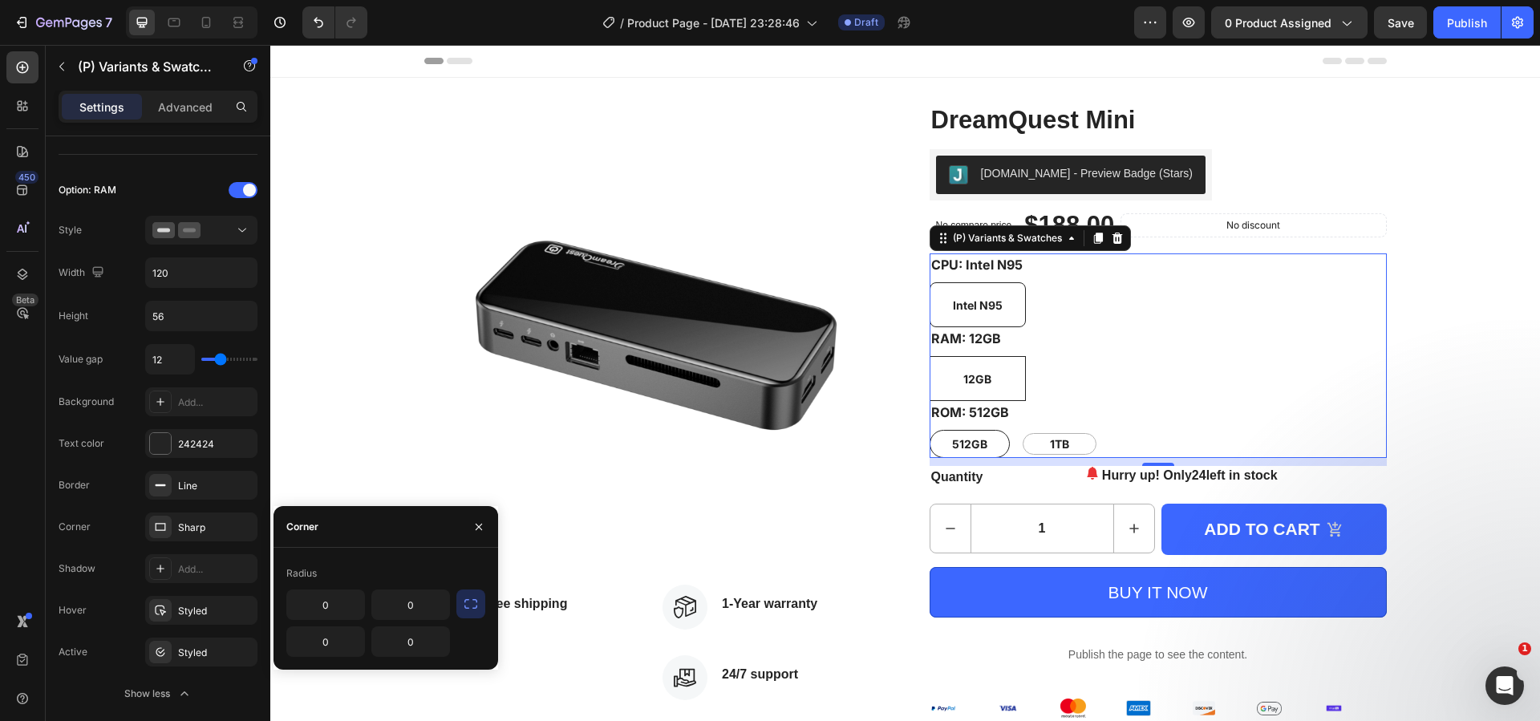
click at [468, 608] on icon "button" at bounding box center [470, 604] width 13 height 10
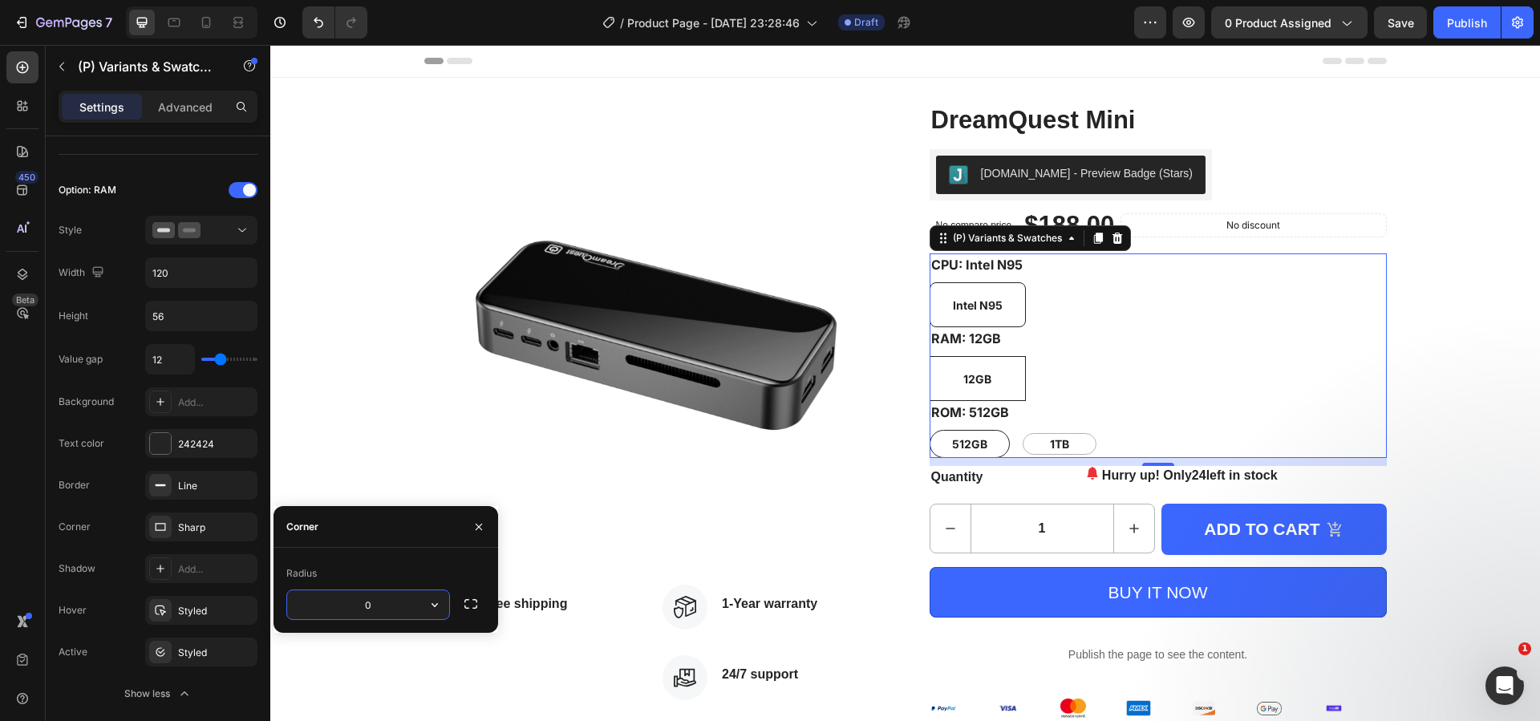
click at [374, 596] on input "0" at bounding box center [368, 604] width 162 height 29
type input "8"
click at [213, 649] on div "Styled" at bounding box center [201, 653] width 47 height 14
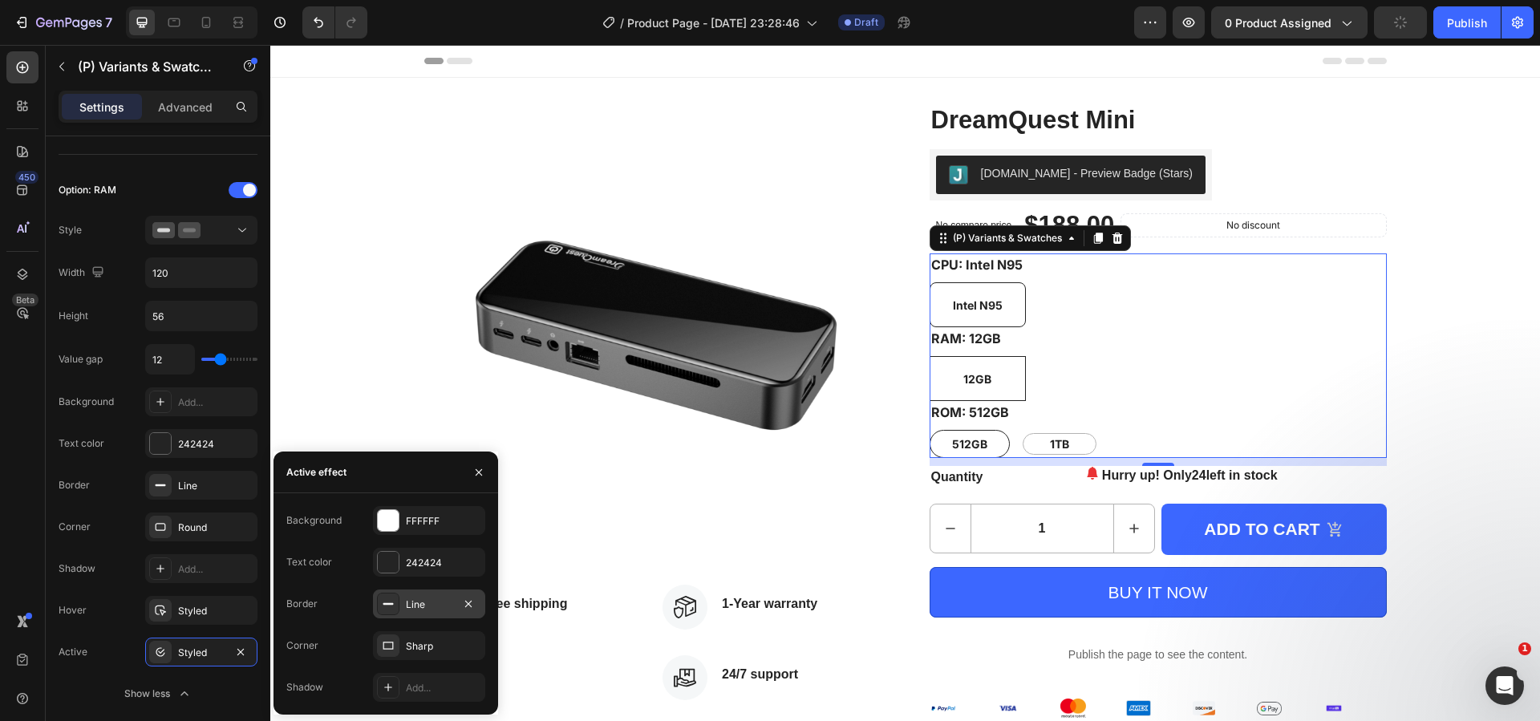
click at [428, 602] on div "Line" at bounding box center [429, 605] width 47 height 14
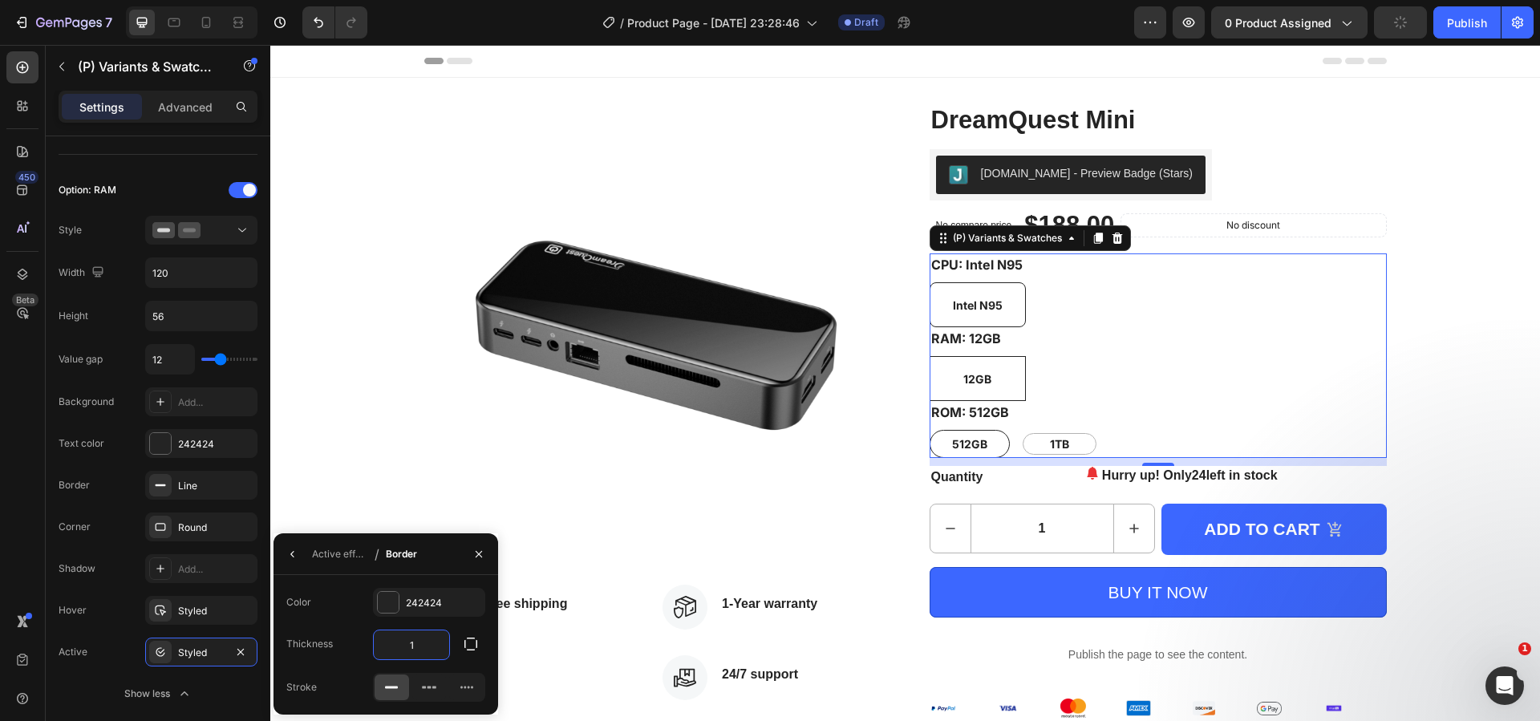
click at [409, 646] on input "1" at bounding box center [411, 644] width 75 height 29
type input "8"
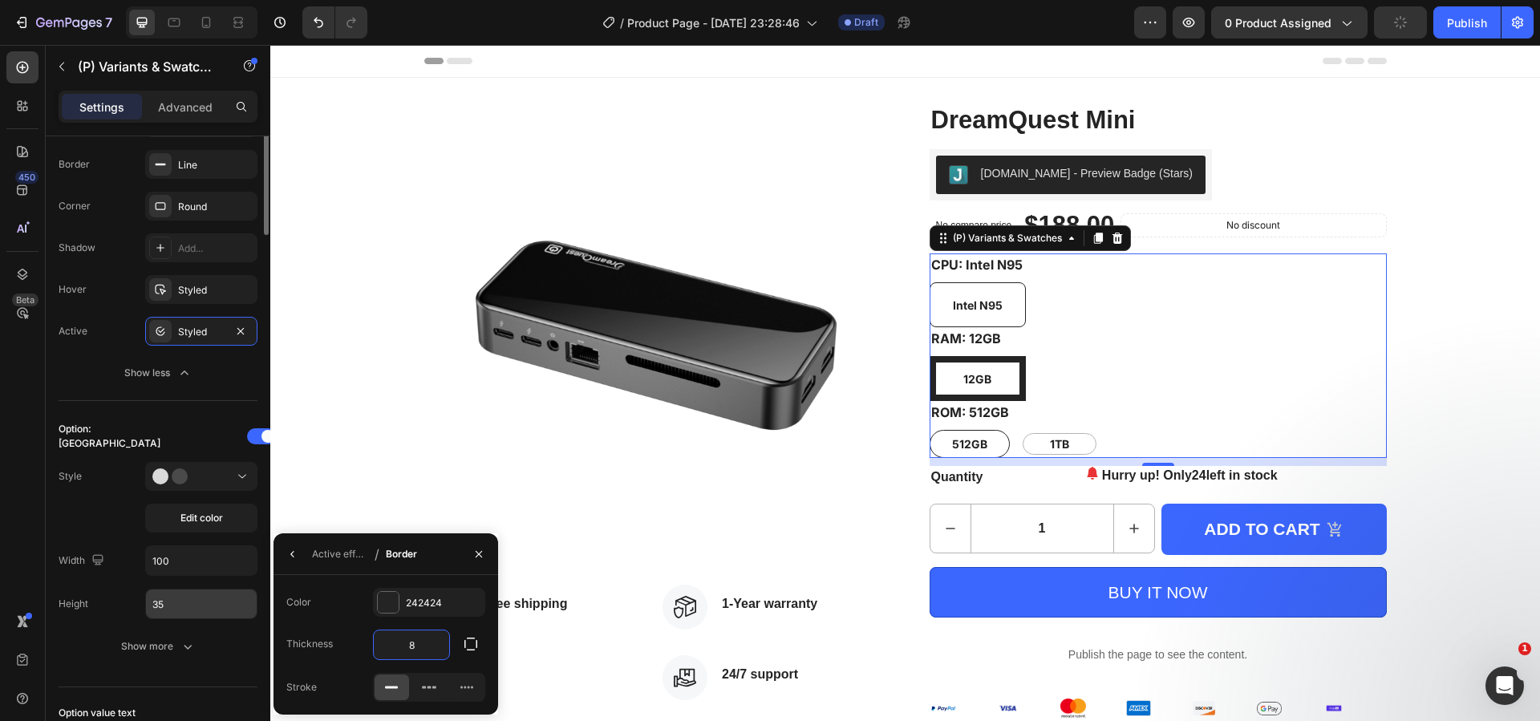
scroll to position [1043, 0]
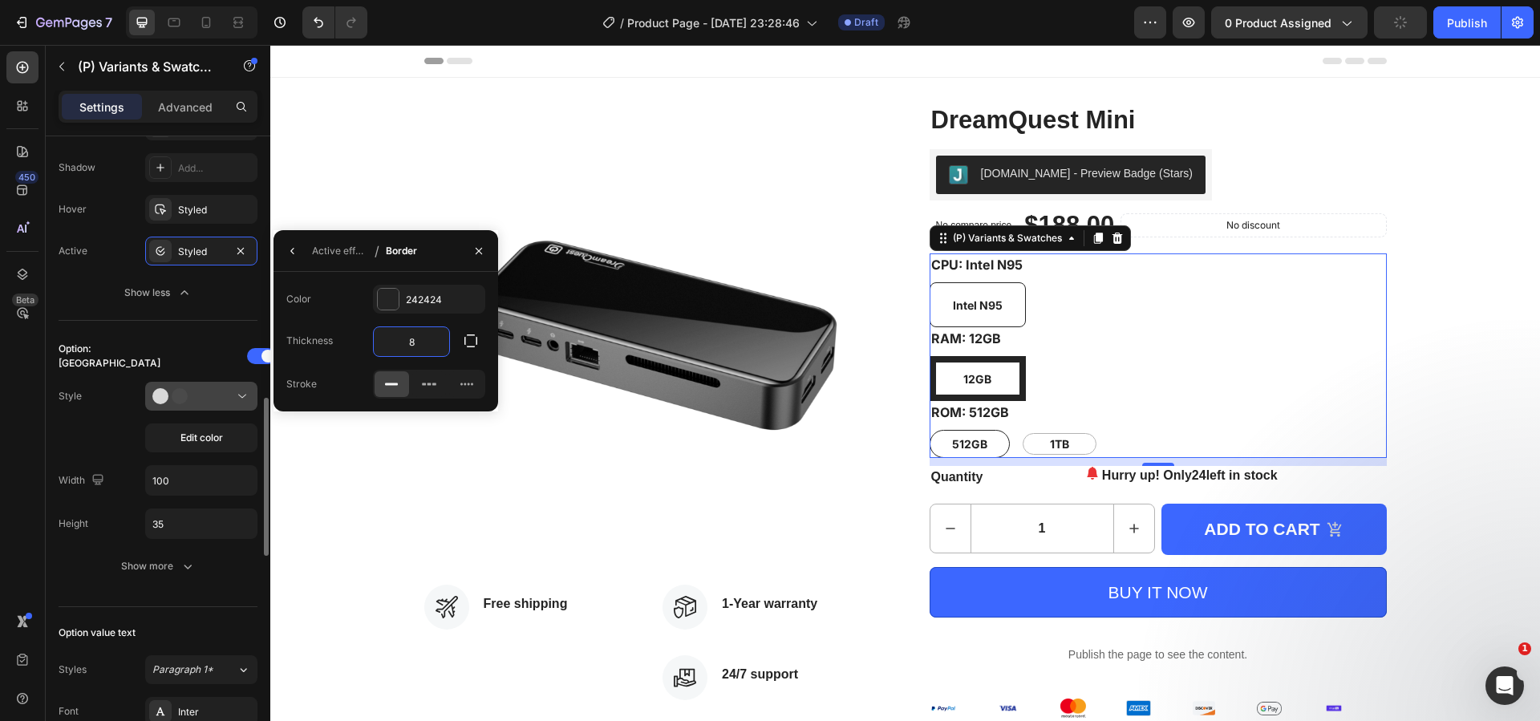
click at [207, 393] on div at bounding box center [201, 396] width 98 height 16
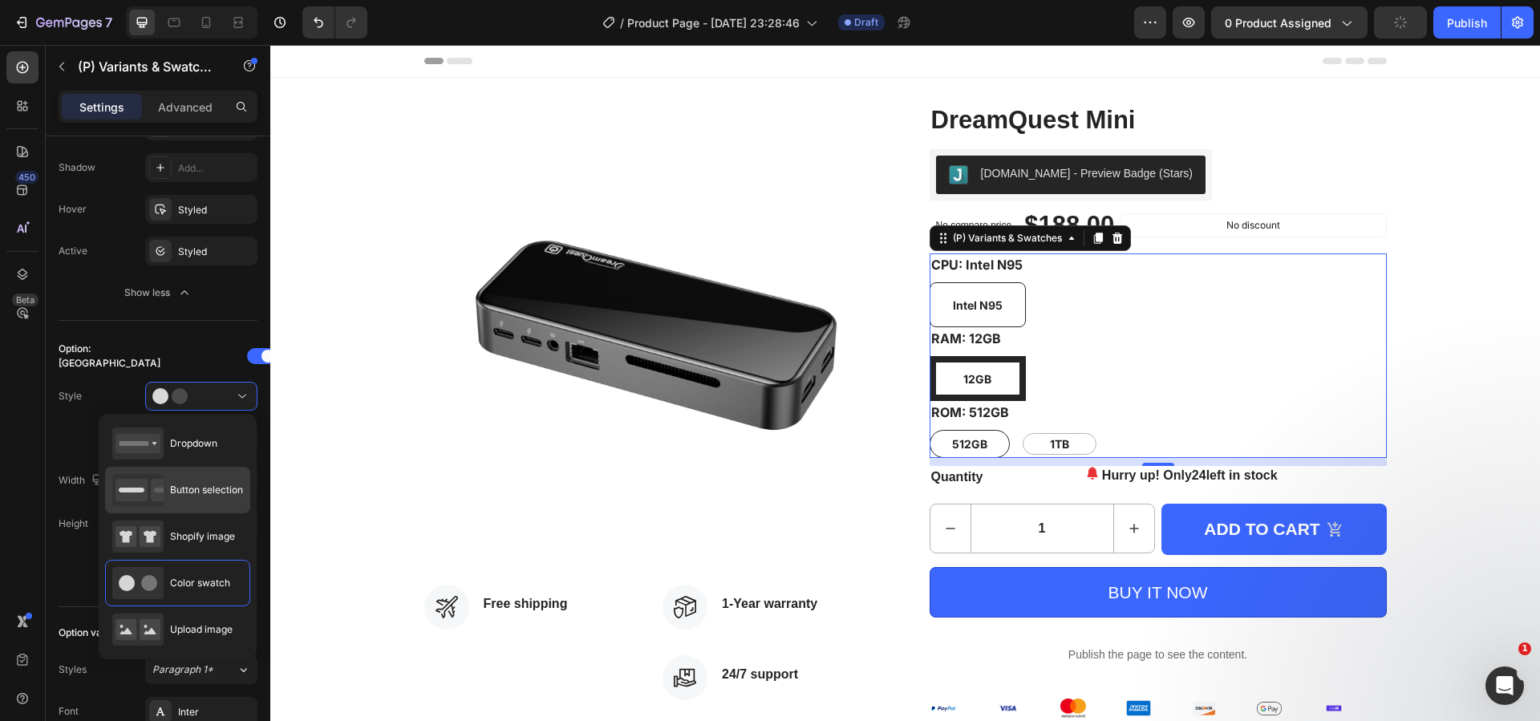
click at [202, 487] on span "Button selection" at bounding box center [206, 490] width 73 height 14
type input "120"
type input "56"
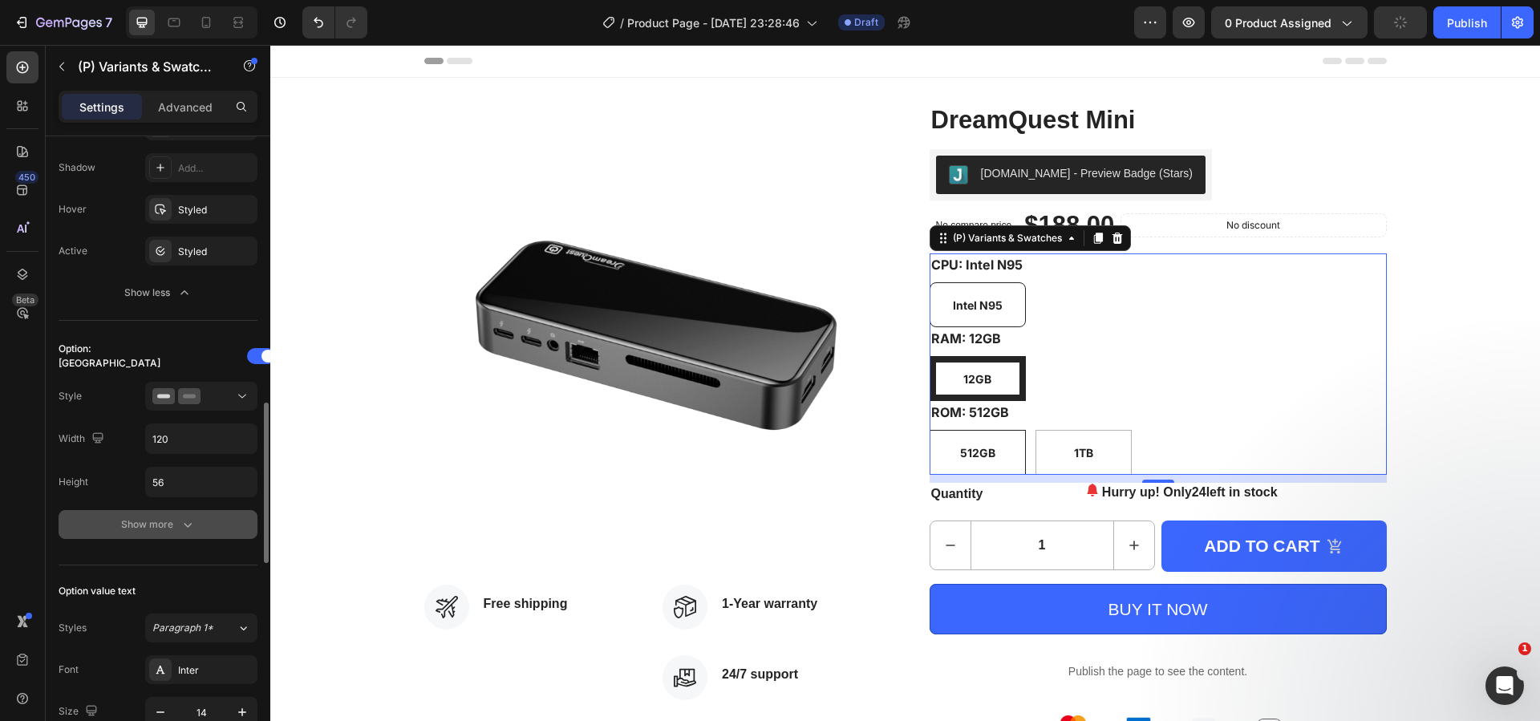
click at [180, 526] on icon "button" at bounding box center [188, 525] width 16 height 16
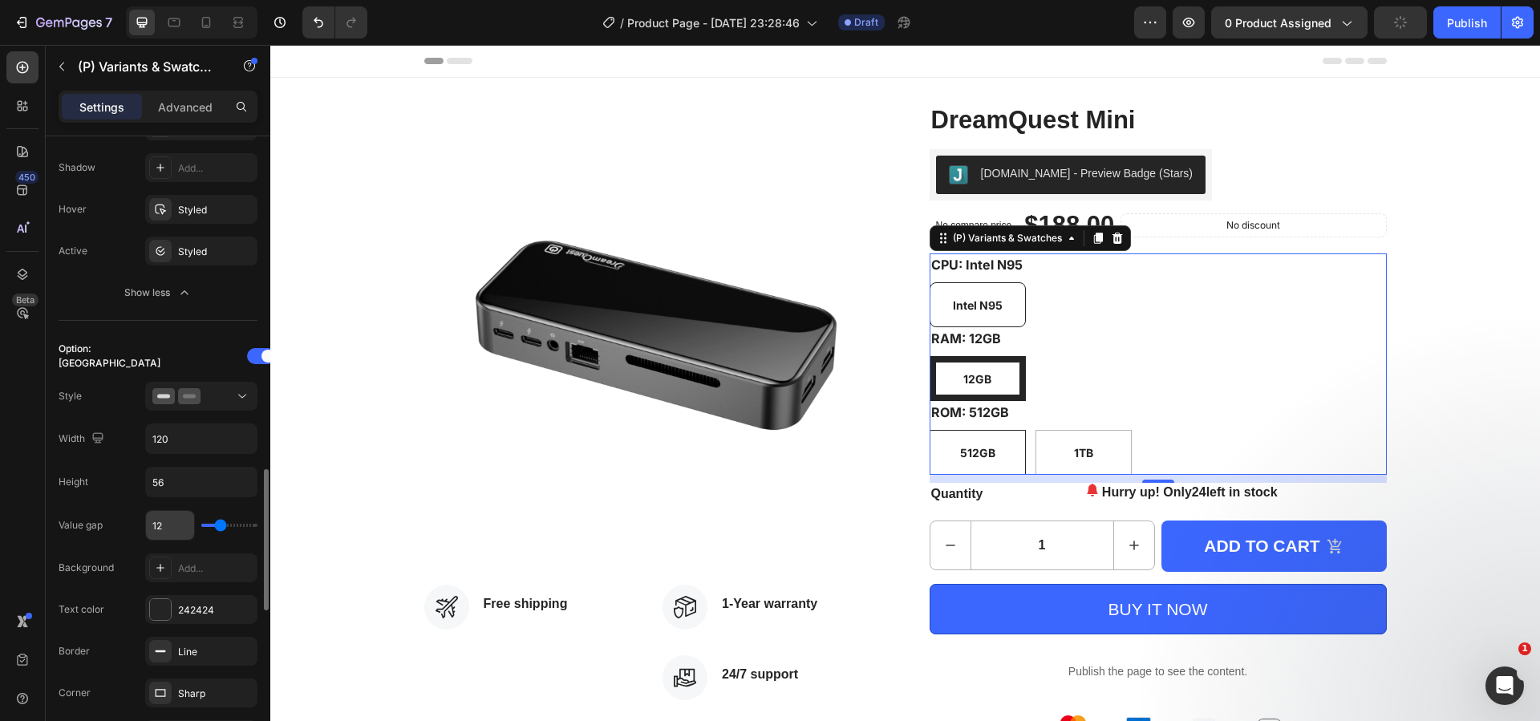
scroll to position [1203, 0]
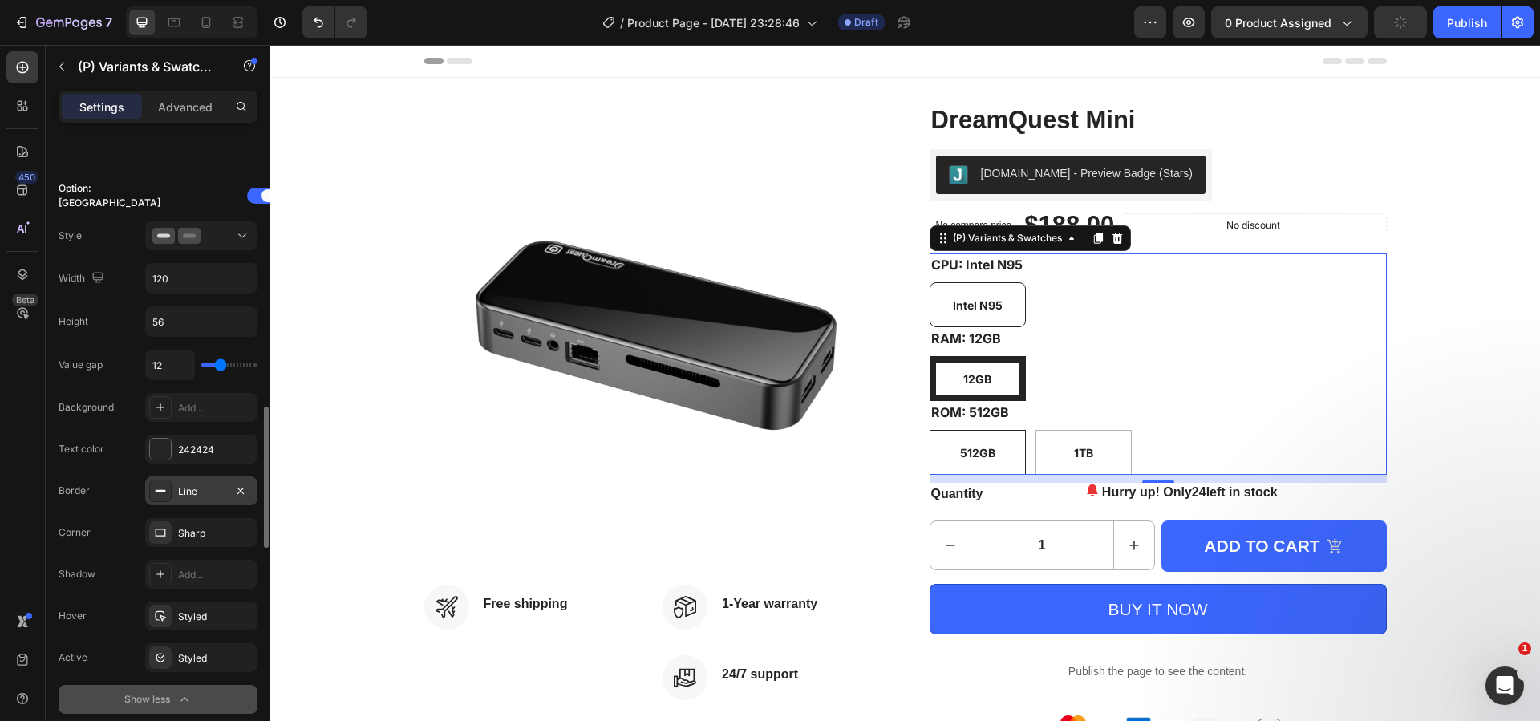
click at [207, 493] on div "Line" at bounding box center [201, 491] width 47 height 14
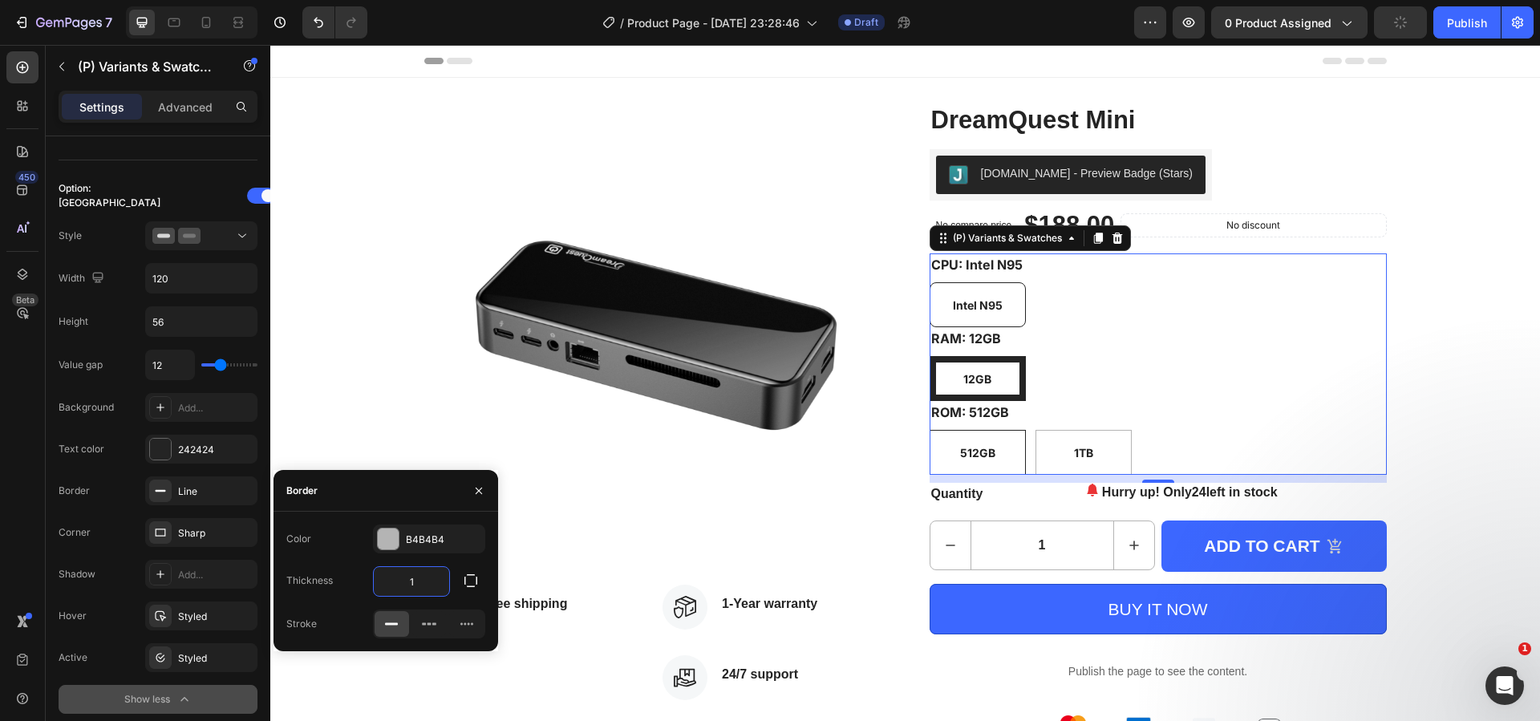
click at [421, 586] on input "1" at bounding box center [411, 581] width 75 height 29
click at [469, 586] on icon "button" at bounding box center [471, 581] width 16 height 16
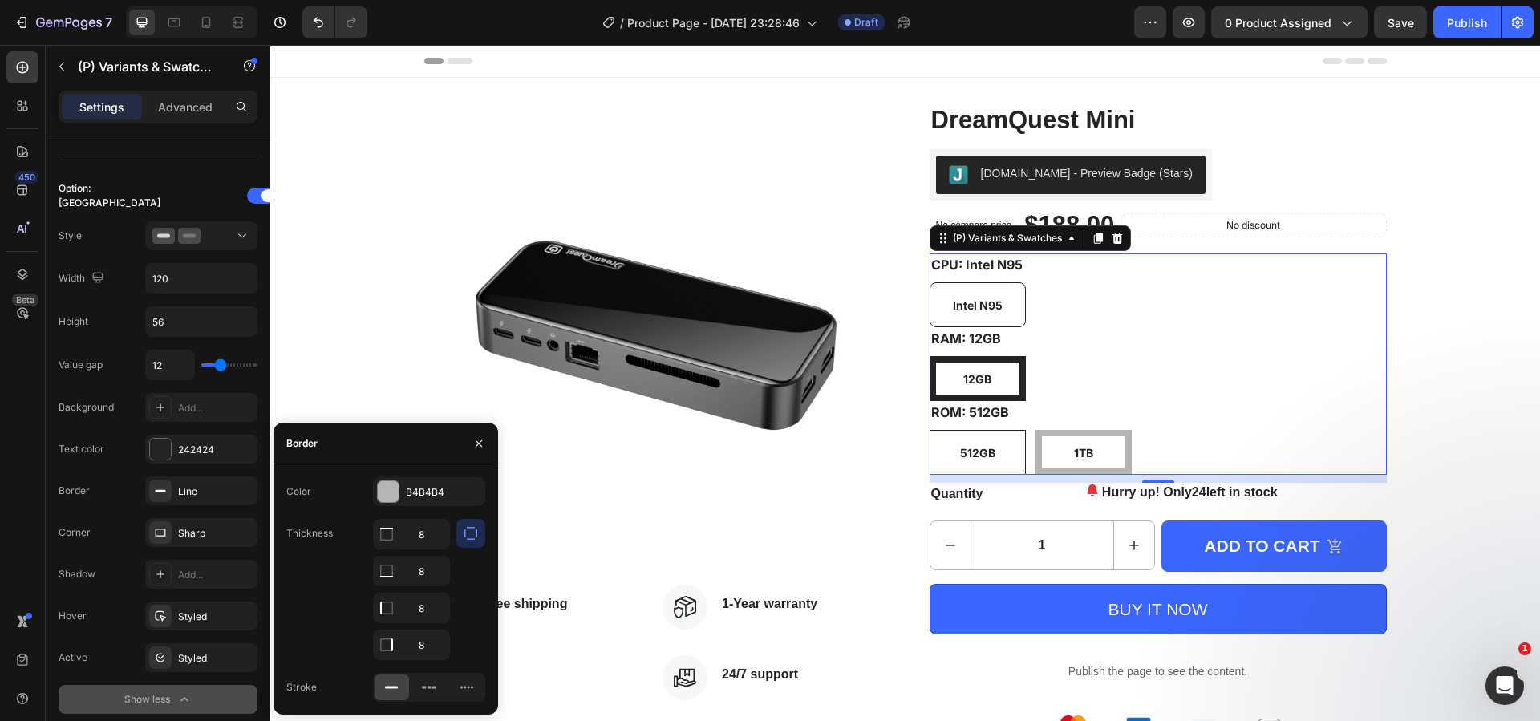
click at [471, 534] on icon "button" at bounding box center [471, 533] width 16 height 16
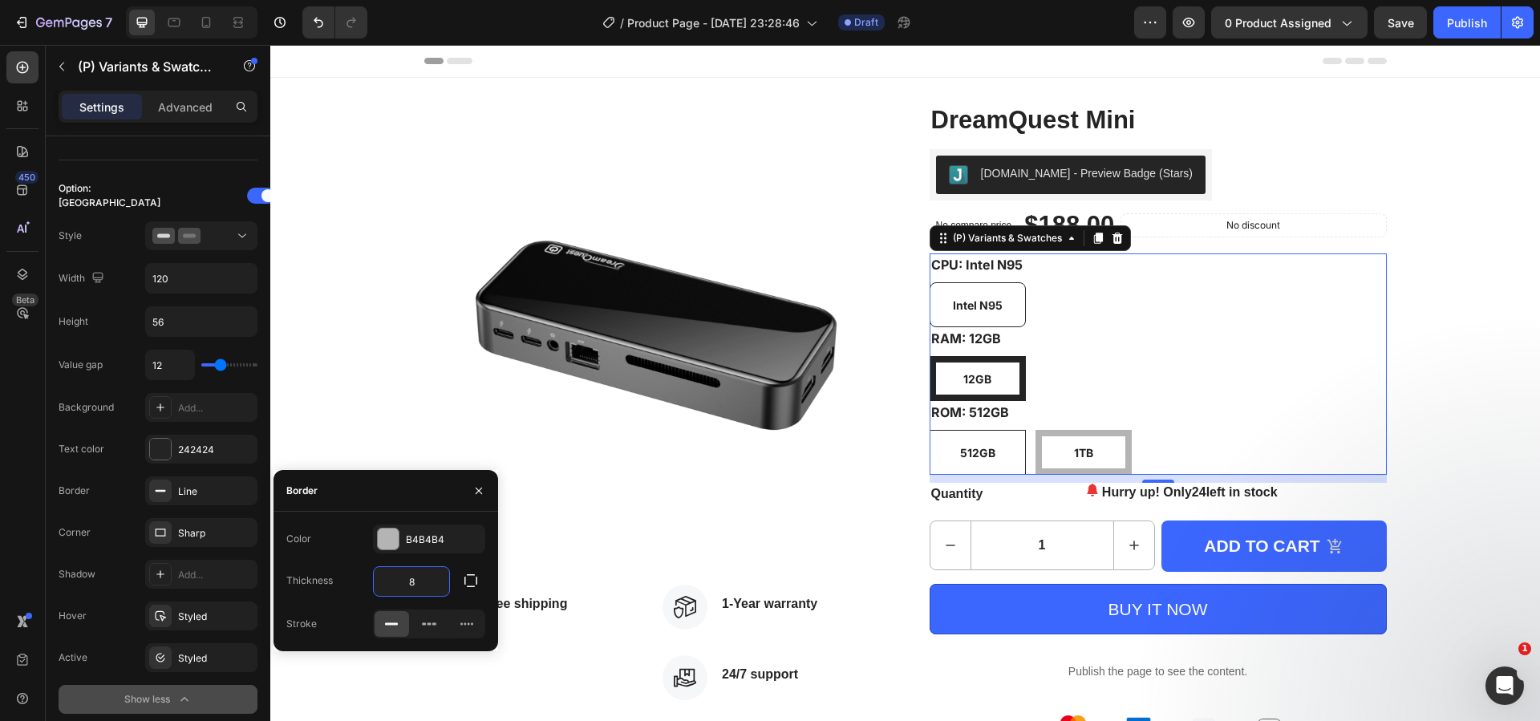
click at [427, 585] on input "8" at bounding box center [411, 581] width 75 height 29
type input "1"
click at [194, 491] on div "Line" at bounding box center [201, 491] width 47 height 14
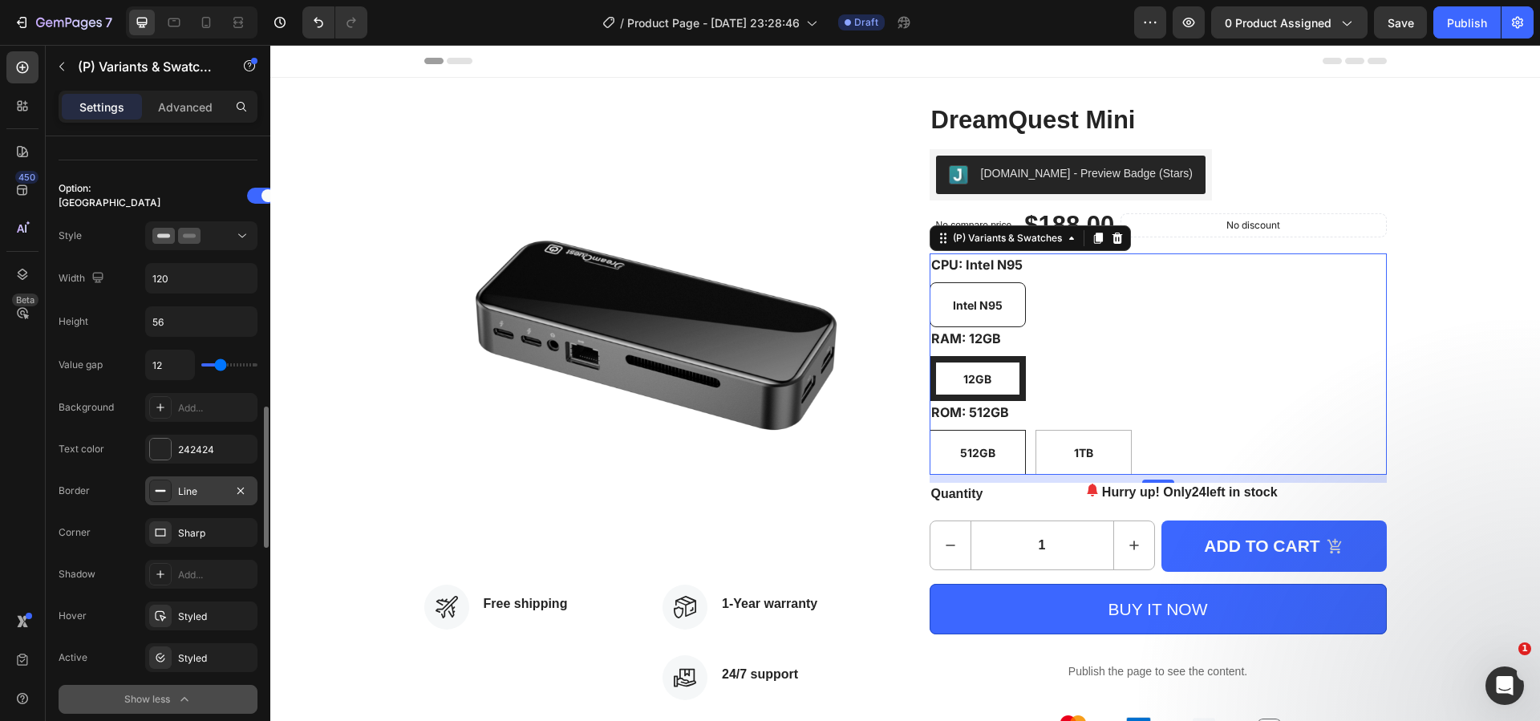
click at [187, 485] on div "Line" at bounding box center [201, 491] width 47 height 14
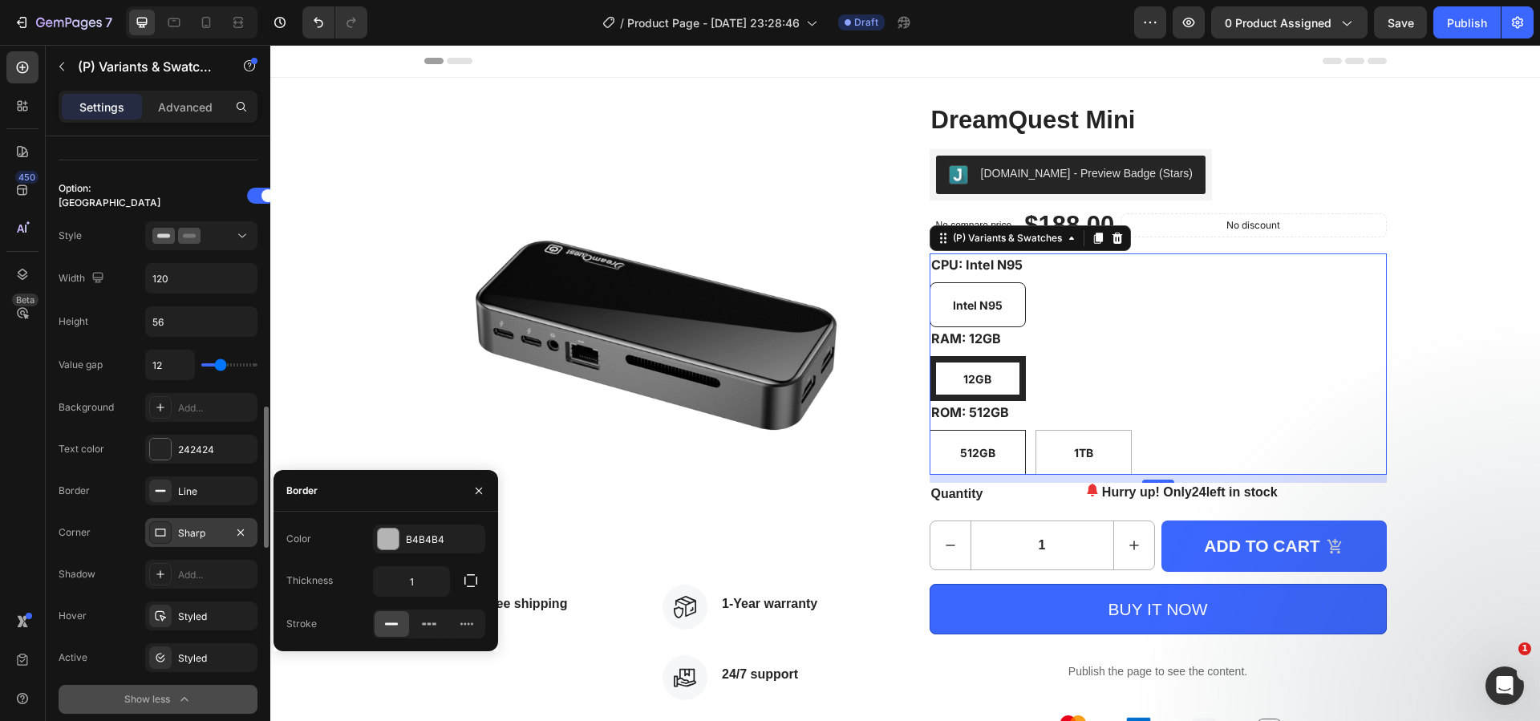
click at [208, 537] on div "Sharp" at bounding box center [201, 533] width 47 height 14
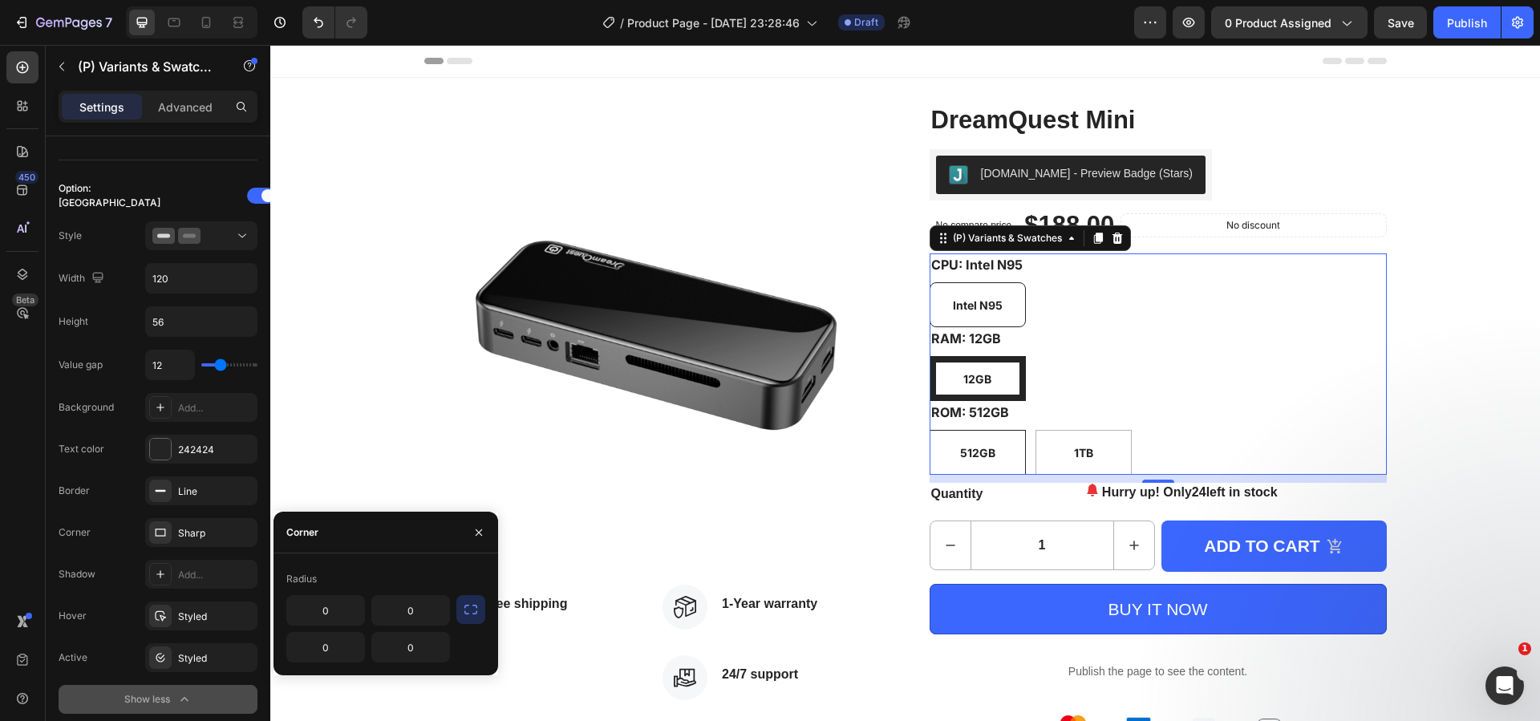
click at [475, 614] on icon "button" at bounding box center [470, 610] width 13 height 10
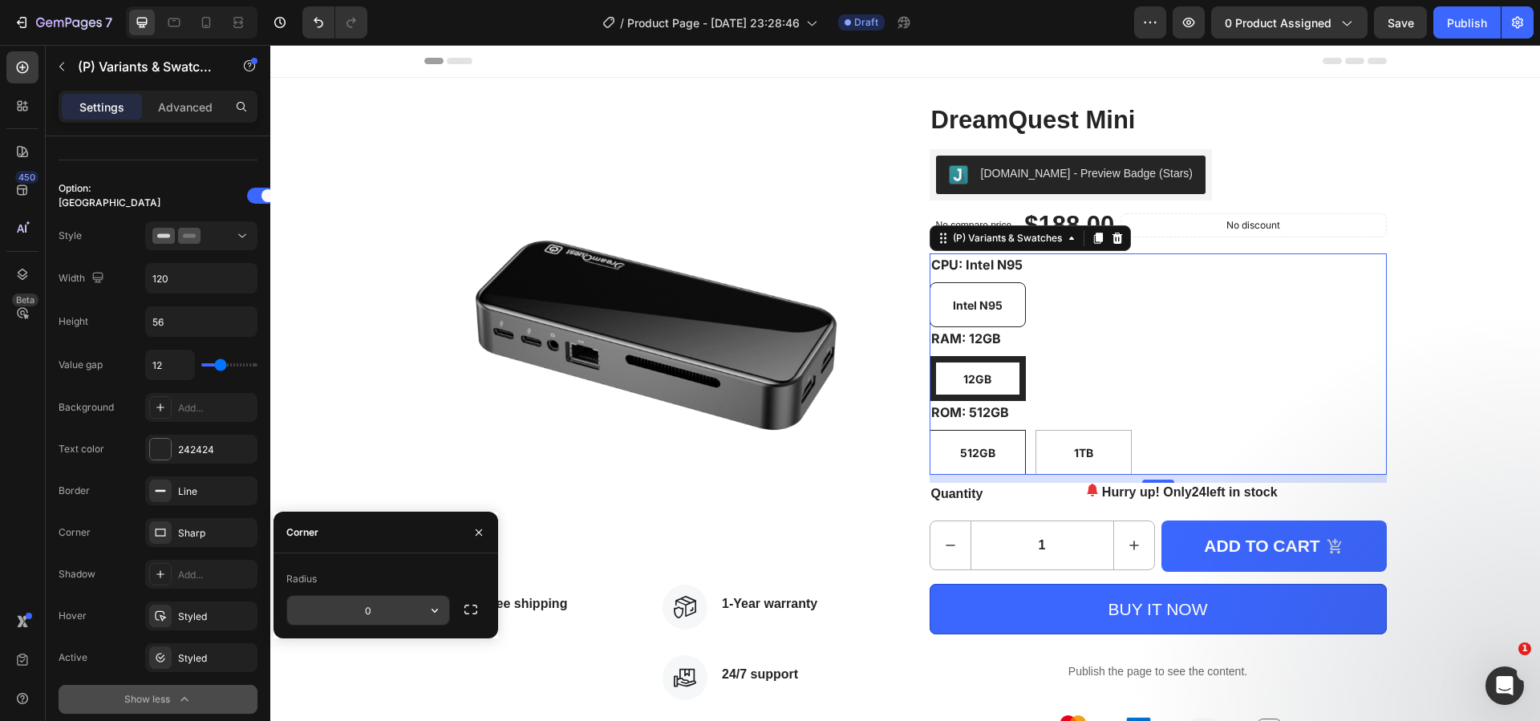
click at [0, 0] on input "0" at bounding box center [0, 0] width 0 height 0
type input "8"
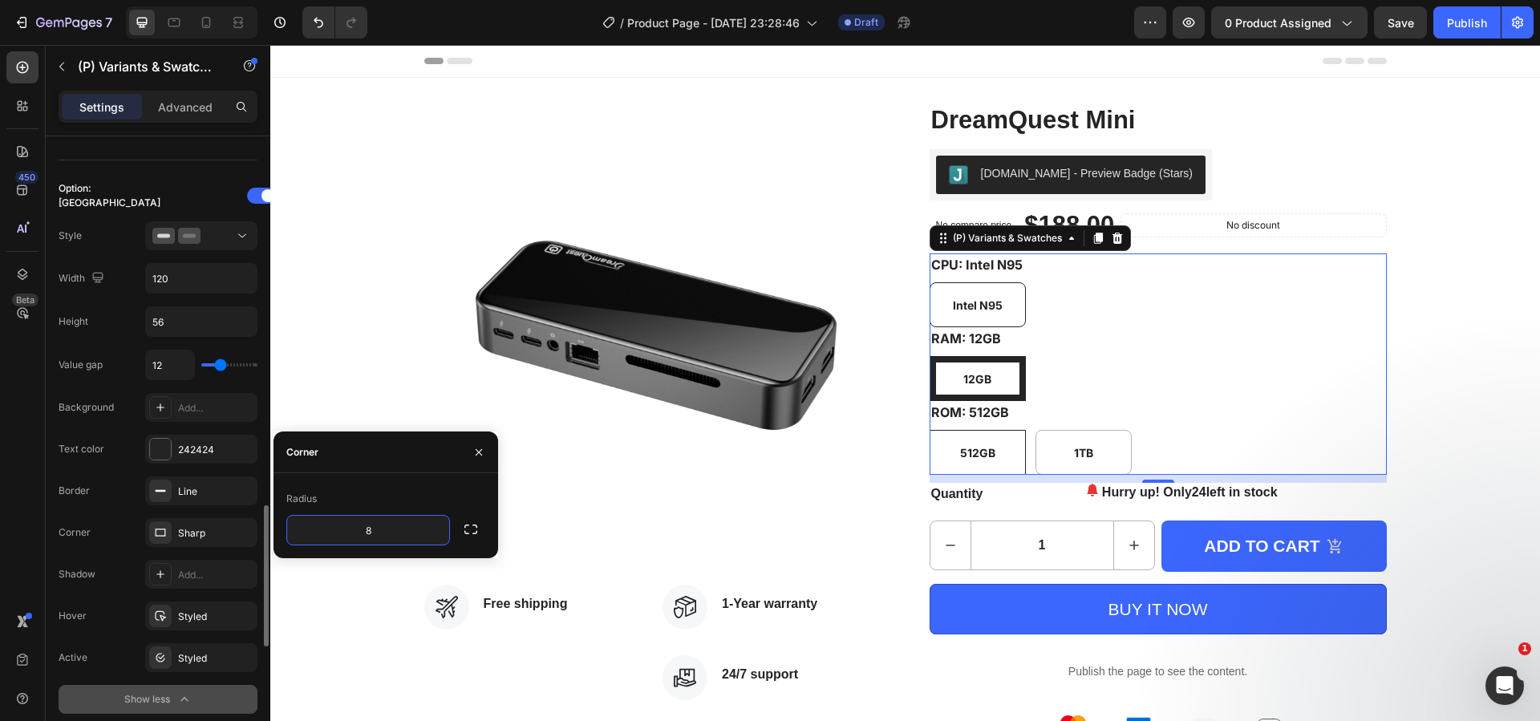
scroll to position [1283, 0]
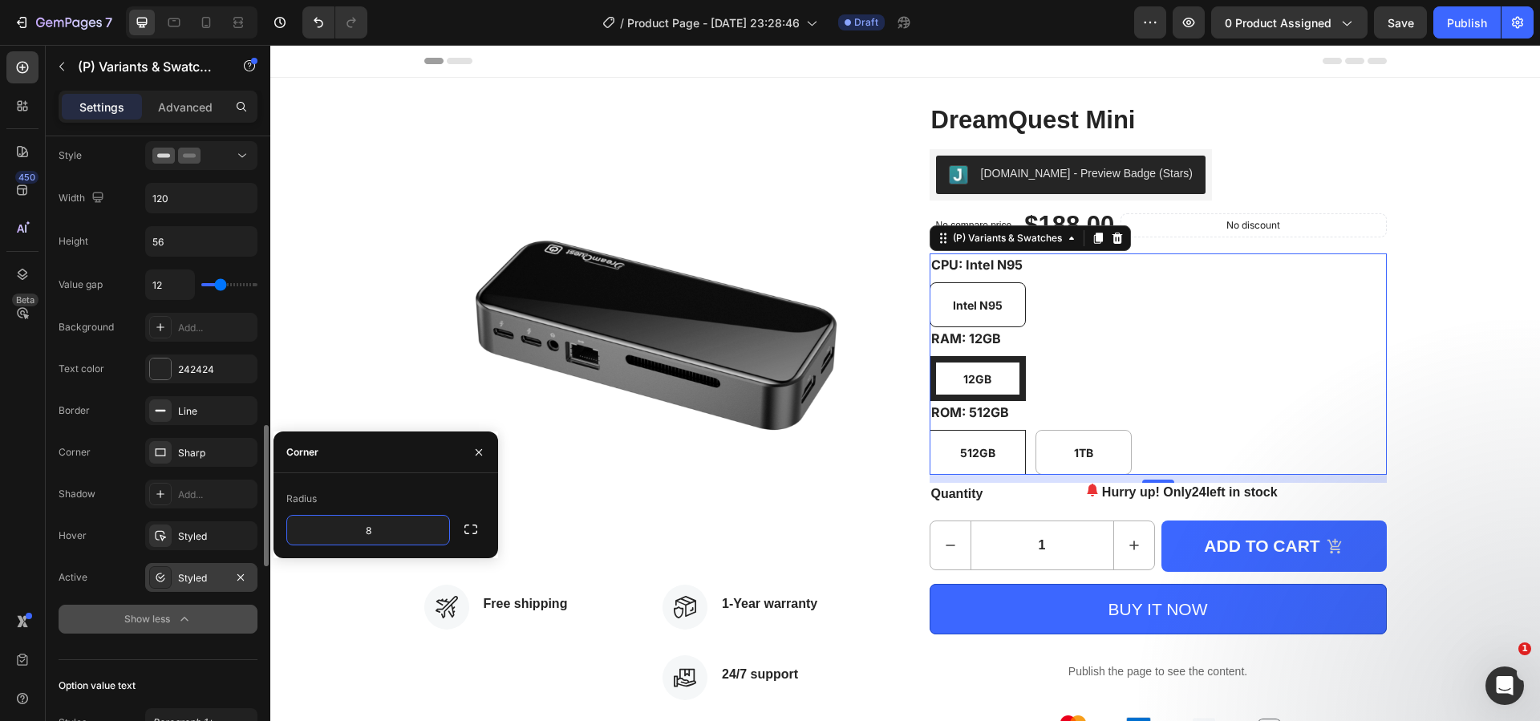
click at [201, 579] on div "Styled" at bounding box center [201, 578] width 47 height 14
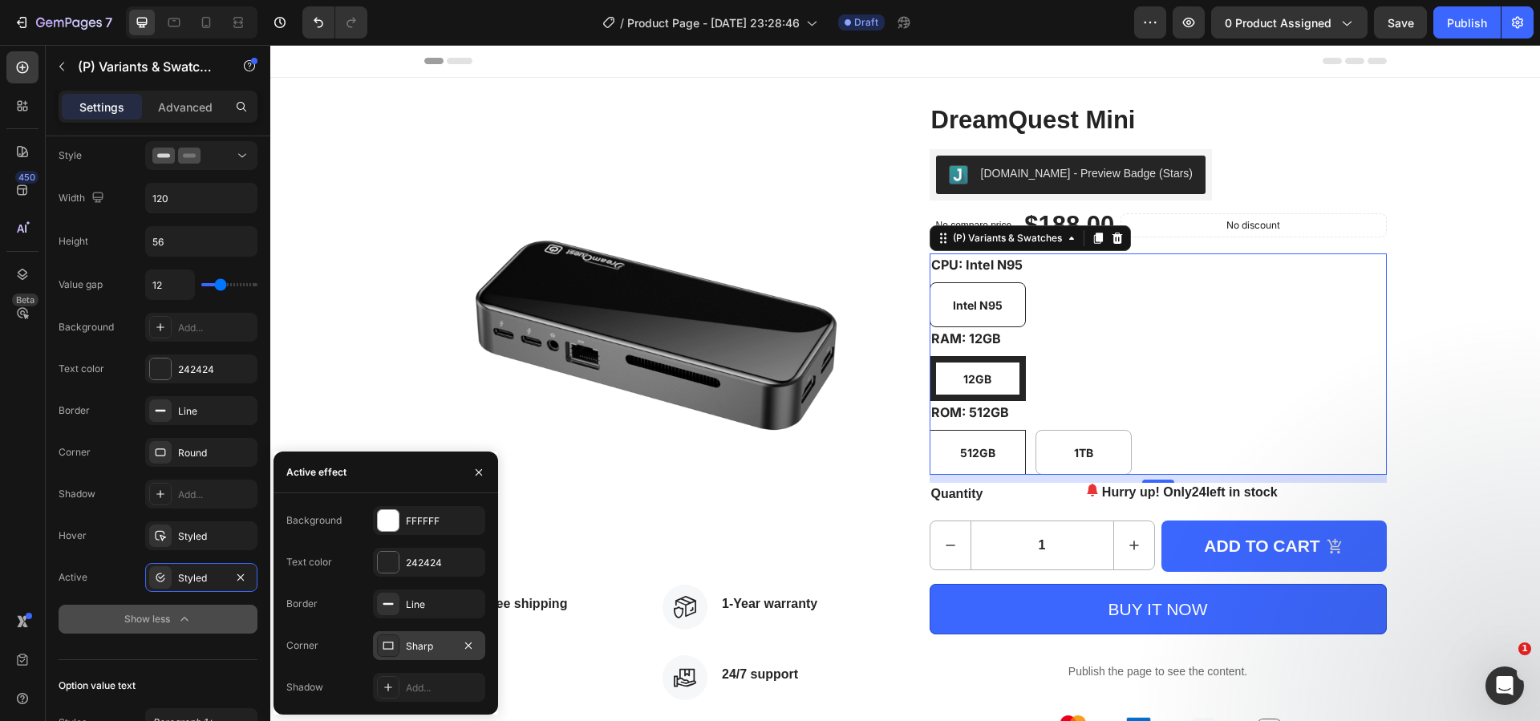
click at [431, 642] on div "Sharp" at bounding box center [429, 646] width 47 height 14
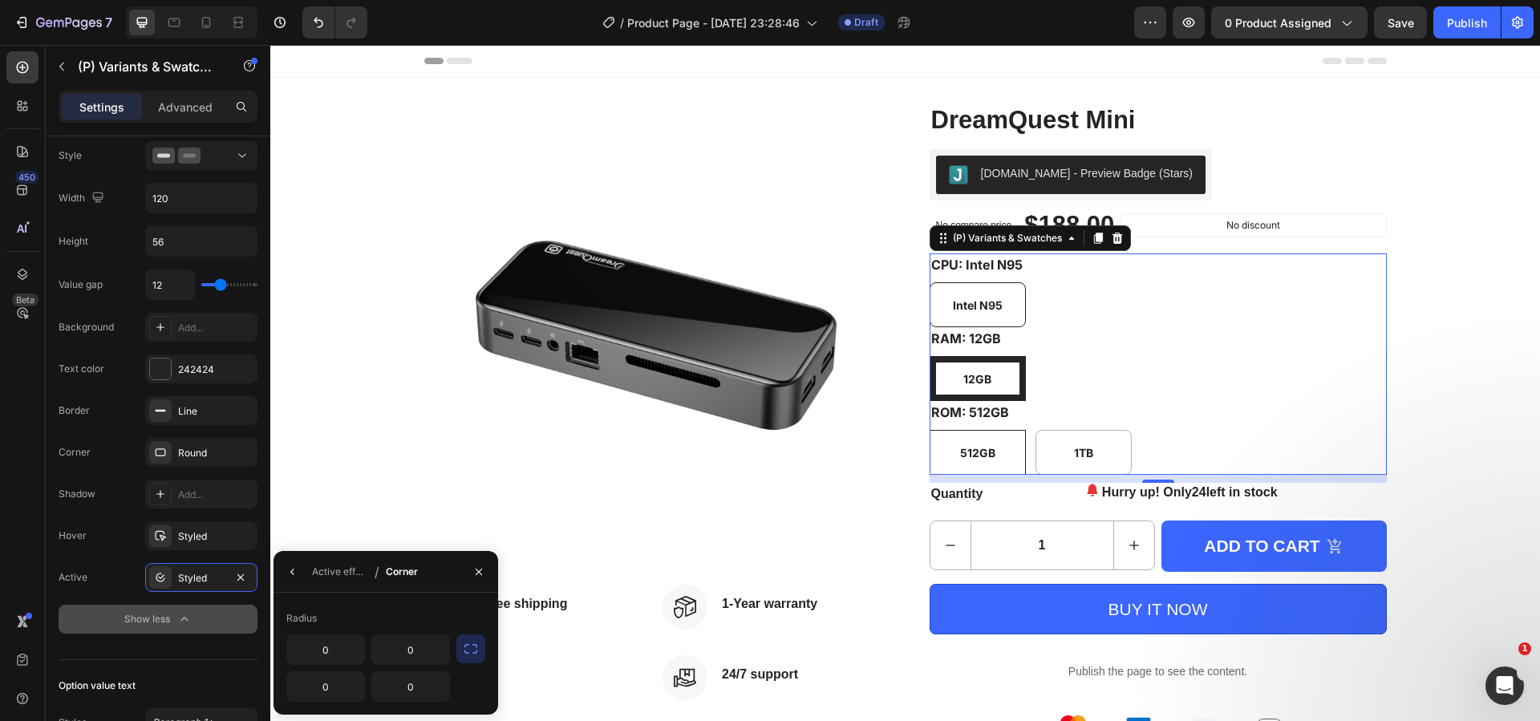
click at [480, 646] on button "button" at bounding box center [470, 648] width 29 height 29
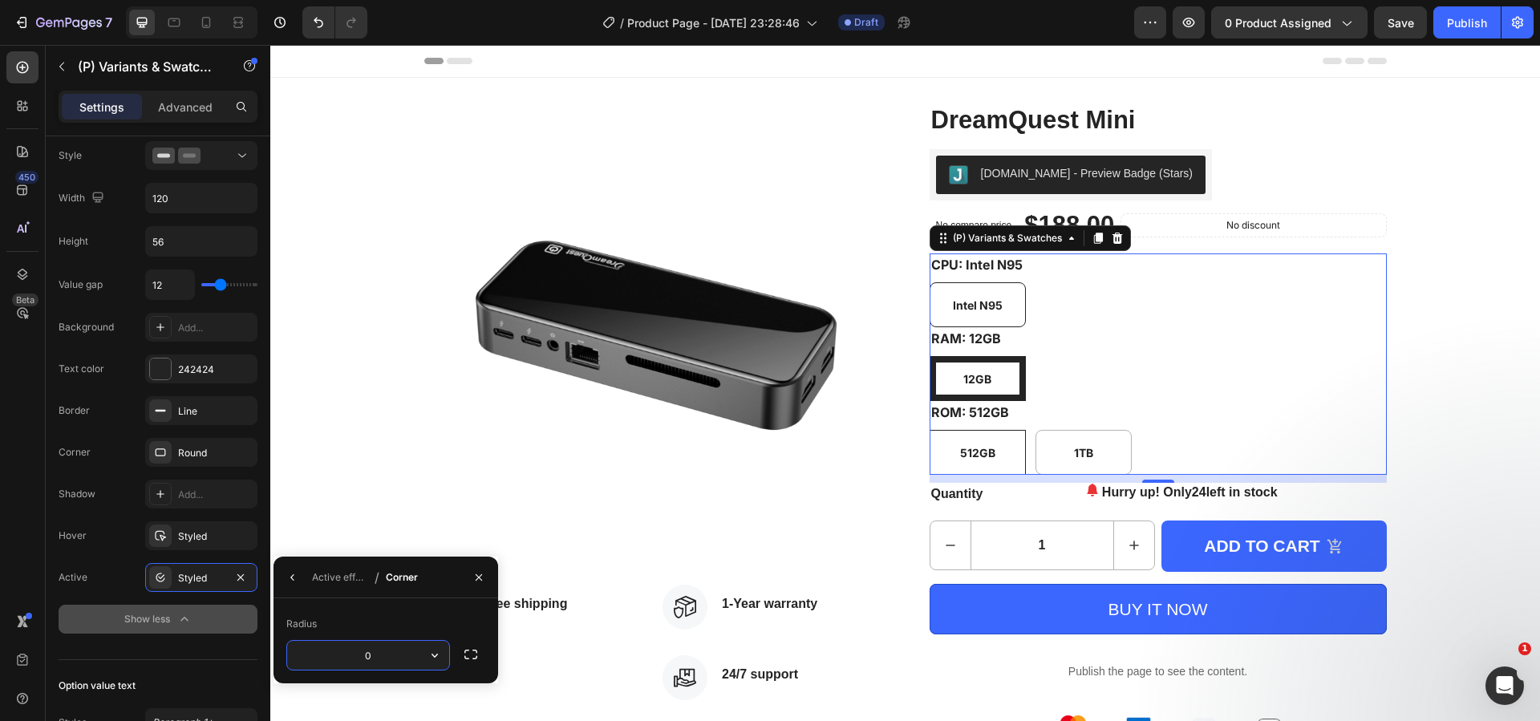
click at [407, 647] on input "0" at bounding box center [368, 655] width 162 height 29
type input "8"
click at [1007, 382] on div "12GB" at bounding box center [978, 378] width 96 height 45
click at [930, 356] on input "12GB 12GB 12GB" at bounding box center [929, 355] width 1 height 1
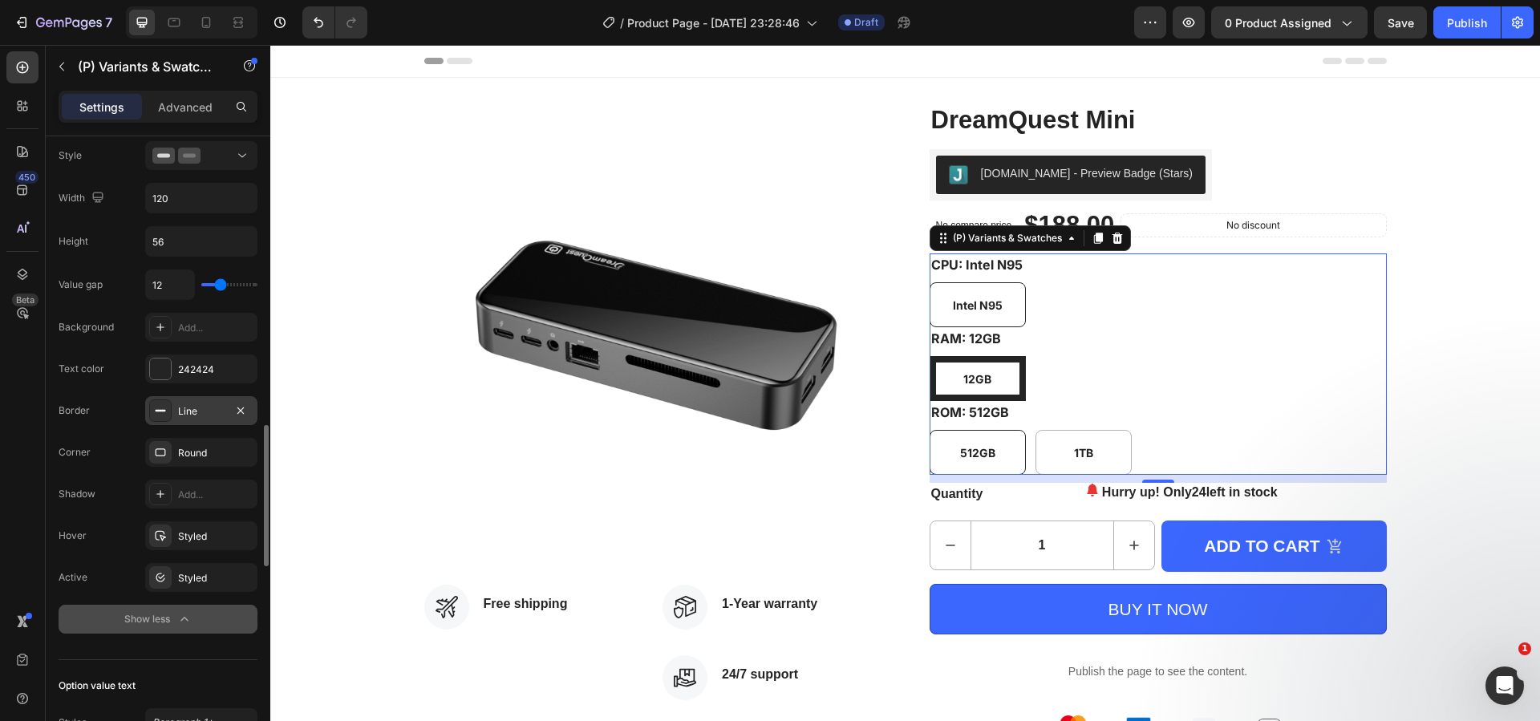
click at [192, 407] on div "Line" at bounding box center [201, 411] width 47 height 14
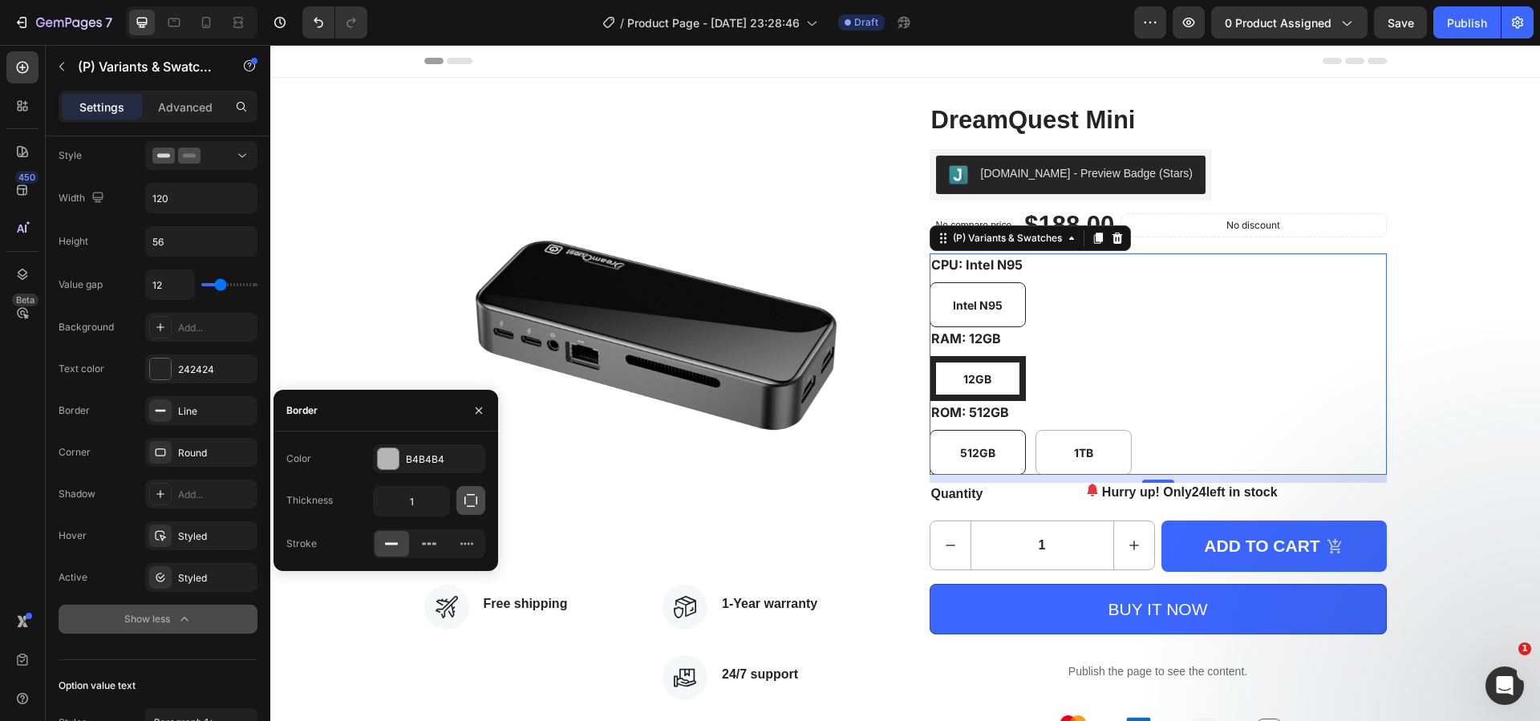
click at [472, 506] on icon "button" at bounding box center [470, 500] width 13 height 13
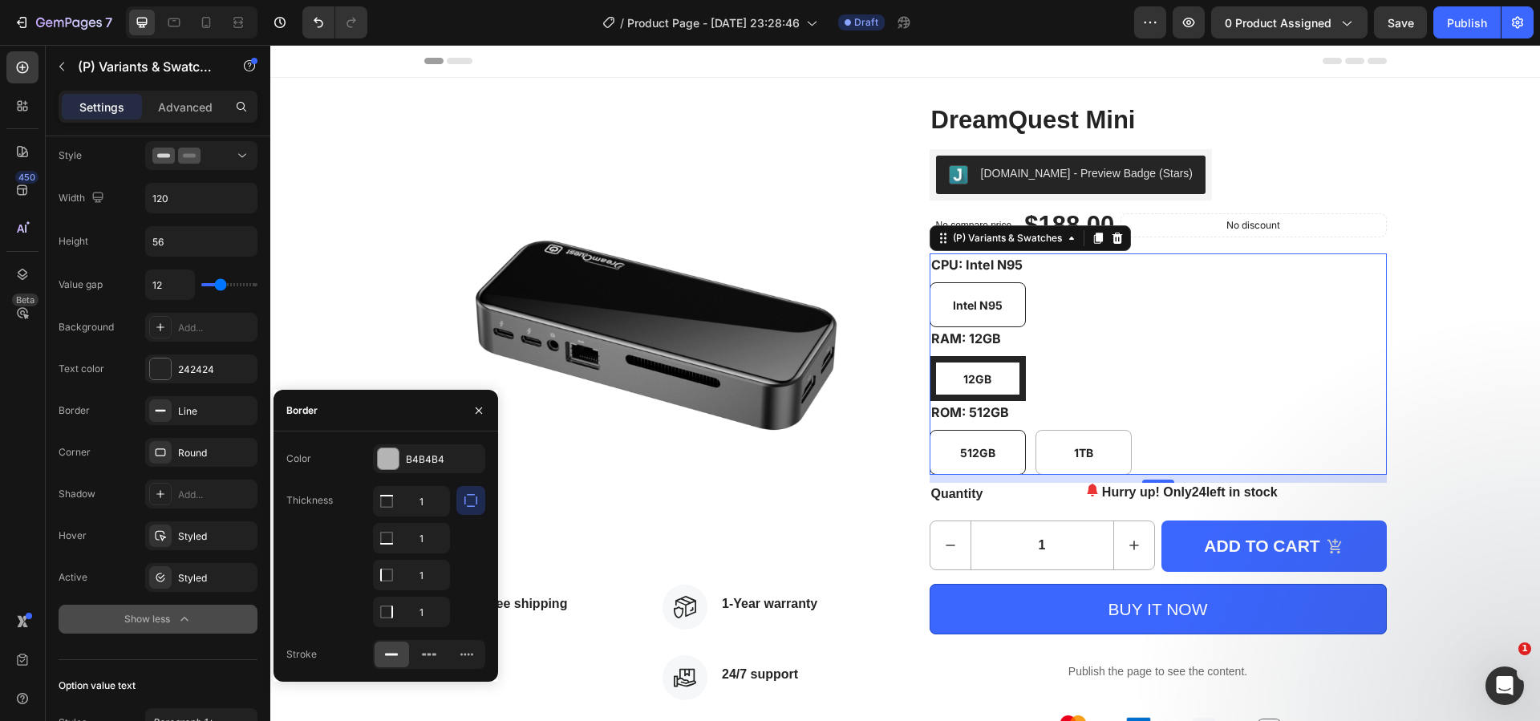
click at [472, 505] on icon "button" at bounding box center [471, 500] width 16 height 16
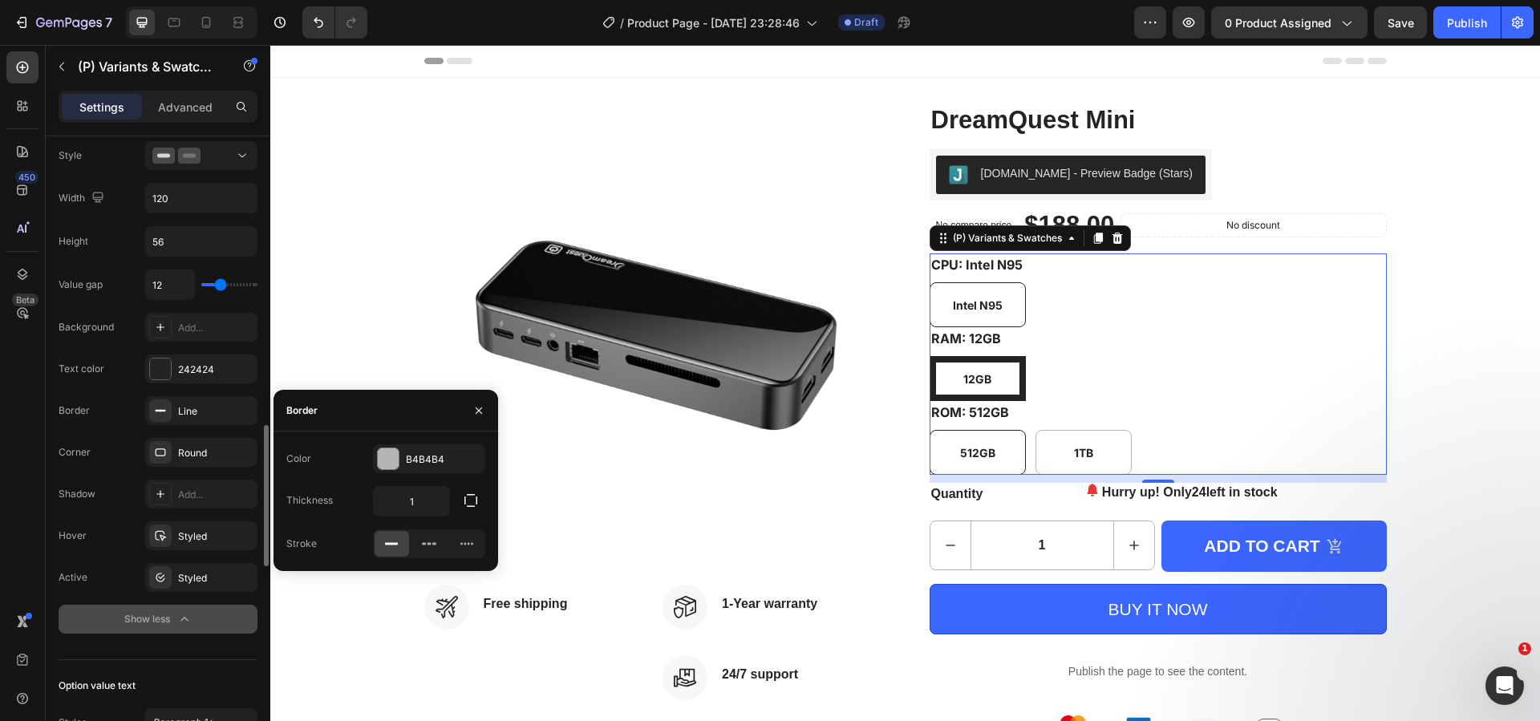
type input "10"
type input "14"
type input "18"
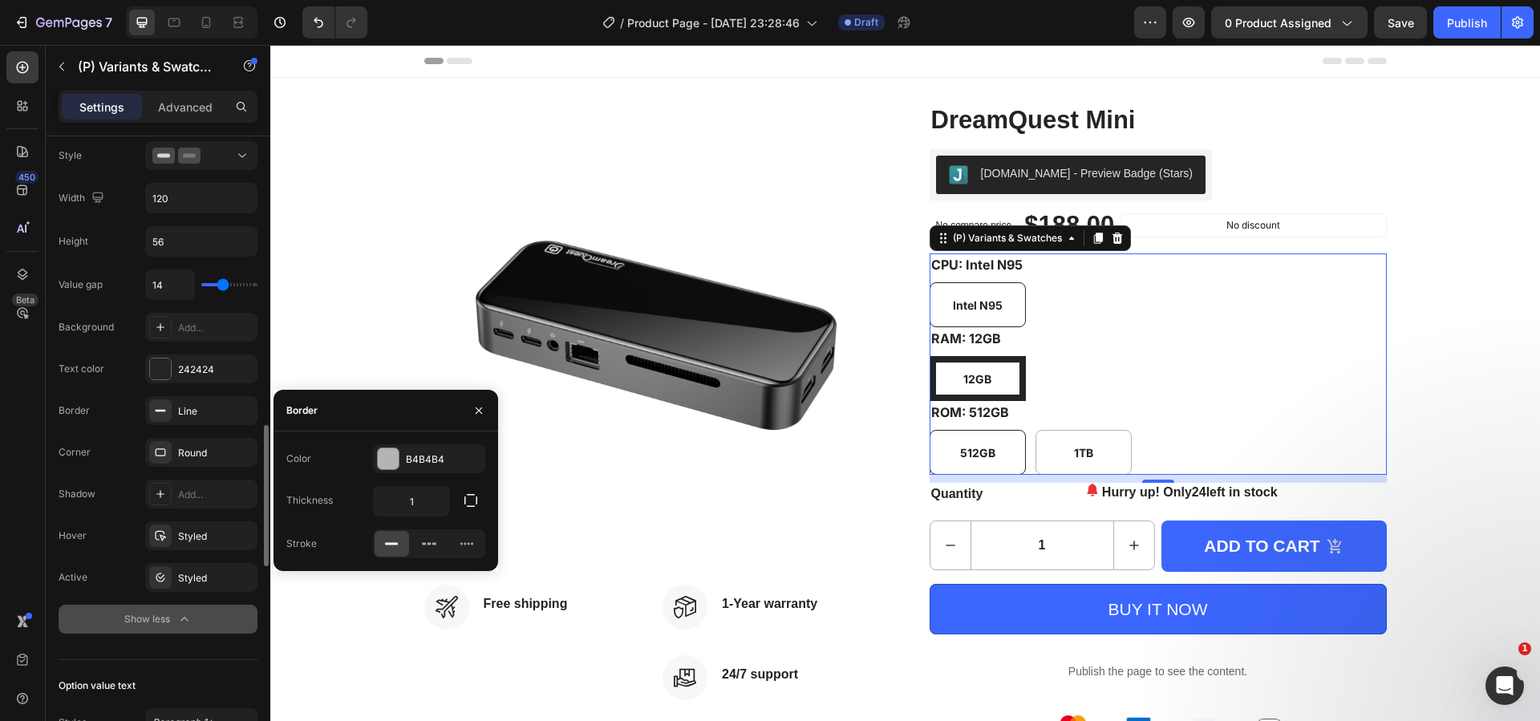
type input "18"
type input "28"
type input "31"
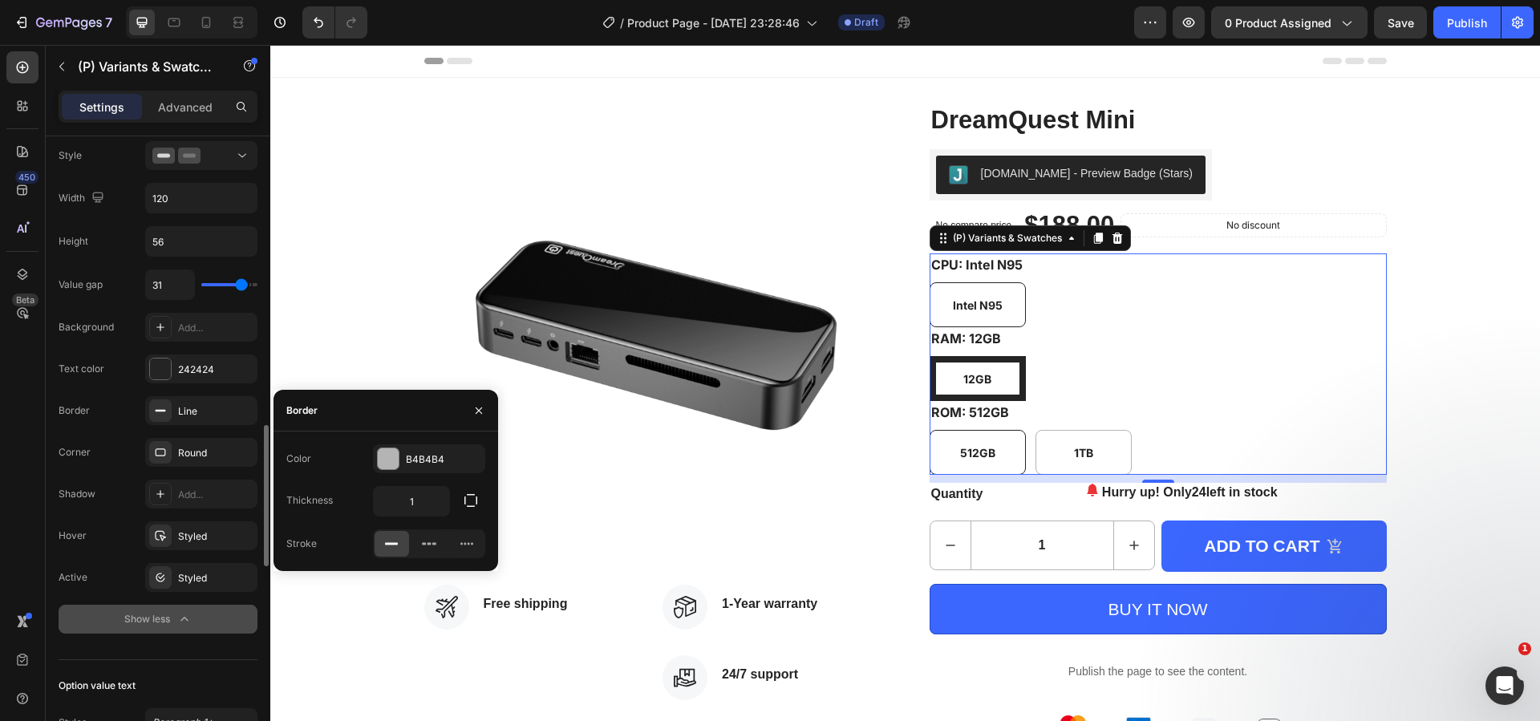
type input "33"
type input "34"
type input "35"
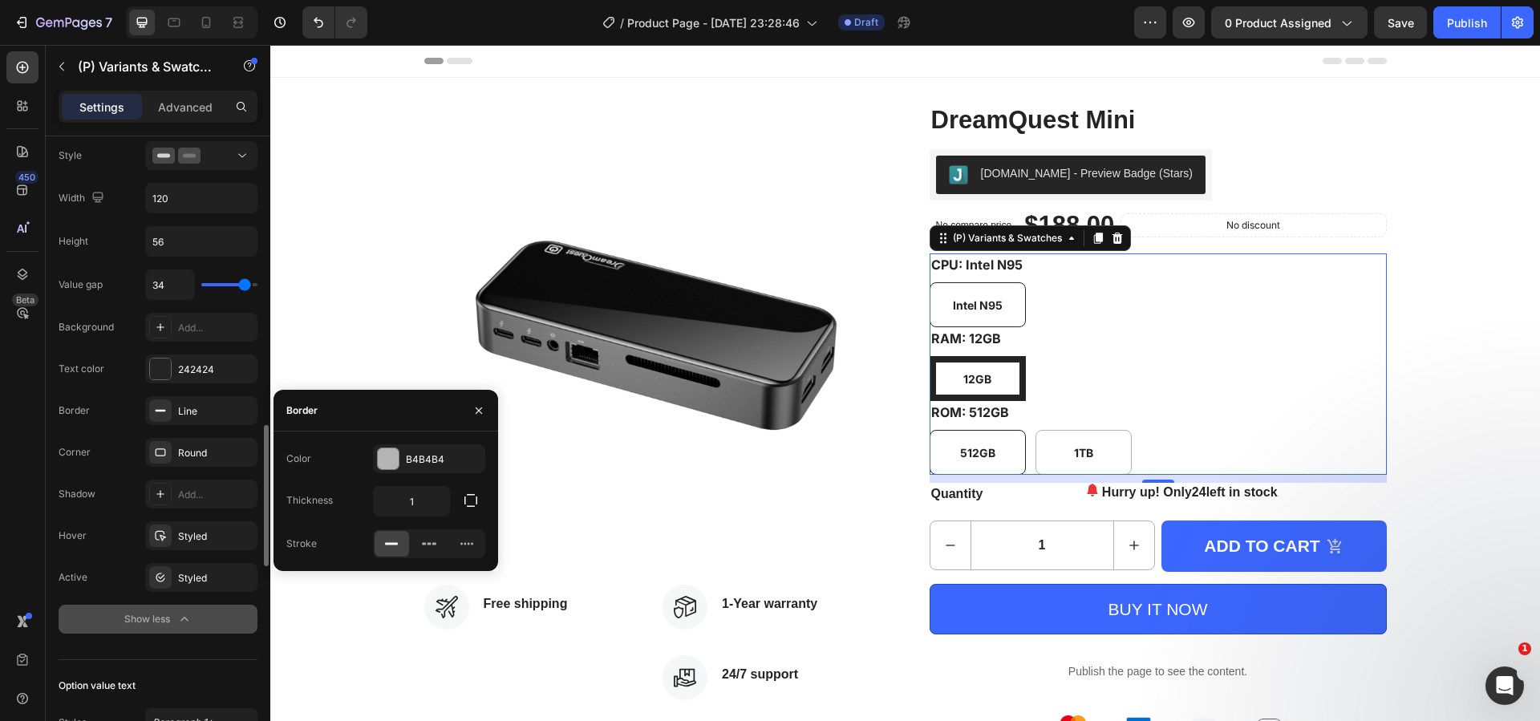
type input "35"
type input "36"
type input "38"
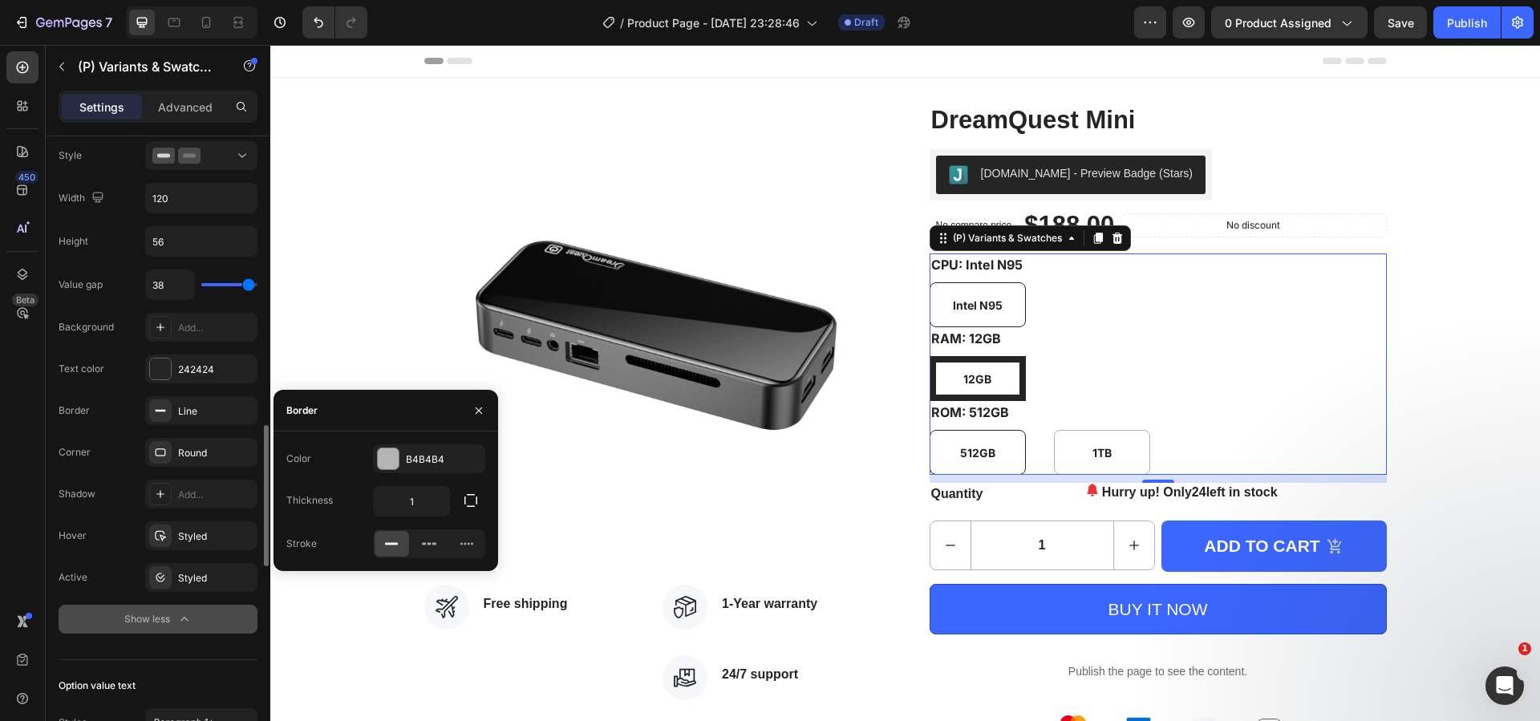
type input "40"
type input "39"
type input "16"
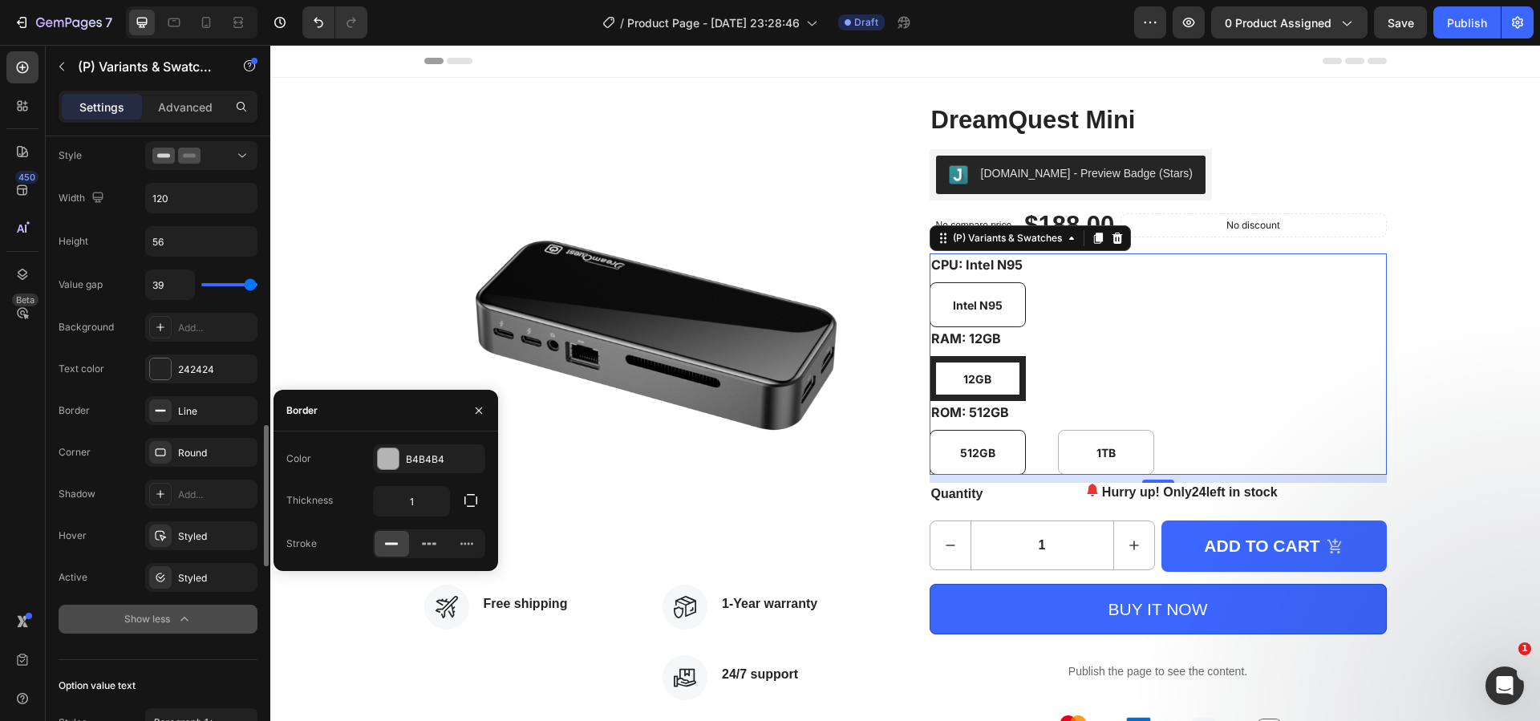
type input "16"
type input "12"
type input "10"
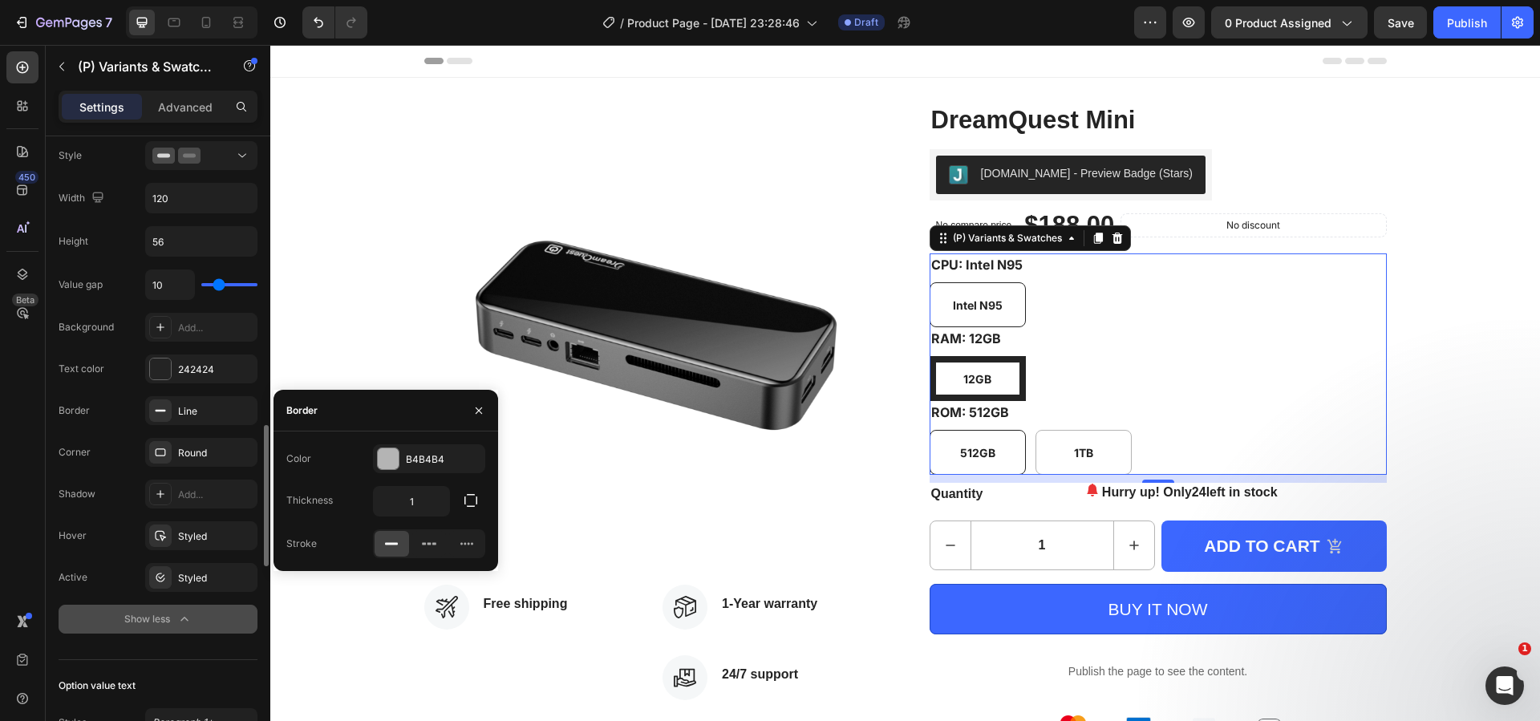
type input "8"
type input "7"
type input "9"
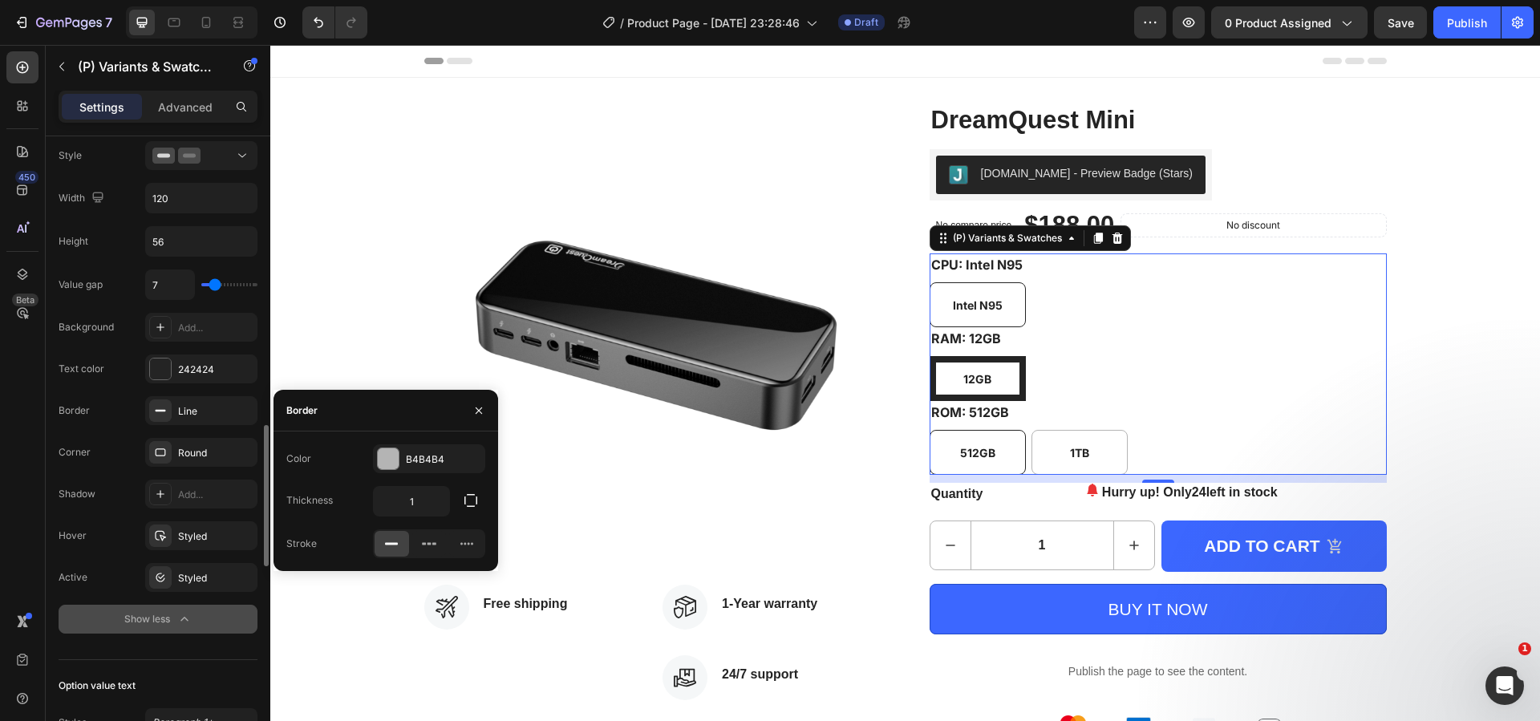
type input "9"
type input "10"
type input "11"
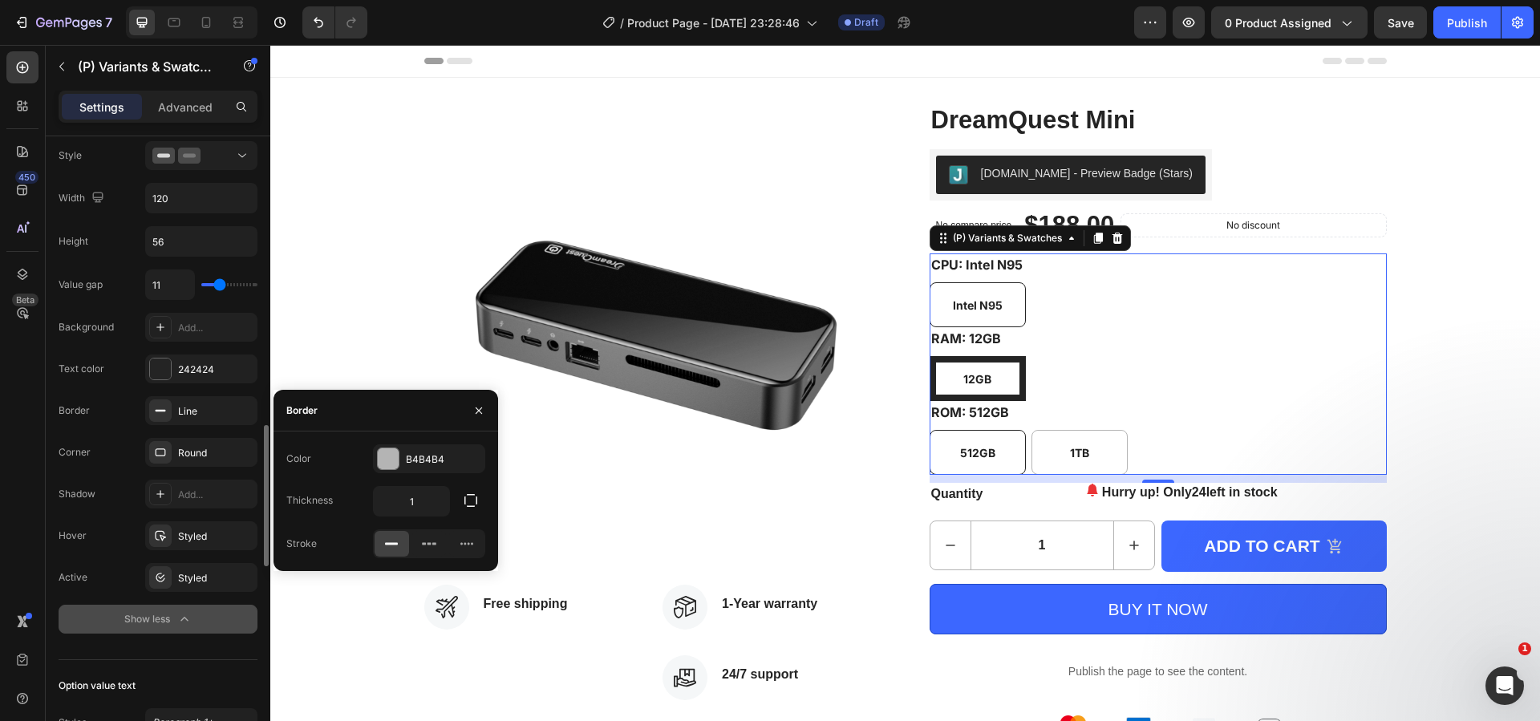
type input "12"
type input "13"
type input "14"
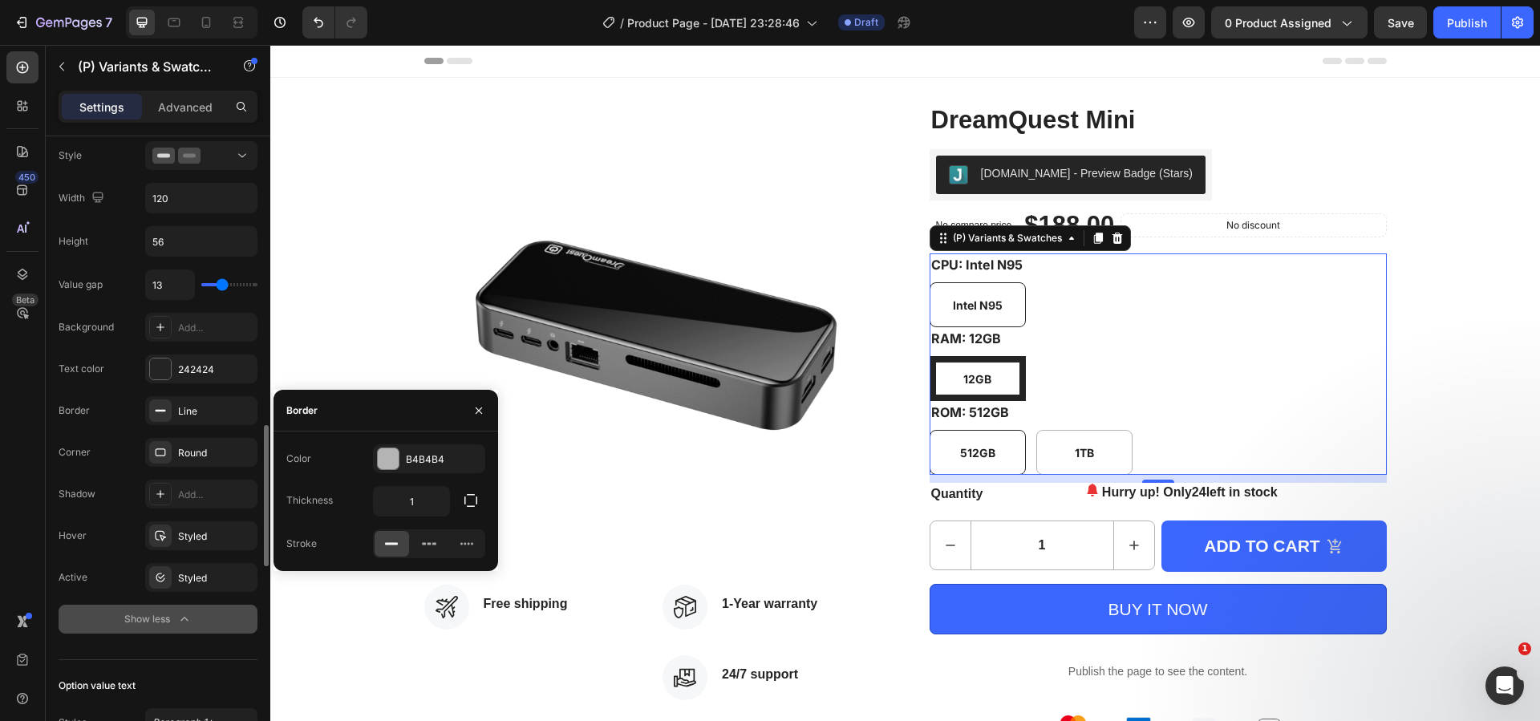
type input "14"
type input "15"
type input "16"
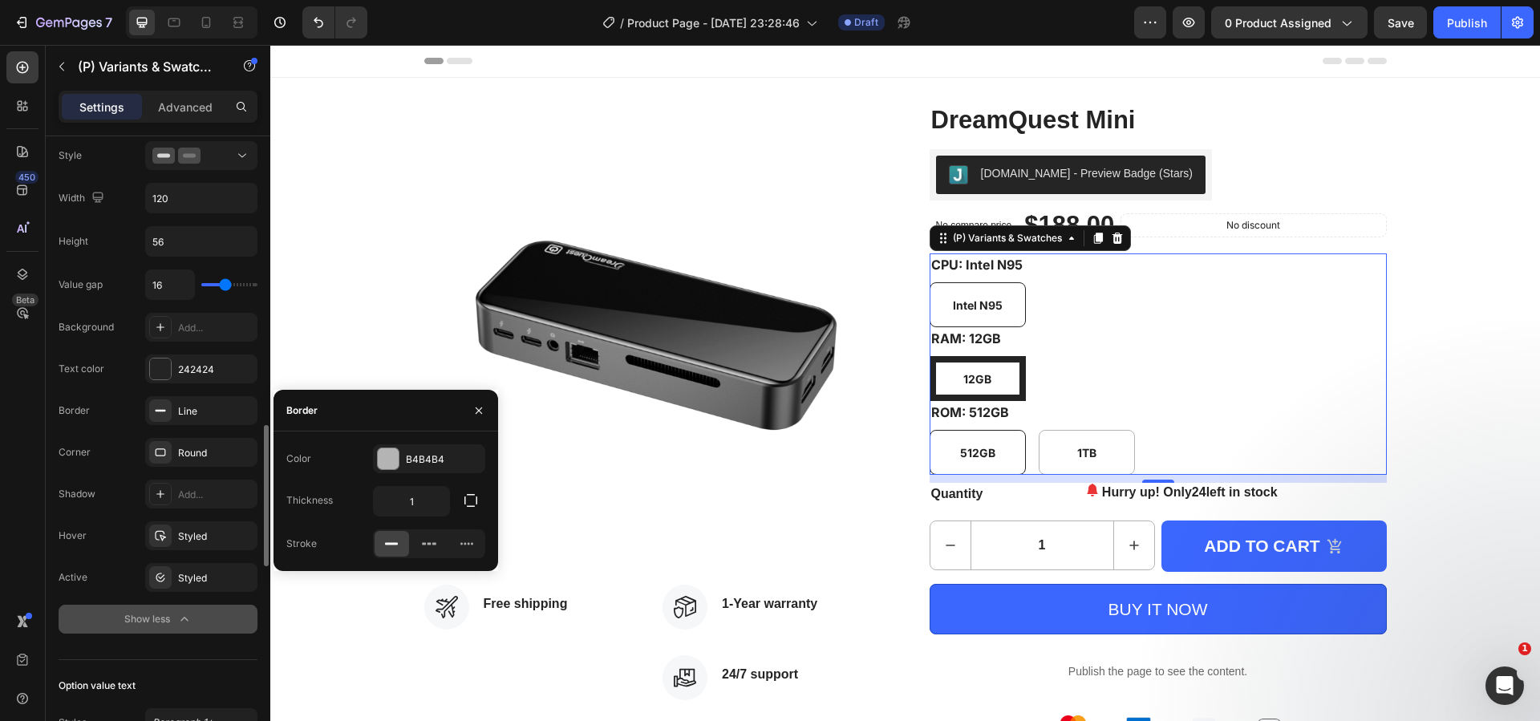
type input "18"
type input "19"
drag, startPoint x: 217, startPoint y: 286, endPoint x: 228, endPoint y: 299, distance: 17.7
type input "19"
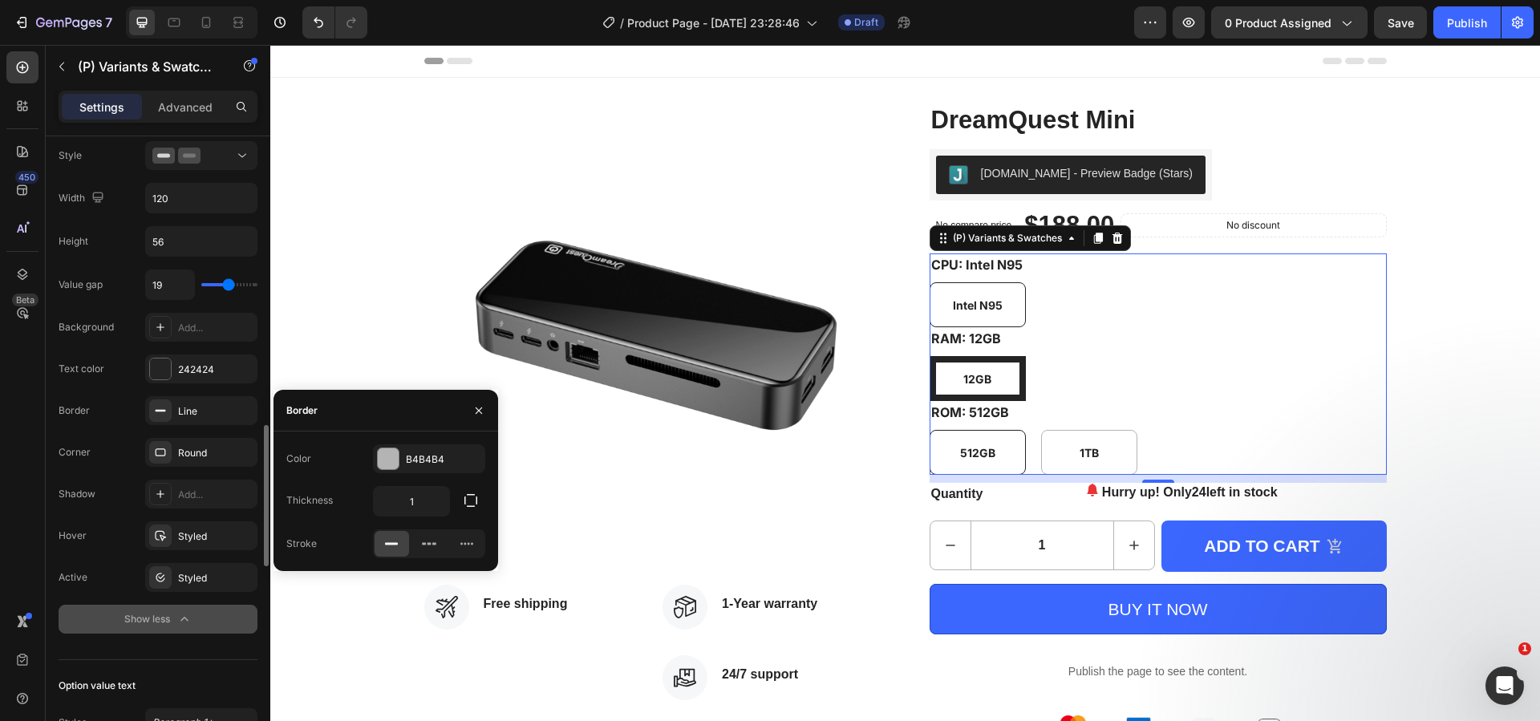
click at [228, 286] on input "range" at bounding box center [229, 284] width 56 height 3
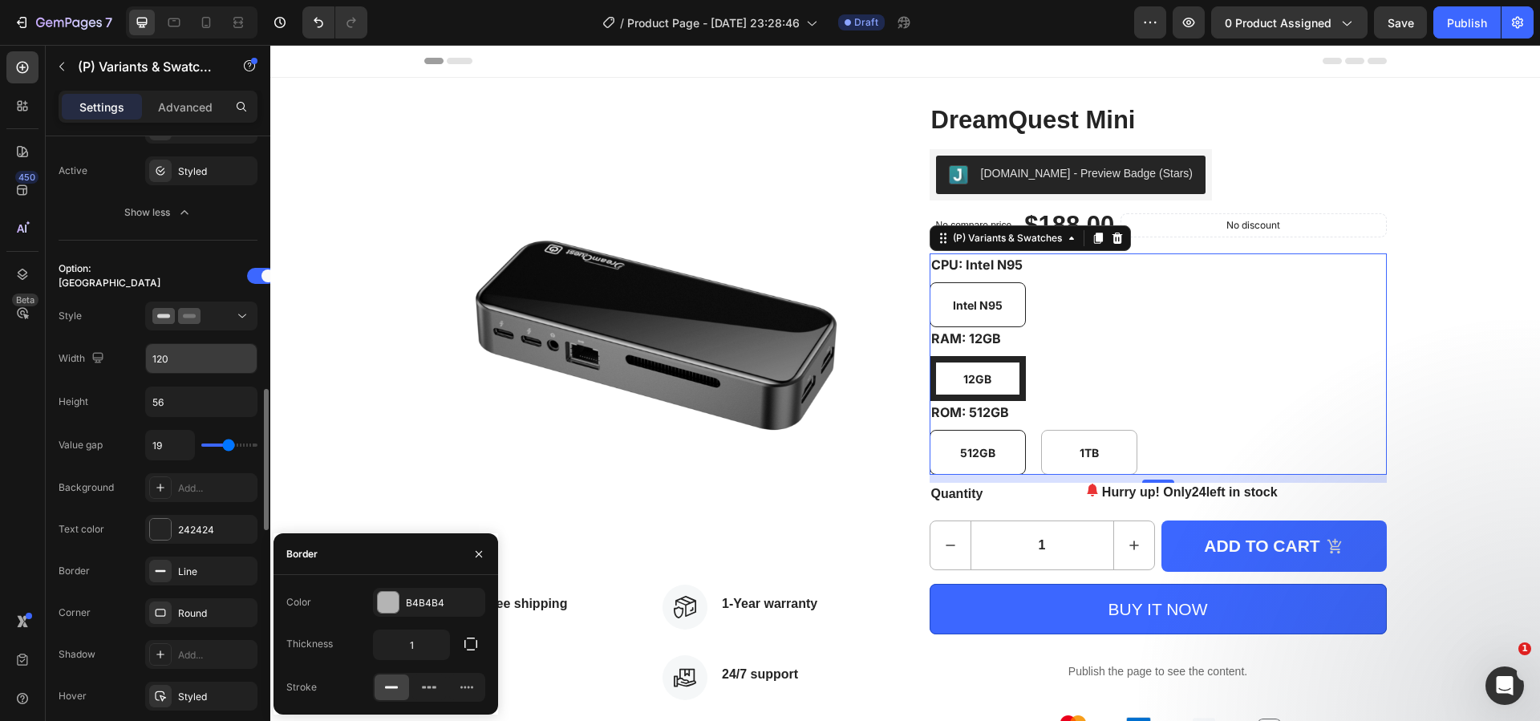
scroll to position [882, 0]
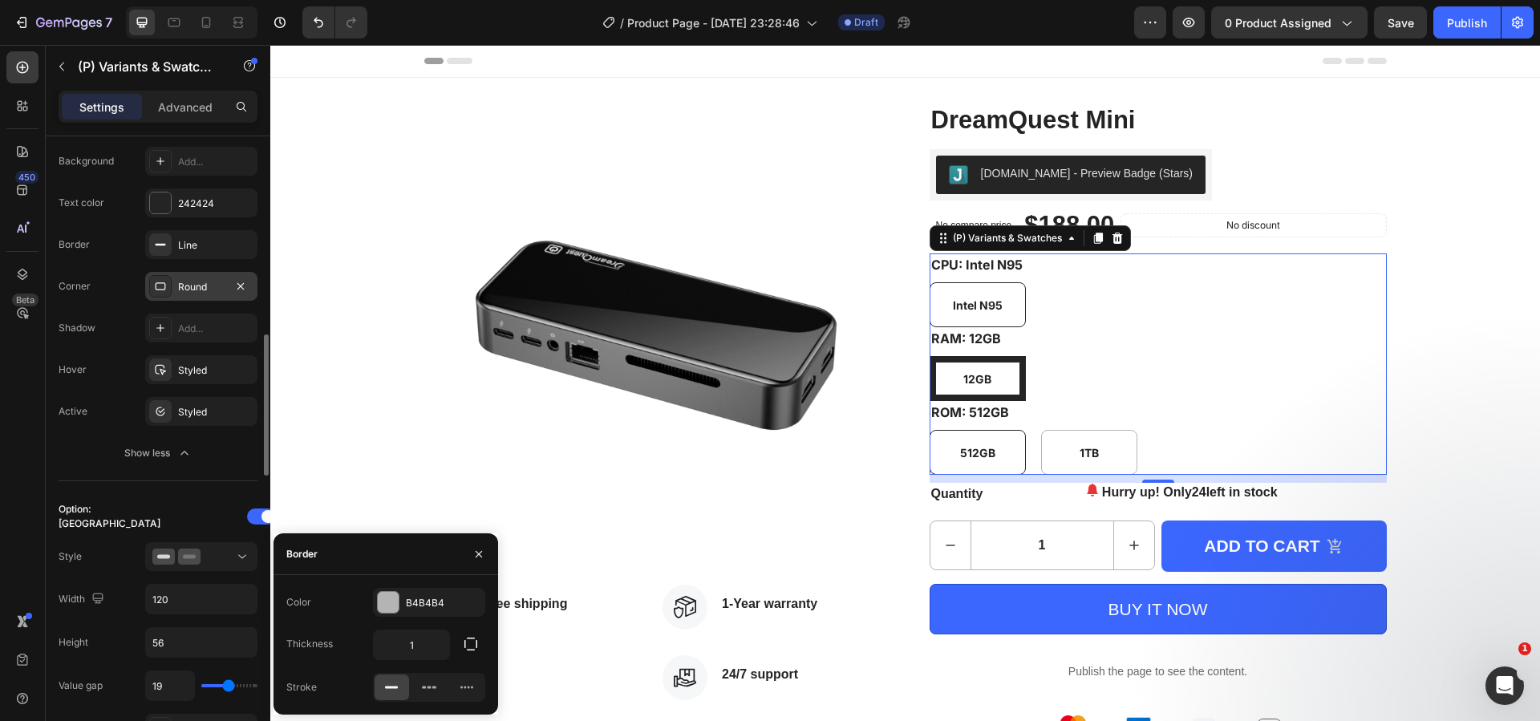
click at [198, 282] on div "Round" at bounding box center [201, 287] width 47 height 14
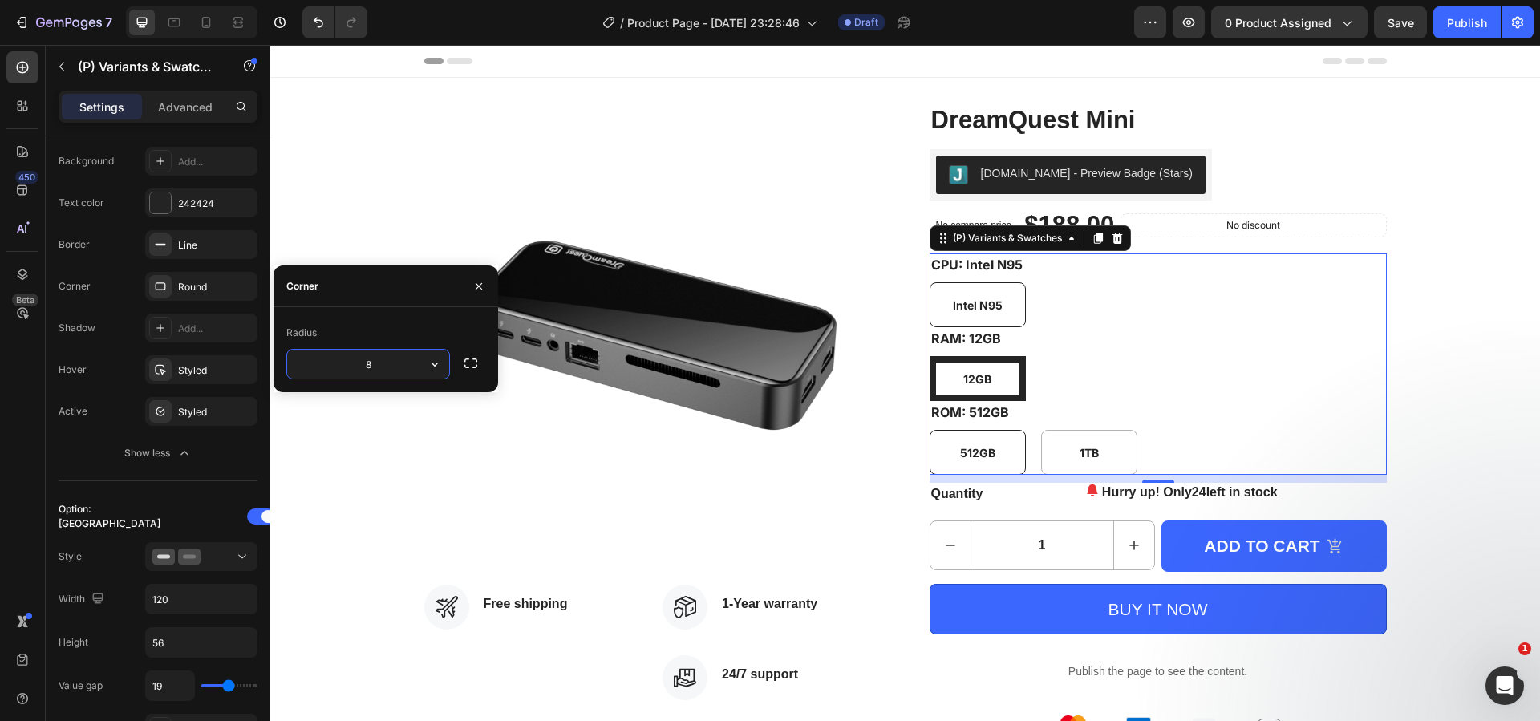
type input "1"
click at [371, 436] on div "Product Images Icon Free shipping Text block Icon List Icon 1-Year warranty Tex…" at bounding box center [905, 430] width 1270 height 654
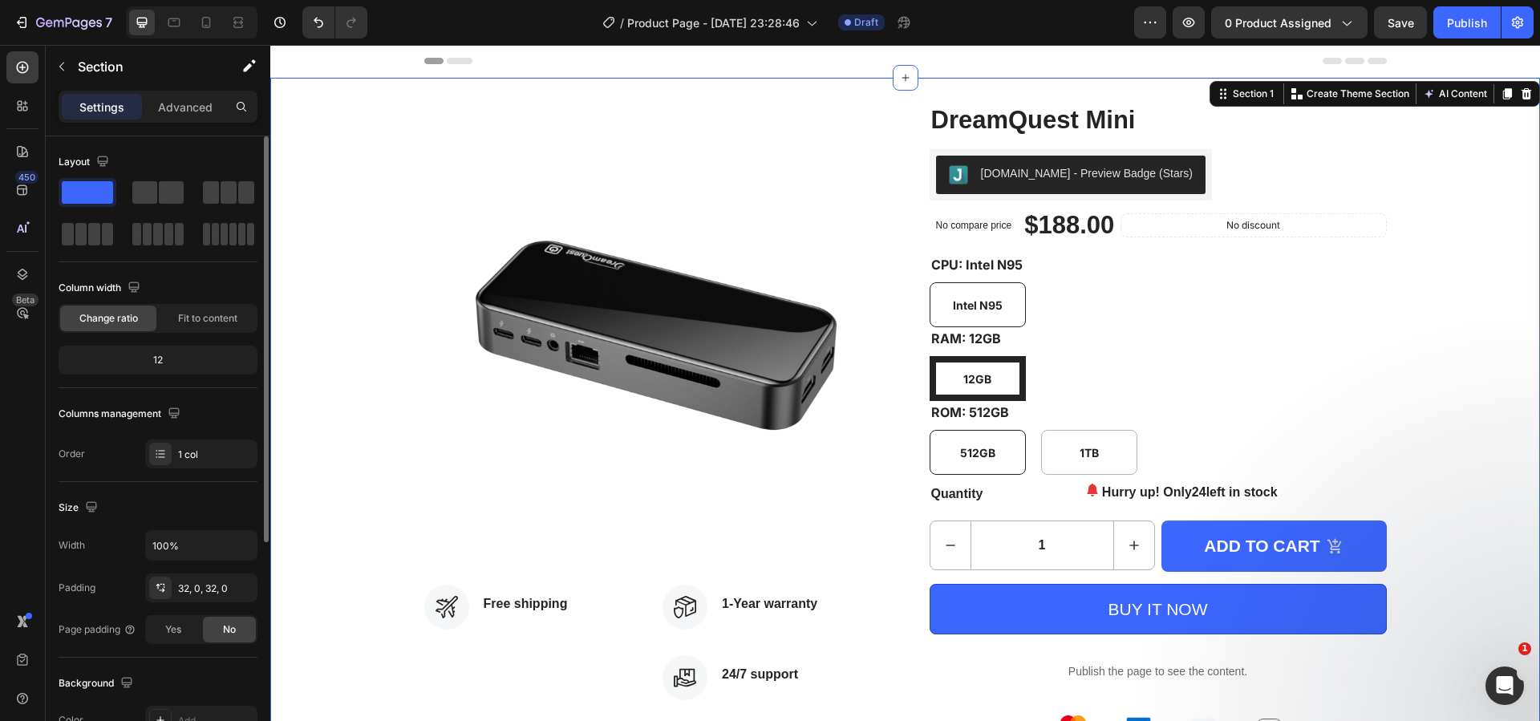
scroll to position [241, 0]
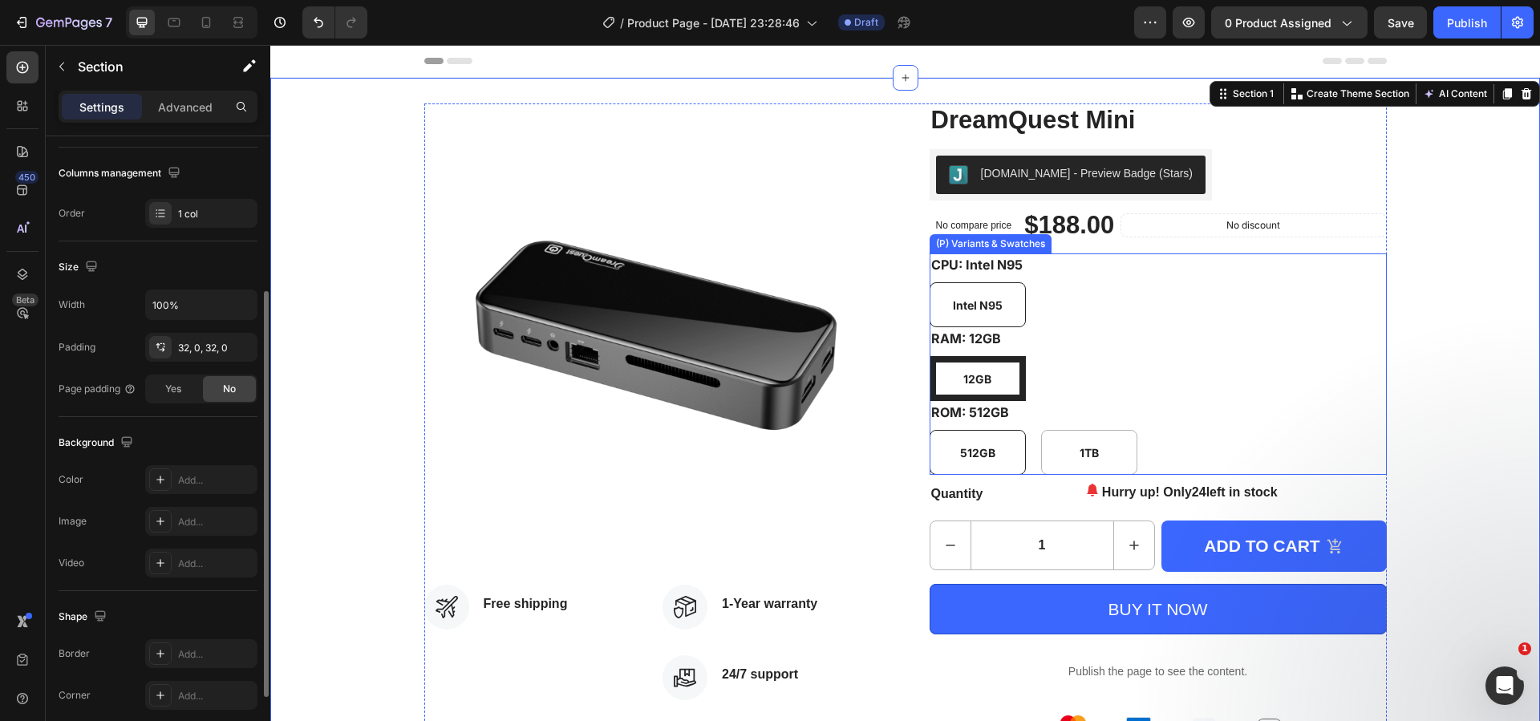
click at [1137, 348] on div "RAM: 12GB 12GB 12GB 12GB" at bounding box center [1158, 364] width 457 height 74
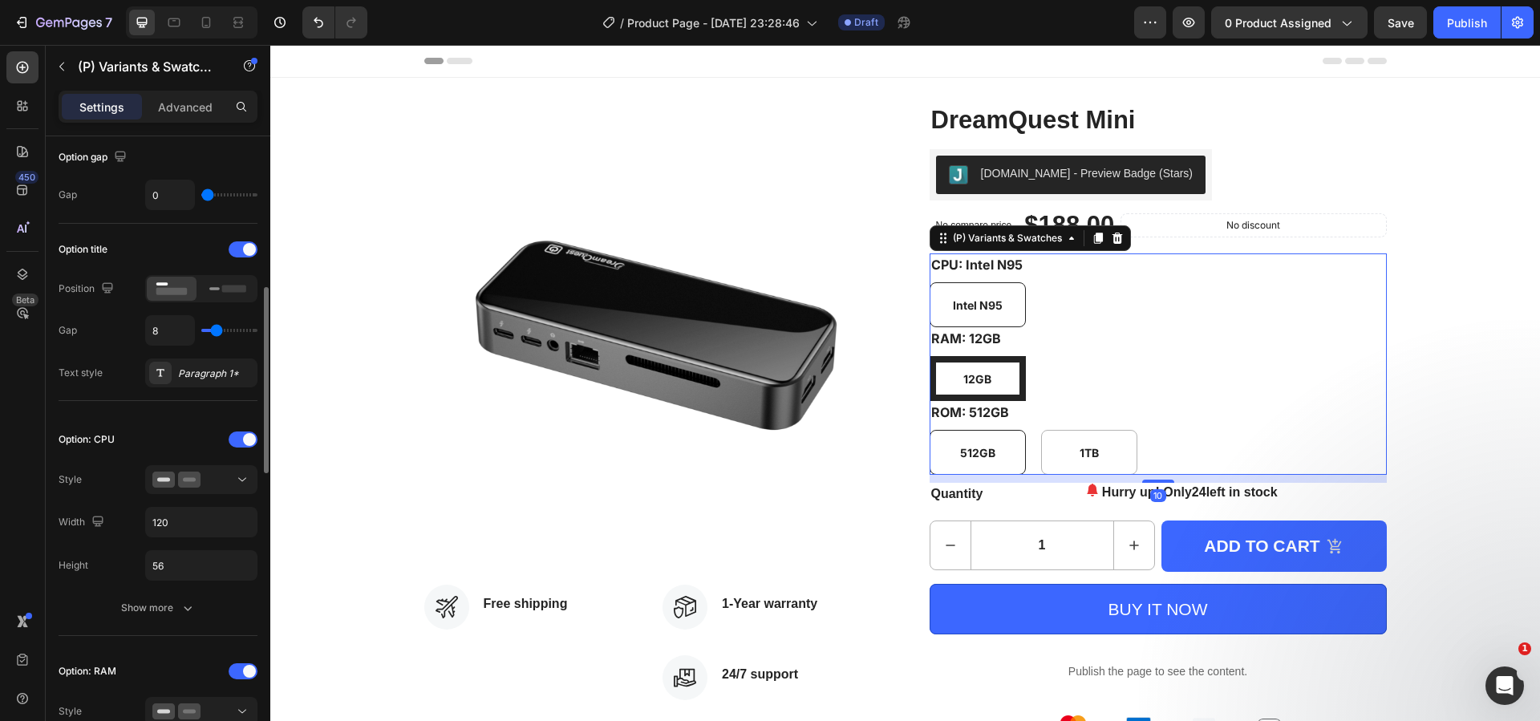
scroll to position [401, 0]
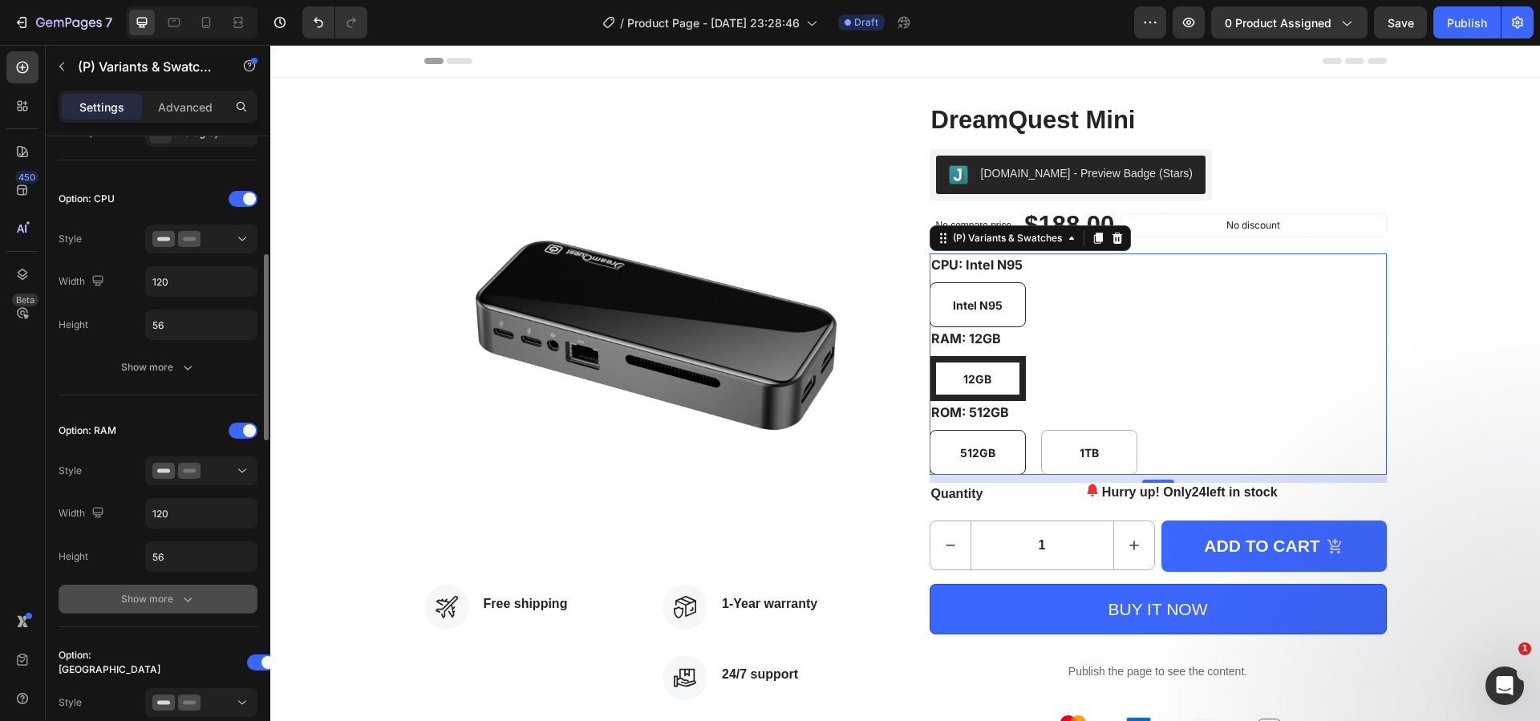
click at [167, 598] on div "Show more" at bounding box center [158, 599] width 75 height 16
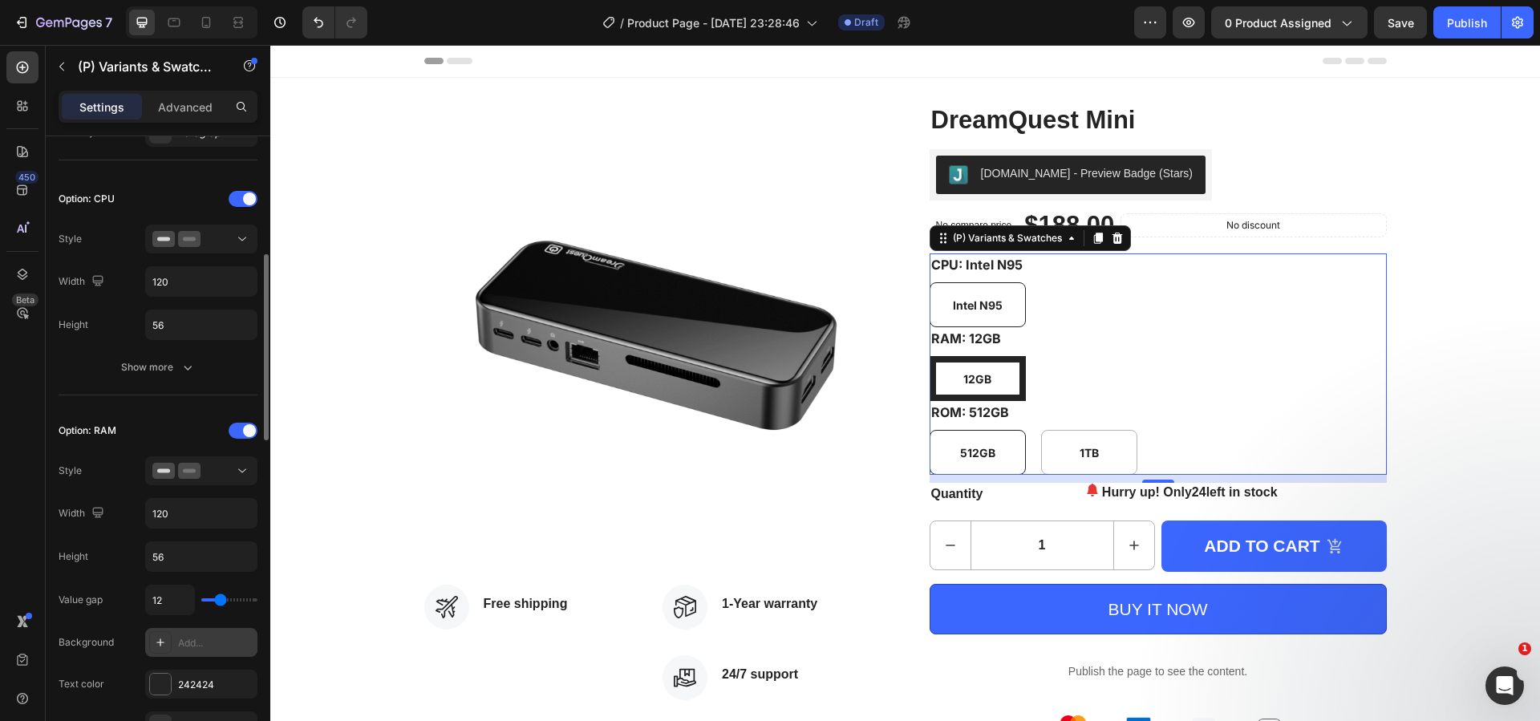
scroll to position [642, 0]
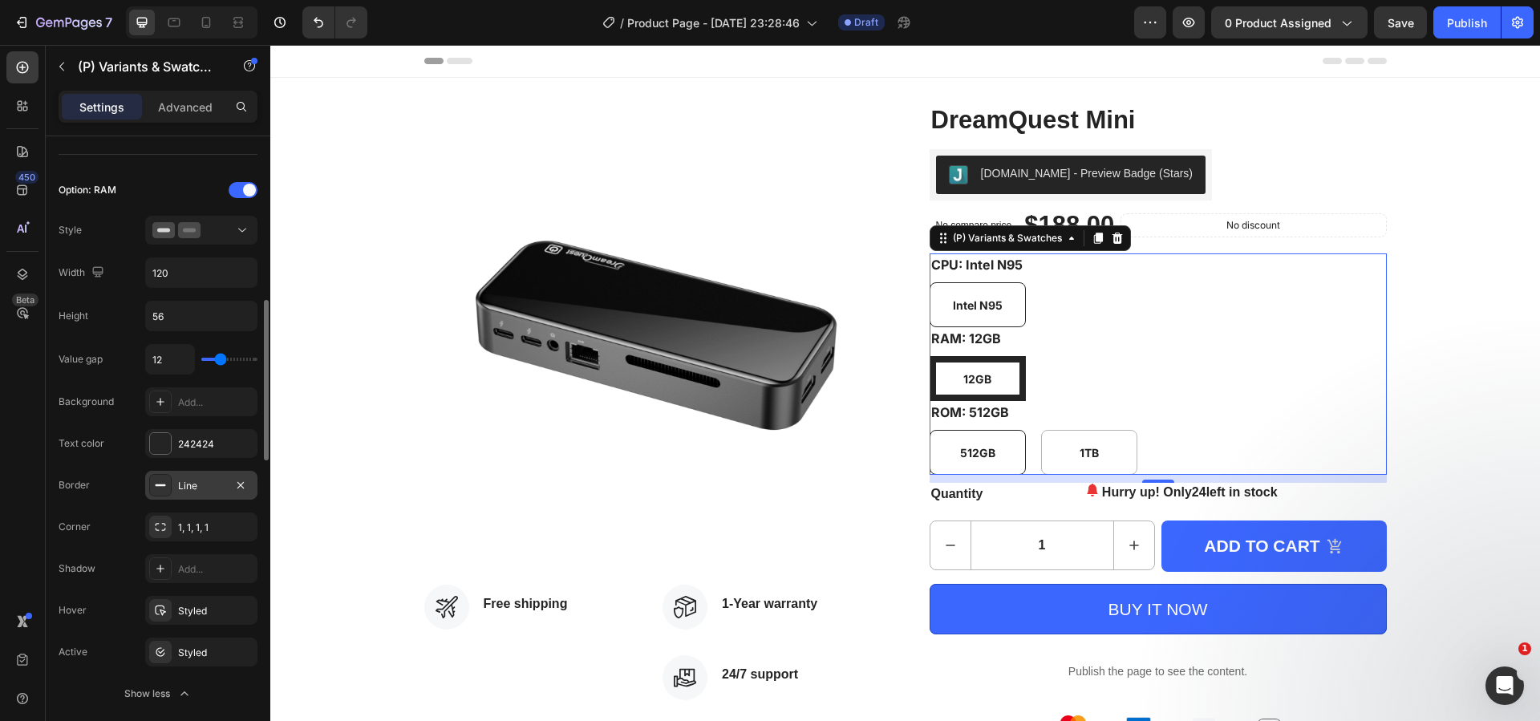
click at [204, 486] on div "Line" at bounding box center [201, 486] width 47 height 14
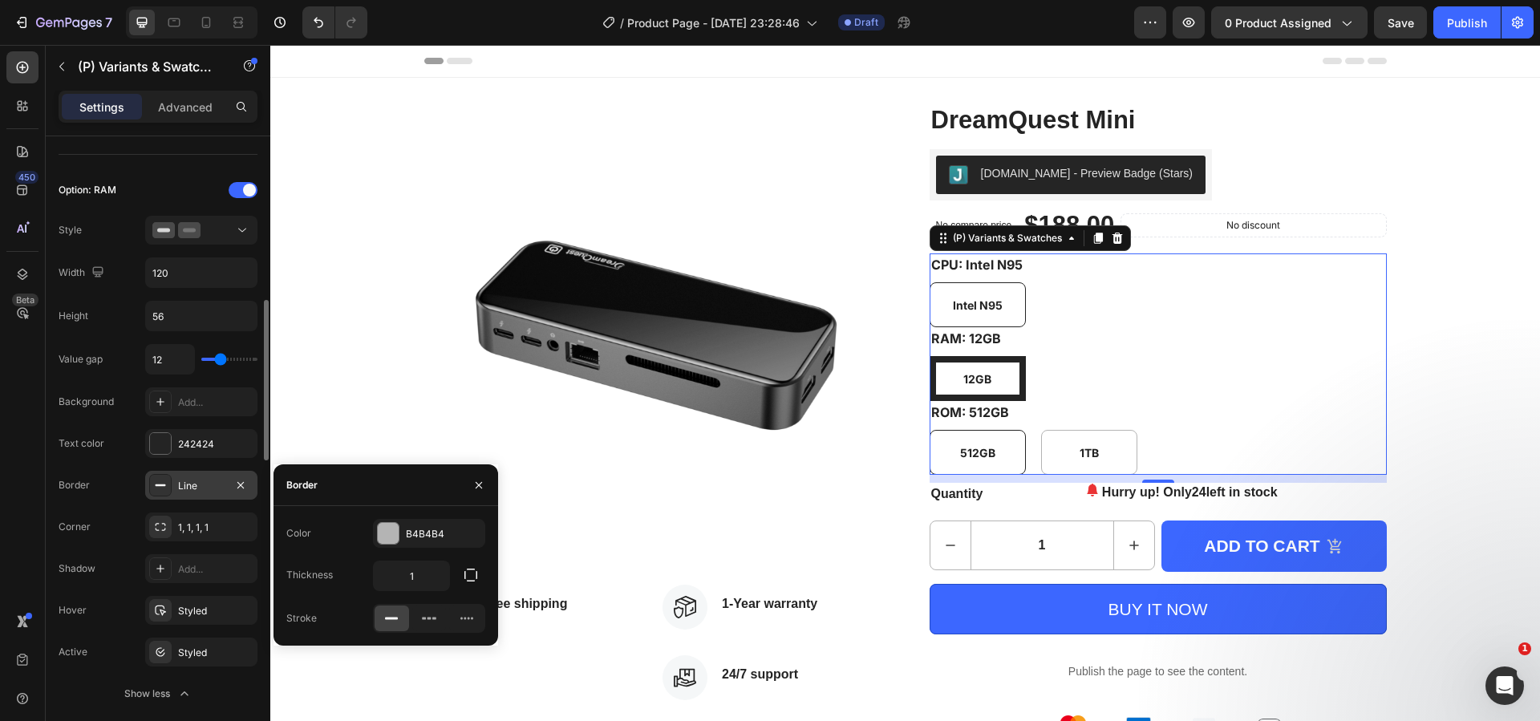
click at [204, 486] on div "Line" at bounding box center [201, 486] width 47 height 14
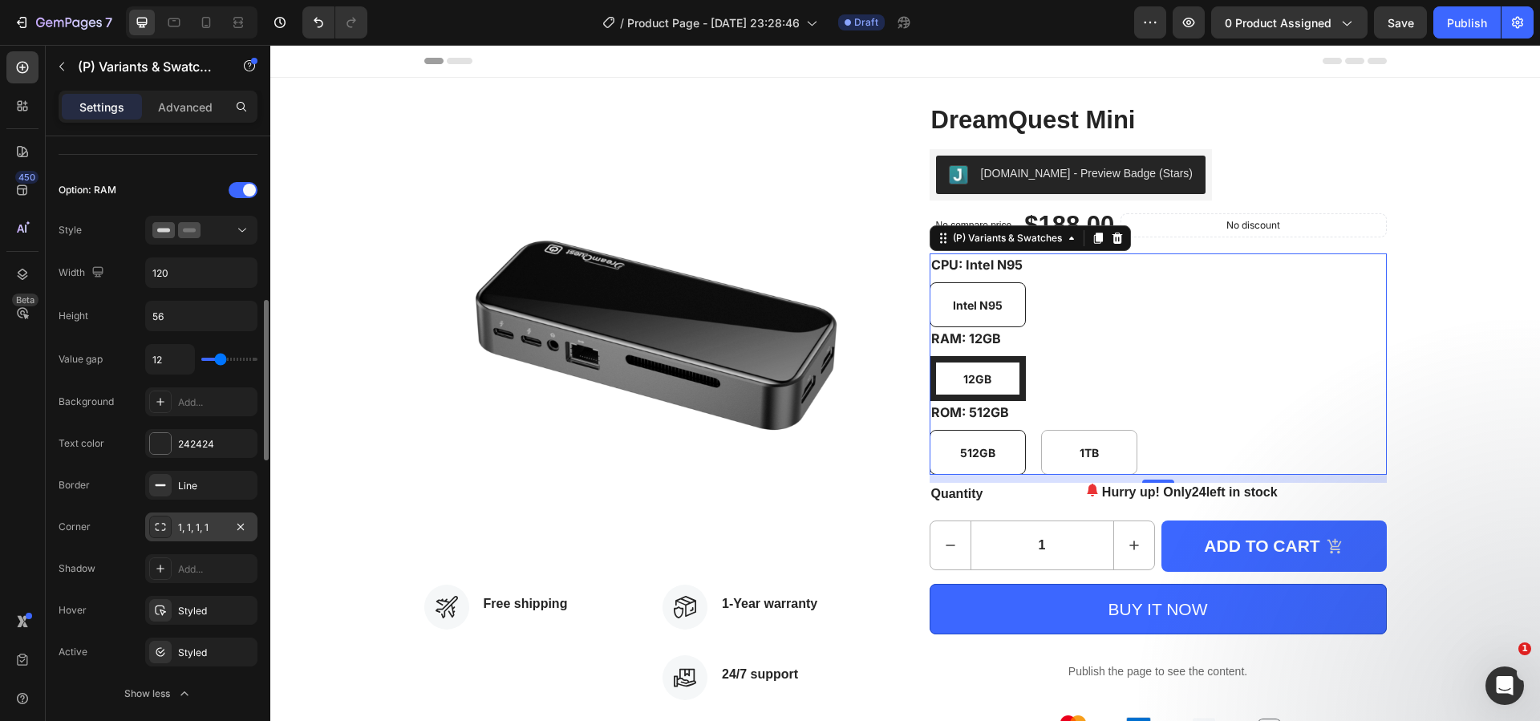
click at [201, 521] on div "1, 1, 1, 1" at bounding box center [201, 528] width 47 height 14
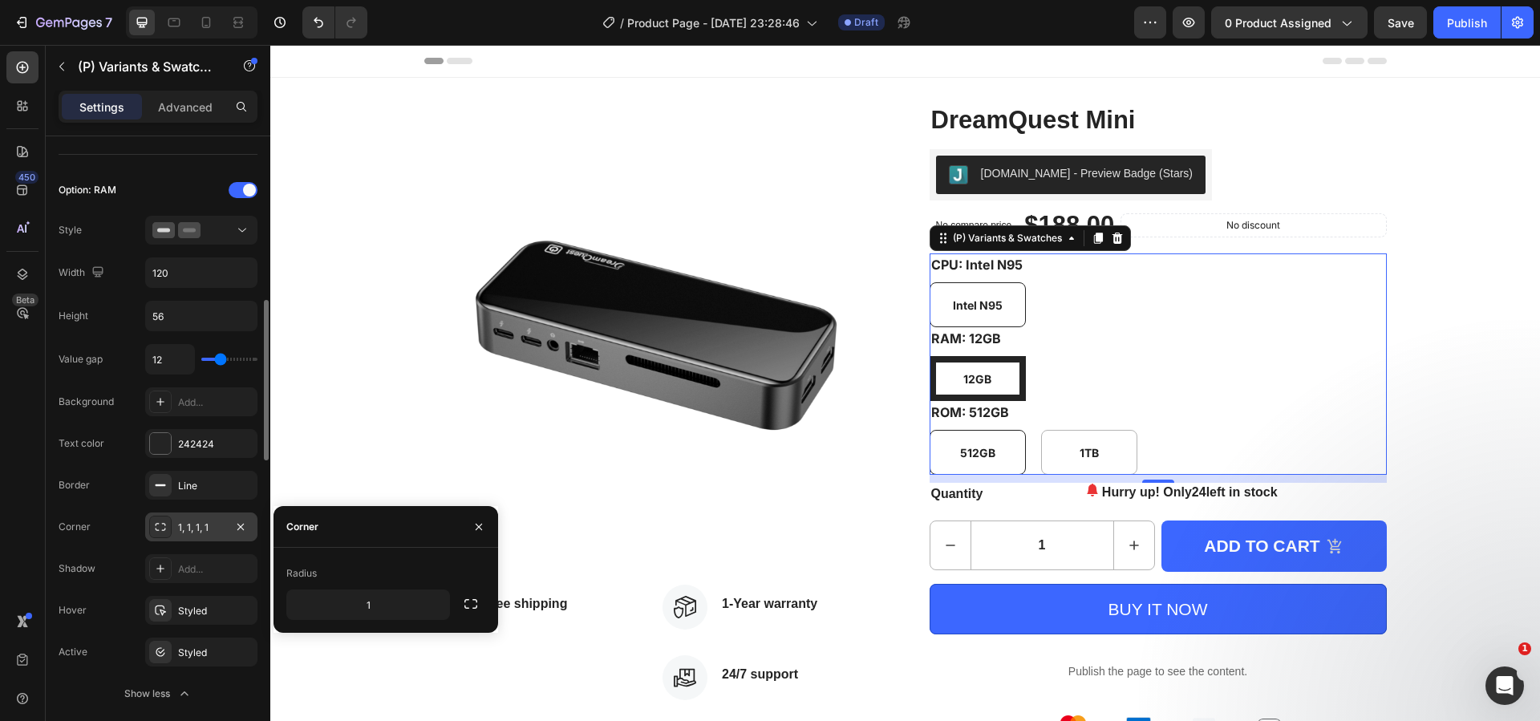
click at [201, 521] on div "1, 1, 1, 1" at bounding box center [201, 528] width 47 height 14
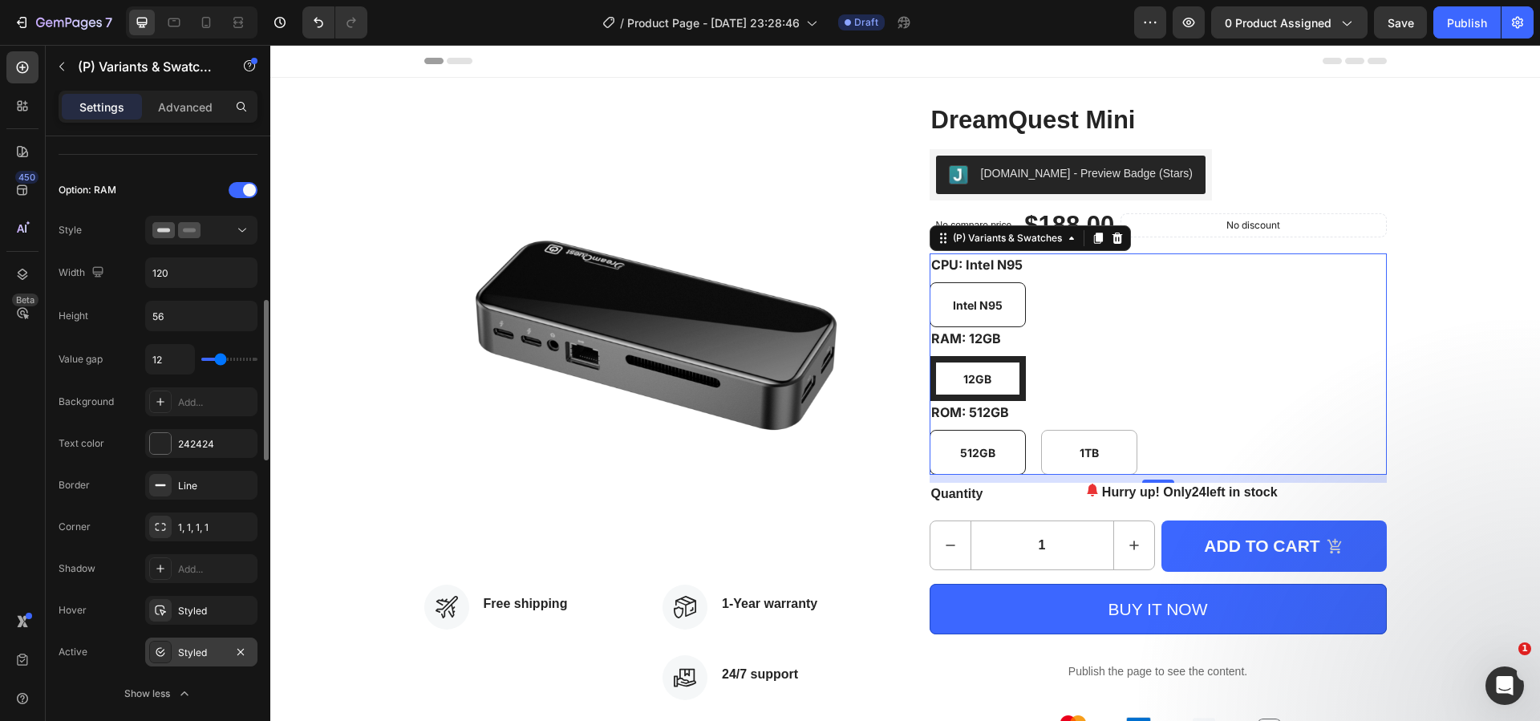
click at [206, 650] on div "Styled" at bounding box center [201, 653] width 47 height 14
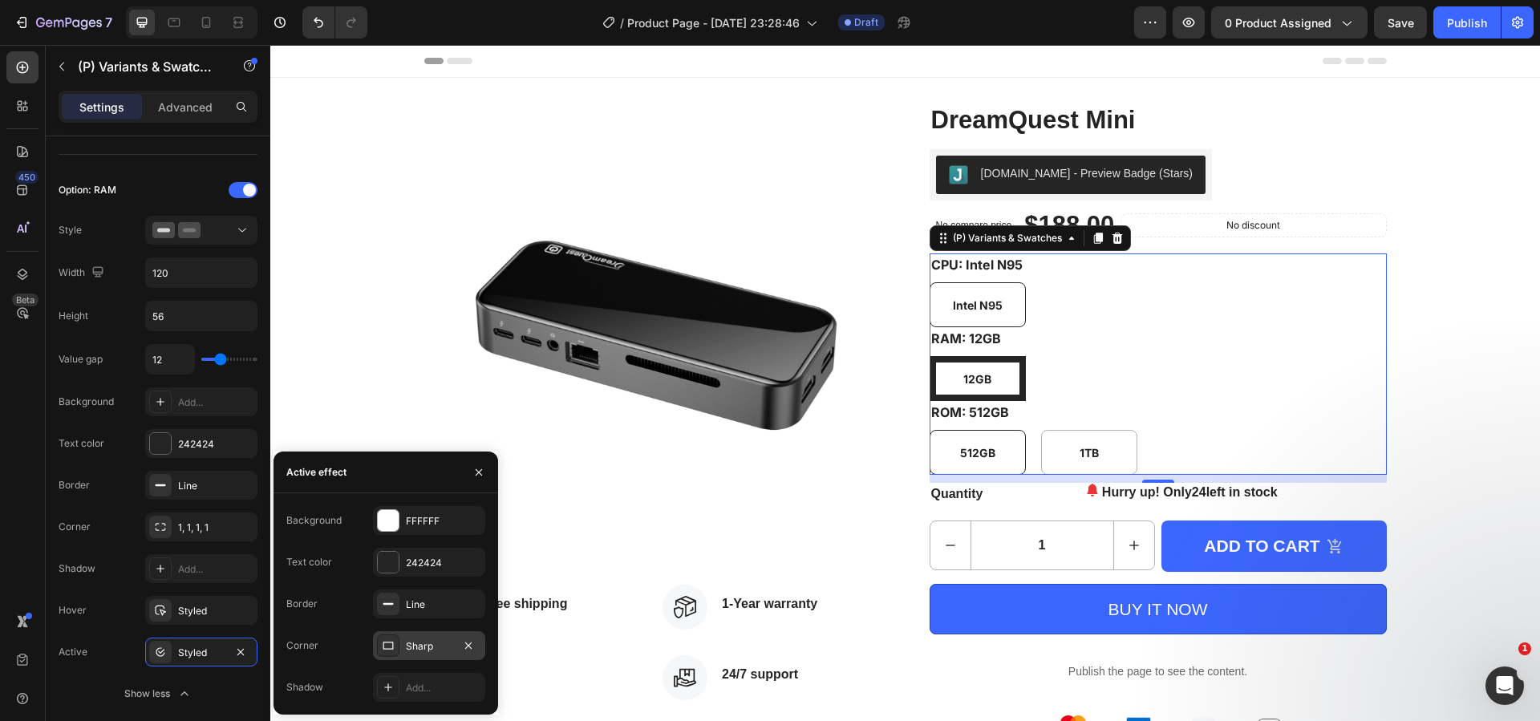
click at [428, 641] on div "Sharp" at bounding box center [429, 646] width 47 height 14
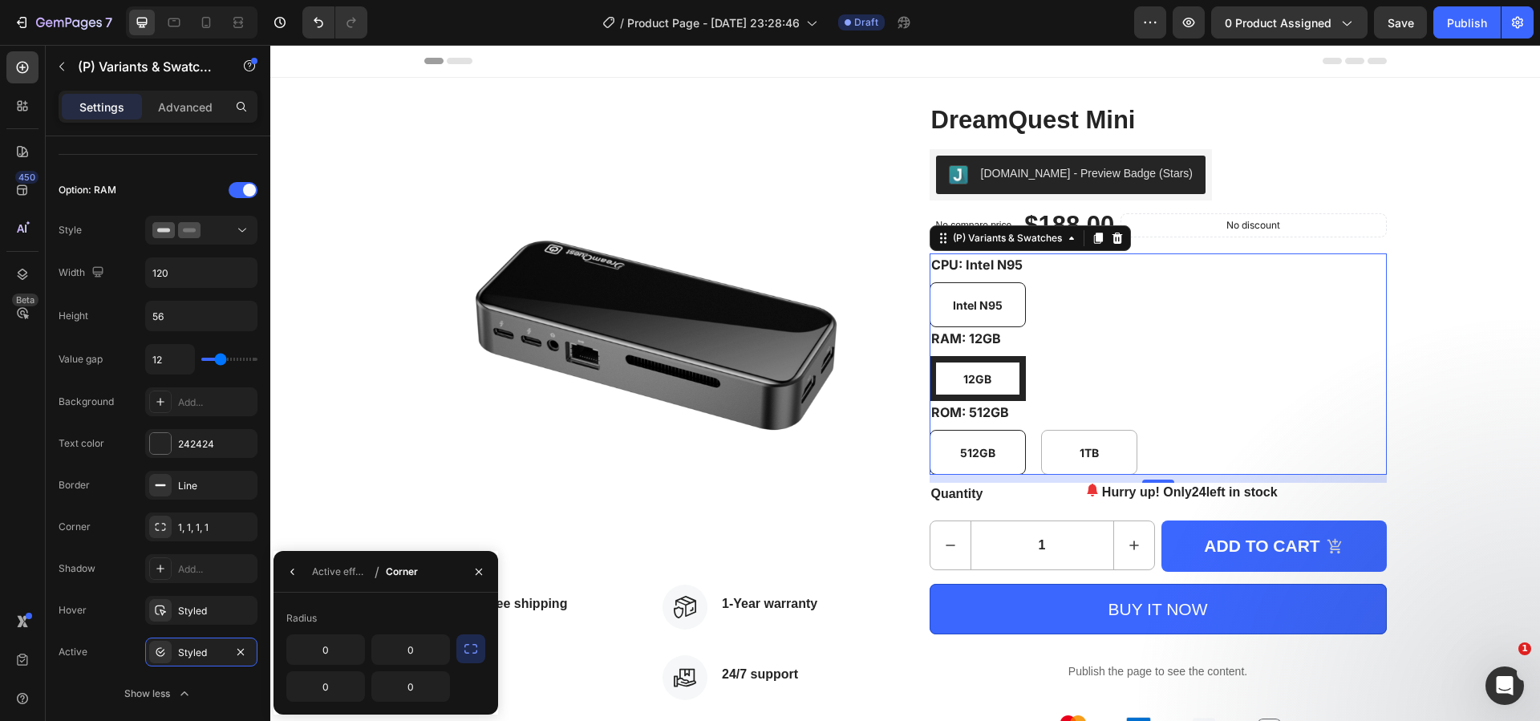
click at [477, 648] on icon "button" at bounding box center [471, 649] width 16 height 16
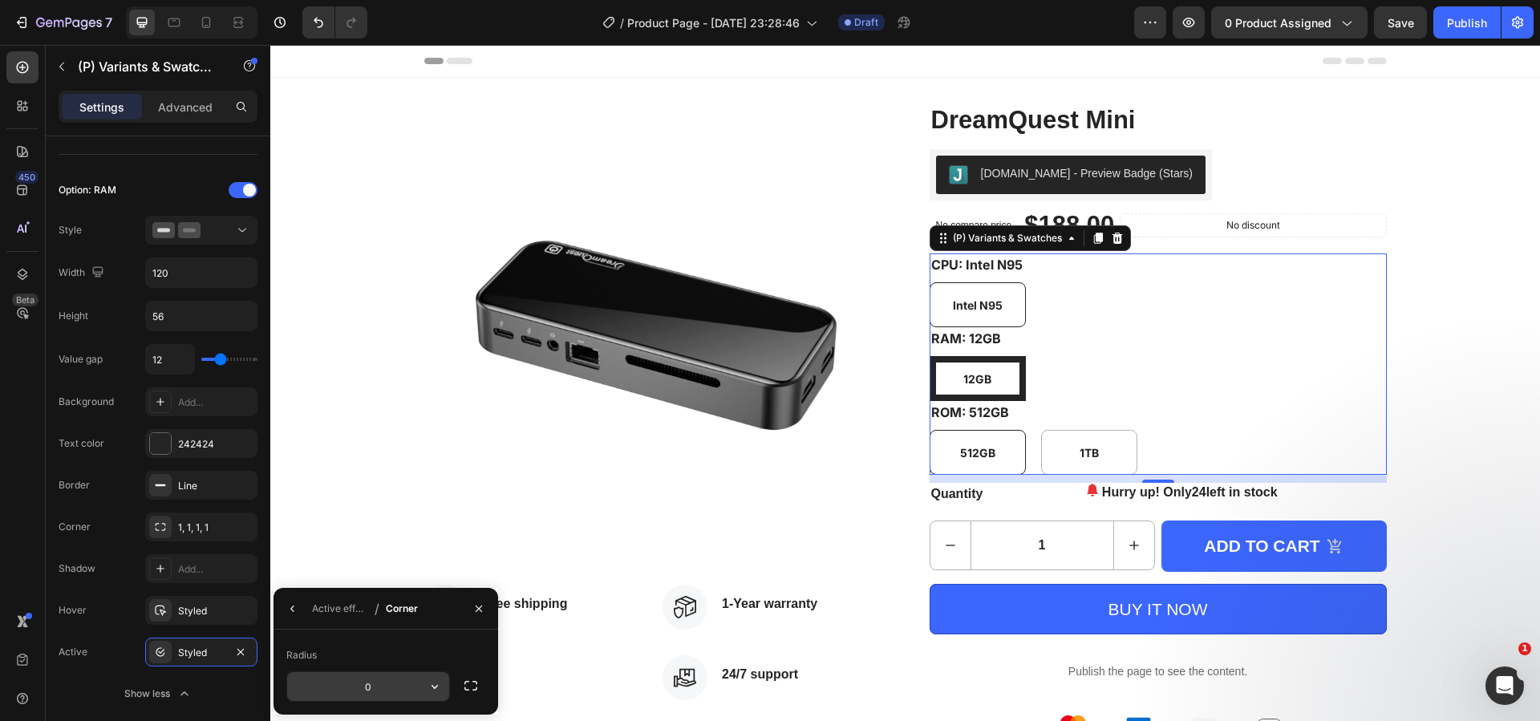
click at [0, 0] on input "0" at bounding box center [0, 0] width 0 height 0
type input "8"
click at [306, 550] on div "Product Images Icon Free shipping Text block Icon List Icon 1-Year warranty Tex…" at bounding box center [905, 430] width 1270 height 654
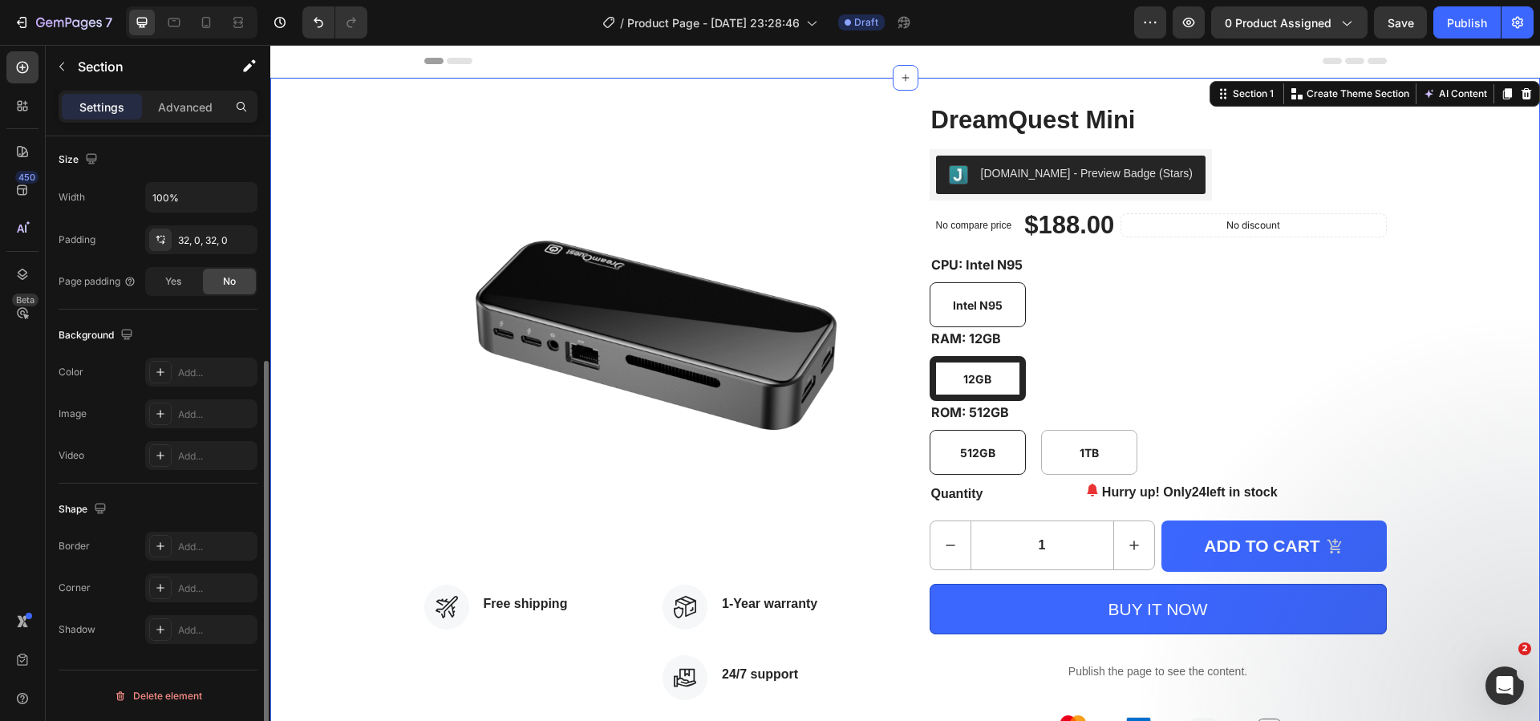
scroll to position [0, 0]
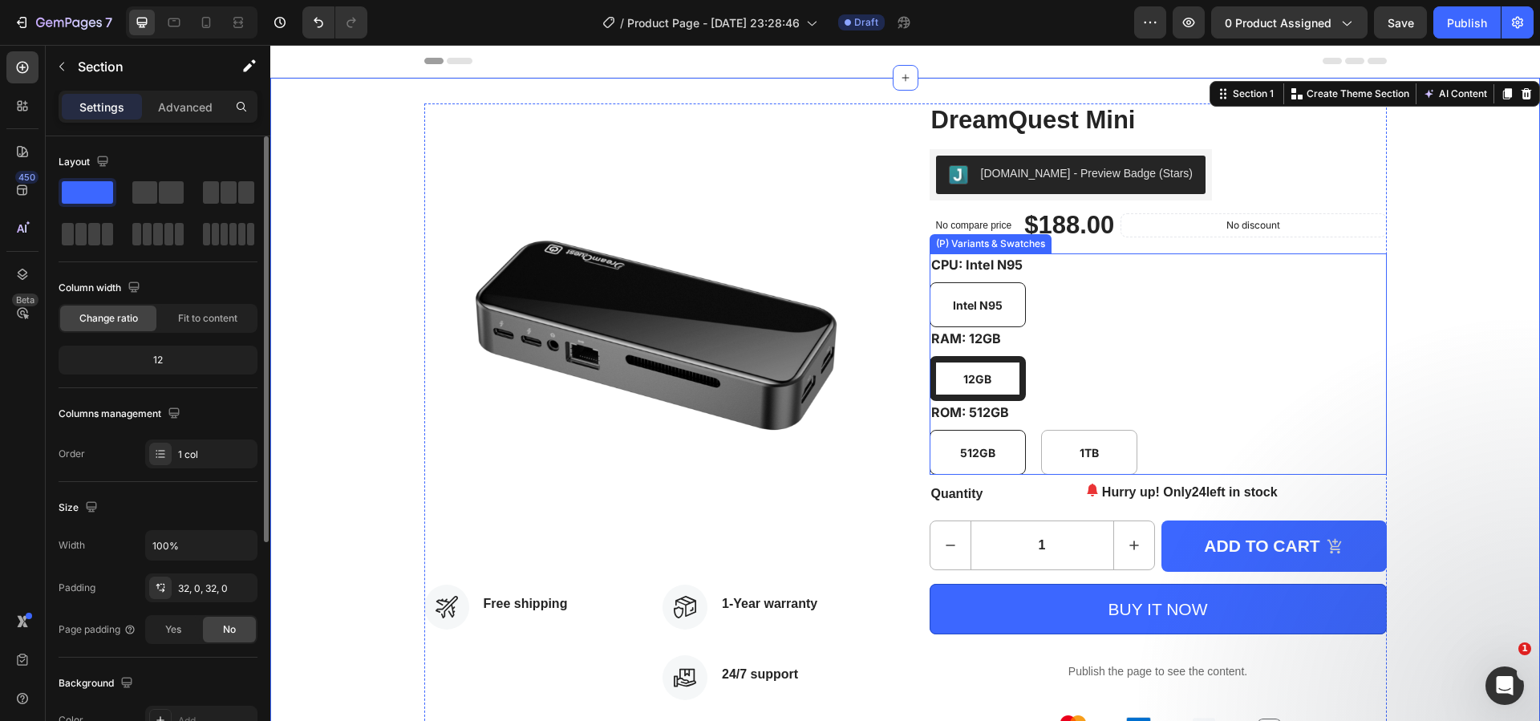
click at [1096, 393] on div "12GB 12GB 12GB" at bounding box center [1158, 378] width 457 height 45
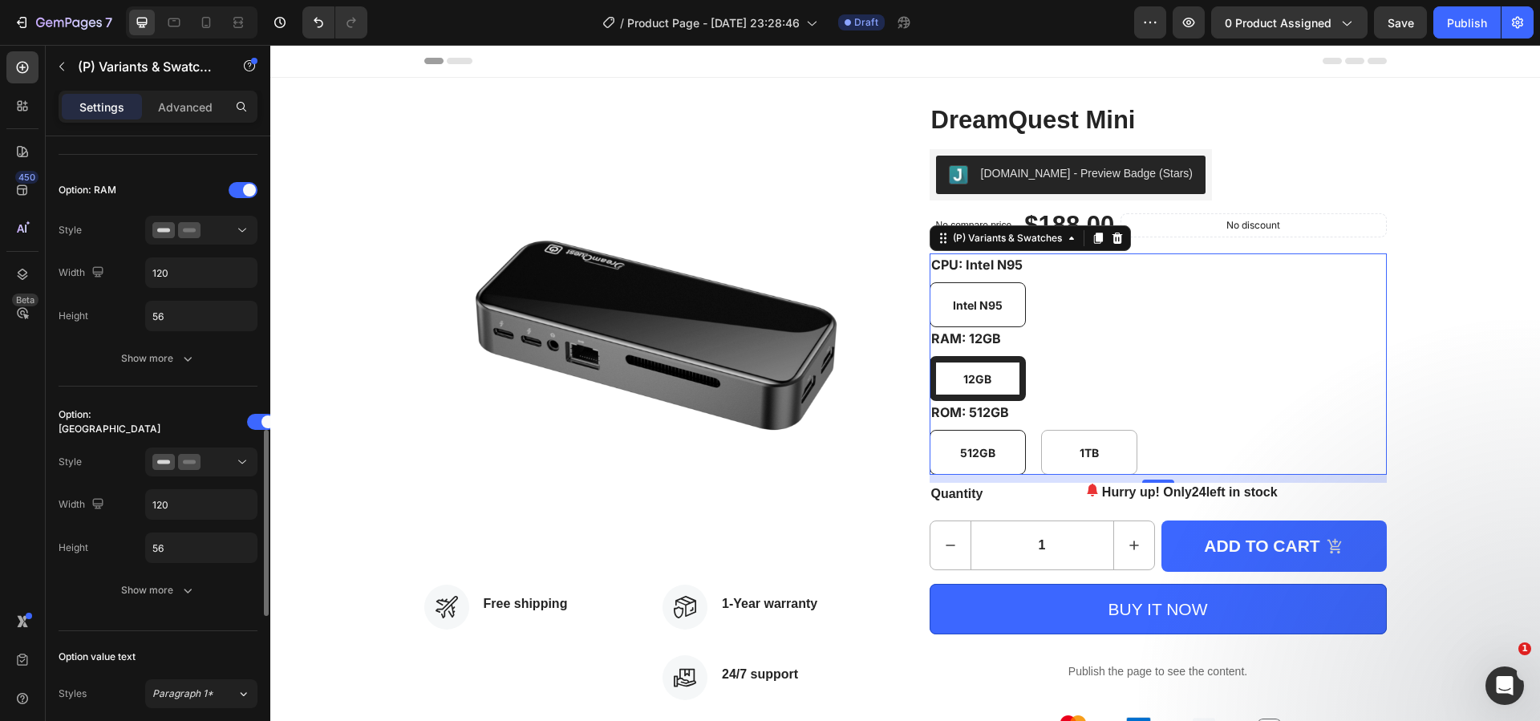
scroll to position [722, 0]
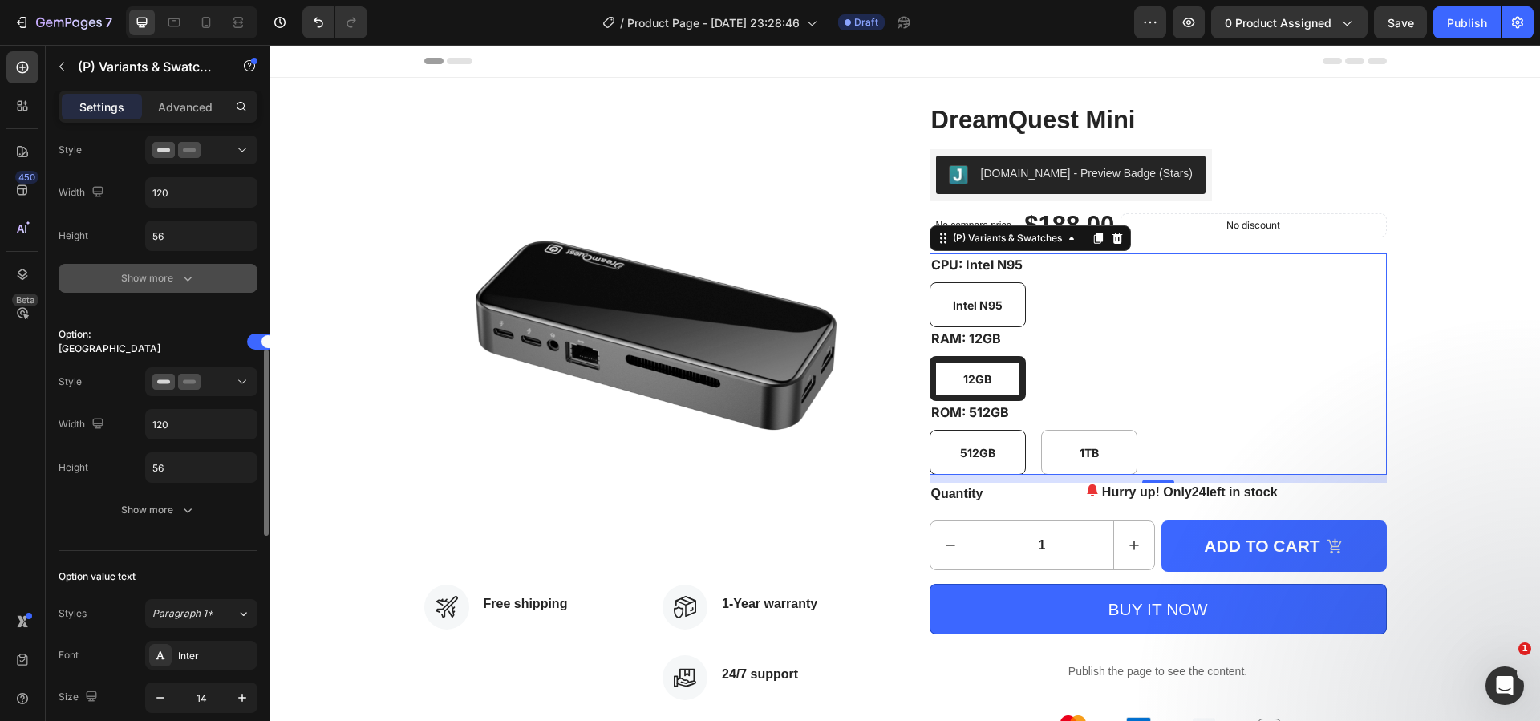
click at [188, 287] on button "Show more" at bounding box center [158, 278] width 199 height 29
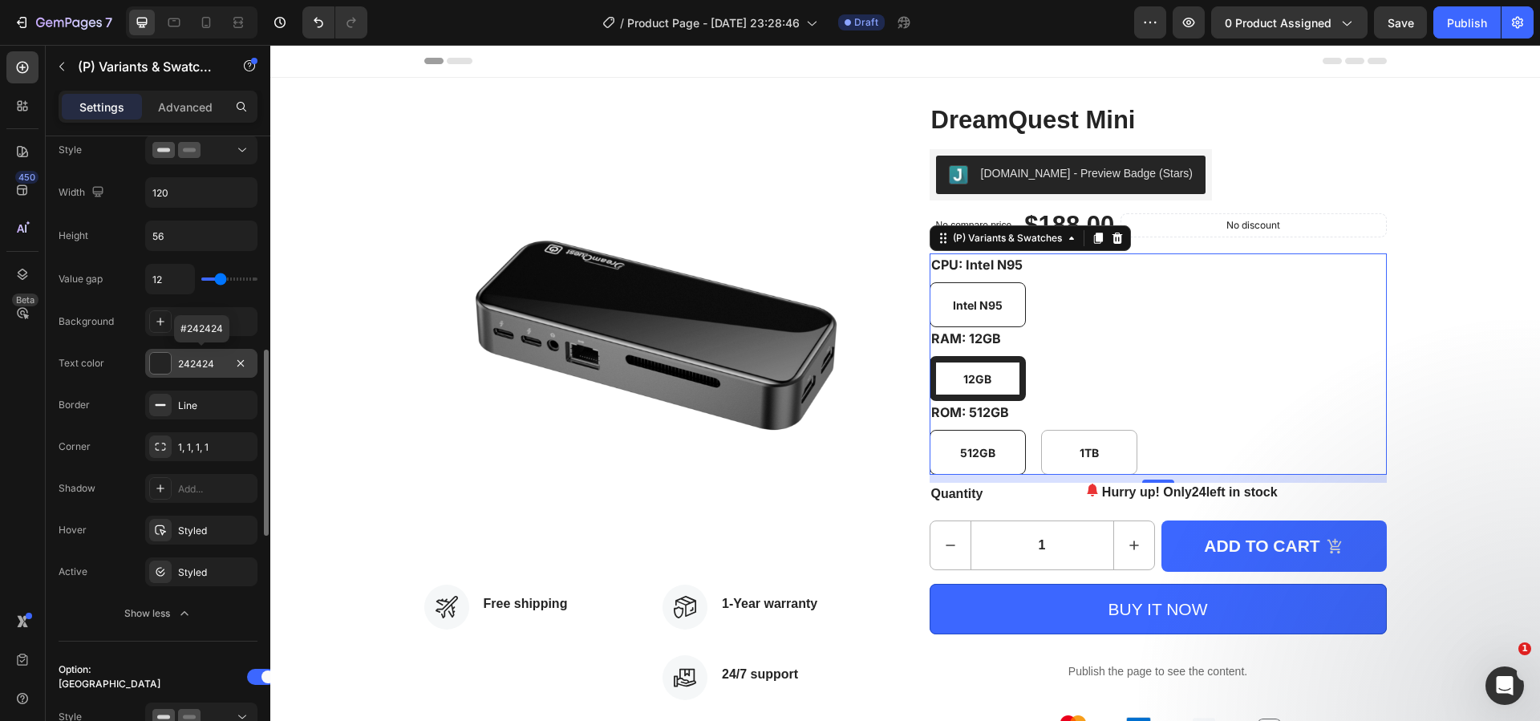
click at [199, 359] on div "242424" at bounding box center [201, 364] width 47 height 14
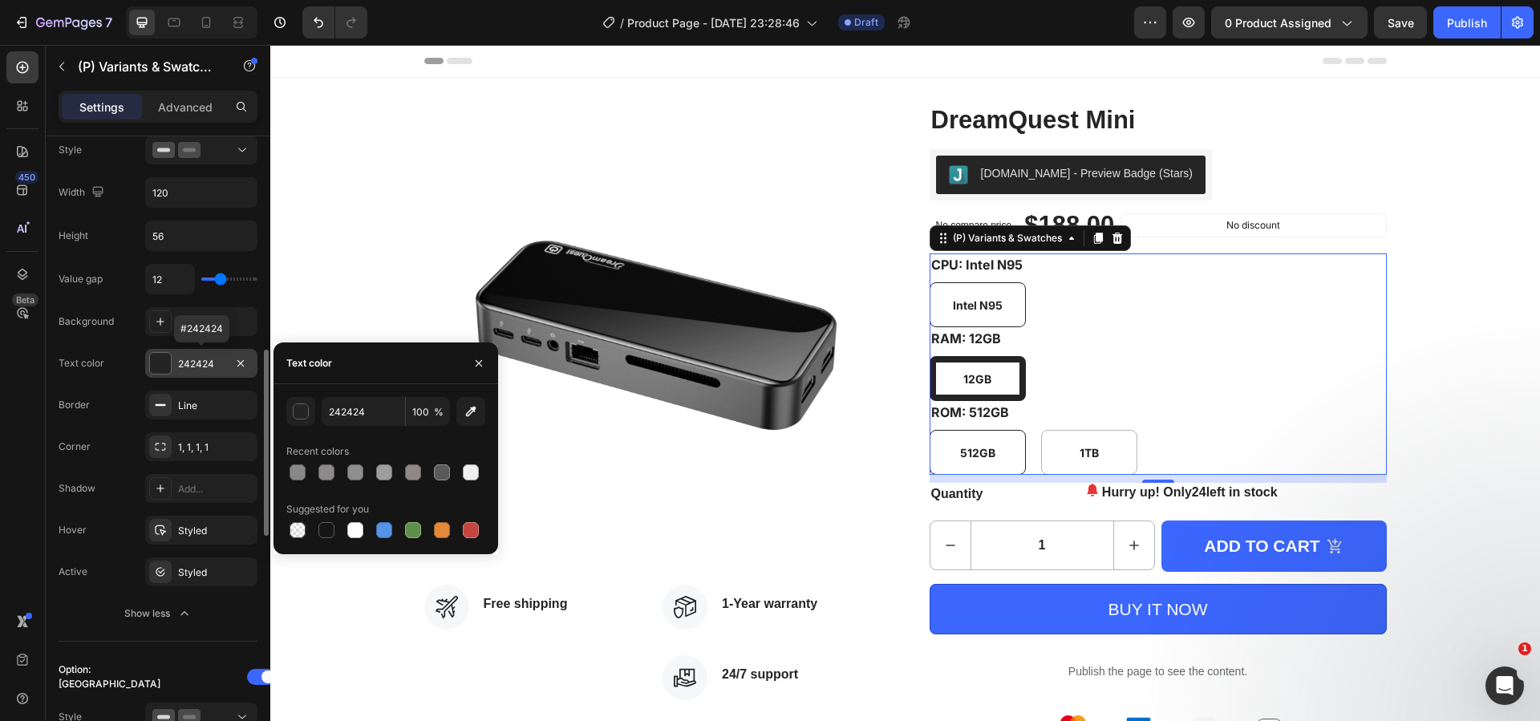
click at [199, 359] on div "242424" at bounding box center [201, 364] width 47 height 14
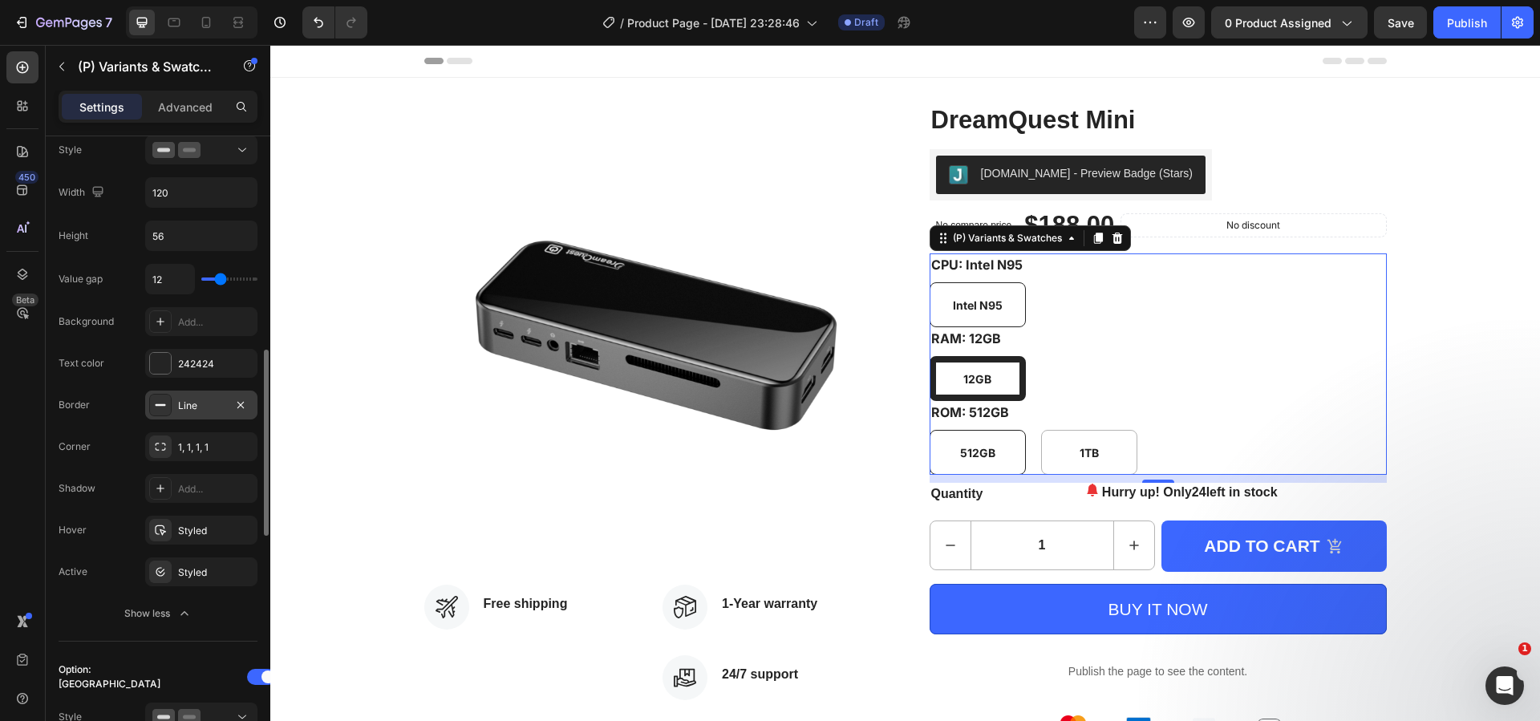
click at [192, 407] on div "Line" at bounding box center [201, 406] width 47 height 14
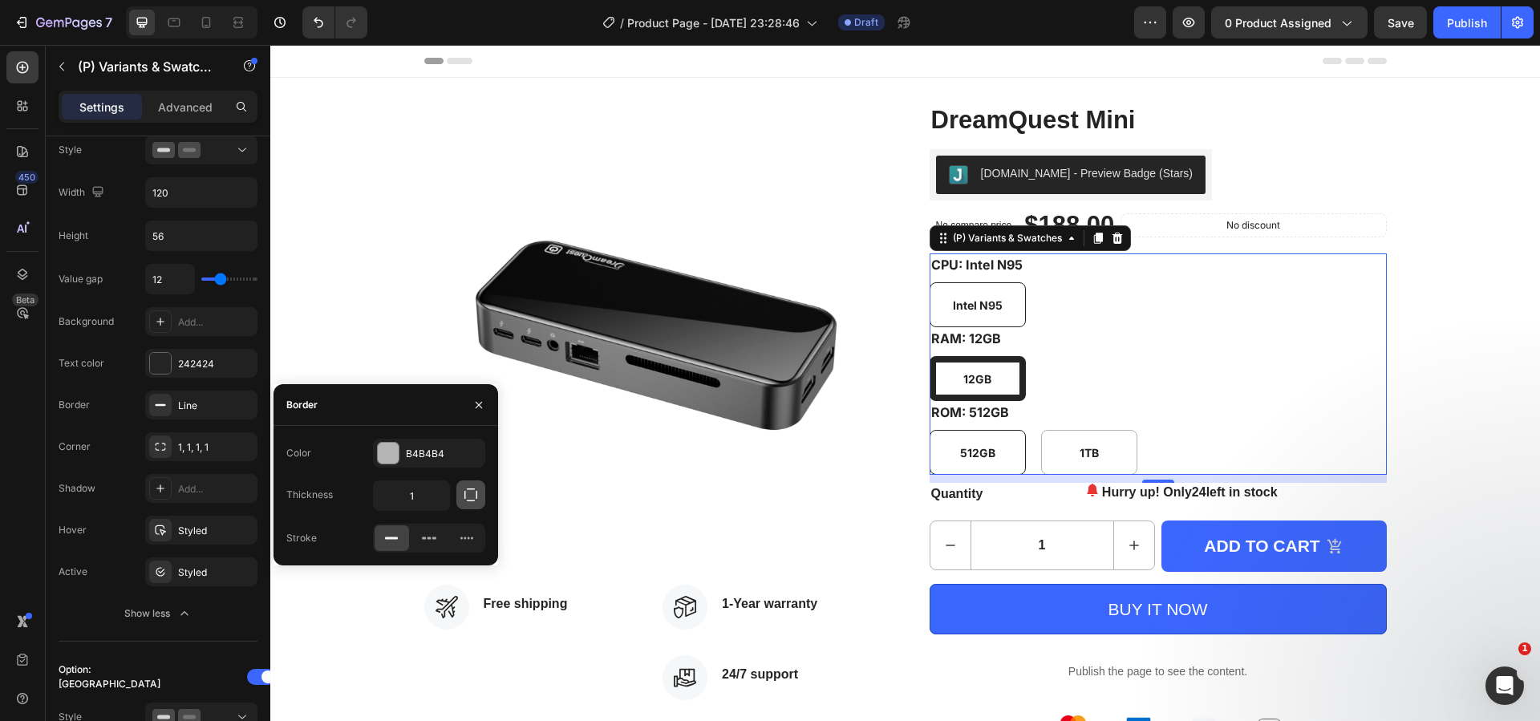
click at [467, 499] on icon "button" at bounding box center [471, 495] width 16 height 16
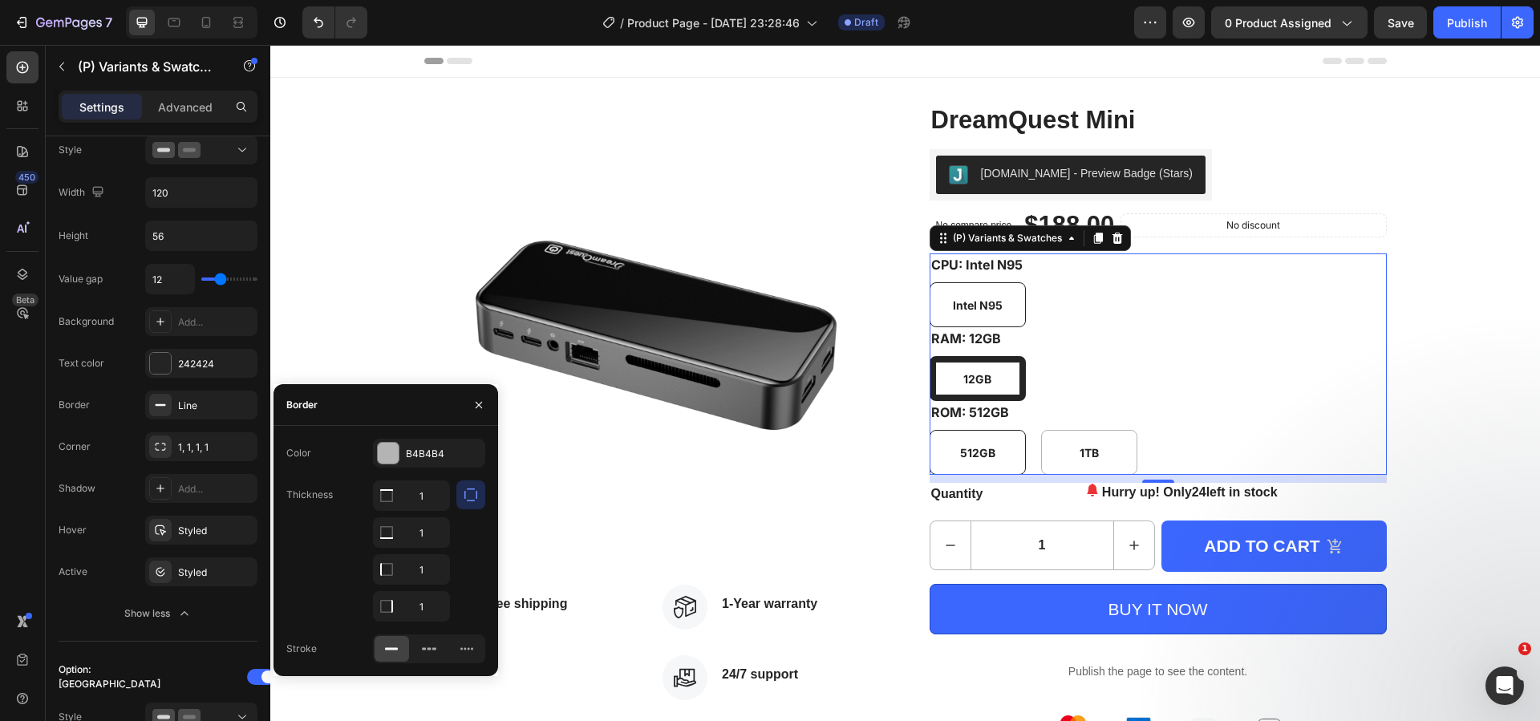
click at [467, 499] on icon "button" at bounding box center [471, 495] width 16 height 16
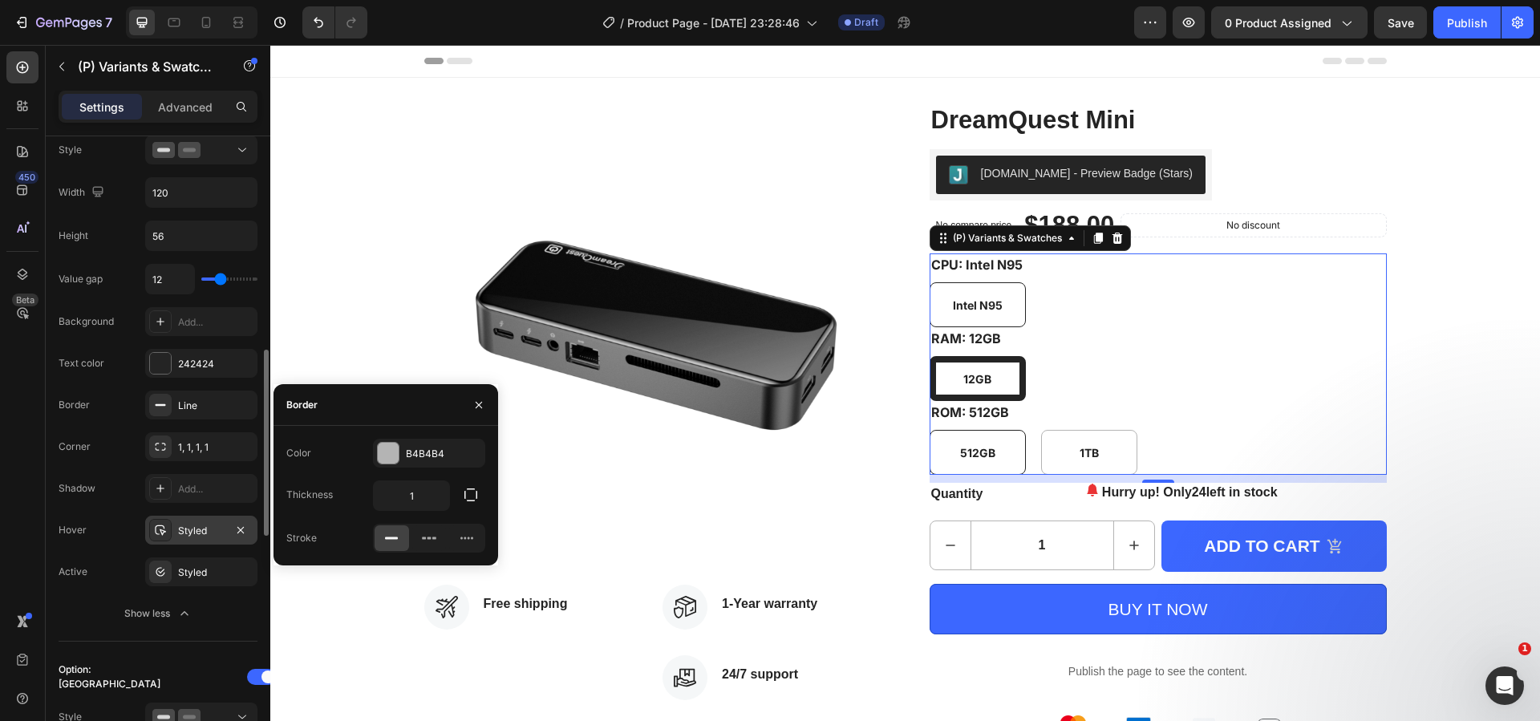
click at [195, 527] on div "Styled" at bounding box center [201, 531] width 47 height 14
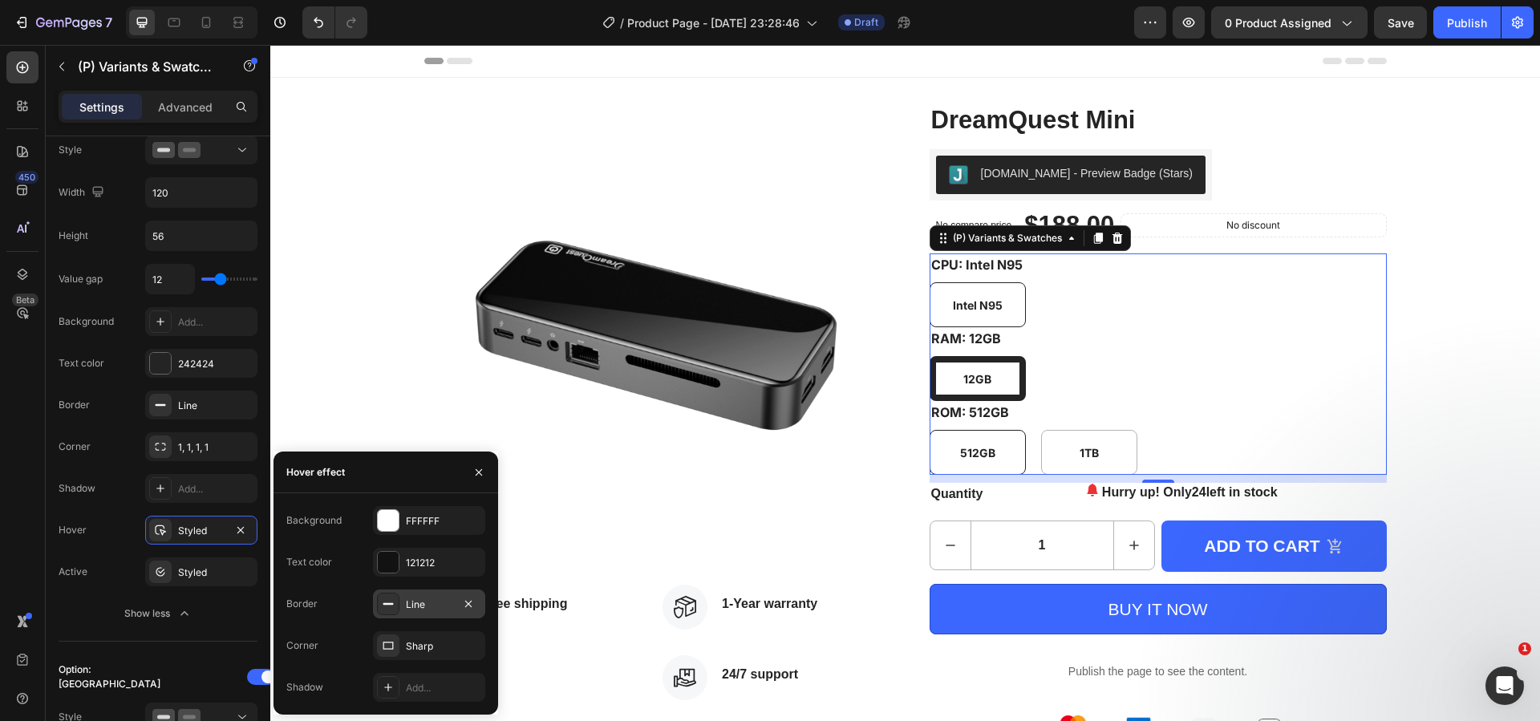
click at [429, 598] on div "Line" at bounding box center [429, 605] width 47 height 14
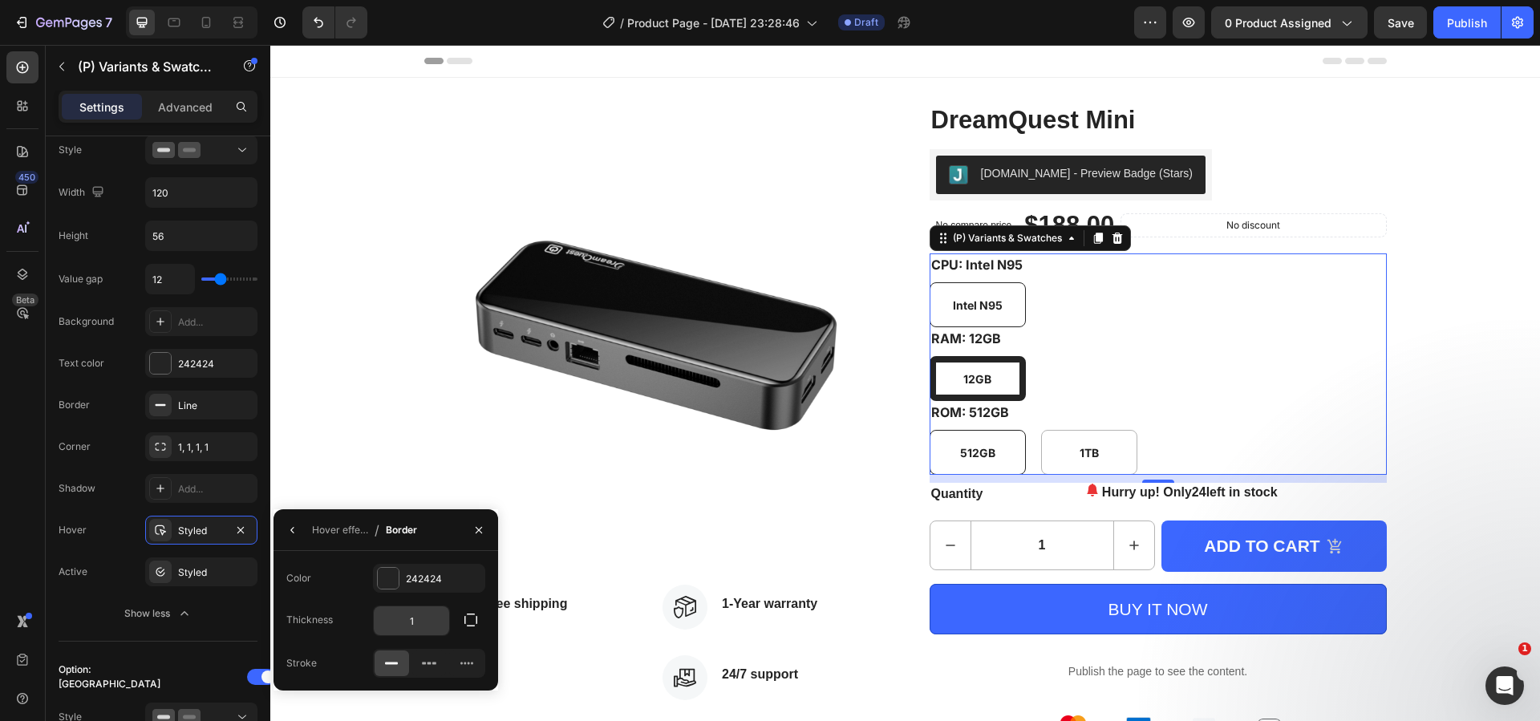
click at [0, 0] on input "1" at bounding box center [0, 0] width 0 height 0
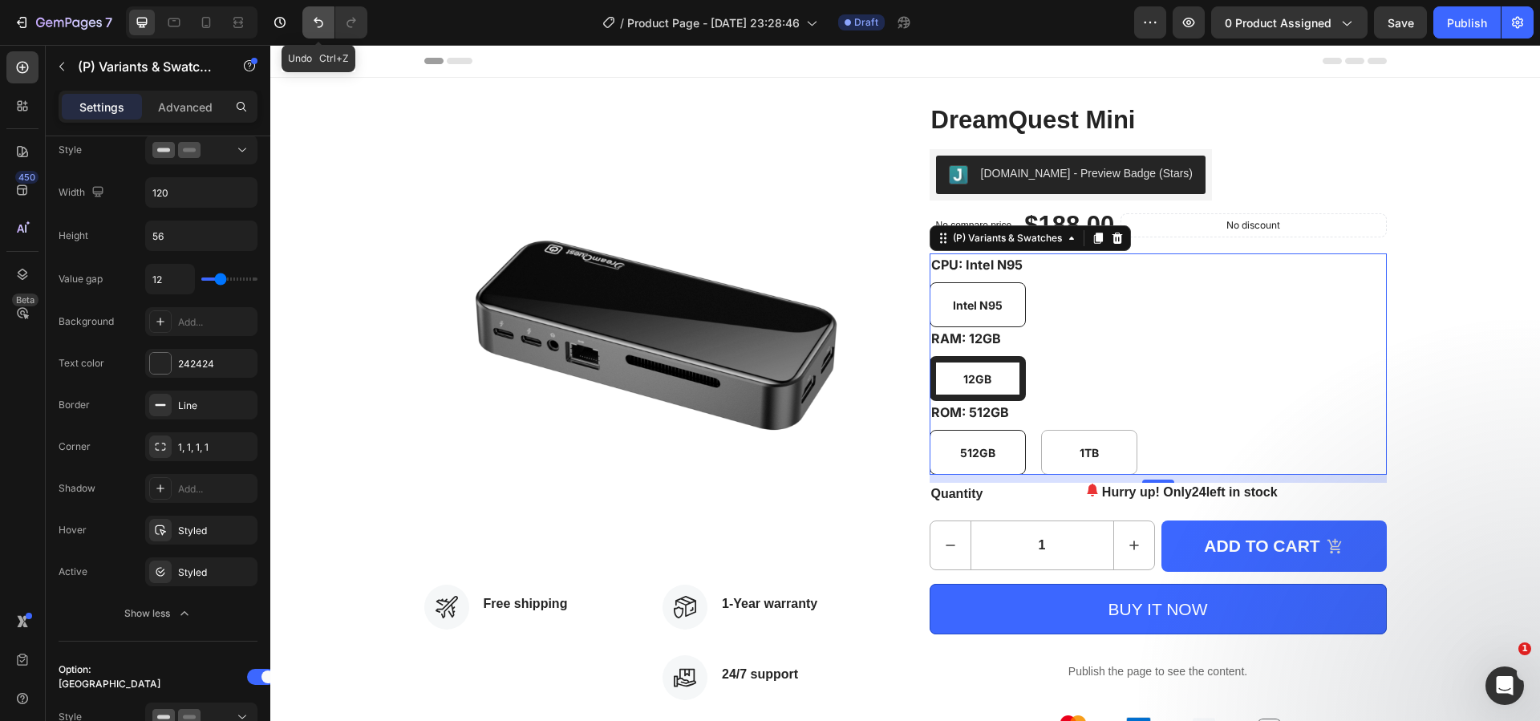
click at [315, 33] on button "Undo/Redo" at bounding box center [318, 22] width 32 height 32
click at [315, 32] on button "Undo/Redo" at bounding box center [318, 22] width 32 height 32
click at [315, 30] on button "Undo/Redo" at bounding box center [318, 22] width 32 height 32
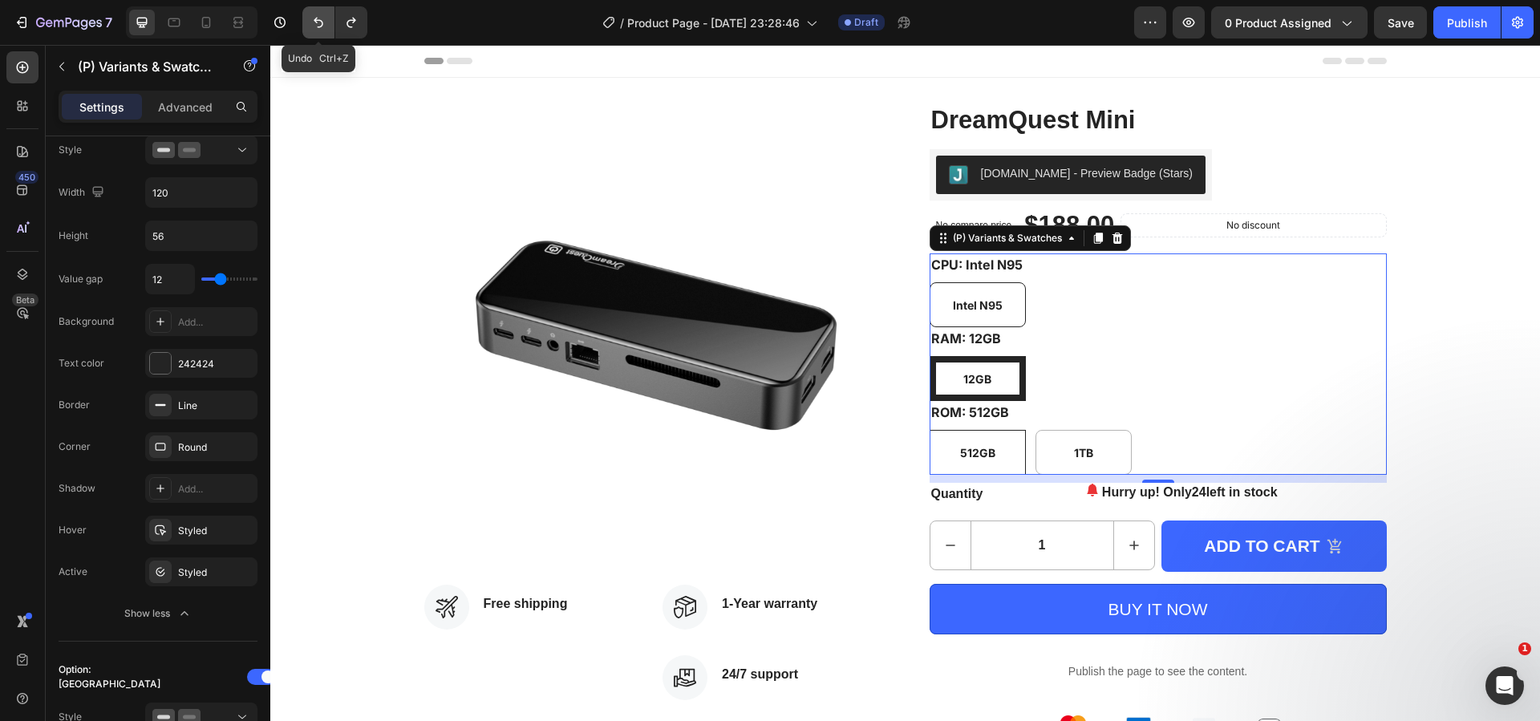
click at [315, 30] on button "Undo/Redo" at bounding box center [318, 22] width 32 height 32
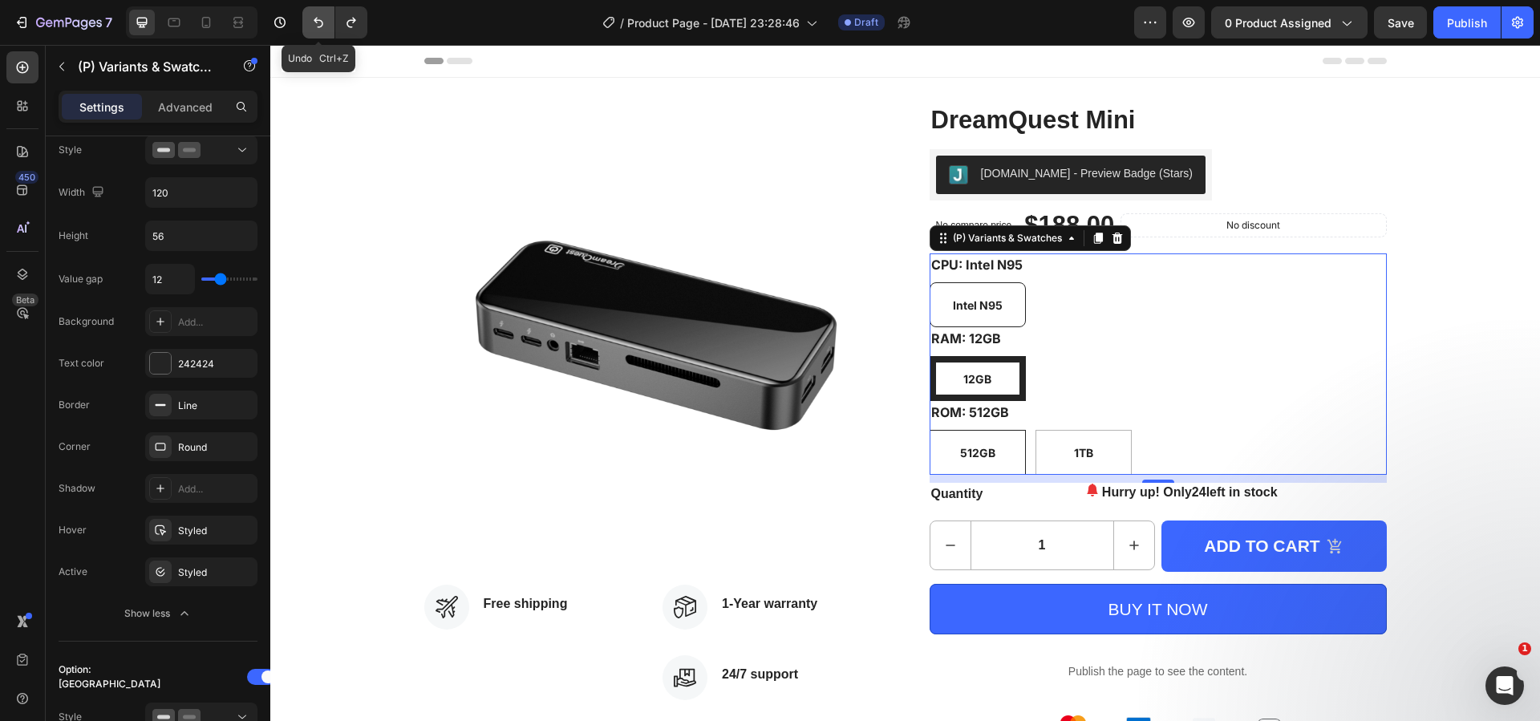
click at [315, 30] on button "Undo/Redo" at bounding box center [318, 22] width 32 height 32
type input "100"
type input "35"
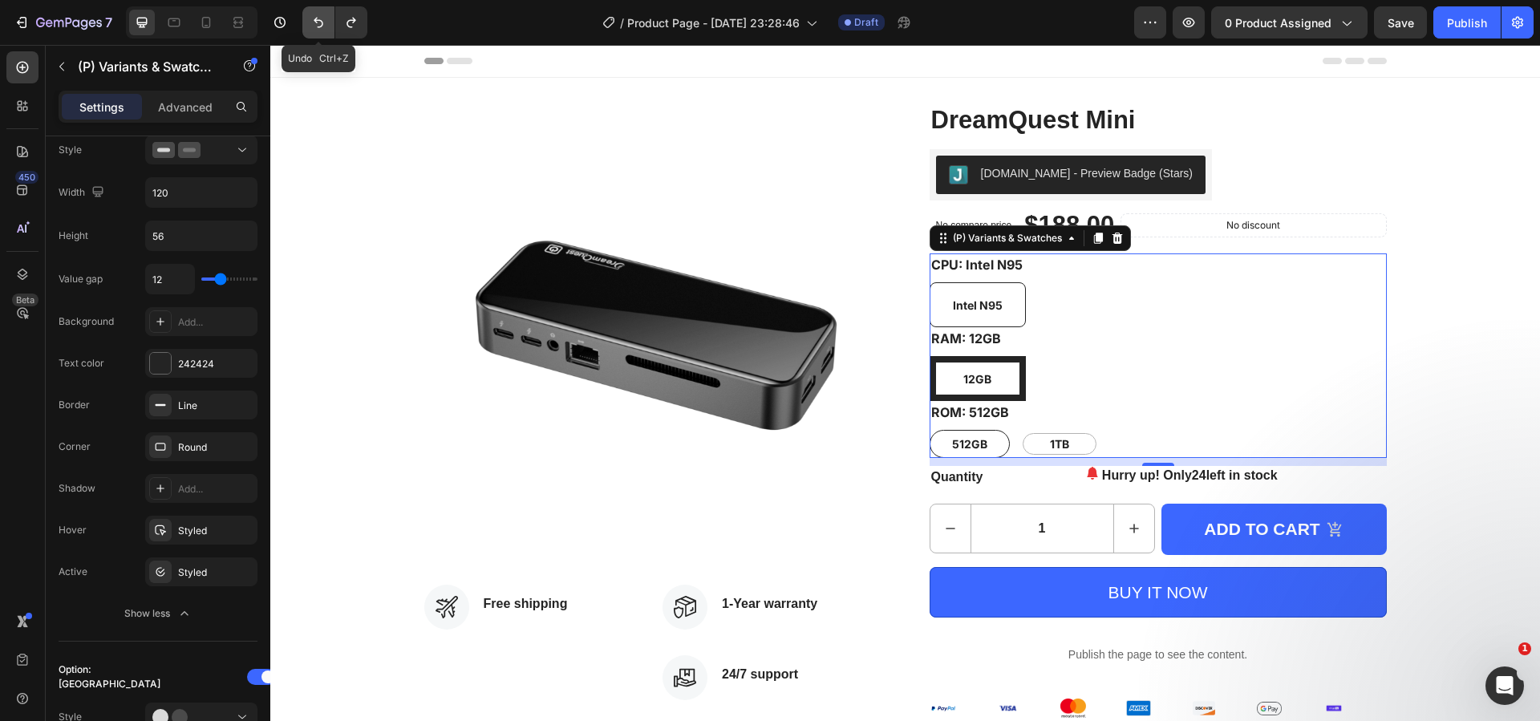
click at [315, 30] on button "Undo/Redo" at bounding box center [318, 22] width 32 height 32
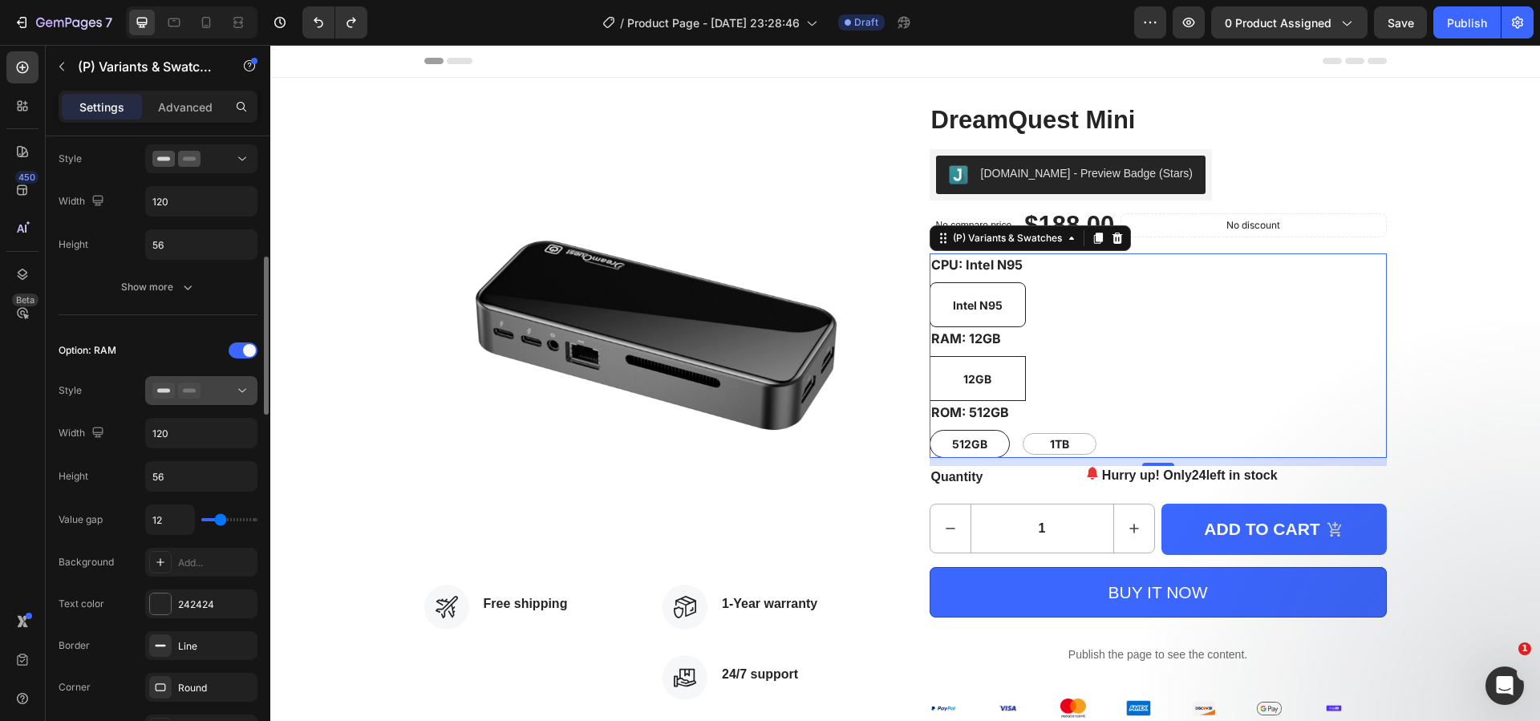
click at [224, 390] on div at bounding box center [201, 391] width 98 height 16
click at [228, 375] on div "Option: RAM Style Width 120 Height 56 Value gap 12 Background Add... Text color…" at bounding box center [158, 603] width 199 height 531
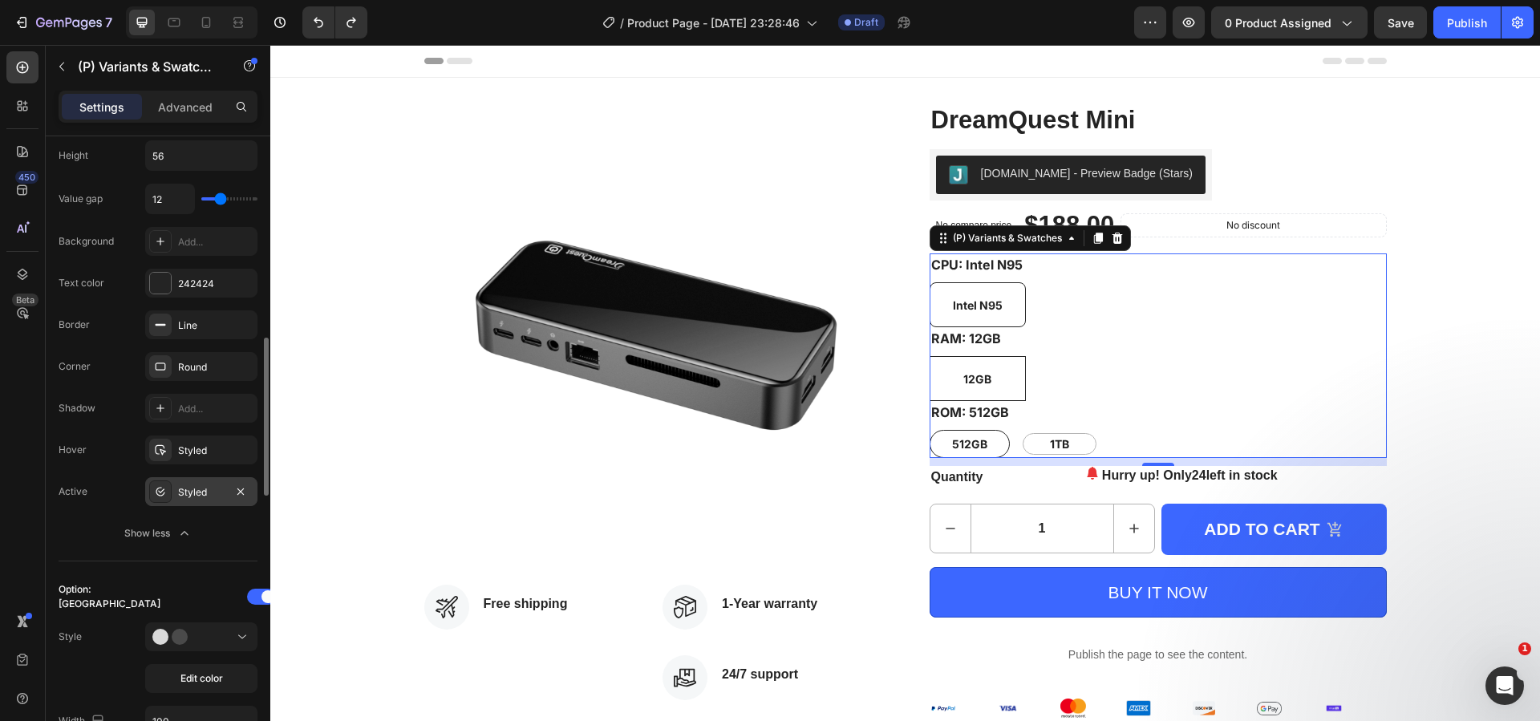
click at [209, 489] on div "Styled" at bounding box center [201, 492] width 47 height 14
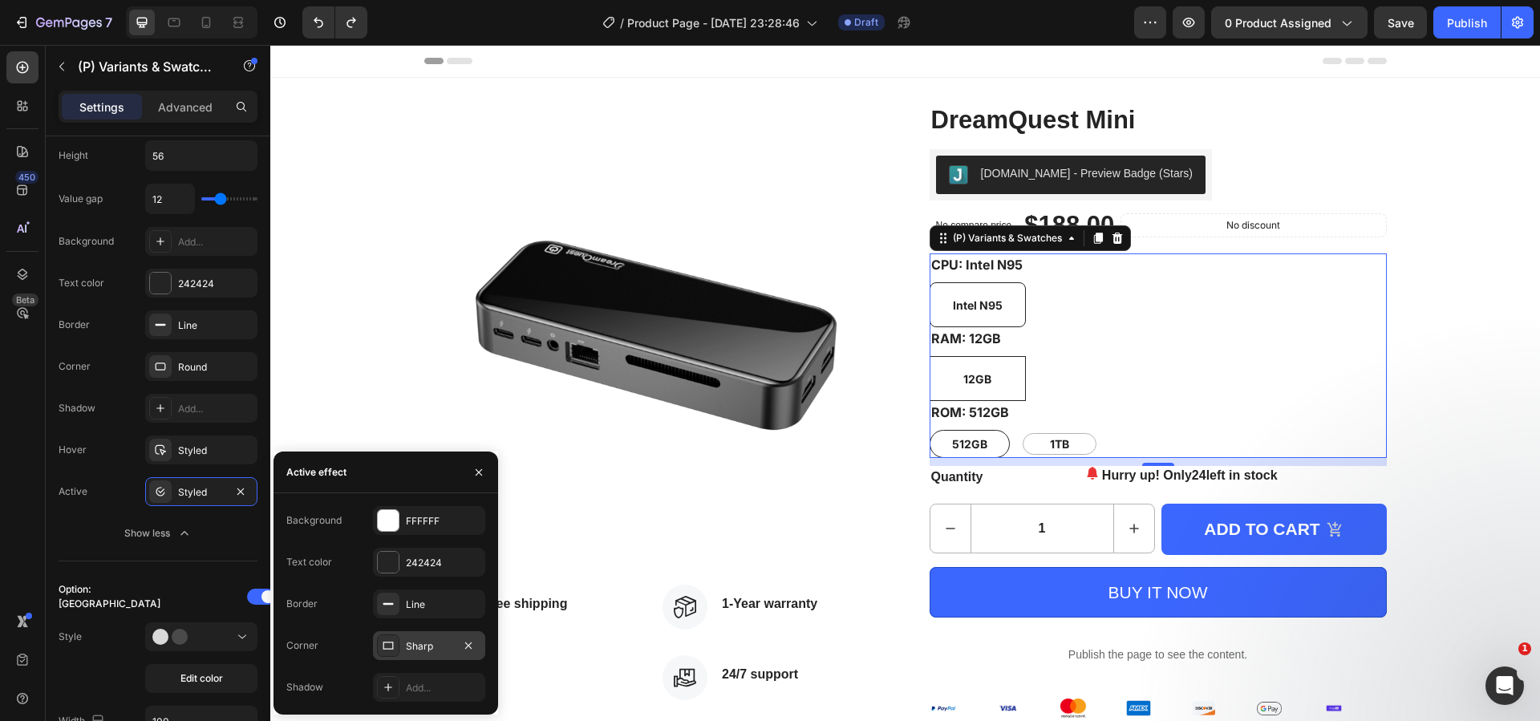
click at [417, 645] on div "Sharp" at bounding box center [429, 646] width 47 height 14
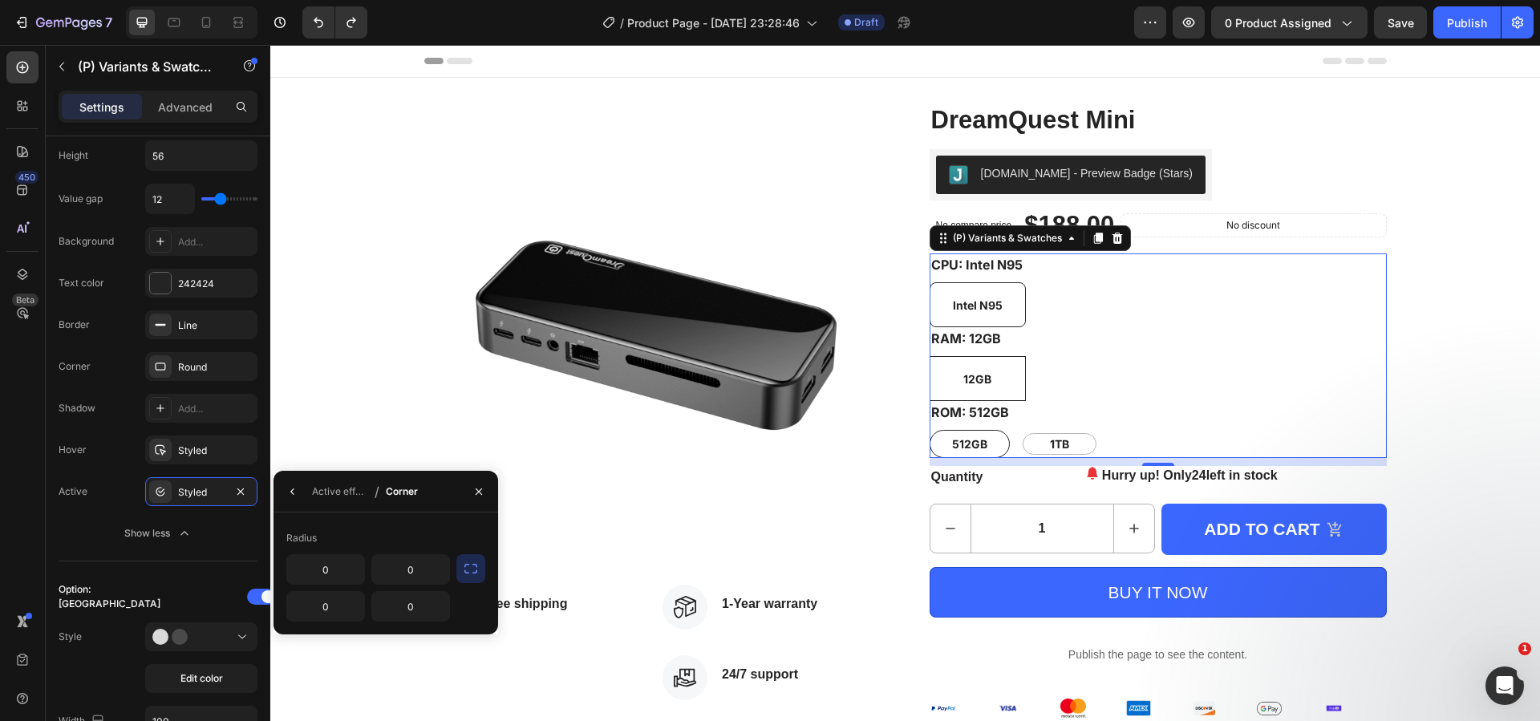
click at [475, 569] on icon "button" at bounding box center [471, 569] width 16 height 16
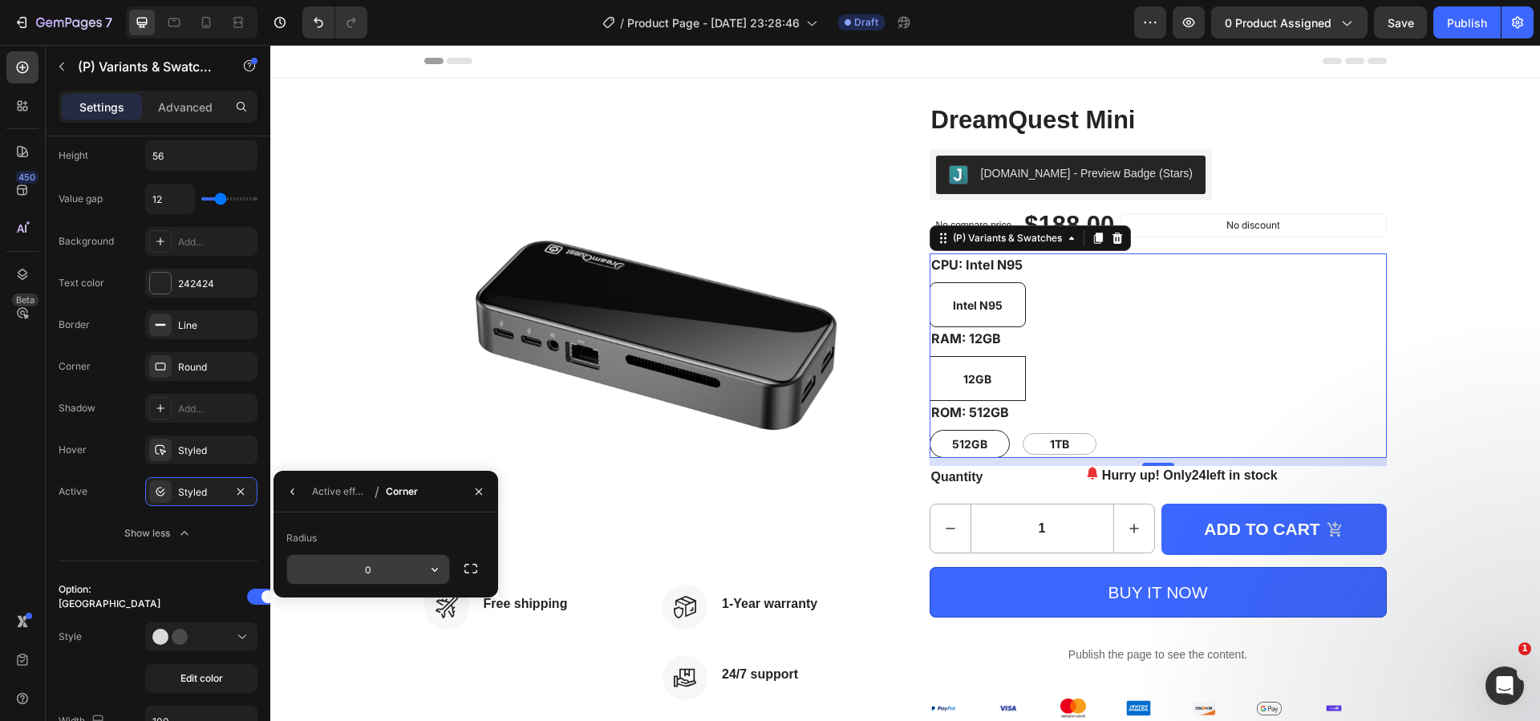
click at [397, 575] on input "0" at bounding box center [368, 569] width 162 height 29
type input "8"
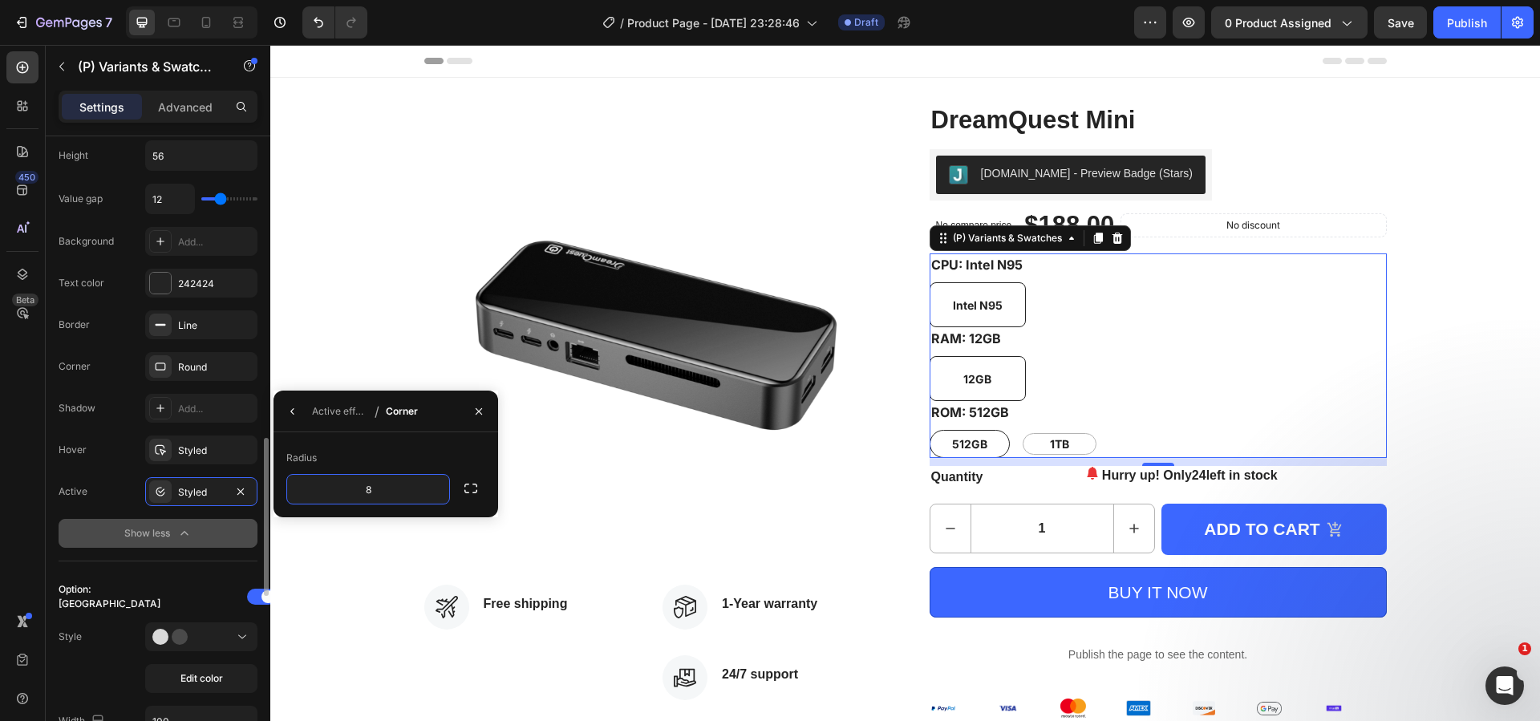
scroll to position [1123, 0]
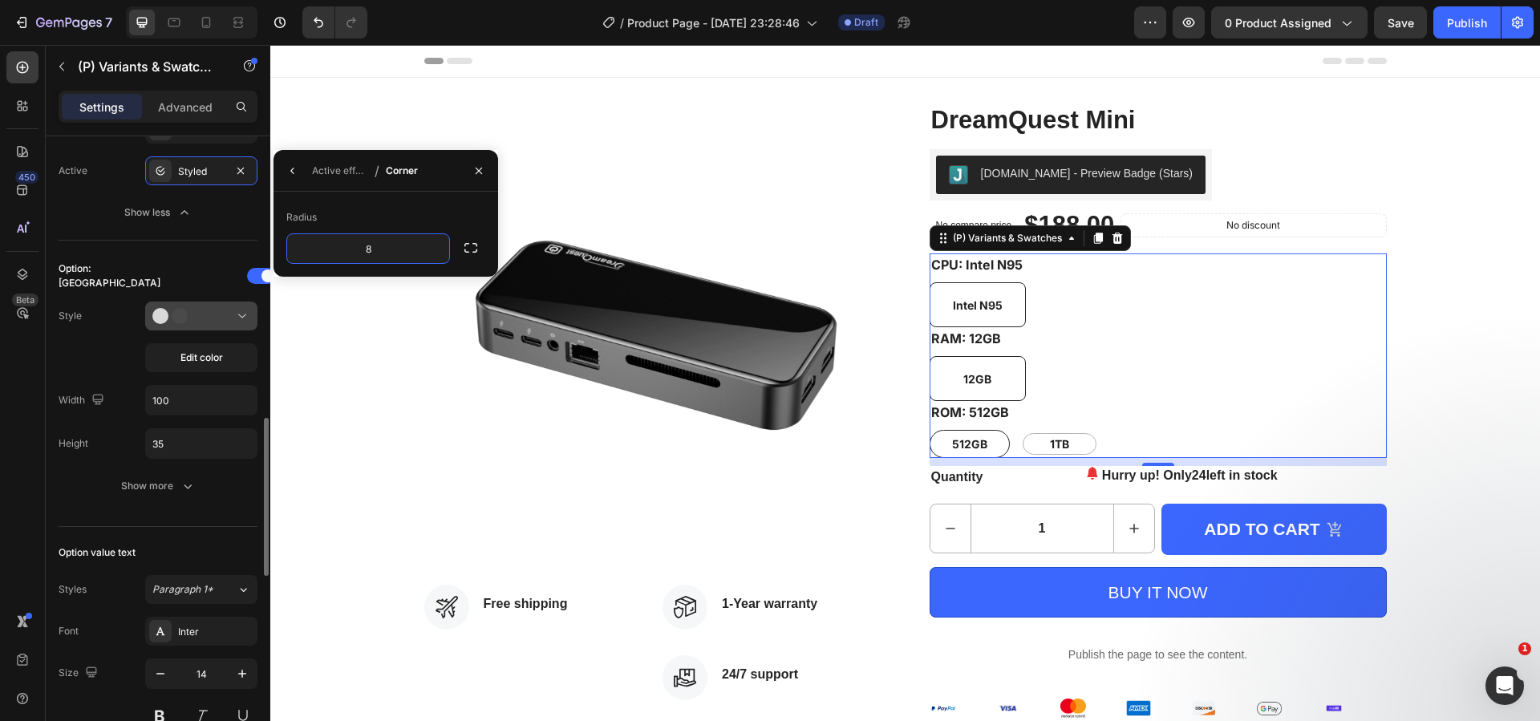
click at [232, 318] on div at bounding box center [201, 316] width 98 height 16
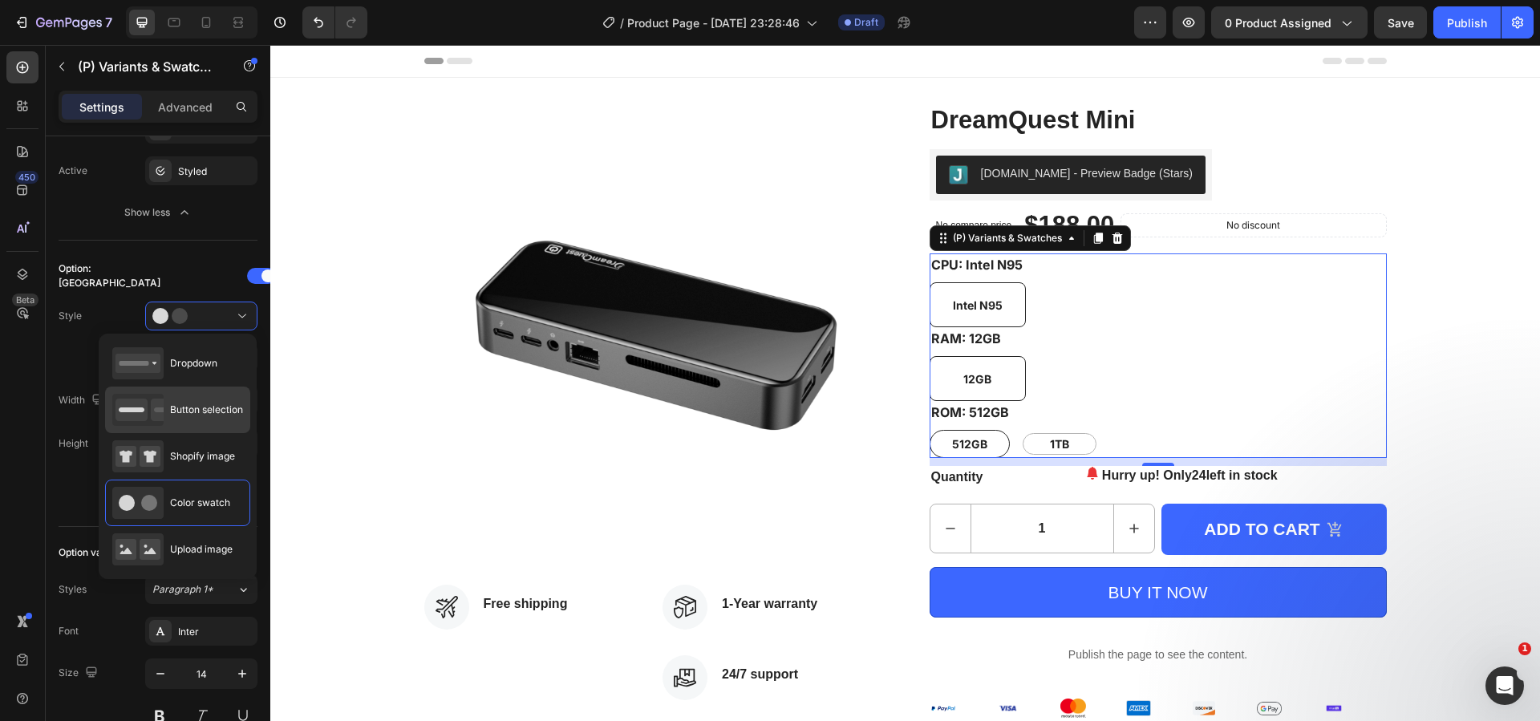
click at [202, 408] on span "Button selection" at bounding box center [206, 410] width 73 height 14
type input "120"
type input "56"
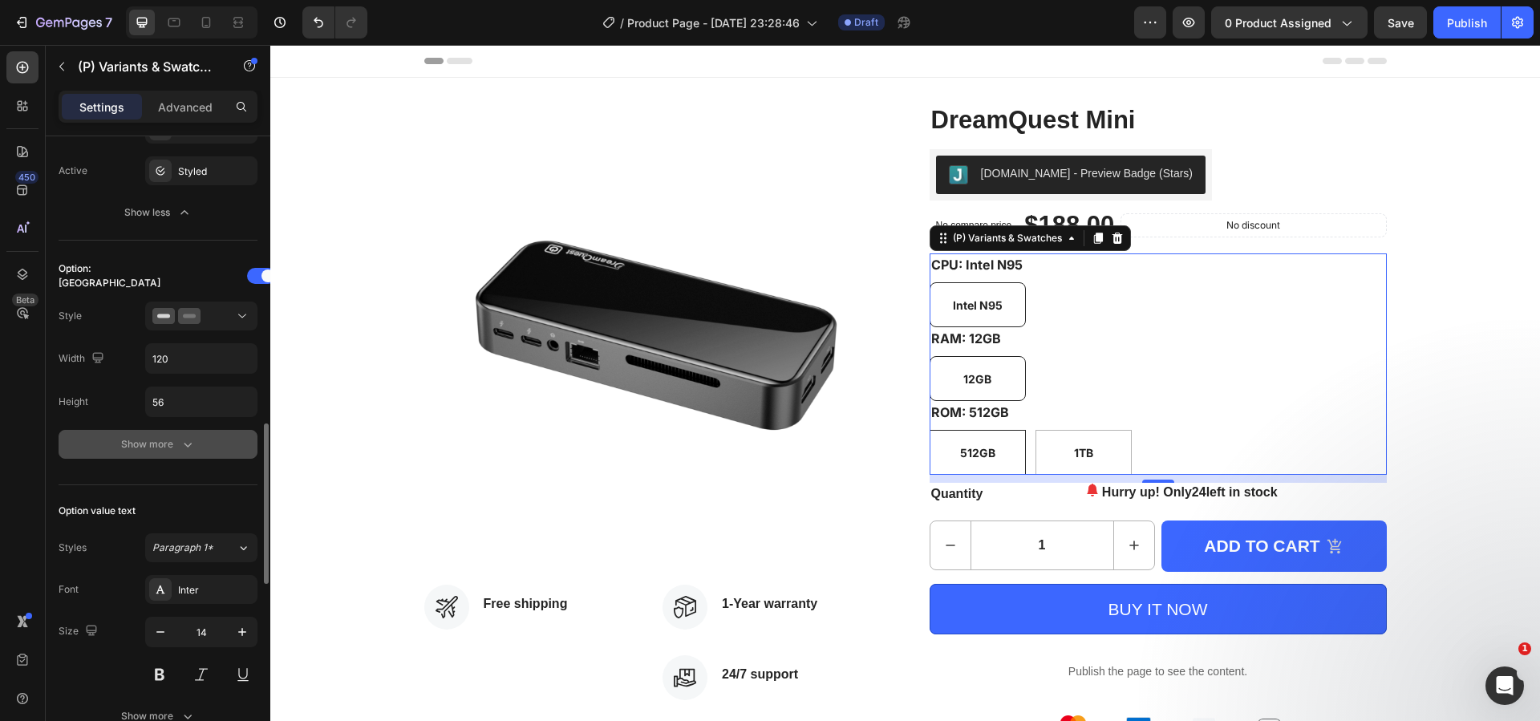
click at [184, 451] on icon "button" at bounding box center [188, 444] width 16 height 16
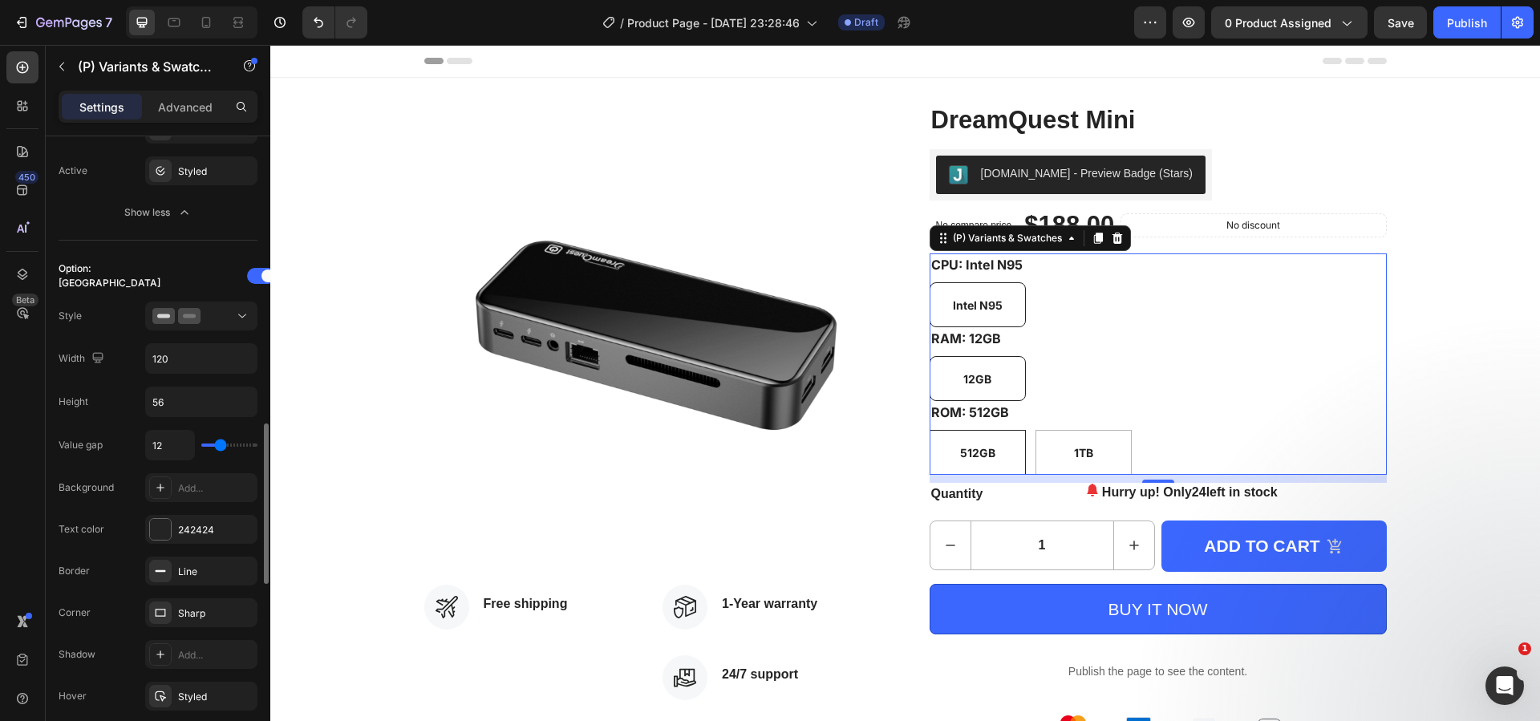
scroll to position [1364, 0]
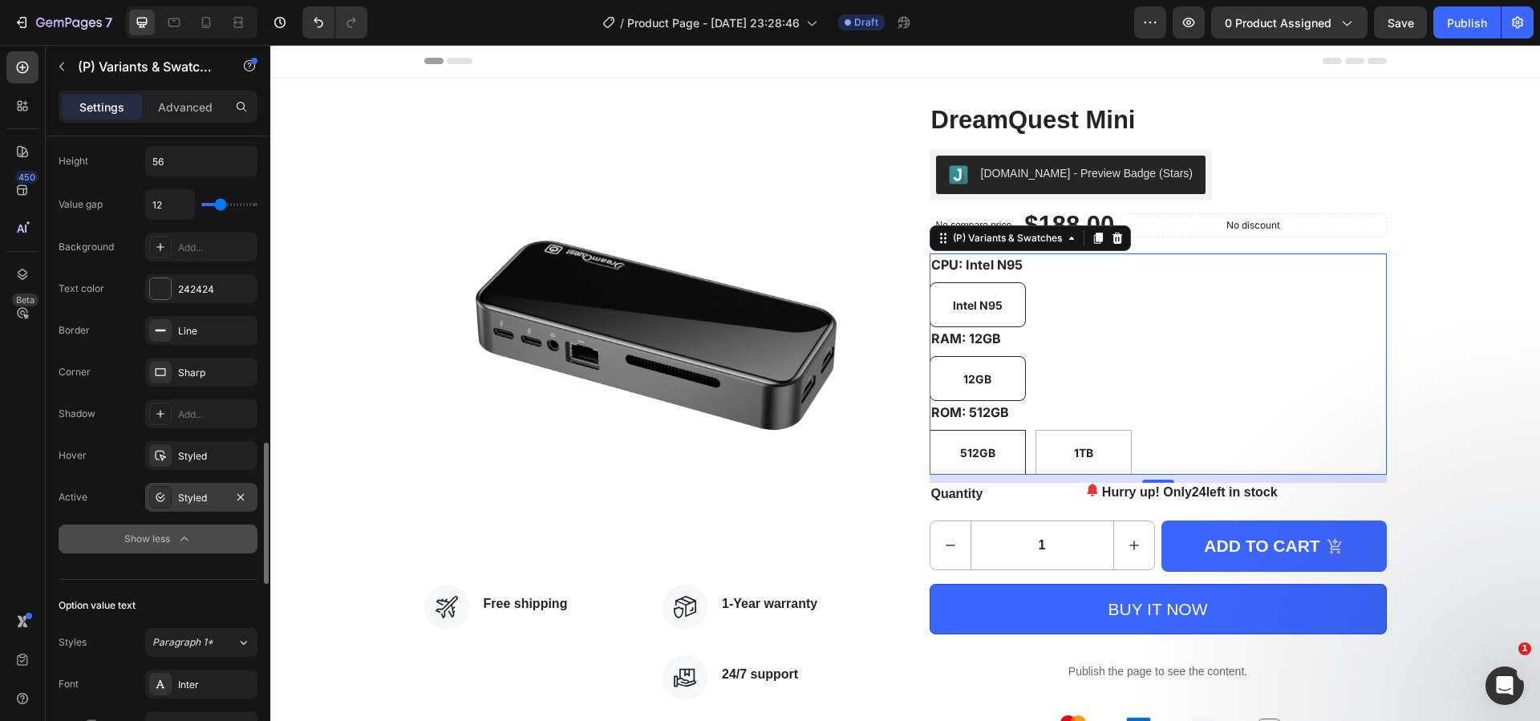
click at [198, 500] on div "Styled" at bounding box center [201, 498] width 47 height 14
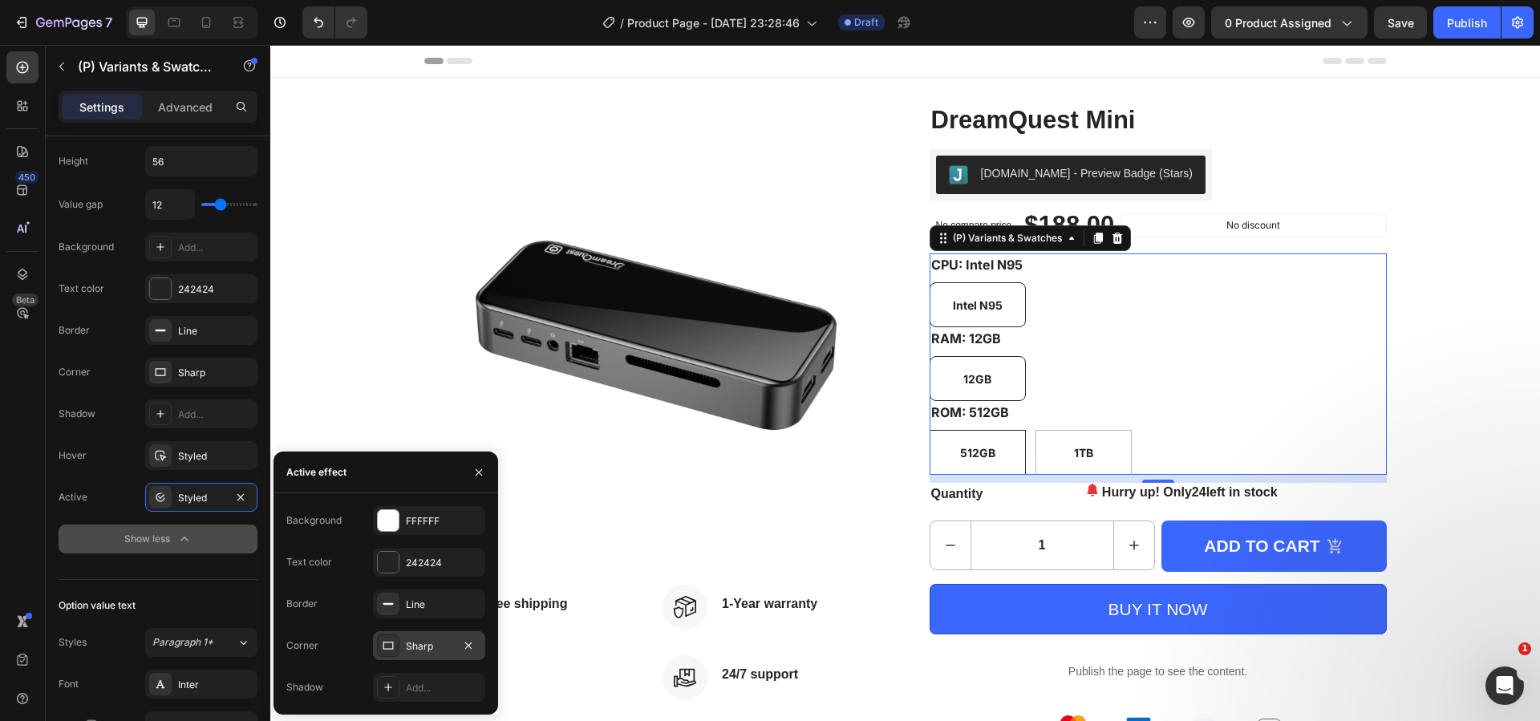
click at [433, 647] on div "Sharp" at bounding box center [429, 646] width 47 height 14
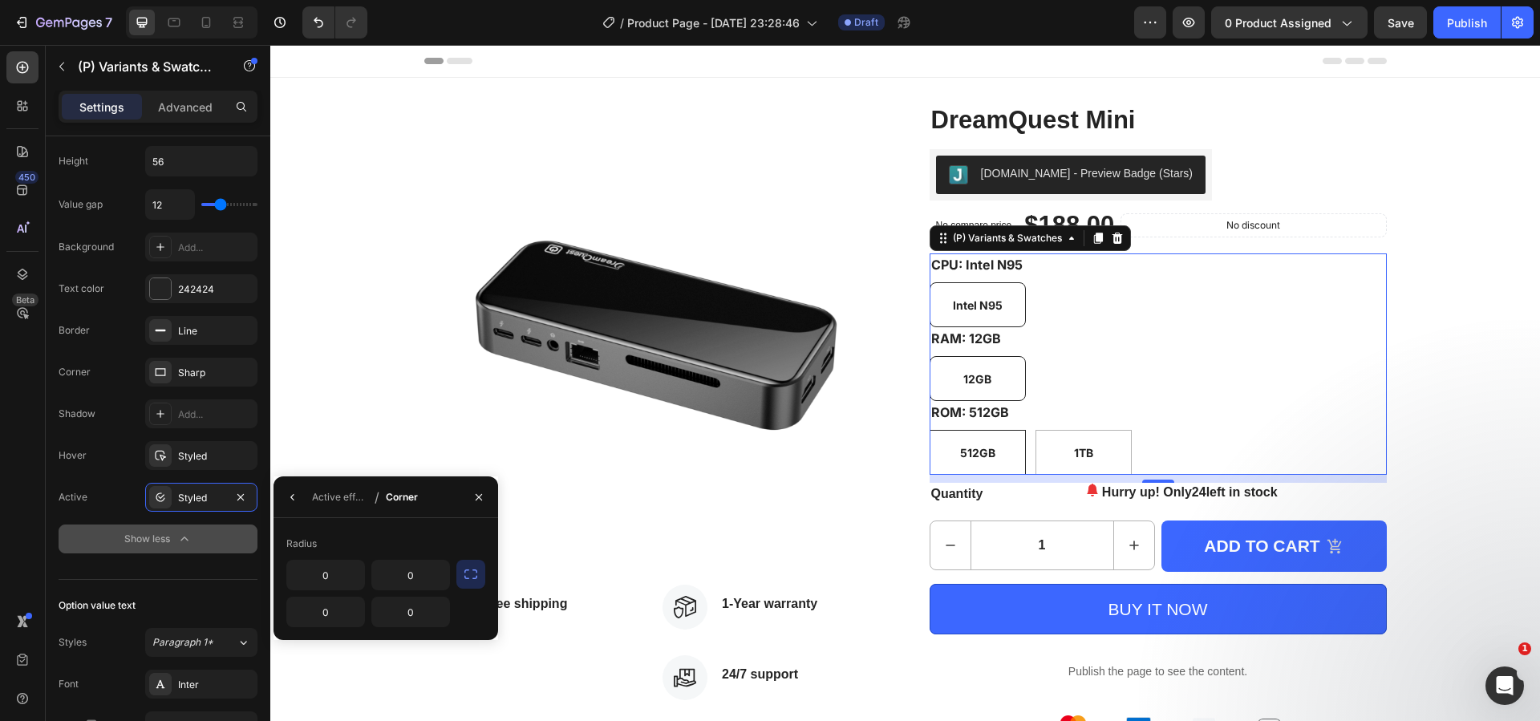
click at [463, 582] on icon "button" at bounding box center [471, 574] width 16 height 16
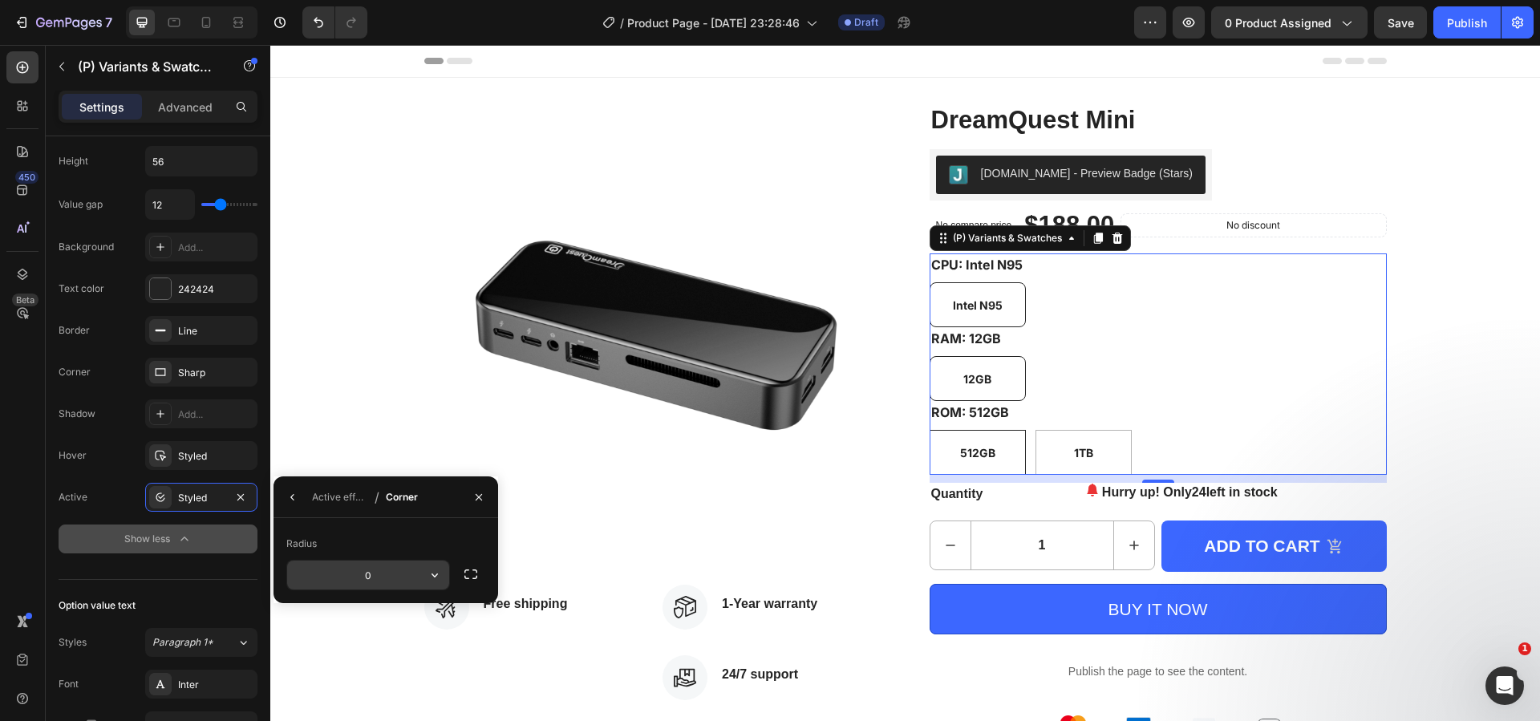
click at [0, 0] on input "0" at bounding box center [0, 0] width 0 height 0
type input "8"
click at [209, 368] on div "Sharp" at bounding box center [201, 373] width 47 height 14
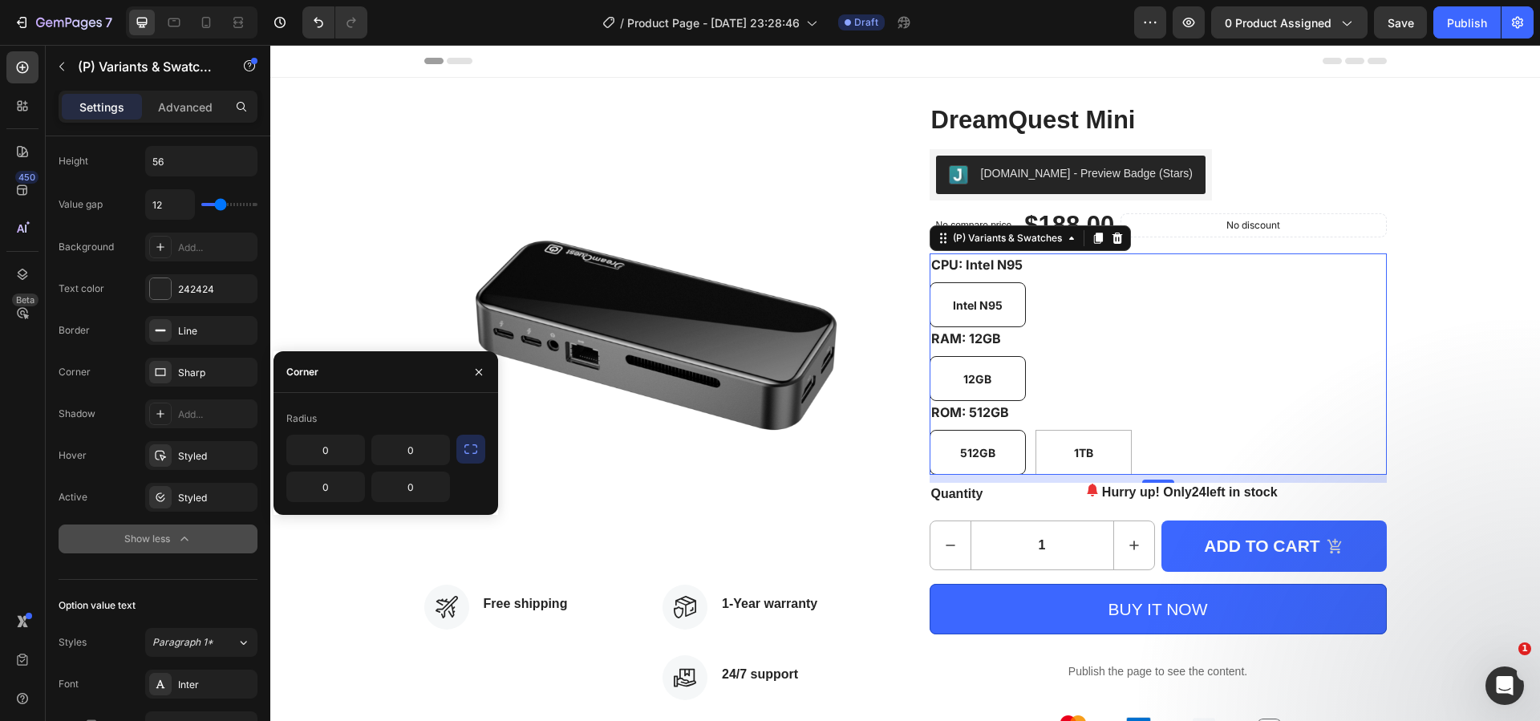
click at [484, 450] on button "button" at bounding box center [470, 449] width 29 height 29
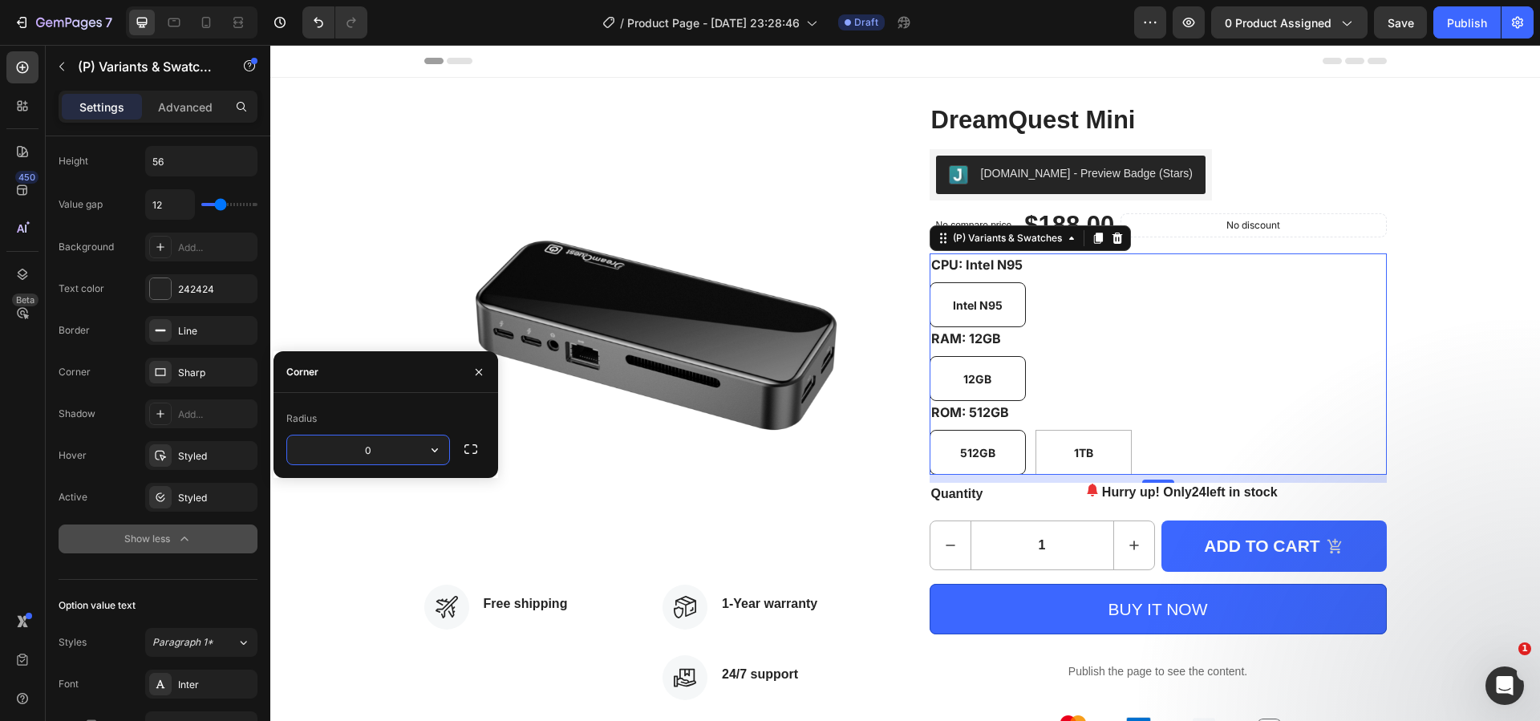
click at [399, 456] on input "0" at bounding box center [368, 450] width 162 height 29
type input "8"
click at [1438, 482] on div "Product Images Icon Free shipping Text block Icon List Icon 1-Year warranty Tex…" at bounding box center [905, 430] width 1270 height 654
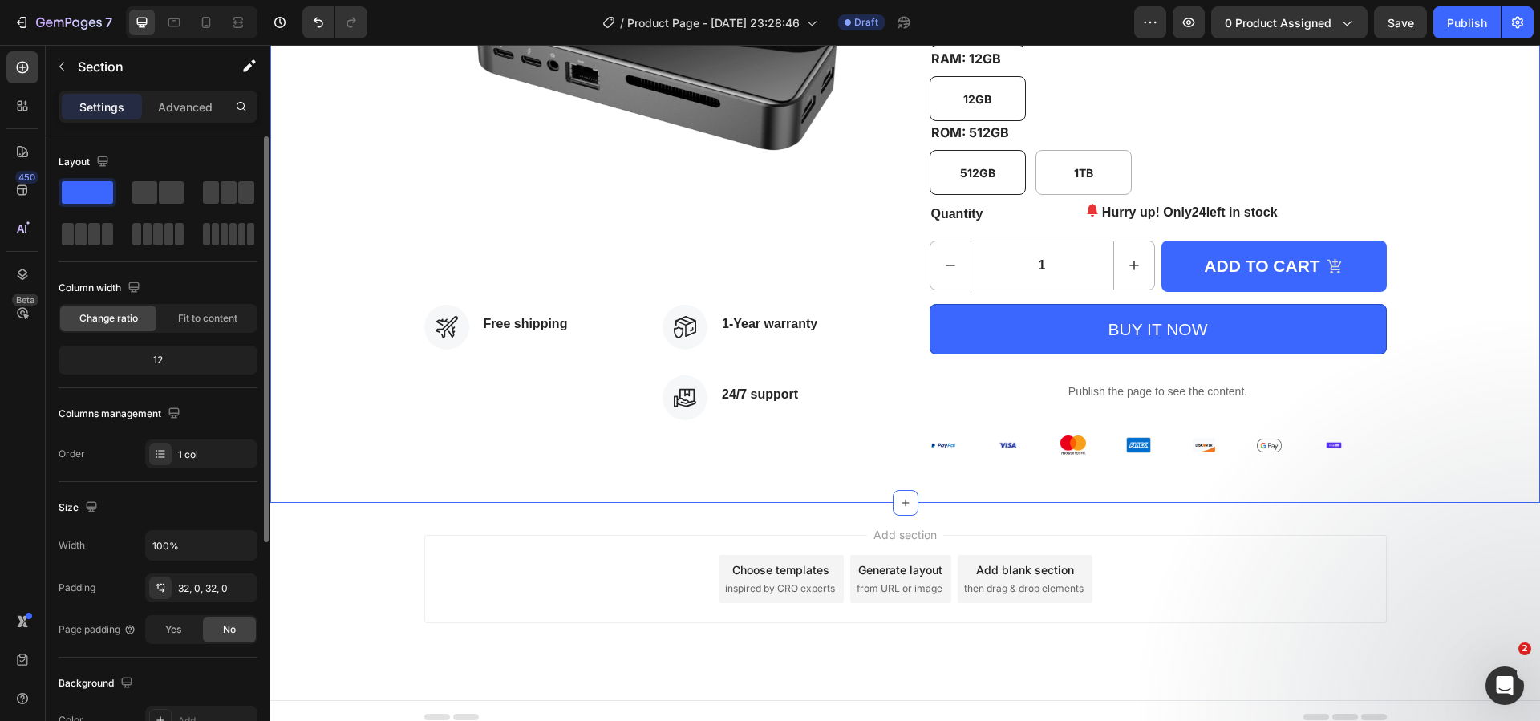
scroll to position [293, 0]
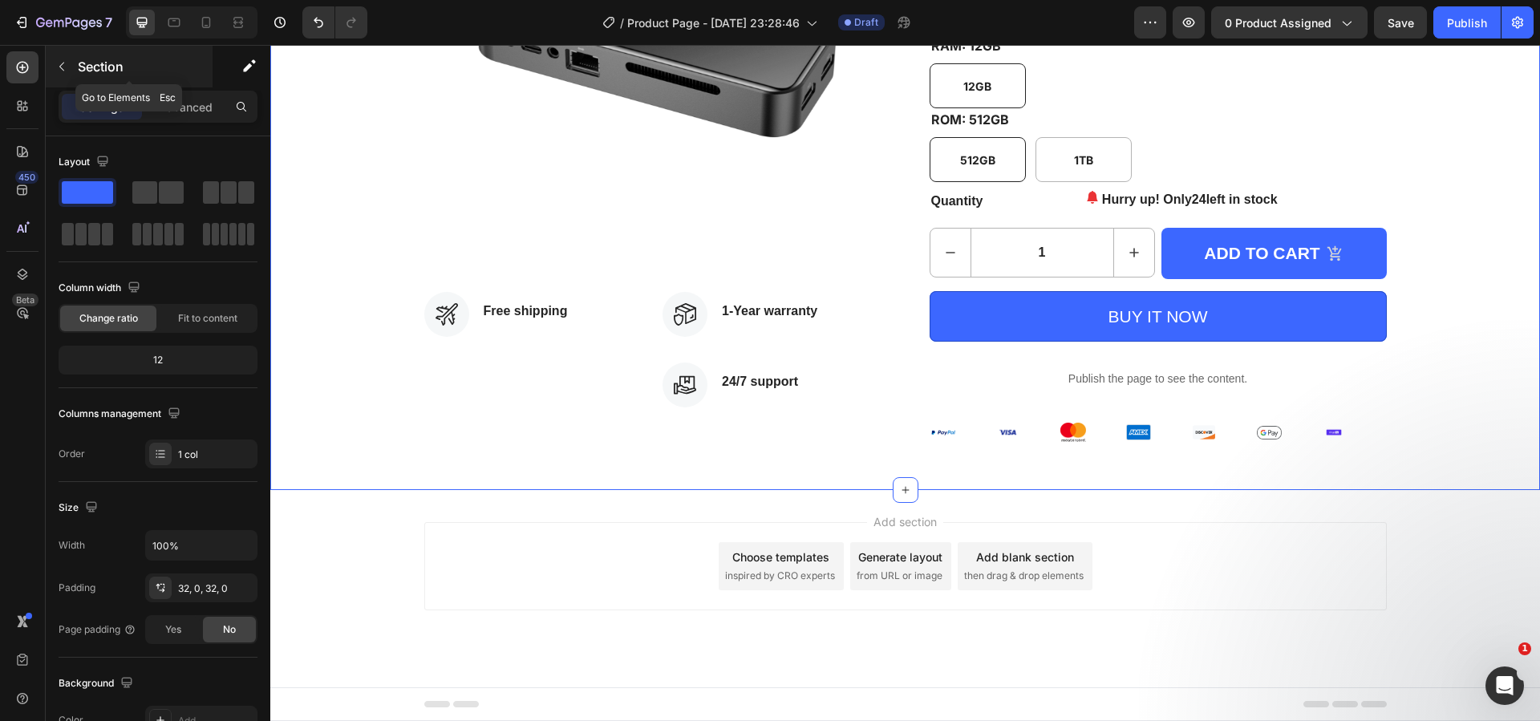
click at [148, 62] on p "Section" at bounding box center [144, 66] width 132 height 19
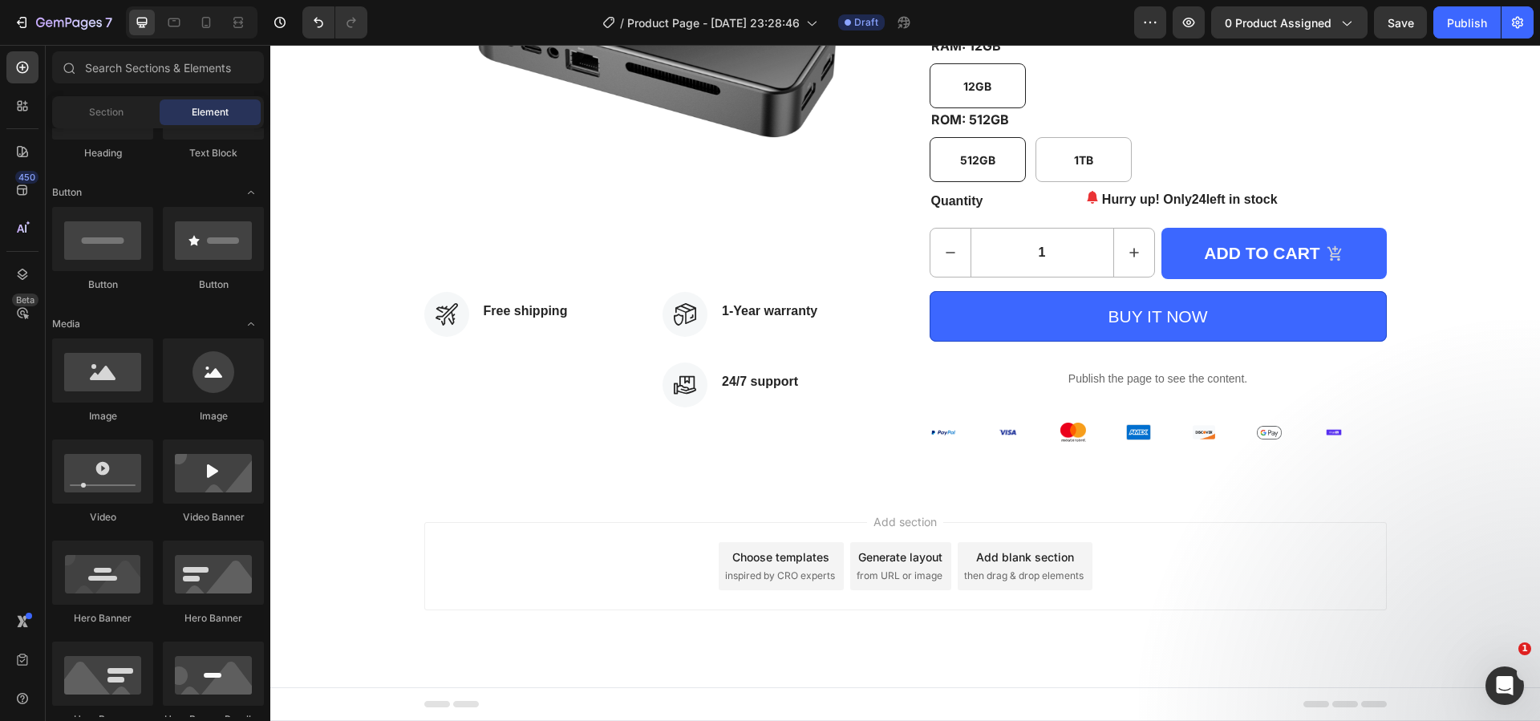
scroll to position [481, 0]
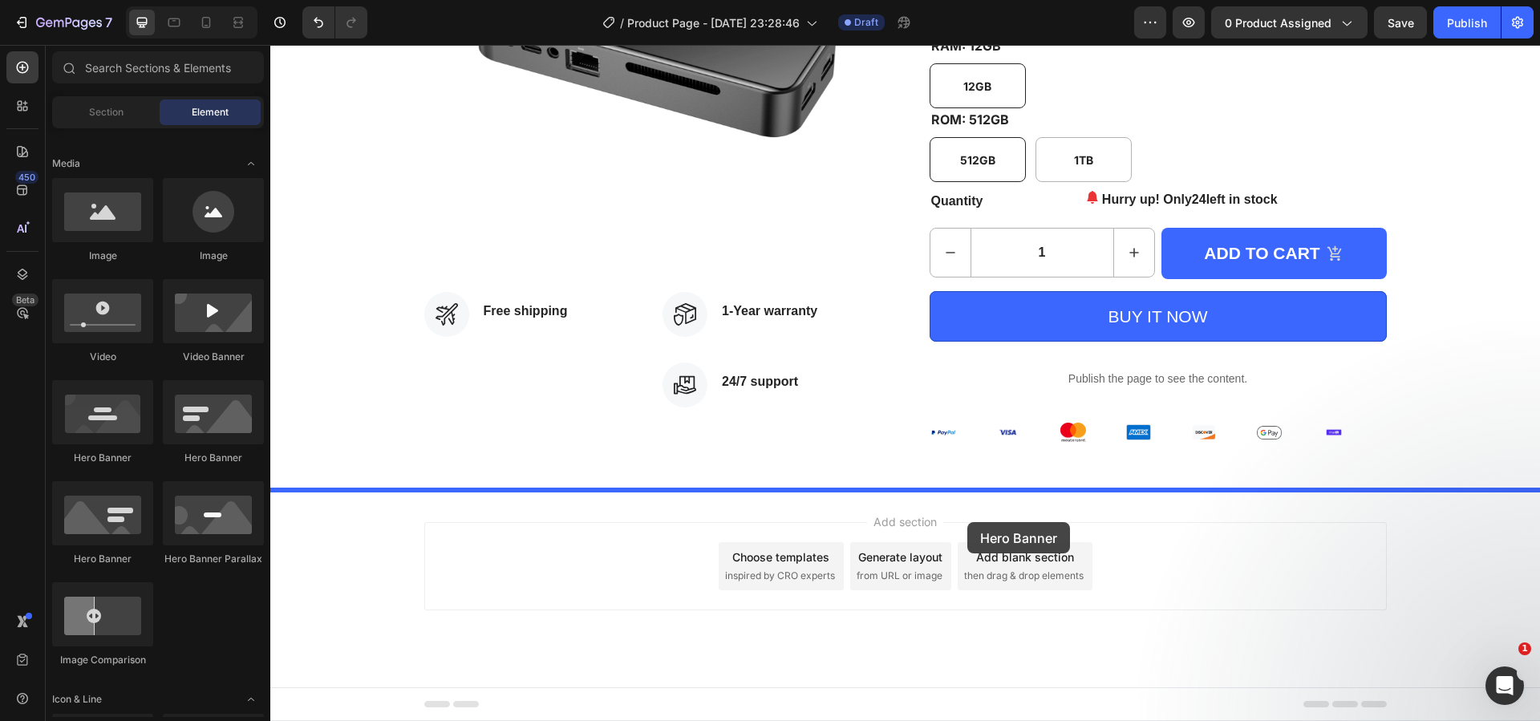
drag, startPoint x: 452, startPoint y: 494, endPoint x: 967, endPoint y: 522, distance: 515.7
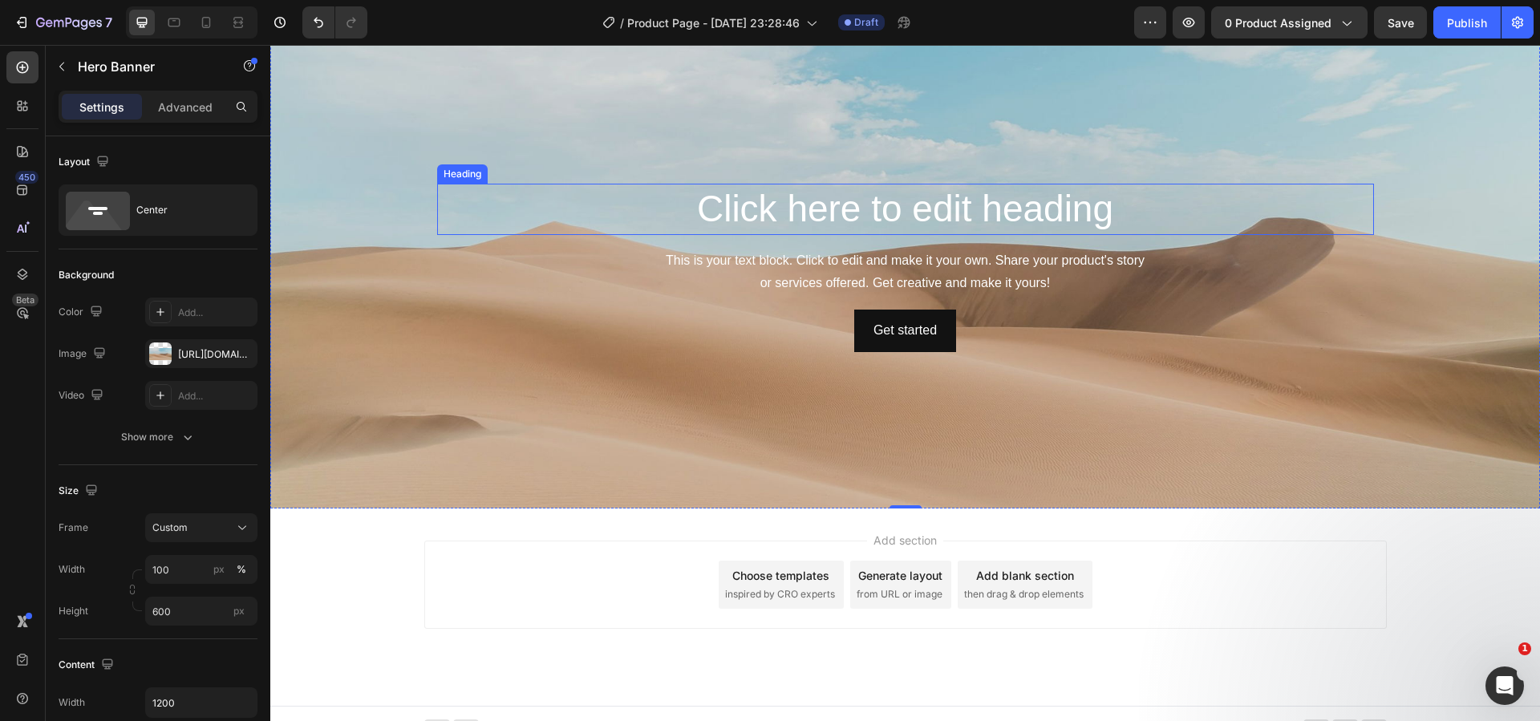
scroll to position [774, 0]
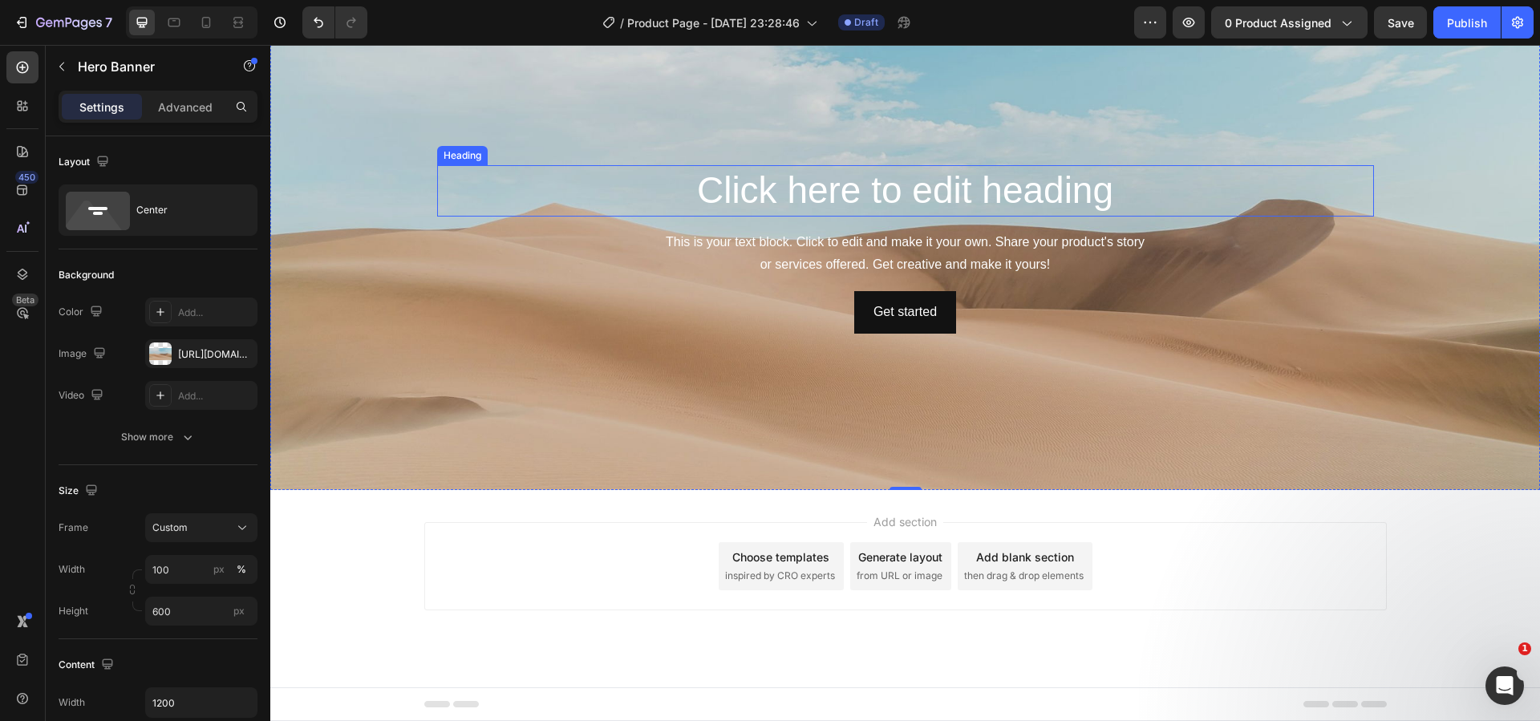
click at [761, 186] on h2 "Click here to edit heading" at bounding box center [905, 190] width 937 height 51
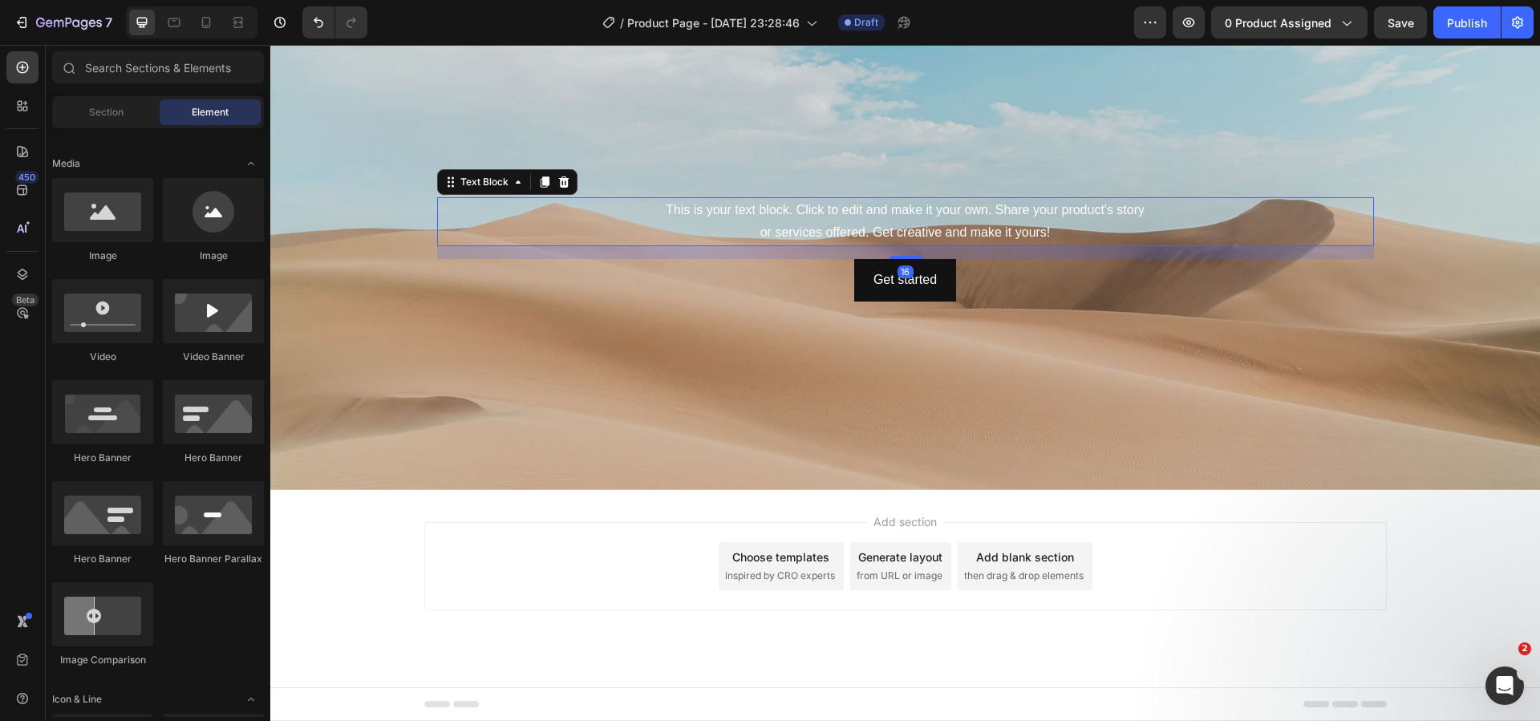
click at [770, 218] on div "This is your text block. Click to edit and make it your own. Share your product…" at bounding box center [905, 222] width 937 height 50
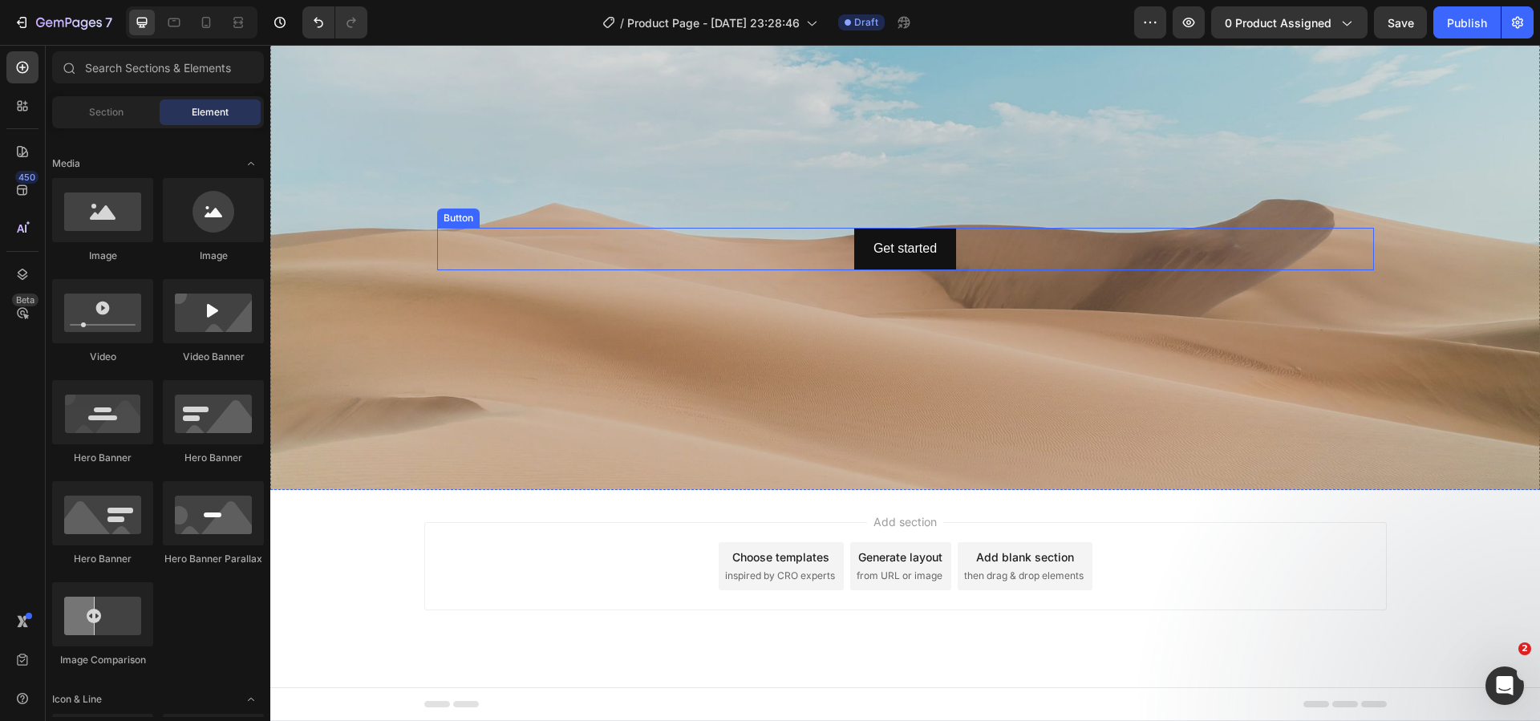
click at [763, 242] on div "Get started Button" at bounding box center [905, 249] width 937 height 43
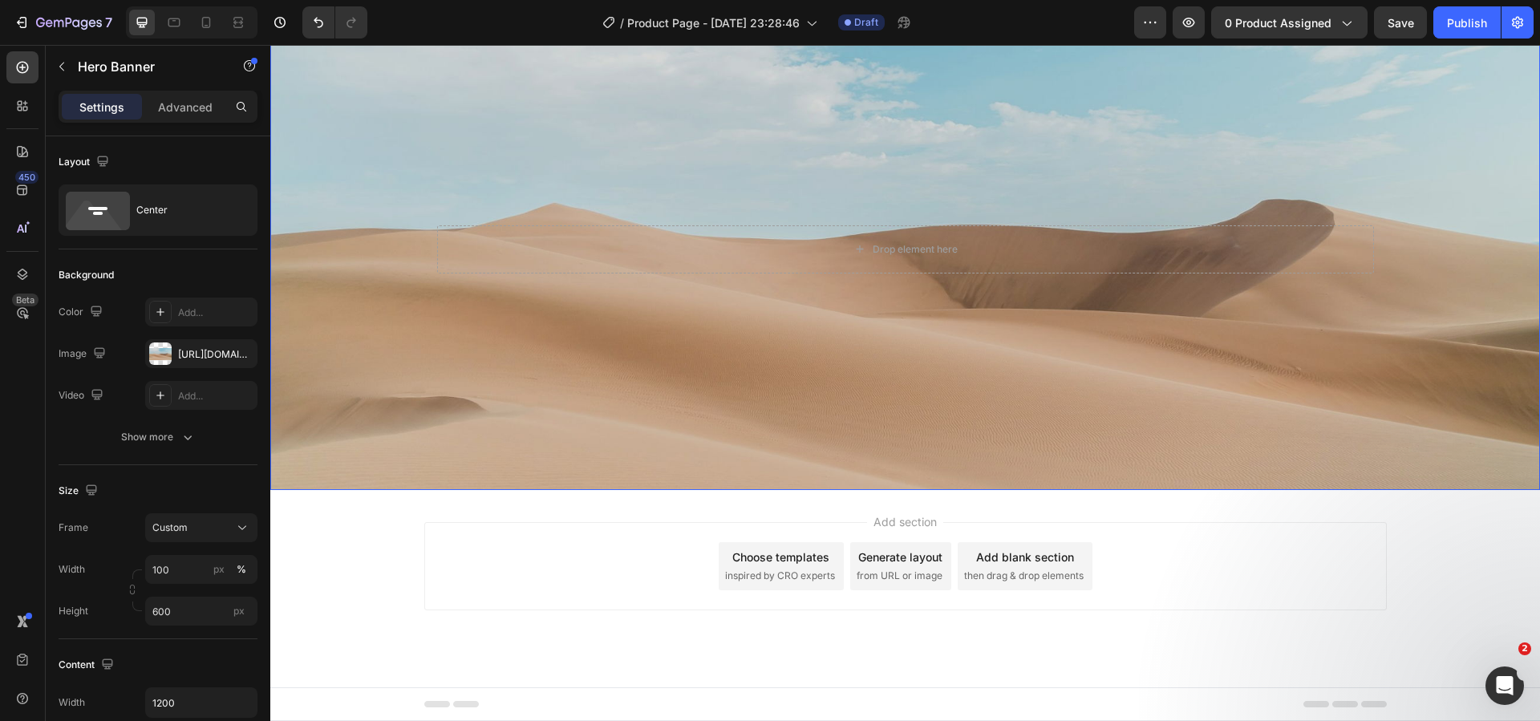
click at [381, 333] on div "Background Image" at bounding box center [905, 249] width 1270 height 481
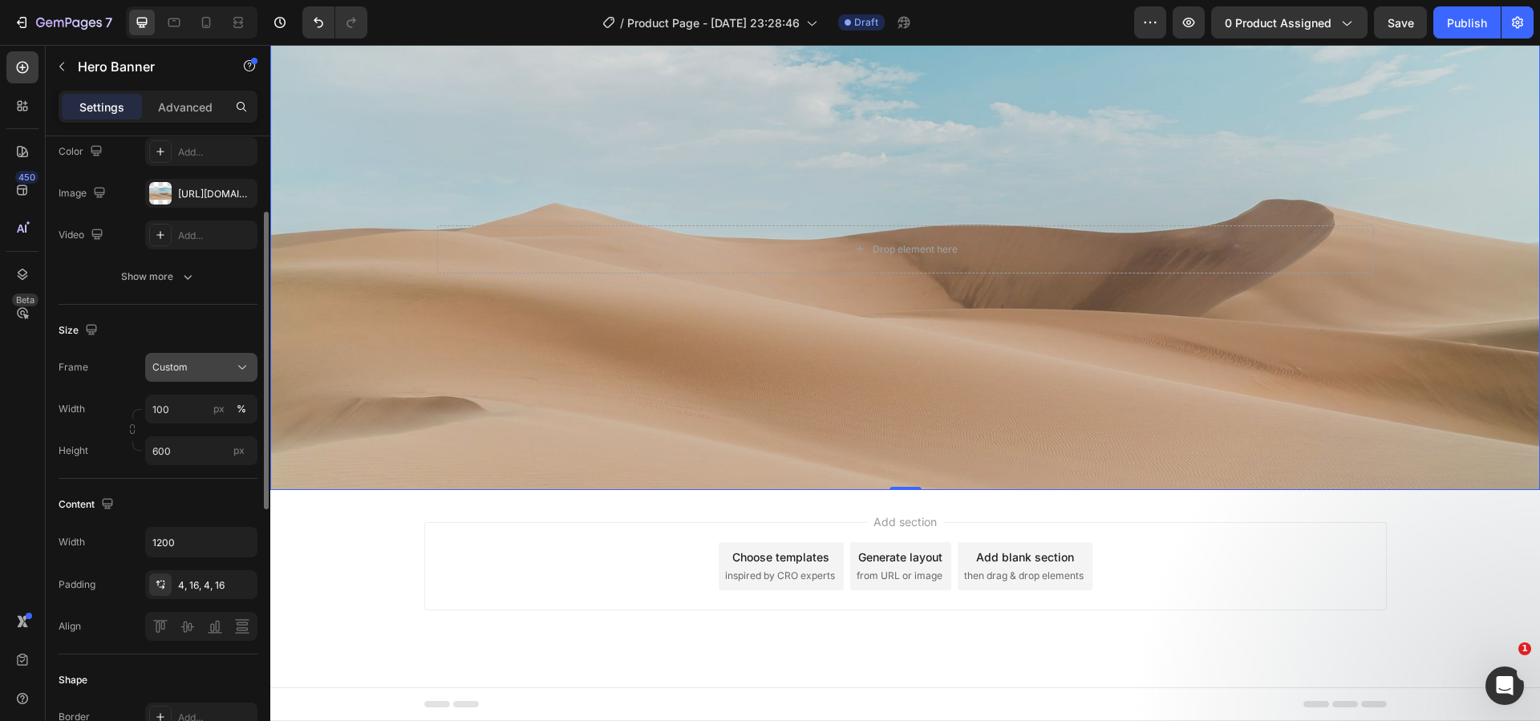
click at [193, 376] on button "Custom" at bounding box center [201, 367] width 112 height 29
click at [197, 401] on span "As banner source" at bounding box center [191, 406] width 79 height 14
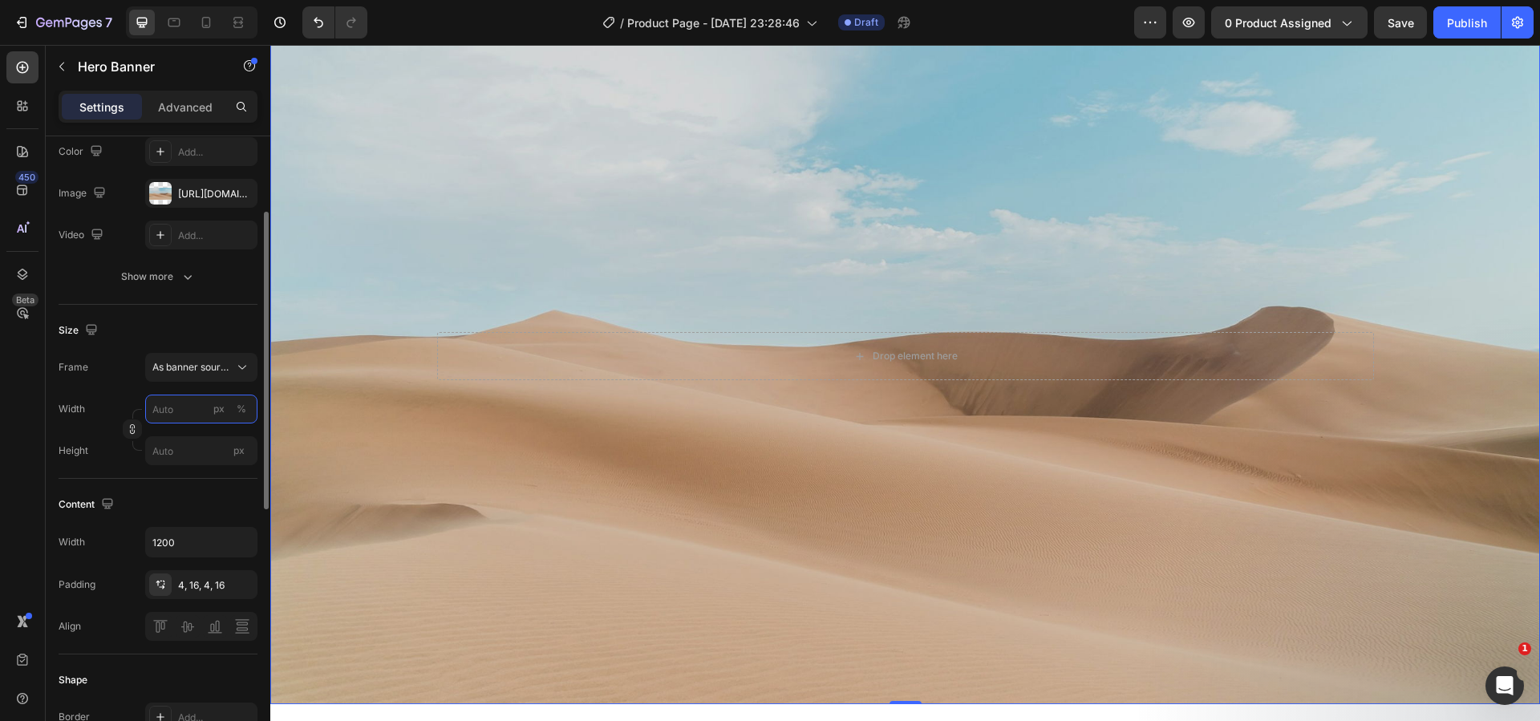
click at [187, 407] on input "px %" at bounding box center [201, 409] width 112 height 29
click at [184, 452] on p "Full 100%" at bounding box center [198, 447] width 93 height 14
type input "100"
click at [205, 193] on div "https://cdn.shopify.com/s/files/1/2005/9307/files/background_settings.jpg" at bounding box center [201, 194] width 47 height 14
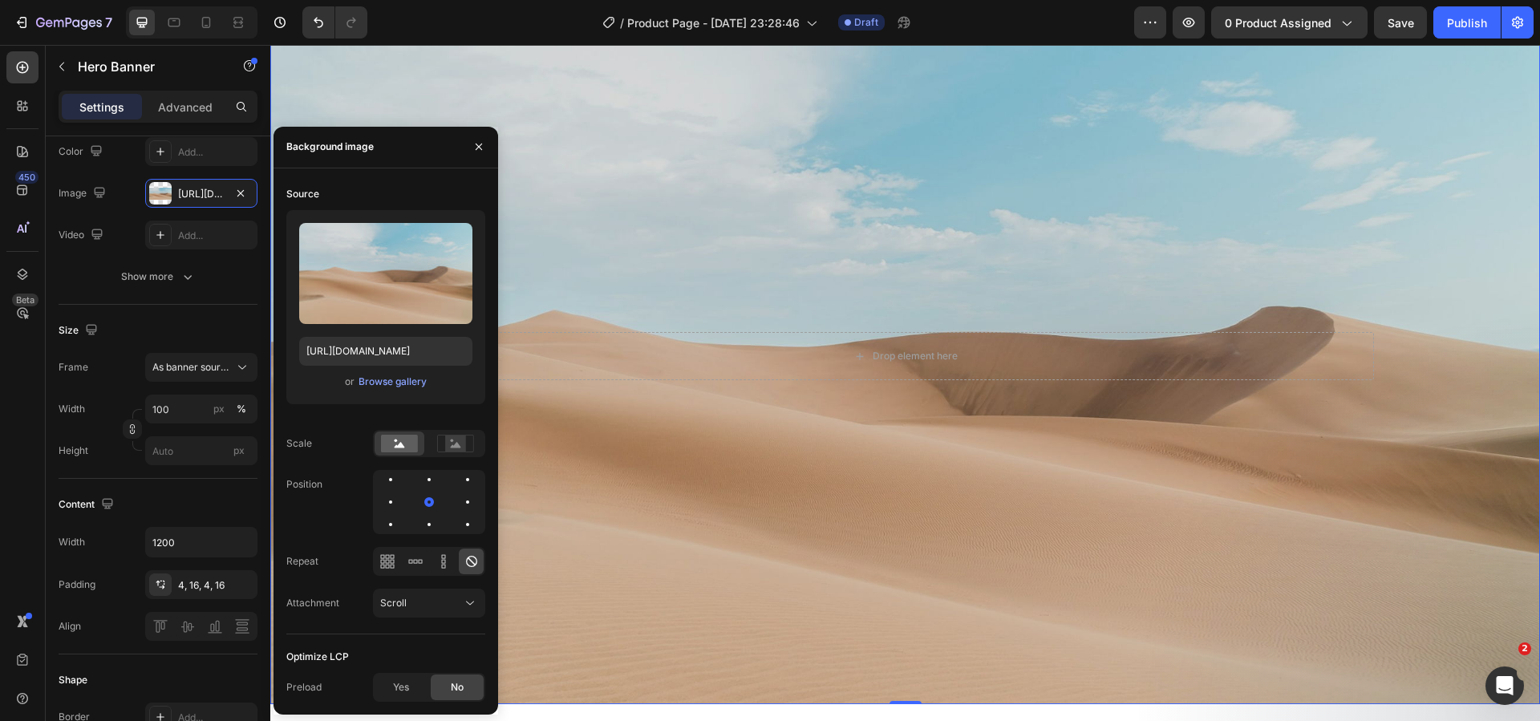
click at [1104, 577] on div "Background Image" at bounding box center [905, 356] width 1270 height 695
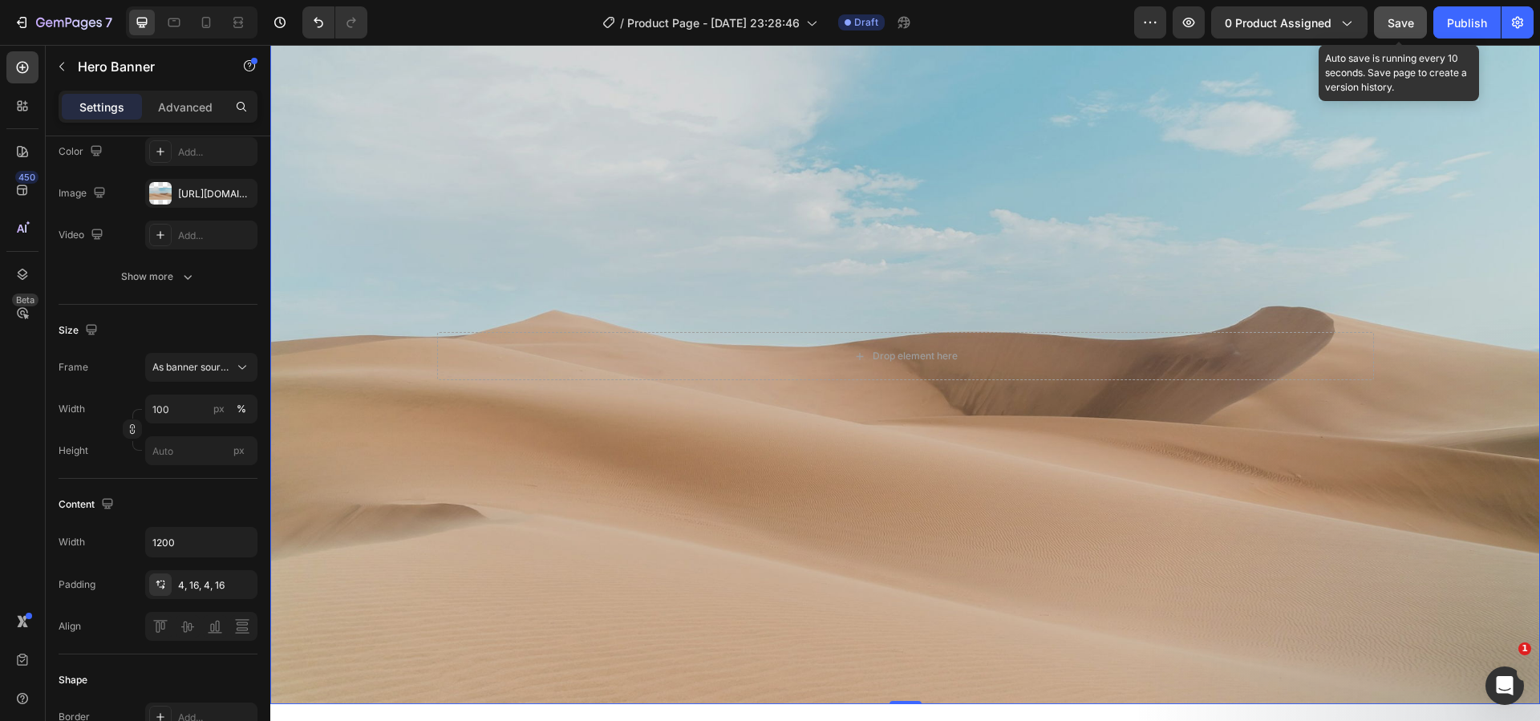
click at [1401, 20] on span "Save" at bounding box center [1401, 23] width 26 height 14
